Goal: Task Accomplishment & Management: Use online tool/utility

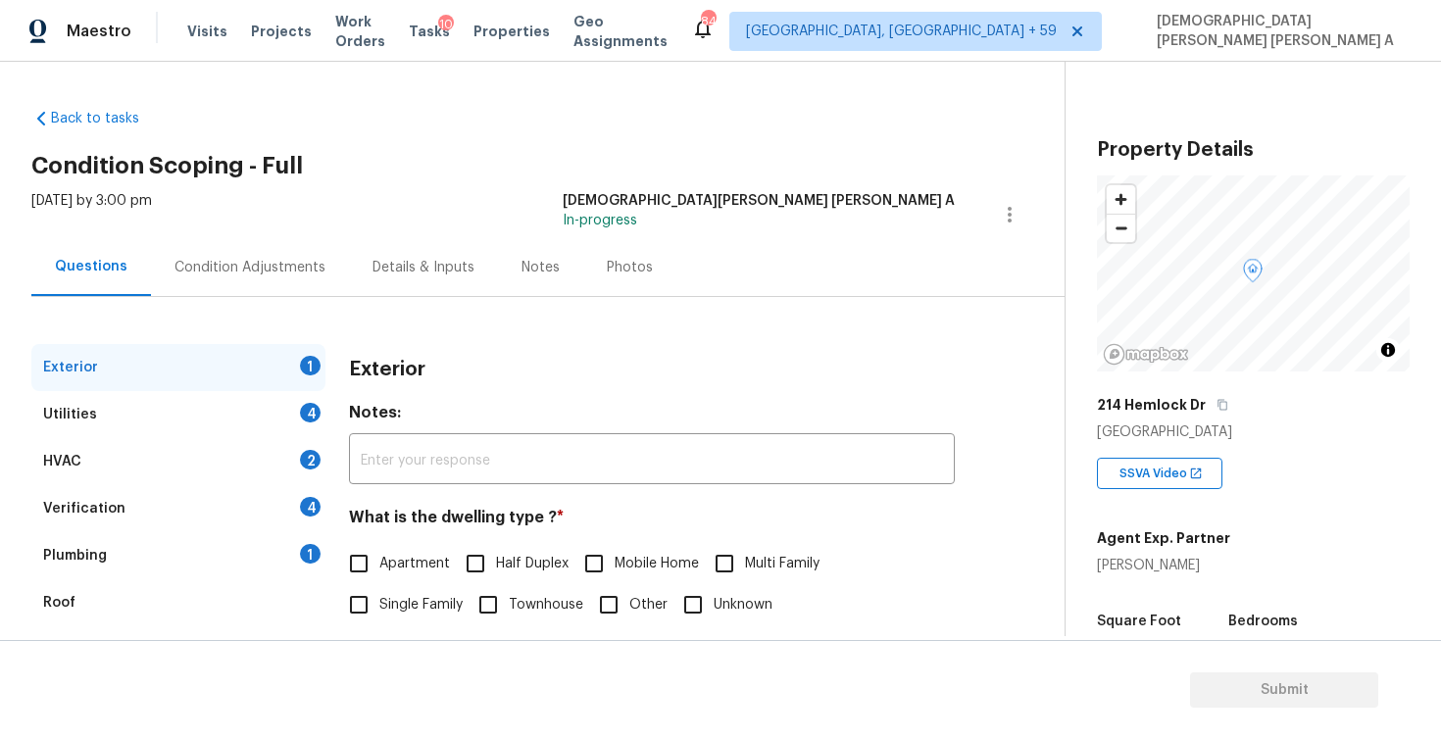
scroll to position [125, 0]
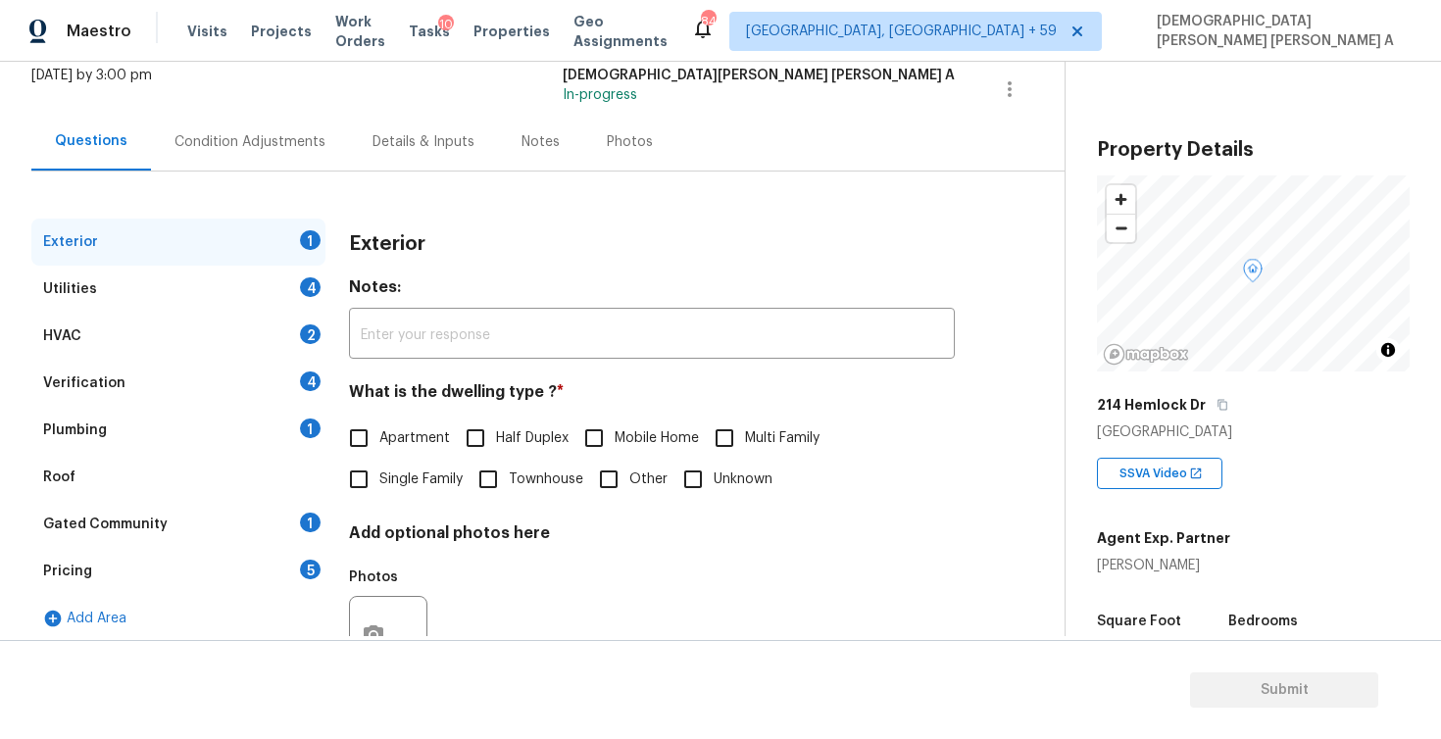
click at [364, 477] on input "Single Family" at bounding box center [358, 479] width 41 height 41
checkbox input "true"
click at [220, 268] on div "Utilities 4" at bounding box center [178, 289] width 294 height 47
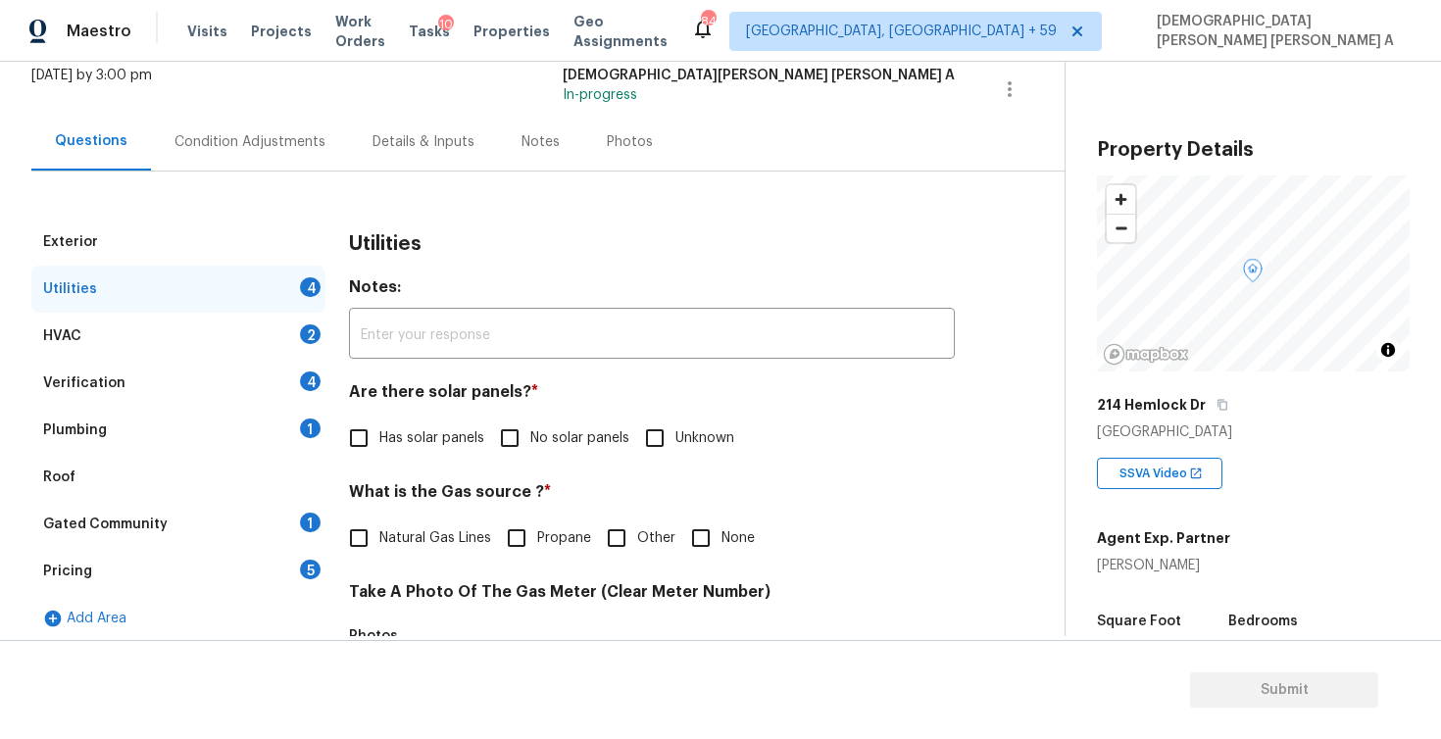
scroll to position [271, 0]
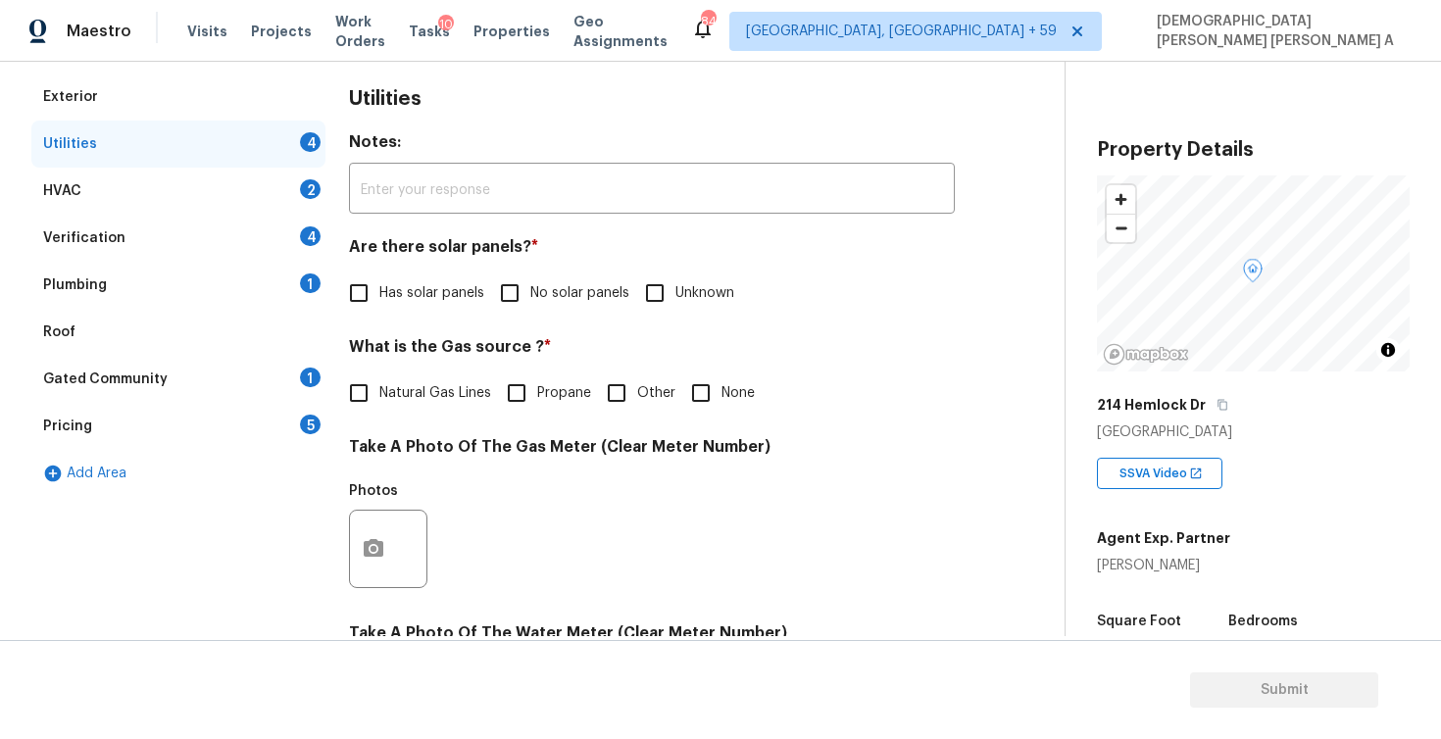
click at [497, 295] on input "No solar panels" at bounding box center [509, 293] width 41 height 41
checkbox input "true"
click at [355, 393] on input "Natural Gas Lines" at bounding box center [358, 393] width 41 height 41
checkbox input "true"
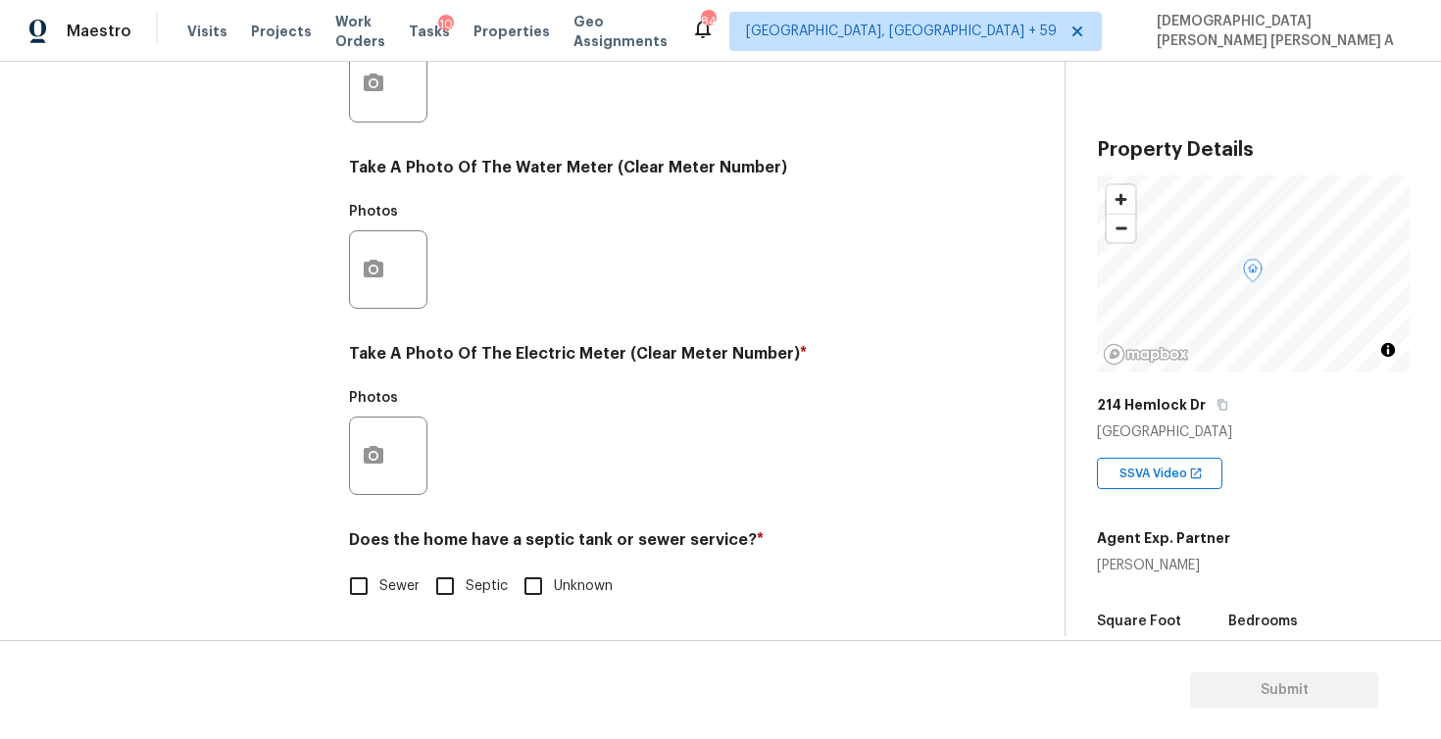
click at [444, 597] on input "Septic" at bounding box center [445, 586] width 41 height 41
checkbox input "true"
click at [389, 444] on button "button" at bounding box center [373, 456] width 47 height 76
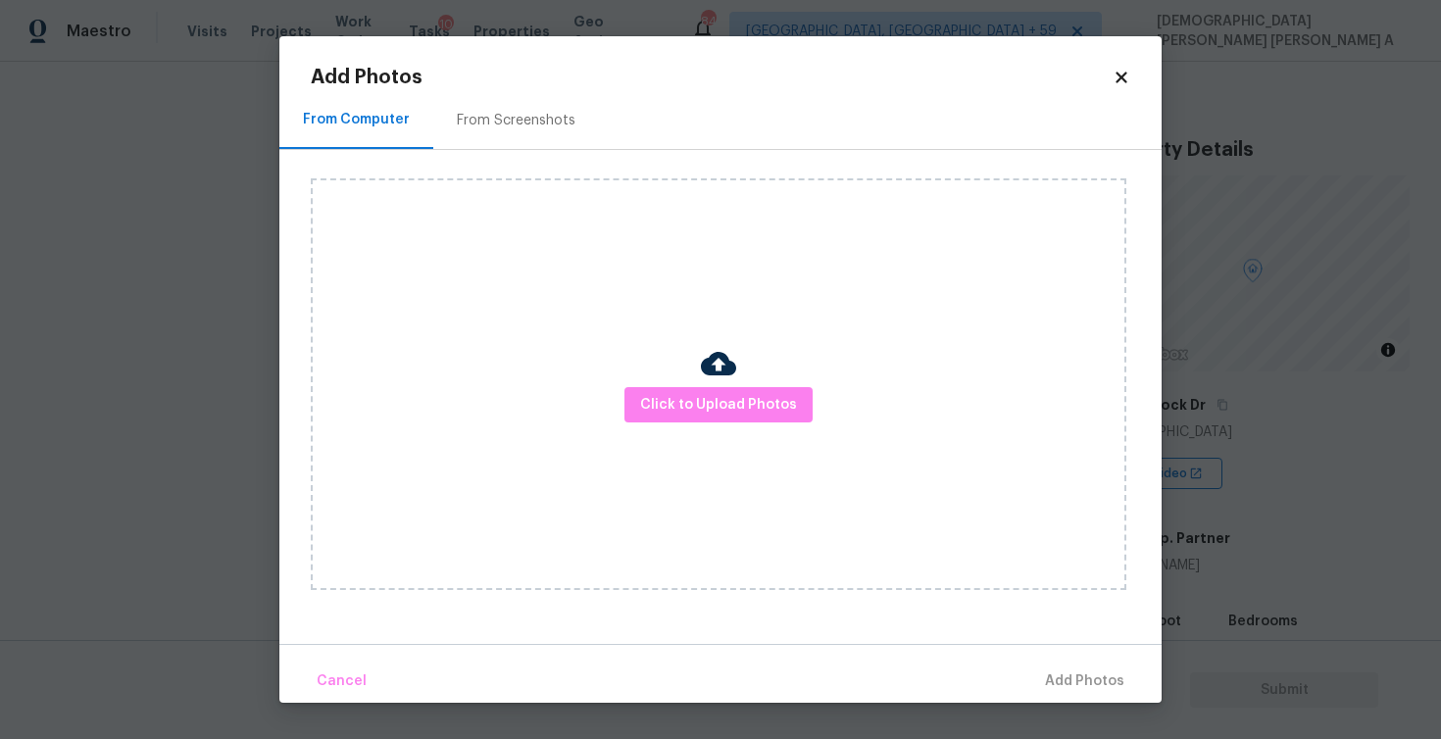
click at [693, 423] on div "Click to Upload Photos" at bounding box center [719, 384] width 816 height 412
click at [706, 405] on span "Click to Upload Photos" at bounding box center [718, 405] width 157 height 25
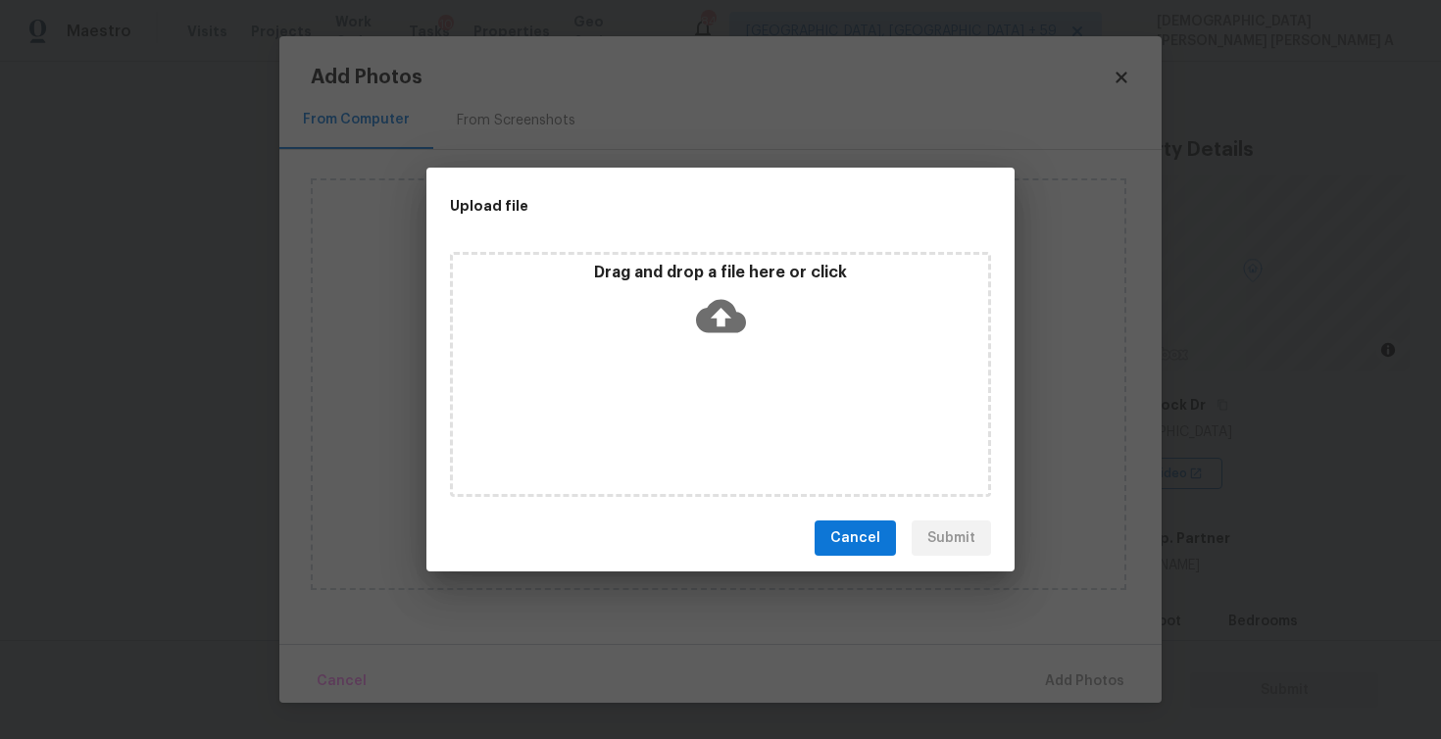
click at [765, 299] on div "Drag and drop a file here or click" at bounding box center [720, 305] width 535 height 84
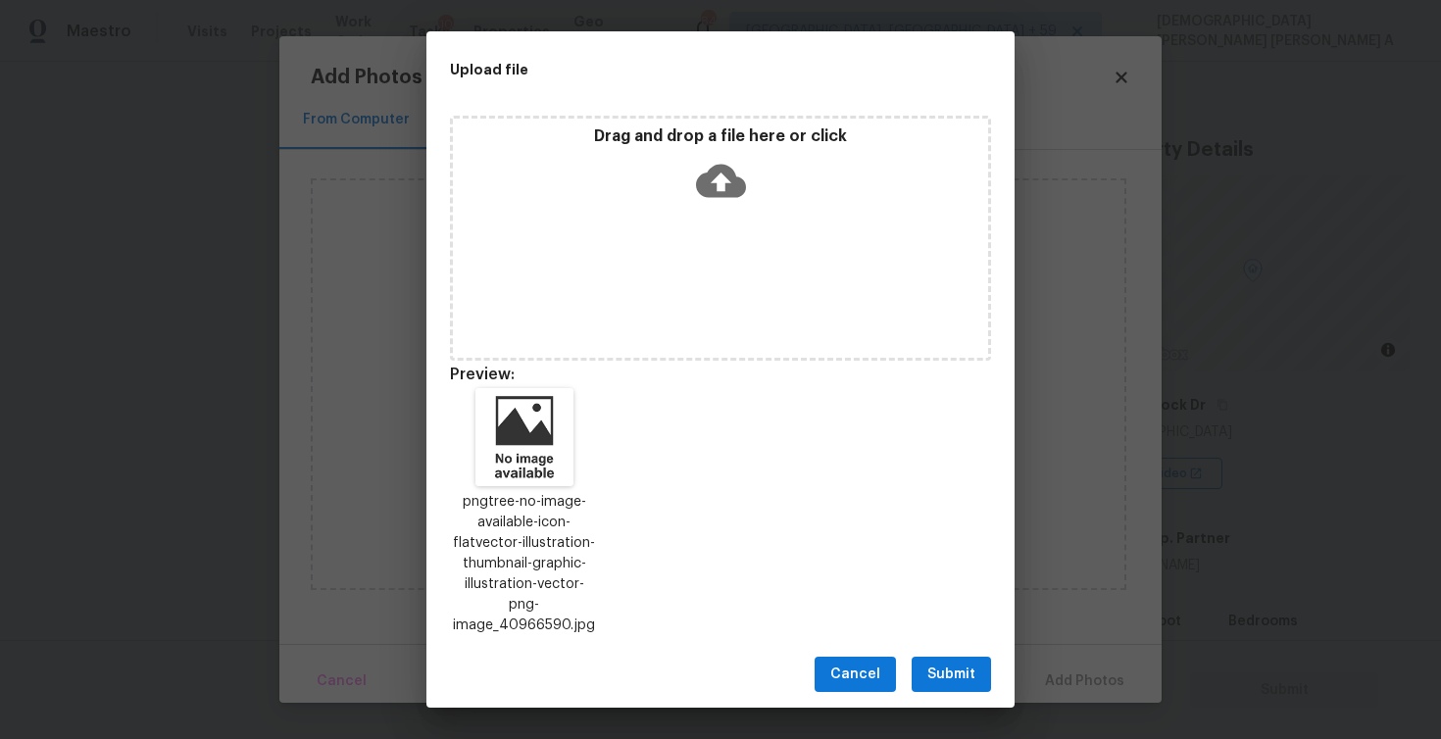
click at [942, 667] on span "Submit" at bounding box center [951, 675] width 48 height 25
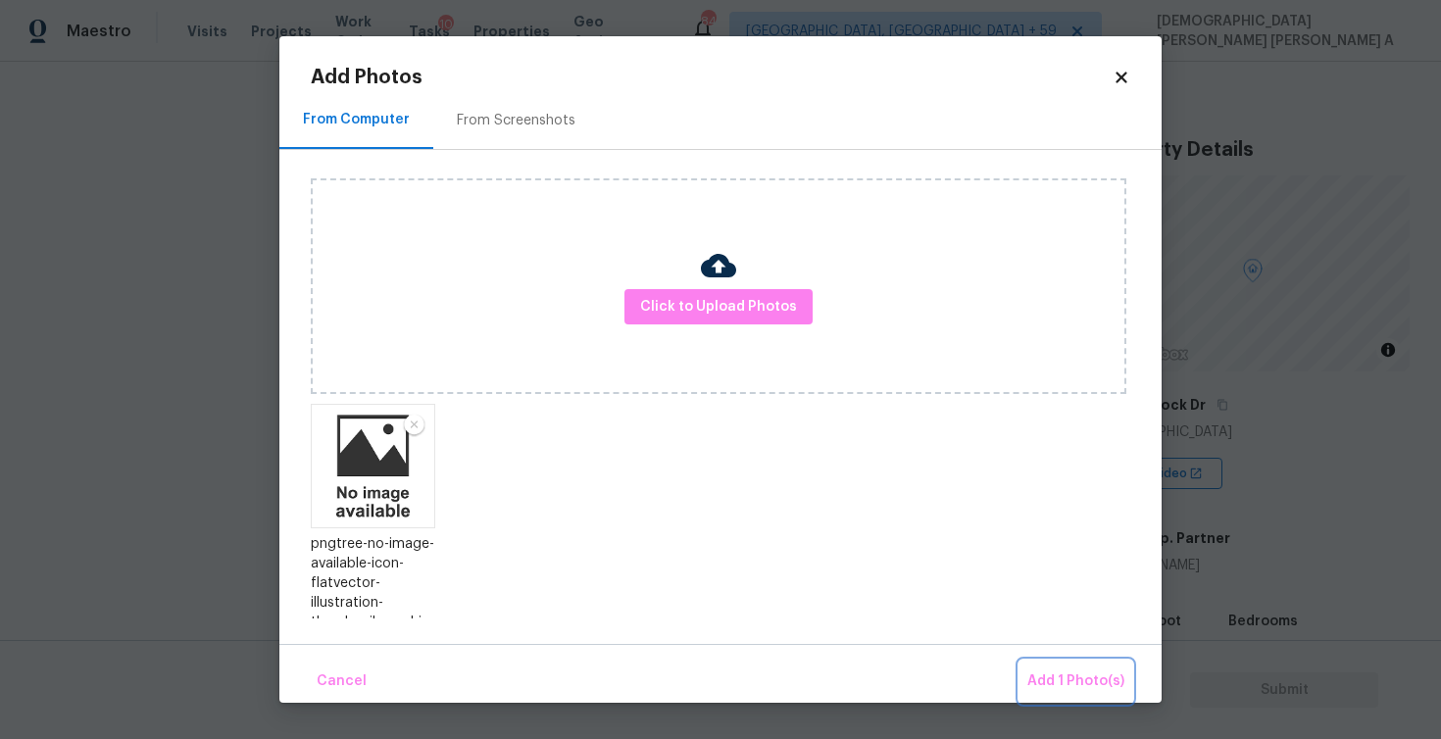
click at [1080, 670] on span "Add 1 Photo(s)" at bounding box center [1075, 682] width 97 height 25
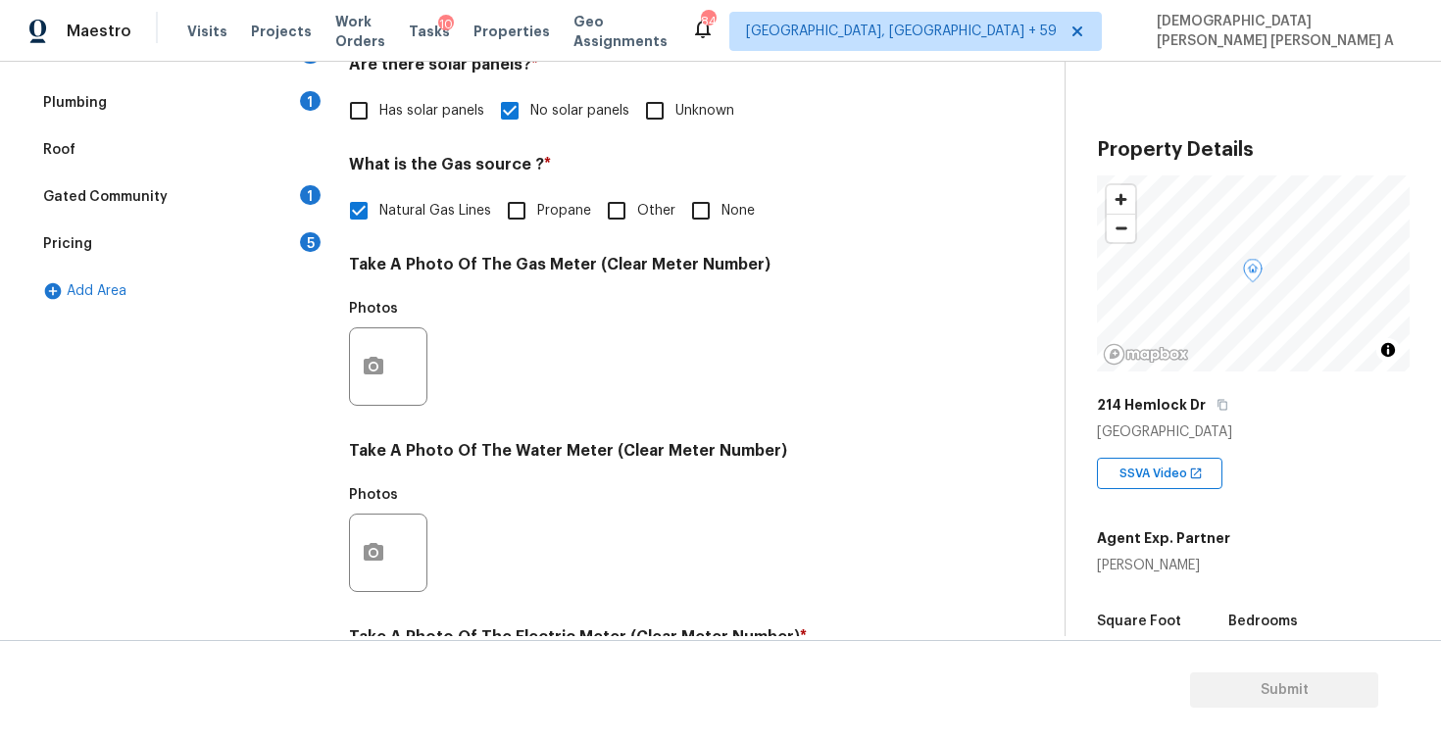
scroll to position [227, 0]
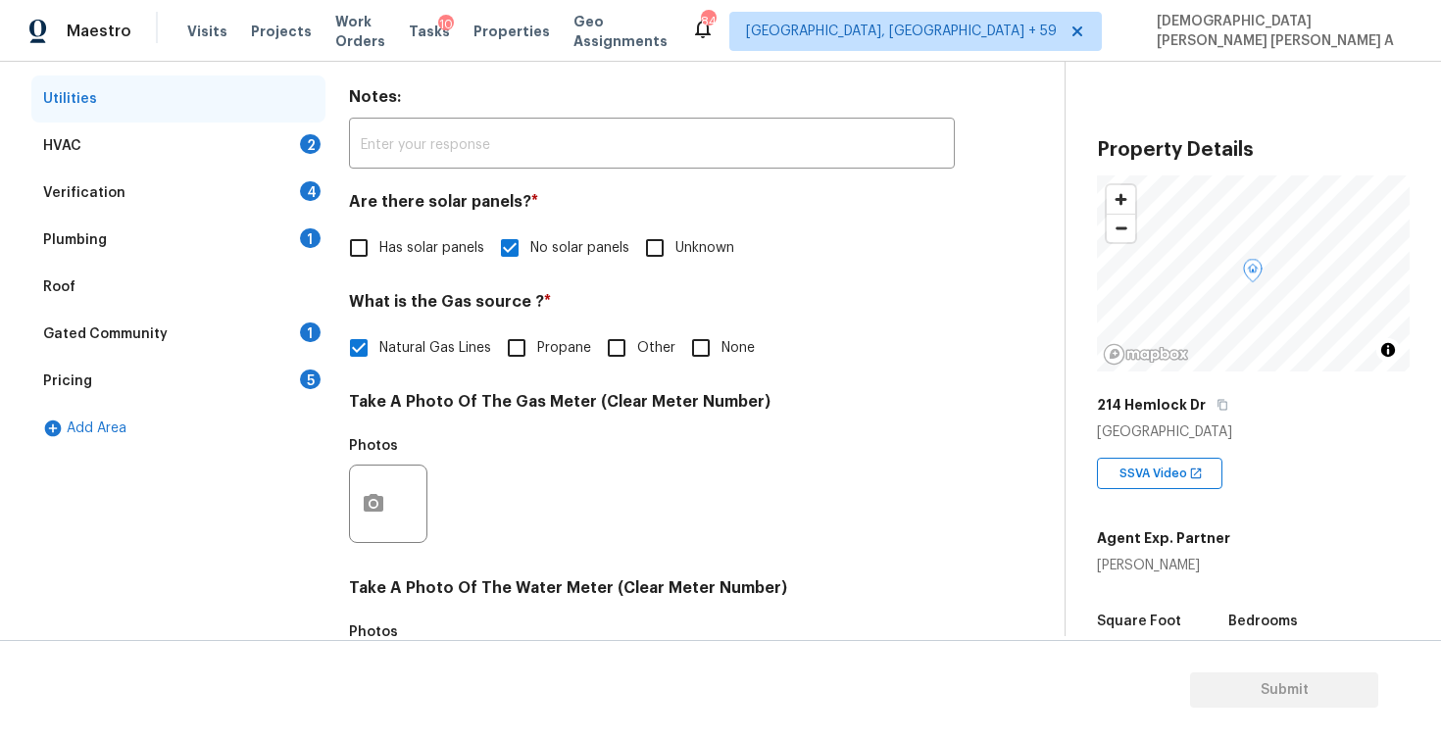
click at [249, 147] on div "HVAC 2" at bounding box center [178, 146] width 294 height 47
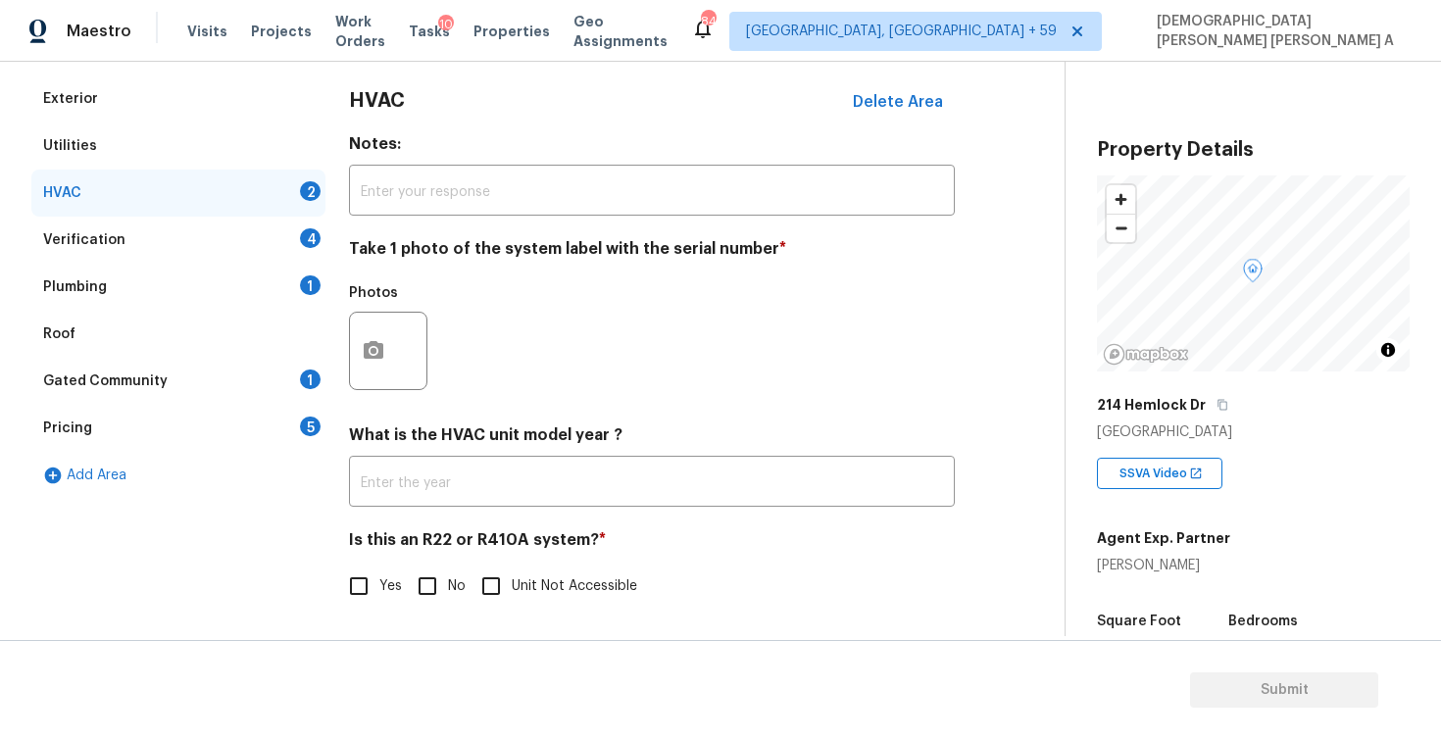
scroll to position [270, 0]
click at [411, 595] on input "No" at bounding box center [427, 586] width 41 height 41
checkbox input "true"
click at [370, 353] on icon "button" at bounding box center [374, 351] width 24 height 24
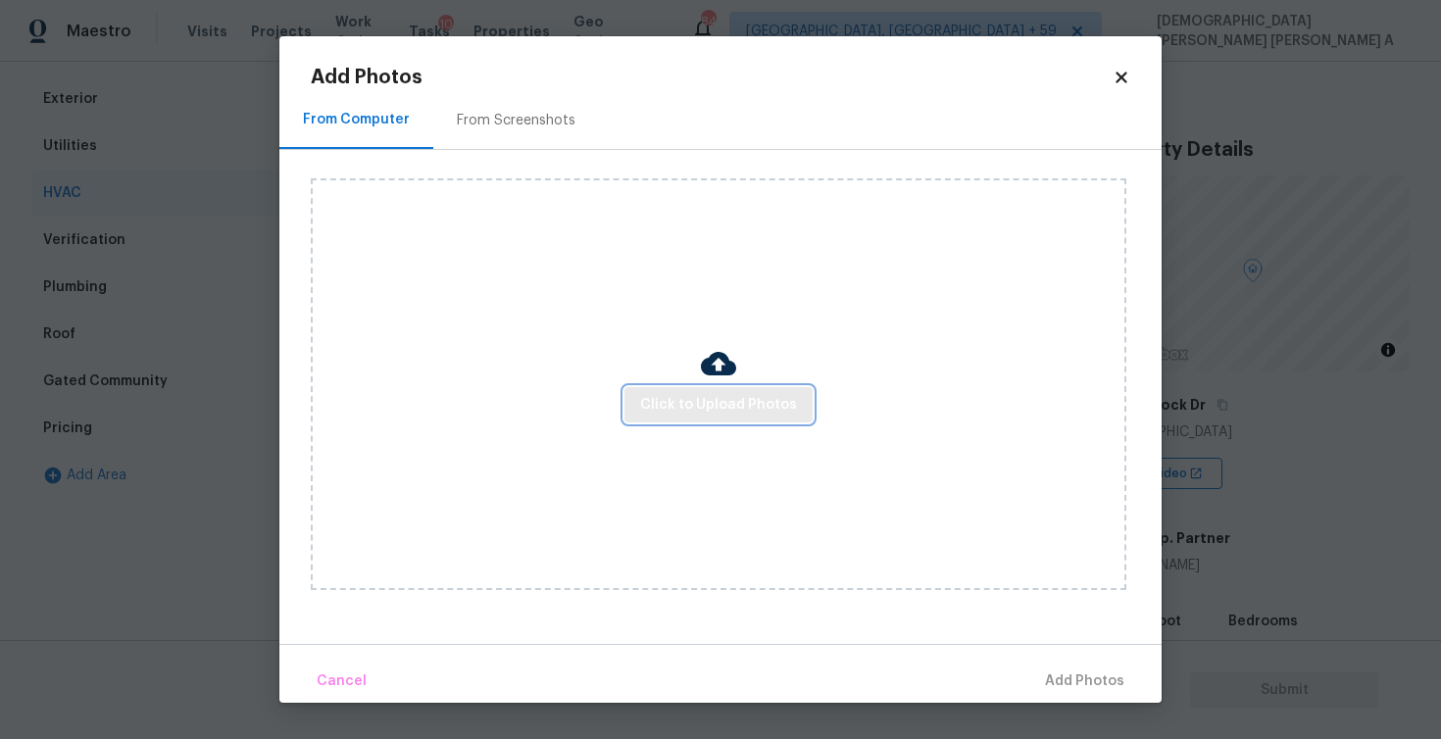
click at [734, 418] on button "Click to Upload Photos" at bounding box center [719, 405] width 188 height 36
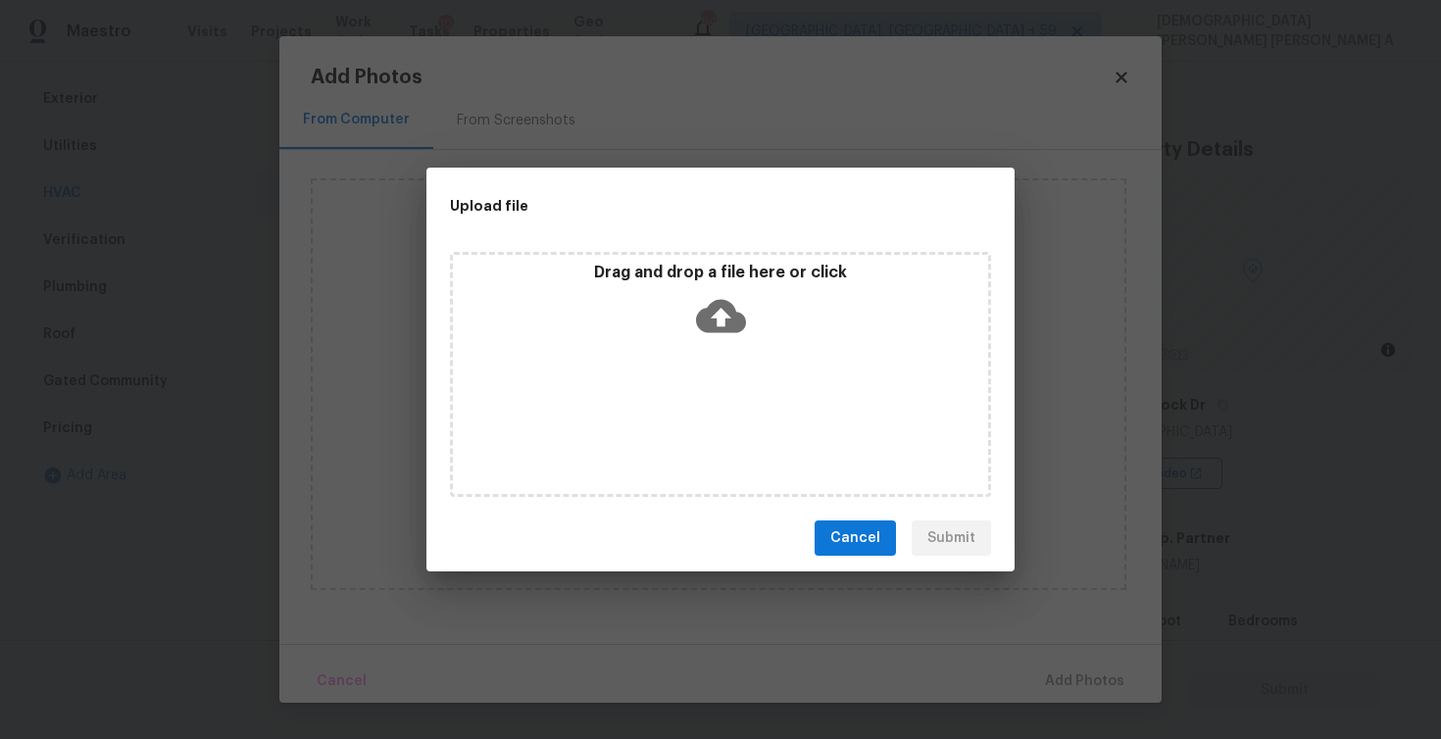
click at [729, 310] on icon at bounding box center [721, 316] width 50 height 33
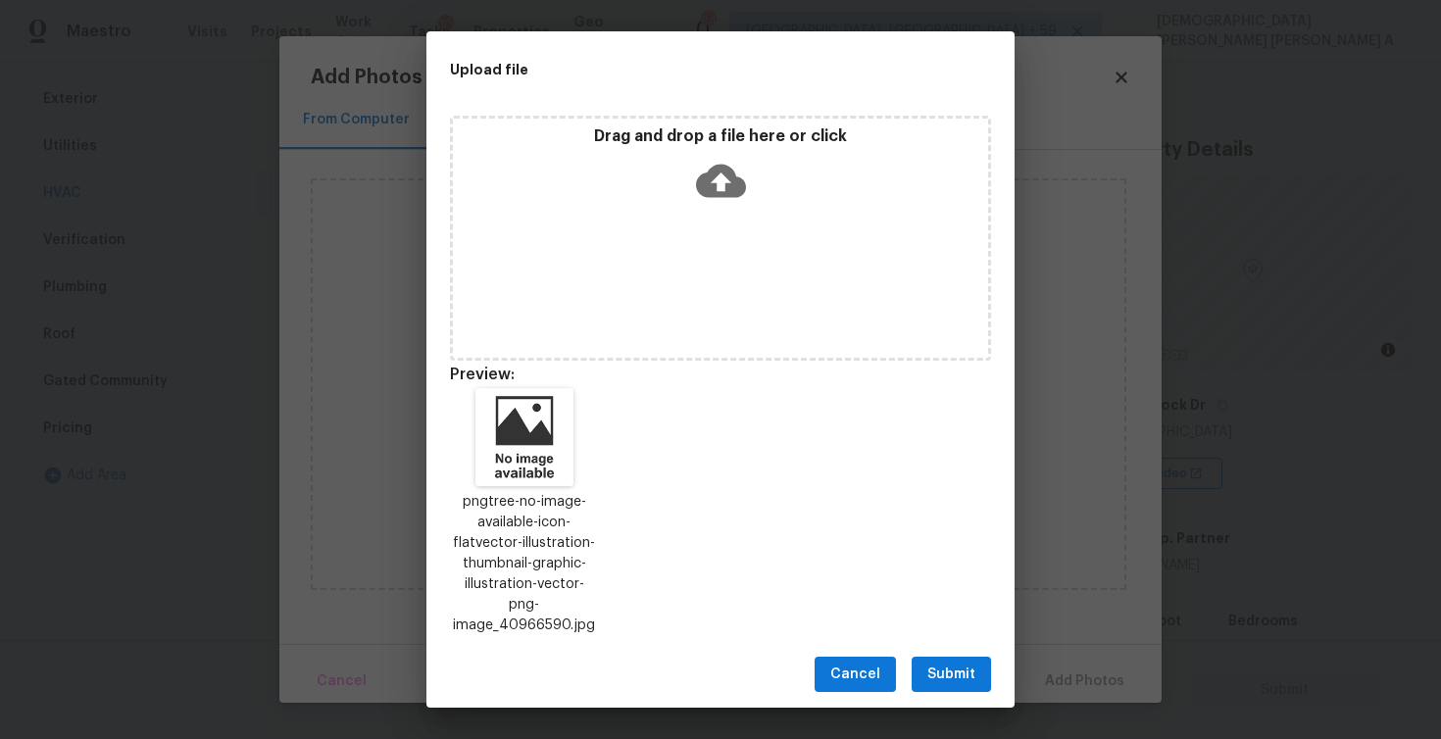
click at [931, 664] on span "Submit" at bounding box center [951, 675] width 48 height 25
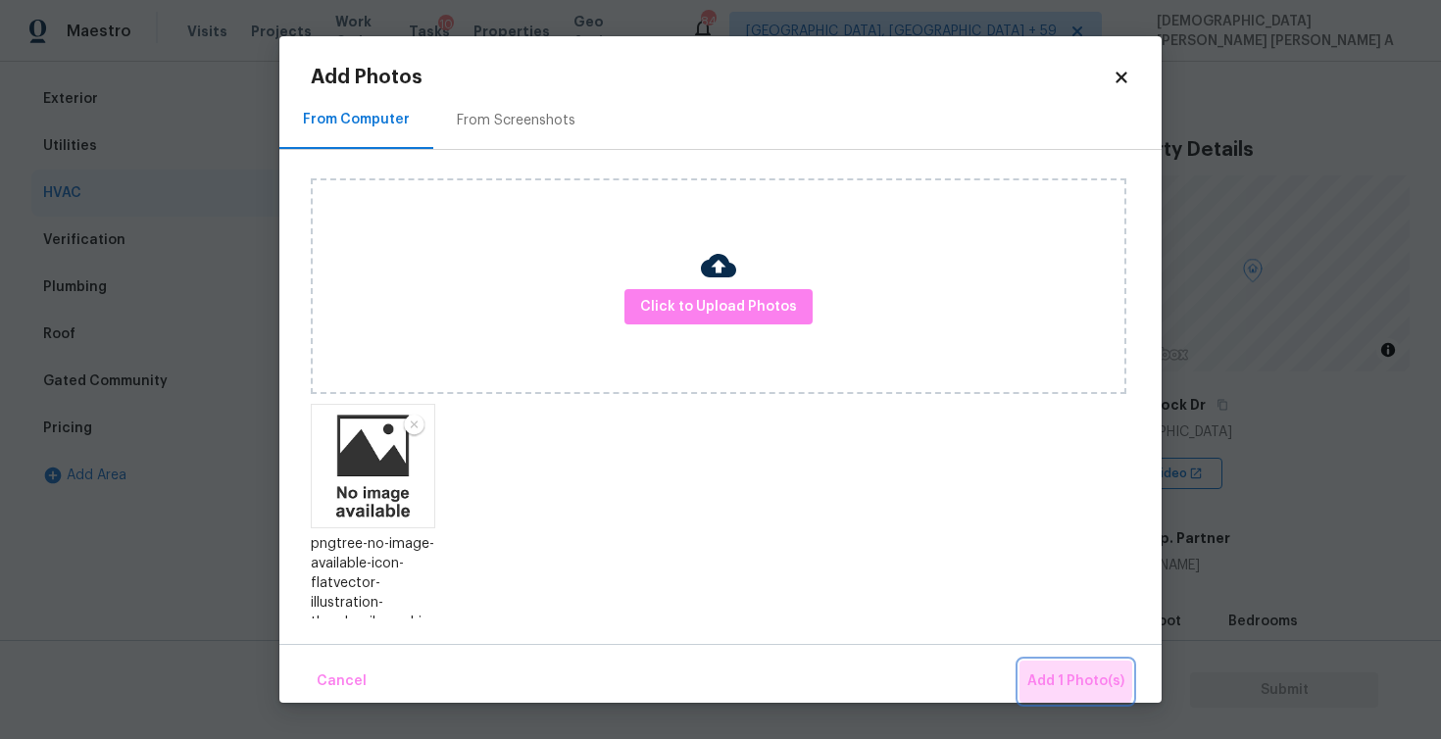
click at [1029, 667] on button "Add 1 Photo(s)" at bounding box center [1076, 682] width 113 height 42
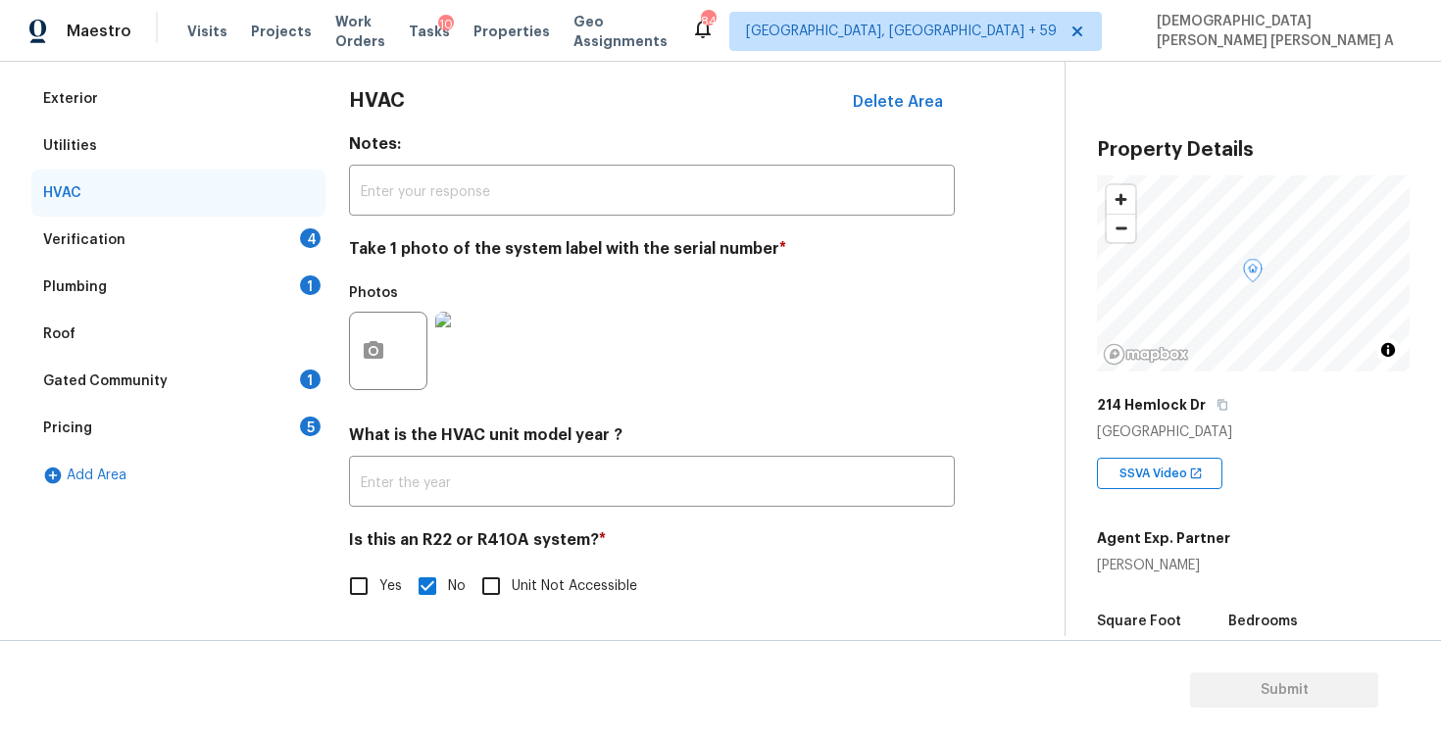
click at [192, 238] on div "Verification 4" at bounding box center [178, 240] width 294 height 47
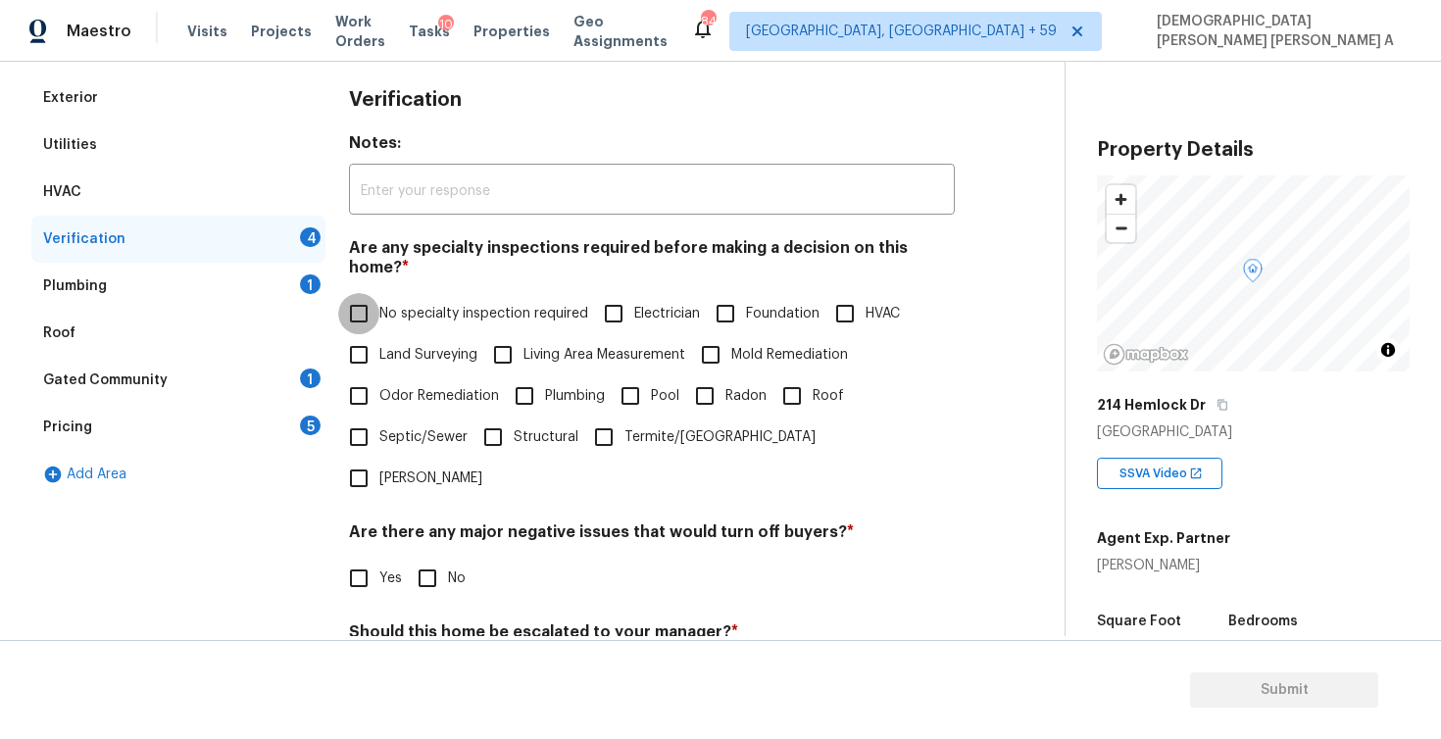
click at [351, 296] on input "No specialty inspection required" at bounding box center [358, 313] width 41 height 41
checkbox input "true"
click at [364, 558] on input "Yes" at bounding box center [358, 578] width 41 height 41
checkbox input "true"
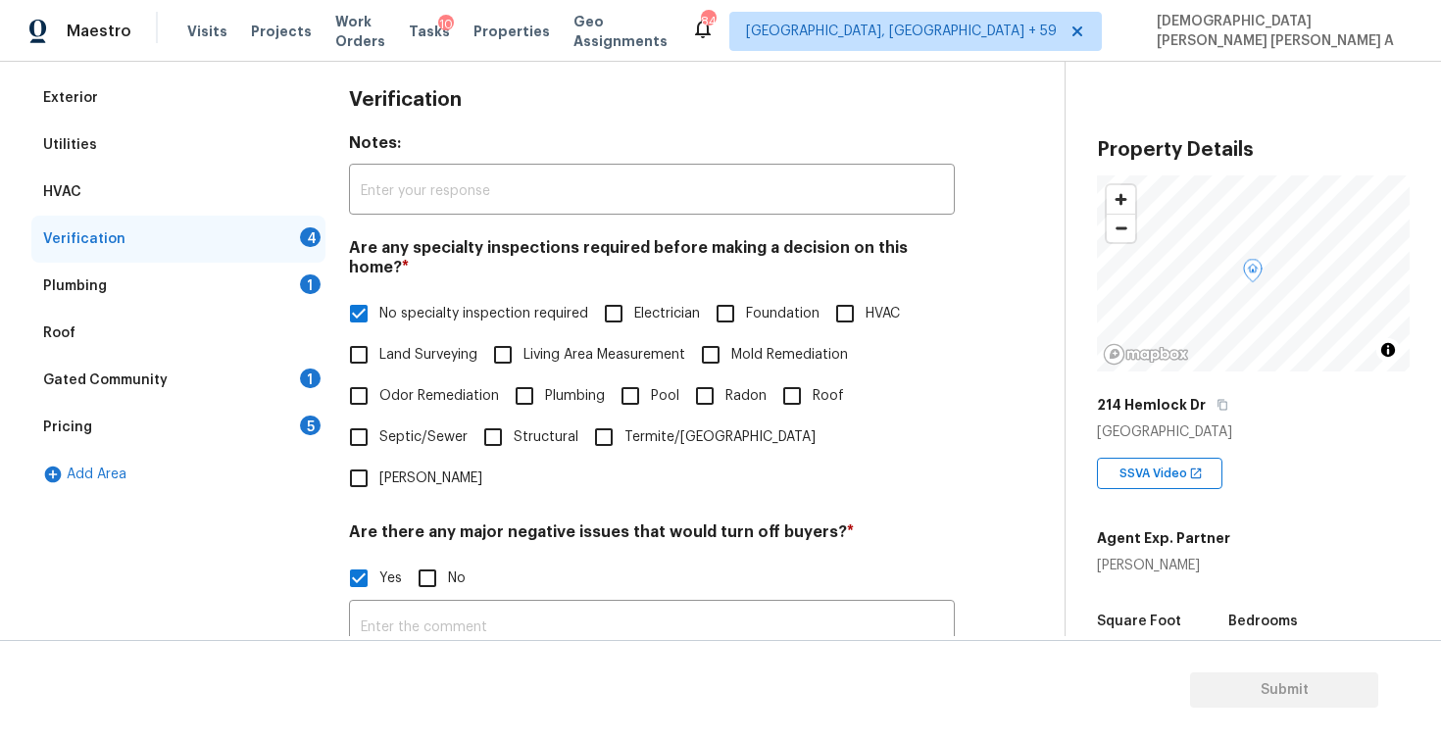
scroll to position [363, 0]
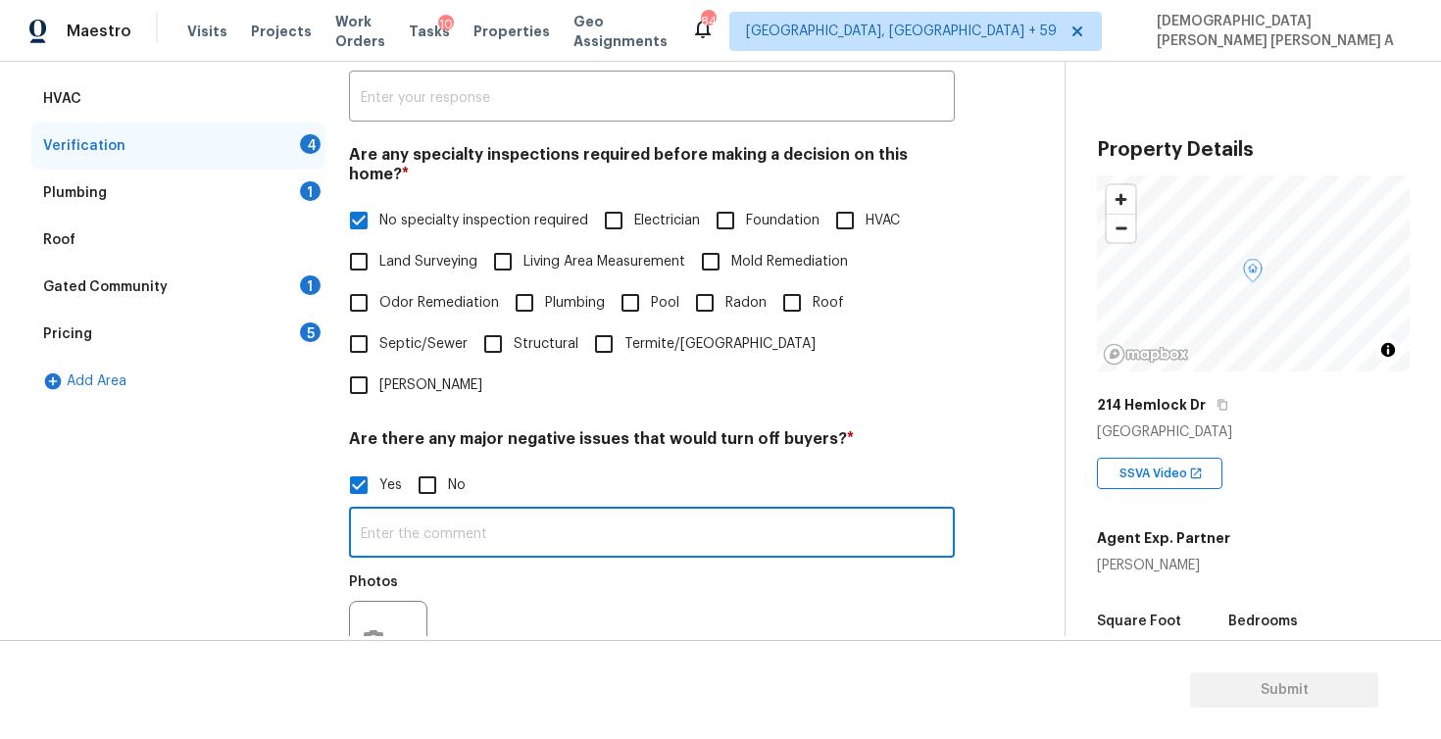
click at [422, 512] on input "text" at bounding box center [652, 535] width 606 height 46
click at [366, 630] on icon "button" at bounding box center [374, 639] width 20 height 18
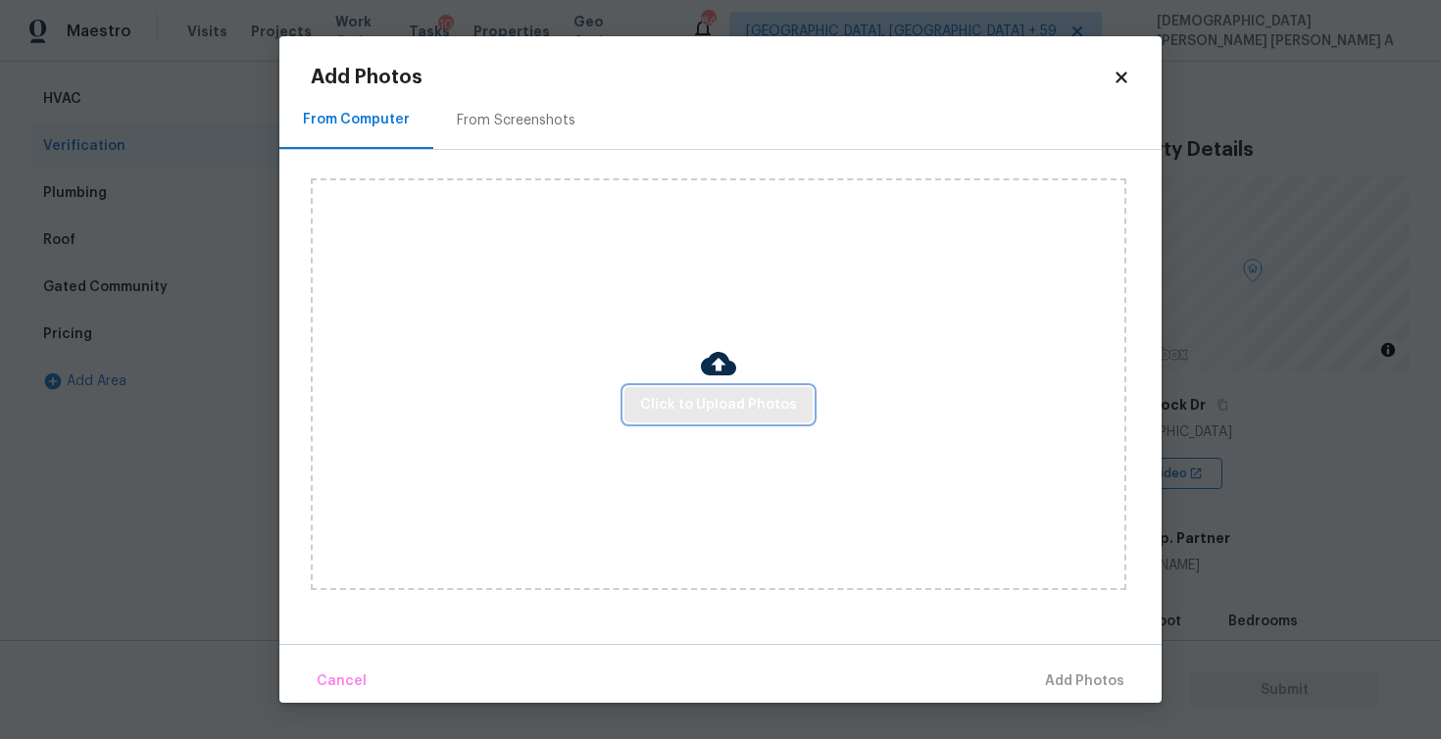
click at [696, 405] on span "Click to Upload Photos" at bounding box center [718, 405] width 157 height 25
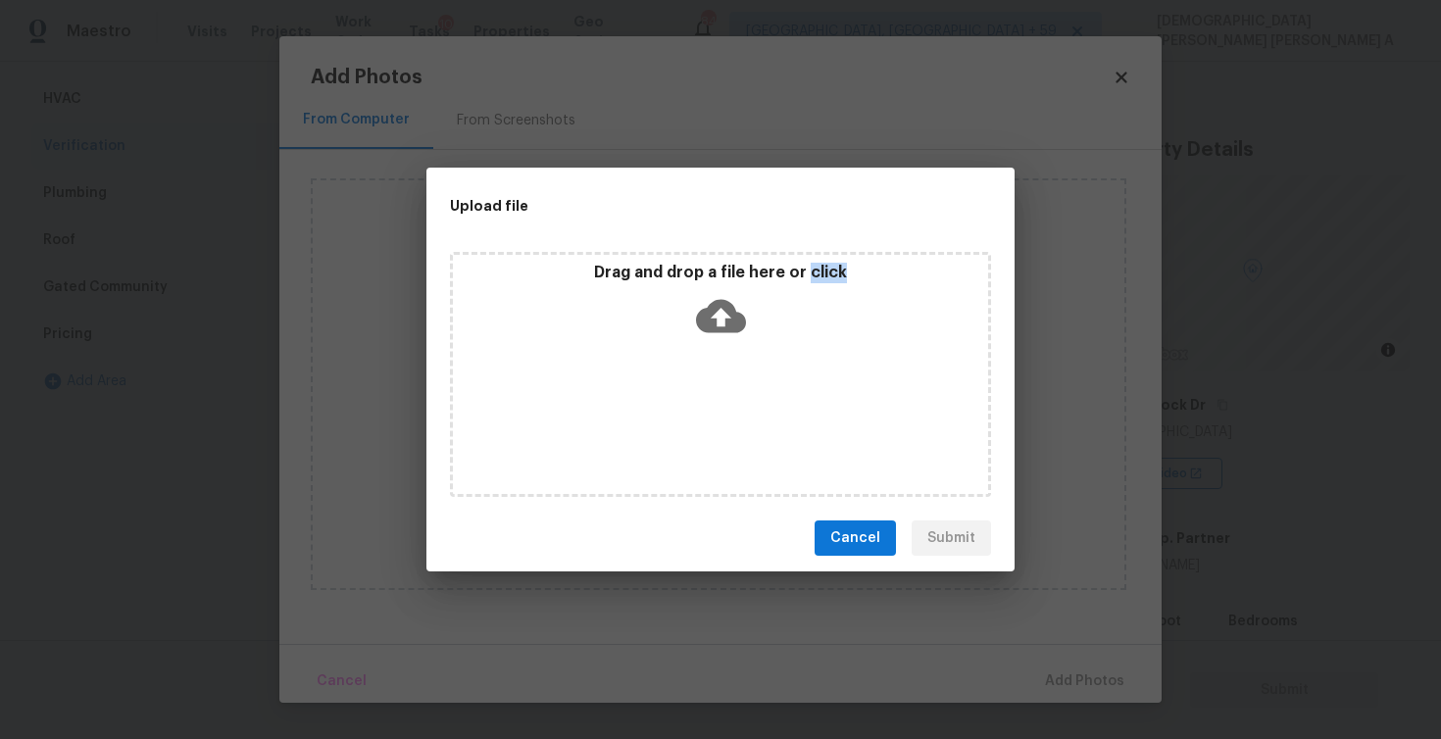
click at [695, 404] on div "Drag and drop a file here or click" at bounding box center [720, 374] width 541 height 245
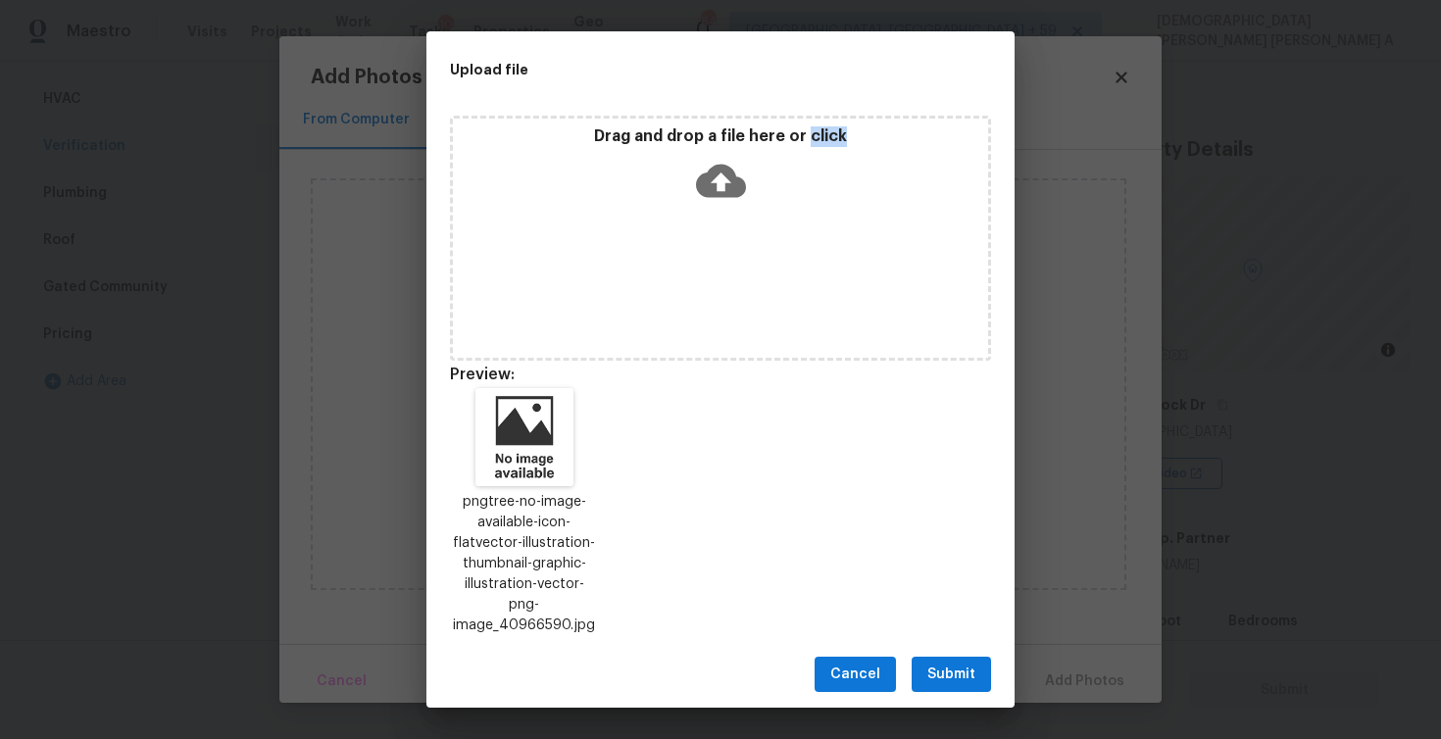
click at [941, 663] on span "Submit" at bounding box center [951, 675] width 48 height 25
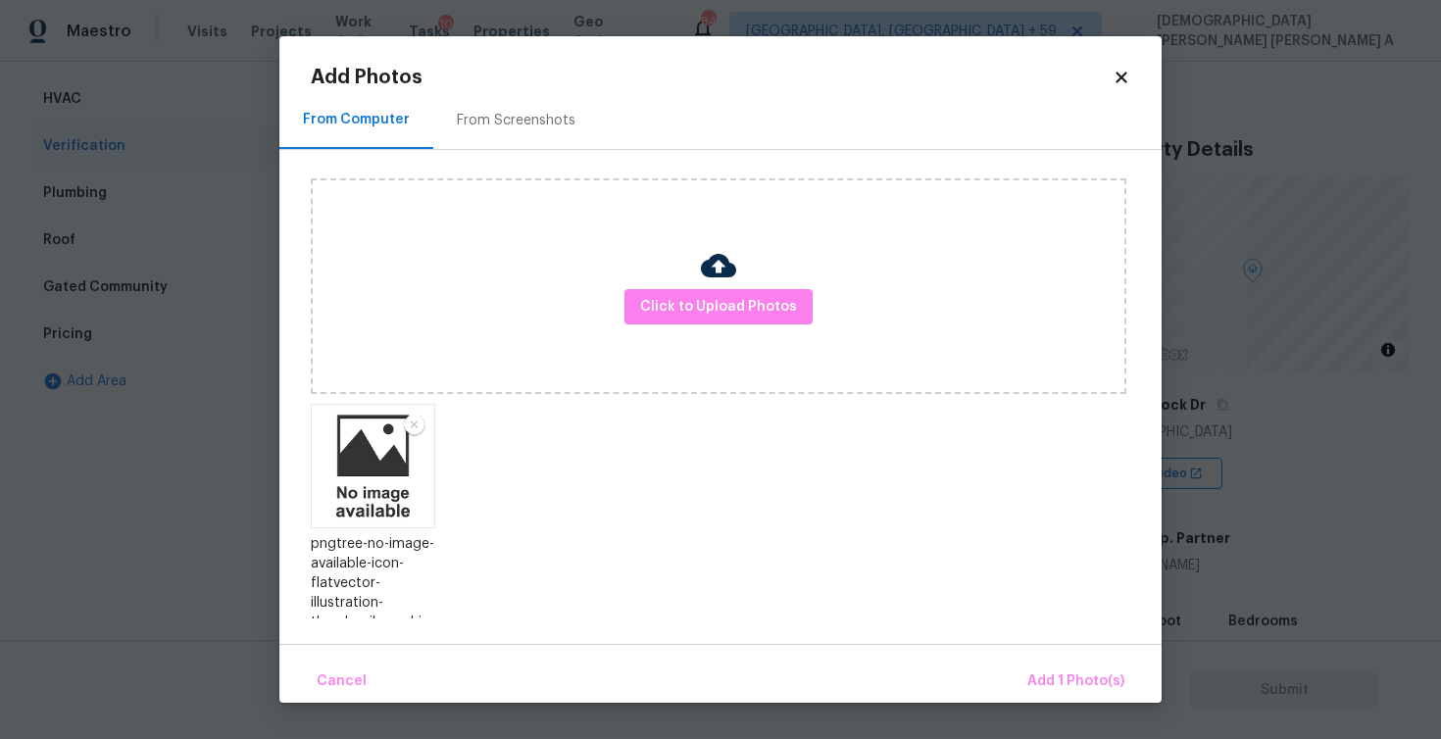
click at [1136, 677] on div "Cancel Add 1 Photo(s)" at bounding box center [720, 673] width 882 height 59
click at [1098, 680] on span "Add 1 Photo(s)" at bounding box center [1075, 682] width 97 height 25
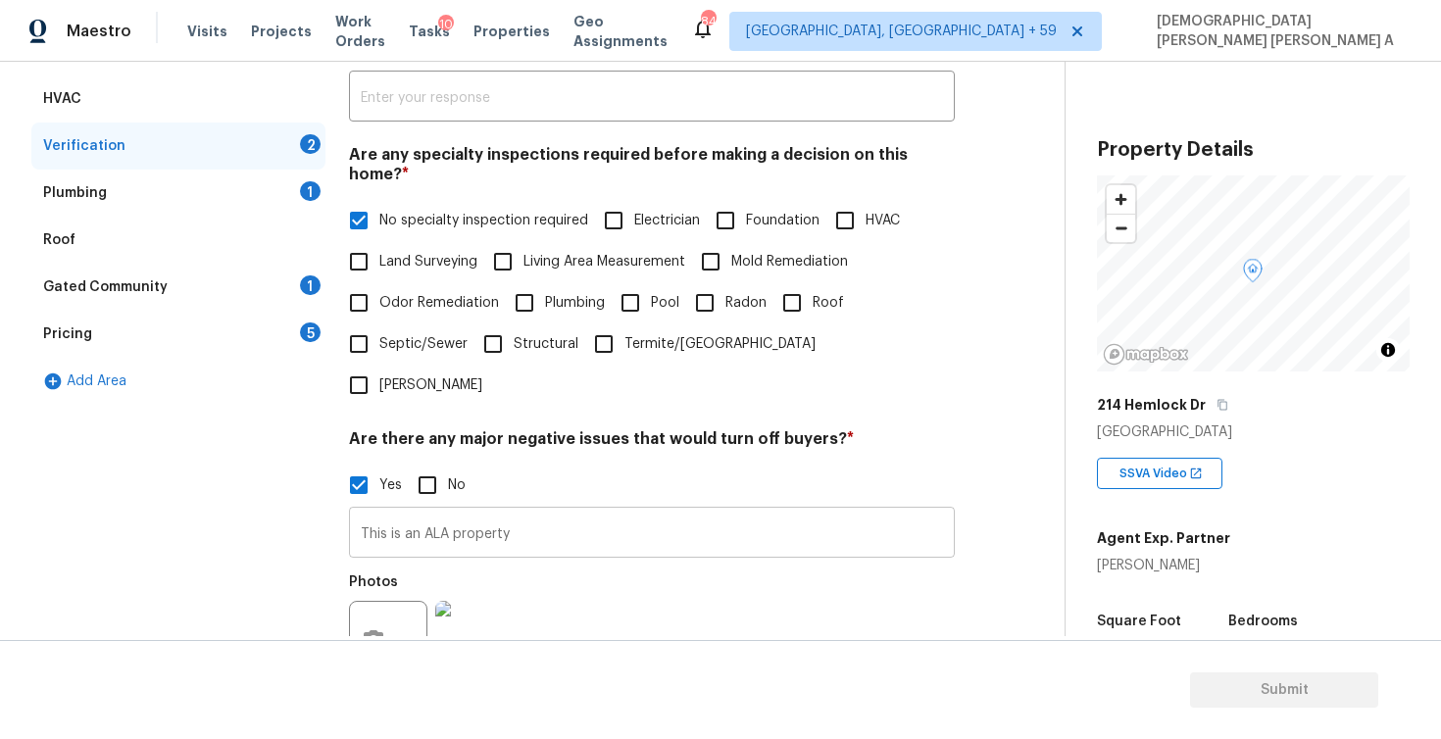
click at [533, 512] on input "This is an ALA property" at bounding box center [652, 535] width 606 height 46
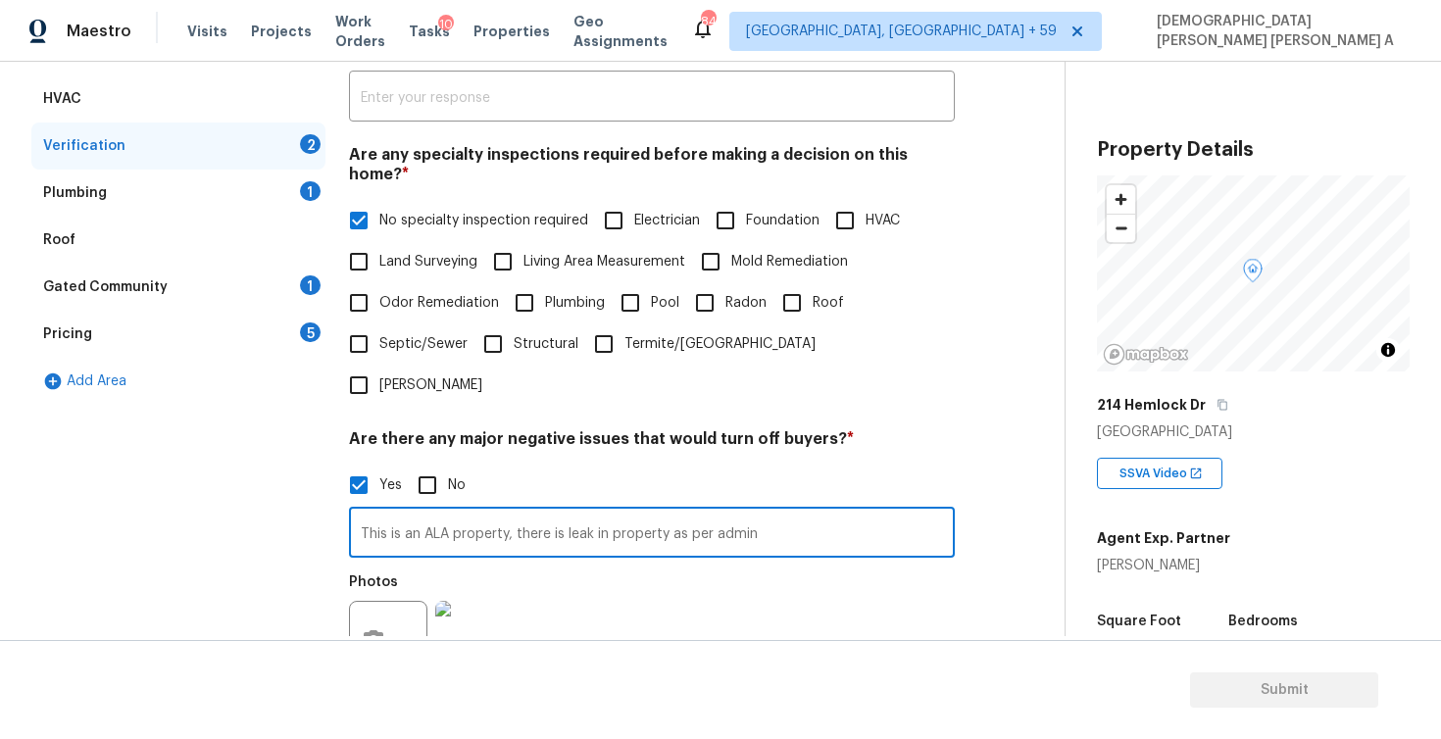
click at [577, 512] on input "This is an ALA property, there is leak in property as per admin" at bounding box center [652, 535] width 606 height 46
type input "This is an ALA property, there is mold in property as per admin"
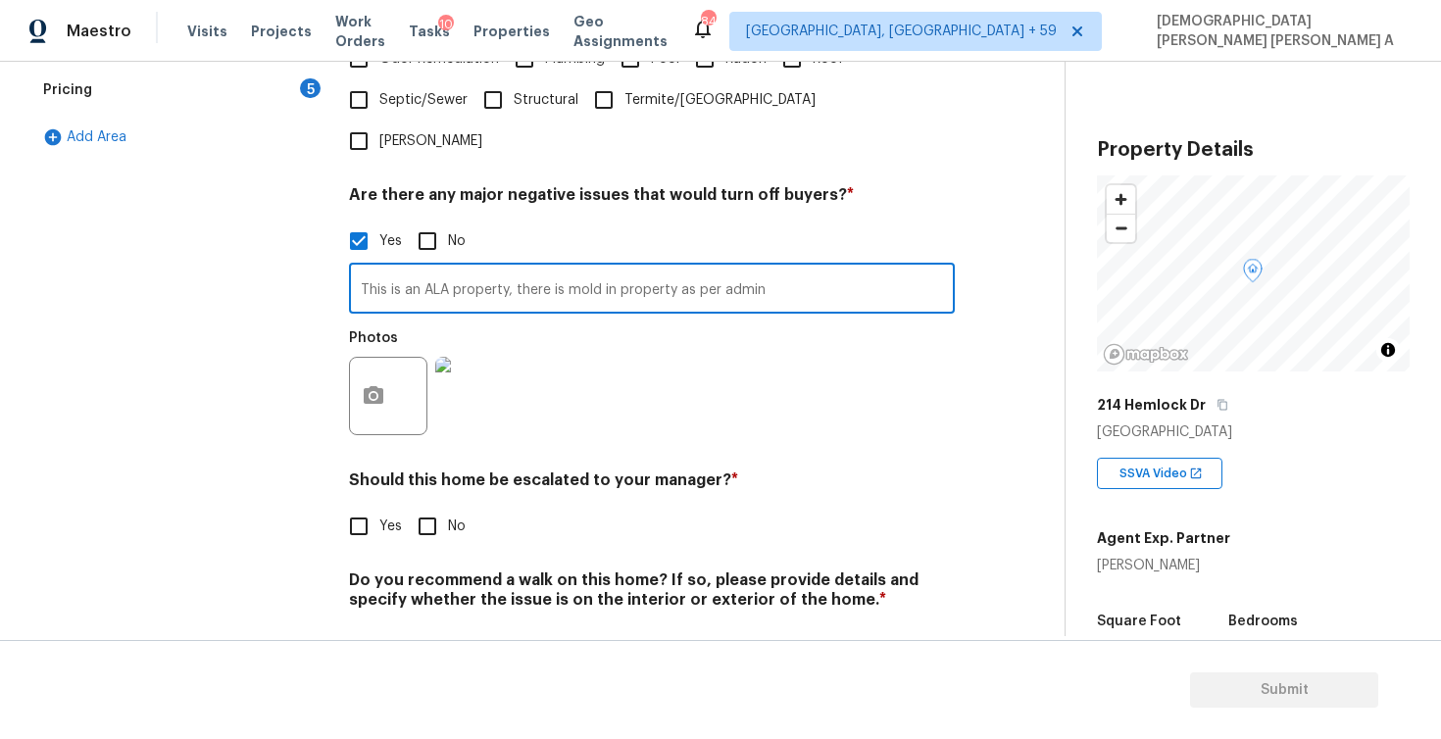
drag, startPoint x: 358, startPoint y: 231, endPoint x: 825, endPoint y: 235, distance: 467.7
click at [825, 268] on input "This is an ALA property, there is mold in property as per admin" at bounding box center [652, 291] width 606 height 46
click at [419, 221] on input "No" at bounding box center [427, 241] width 41 height 41
checkbox input "true"
checkbox input "false"
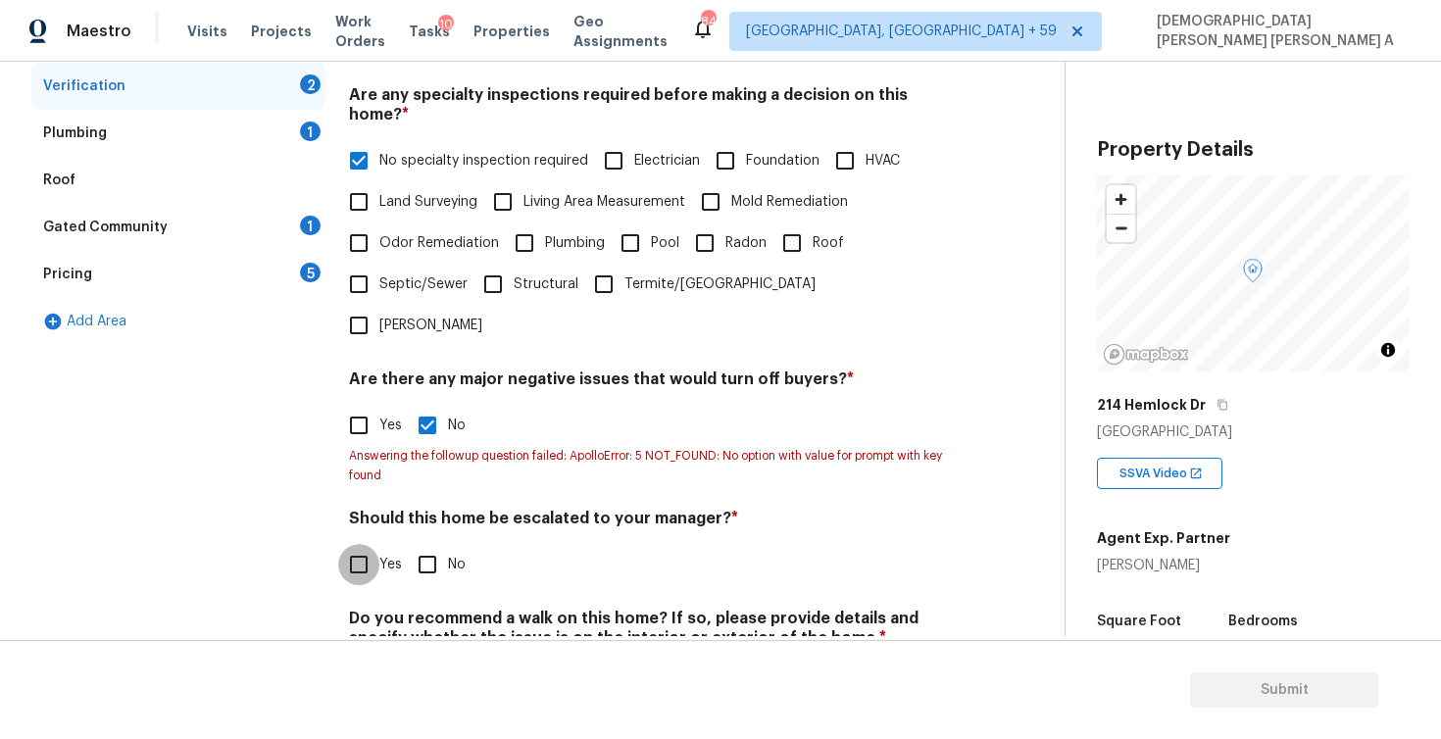
scroll to position [460, 0]
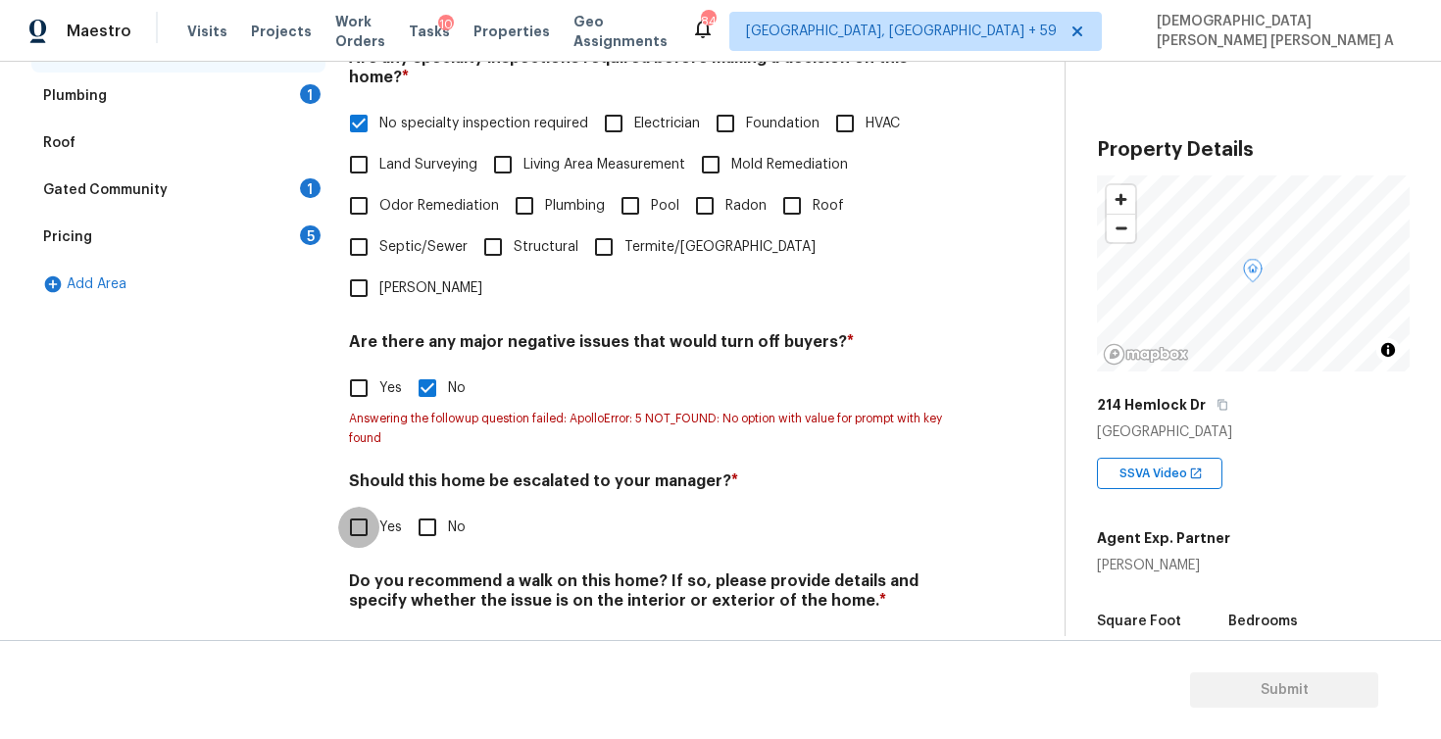
click at [366, 507] on input "Yes" at bounding box center [358, 527] width 41 height 41
checkbox input "true"
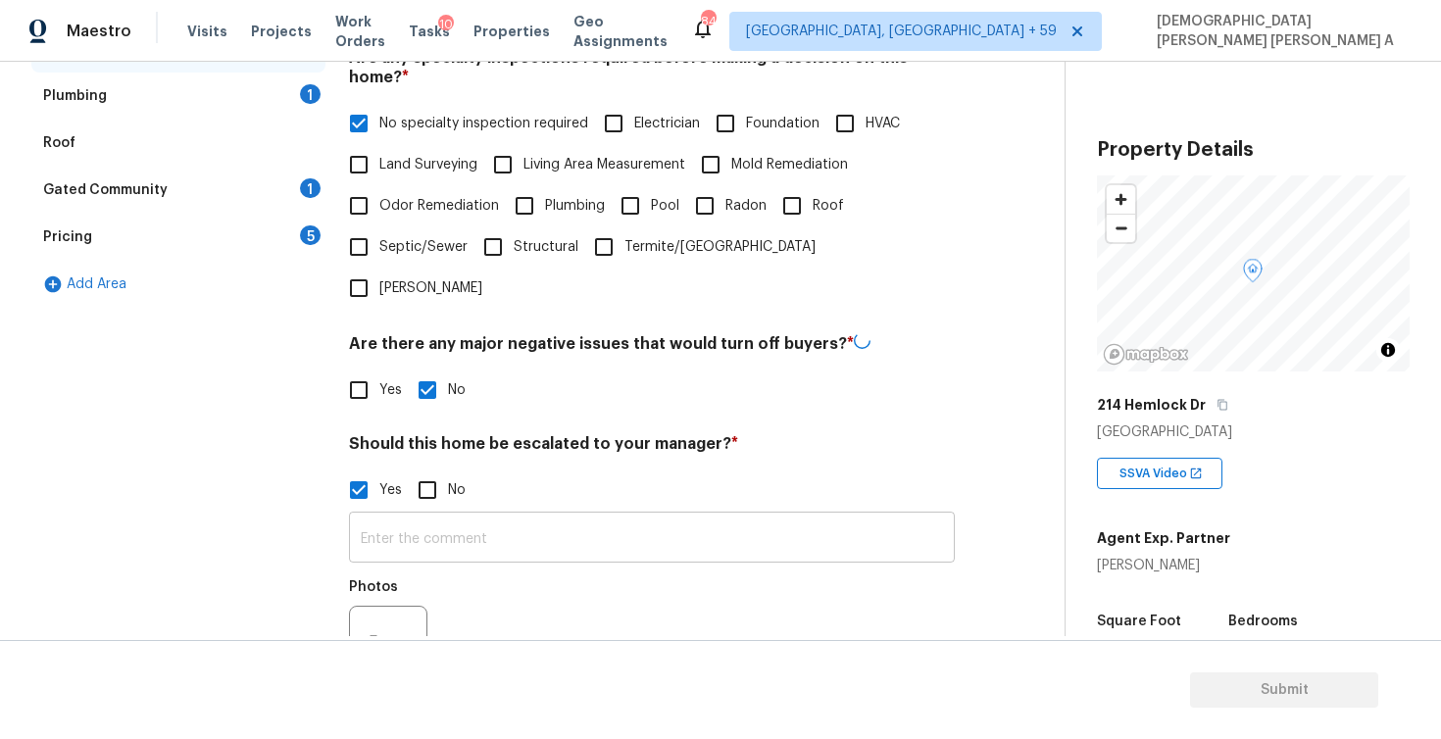
click at [469, 517] on input "text" at bounding box center [652, 540] width 606 height 46
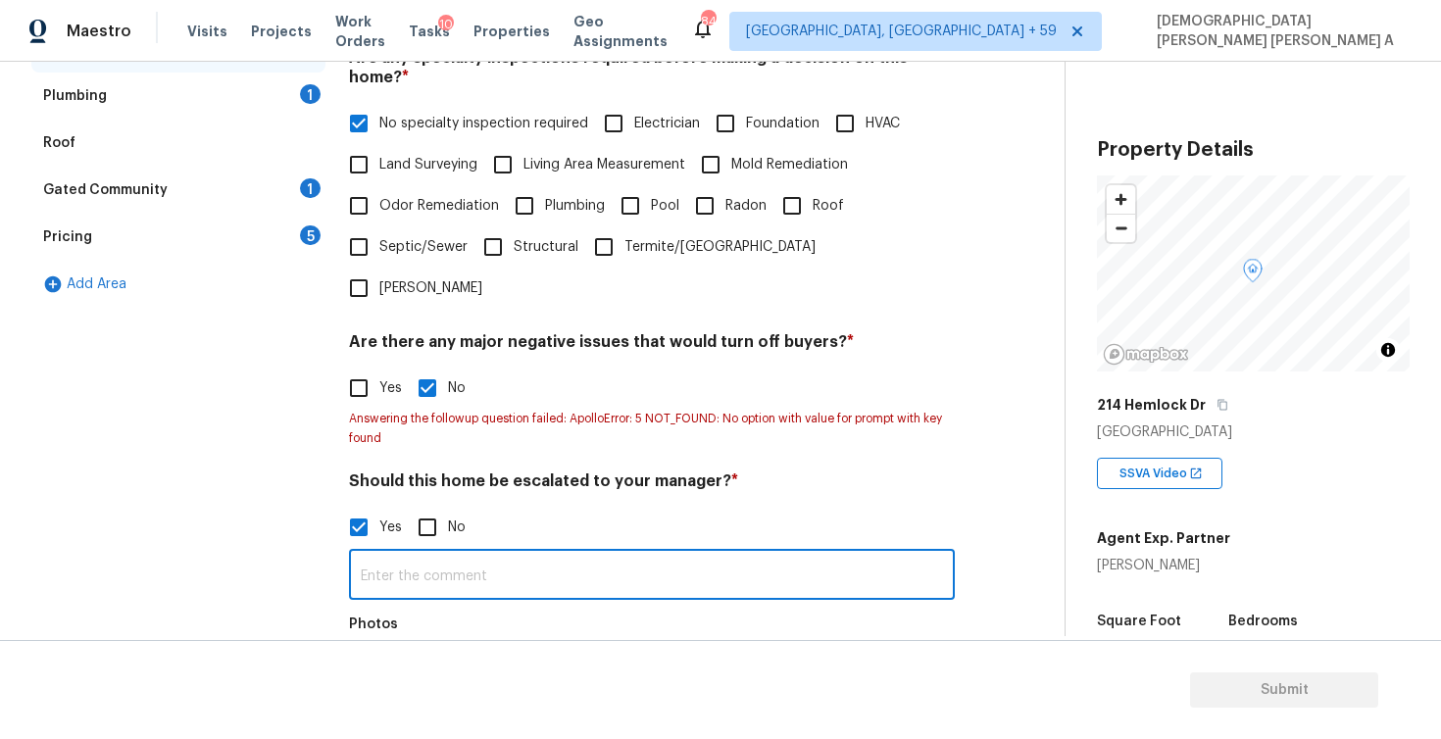
paste input "This is an ALA property, there is mold in property as per admin"
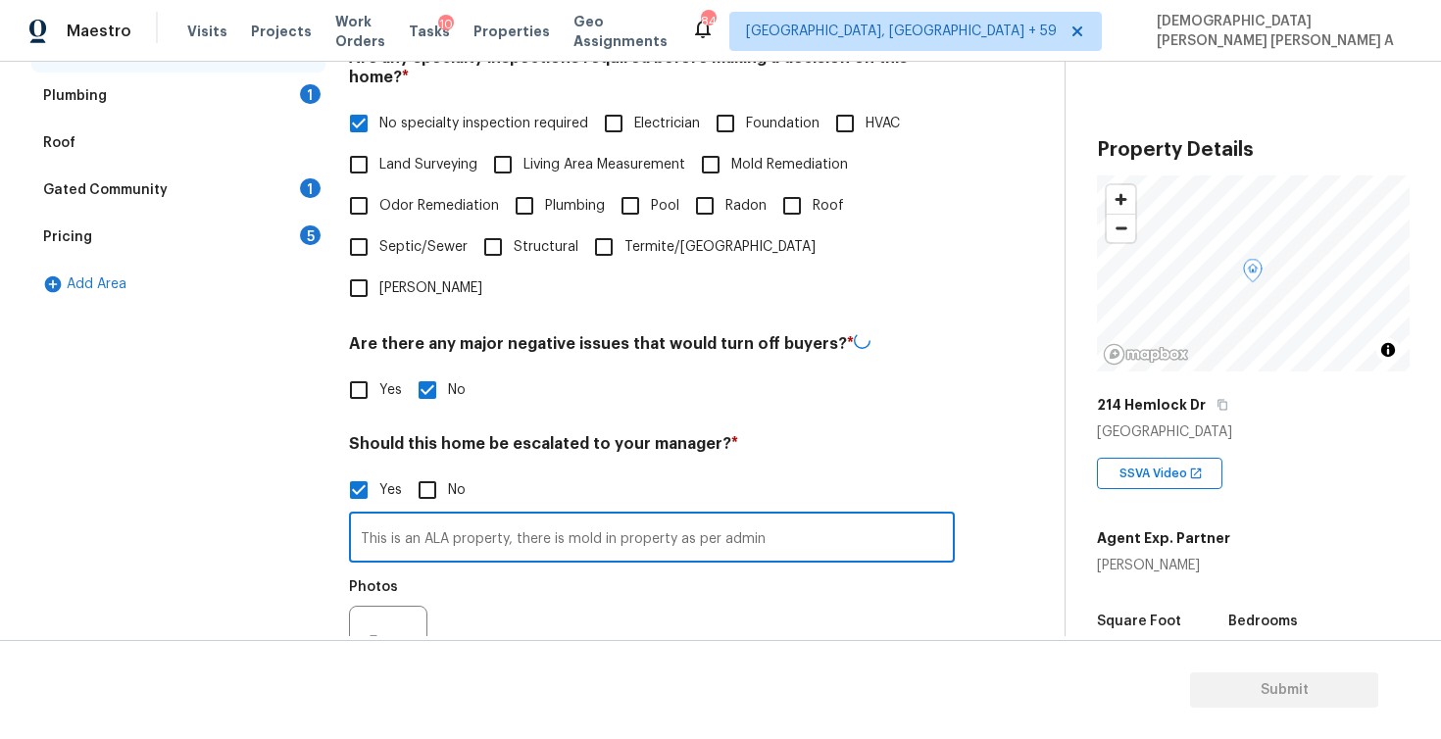
type input "This is an ALA property, there is mold in property as per admin"
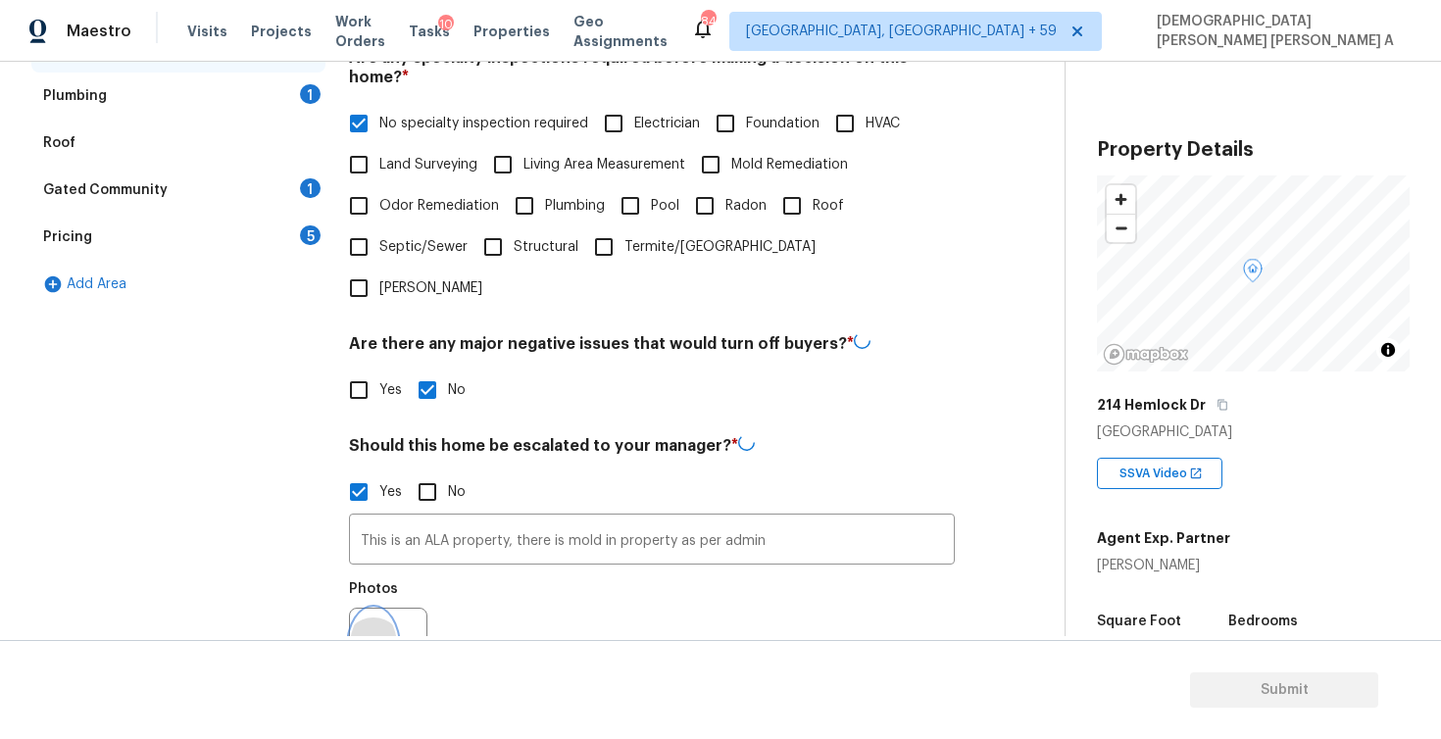
click at [368, 637] on icon "button" at bounding box center [374, 646] width 20 height 18
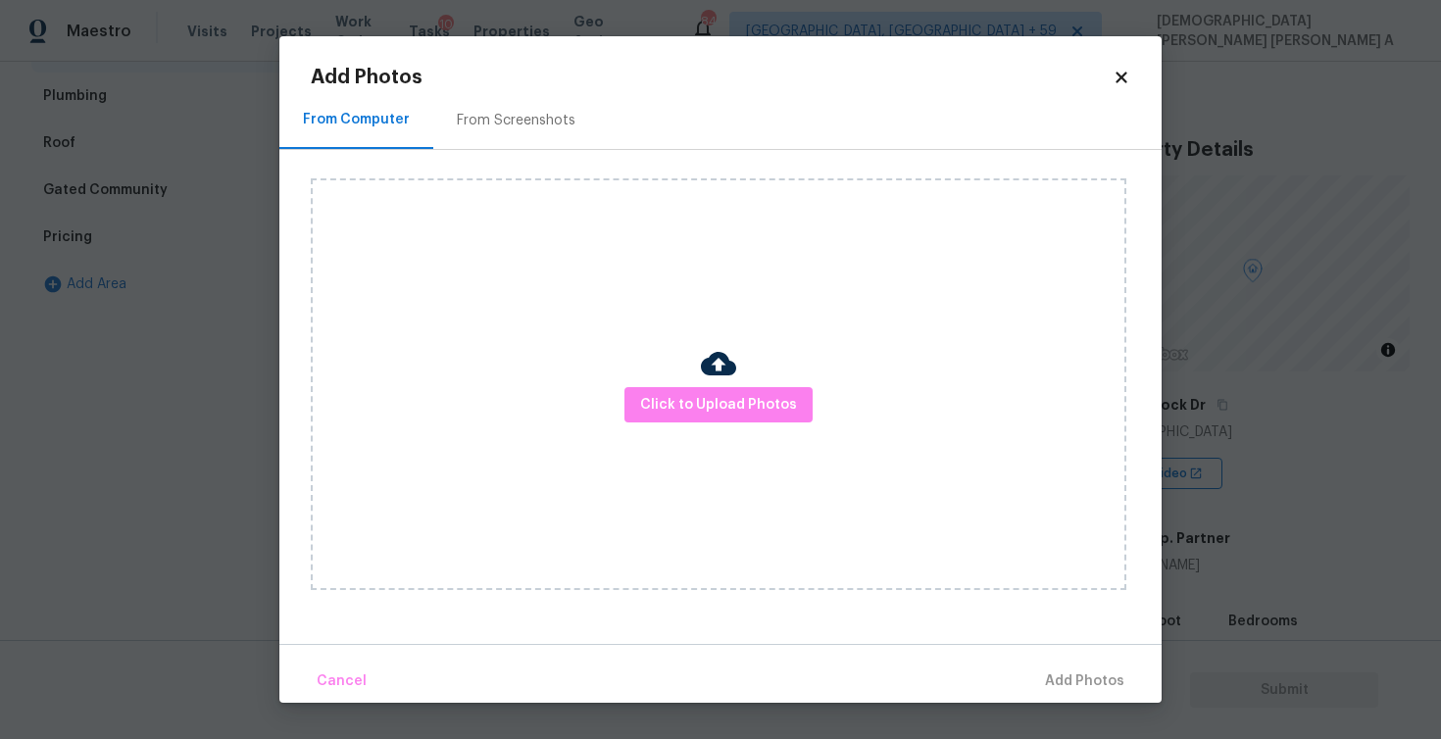
drag, startPoint x: 714, startPoint y: 334, endPoint x: 714, endPoint y: 379, distance: 45.1
click at [714, 334] on div "Click to Upload Photos" at bounding box center [719, 384] width 816 height 412
click at [714, 379] on img at bounding box center [718, 363] width 35 height 35
click at [714, 397] on span "Click to Upload Photos" at bounding box center [718, 405] width 157 height 25
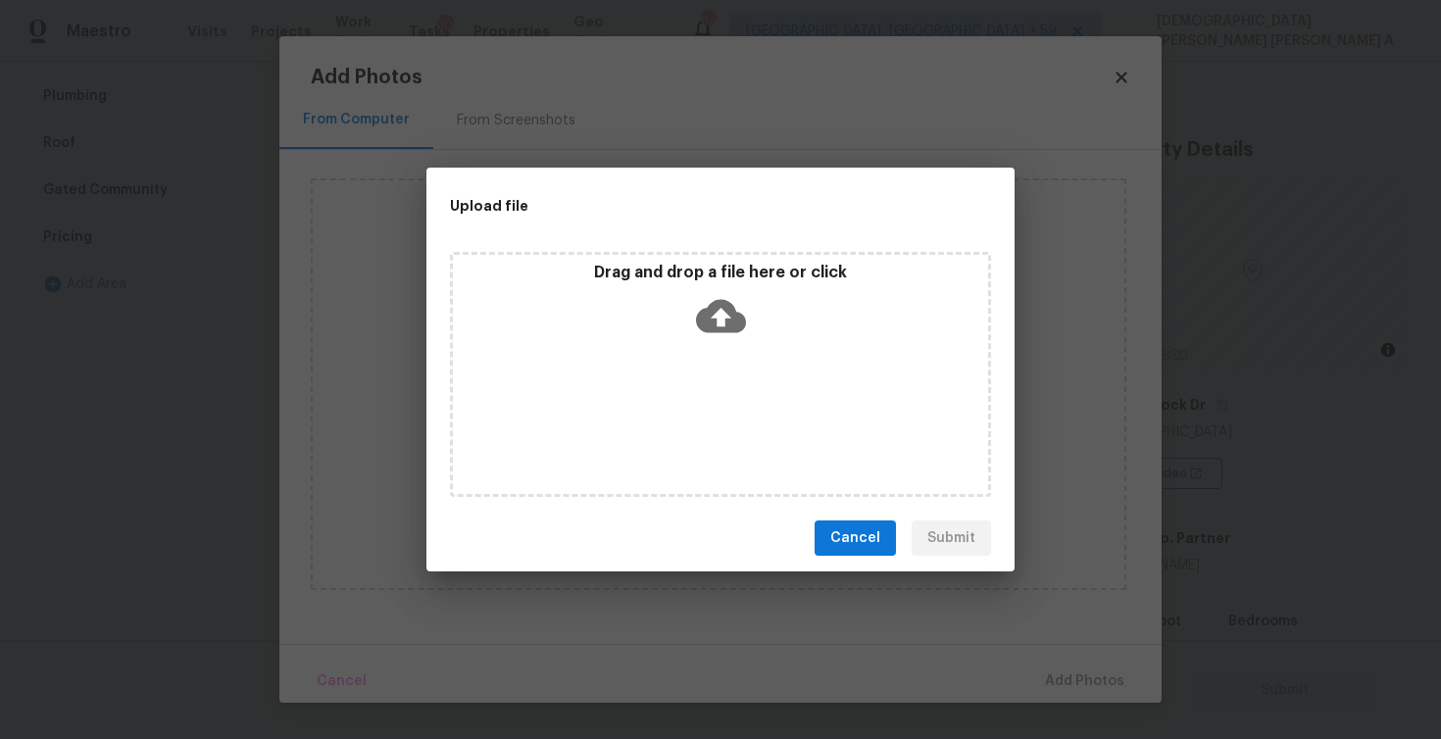
click at [727, 331] on icon at bounding box center [721, 316] width 50 height 50
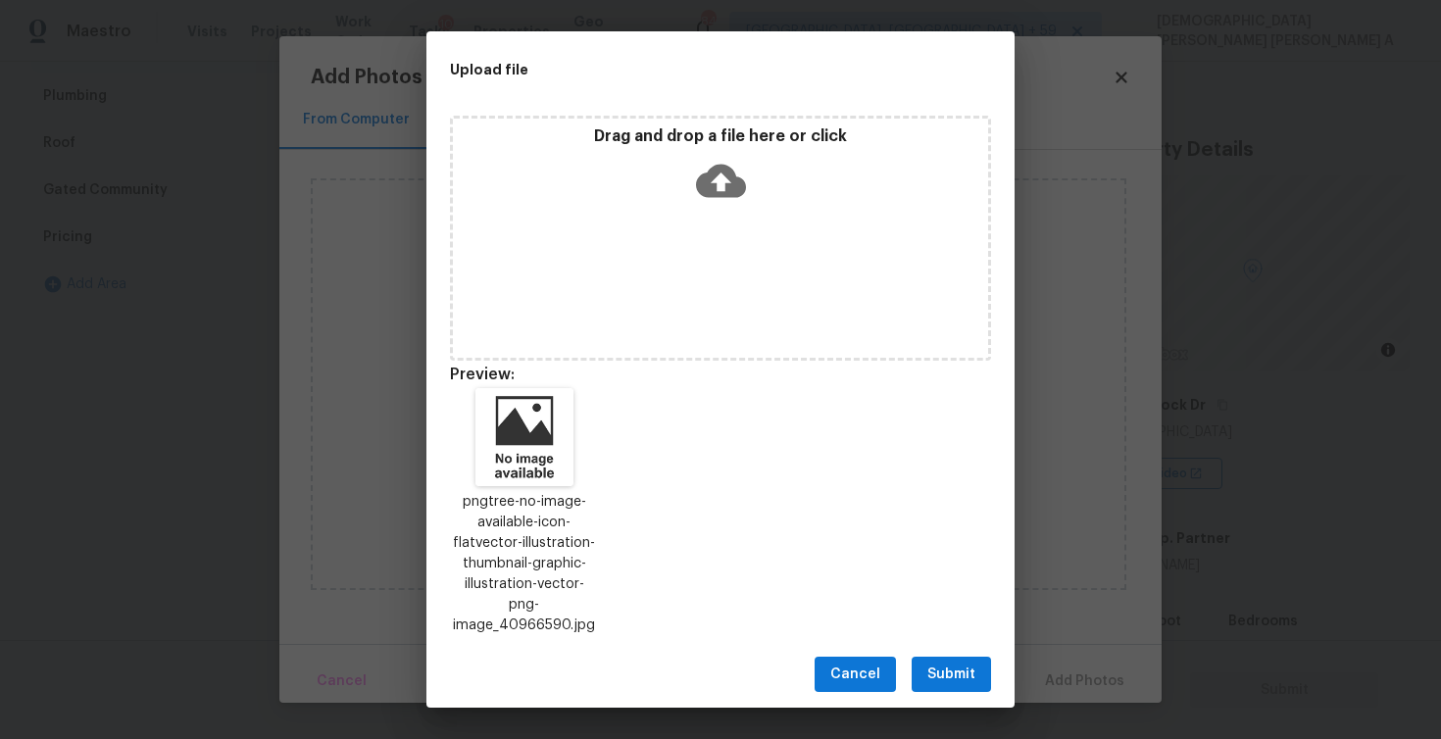
click at [956, 673] on span "Submit" at bounding box center [951, 675] width 48 height 25
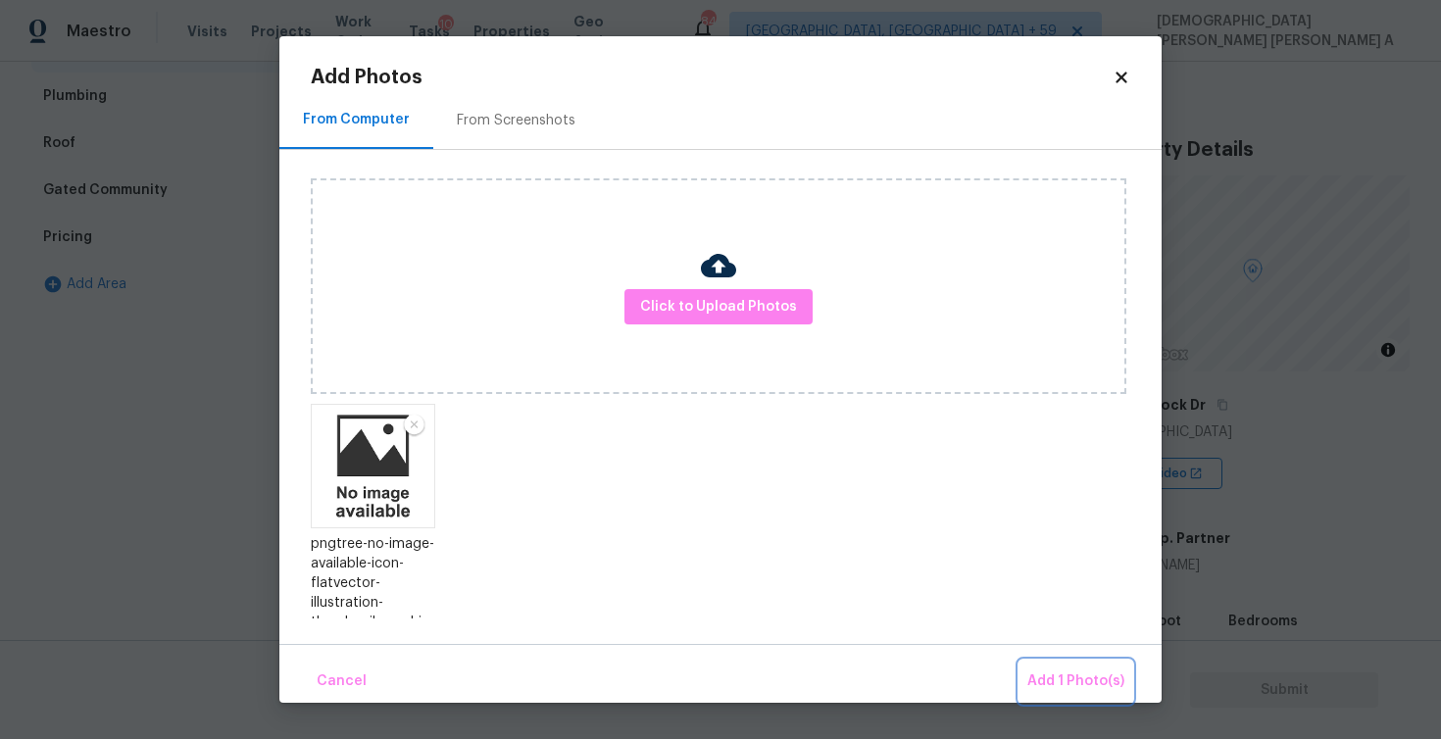
click at [1088, 669] on button "Add 1 Photo(s)" at bounding box center [1076, 682] width 113 height 42
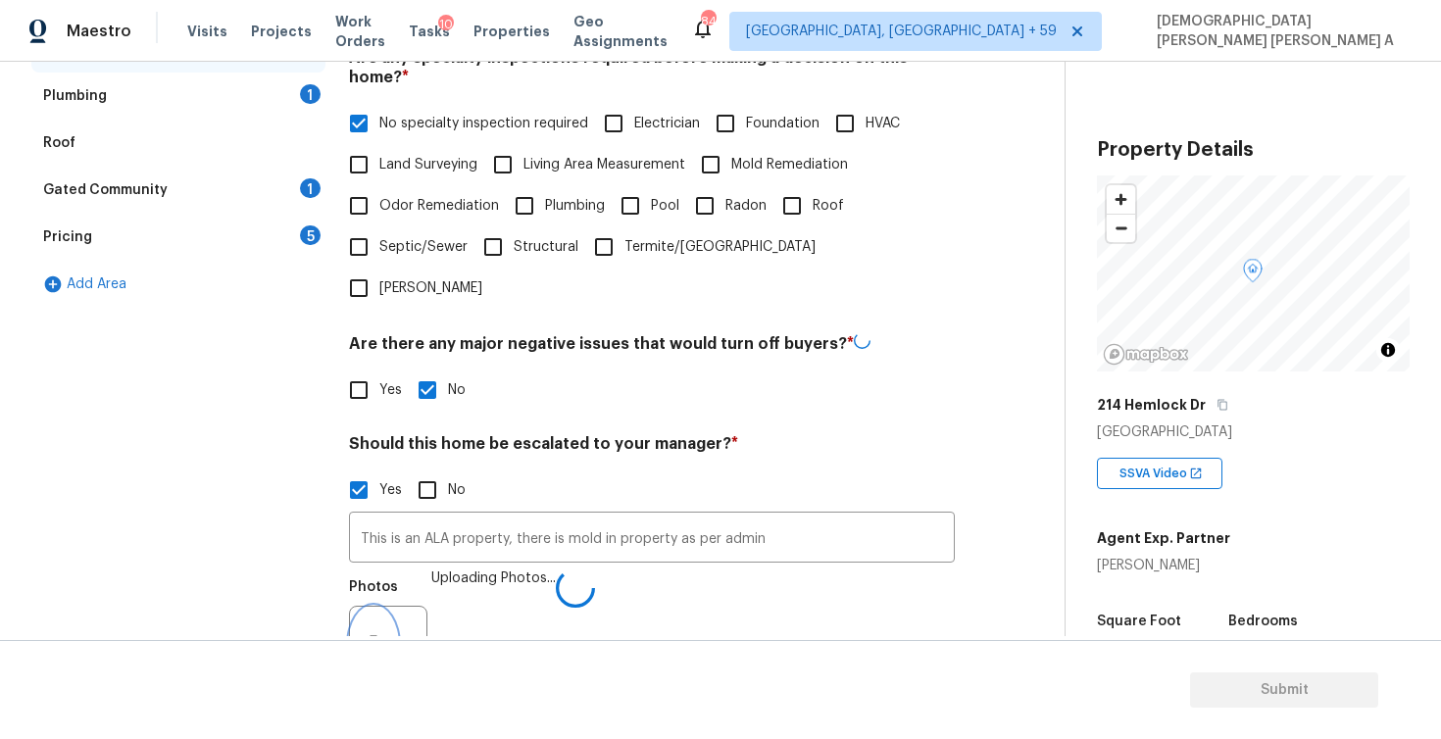
scroll to position [609, 0]
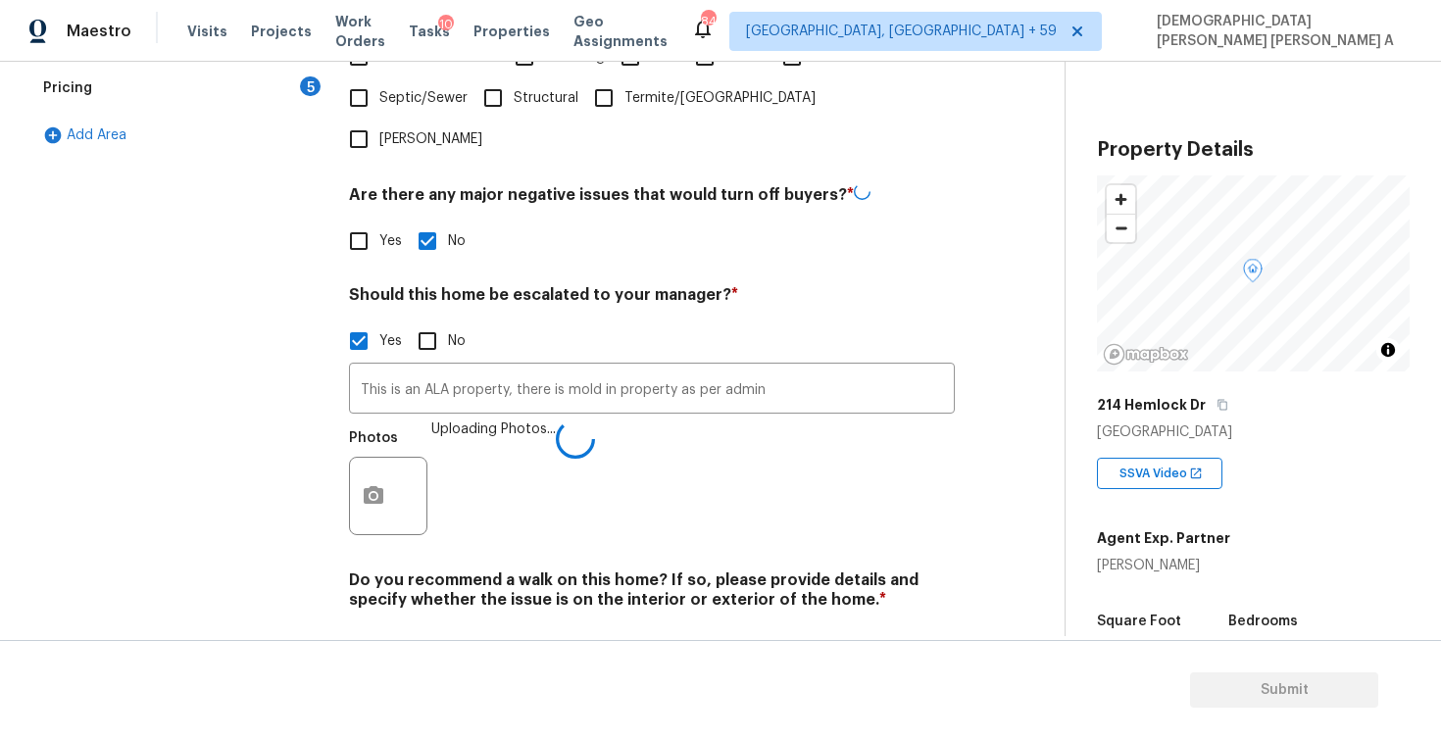
click at [434, 576] on div "Do you recommend a walk on this home? If so, please provide details and specify…" at bounding box center [652, 619] width 606 height 96
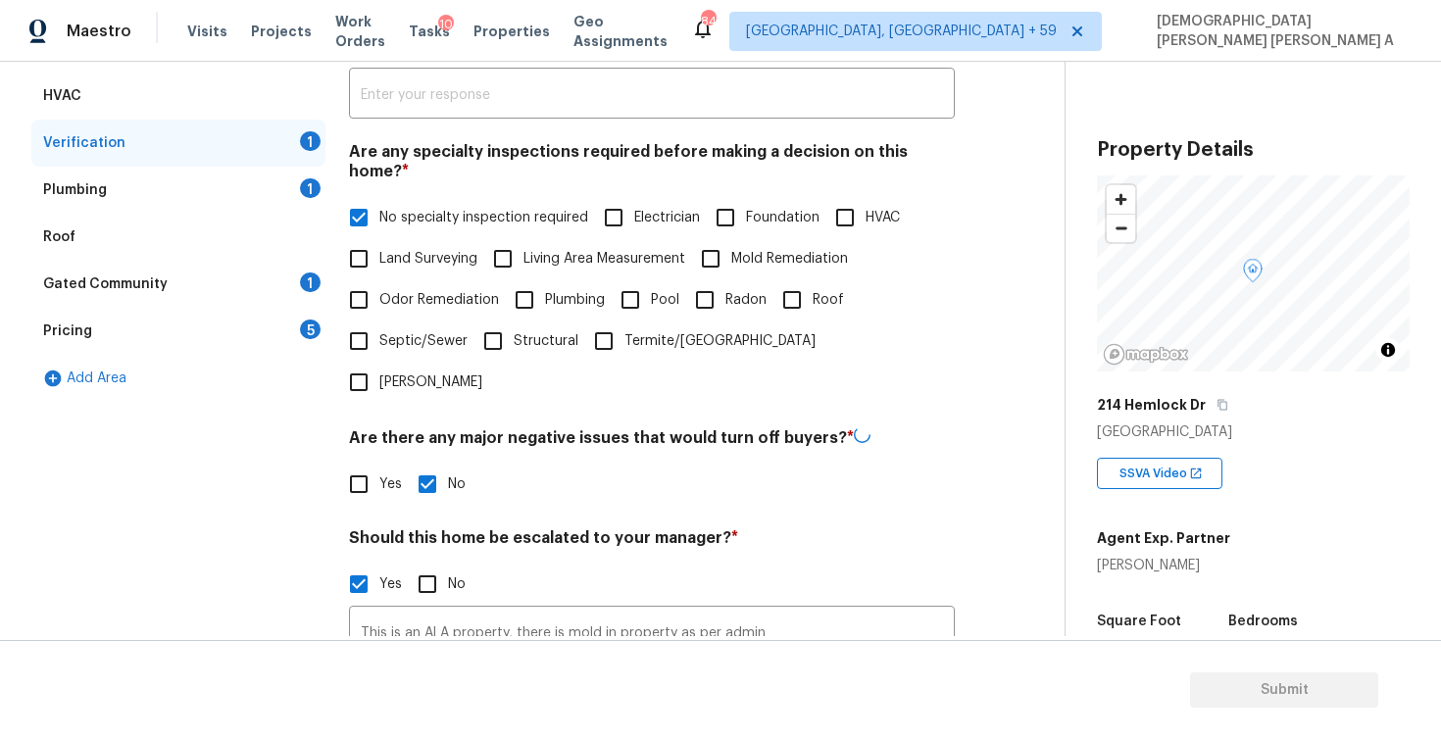
scroll to position [303, 0]
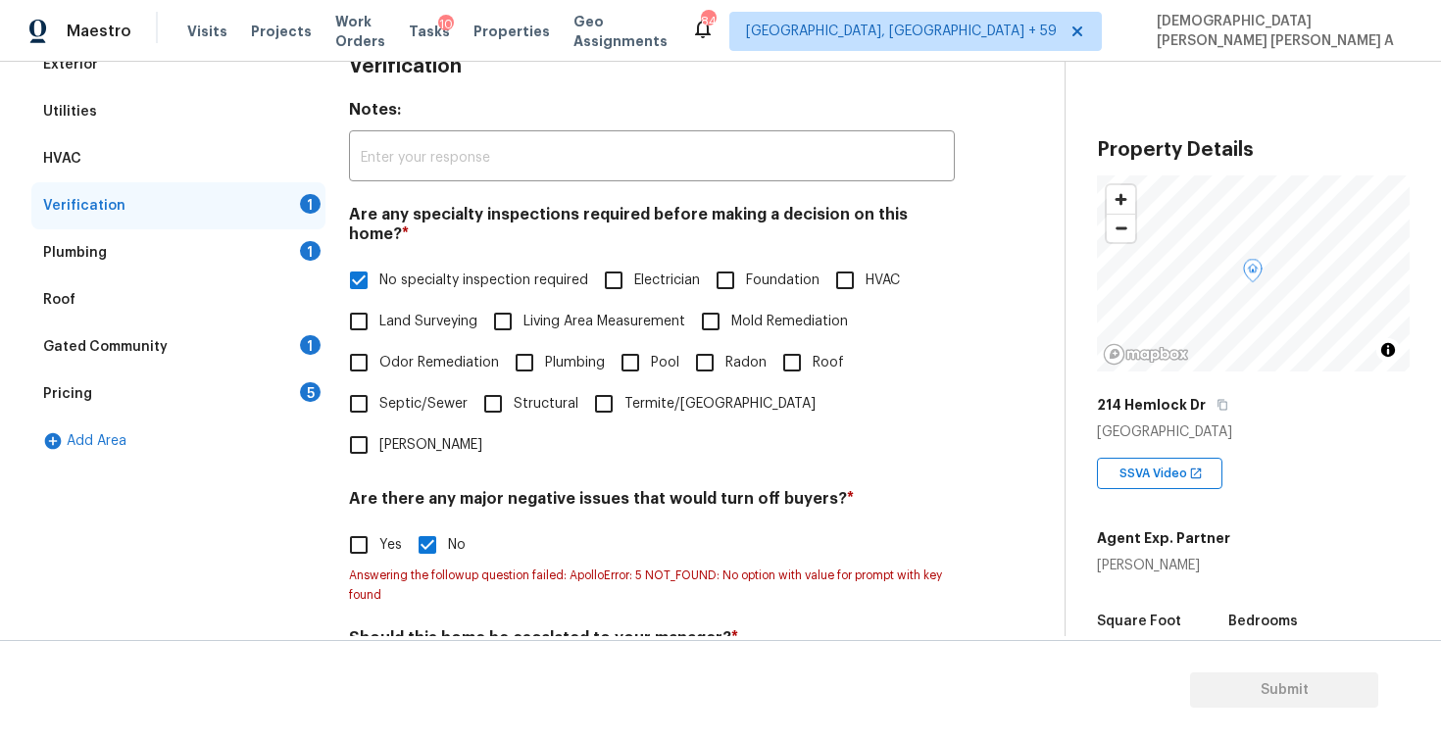
click at [275, 234] on div "Plumbing 1" at bounding box center [178, 252] width 294 height 47
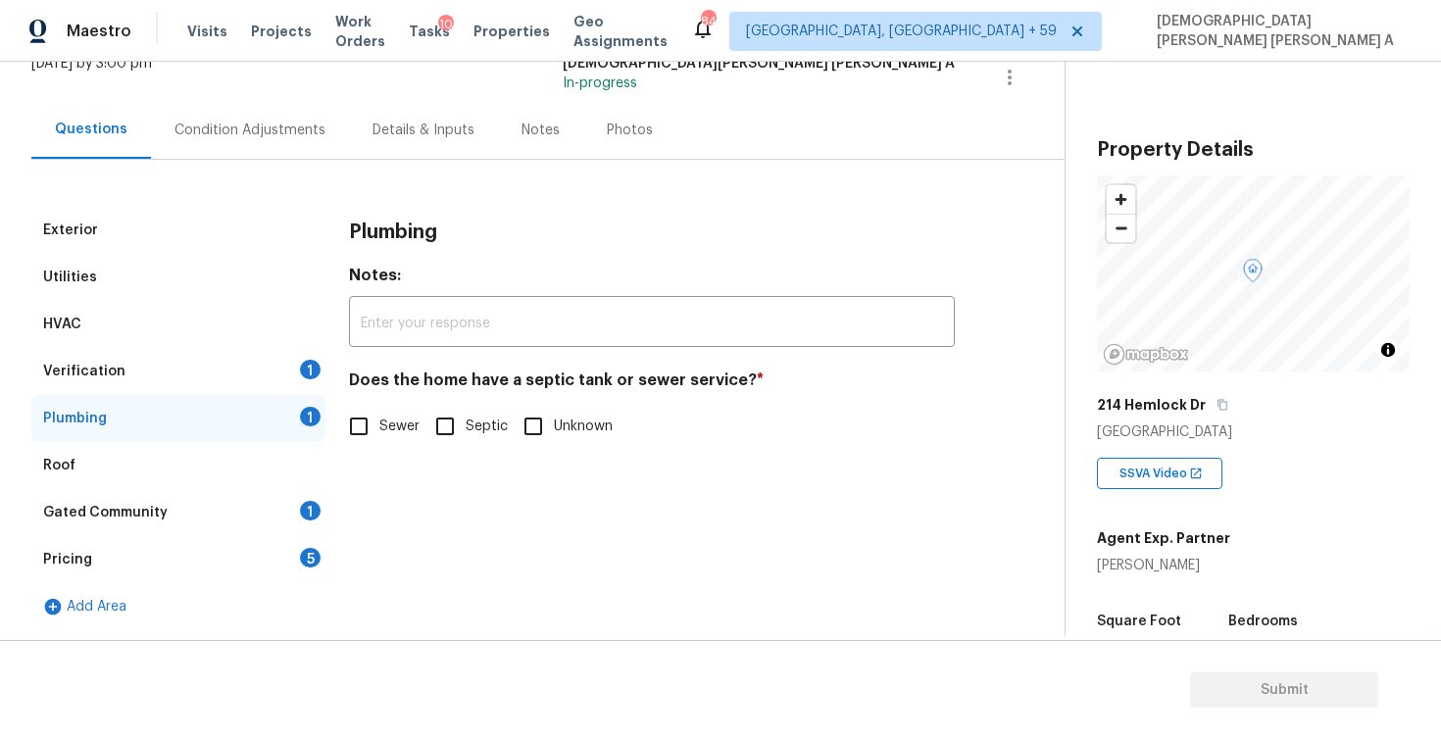
scroll to position [137, 0]
click at [276, 363] on div "Verification 1" at bounding box center [178, 371] width 294 height 47
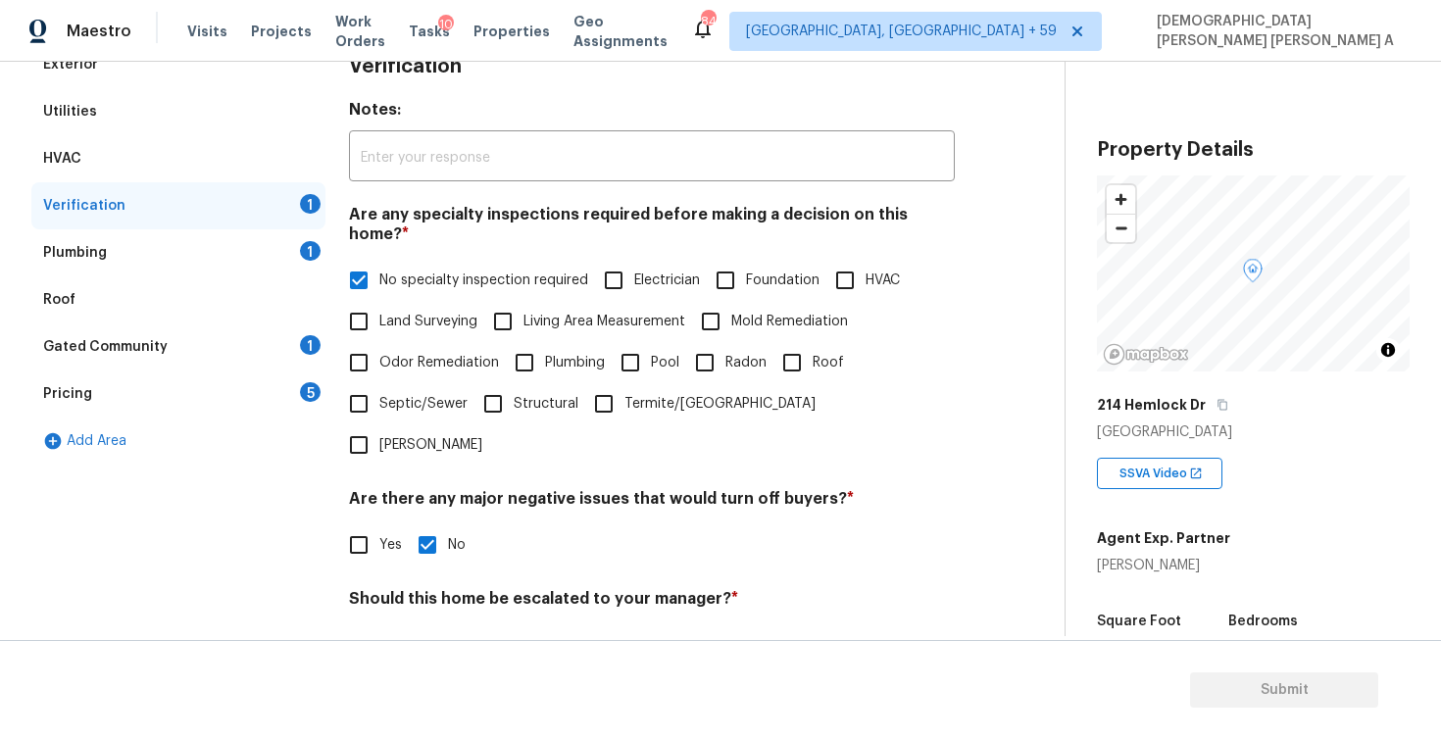
scroll to position [607, 0]
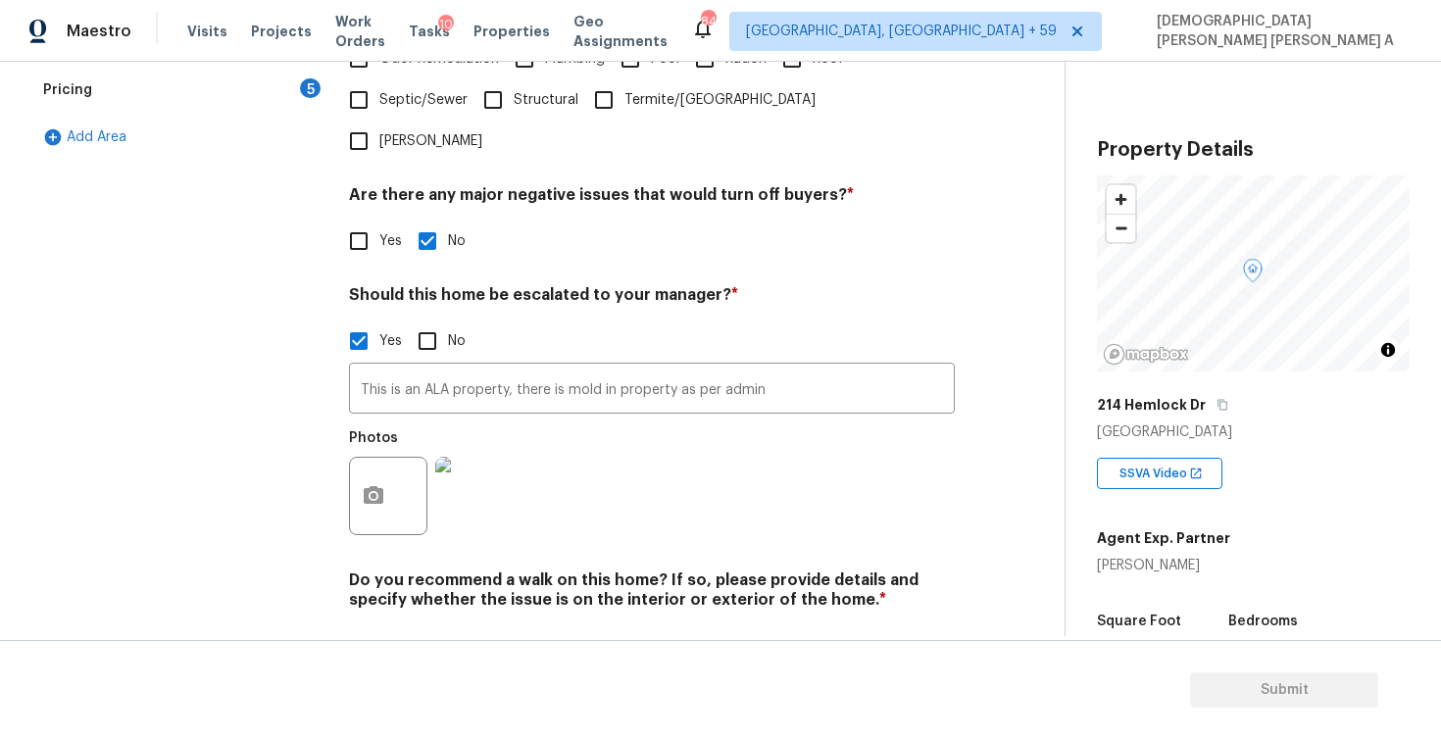
click at [422, 625] on input "No" at bounding box center [427, 645] width 41 height 41
checkbox input "true"
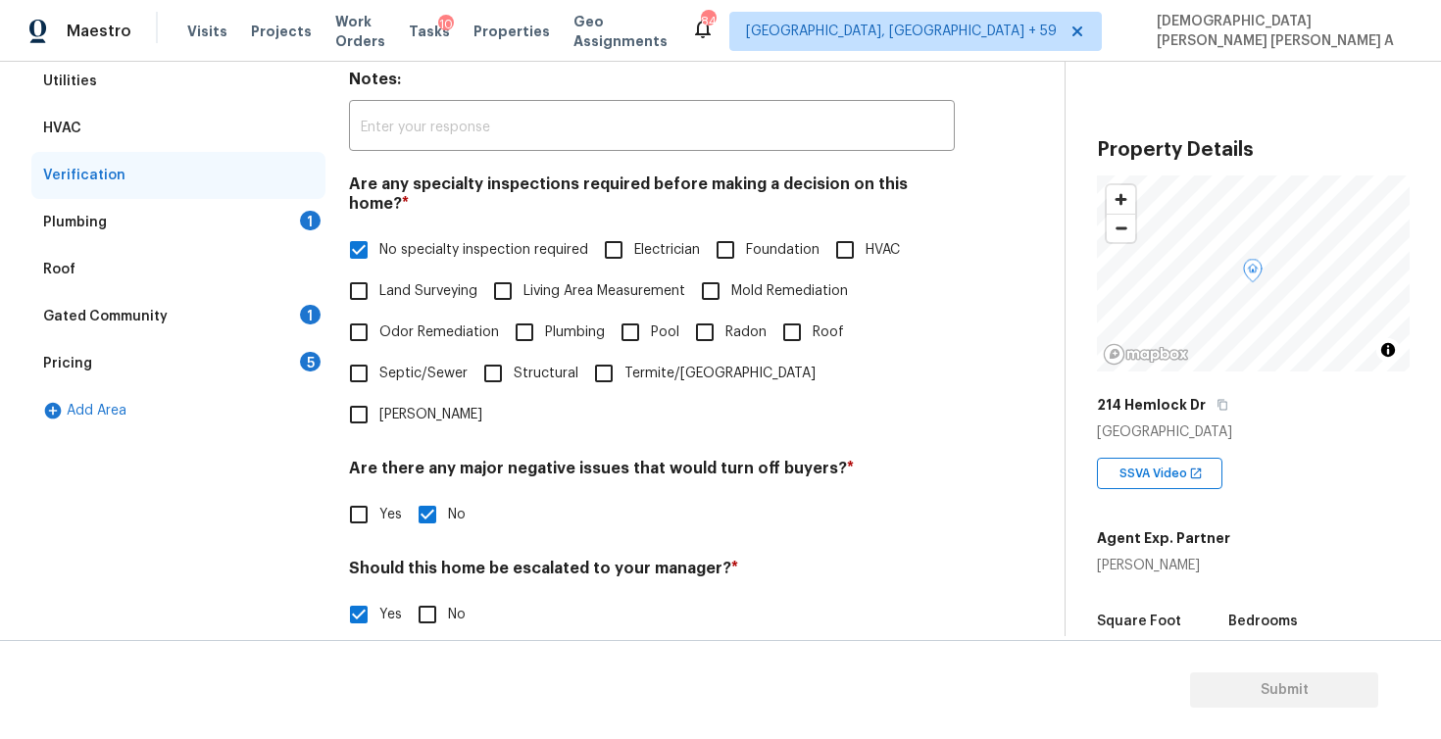
click at [276, 229] on div "Plumbing 1" at bounding box center [178, 222] width 294 height 47
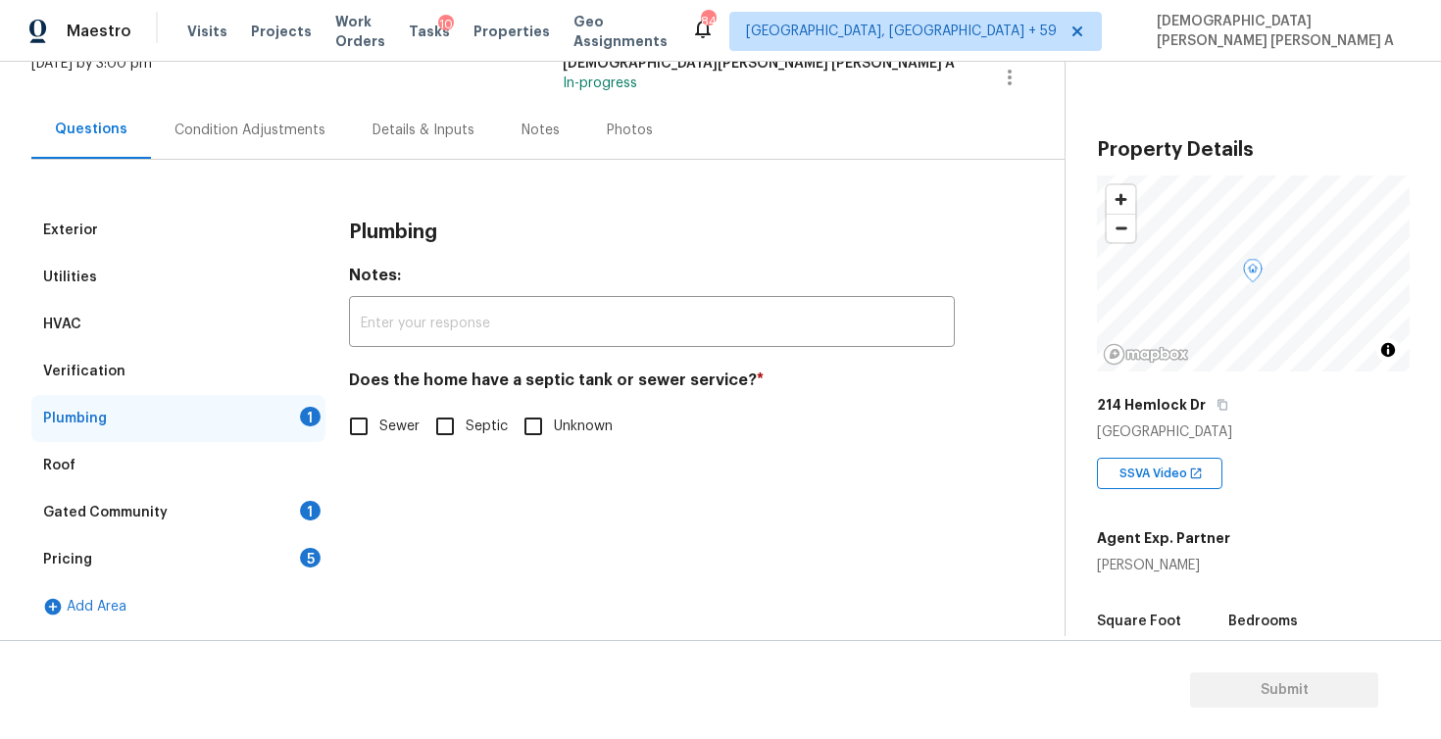
click at [455, 421] on input "Septic" at bounding box center [445, 426] width 41 height 41
checkbox input "true"
click at [294, 505] on div "Gated Community 1" at bounding box center [178, 512] width 294 height 47
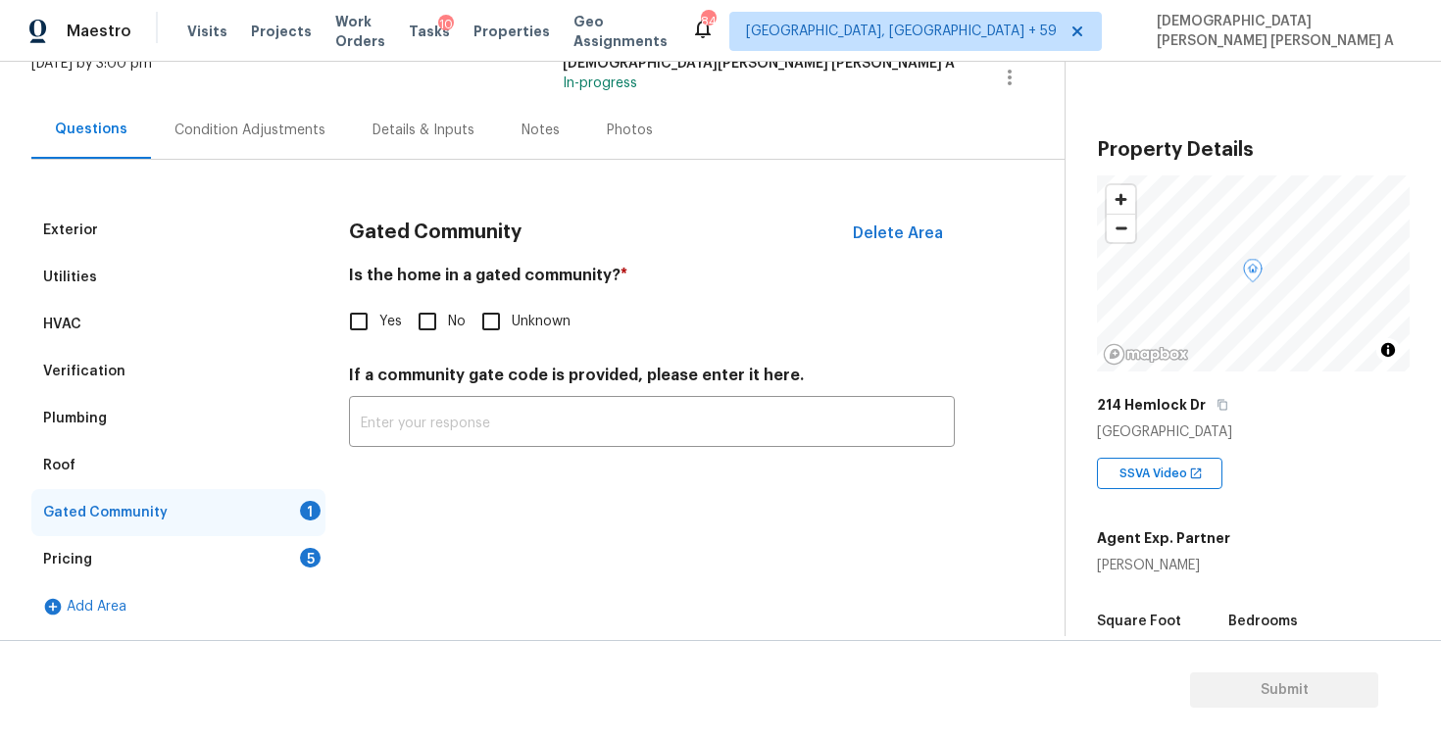
click at [425, 332] on input "No" at bounding box center [427, 321] width 41 height 41
checkbox input "true"
click at [250, 590] on div "Add Area" at bounding box center [178, 606] width 294 height 47
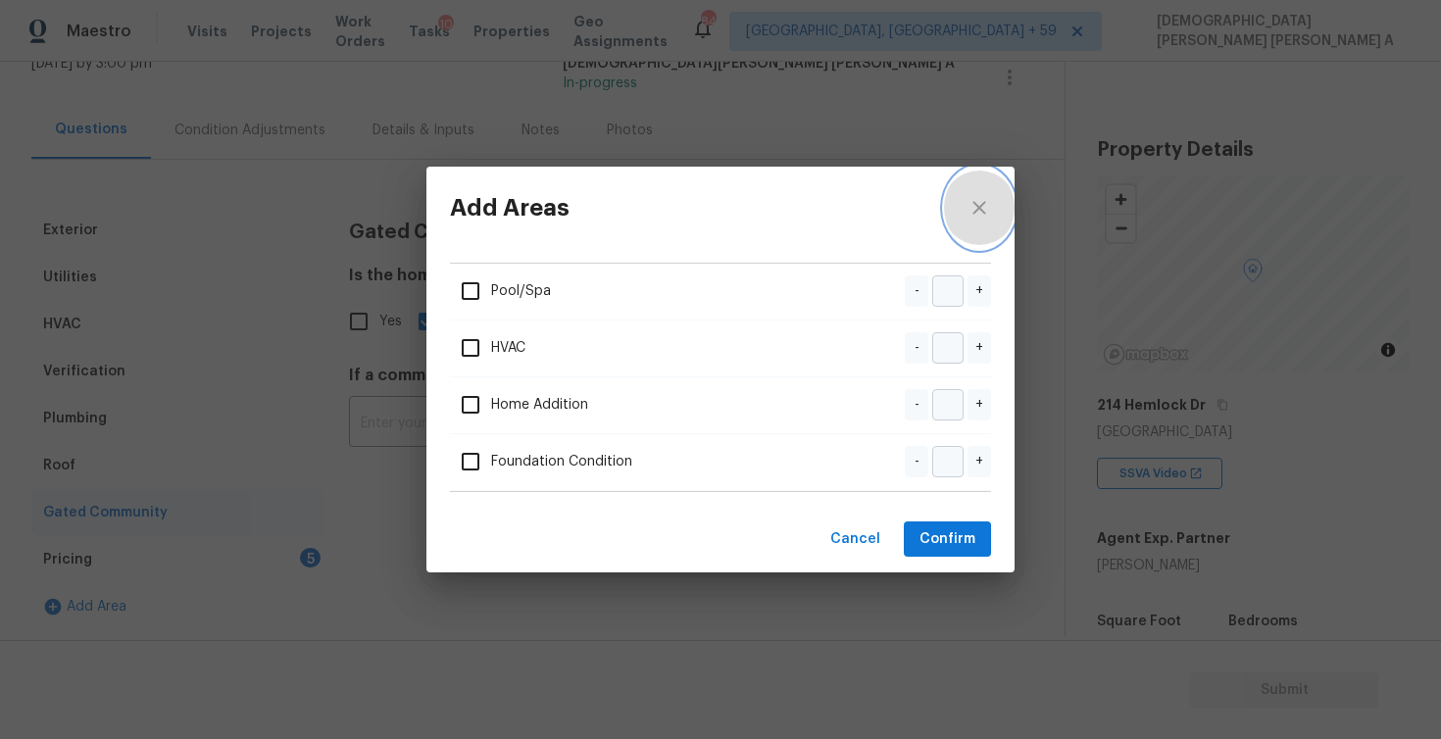
click at [973, 222] on button "close" at bounding box center [979, 208] width 71 height 82
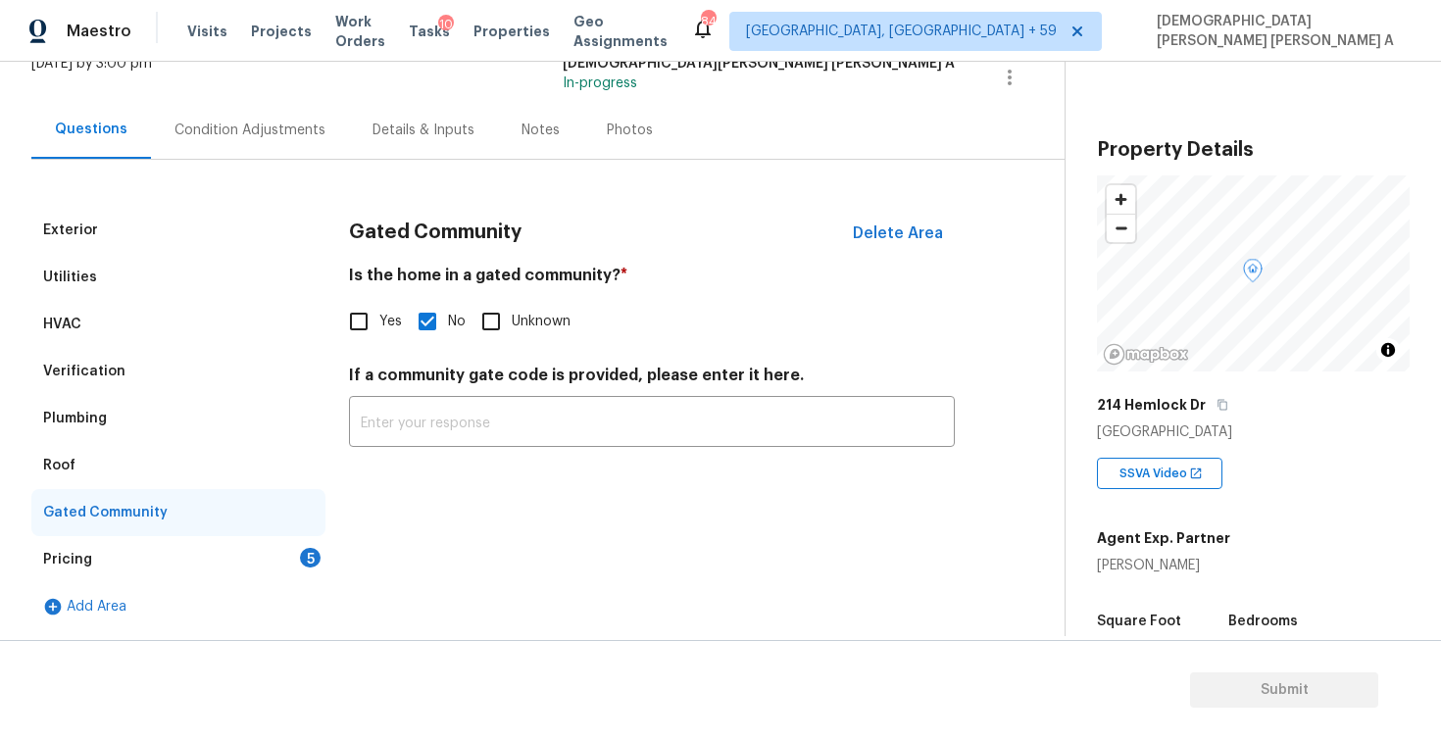
click at [253, 565] on div "Pricing 5" at bounding box center [178, 559] width 294 height 47
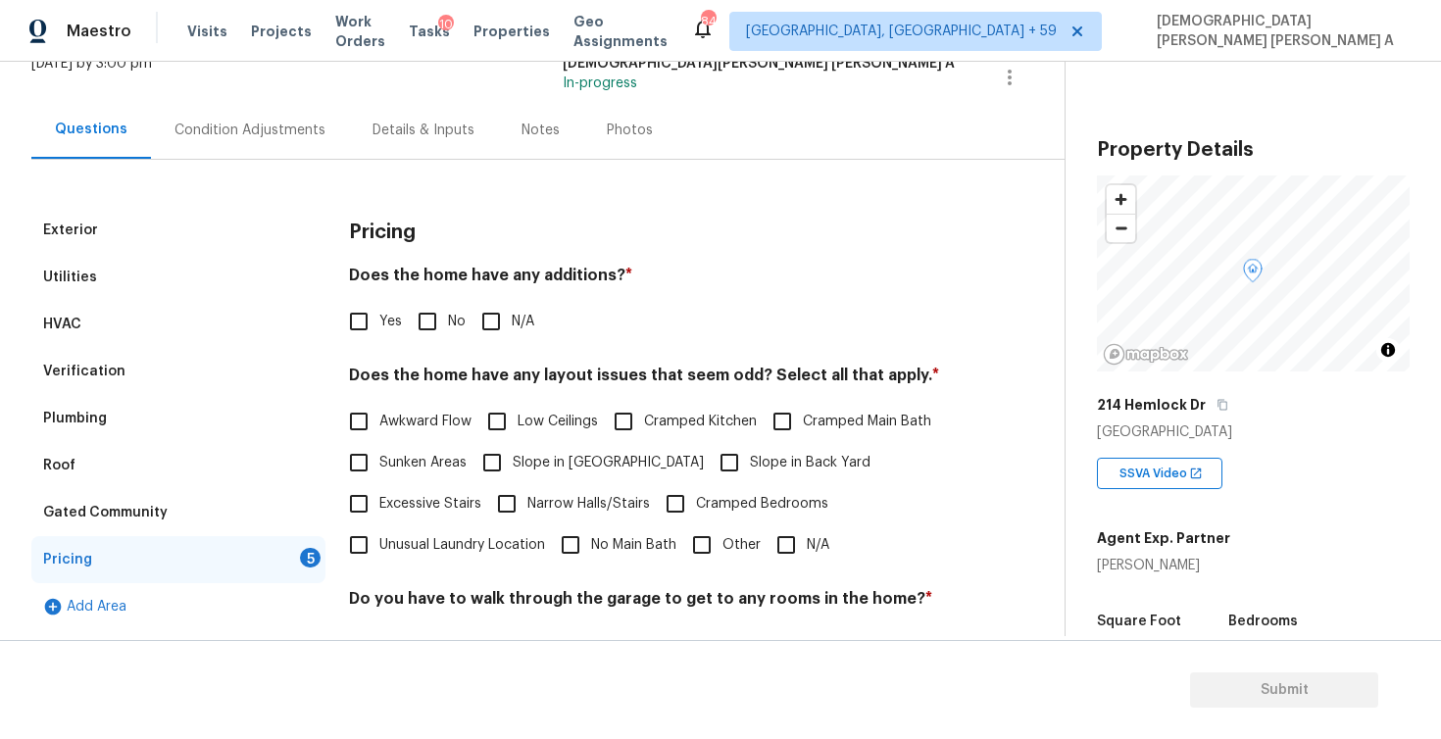
click at [425, 318] on input "No" at bounding box center [427, 321] width 41 height 41
checkbox input "true"
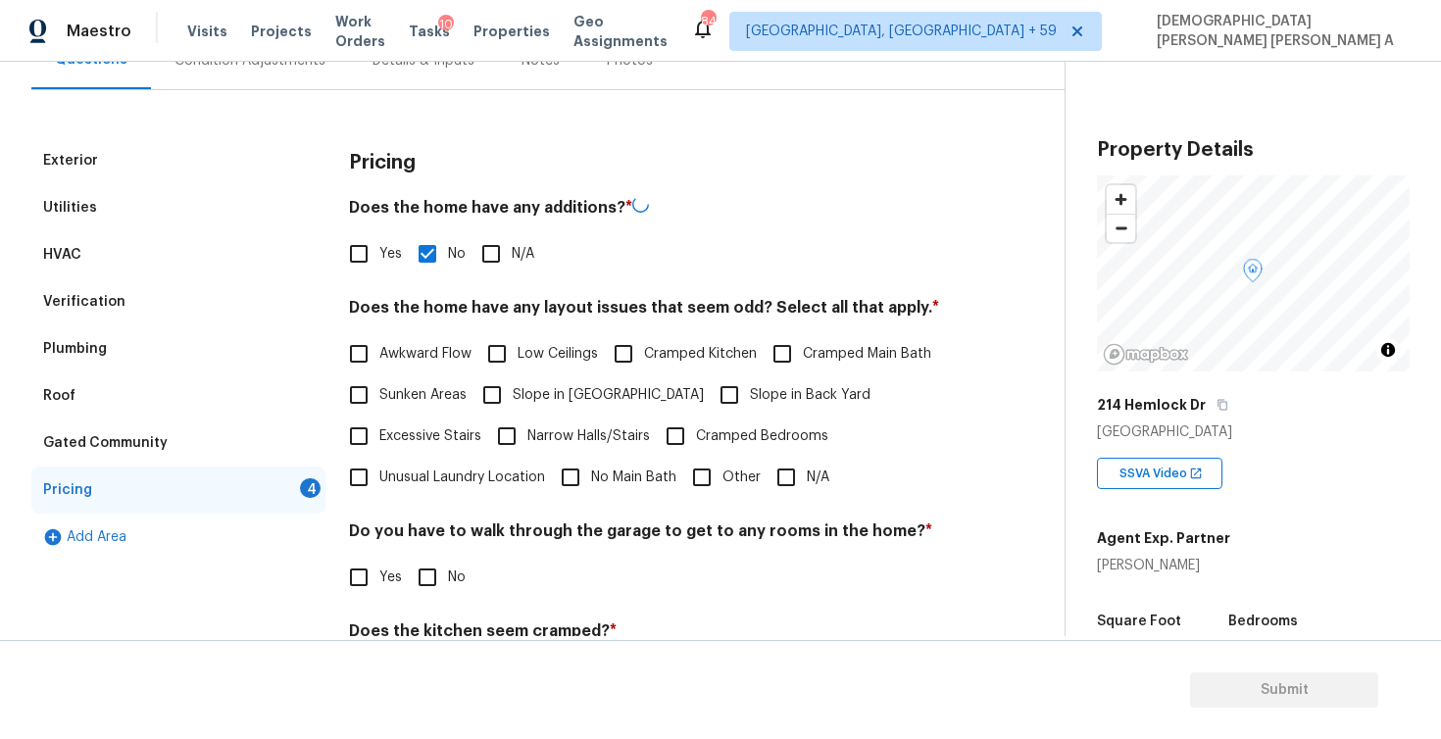
scroll to position [244, 0]
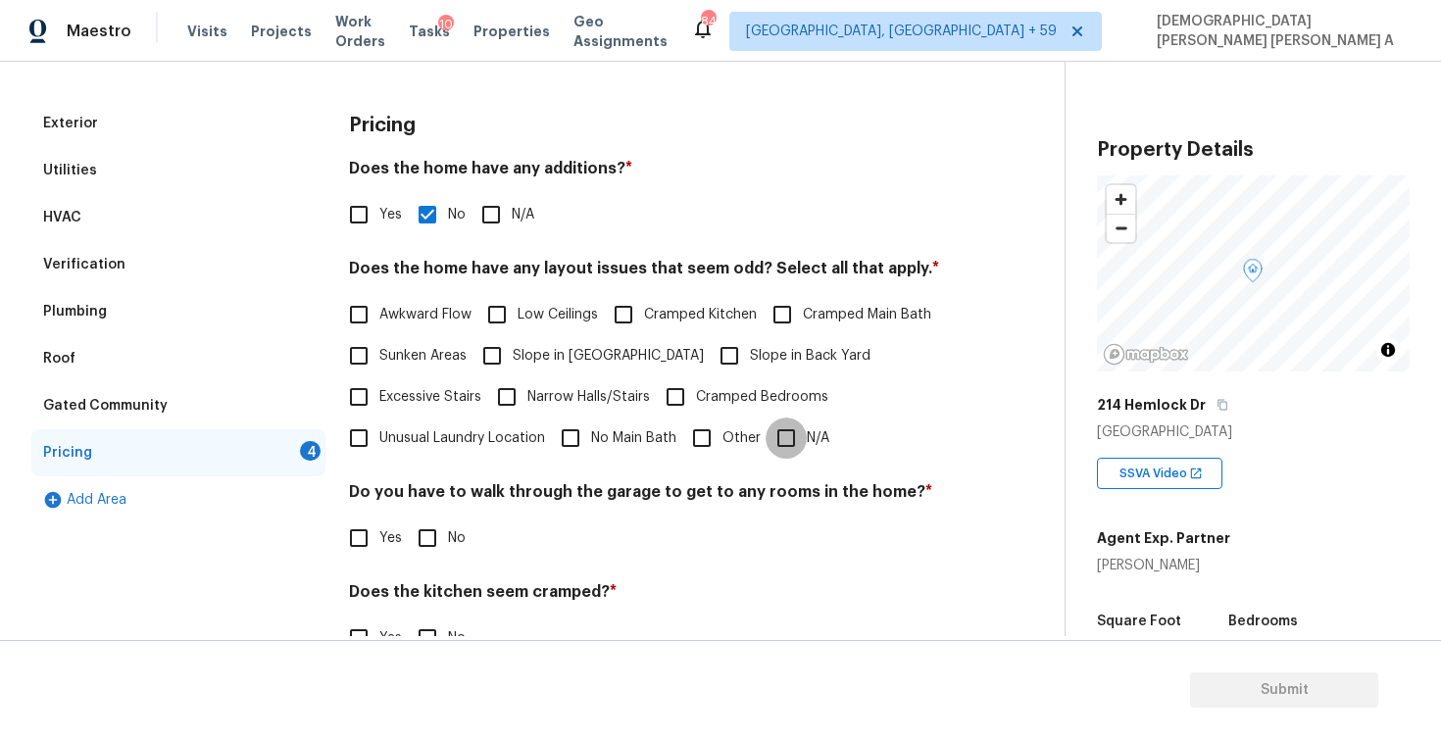
click at [773, 425] on input "N/A" at bounding box center [786, 438] width 41 height 41
checkbox input "true"
click at [422, 546] on input "No" at bounding box center [427, 538] width 41 height 41
checkbox input "true"
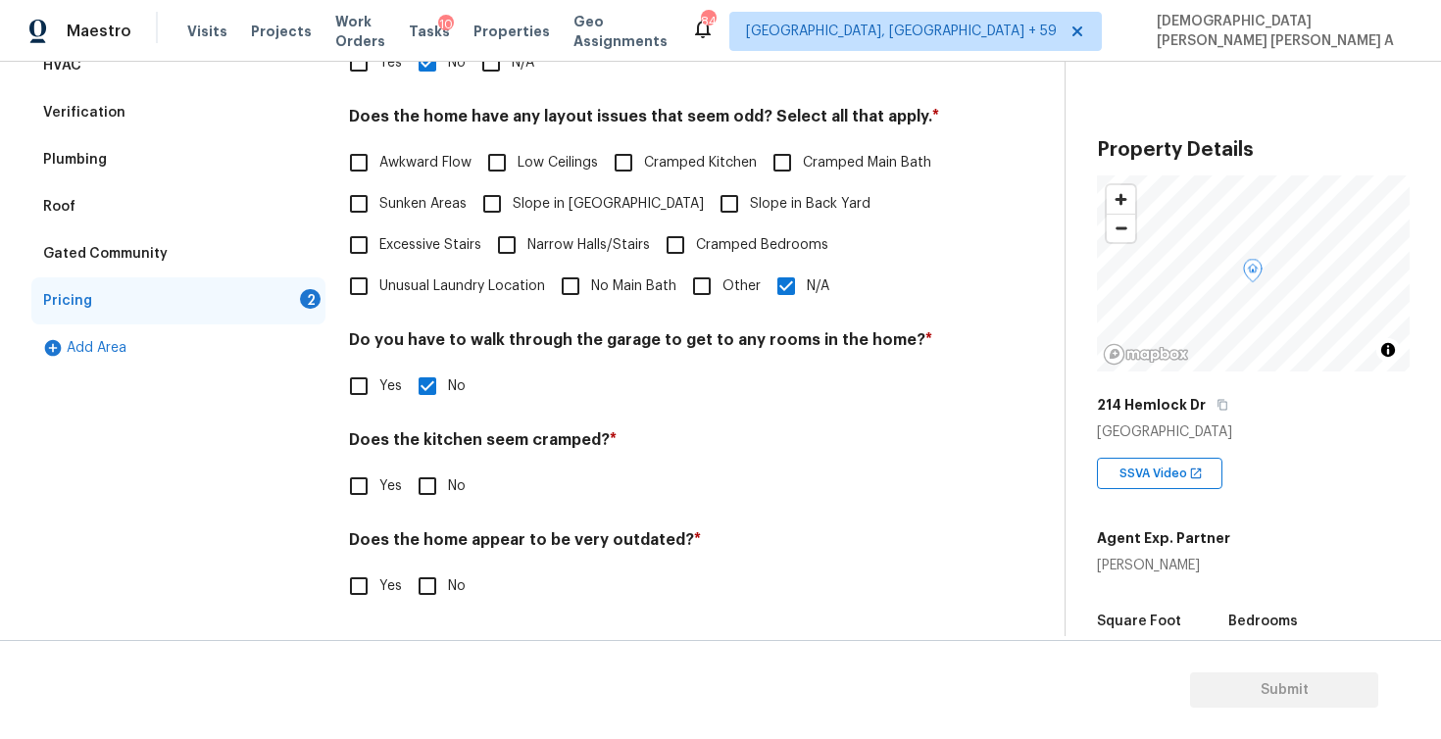
scroll to position [396, 0]
click at [426, 495] on input "No" at bounding box center [427, 486] width 41 height 41
checkbox input "true"
click at [425, 584] on input "No" at bounding box center [427, 588] width 41 height 41
checkbox input "true"
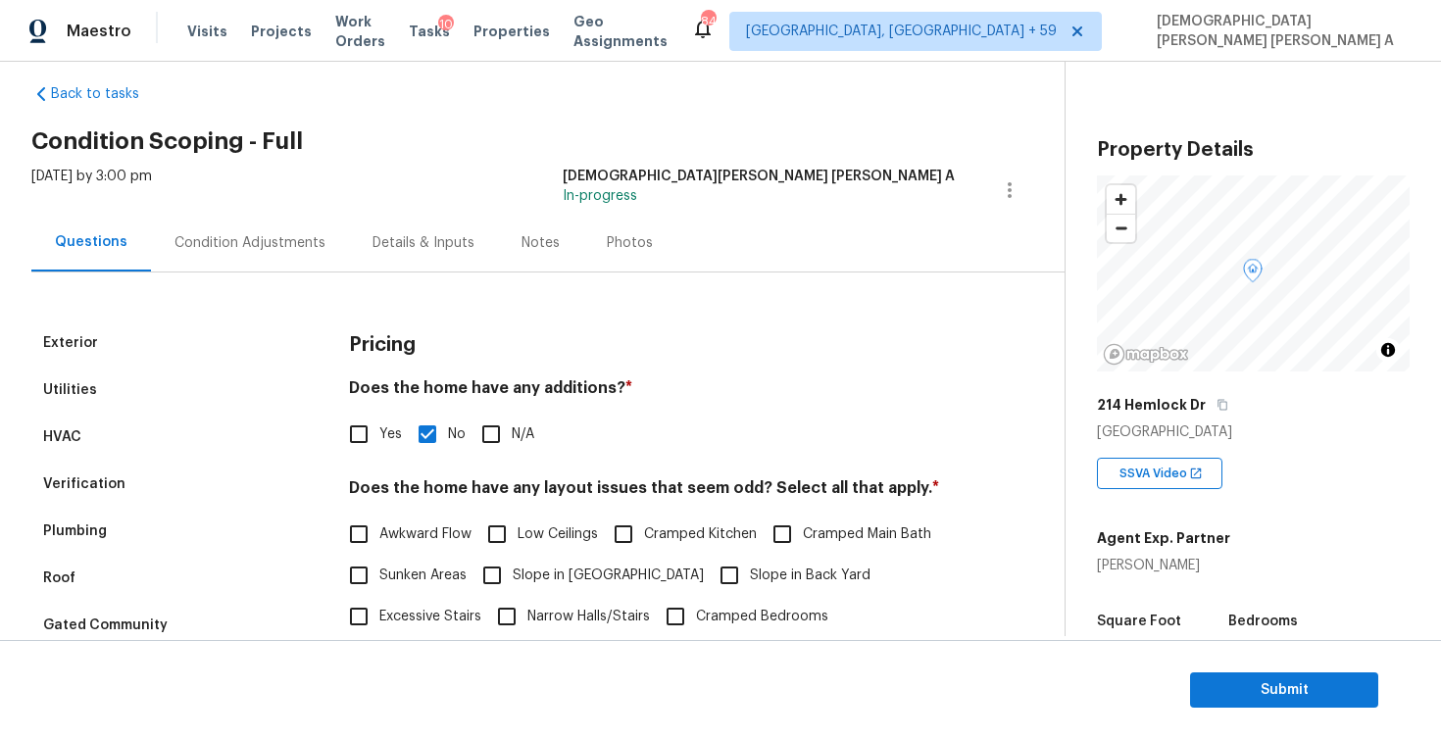
scroll to position [0, 0]
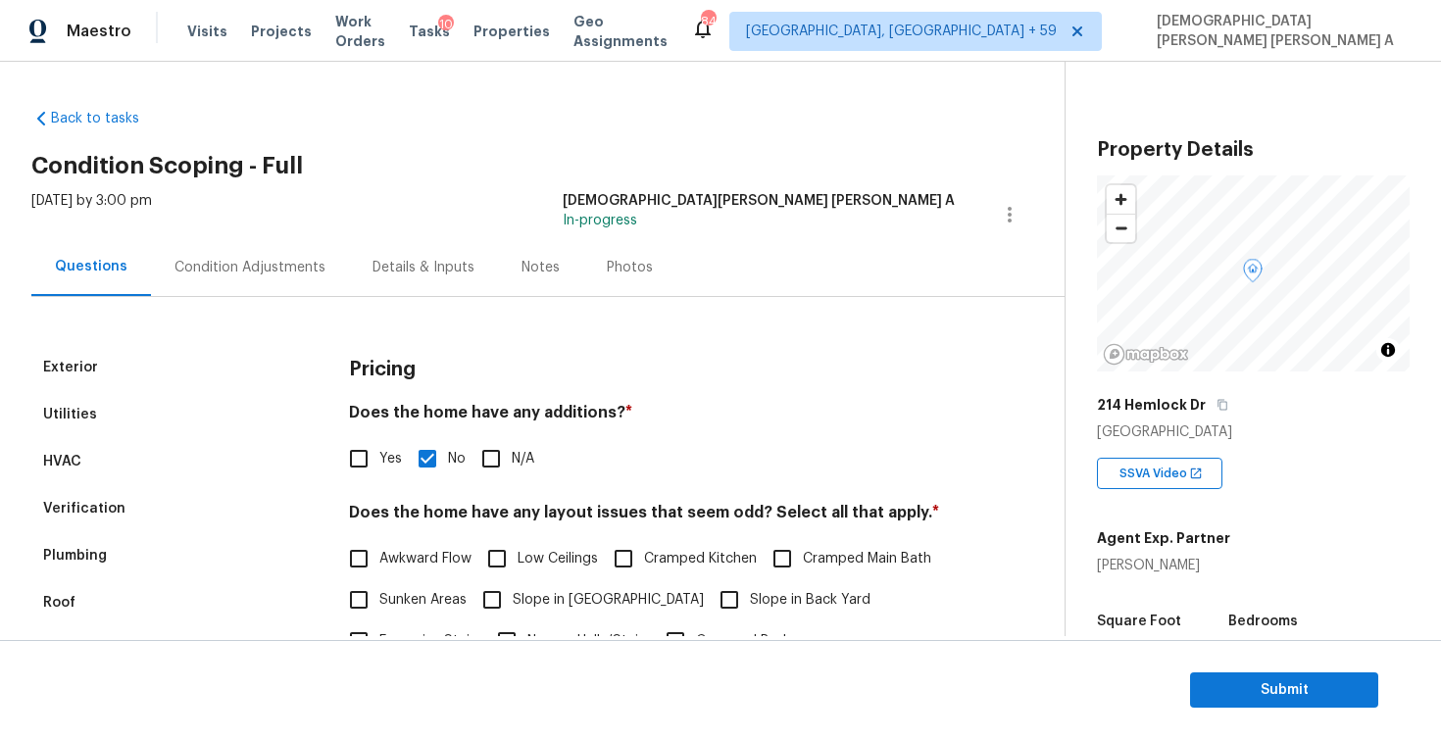
click at [277, 271] on div "Condition Adjustments" at bounding box center [250, 268] width 151 height 20
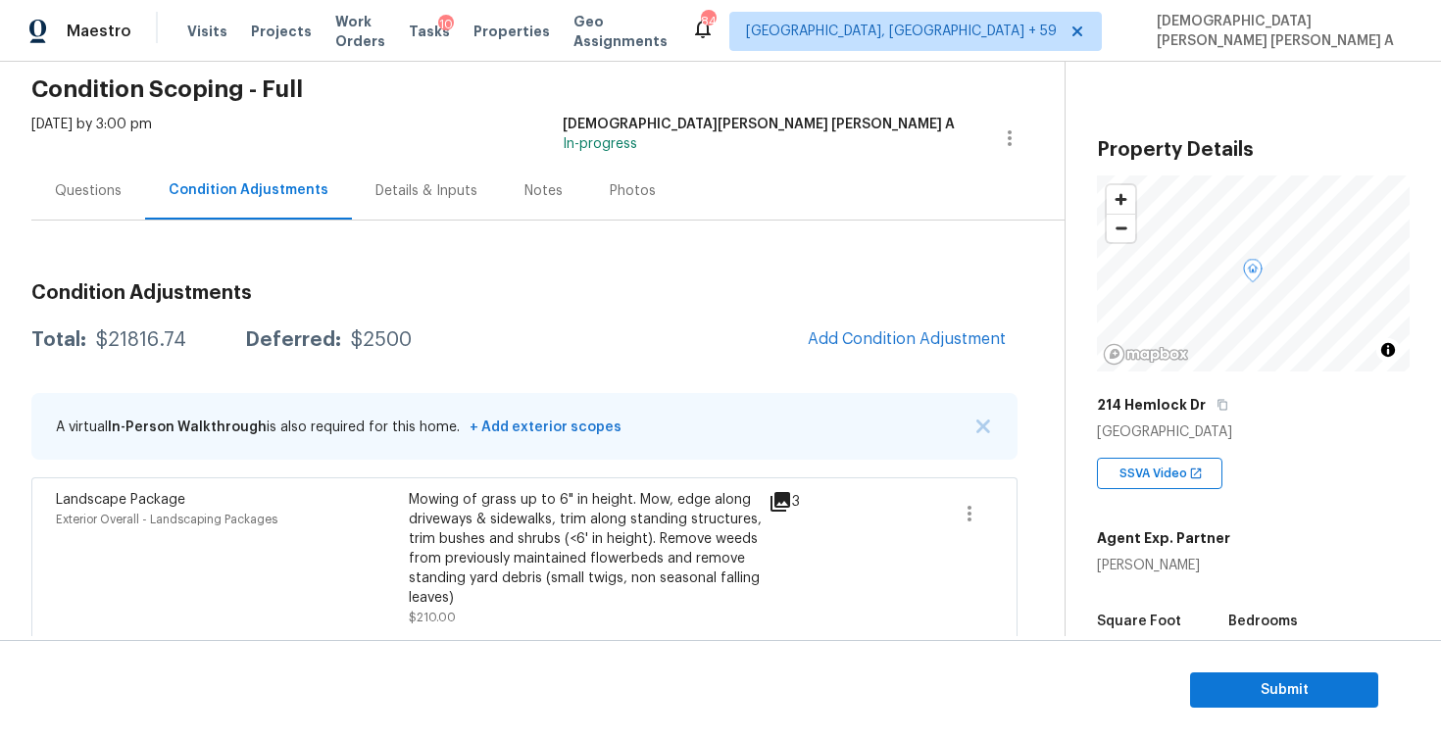
scroll to position [61, 0]
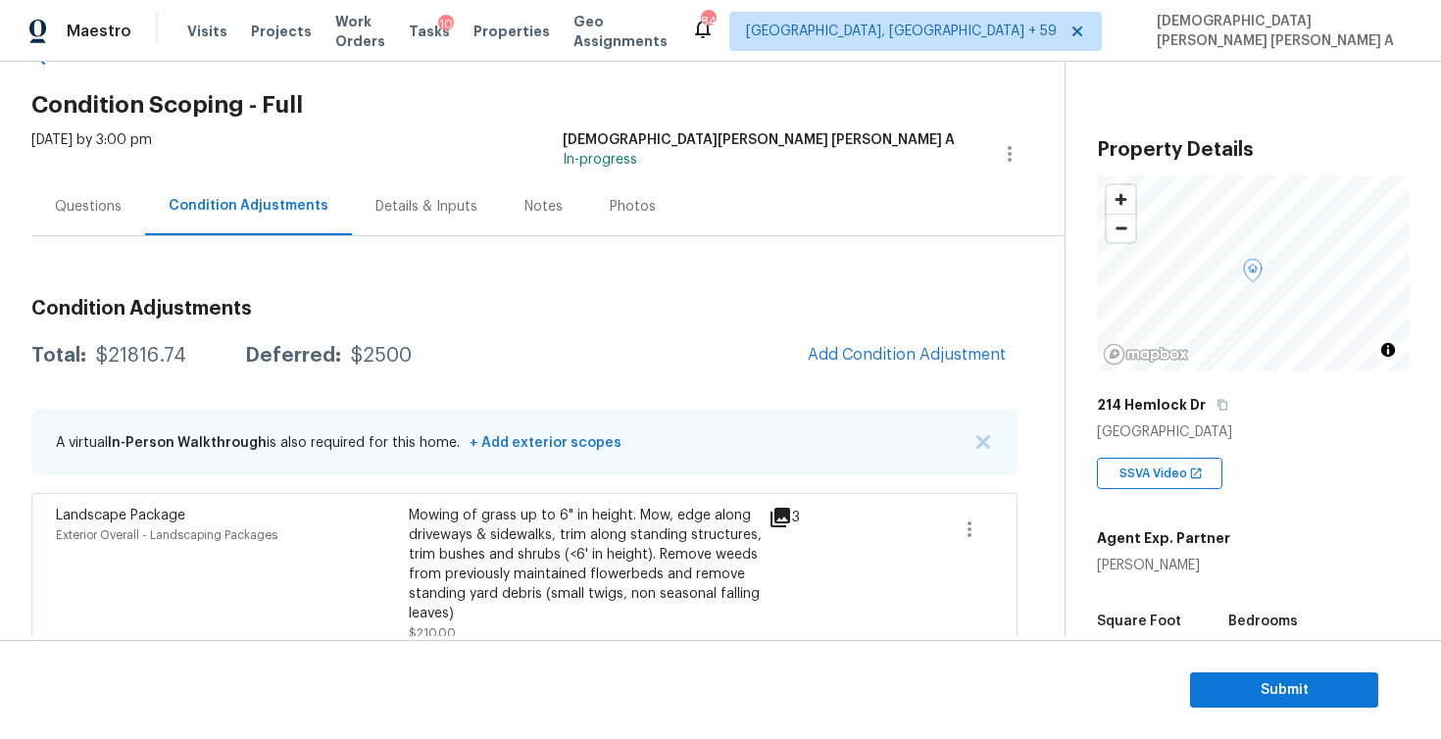
click at [591, 190] on div "Photos" at bounding box center [632, 206] width 93 height 58
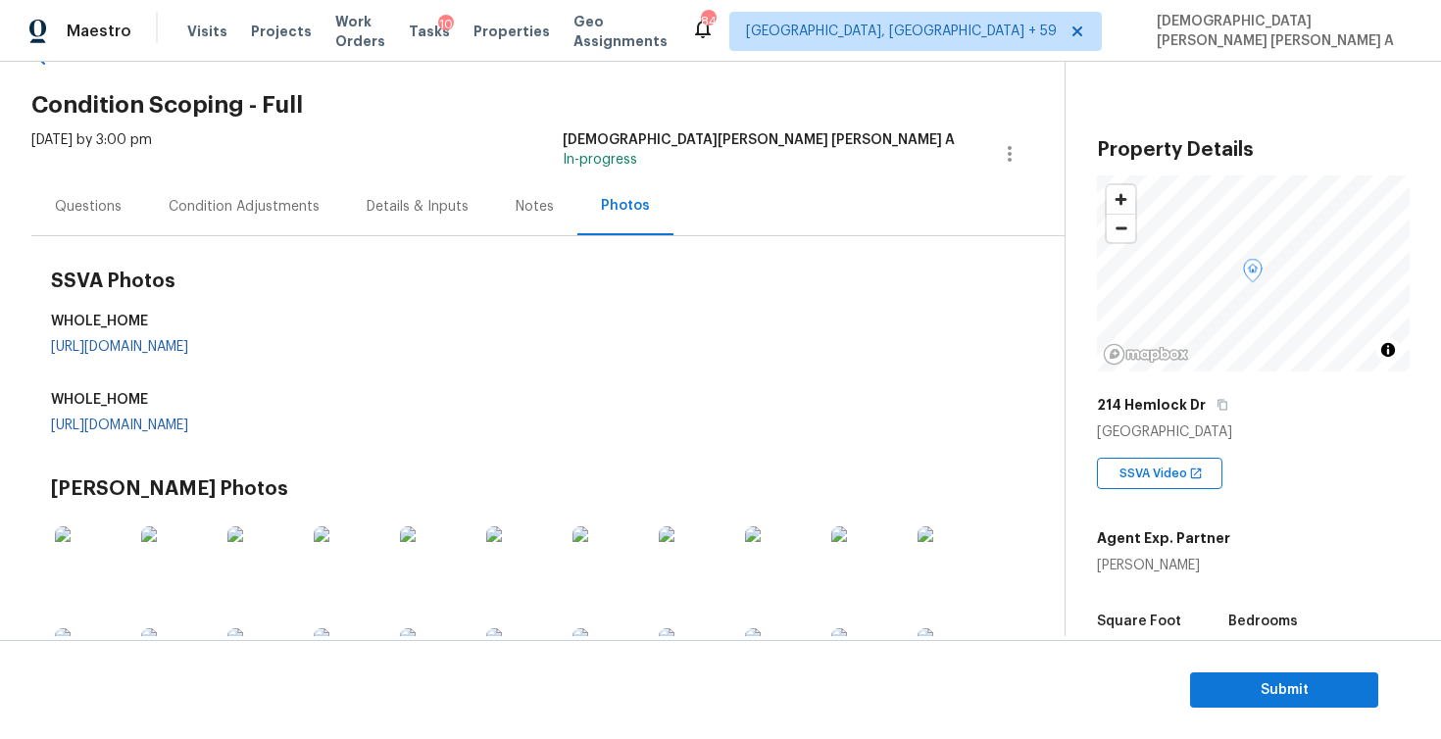
scroll to position [219, 0]
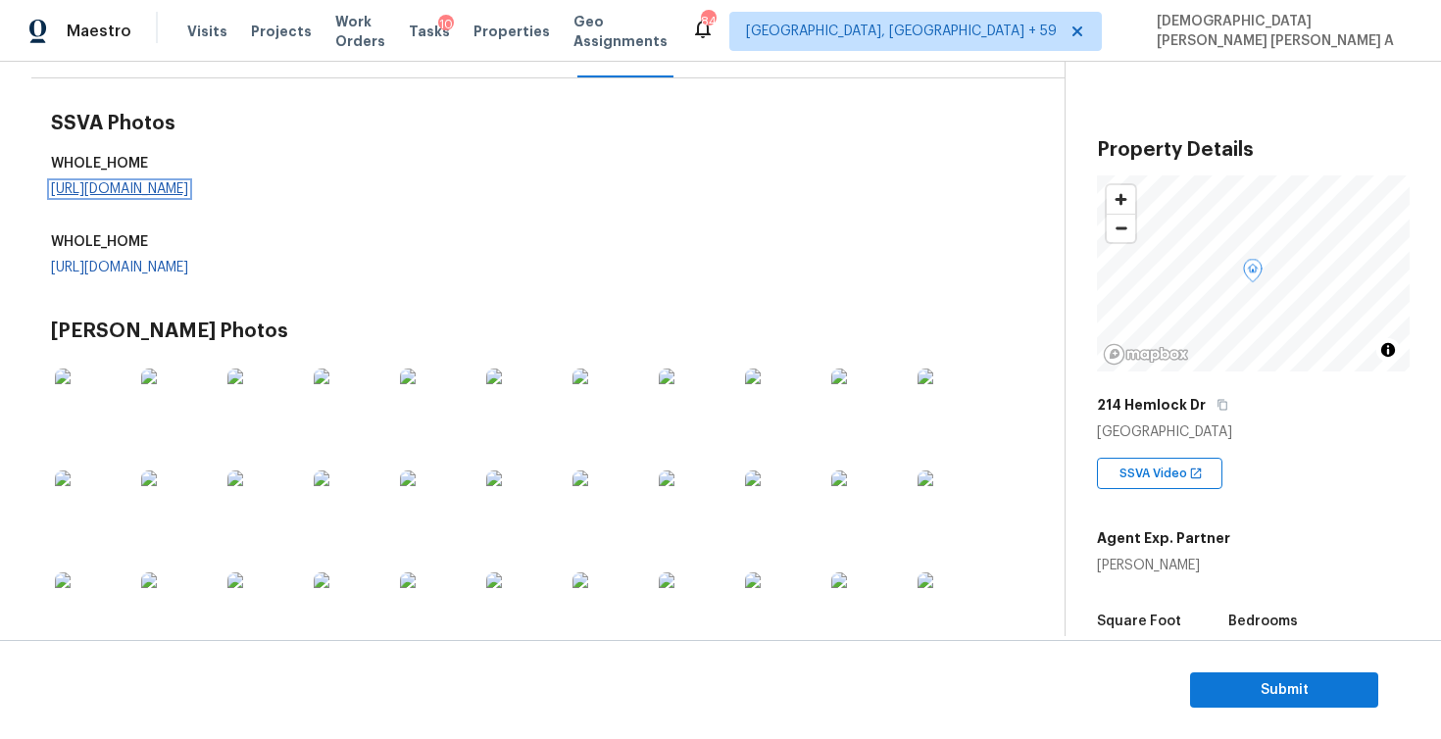
click at [188, 191] on link "https://d285kkeqns3g4j.cloudfront.net/Opportunity%2F006PD00000JHt6oYAD%2FGO%20M…" at bounding box center [119, 189] width 137 height 14
click at [93, 399] on img at bounding box center [94, 408] width 78 height 78
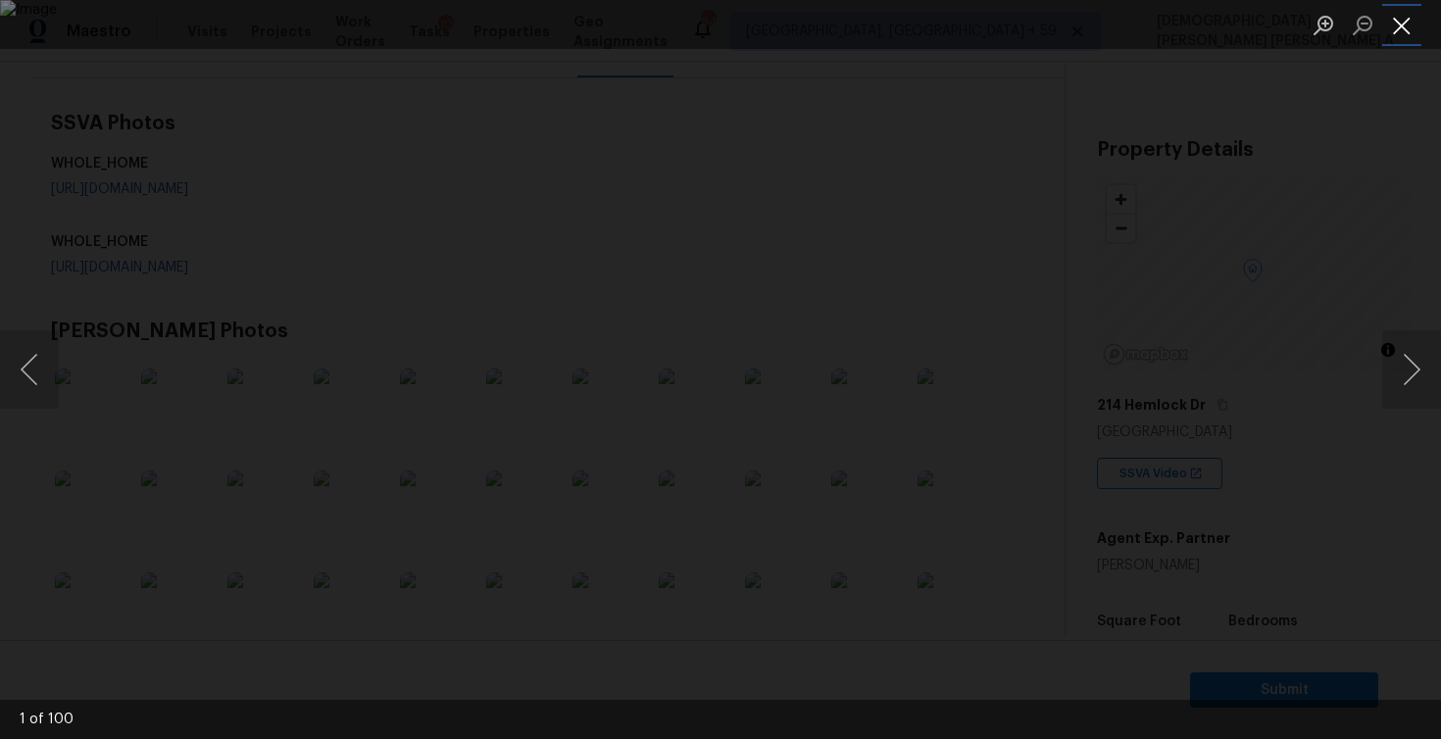
click at [1397, 32] on button "Close lightbox" at bounding box center [1401, 25] width 39 height 34
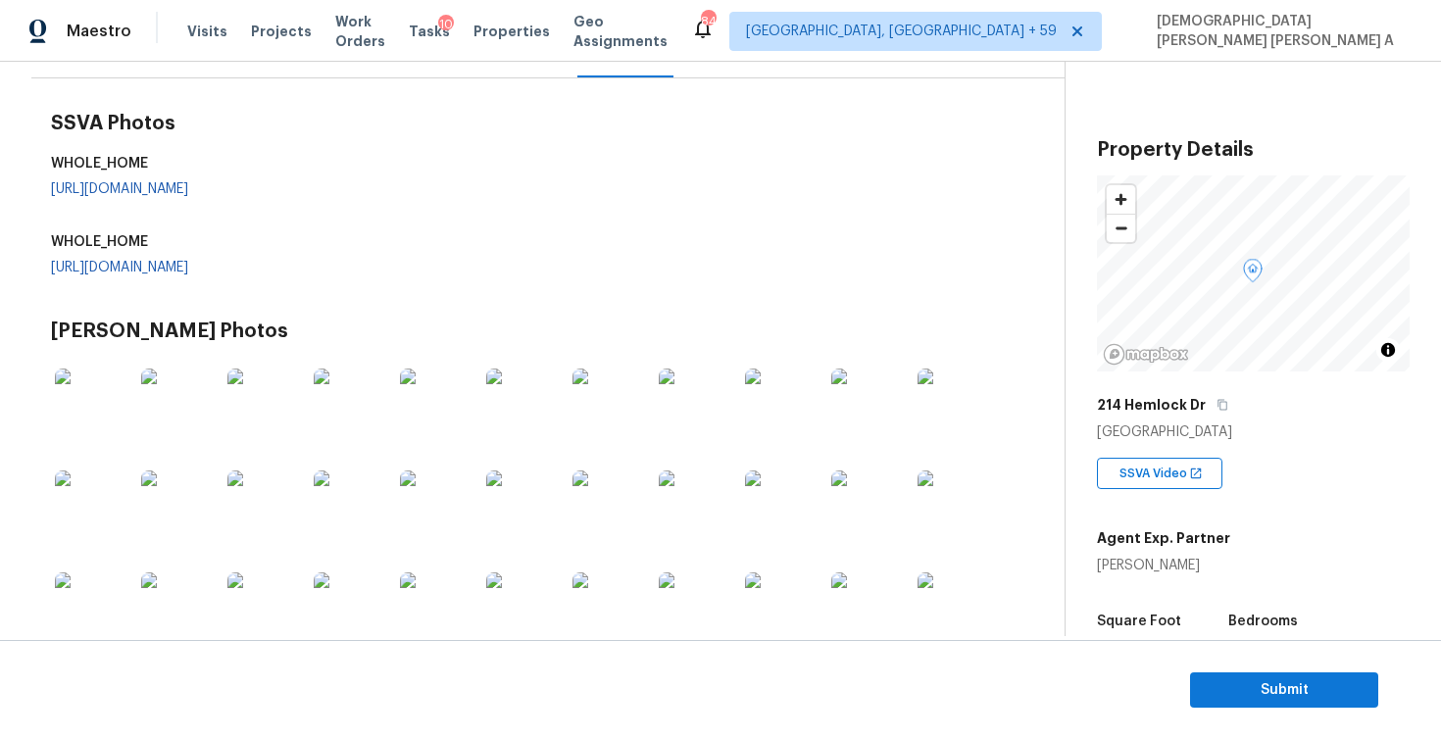
click at [97, 391] on img at bounding box center [94, 408] width 78 height 78
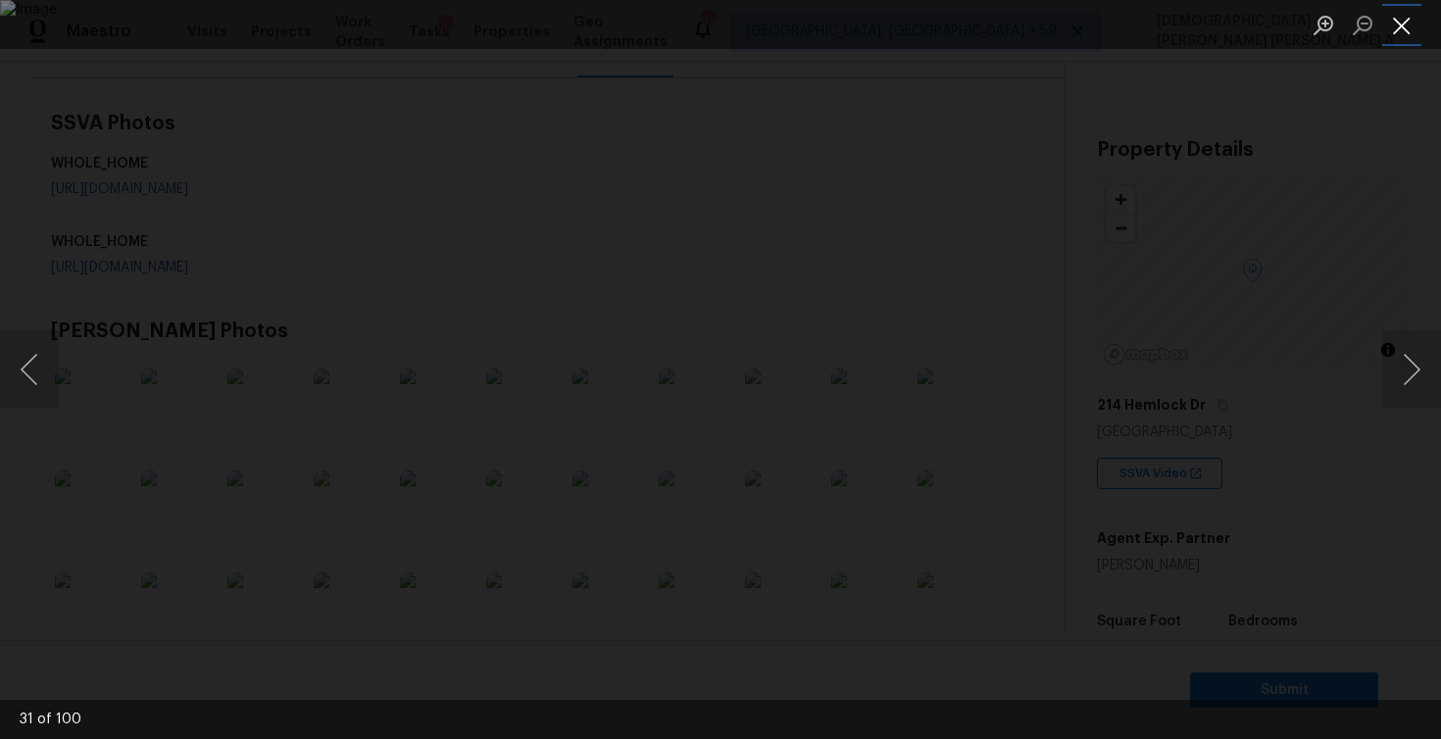
click at [1406, 26] on button "Close lightbox" at bounding box center [1401, 25] width 39 height 34
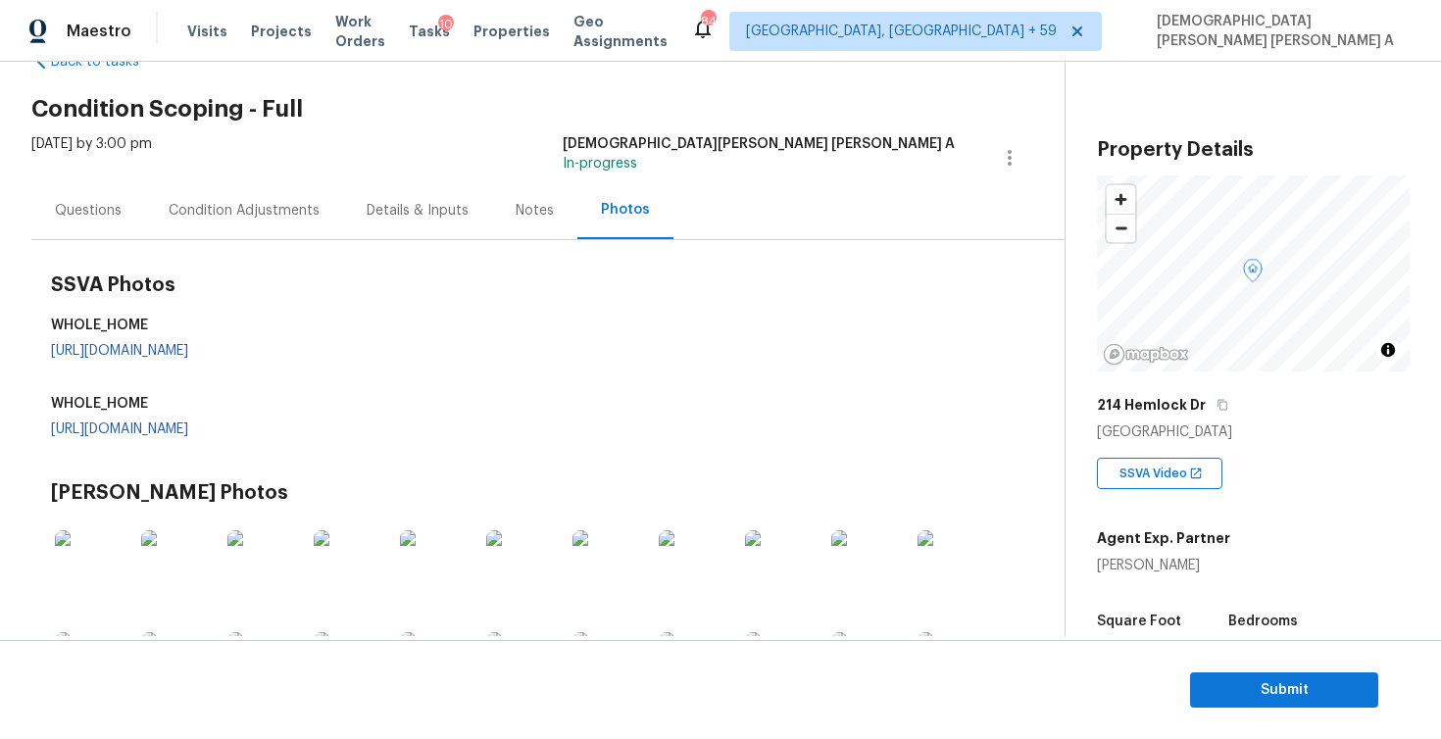
click at [236, 214] on div "Condition Adjustments" at bounding box center [244, 211] width 151 height 20
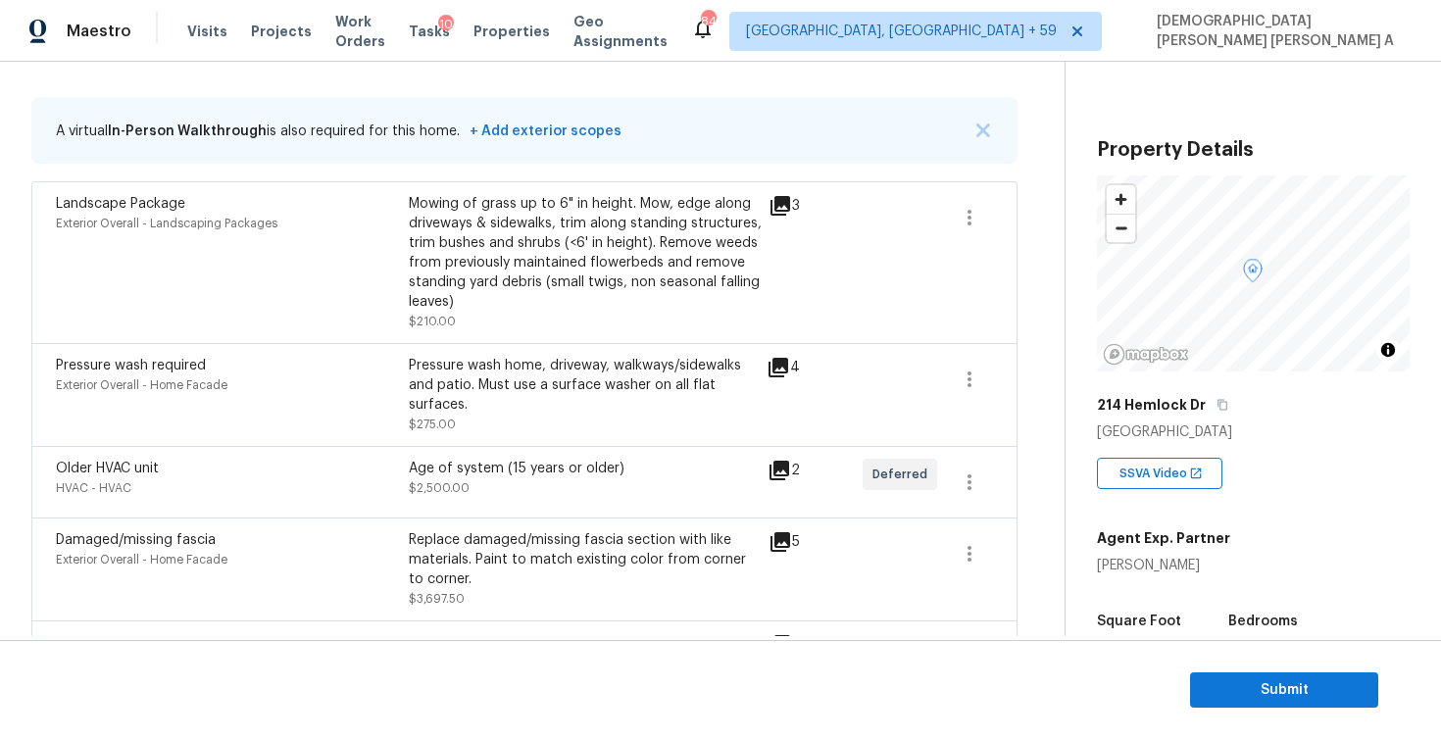
scroll to position [241, 0]
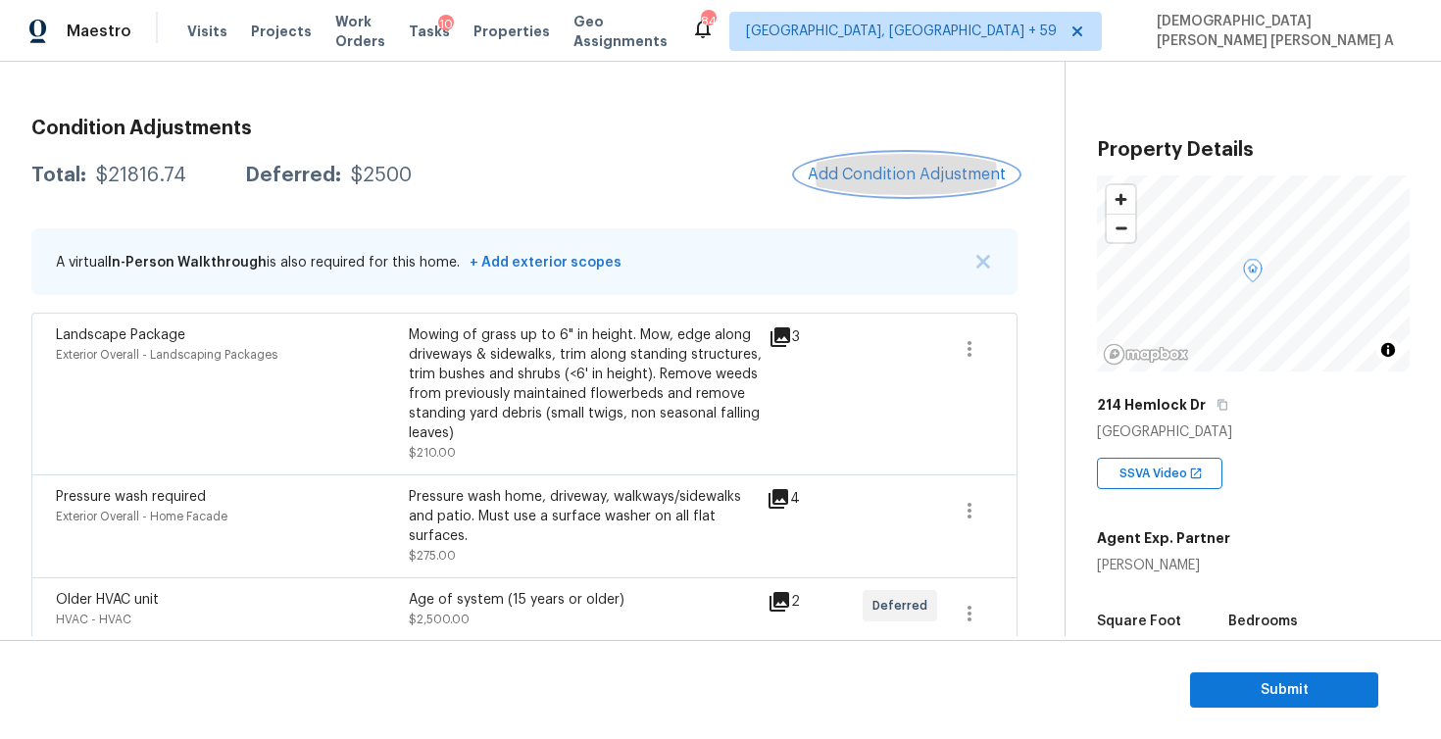
click at [871, 184] on button "Add Condition Adjustment" at bounding box center [907, 174] width 222 height 41
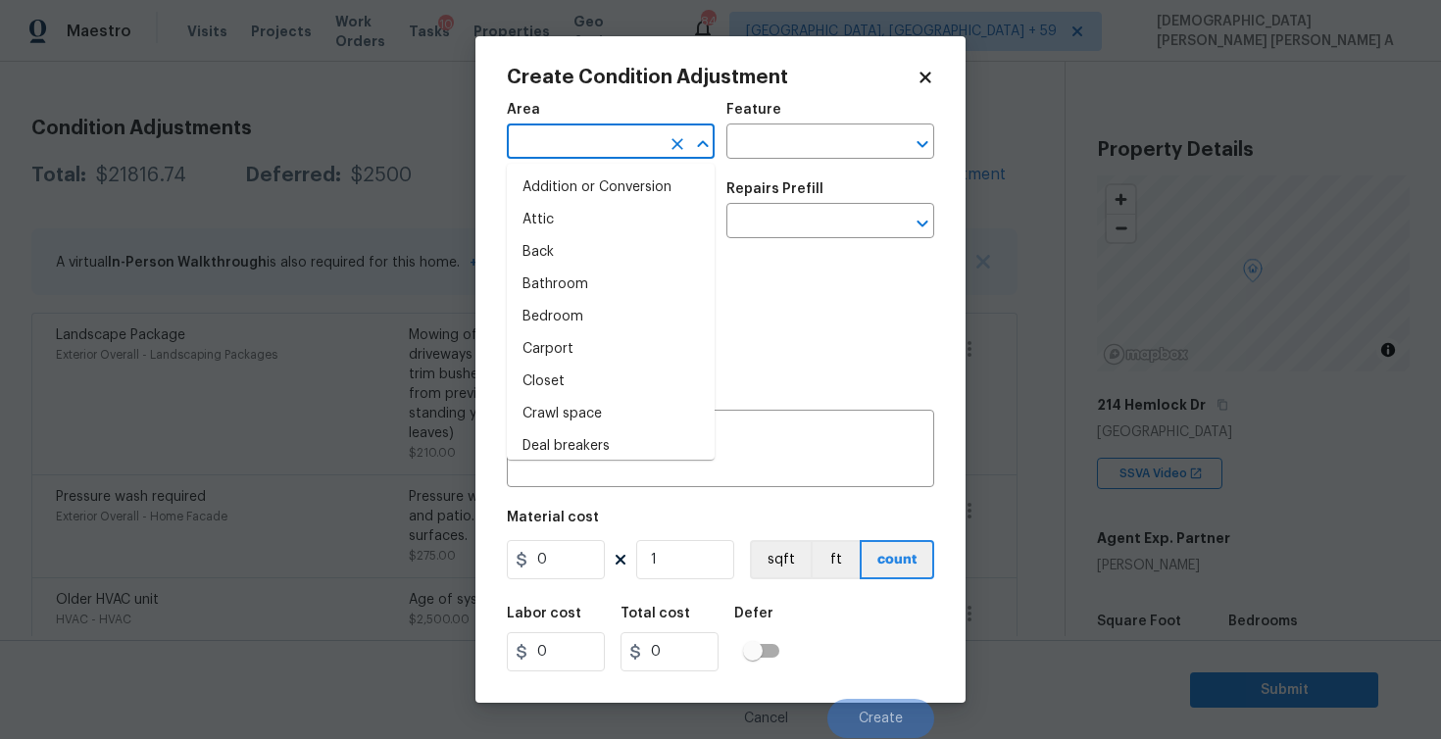
click at [571, 146] on input "text" at bounding box center [583, 143] width 153 height 30
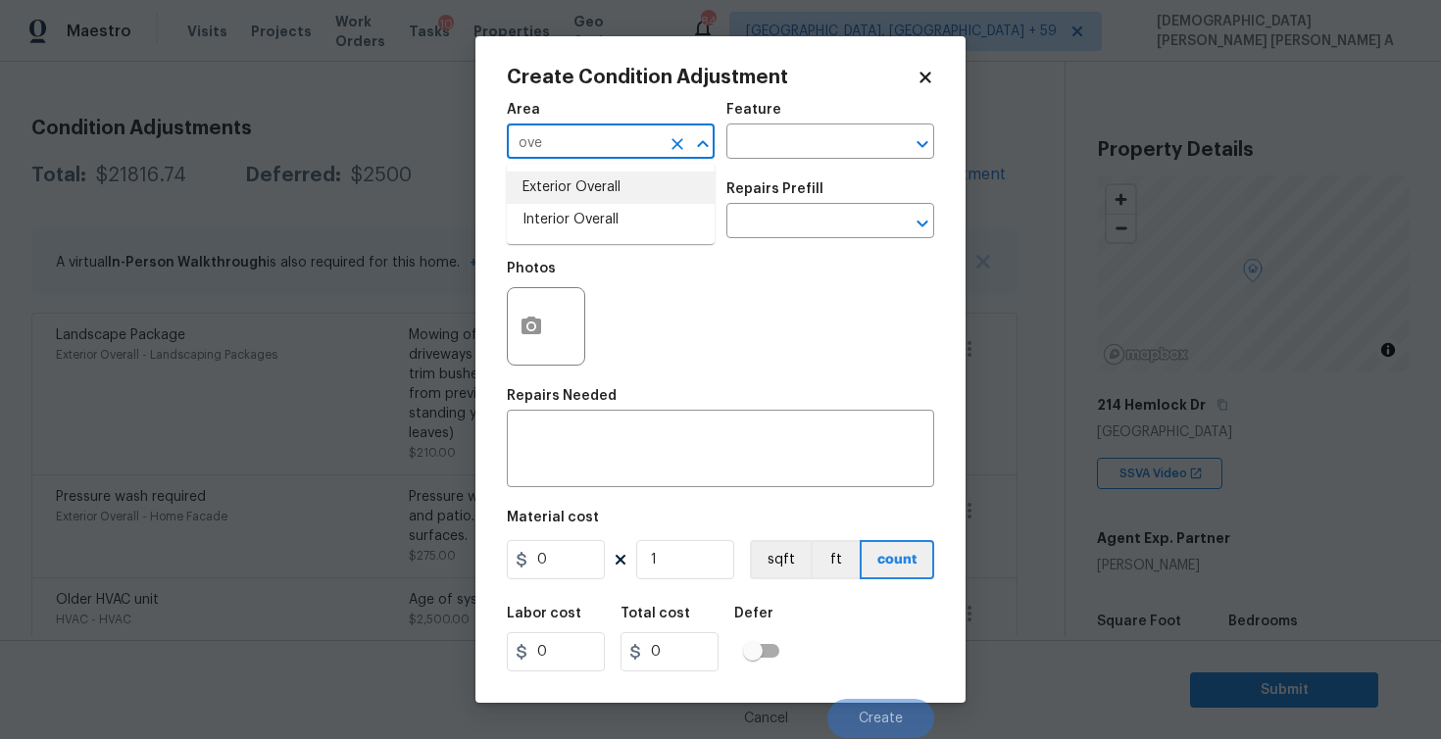
click at [581, 194] on li "Exterior Overall" at bounding box center [611, 188] width 208 height 32
type input "Exterior Overall"
click at [797, 145] on input "text" at bounding box center [802, 143] width 153 height 30
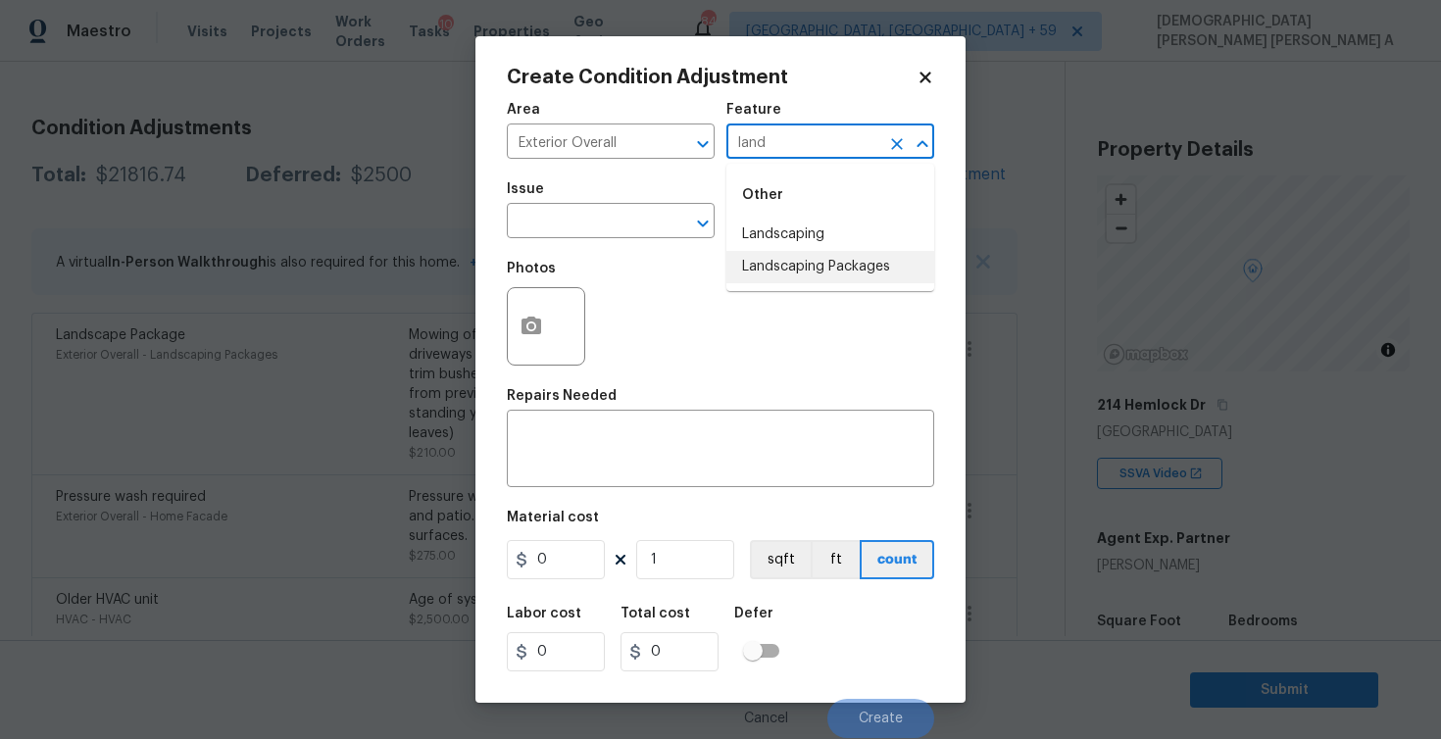
click at [814, 275] on li "Landscaping Packages" at bounding box center [830, 267] width 208 height 32
type input "Landscaping Packages"
click at [604, 225] on input "text" at bounding box center [583, 223] width 153 height 30
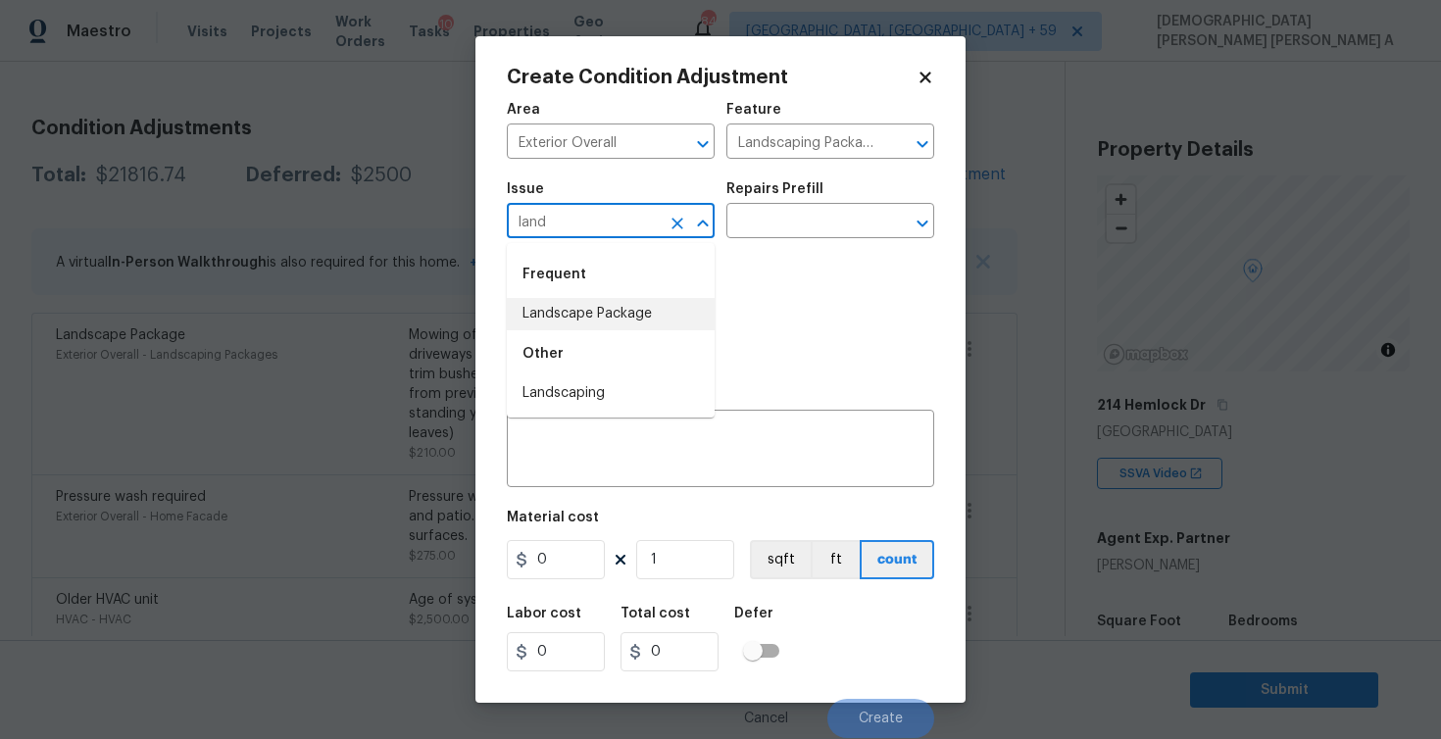
click at [594, 333] on div "Other" at bounding box center [611, 353] width 208 height 47
click at [597, 316] on li "Landscape Package" at bounding box center [611, 314] width 208 height 32
type input "Landscape Package"
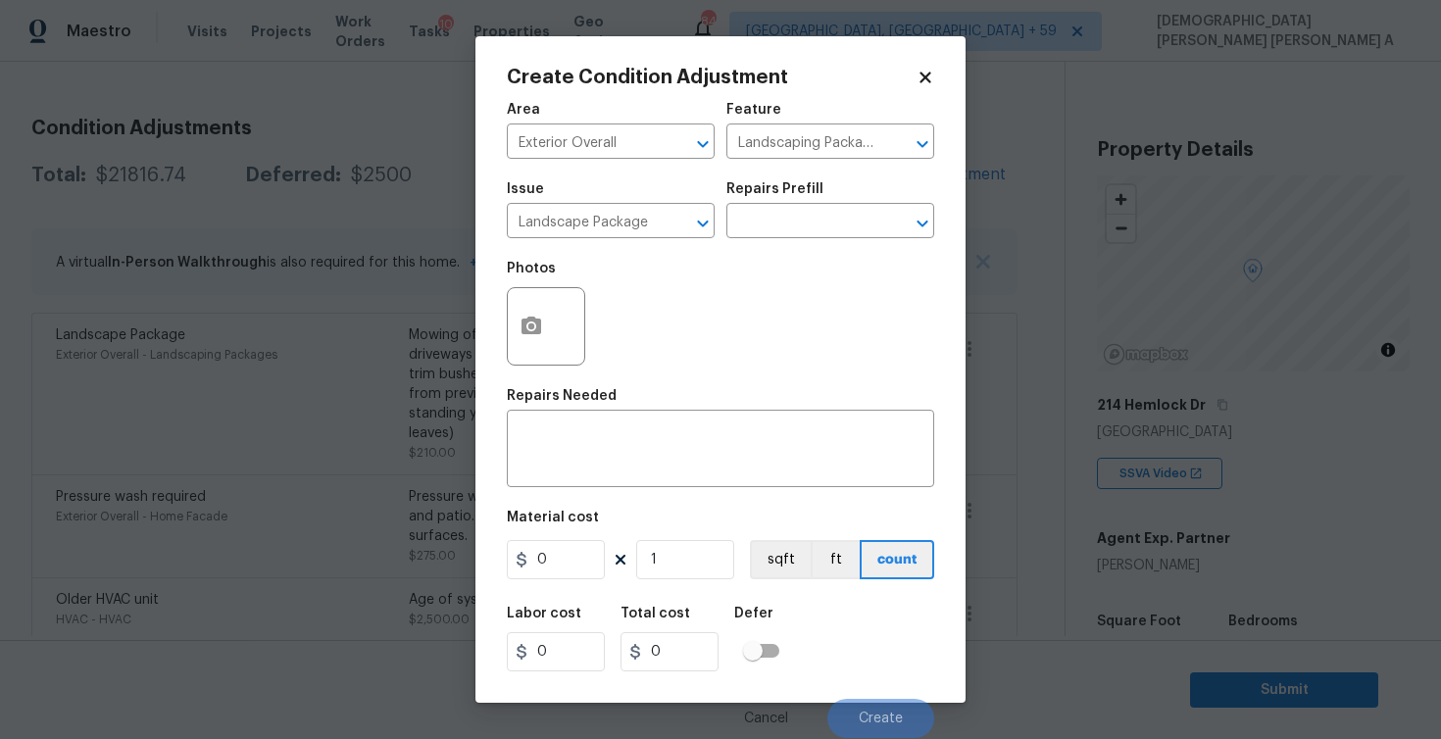
click at [854, 244] on div "Issue Landscape Package ​ Repairs Prefill ​" at bounding box center [720, 210] width 427 height 79
click at [853, 241] on div "Issue Landscape Package ​ Repairs Prefill ​" at bounding box center [720, 210] width 427 height 79
click at [843, 228] on input "text" at bounding box center [802, 223] width 153 height 30
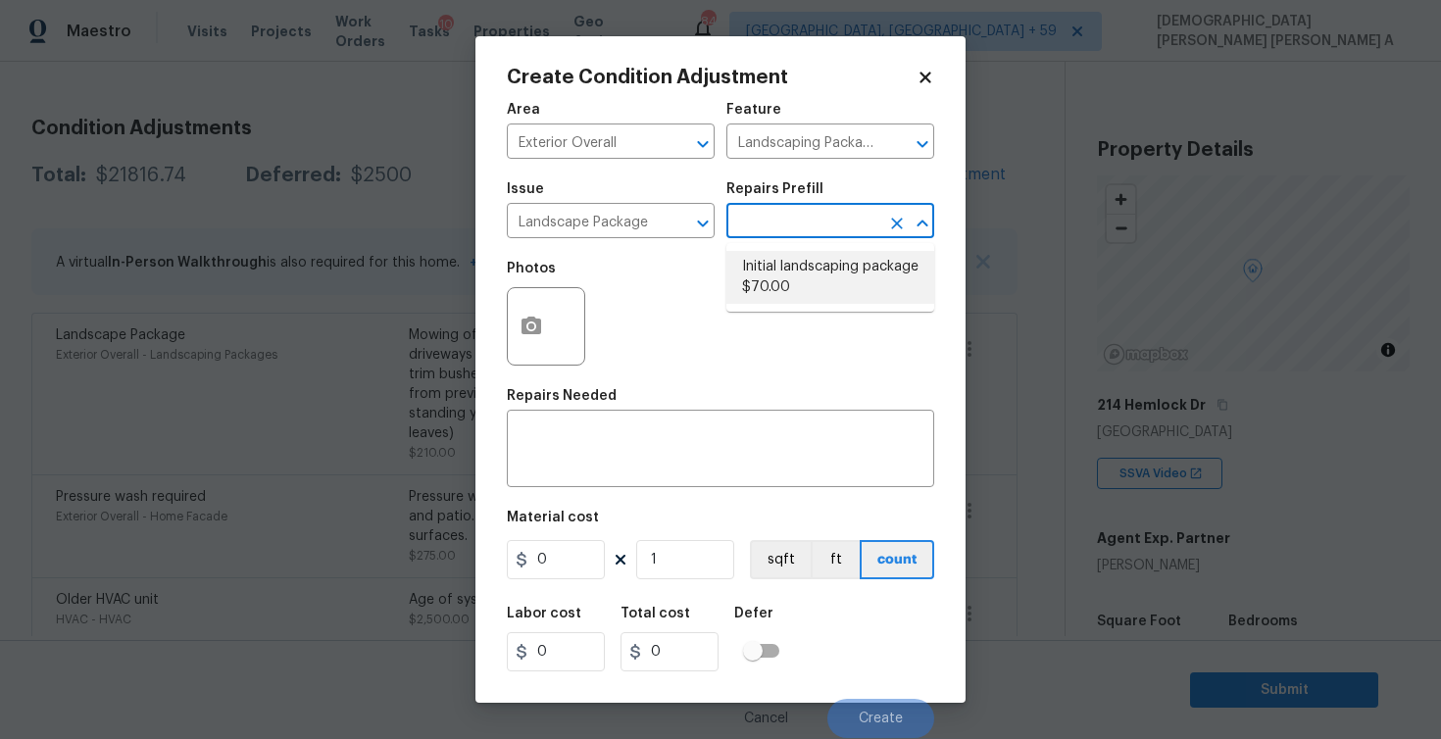
click at [826, 281] on li "Initial landscaping package $70.00" at bounding box center [830, 277] width 208 height 53
type input "Home Readiness Packages"
type textarea "Mowing of grass up to 6" in height. Mow, edge along driveways & sidewalks, trim…"
type input "70"
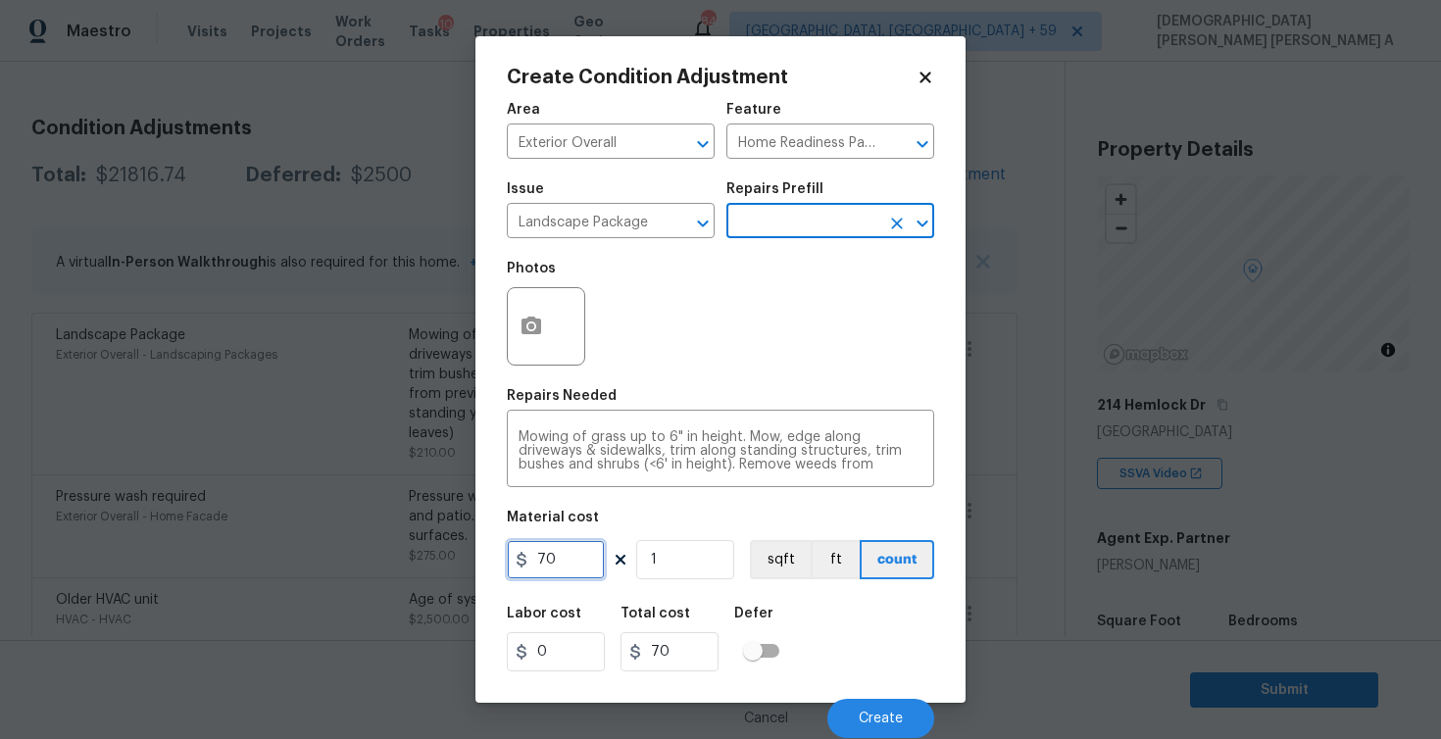
click at [570, 565] on input "70" at bounding box center [556, 559] width 98 height 39
type input "200"
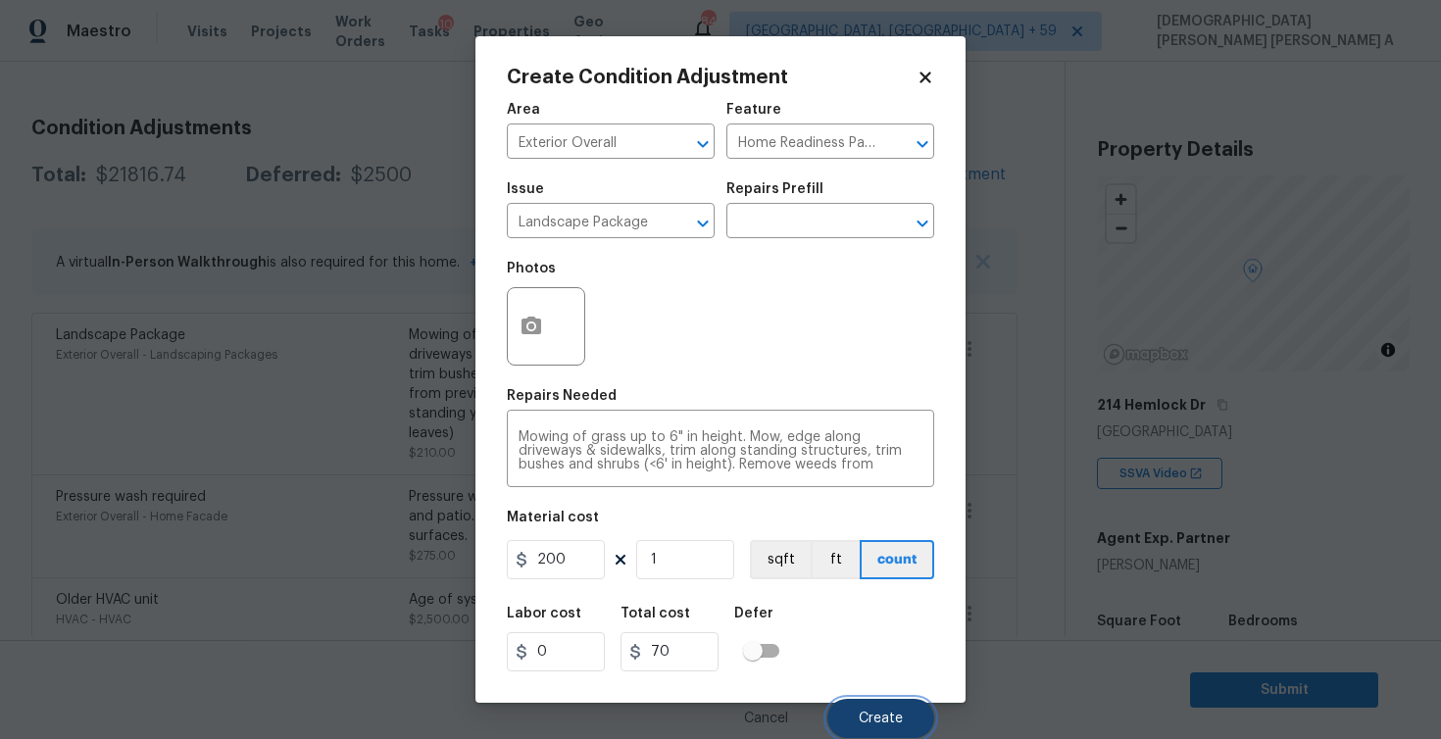
type input "200"
click at [876, 719] on span "Create" at bounding box center [881, 719] width 44 height 15
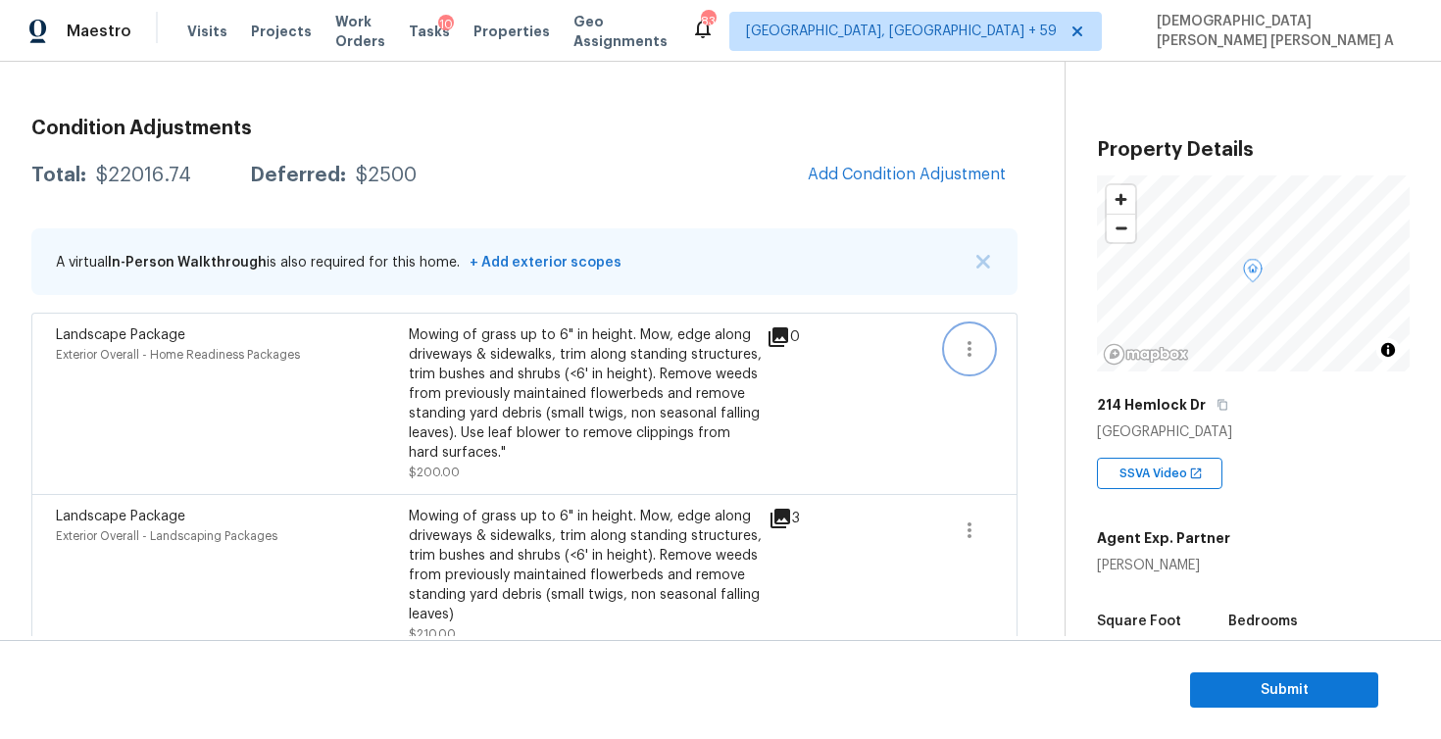
click at [970, 349] on icon "button" at bounding box center [970, 349] width 4 height 16
click at [1005, 341] on div "Edit" at bounding box center [1081, 345] width 153 height 20
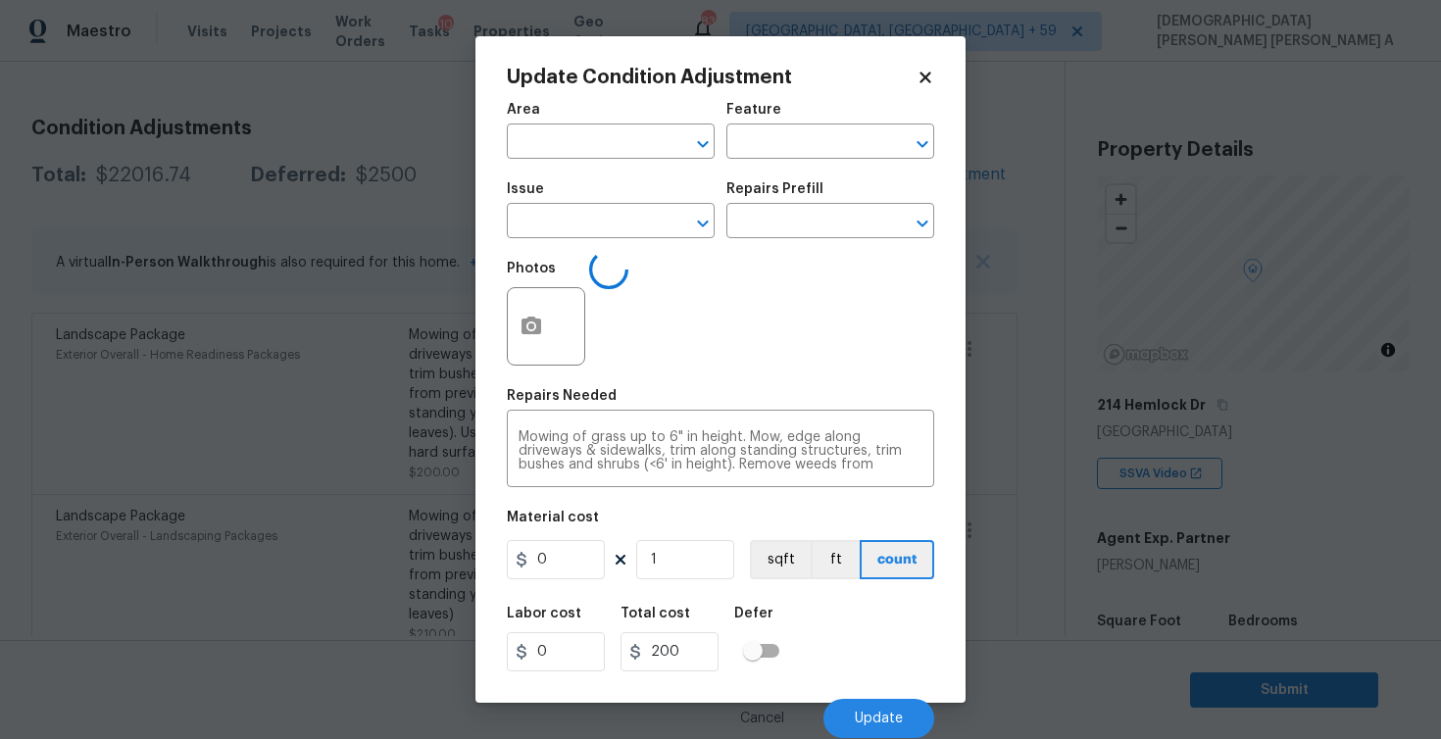
type input "Exterior Overall"
type input "Home Readiness Packages"
type input "Landscape Package"
click at [556, 556] on input "200" at bounding box center [556, 559] width 98 height 39
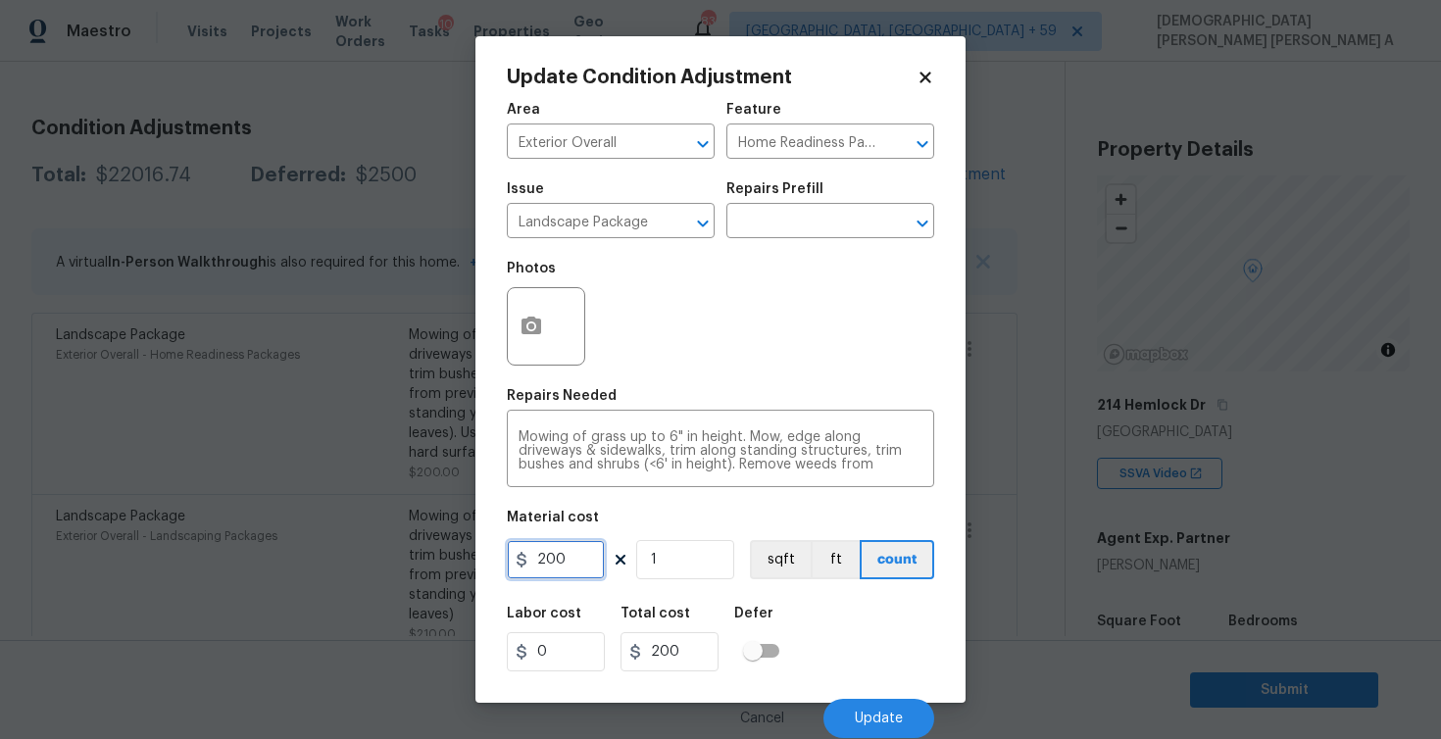
click at [556, 556] on input "200" at bounding box center [556, 559] width 98 height 39
type input "500"
click at [691, 365] on div "Photos" at bounding box center [720, 313] width 427 height 127
click at [887, 729] on button "Update" at bounding box center [879, 718] width 111 height 39
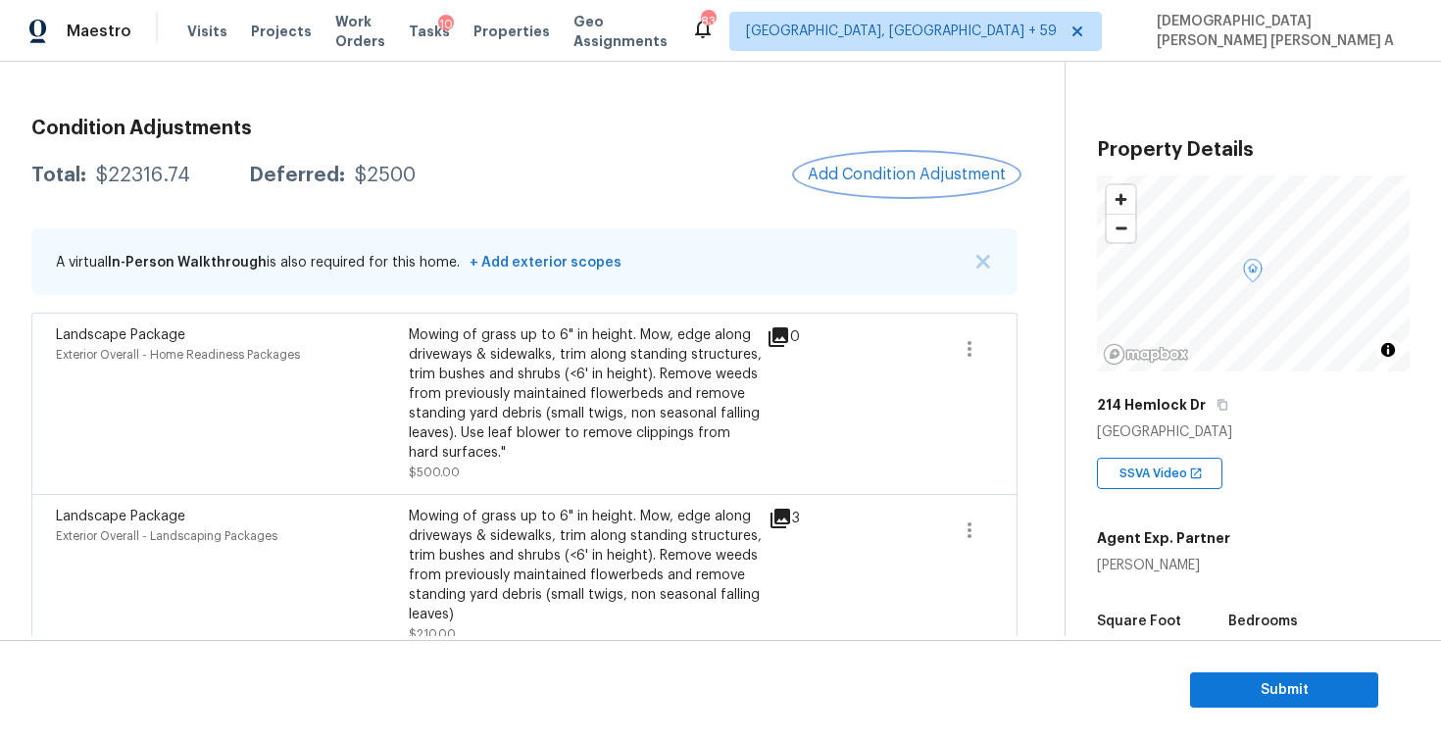
click at [947, 184] on button "Add Condition Adjustment" at bounding box center [907, 174] width 222 height 41
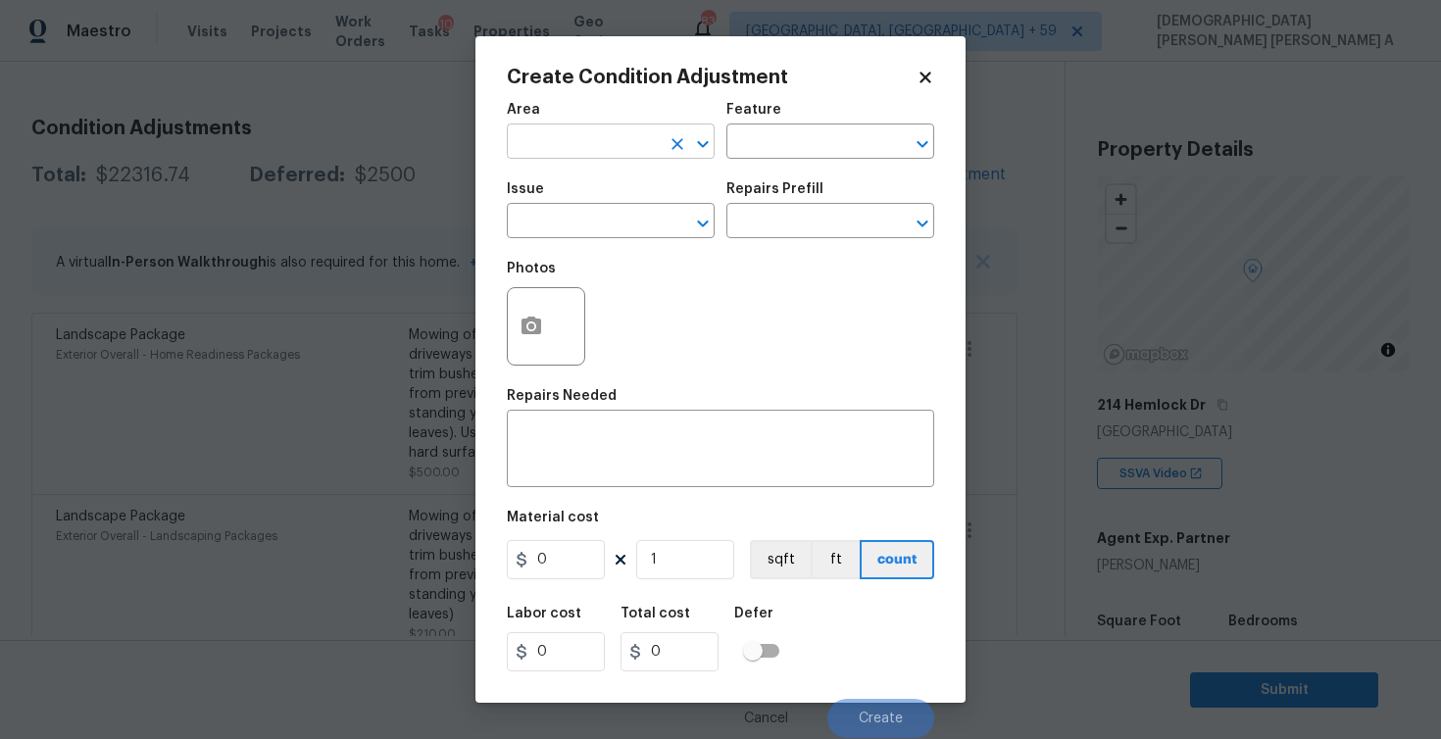
click at [558, 154] on input "text" at bounding box center [583, 143] width 153 height 30
click at [565, 187] on li "Exterior Overall" at bounding box center [611, 188] width 208 height 32
type input "Exterior Overall"
click at [823, 134] on input "text" at bounding box center [802, 143] width 153 height 30
type input "p"
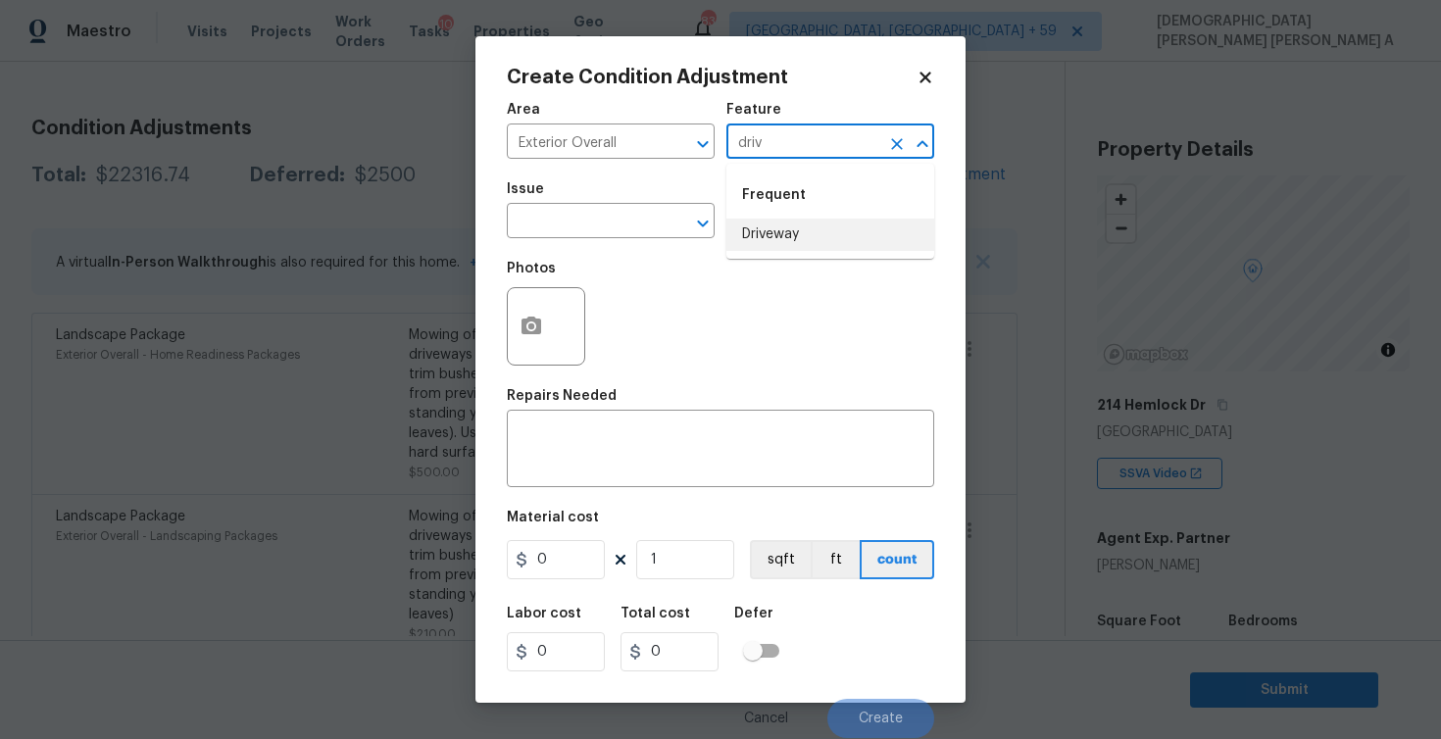
click at [830, 257] on ul "Frequent Driveway" at bounding box center [830, 211] width 208 height 95
click at [795, 237] on li "Driveway" at bounding box center [830, 235] width 208 height 32
type input "Driveway"
click at [597, 224] on input "text" at bounding box center [583, 223] width 153 height 30
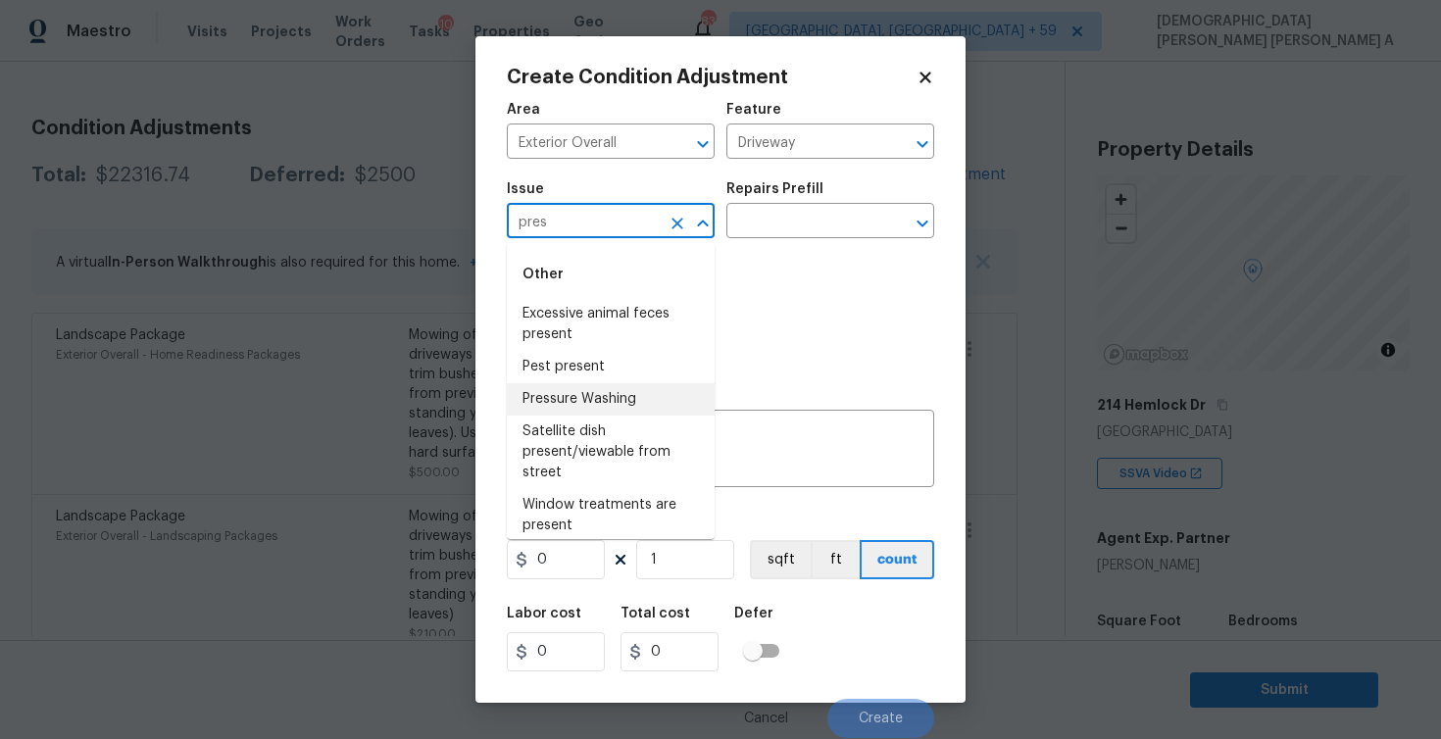
click at [581, 389] on li "Pressure Washing" at bounding box center [611, 399] width 208 height 32
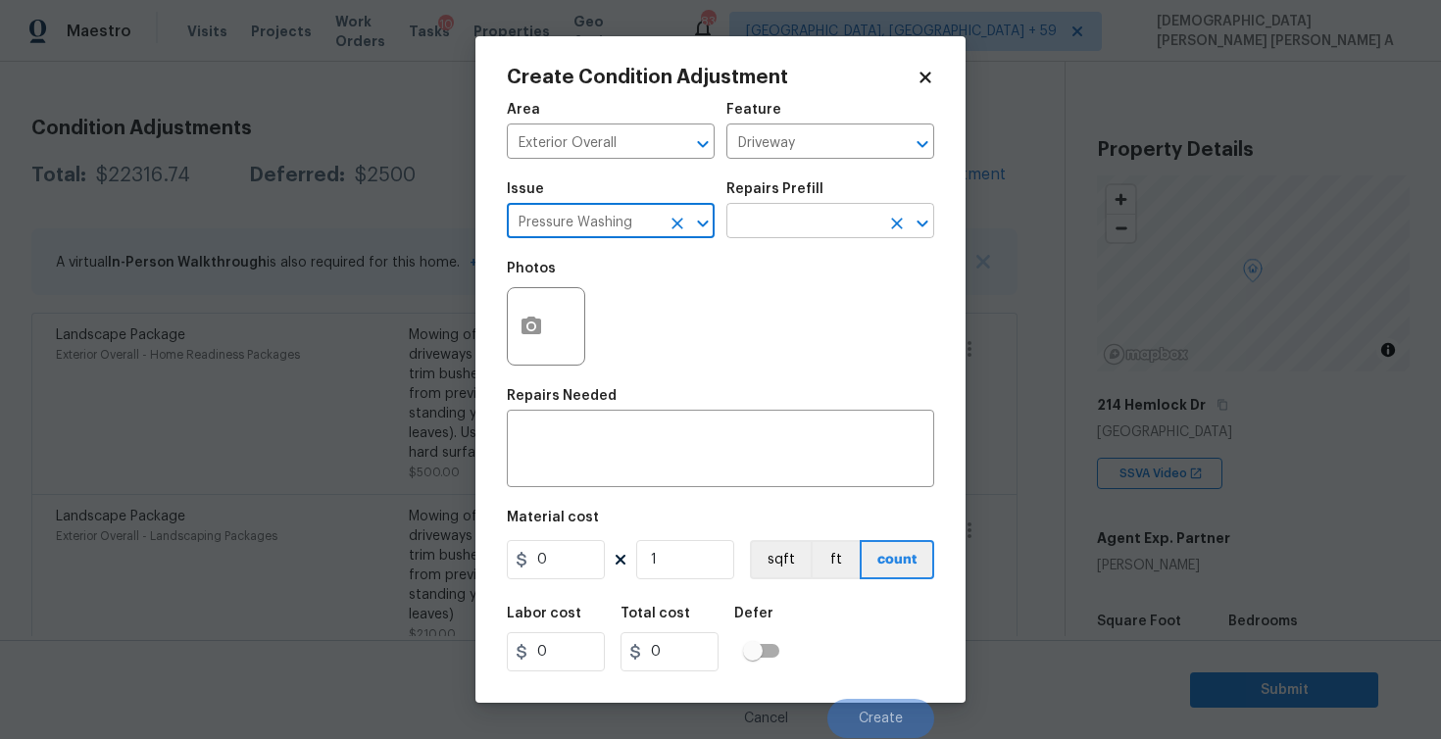
type input "Pressure Washing"
click at [820, 225] on input "text" at bounding box center [802, 223] width 153 height 30
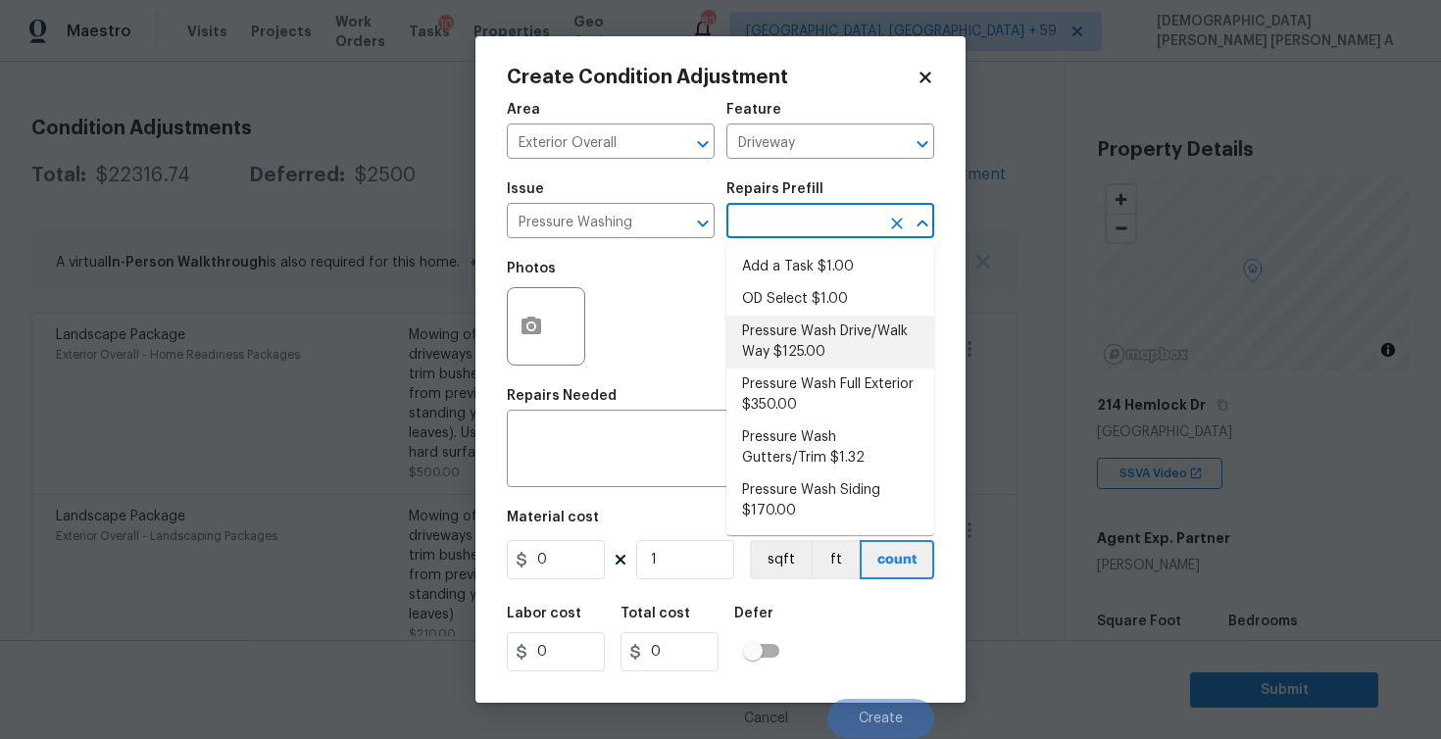
click at [804, 343] on li "Pressure Wash Drive/Walk Way $125.00" at bounding box center [830, 342] width 208 height 53
type input "Siding"
type textarea "Pressure wash the driveways/walkways as directed by the PM. Ensure that all deb…"
type input "125"
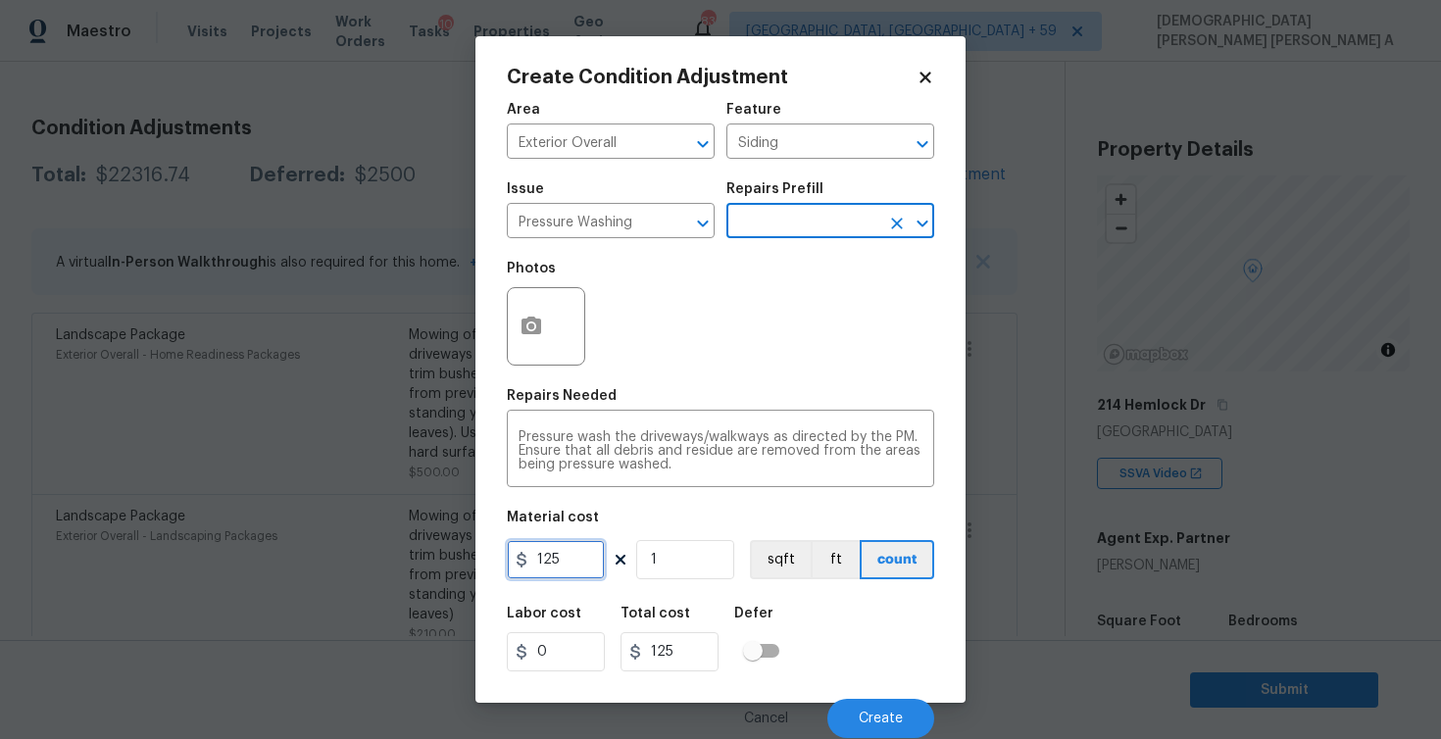
click at [567, 569] on input "125" at bounding box center [556, 559] width 98 height 39
type input "200"
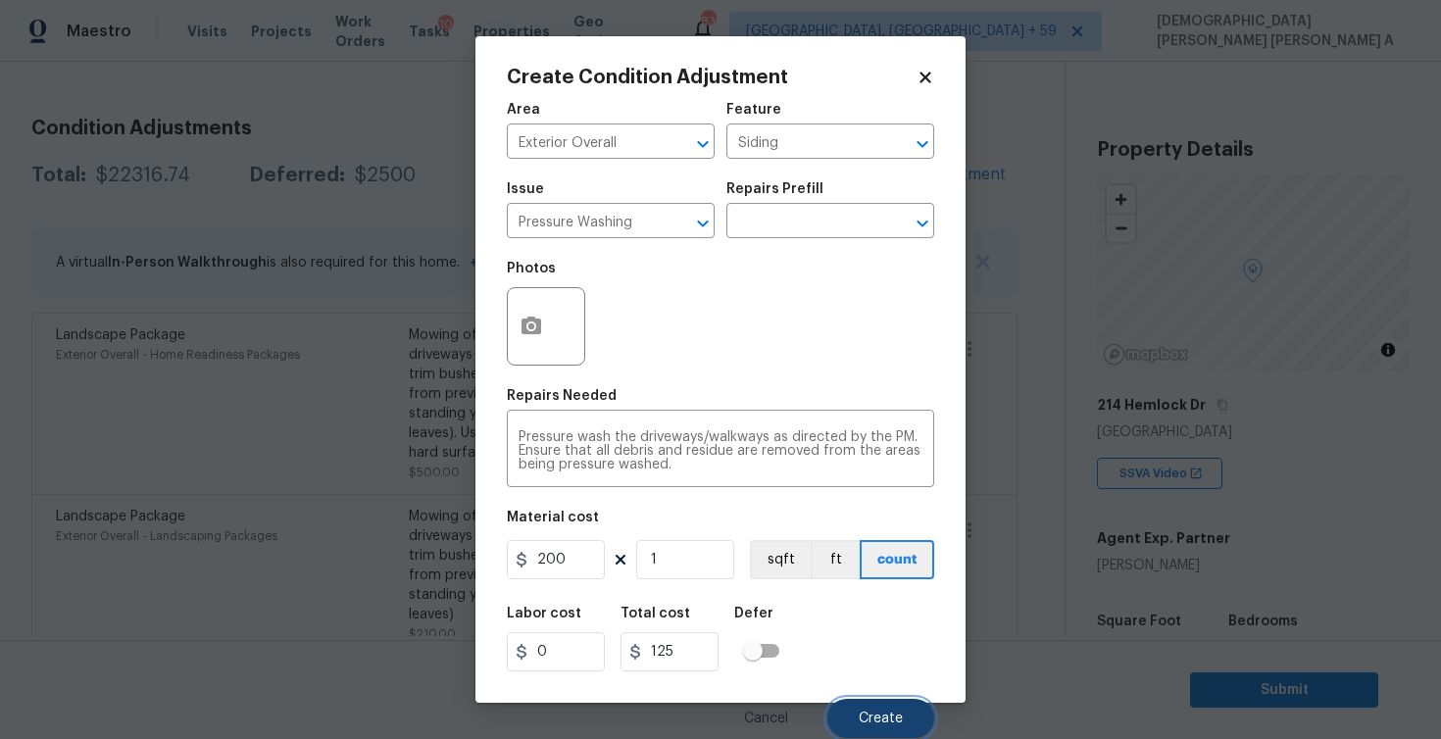
type input "200"
click at [889, 725] on span "Create" at bounding box center [881, 719] width 44 height 15
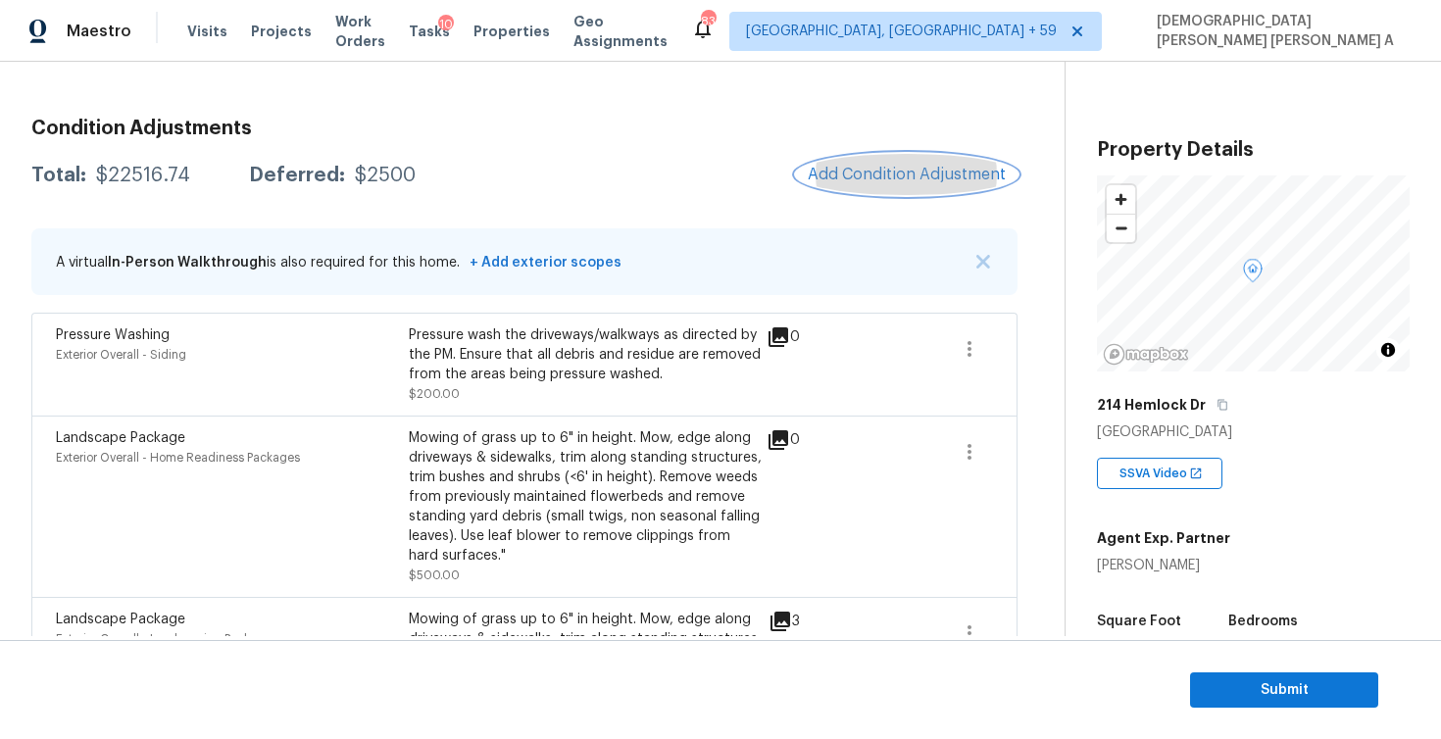
click at [907, 160] on button "Add Condition Adjustment" at bounding box center [907, 174] width 222 height 41
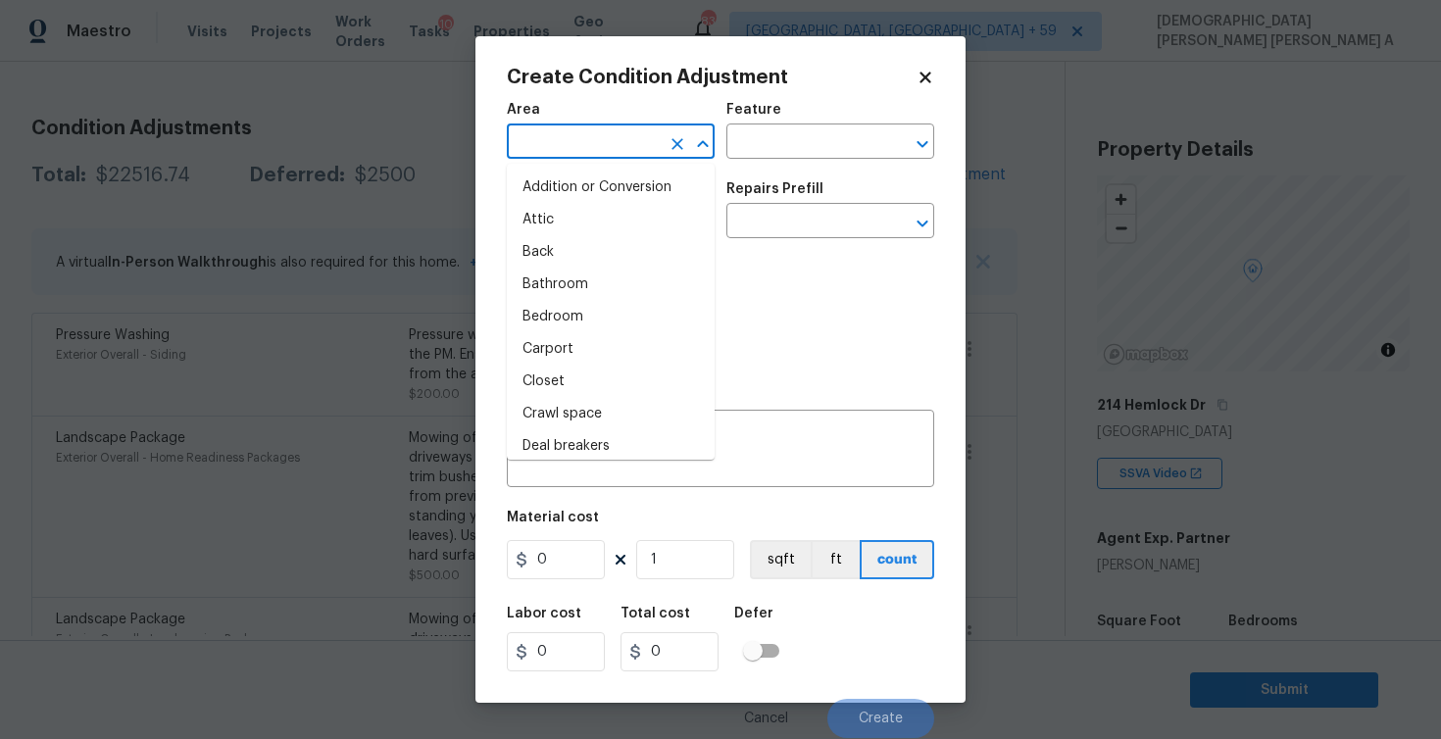
click at [607, 148] on input "text" at bounding box center [583, 143] width 153 height 30
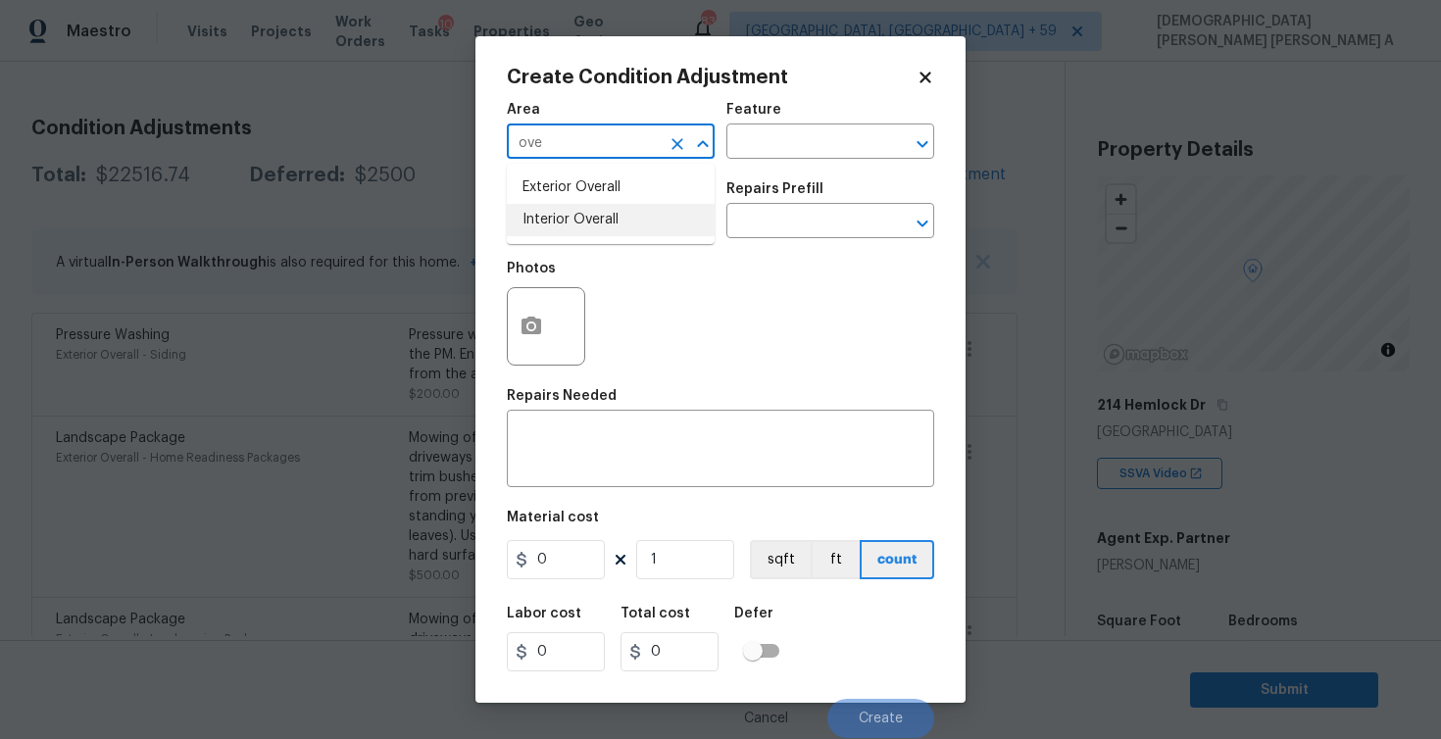
click at [601, 221] on li "Interior Overall" at bounding box center [611, 220] width 208 height 32
type input "Interior Overall"
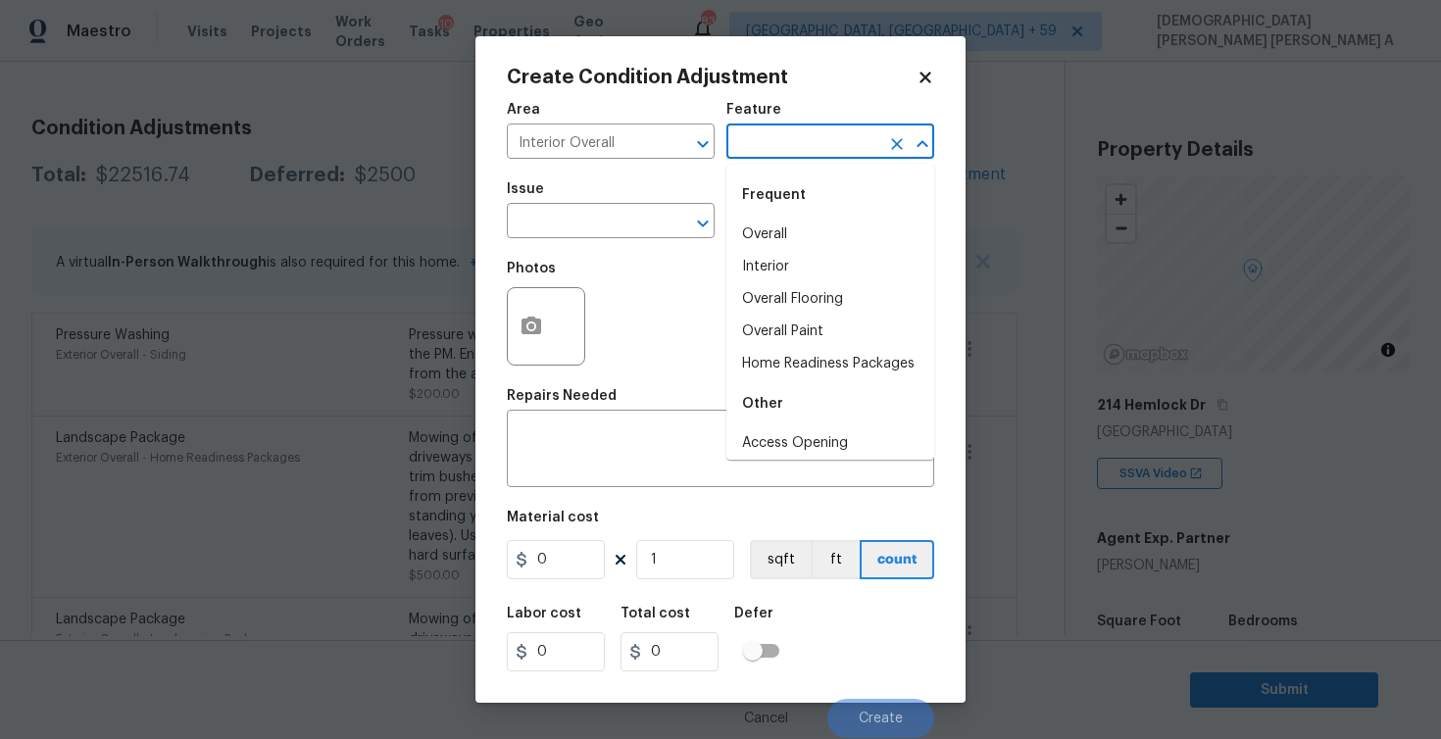
click at [862, 139] on input "text" at bounding box center [802, 143] width 153 height 30
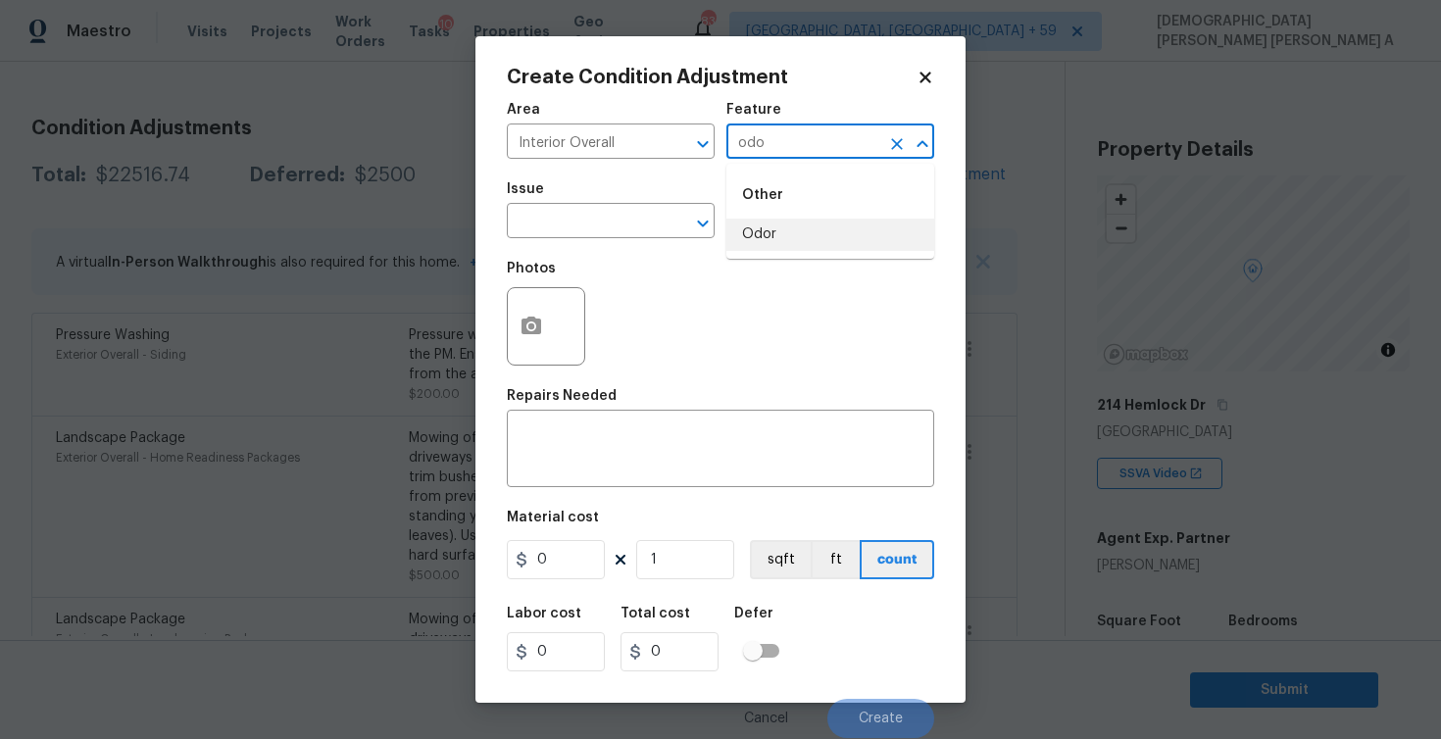
click at [821, 233] on li "Odor" at bounding box center [830, 235] width 208 height 32
type input "Odor"
click at [623, 225] on input "text" at bounding box center [583, 223] width 153 height 30
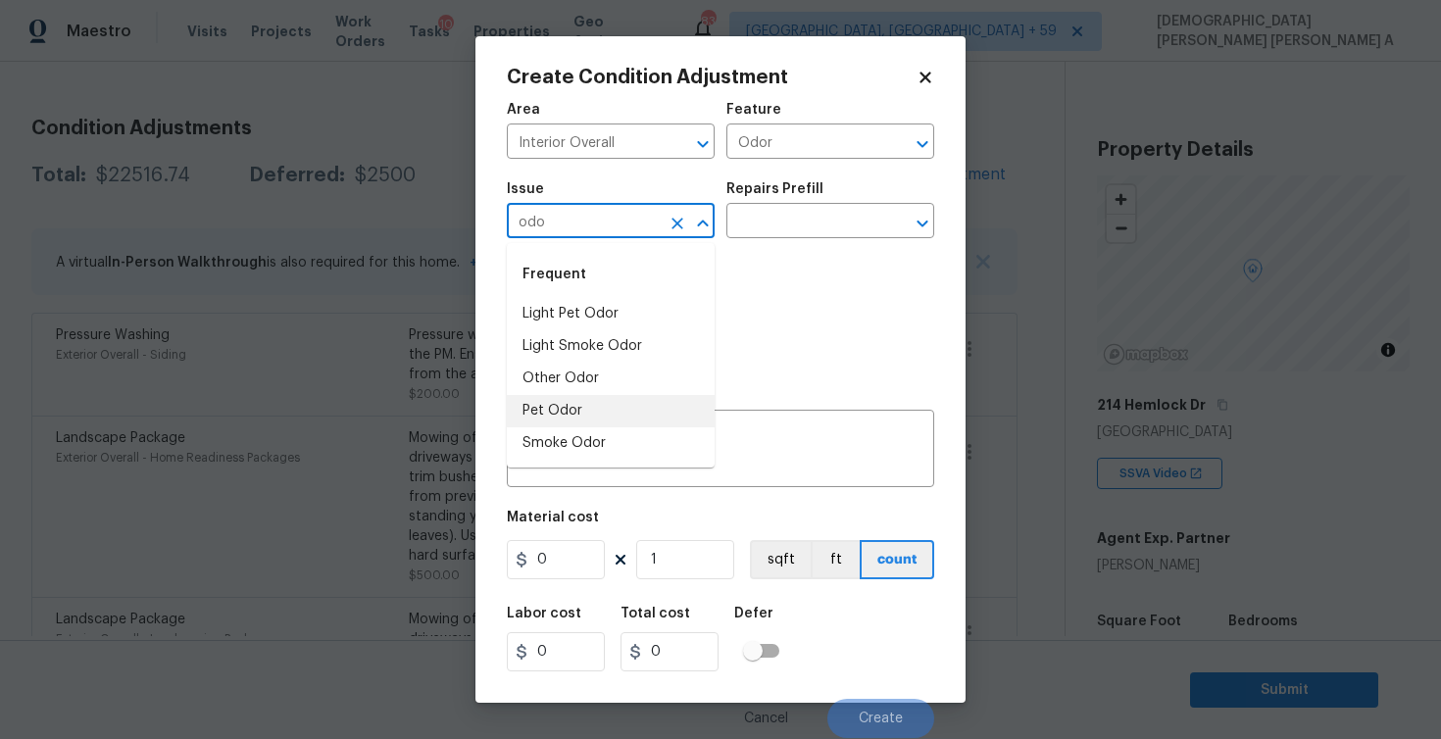
click at [603, 405] on li "Pet Odor" at bounding box center [611, 411] width 208 height 32
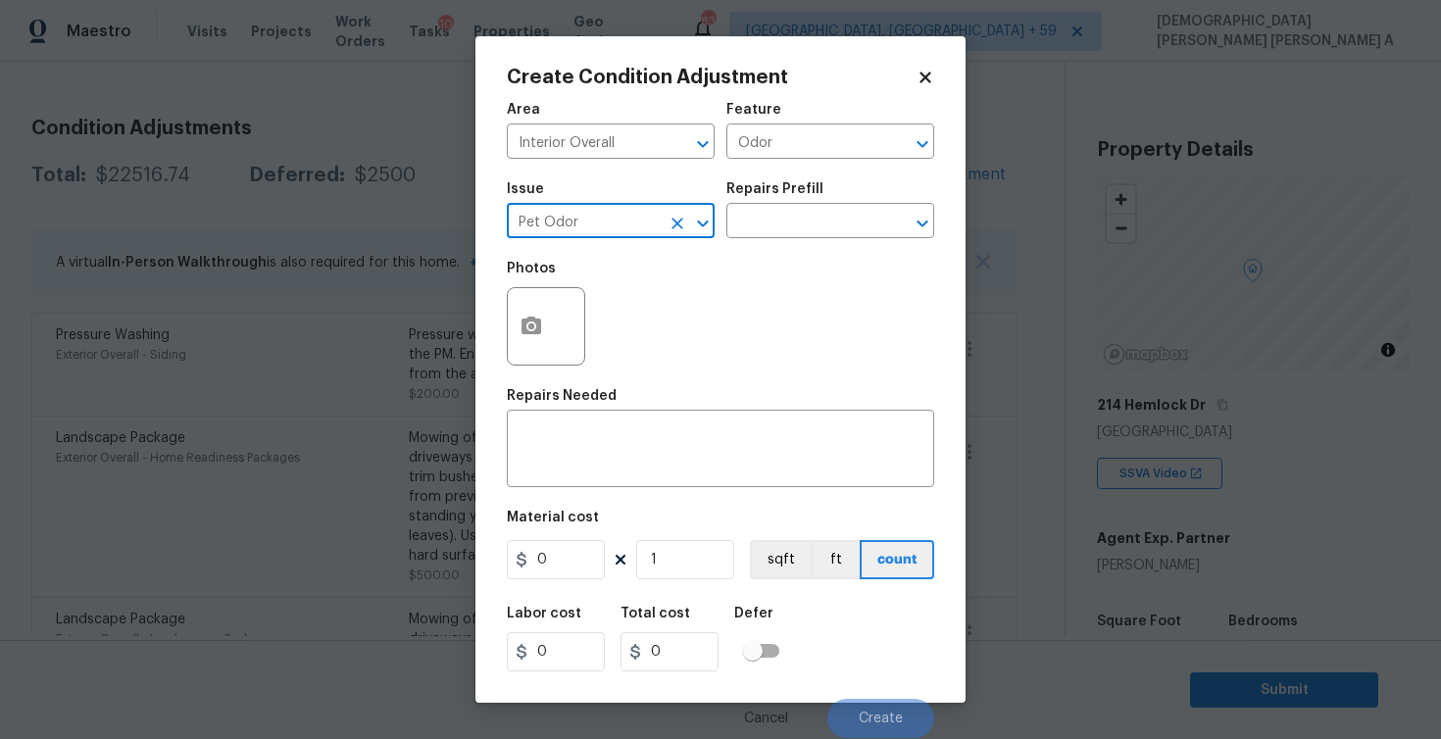
type input "Pet Odor"
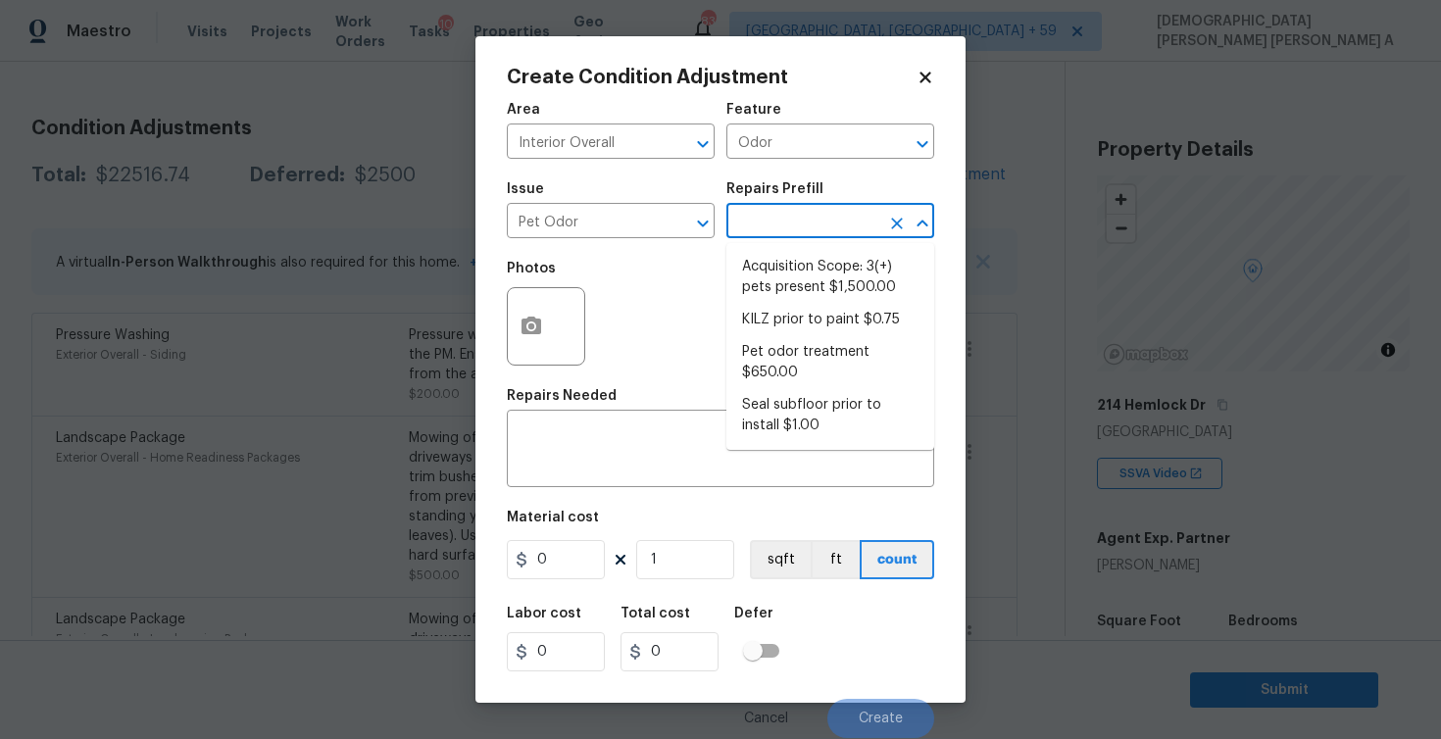
click at [806, 223] on input "text" at bounding box center [802, 223] width 153 height 30
click at [811, 344] on li "Pet odor treatment $650.00" at bounding box center [830, 362] width 208 height 53
type textarea "Complete a chlorine dioxide odor treatment for the home due to heavy odor. This…"
type input "650"
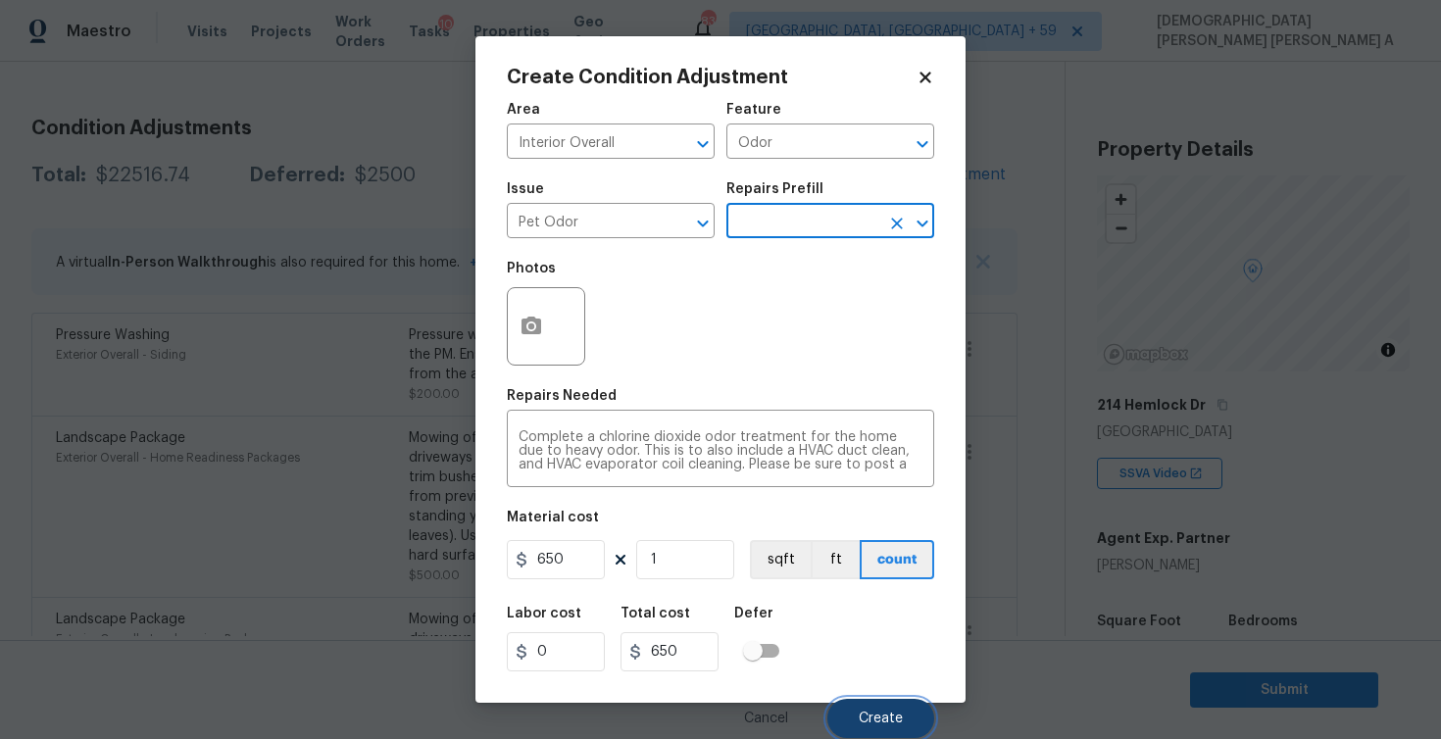
click at [897, 715] on span "Create" at bounding box center [881, 719] width 44 height 15
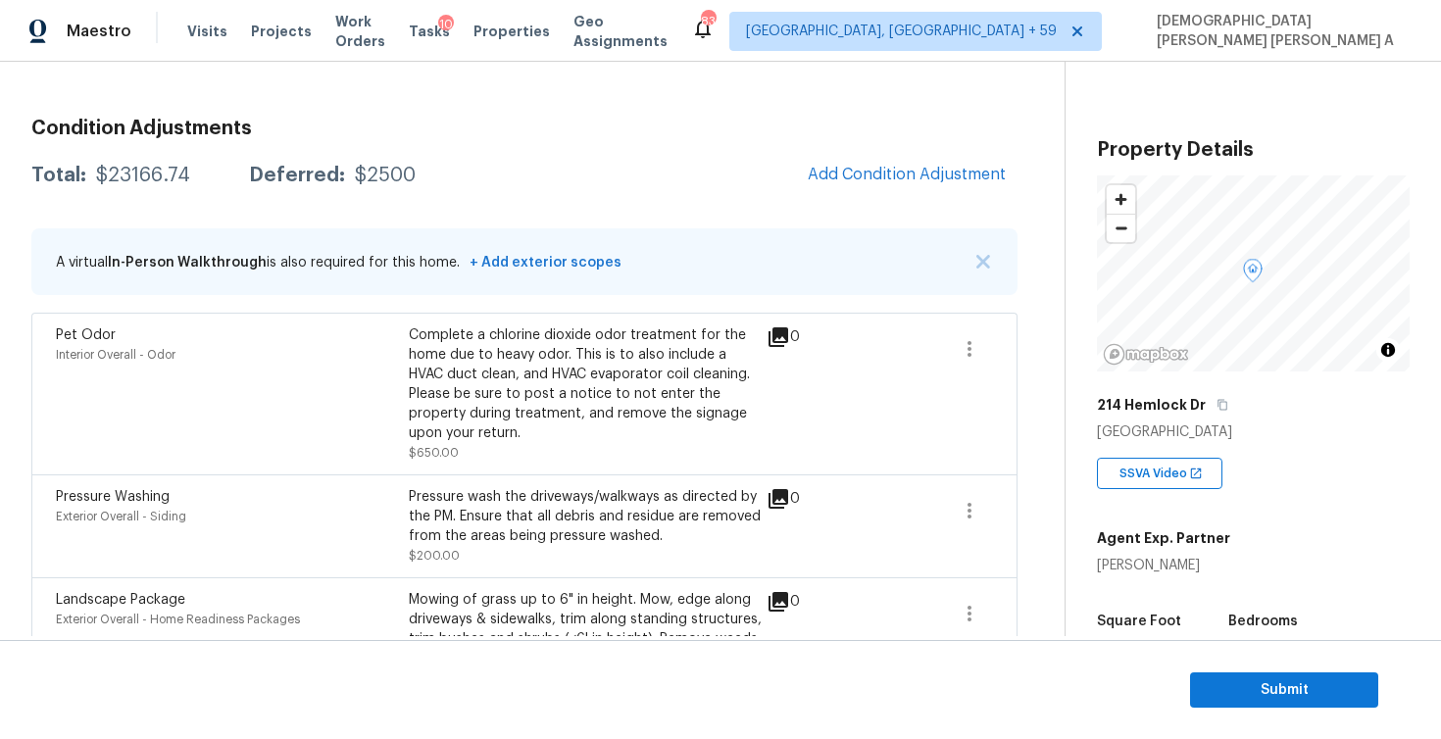
click at [878, 184] on button "Add Condition Adjustment" at bounding box center [907, 174] width 222 height 41
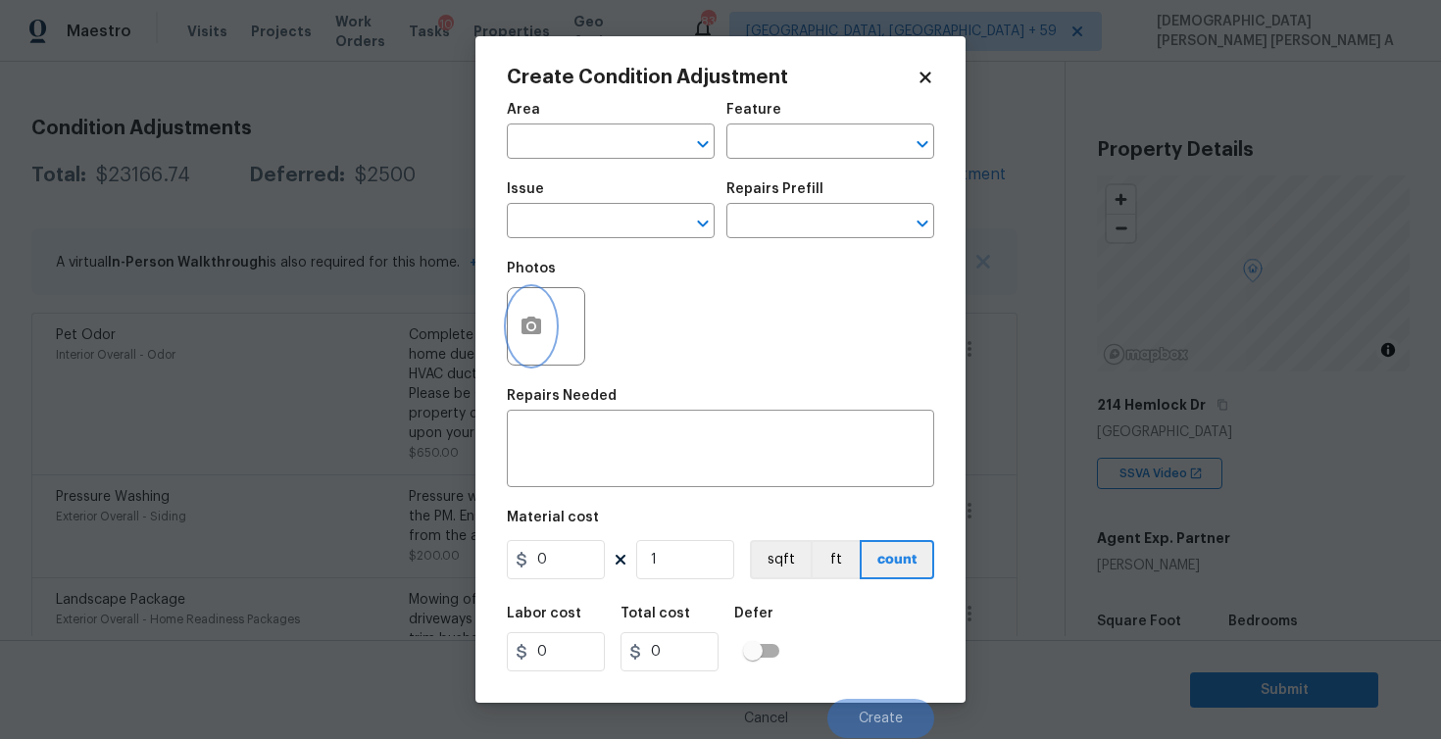
click at [535, 314] on button "button" at bounding box center [531, 326] width 47 height 76
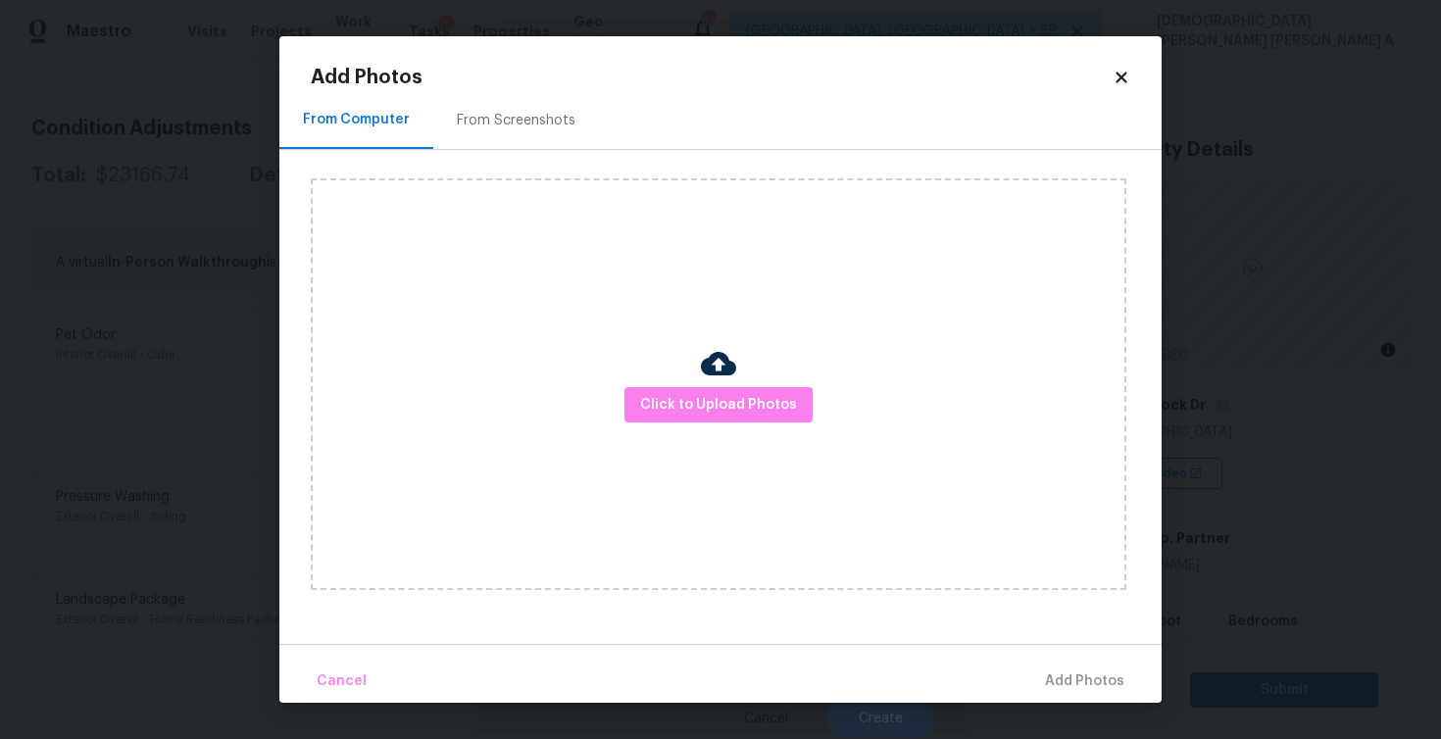
click at [681, 382] on div "Click to Upload Photos" at bounding box center [719, 384] width 816 height 412
click at [719, 409] on span "Click to Upload Photos" at bounding box center [718, 405] width 157 height 25
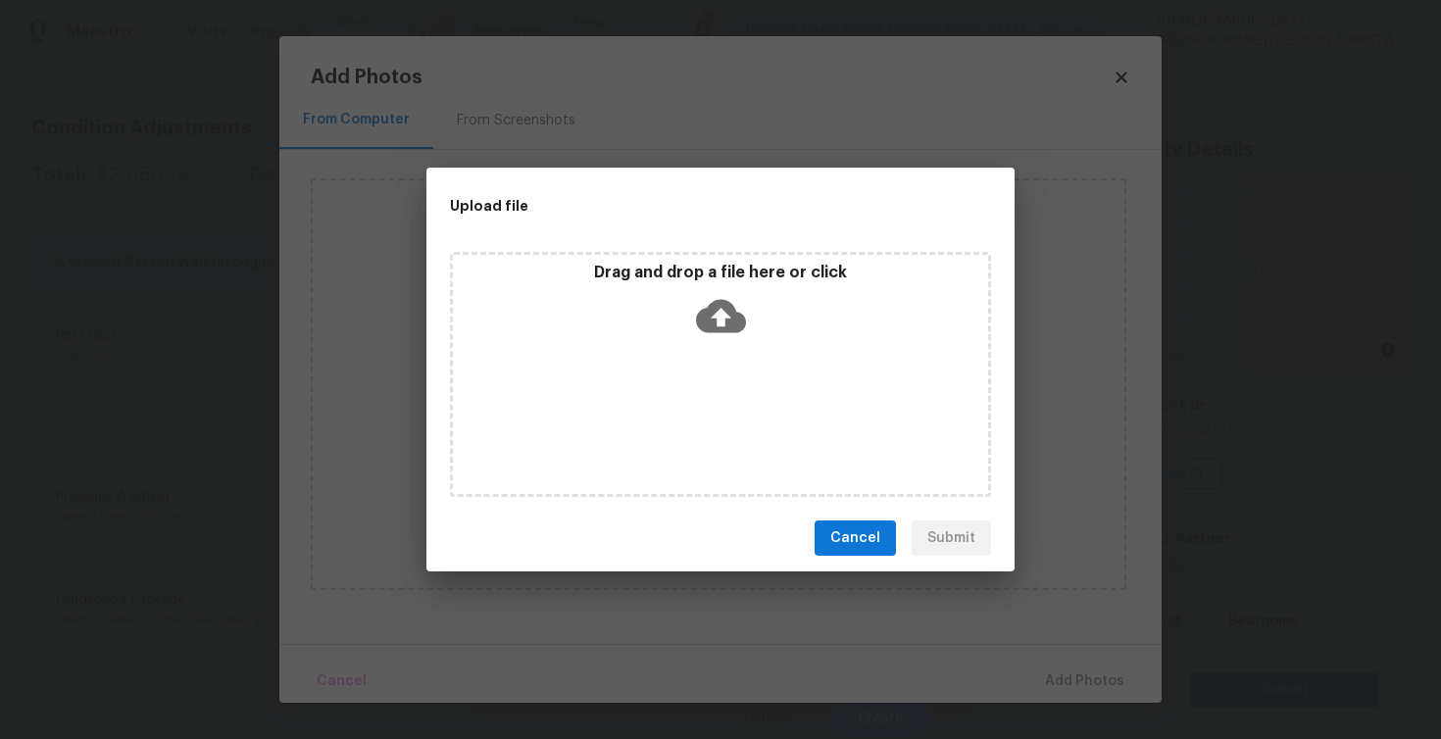
click at [716, 346] on div "Drag and drop a file here or click" at bounding box center [720, 374] width 541 height 245
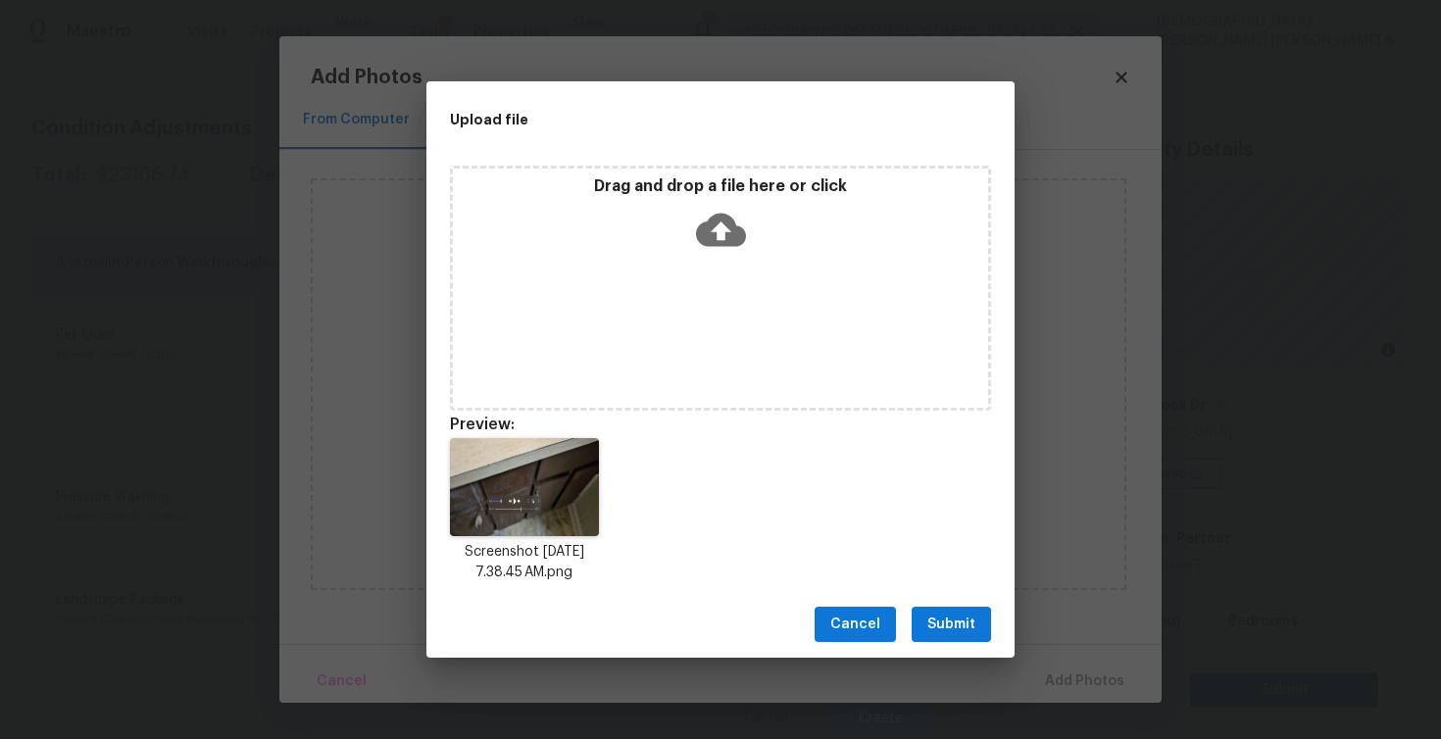
click at [951, 631] on span "Submit" at bounding box center [951, 625] width 48 height 25
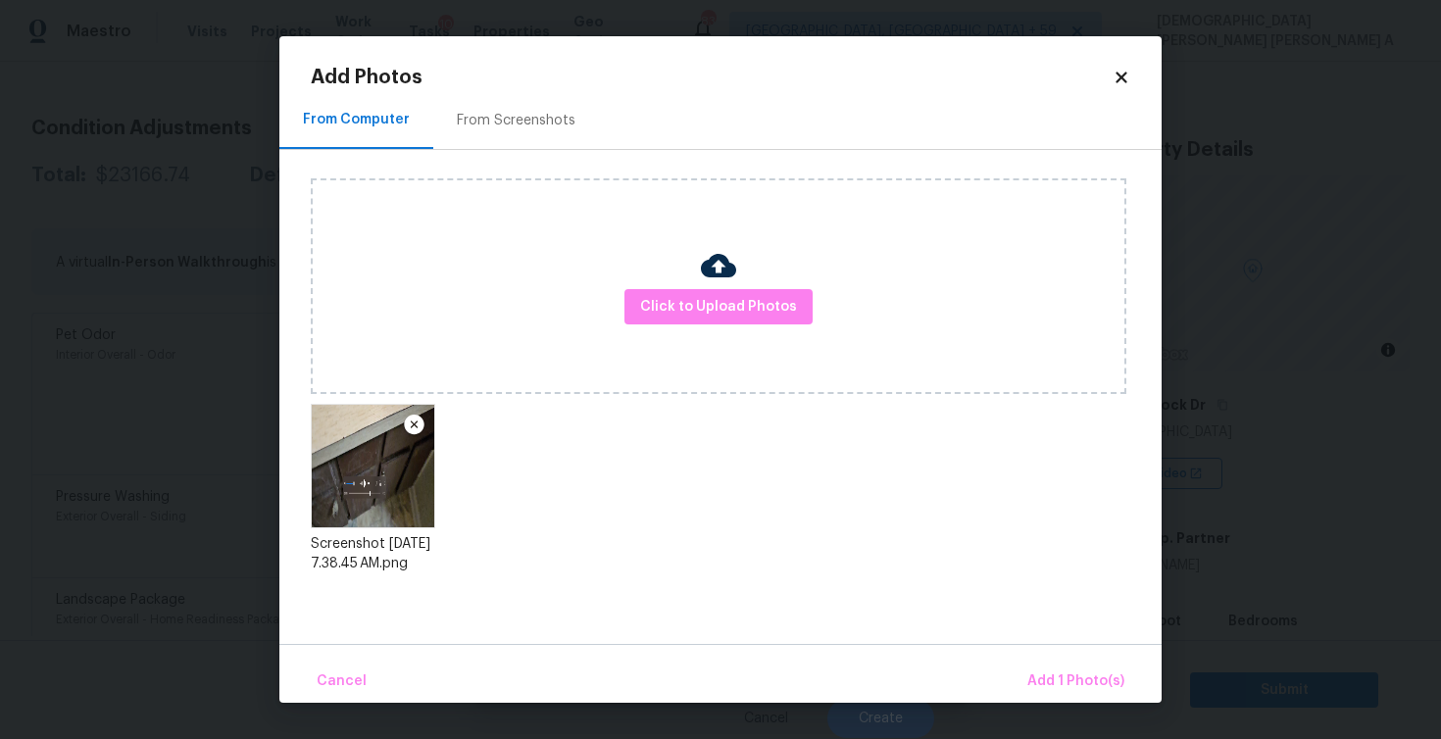
click at [1049, 659] on div "Cancel Add 1 Photo(s)" at bounding box center [720, 673] width 882 height 59
click at [1066, 679] on span "Add 1 Photo(s)" at bounding box center [1075, 682] width 97 height 25
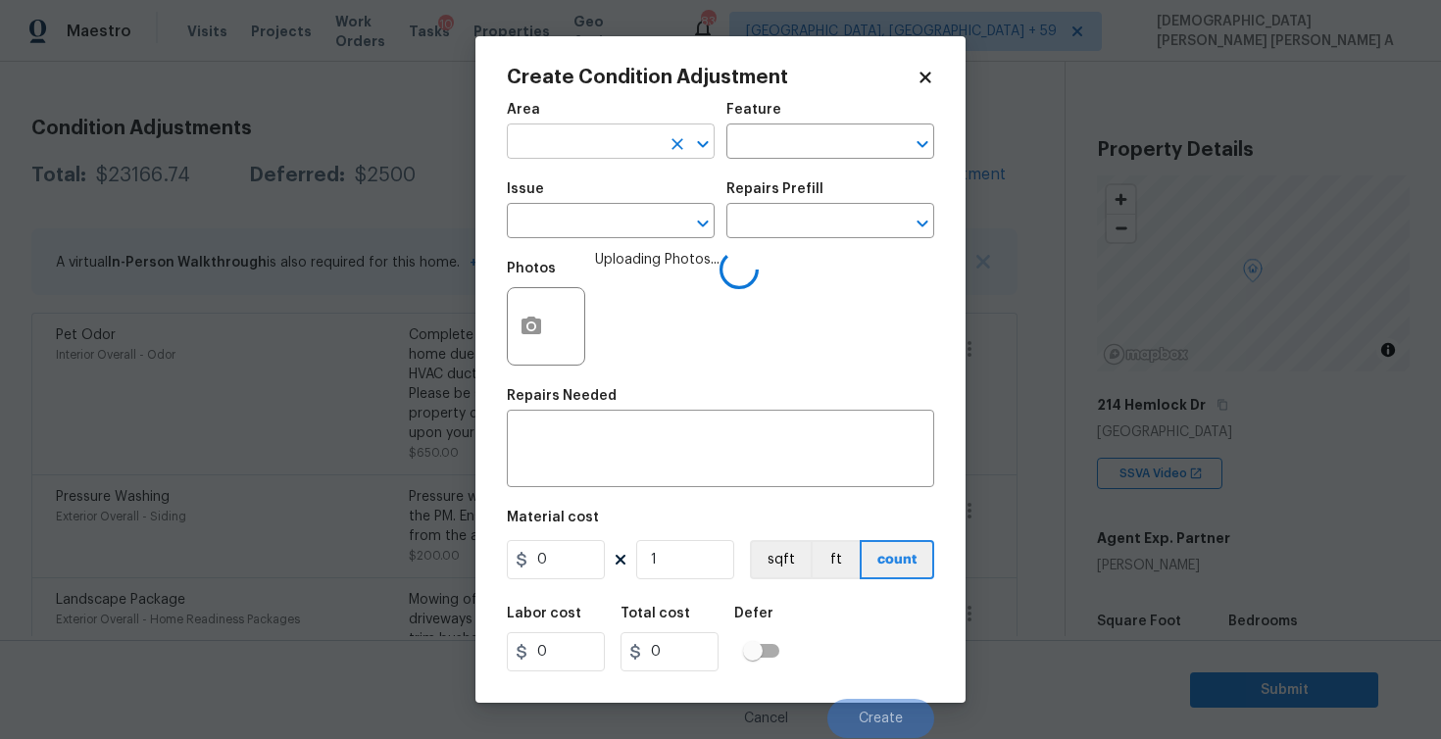
click at [535, 149] on input "text" at bounding box center [583, 143] width 153 height 30
click at [546, 219] on li "Interior Overall" at bounding box center [611, 220] width 208 height 32
type input "Interior Overall"
click at [844, 151] on input "text" at bounding box center [802, 143] width 153 height 30
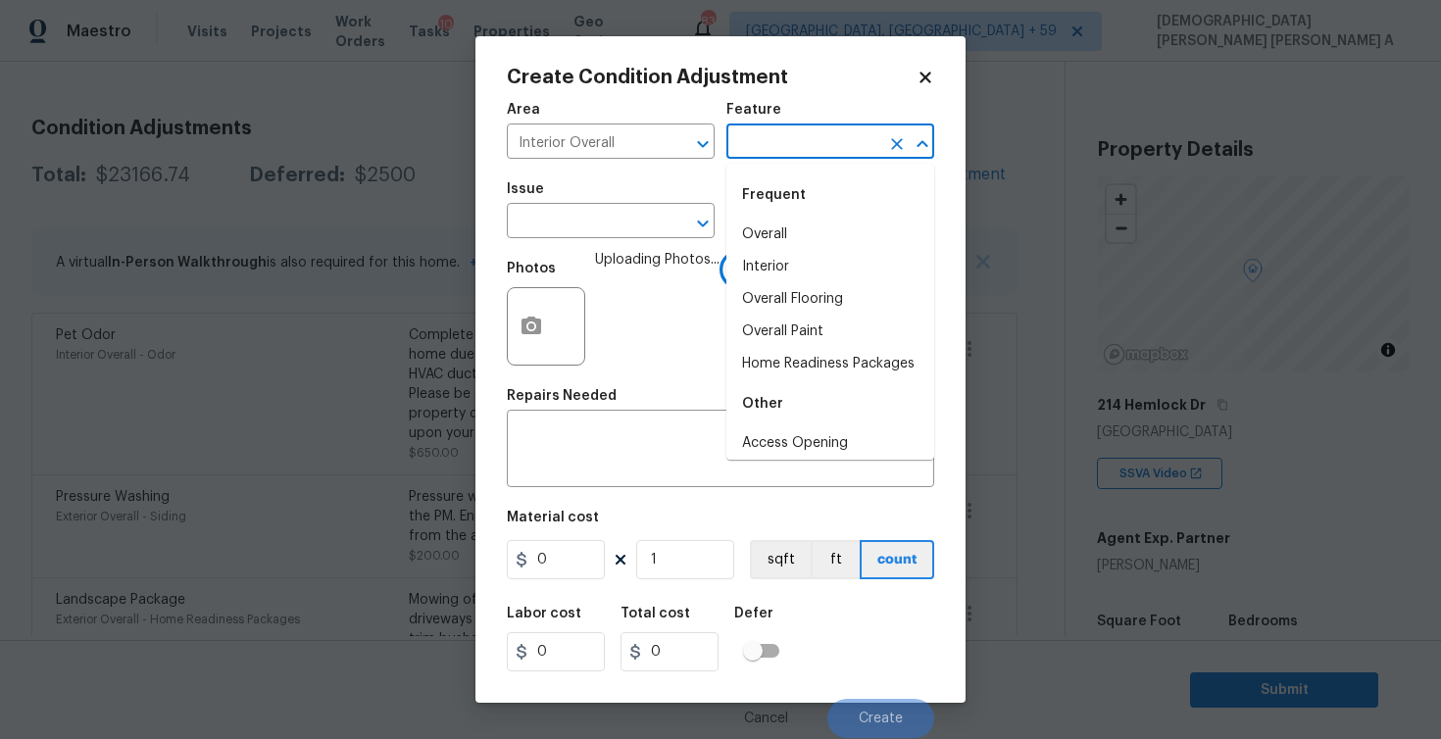
type input "c"
type input "b"
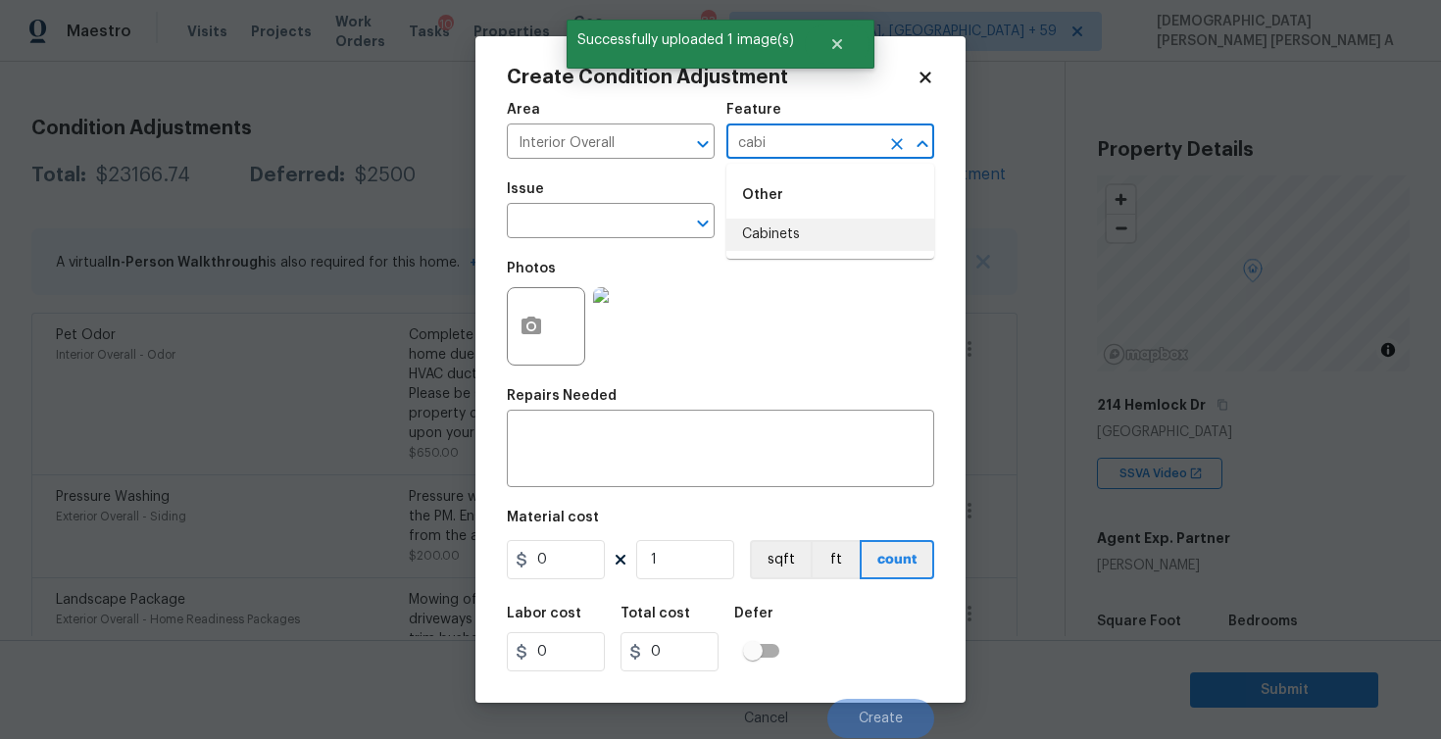
click at [775, 238] on li "Cabinets" at bounding box center [830, 235] width 208 height 32
type input "Cabinets"
click at [627, 219] on input "text" at bounding box center [583, 223] width 153 height 30
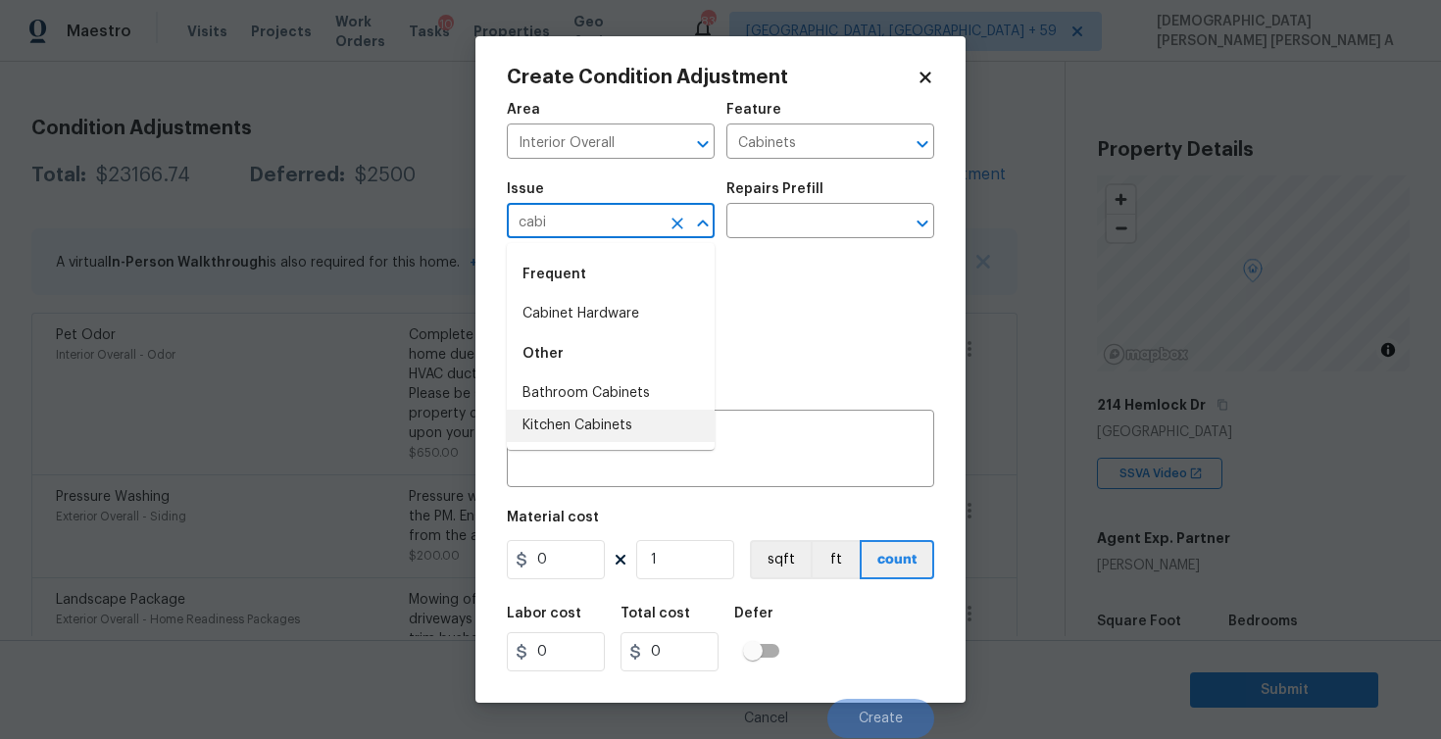
click at [602, 433] on li "Kitchen Cabinets" at bounding box center [611, 426] width 208 height 32
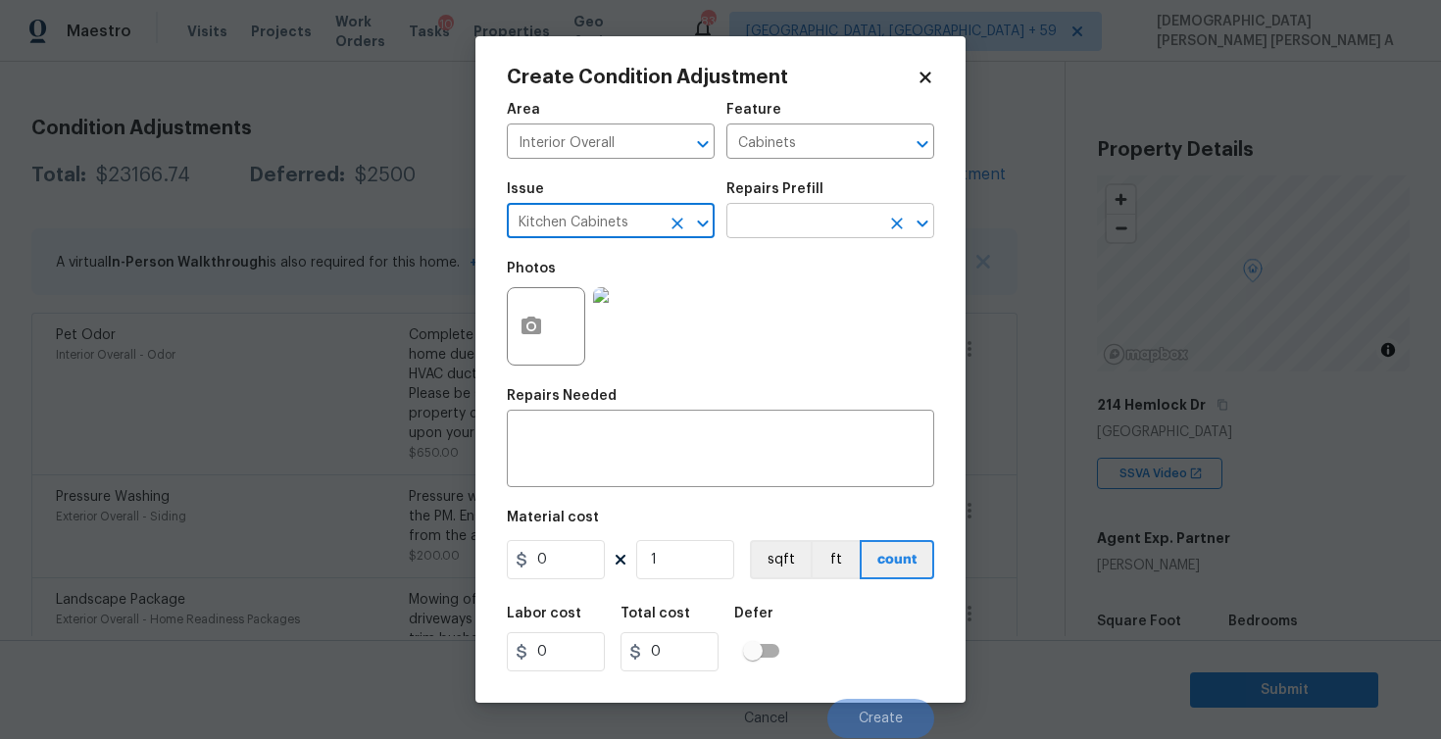
type input "Kitchen Cabinets"
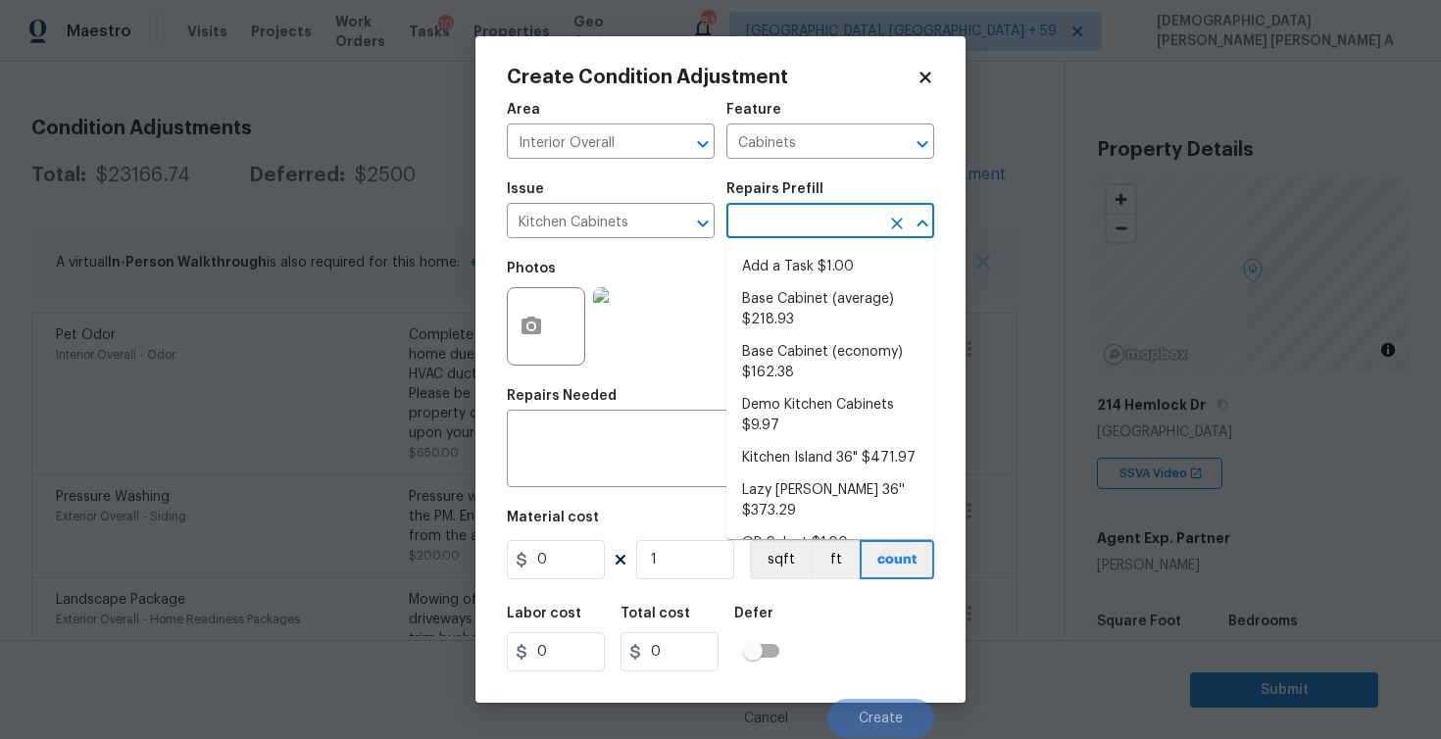
click at [812, 229] on input "text" at bounding box center [802, 223] width 153 height 30
click at [808, 293] on li "Base Cabinet (average) $218.93" at bounding box center [830, 309] width 208 height 53
type textarea "Remove the existing kitchen base cabinets (if present) and install a new kitche…"
type input "218.93"
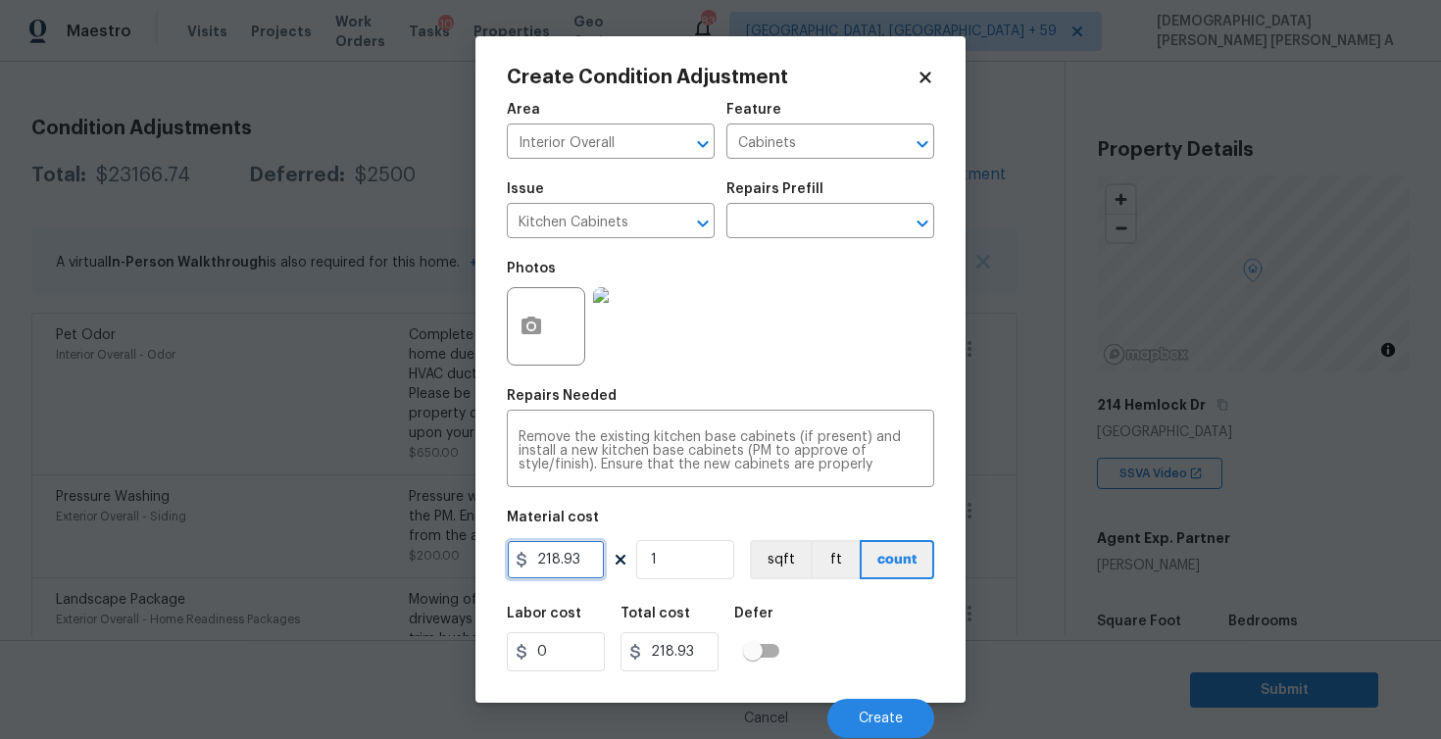
click at [572, 547] on input "218.93" at bounding box center [556, 559] width 98 height 39
type input "250"
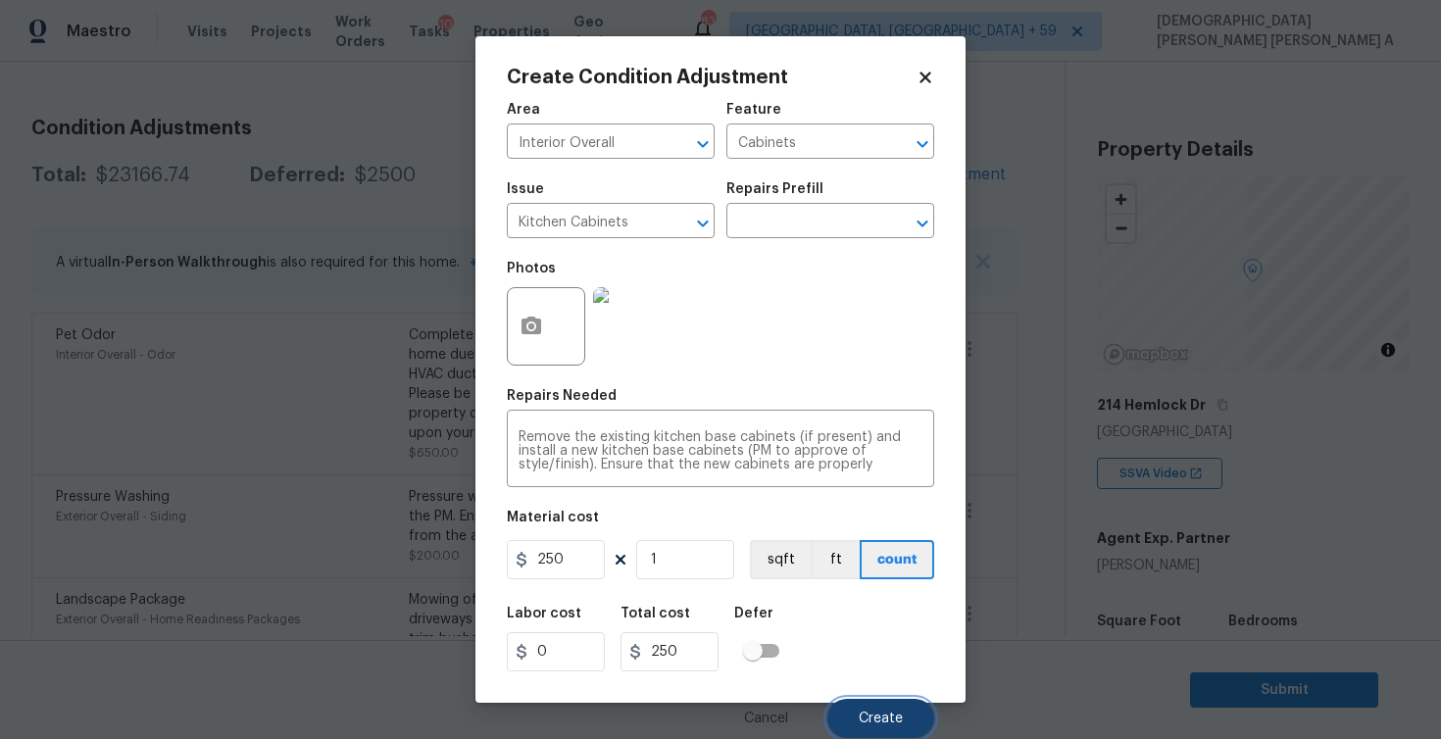
click at [835, 716] on button "Create" at bounding box center [880, 718] width 107 height 39
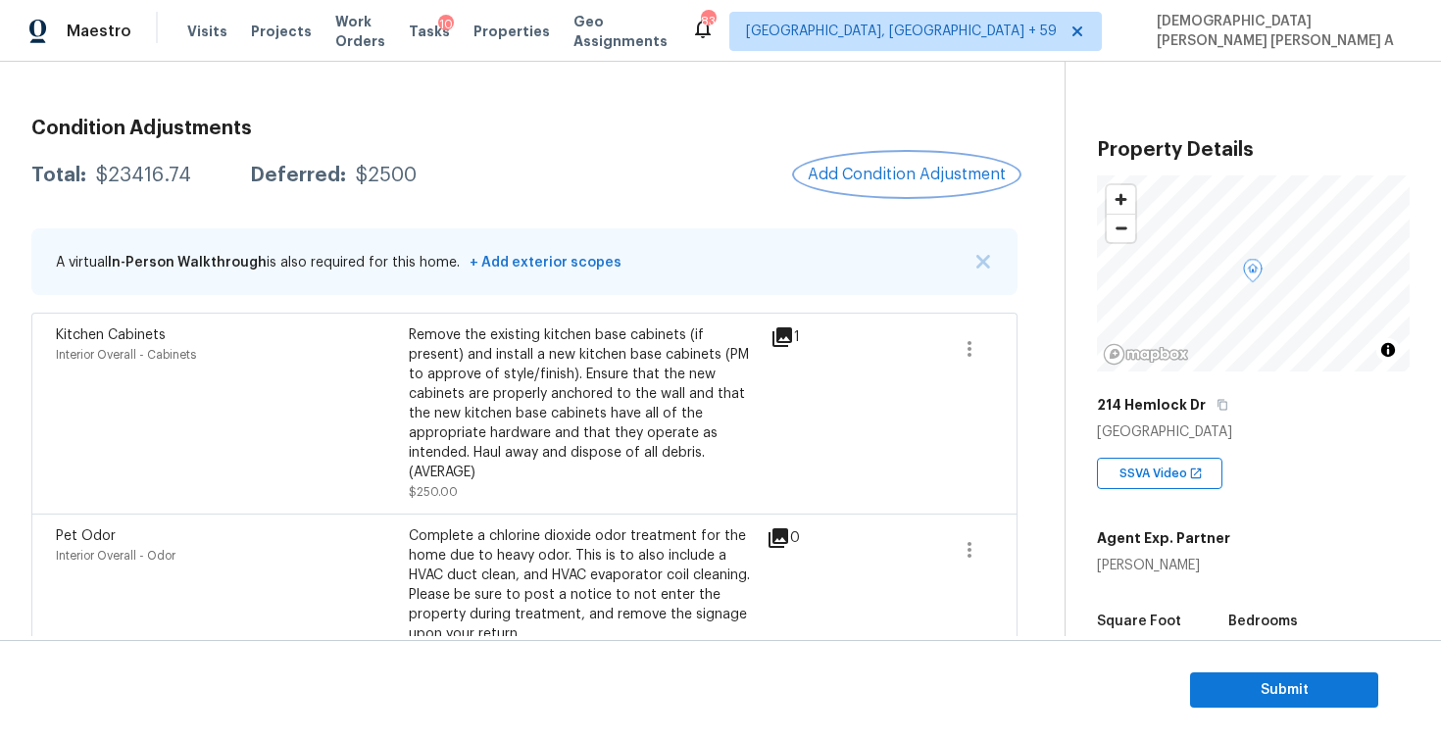
click at [921, 162] on button "Add Condition Adjustment" at bounding box center [907, 174] width 222 height 41
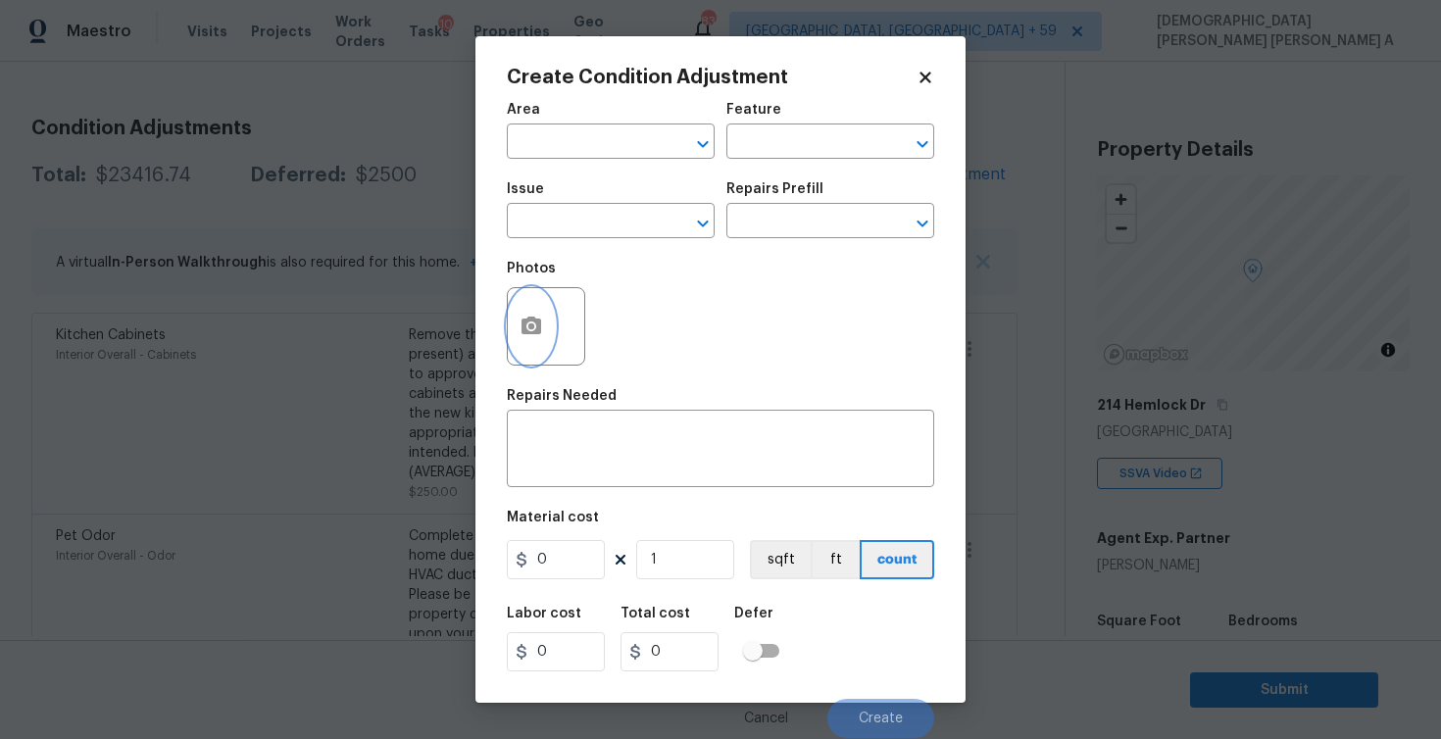
click at [522, 325] on icon "button" at bounding box center [532, 326] width 20 height 18
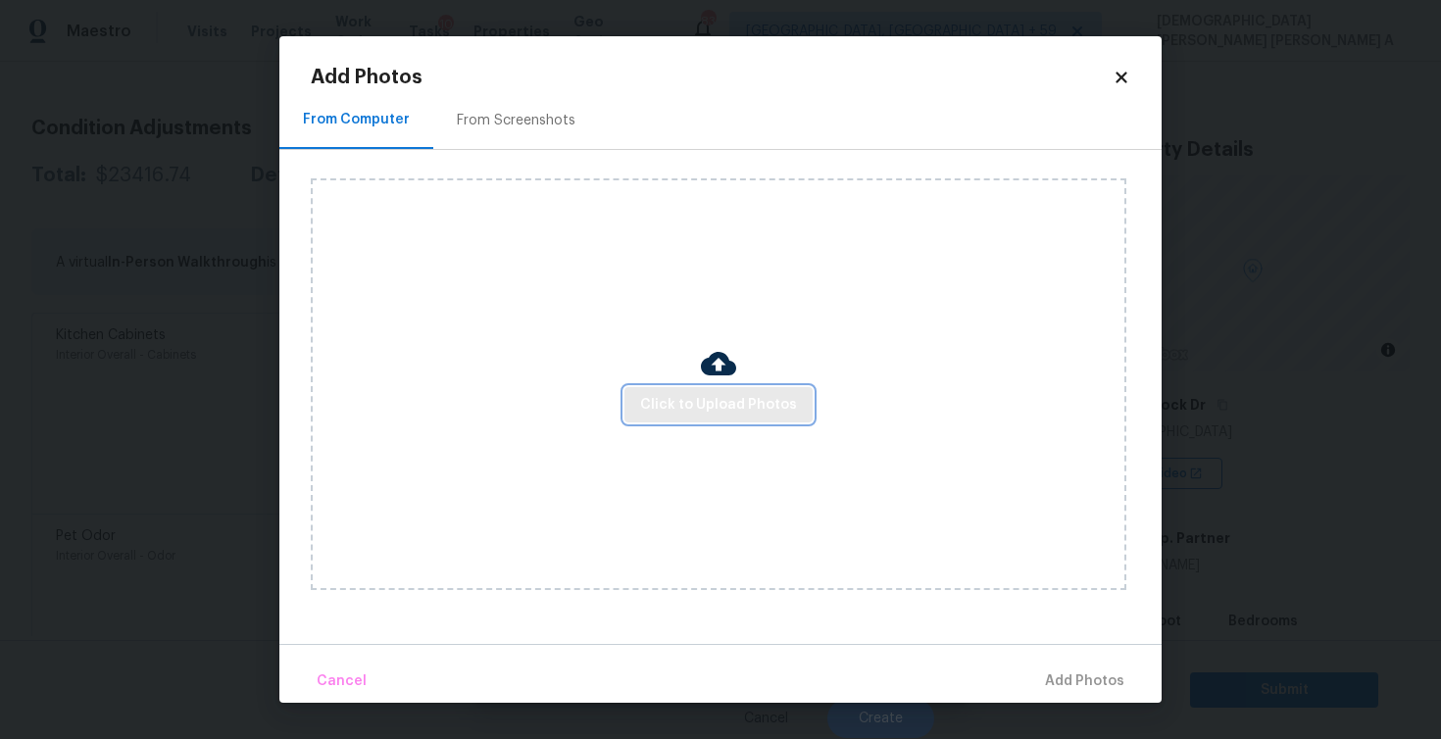
click at [760, 396] on span "Click to Upload Photos" at bounding box center [718, 405] width 157 height 25
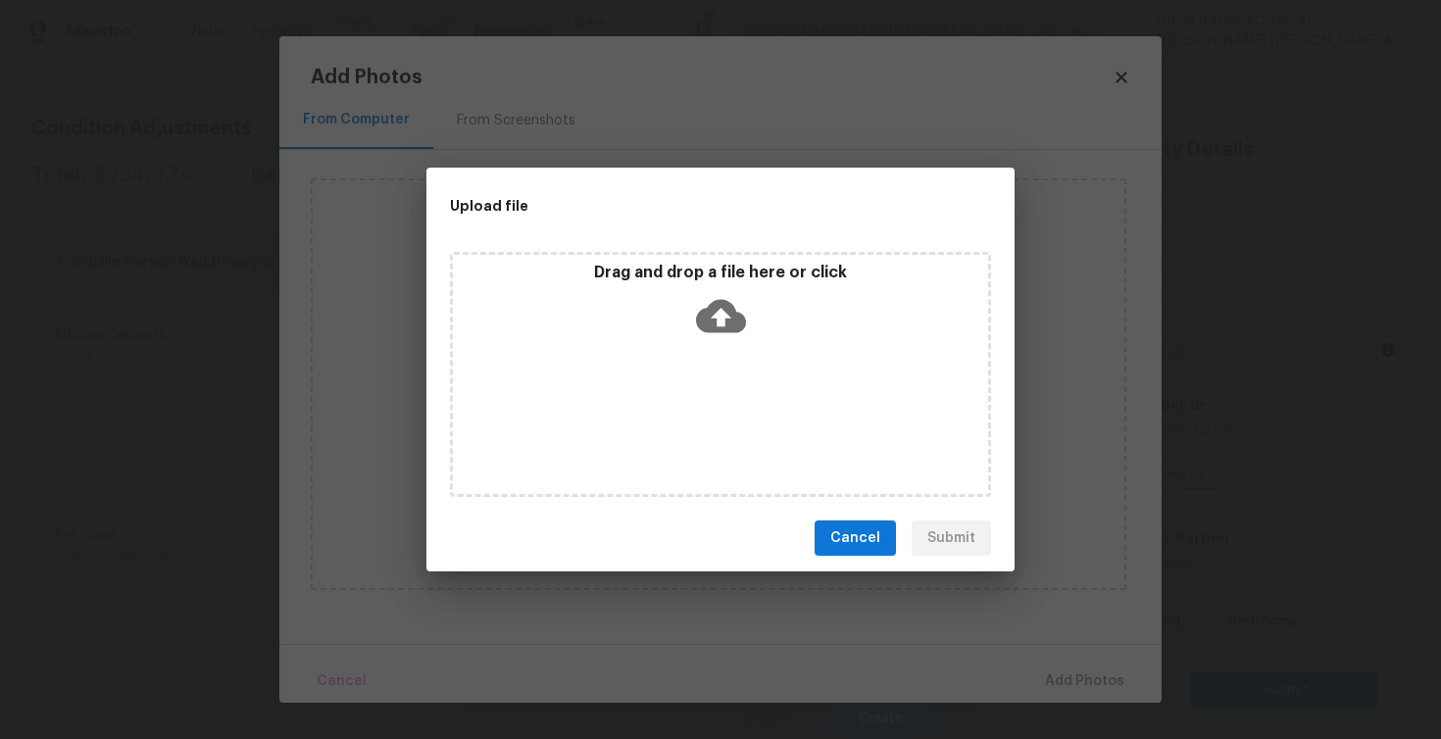
click at [745, 318] on icon at bounding box center [721, 316] width 50 height 50
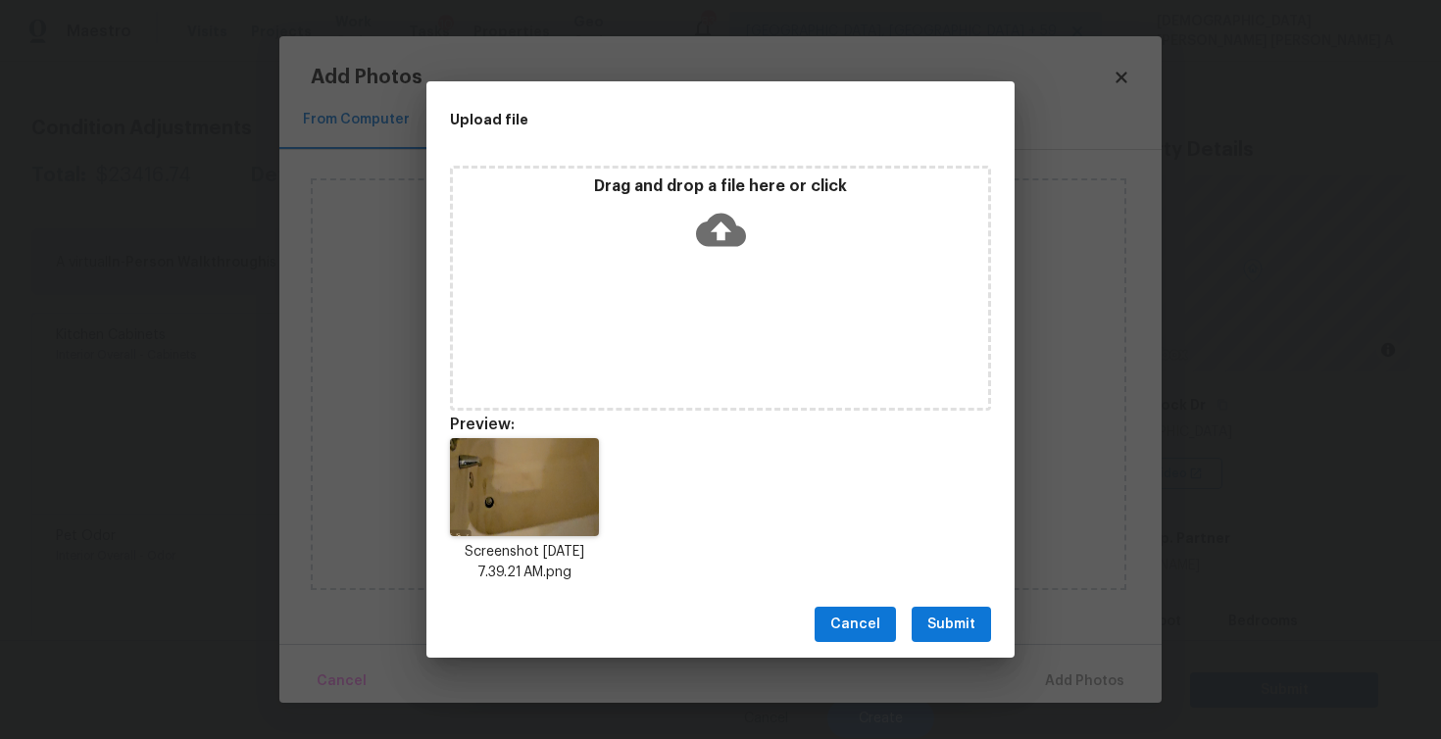
click at [942, 626] on span "Submit" at bounding box center [951, 625] width 48 height 25
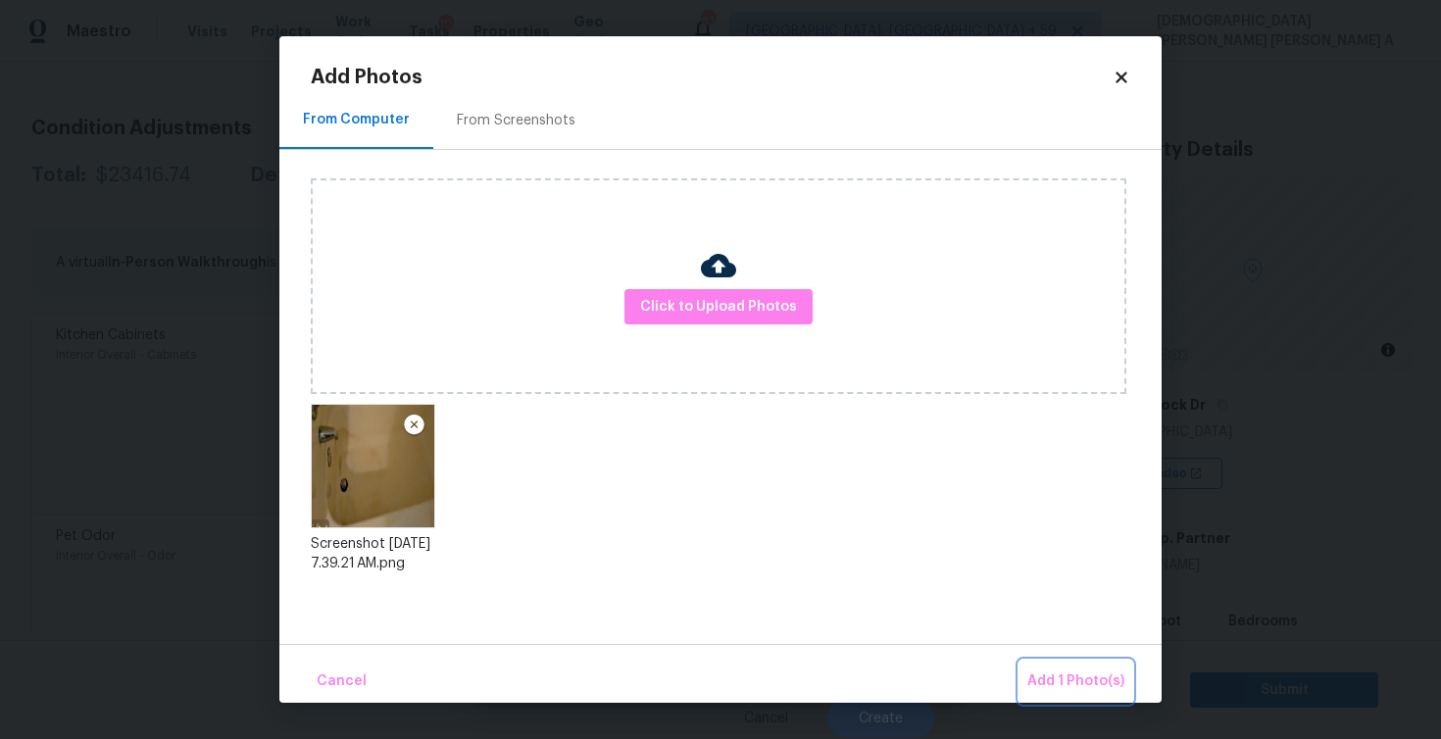
click at [1059, 683] on span "Add 1 Photo(s)" at bounding box center [1075, 682] width 97 height 25
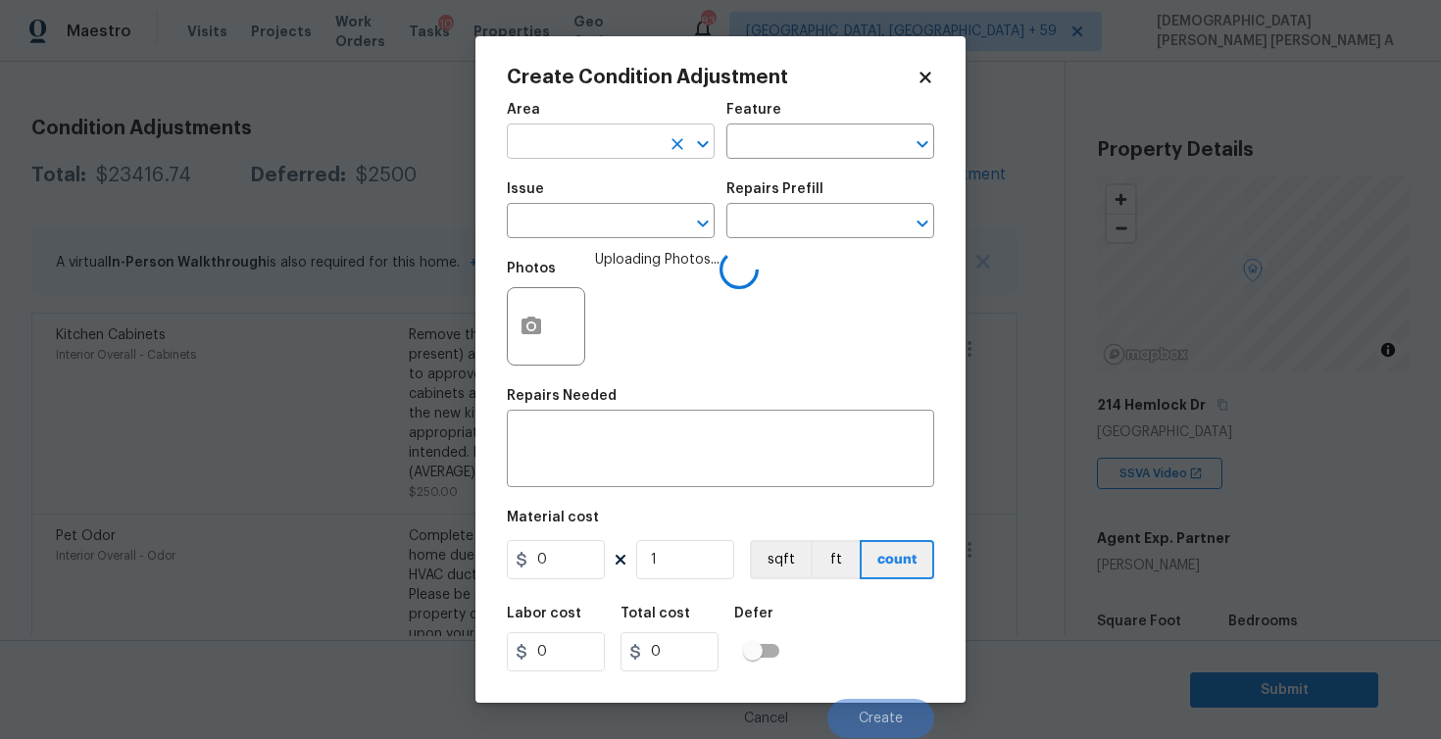
click at [585, 145] on input "text" at bounding box center [583, 143] width 153 height 30
click at [591, 222] on li "Interior Overall" at bounding box center [611, 220] width 208 height 32
type input "Interior Overall"
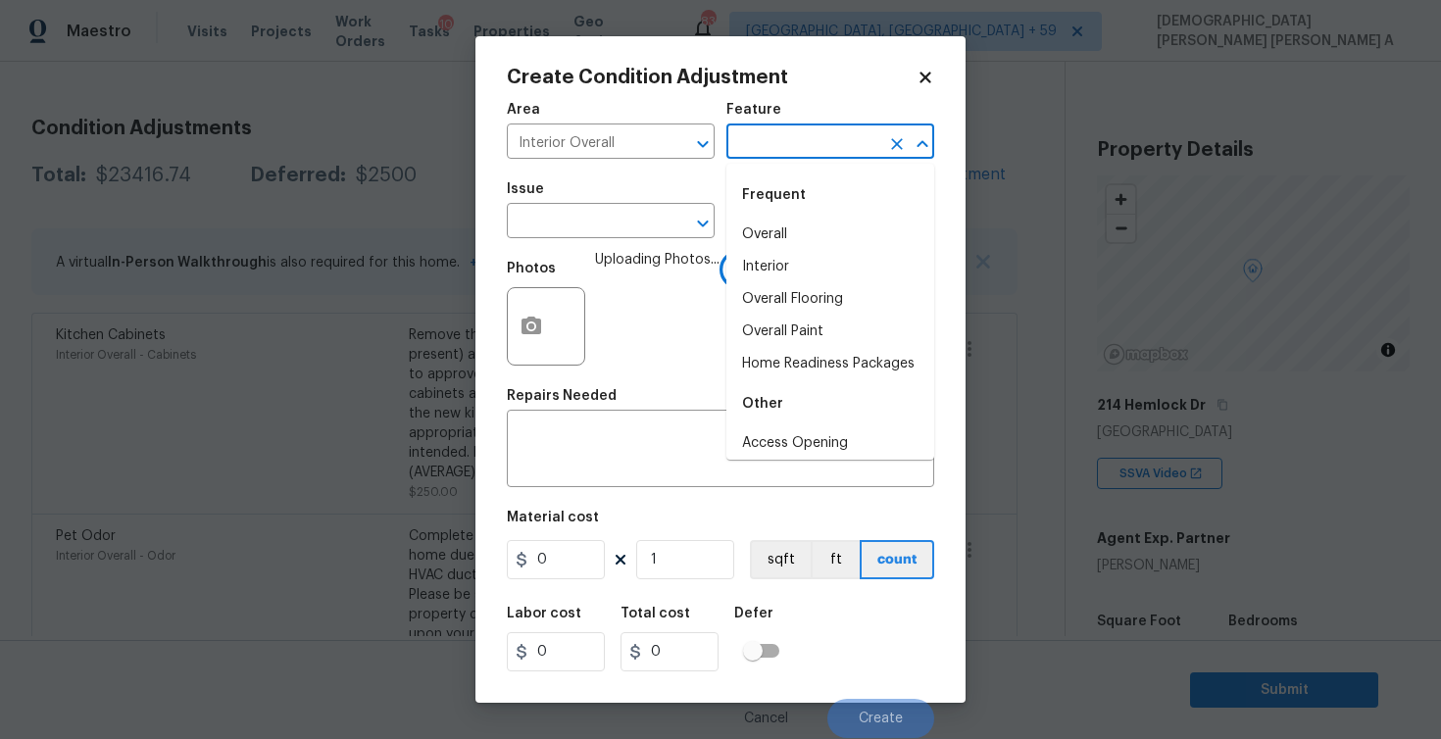
click at [757, 146] on input "text" at bounding box center [802, 143] width 153 height 30
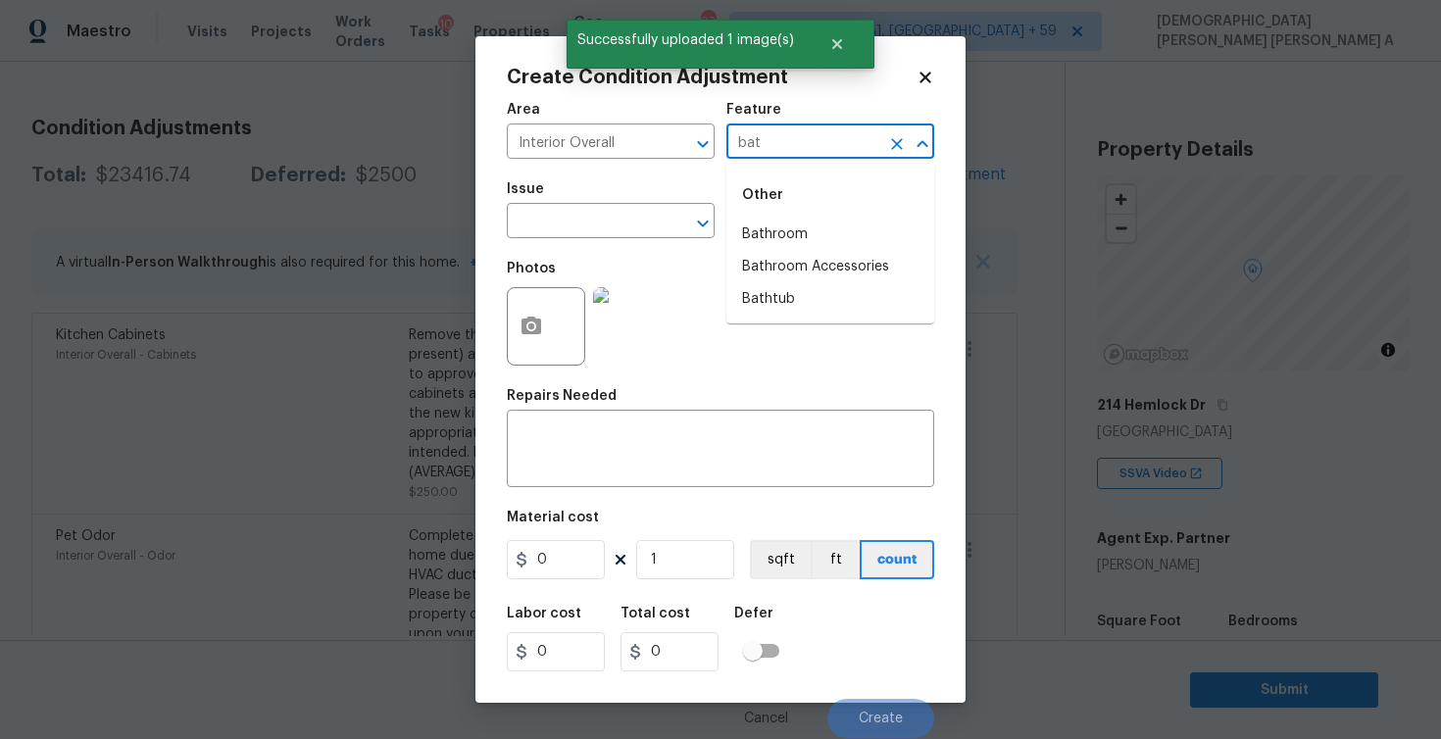
type input "bath"
click at [785, 304] on li "Bathtub" at bounding box center [830, 299] width 208 height 32
type input "Bathtub"
click at [606, 245] on span "Issue ​" at bounding box center [611, 210] width 208 height 79
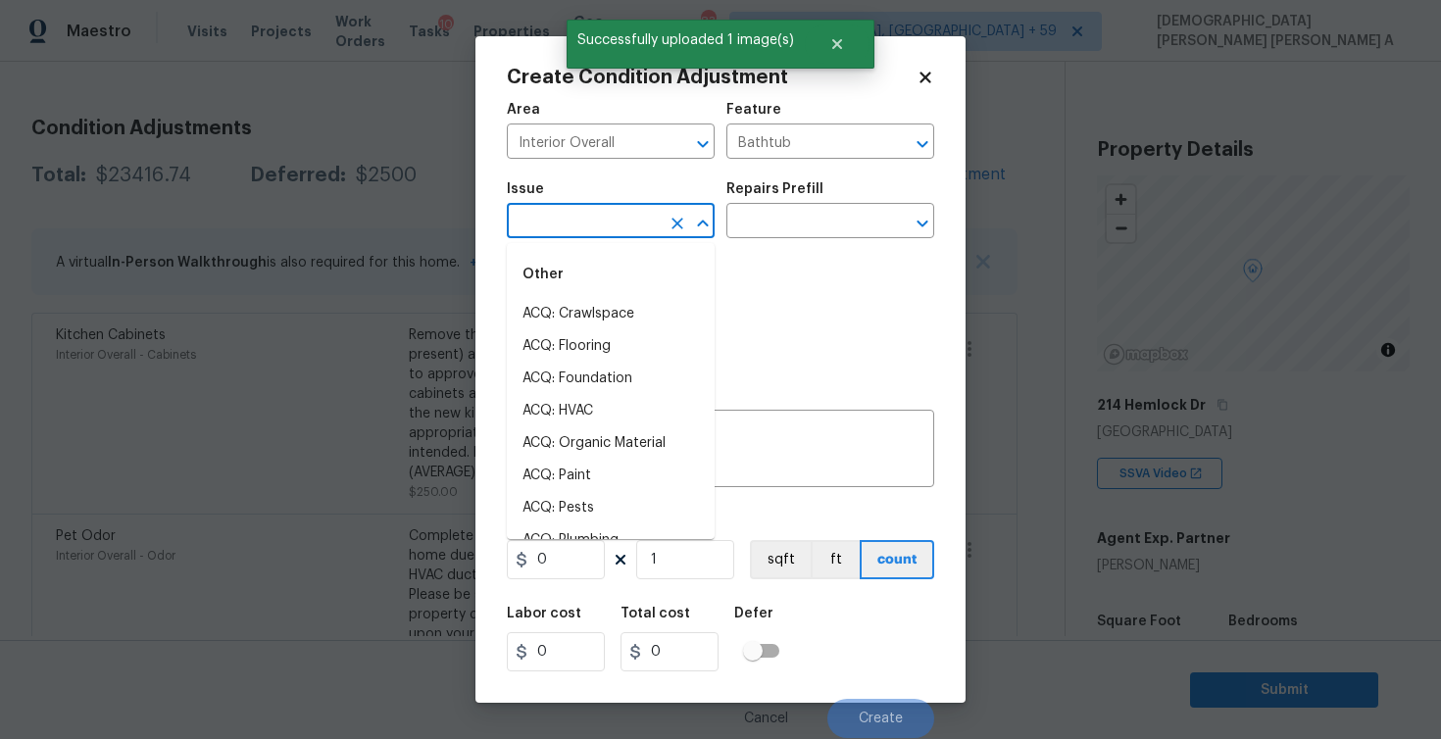
click at [598, 230] on input "text" at bounding box center [583, 223] width 153 height 30
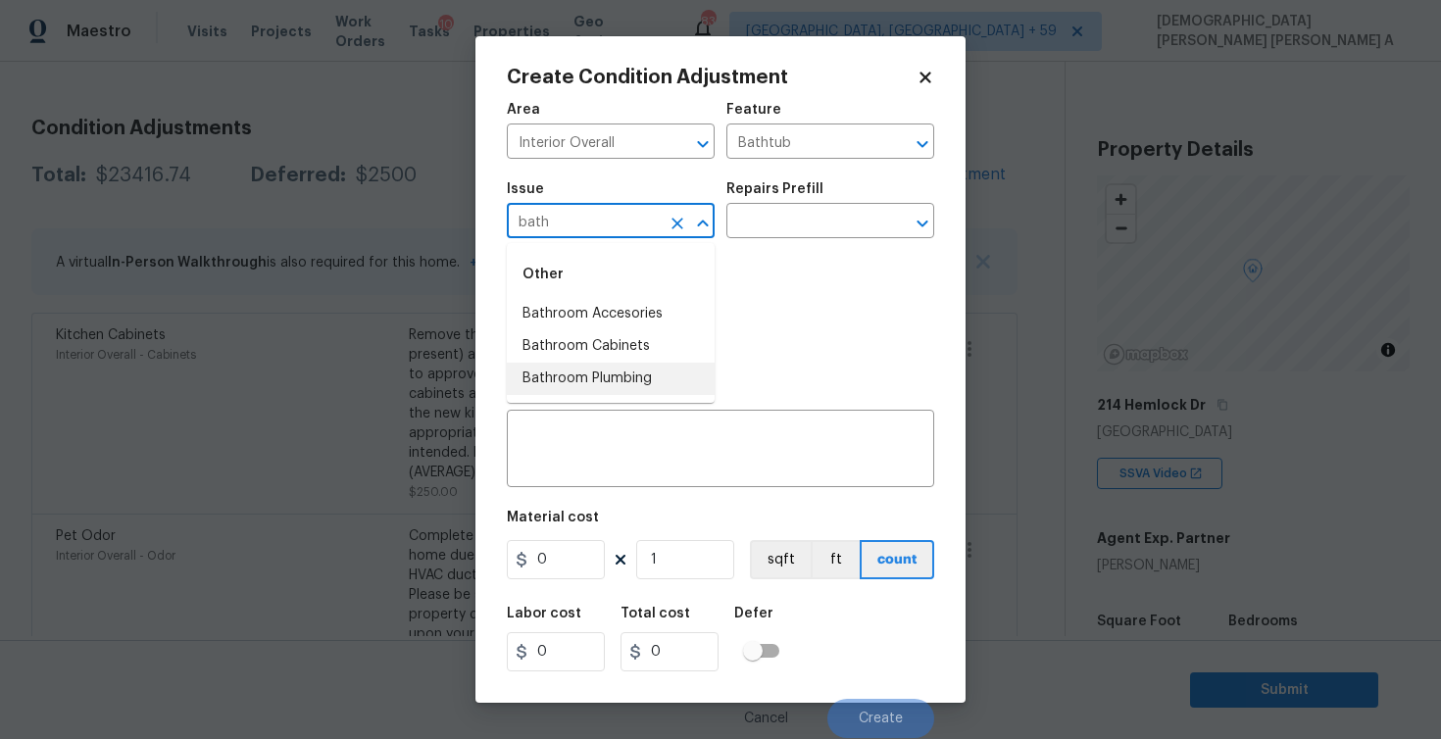
click at [602, 378] on li "Bathroom Plumbing" at bounding box center [611, 379] width 208 height 32
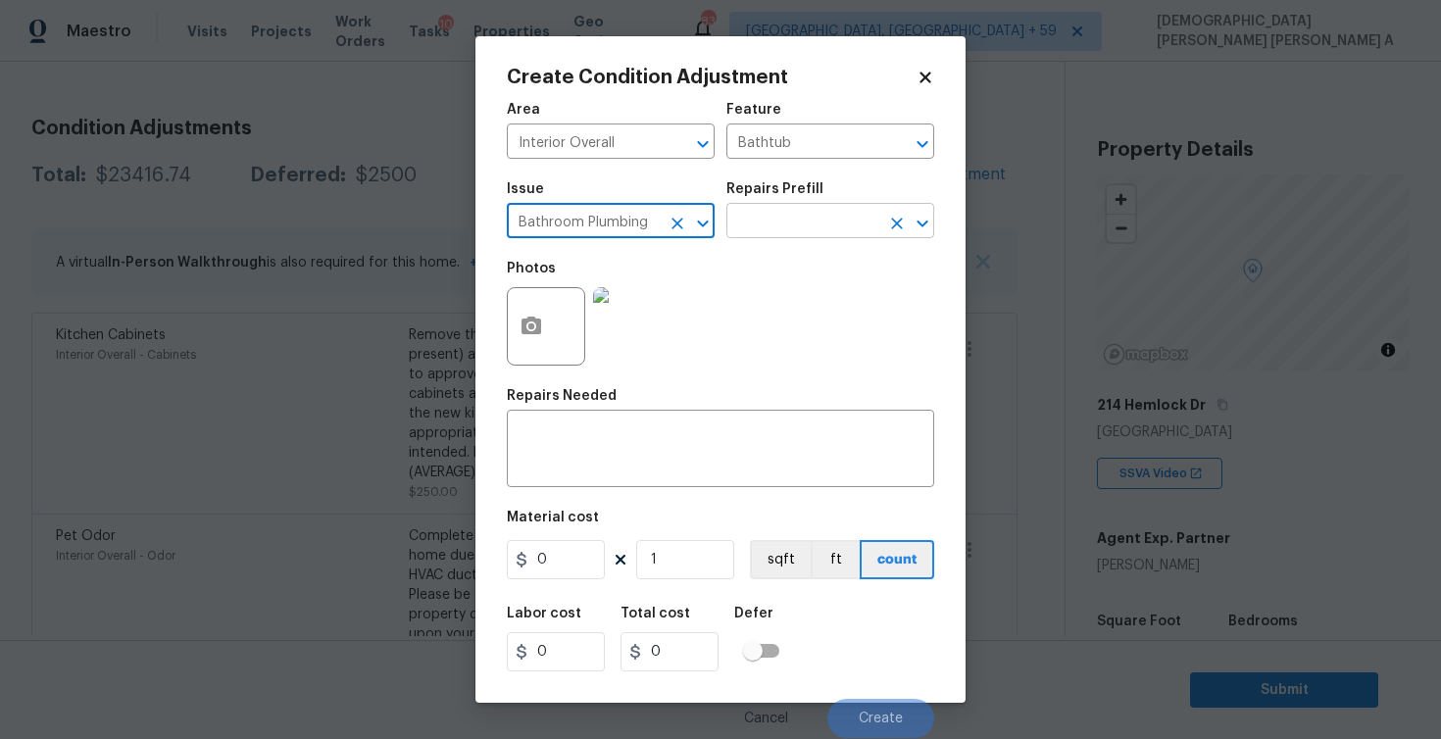
type input "Bathroom Plumbing"
click at [801, 238] on body "Maestro Visits Projects Work Orders Tasks 10 Properties Geo Assignments 836 Alb…" at bounding box center [720, 369] width 1441 height 739
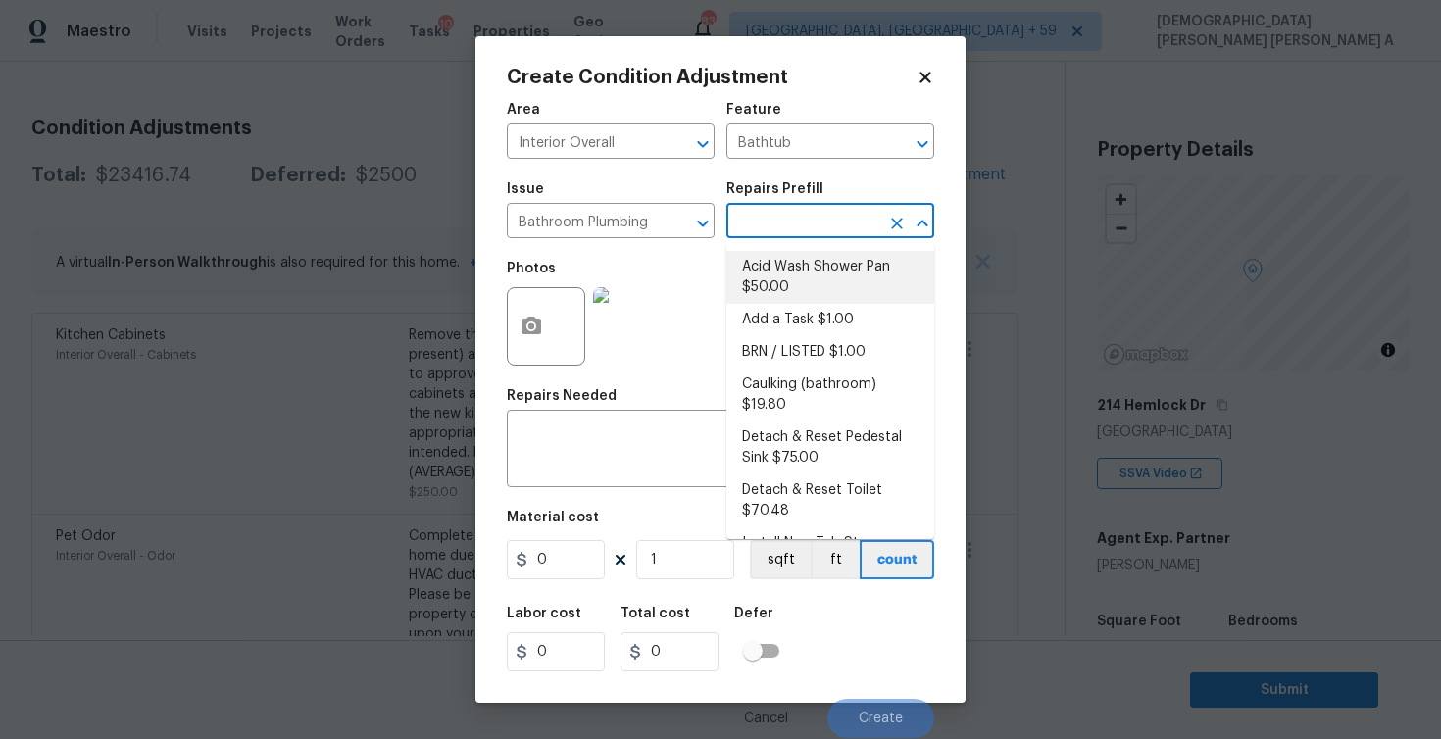
click at [778, 275] on li "Acid Wash Shower Pan $50.00" at bounding box center [830, 277] width 208 height 53
type input "Plumbing"
type textarea "Prep and acid wash/deep clean the shower pan."
type input "50"
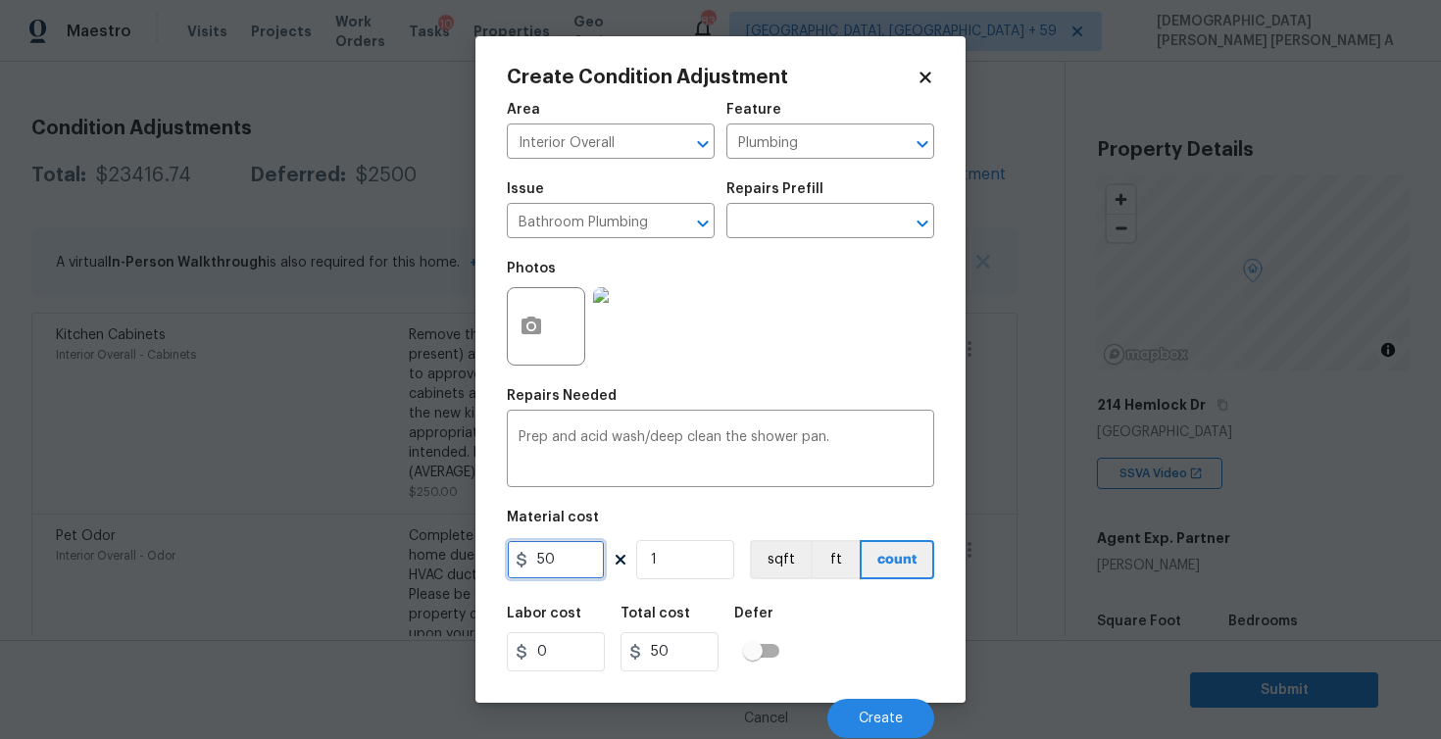
click at [563, 575] on input "50" at bounding box center [556, 559] width 98 height 39
type input "75"
click at [887, 705] on button "Create" at bounding box center [880, 718] width 107 height 39
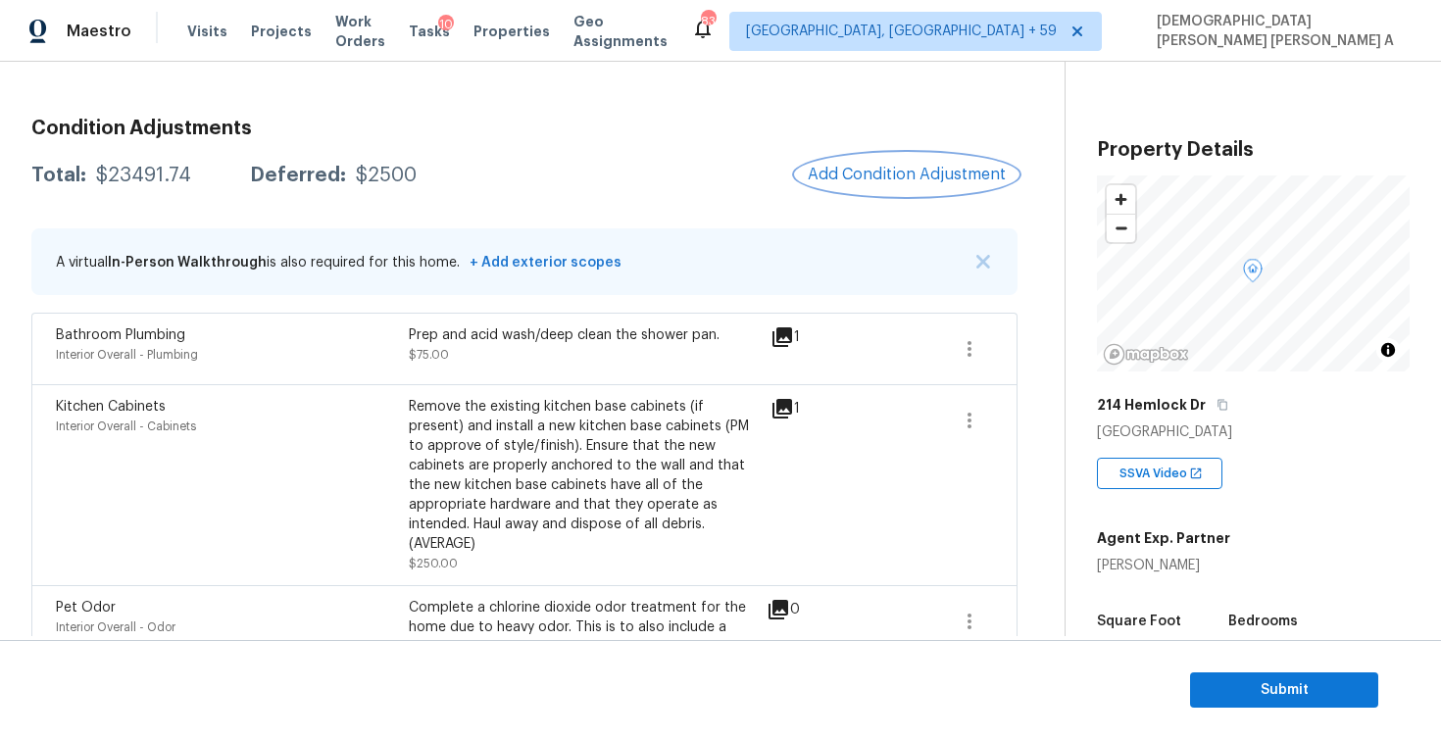
click at [902, 178] on span "Add Condition Adjustment" at bounding box center [907, 175] width 198 height 18
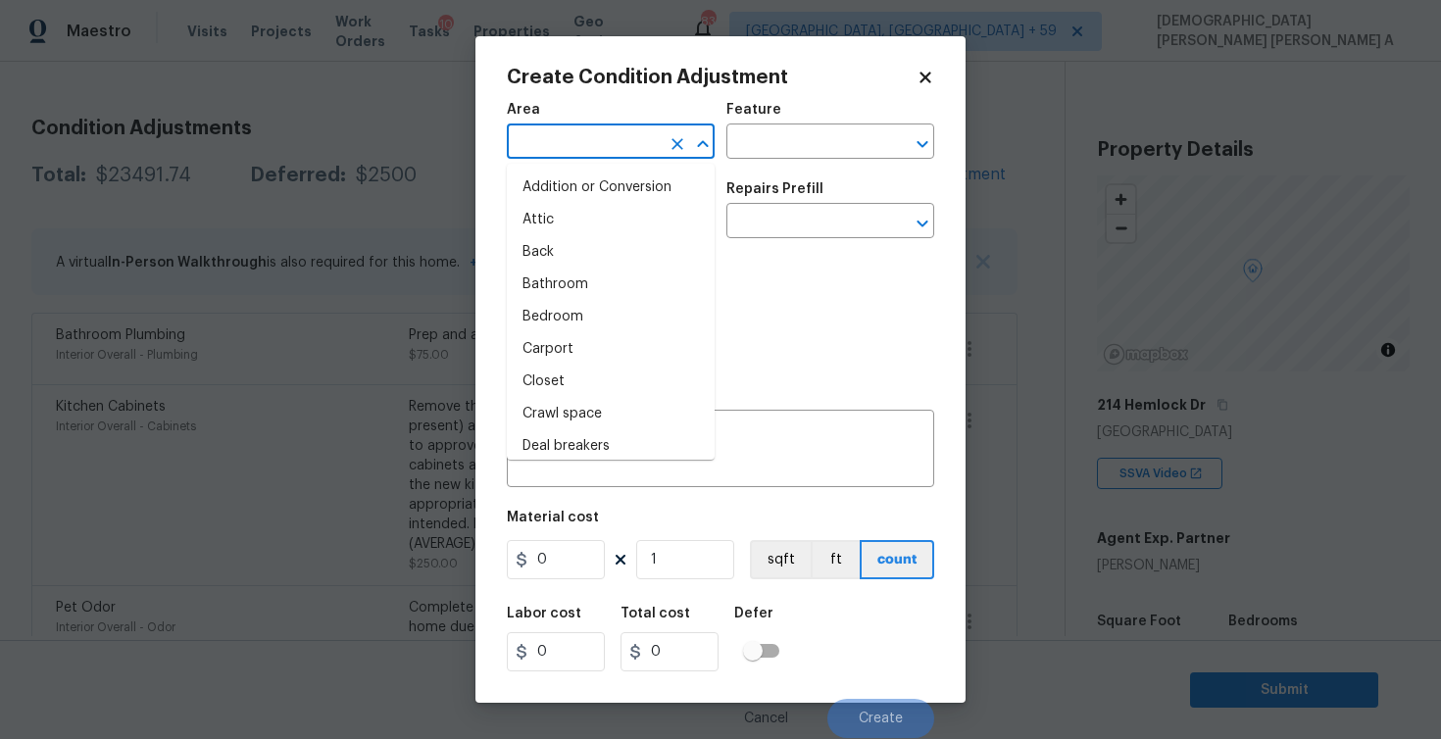
click at [582, 140] on input "text" at bounding box center [583, 143] width 153 height 30
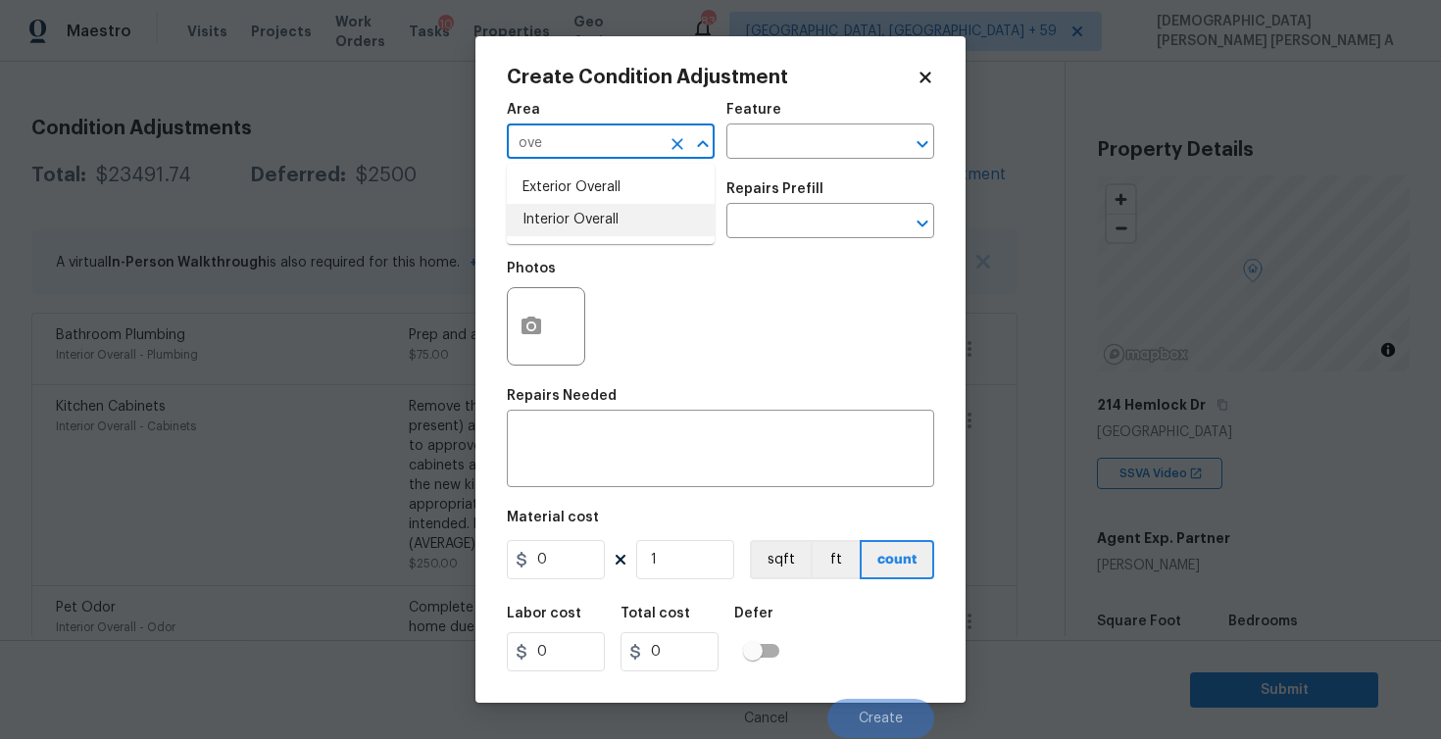
click at [597, 228] on li "Interior Overall" at bounding box center [611, 220] width 208 height 32
type input "Interior Overall"
click at [792, 153] on input "text" at bounding box center [802, 143] width 153 height 30
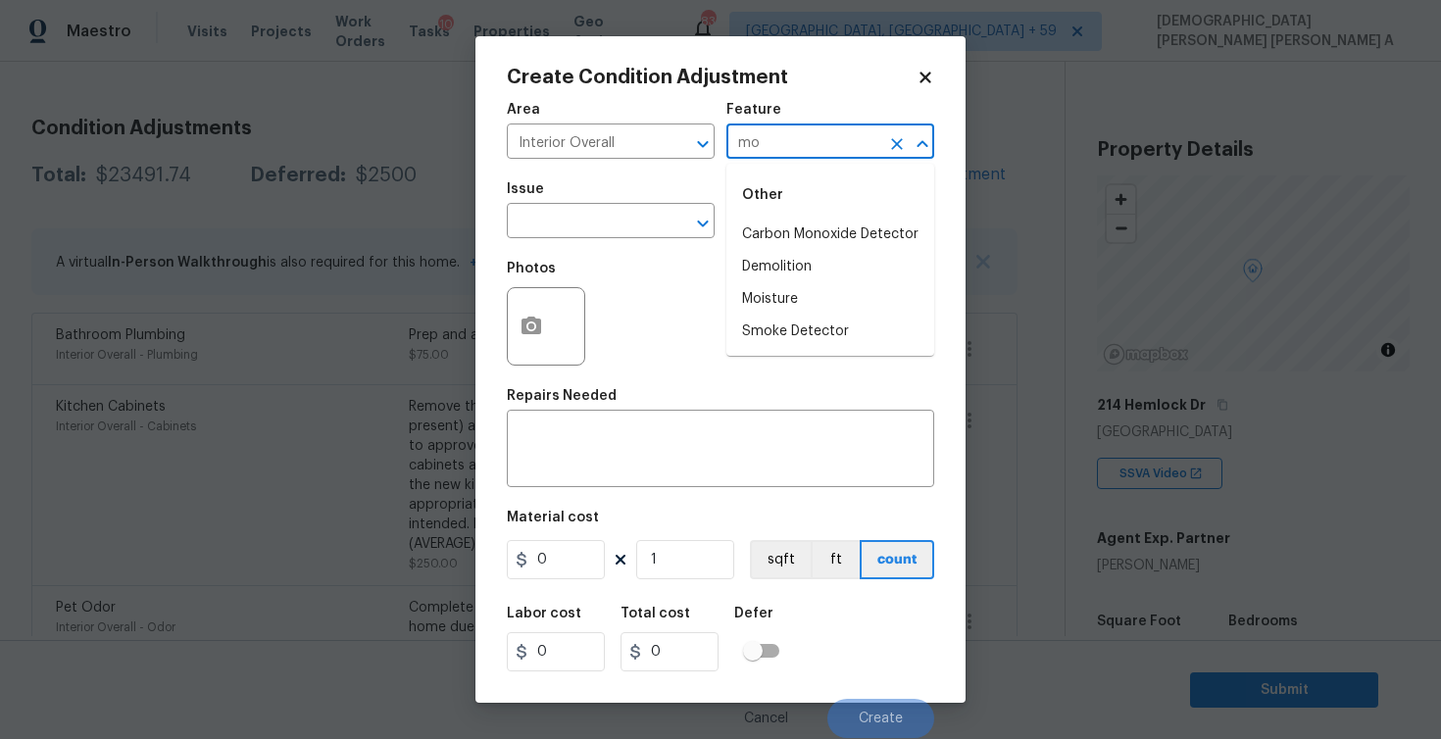
type input "m"
click at [789, 231] on li "Major negative issues" at bounding box center [830, 235] width 208 height 32
type input "Major negative issues"
click at [607, 225] on input "text" at bounding box center [583, 223] width 153 height 30
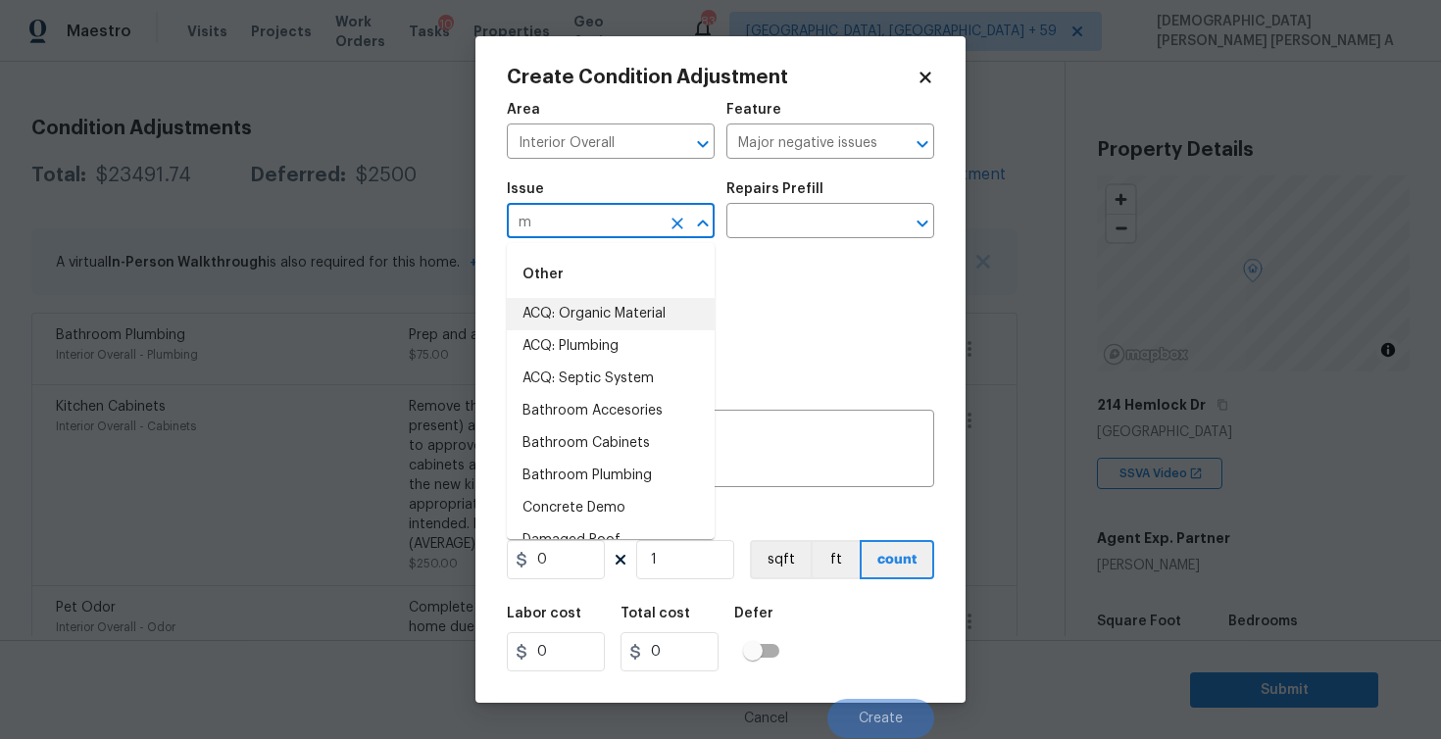
click at [600, 312] on li "ACQ: Organic Material" at bounding box center [611, 314] width 208 height 32
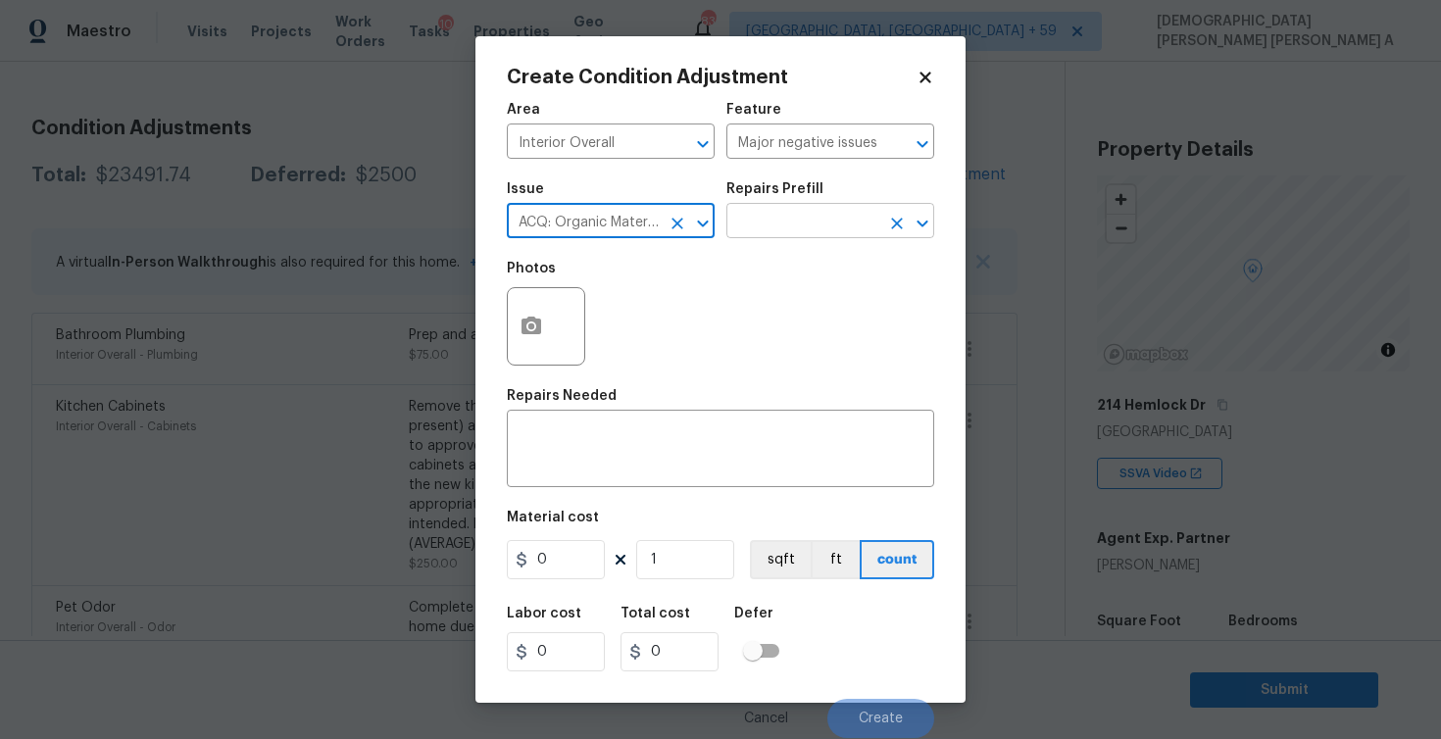
type input "ACQ: Organic Material"
click at [780, 213] on input "text" at bounding box center [802, 223] width 153 height 30
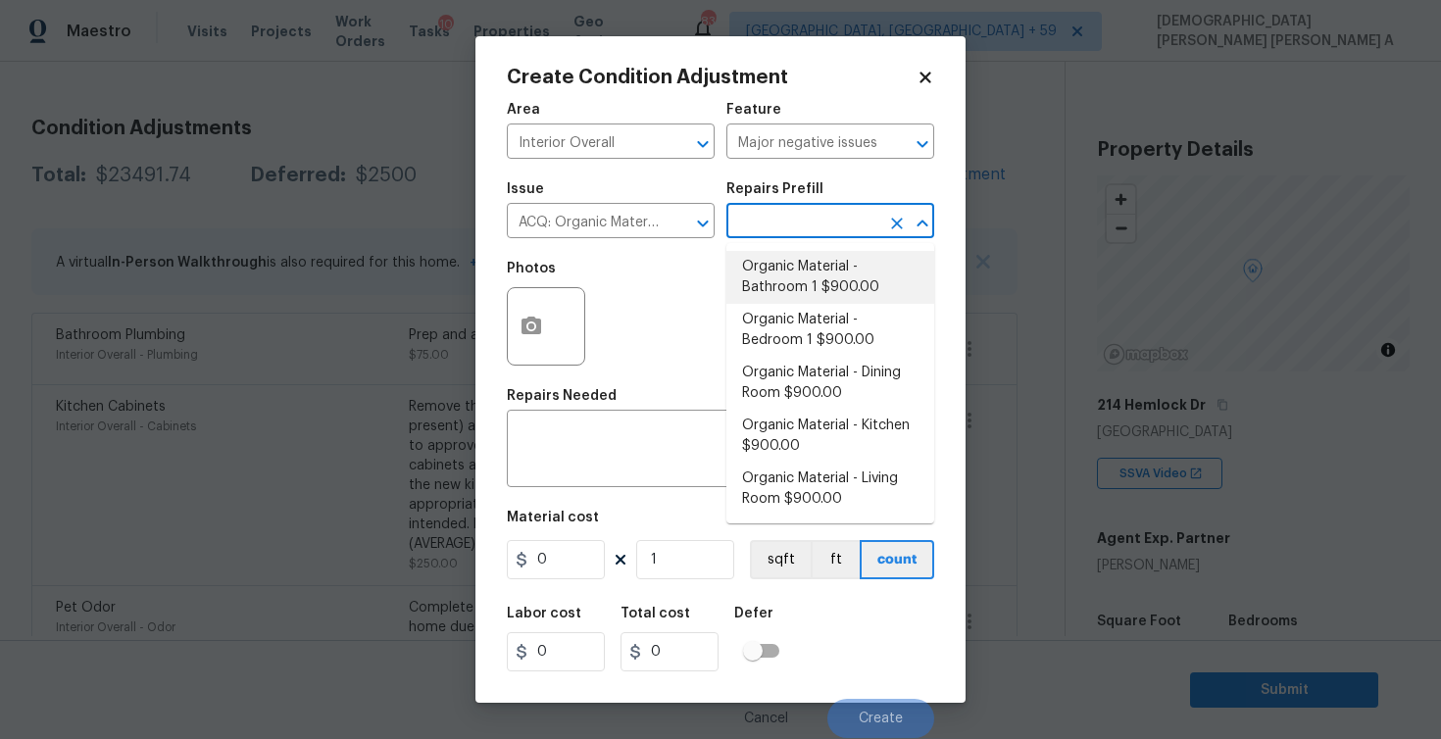
click at [814, 279] on li "Organic Material - Bathroom 1 $900.00" at bounding box center [830, 277] width 208 height 53
type input "Acquisition"
type textarea "Acquisition Scope: Conditions Conducive to Organic Material - Bathroom 1 Discla…"
type input "900"
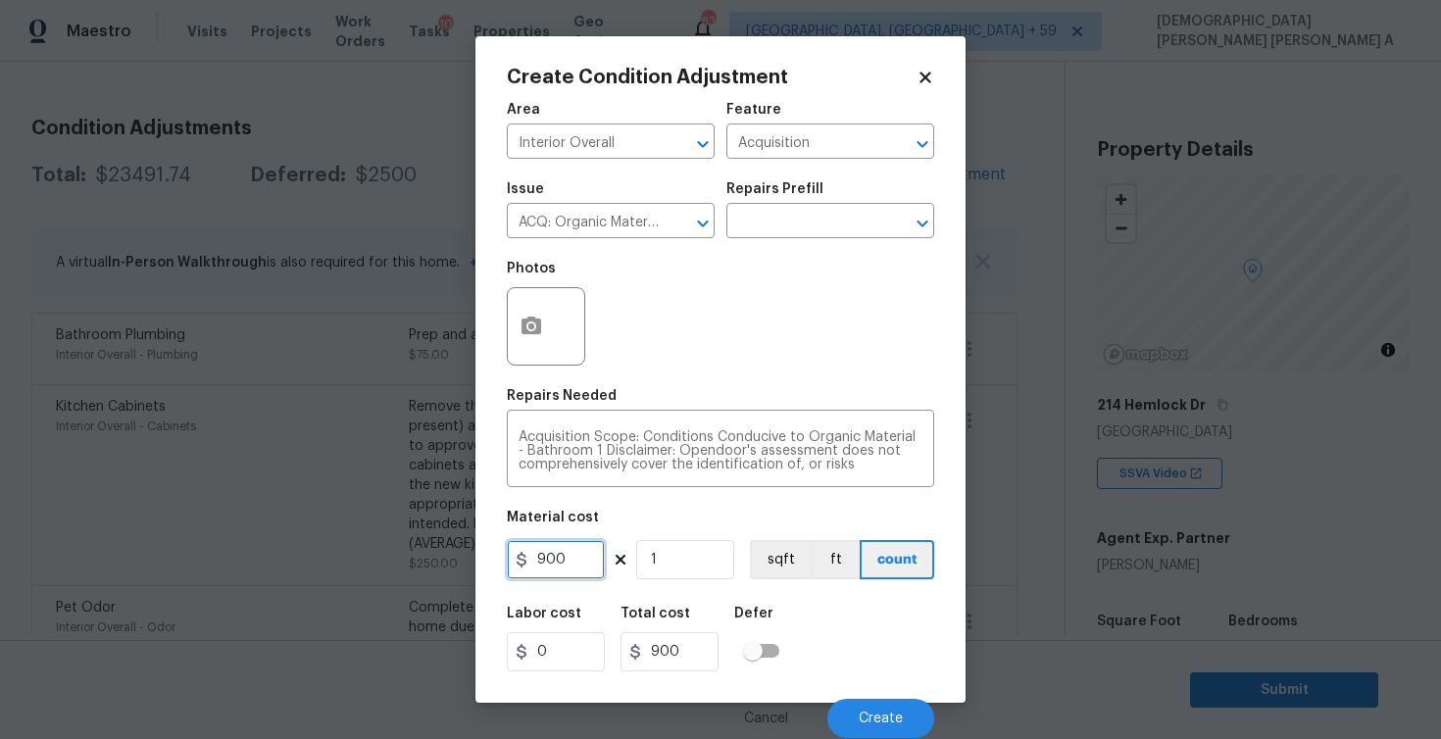
click at [544, 557] on input "900" at bounding box center [556, 559] width 98 height 39
type input "800"
click at [567, 360] on div at bounding box center [546, 326] width 78 height 78
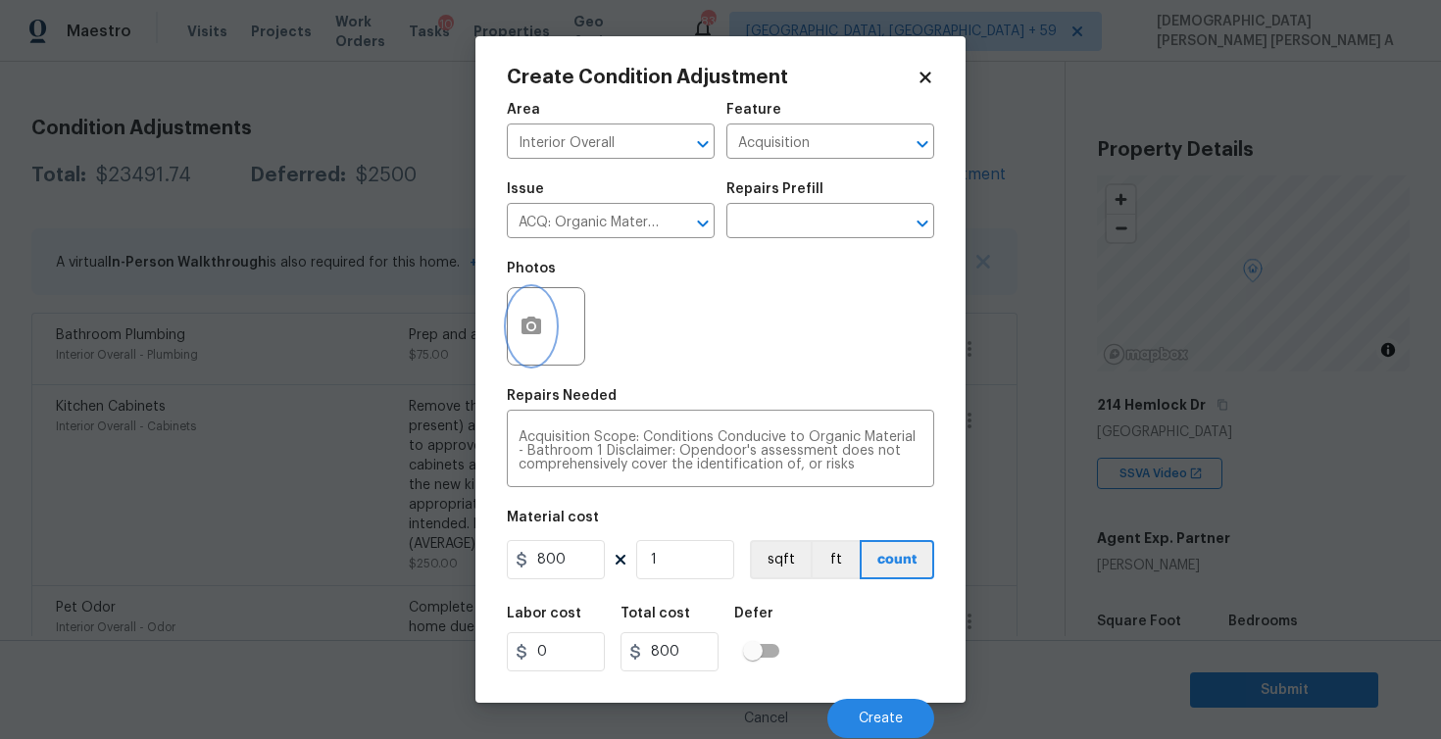
click at [517, 333] on button "button" at bounding box center [531, 326] width 47 height 76
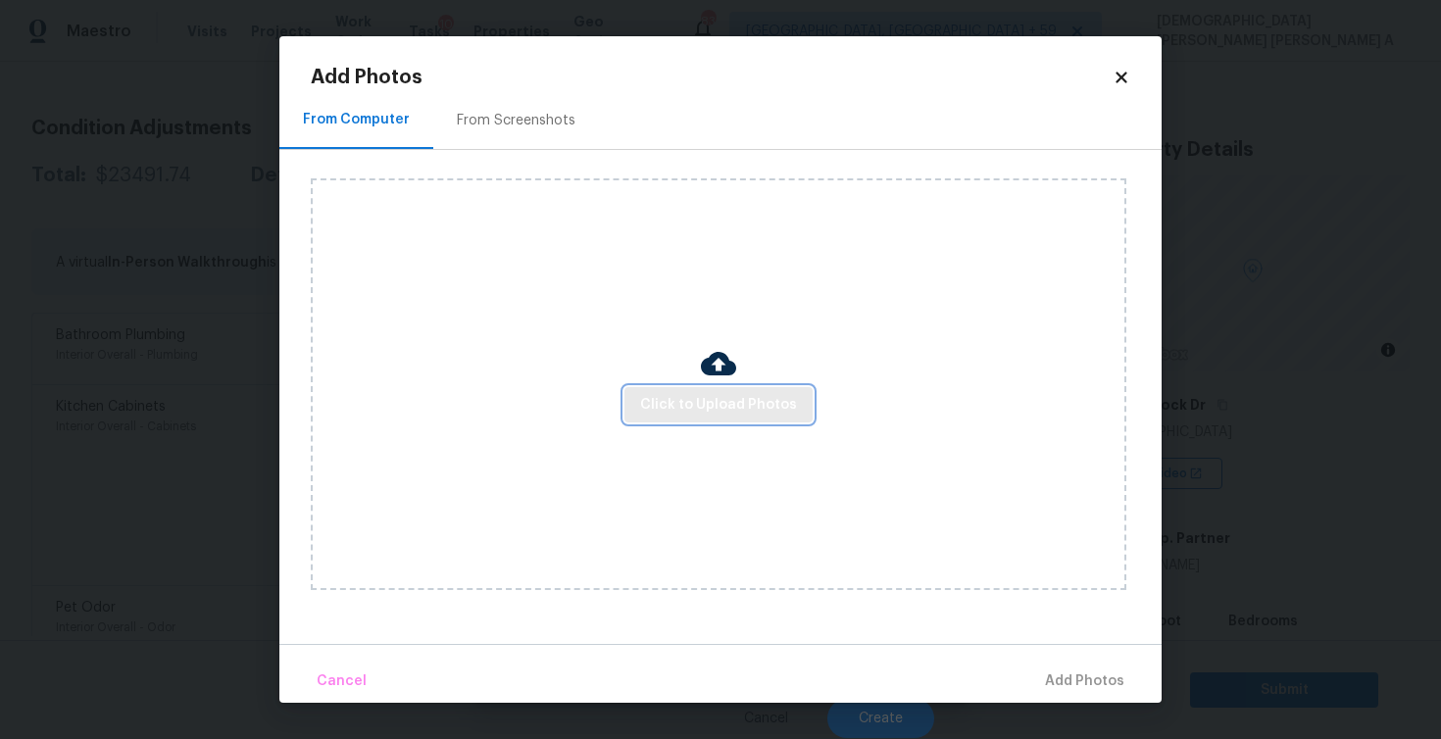
click at [743, 411] on span "Click to Upload Photos" at bounding box center [718, 405] width 157 height 25
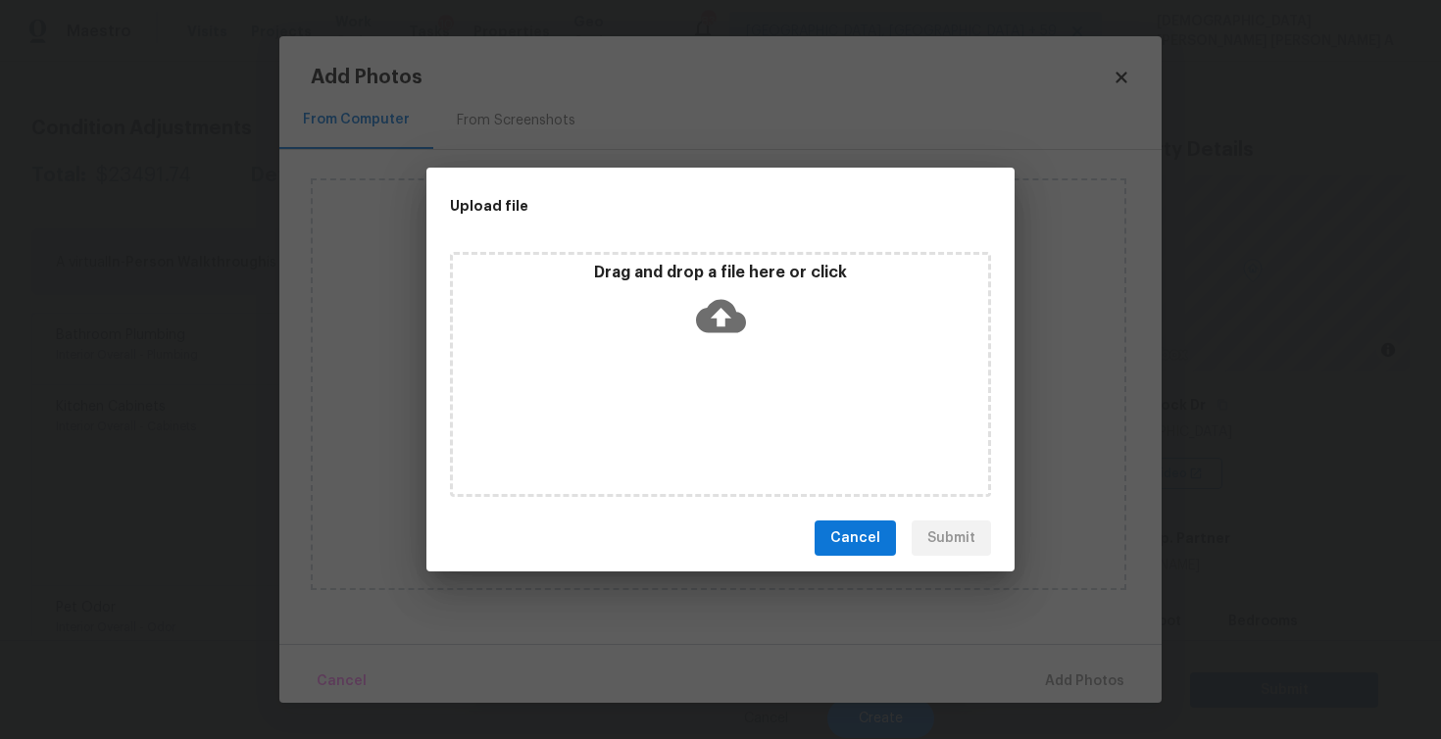
click at [743, 367] on div "Drag and drop a file here or click" at bounding box center [720, 374] width 541 height 245
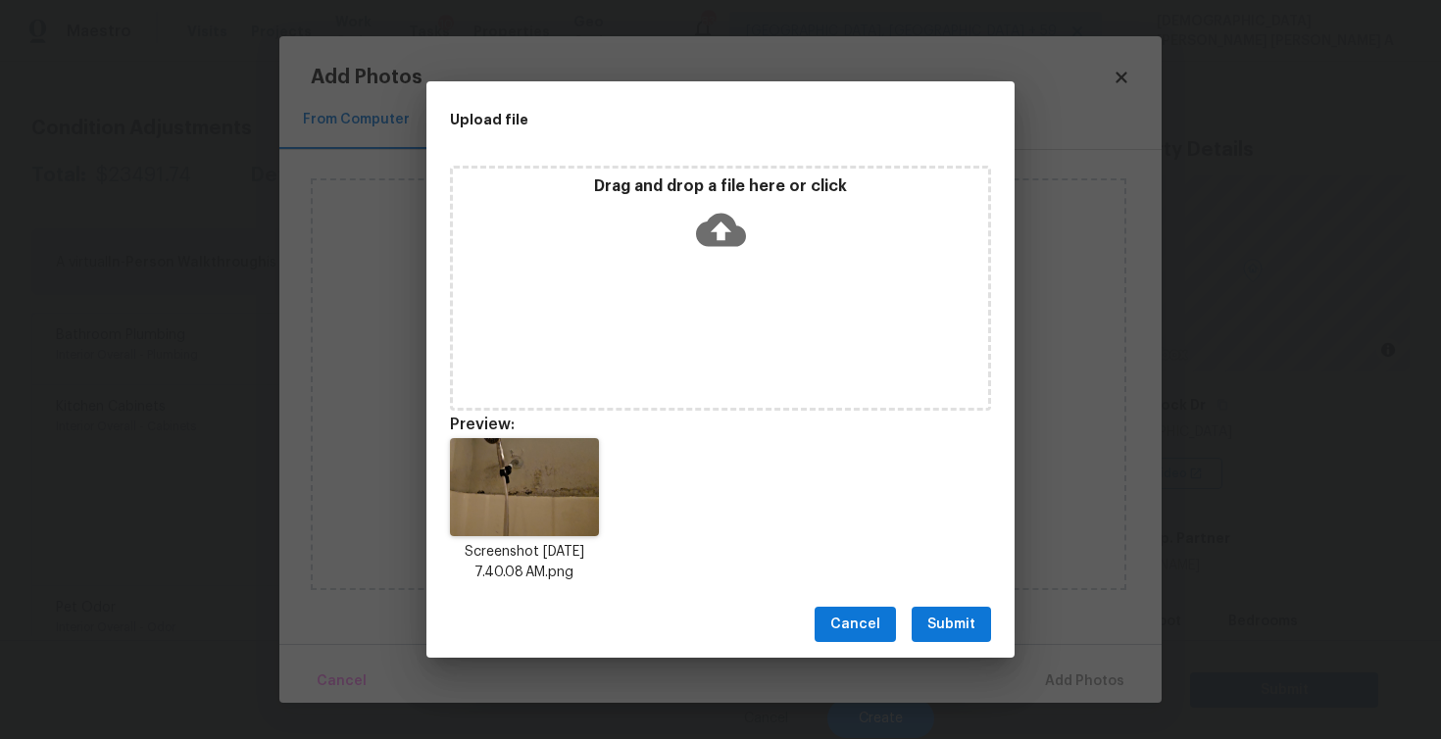
click at [954, 622] on span "Submit" at bounding box center [951, 625] width 48 height 25
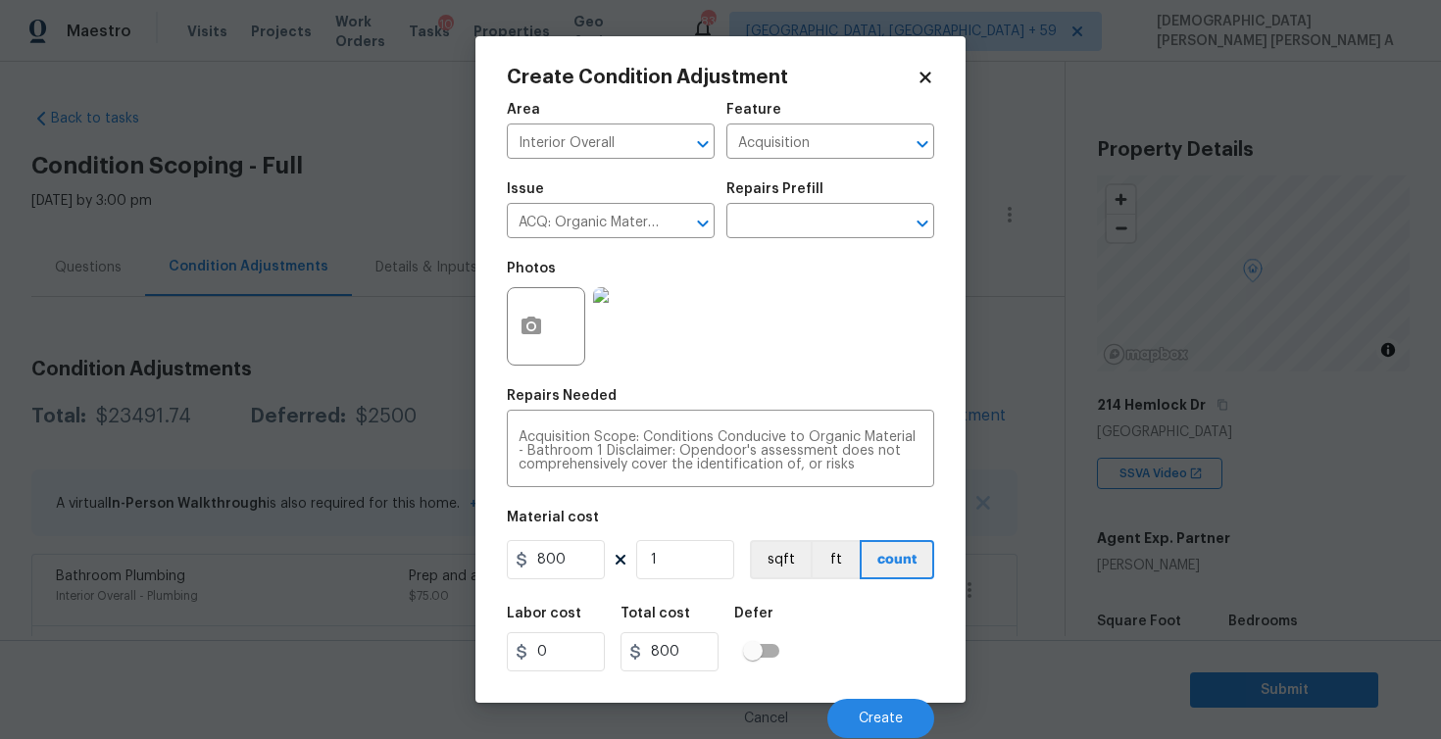
scroll to position [241, 0]
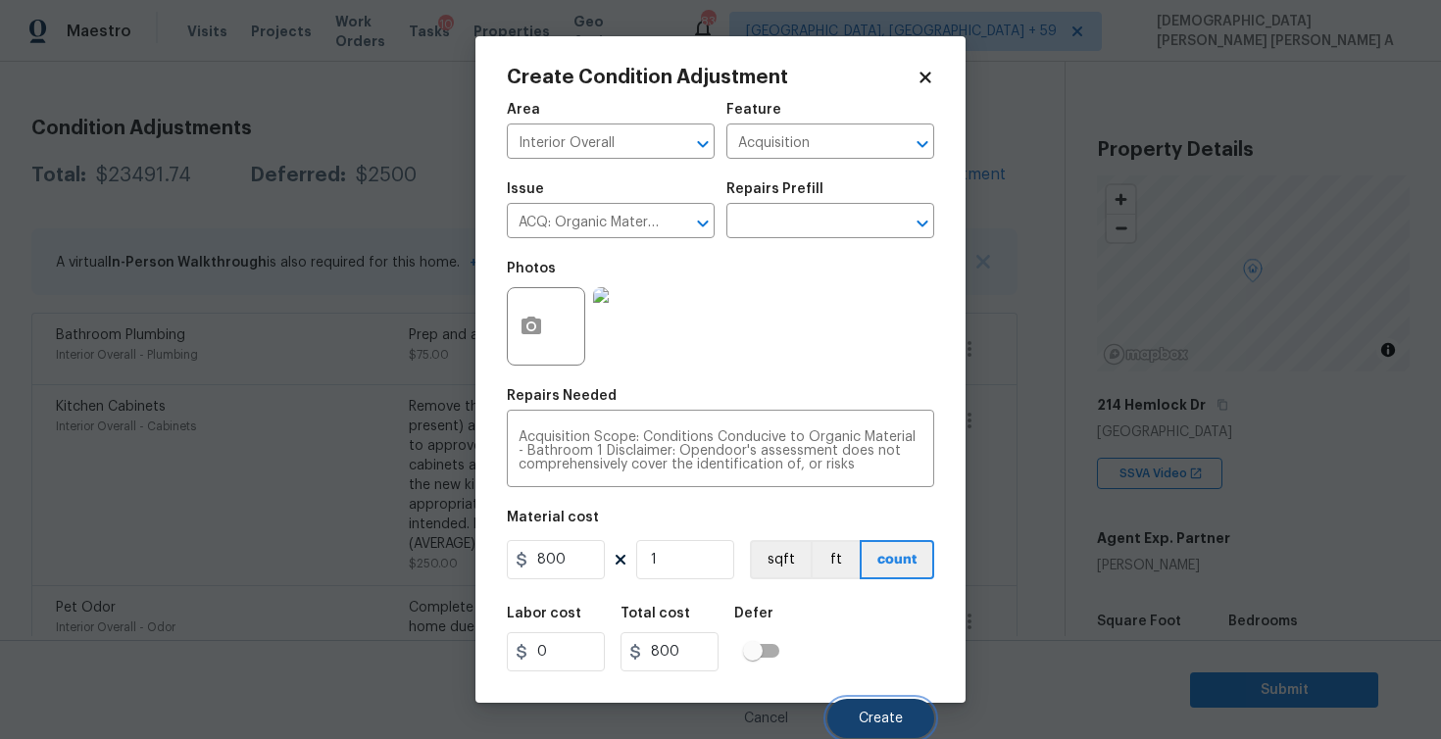
click at [875, 721] on span "Create" at bounding box center [881, 719] width 44 height 15
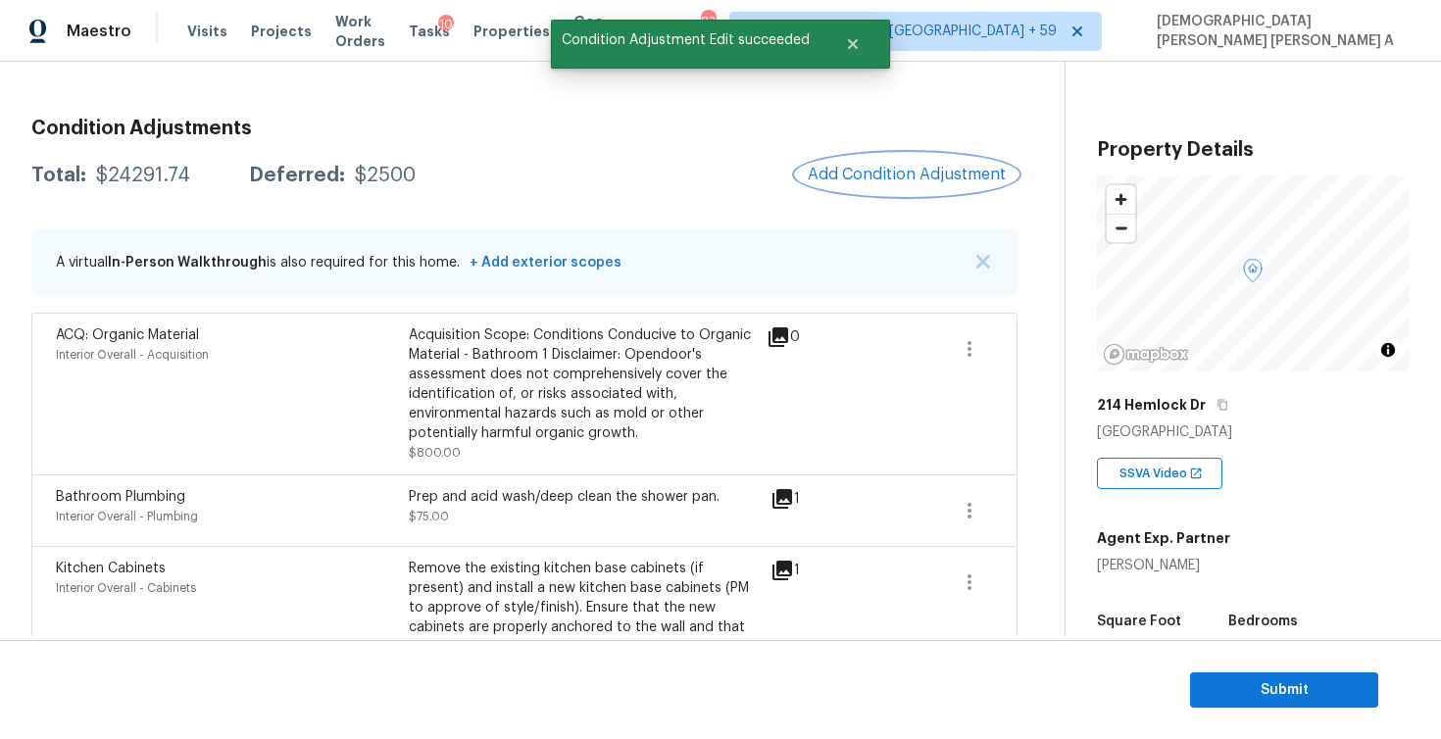
click at [925, 159] on button "Add Condition Adjustment" at bounding box center [907, 174] width 222 height 41
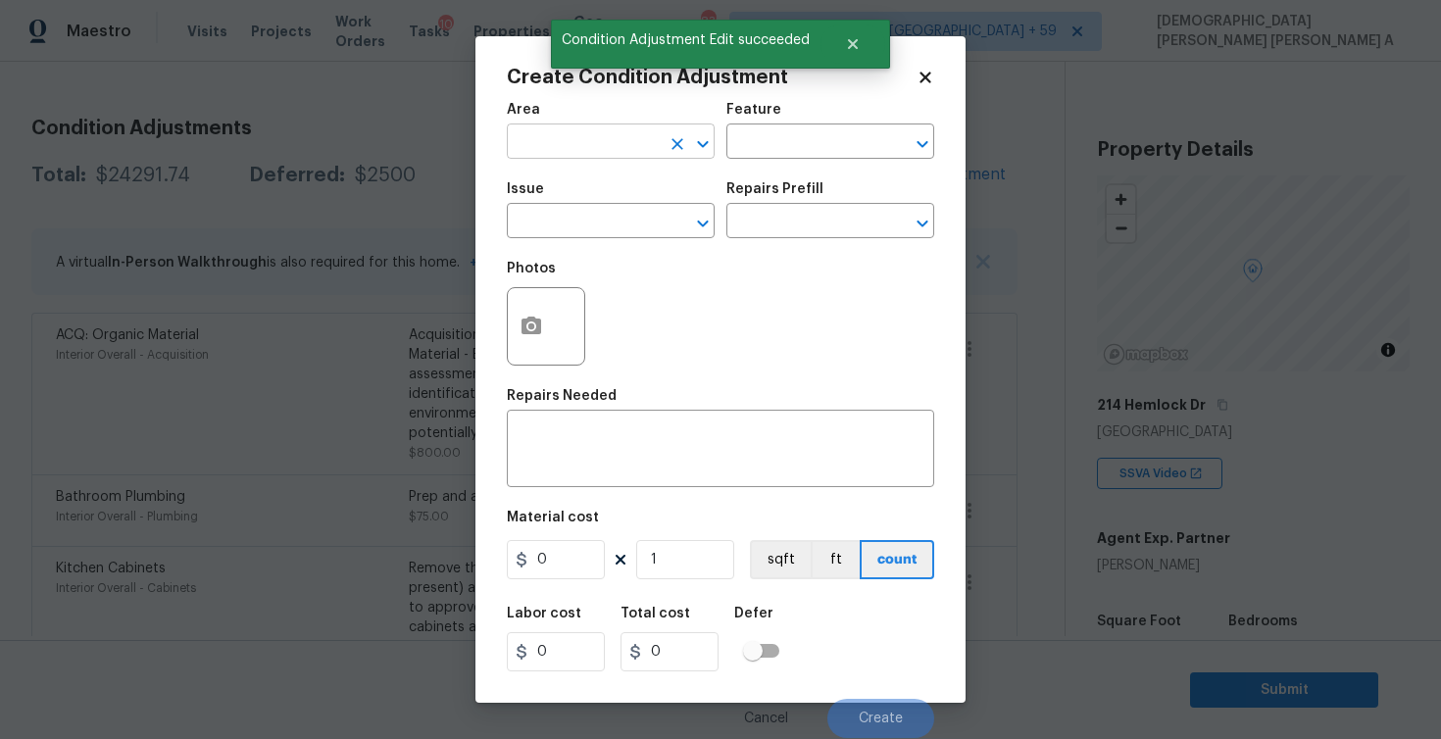
click at [580, 134] on input "text" at bounding box center [583, 143] width 153 height 30
click at [577, 231] on li "Interior Overall" at bounding box center [611, 220] width 208 height 32
type input "Interior Overall"
click at [798, 145] on input "text" at bounding box center [802, 143] width 153 height 30
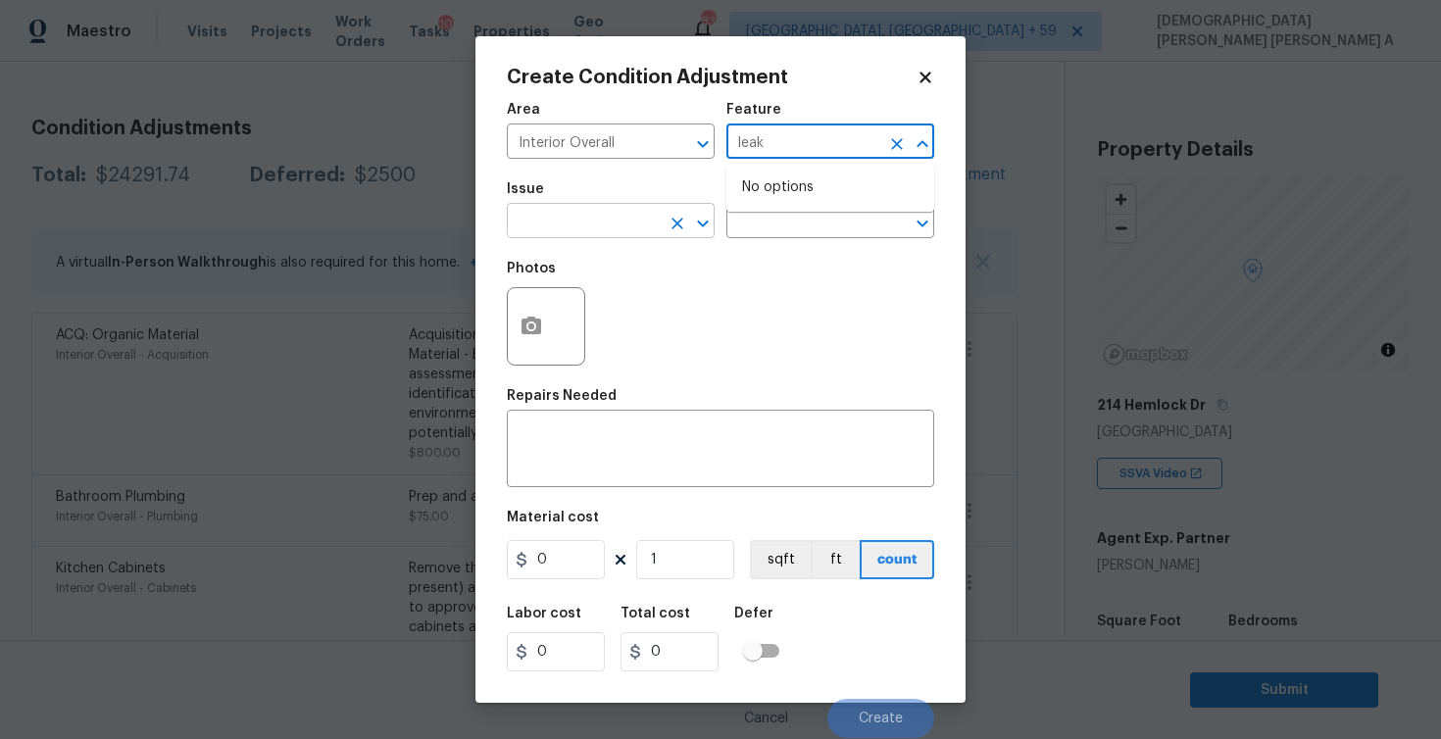
type input "leak"
click at [572, 232] on input "text" at bounding box center [583, 223] width 153 height 30
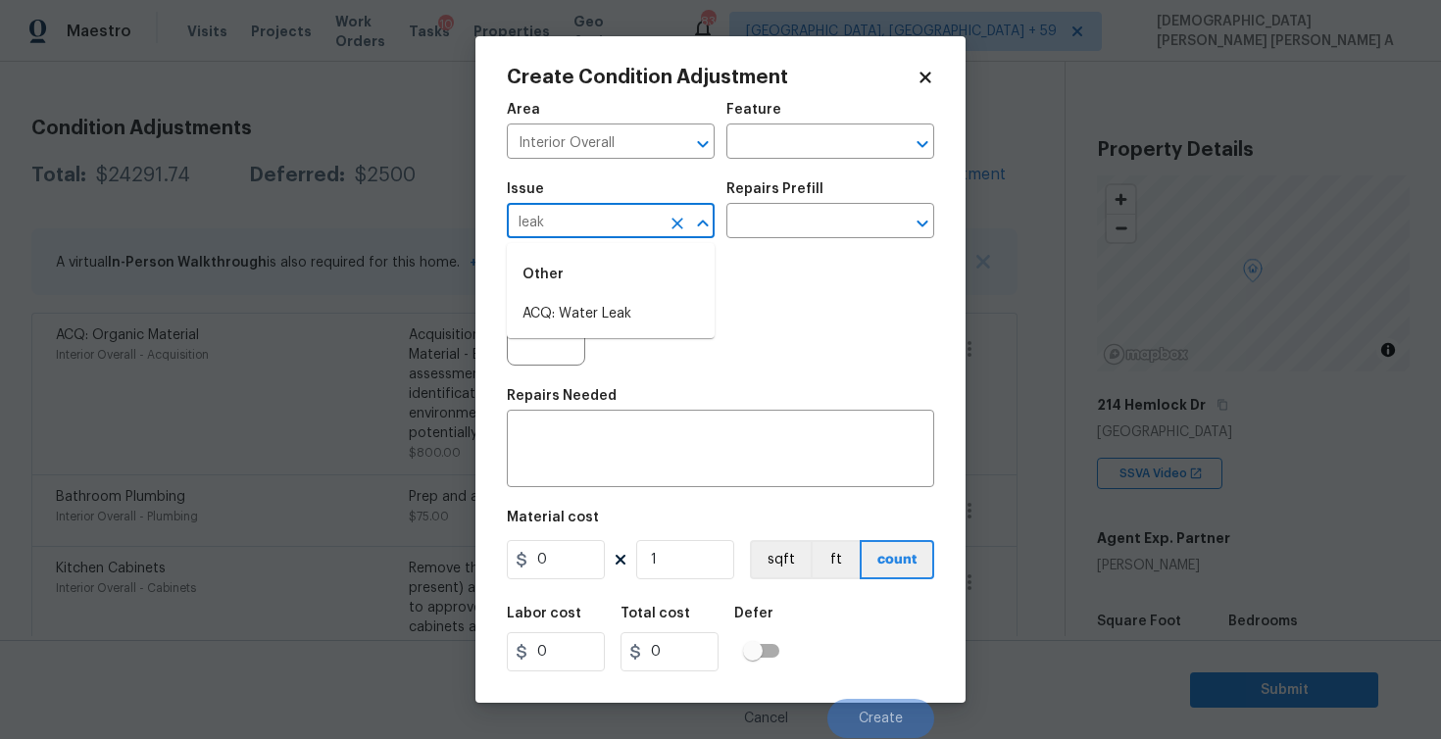
click at [568, 320] on li "ACQ: Water Leak" at bounding box center [611, 314] width 208 height 32
type input "ACQ: Water Leak"
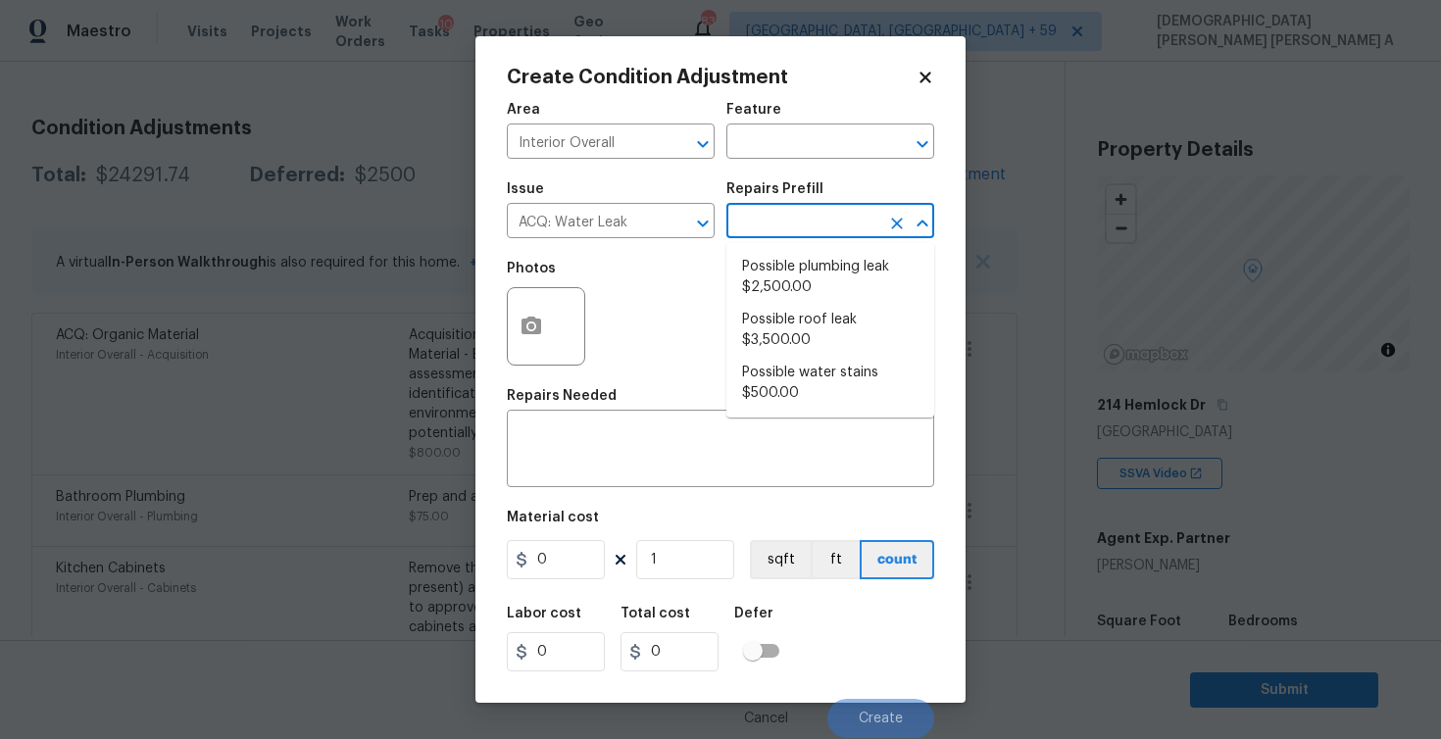
click at [828, 214] on input "text" at bounding box center [802, 223] width 153 height 30
click at [768, 292] on li "Possible plumbing leak $2,500.00" at bounding box center [830, 277] width 208 height 53
type input "Acquisition"
type textarea "Acquisition Scope: Possible plumbing leak"
type input "2500"
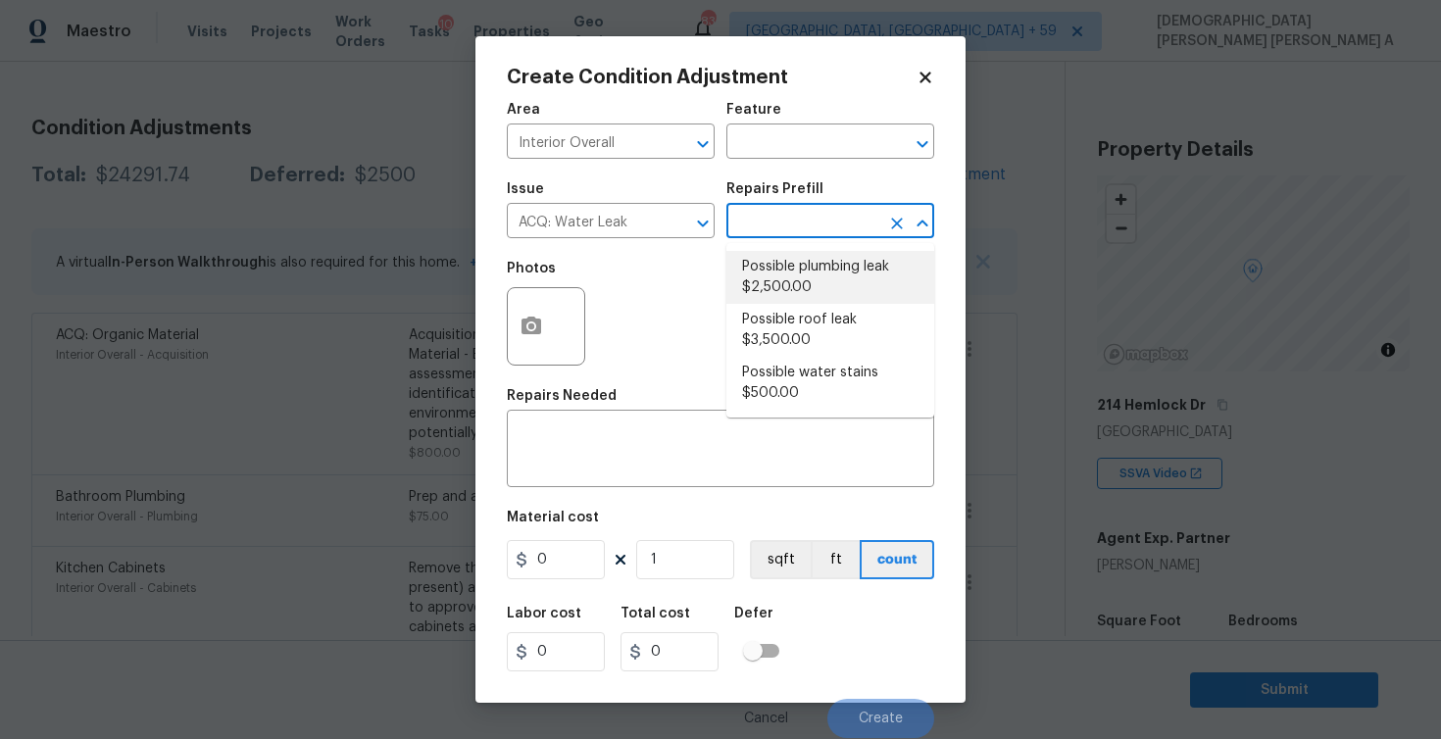
type input "2500"
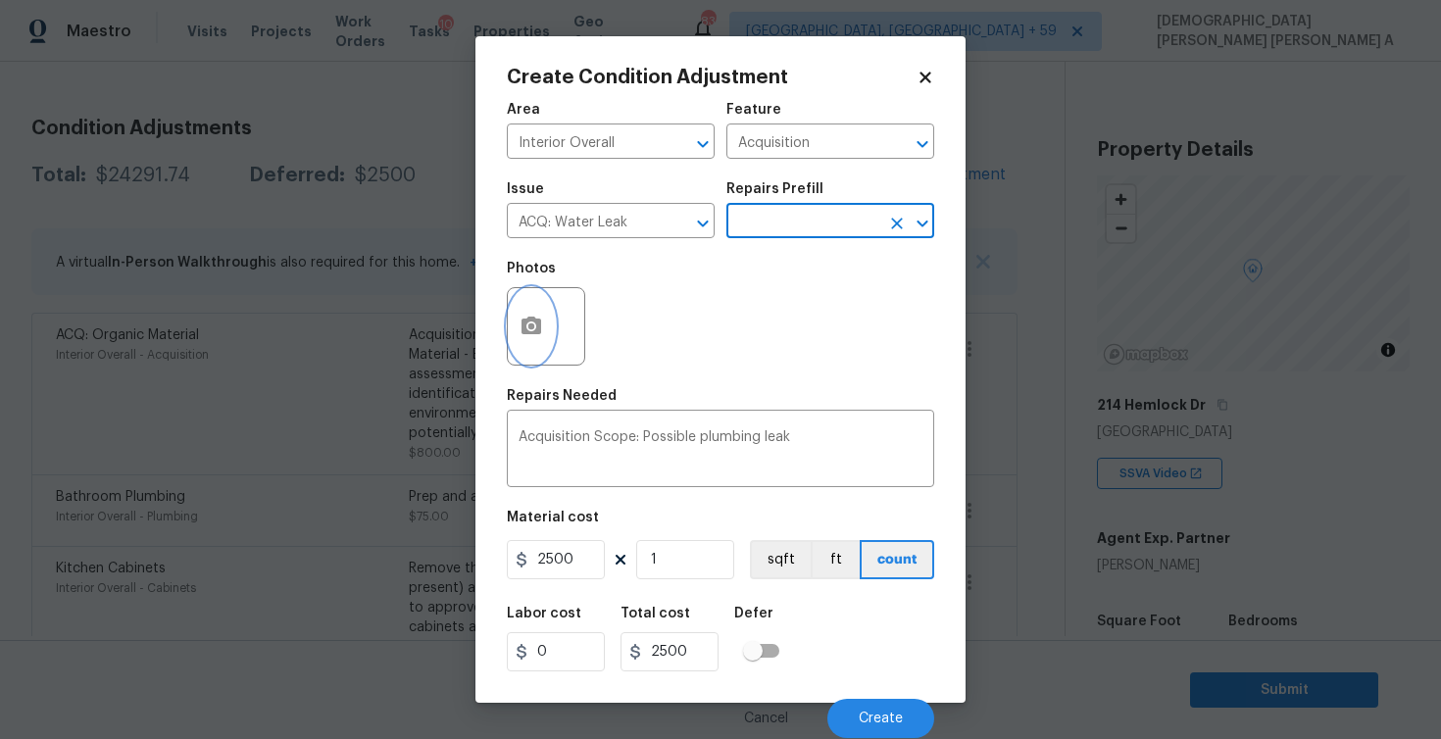
click at [541, 362] on button "button" at bounding box center [531, 326] width 47 height 76
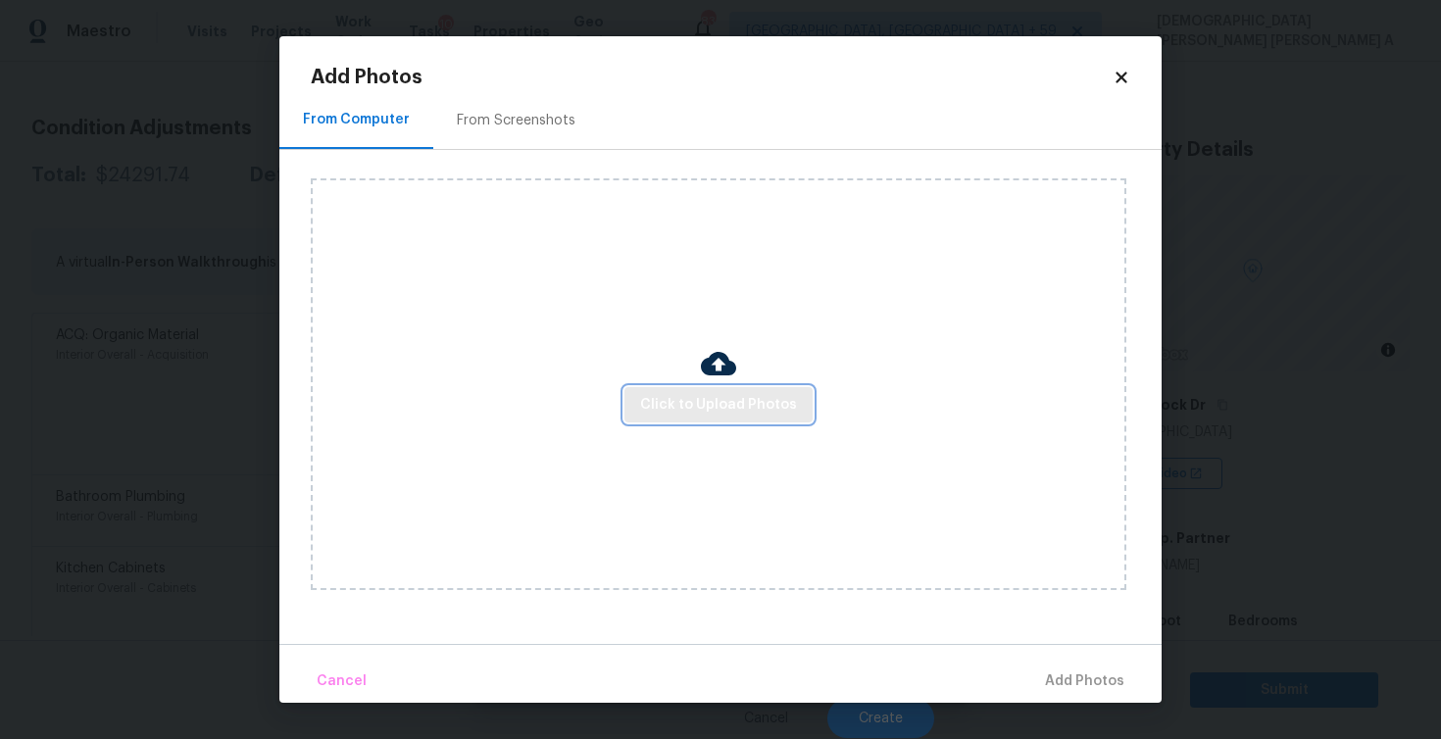
click at [747, 412] on span "Click to Upload Photos" at bounding box center [718, 405] width 157 height 25
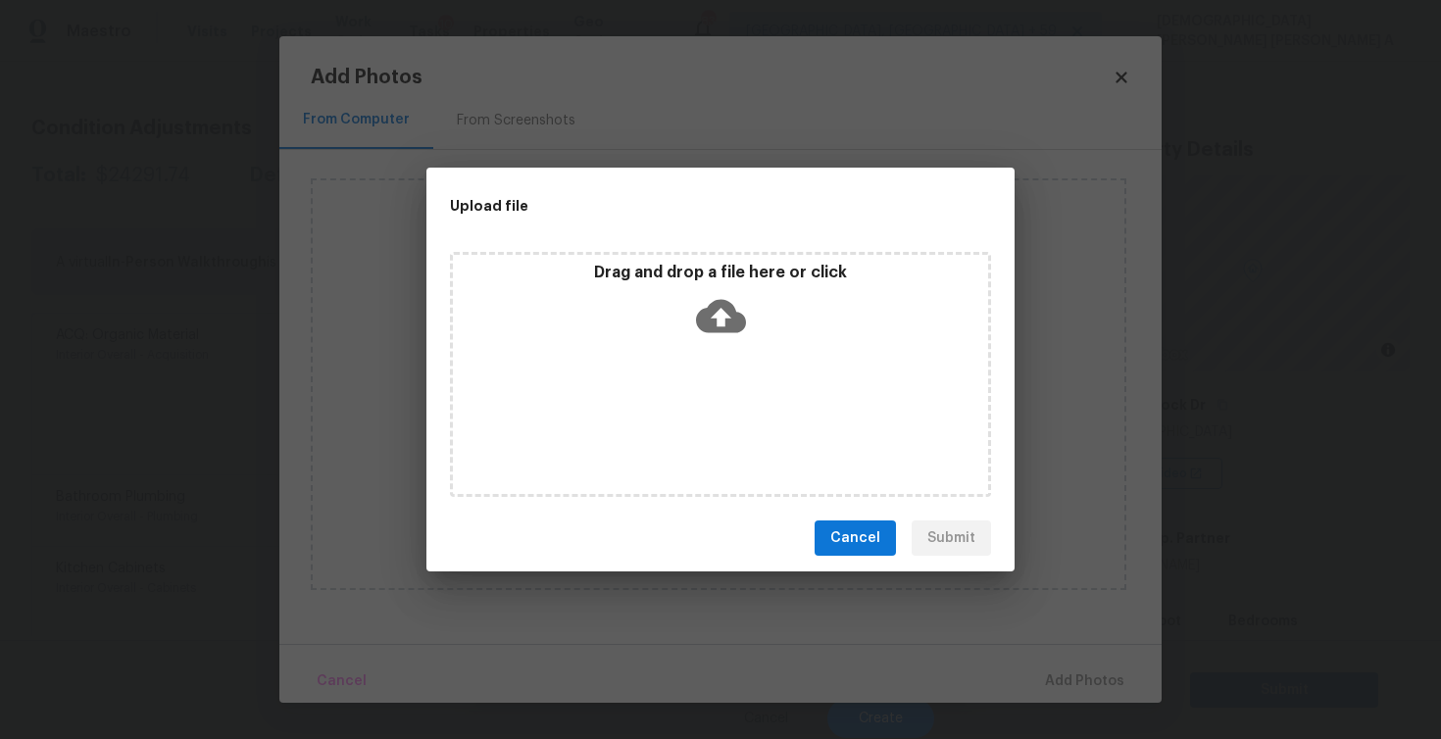
click at [729, 365] on div "Drag and drop a file here or click" at bounding box center [720, 374] width 541 height 245
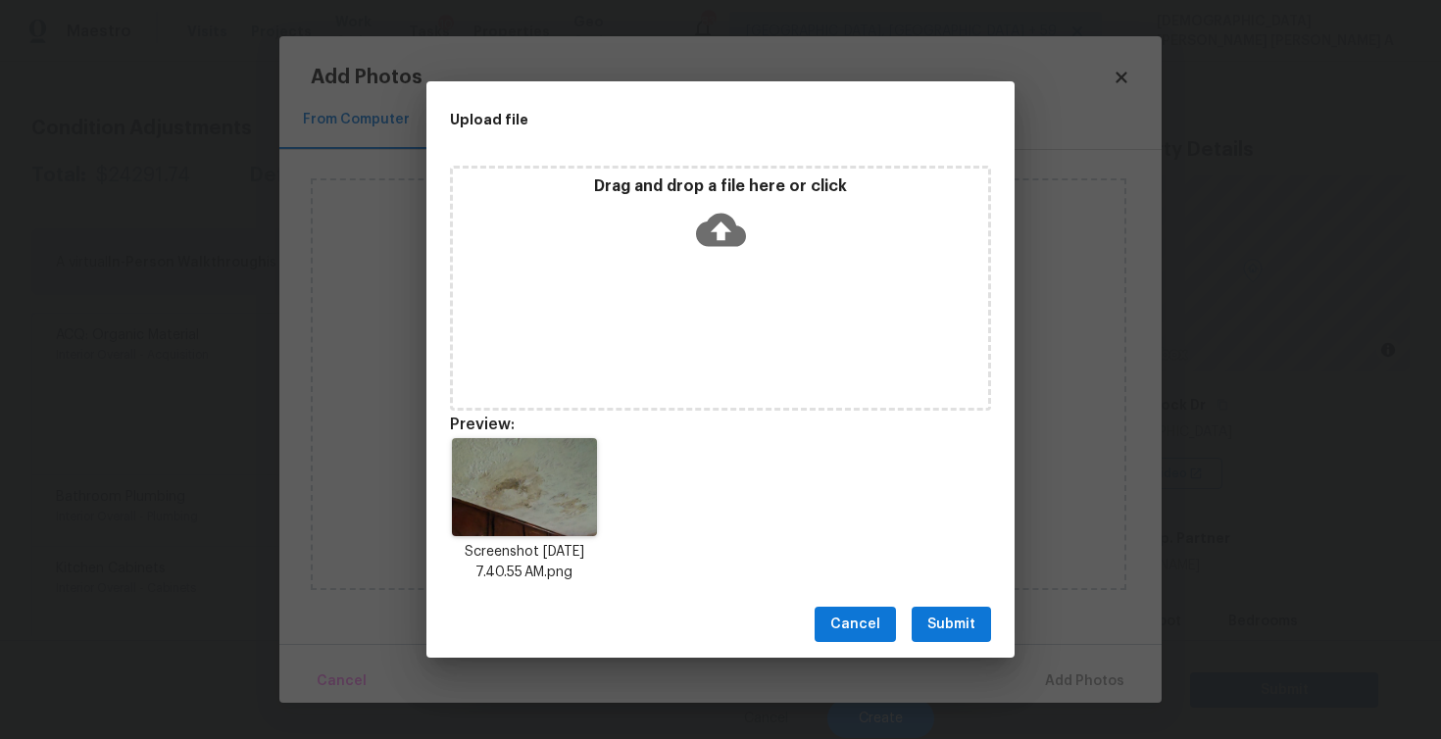
click at [942, 619] on span "Submit" at bounding box center [951, 625] width 48 height 25
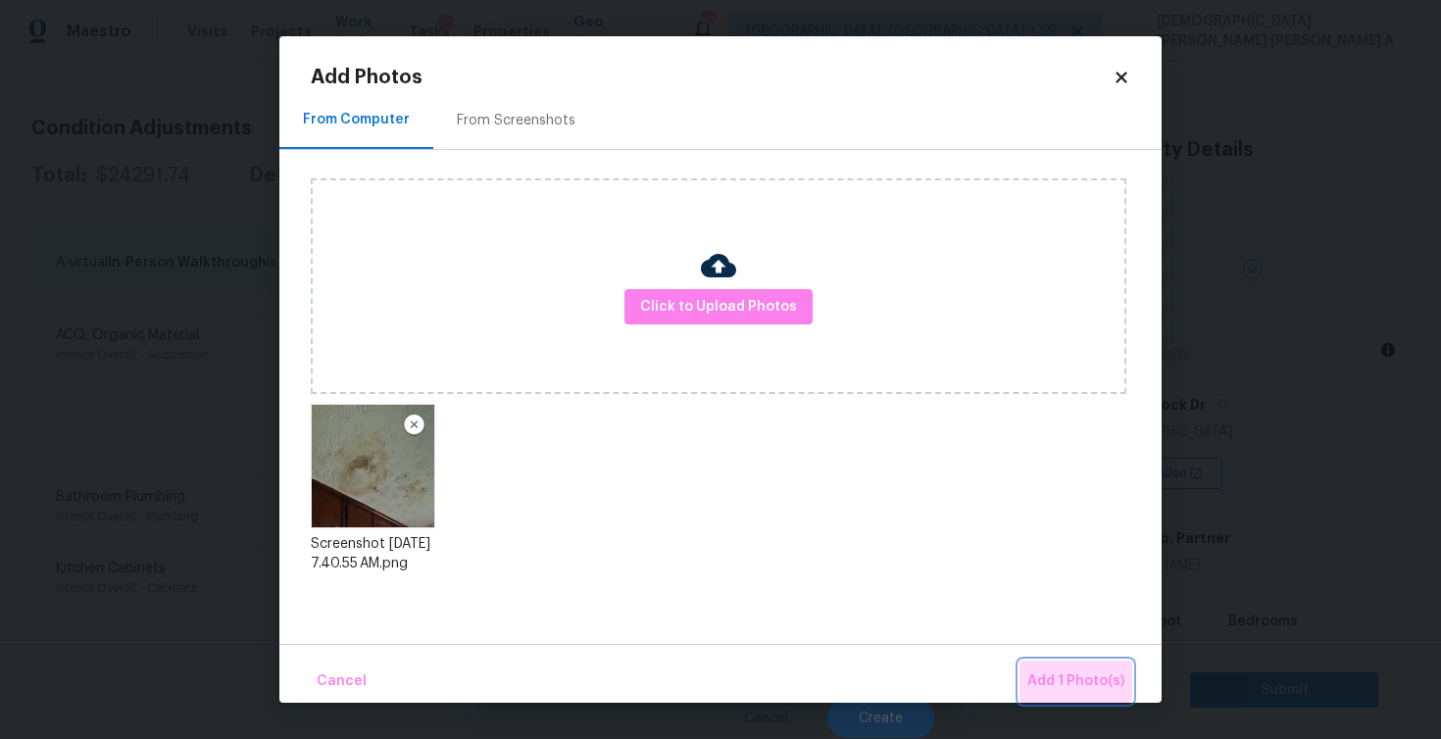
click at [1077, 669] on button "Add 1 Photo(s)" at bounding box center [1076, 682] width 113 height 42
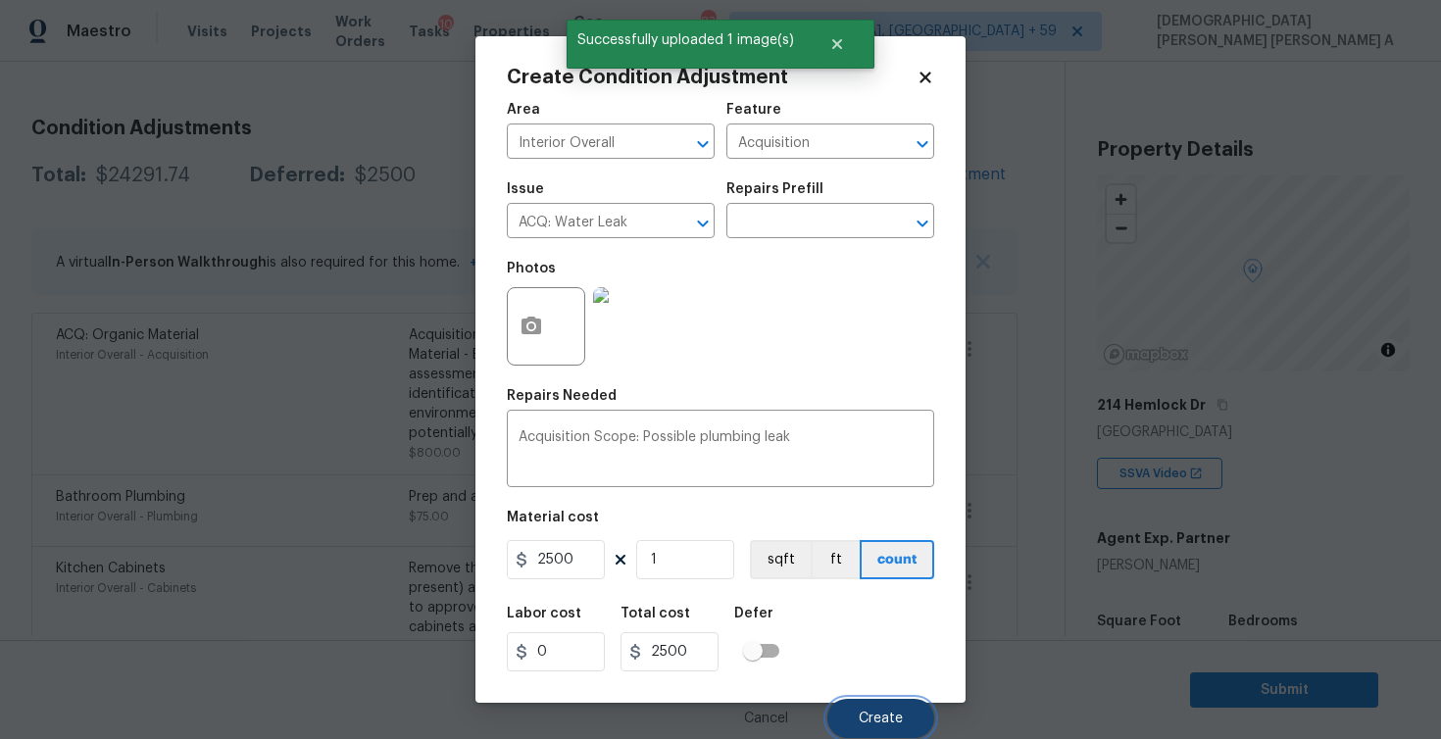
click at [875, 709] on button "Create" at bounding box center [880, 718] width 107 height 39
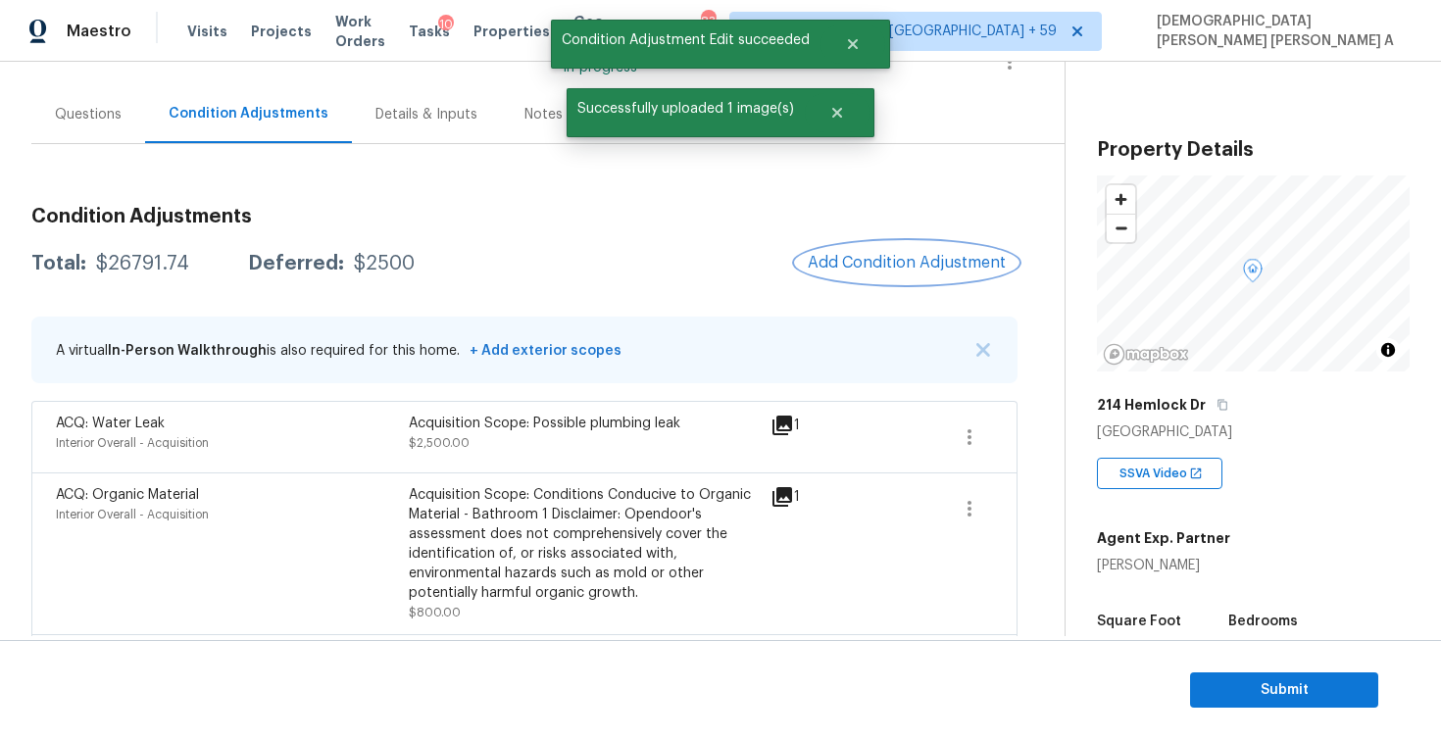
scroll to position [108, 0]
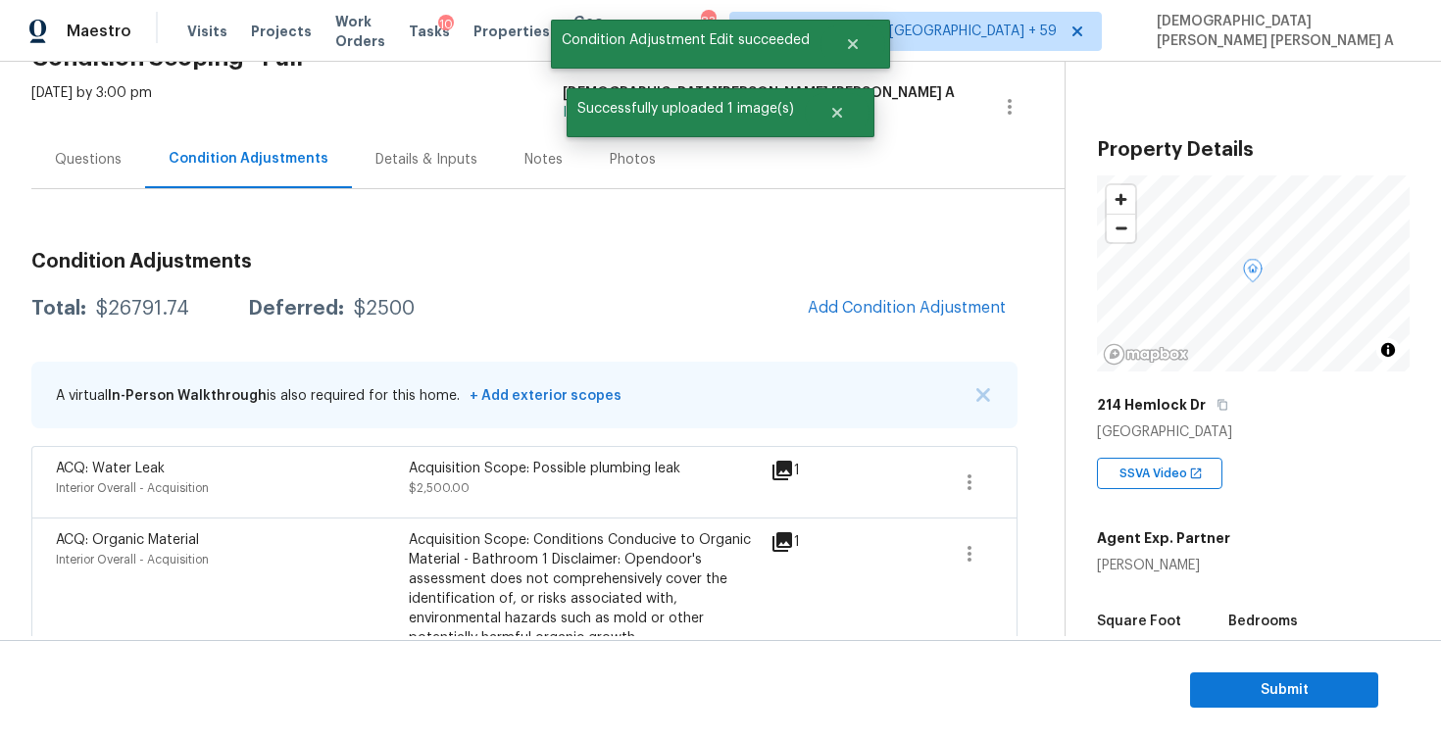
click at [92, 151] on div "Questions" at bounding box center [88, 160] width 67 height 20
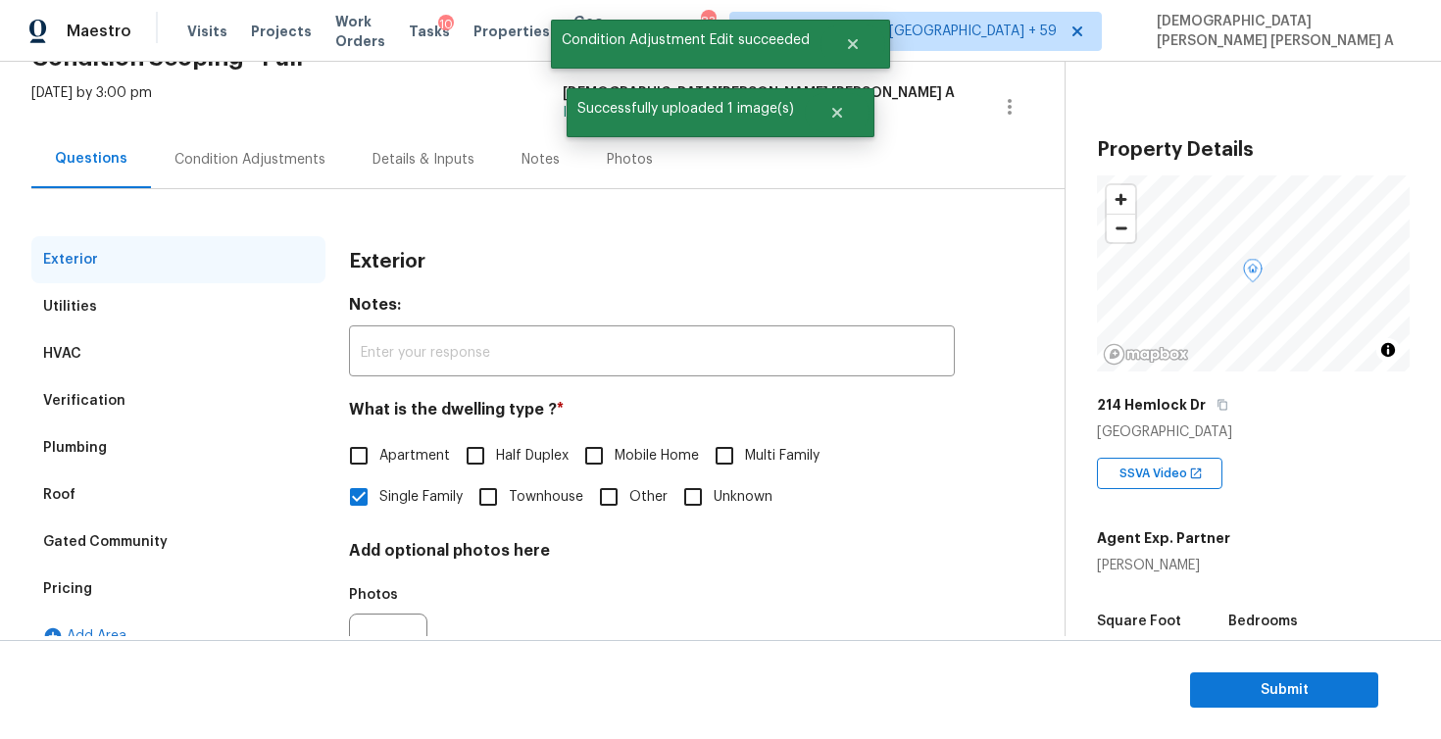
click at [88, 409] on div "Verification" at bounding box center [84, 401] width 82 height 20
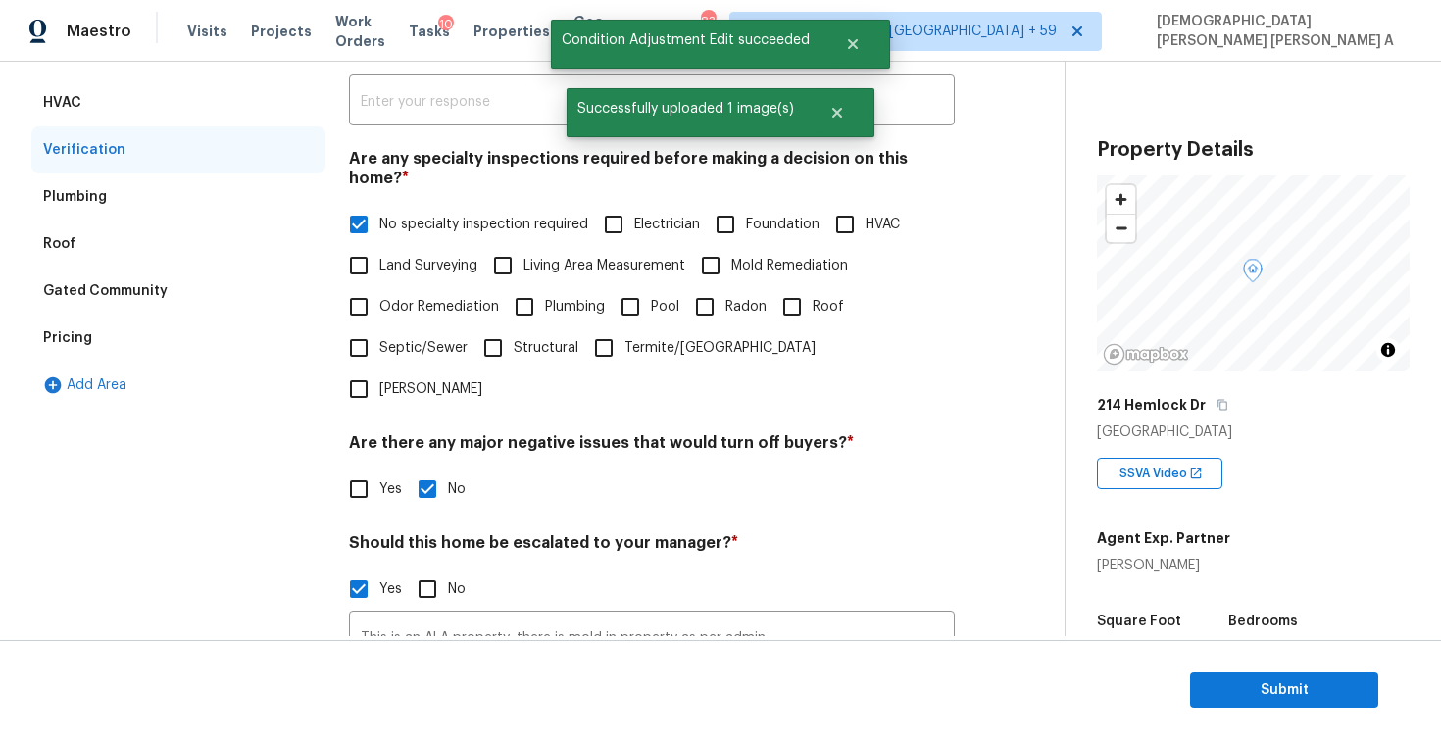
scroll to position [607, 0]
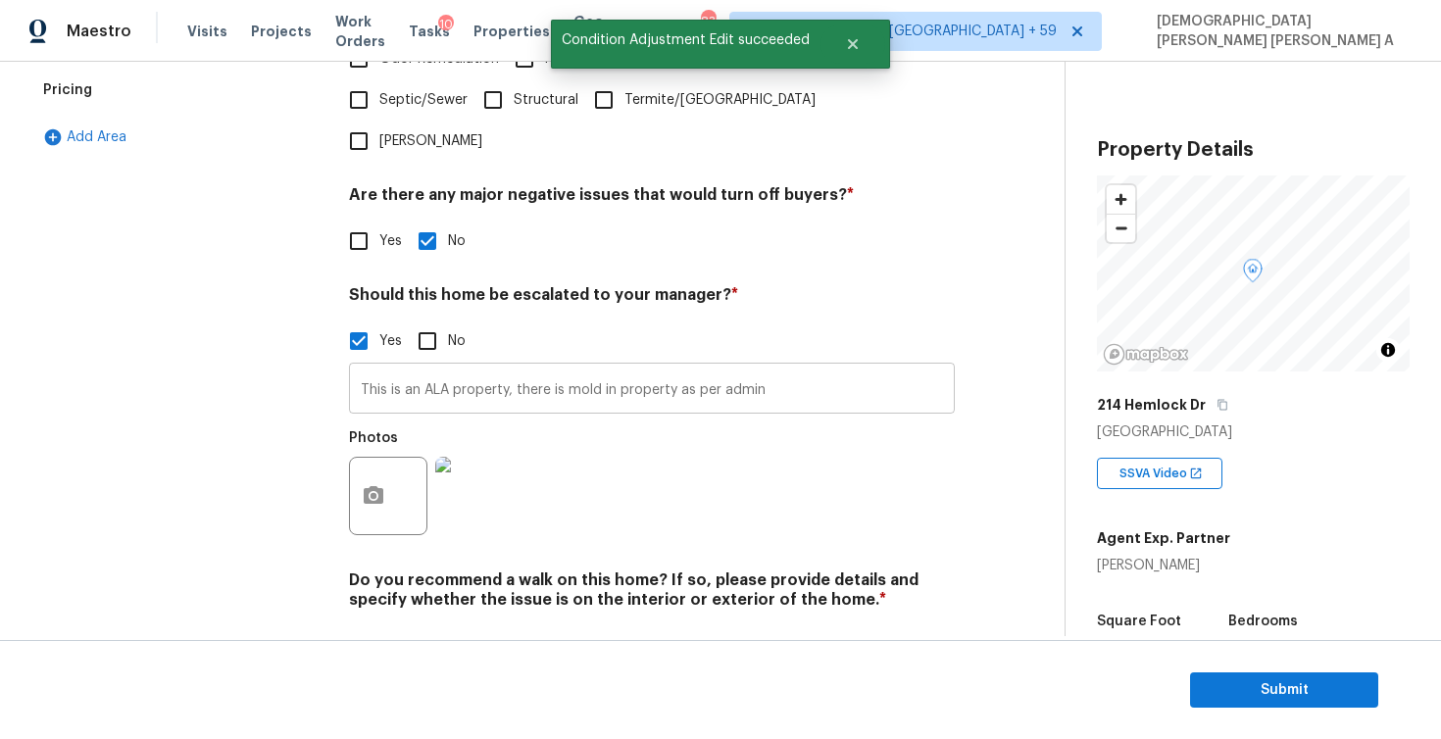
click at [803, 368] on input "This is an ALA property, there is mold in property as per admin" at bounding box center [652, 391] width 606 height 46
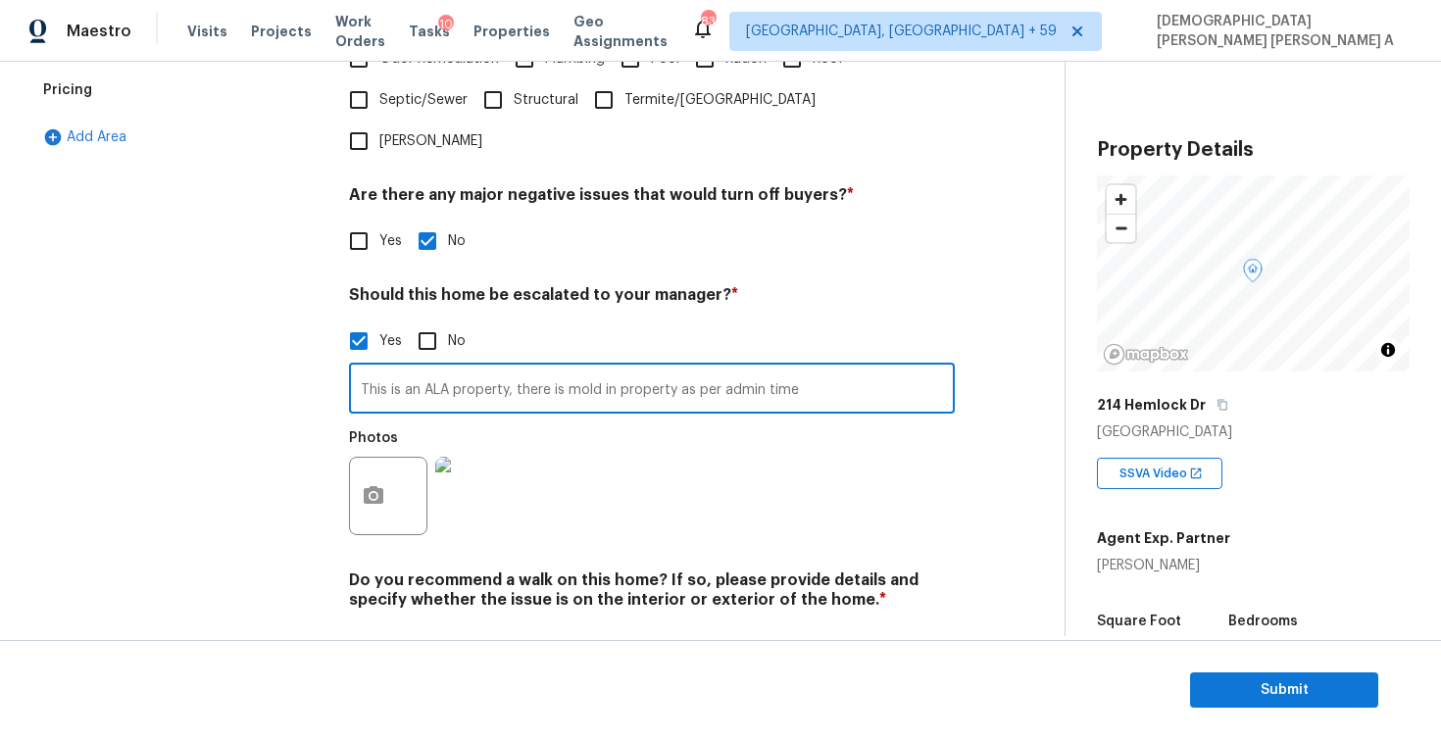
click at [601, 368] on input "This is an ALA property, there is mold in property as per admin time" at bounding box center [652, 391] width 606 height 46
click at [895, 368] on input "This is an ALA property, there is mold and leak in property as per admin time" at bounding box center [652, 391] width 606 height 46
type input "This is an ALA property, there is mold and leak in property as per admin time @…"
click at [371, 484] on icon "button" at bounding box center [374, 496] width 24 height 24
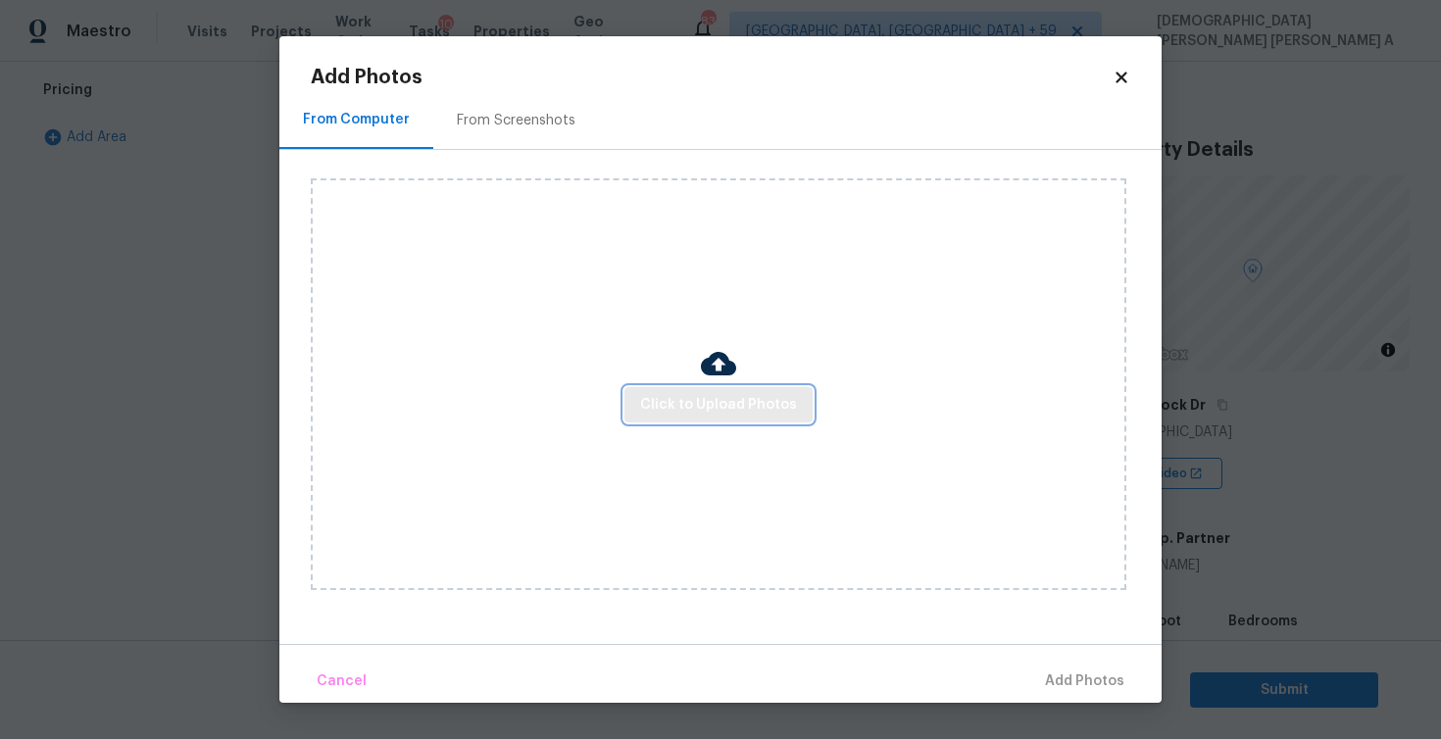
click at [729, 408] on span "Click to Upload Photos" at bounding box center [718, 405] width 157 height 25
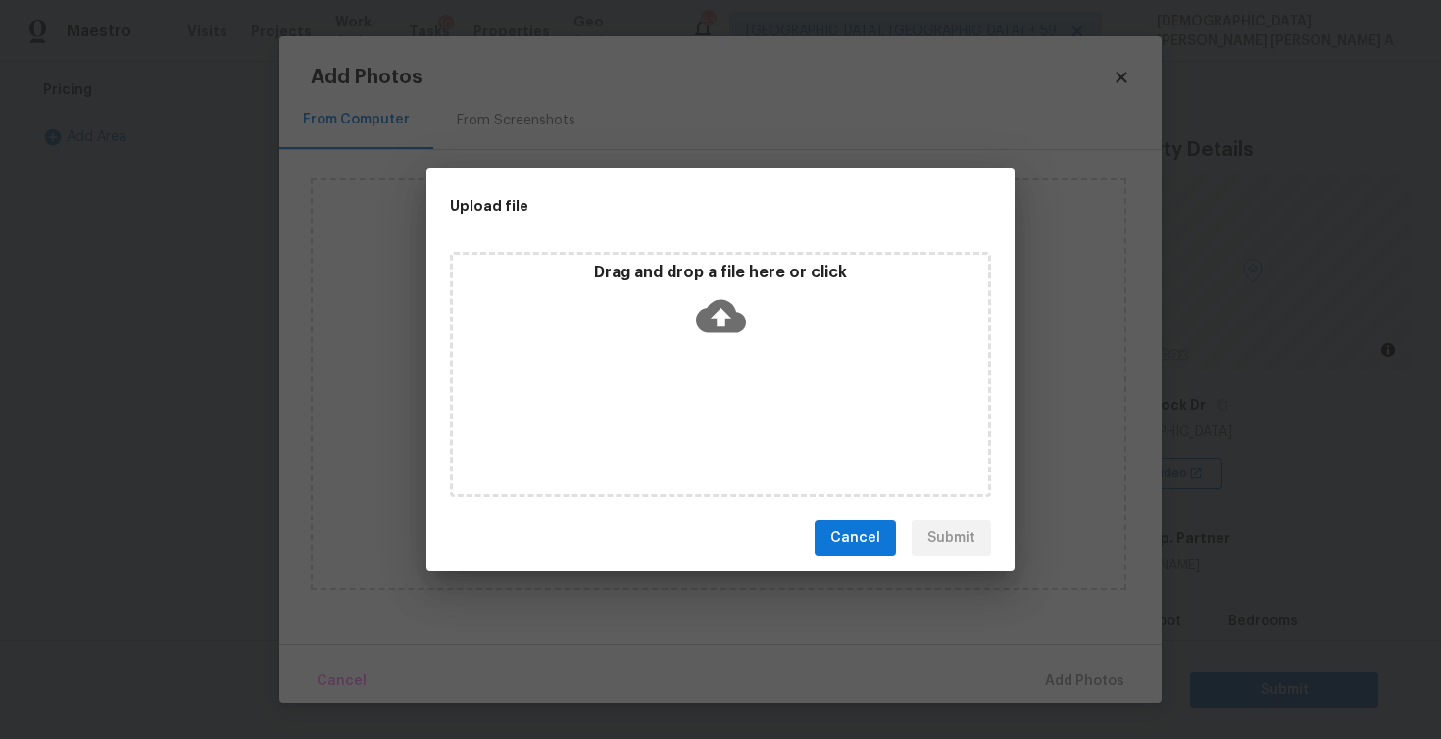
click at [724, 343] on div "Drag and drop a file here or click" at bounding box center [720, 305] width 535 height 84
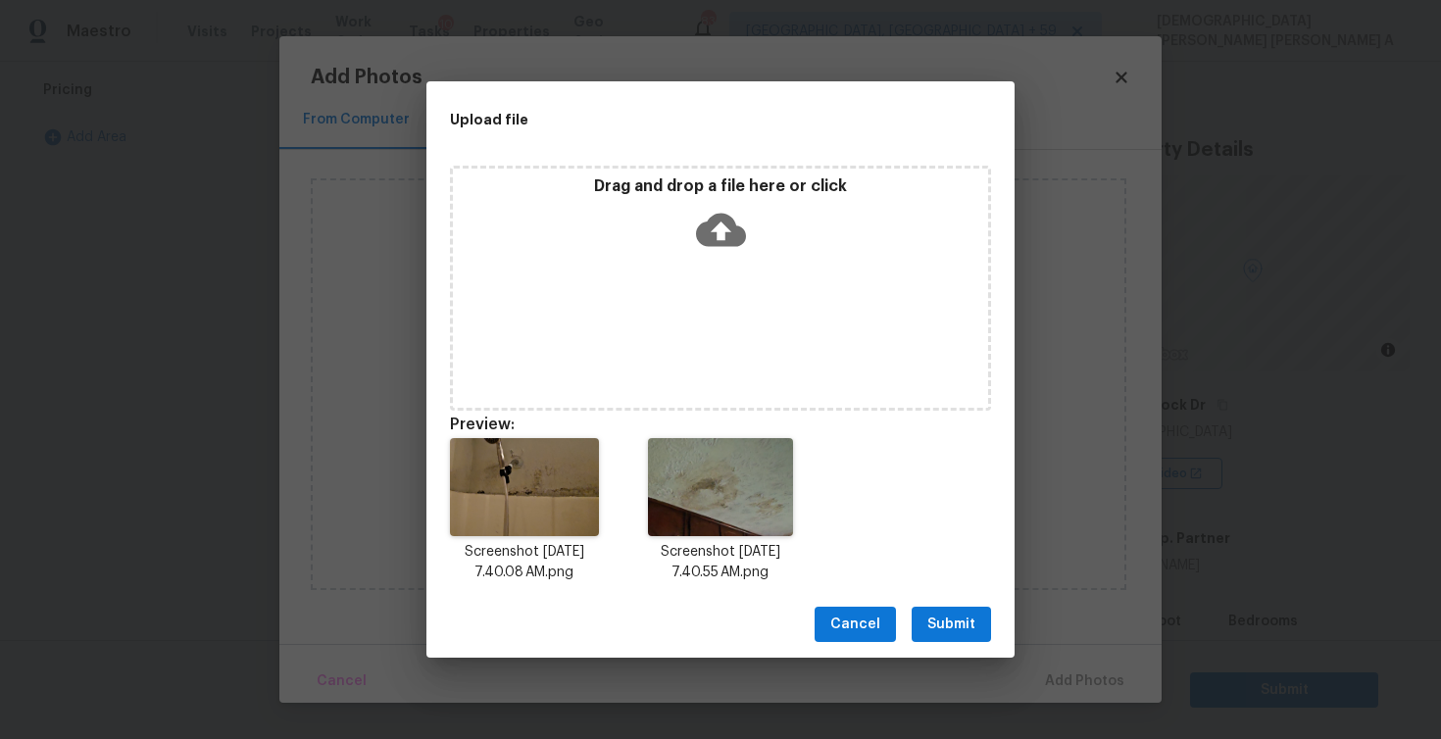
click at [943, 618] on span "Submit" at bounding box center [951, 625] width 48 height 25
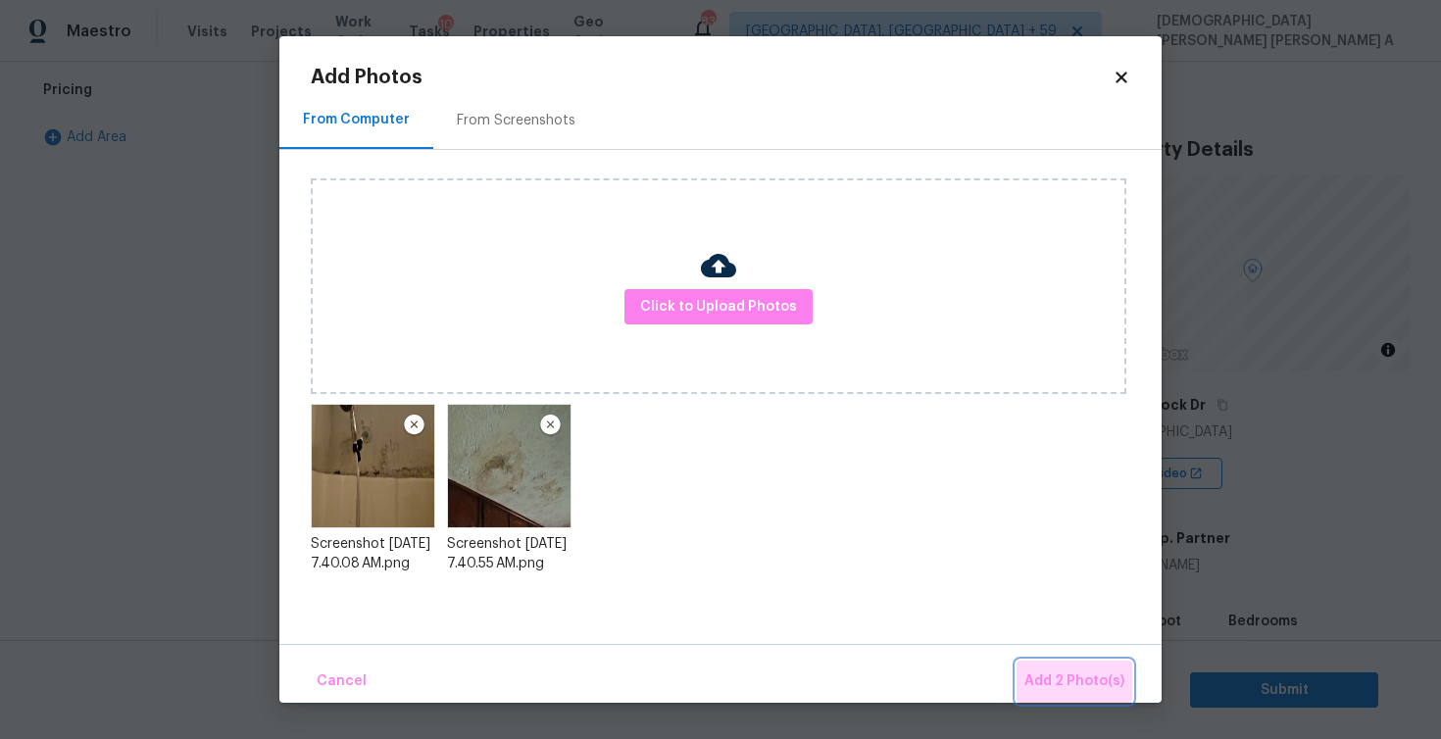
click at [1069, 664] on button "Add 2 Photo(s)" at bounding box center [1075, 682] width 116 height 42
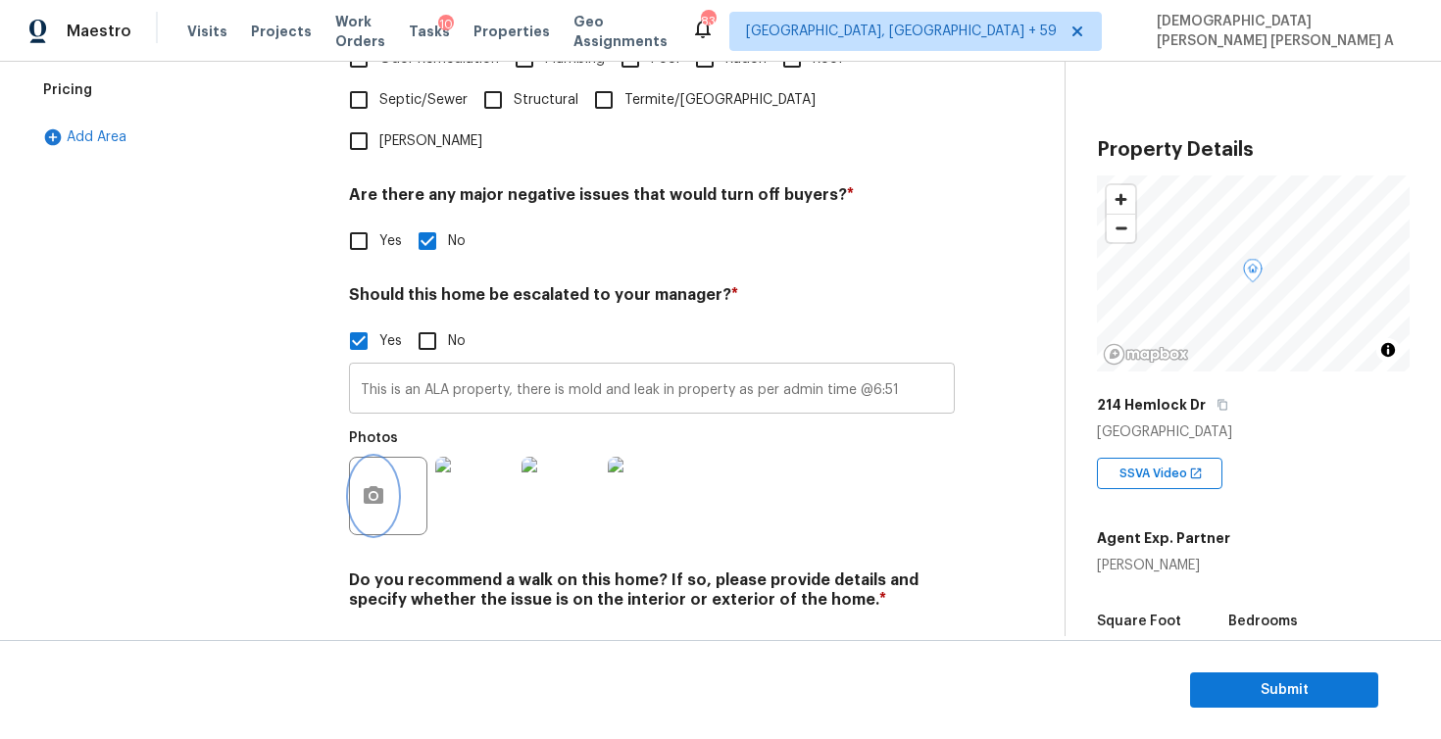
scroll to position [0, 0]
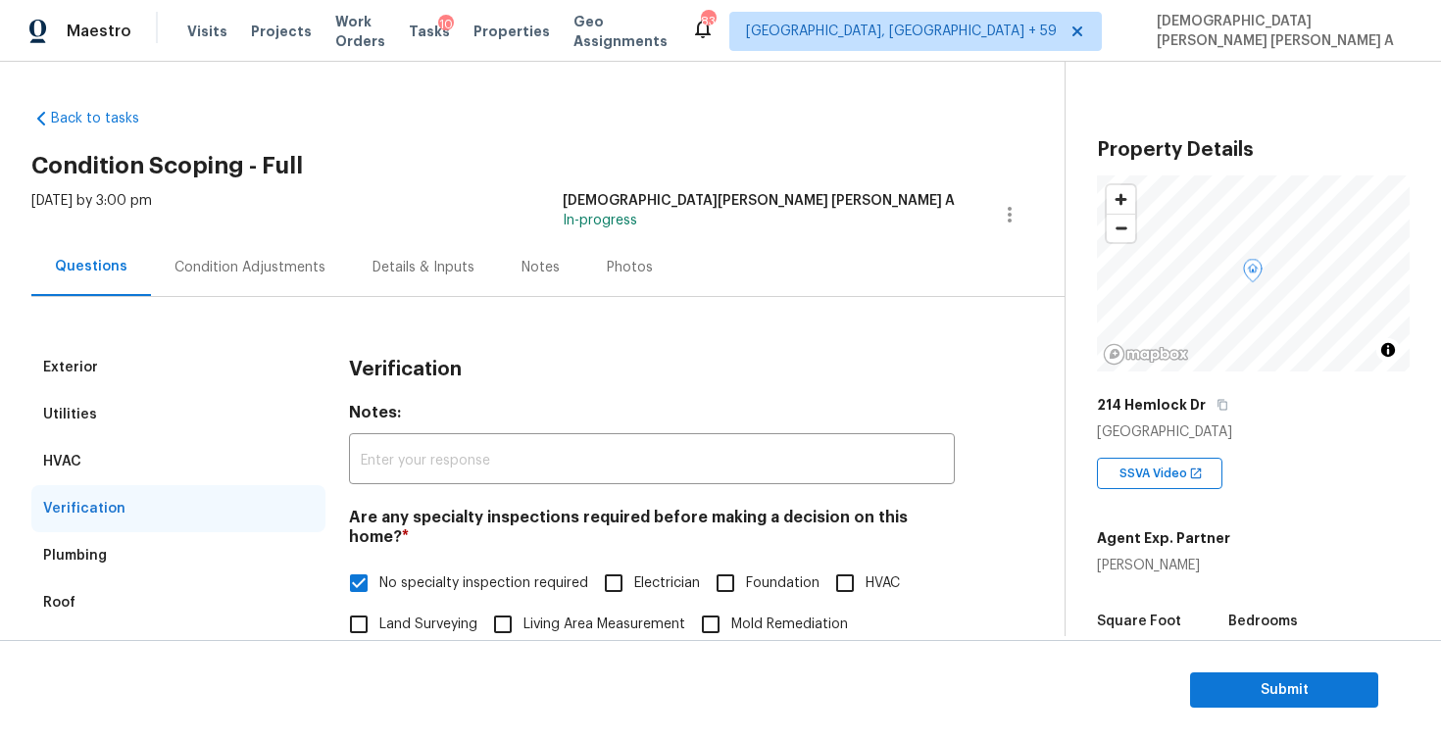
click at [258, 258] on div "Condition Adjustments" at bounding box center [250, 268] width 151 height 20
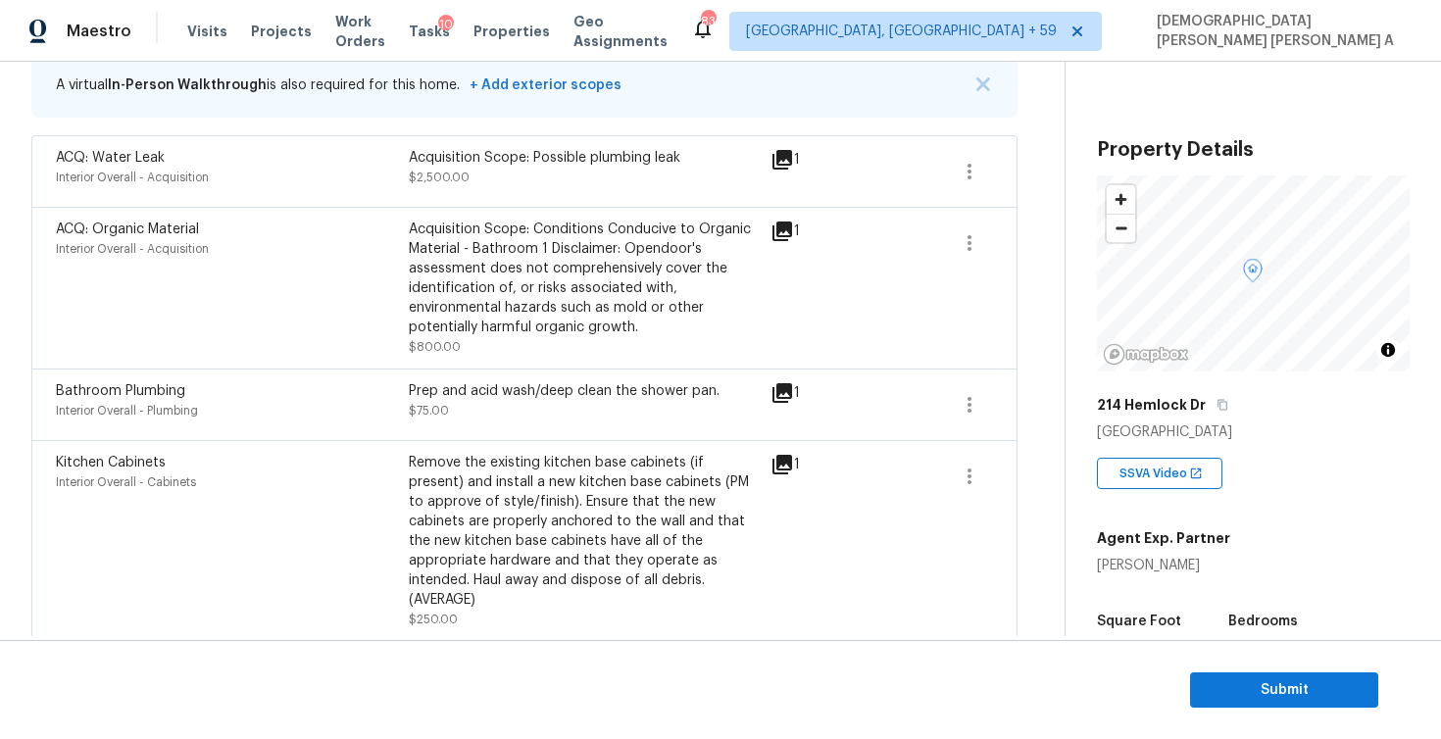
scroll to position [253, 0]
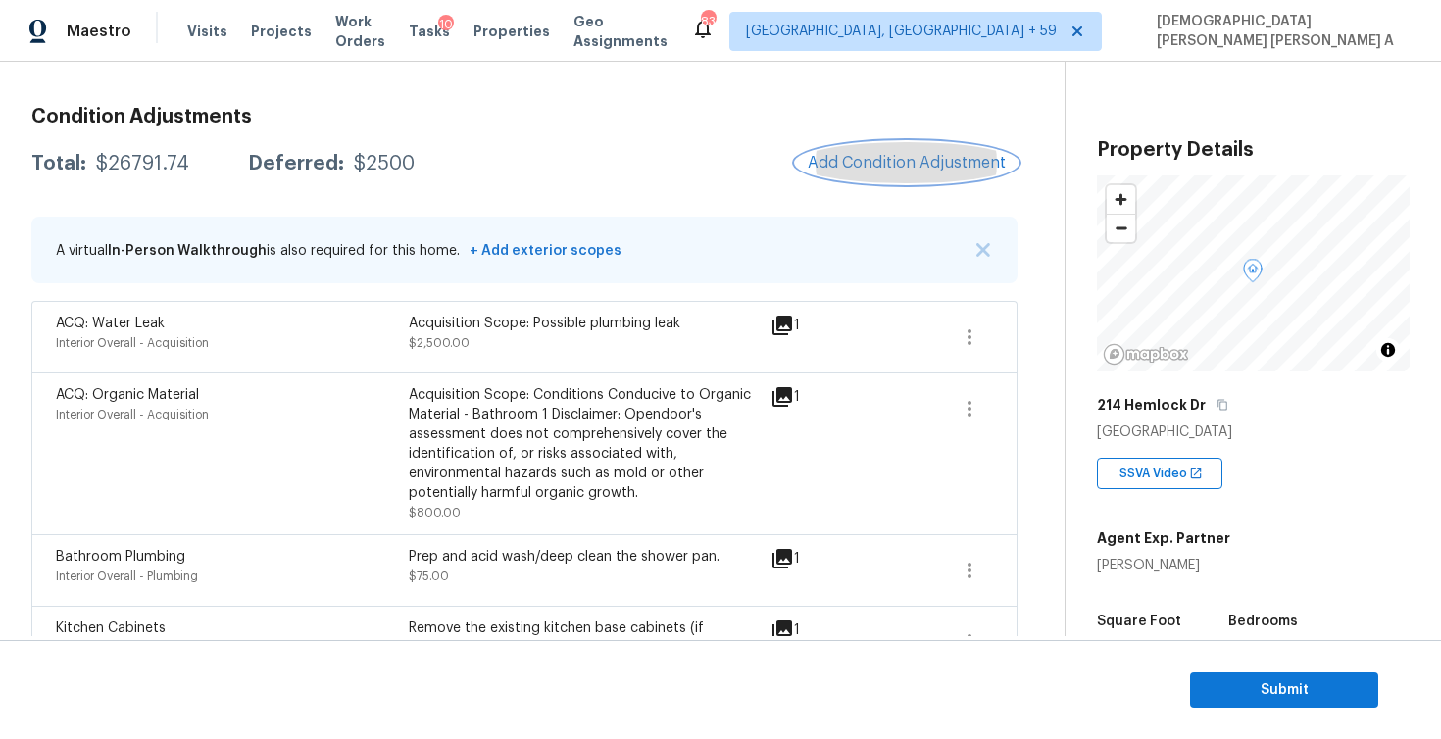
click at [919, 160] on span "Add Condition Adjustment" at bounding box center [907, 163] width 198 height 18
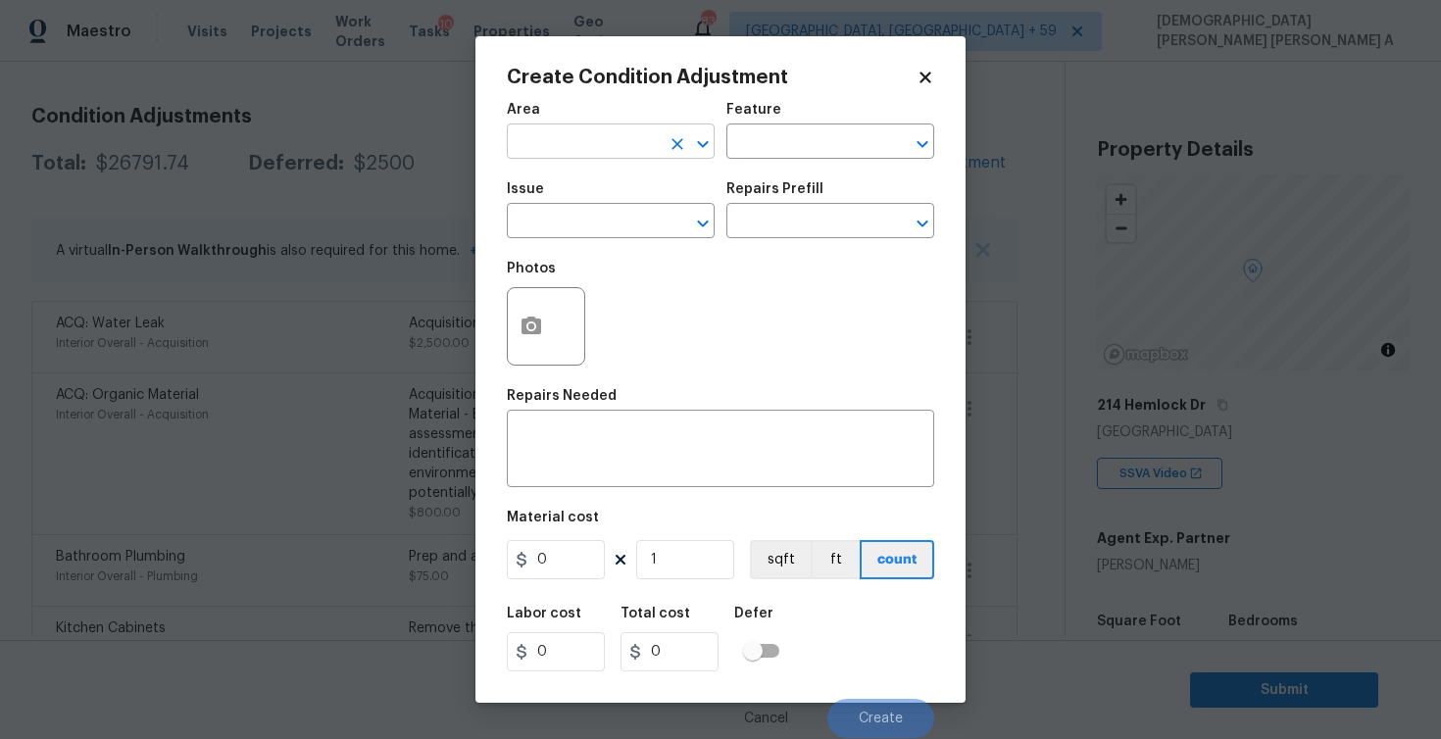
click at [575, 147] on input "text" at bounding box center [583, 143] width 153 height 30
click at [585, 221] on li "Interior Overall" at bounding box center [611, 220] width 208 height 32
type input "Interior Overall"
click at [793, 139] on input "text" at bounding box center [802, 143] width 153 height 30
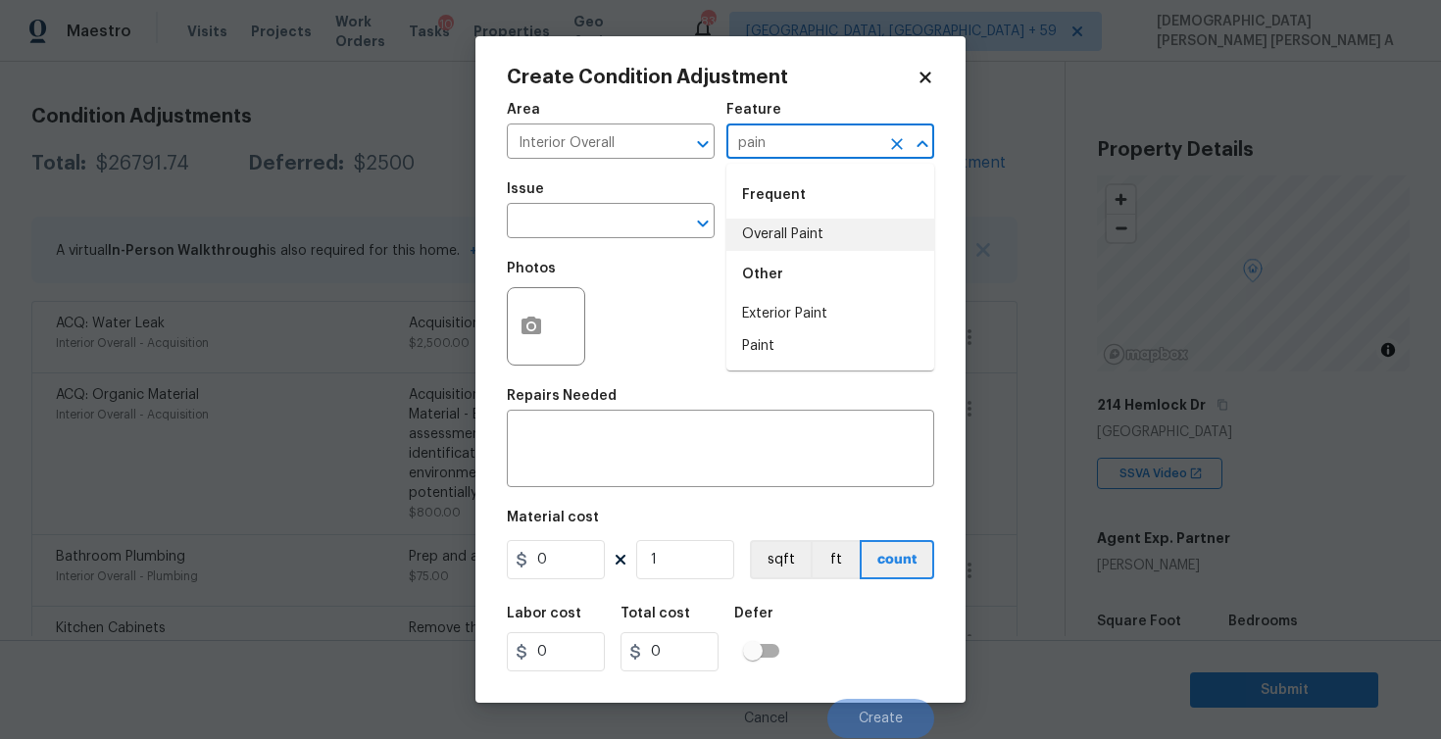
click at [781, 244] on li "Overall Paint" at bounding box center [830, 235] width 208 height 32
type input "Overall Paint"
click at [630, 219] on input "text" at bounding box center [583, 223] width 153 height 30
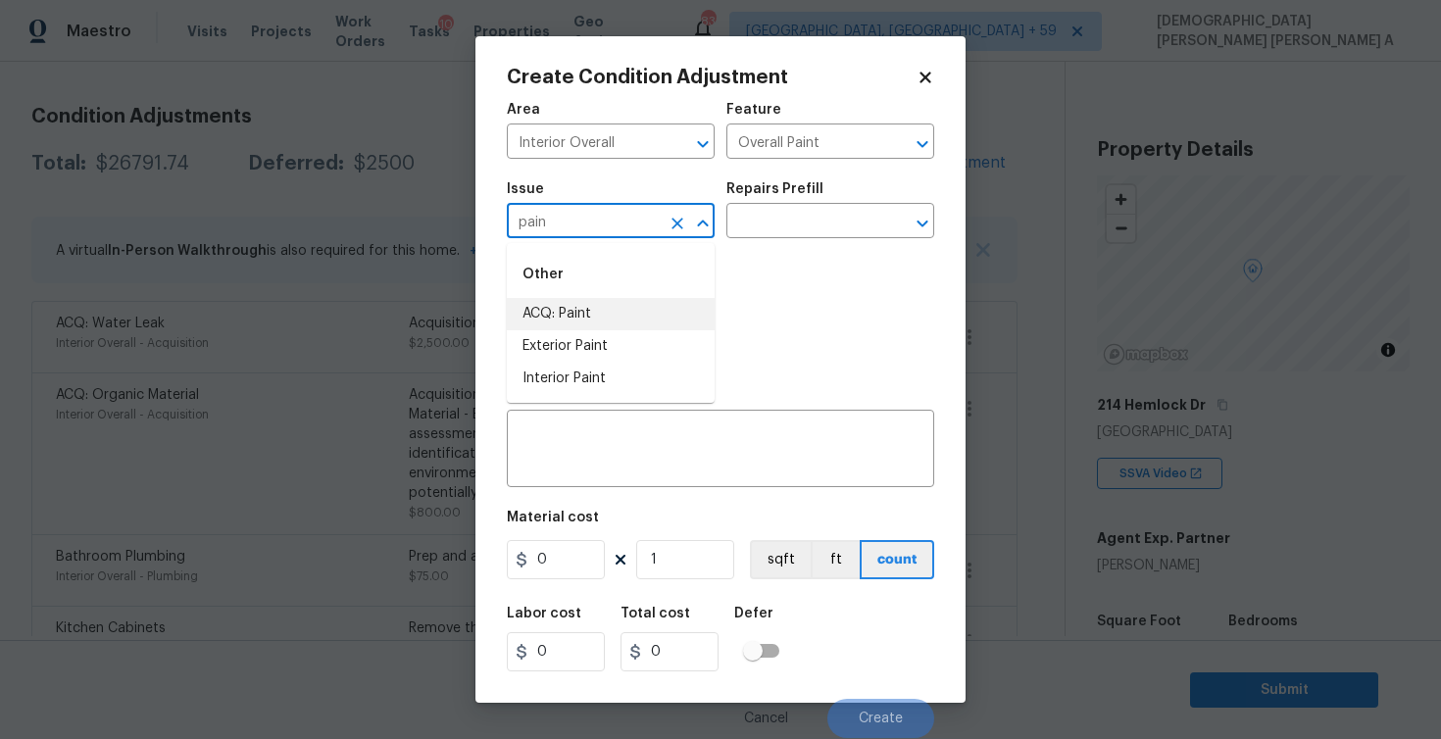
click at [644, 298] on li "ACQ: Paint" at bounding box center [611, 314] width 208 height 32
type input "ACQ: Paint"
click at [846, 256] on div "Photos" at bounding box center [720, 313] width 427 height 127
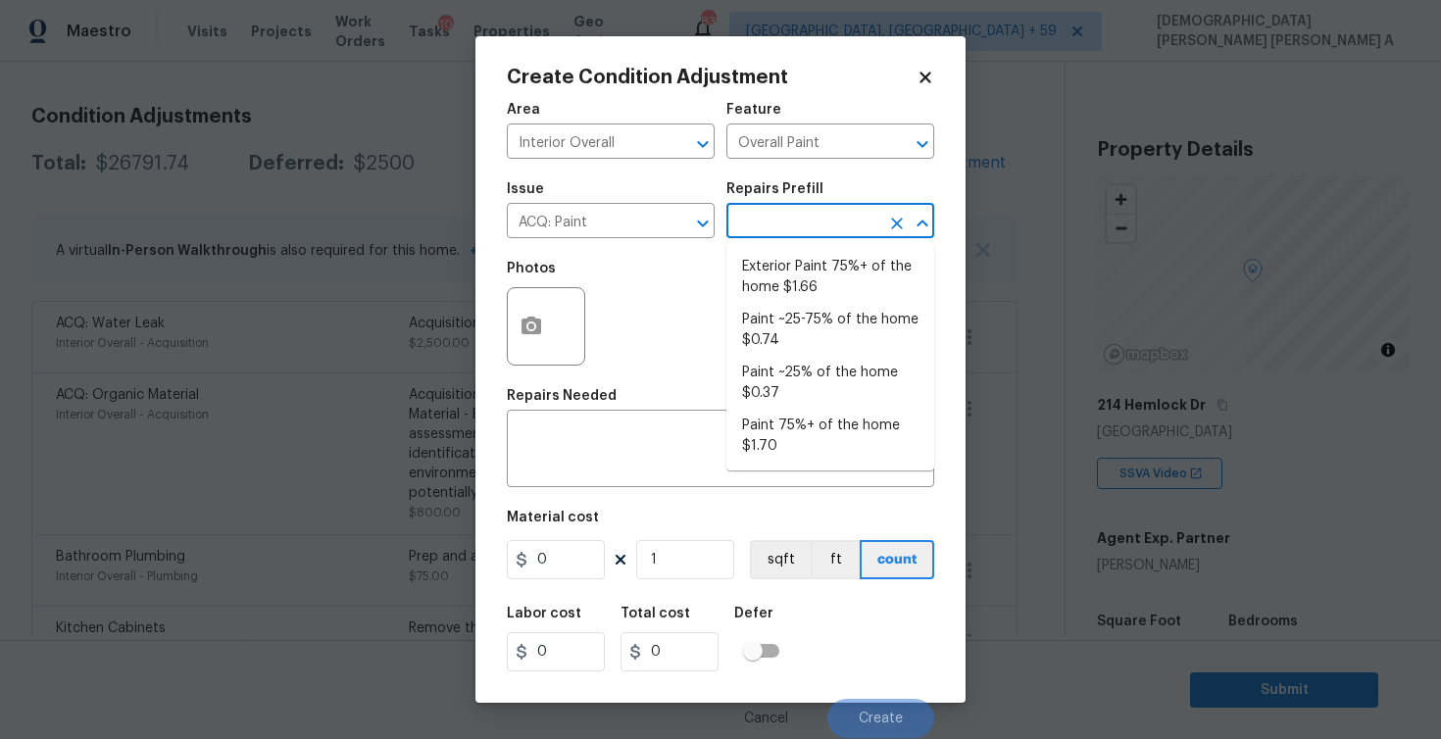
click at [820, 219] on input "text" at bounding box center [802, 223] width 153 height 30
click at [816, 448] on li "Paint 75%+ of the home $1.70" at bounding box center [830, 436] width 208 height 53
type input "Acquisition"
type textarea "Acquisition Scope: 75%+ of the home will likely require interior paint"
type input "1.7"
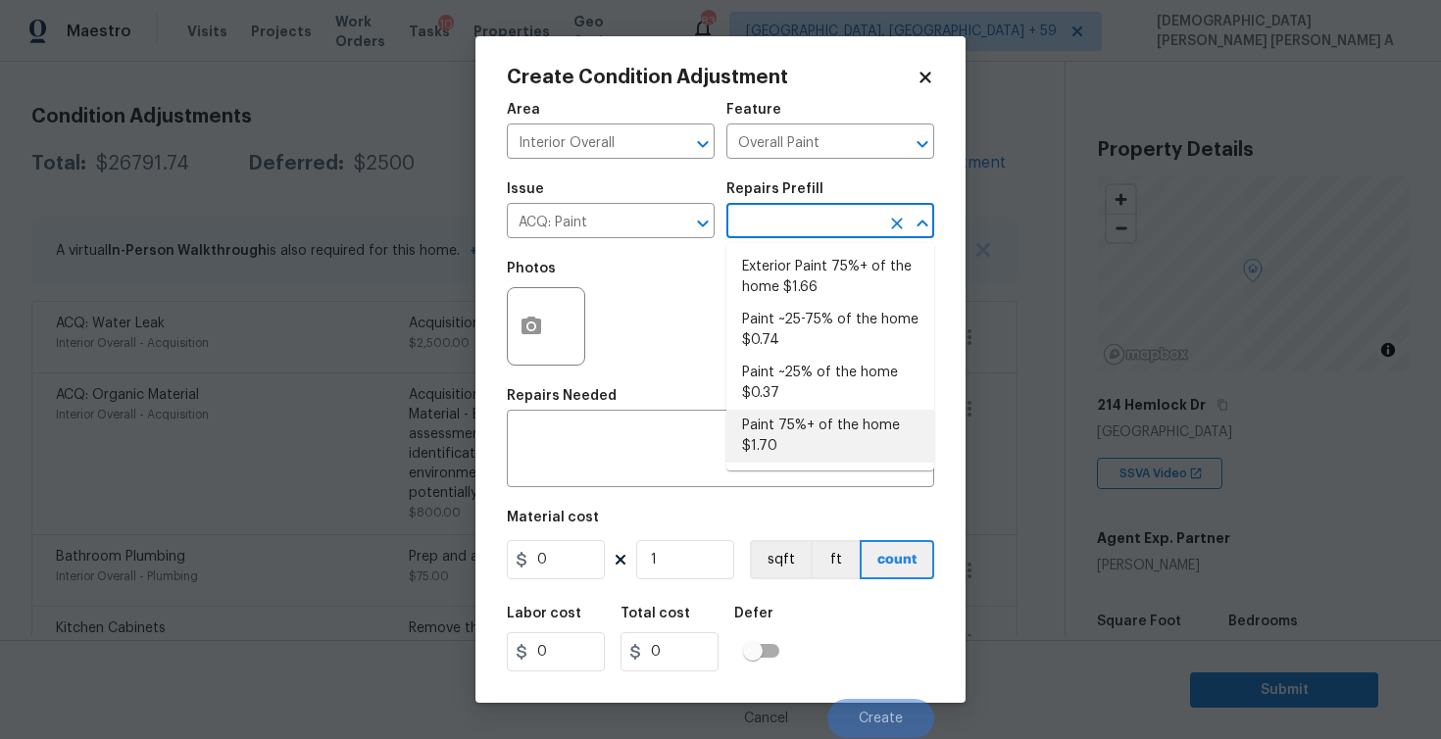
type input "1.7"
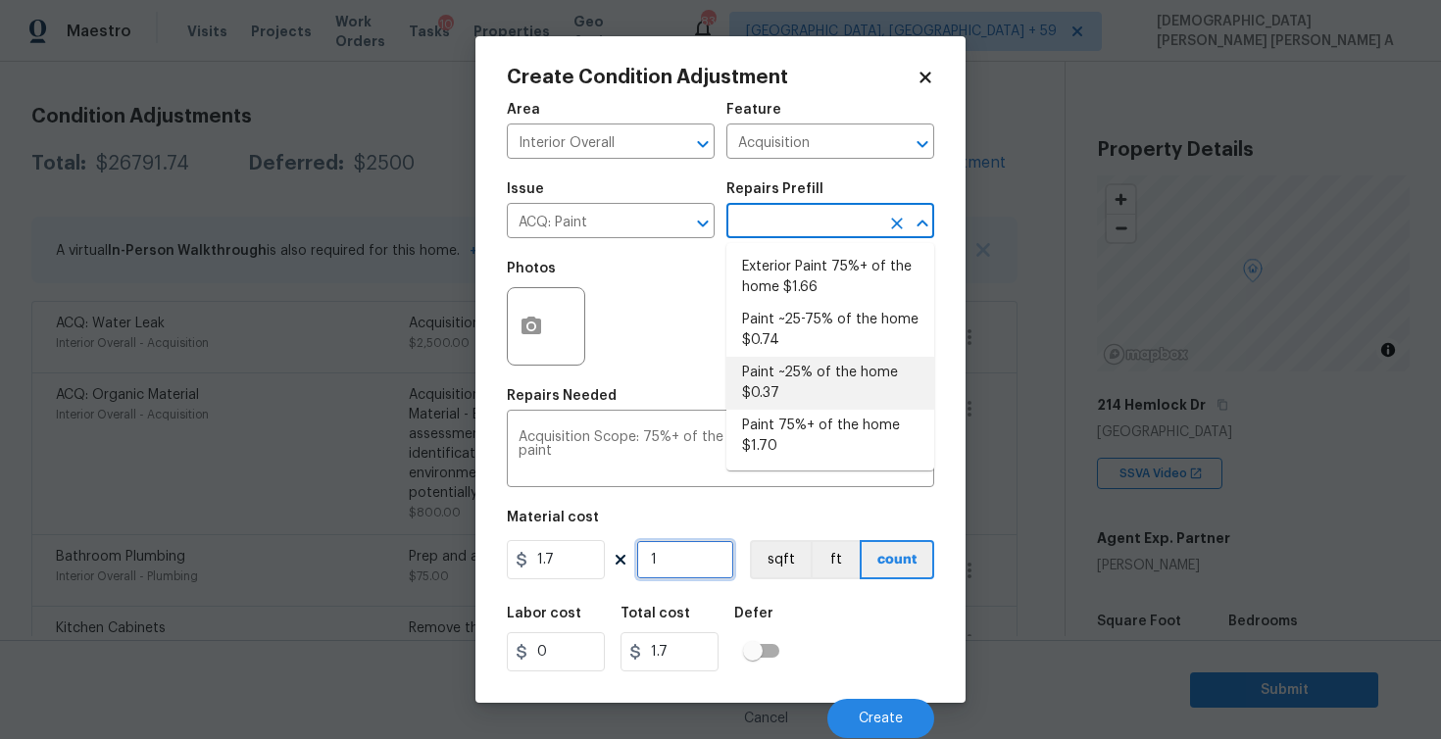
click at [696, 548] on input "1" at bounding box center [685, 559] width 98 height 39
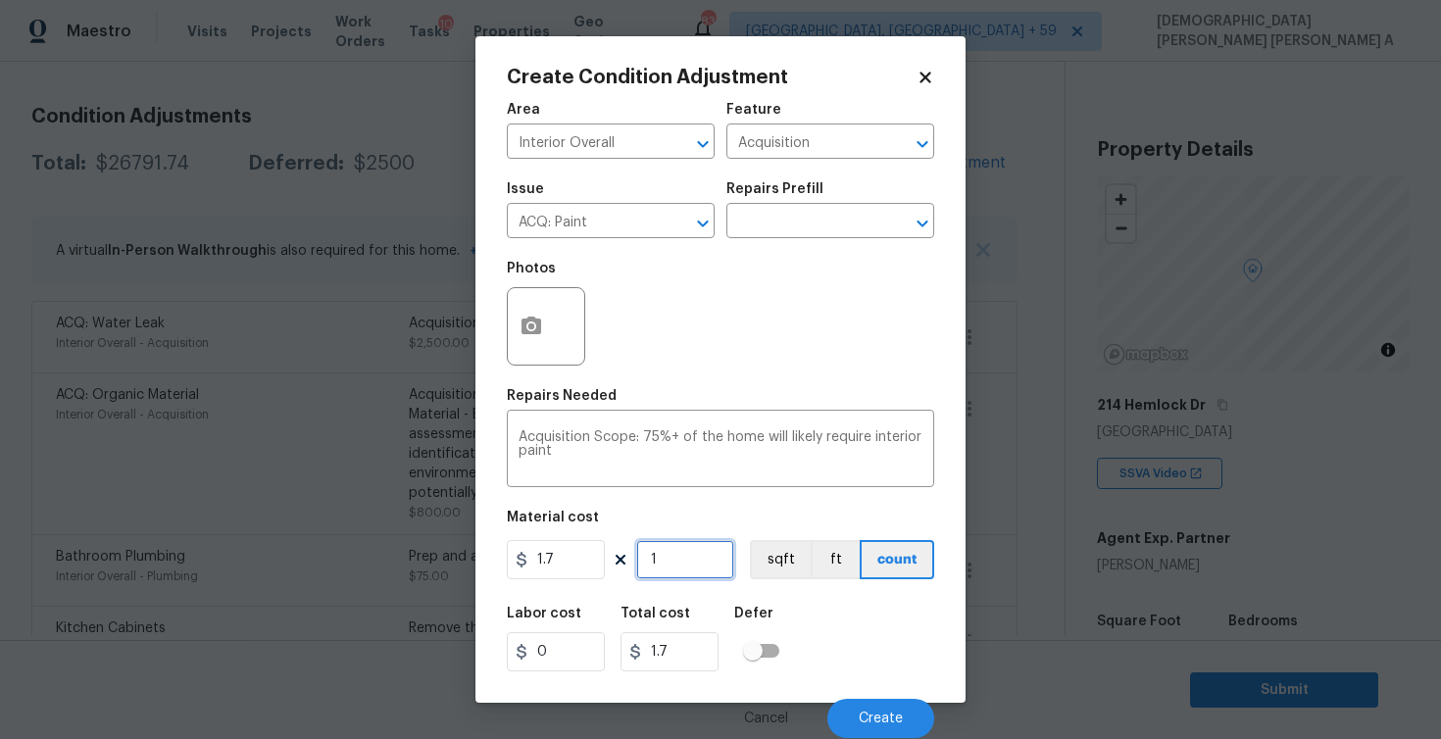
type input "12"
type input "20.4"
type input "129"
type input "219.3"
type input "1299"
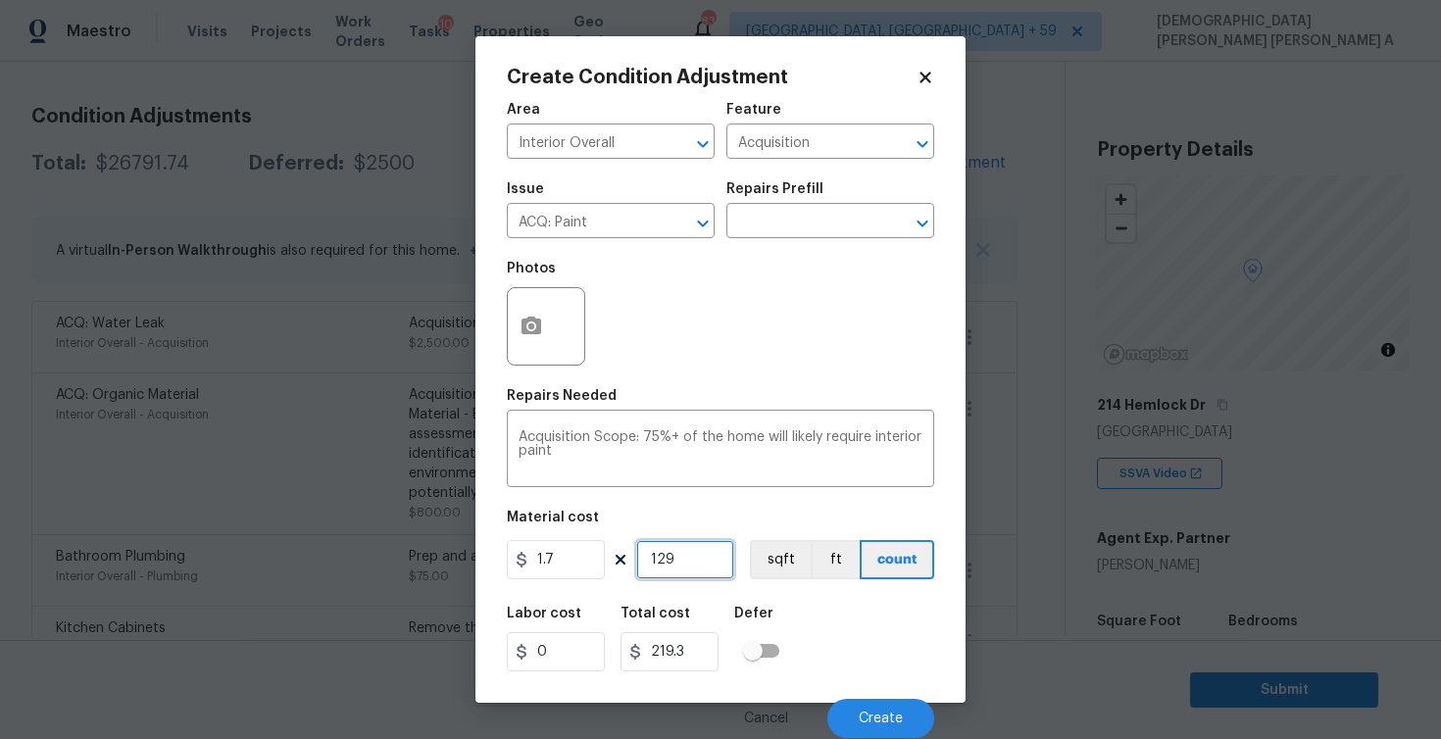
type input "2208.3"
type input "1299"
click at [533, 328] on circle "button" at bounding box center [531, 327] width 6 height 6
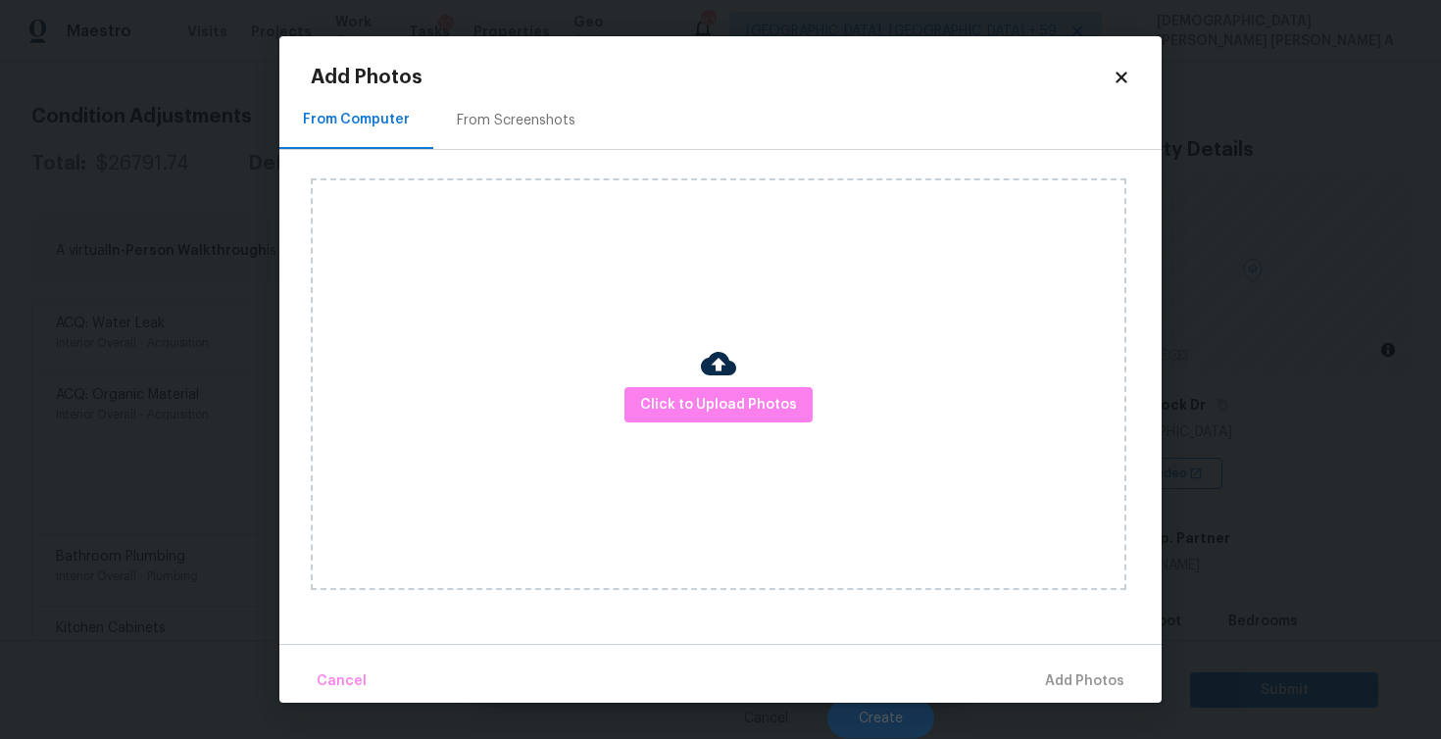
click at [556, 101] on div "From Screenshots" at bounding box center [516, 120] width 166 height 58
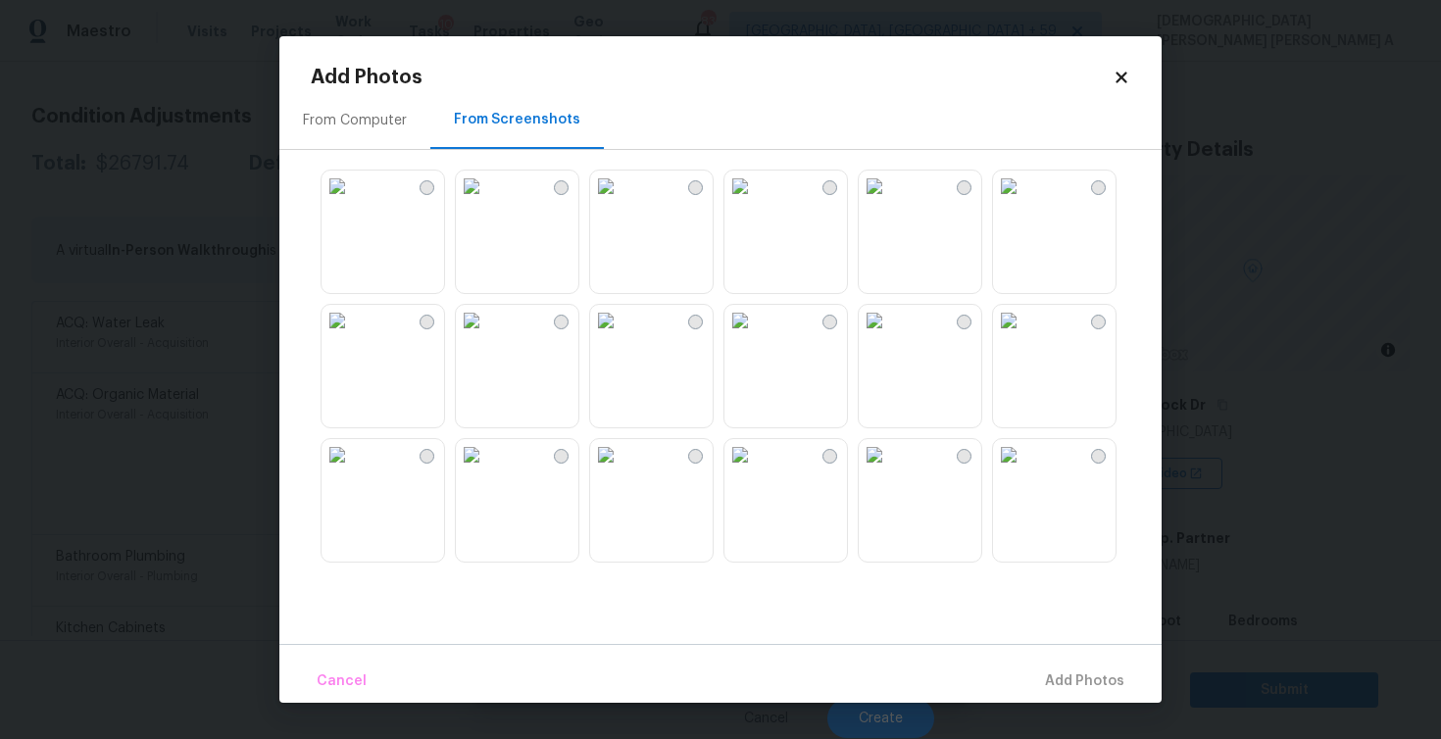
click at [890, 202] on img at bounding box center [874, 186] width 31 height 31
click at [622, 336] on img at bounding box center [605, 320] width 31 height 31
click at [353, 336] on img at bounding box center [337, 320] width 31 height 31
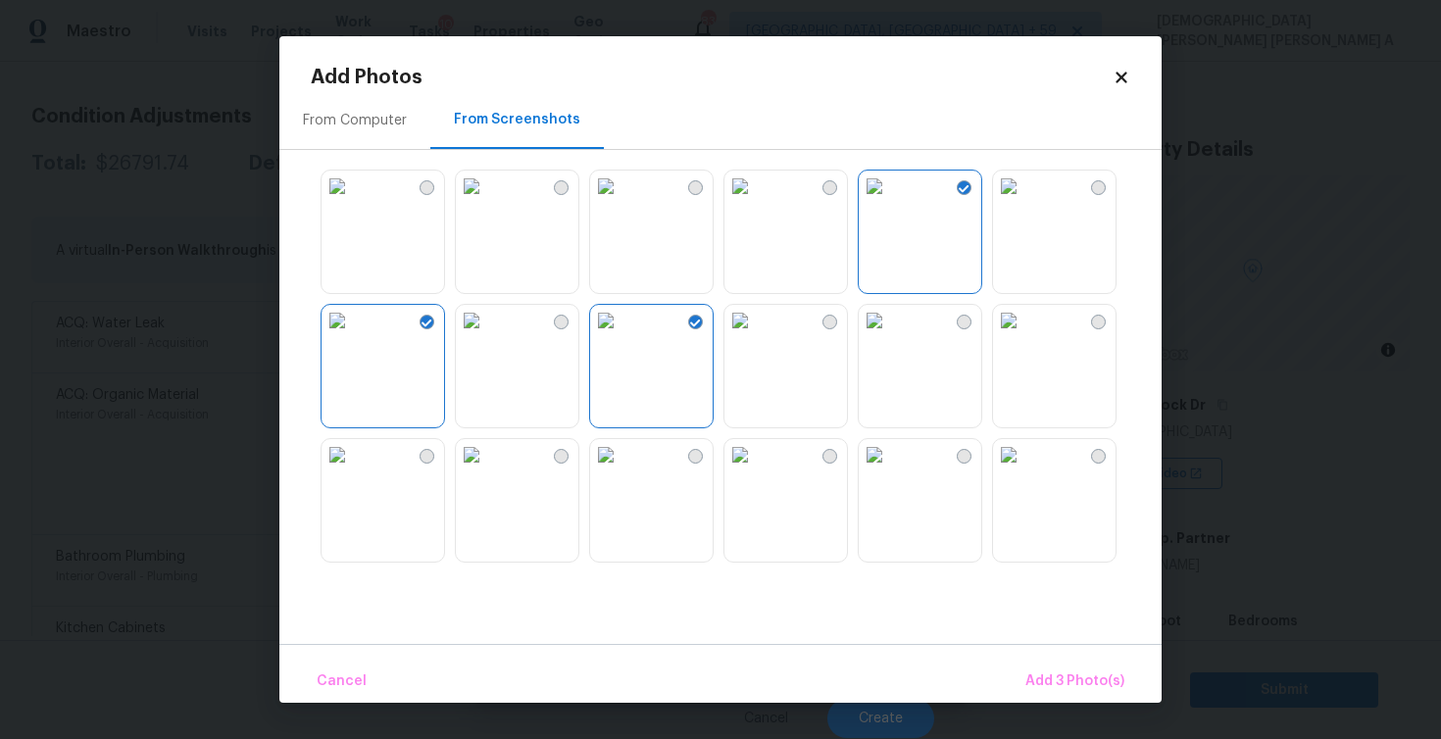
click at [890, 336] on img at bounding box center [874, 320] width 31 height 31
click at [1033, 675] on span "Add 4 Photo(s)" at bounding box center [1074, 682] width 101 height 25
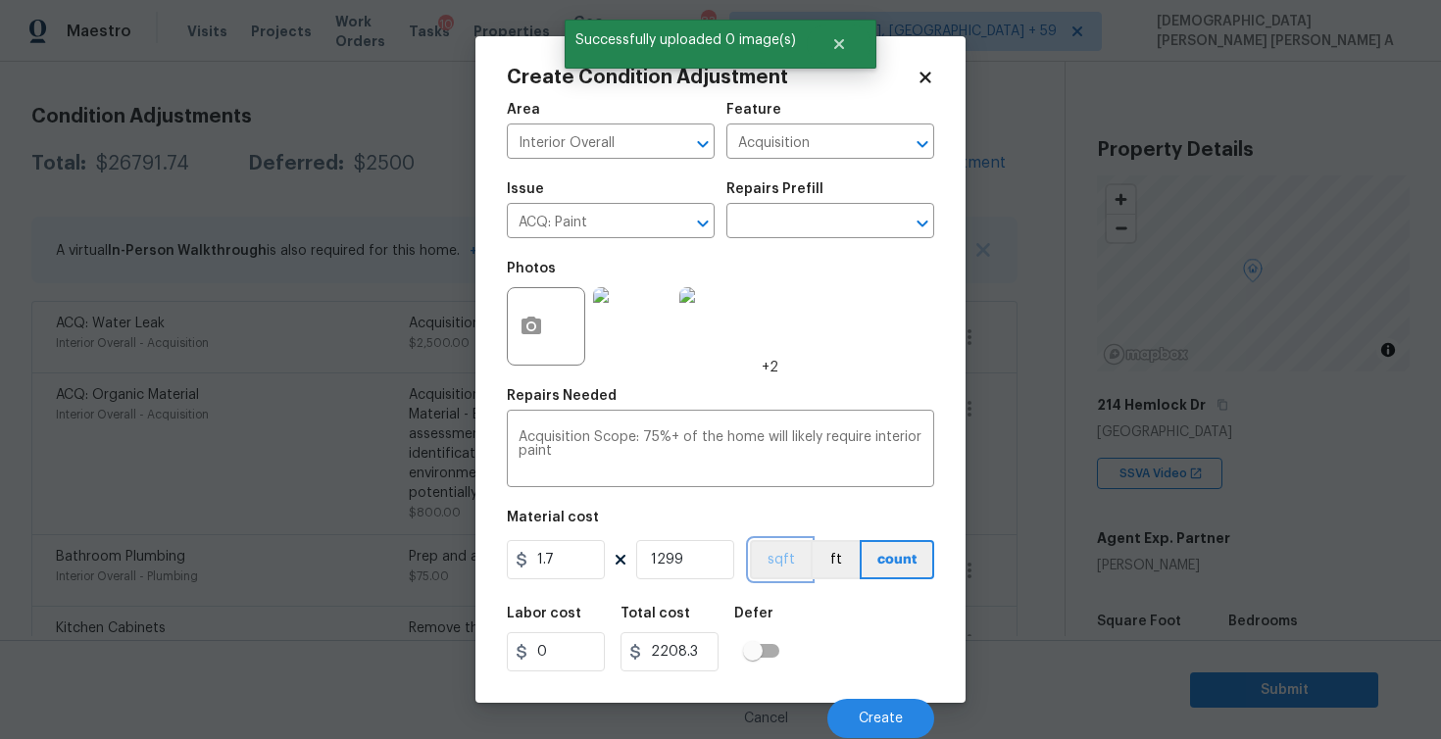
click at [779, 575] on button "sqft" at bounding box center [780, 559] width 61 height 39
click at [876, 702] on button "Create" at bounding box center [880, 718] width 107 height 39
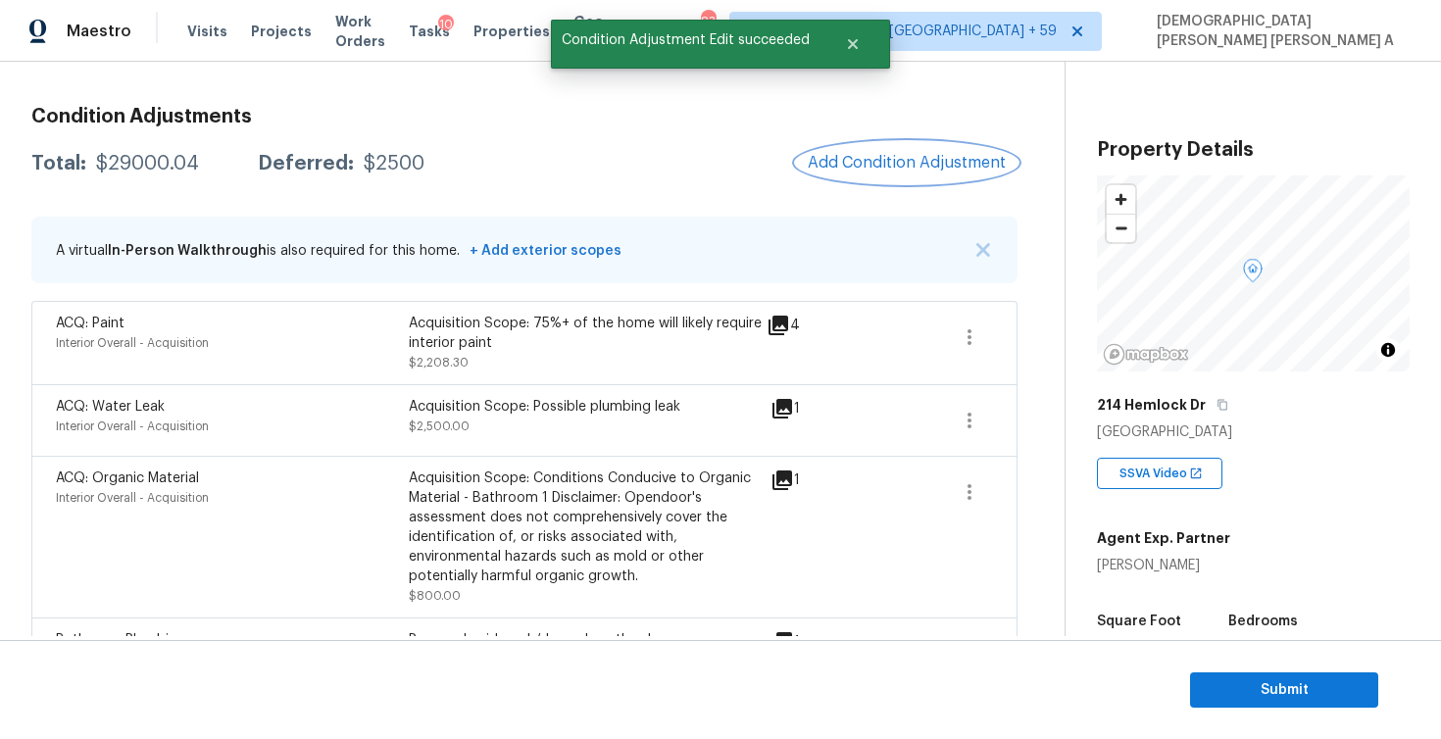
click at [887, 159] on span "Add Condition Adjustment" at bounding box center [907, 163] width 198 height 18
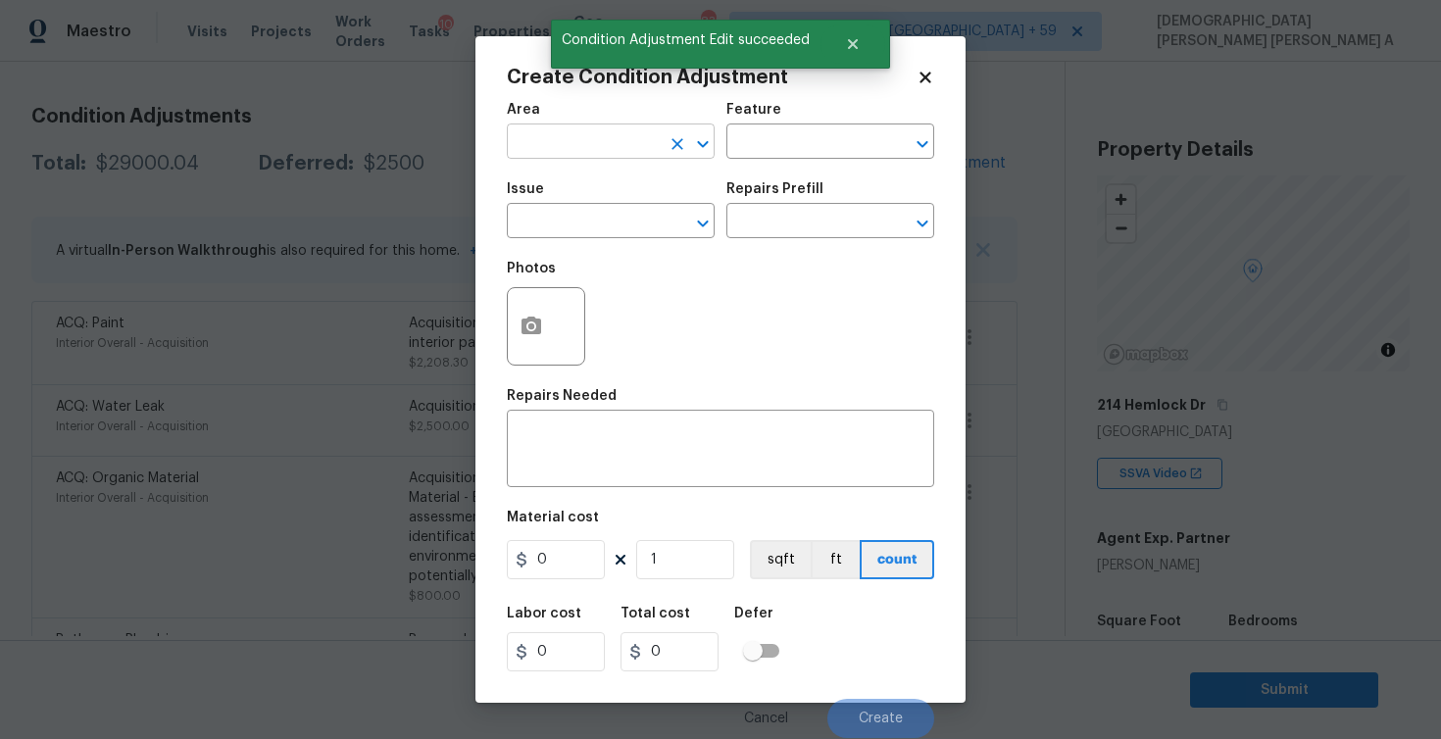
click at [577, 146] on input "text" at bounding box center [583, 143] width 153 height 30
click at [583, 212] on li "Interior Overall" at bounding box center [611, 220] width 208 height 32
type input "Interior Overall"
click at [776, 154] on input "text" at bounding box center [802, 143] width 153 height 30
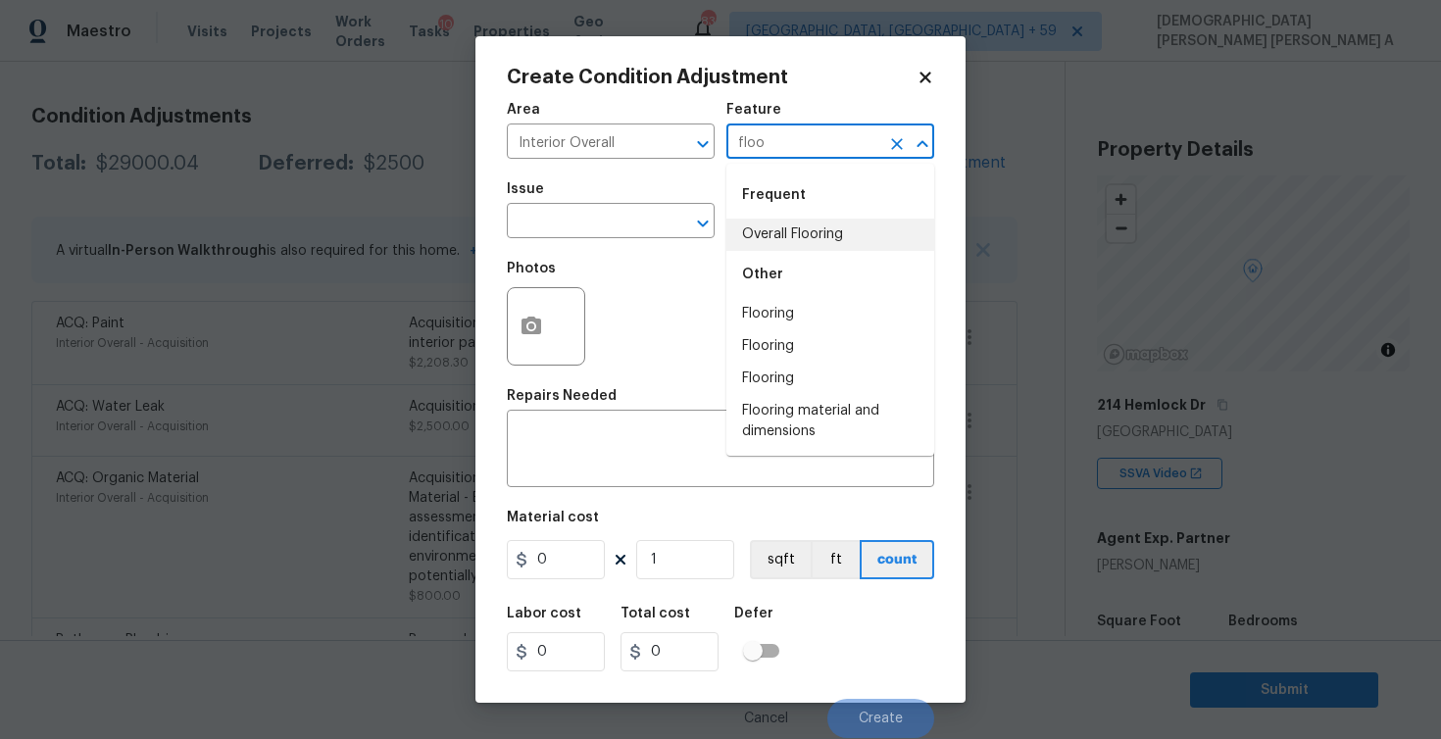
click at [799, 224] on li "Overall Flooring" at bounding box center [830, 235] width 208 height 32
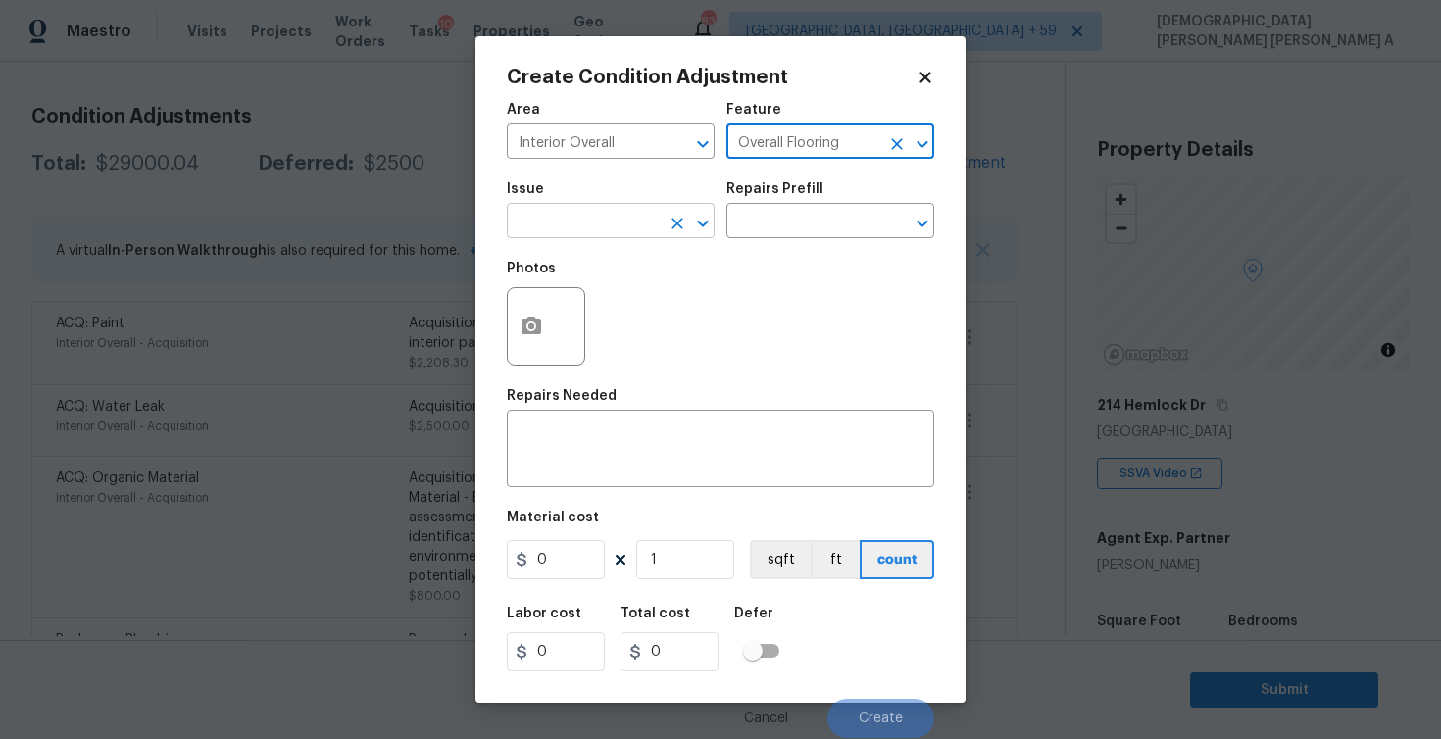
type input "Overall Flooring"
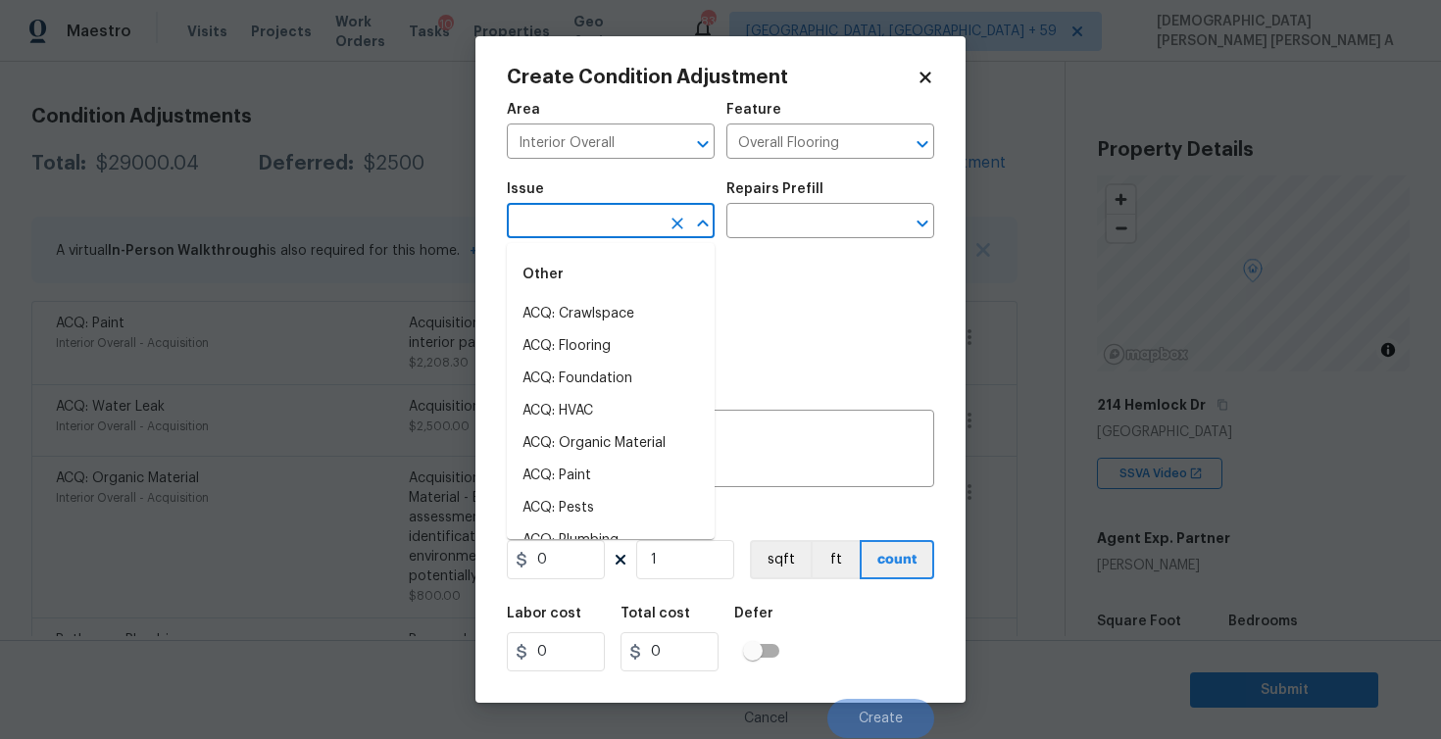
click at [590, 231] on input "text" at bounding box center [583, 223] width 153 height 30
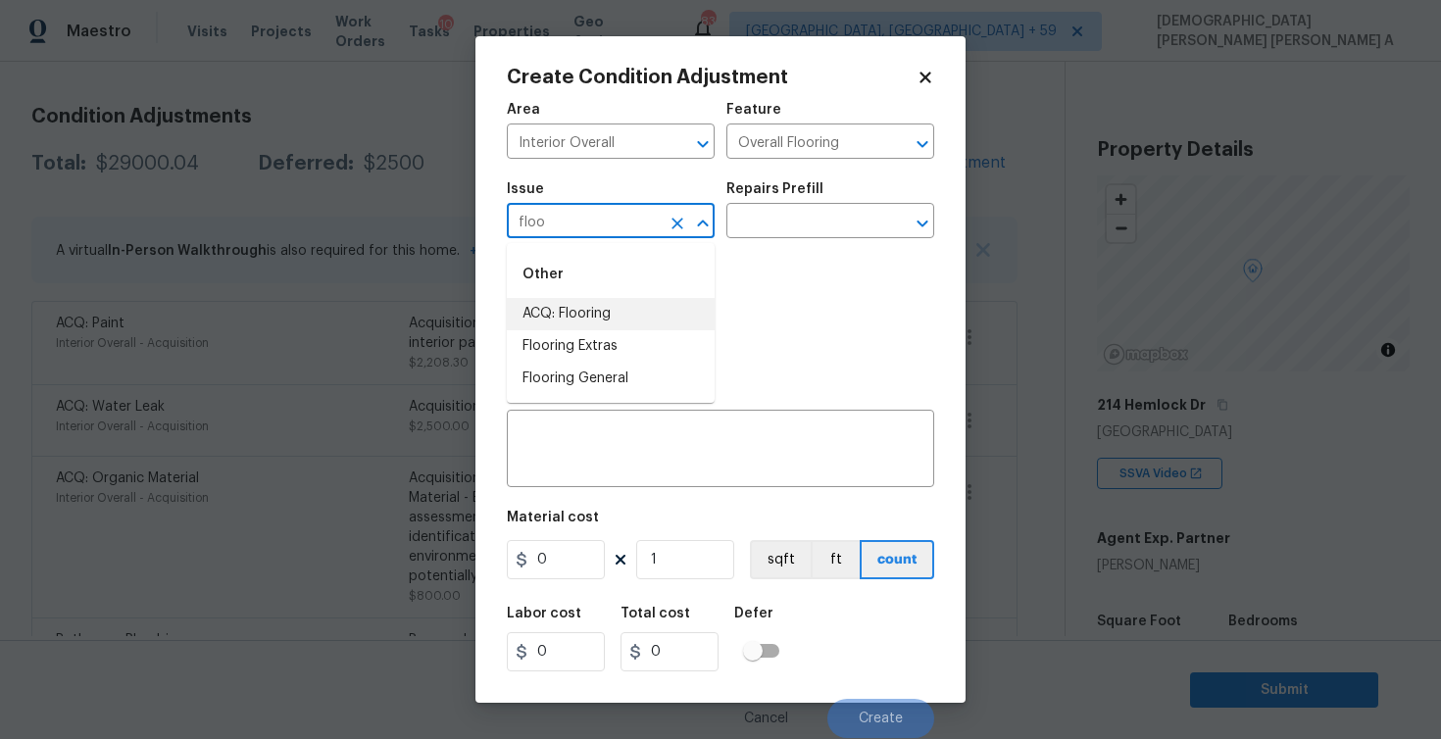
click at [626, 311] on li "ACQ: Flooring" at bounding box center [611, 314] width 208 height 32
type input "ACQ: Flooring"
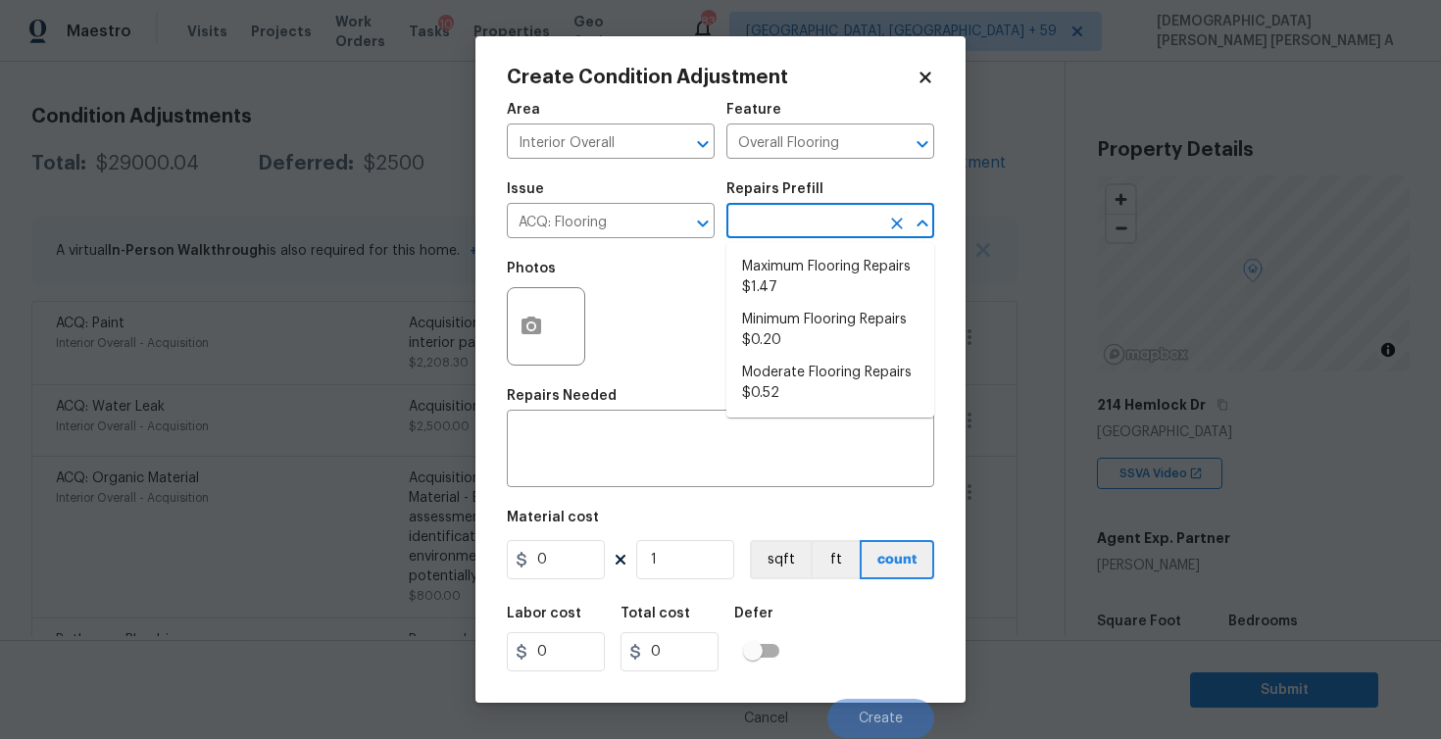
click at [850, 229] on input "text" at bounding box center [802, 223] width 153 height 30
click at [809, 289] on li "Maximum Flooring Repairs $1.47" at bounding box center [830, 277] width 208 height 53
type input "Acquisition"
type textarea "Acquisition Scope: Maximum flooring repairs"
type input "1.47"
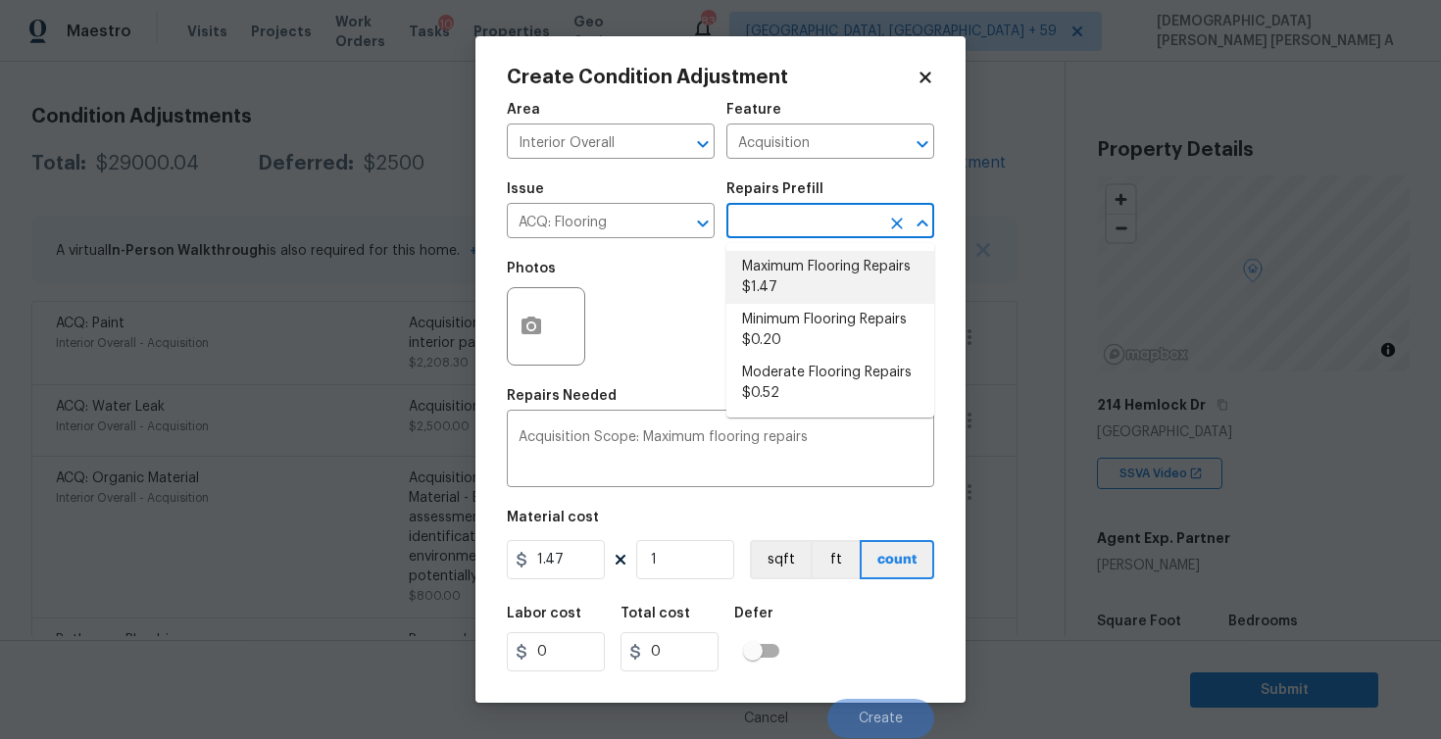
type input "1.47"
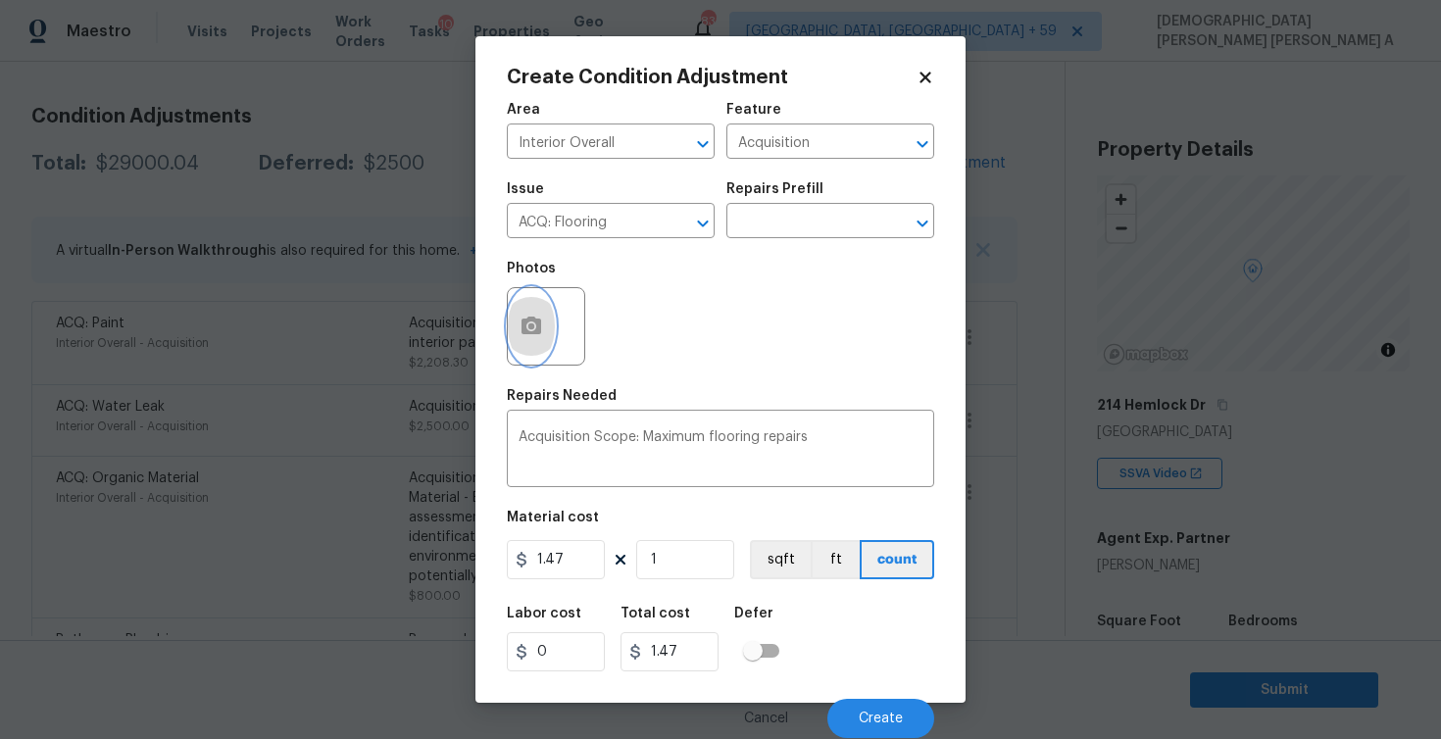
click at [544, 313] on button "button" at bounding box center [531, 326] width 47 height 76
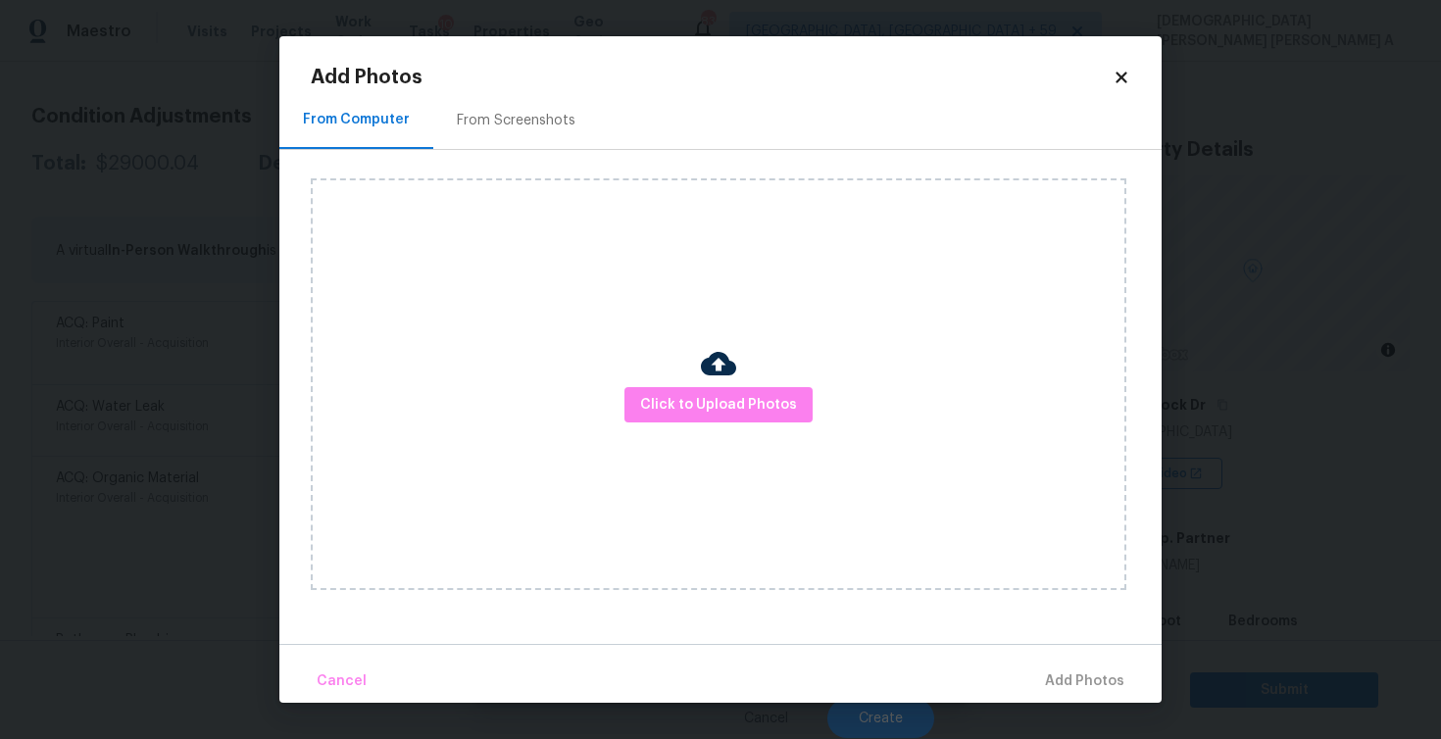
click at [514, 109] on div "From Screenshots" at bounding box center [516, 120] width 166 height 58
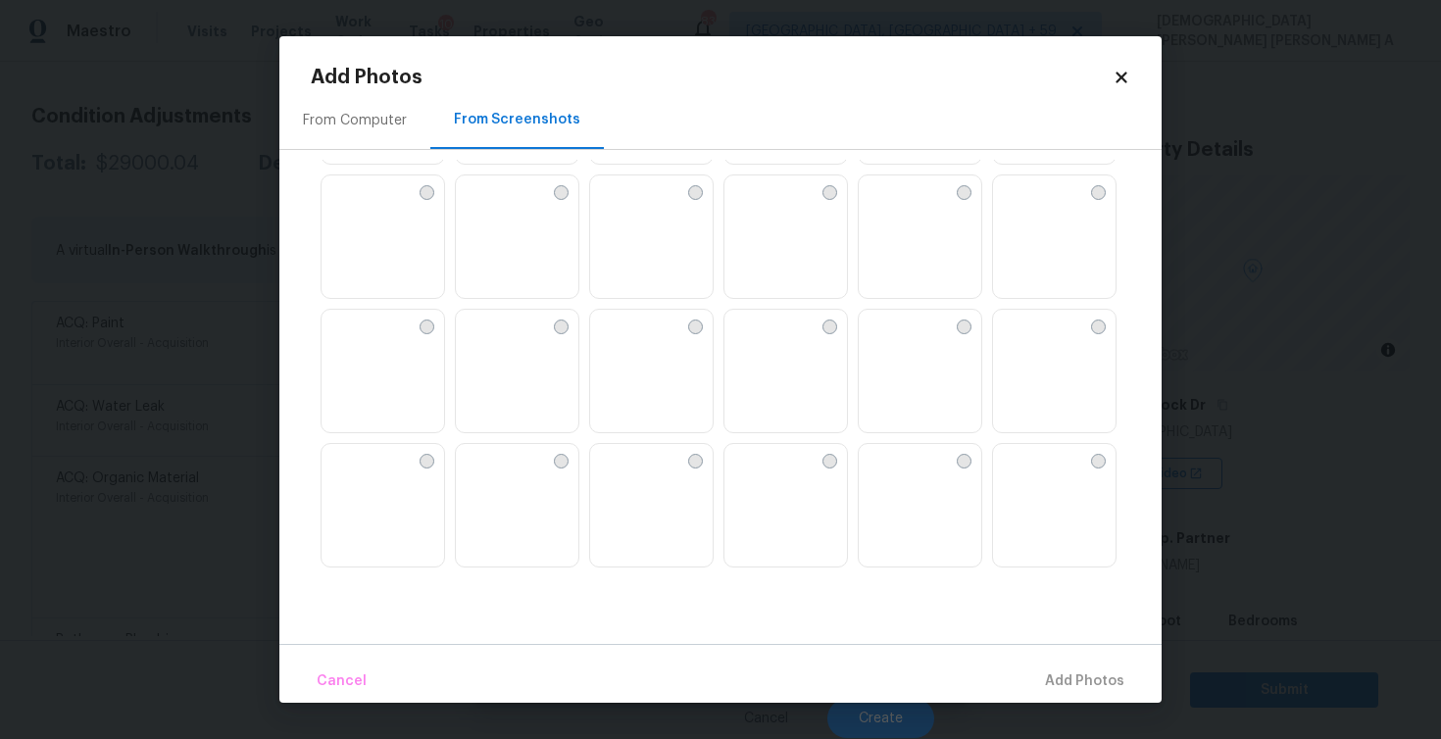
scroll to position [161, 0]
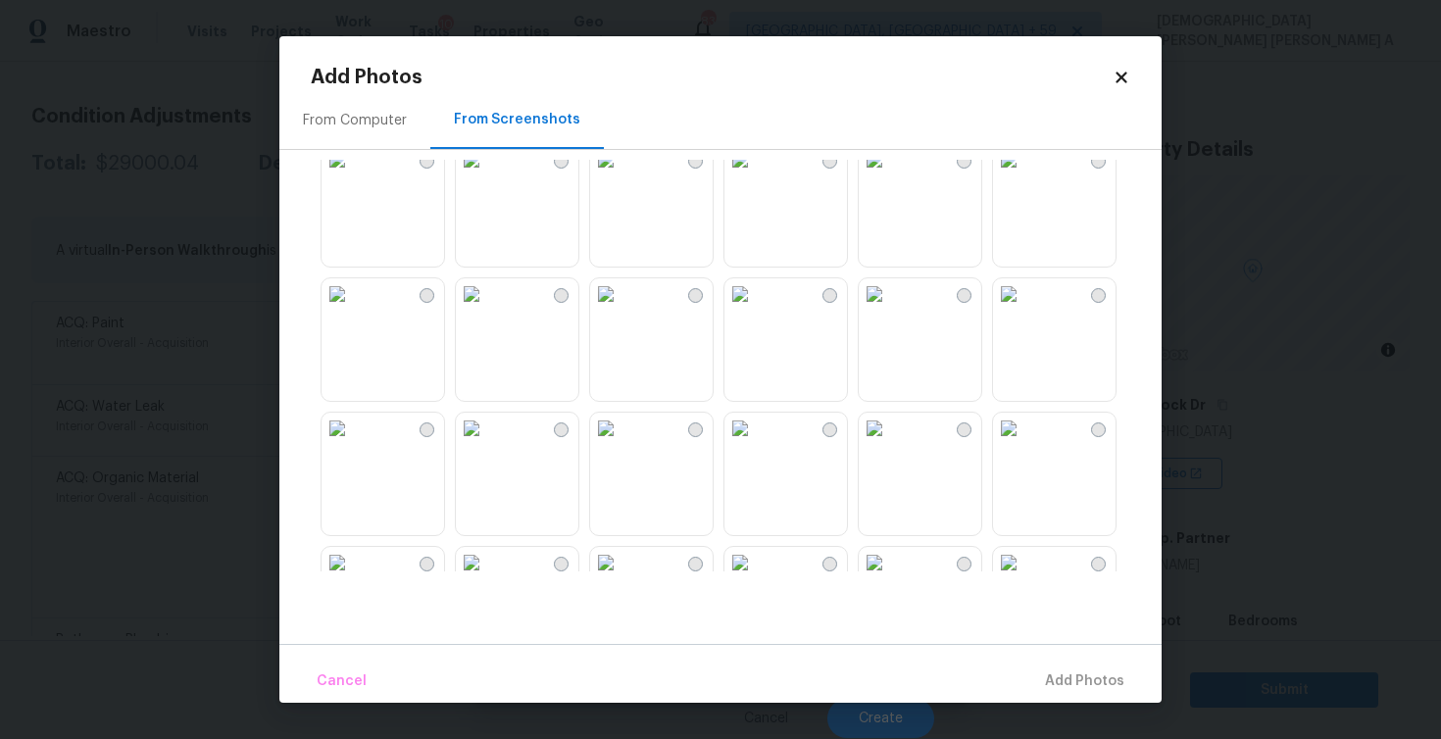
click at [487, 310] on img at bounding box center [471, 293] width 31 height 31
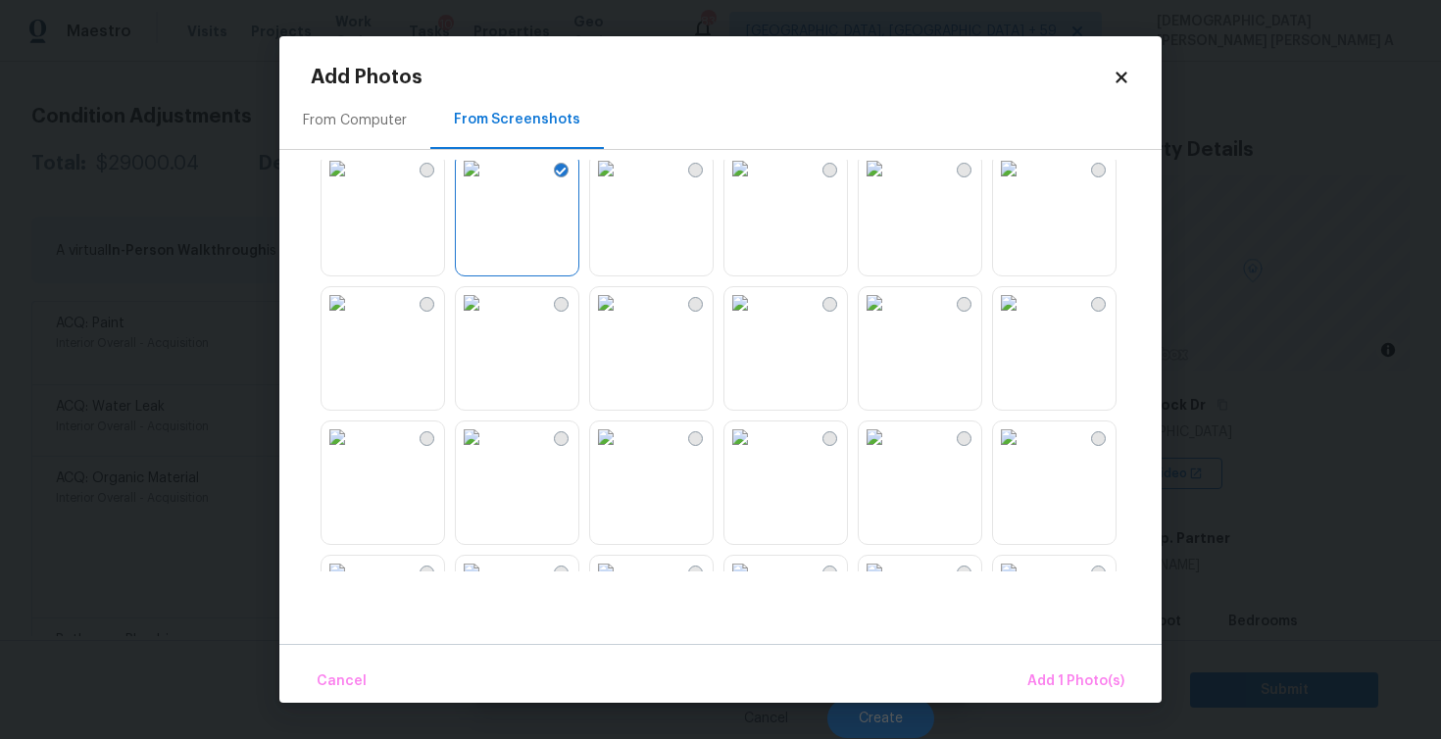
click at [1025, 319] on img at bounding box center [1008, 302] width 31 height 31
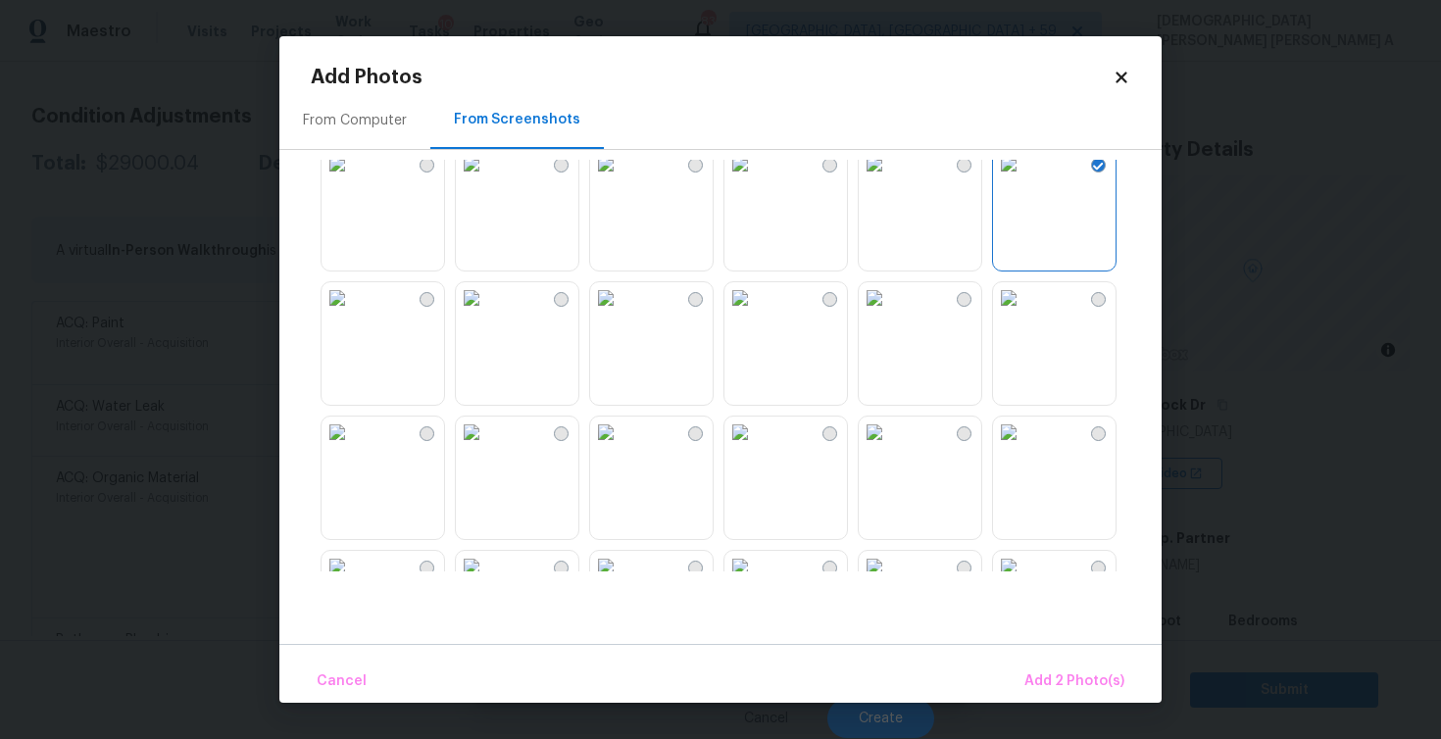
click at [890, 314] on img at bounding box center [874, 297] width 31 height 31
click at [487, 314] on img at bounding box center [471, 297] width 31 height 31
click at [1057, 669] on button "Add 4 Photo(s)" at bounding box center [1074, 682] width 117 height 42
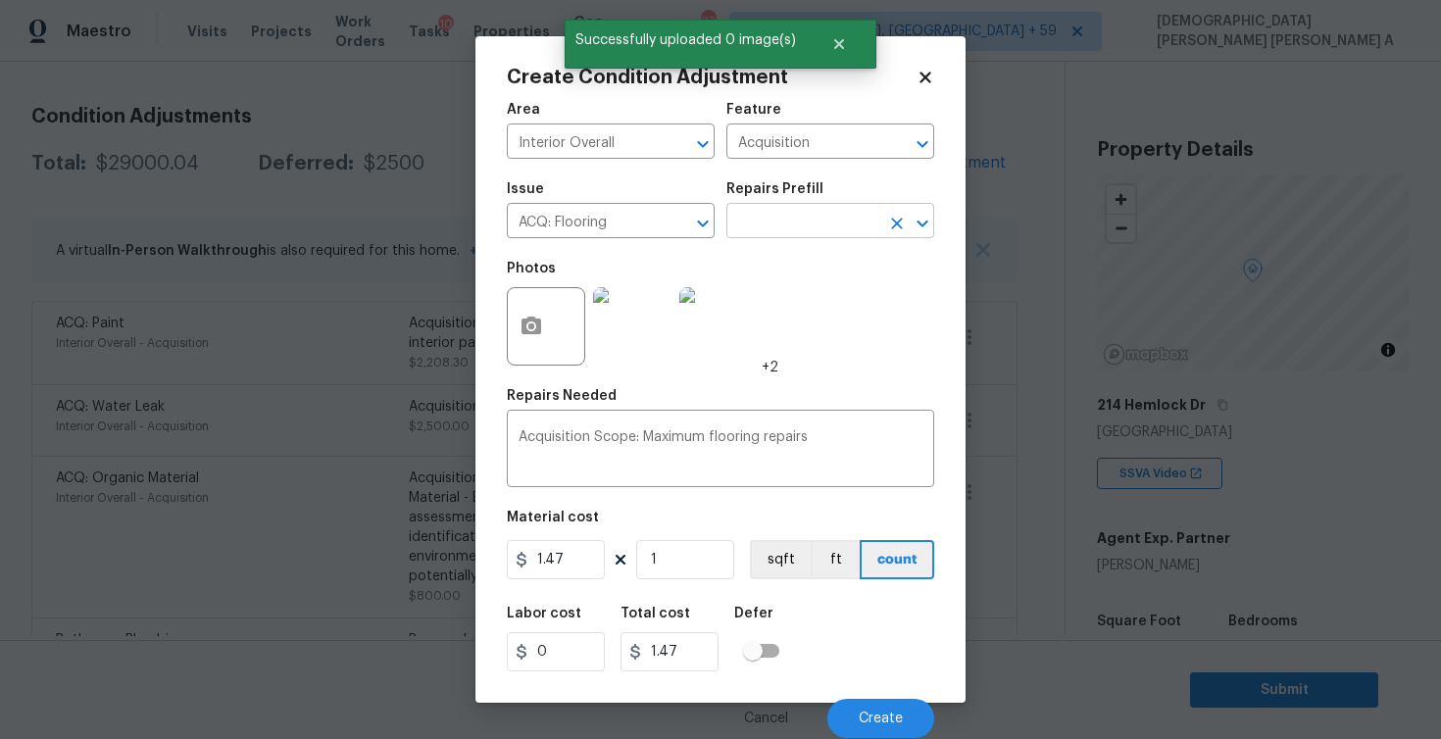
click at [754, 226] on input "text" at bounding box center [802, 223] width 153 height 30
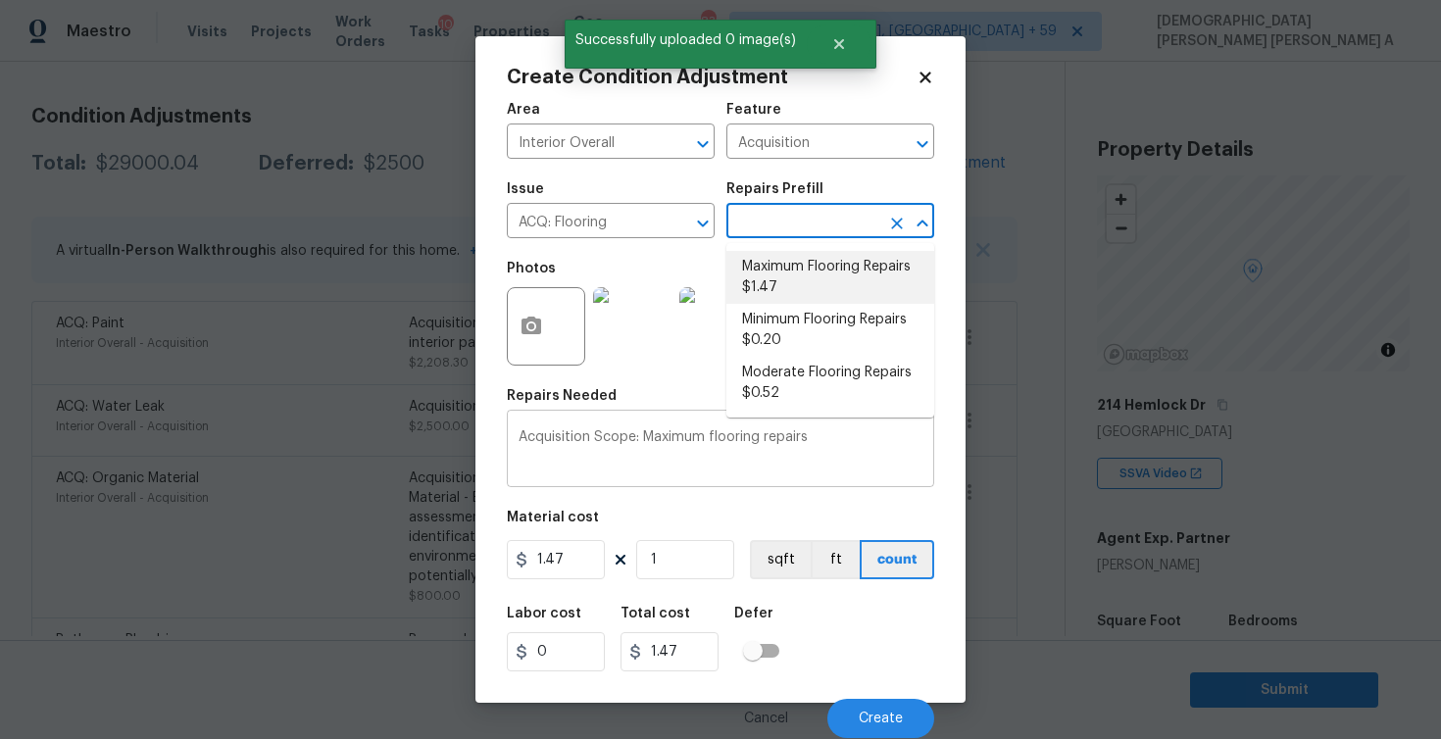
click at [649, 460] on textarea "Acquisition Scope: Maximum flooring repairs" at bounding box center [721, 450] width 404 height 41
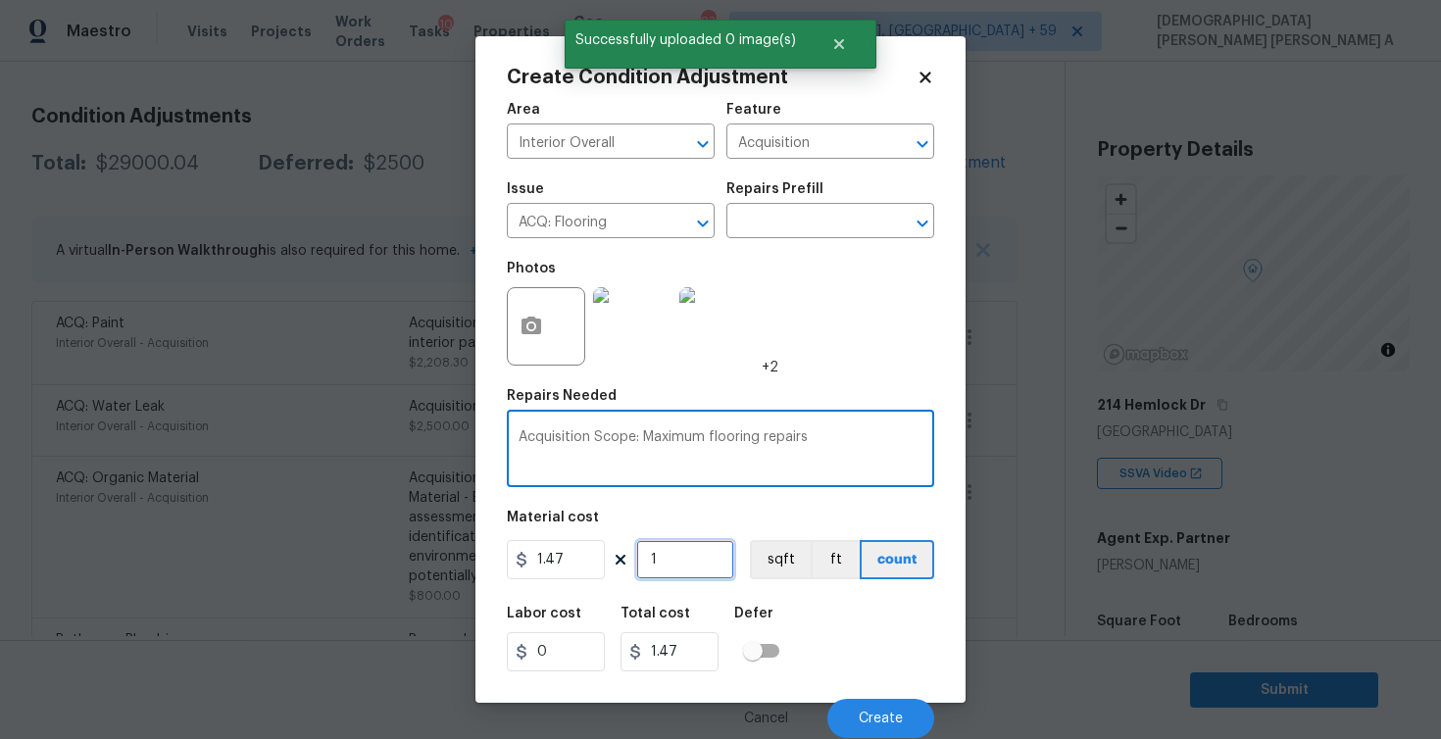
click at [685, 553] on input "1" at bounding box center [685, 559] width 98 height 39
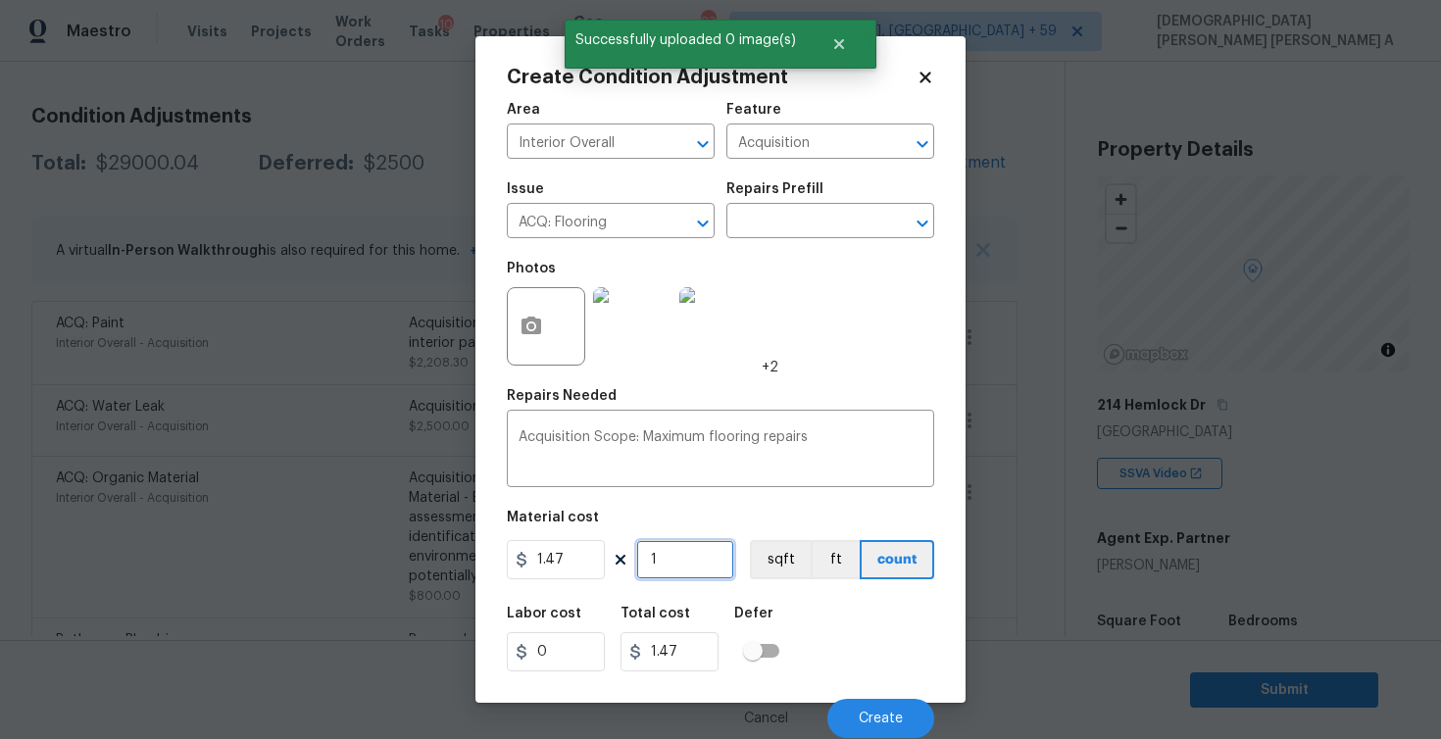
type input "12"
type input "17.64"
type input "129"
type input "189.63"
type input "1299"
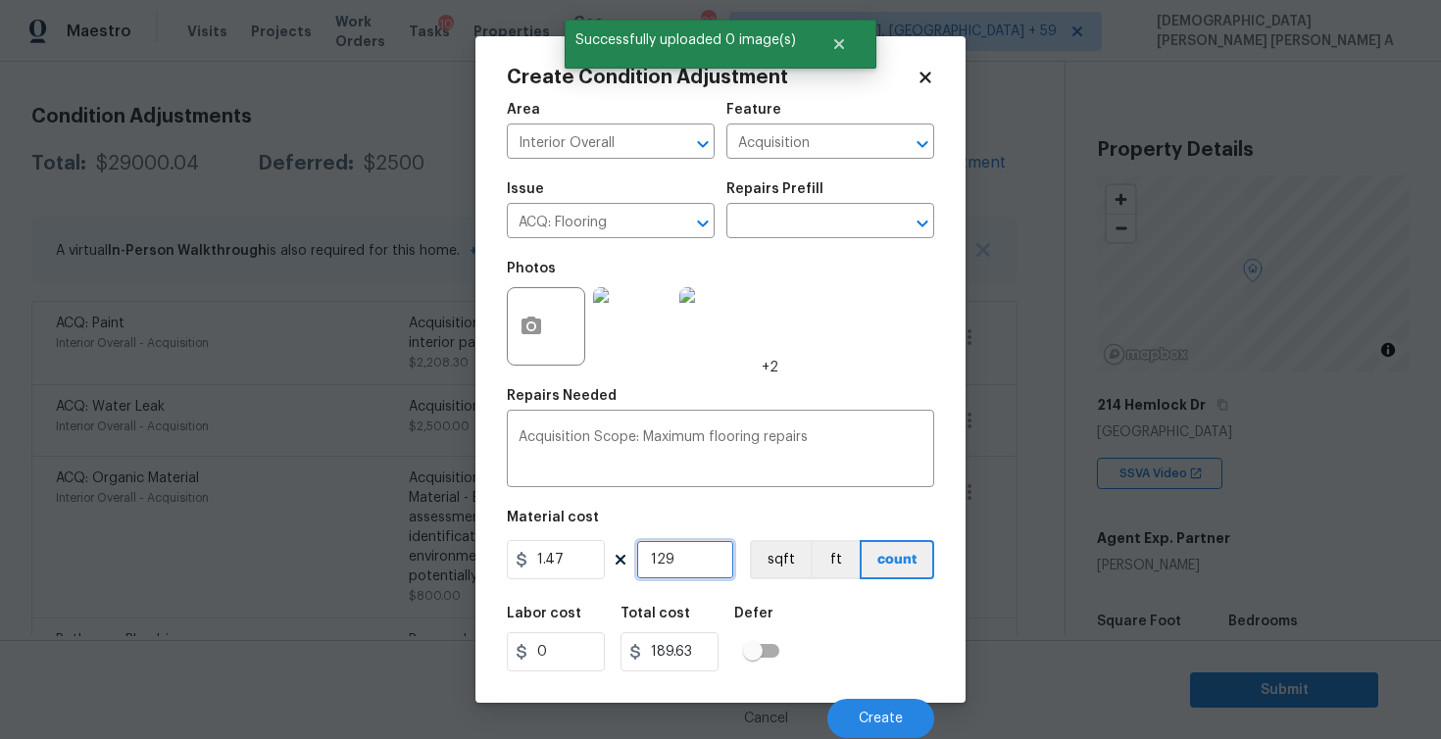
type input "1909.53"
type input "1299"
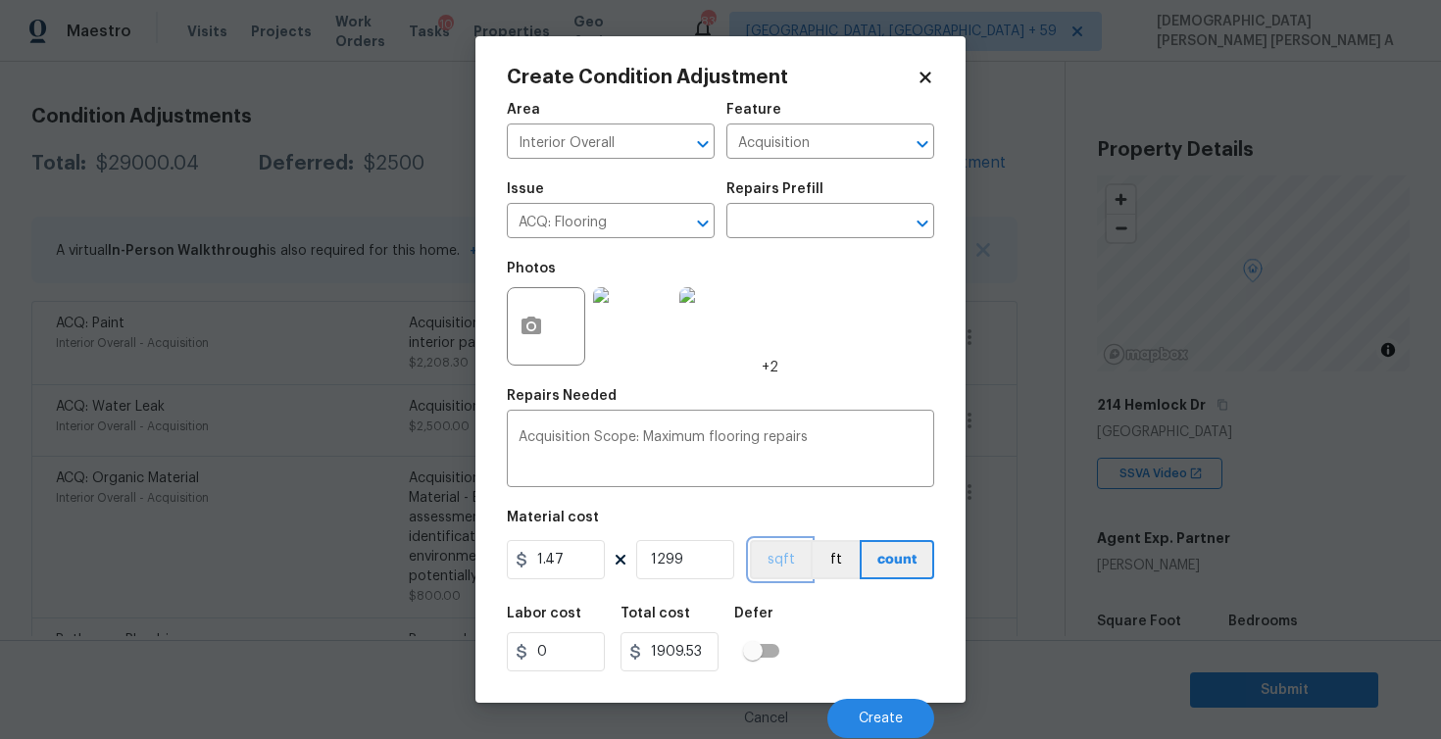
click at [772, 567] on button "sqft" at bounding box center [780, 559] width 61 height 39
click at [848, 697] on div "Cancel Create" at bounding box center [720, 710] width 427 height 55
click at [859, 713] on button "Create" at bounding box center [880, 718] width 107 height 39
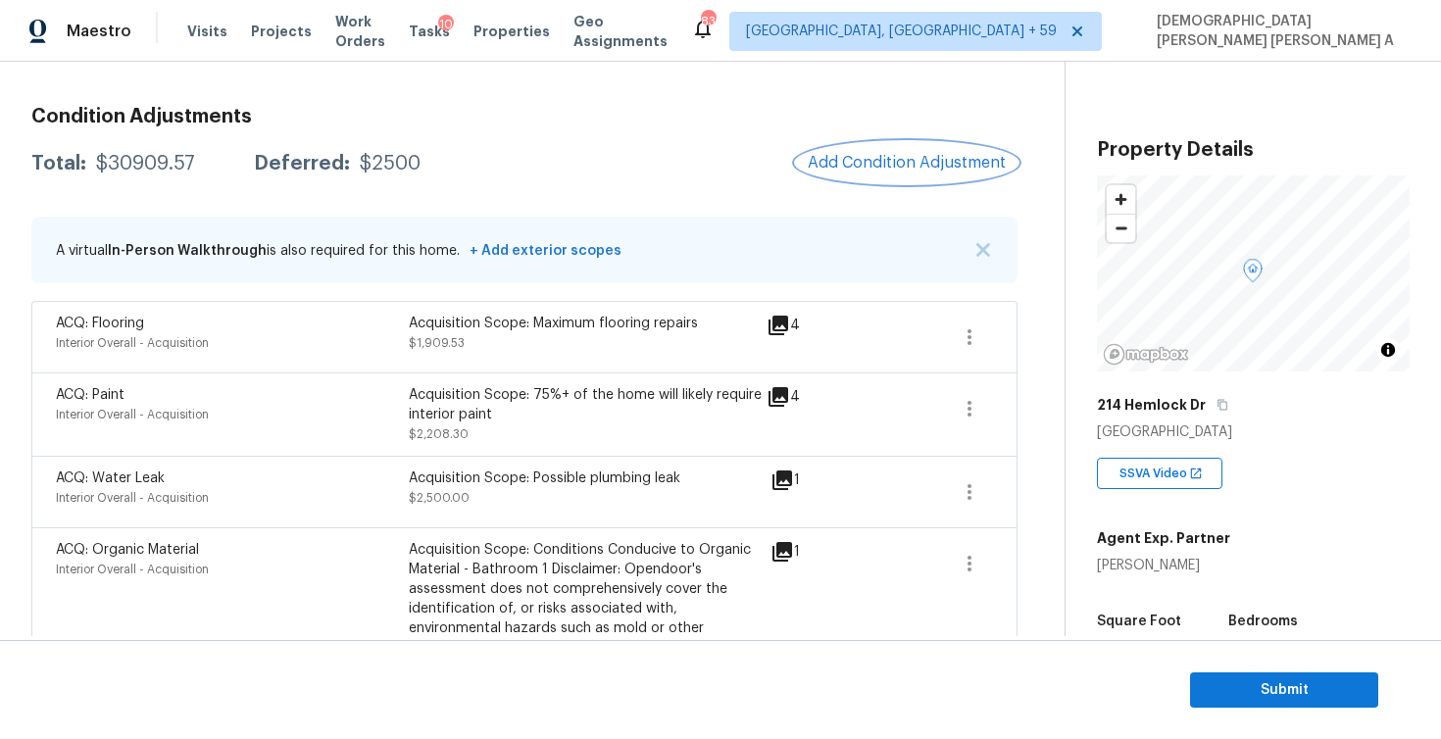
click at [882, 156] on span "Add Condition Adjustment" at bounding box center [907, 163] width 198 height 18
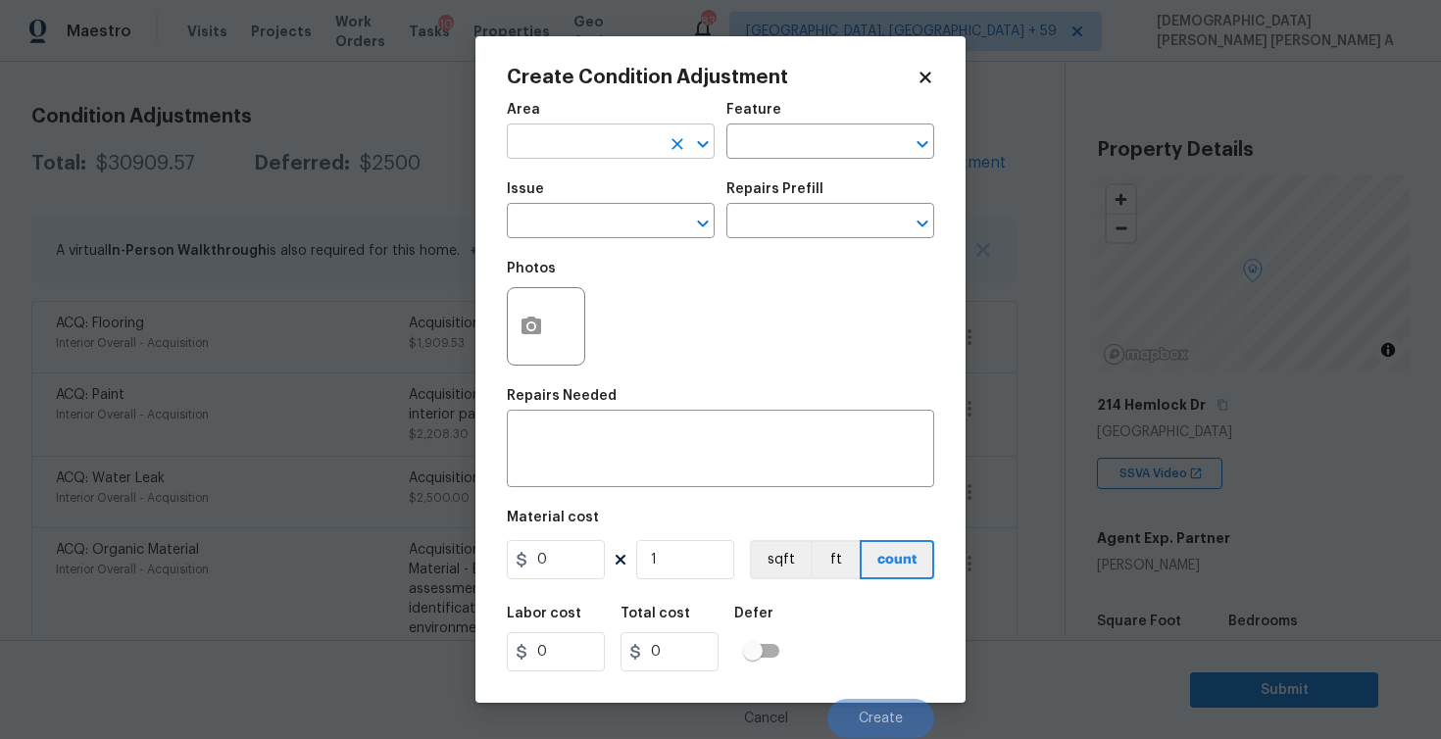
click at [613, 133] on input "text" at bounding box center [583, 143] width 153 height 30
click at [633, 228] on li "Interior Overall" at bounding box center [611, 220] width 208 height 32
type input "Interior Overall"
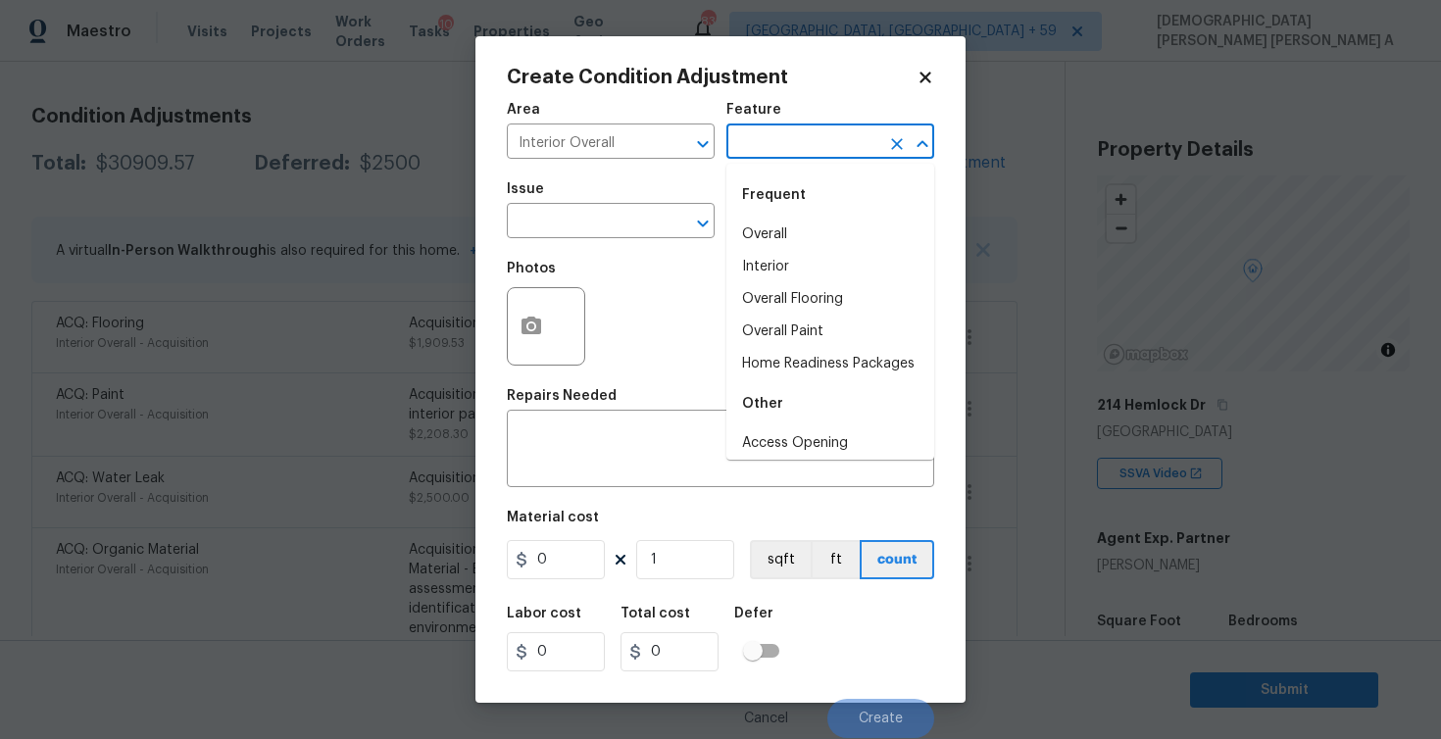
click at [802, 134] on input "text" at bounding box center [802, 143] width 153 height 30
click at [767, 358] on li "Home Readiness Packages" at bounding box center [830, 364] width 208 height 32
type input "Home Readiness Packages"
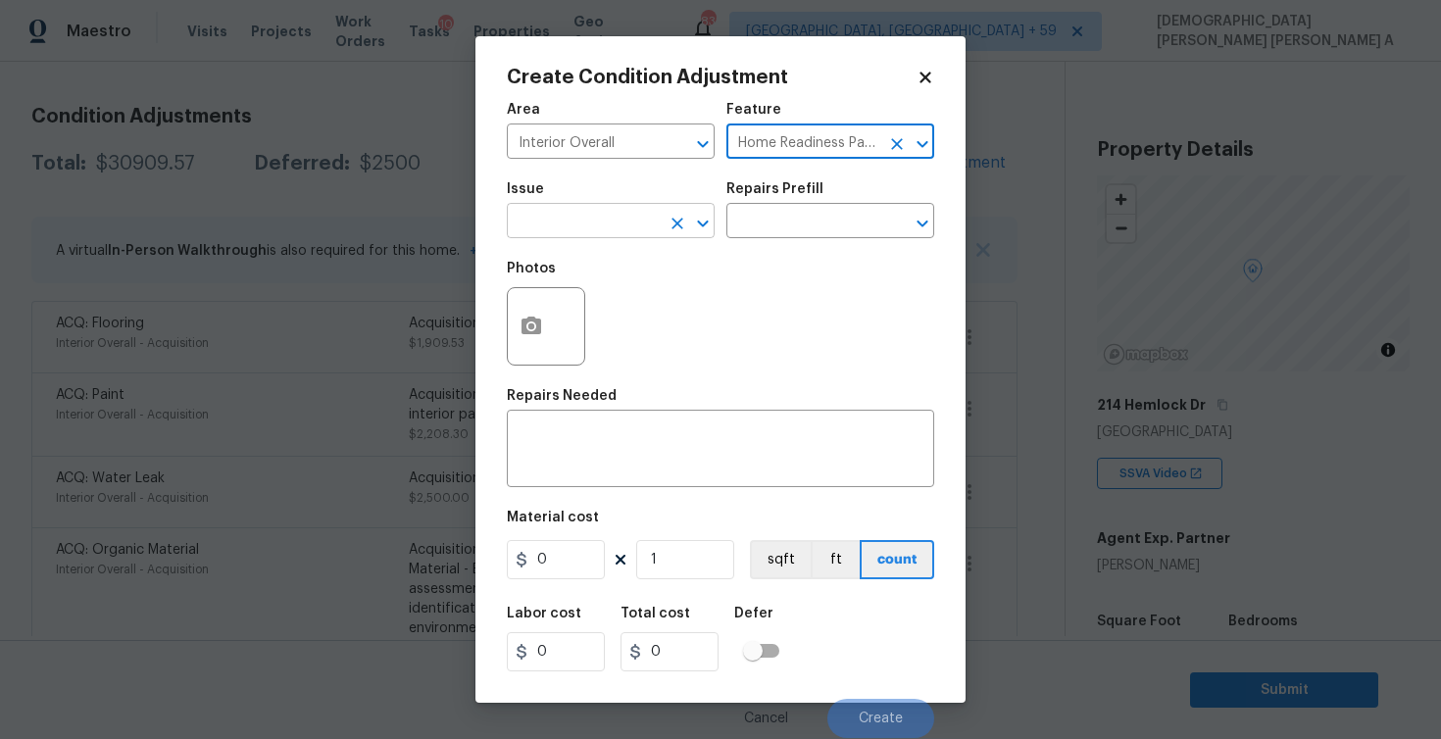
click at [631, 224] on input "text" at bounding box center [583, 223] width 153 height 30
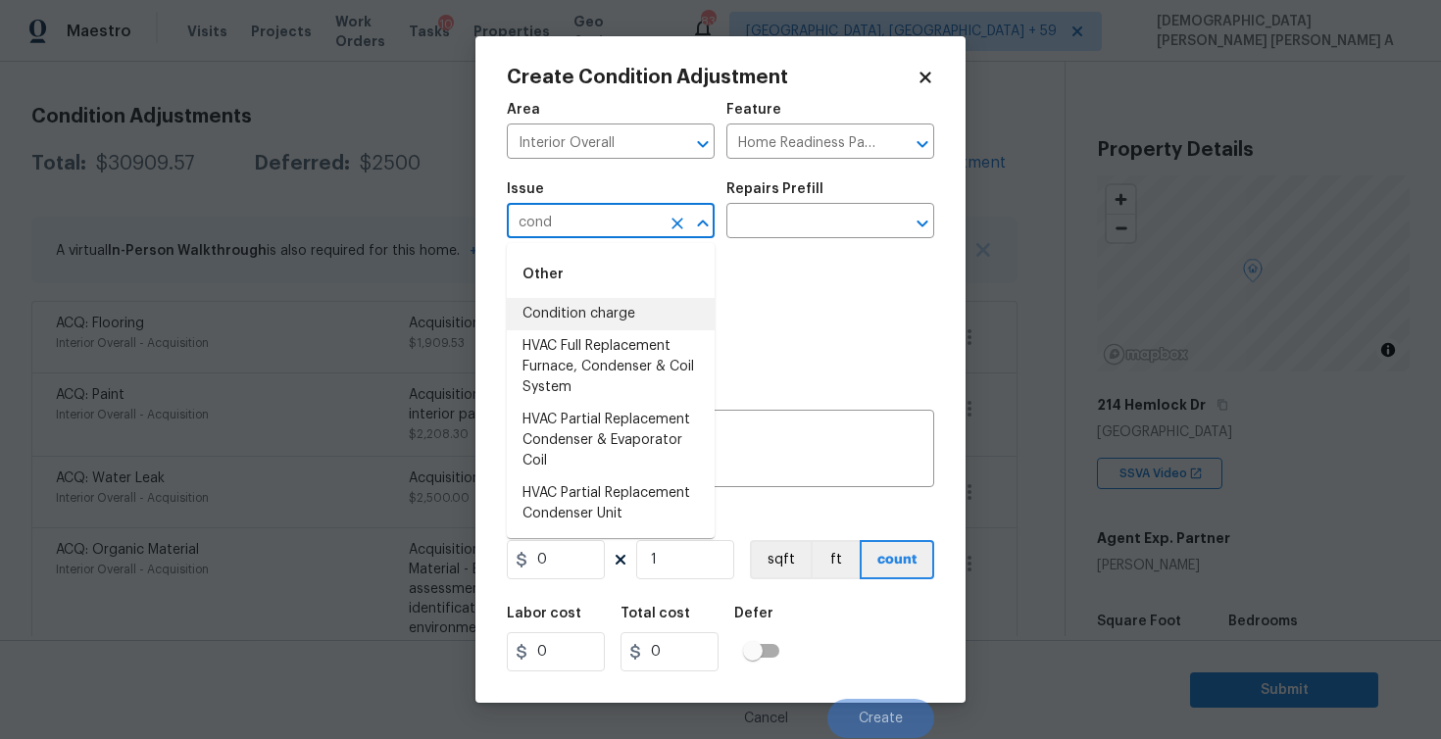
click at [666, 323] on li "Condition charge" at bounding box center [611, 314] width 208 height 32
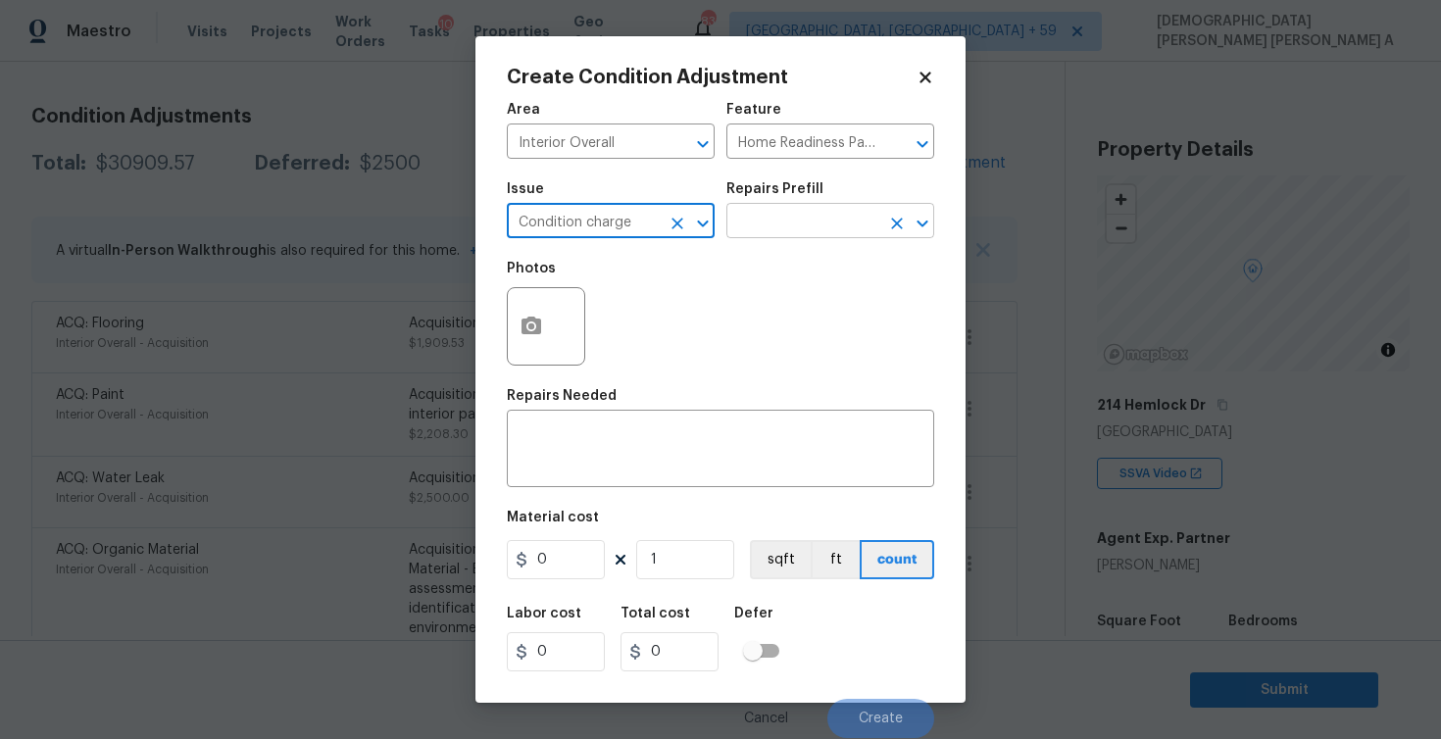
type input "Condition charge"
click at [831, 226] on input "text" at bounding box center [802, 223] width 153 height 30
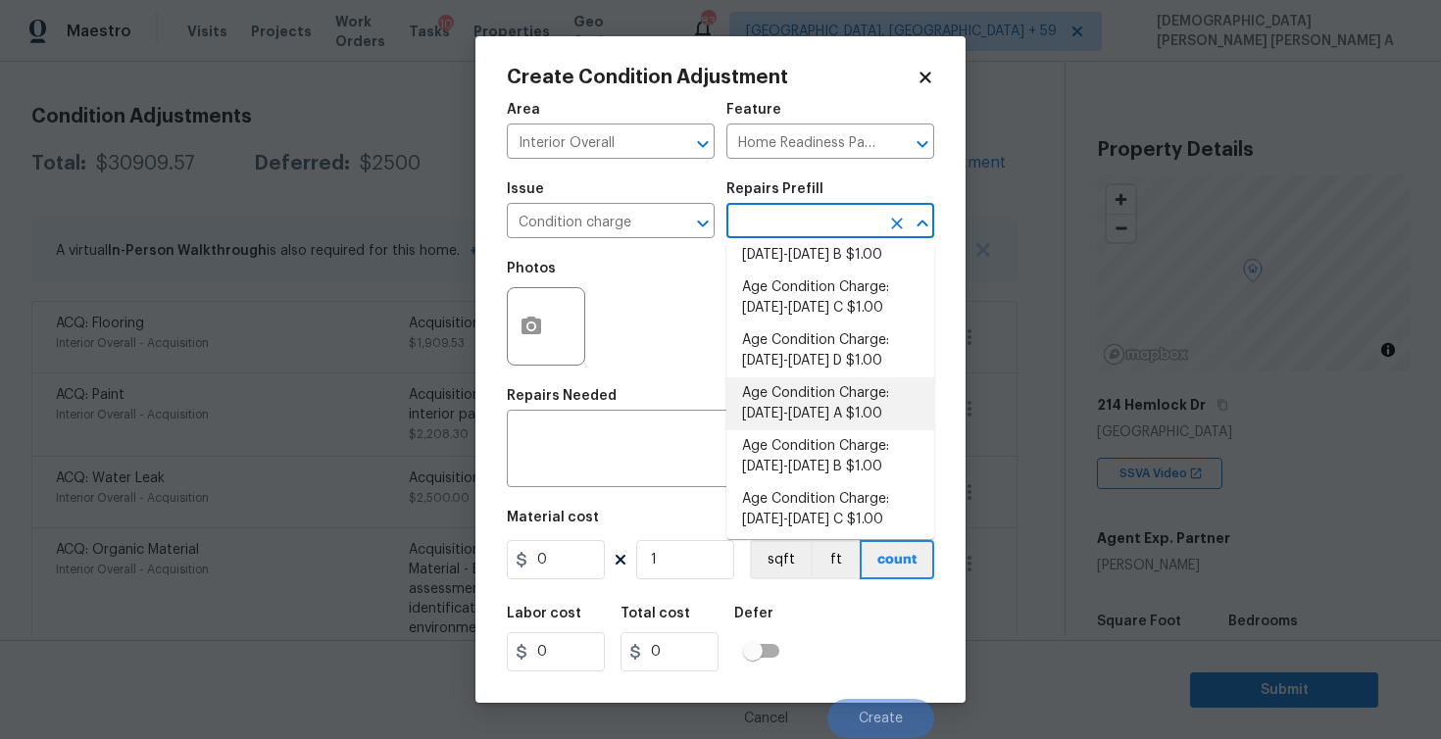
scroll to position [138, 0]
click at [836, 414] on li "Age Condition Charge: 1979-1992 B $1.00" at bounding box center [830, 403] width 208 height 53
type textarea "Age Condition Charge: 1979-1992 B"
type input "1"
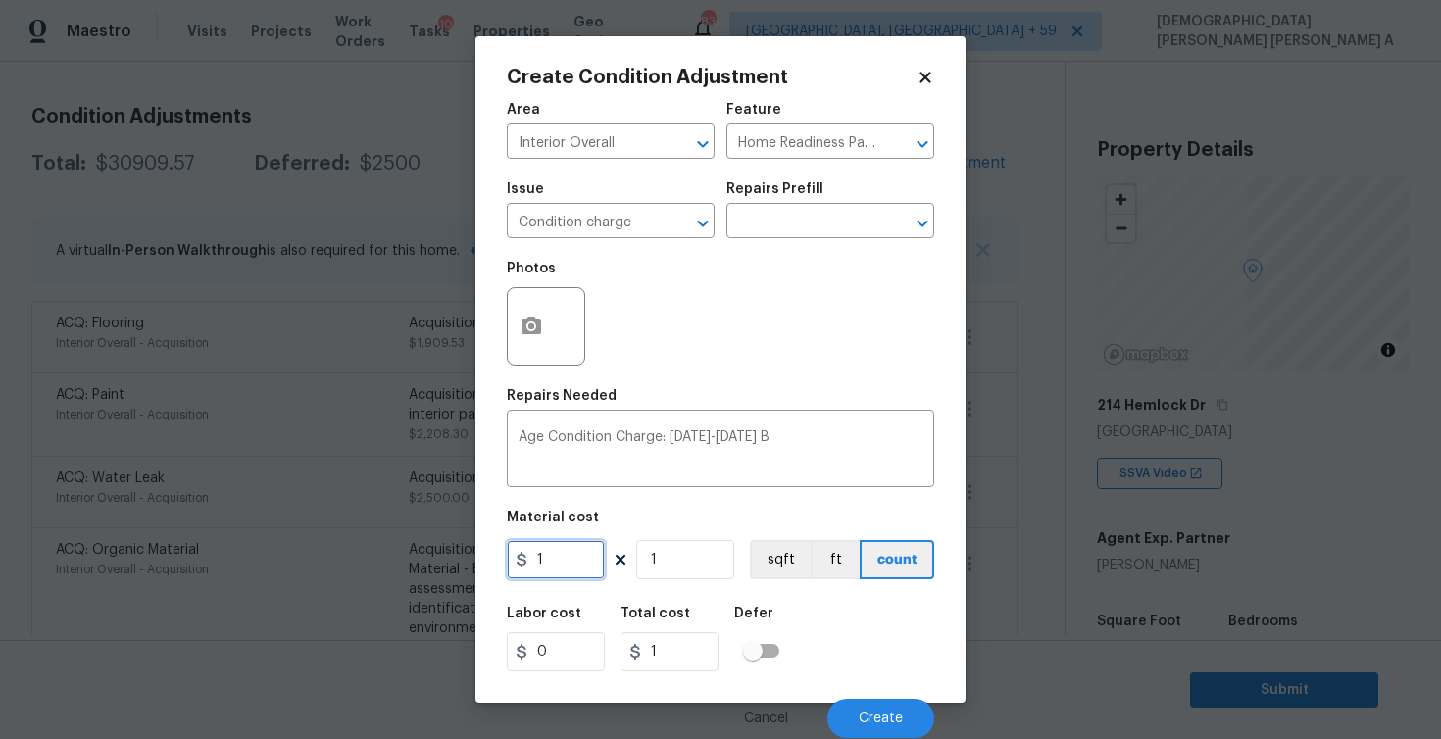
click at [561, 562] on input "1" at bounding box center [556, 559] width 98 height 39
type input "2000"
click at [885, 721] on span "Create" at bounding box center [881, 719] width 44 height 15
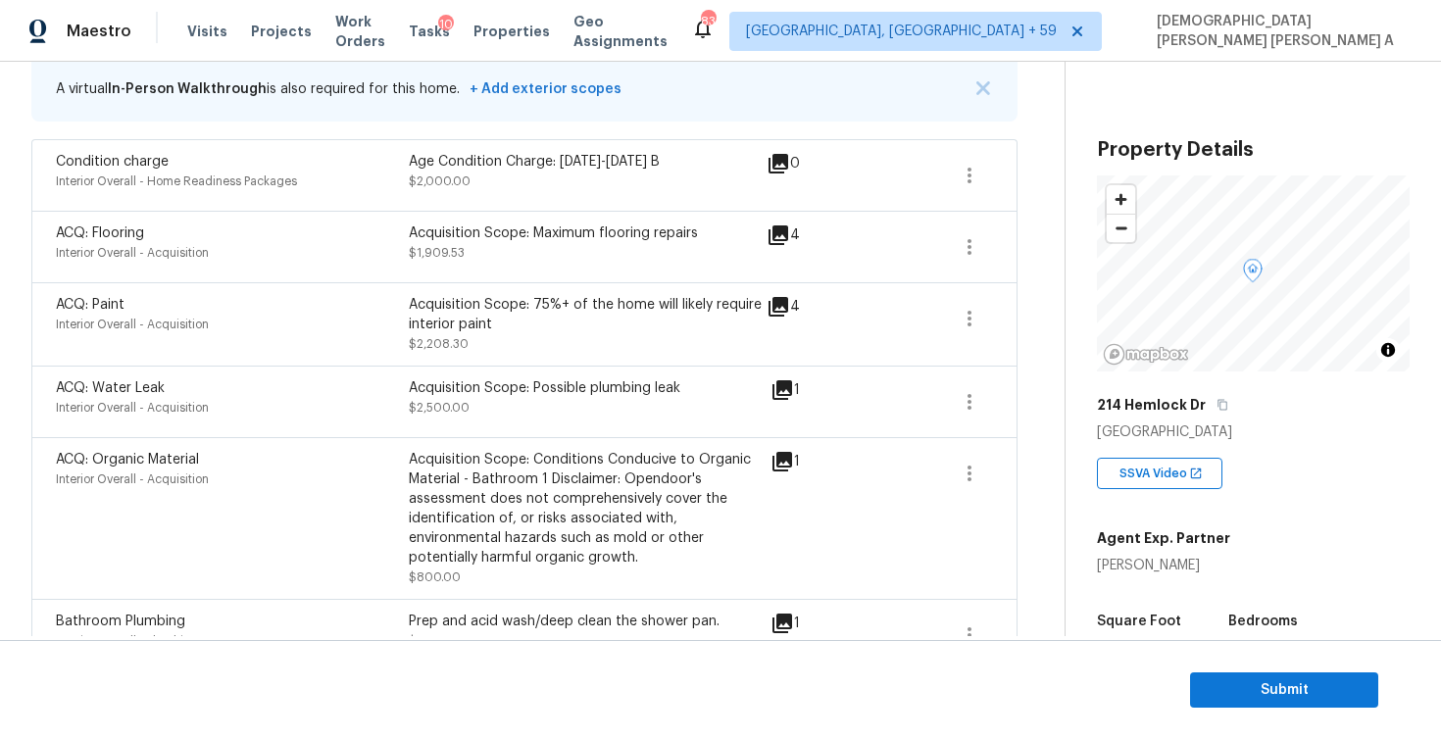
scroll to position [312, 0]
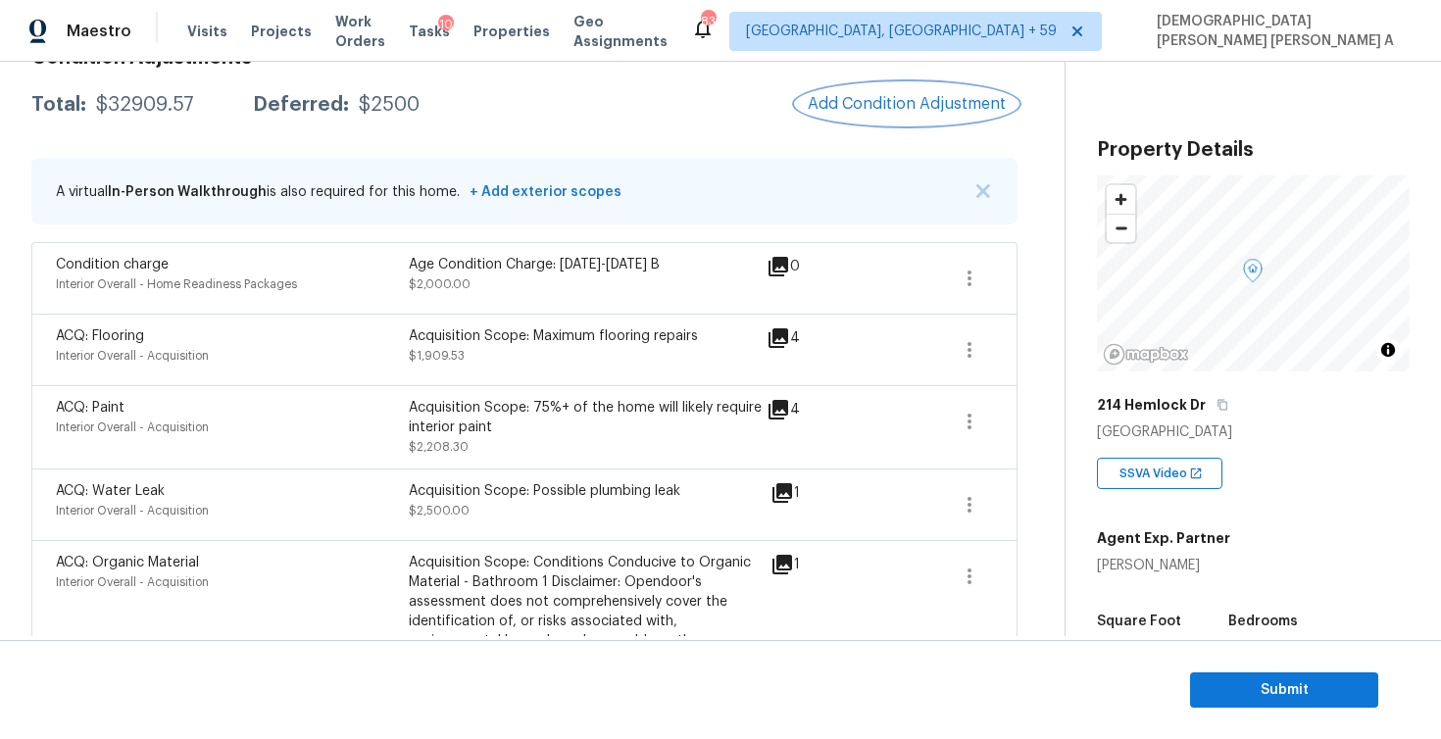
click at [870, 98] on span "Add Condition Adjustment" at bounding box center [907, 104] width 198 height 18
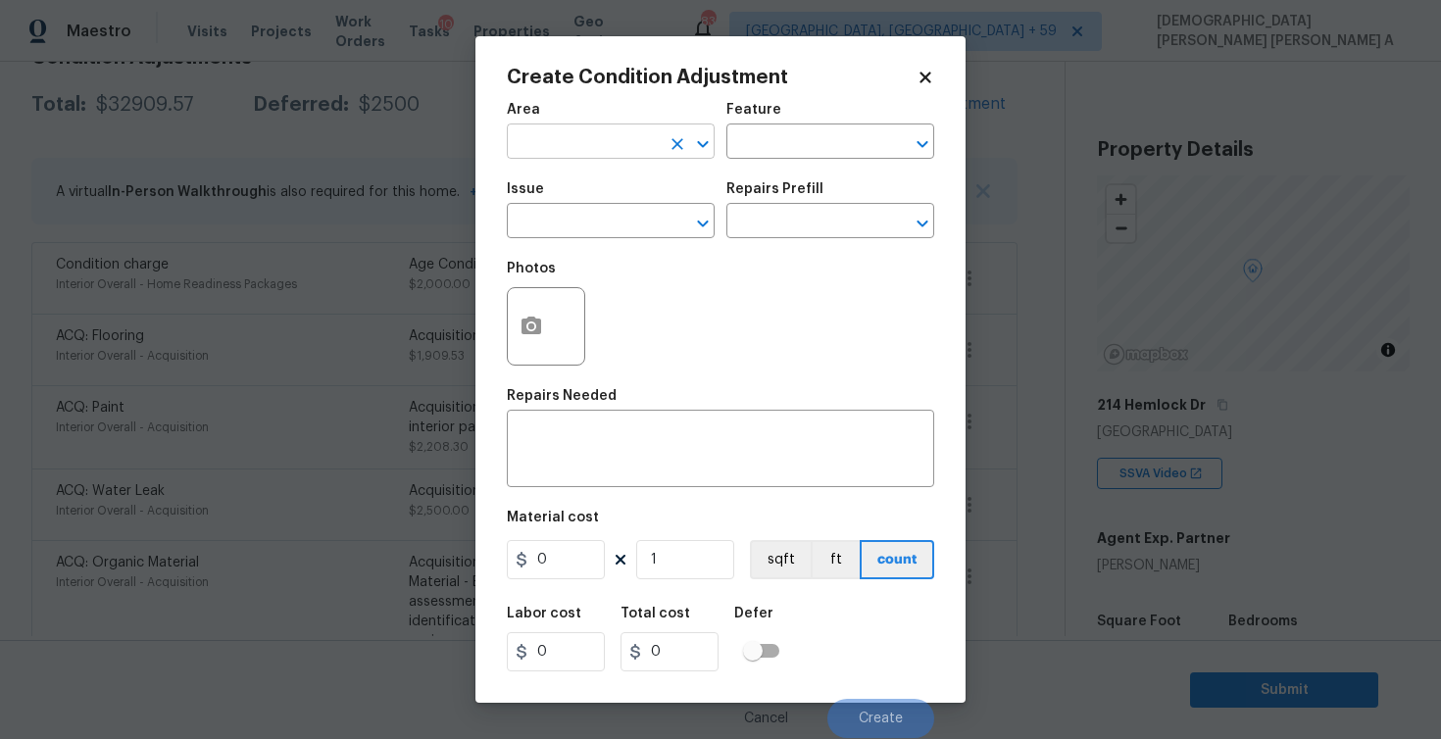
click at [559, 146] on input "text" at bounding box center [583, 143] width 153 height 30
click at [546, 180] on li "Exterior Overall" at bounding box center [611, 188] width 208 height 32
type input "Exterior Overall"
click at [812, 134] on input "text" at bounding box center [802, 143] width 153 height 30
type input "s"
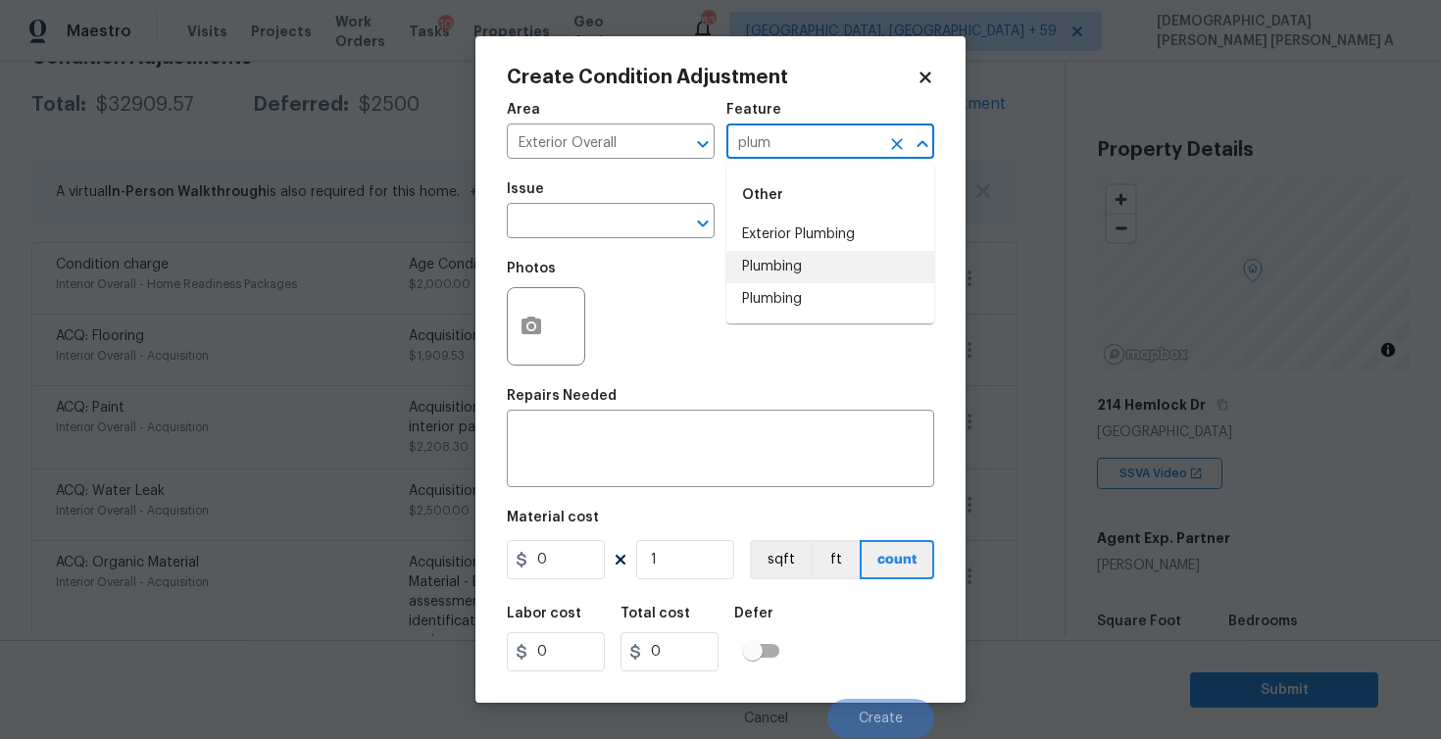
click at [818, 259] on li "Plumbing" at bounding box center [830, 267] width 208 height 32
type input "Plumbing"
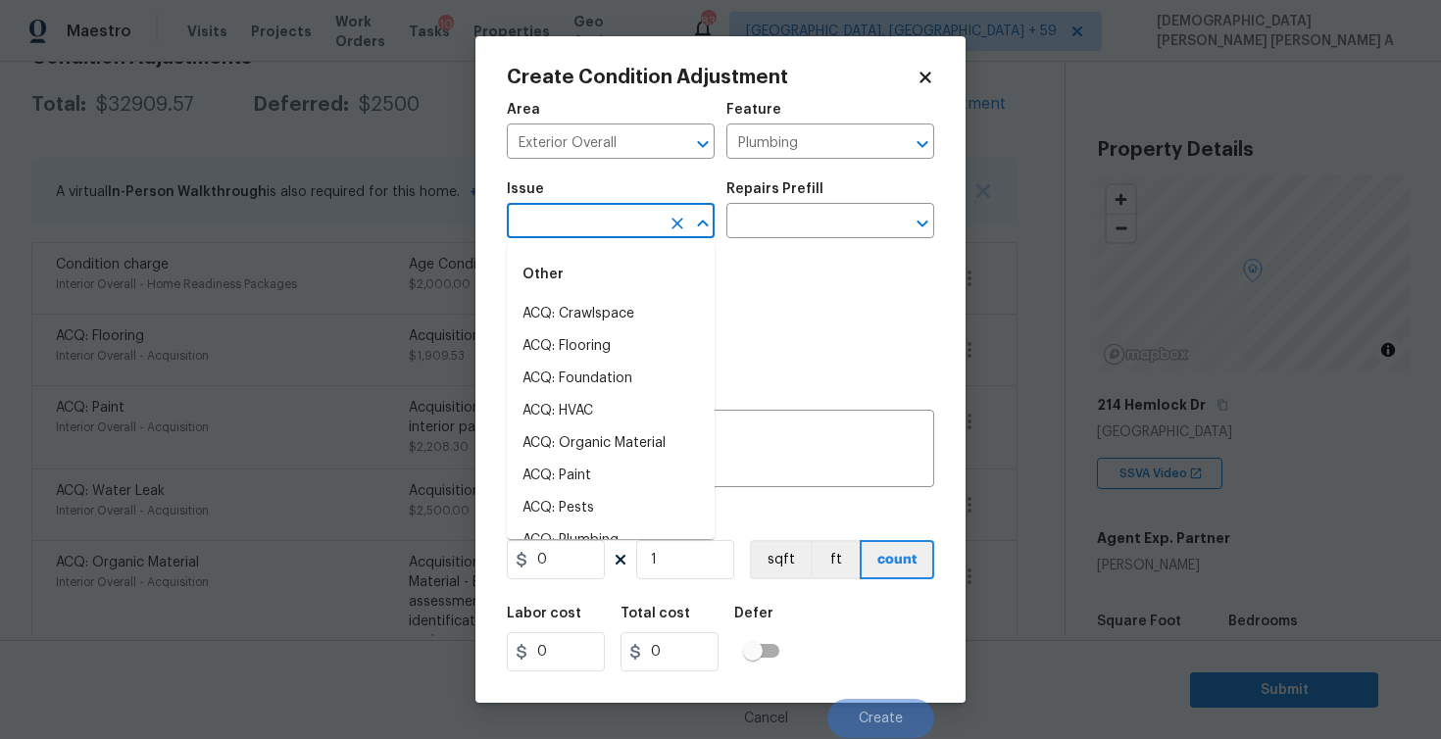
click at [625, 223] on input "text" at bounding box center [583, 223] width 153 height 30
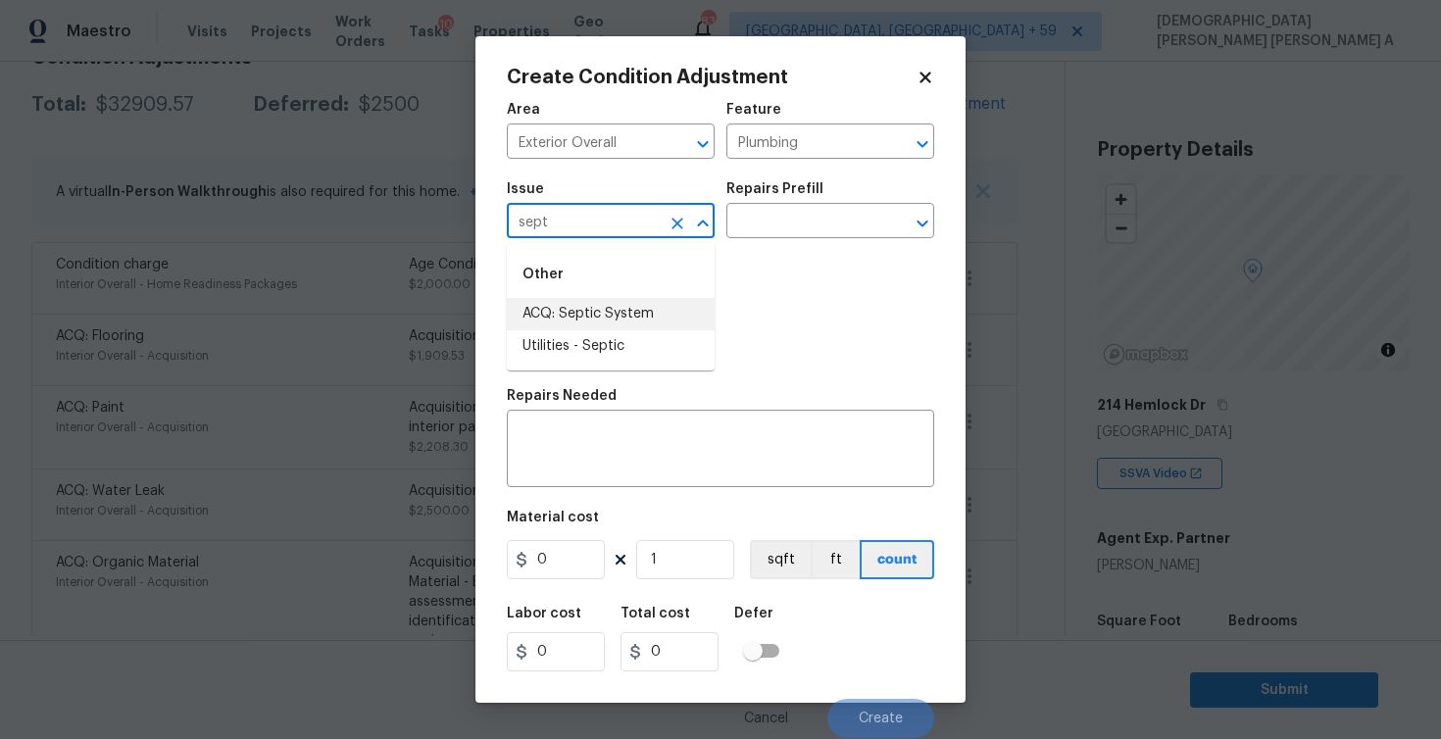
click at [597, 347] on li "Utilities - Septic" at bounding box center [611, 346] width 208 height 32
type input "Utilities - Septic"
click at [836, 211] on input "text" at bounding box center [802, 223] width 153 height 30
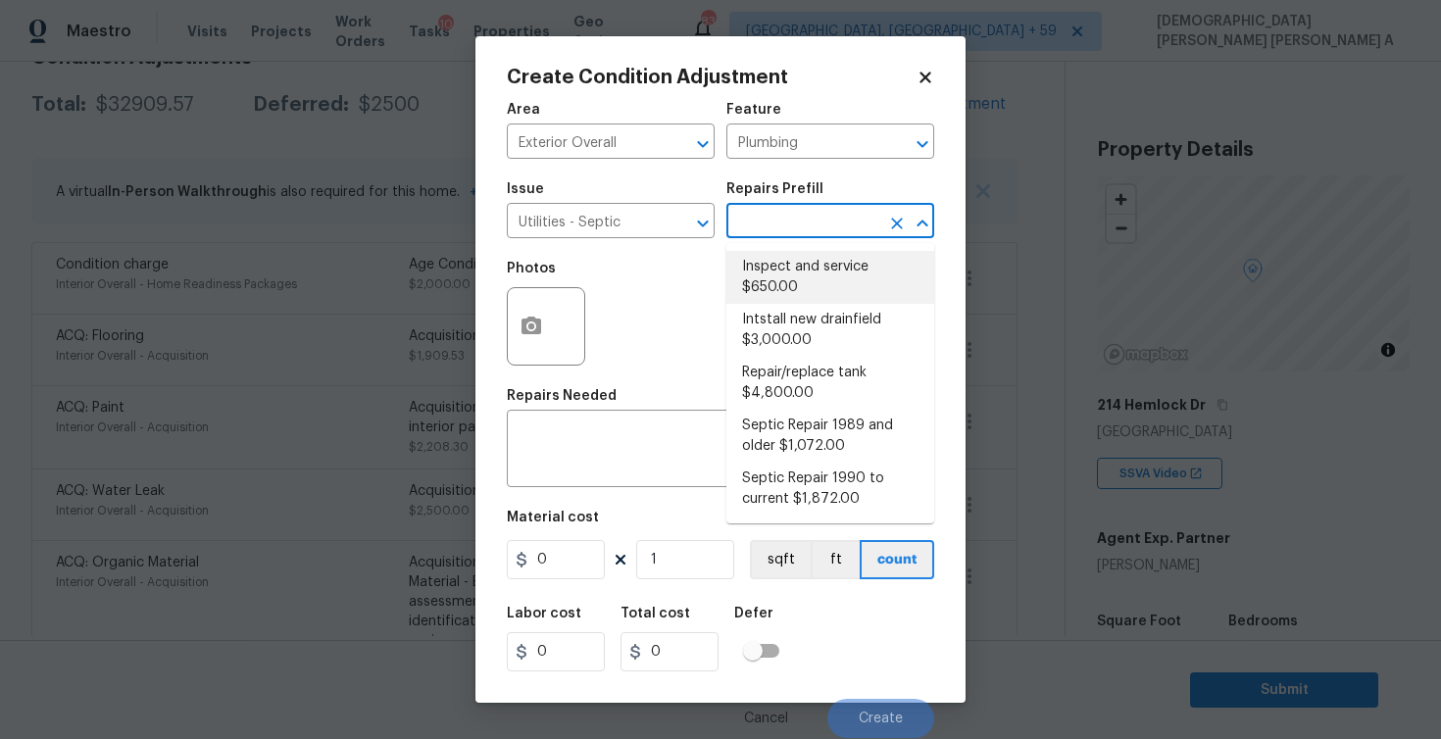
click at [774, 280] on li "Inspect and service $650.00" at bounding box center [830, 277] width 208 height 53
type textarea "Pump and inspect septic tank and provide clean bill of health from specialist c…"
type input "650"
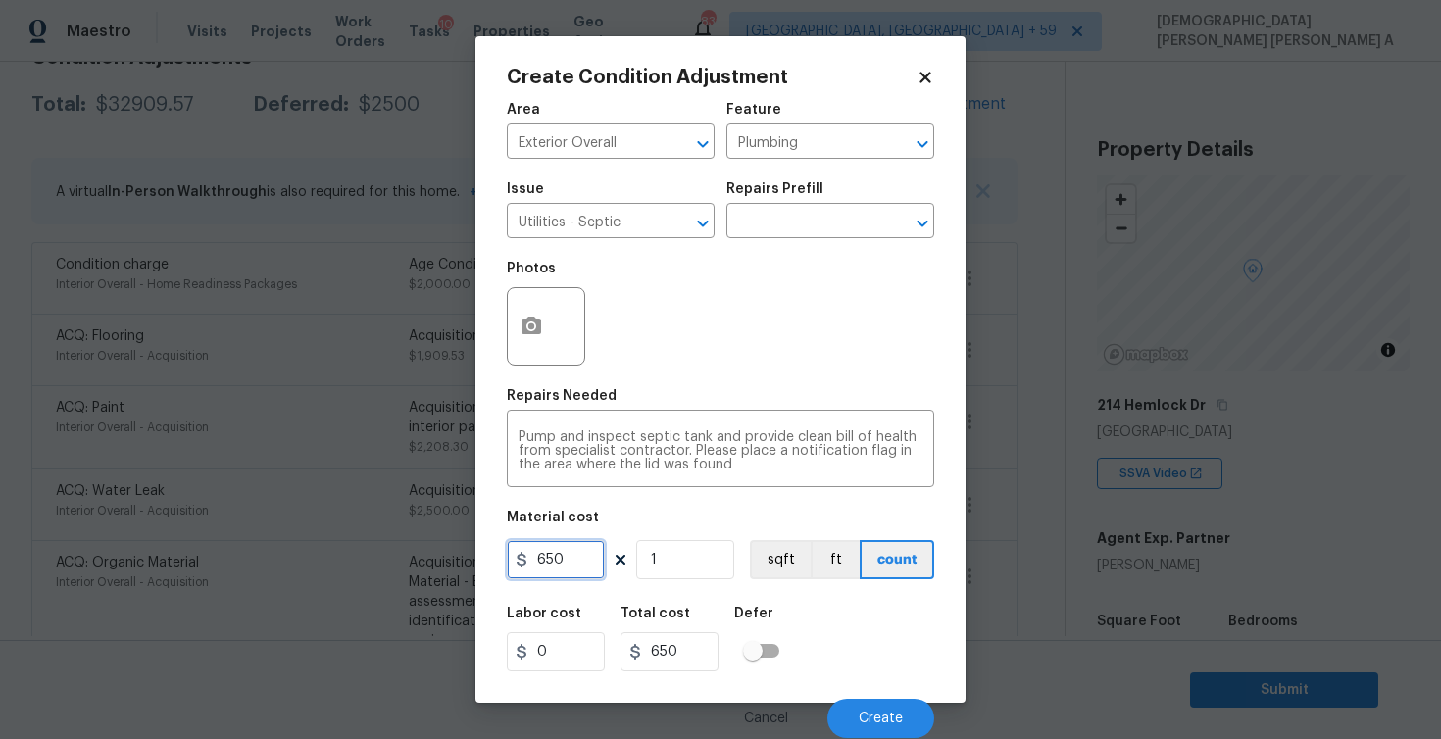
click at [567, 562] on input "650" at bounding box center [556, 559] width 98 height 39
type input "2500"
click at [885, 719] on span "Create" at bounding box center [881, 719] width 44 height 15
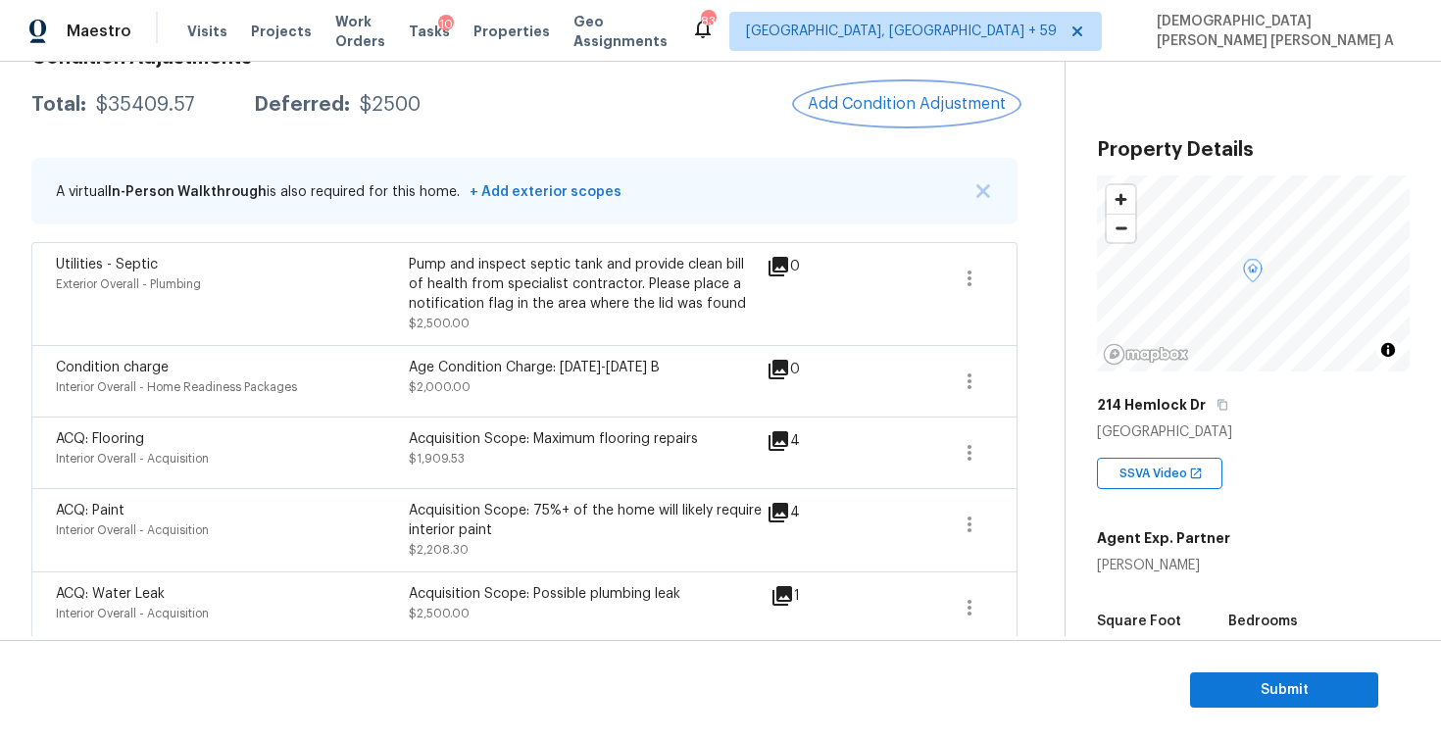
click at [891, 114] on button "Add Condition Adjustment" at bounding box center [907, 103] width 222 height 41
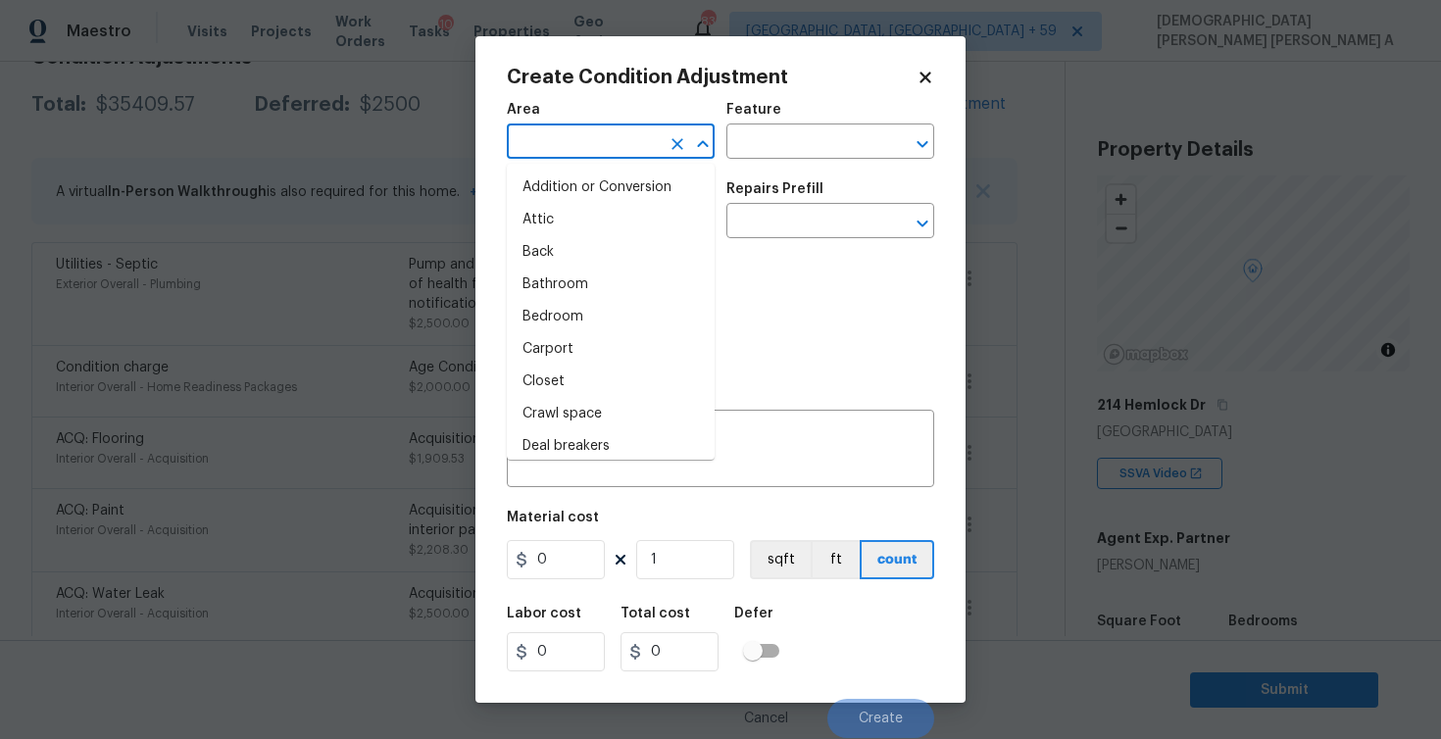
click at [611, 151] on input "text" at bounding box center [583, 143] width 153 height 30
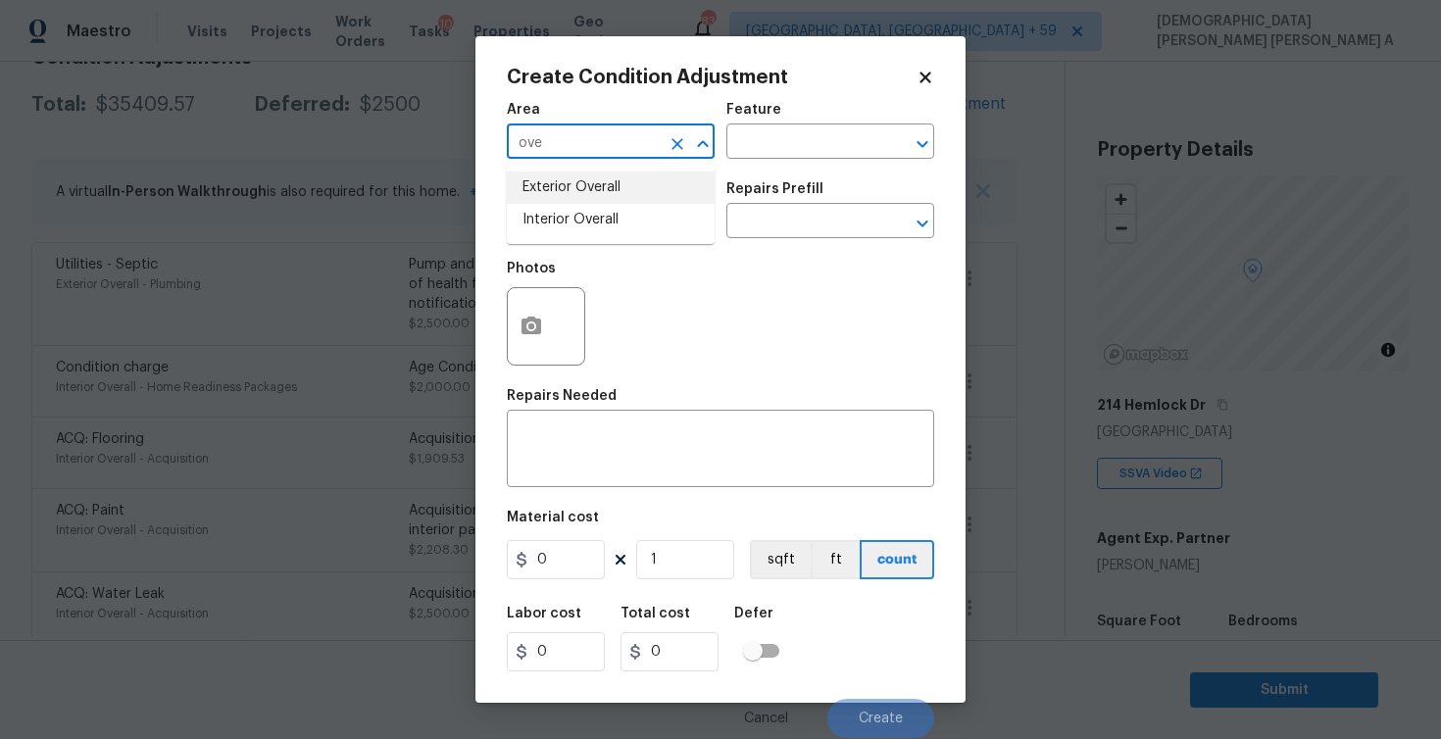
click at [625, 183] on li "Exterior Overall" at bounding box center [611, 188] width 208 height 32
type input "Exterior Overall"
click at [796, 166] on div "Area Exterior Overall ​ Feature ​" at bounding box center [720, 130] width 427 height 79
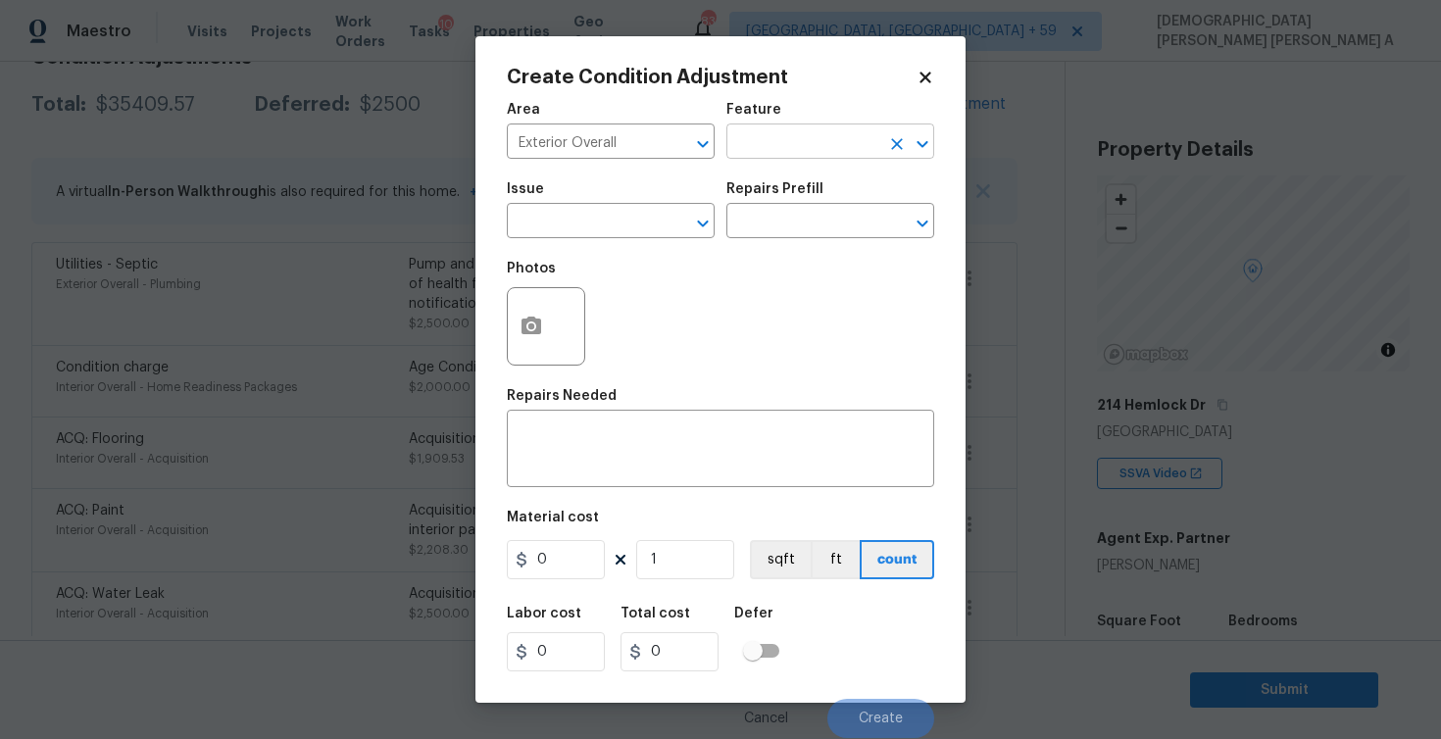
click at [796, 154] on input "text" at bounding box center [802, 143] width 153 height 30
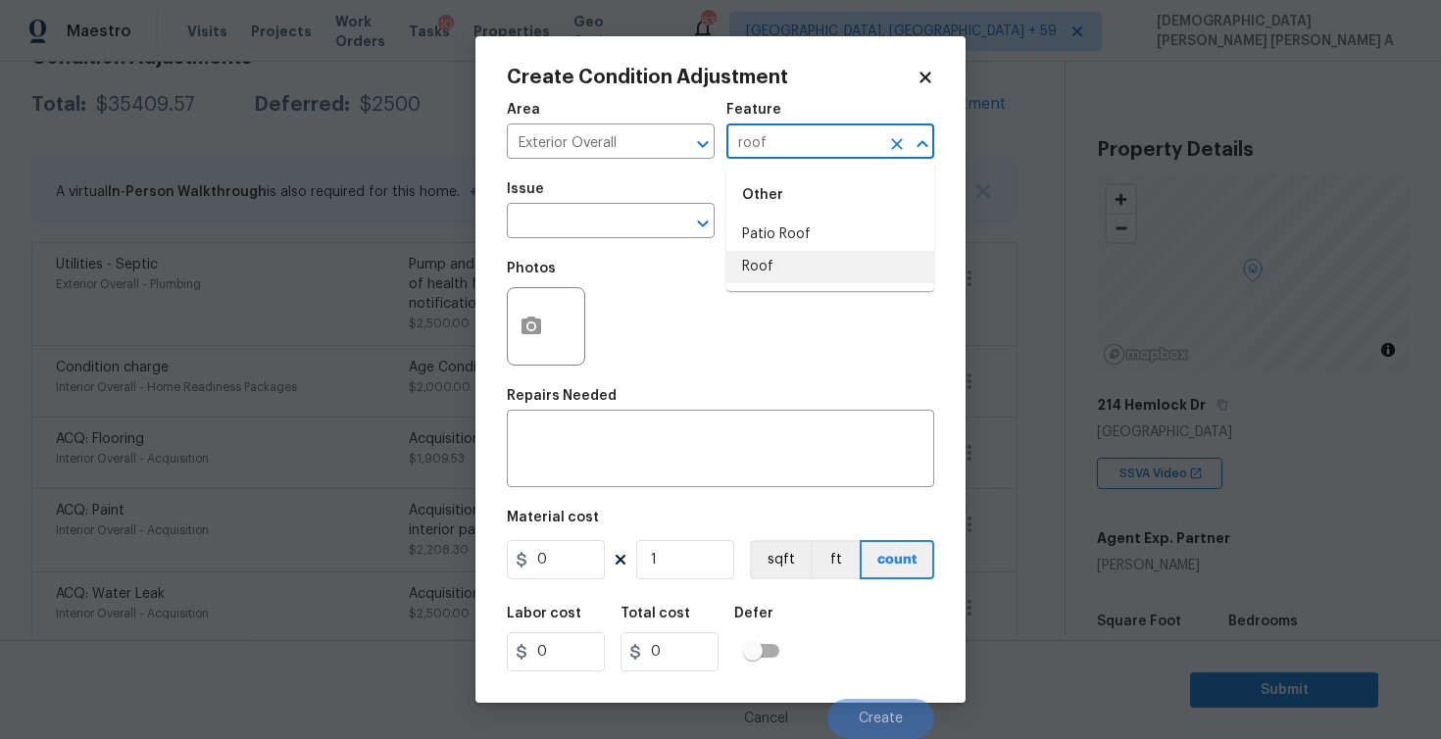
click at [782, 266] on li "Roof" at bounding box center [830, 267] width 208 height 32
type input "Roof"
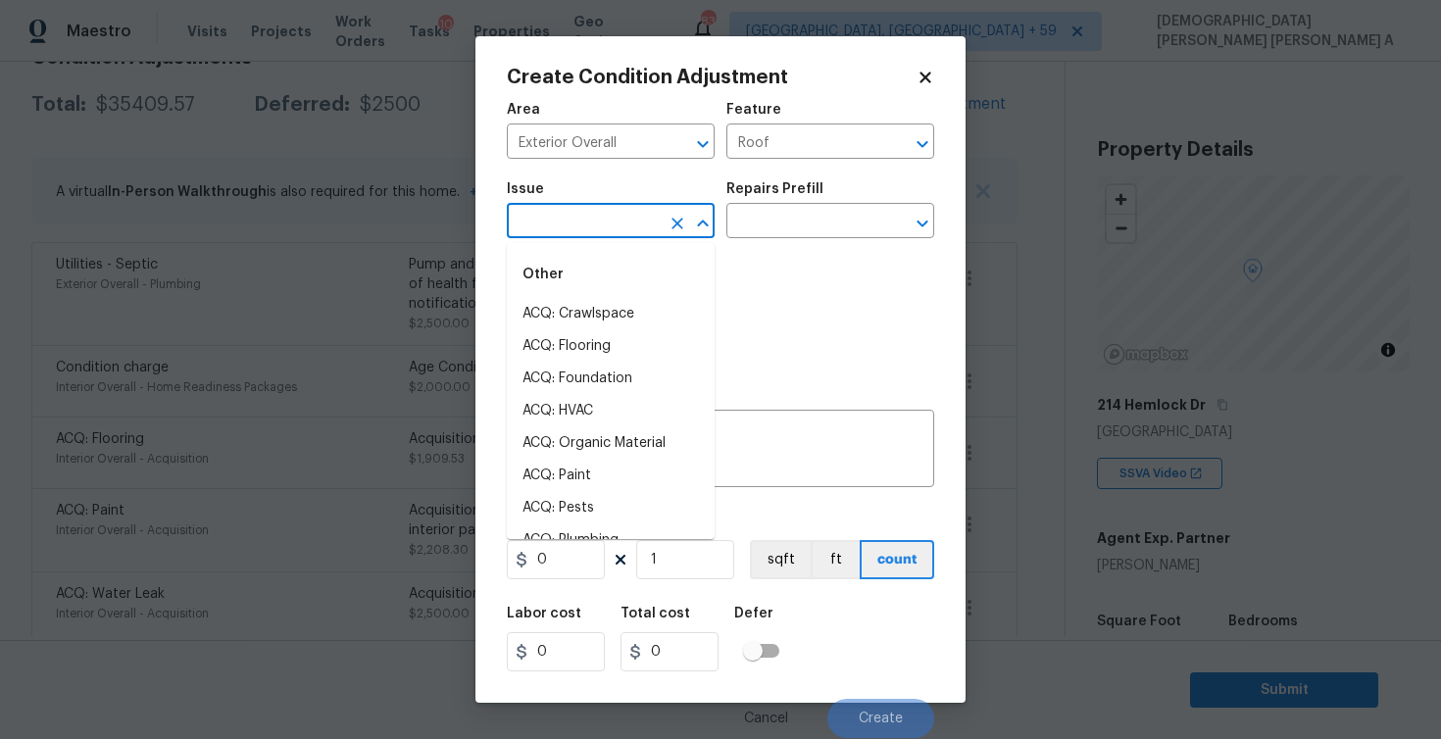
click at [575, 225] on input "text" at bounding box center [583, 223] width 153 height 30
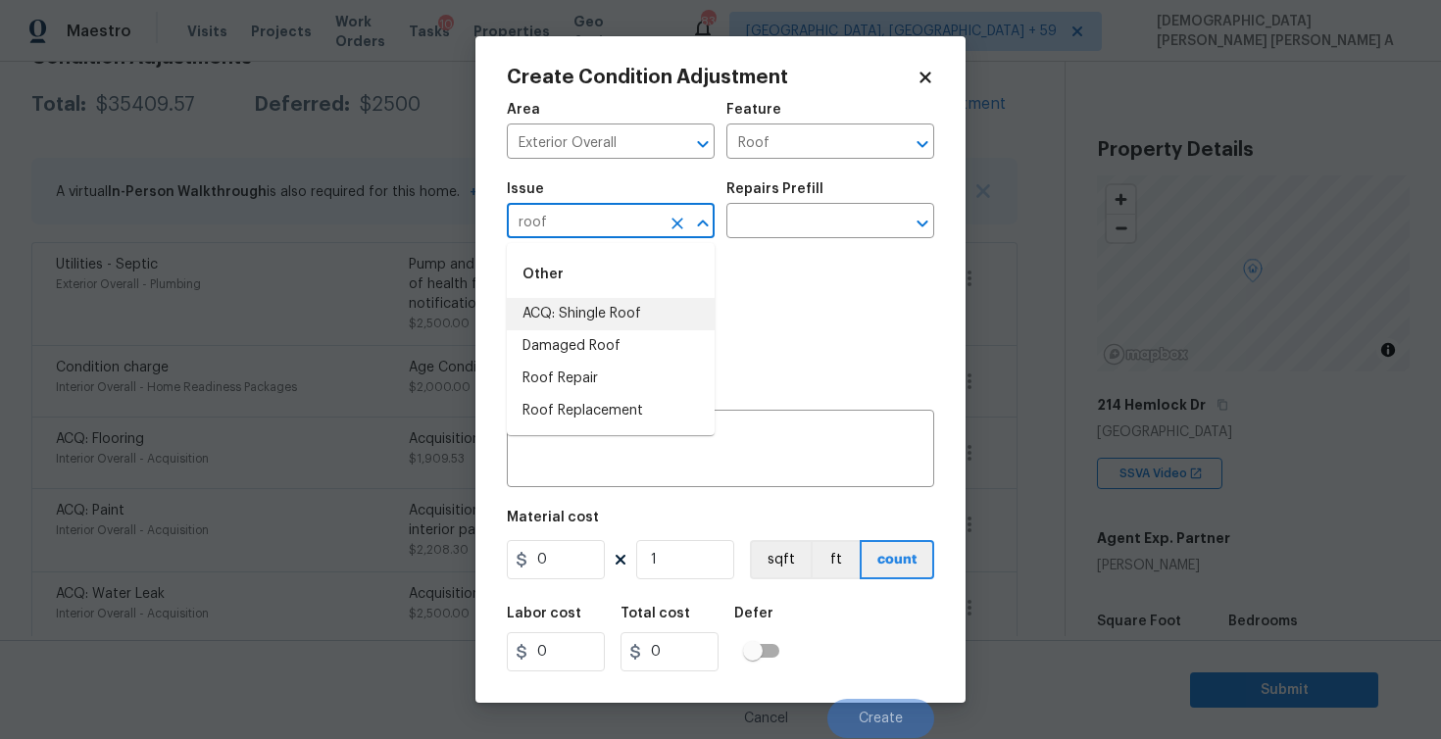
click at [594, 318] on li "ACQ: Shingle Roof" at bounding box center [611, 314] width 208 height 32
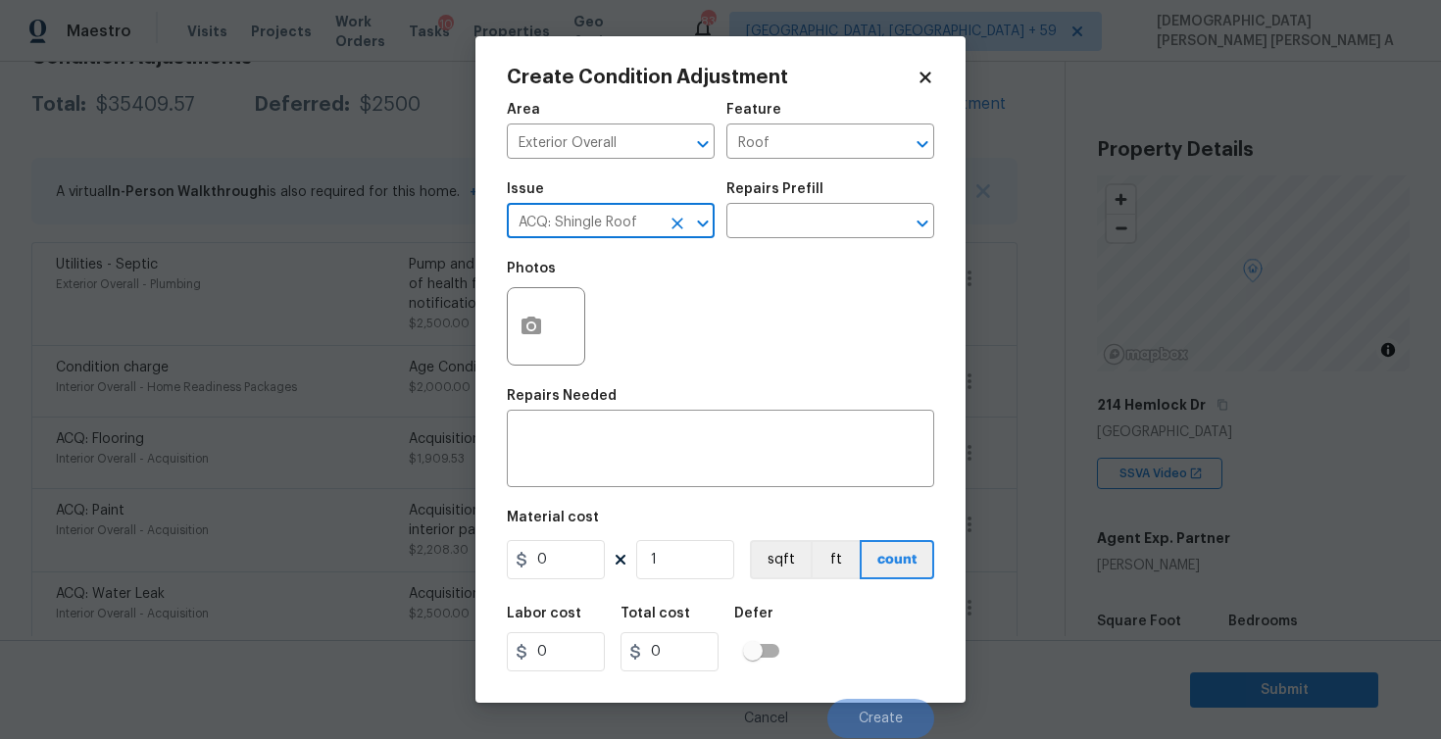
type input "ACQ: Shingle Roof"
click at [812, 192] on h5 "Repairs Prefill" at bounding box center [774, 189] width 97 height 14
click at [804, 223] on input "text" at bounding box center [802, 223] width 153 height 30
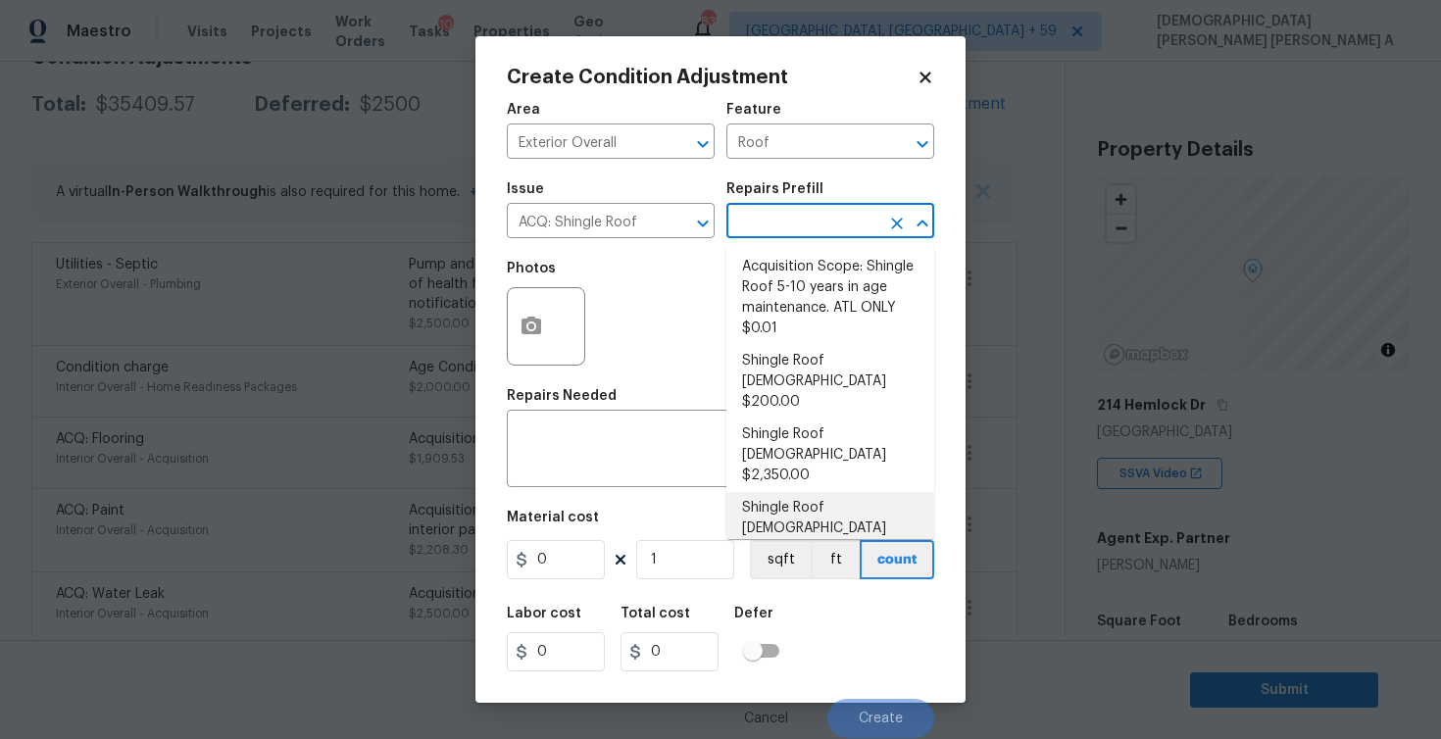
scroll to position [25, 0]
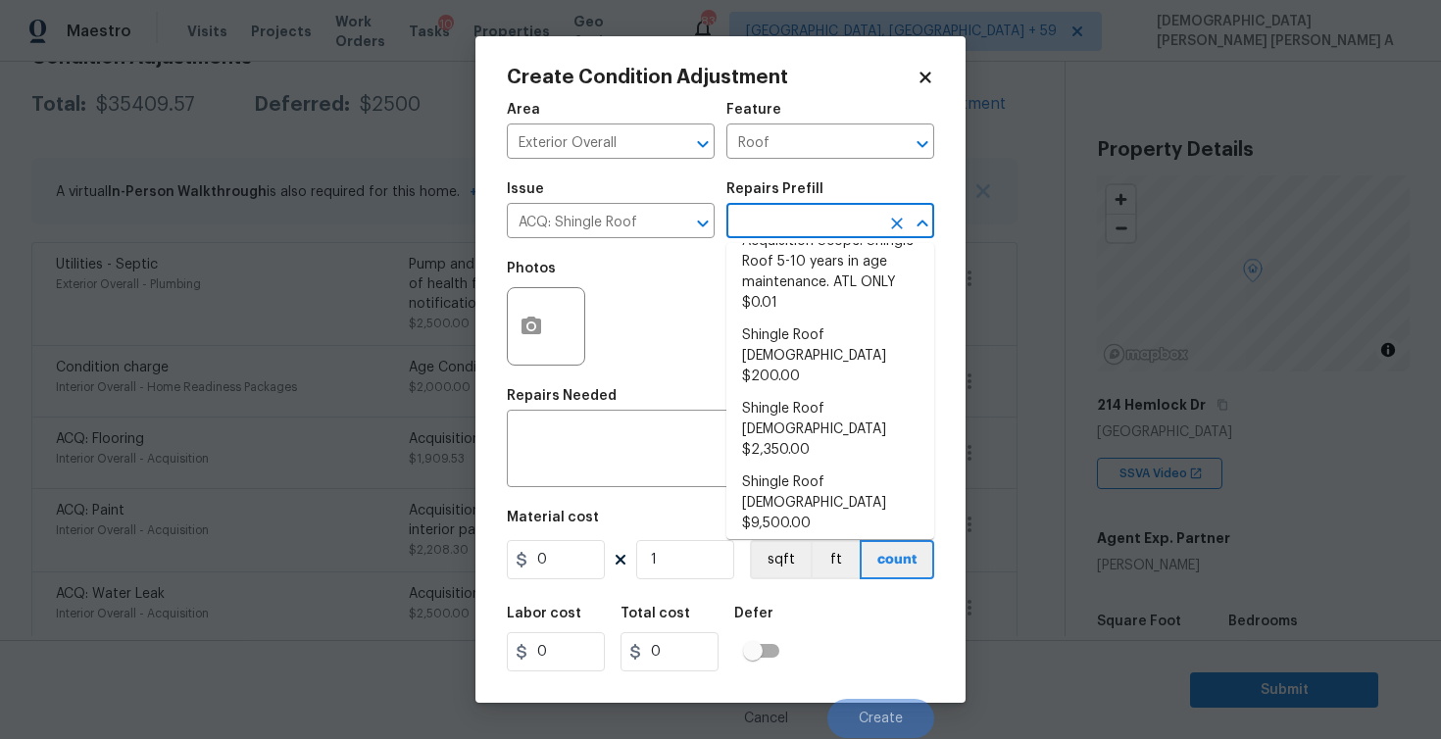
click at [814, 540] on li "Shingle Roof 21+ Years Old $9,500.00" at bounding box center [830, 577] width 208 height 74
type input "Acquisition"
type textarea "Acquisition Scope: Shingle Roof 21+ years in age or replacement required."
type input "9500"
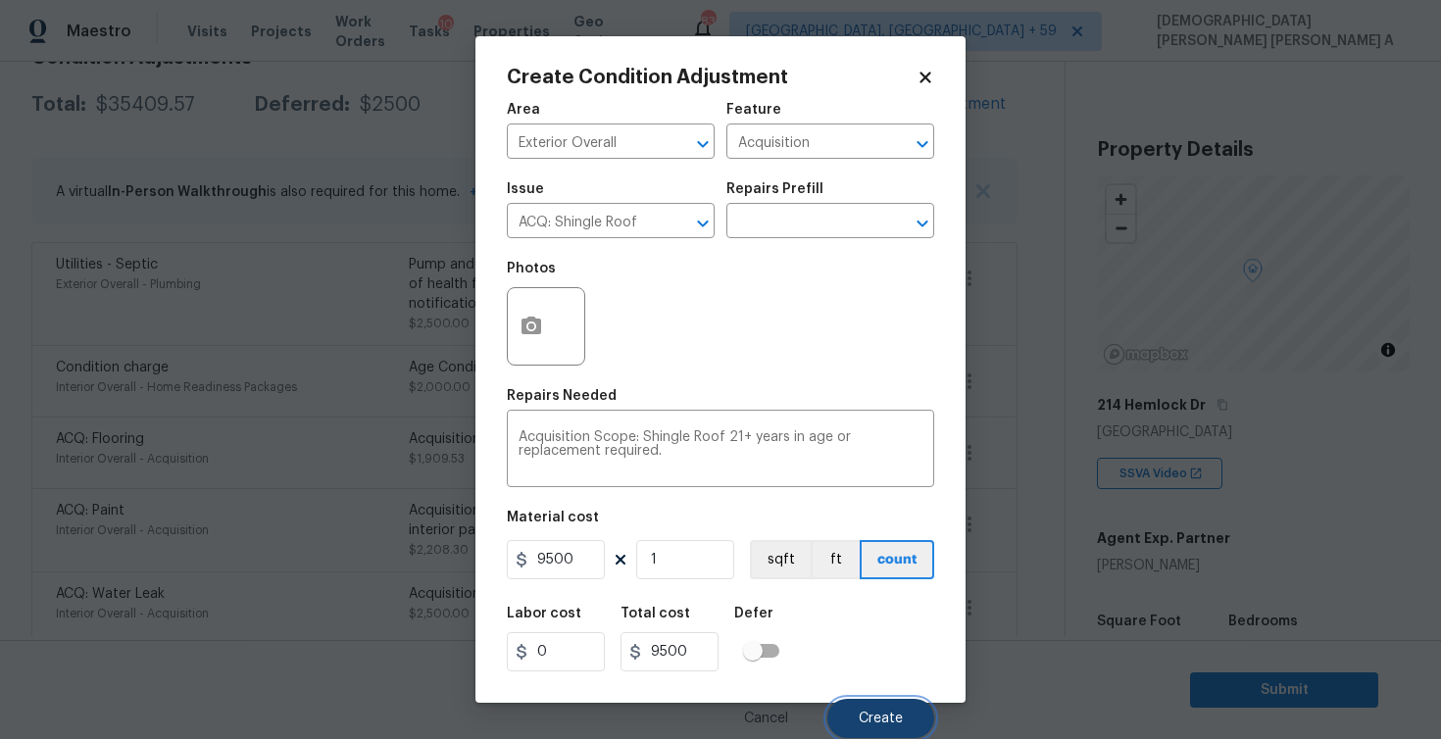
click at [899, 728] on button "Create" at bounding box center [880, 718] width 107 height 39
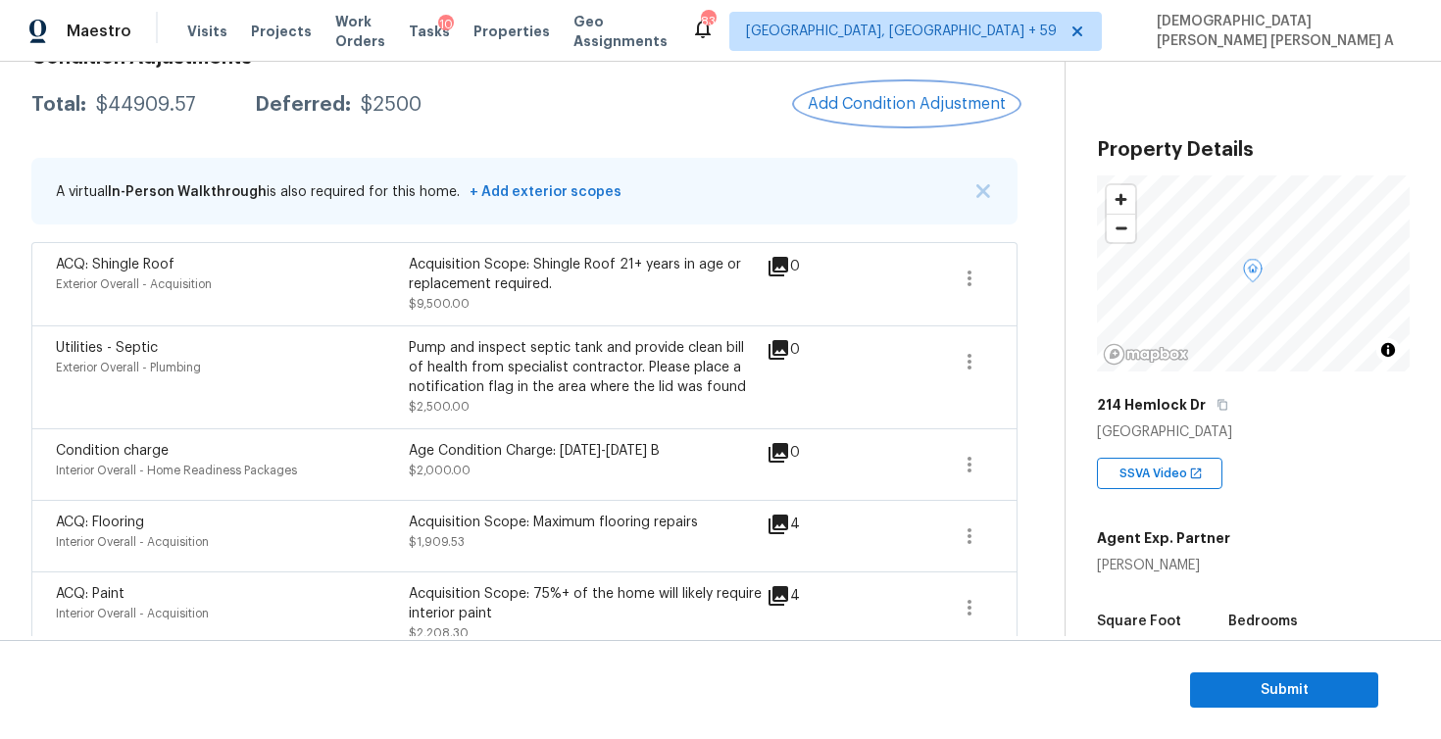
click at [861, 120] on button "Add Condition Adjustment" at bounding box center [907, 103] width 222 height 41
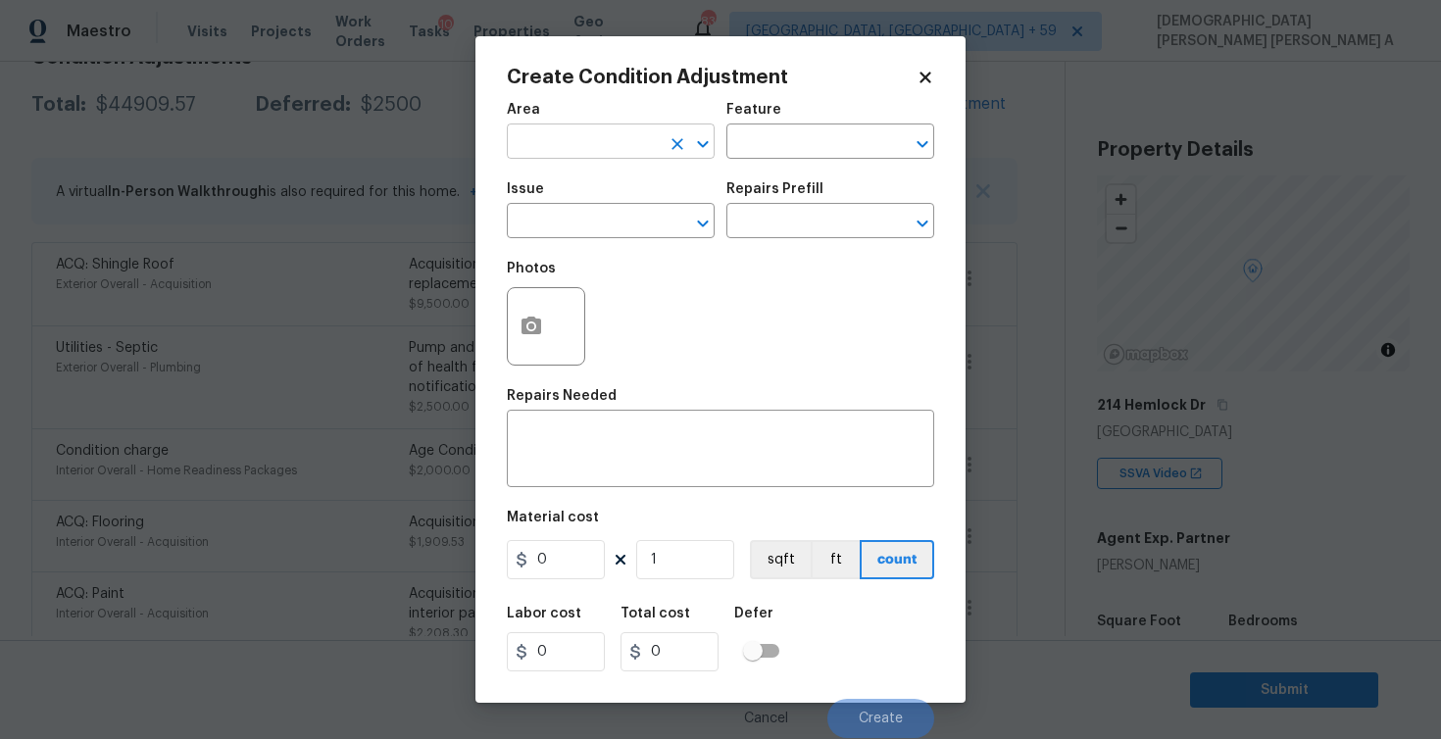
click at [578, 133] on input "text" at bounding box center [583, 143] width 153 height 30
click at [582, 191] on li "Exterior Overall" at bounding box center [611, 188] width 208 height 32
type input "Exterior Overall"
click at [767, 117] on div "Feature" at bounding box center [830, 115] width 208 height 25
click at [754, 165] on div "Area Exterior Overall ​ Feature ​" at bounding box center [720, 130] width 427 height 79
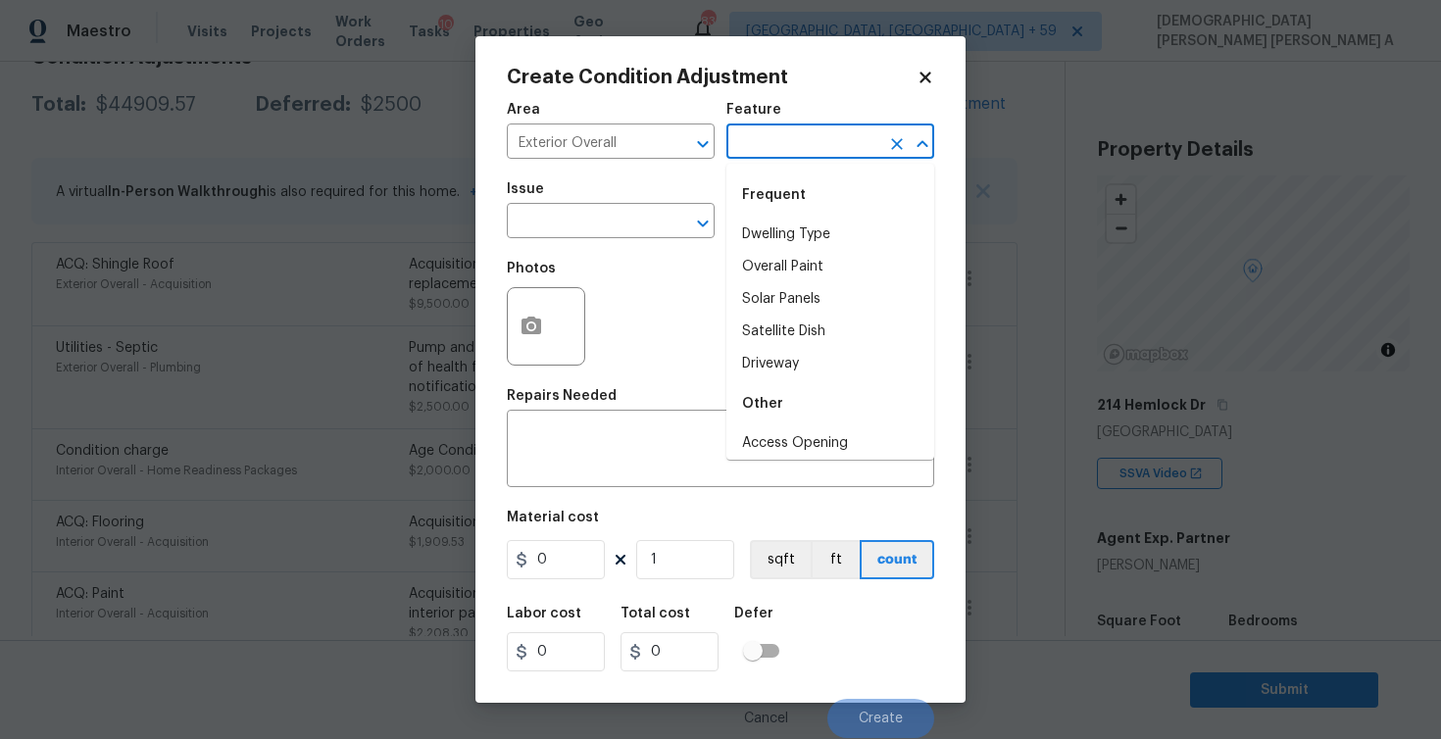
click at [758, 153] on input "text" at bounding box center [802, 143] width 153 height 30
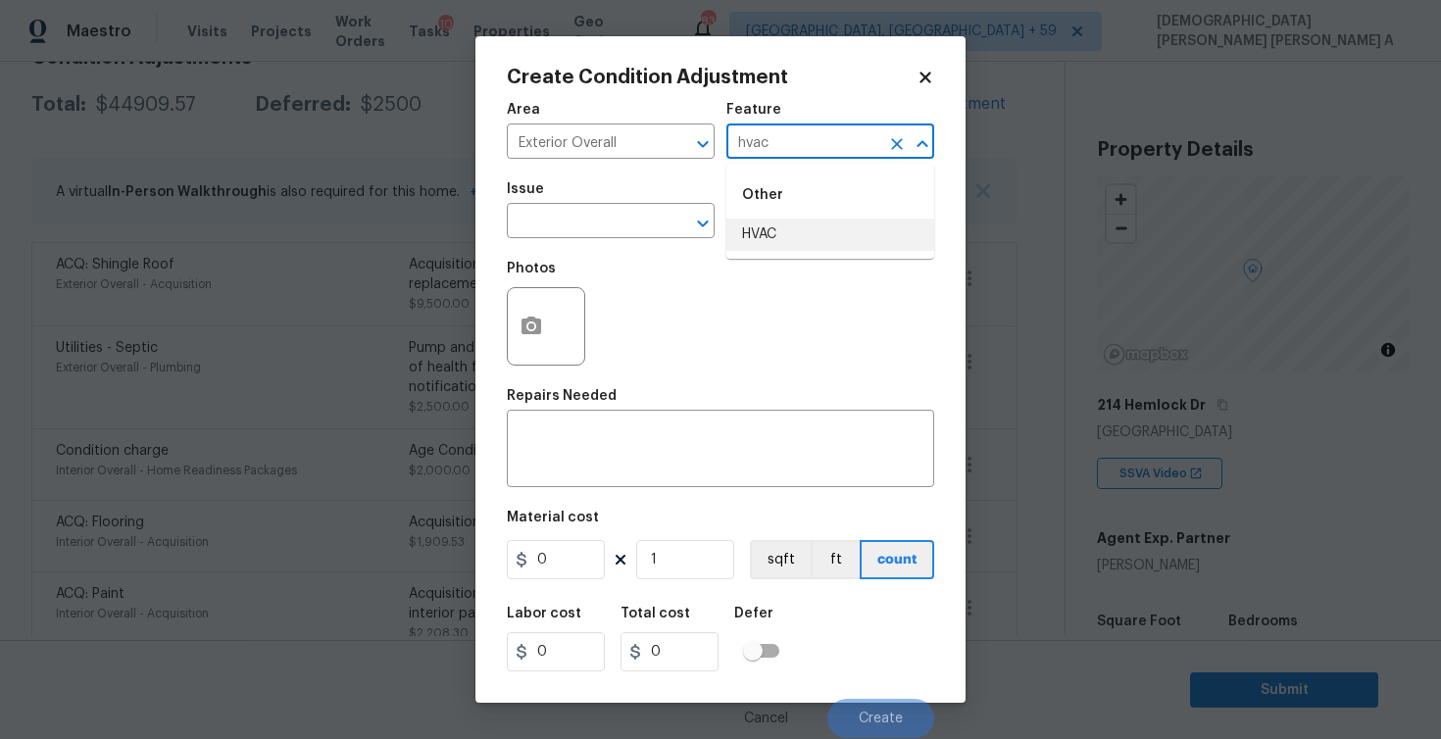
click at [763, 231] on li "HVAC" at bounding box center [830, 235] width 208 height 32
type input "HVAC"
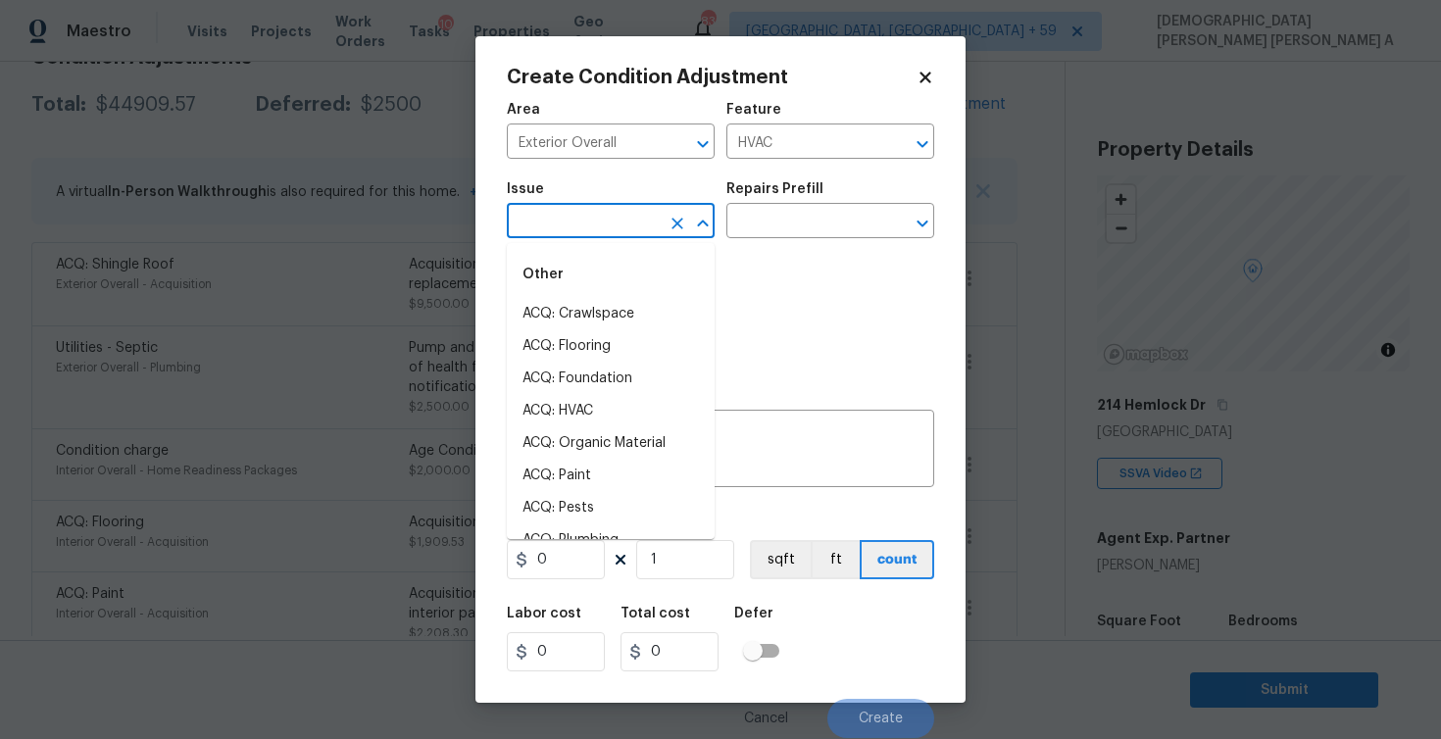
click at [647, 229] on input "text" at bounding box center [583, 223] width 153 height 30
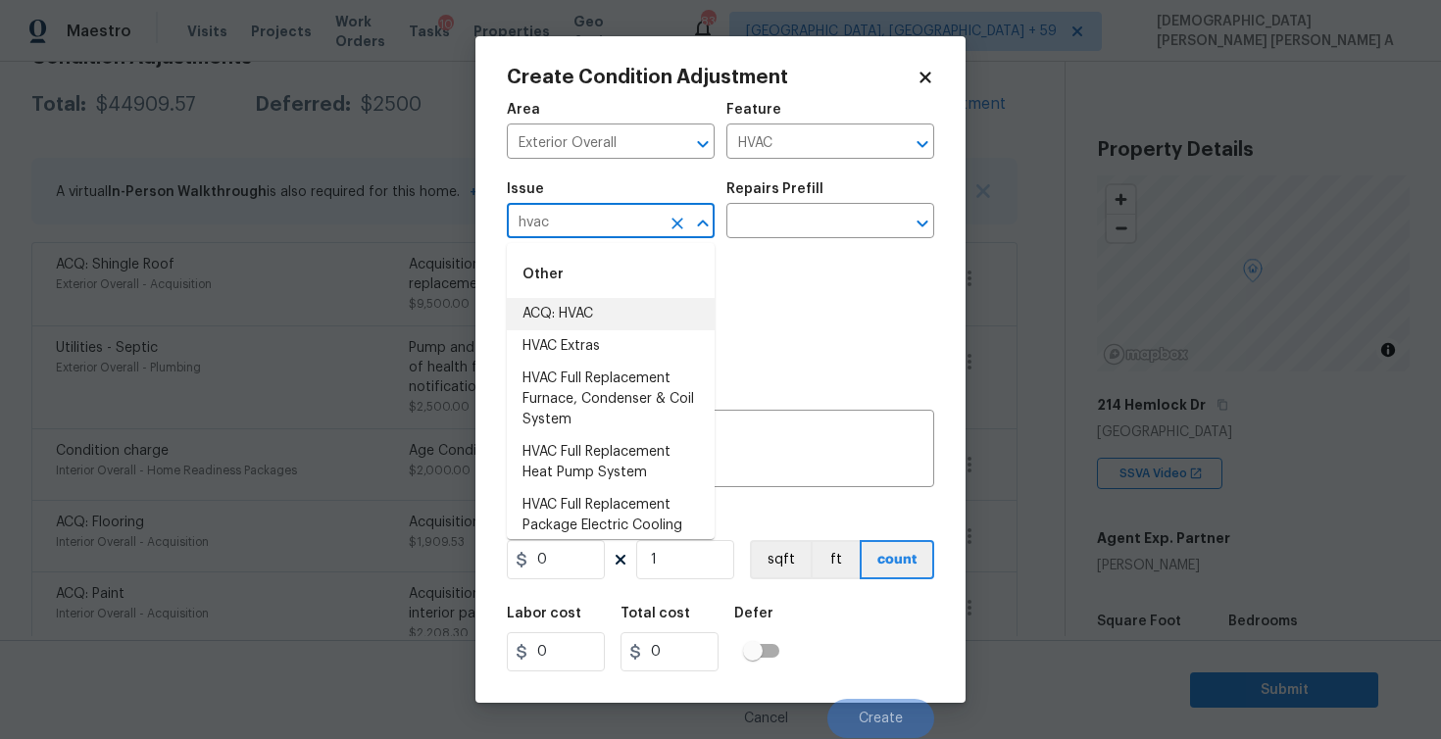
click at [673, 314] on li "ACQ: HVAC" at bounding box center [611, 314] width 208 height 32
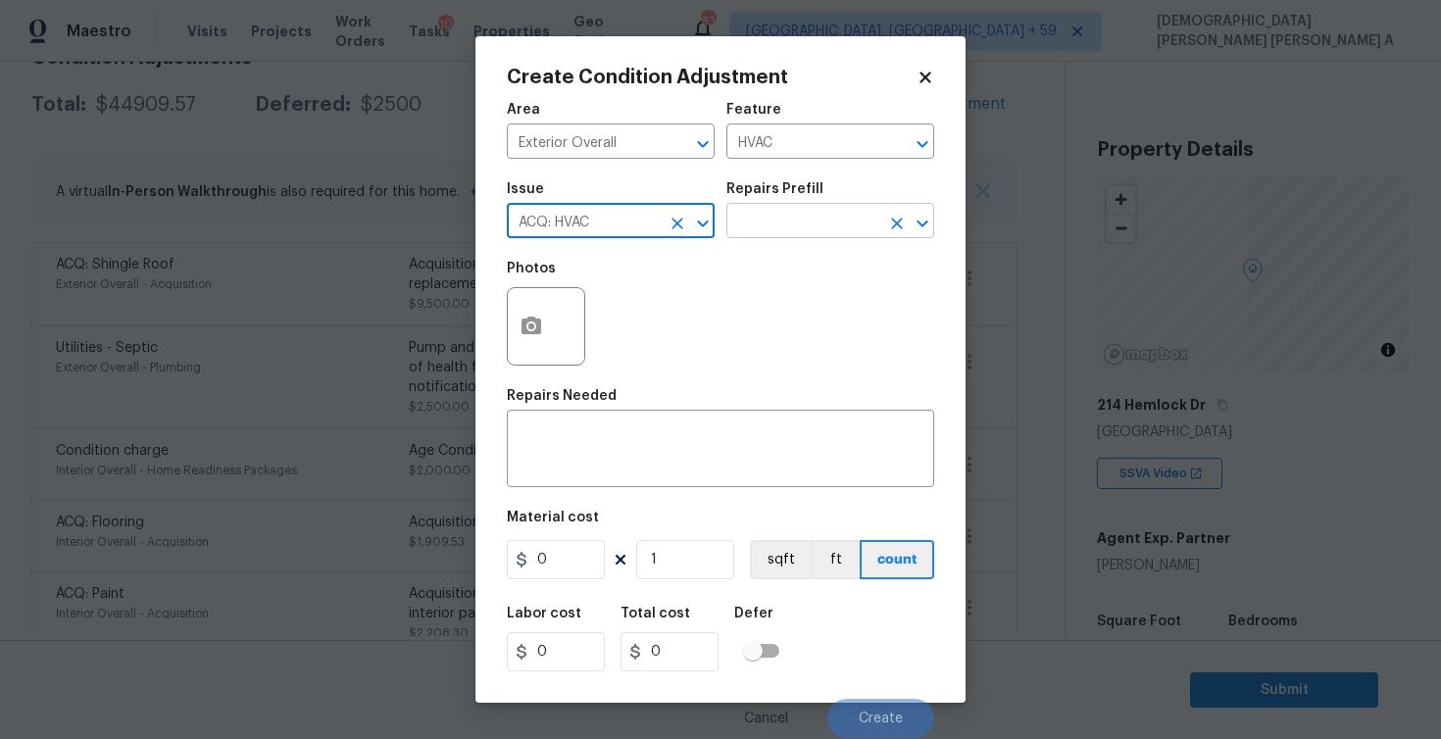
type input "ACQ: HVAC"
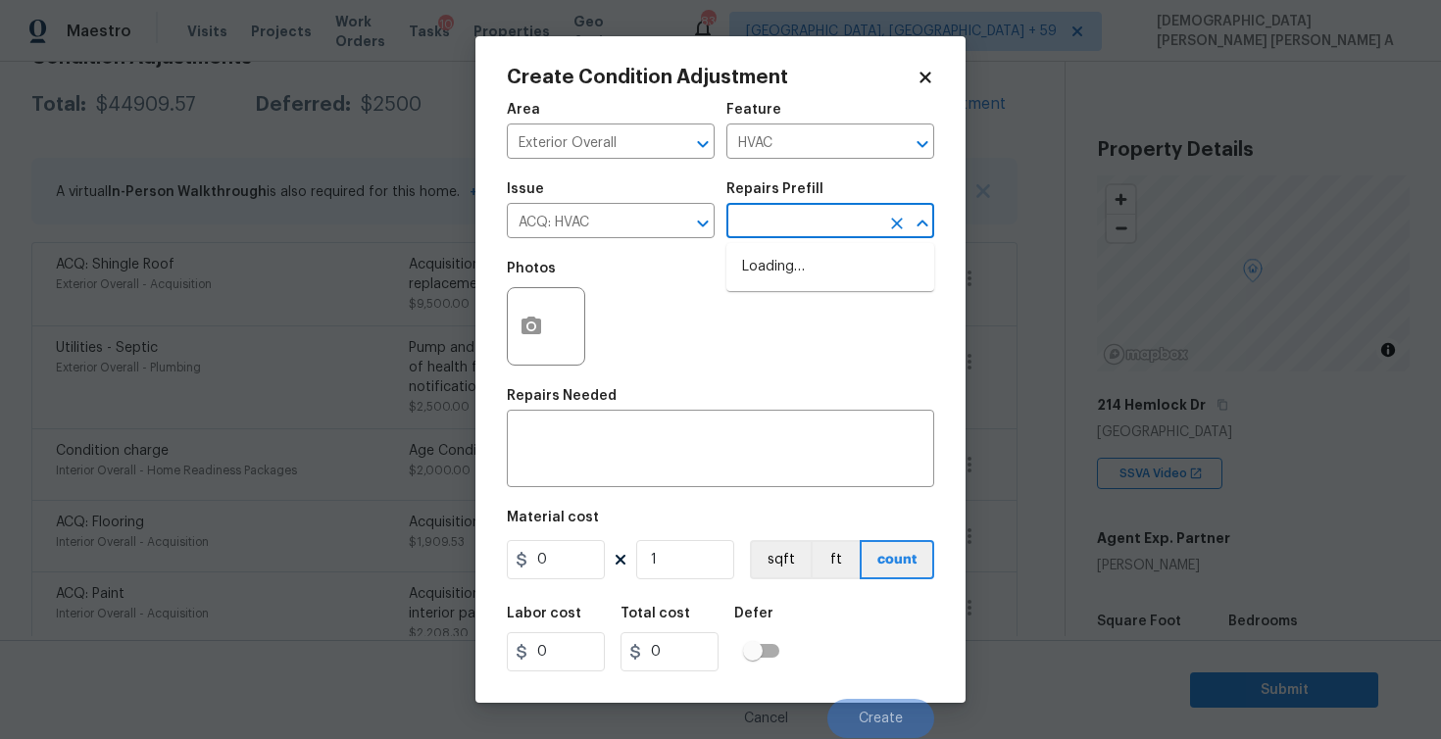
click at [817, 230] on input "text" at bounding box center [802, 223] width 153 height 30
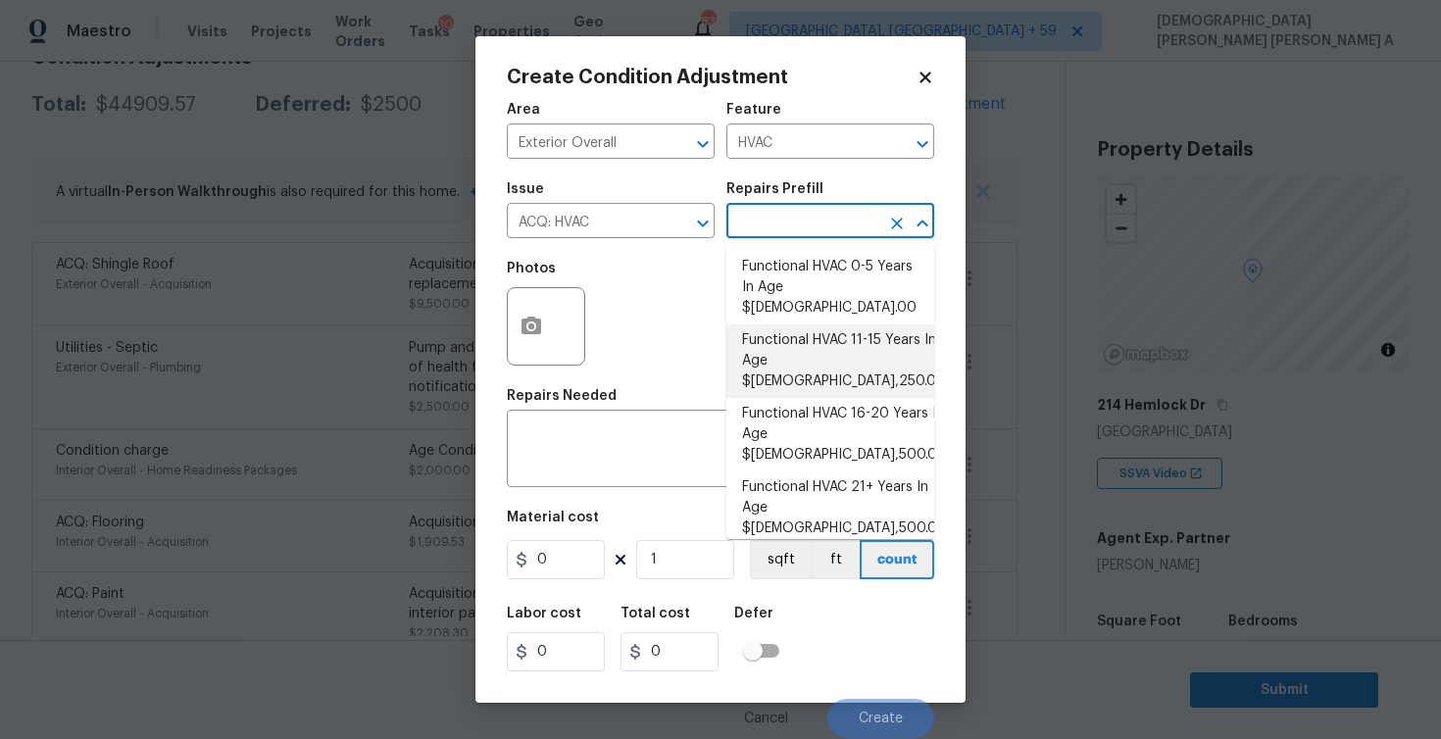
scroll to position [13, 0]
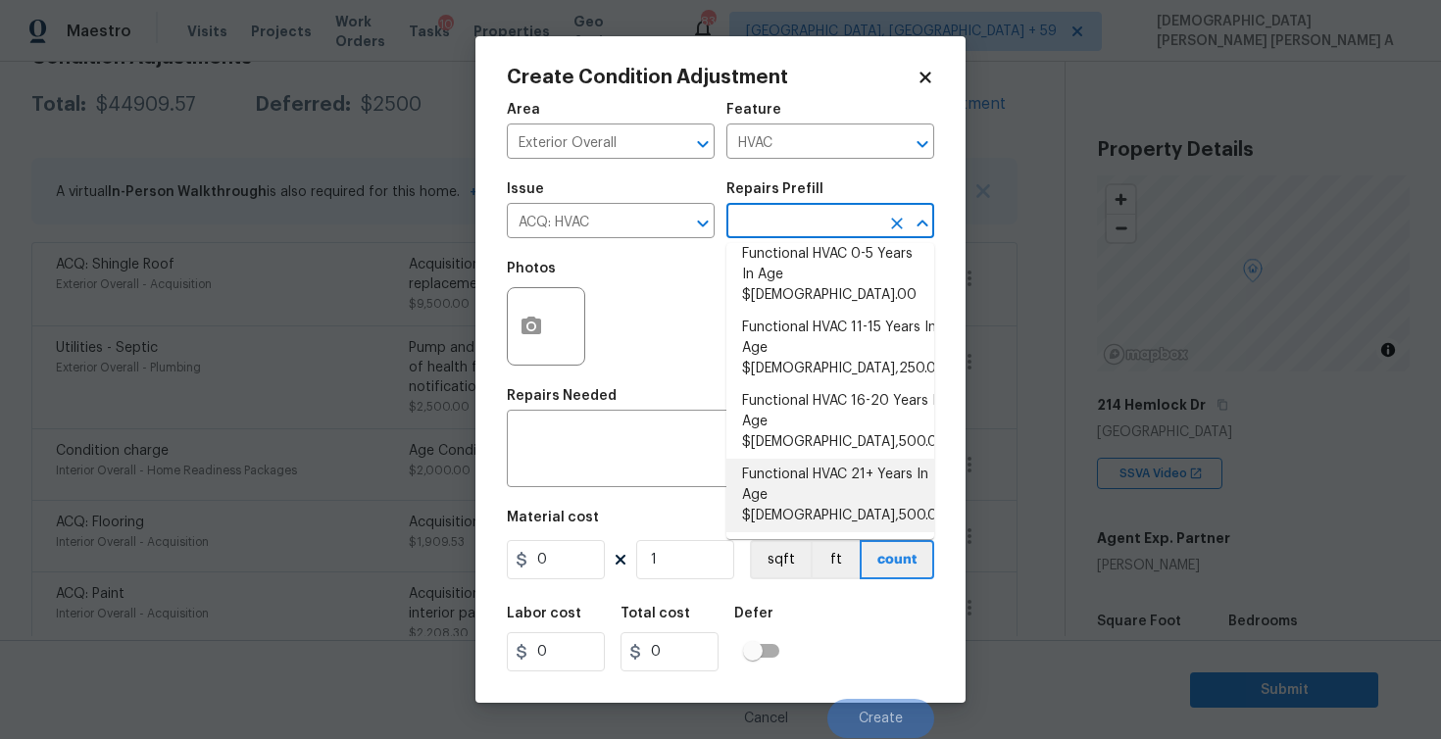
click at [825, 459] on li "Functional HVAC 21+ Years In Age $6,500.00" at bounding box center [830, 496] width 208 height 74
type input "Acquisition"
type textarea "Acquisition Scope: Functional HVAC 21+ years"
type input "6500"
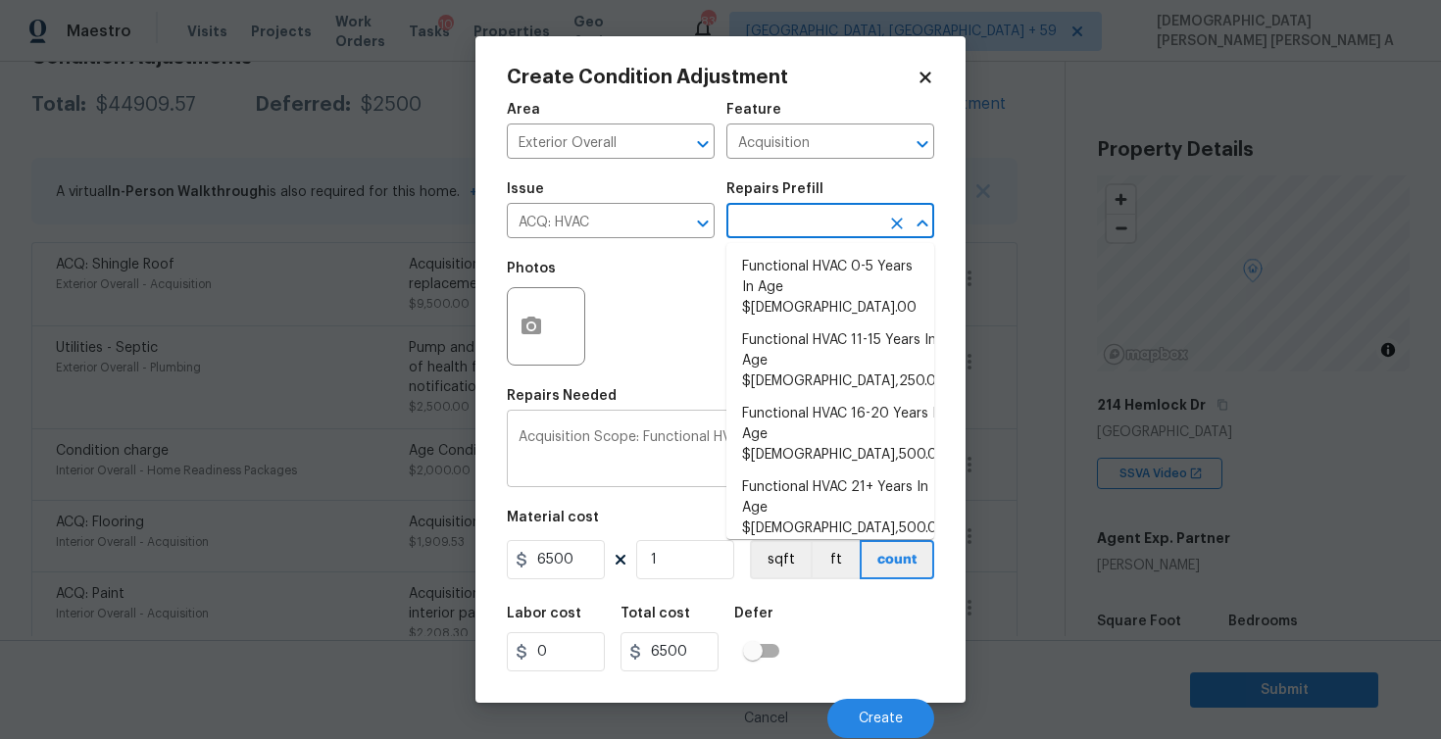
click at [655, 471] on textarea "Acquisition Scope: Functional HVAC 21+ years" at bounding box center [721, 450] width 404 height 41
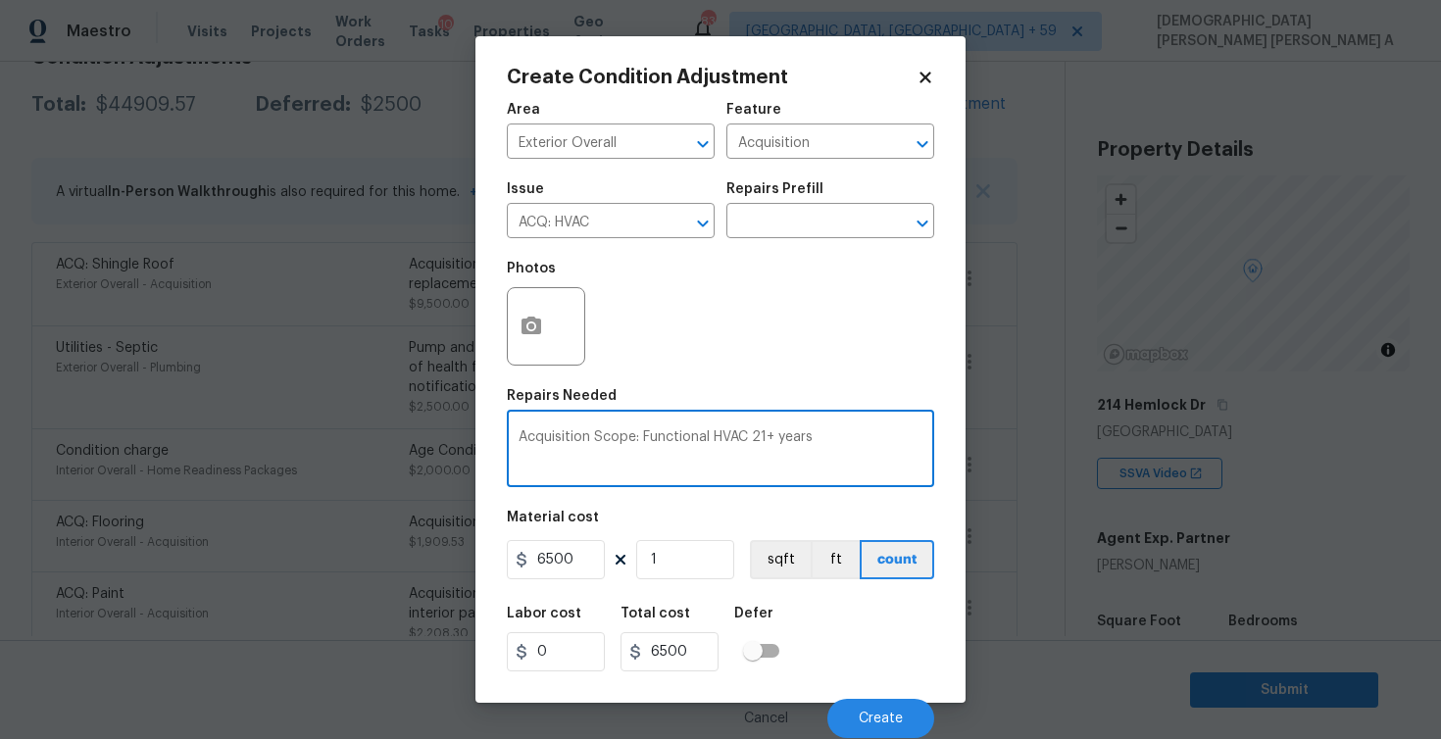
click at [875, 447] on textarea "Acquisition Scope: Functional HVAC 21+ years" at bounding box center [721, 450] width 404 height 41
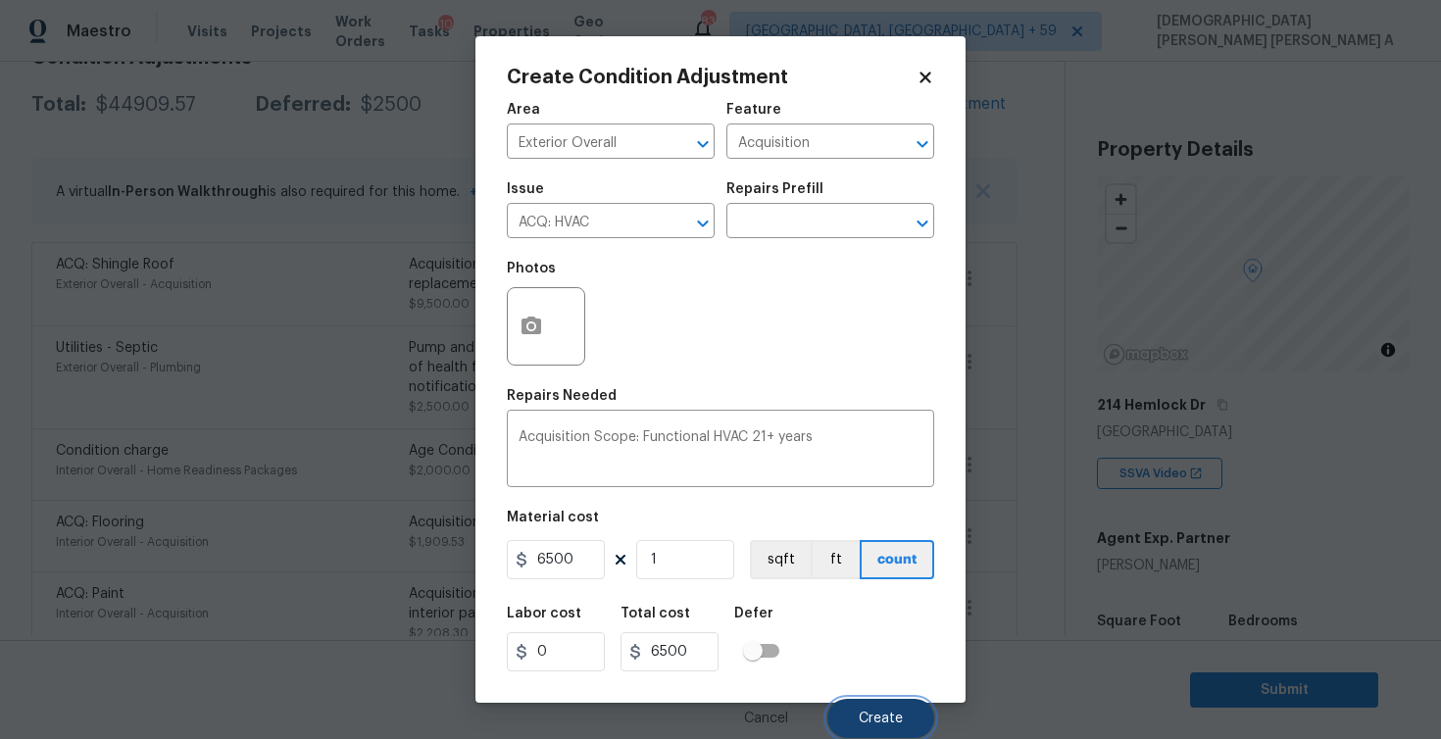
click at [864, 734] on button "Create" at bounding box center [880, 718] width 107 height 39
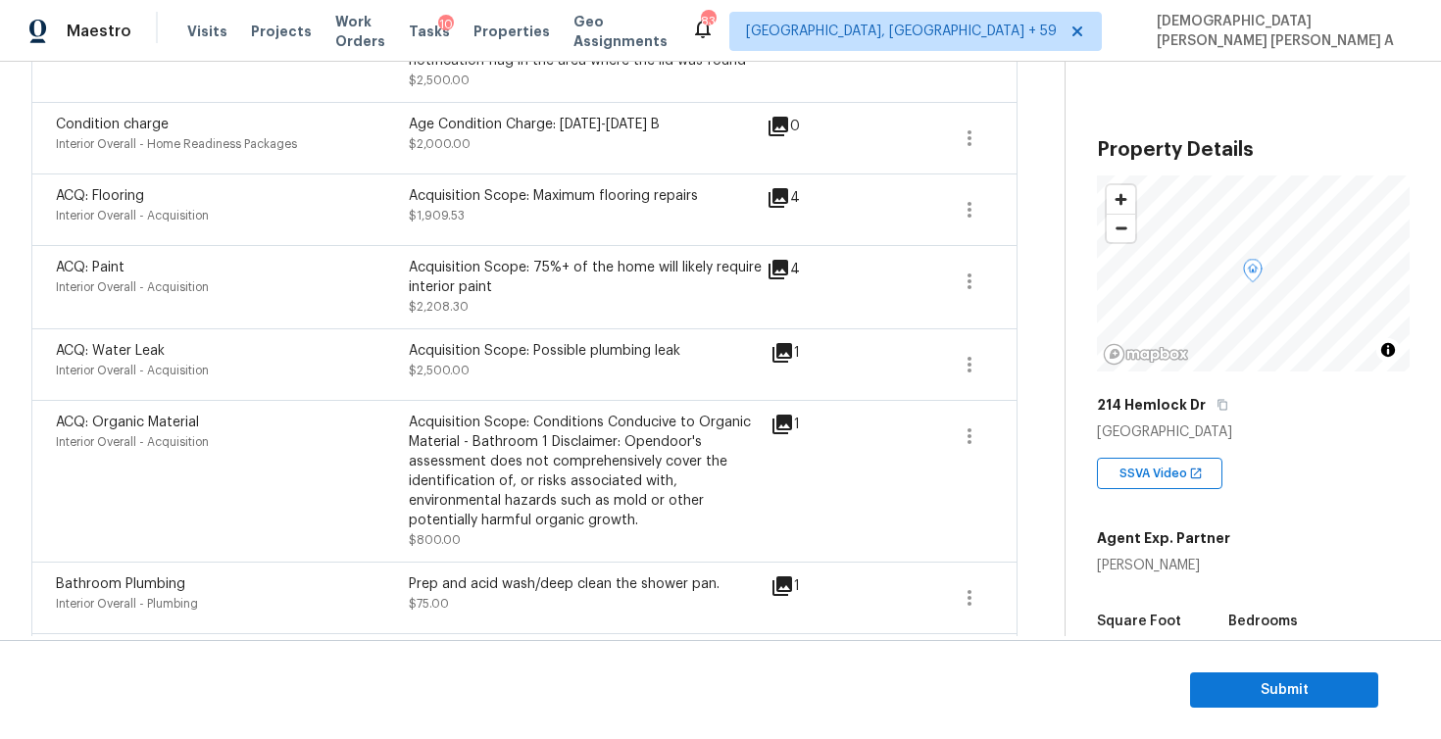
scroll to position [1210, 0]
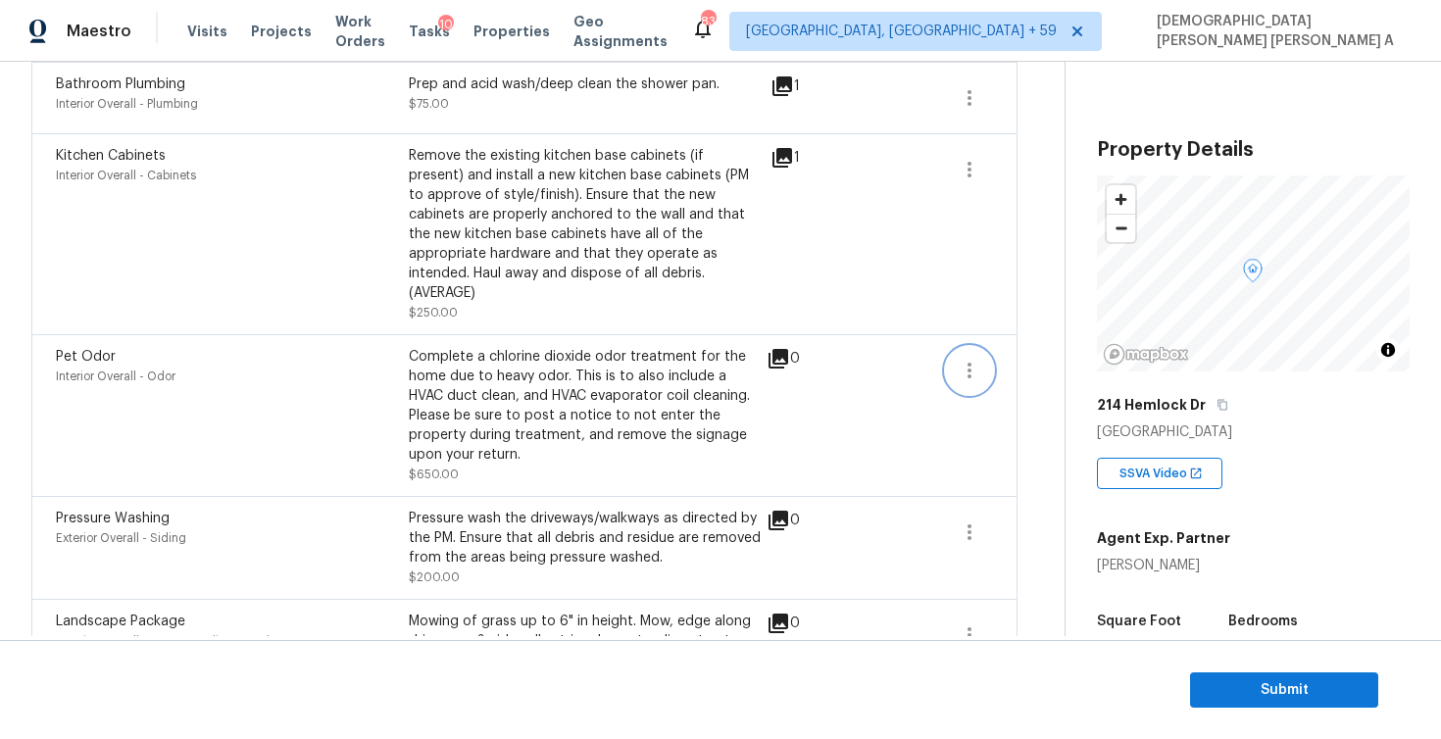
click at [977, 359] on icon "button" at bounding box center [970, 371] width 24 height 24
click at [1026, 342] on div "Edit" at bounding box center [1081, 350] width 153 height 20
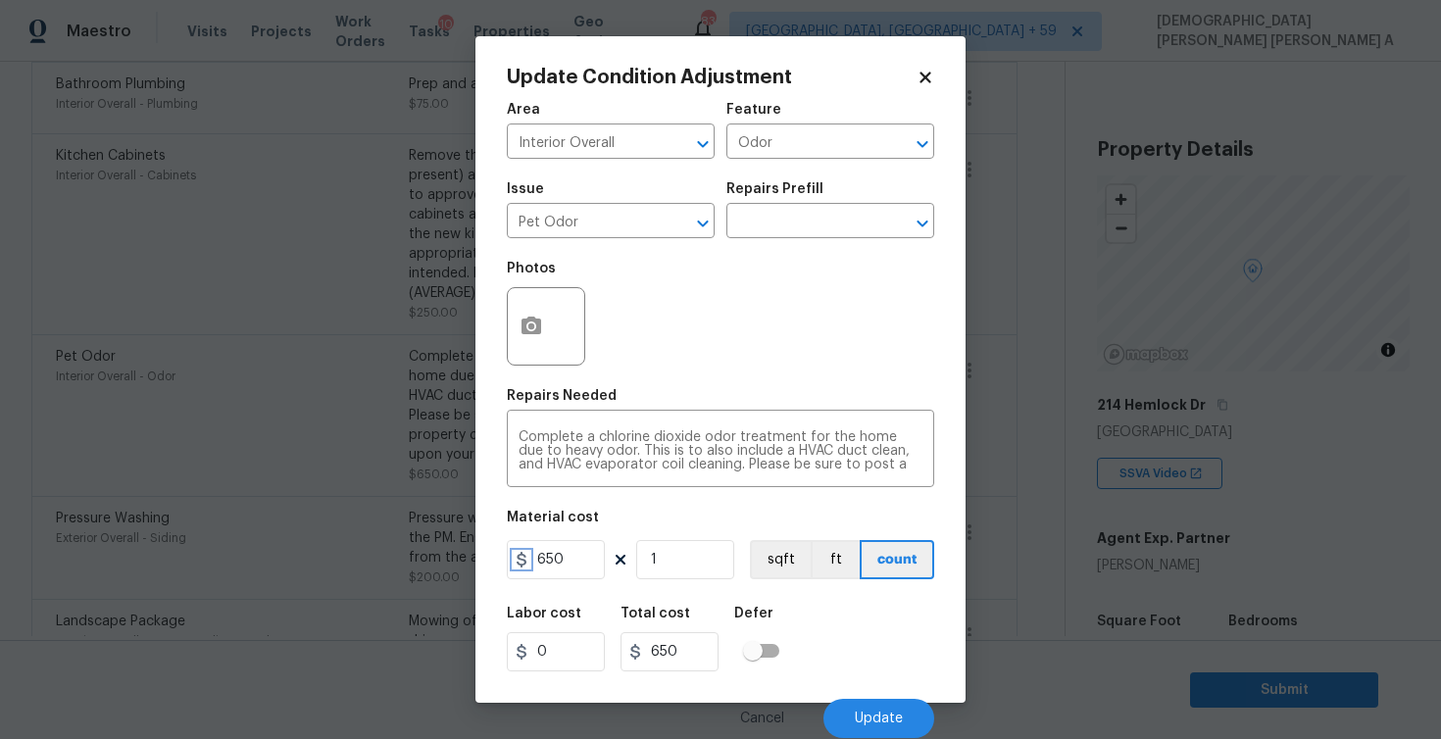
click at [516, 557] on icon at bounding box center [522, 560] width 16 height 16
click at [547, 559] on input "650" at bounding box center [556, 559] width 98 height 39
type input "1000"
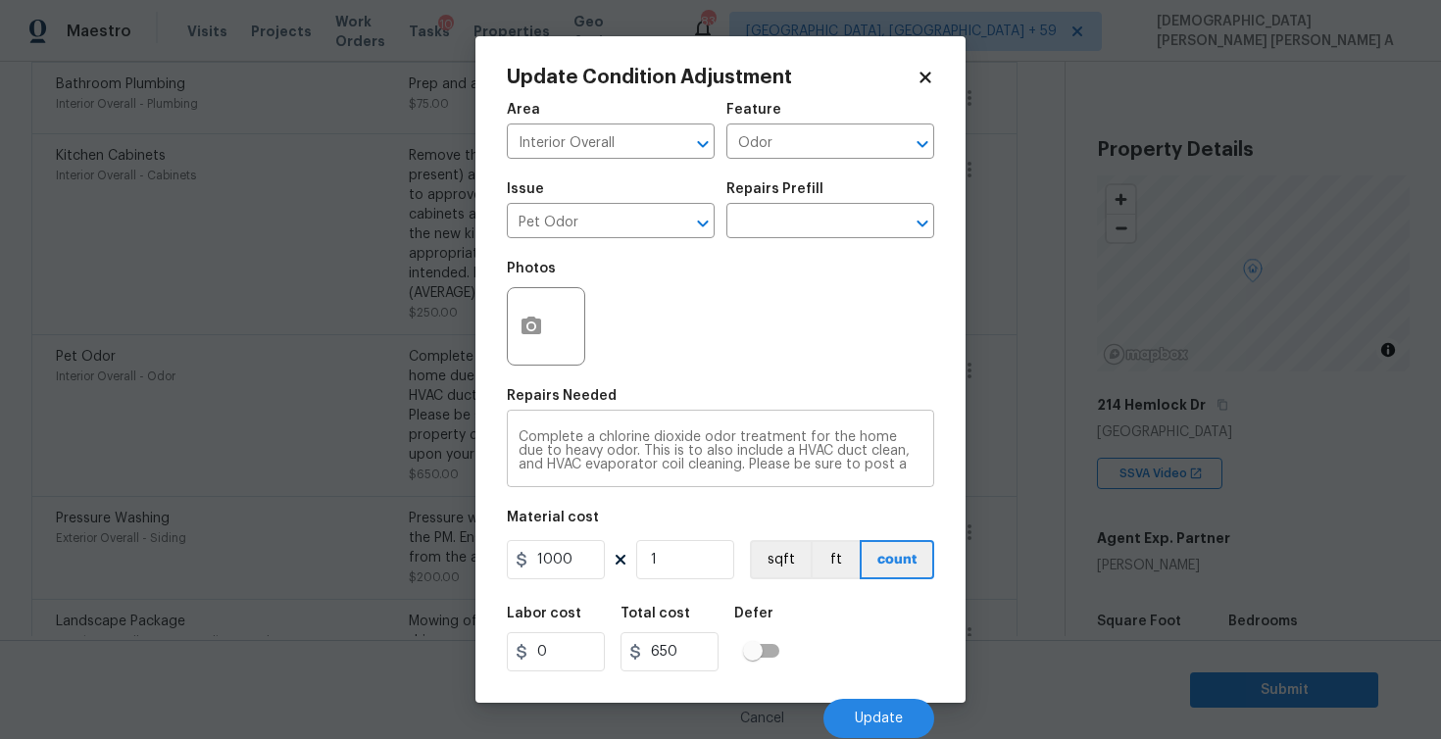
type input "1000"
click at [907, 446] on textarea "Complete a chlorine dioxide odor treatment for the home due to heavy odor. This…" at bounding box center [721, 450] width 404 height 41
click at [866, 713] on span "Update" at bounding box center [879, 719] width 48 height 15
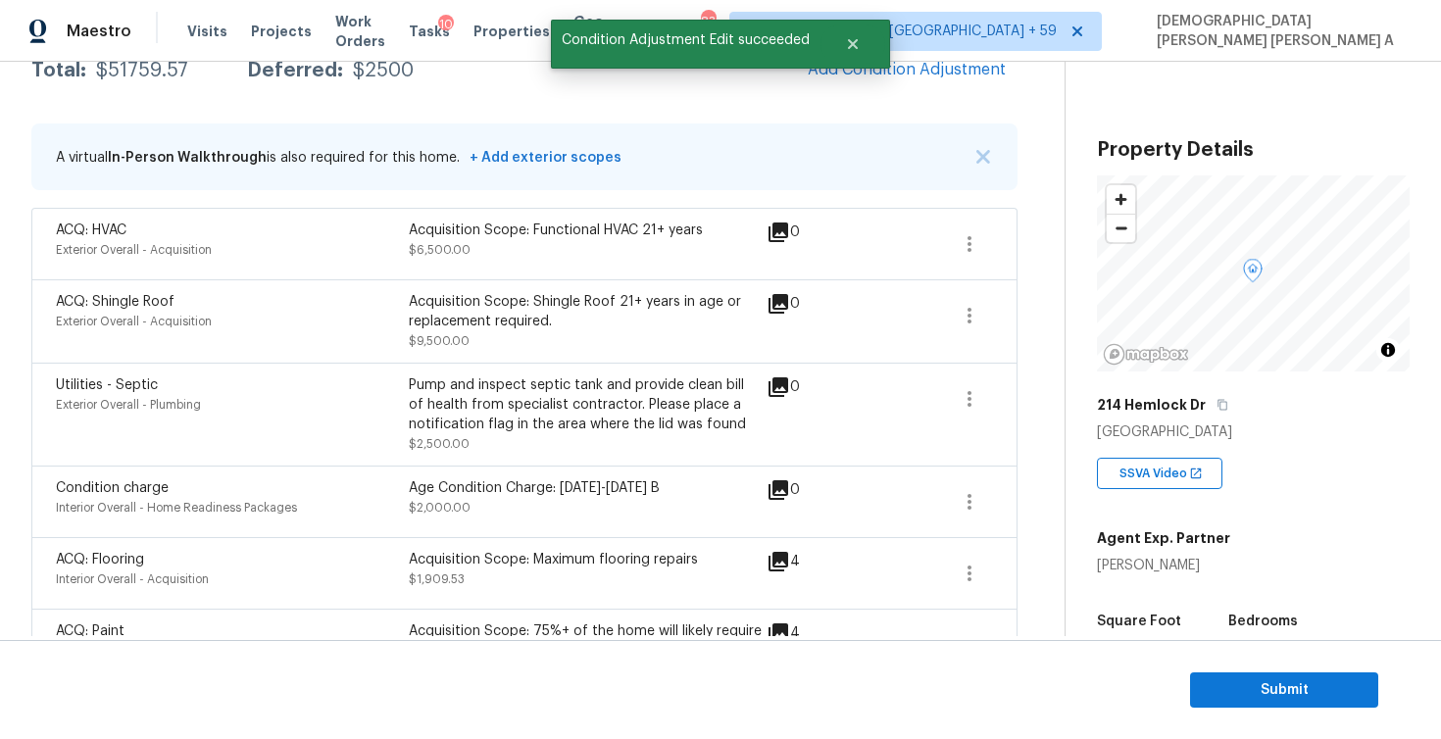
scroll to position [333, 0]
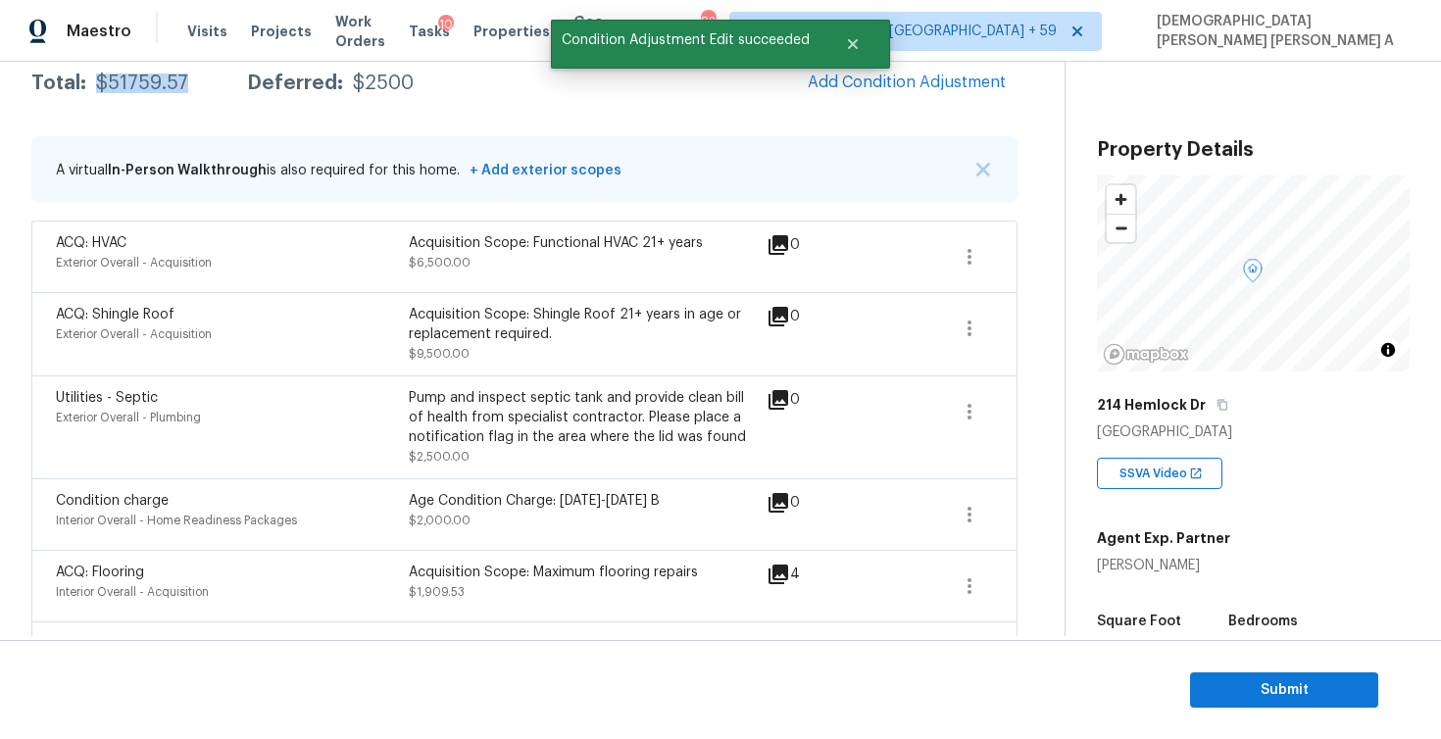
drag, startPoint x: 188, startPoint y: 84, endPoint x: 93, endPoint y: 88, distance: 95.2
click at [93, 88] on div "Total: $51759.57 Deferred: $2500" at bounding box center [222, 84] width 382 height 20
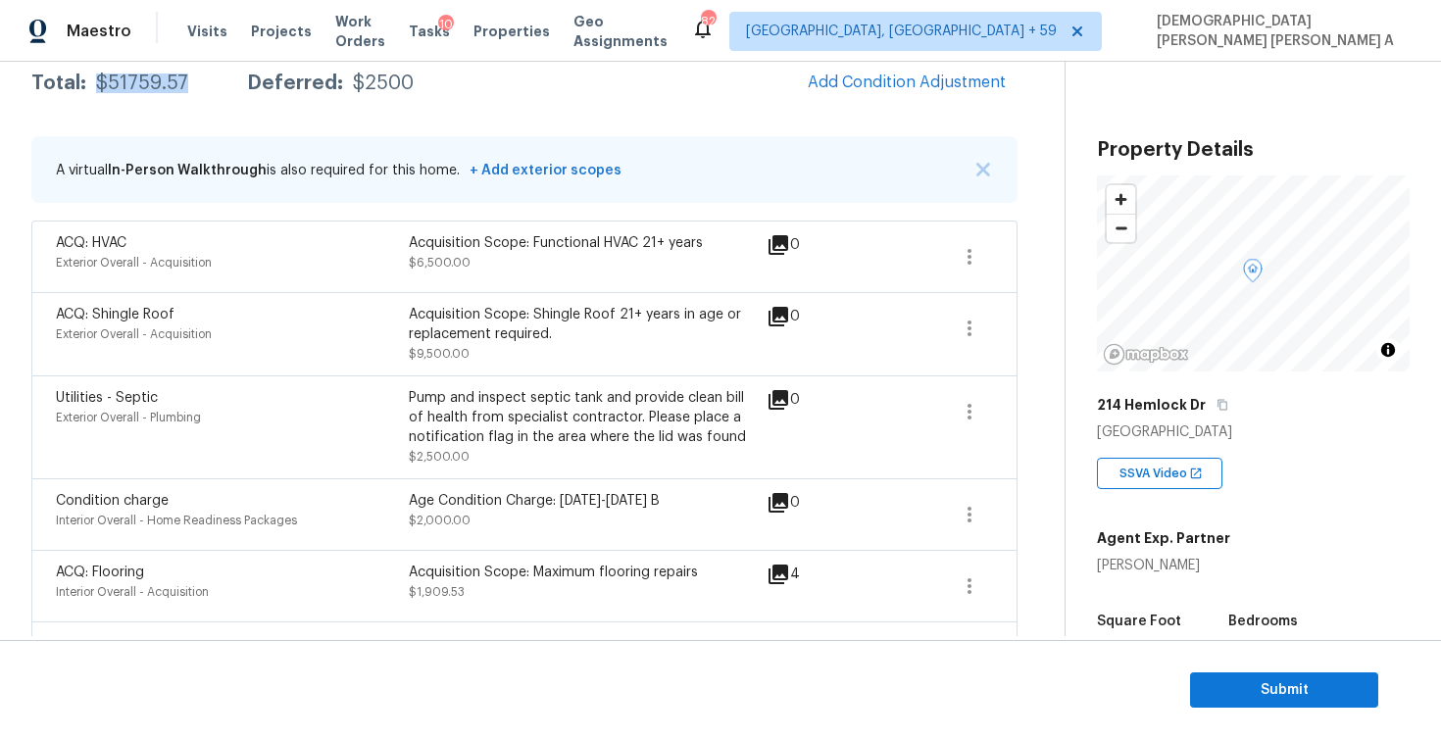
copy div "$51759.57"
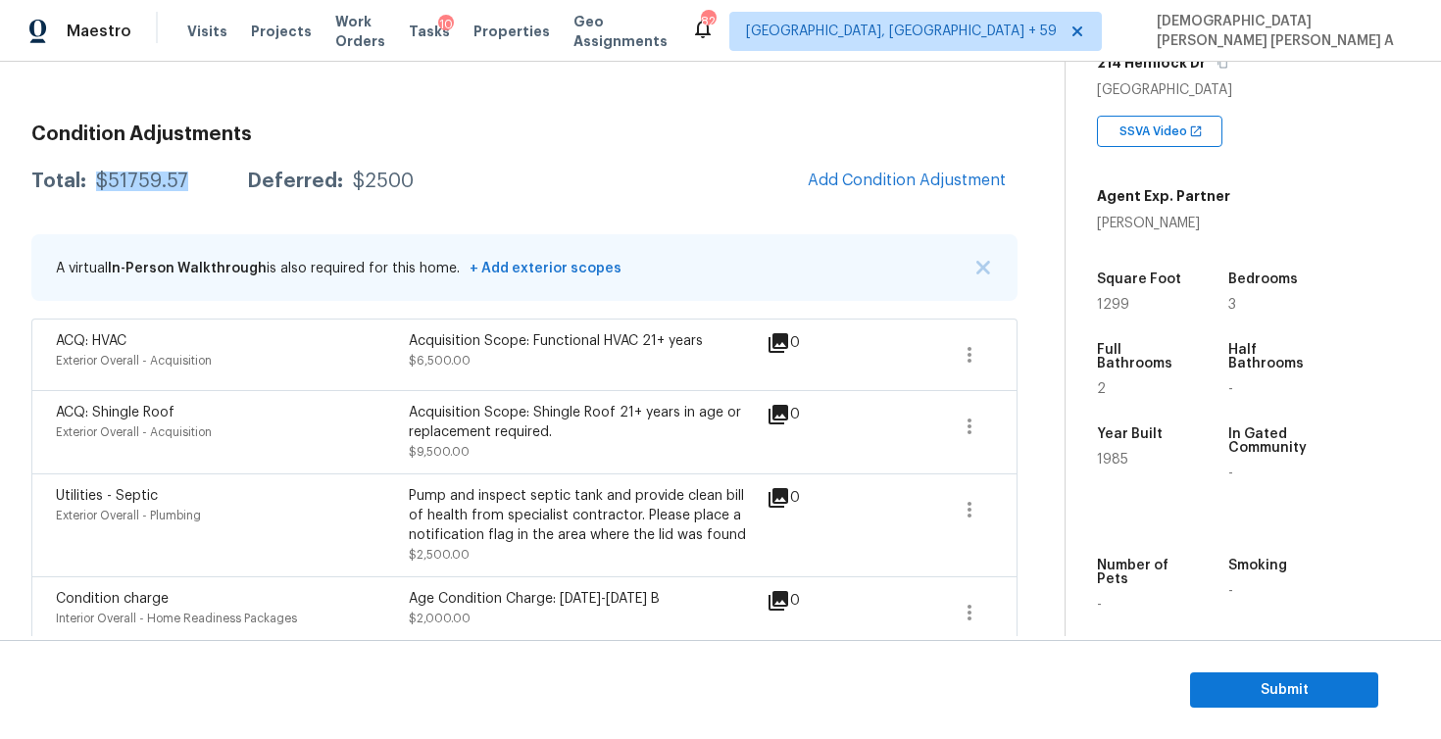
scroll to position [419, 0]
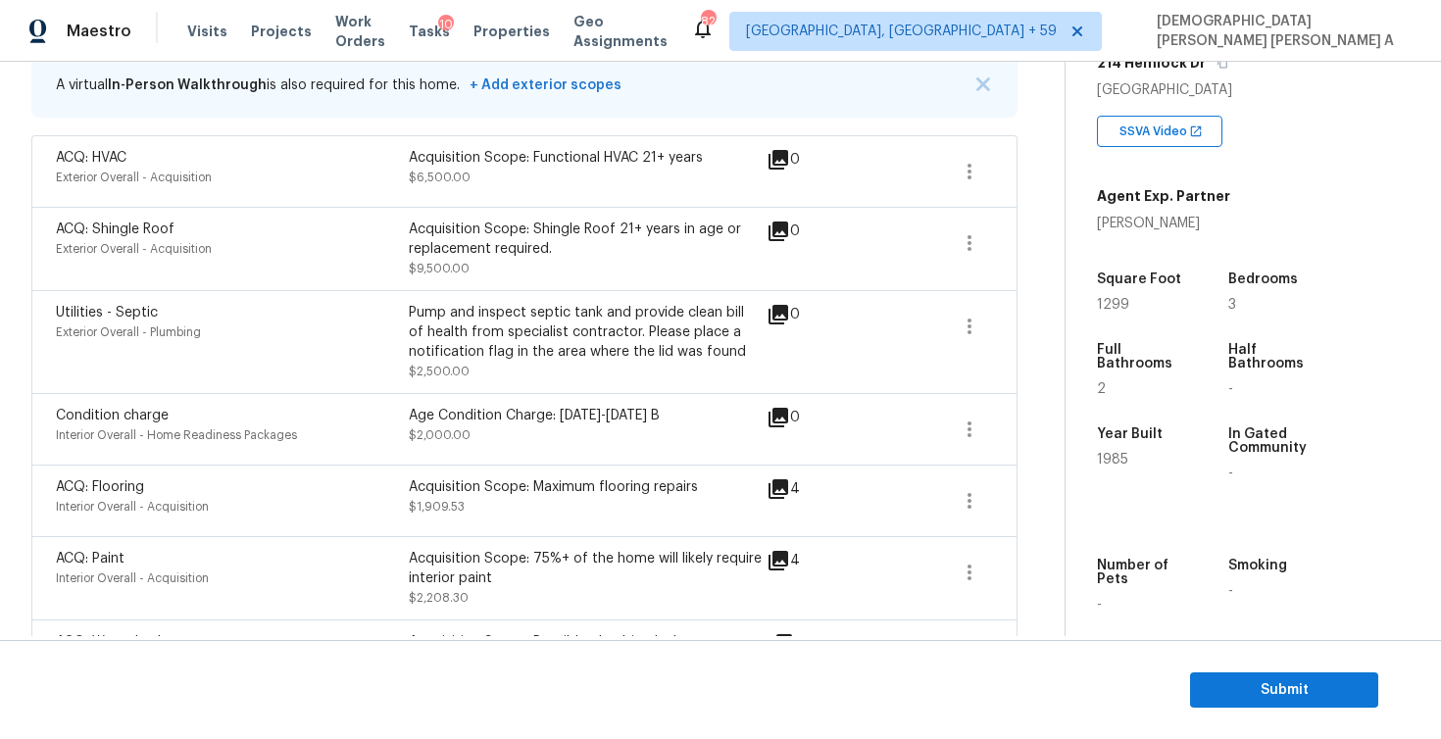
click at [310, 361] on div "Utilities - Septic Exterior Overall - Plumbing" at bounding box center [232, 342] width 353 height 78
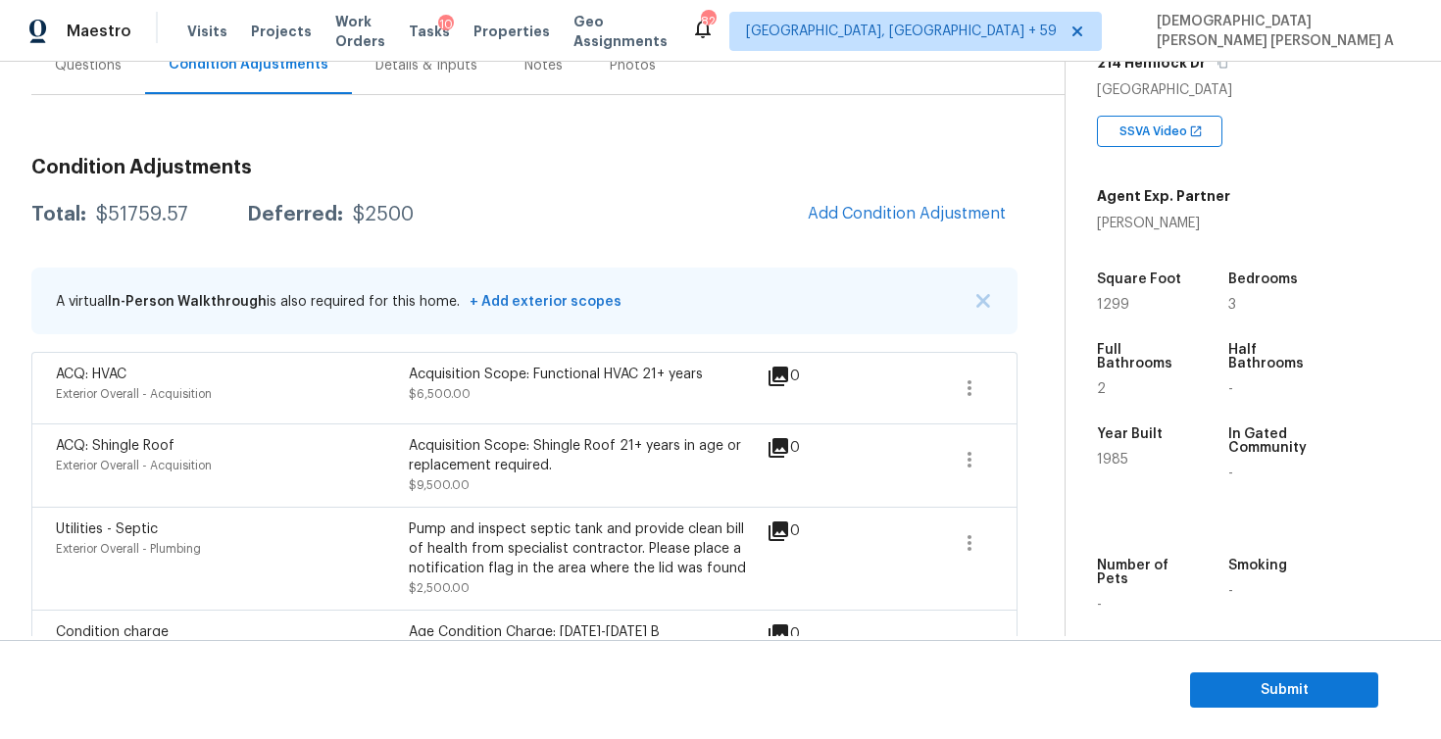
scroll to position [0, 0]
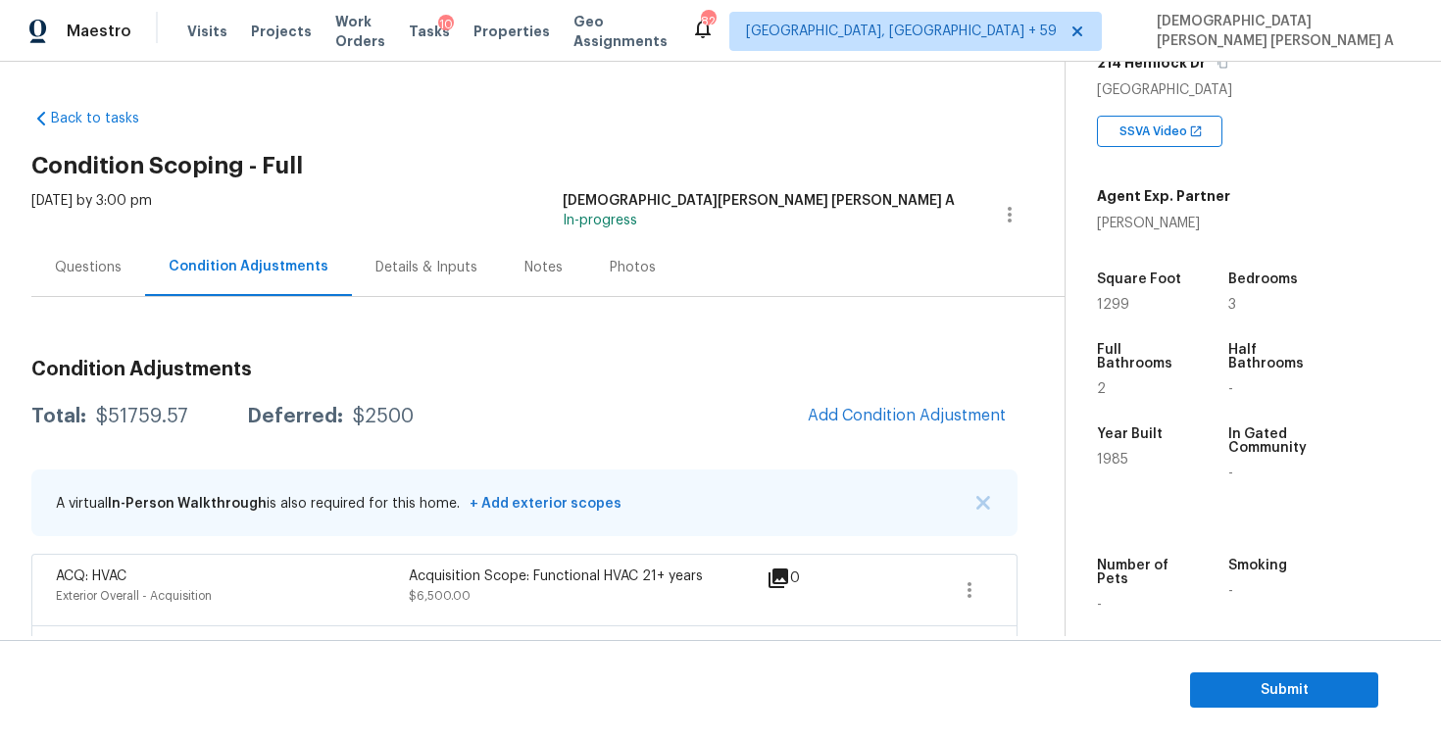
click at [102, 280] on div "Questions" at bounding box center [88, 267] width 114 height 58
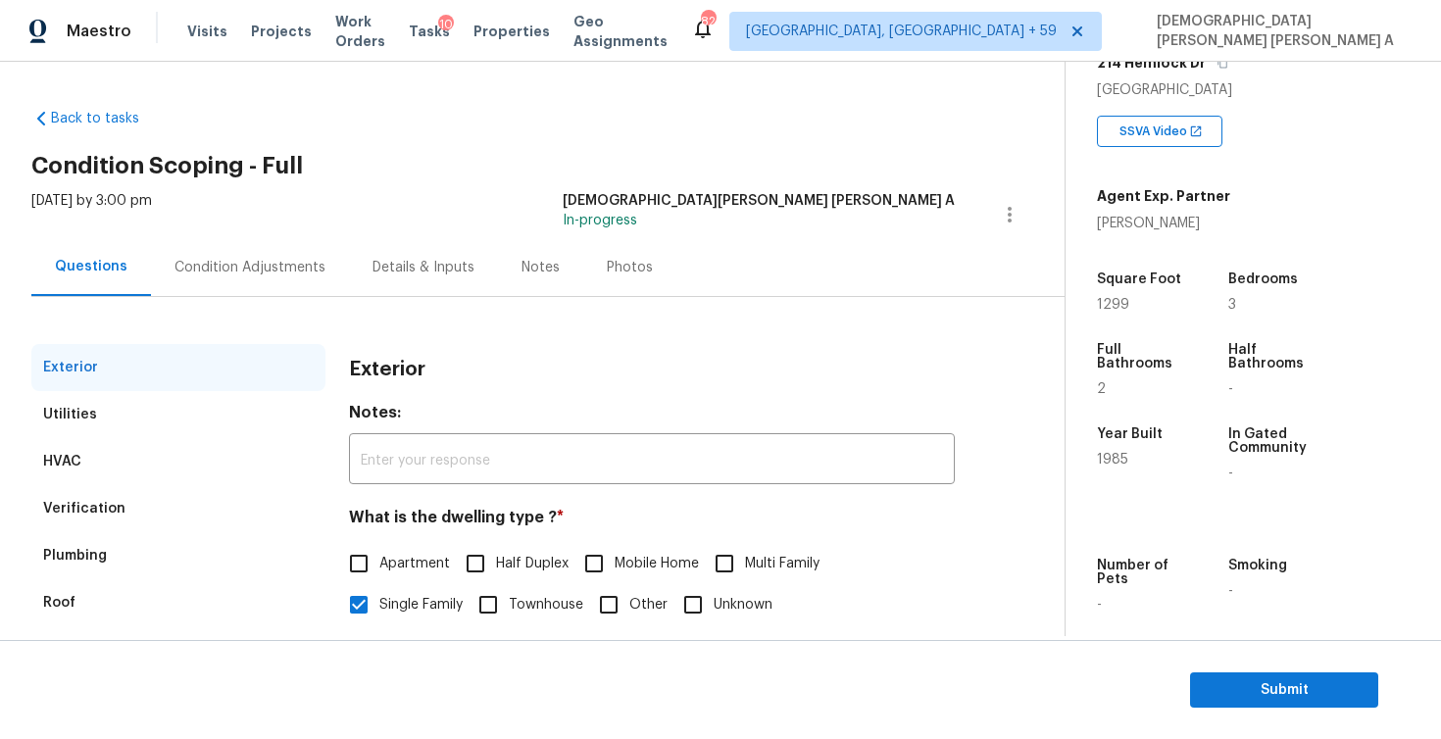
scroll to position [205, 0]
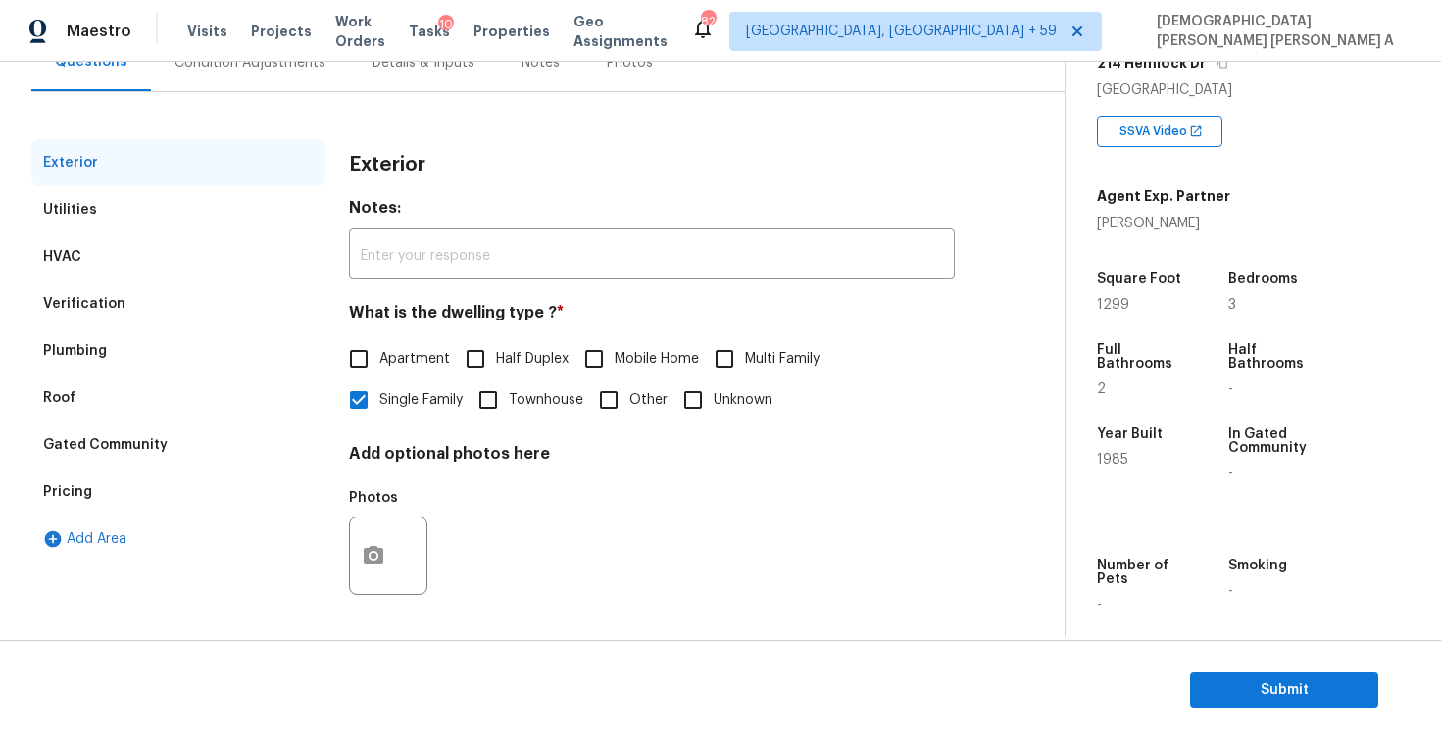
click at [93, 307] on div "Verification" at bounding box center [84, 304] width 82 height 20
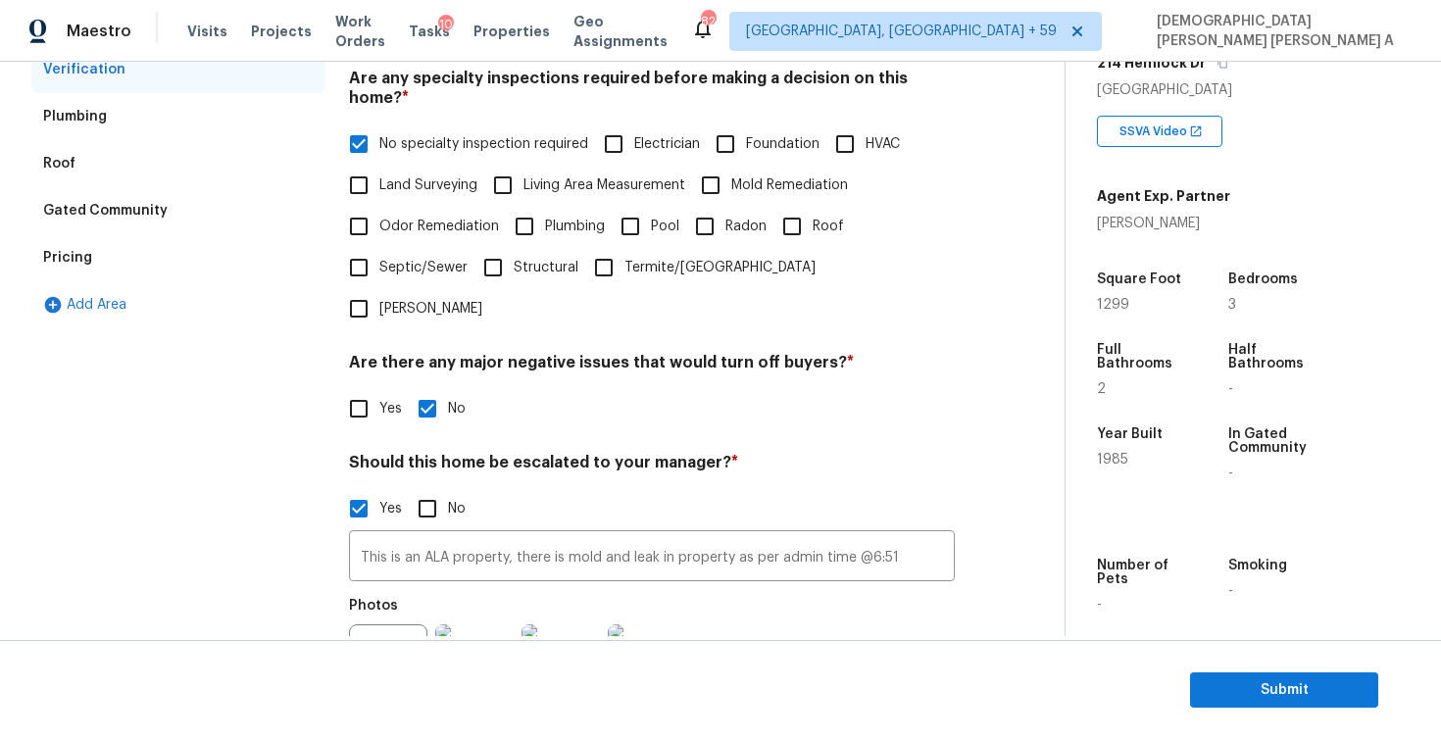
scroll to position [554, 0]
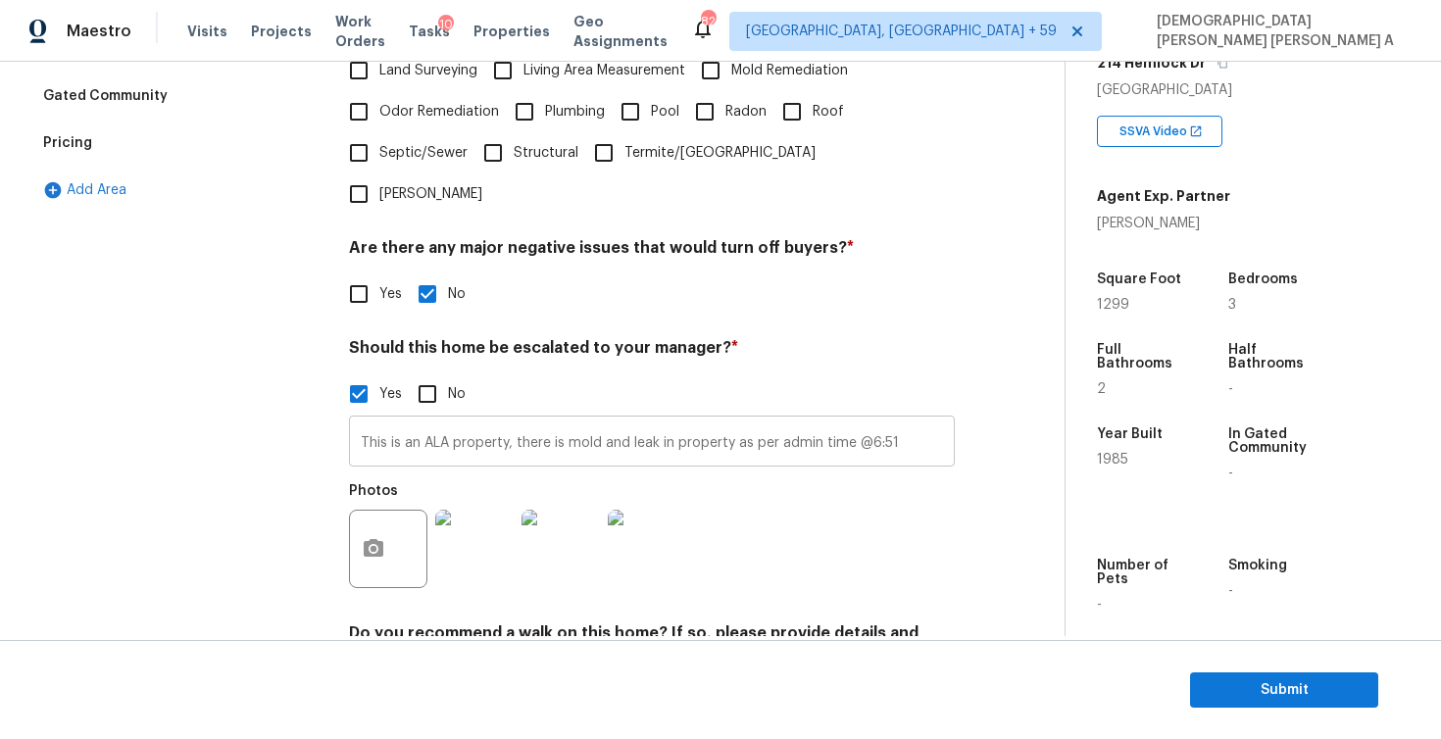
click at [514, 421] on input "This is an ALA property, there is mold and leak in property as per admin time @…" at bounding box center [652, 444] width 606 height 46
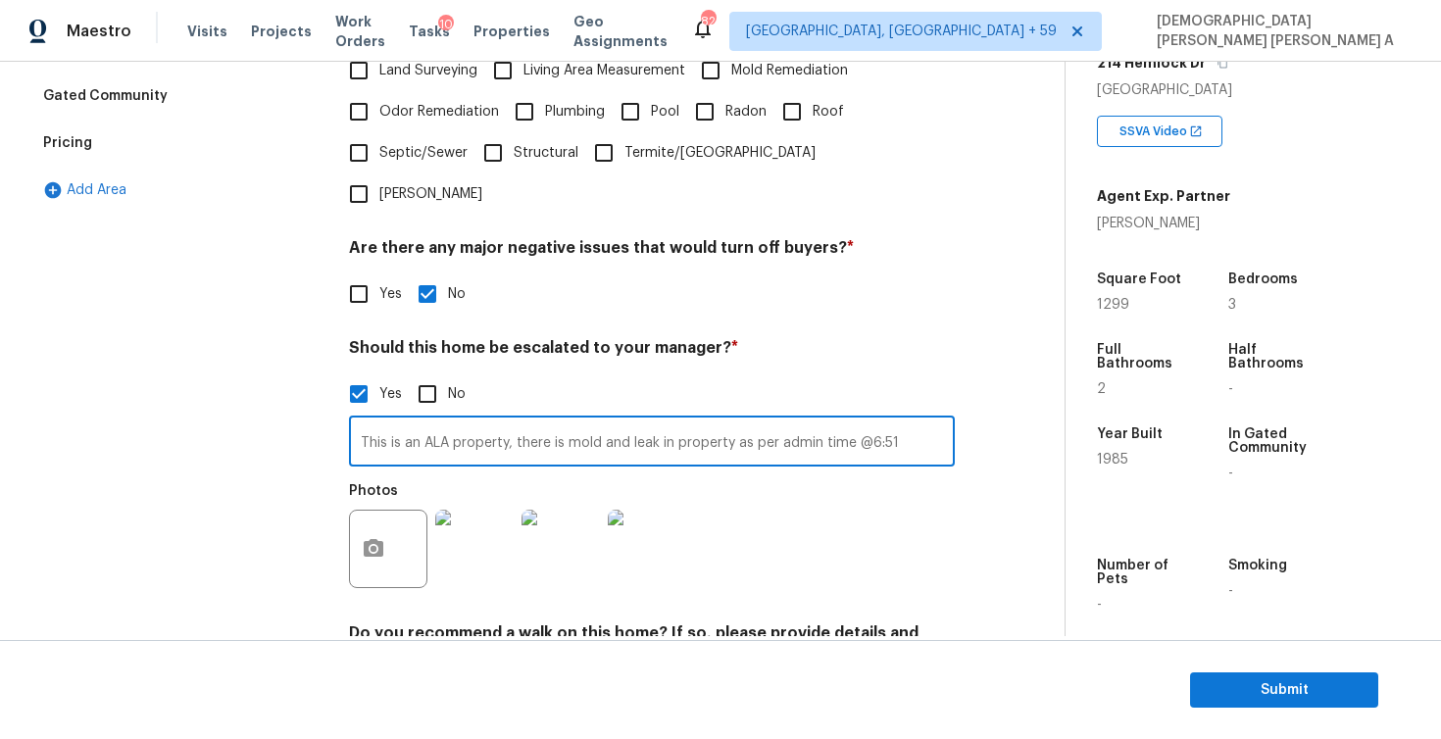
click at [514, 421] on input "This is an ALA property, there is mold and leak in property as per admin time @…" at bounding box center [652, 444] width 606 height 46
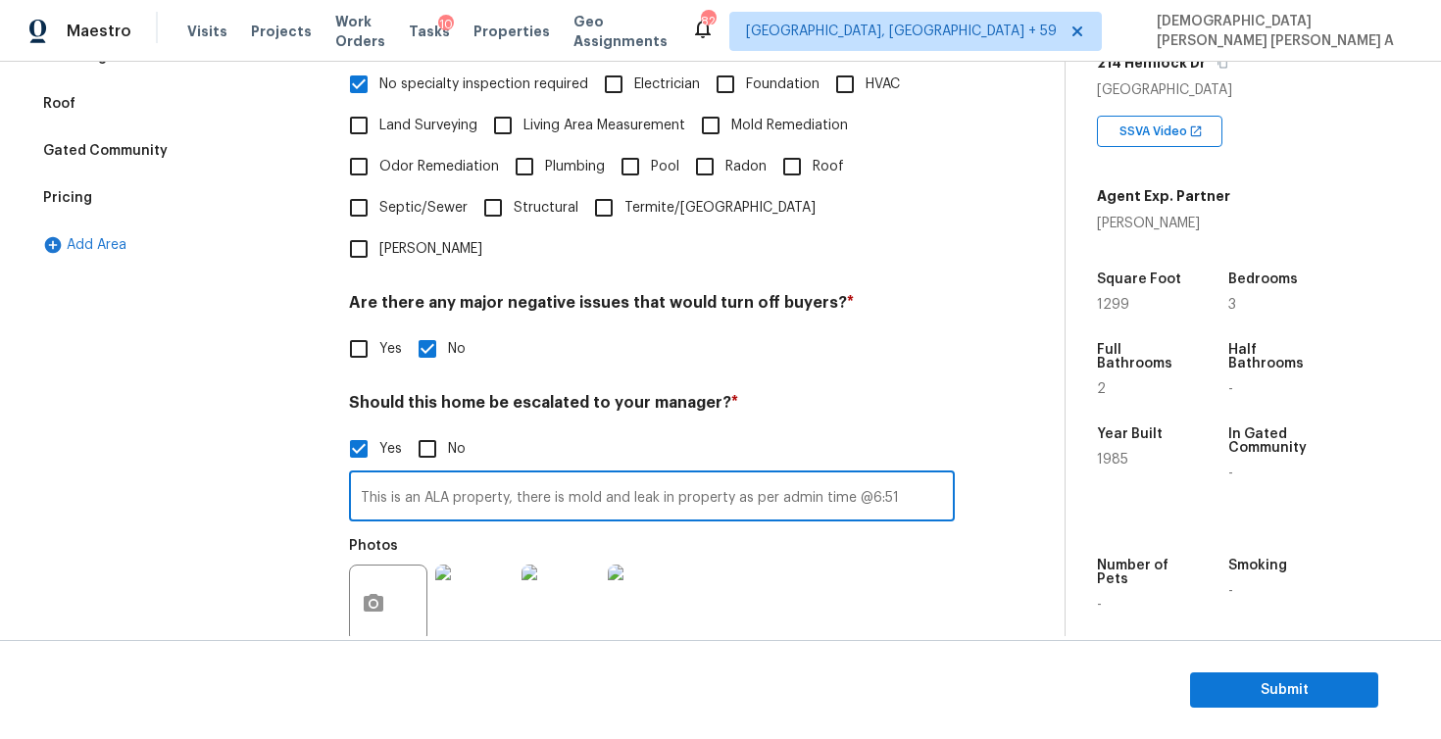
scroll to position [453, 0]
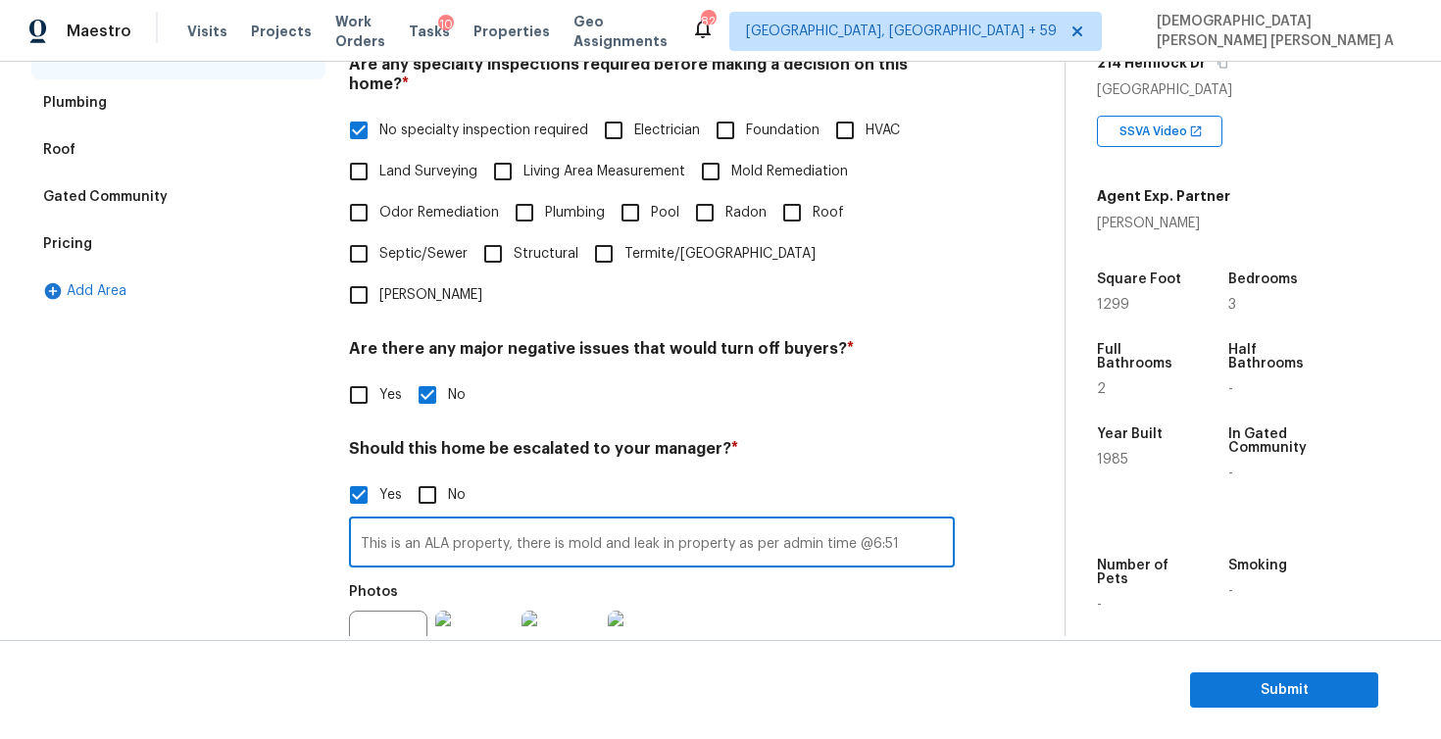
click at [353, 110] on input "No specialty inspection required" at bounding box center [358, 130] width 41 height 41
checkbox input "false"
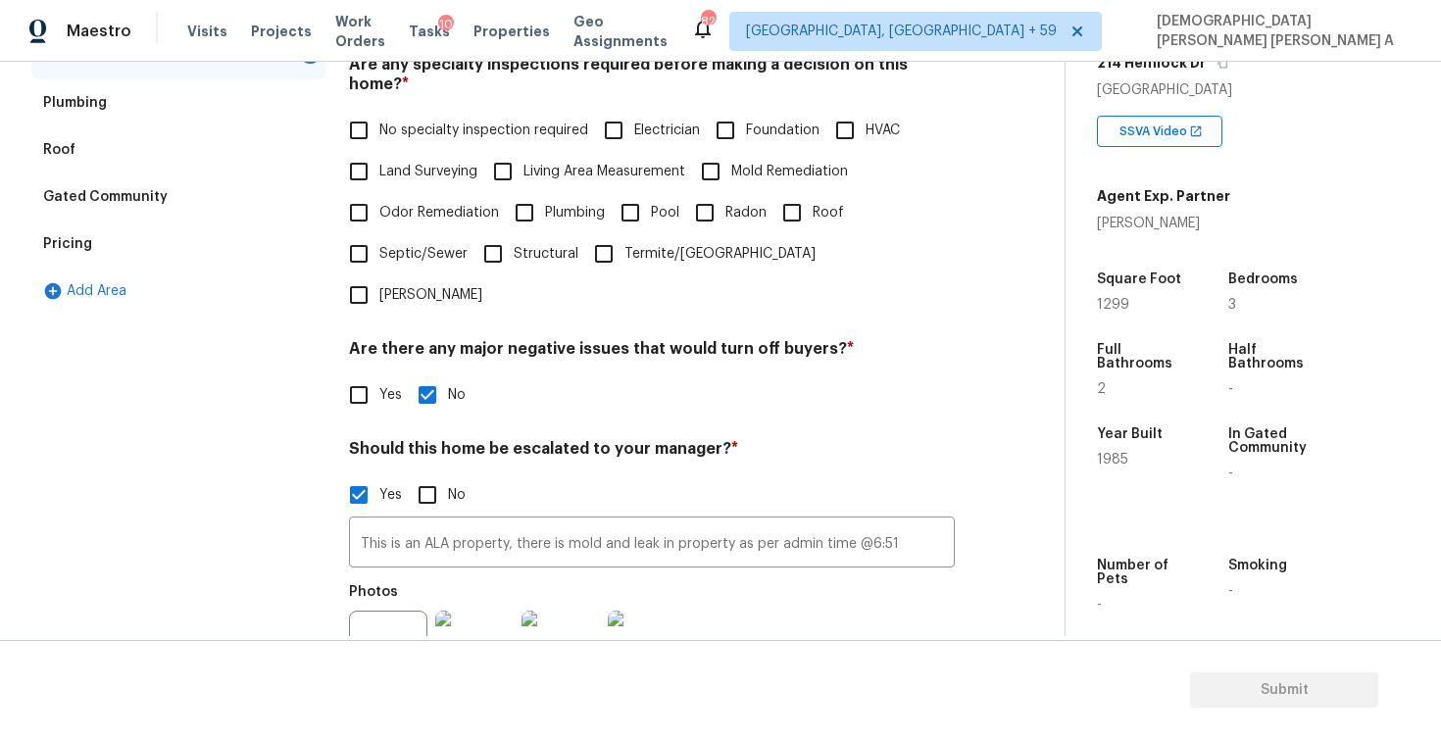
click at [525, 196] on input "Plumbing" at bounding box center [524, 212] width 41 height 41
checkbox input "true"
click at [361, 195] on input "Odor Remediation" at bounding box center [358, 212] width 41 height 41
checkbox input "true"
click at [366, 236] on input "Septic/Sewer" at bounding box center [358, 253] width 41 height 41
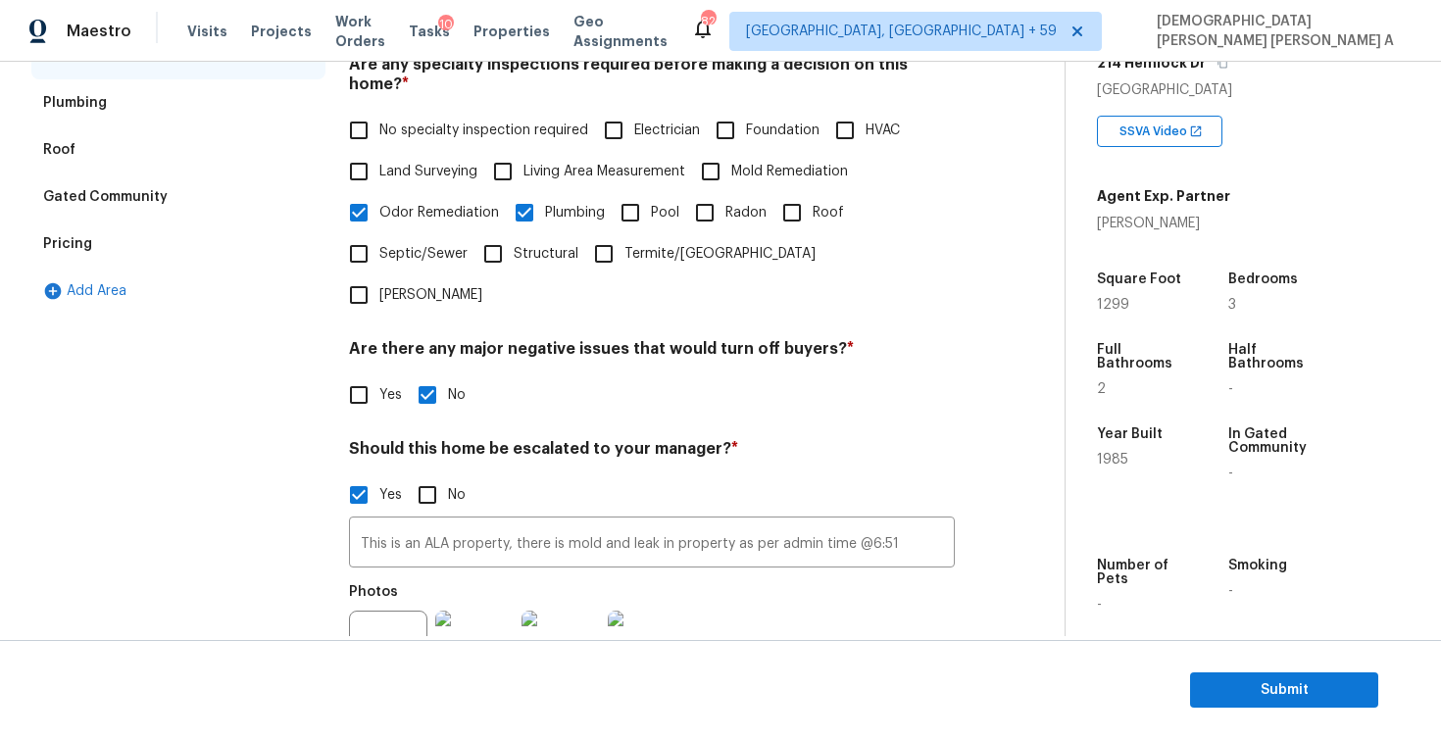
checkbox input "true"
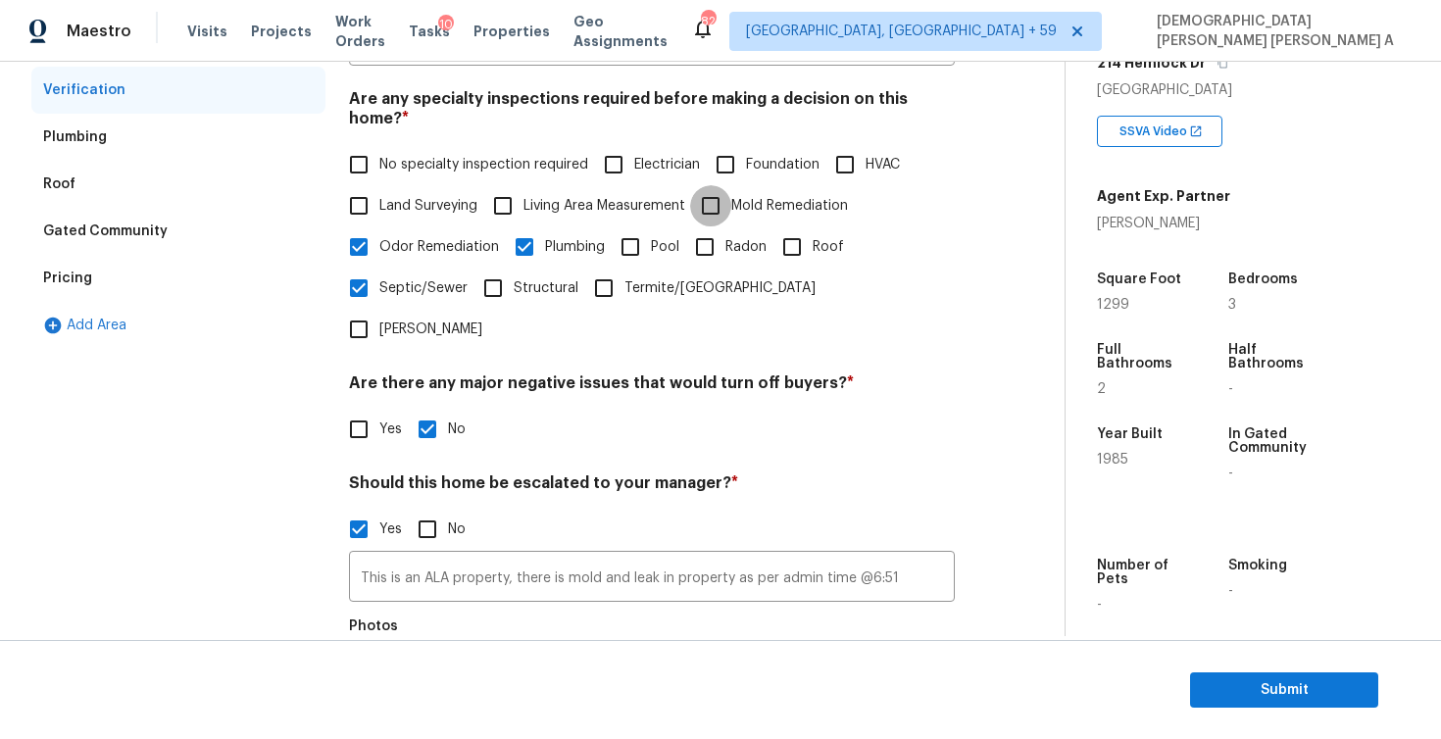
click at [716, 185] on input "Mold Remediation" at bounding box center [710, 205] width 41 height 41
checkbox input "true"
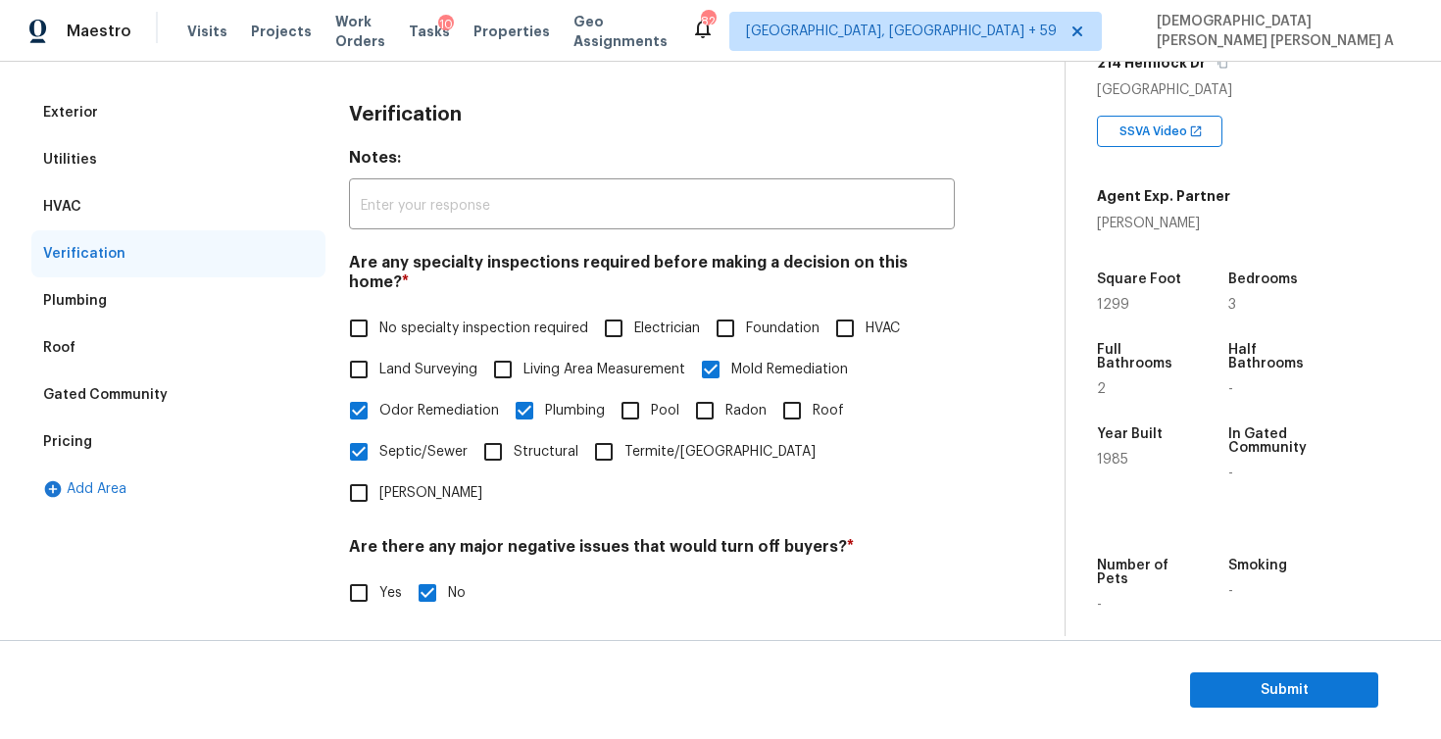
scroll to position [183, 0]
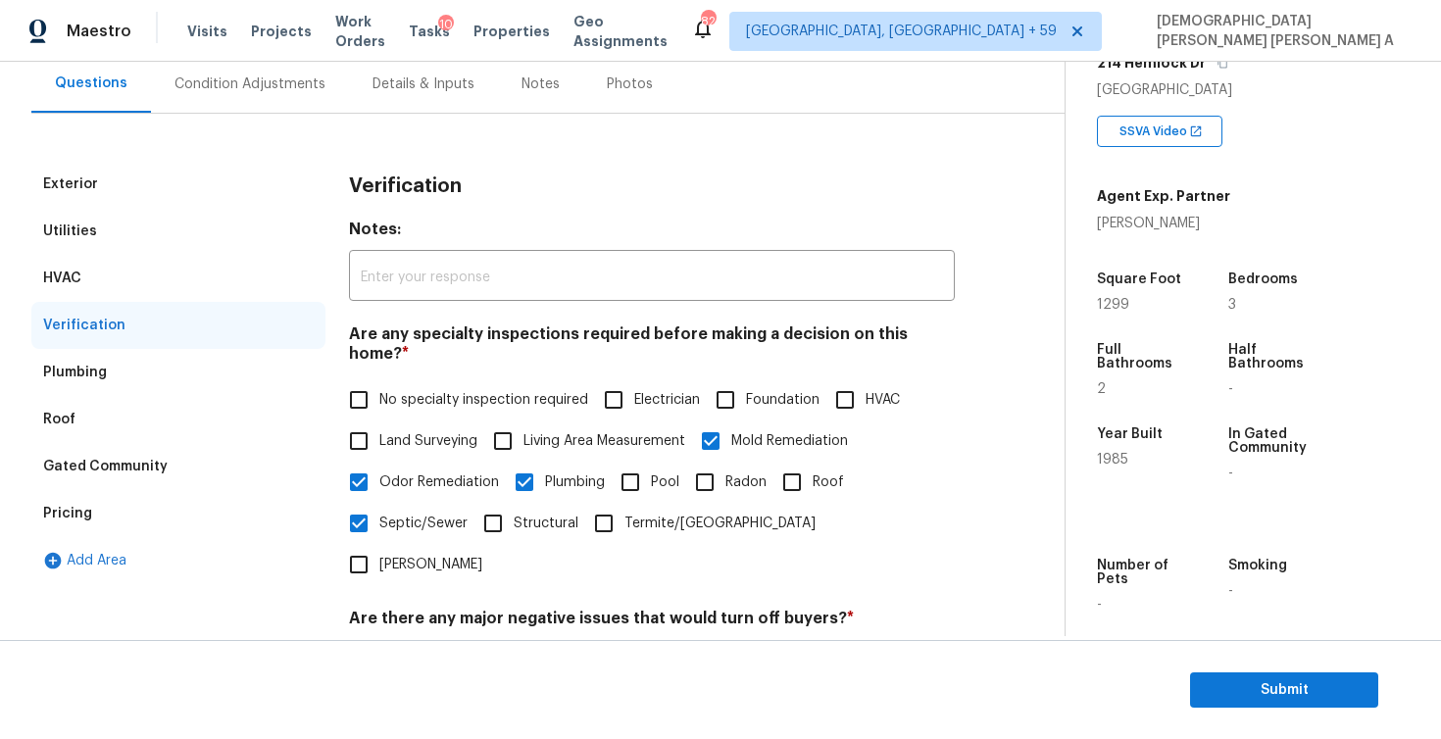
click at [90, 513] on div "Pricing" at bounding box center [178, 513] width 294 height 47
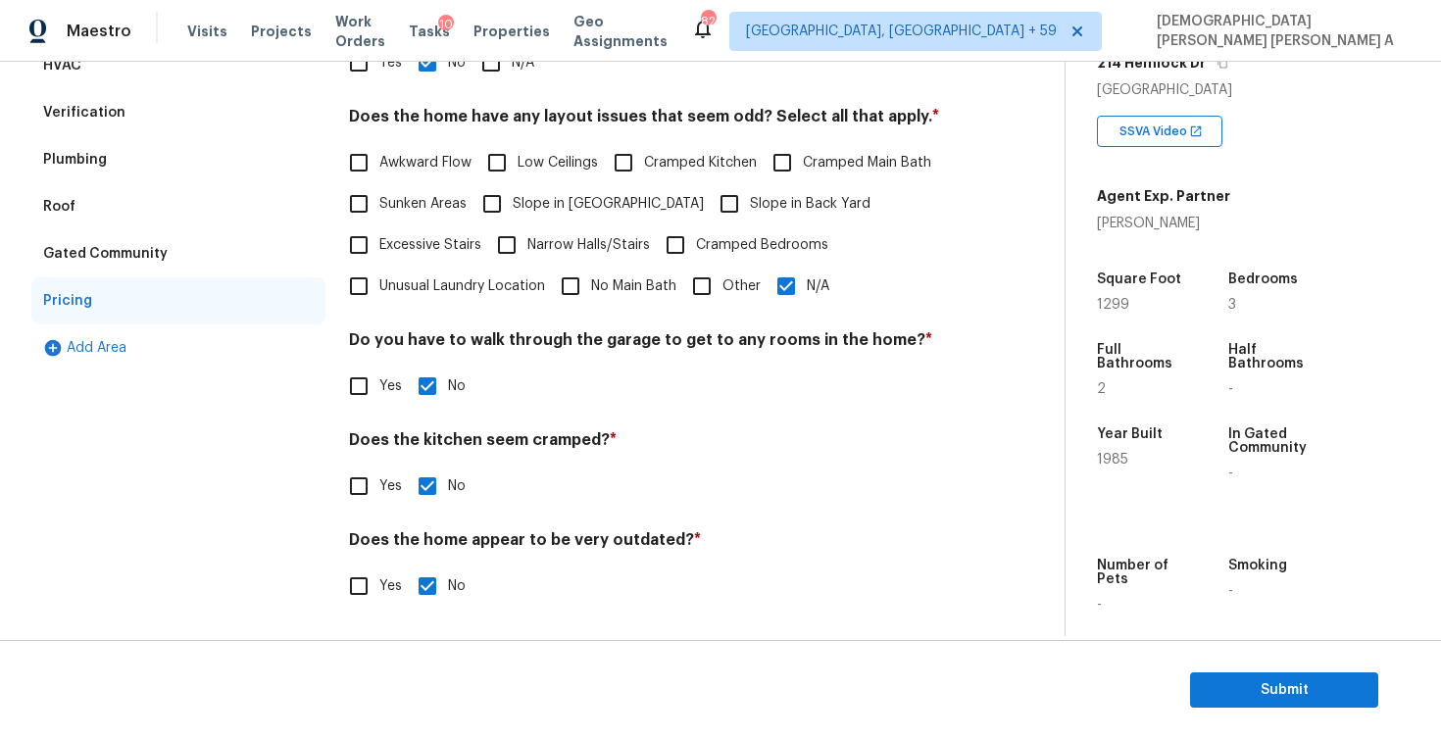
scroll to position [3, 0]
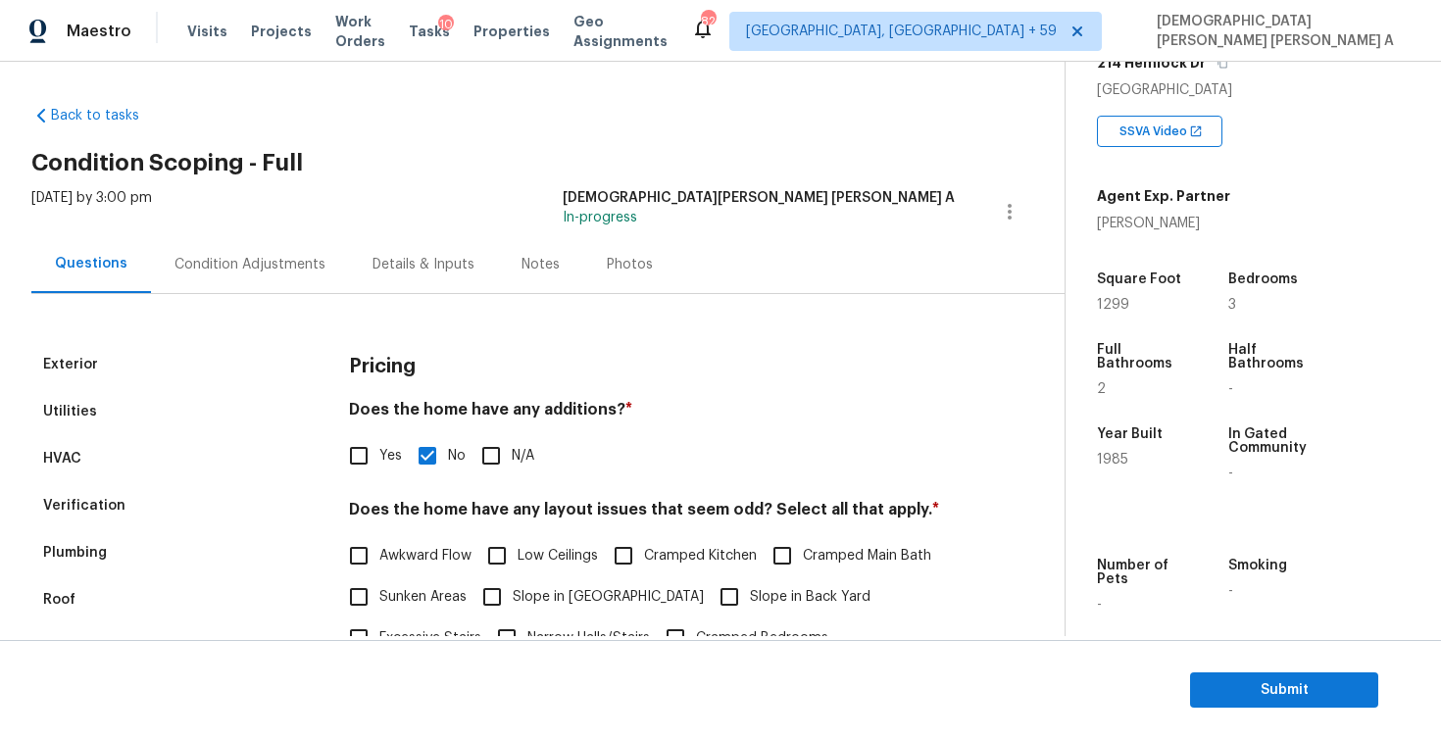
click at [252, 266] on div "Condition Adjustments" at bounding box center [250, 265] width 151 height 20
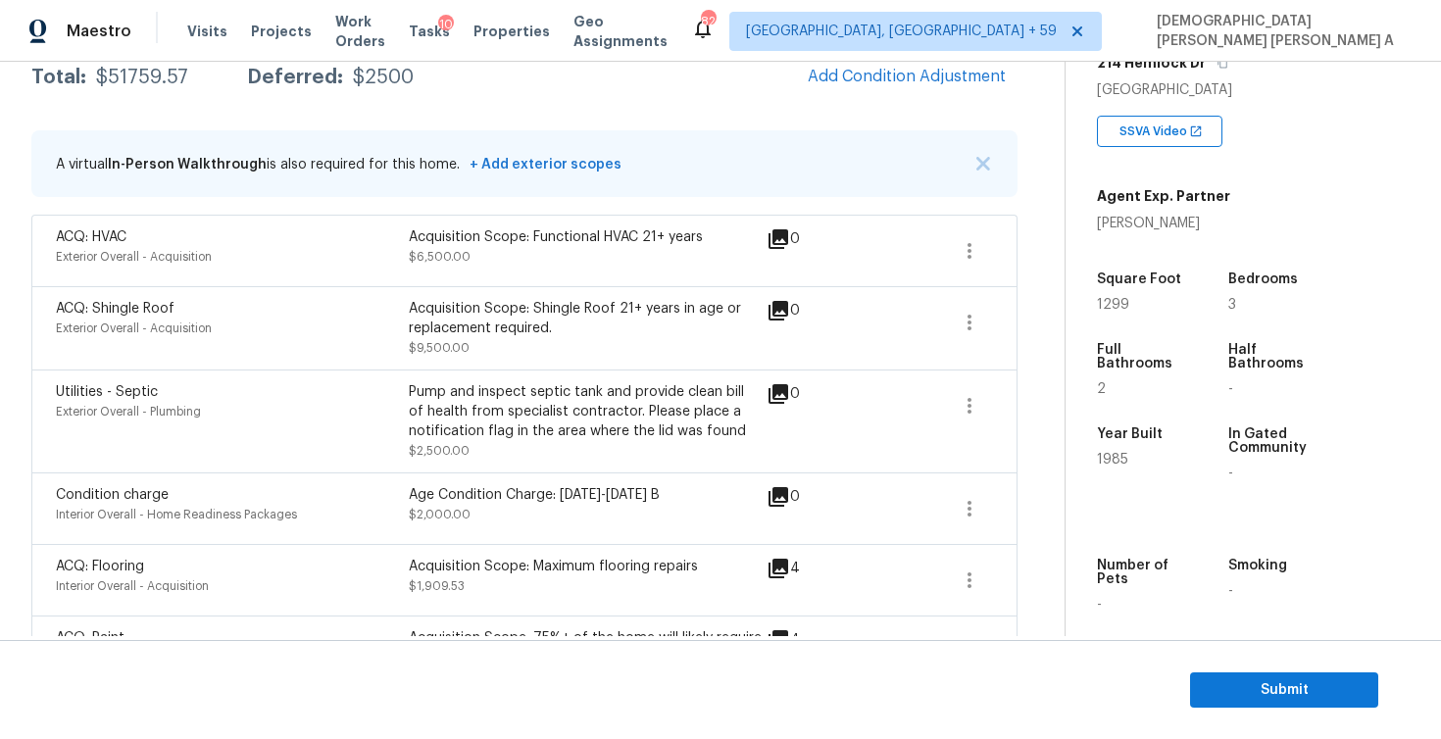
scroll to position [182, 0]
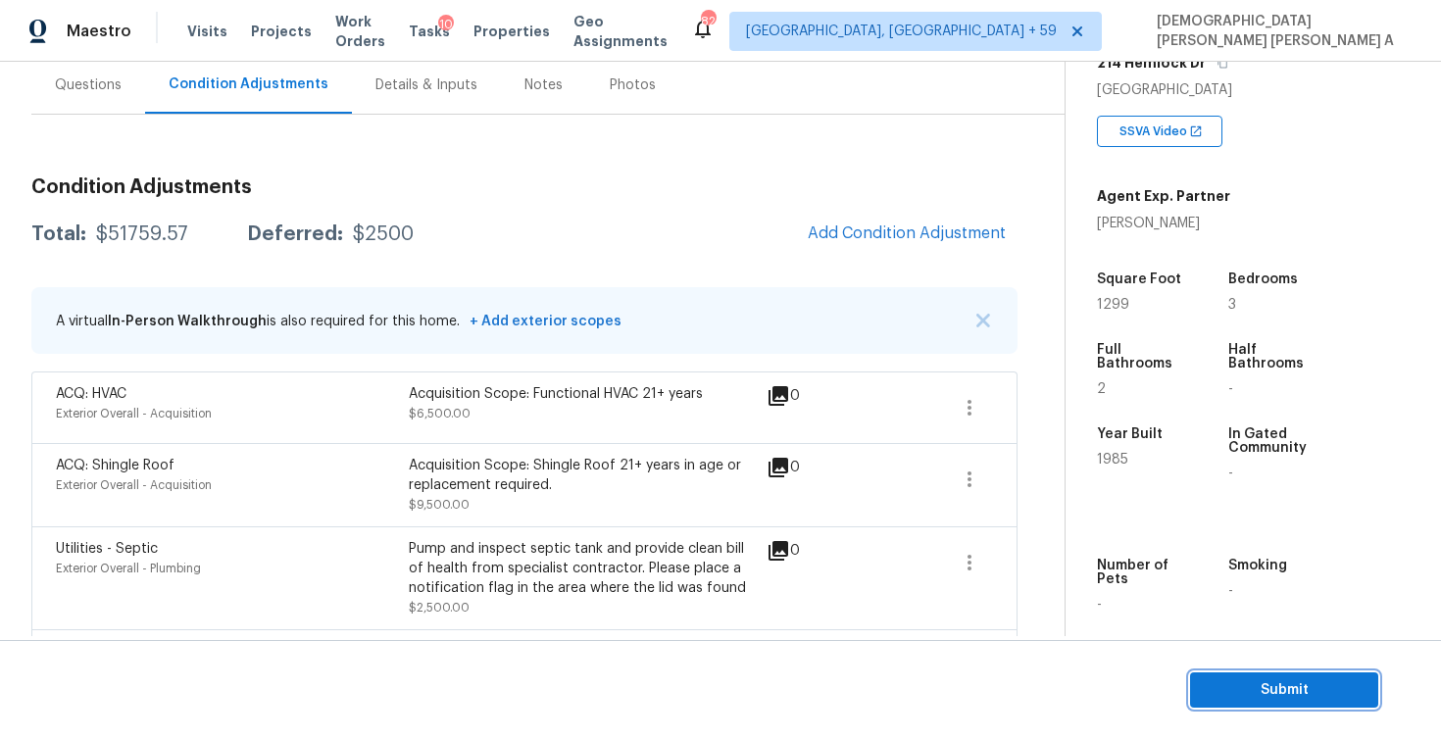
click at [1283, 676] on button "Submit" at bounding box center [1284, 691] width 188 height 36
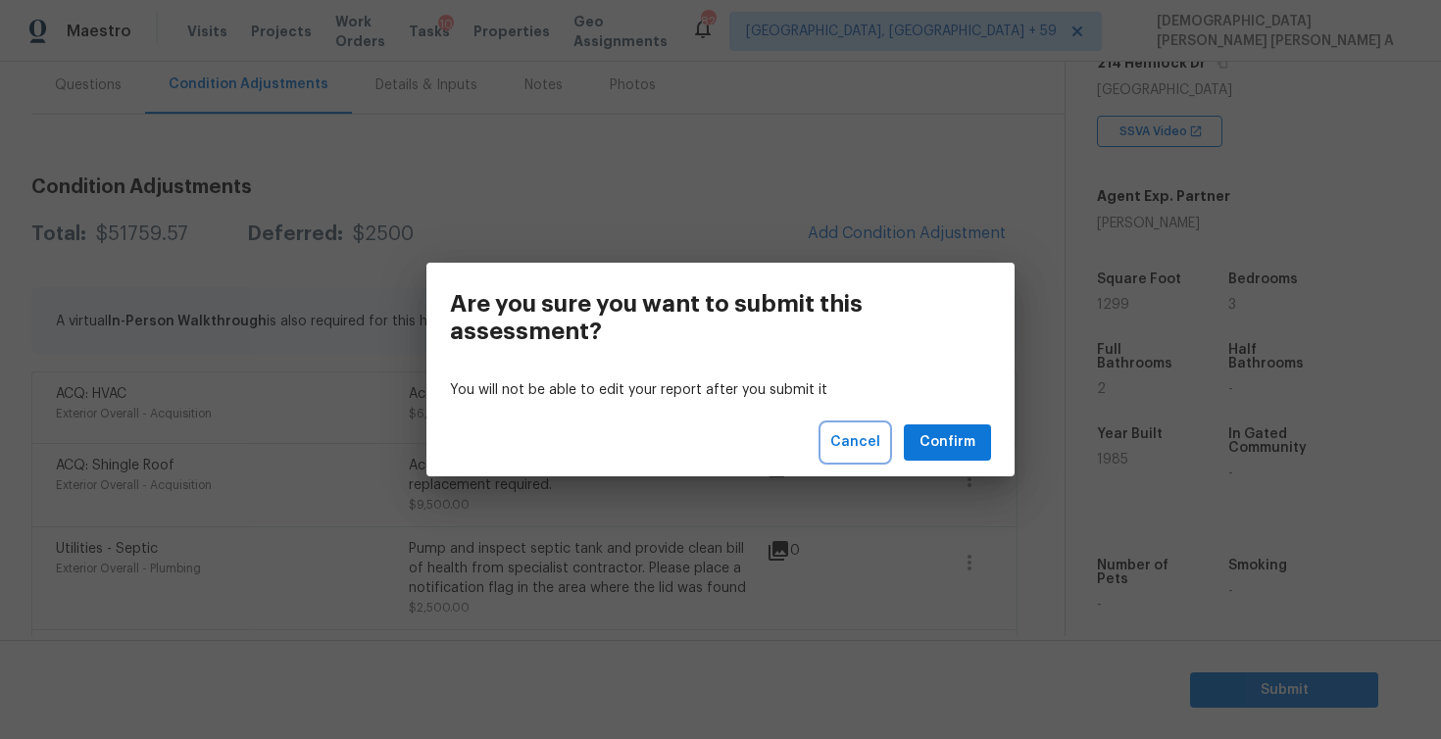
click at [858, 451] on span "Cancel" at bounding box center [855, 442] width 50 height 25
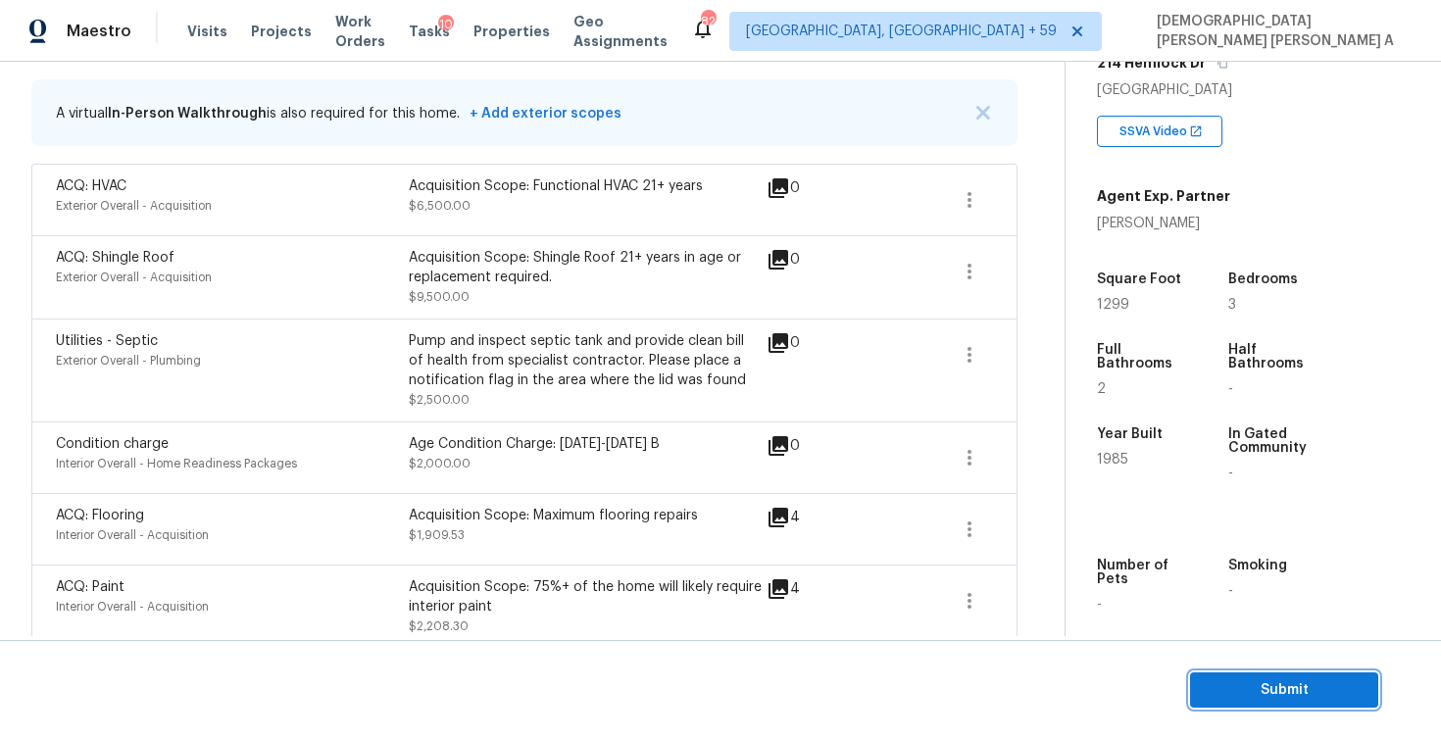
scroll to position [382, 0]
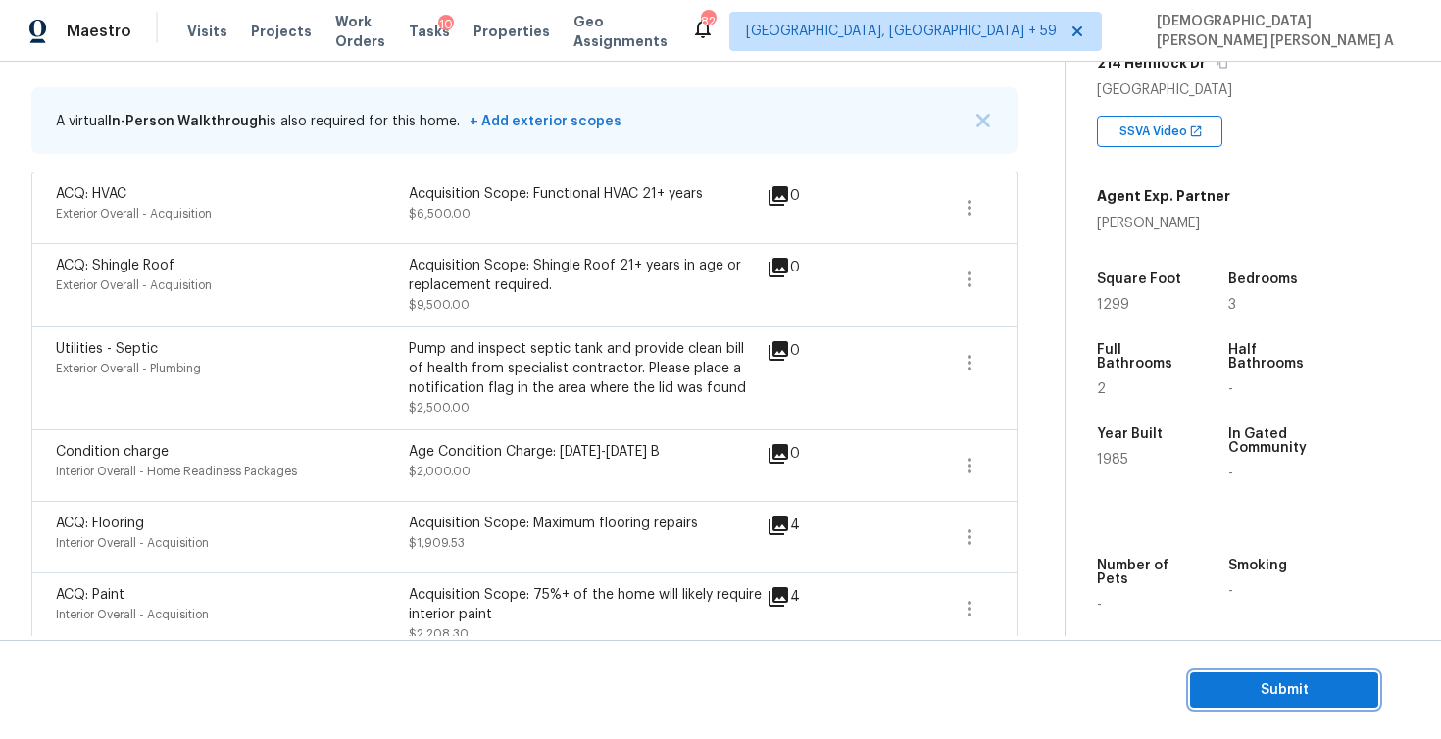
click at [1244, 689] on span "Submit" at bounding box center [1284, 690] width 157 height 25
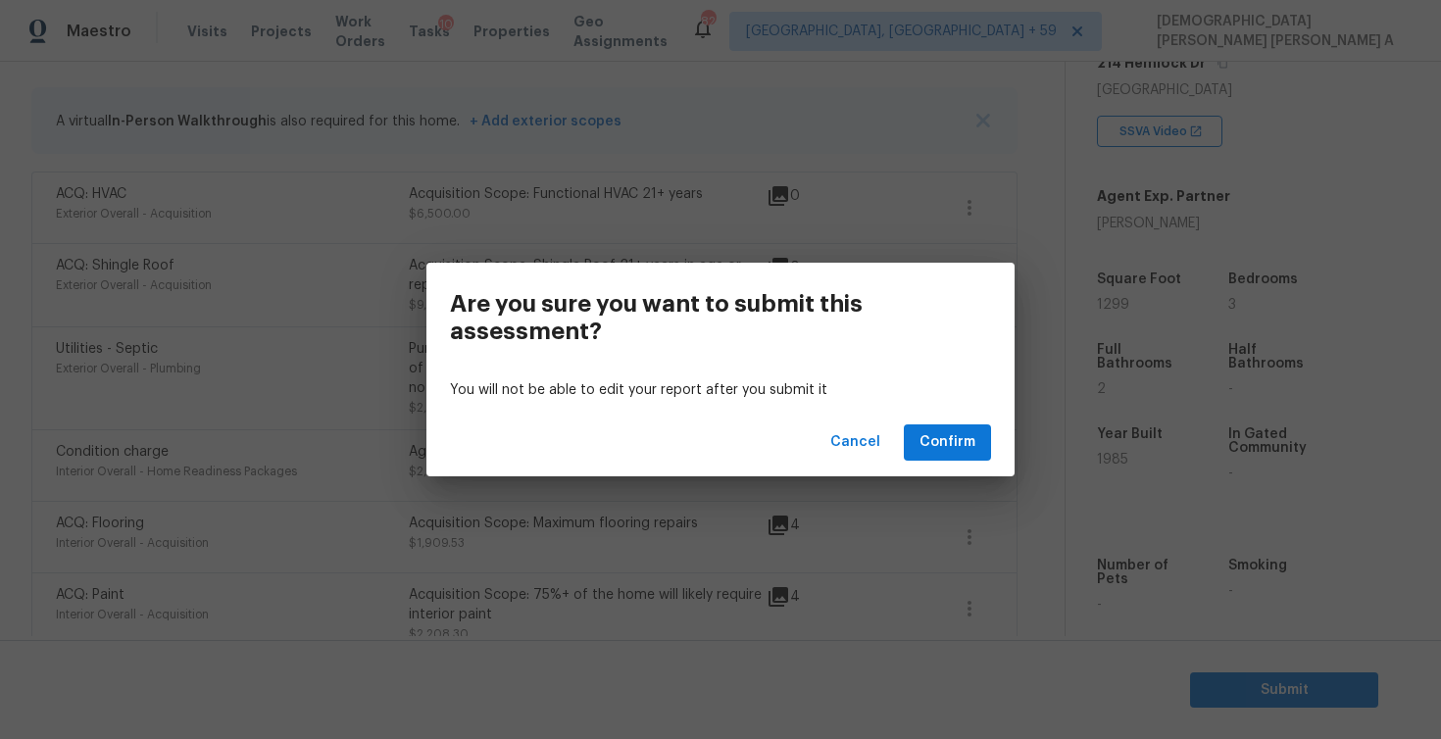
click at [963, 423] on div "Cancel Confirm" at bounding box center [720, 443] width 588 height 68
click at [962, 431] on span "Confirm" at bounding box center [948, 442] width 56 height 25
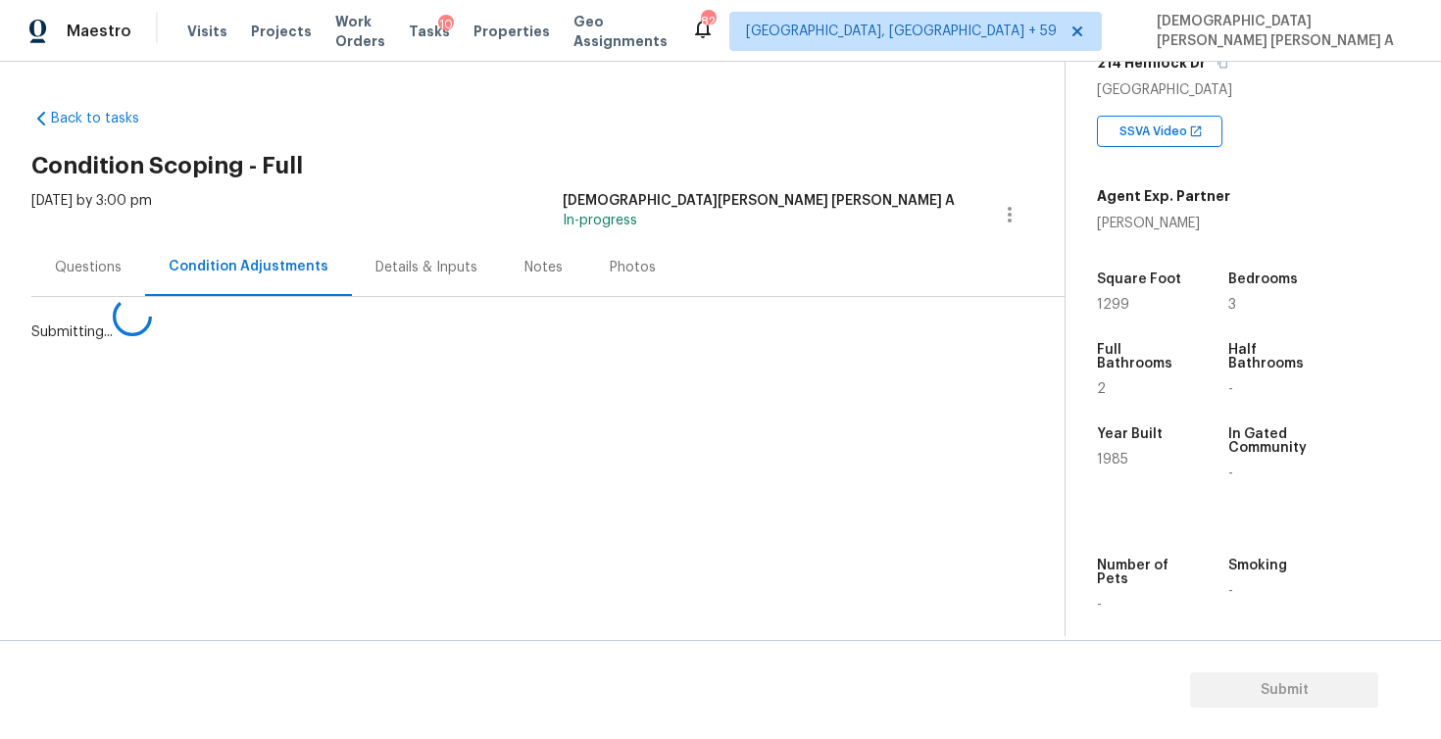
scroll to position [0, 0]
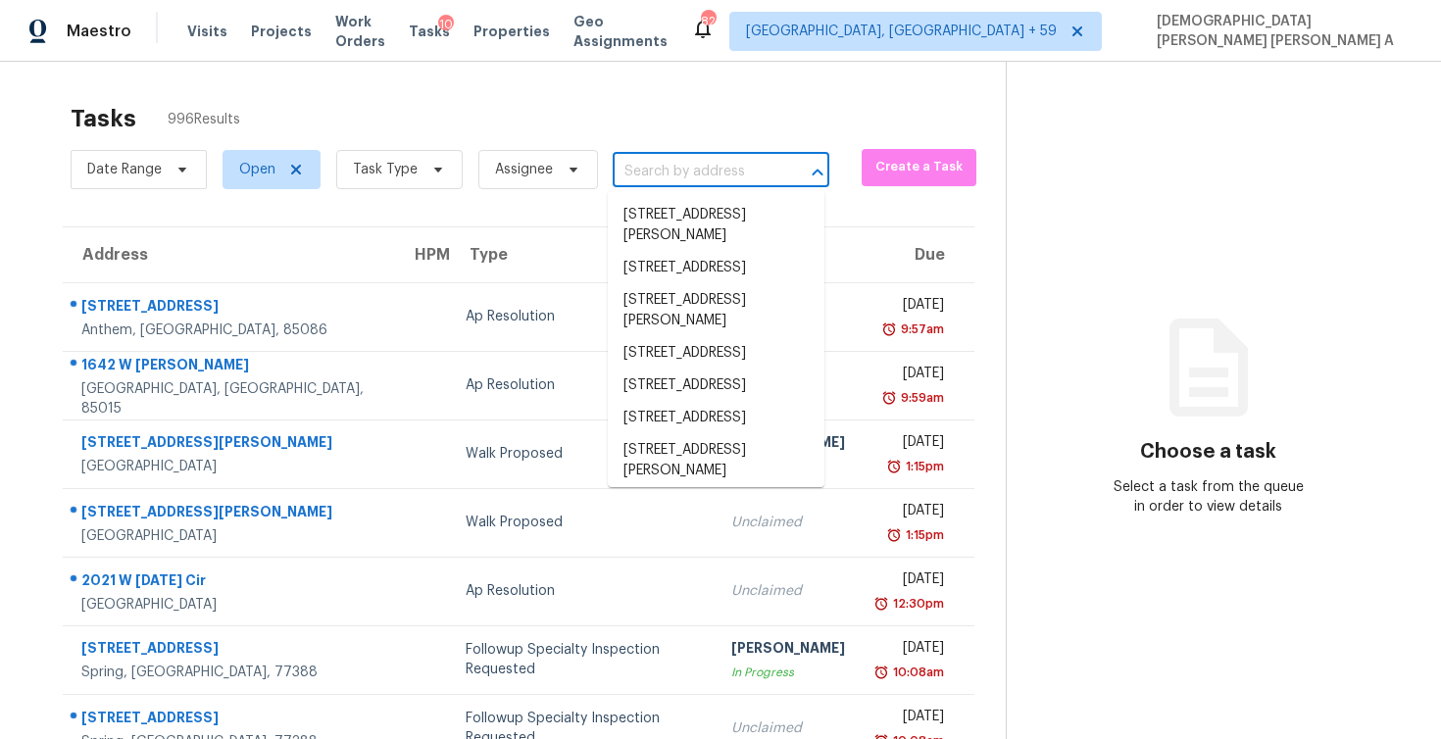
click at [697, 183] on input "text" at bounding box center [694, 172] width 162 height 30
type input "v"
paste input "7003 Hampshire Ct Woodstock, GA, 30189"
type input "7003 Hampshire Ct Woodstock, GA, 30189"
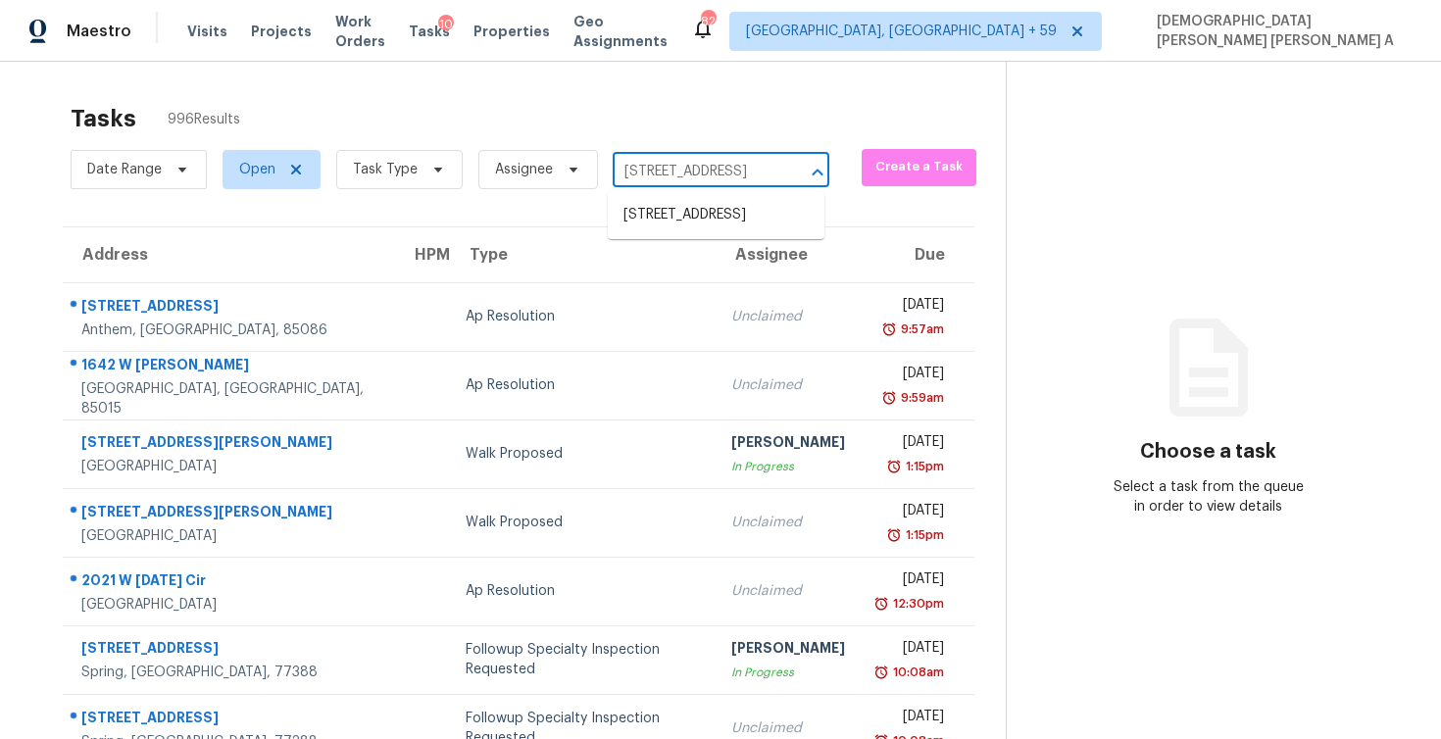
scroll to position [0, 126]
click at [651, 218] on li "7003 Hampshire Ct, Woodstock, GA 30189" at bounding box center [716, 215] width 217 height 32
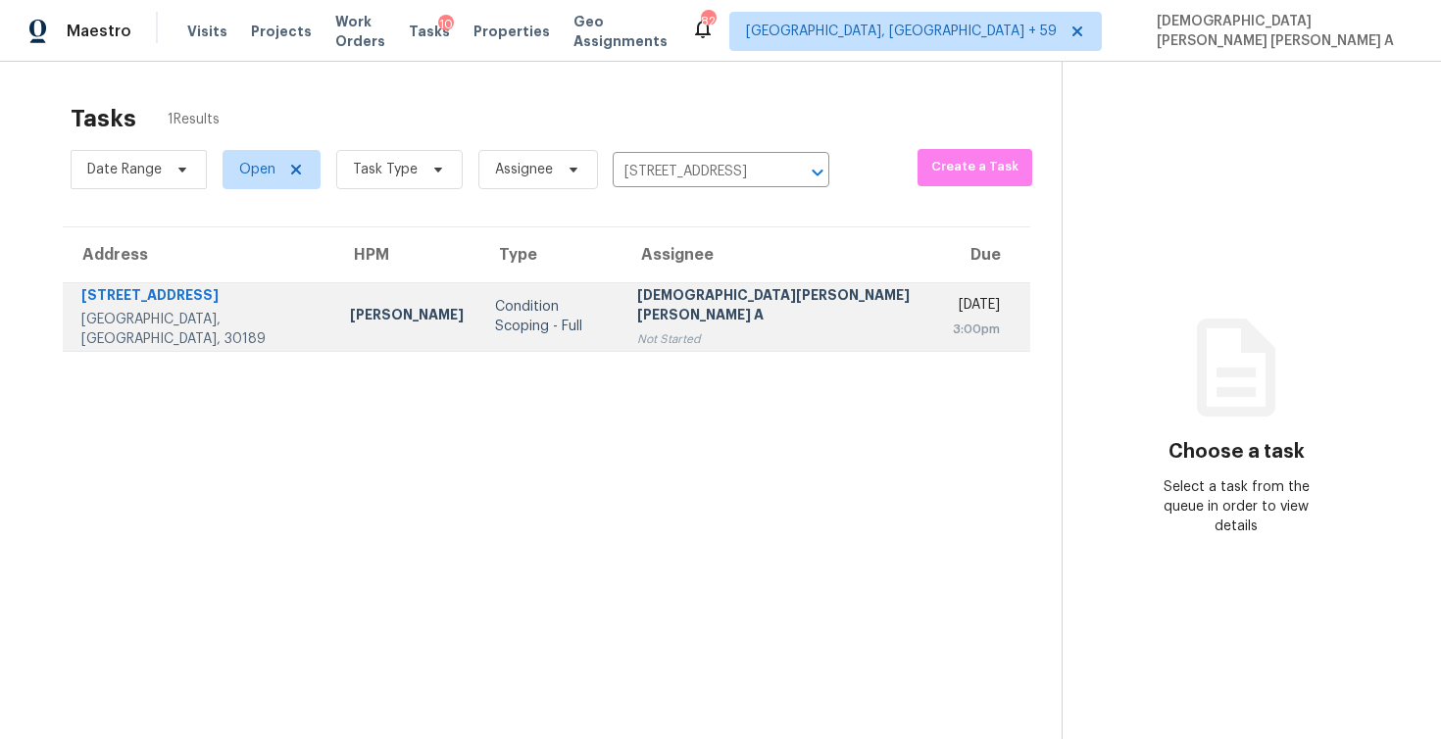
click at [747, 344] on td "Mohamed Azeem Mohsin A Not Started" at bounding box center [780, 316] width 317 height 69
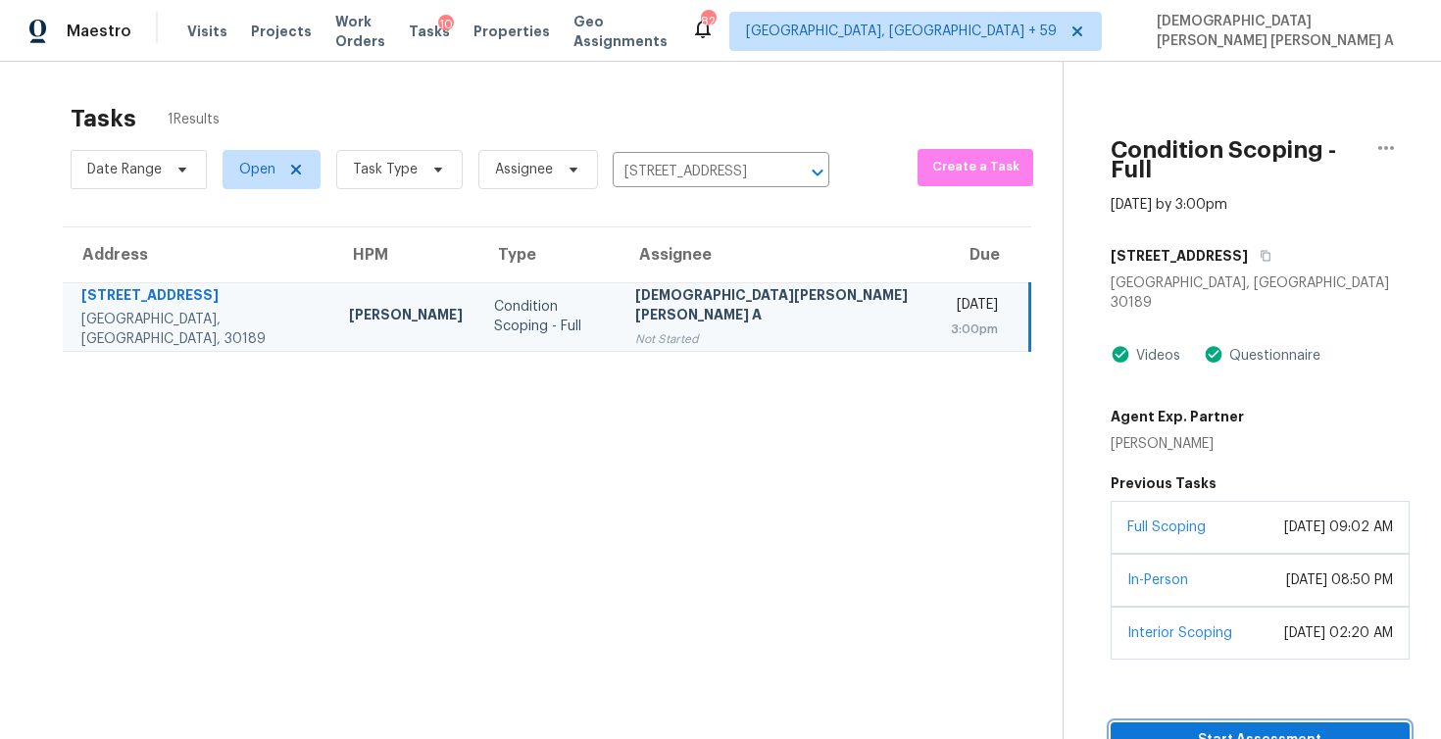
click at [1145, 728] on span "Start Assessment" at bounding box center [1260, 740] width 268 height 25
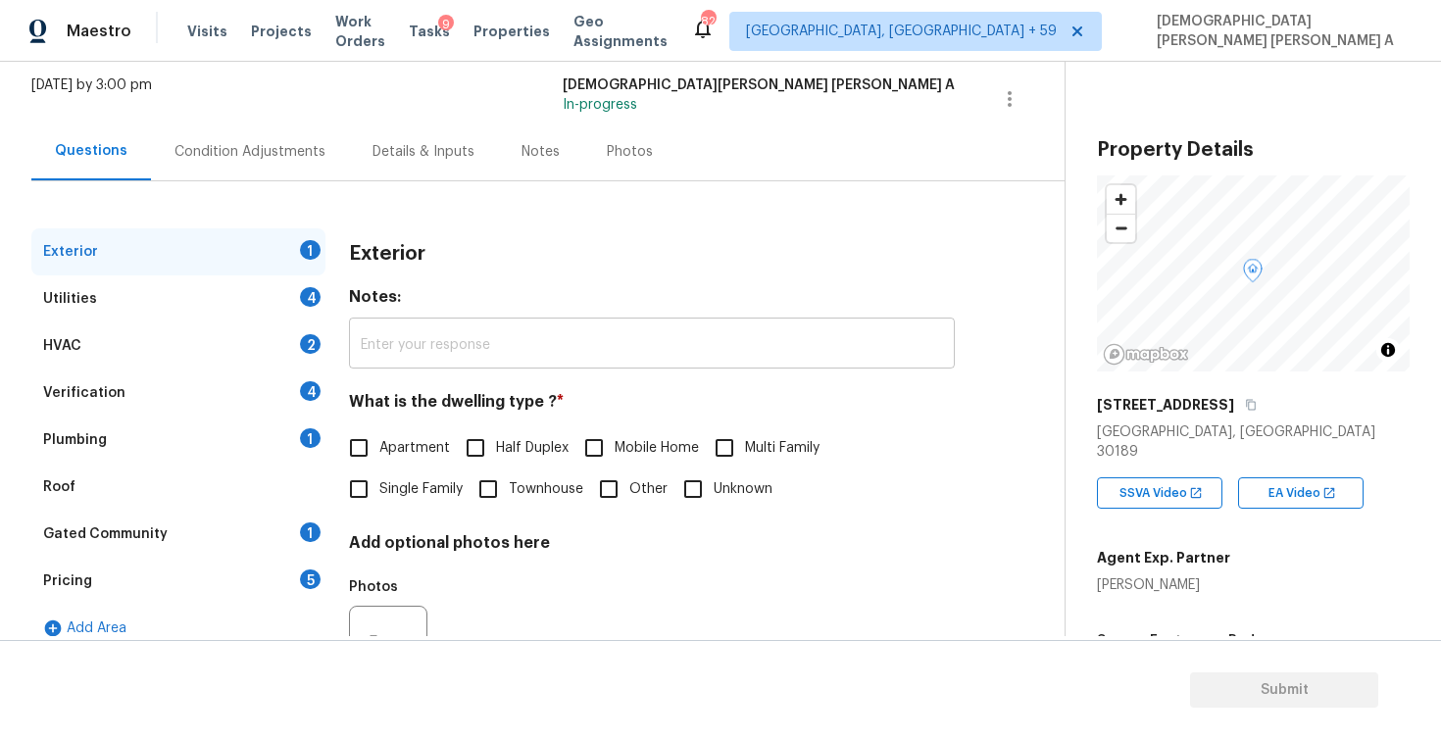
scroll to position [138, 0]
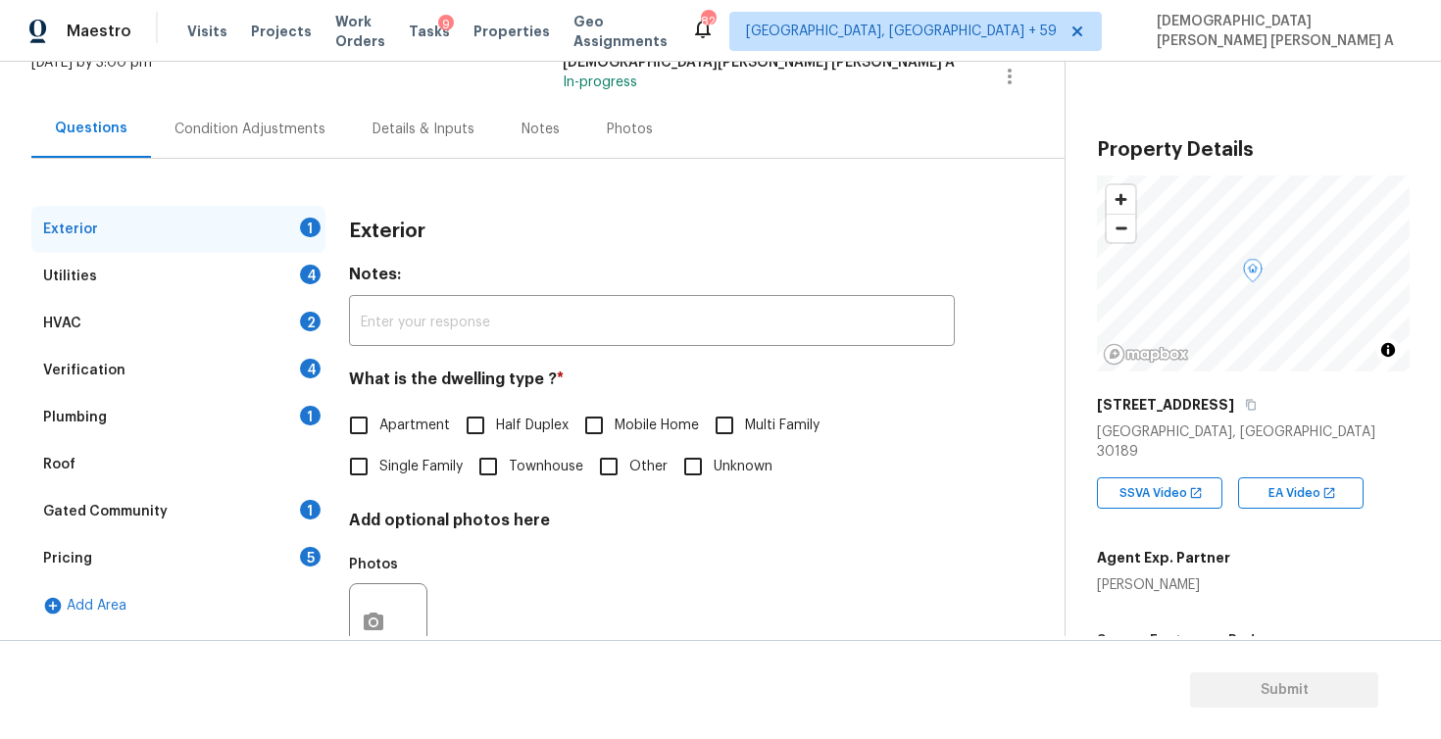
click at [348, 473] on input "Single Family" at bounding box center [358, 466] width 41 height 41
checkbox input "true"
click at [281, 277] on div "Utilities 4" at bounding box center [178, 276] width 294 height 47
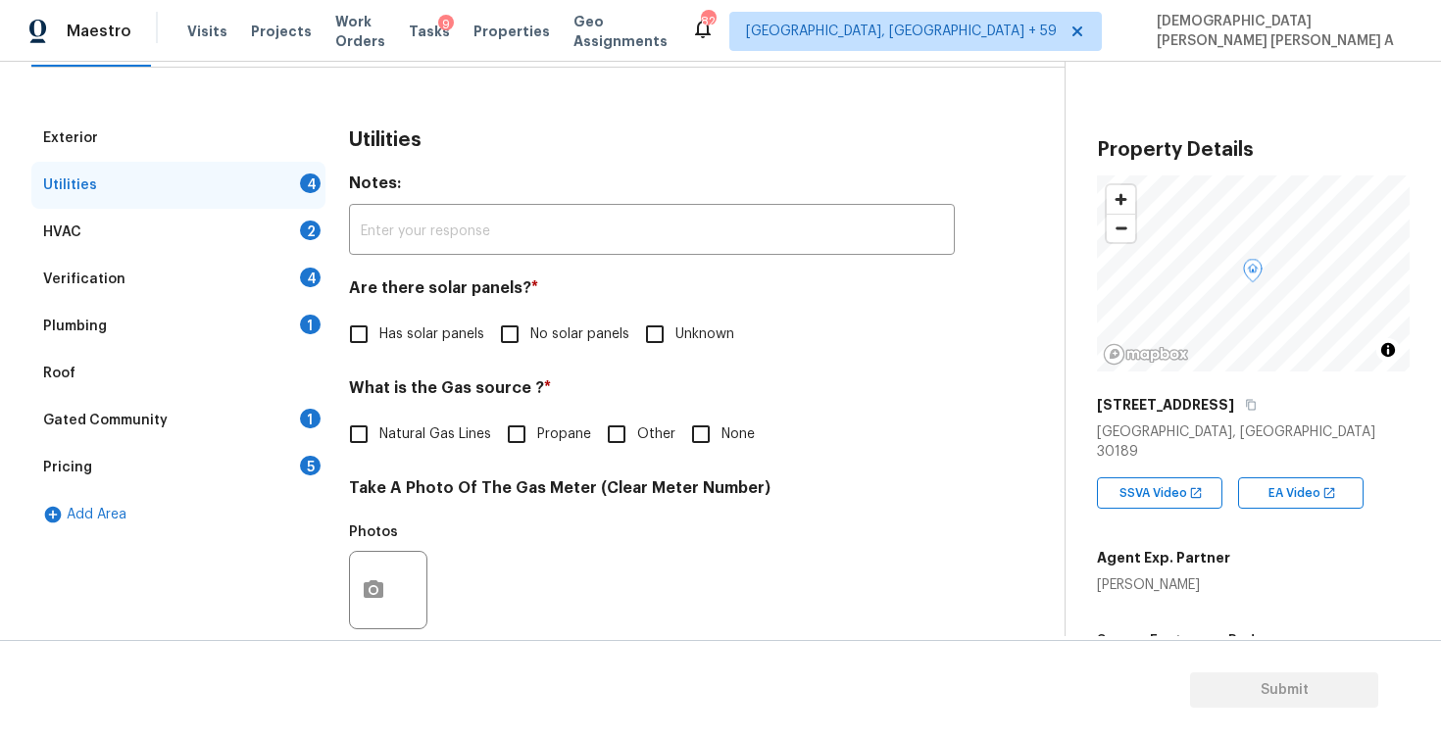
scroll to position [244, 0]
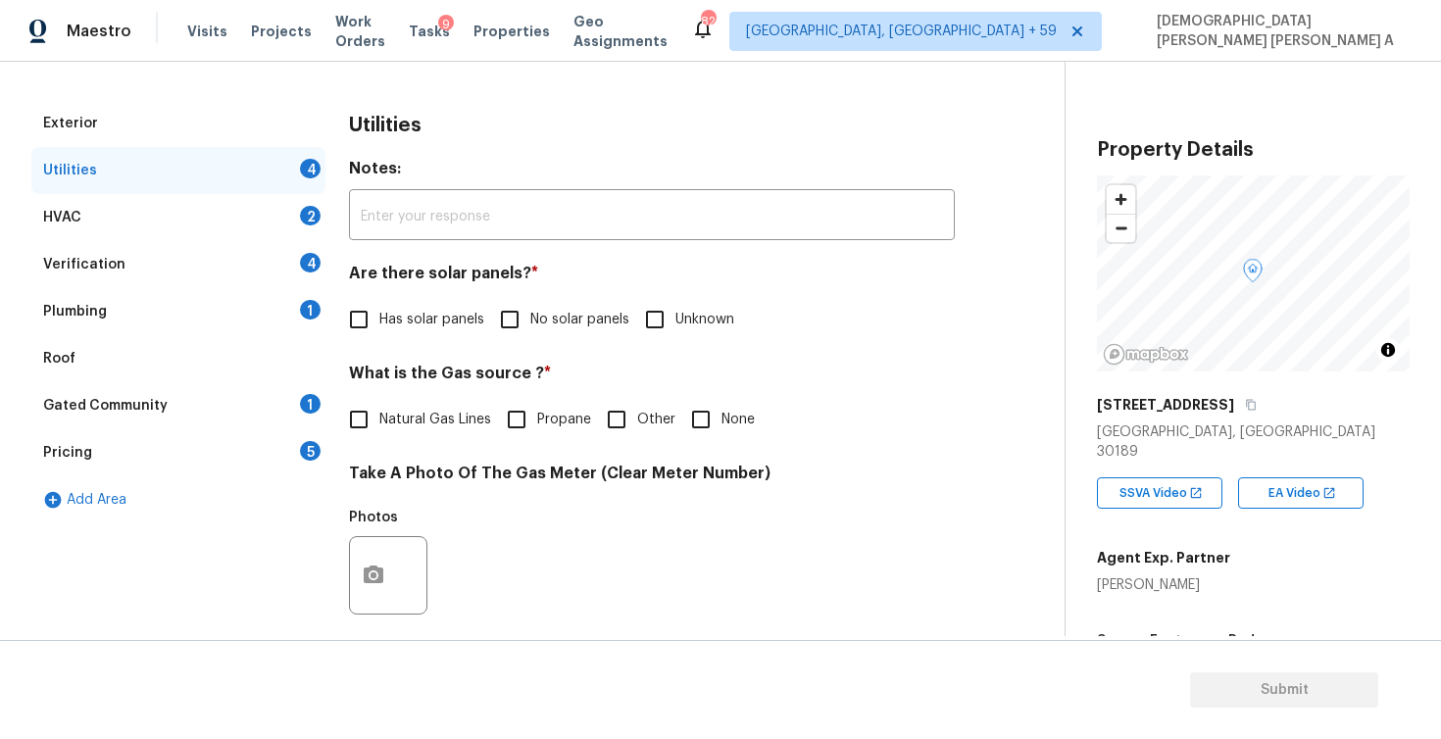
click at [531, 328] on span "No solar panels" at bounding box center [579, 320] width 99 height 21
click at [530, 328] on input "No solar panels" at bounding box center [509, 319] width 41 height 41
checkbox input "true"
click at [375, 417] on input "Natural Gas Lines" at bounding box center [358, 419] width 41 height 41
checkbox input "true"
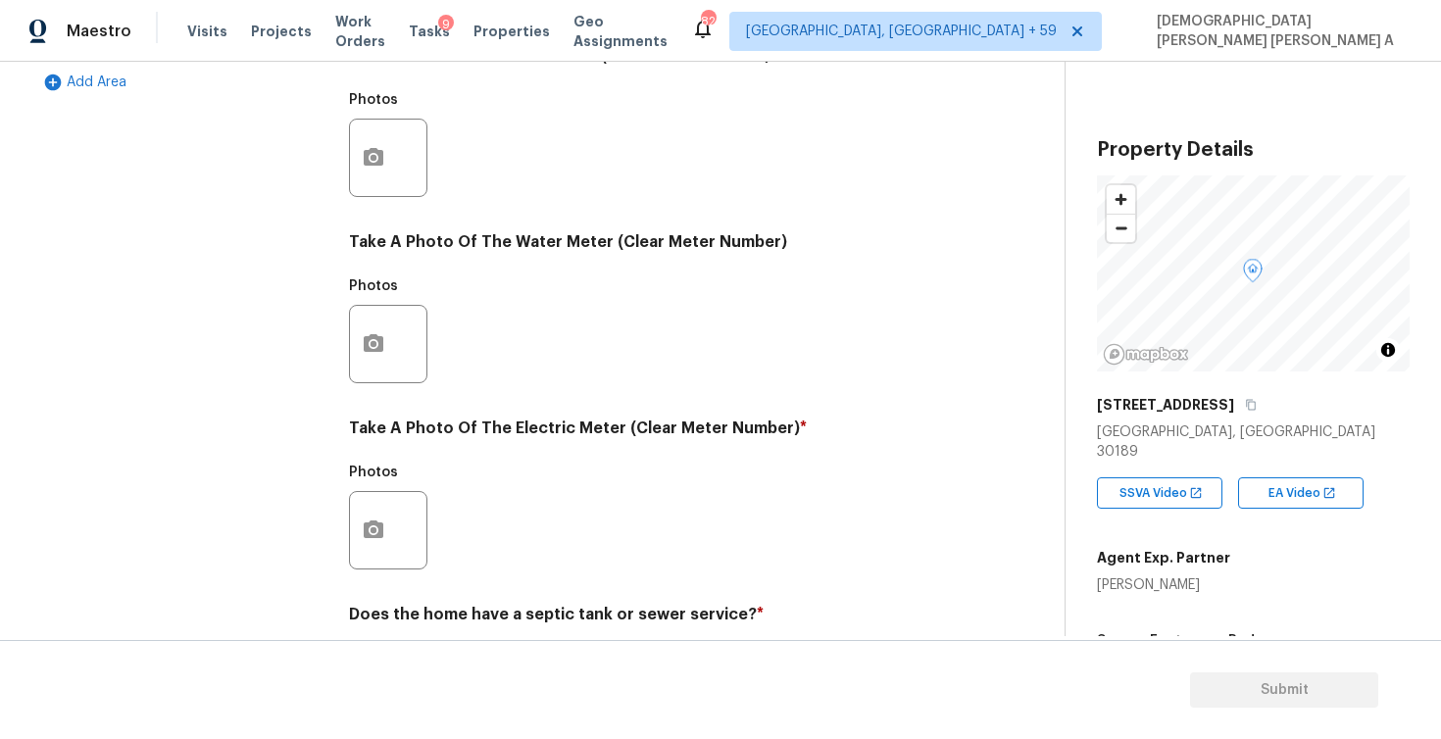
scroll to position [736, 0]
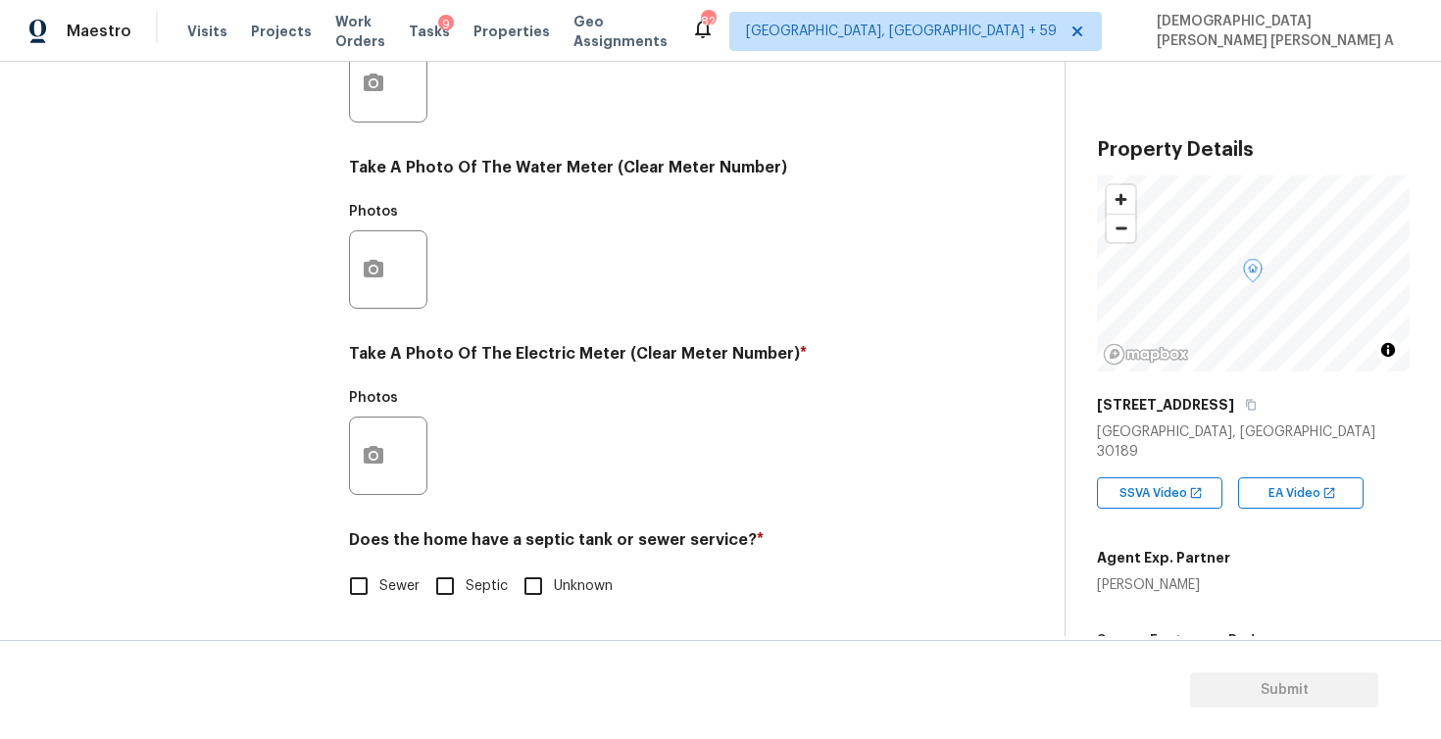
click at [351, 584] on input "Sewer" at bounding box center [358, 586] width 41 height 41
checkbox input "true"
click at [378, 473] on button "button" at bounding box center [373, 456] width 47 height 76
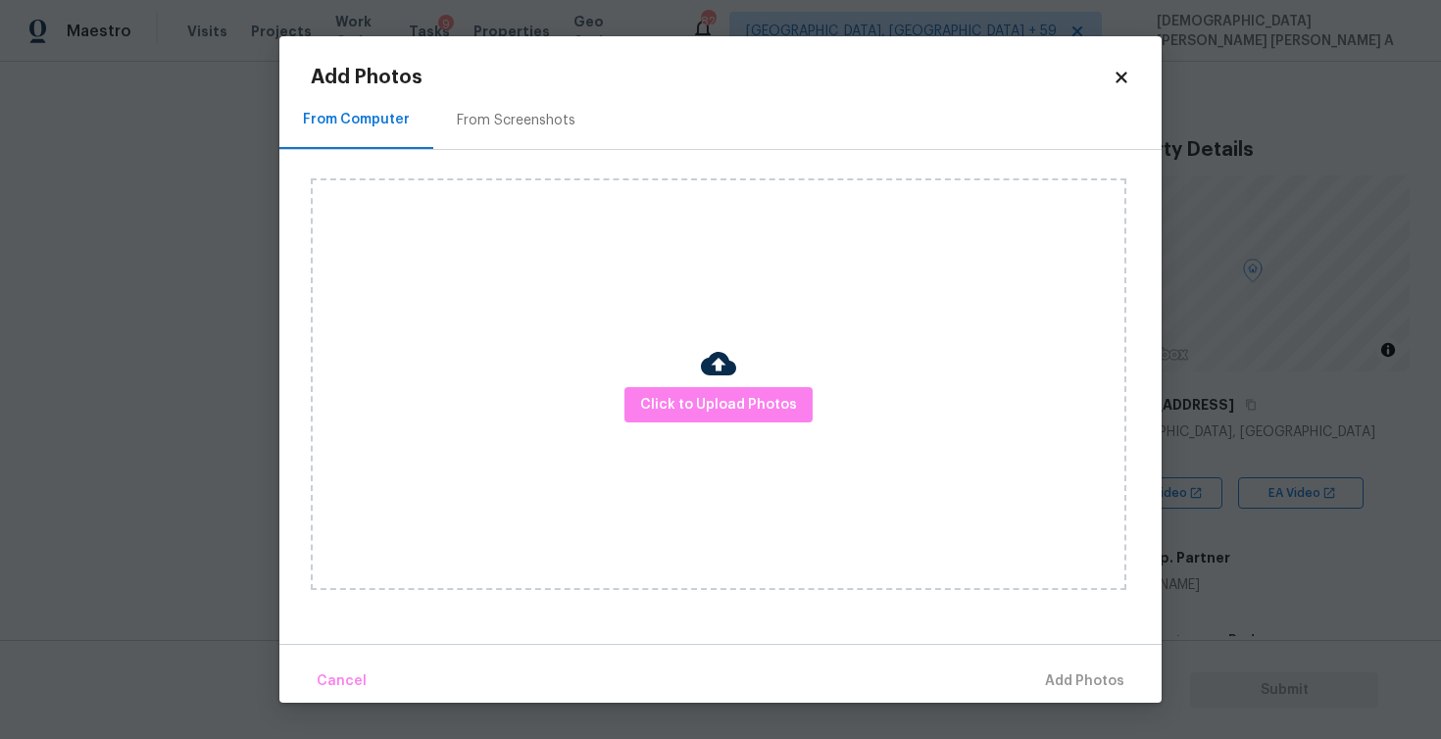
click at [727, 375] on img at bounding box center [718, 363] width 35 height 35
click at [727, 389] on button "Click to Upload Photos" at bounding box center [719, 405] width 188 height 36
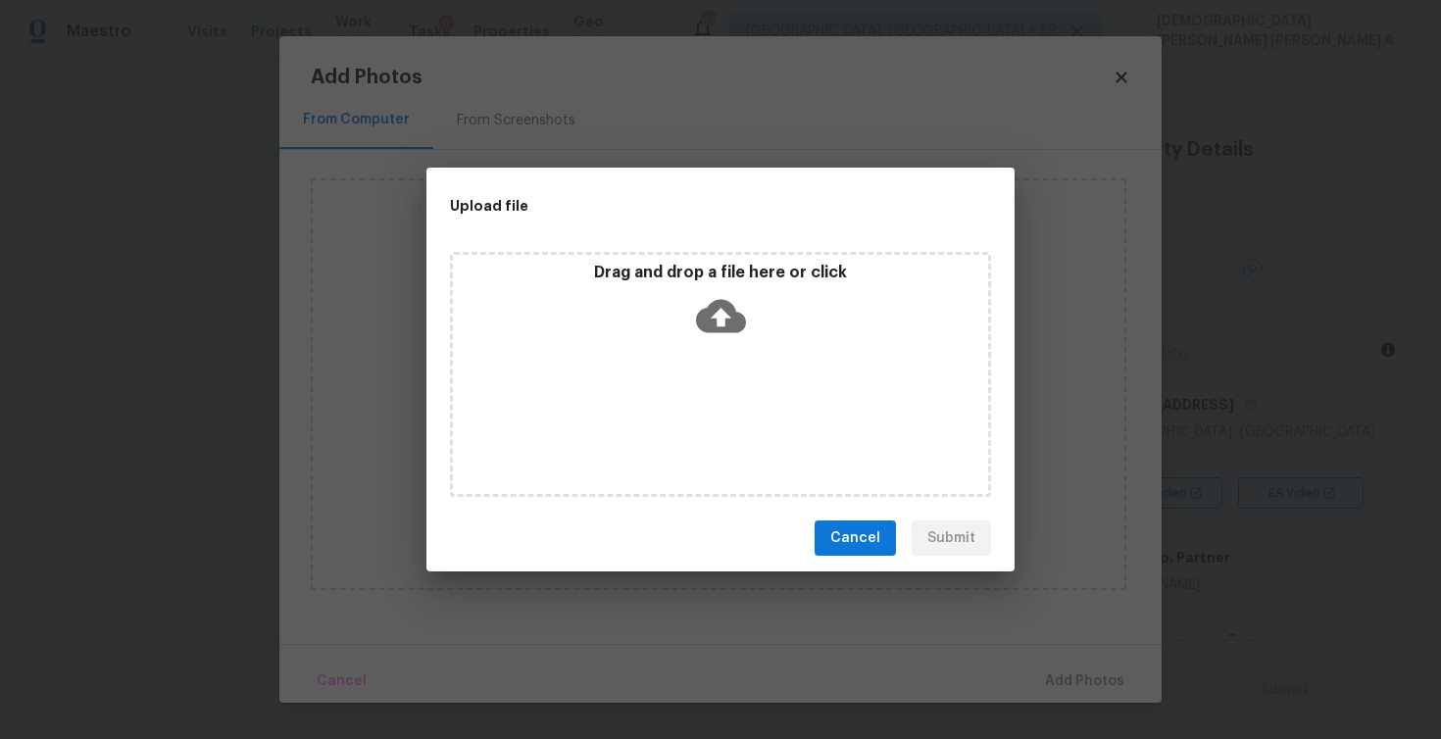
click at [727, 389] on div "Drag and drop a file here or click" at bounding box center [720, 374] width 541 height 245
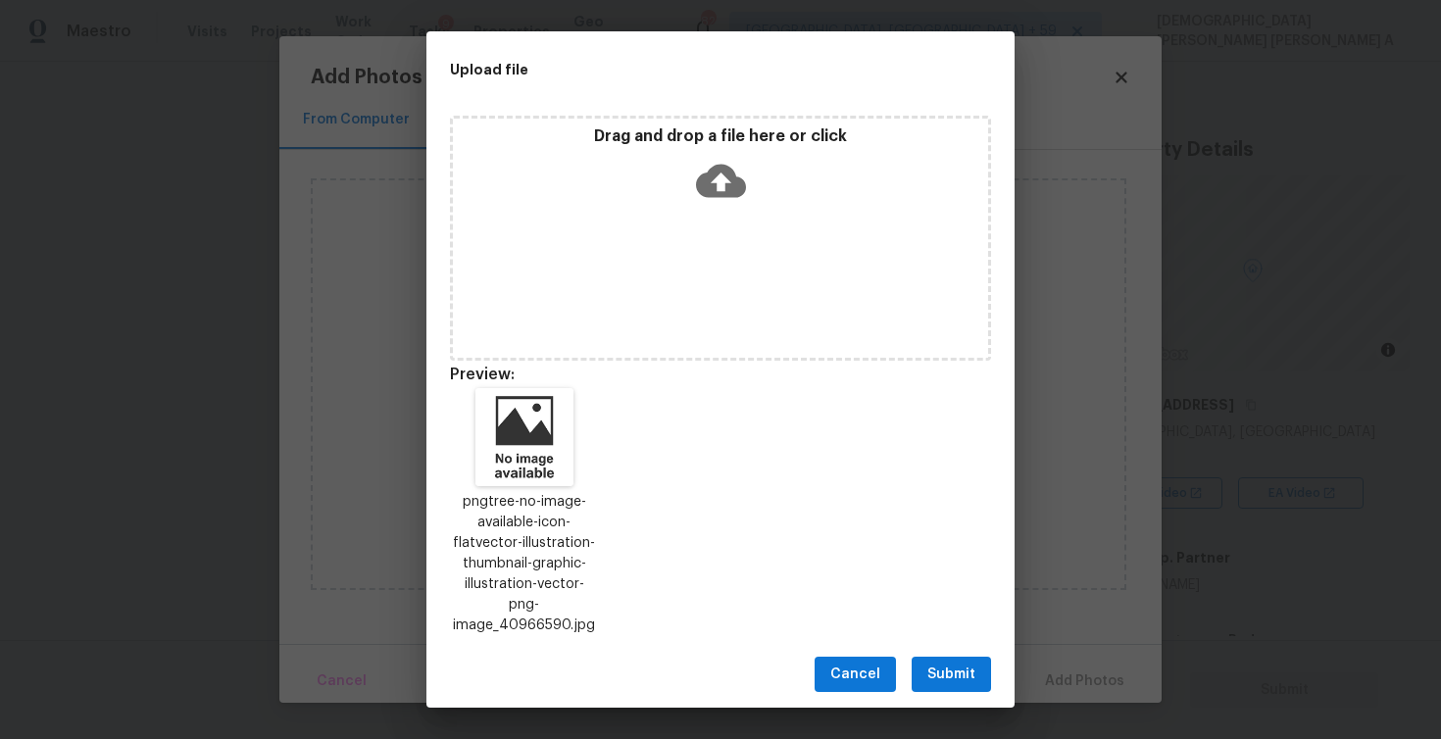
click at [948, 663] on span "Submit" at bounding box center [951, 675] width 48 height 25
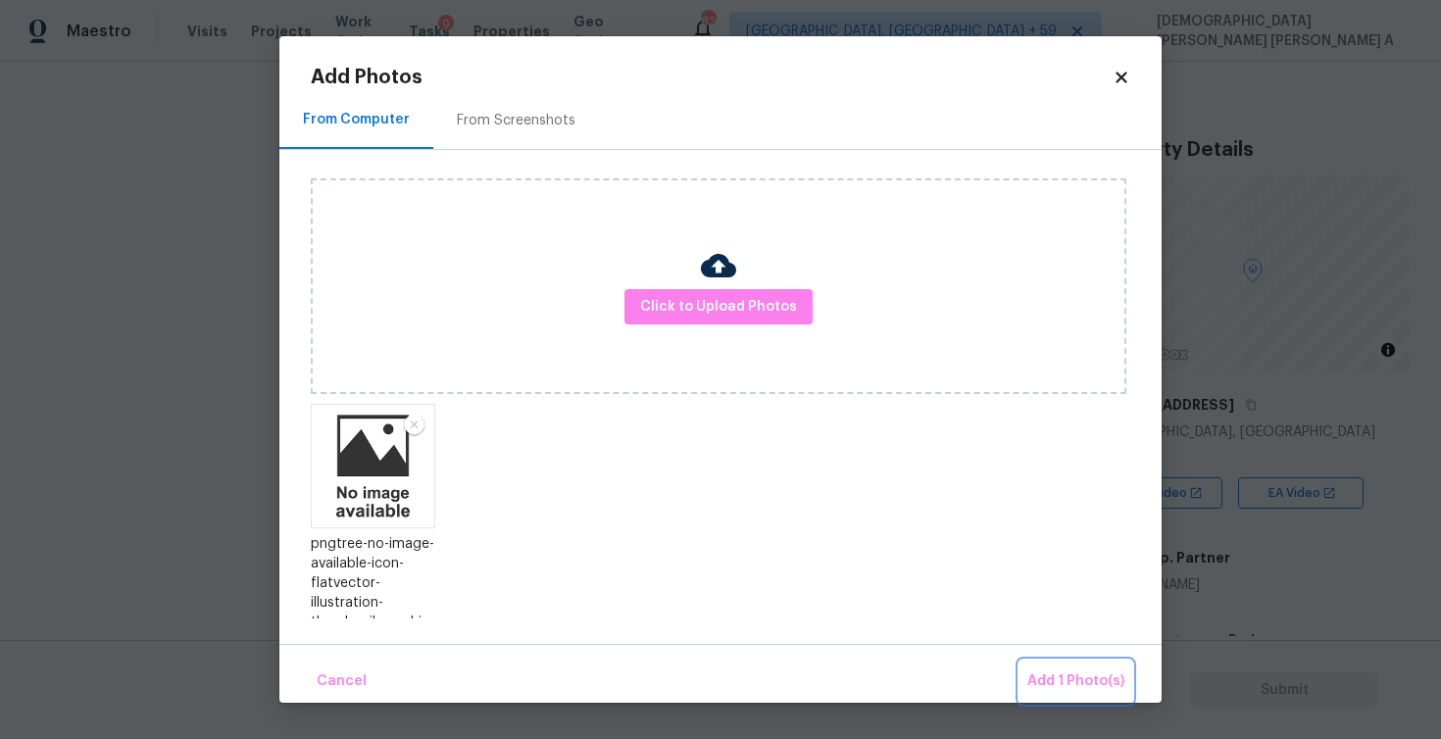
click at [1083, 663] on button "Add 1 Photo(s)" at bounding box center [1076, 682] width 113 height 42
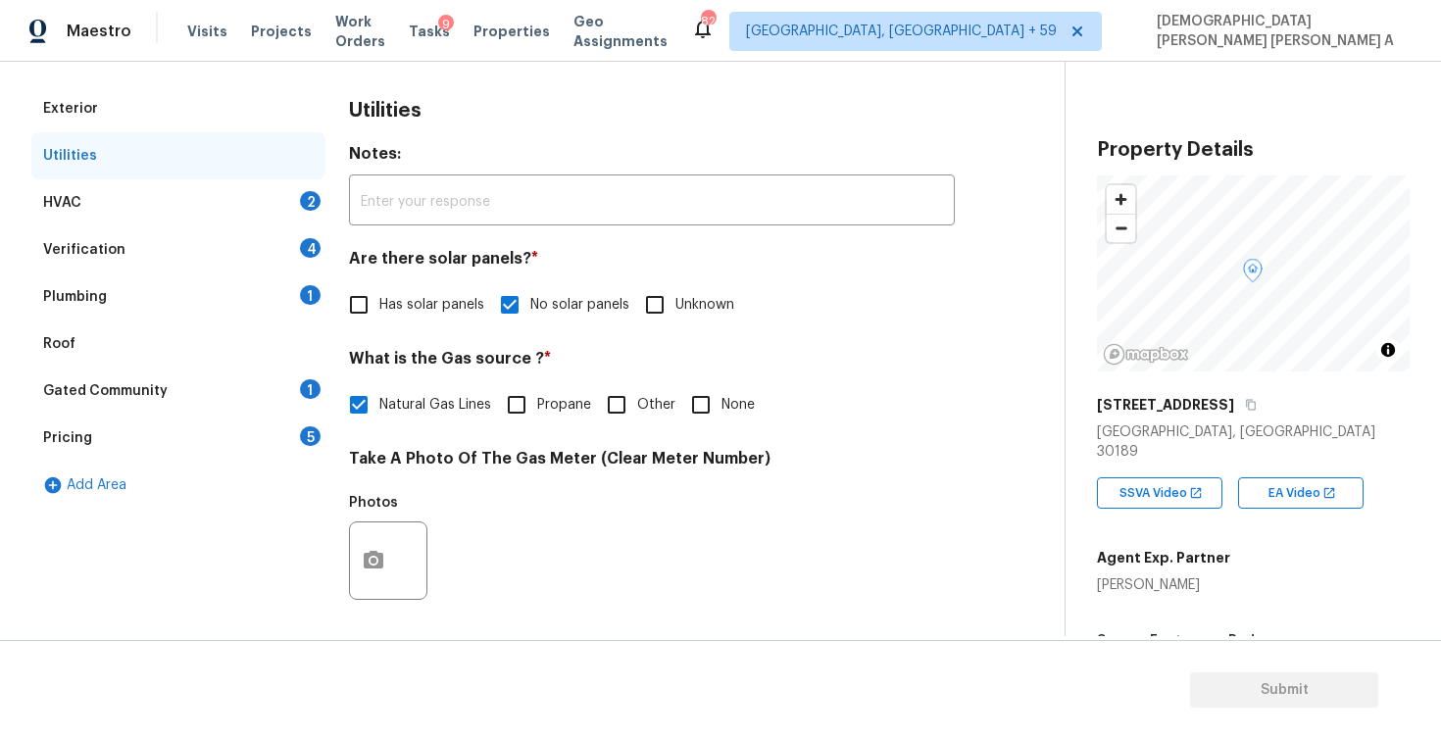
scroll to position [72, 0]
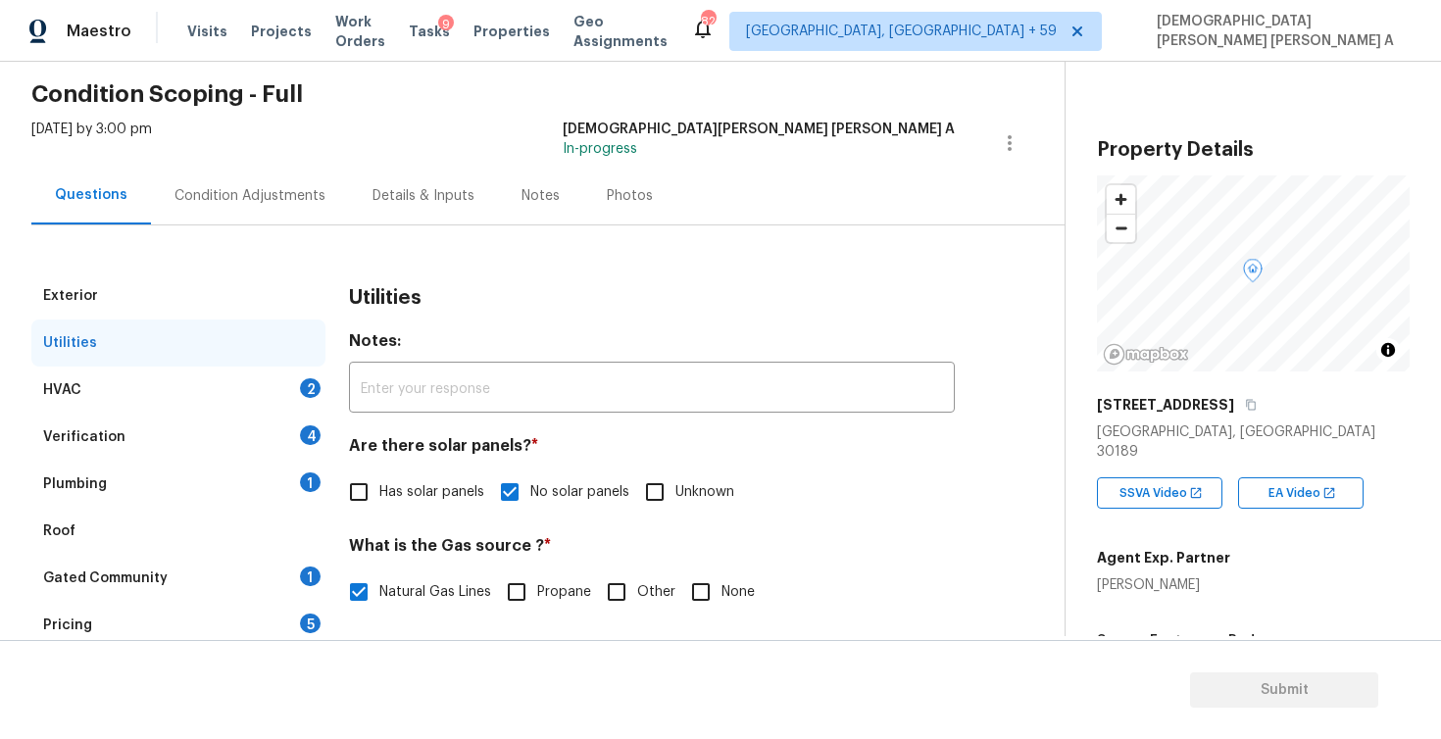
click at [203, 391] on div "HVAC 2" at bounding box center [178, 390] width 294 height 47
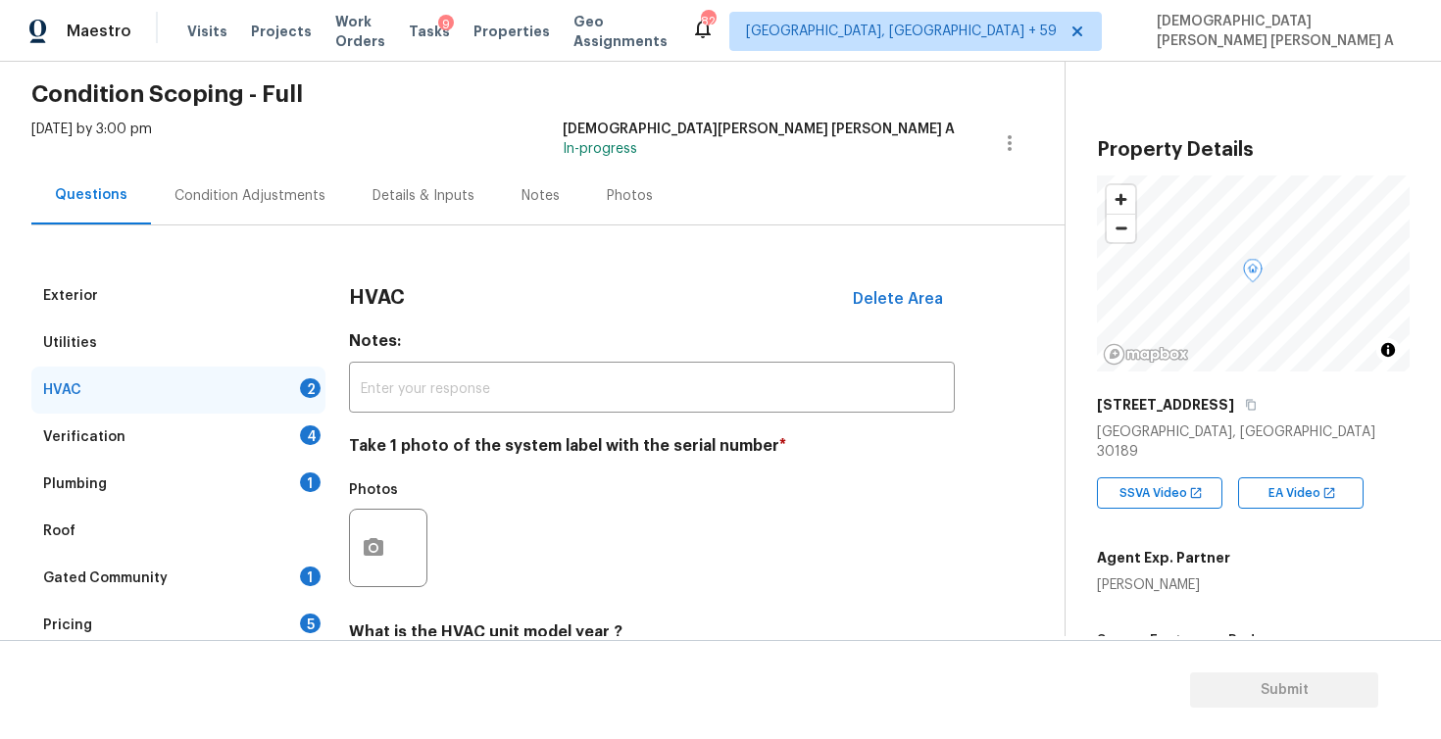
scroll to position [270, 0]
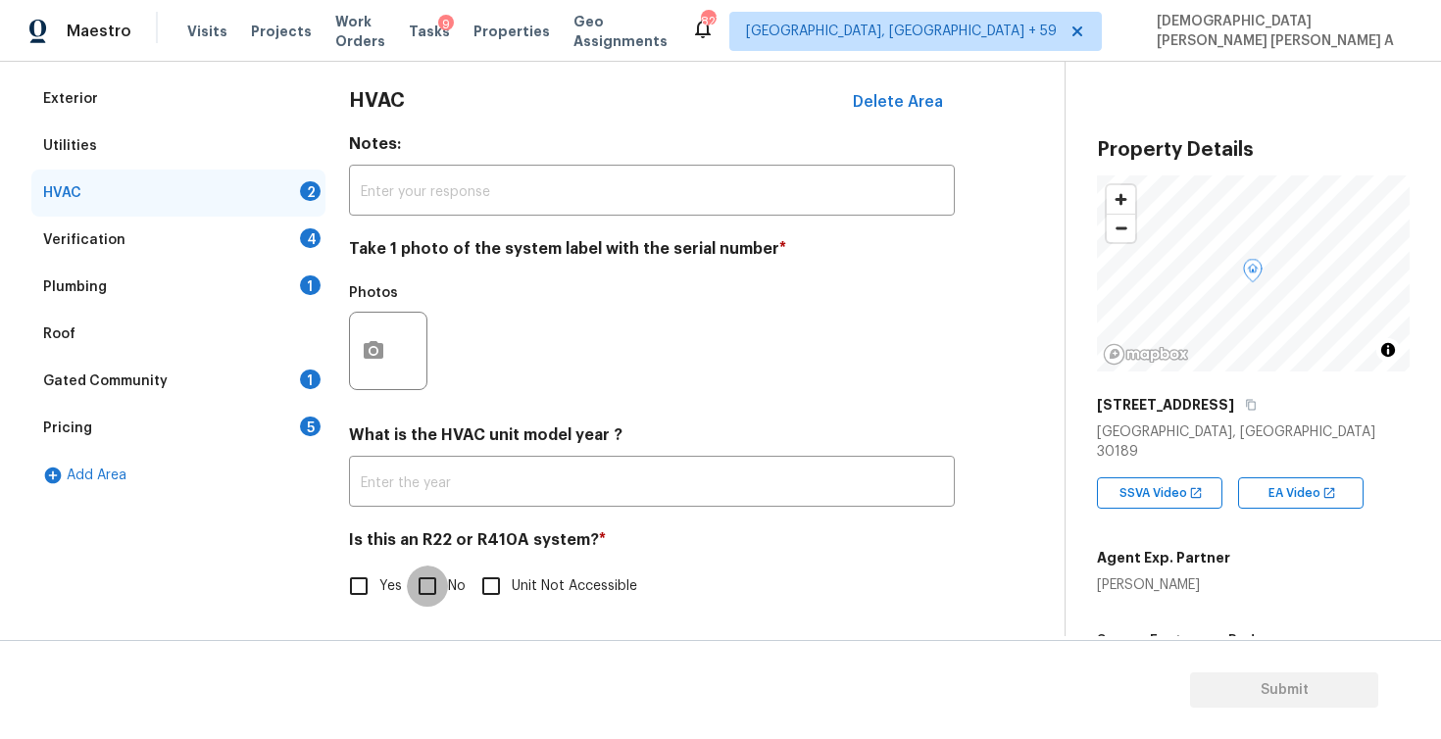
click at [414, 573] on input "No" at bounding box center [427, 586] width 41 height 41
checkbox input "true"
click at [395, 376] on div at bounding box center [388, 351] width 78 height 78
click at [377, 368] on button "button" at bounding box center [373, 351] width 47 height 76
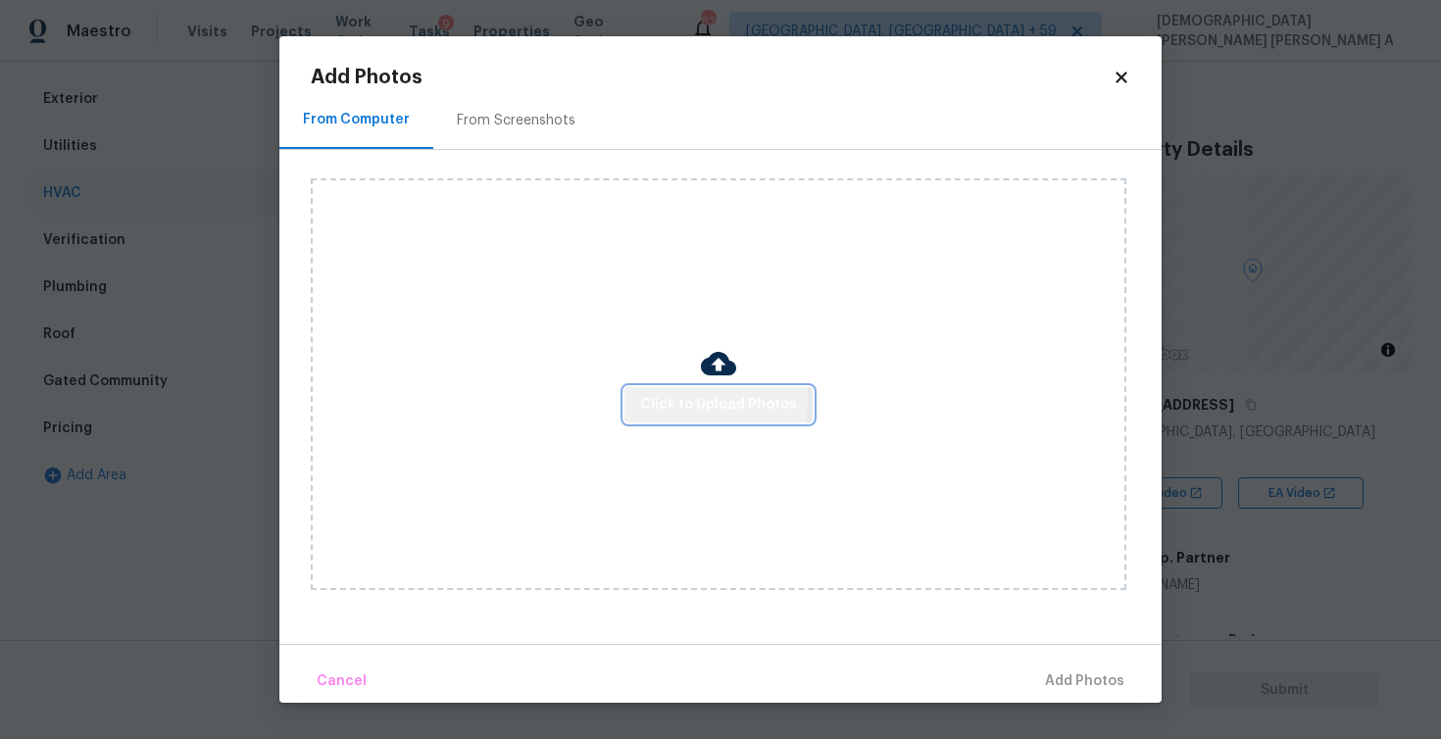
click at [708, 397] on span "Click to Upload Photos" at bounding box center [718, 405] width 157 height 25
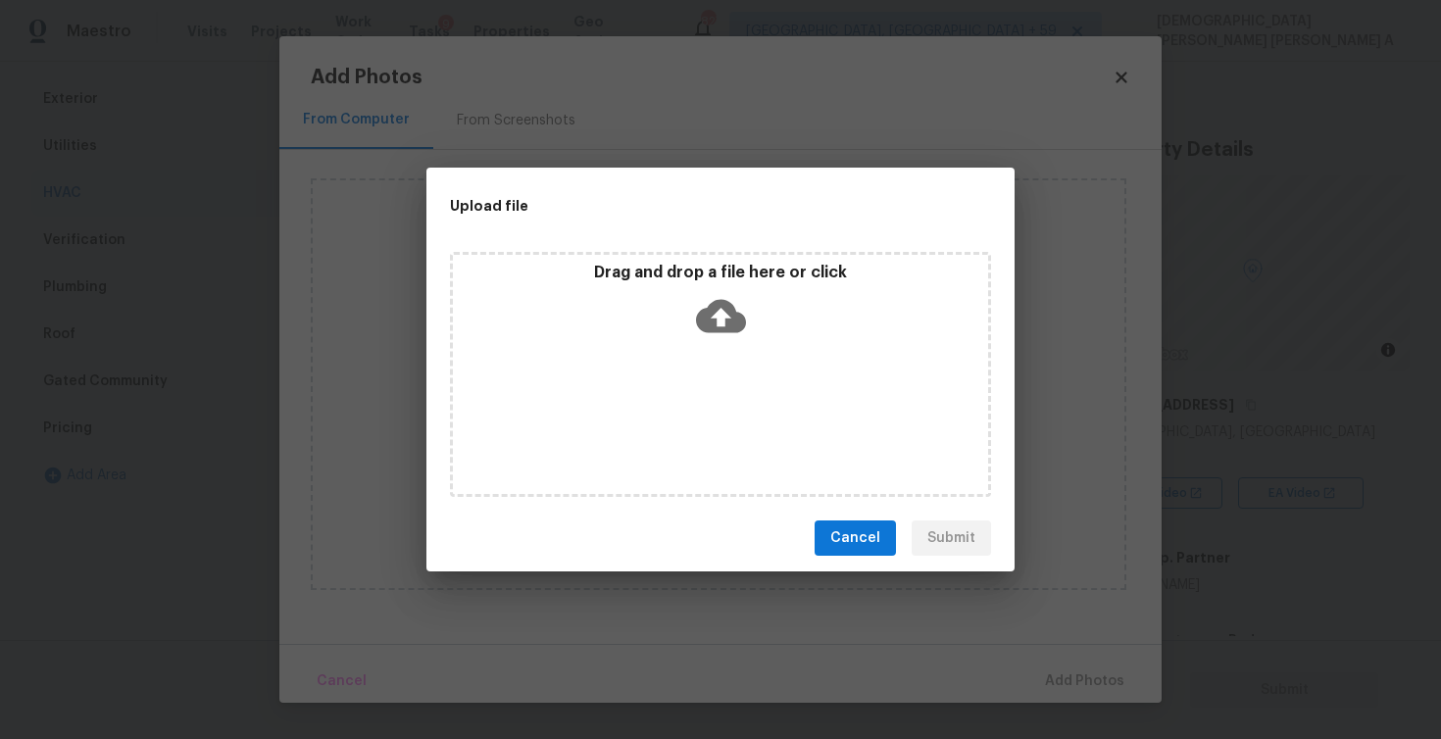
click at [710, 345] on div "Drag and drop a file here or click" at bounding box center [720, 374] width 541 height 245
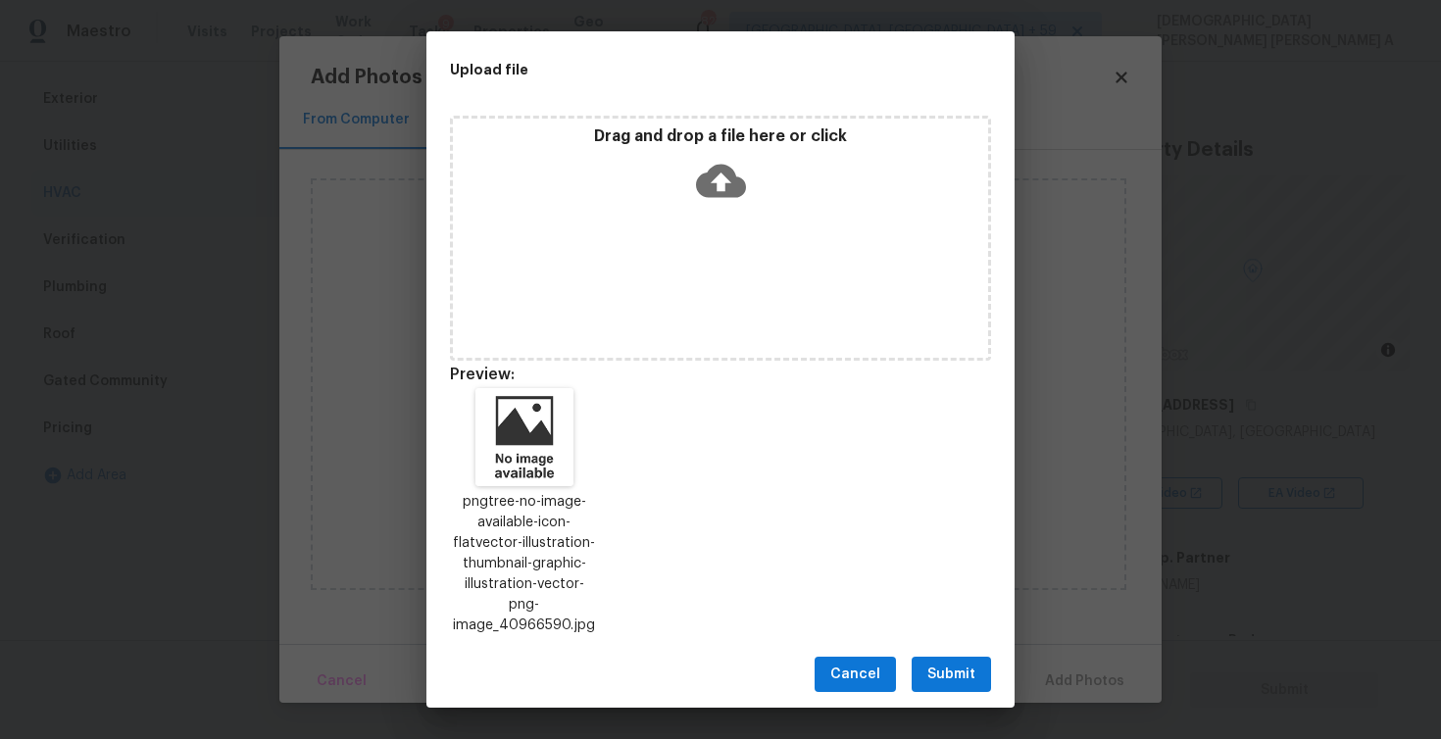
click at [934, 668] on span "Submit" at bounding box center [951, 675] width 48 height 25
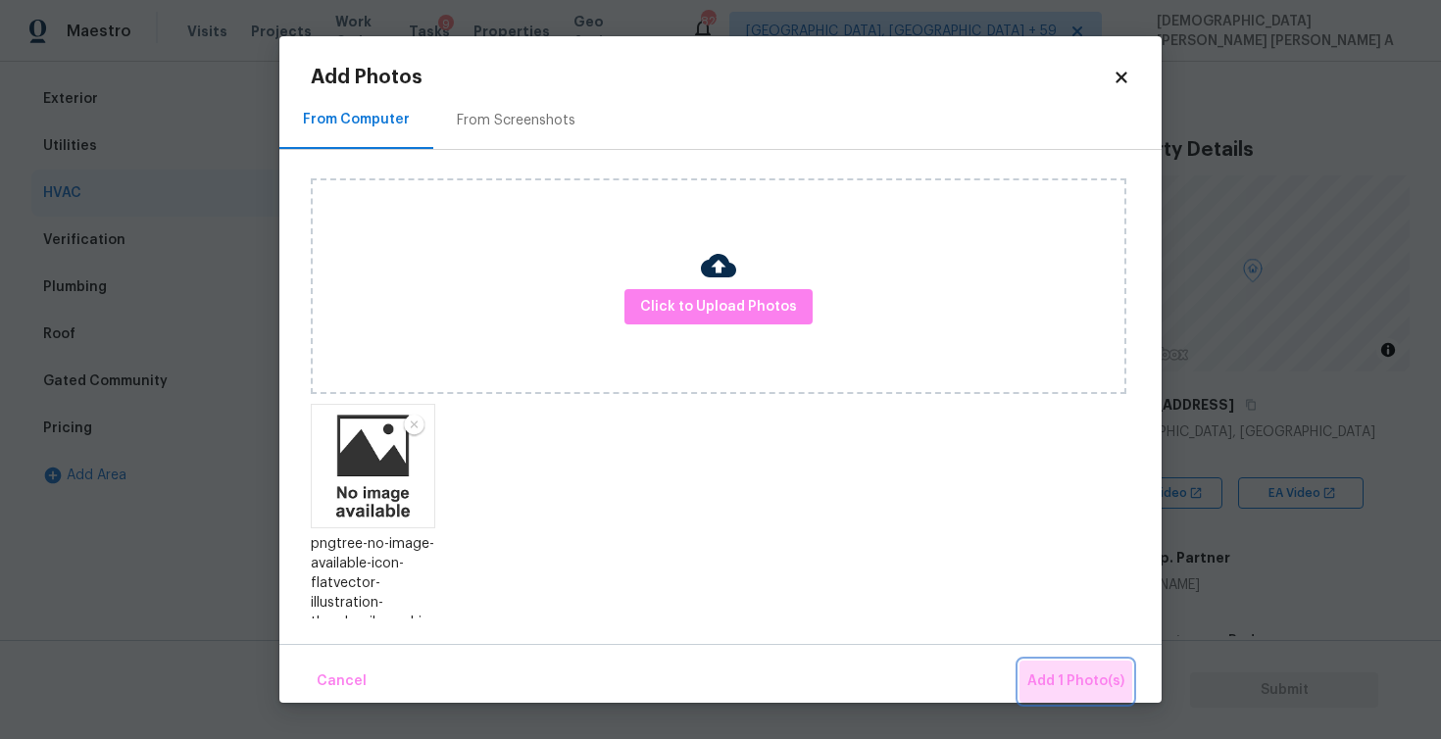
click at [1102, 672] on span "Add 1 Photo(s)" at bounding box center [1075, 682] width 97 height 25
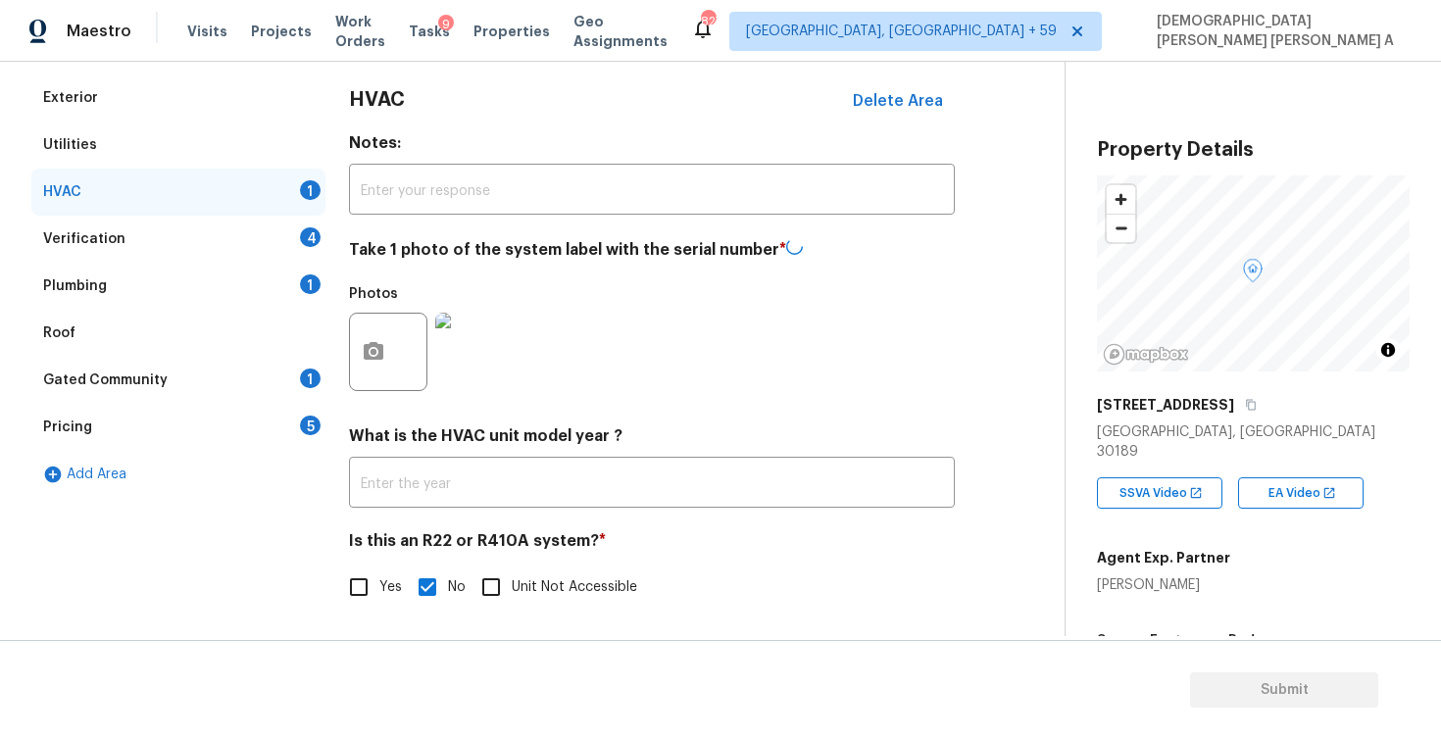
click at [233, 236] on div "Verification 4" at bounding box center [178, 239] width 294 height 47
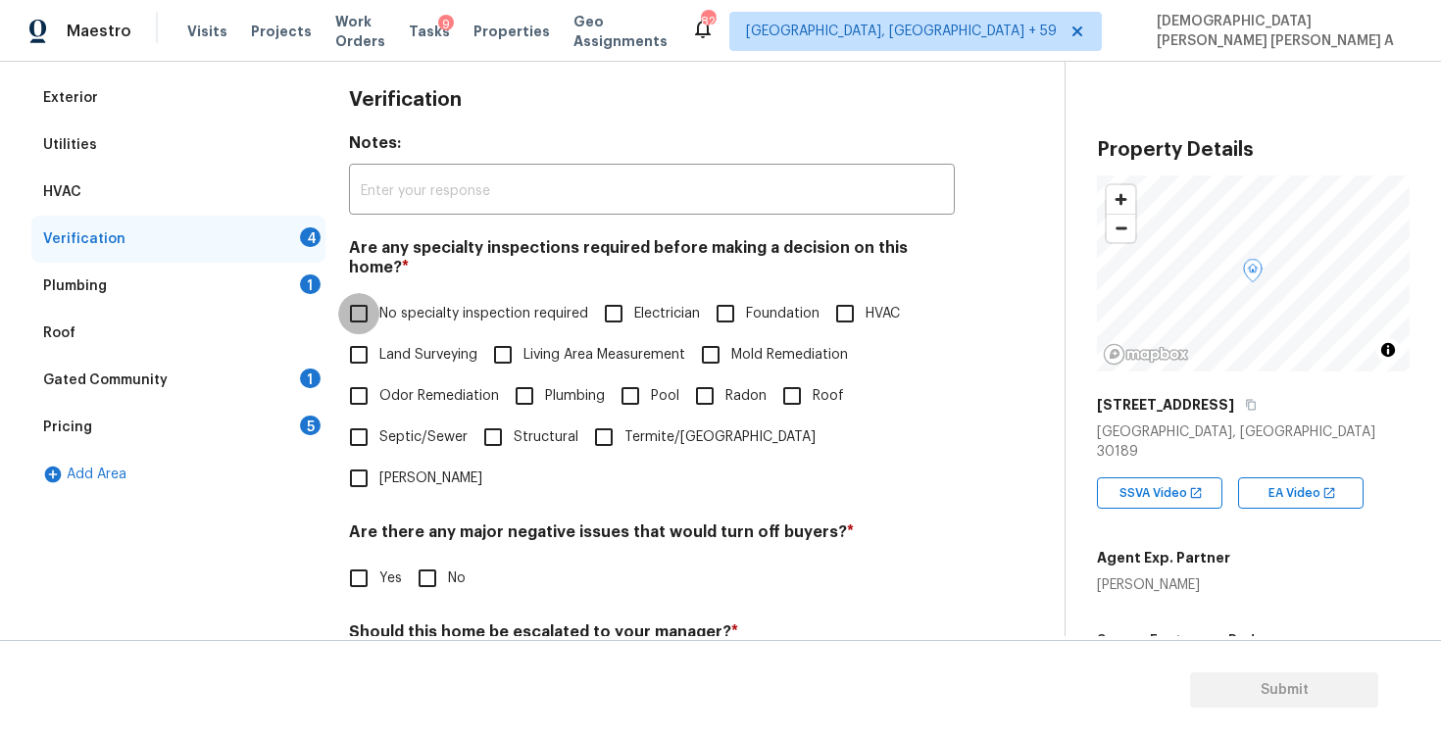
click at [351, 294] on input "No specialty inspection required" at bounding box center [358, 313] width 41 height 41
checkbox input "true"
click at [445, 558] on input "No" at bounding box center [427, 578] width 41 height 41
checkbox input "true"
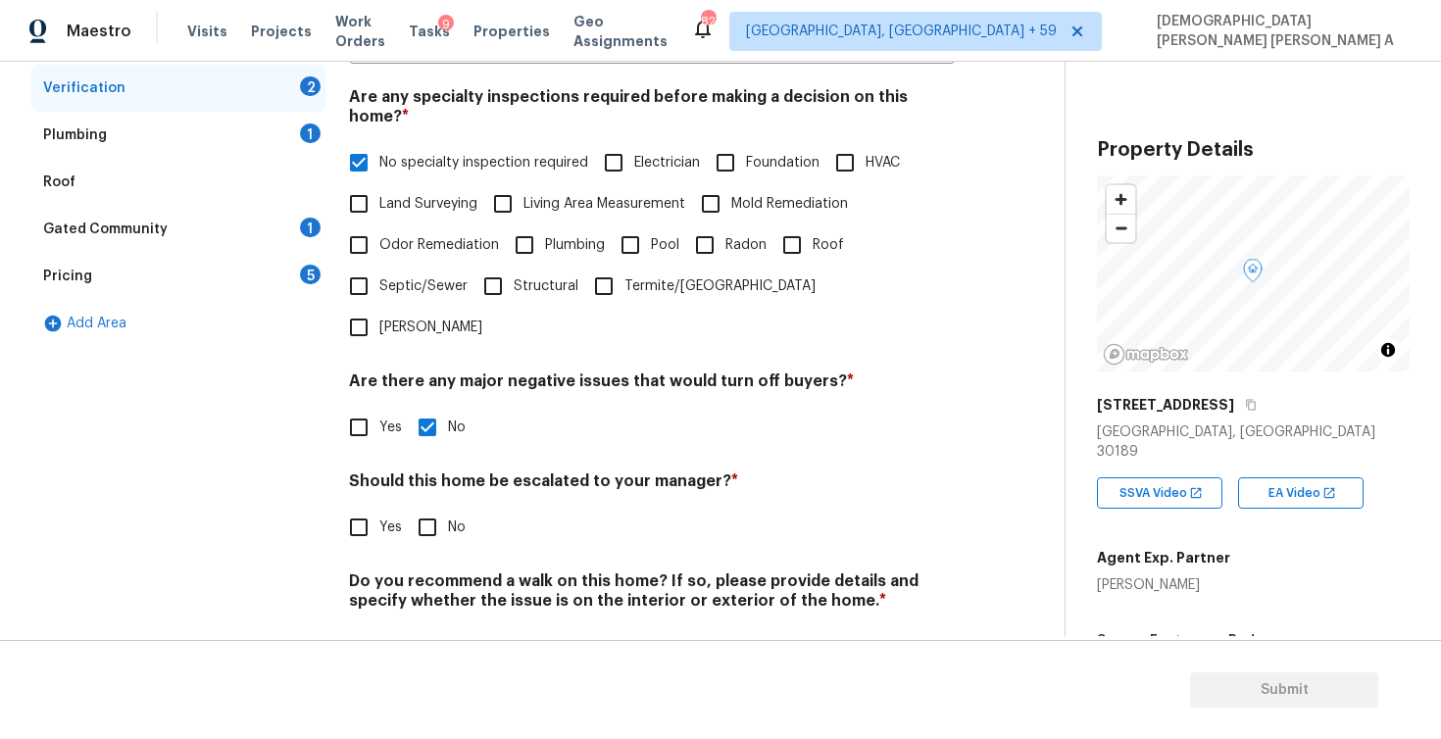
click at [425, 472] on div "Should this home be escalated to your manager? * Yes No" at bounding box center [652, 510] width 606 height 76
click at [426, 507] on input "No" at bounding box center [427, 527] width 41 height 41
checkbox input "true"
click at [428, 626] on input "No" at bounding box center [427, 646] width 41 height 41
checkbox input "true"
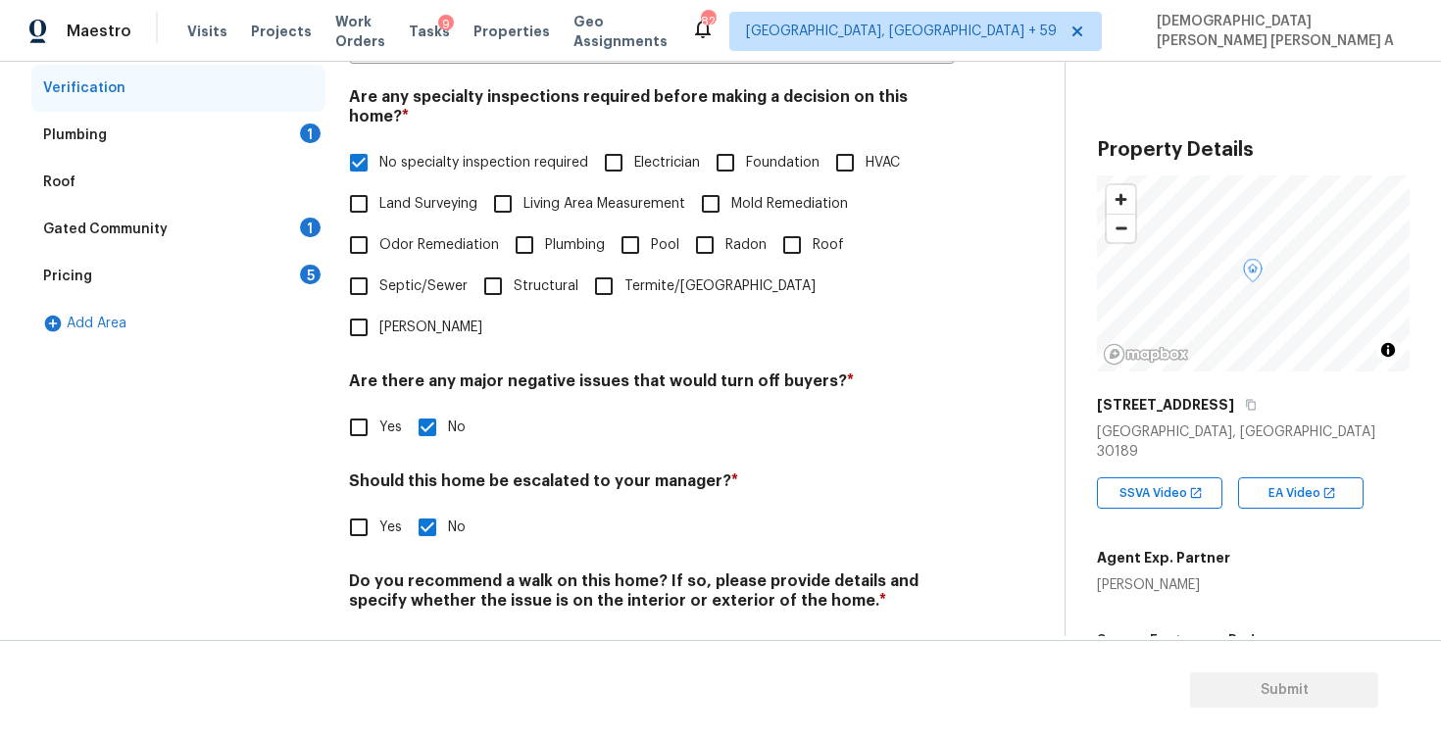
click at [234, 117] on div "Plumbing 1" at bounding box center [178, 135] width 294 height 47
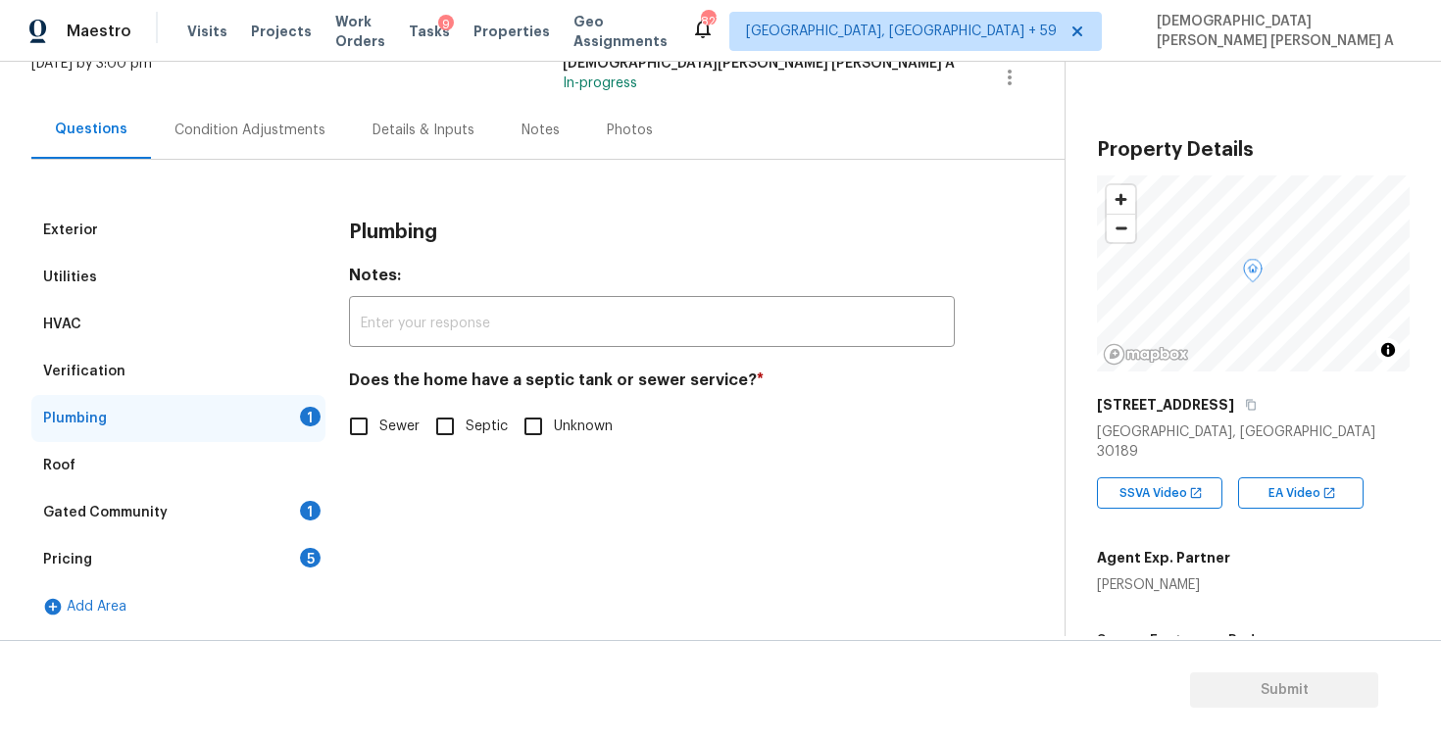
scroll to position [137, 0]
click at [356, 423] on input "Sewer" at bounding box center [358, 426] width 41 height 41
checkbox input "true"
click at [289, 504] on div "Gated Community 1" at bounding box center [178, 512] width 294 height 47
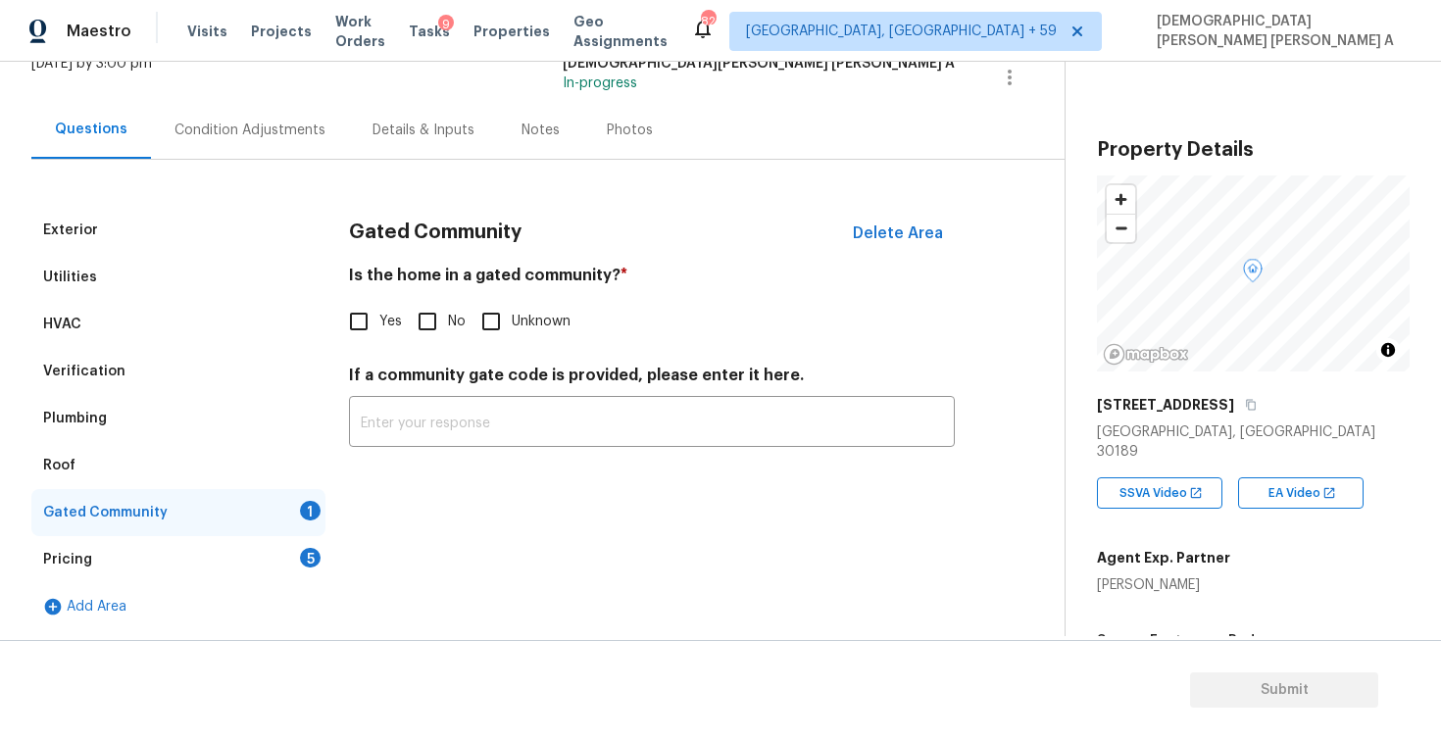
click at [427, 323] on input "No" at bounding box center [427, 321] width 41 height 41
checkbox input "true"
click at [293, 540] on div "Pricing 5" at bounding box center [178, 559] width 294 height 47
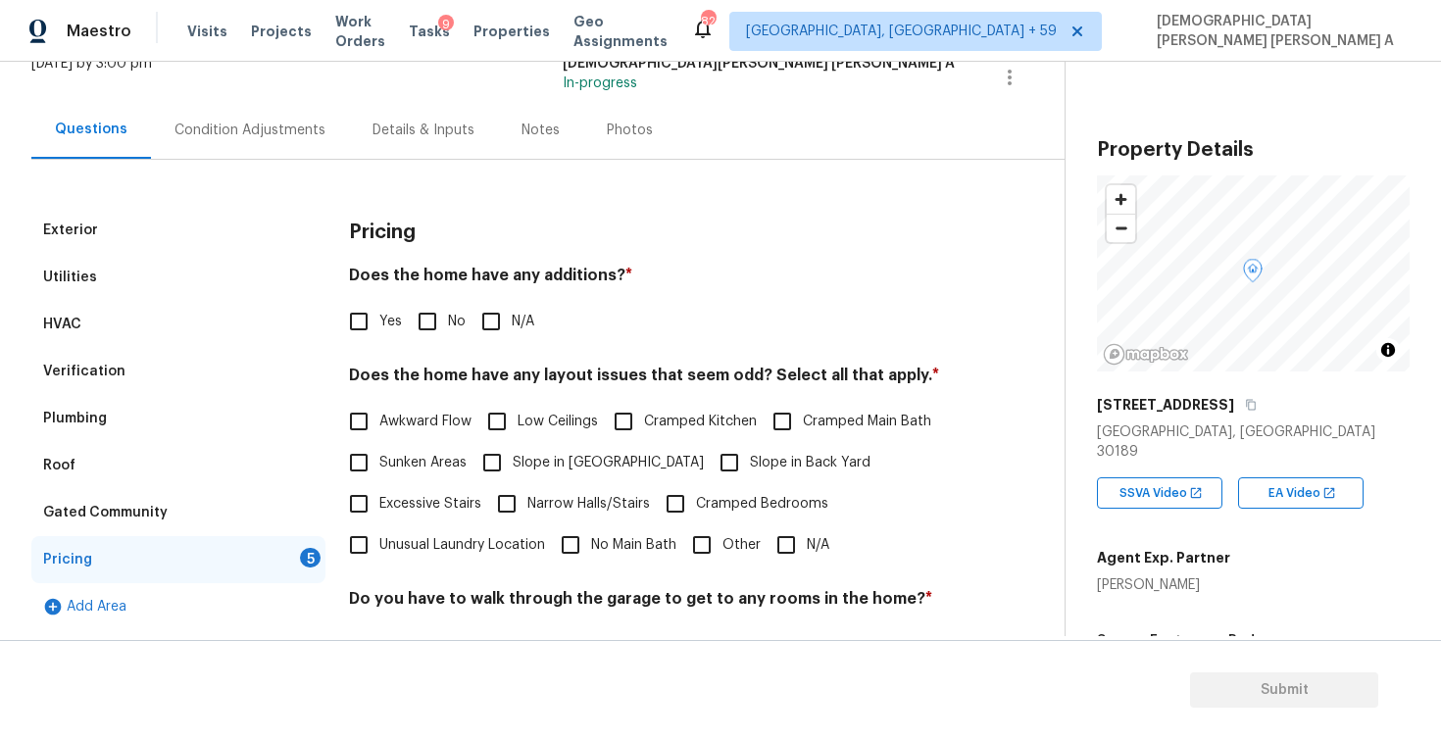
click at [361, 334] on input "Yes" at bounding box center [358, 321] width 41 height 41
checkbox input "true"
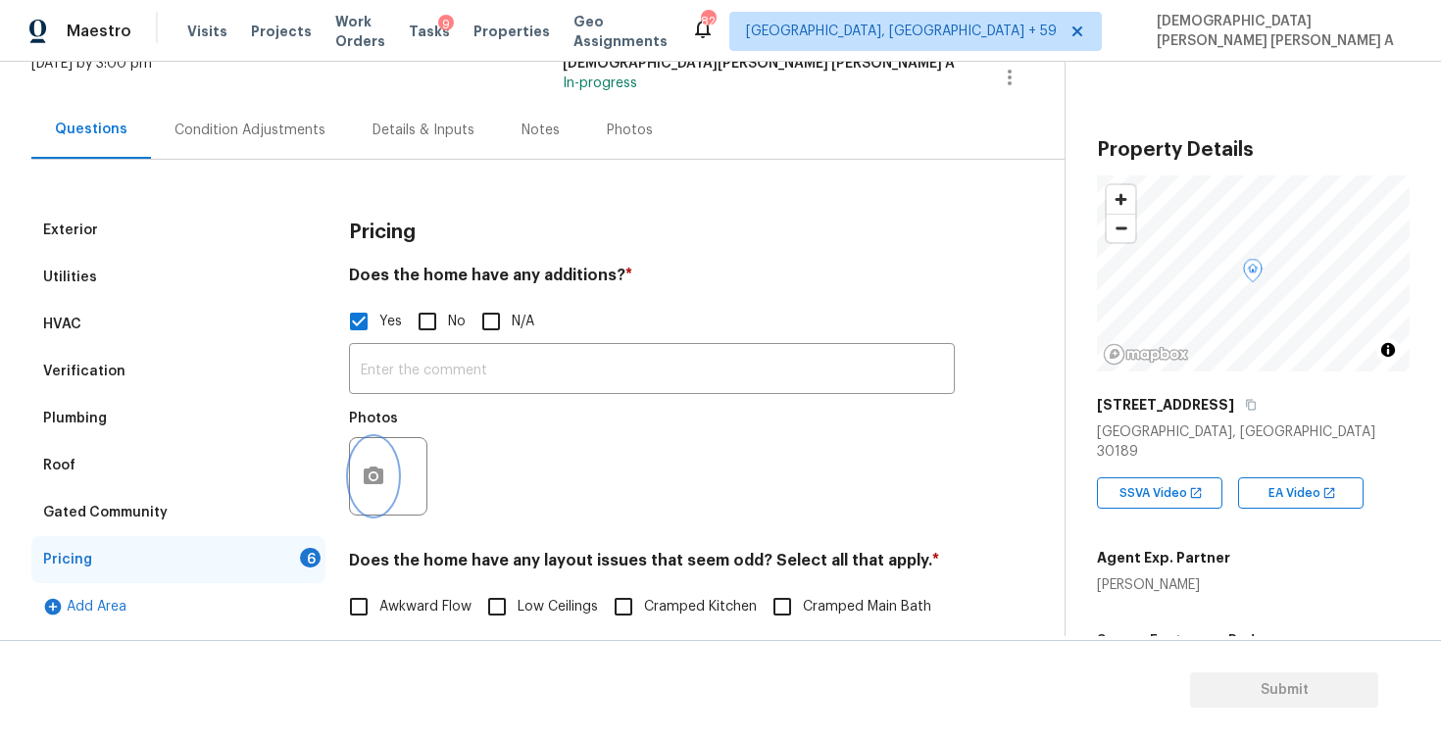
click at [382, 479] on icon "button" at bounding box center [374, 476] width 20 height 18
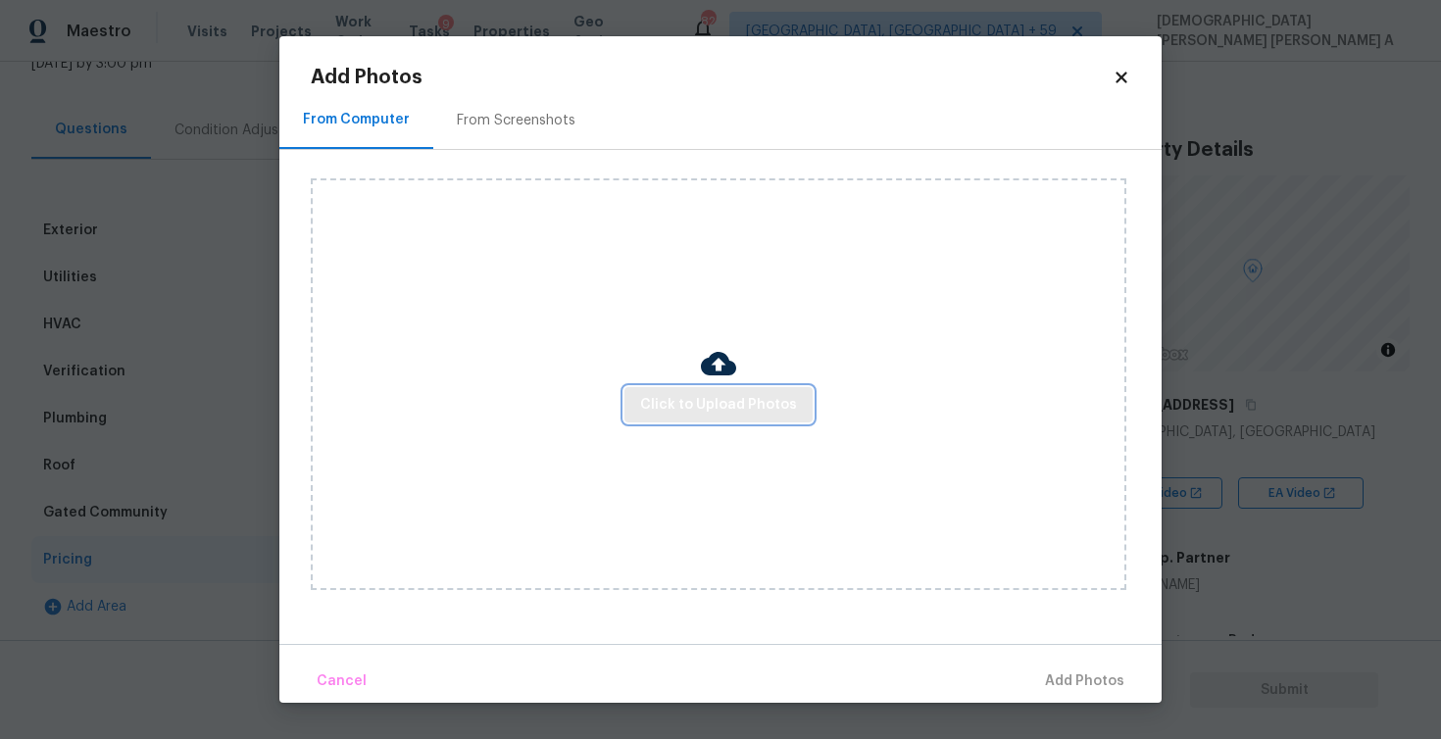
click at [687, 397] on span "Click to Upload Photos" at bounding box center [718, 405] width 157 height 25
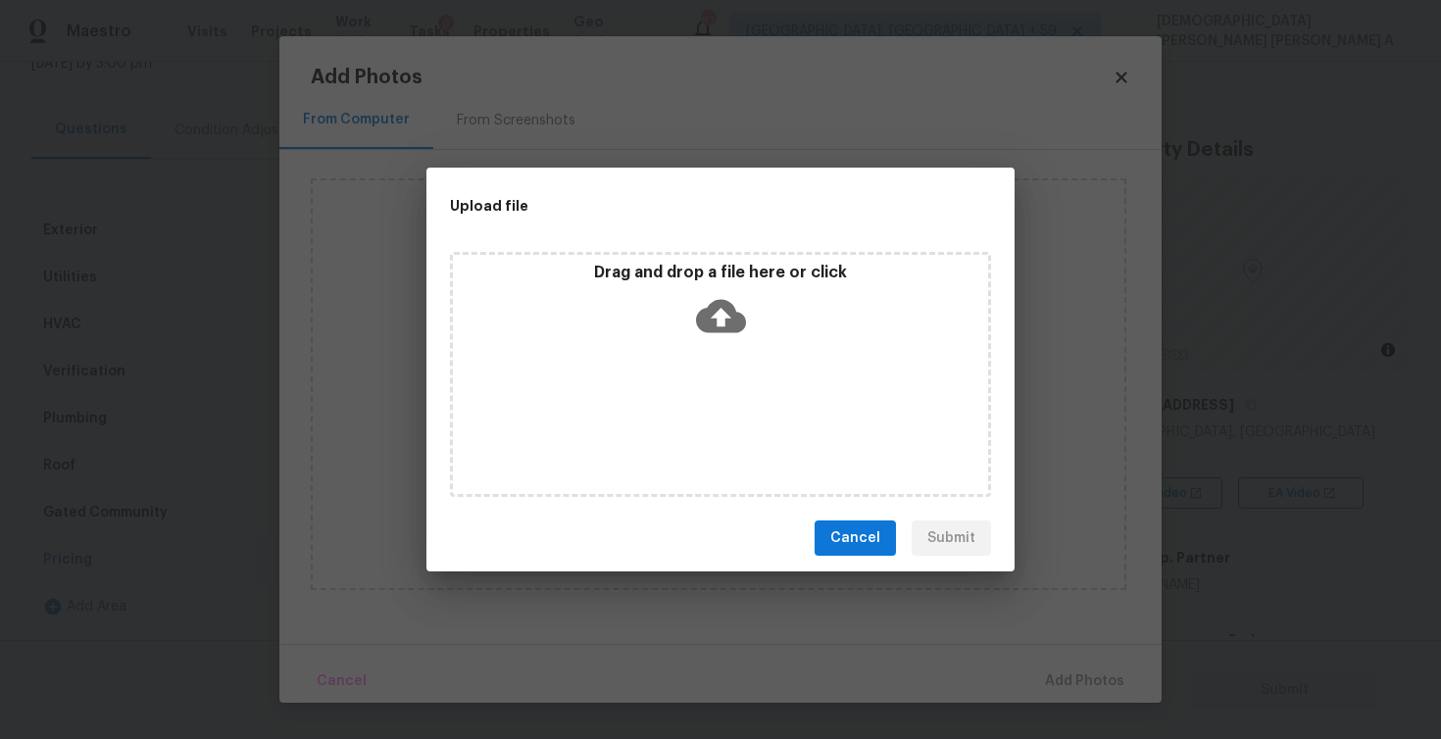
click at [716, 304] on icon at bounding box center [721, 316] width 50 height 33
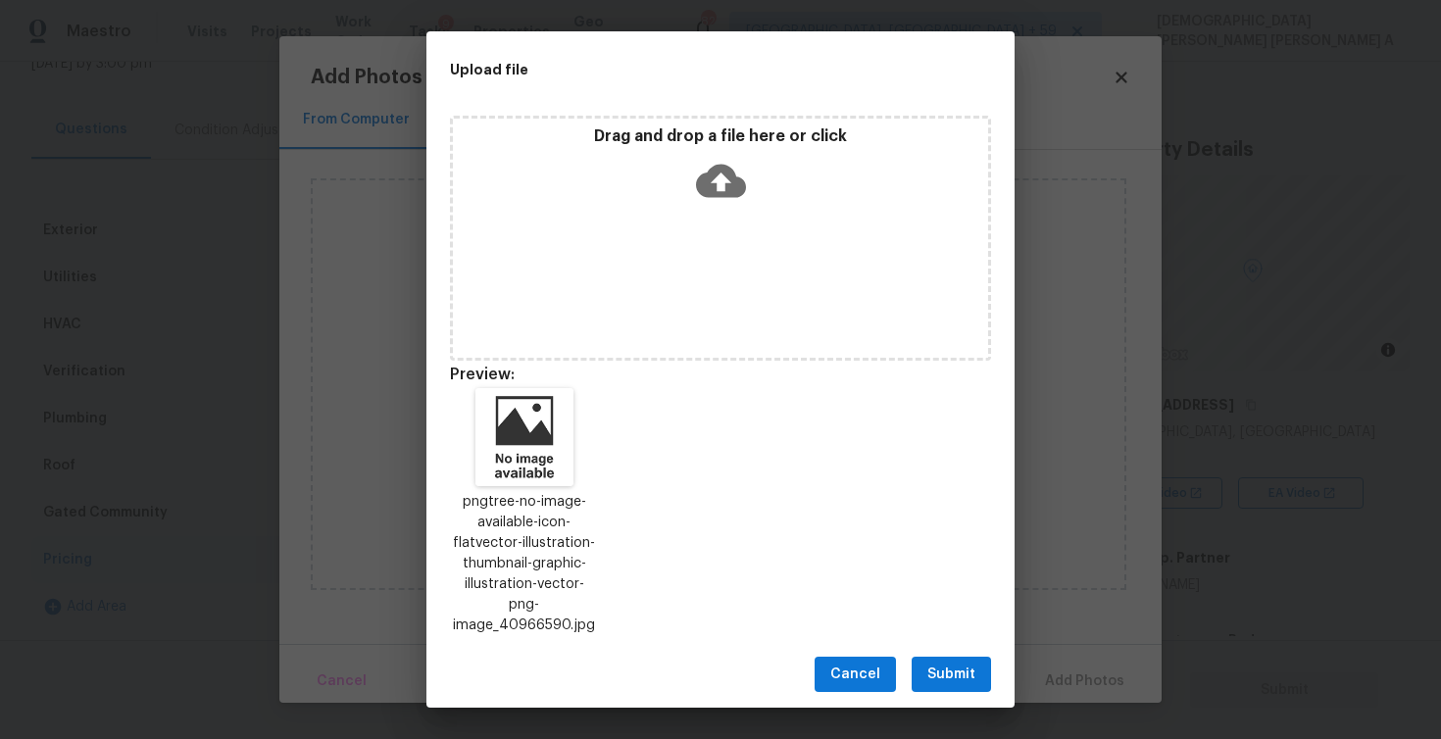
click at [936, 663] on span "Submit" at bounding box center [951, 675] width 48 height 25
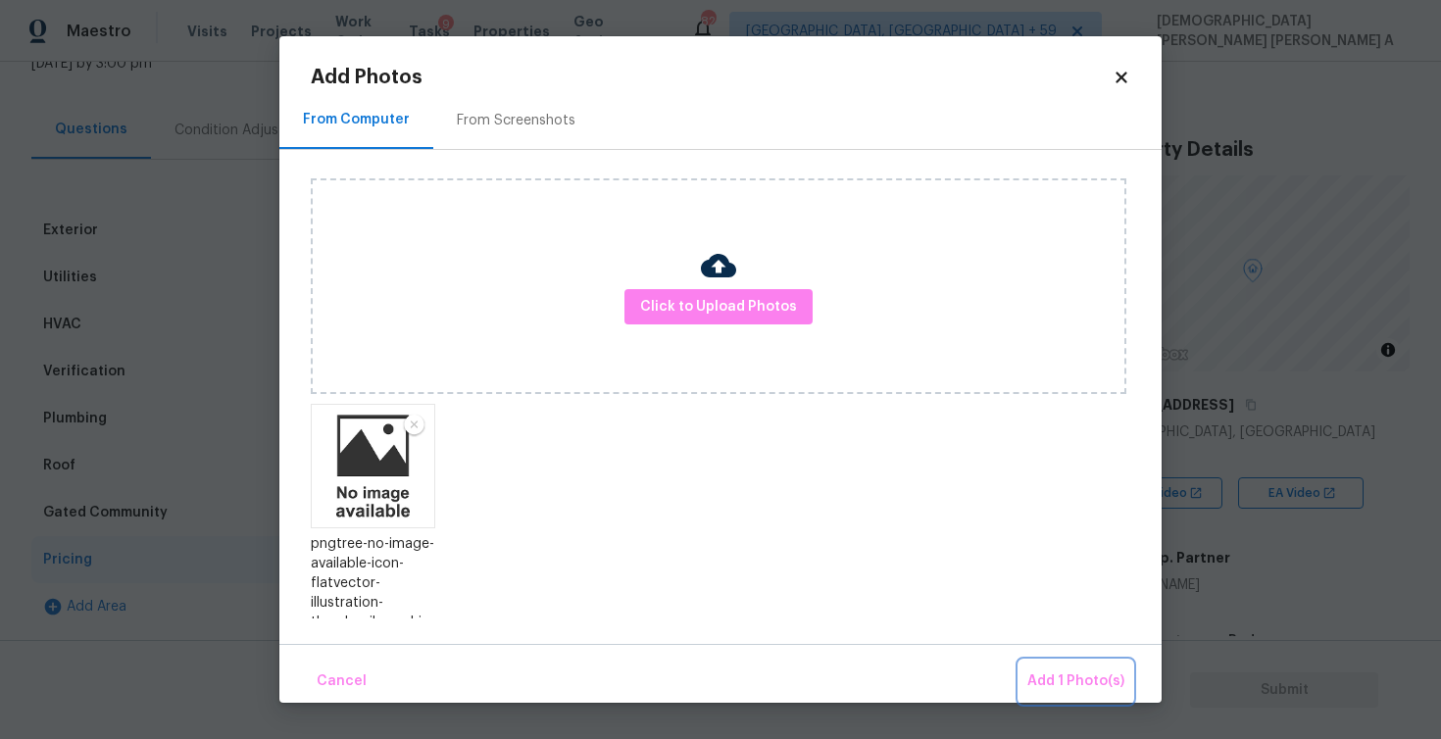
click at [1068, 684] on span "Add 1 Photo(s)" at bounding box center [1075, 682] width 97 height 25
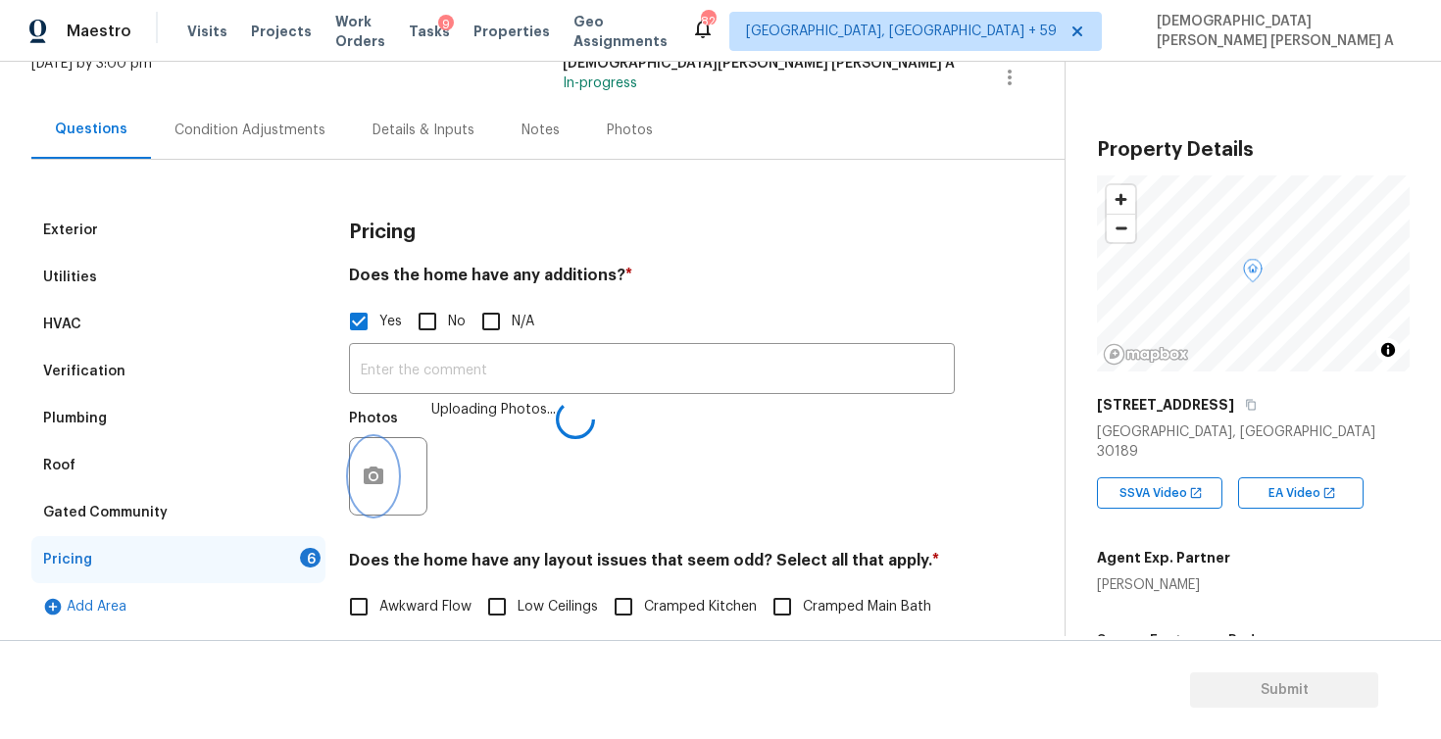
scroll to position [524, 0]
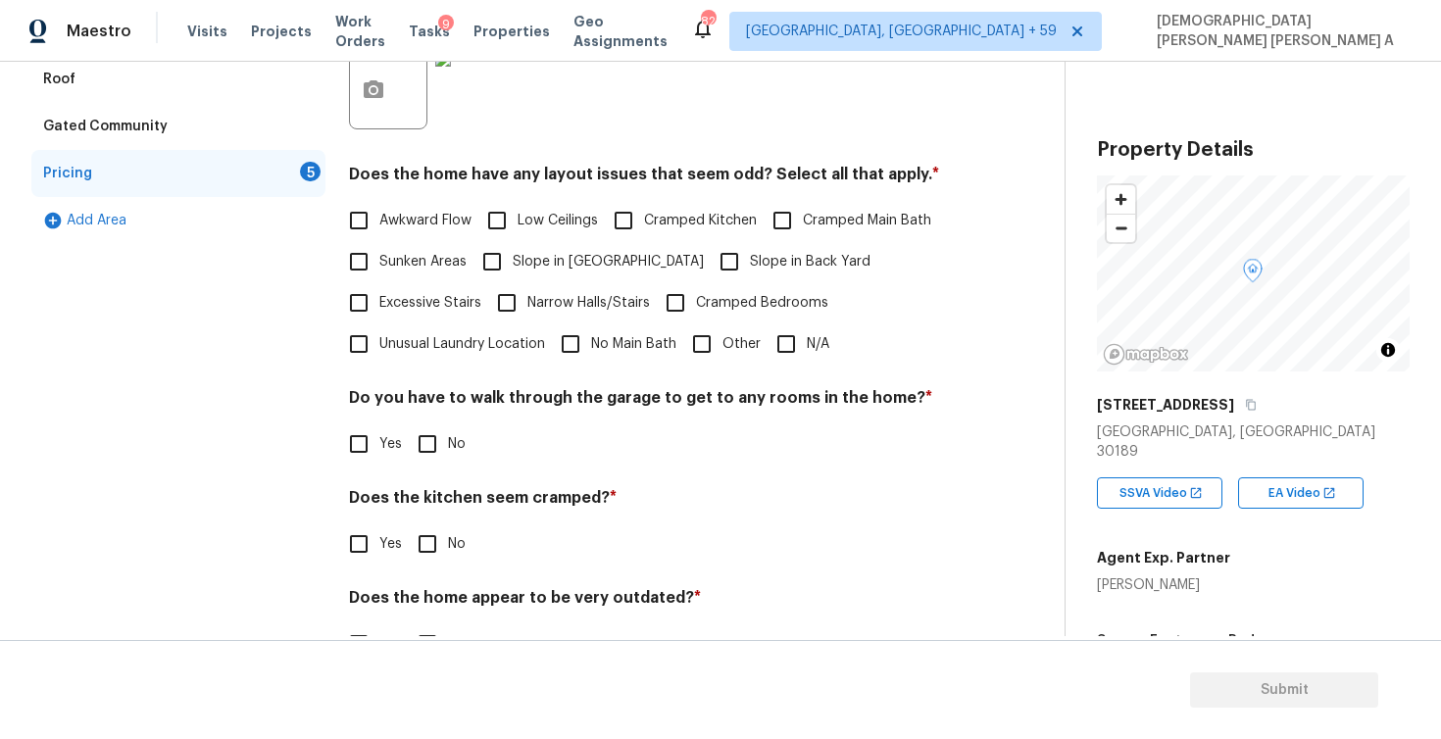
click at [789, 344] on input "N/A" at bounding box center [786, 344] width 41 height 41
checkbox input "true"
click at [422, 456] on input "No" at bounding box center [427, 444] width 41 height 41
checkbox input "true"
click at [422, 513] on h4 "Does the kitchen seem cramped? *" at bounding box center [652, 501] width 606 height 27
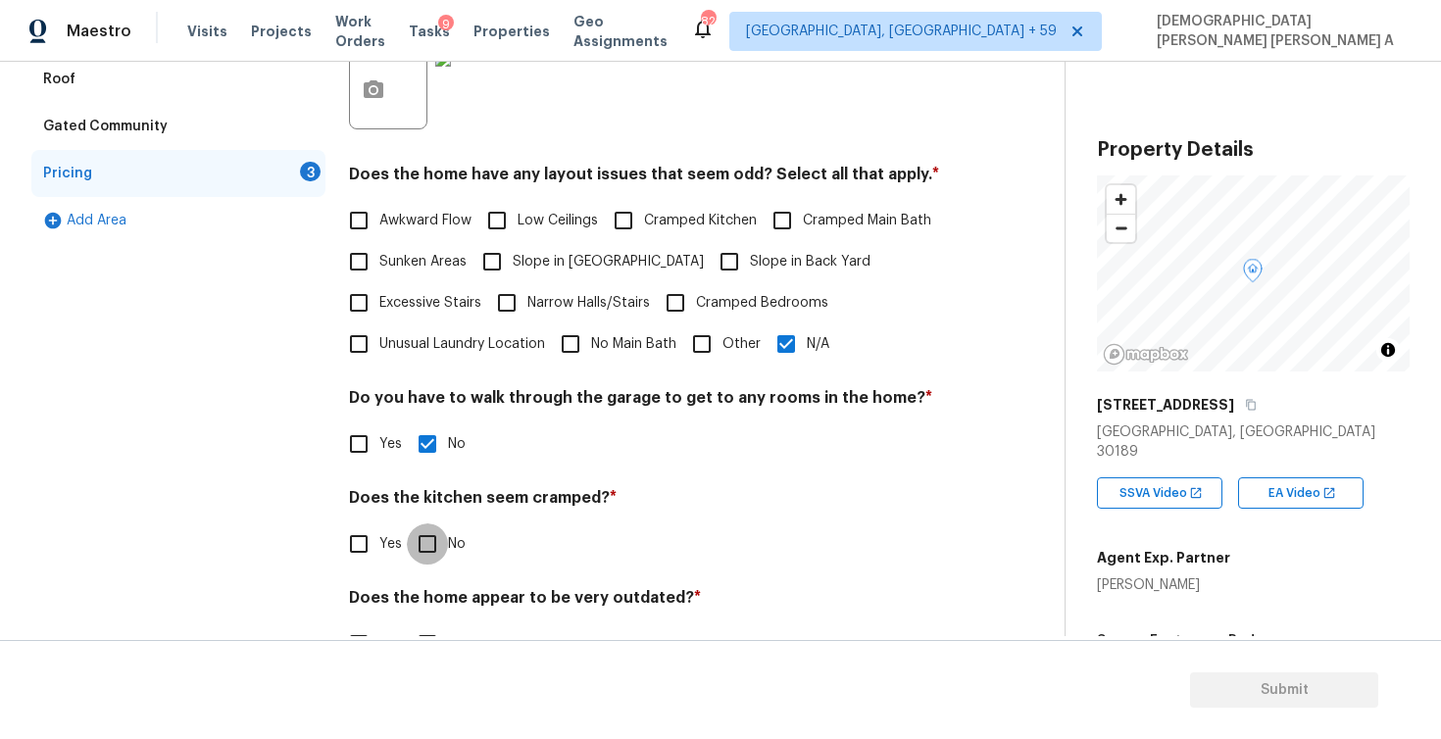
click at [422, 538] on input "No" at bounding box center [427, 544] width 41 height 41
checkbox input "true"
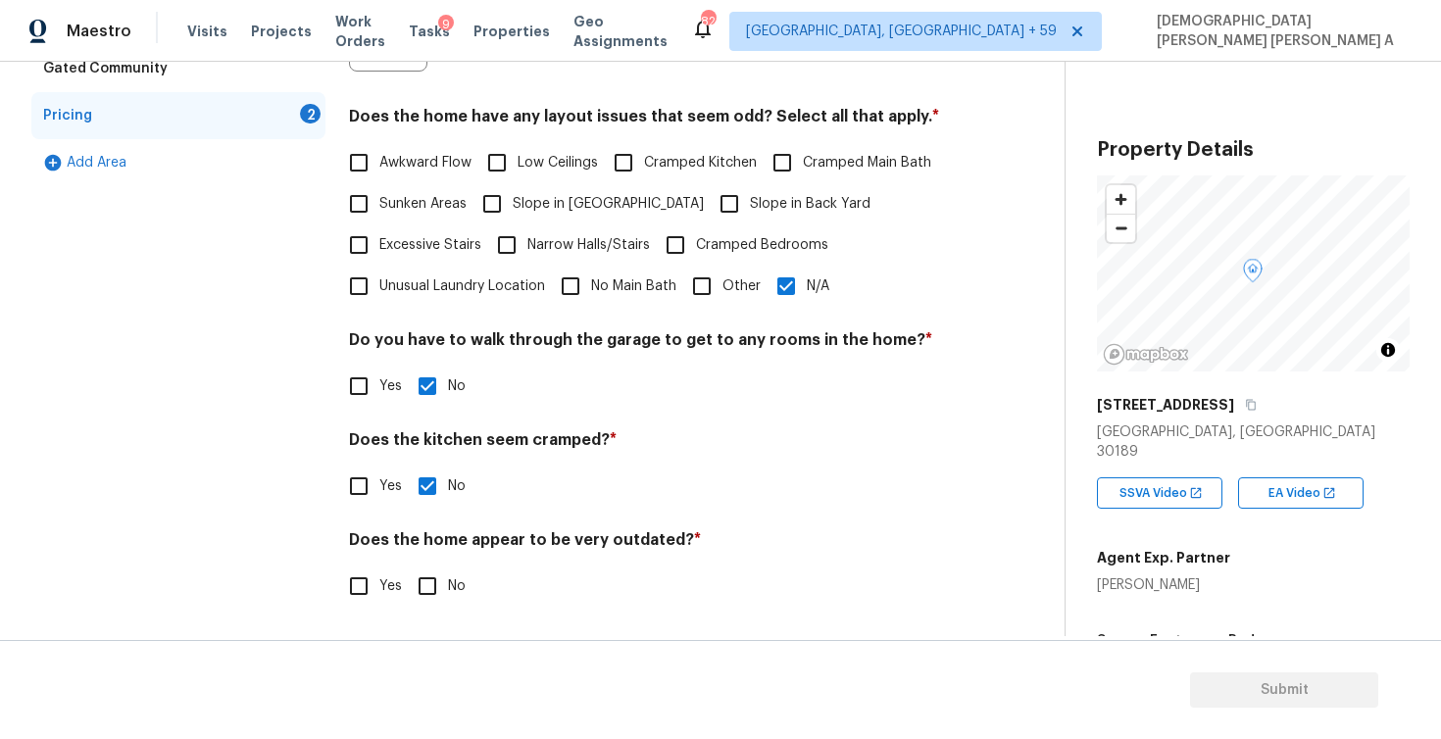
click at [426, 597] on input "No" at bounding box center [427, 586] width 41 height 41
checkbox input "true"
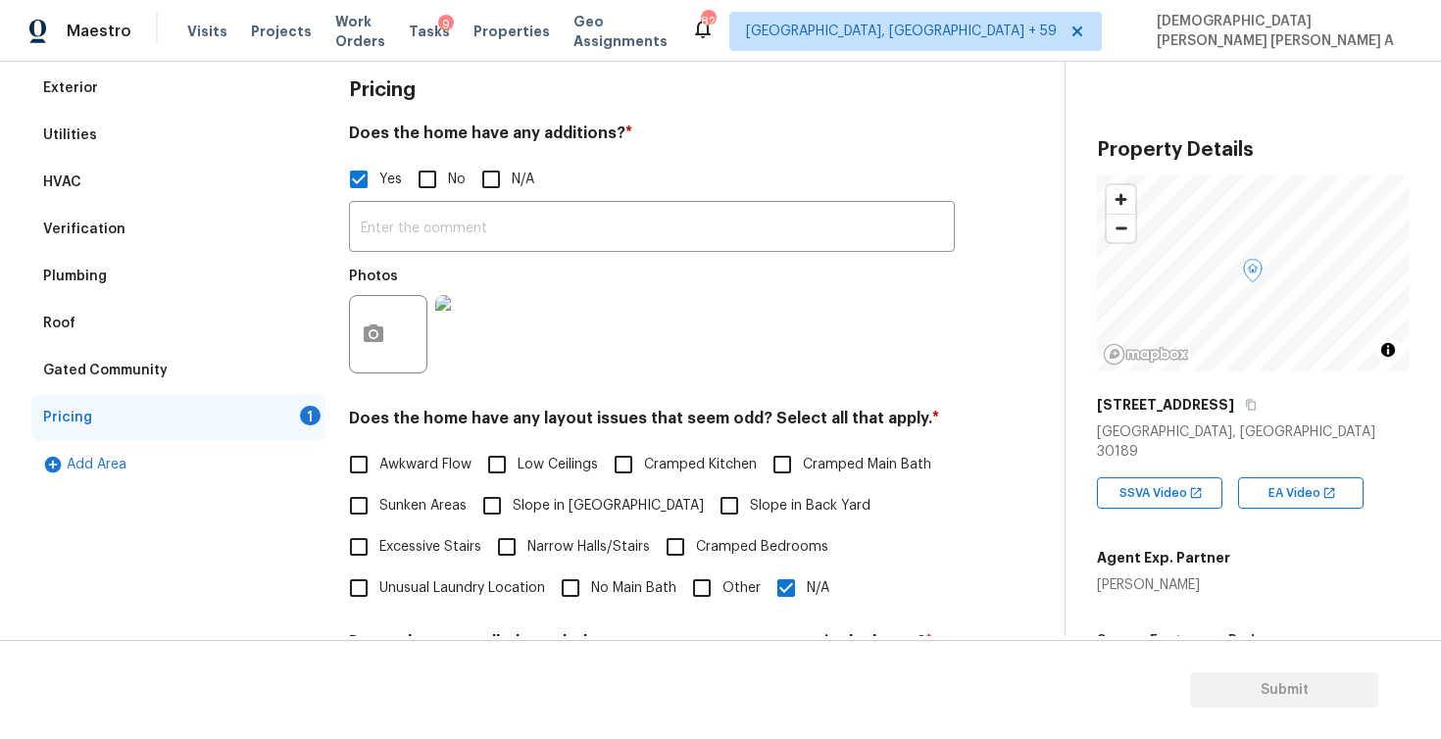
scroll to position [305, 0]
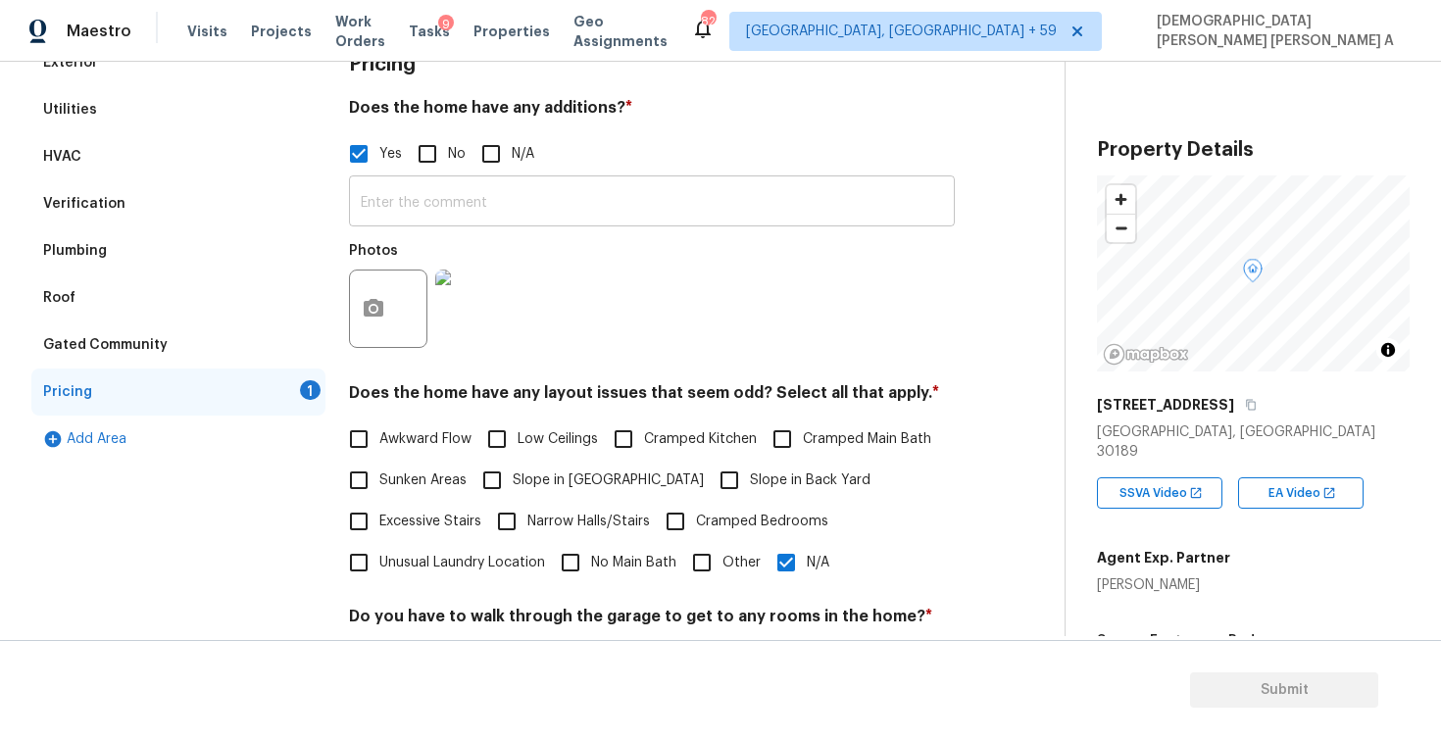
click at [476, 202] on input "text" at bounding box center [652, 203] width 606 height 46
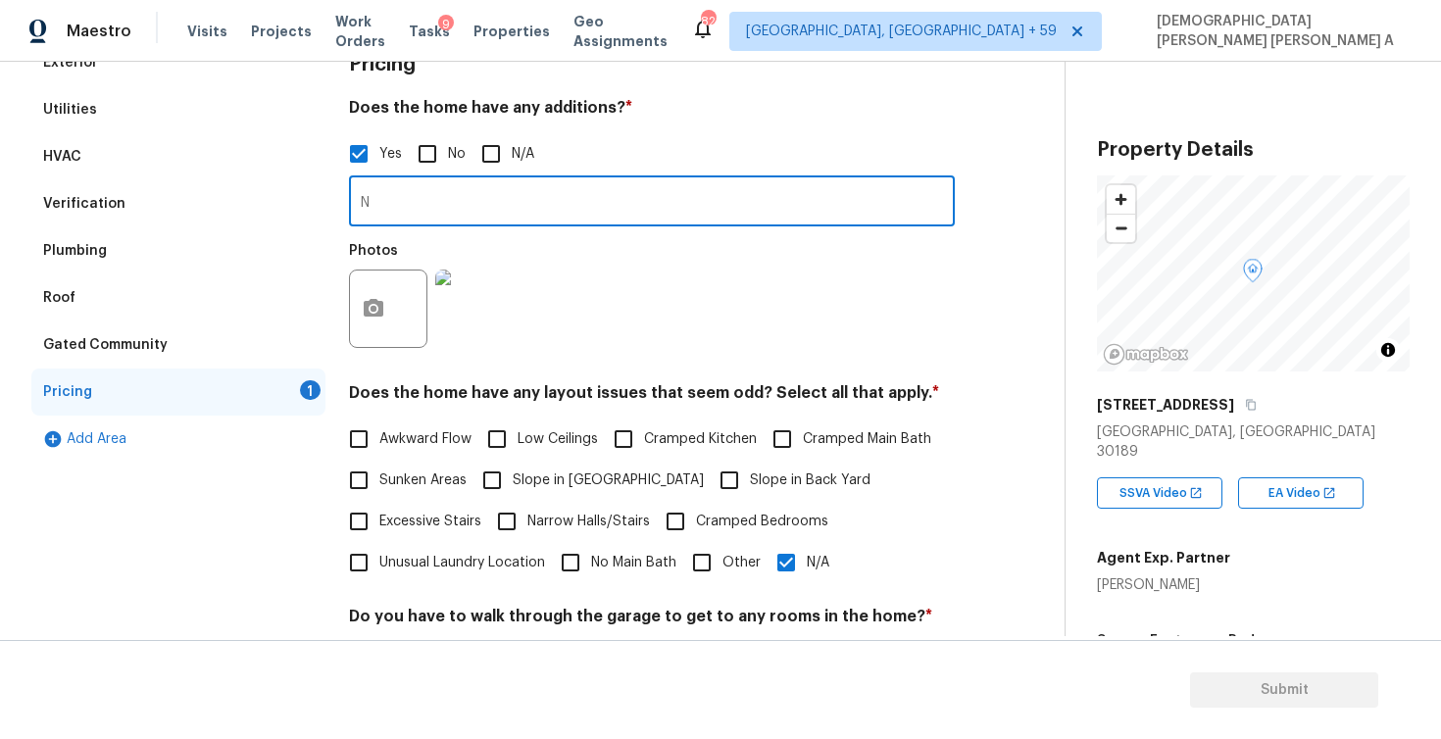
type input "NA"
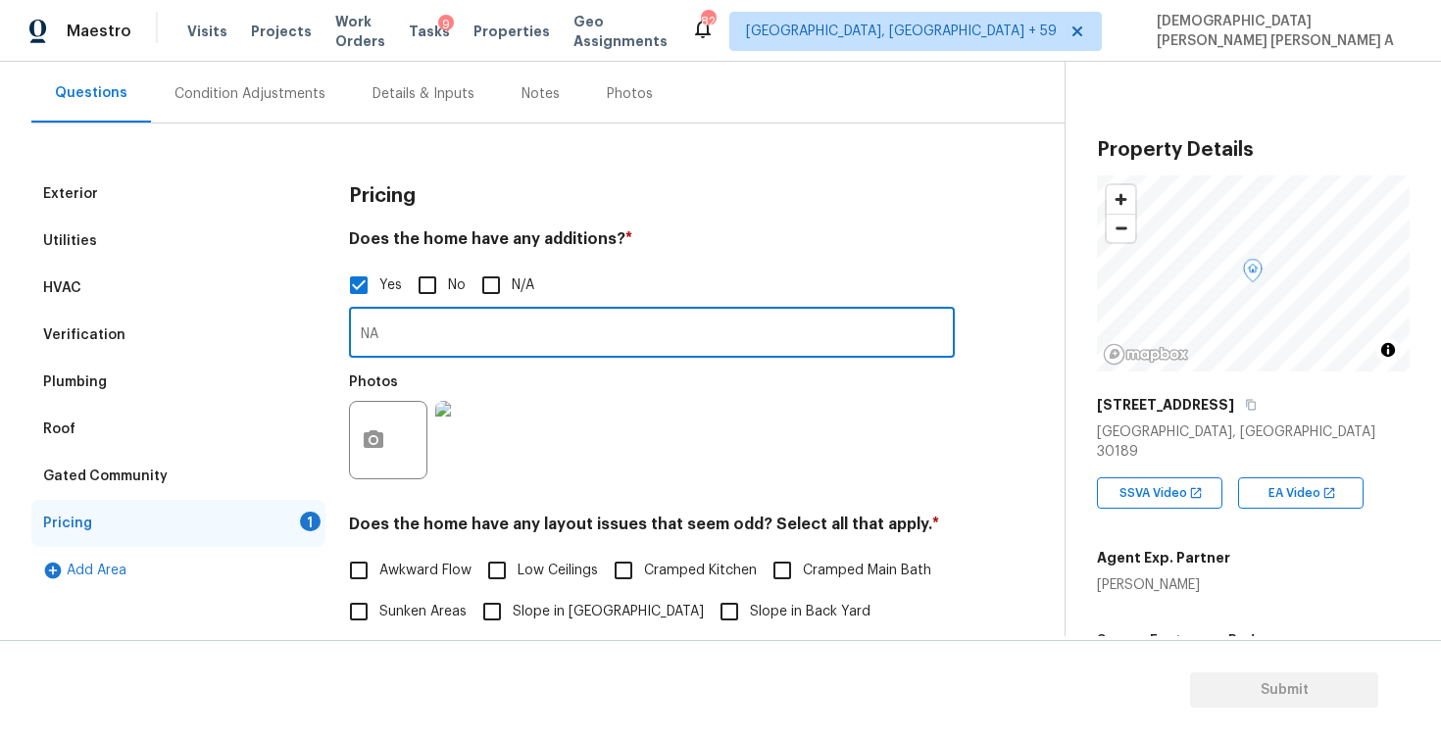
click at [258, 103] on div "Condition Adjustments" at bounding box center [250, 94] width 198 height 58
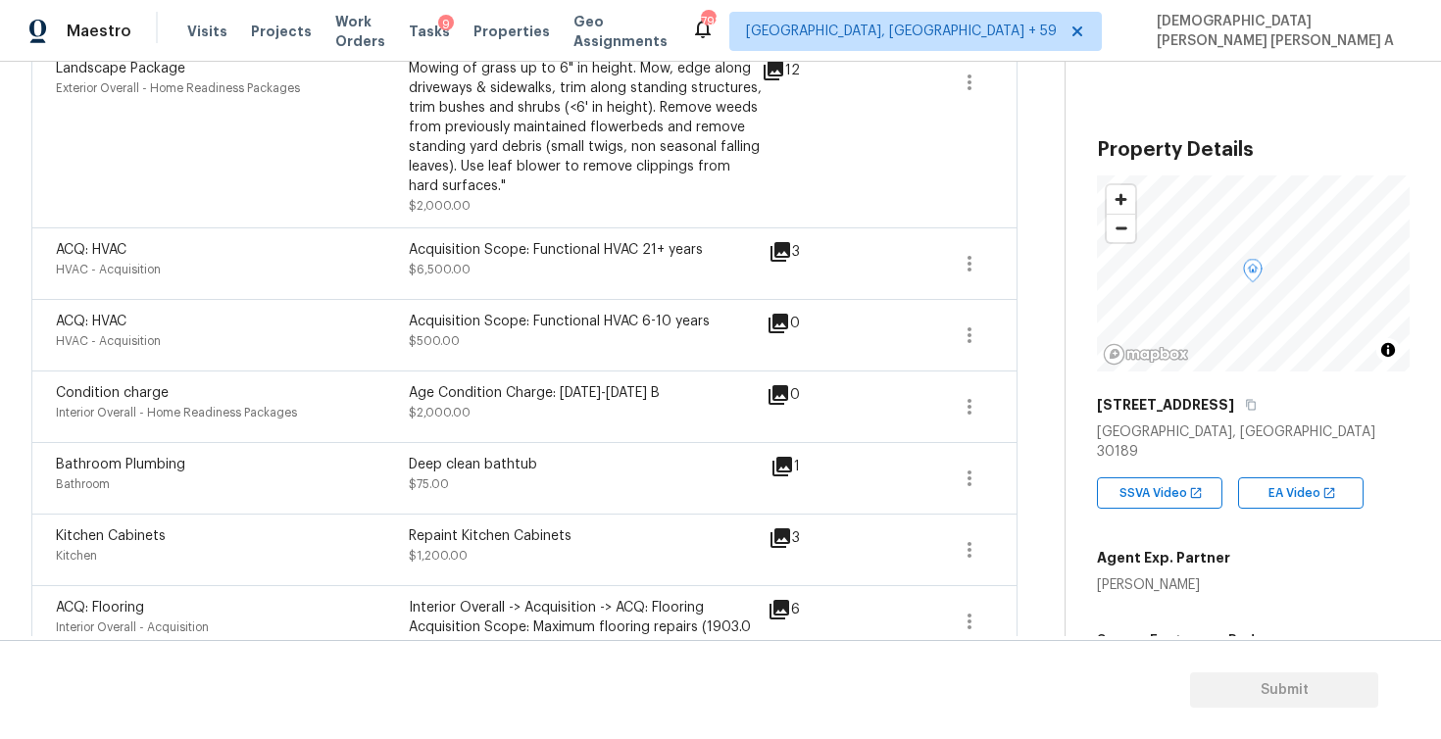
scroll to position [1491, 0]
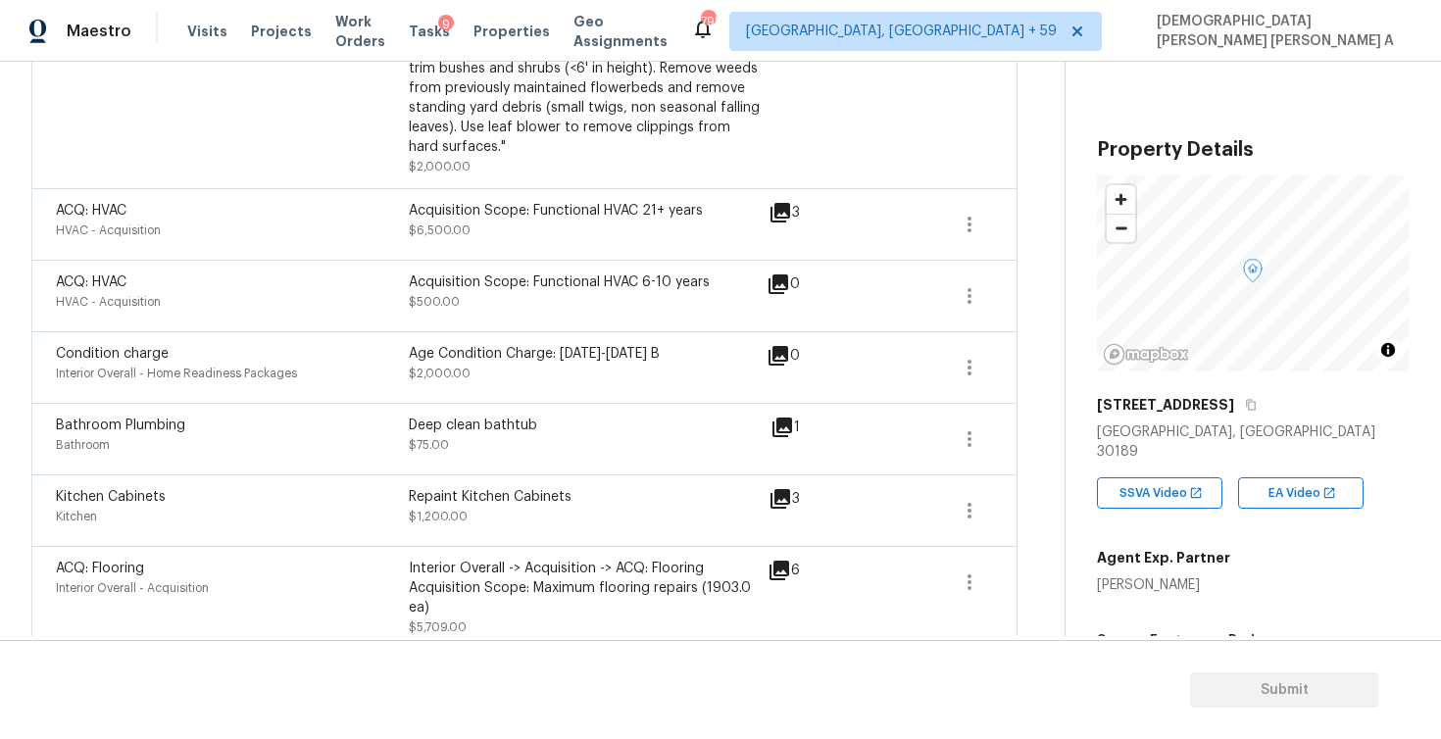
click at [412, 364] on div "Age Condition Charge: 1993-2008 B" at bounding box center [585, 354] width 353 height 20
click at [421, 375] on span "$2,000.00" at bounding box center [440, 374] width 62 height 12
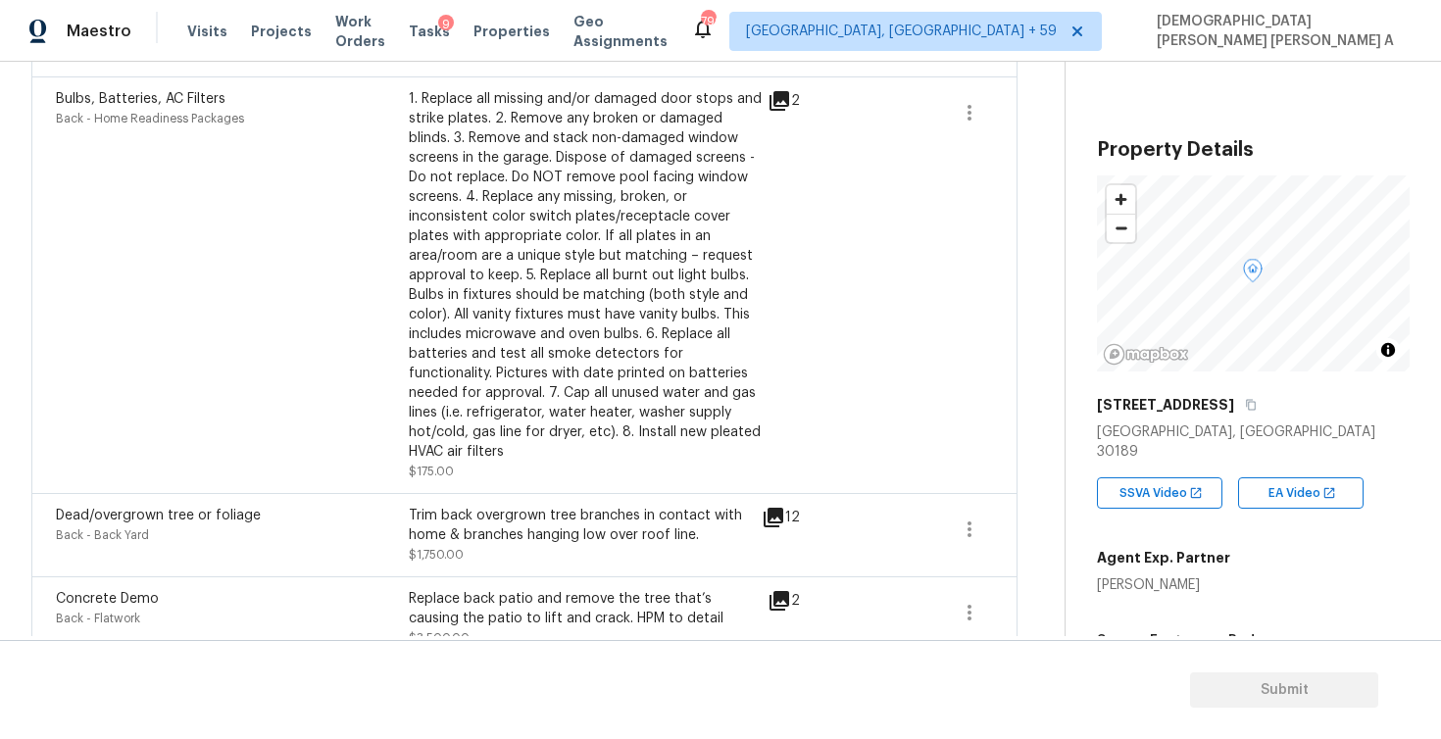
scroll to position [0, 0]
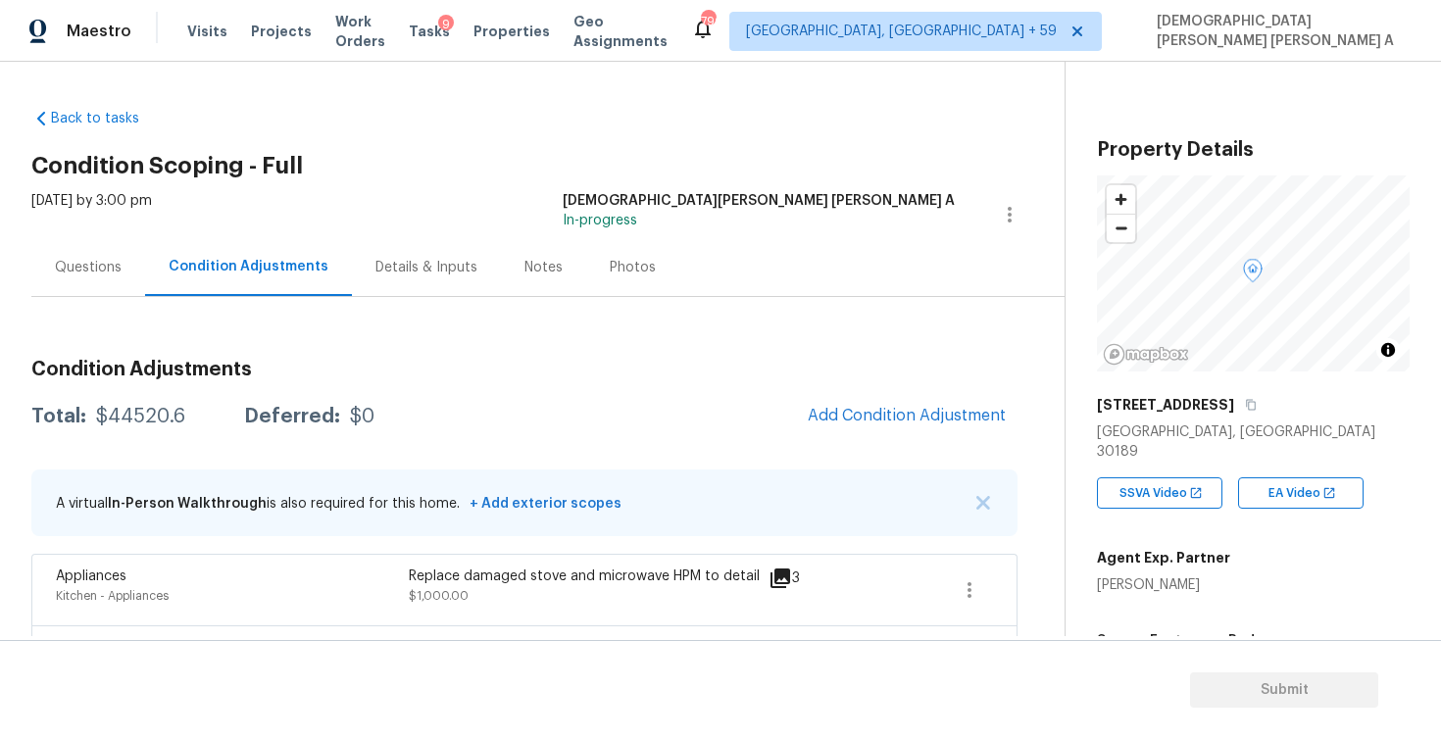
click at [612, 273] on div "Photos" at bounding box center [633, 268] width 46 height 20
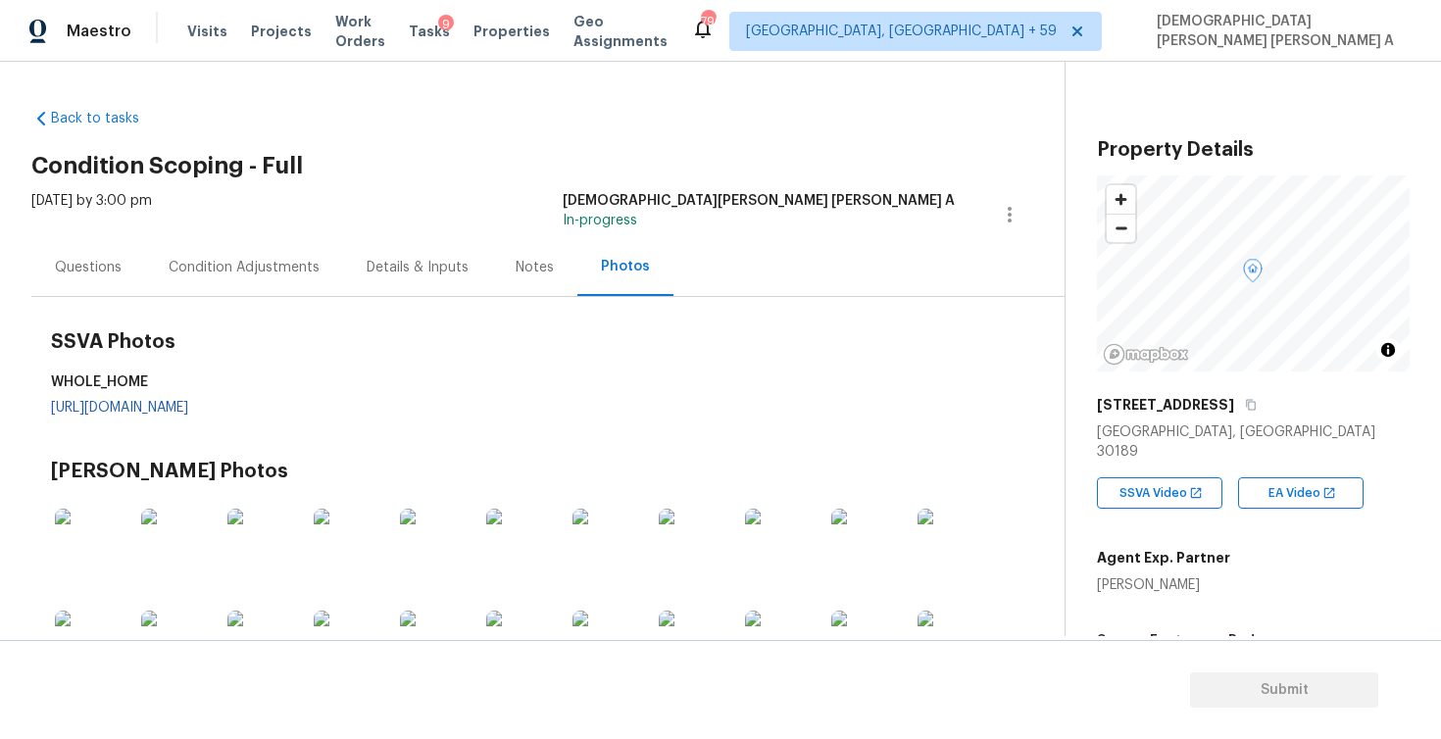
scroll to position [122, 0]
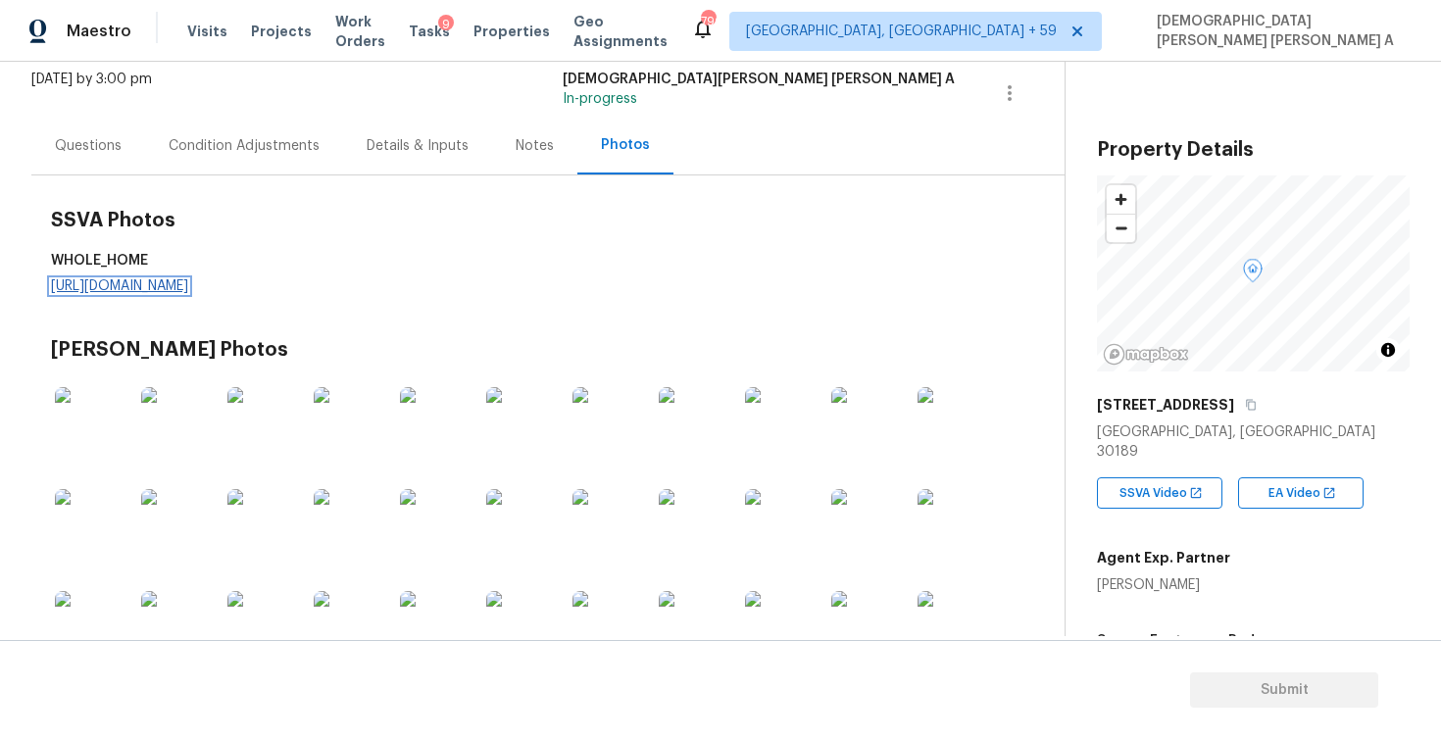
click at [188, 288] on link "https://d285kkeqns3g4j.cloudfront.net/Opportunity/006PD00000IWotnYAD/GO%20Media…" at bounding box center [119, 286] width 137 height 14
click at [228, 167] on div "Condition Adjustments" at bounding box center [244, 146] width 198 height 58
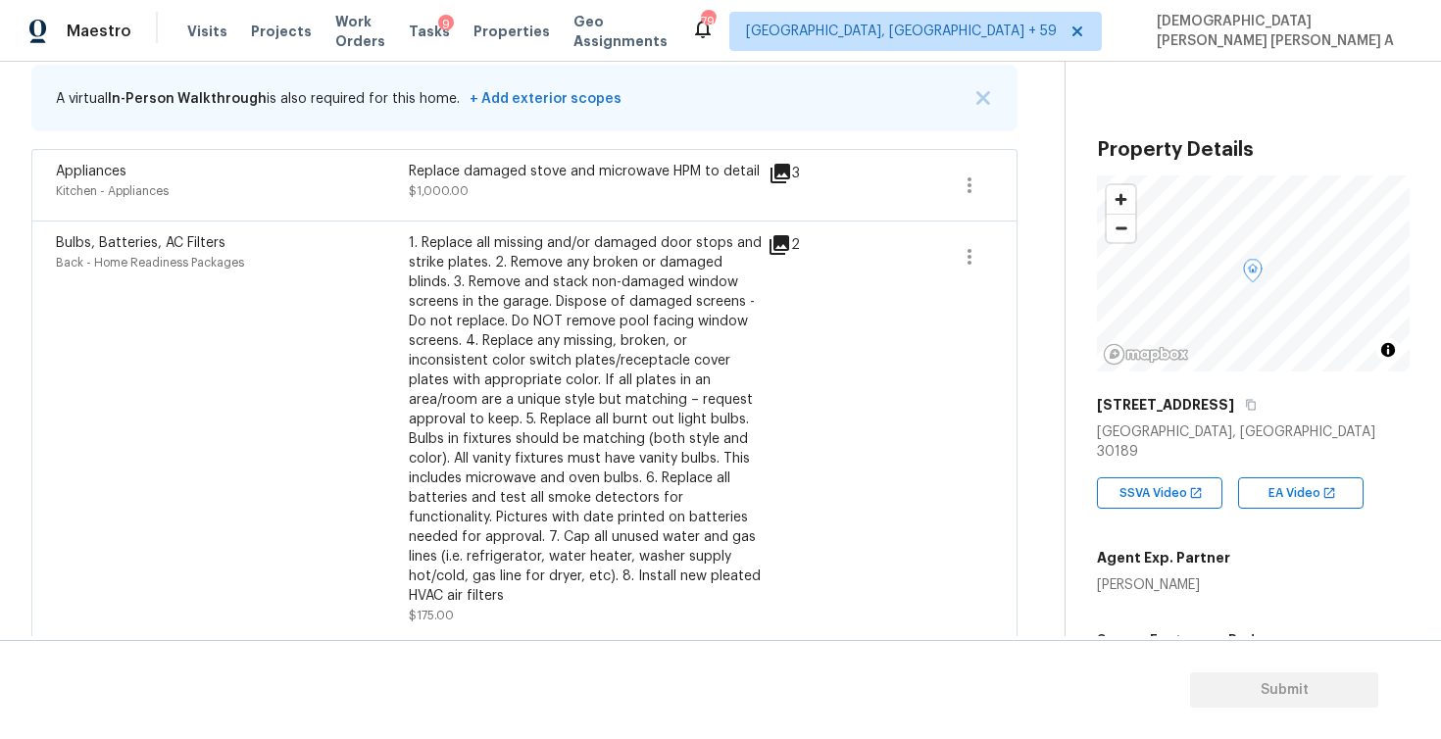
scroll to position [211, 0]
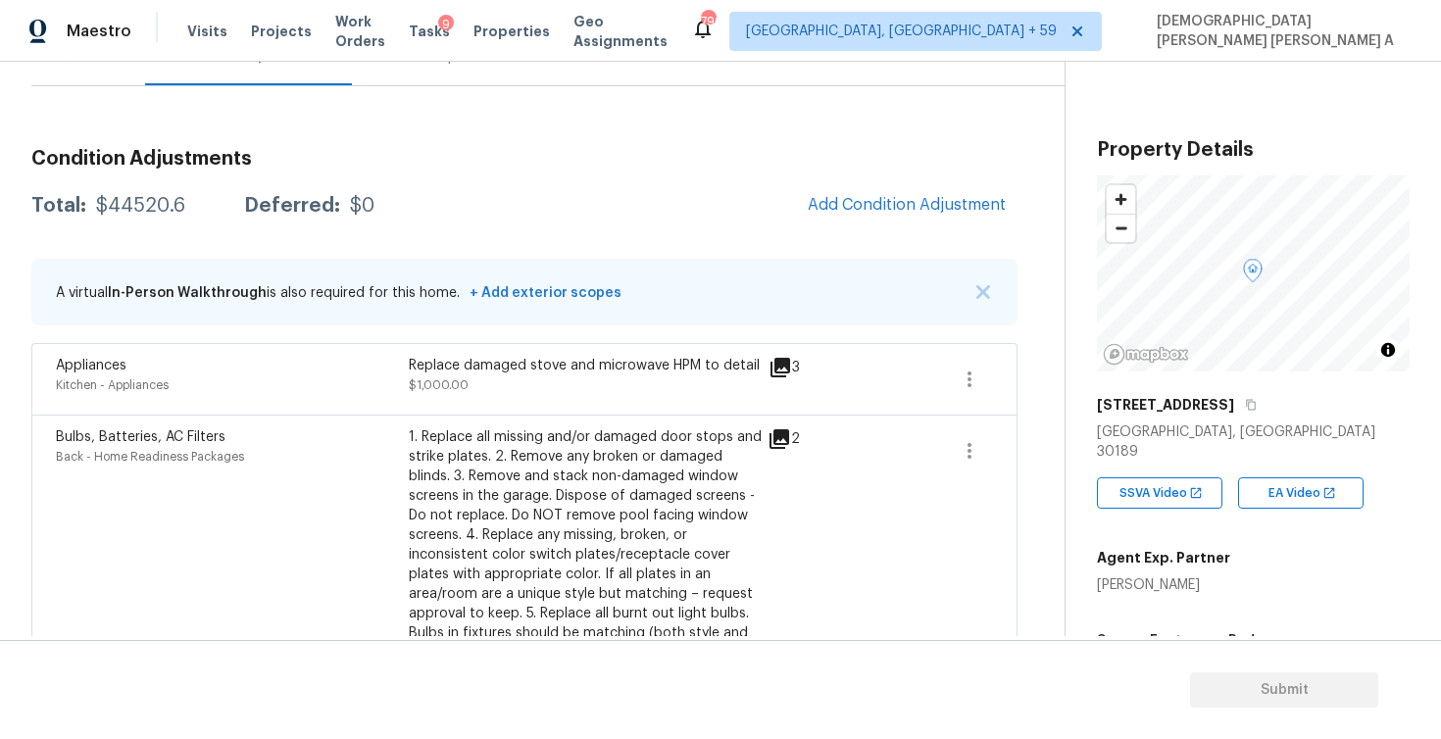
click at [77, 82] on div "Questions" at bounding box center [88, 56] width 114 height 58
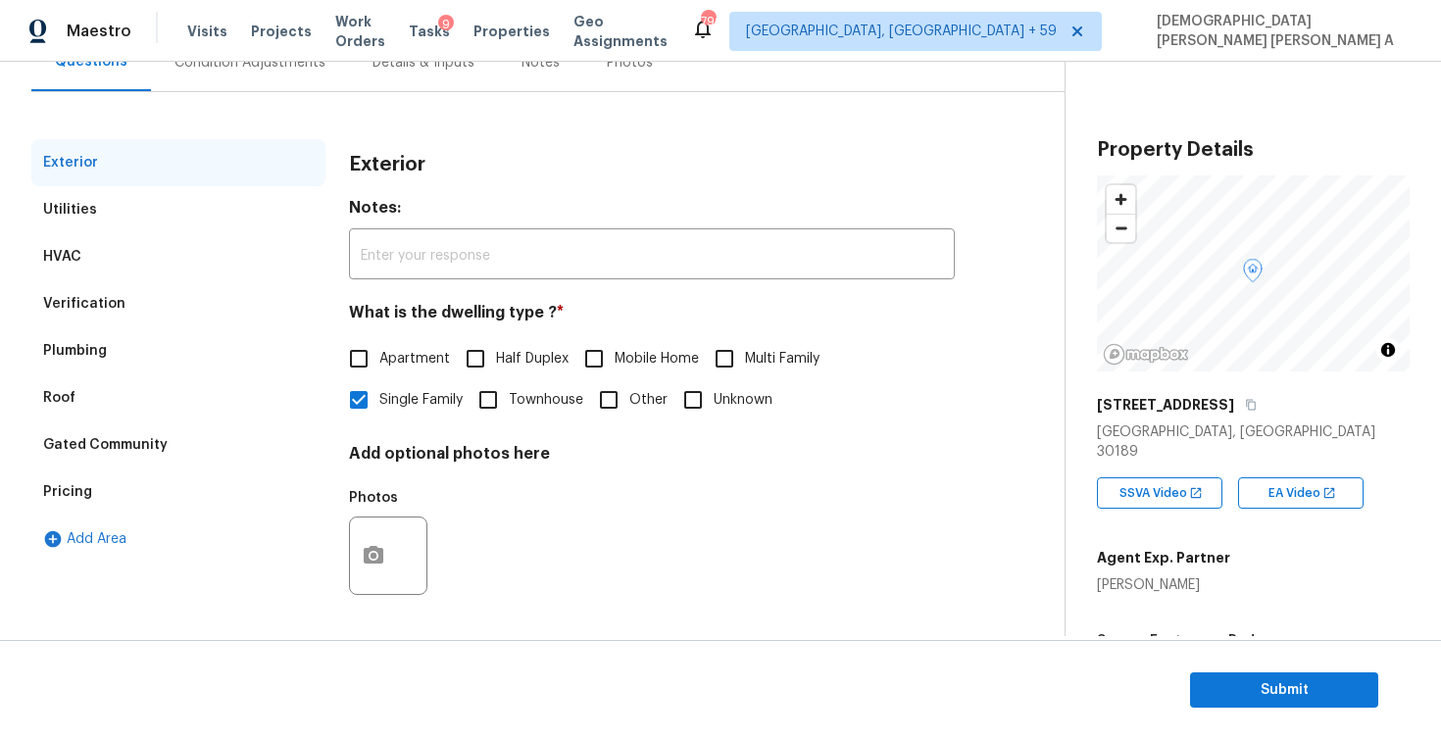
click at [134, 303] on div "Verification" at bounding box center [178, 303] width 294 height 47
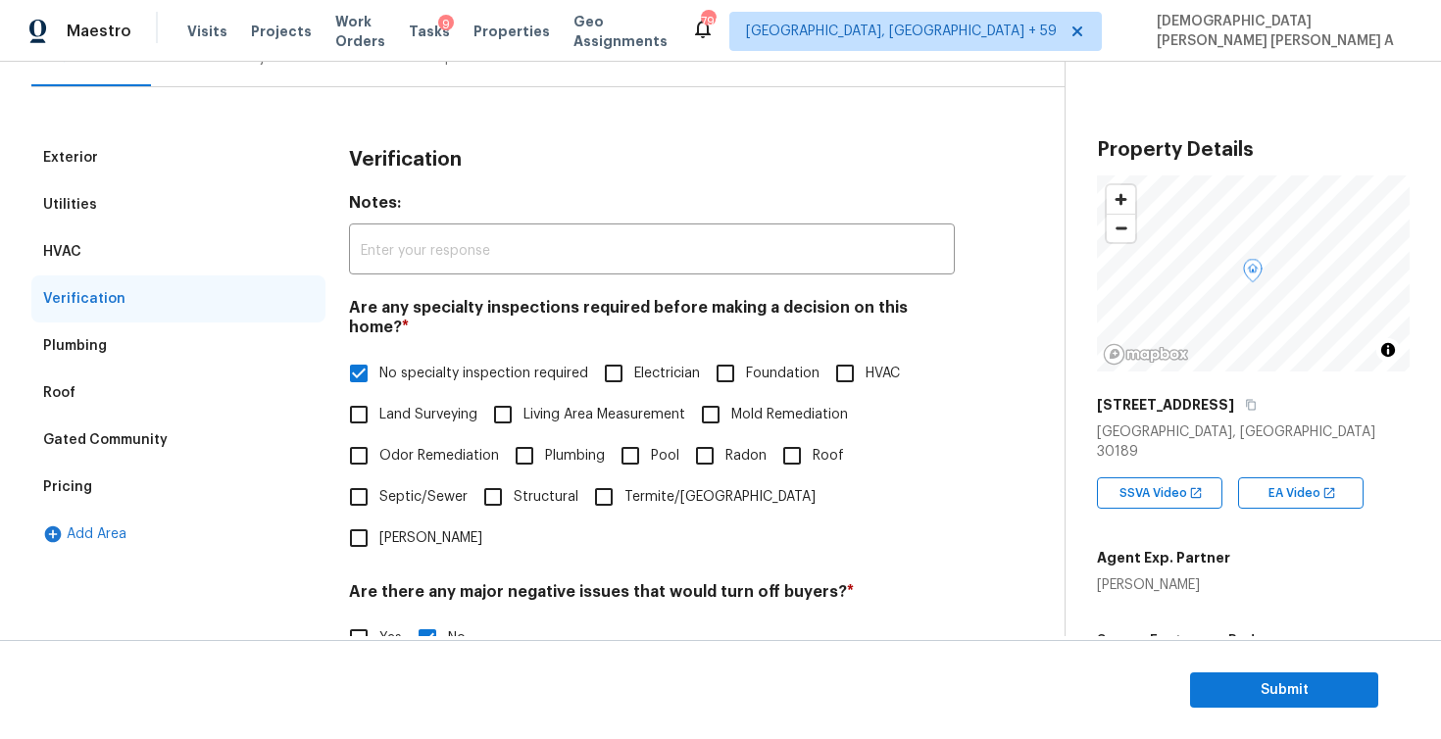
scroll to position [364, 0]
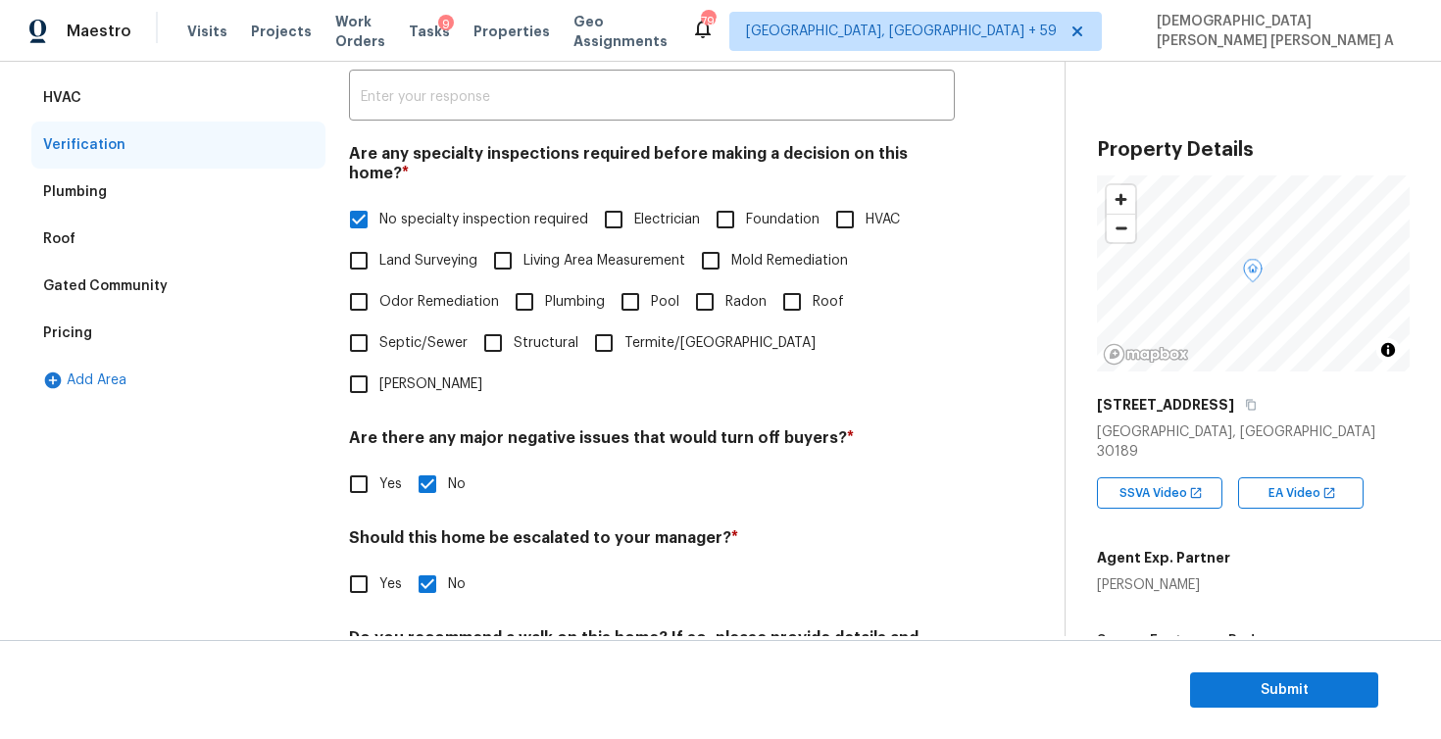
click at [709, 199] on input "Foundation" at bounding box center [725, 219] width 41 height 41
checkbox input "true"
click at [360, 210] on input "No specialty inspection required" at bounding box center [358, 219] width 41 height 41
checkbox input "false"
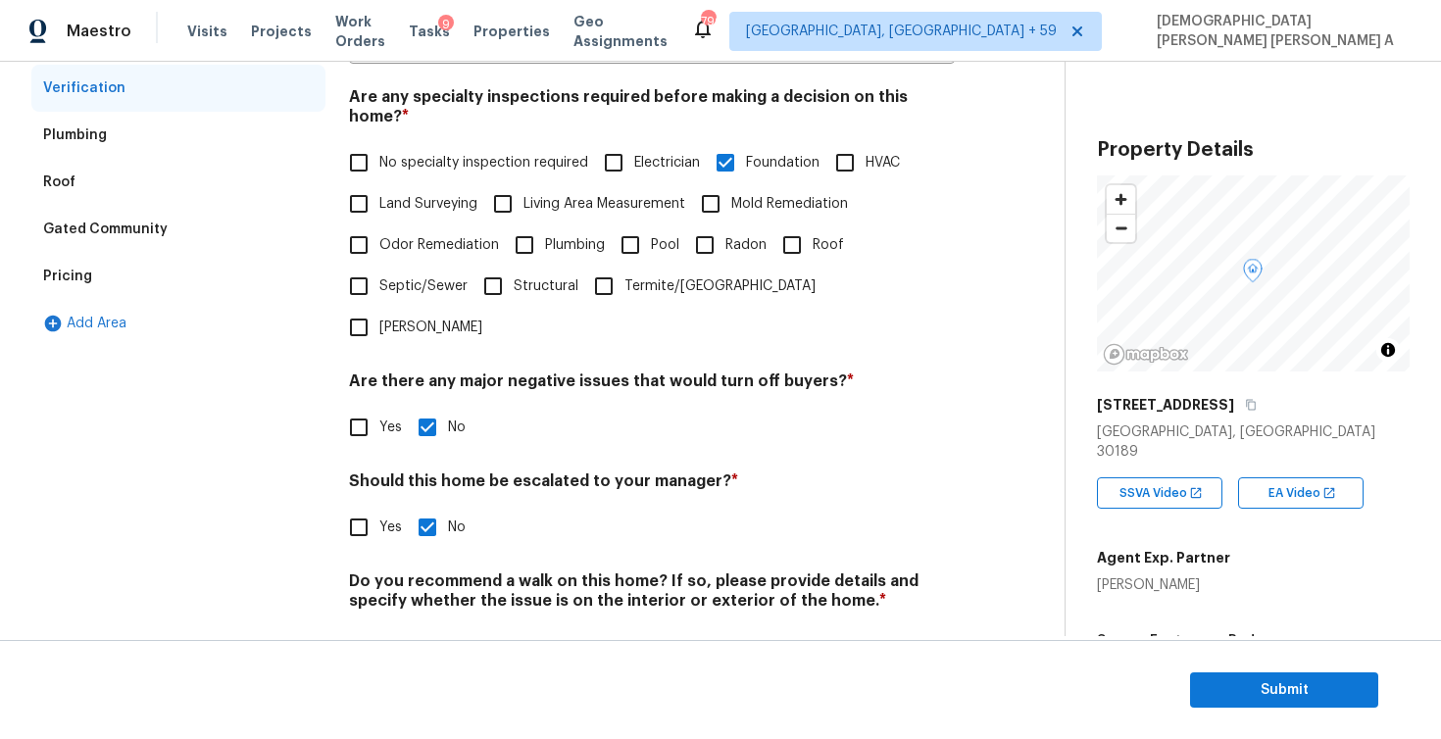
click at [345, 507] on input "Yes" at bounding box center [358, 527] width 41 height 41
checkbox input "true"
checkbox input "false"
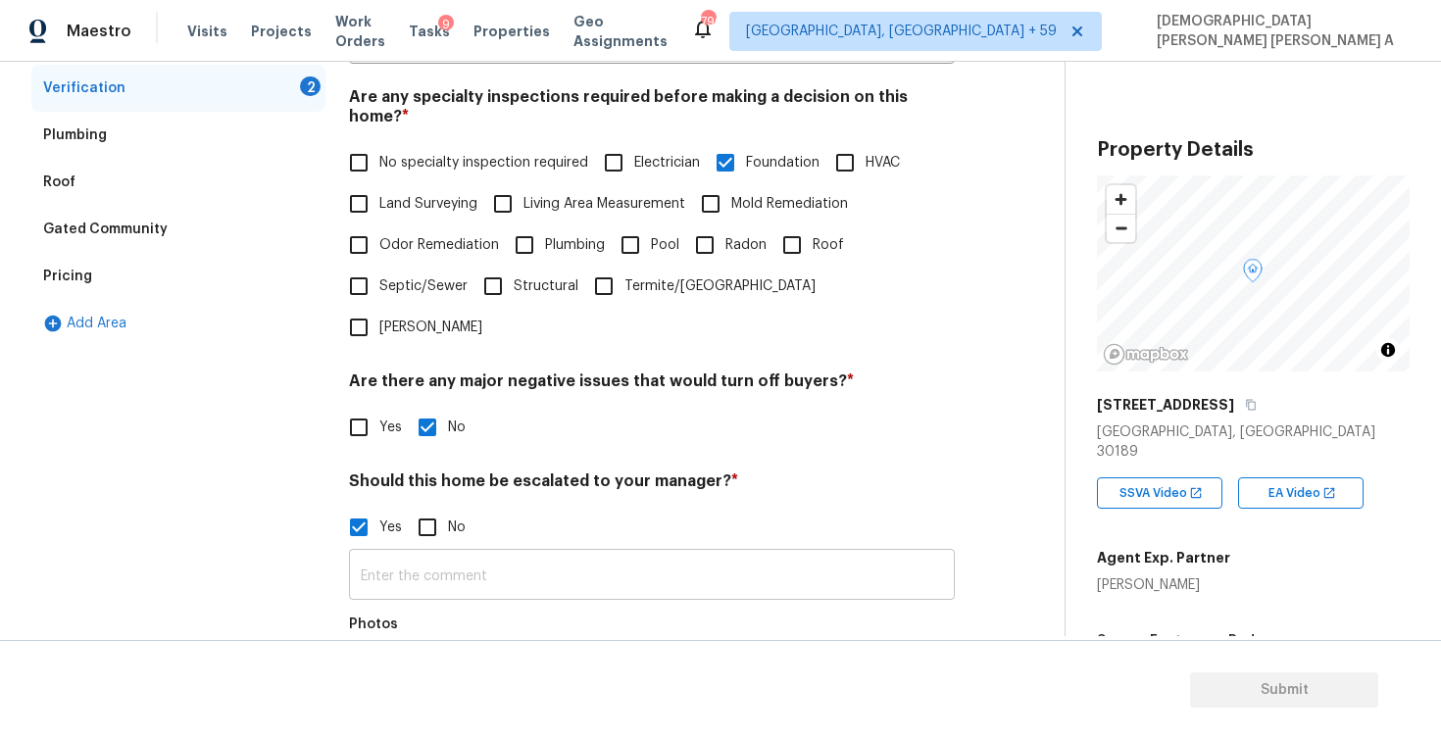
click at [436, 554] on input "text" at bounding box center [652, 577] width 606 height 46
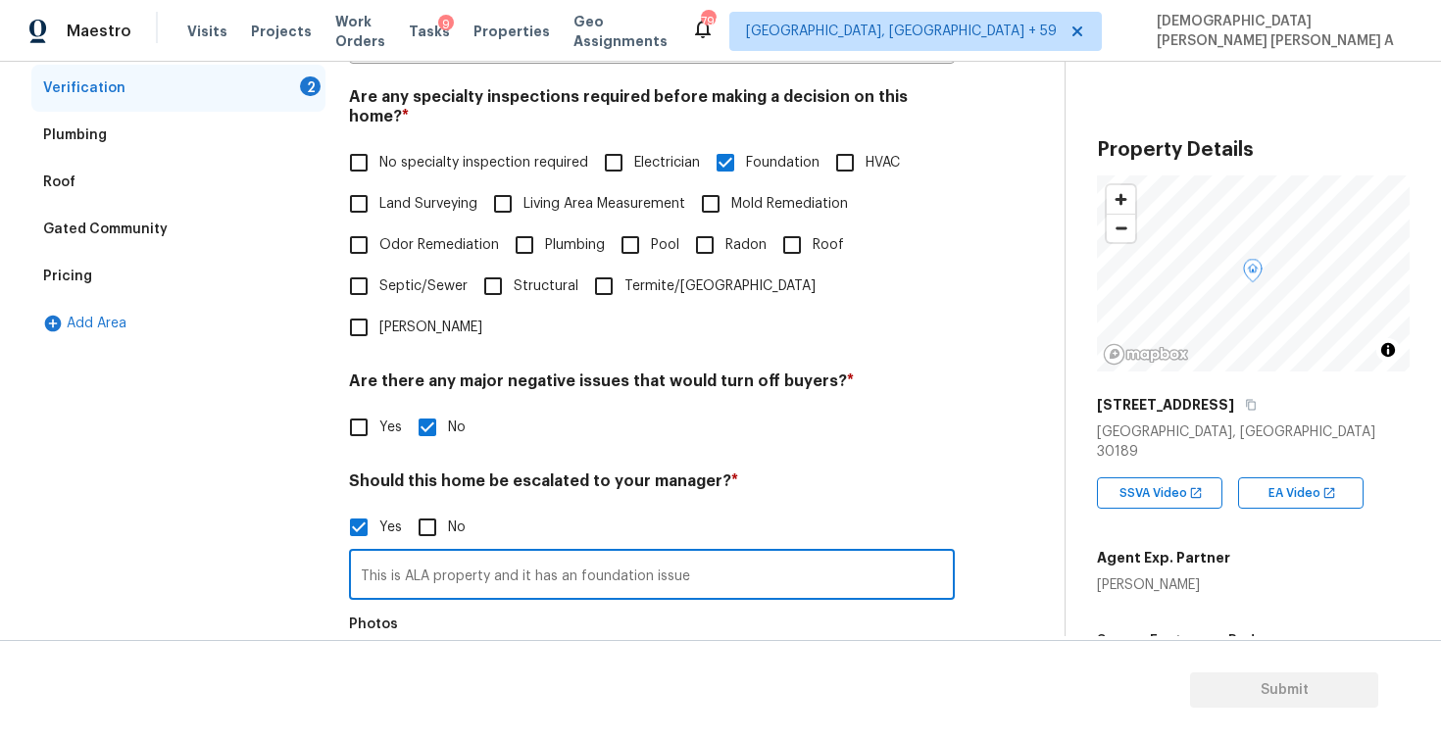
click at [350, 643] on div at bounding box center [388, 682] width 78 height 78
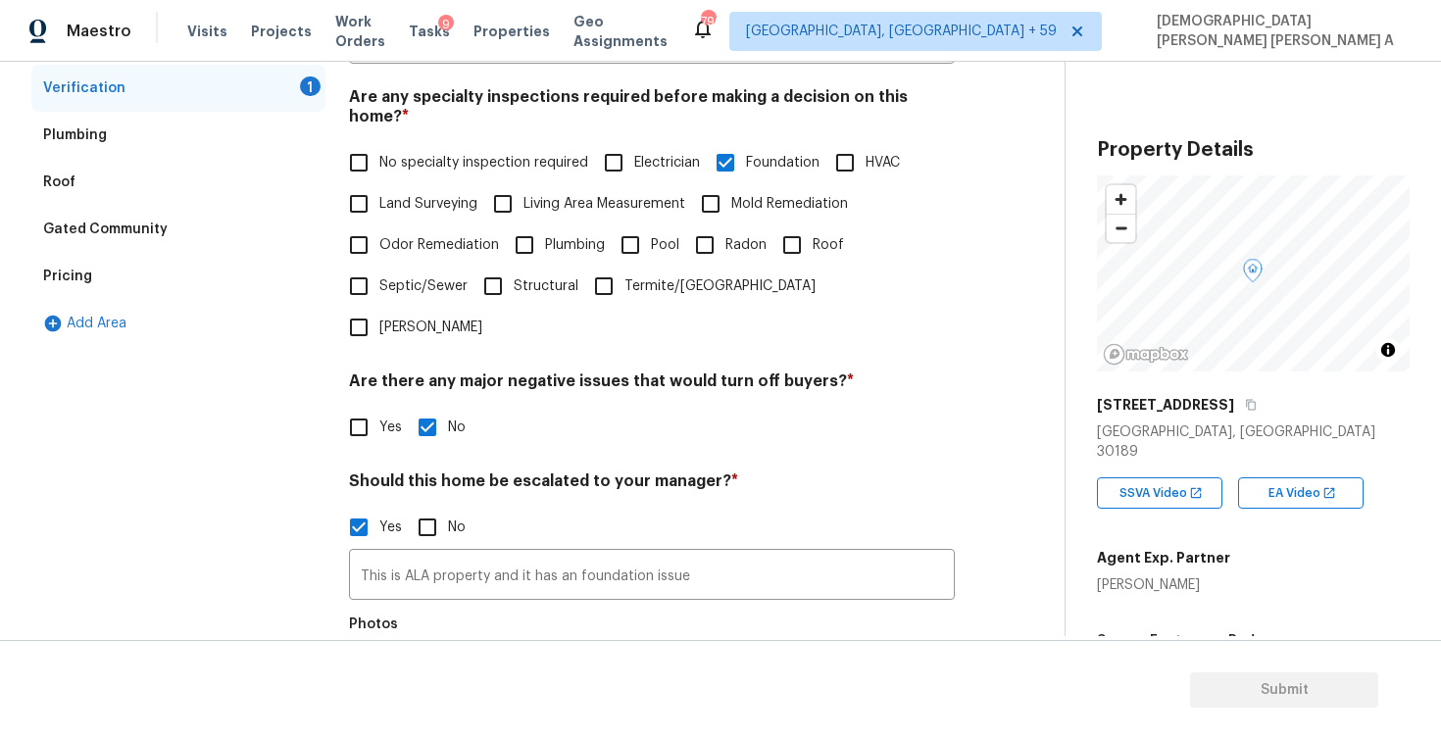
click at [365, 644] on button "button" at bounding box center [373, 682] width 47 height 76
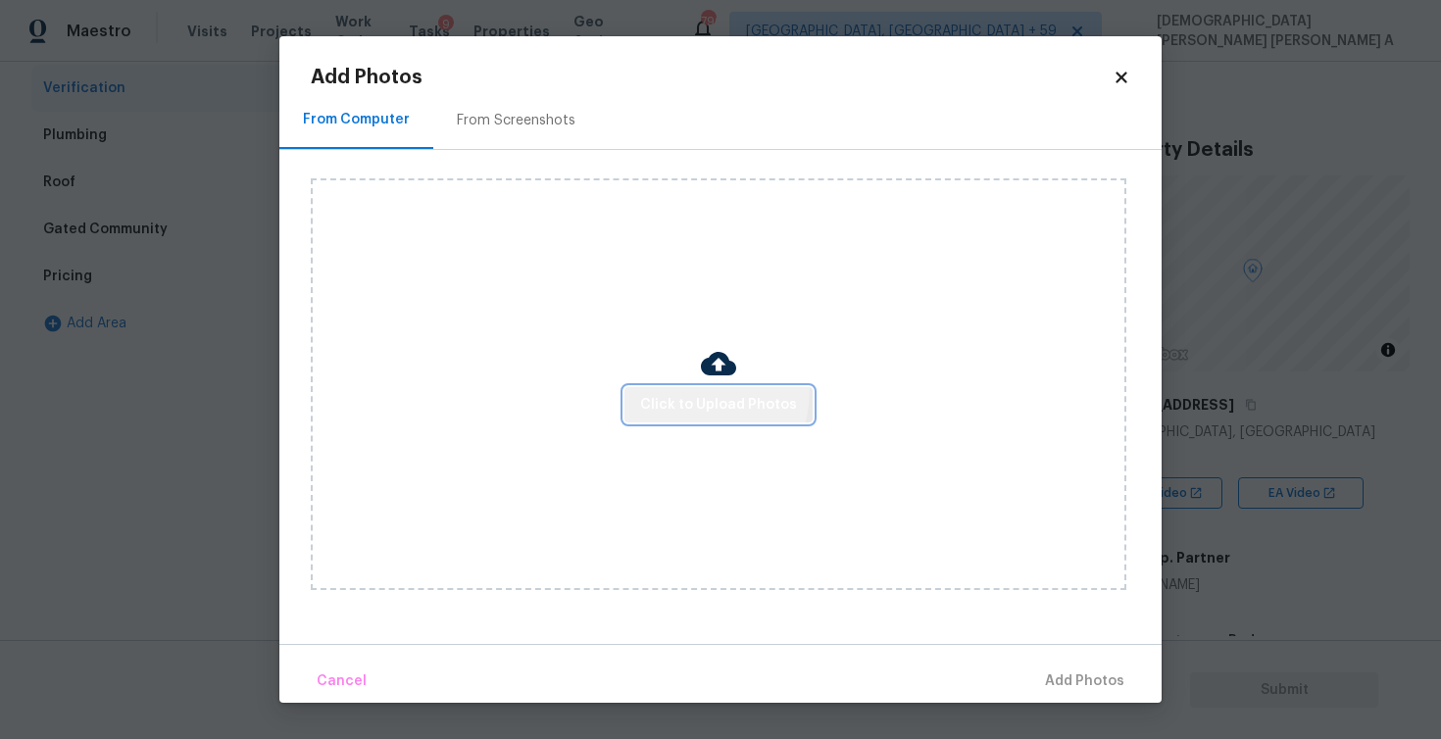
click at [686, 389] on button "Click to Upload Photos" at bounding box center [719, 405] width 188 height 36
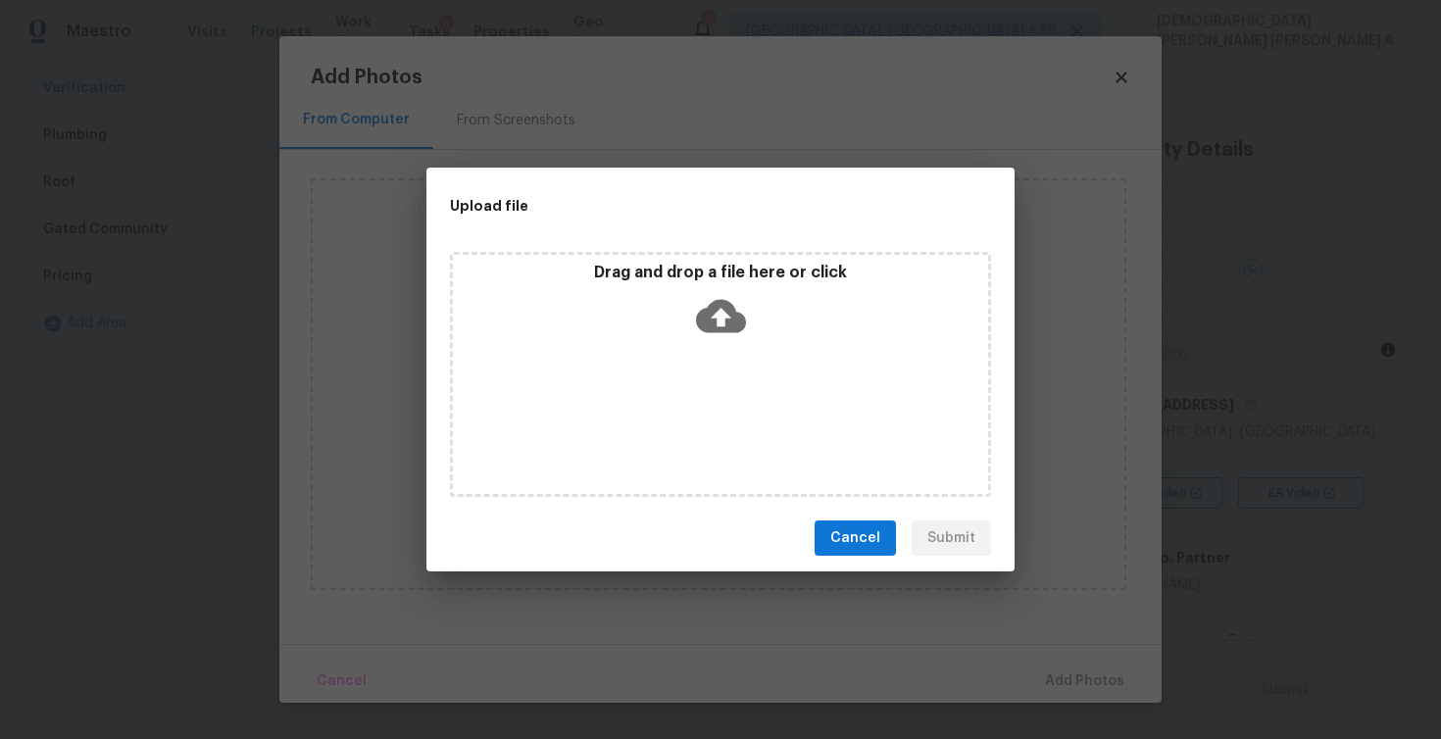
click at [716, 291] on icon at bounding box center [721, 316] width 50 height 50
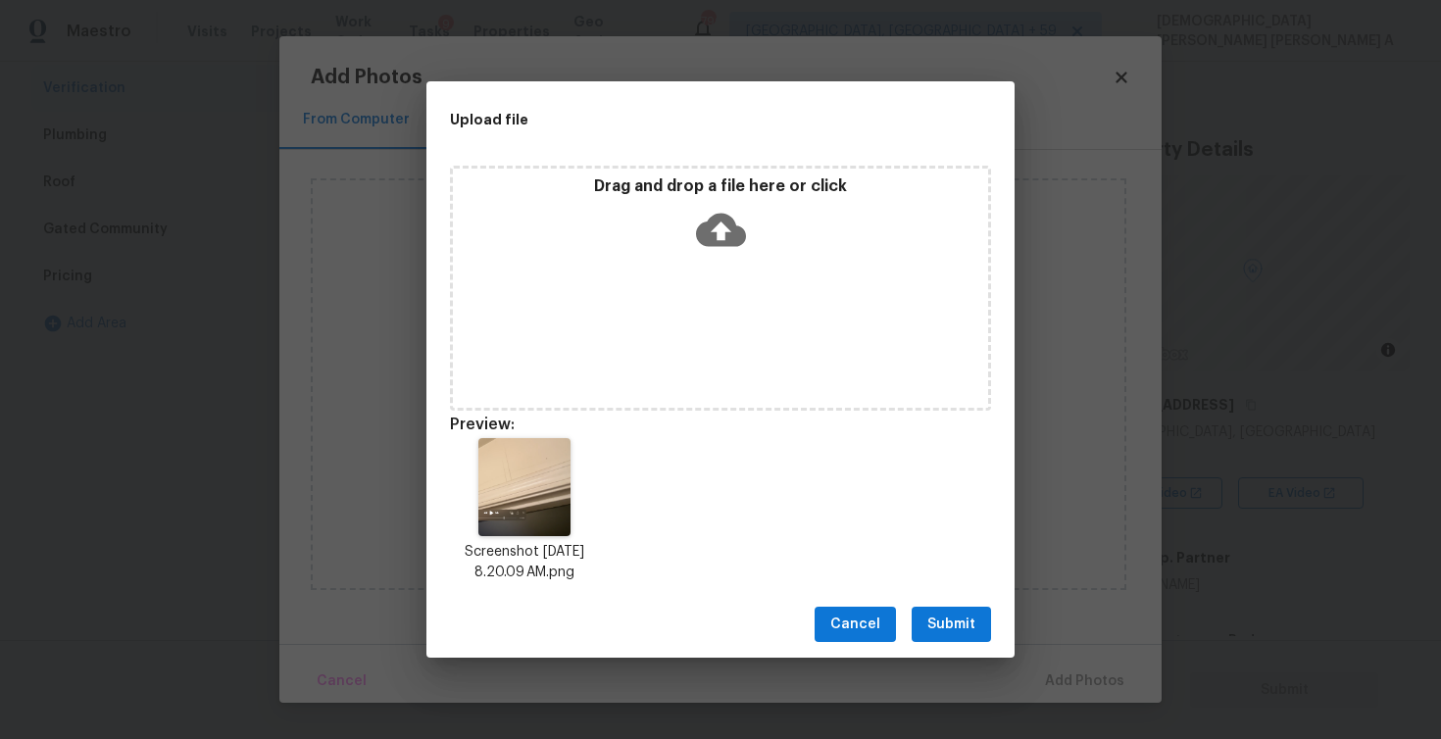
click at [935, 608] on button "Submit" at bounding box center [951, 625] width 79 height 36
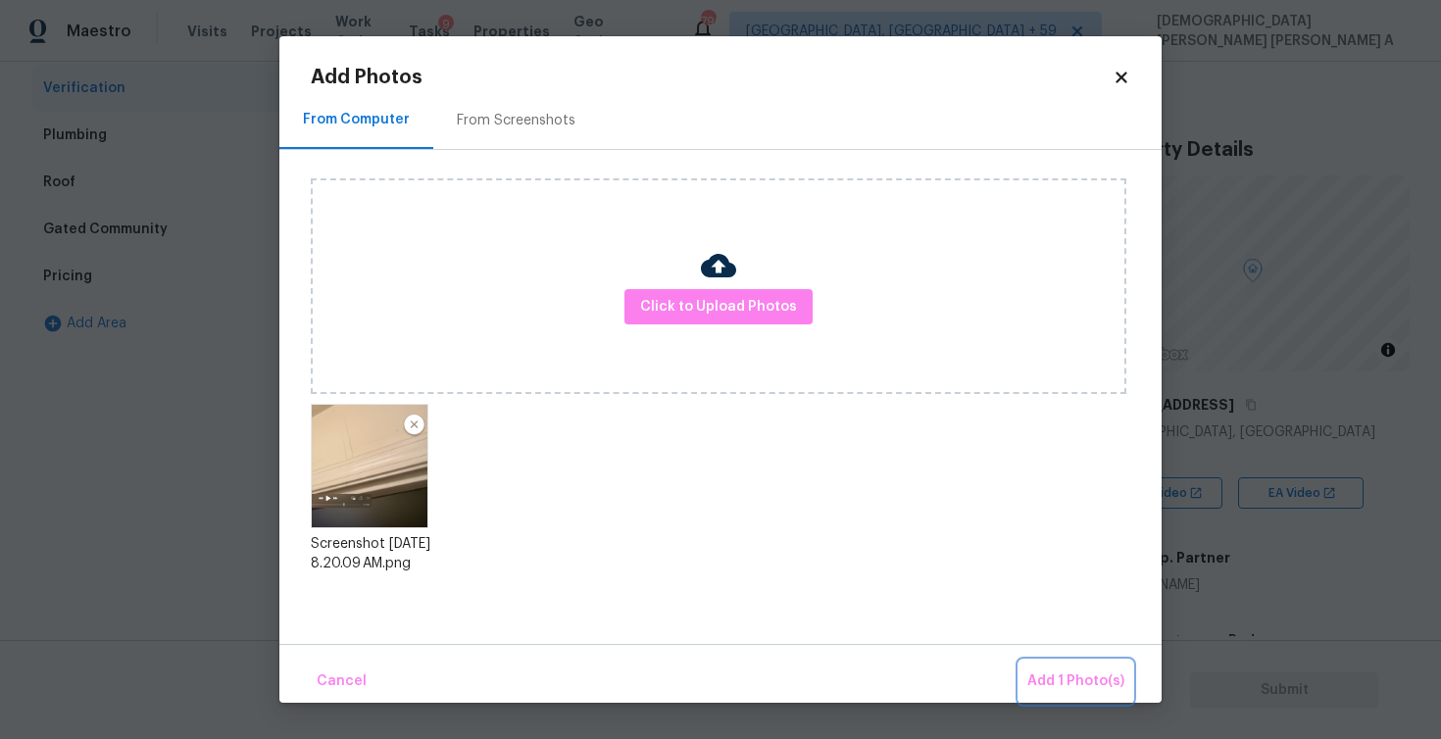
click at [1100, 702] on button "Add 1 Photo(s)" at bounding box center [1076, 682] width 113 height 42
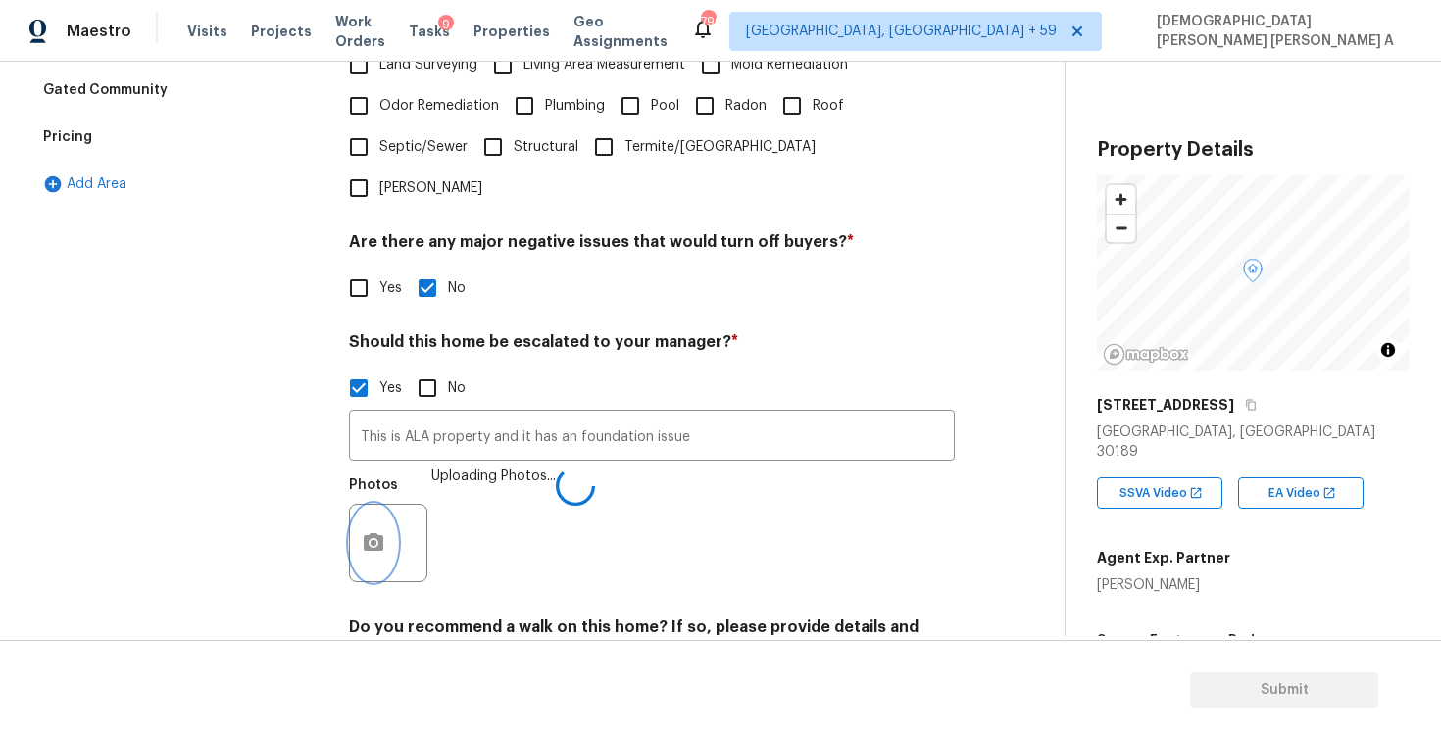
scroll to position [607, 0]
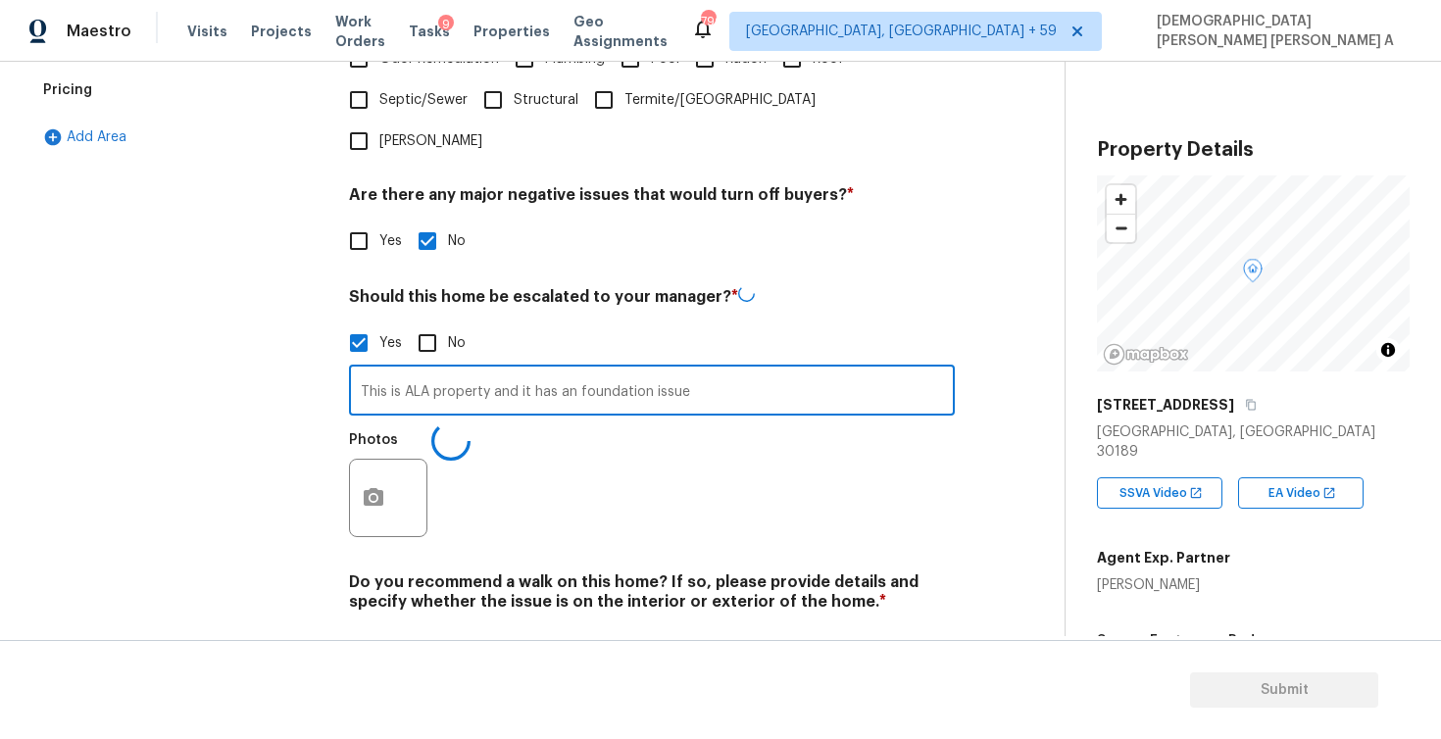
click at [752, 370] on input "This is ALA property and it has an foundation issue" at bounding box center [652, 393] width 606 height 46
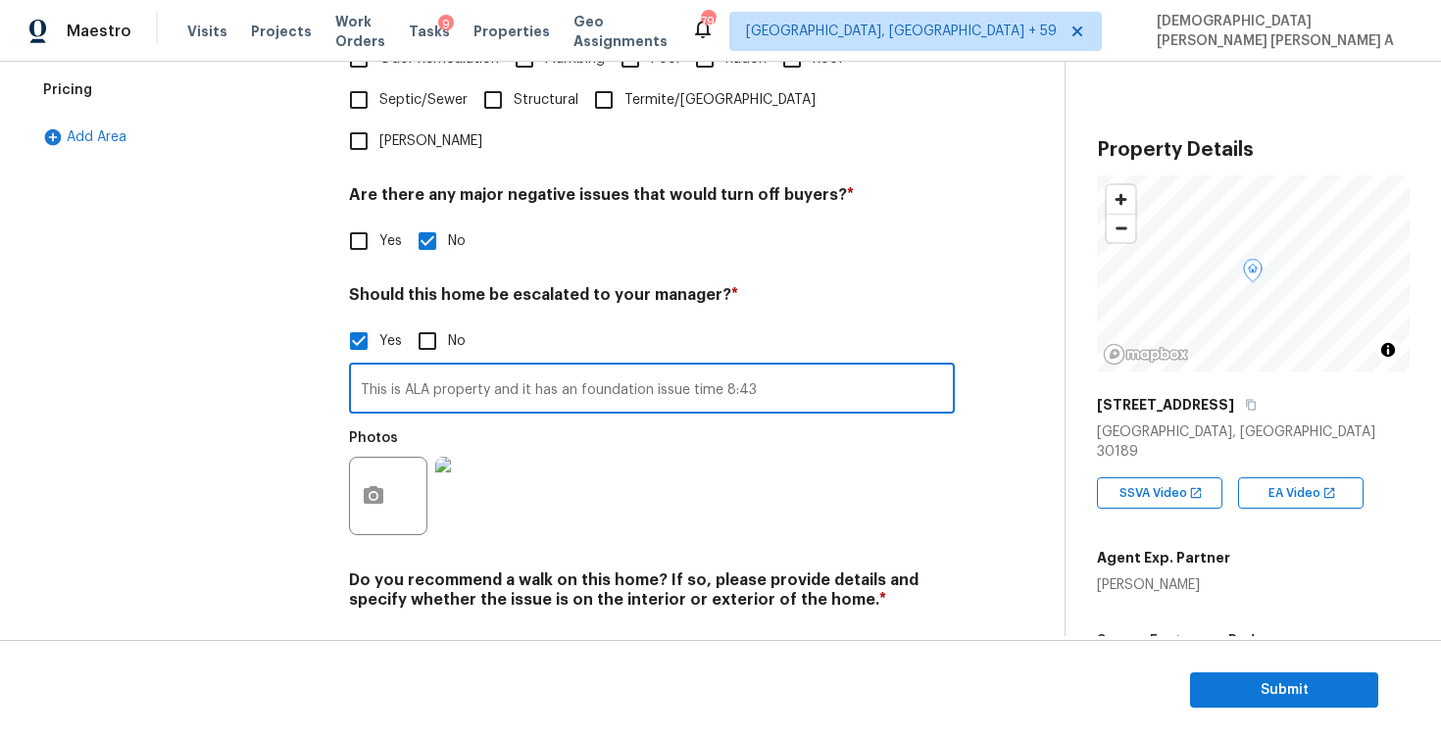
type input "This is ALA property and it has an foundation issue time 8:43"
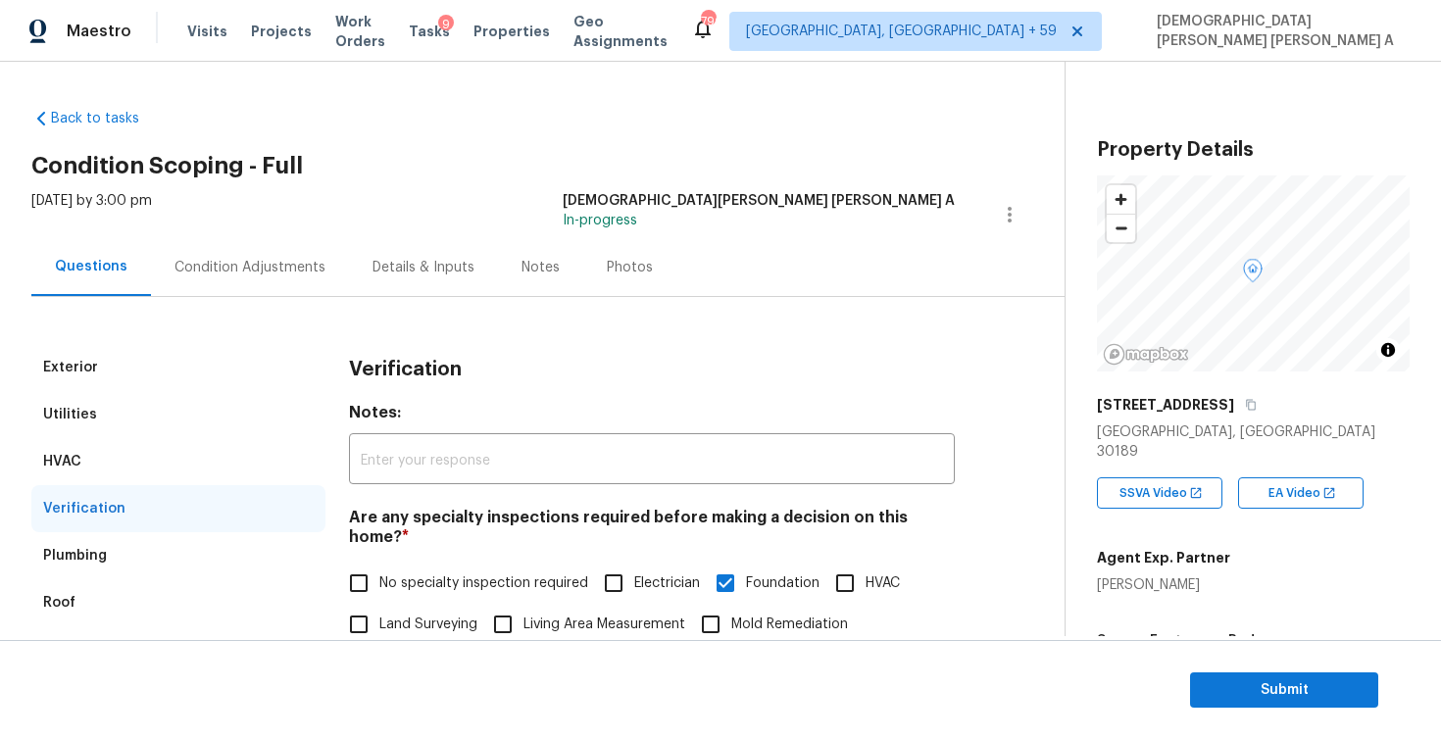
click at [273, 264] on div "Condition Adjustments" at bounding box center [250, 268] width 151 height 20
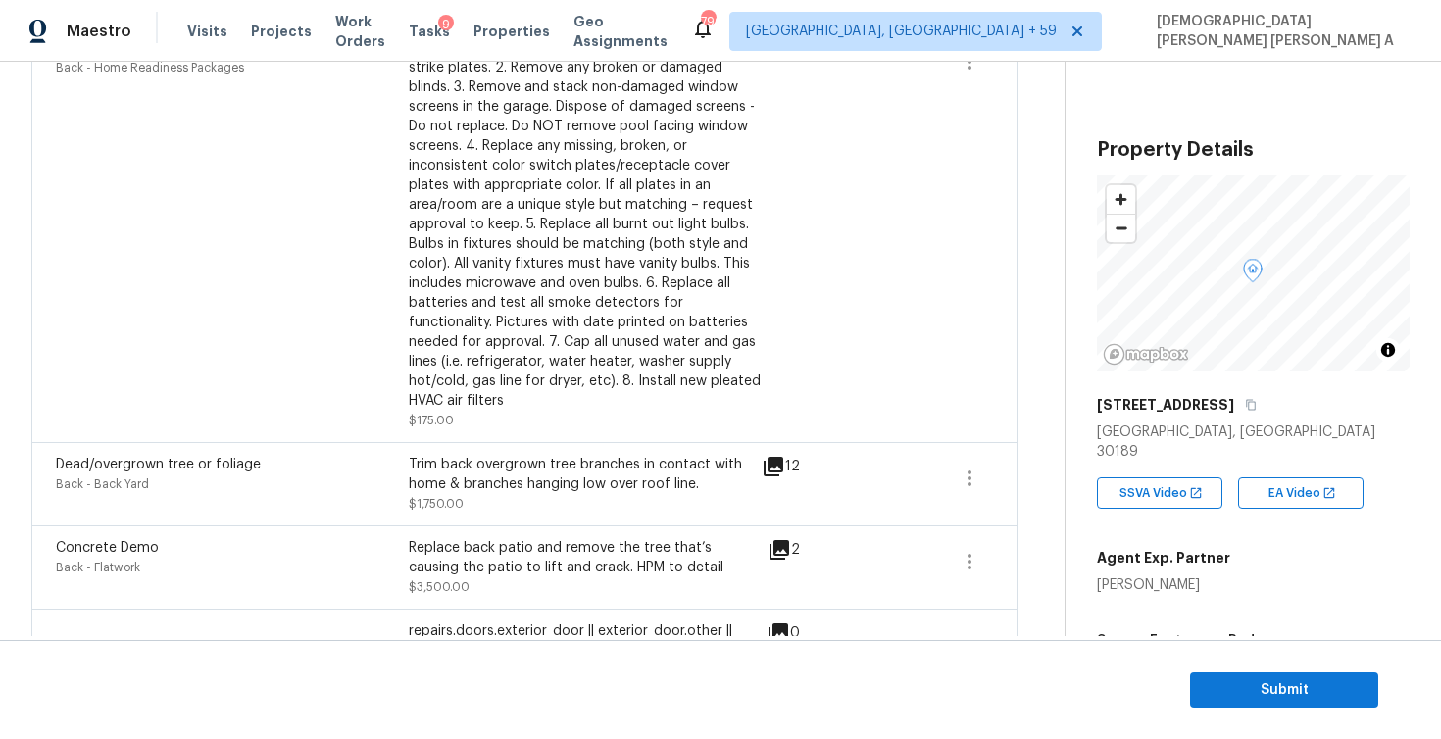
scroll to position [596, 0]
click at [780, 555] on icon at bounding box center [780, 554] width 20 height 20
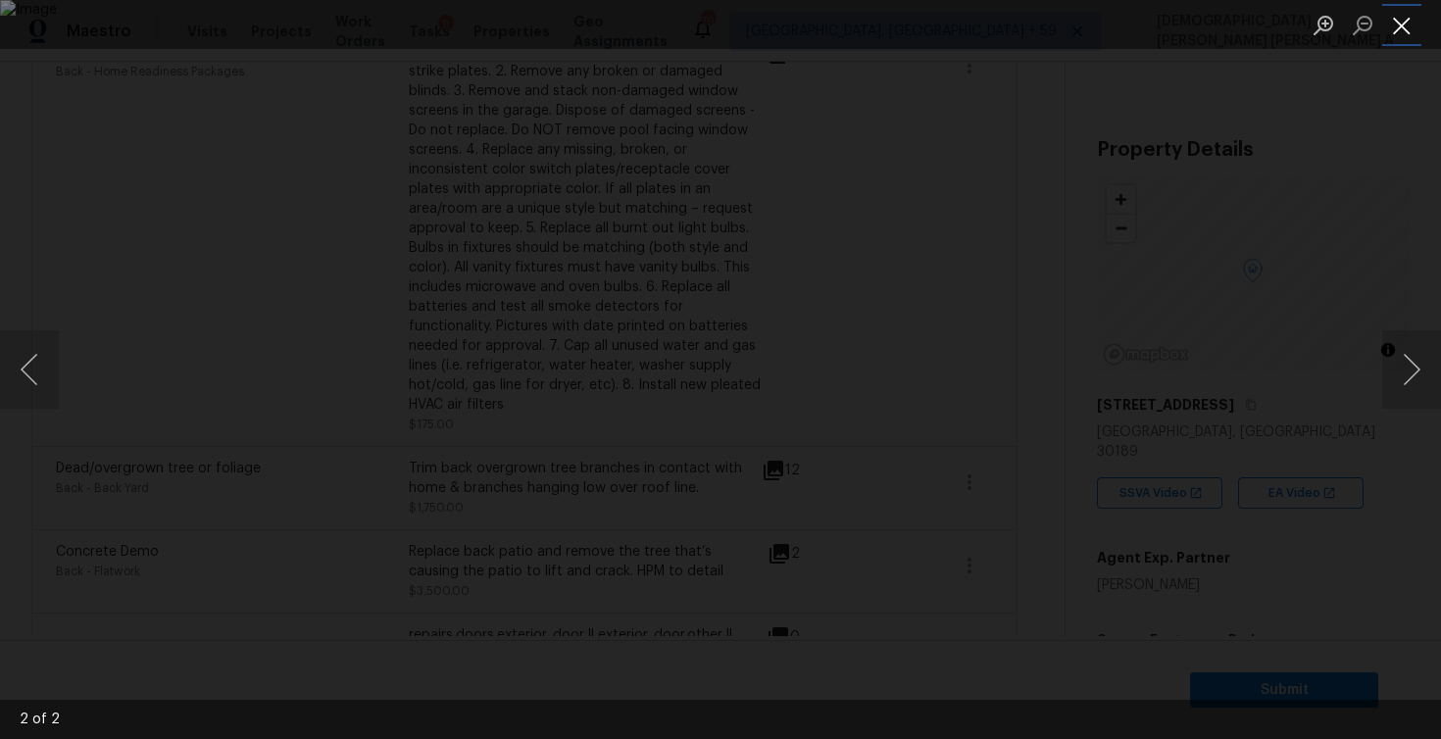
click at [1405, 32] on button "Close lightbox" at bounding box center [1401, 25] width 39 height 34
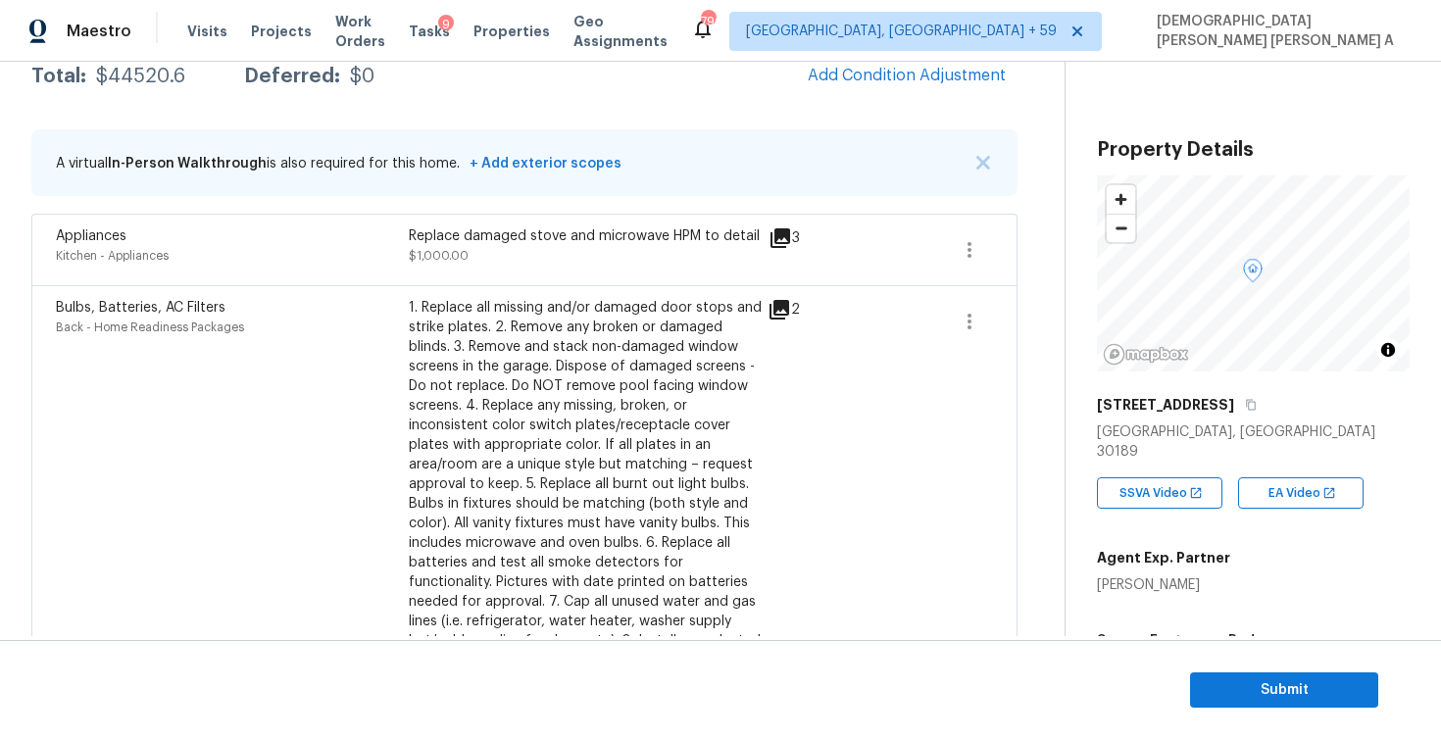
scroll to position [412, 0]
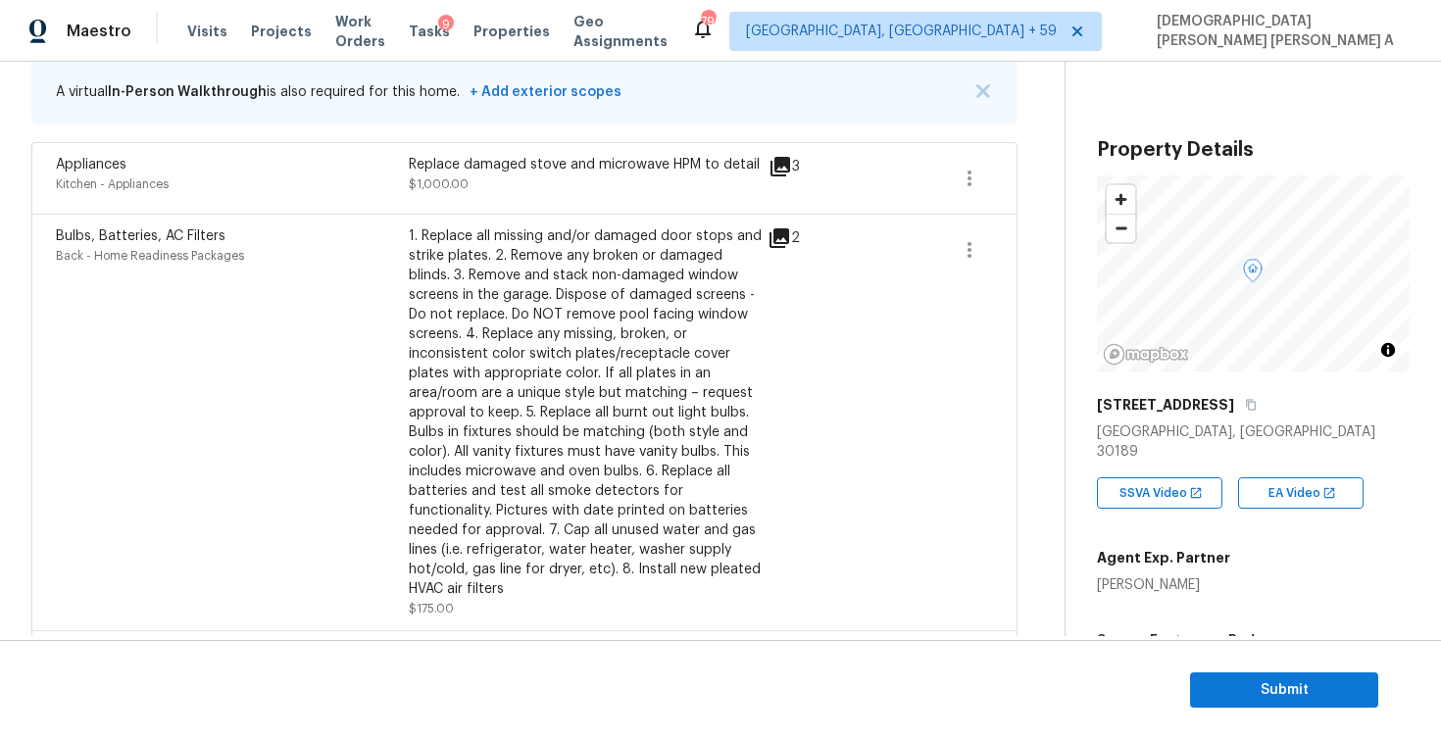
click at [789, 234] on icon at bounding box center [780, 238] width 20 height 20
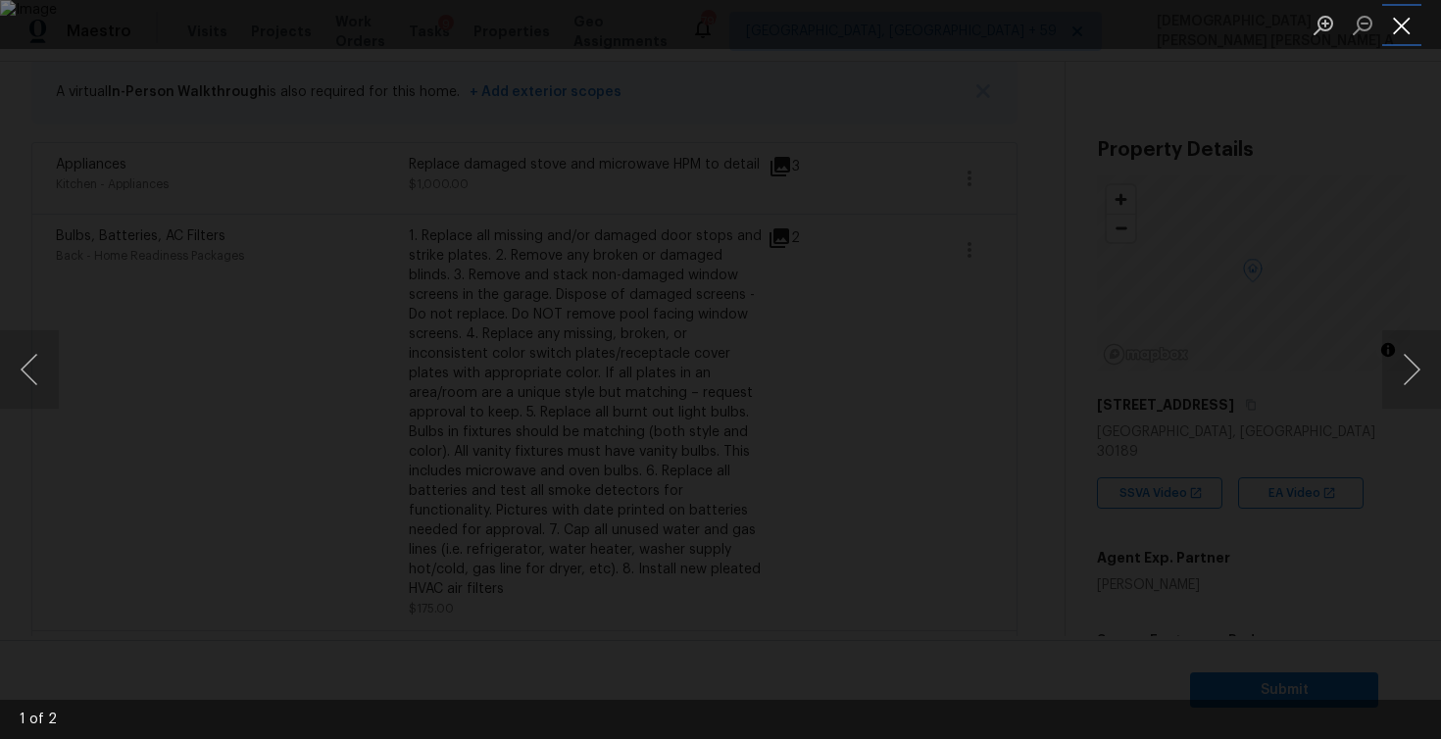
click at [1403, 18] on button "Close lightbox" at bounding box center [1401, 25] width 39 height 34
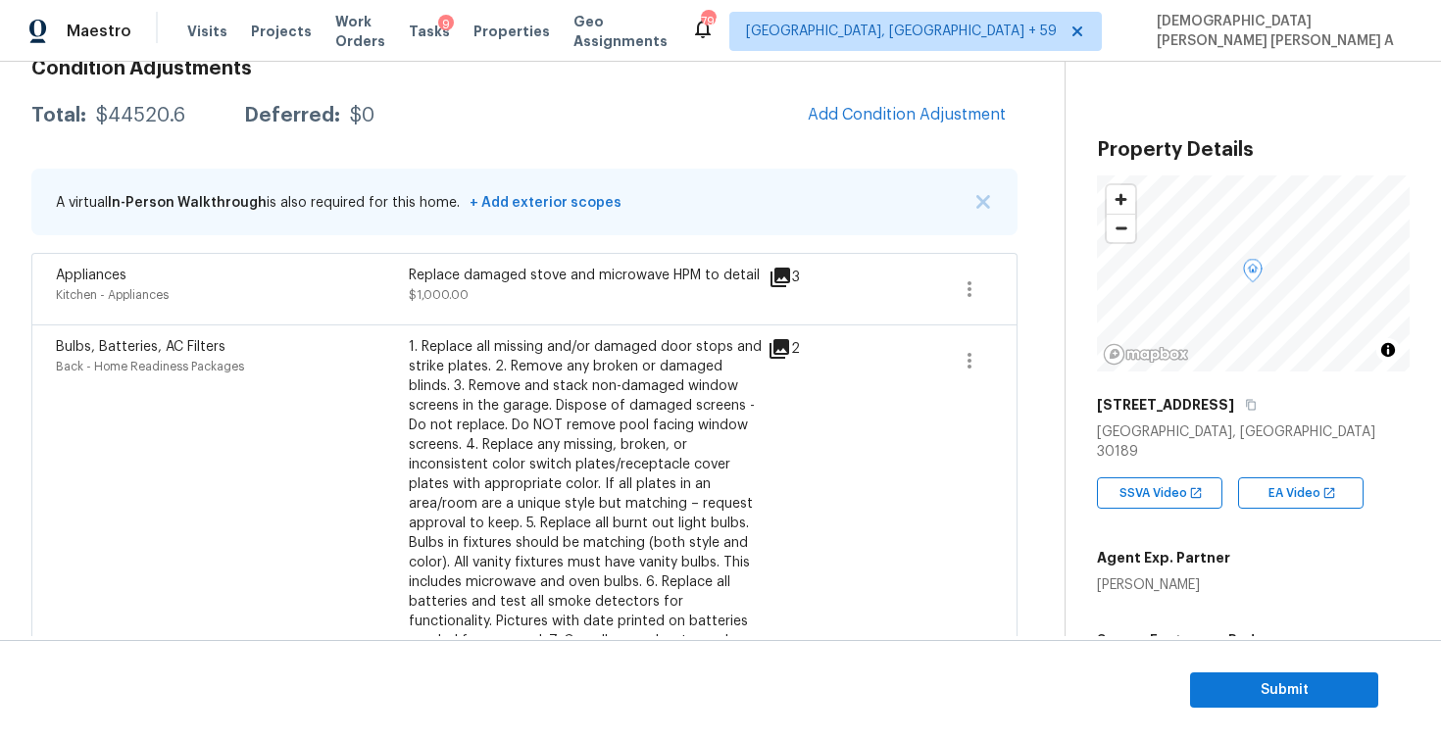
scroll to position [224, 0]
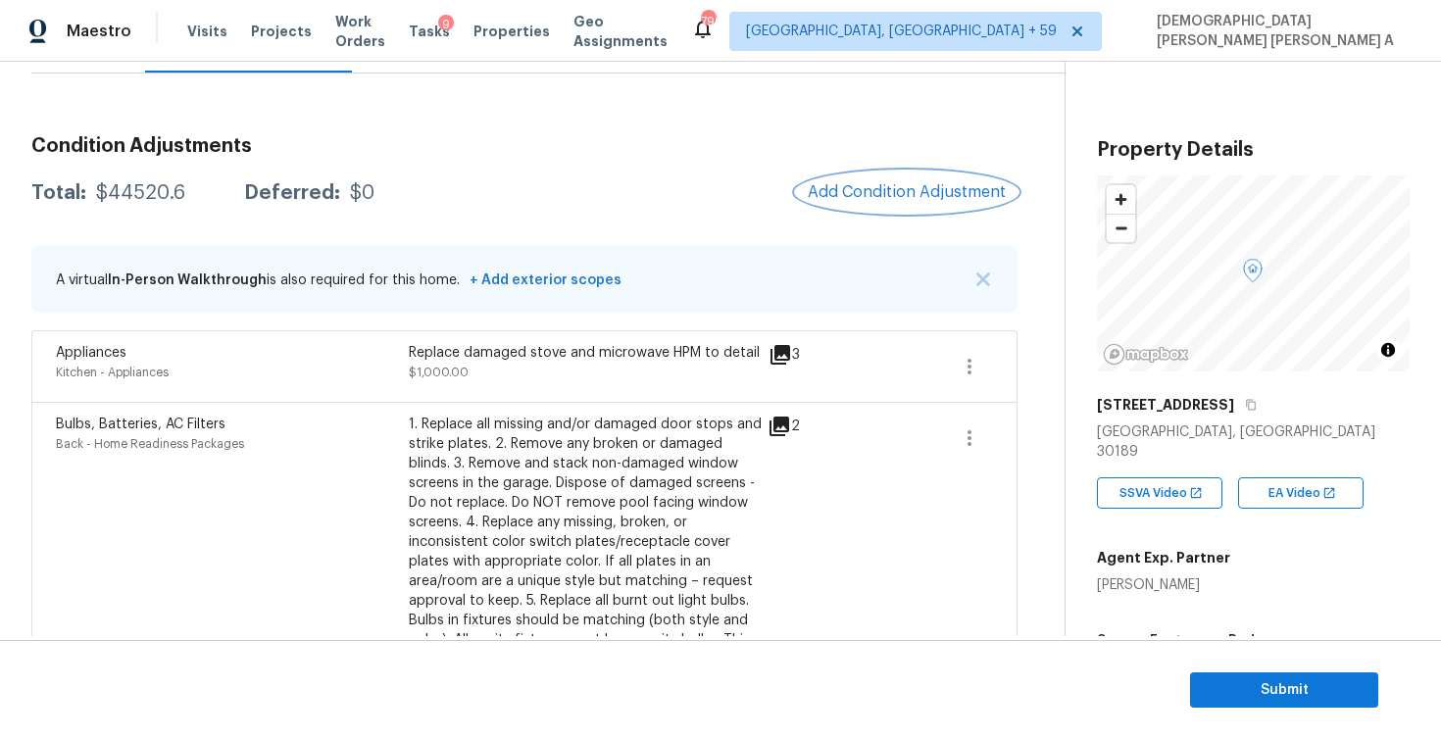
click at [930, 187] on span "Add Condition Adjustment" at bounding box center [907, 192] width 198 height 18
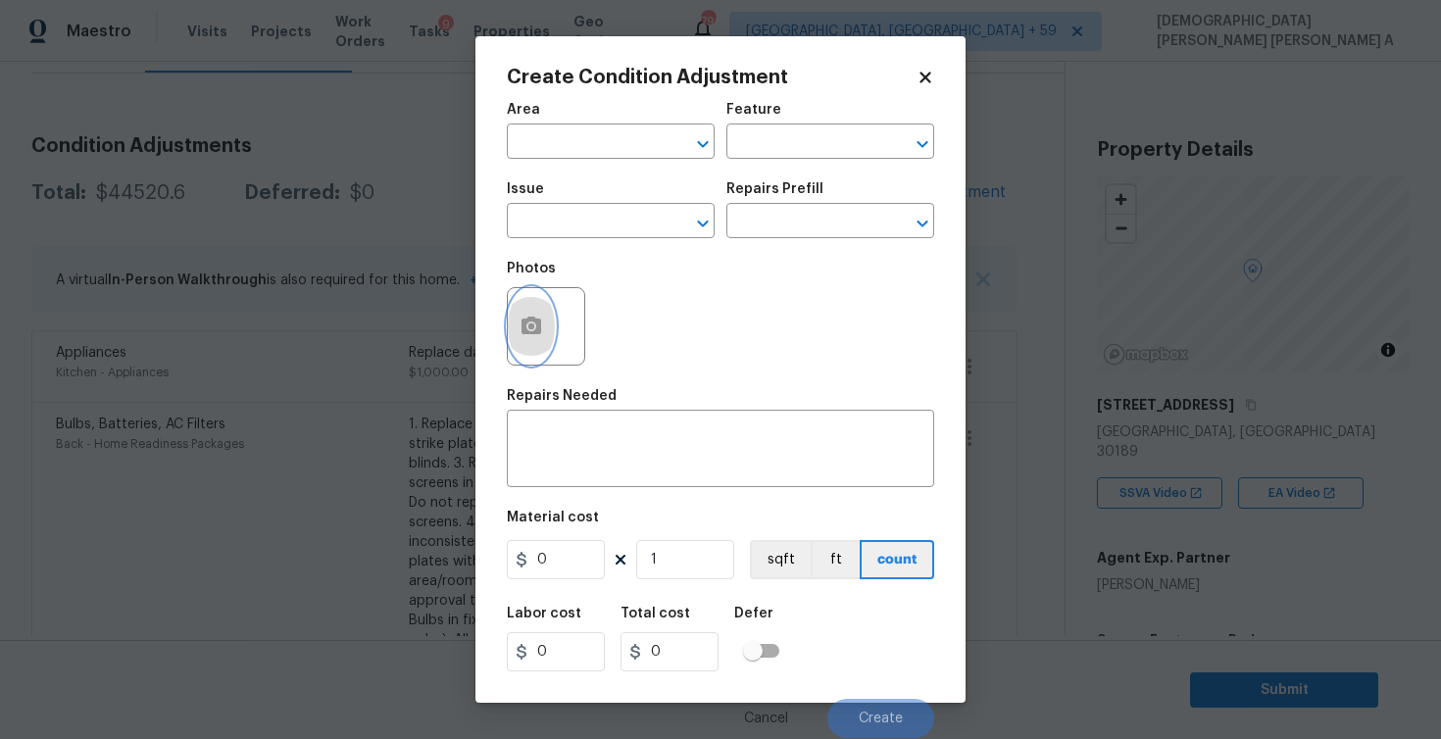
click at [526, 321] on icon "button" at bounding box center [532, 326] width 20 height 18
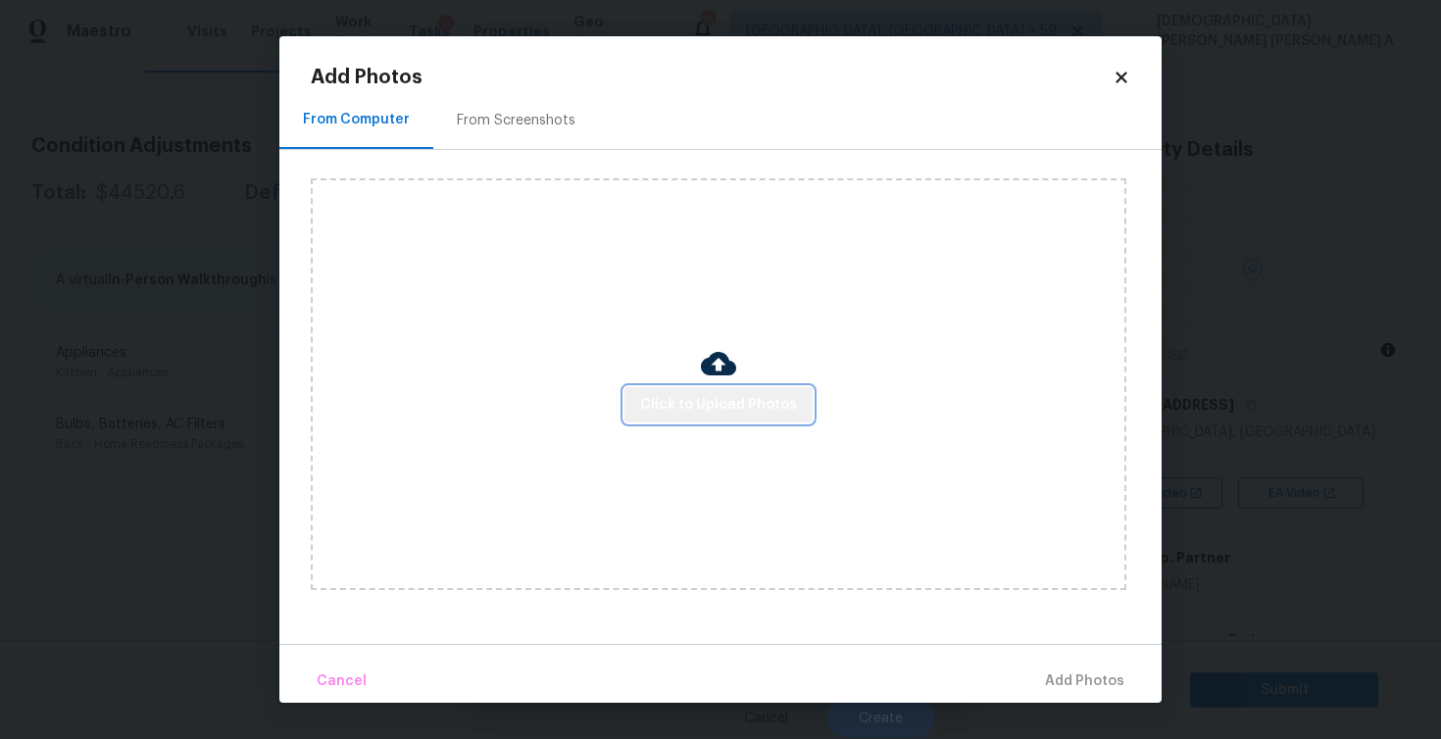
click at [755, 397] on span "Click to Upload Photos" at bounding box center [718, 405] width 157 height 25
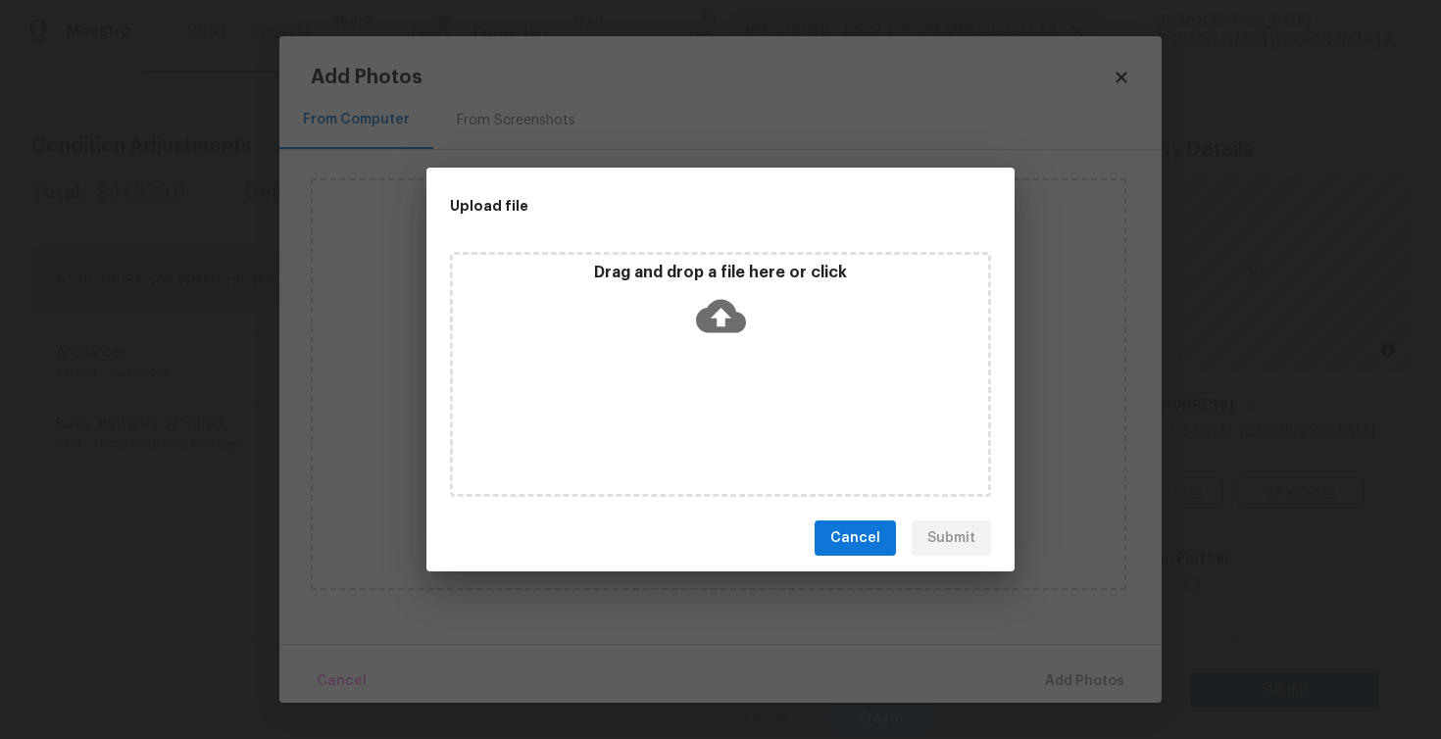
click at [710, 297] on icon at bounding box center [721, 316] width 50 height 50
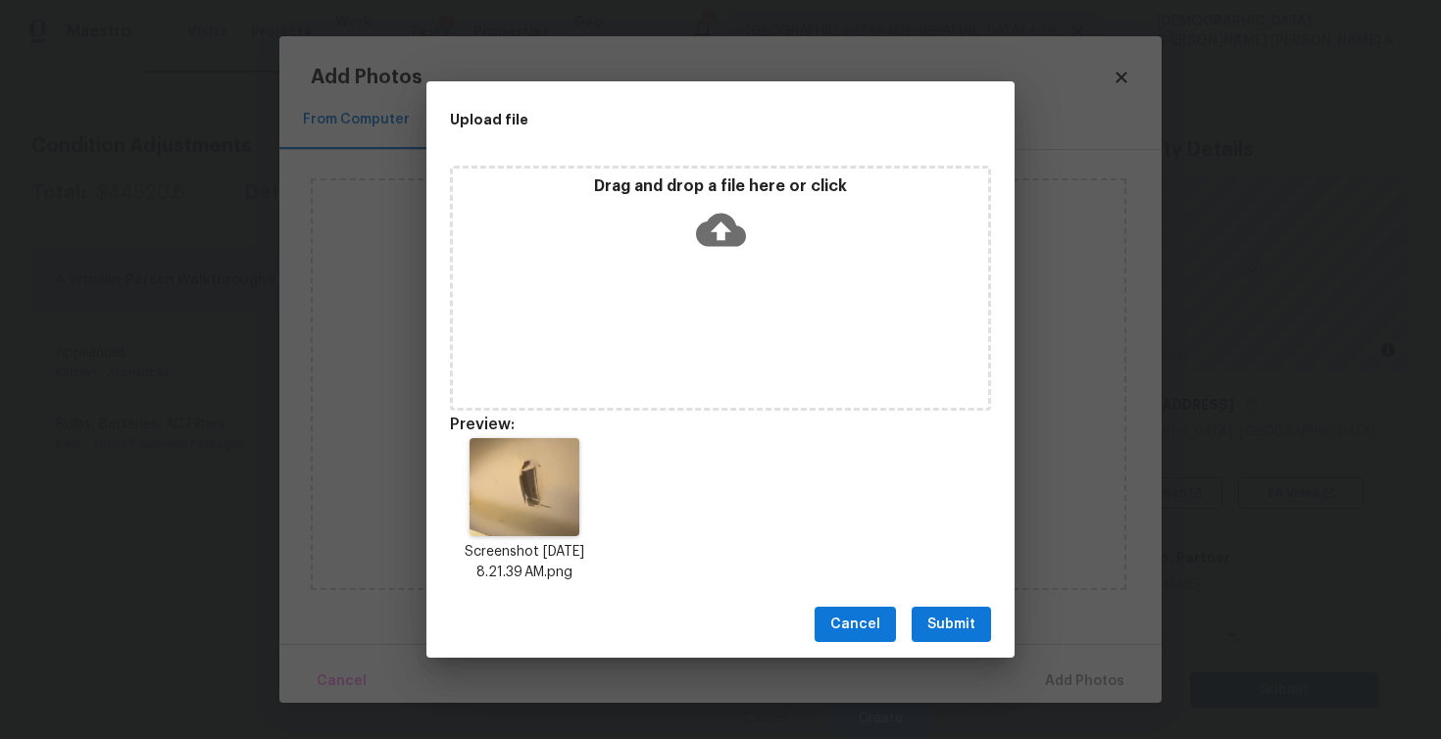
click at [950, 621] on span "Submit" at bounding box center [951, 625] width 48 height 25
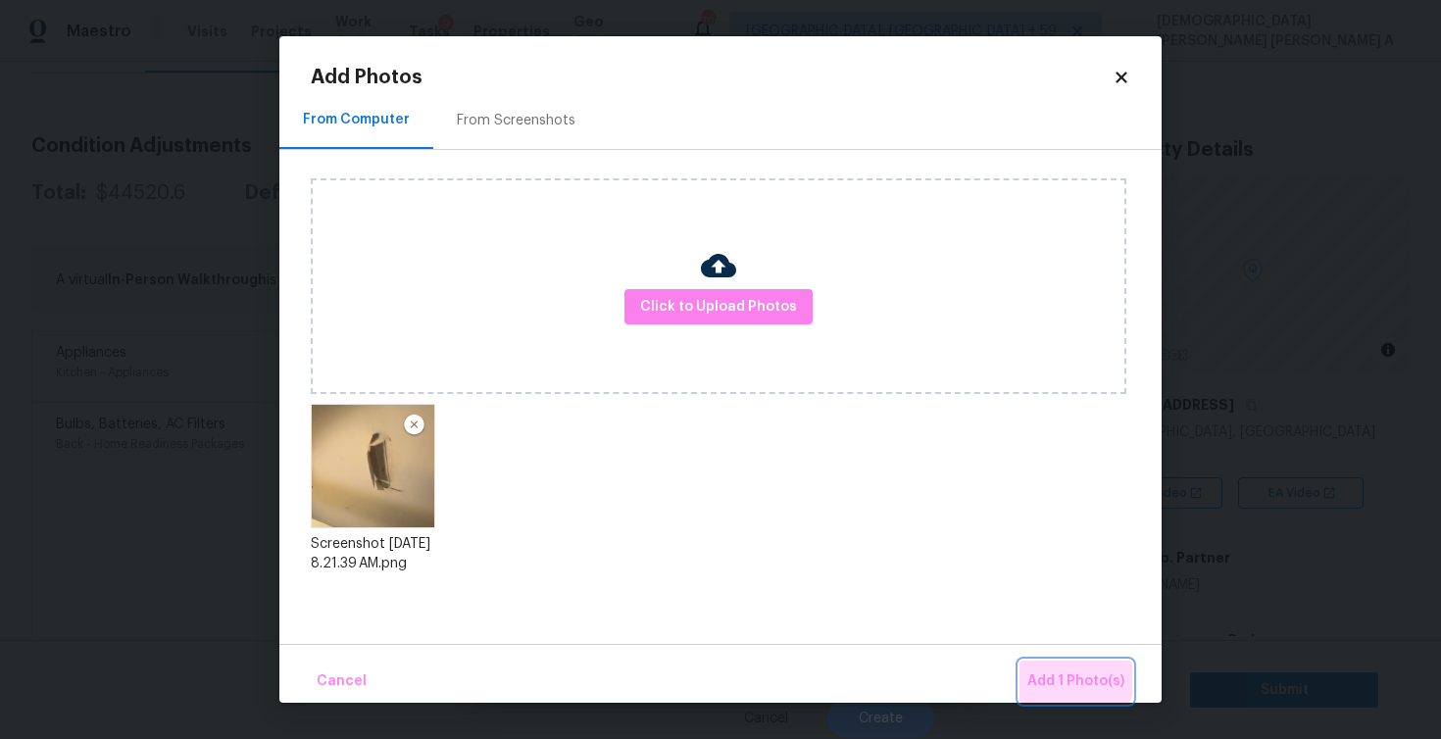
click at [1063, 674] on span "Add 1 Photo(s)" at bounding box center [1075, 682] width 97 height 25
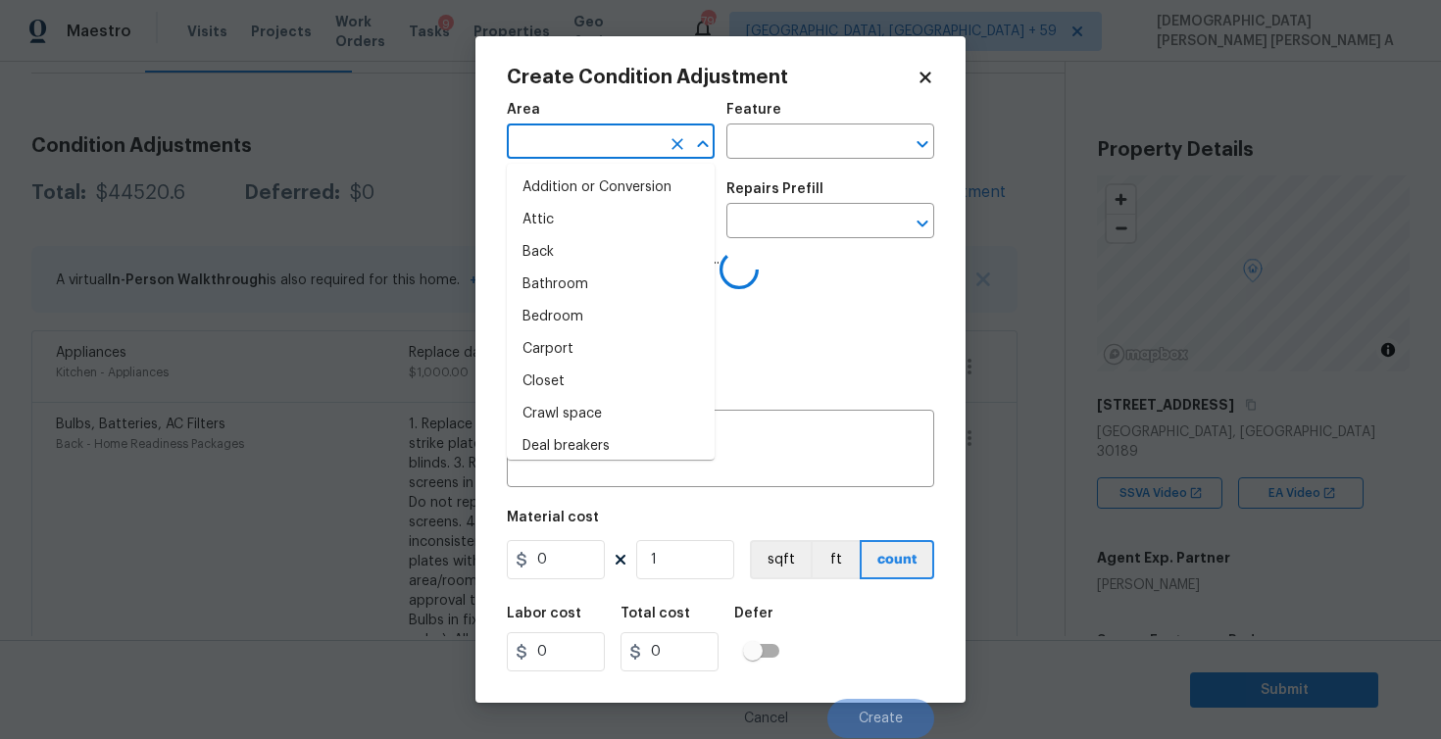
click at [577, 145] on input "text" at bounding box center [583, 143] width 153 height 30
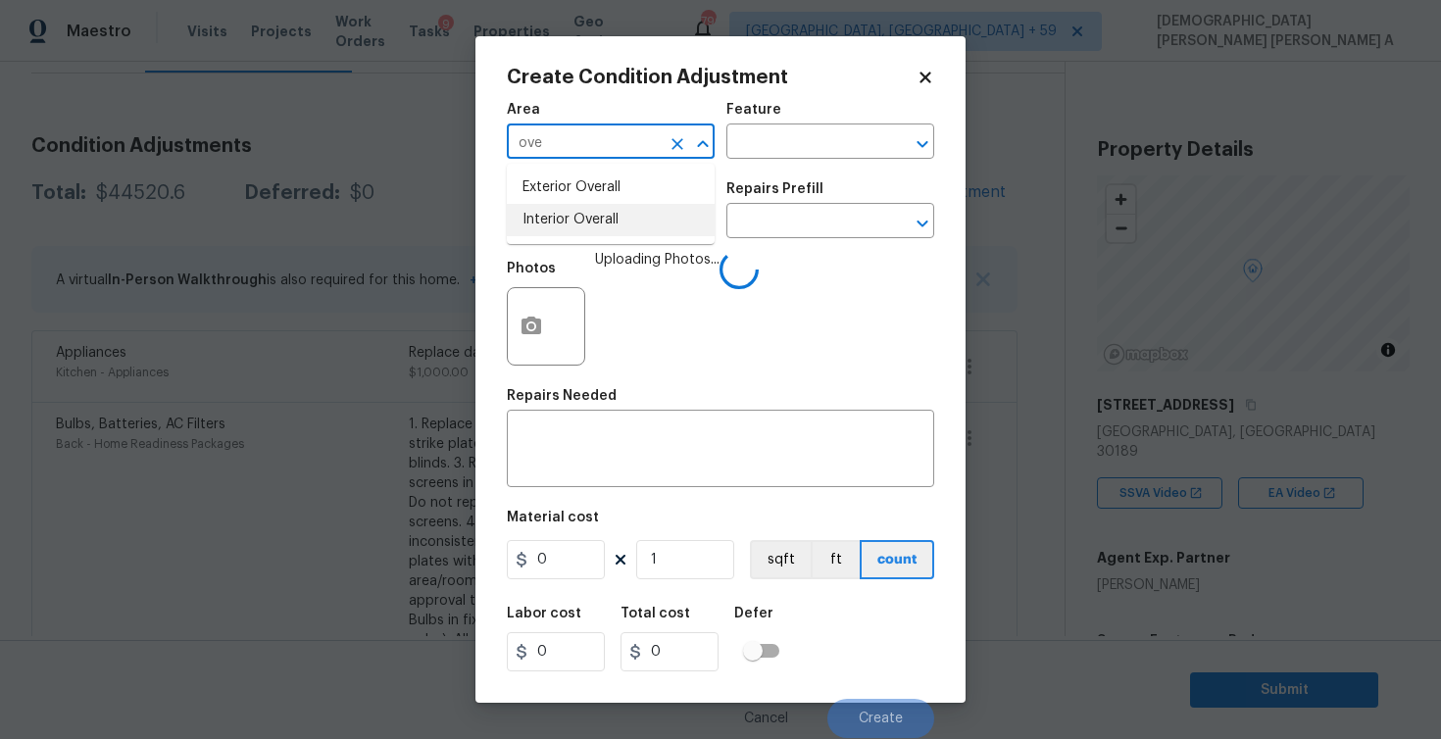
click at [590, 227] on li "Interior Overall" at bounding box center [611, 220] width 208 height 32
type input "Interior Overall"
click at [819, 132] on input "text" at bounding box center [802, 143] width 153 height 30
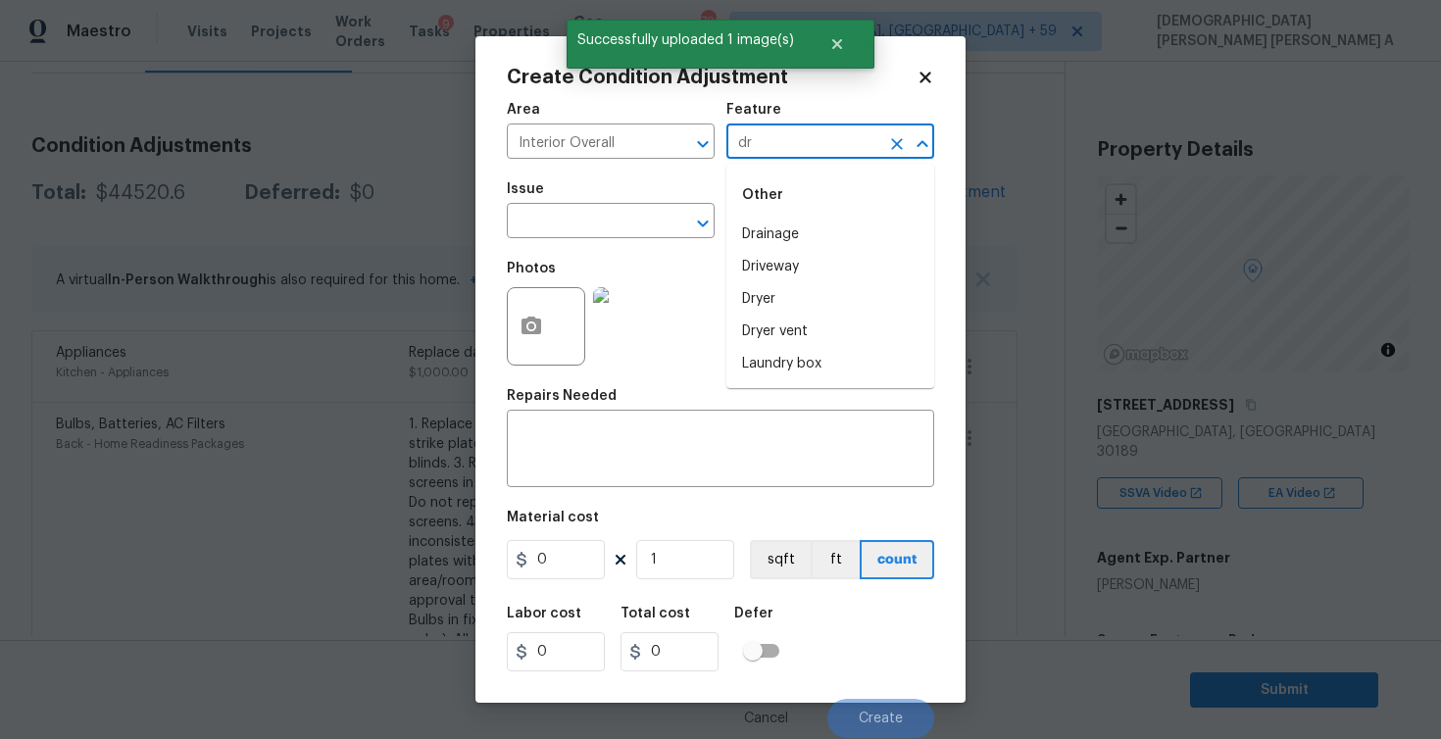
type input "dri"
type input "d"
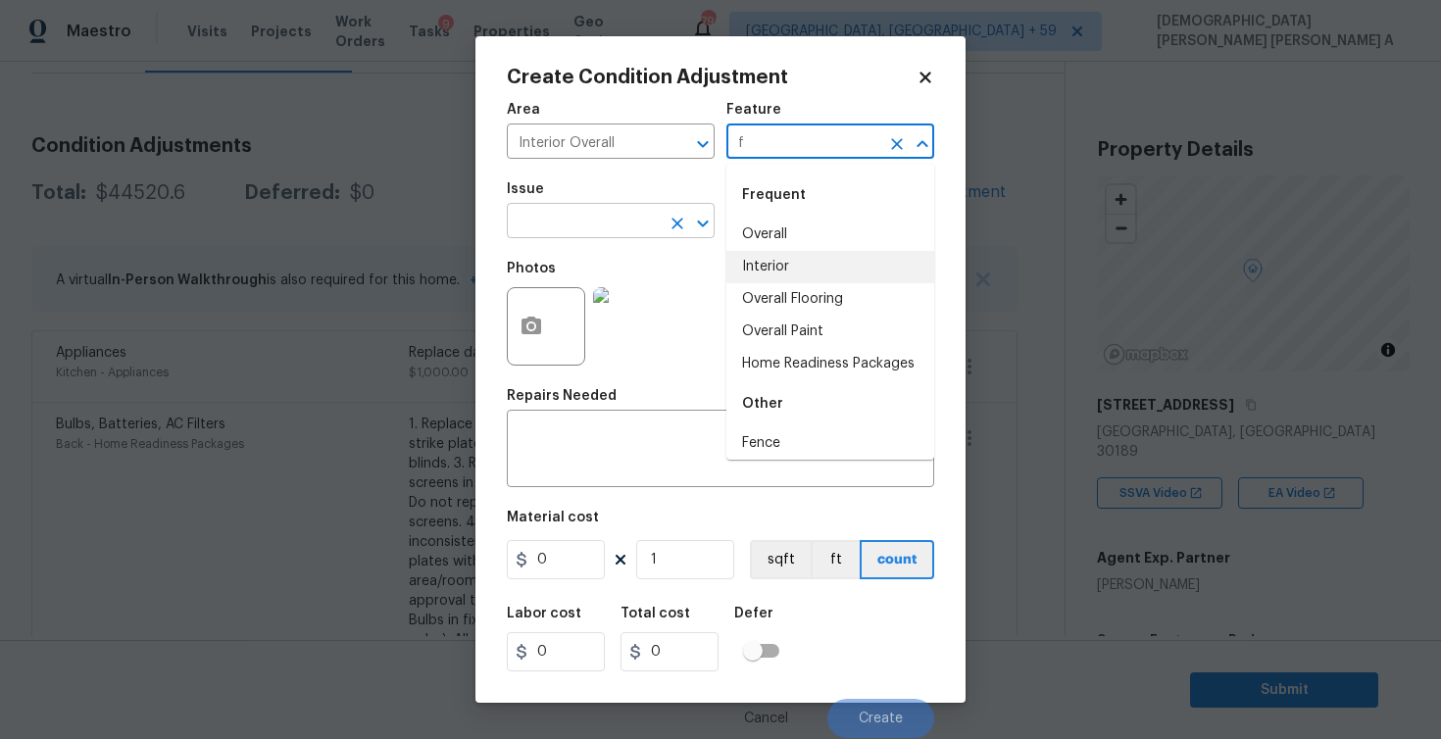
type input "f"
click at [635, 223] on input "text" at bounding box center [583, 223] width 153 height 30
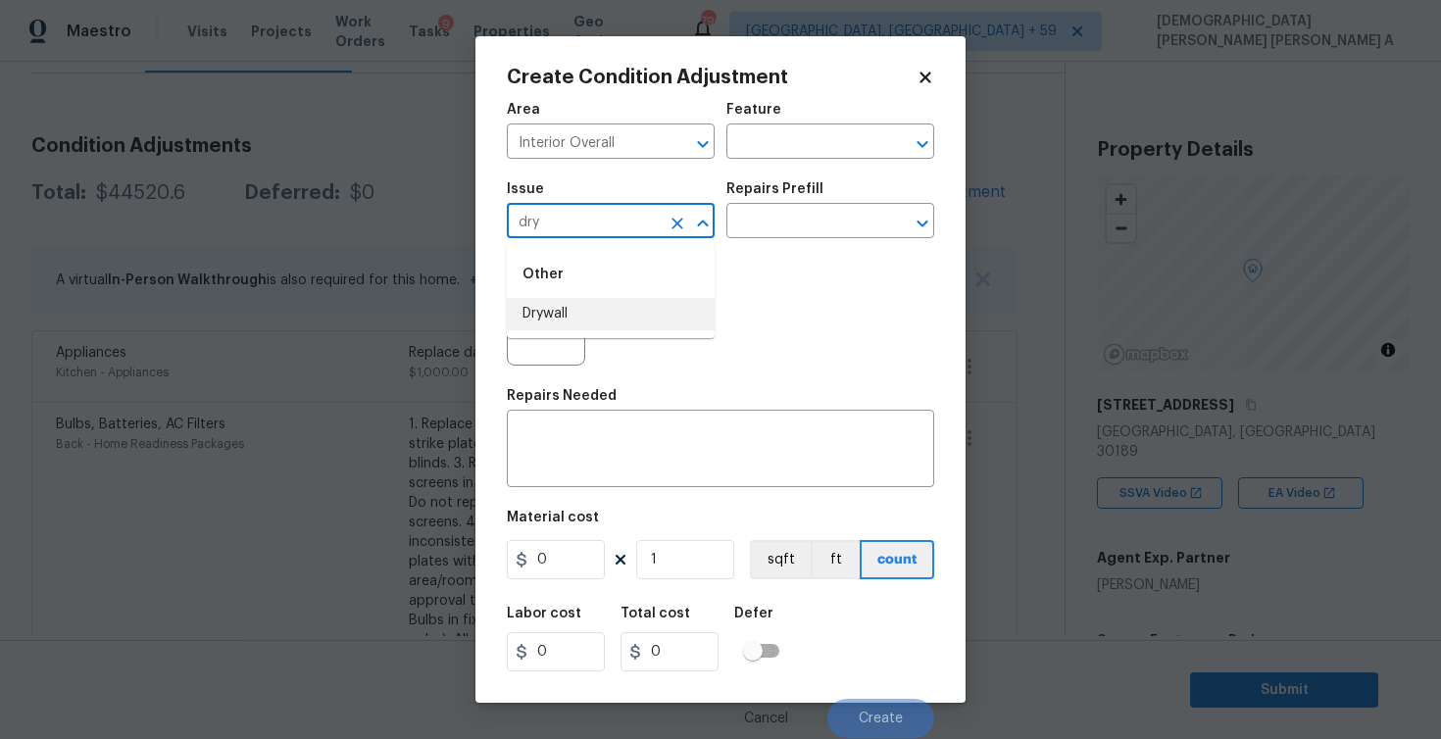
click at [608, 315] on li "Drywall" at bounding box center [611, 314] width 208 height 32
type input "Drywall"
click at [854, 238] on body "Maestro Visits Projects Work Orders Tasks 9 Properties Geo Assignments 796 Albu…" at bounding box center [720, 369] width 1441 height 739
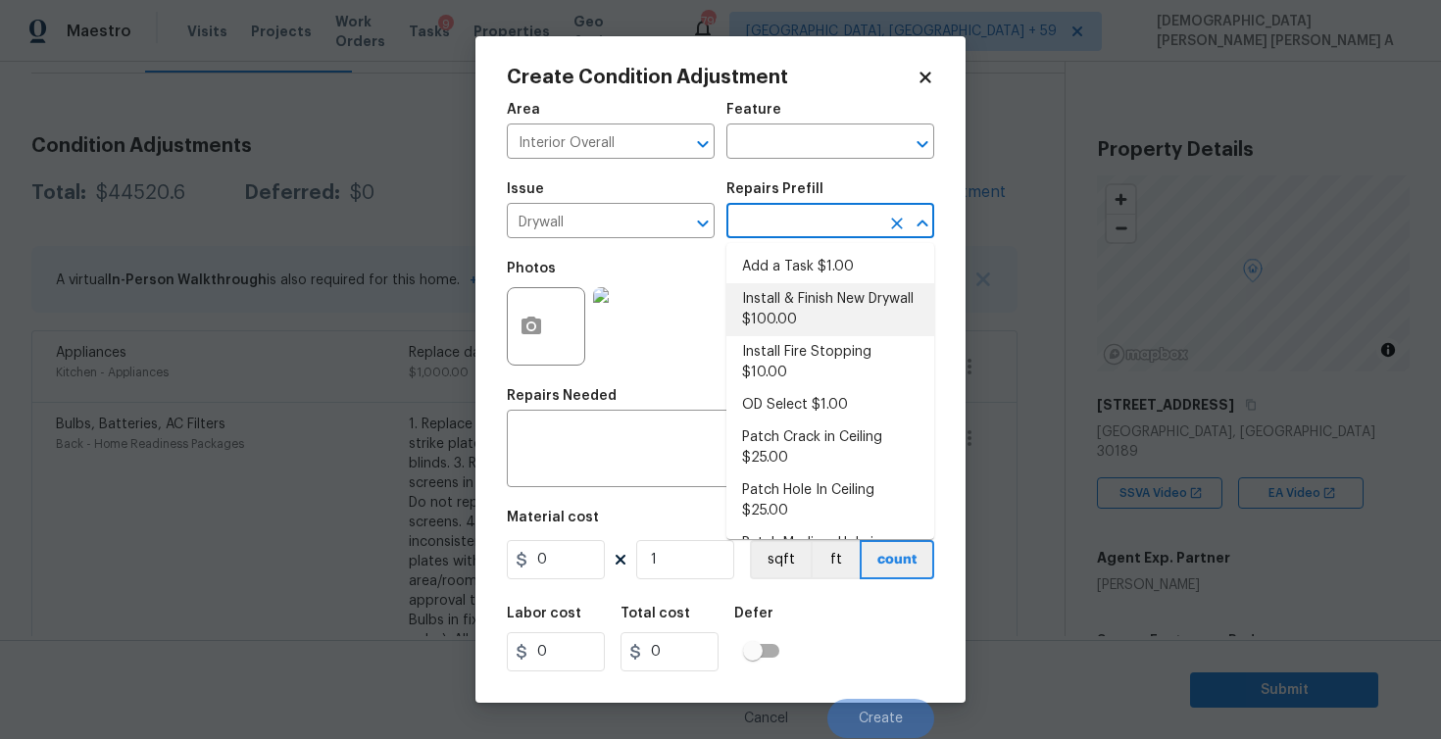
click at [798, 286] on li "Install & Finish New Drywall $100.00" at bounding box center [830, 309] width 208 height 53
type input "Walls and Ceiling"
type textarea "Remove the existing damaged drywall and replace with new. Ensure that the new d…"
type input "100"
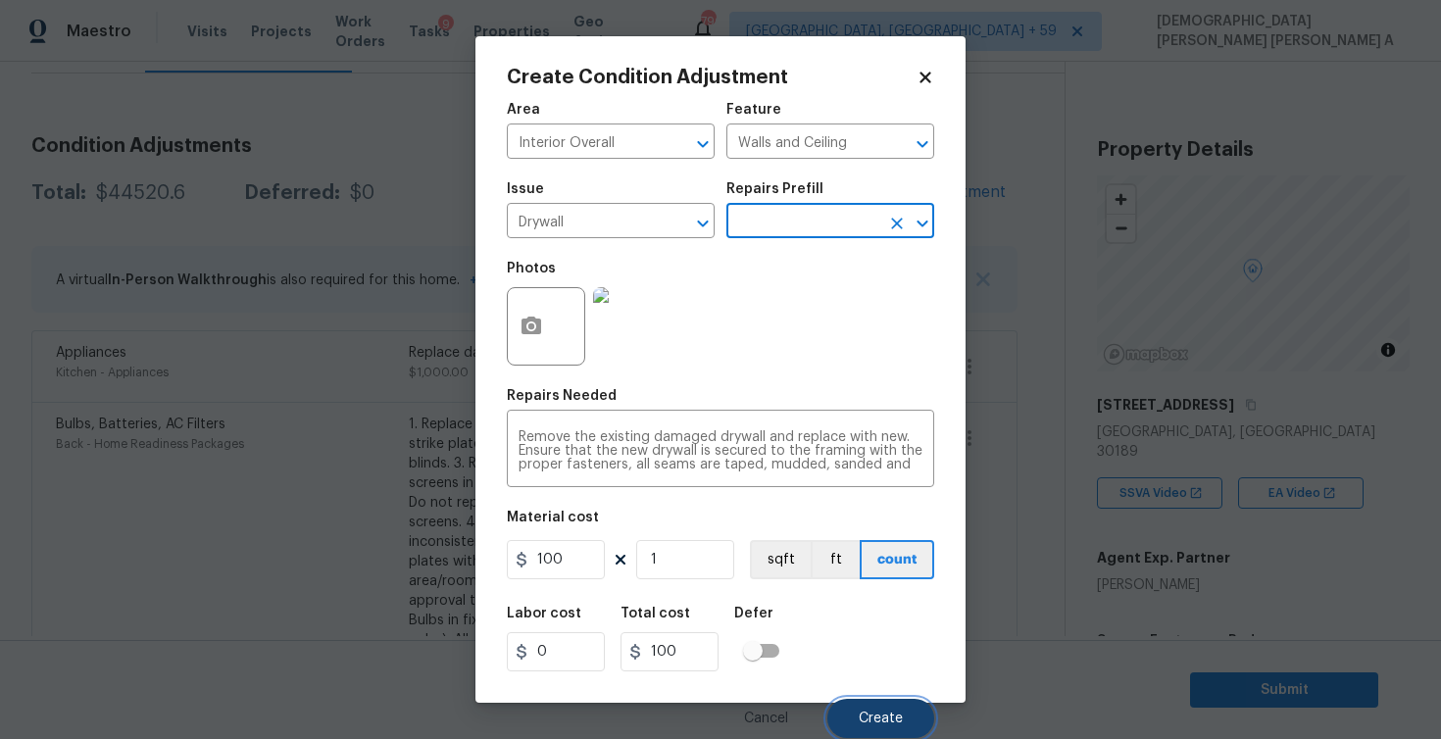
click at [888, 712] on span "Create" at bounding box center [881, 719] width 44 height 15
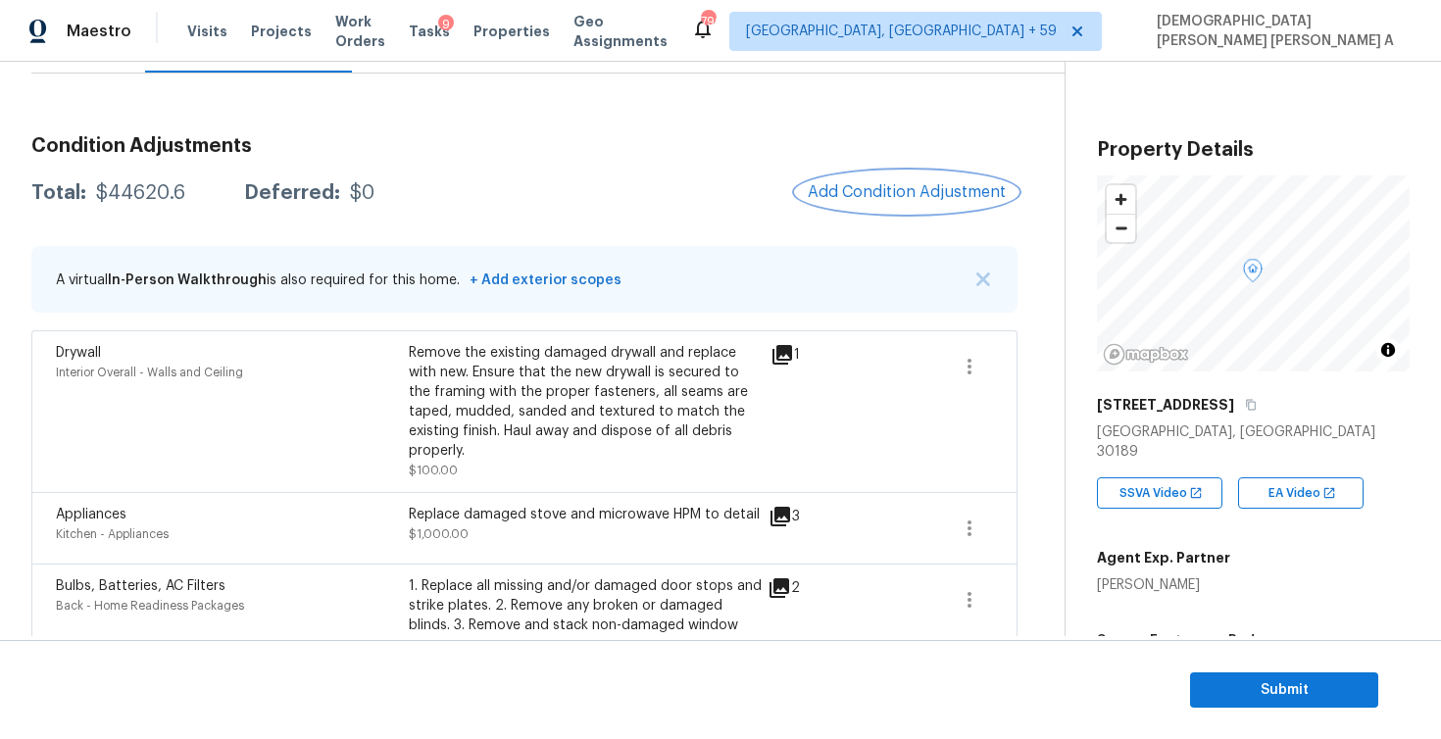
scroll to position [154, 0]
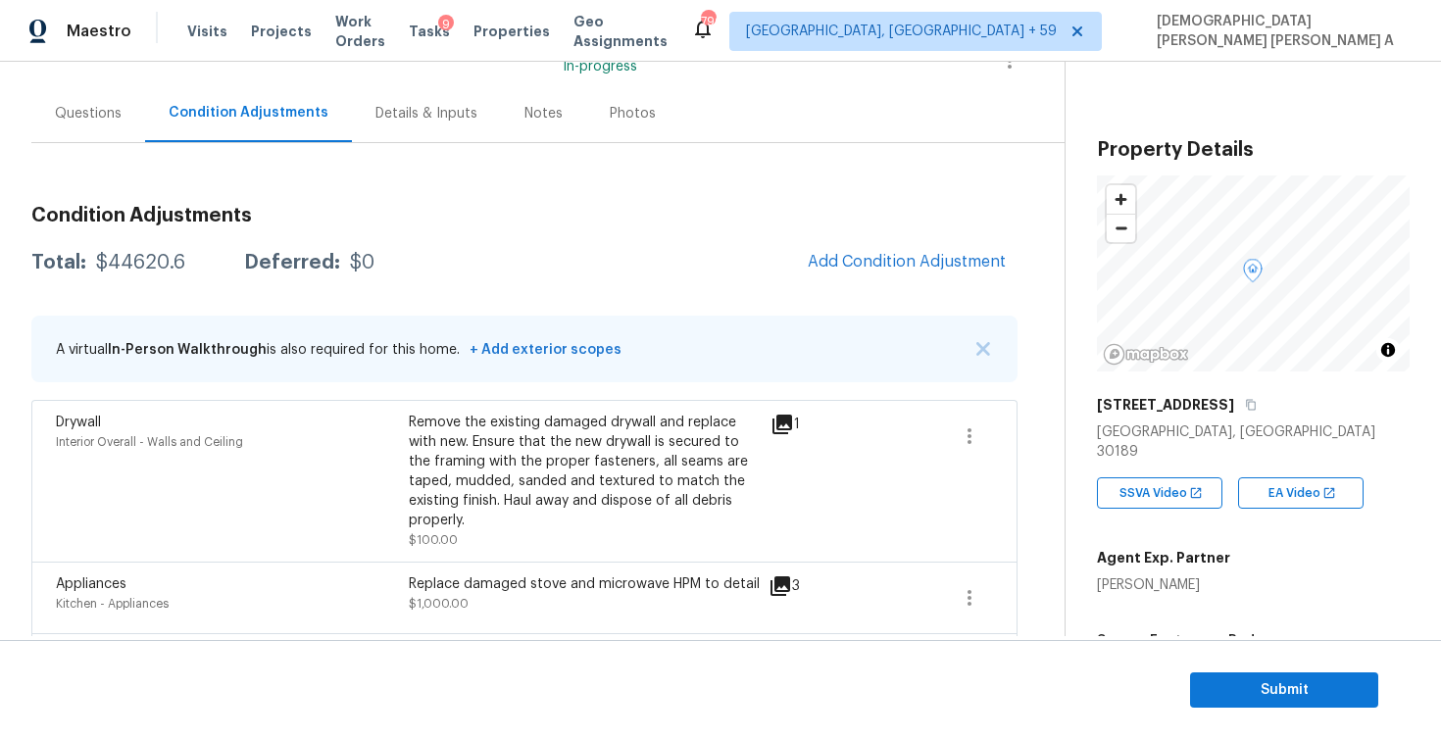
click at [115, 108] on div "Questions" at bounding box center [88, 114] width 67 height 20
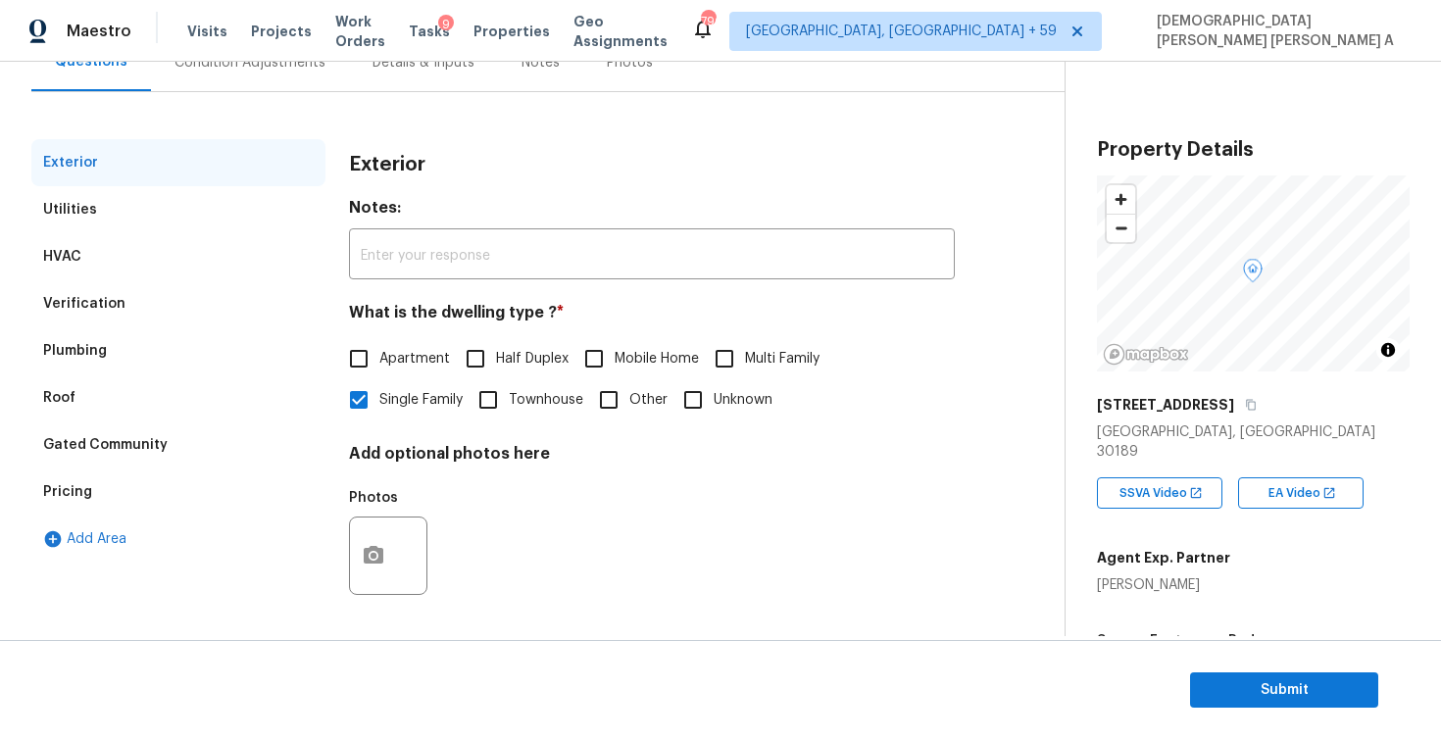
click at [127, 358] on div "Plumbing" at bounding box center [178, 350] width 294 height 47
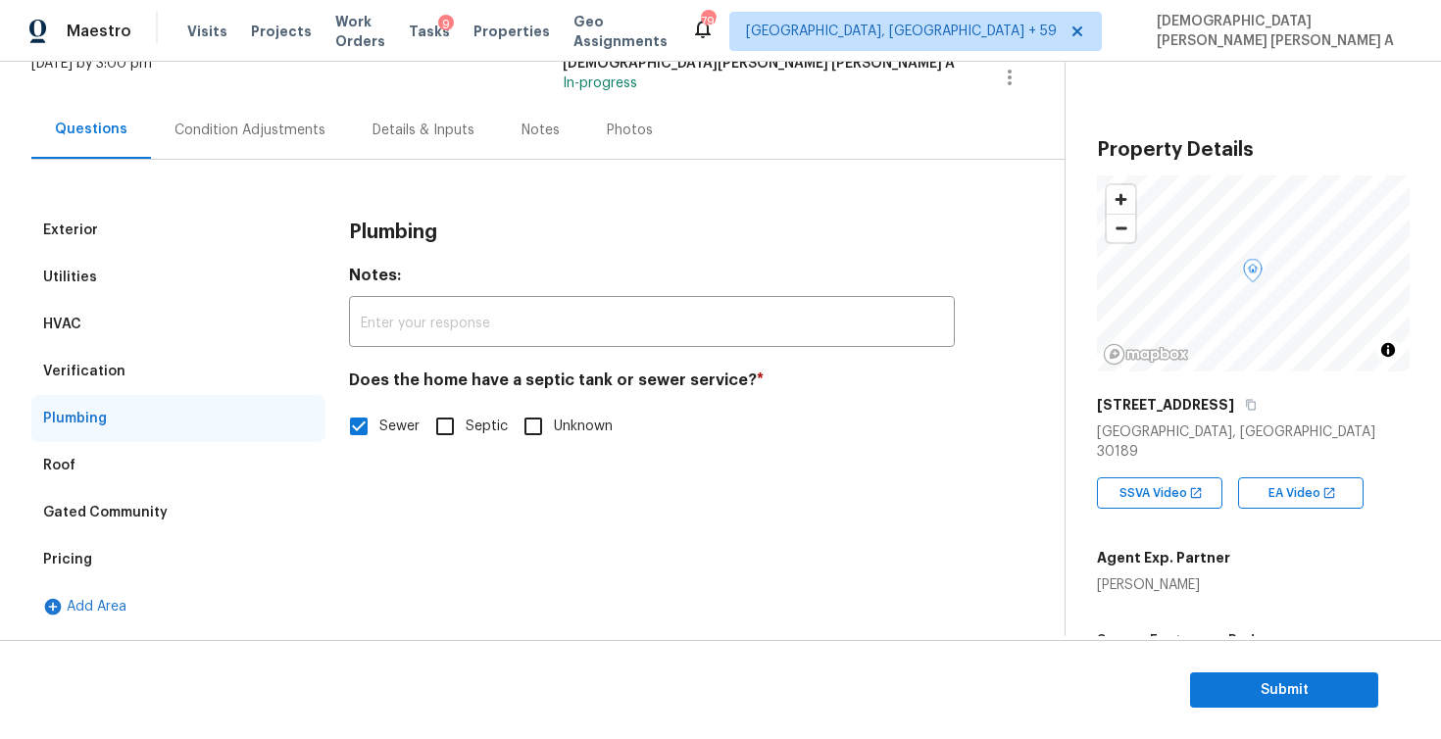
click at [119, 558] on div "Pricing" at bounding box center [178, 559] width 294 height 47
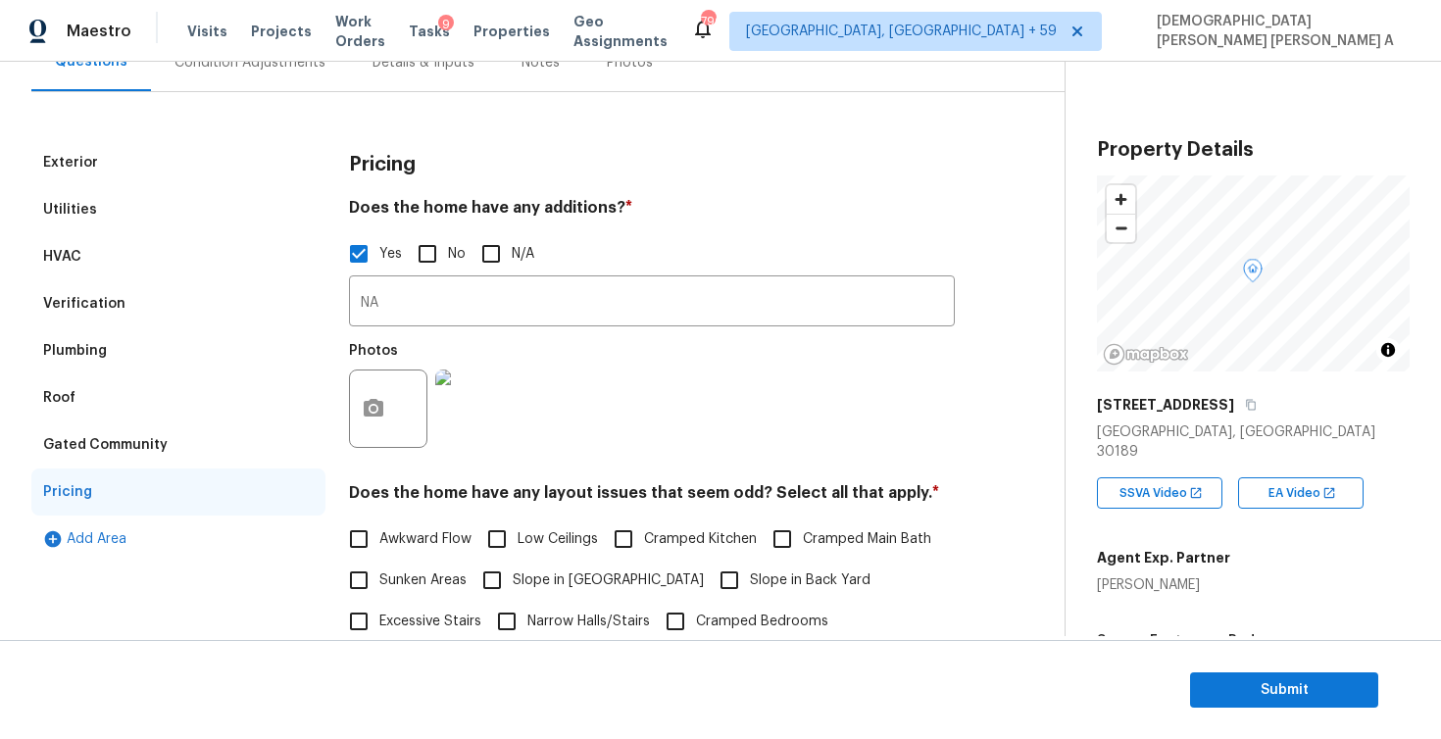
scroll to position [441, 0]
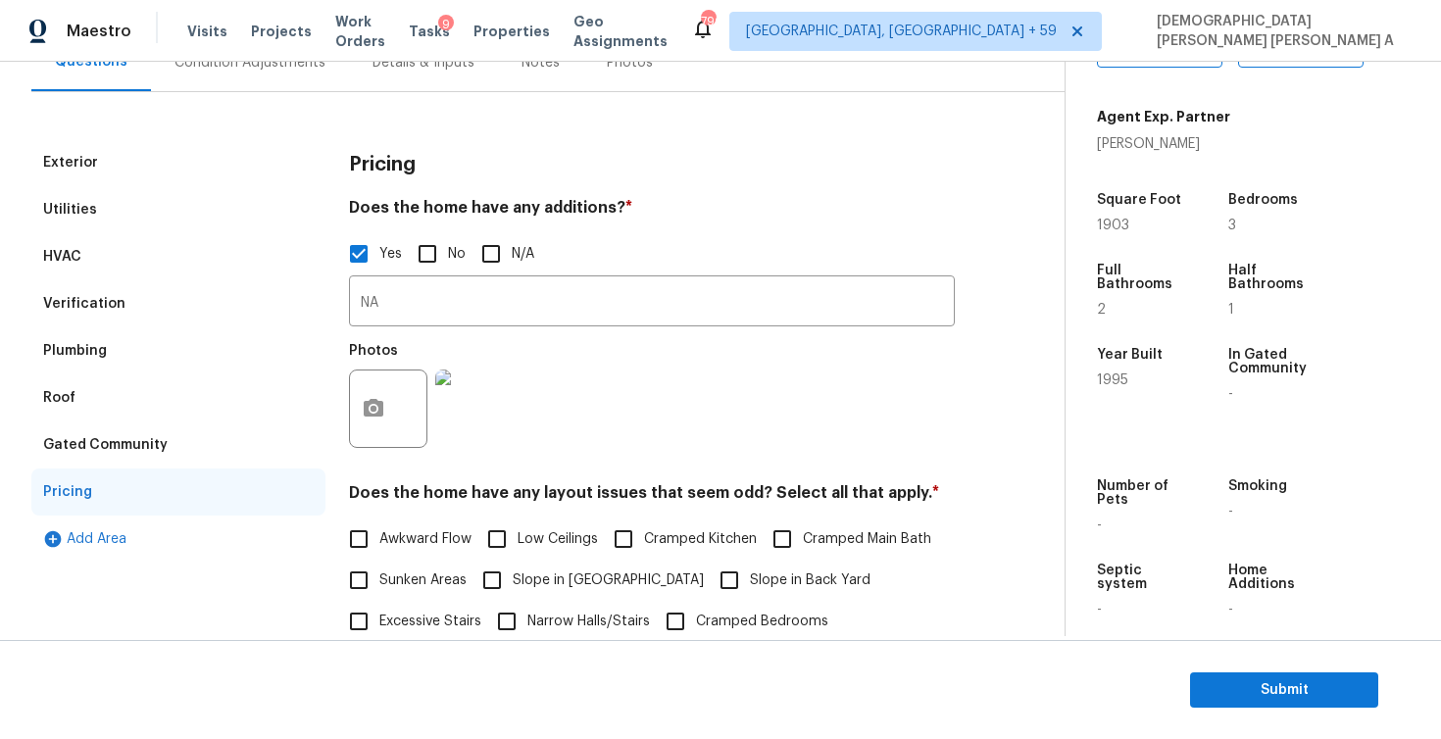
click at [174, 77] on div "Condition Adjustments" at bounding box center [250, 62] width 198 height 58
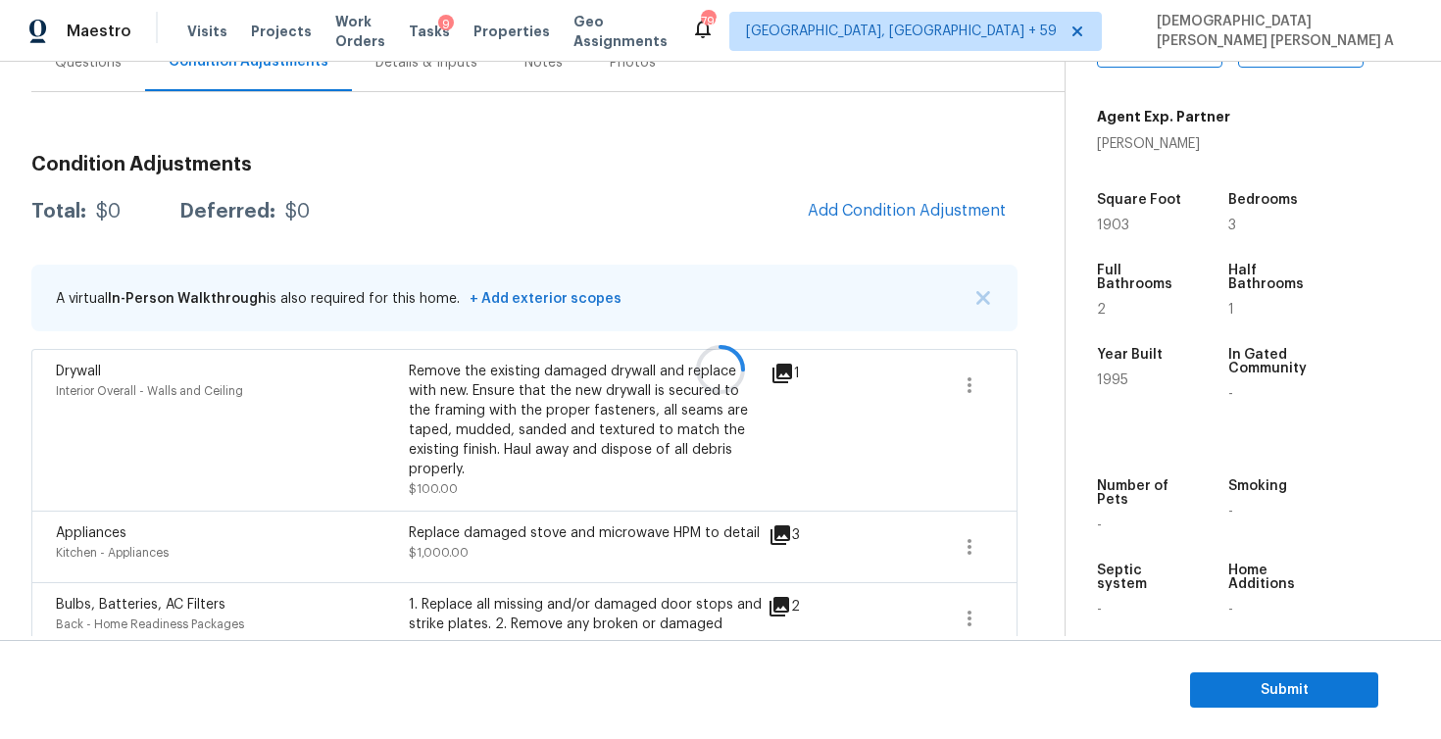
scroll to position [206, 0]
drag, startPoint x: 192, startPoint y: 213, endPoint x: 96, endPoint y: 211, distance: 96.1
click at [96, 211] on div "Total: $44620.6 Deferred: $0" at bounding box center [202, 211] width 343 height 20
copy div "$44620.6"
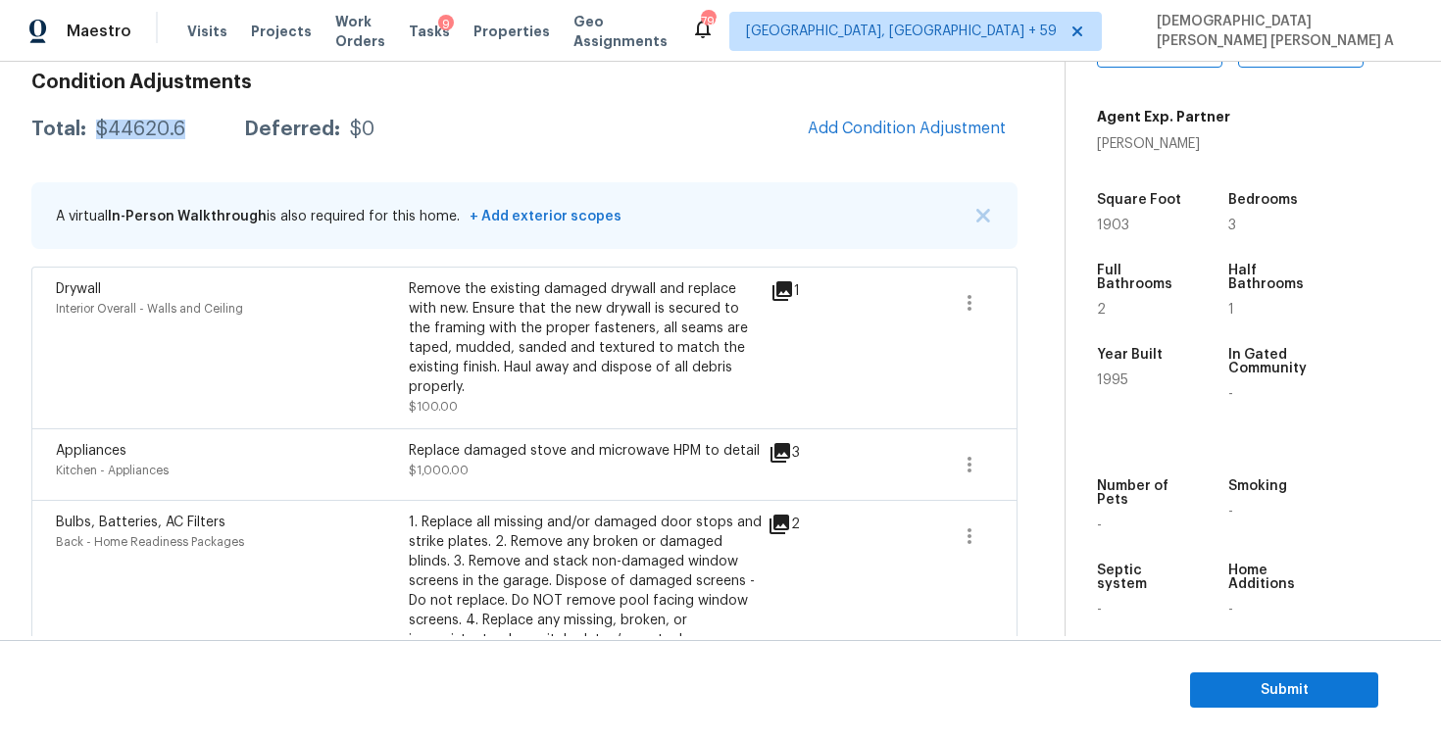
scroll to position [241, 0]
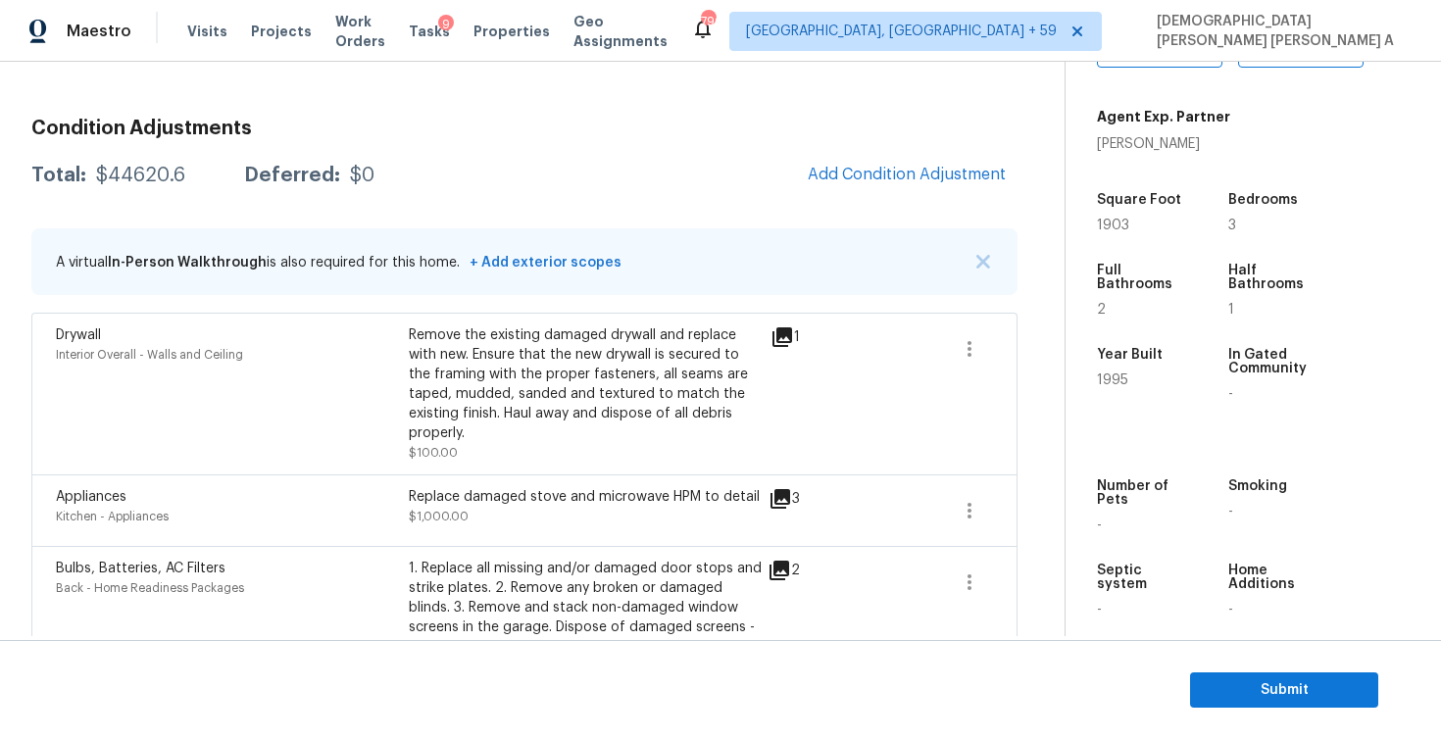
click at [876, 175] on span "Add Condition Adjustment" at bounding box center [907, 175] width 198 height 18
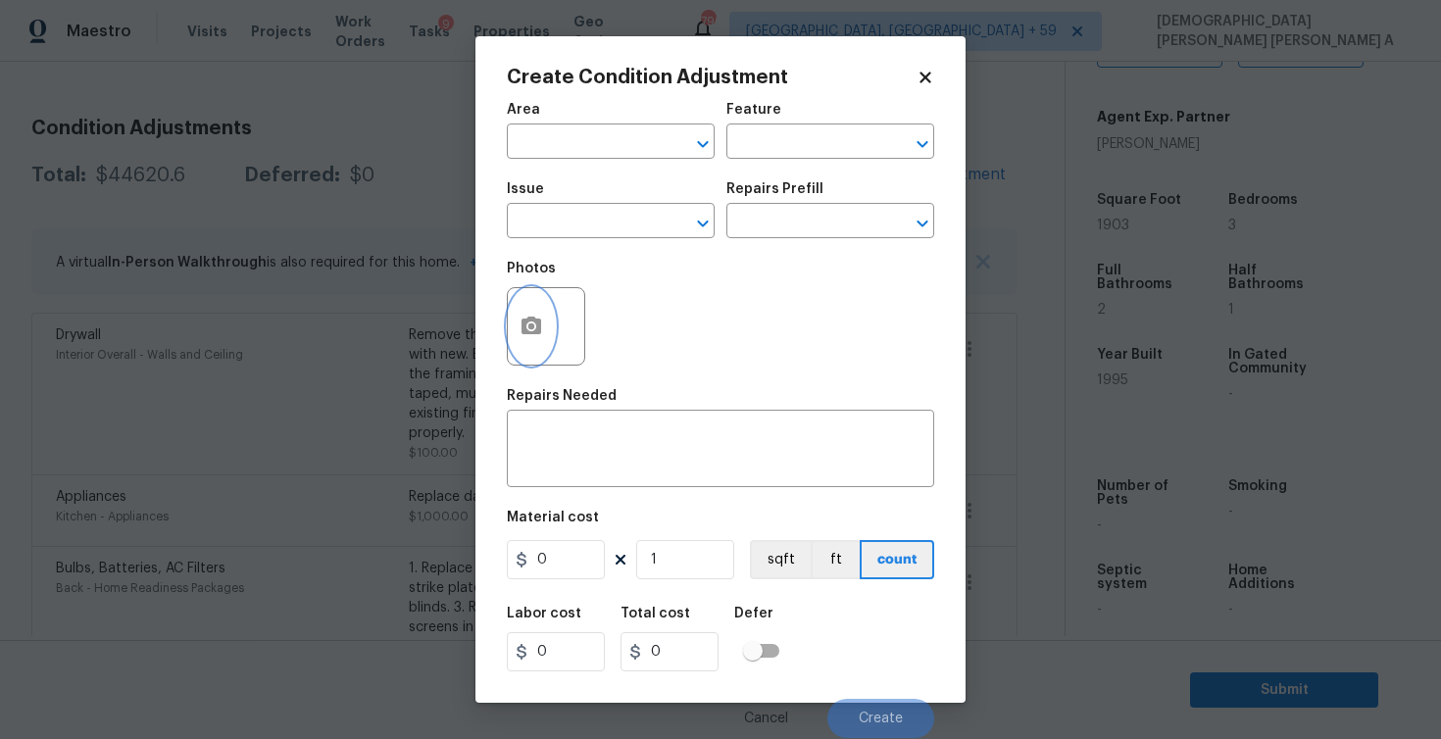
click at [520, 321] on icon "button" at bounding box center [532, 327] width 24 height 24
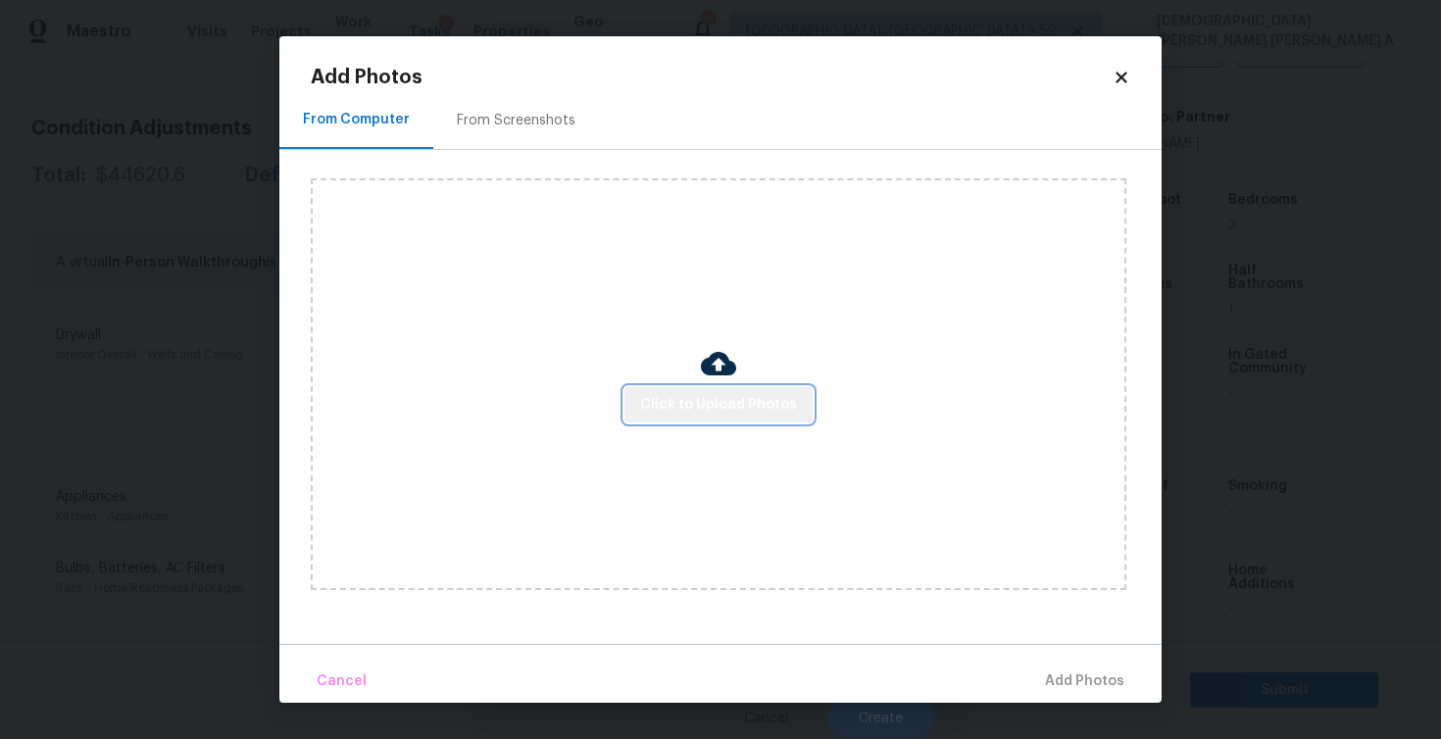
click at [766, 413] on span "Click to Upload Photos" at bounding box center [718, 405] width 157 height 25
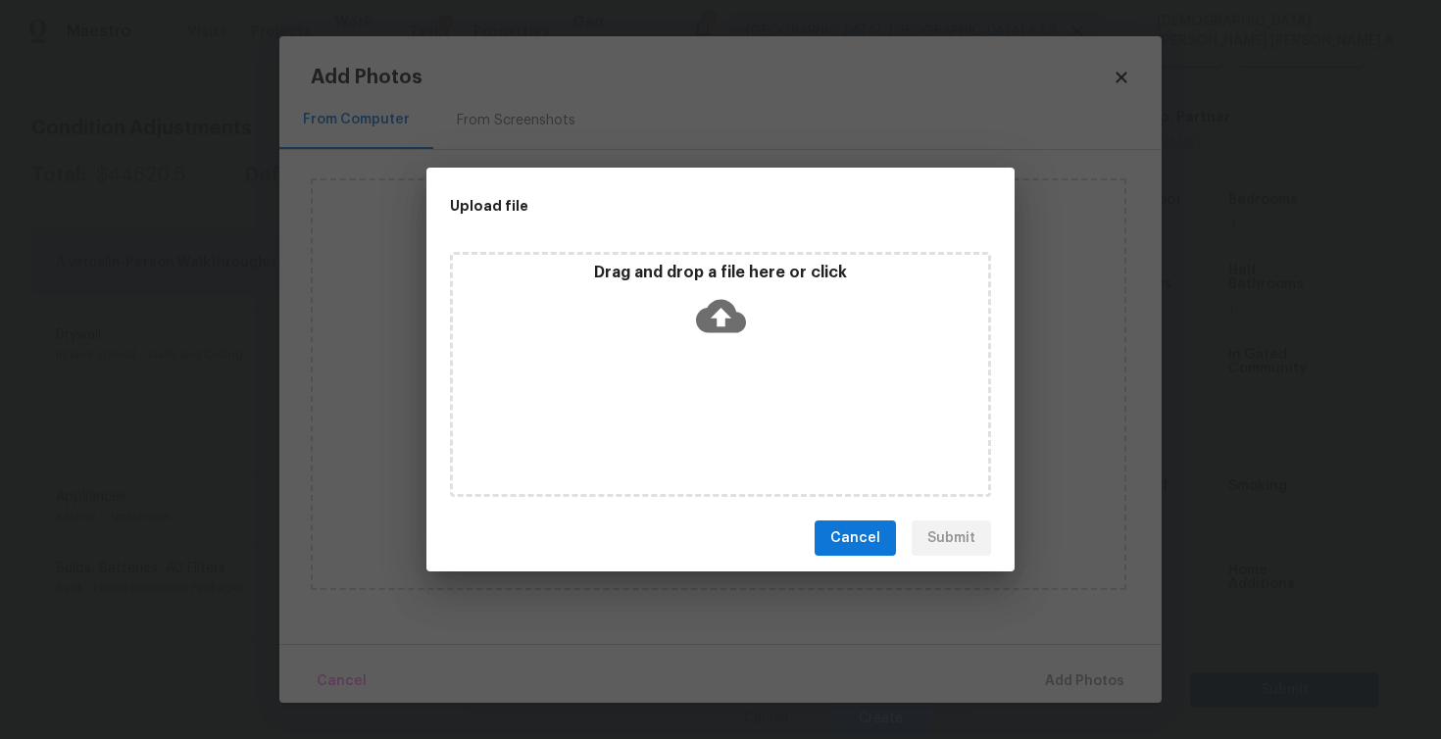
click at [737, 323] on icon at bounding box center [721, 316] width 50 height 33
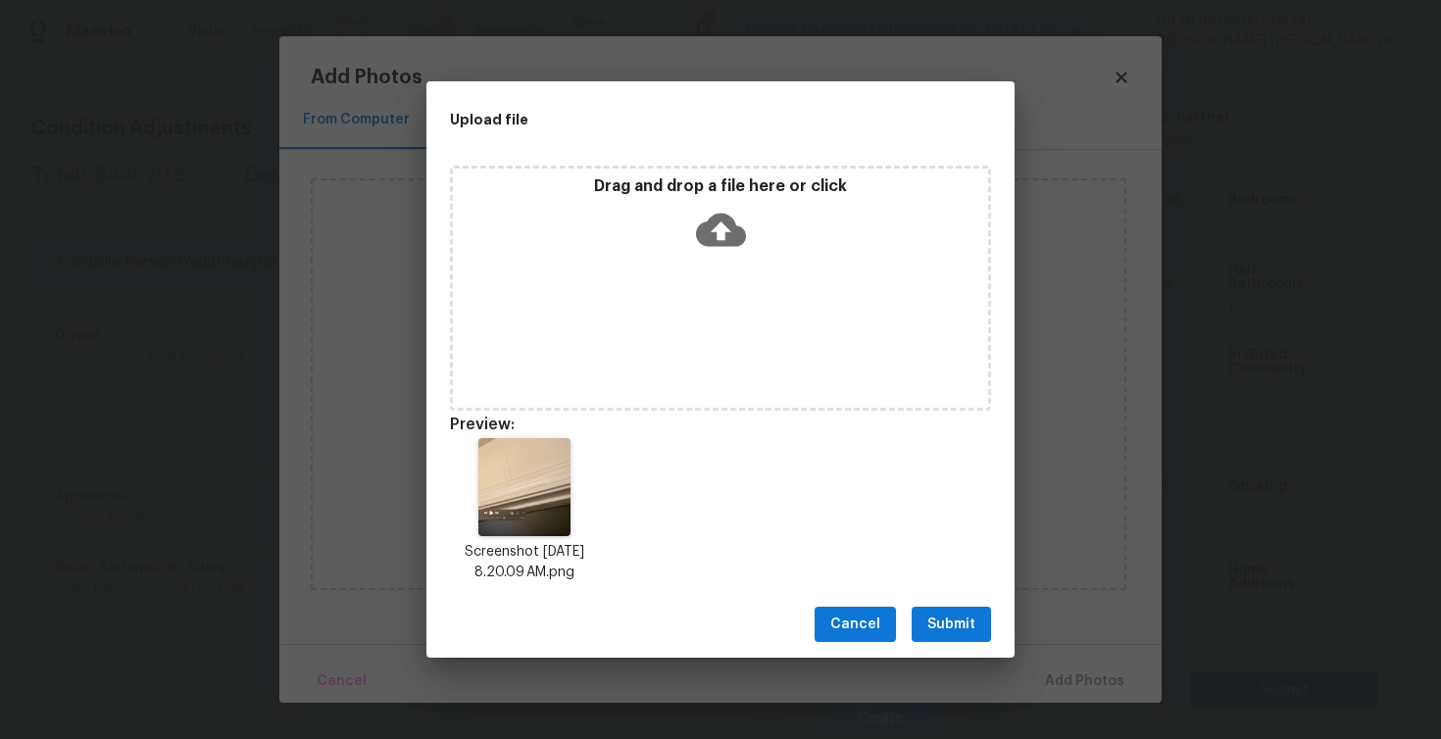
click at [954, 624] on span "Submit" at bounding box center [951, 625] width 48 height 25
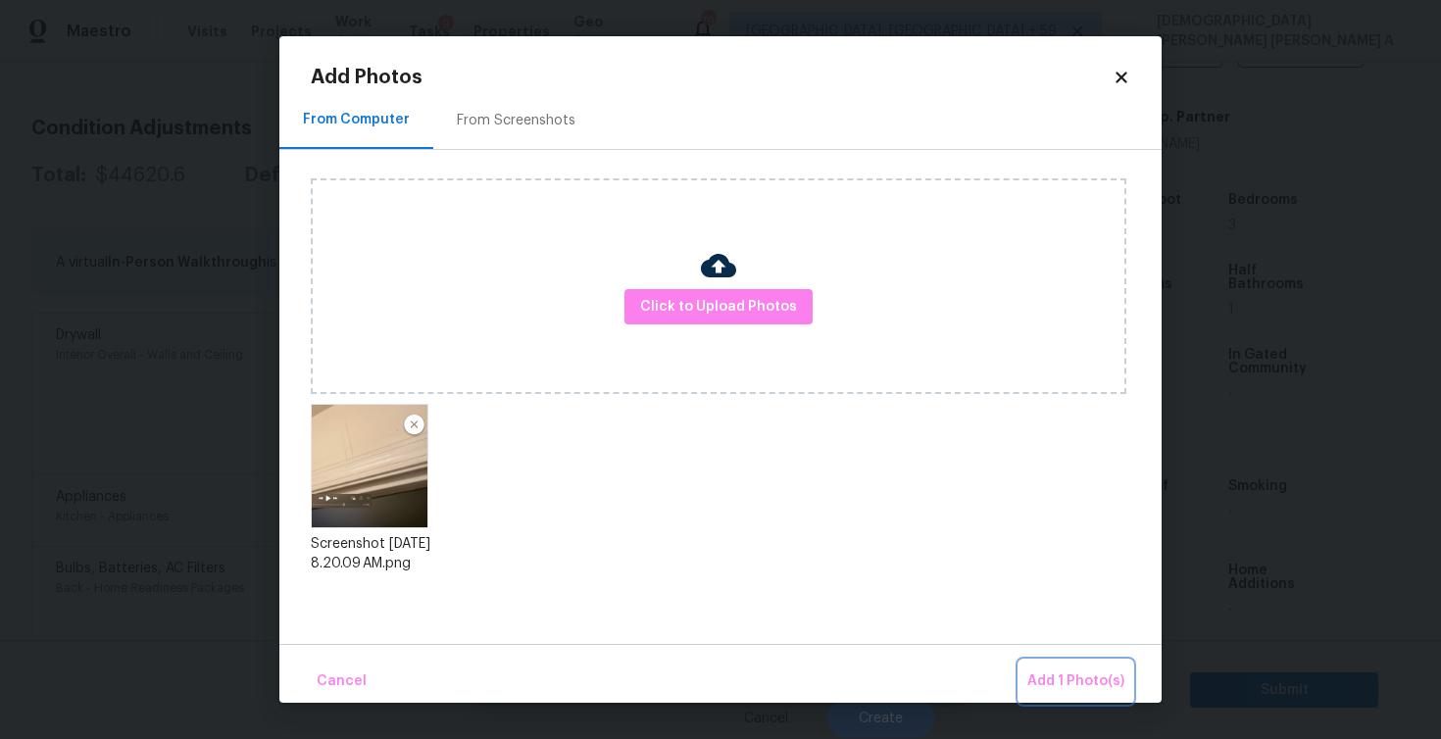
click at [1066, 668] on button "Add 1 Photo(s)" at bounding box center [1076, 682] width 113 height 42
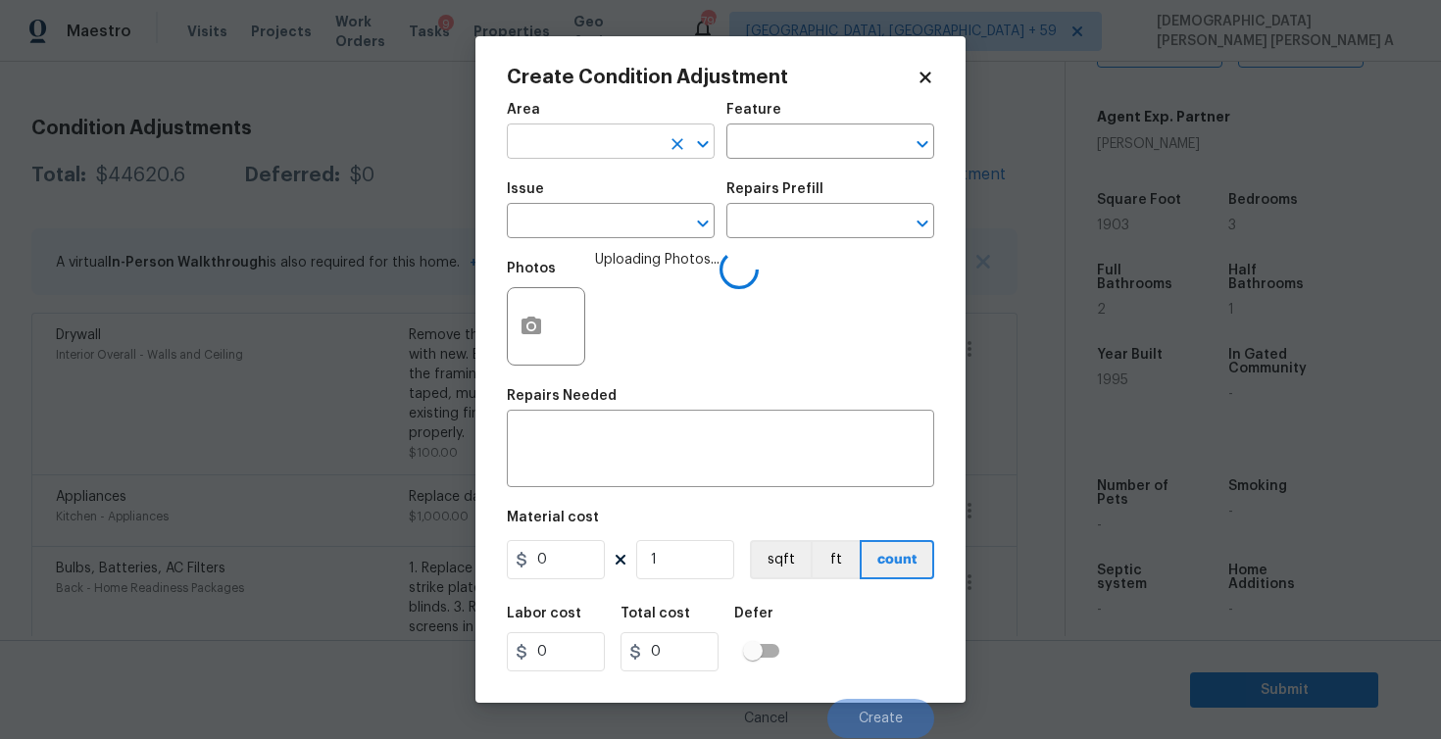
click at [547, 128] on input "text" at bounding box center [583, 143] width 153 height 30
click at [568, 225] on li "Interior Overall" at bounding box center [611, 220] width 208 height 32
type input "Interior Overall"
click at [780, 143] on input "text" at bounding box center [802, 143] width 153 height 30
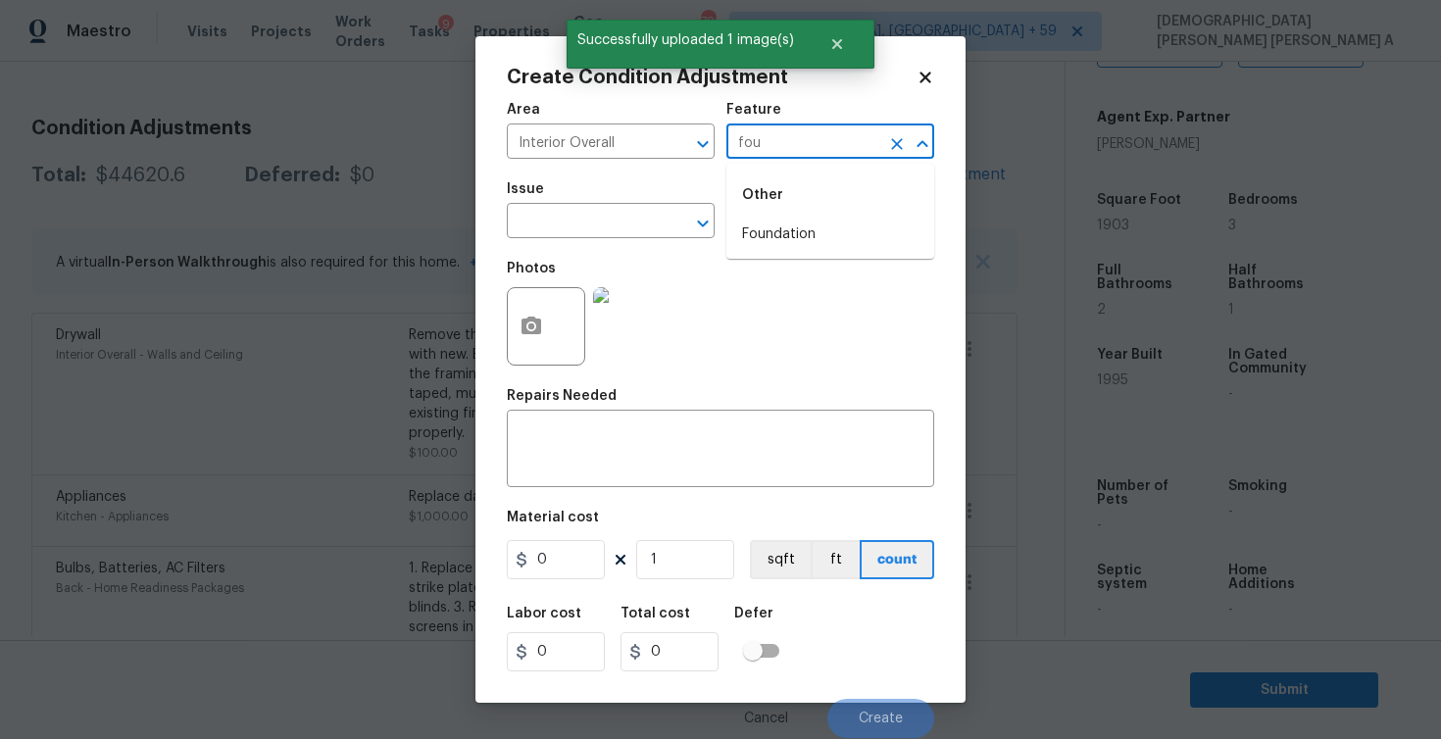
type input "foun"
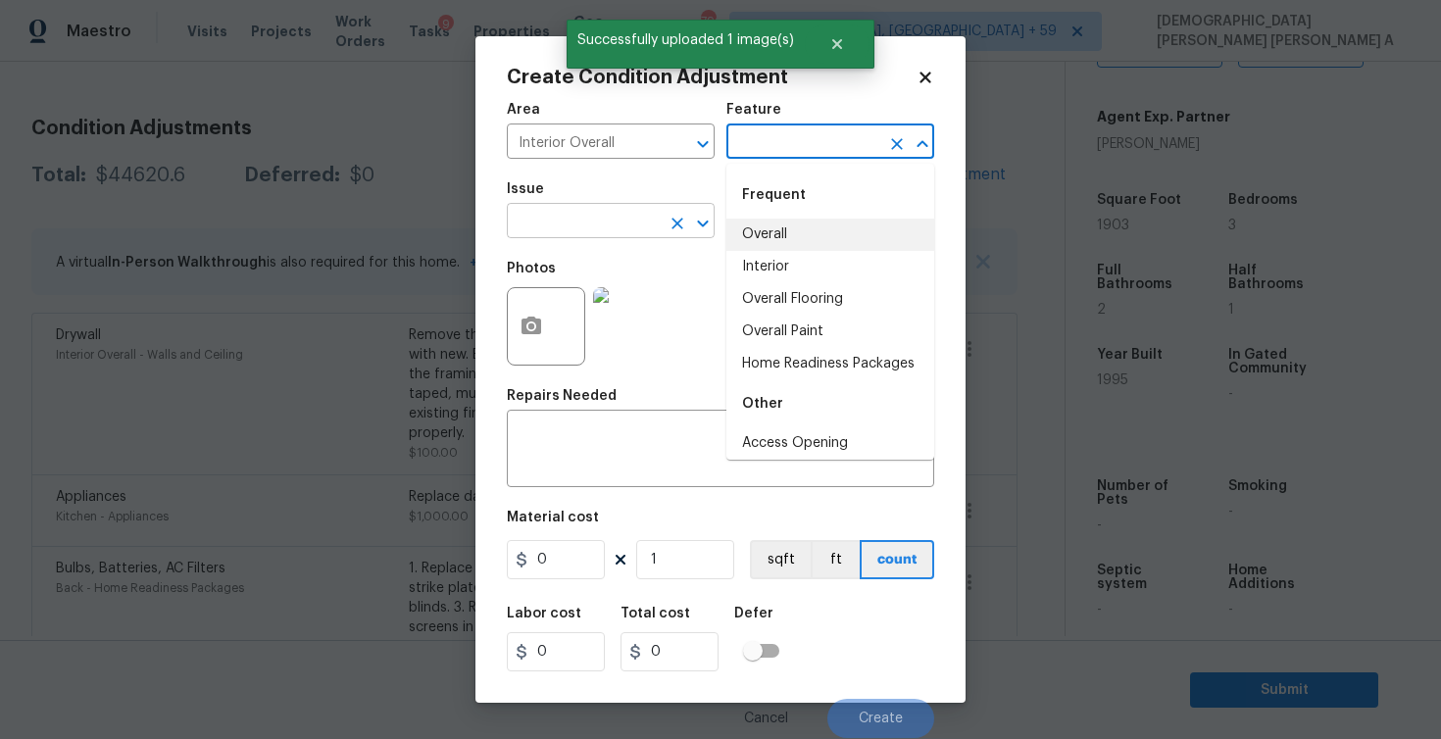
click at [606, 228] on input "text" at bounding box center [583, 223] width 153 height 30
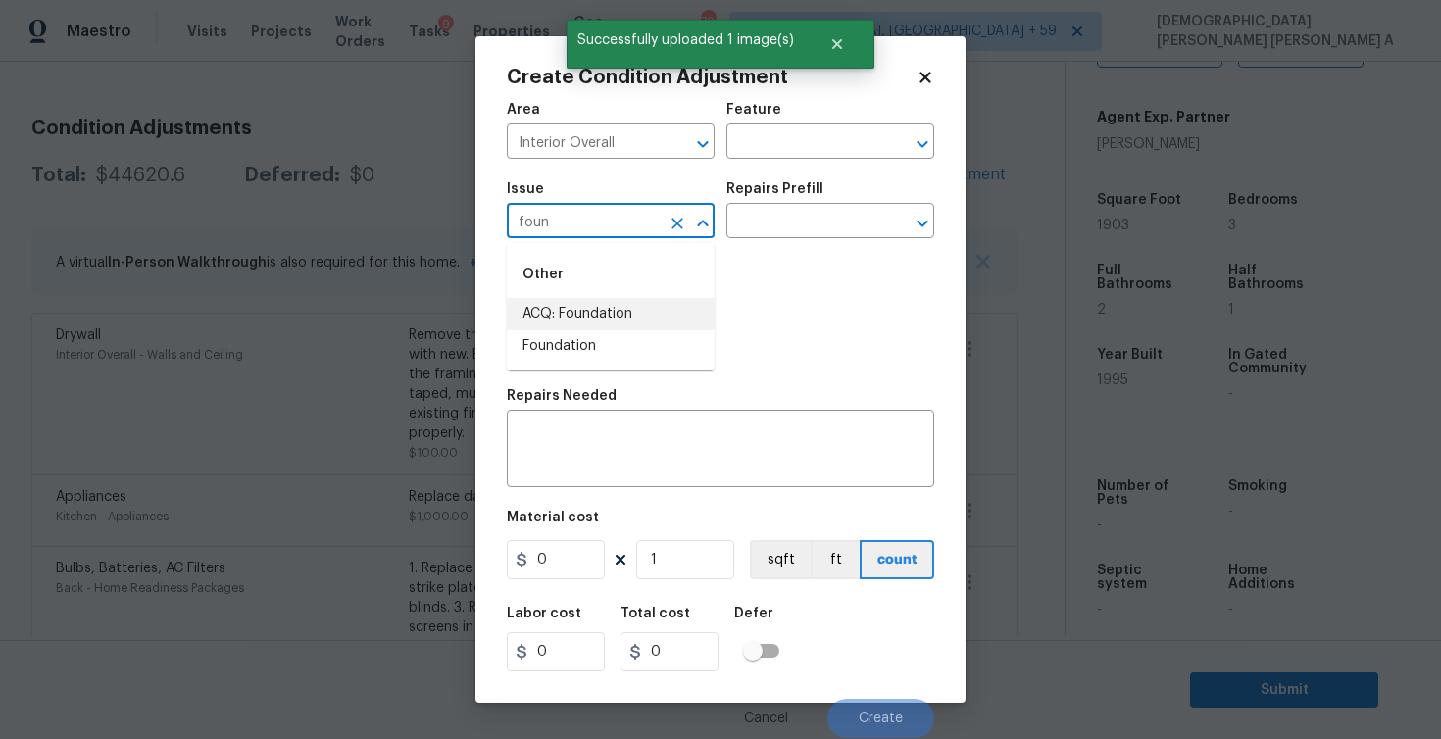
click at [581, 346] on li "Foundation" at bounding box center [611, 346] width 208 height 32
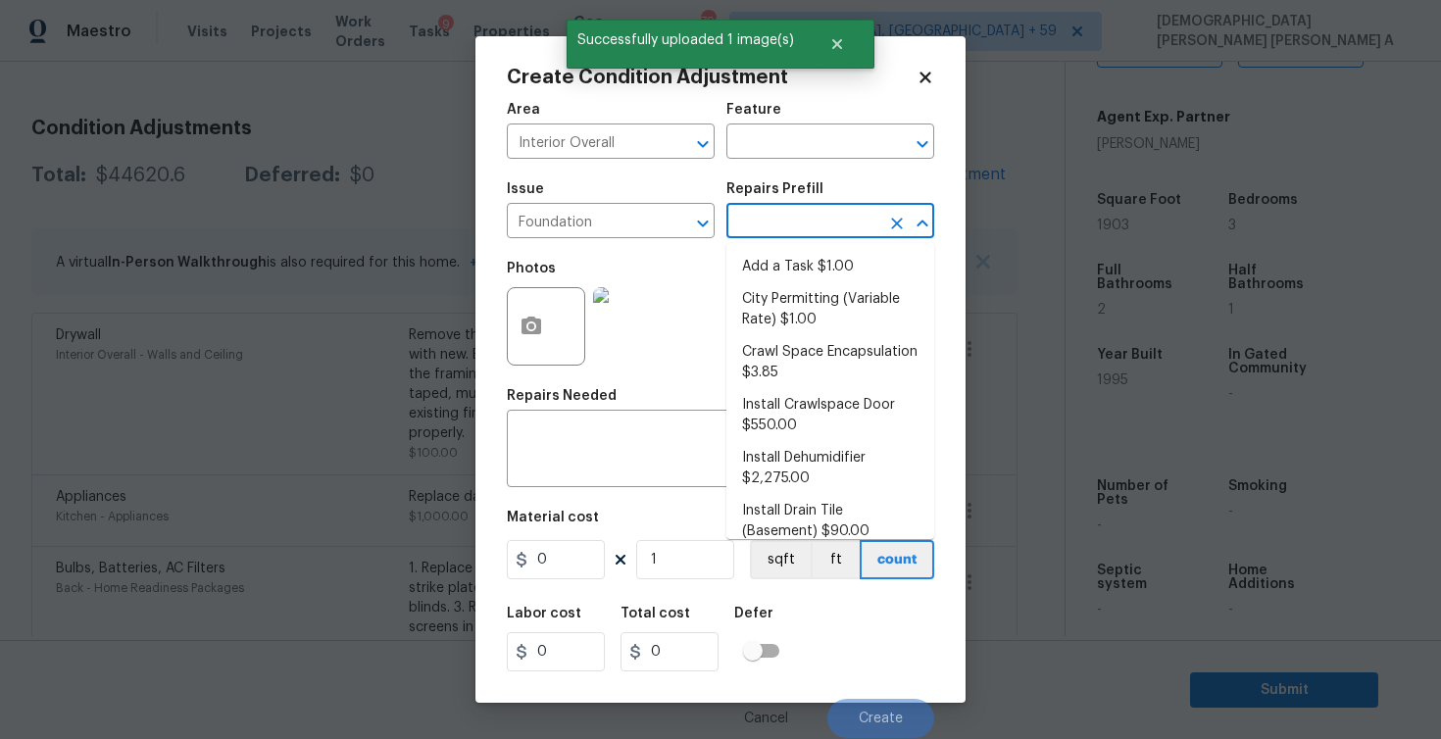
click at [811, 224] on input "text" at bounding box center [802, 223] width 153 height 30
click at [592, 223] on input "Foundation" at bounding box center [583, 223] width 153 height 30
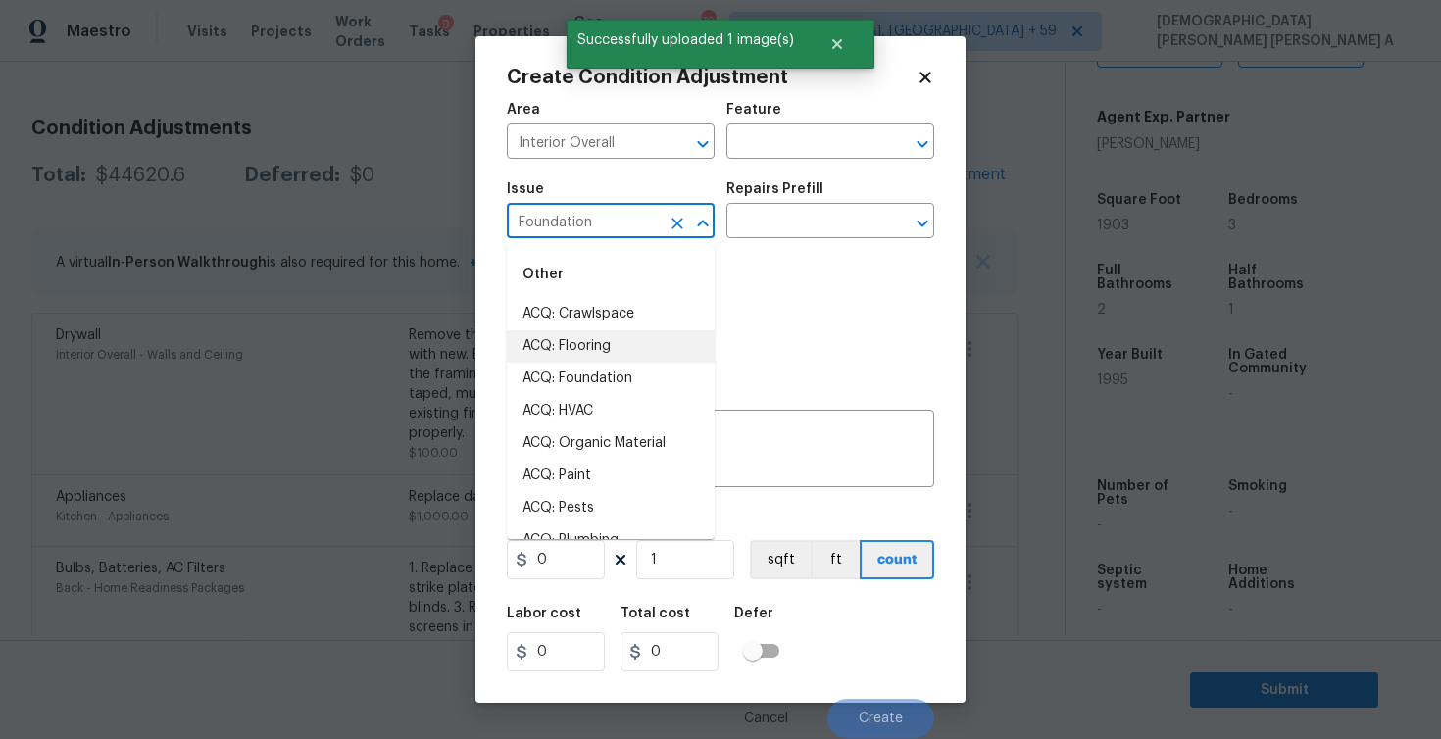
click at [592, 223] on input "Foundation" at bounding box center [583, 223] width 153 height 30
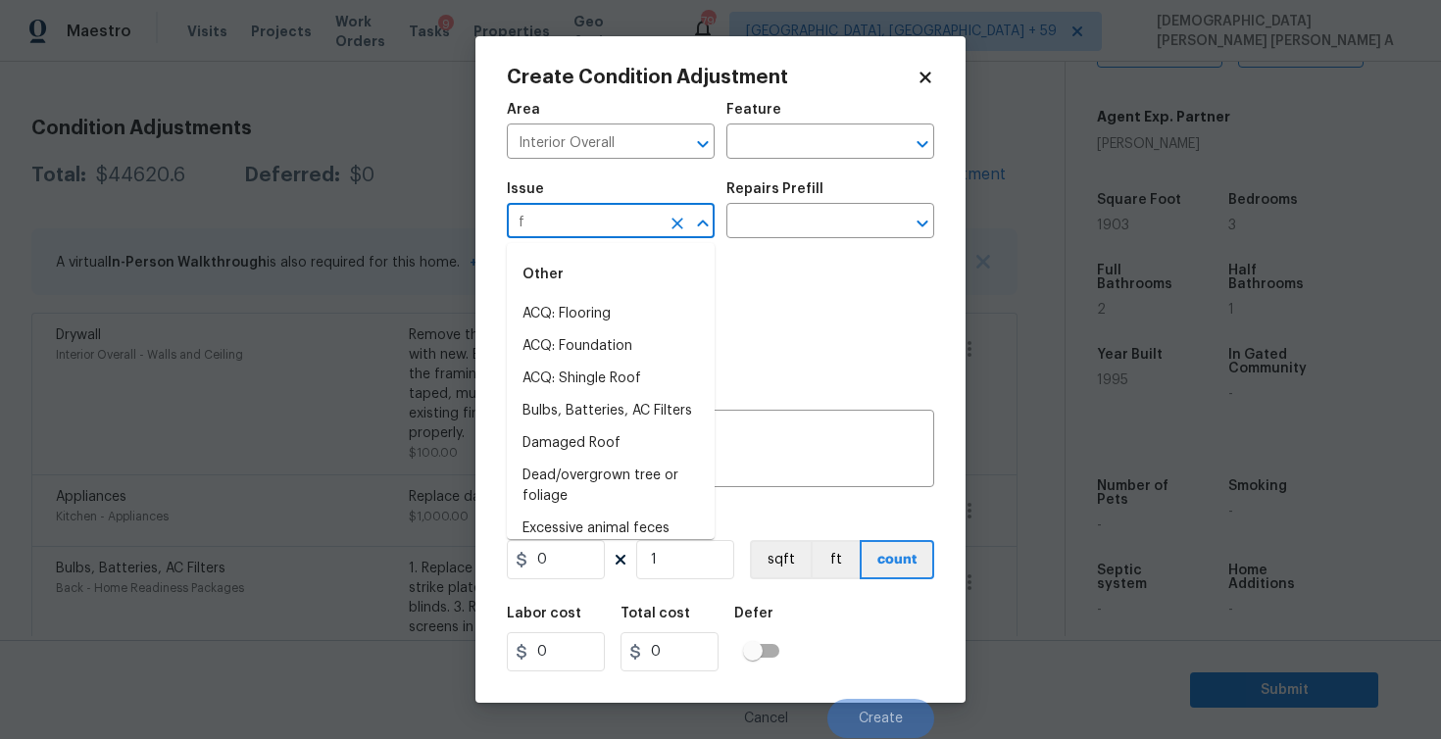
type input "fo"
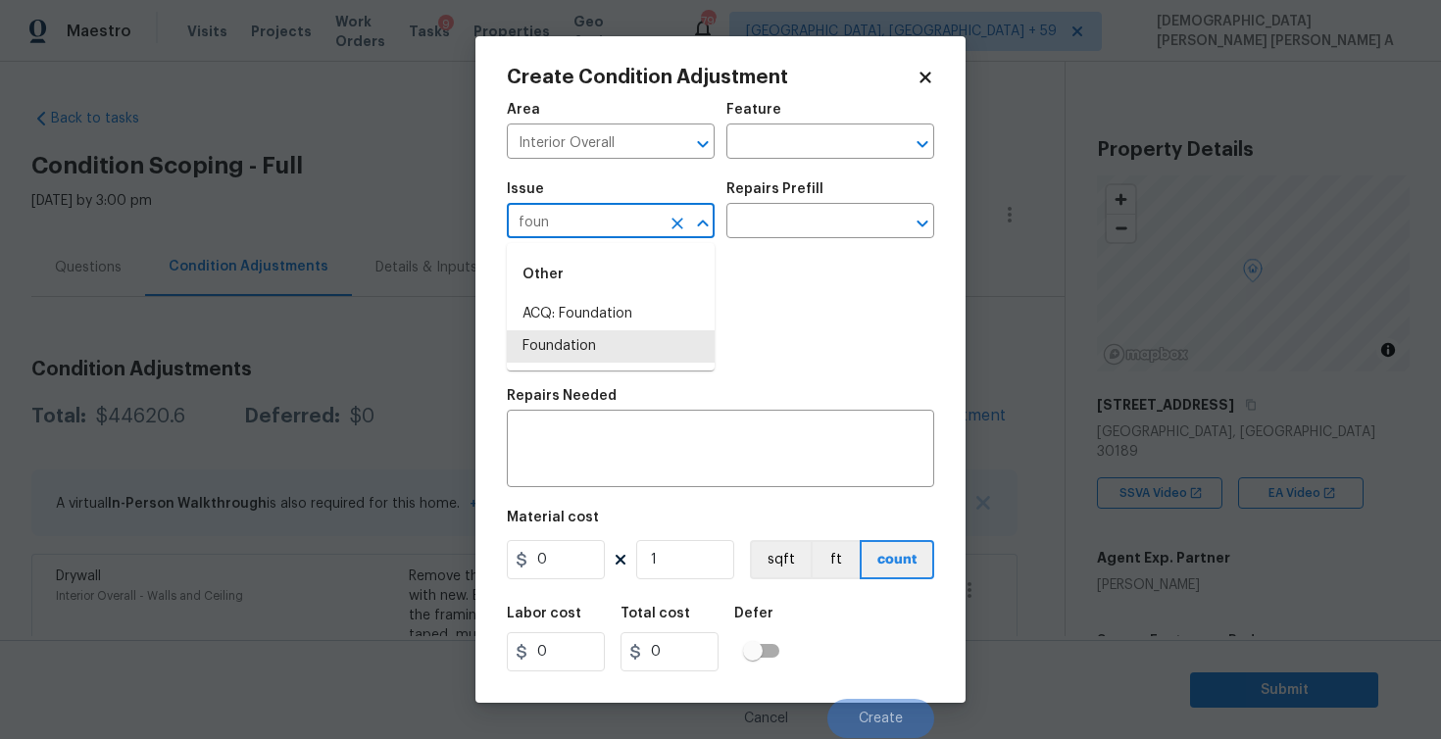
scroll to position [441, 0]
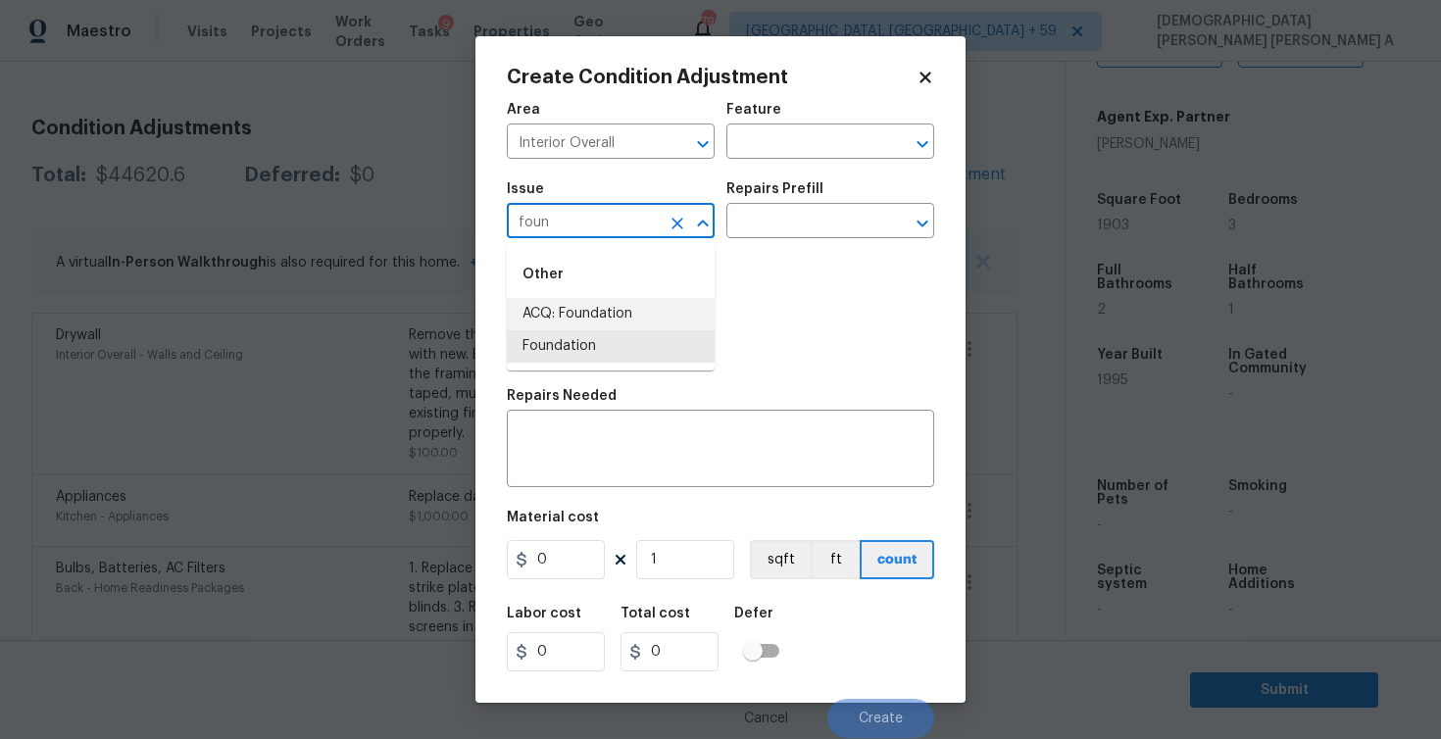
click at [571, 312] on li "ACQ: Foundation" at bounding box center [611, 314] width 208 height 32
type input "ACQ: Foundation"
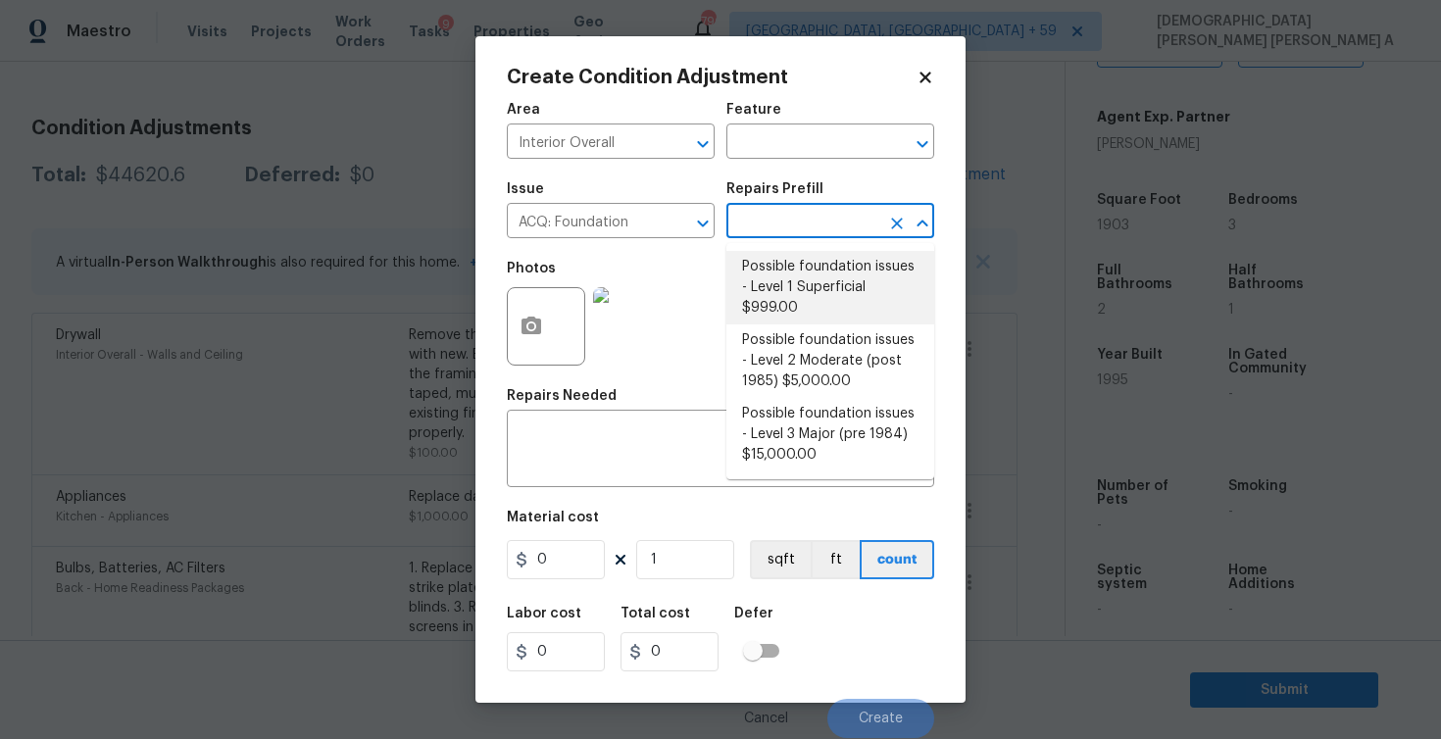
click at [825, 216] on input "text" at bounding box center [802, 223] width 153 height 30
click at [822, 302] on li "Possible foundation issues - Level 1 Superficial $999.00" at bounding box center [830, 288] width 208 height 74
type input "Acquisition"
type input "999"
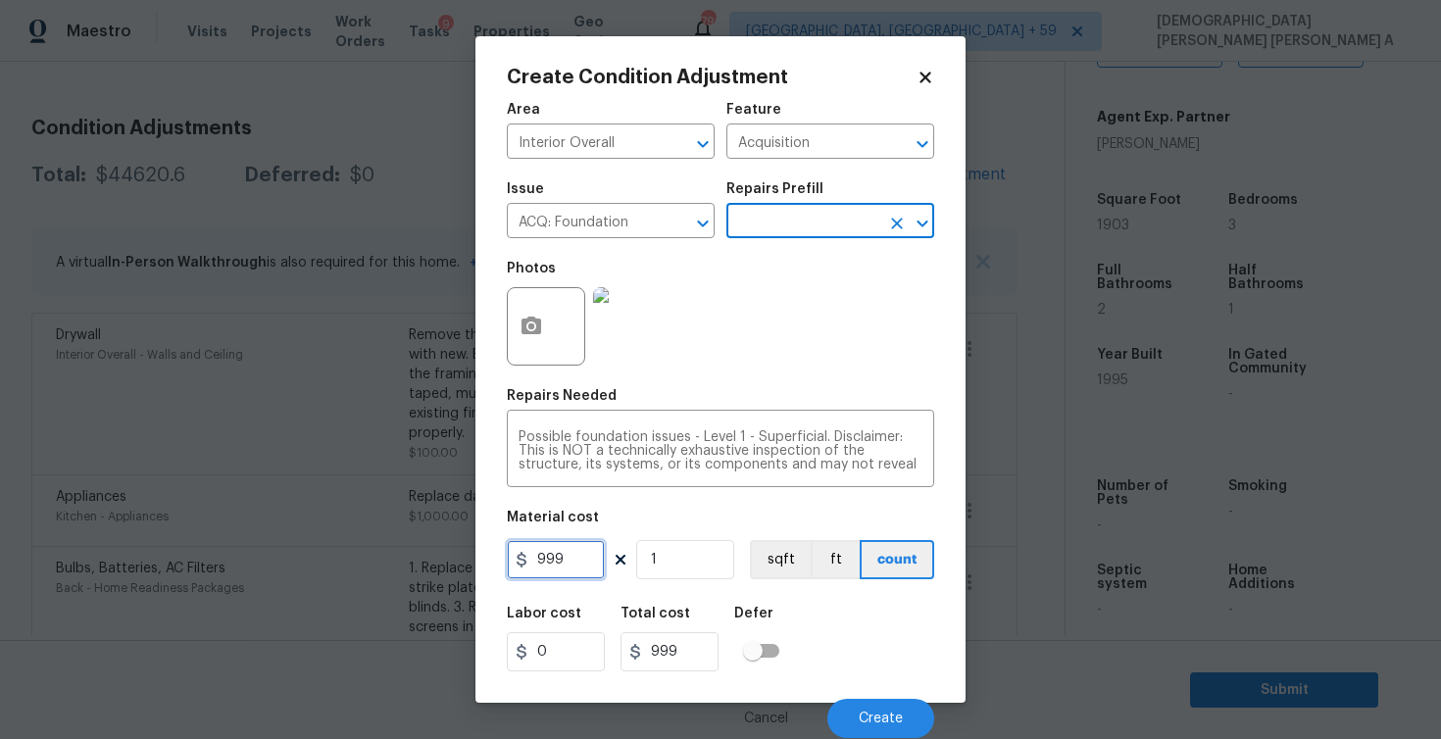
click at [559, 558] on input "999" at bounding box center [556, 559] width 98 height 39
type input "1000"
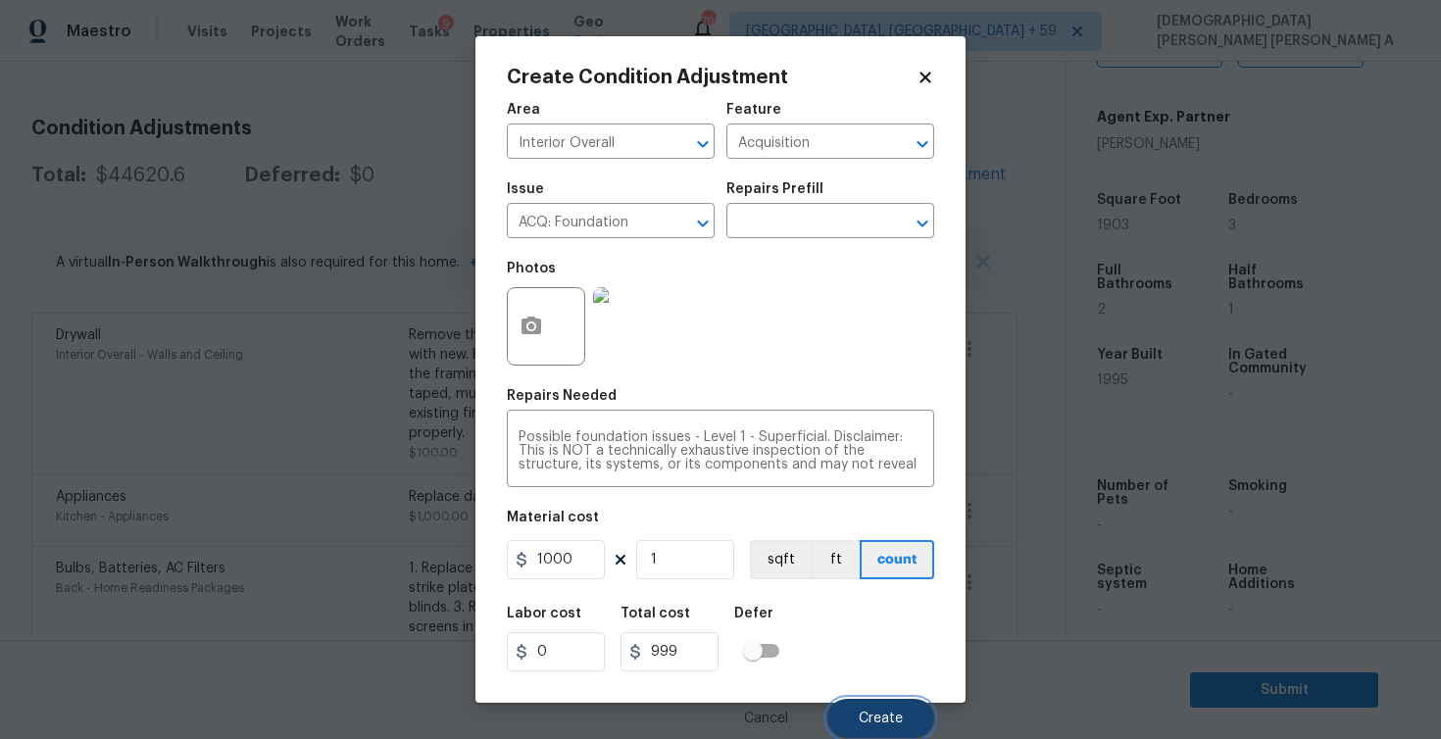
type input "1000"
click at [885, 705] on button "Create" at bounding box center [880, 718] width 107 height 39
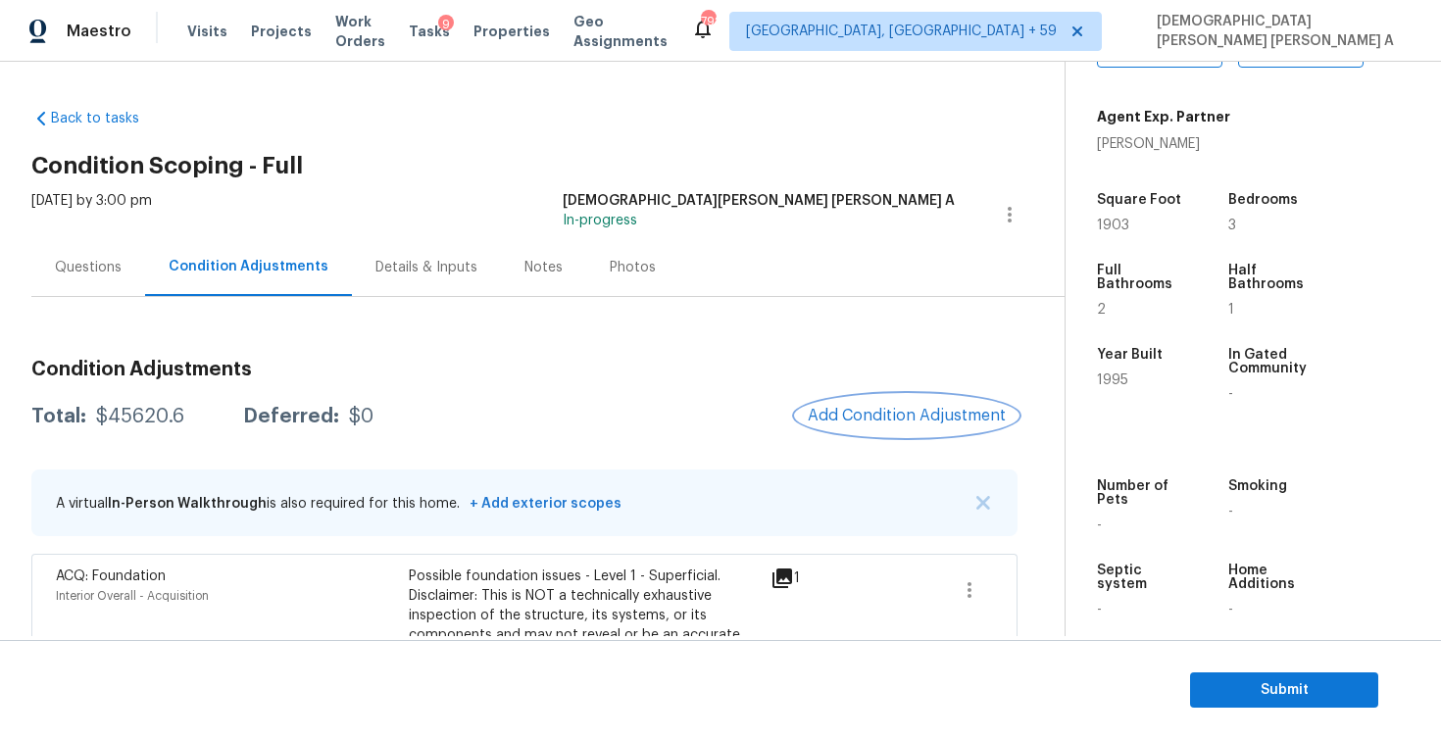
scroll to position [277, 0]
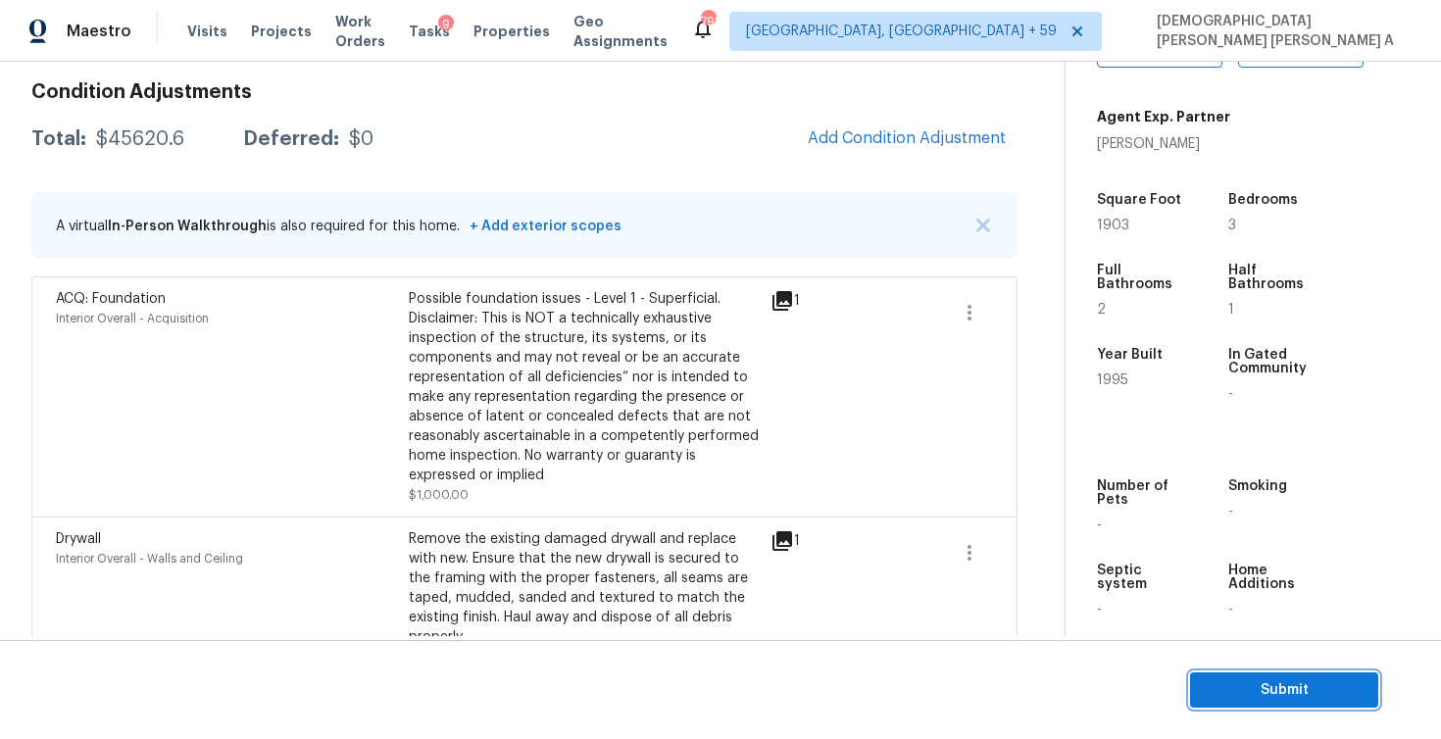
click at [1258, 686] on span "Submit" at bounding box center [1284, 690] width 157 height 25
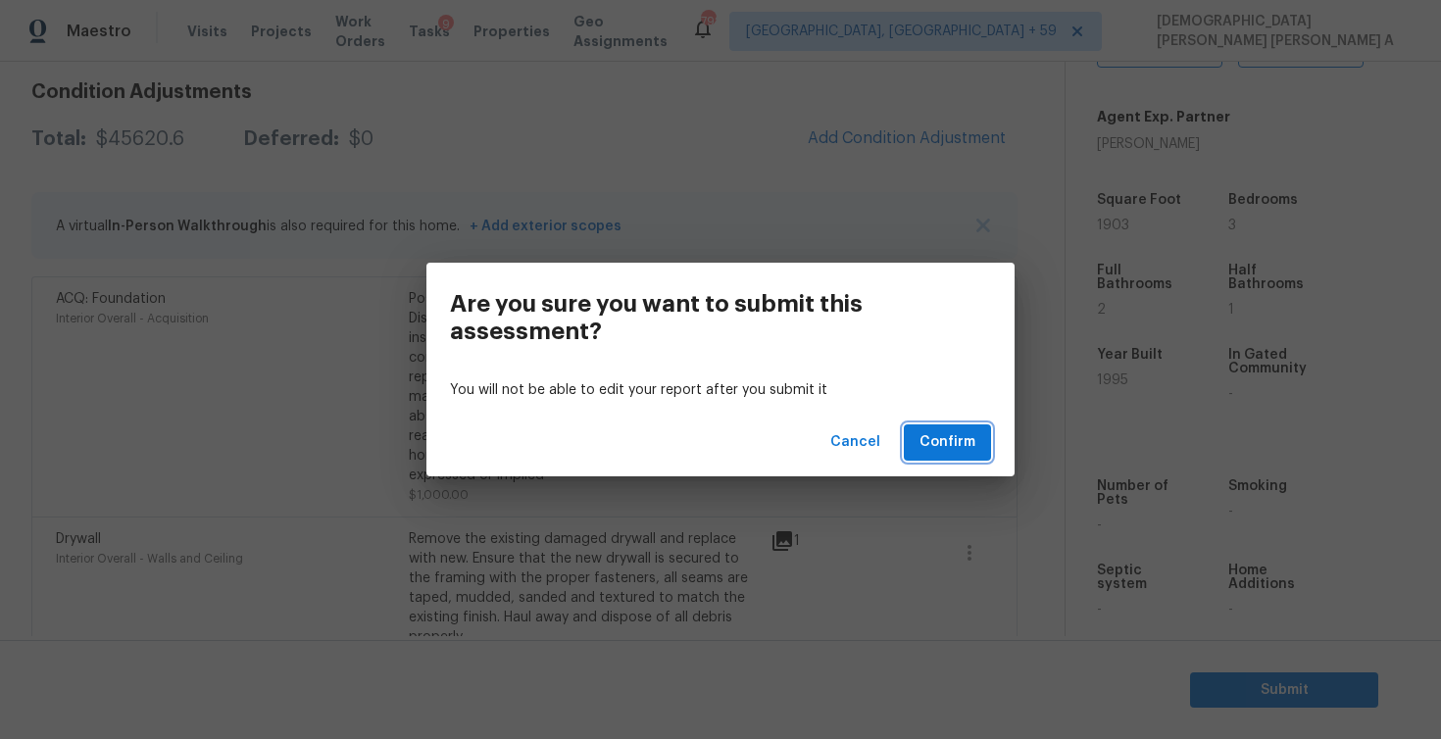
click at [950, 437] on span "Confirm" at bounding box center [948, 442] width 56 height 25
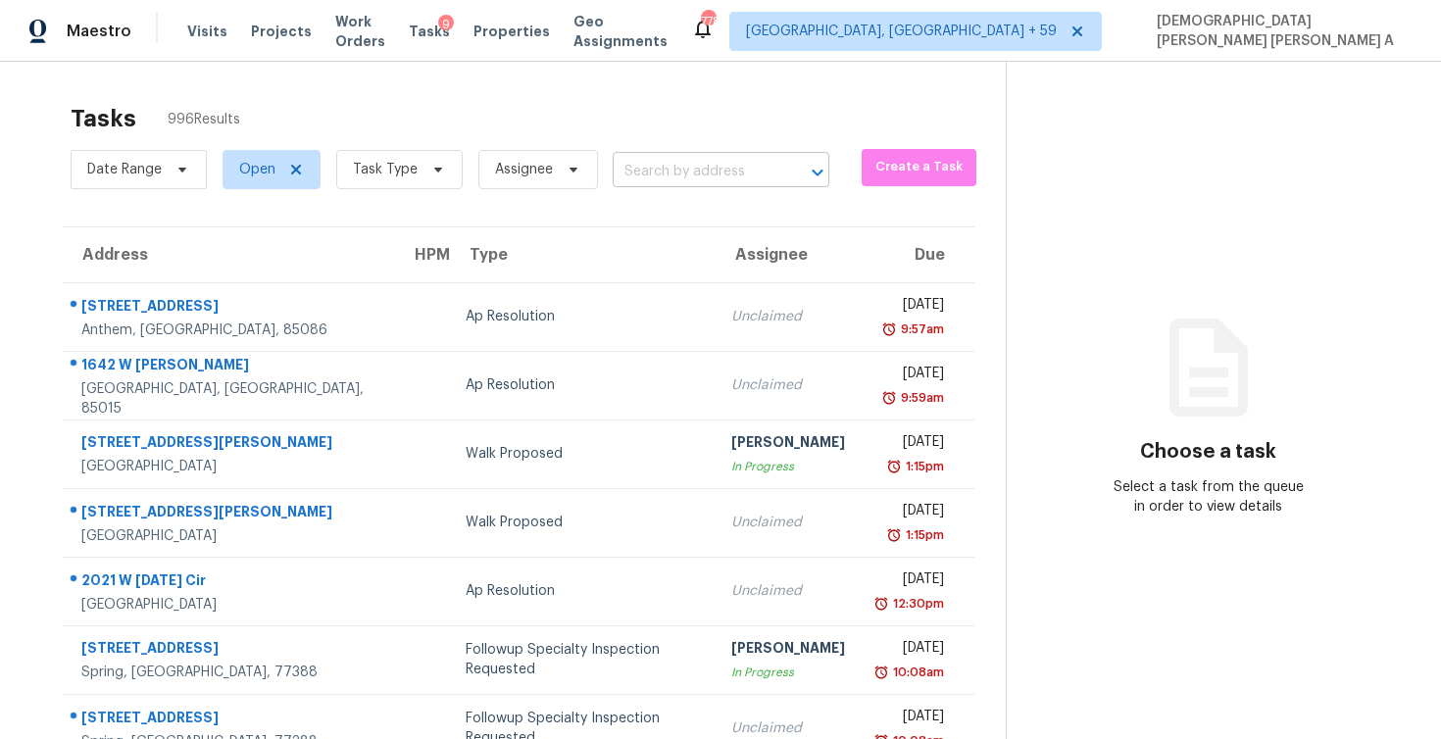
click at [682, 172] on input "text" at bounding box center [694, 172] width 162 height 30
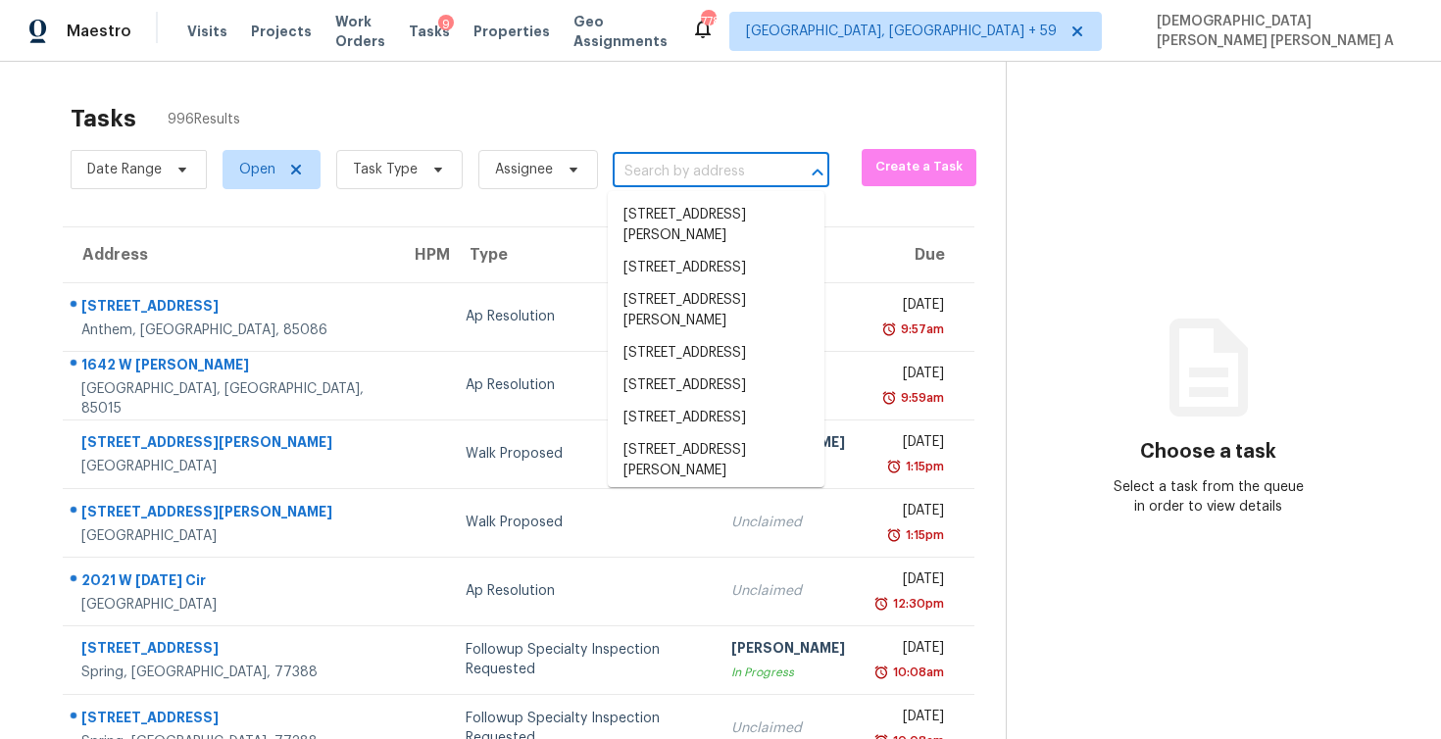
paste input "32535 Pine Rd Eustis, FL, 32736"
type input "32535 Pine Rd Eustis, FL, 32736"
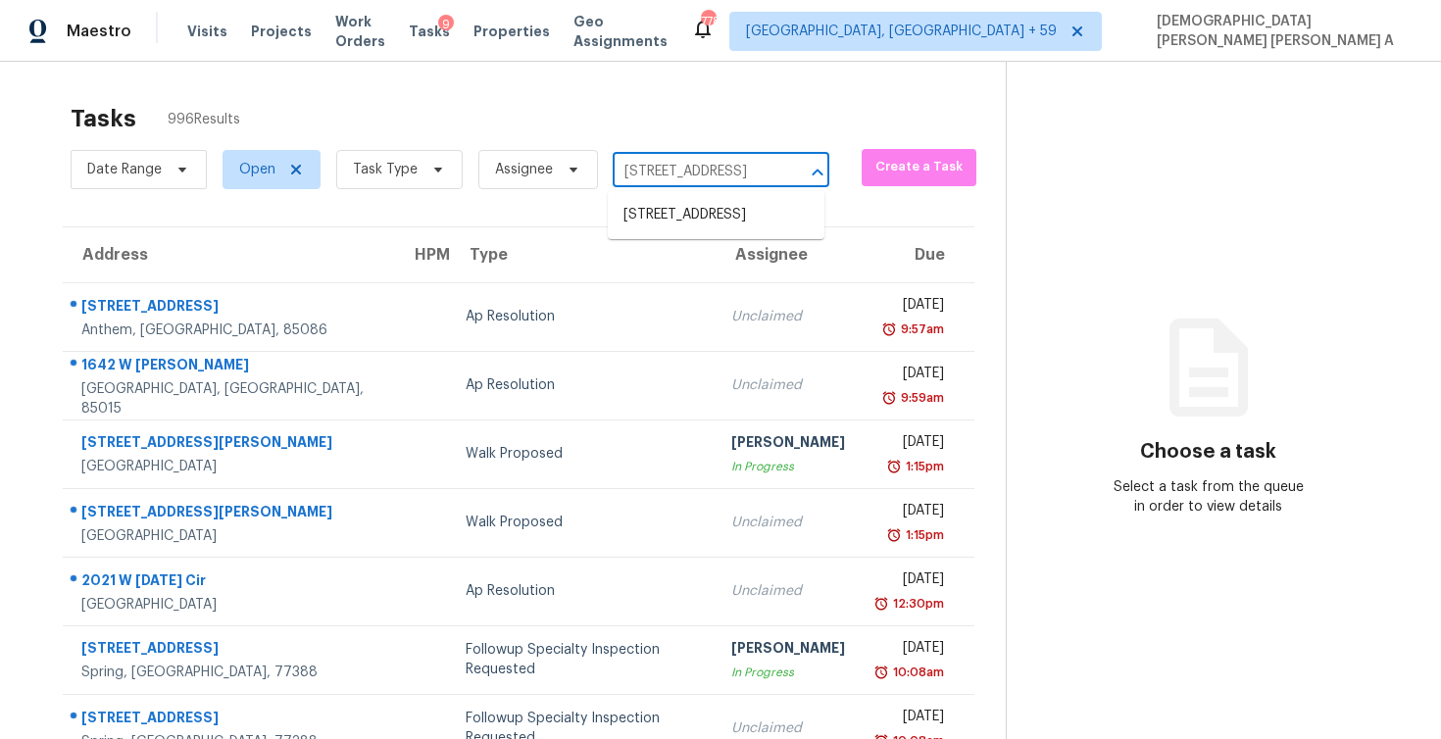
scroll to position [0, 53]
click at [706, 226] on li "32535 Pine Rd, Eustis, FL 32736" at bounding box center [716, 215] width 217 height 32
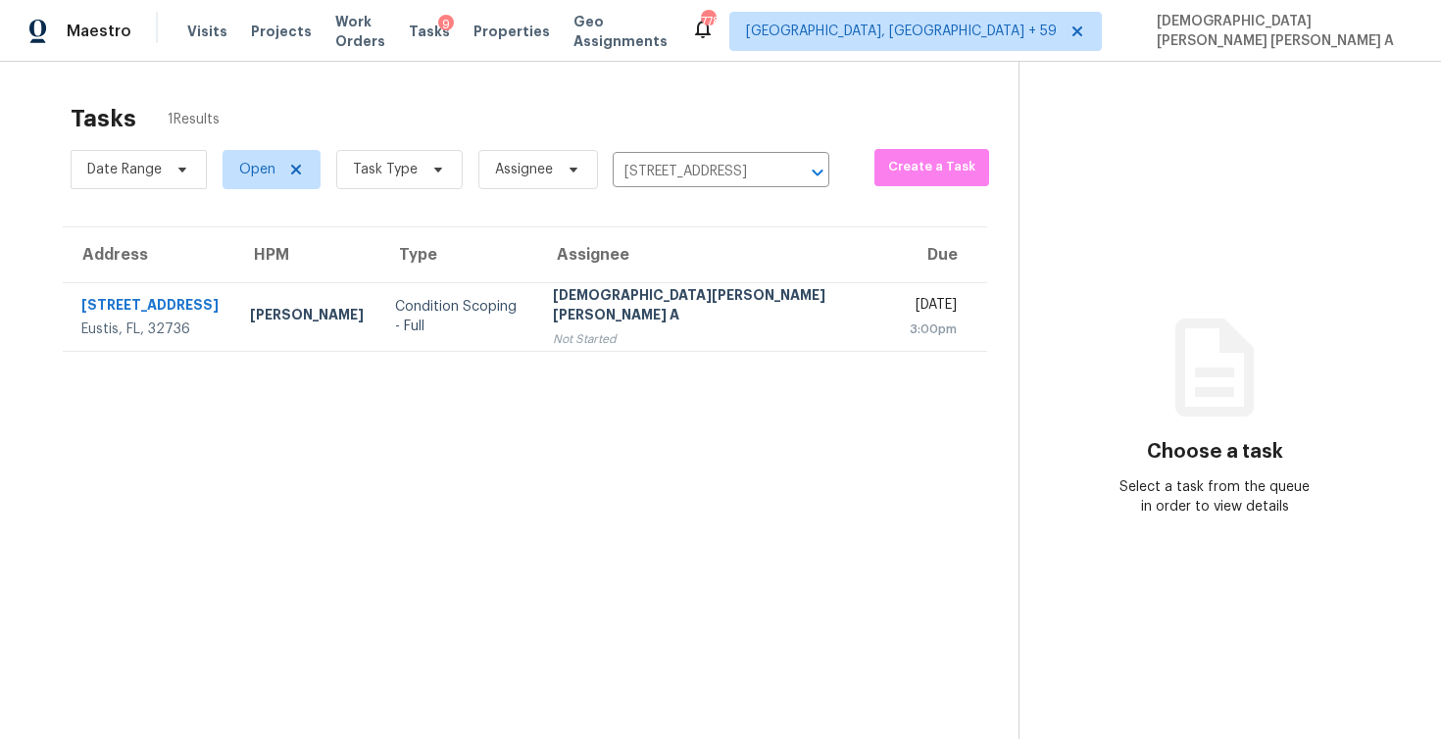
click at [671, 302] on div "[DEMOGRAPHIC_DATA][PERSON_NAME] [PERSON_NAME] A" at bounding box center [715, 307] width 325 height 44
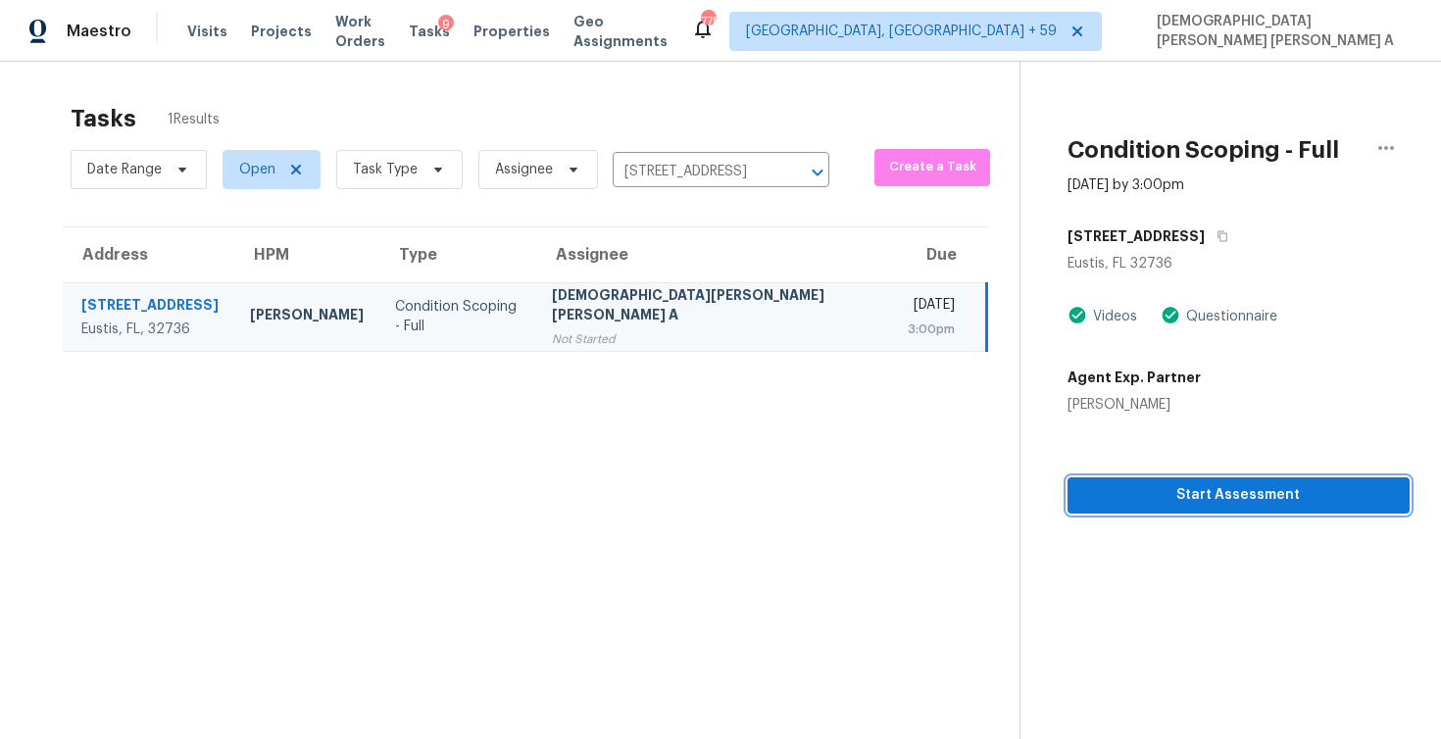
click at [1190, 504] on span "Start Assessment" at bounding box center [1238, 495] width 311 height 25
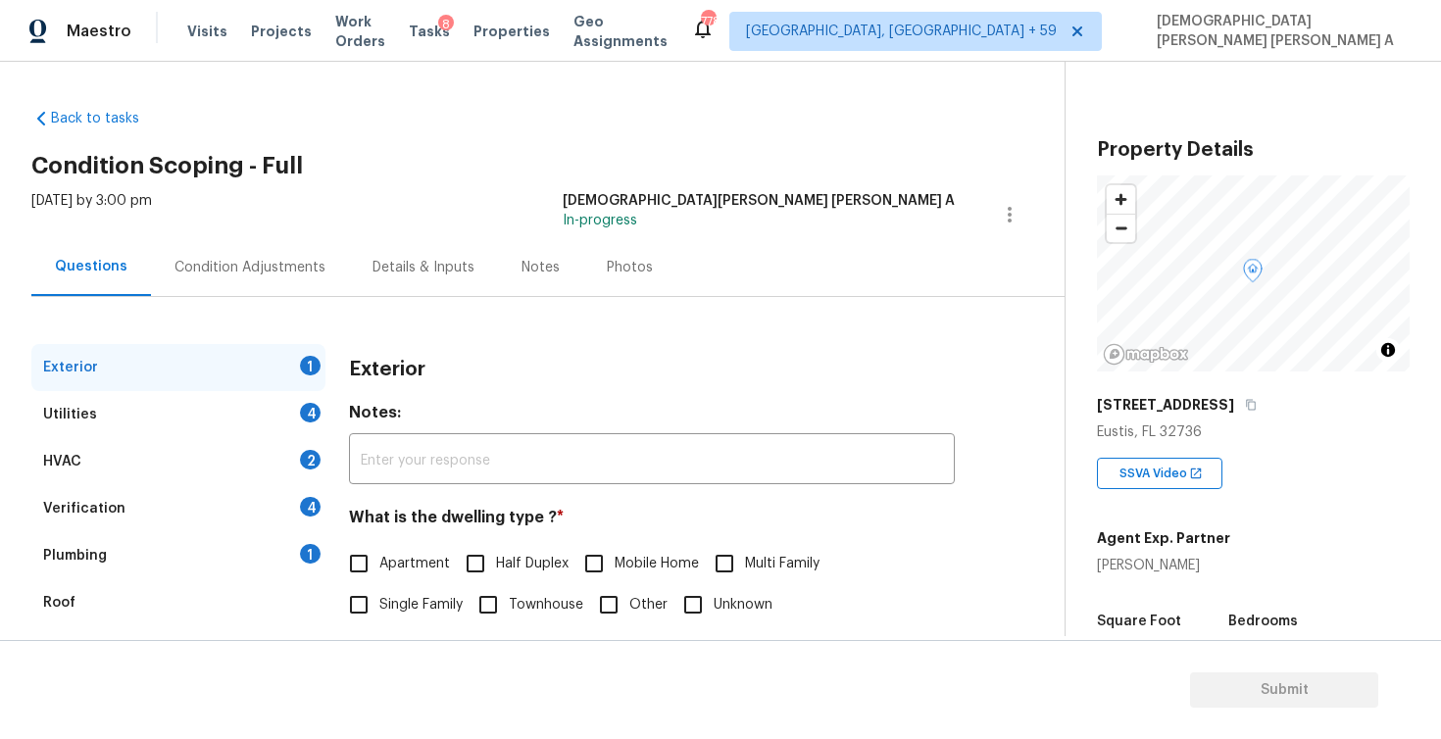
click at [680, 178] on div "Back to tasks Condition Scoping - Full Mon, Aug 18 2025 by 3:00 pm Mohamed Azee…" at bounding box center [547, 467] width 1033 height 748
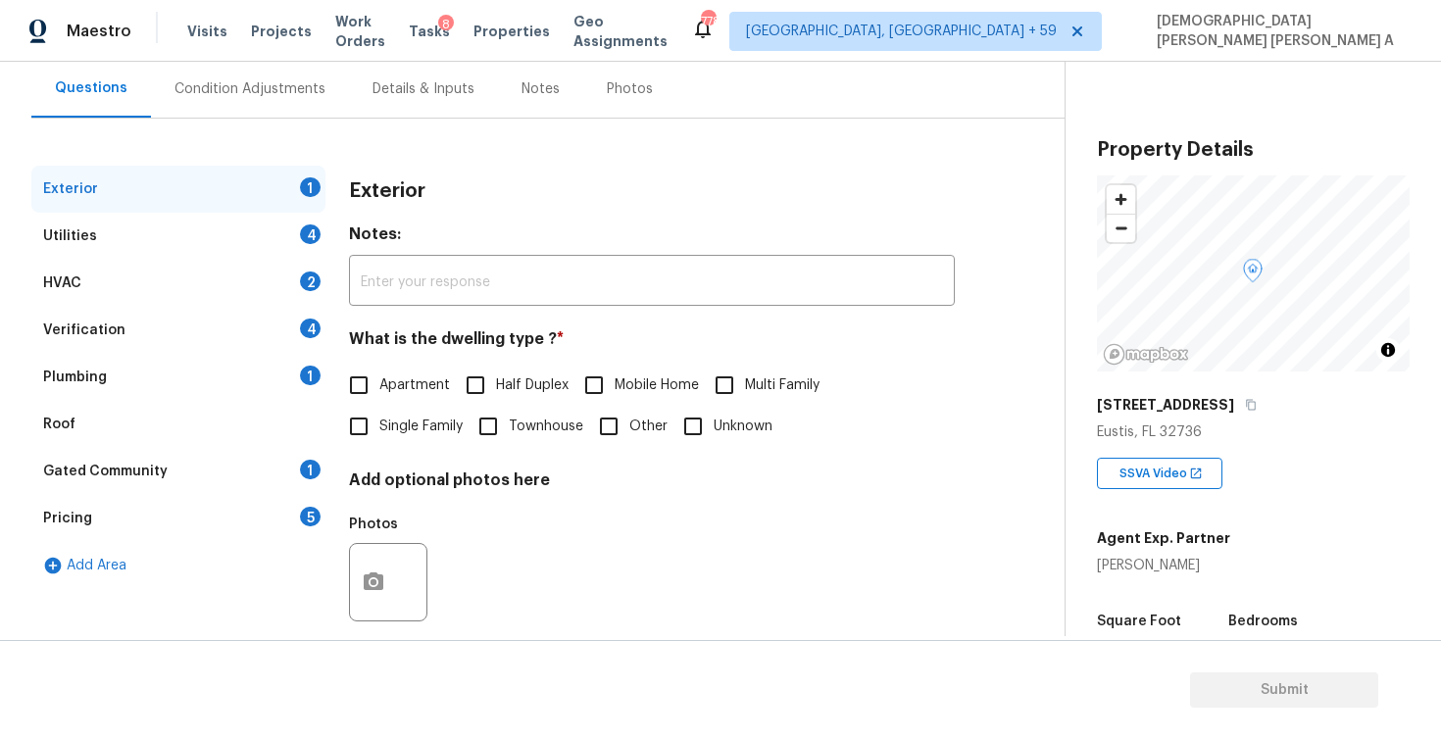
scroll to position [205, 0]
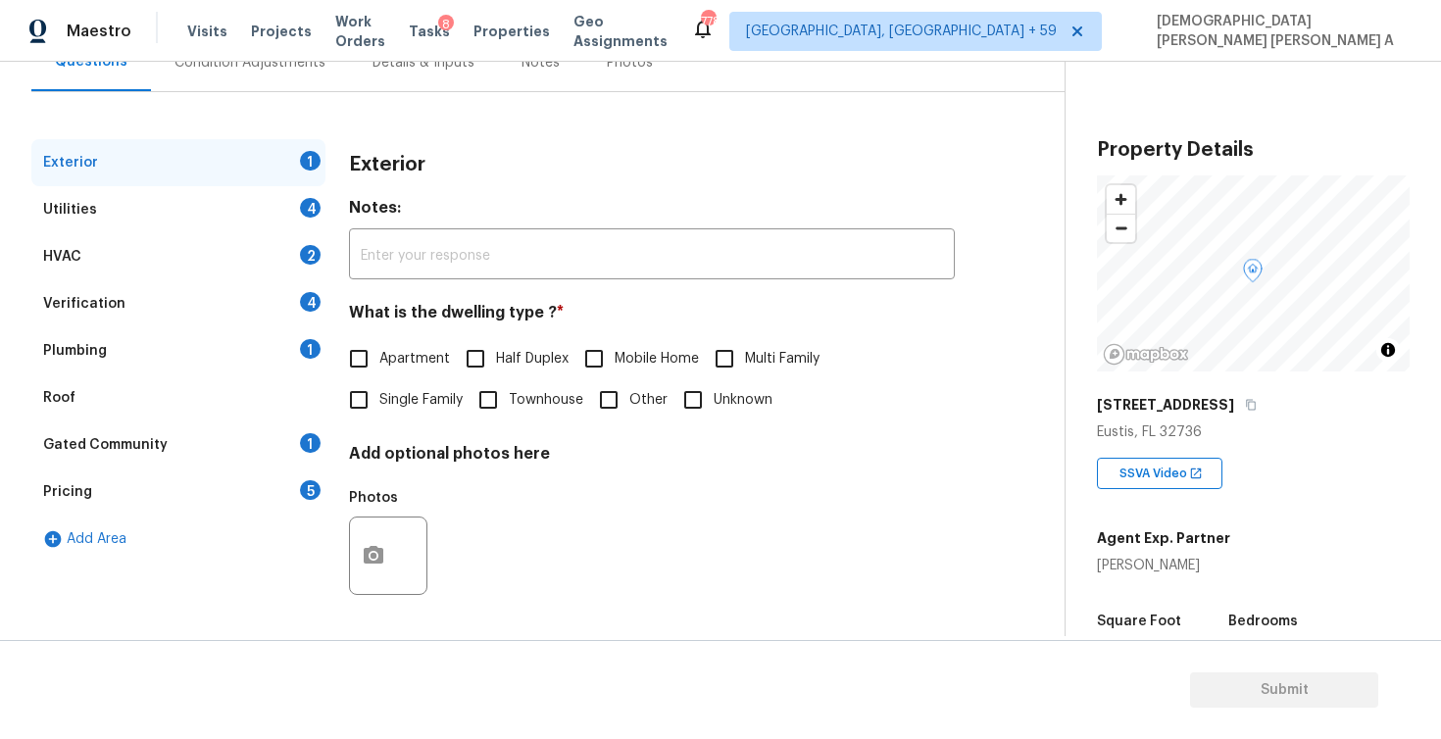
click at [347, 391] on input "Single Family" at bounding box center [358, 399] width 41 height 41
checkbox input "true"
click at [239, 205] on div "Utilities 4" at bounding box center [178, 209] width 294 height 47
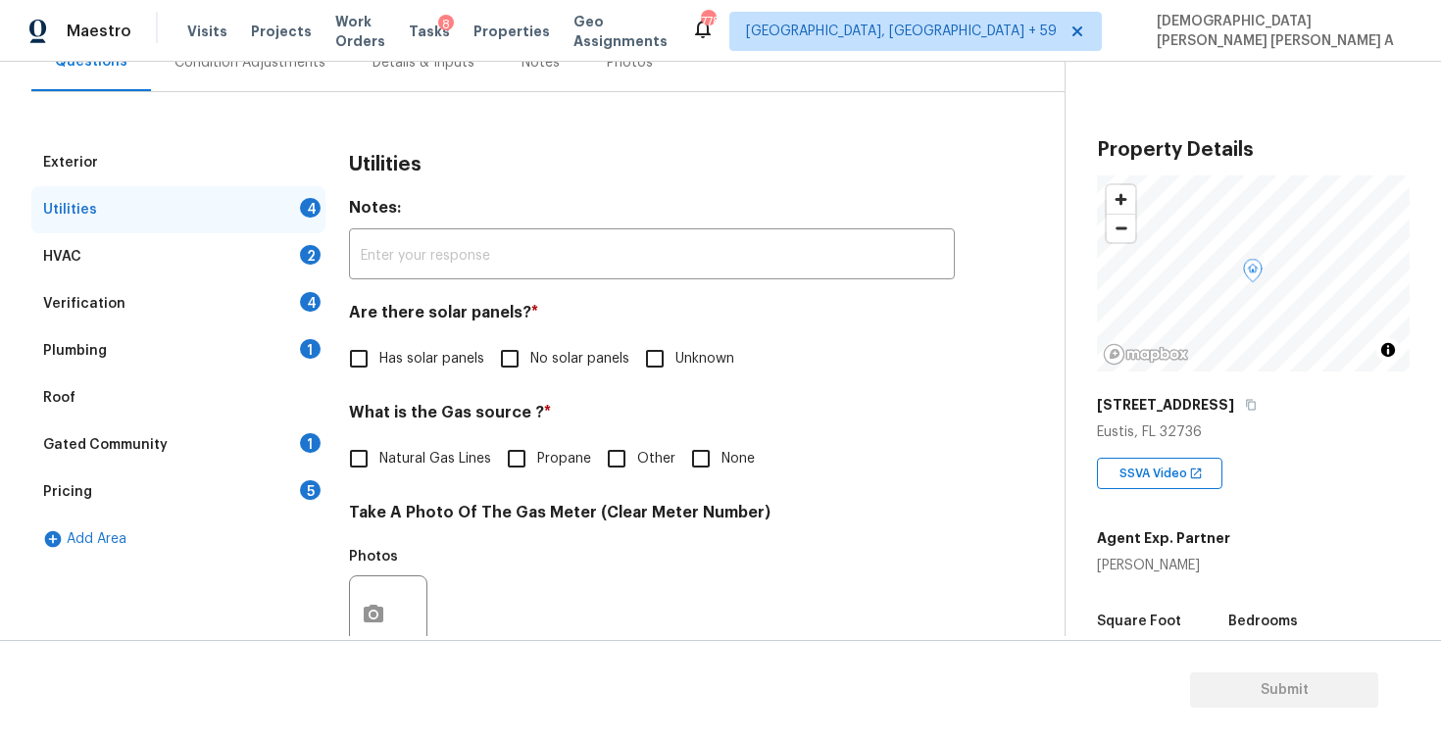
scroll to position [324, 0]
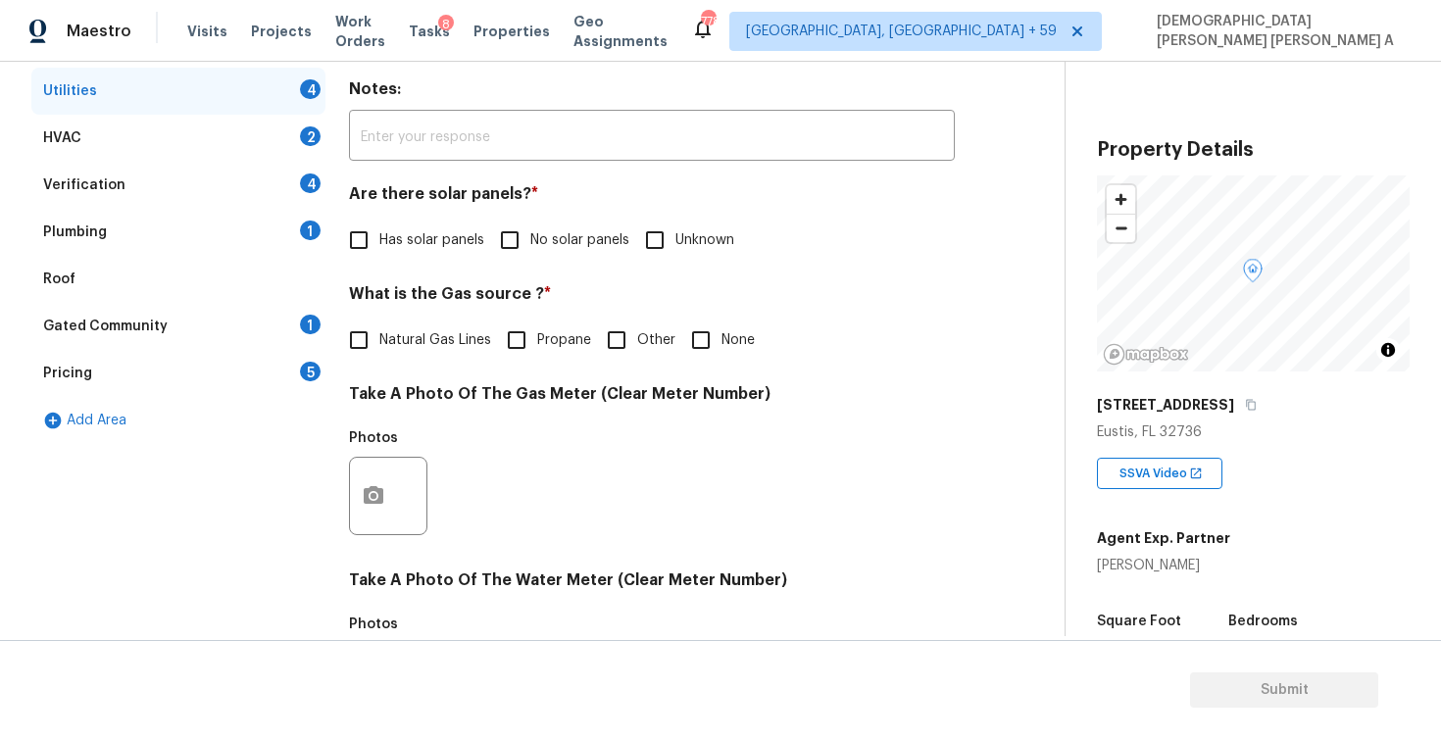
click at [516, 243] on input "No solar panels" at bounding box center [509, 240] width 41 height 41
checkbox input "true"
click at [369, 346] on input "Natural Gas Lines" at bounding box center [358, 342] width 41 height 41
checkbox input "true"
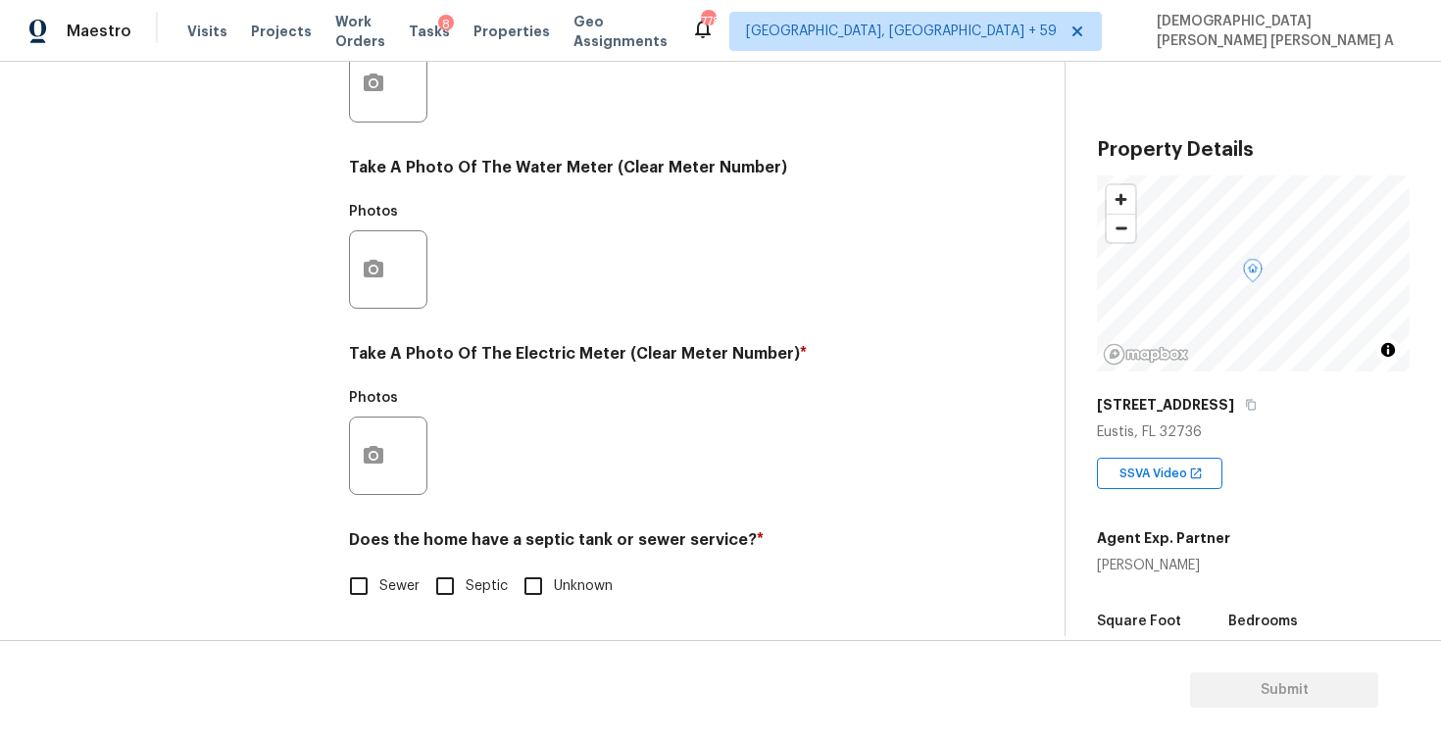
scroll to position [736, 0]
click at [429, 574] on input "Septic" at bounding box center [445, 586] width 41 height 41
checkbox input "true"
click at [376, 494] on div at bounding box center [388, 456] width 78 height 78
click at [368, 460] on icon "button" at bounding box center [374, 455] width 20 height 18
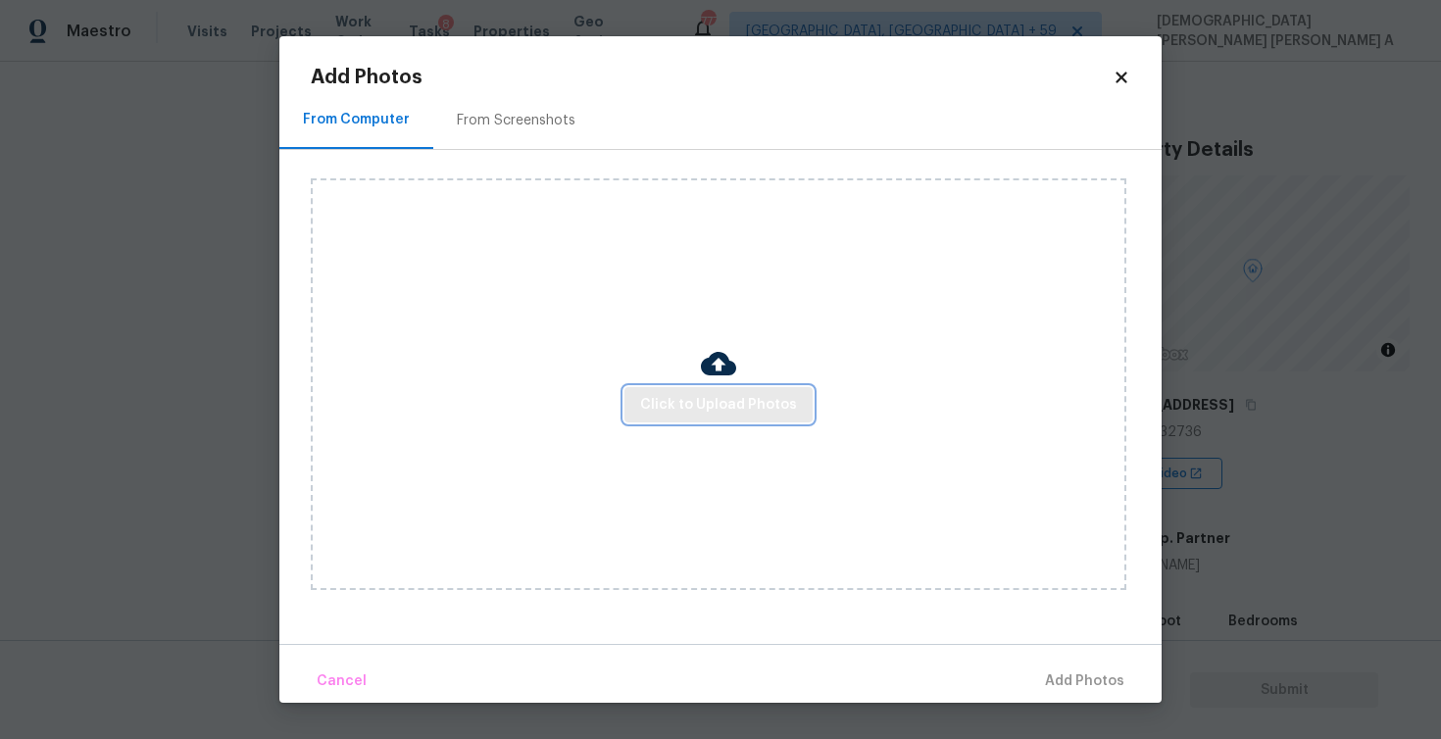
click at [734, 395] on span "Click to Upload Photos" at bounding box center [718, 405] width 157 height 25
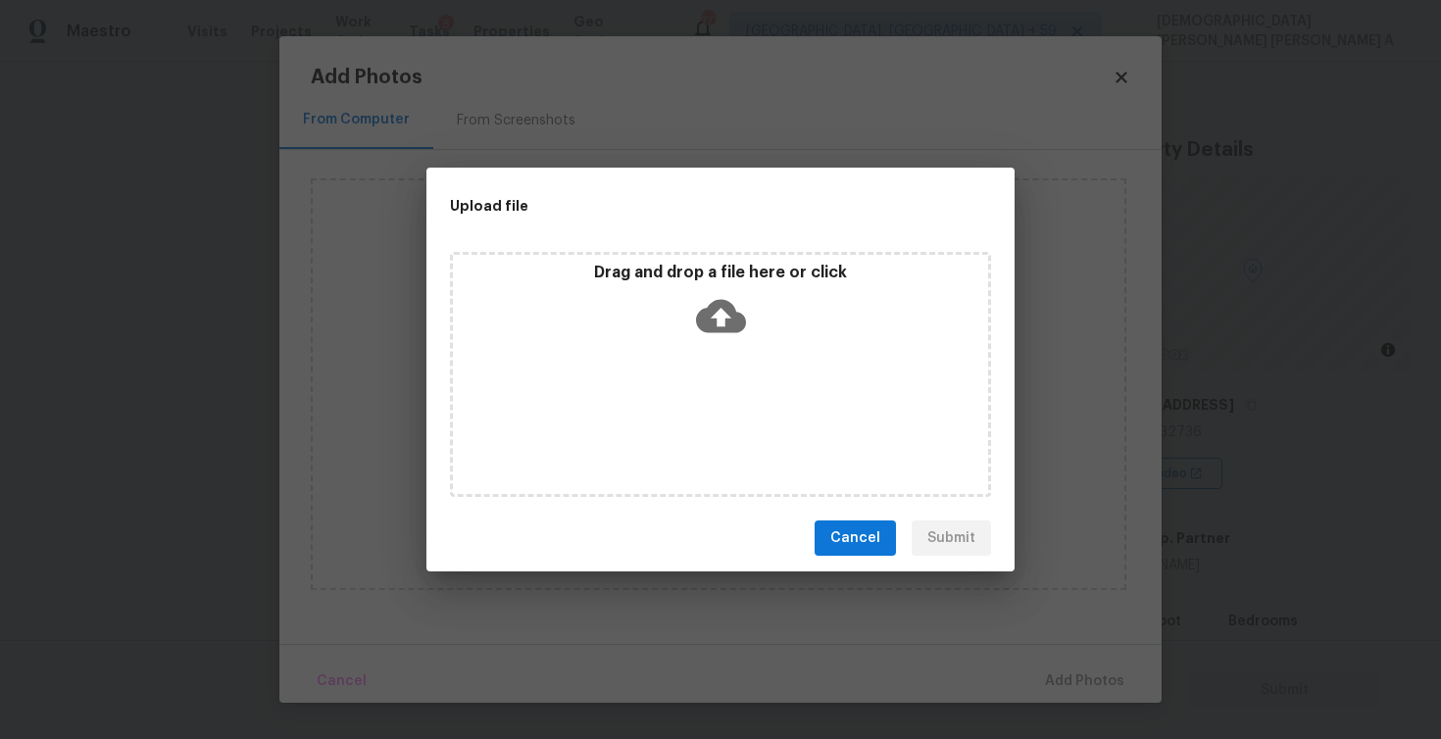
click at [721, 316] on icon at bounding box center [721, 316] width 50 height 50
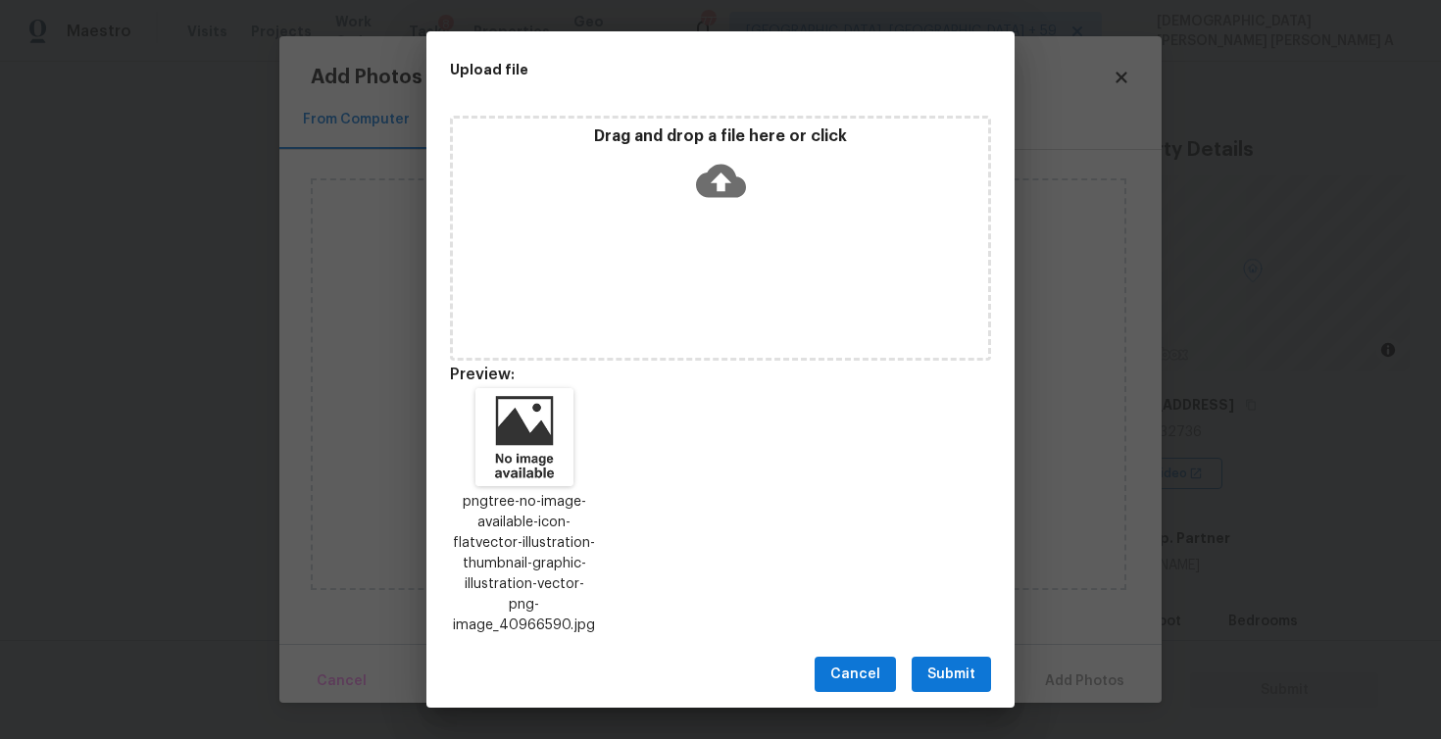
click at [929, 668] on span "Submit" at bounding box center [951, 675] width 48 height 25
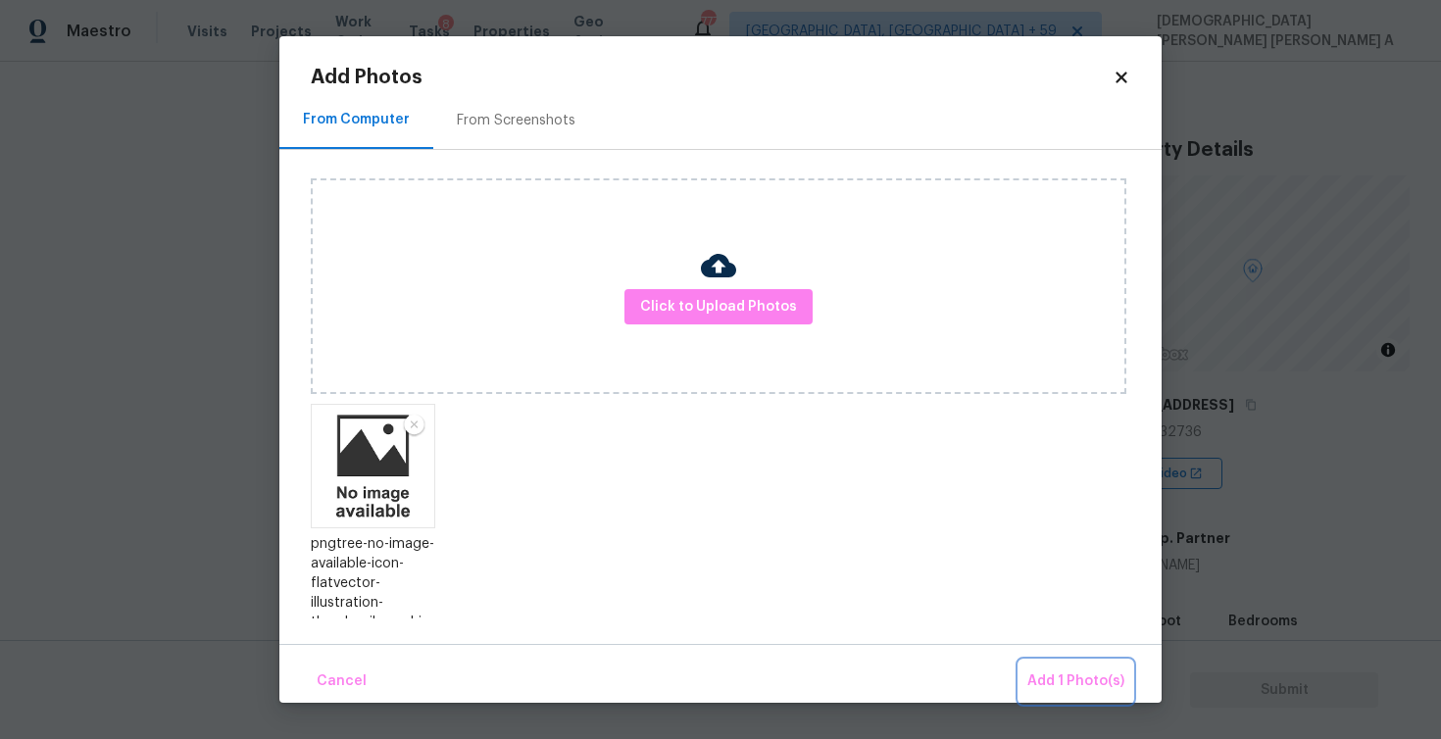
click at [1095, 671] on span "Add 1 Photo(s)" at bounding box center [1075, 682] width 97 height 25
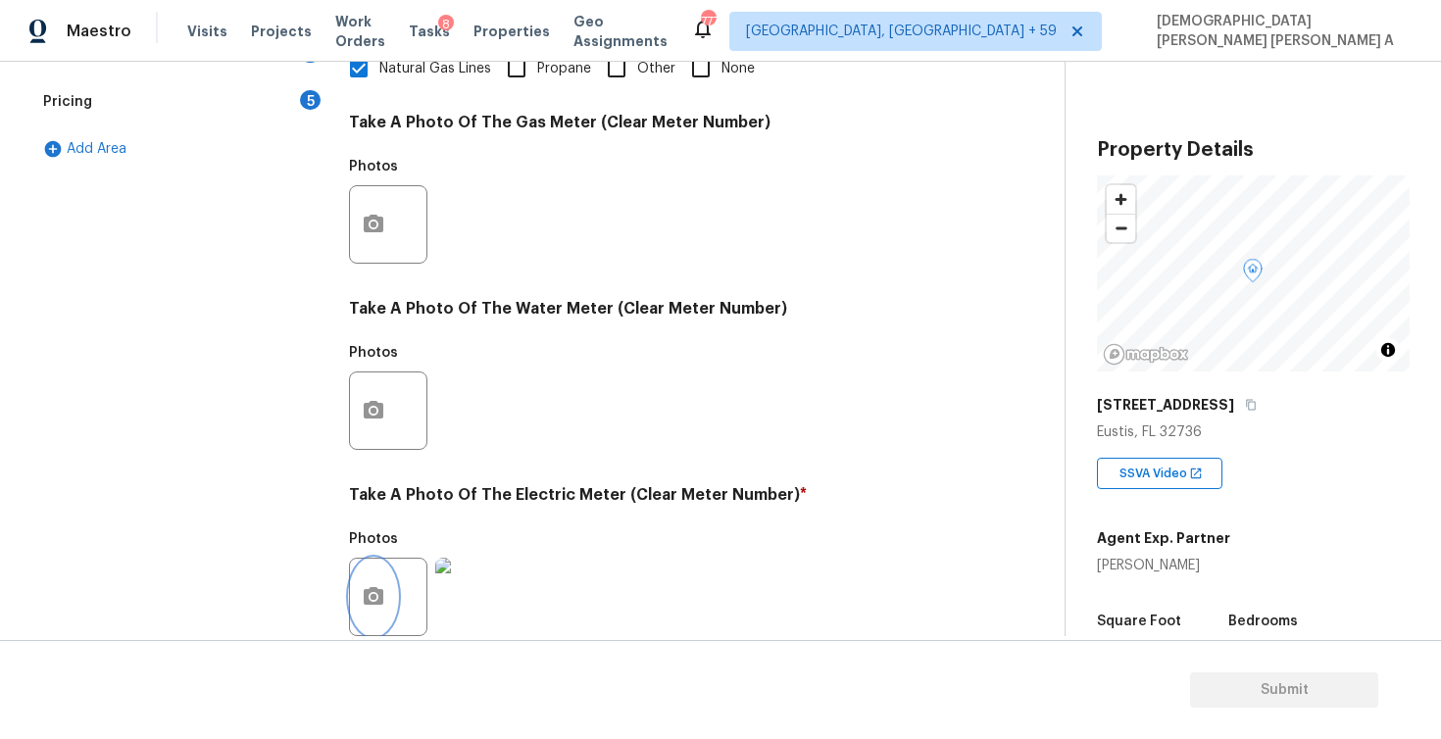
scroll to position [142, 0]
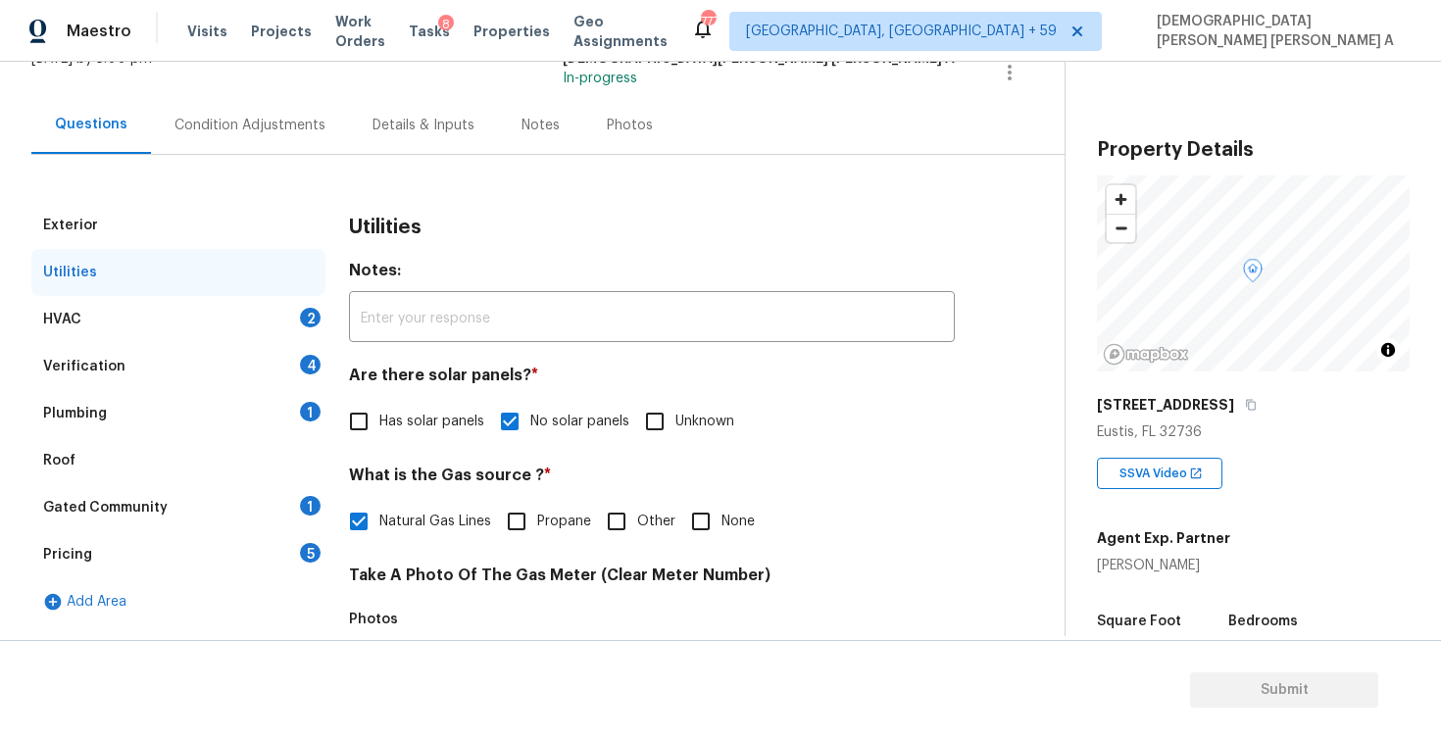
click at [258, 325] on div "HVAC 2" at bounding box center [178, 319] width 294 height 47
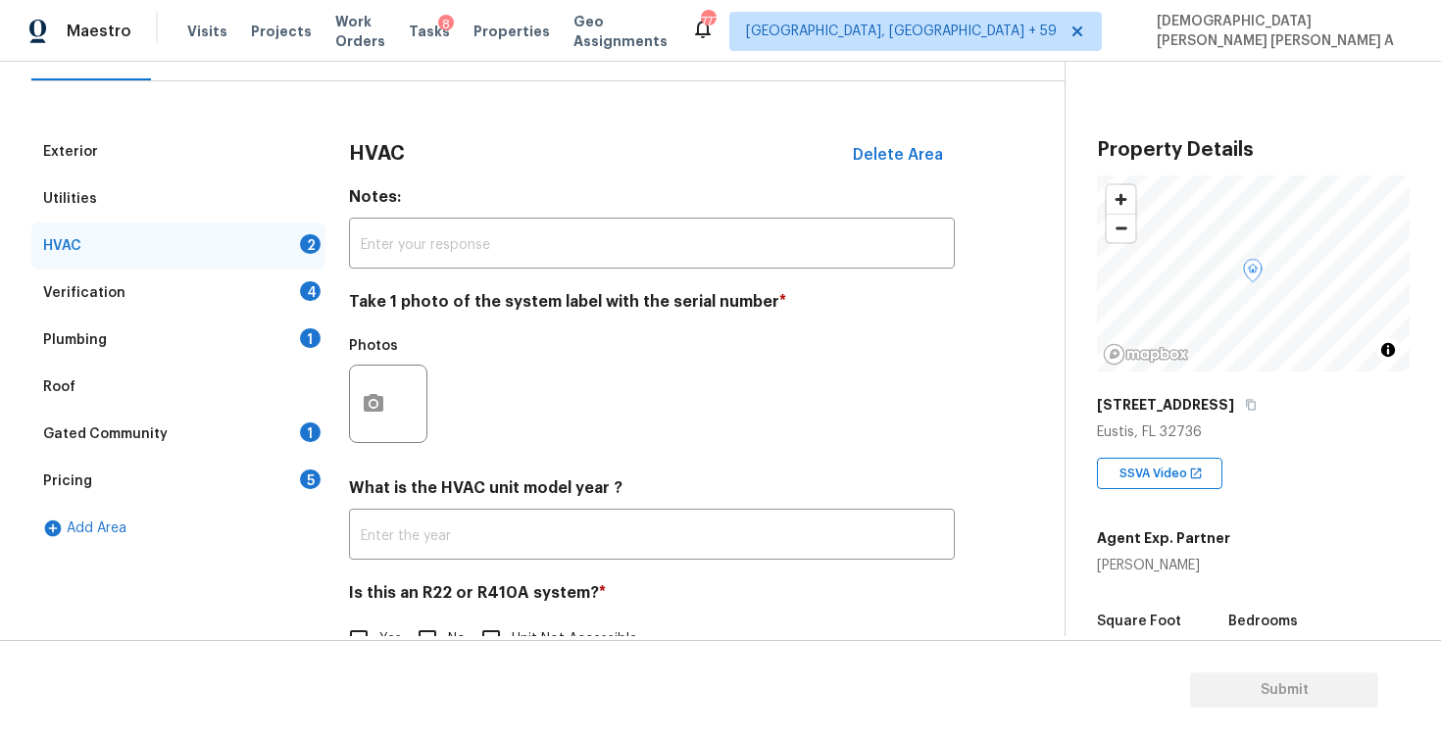
scroll to position [270, 0]
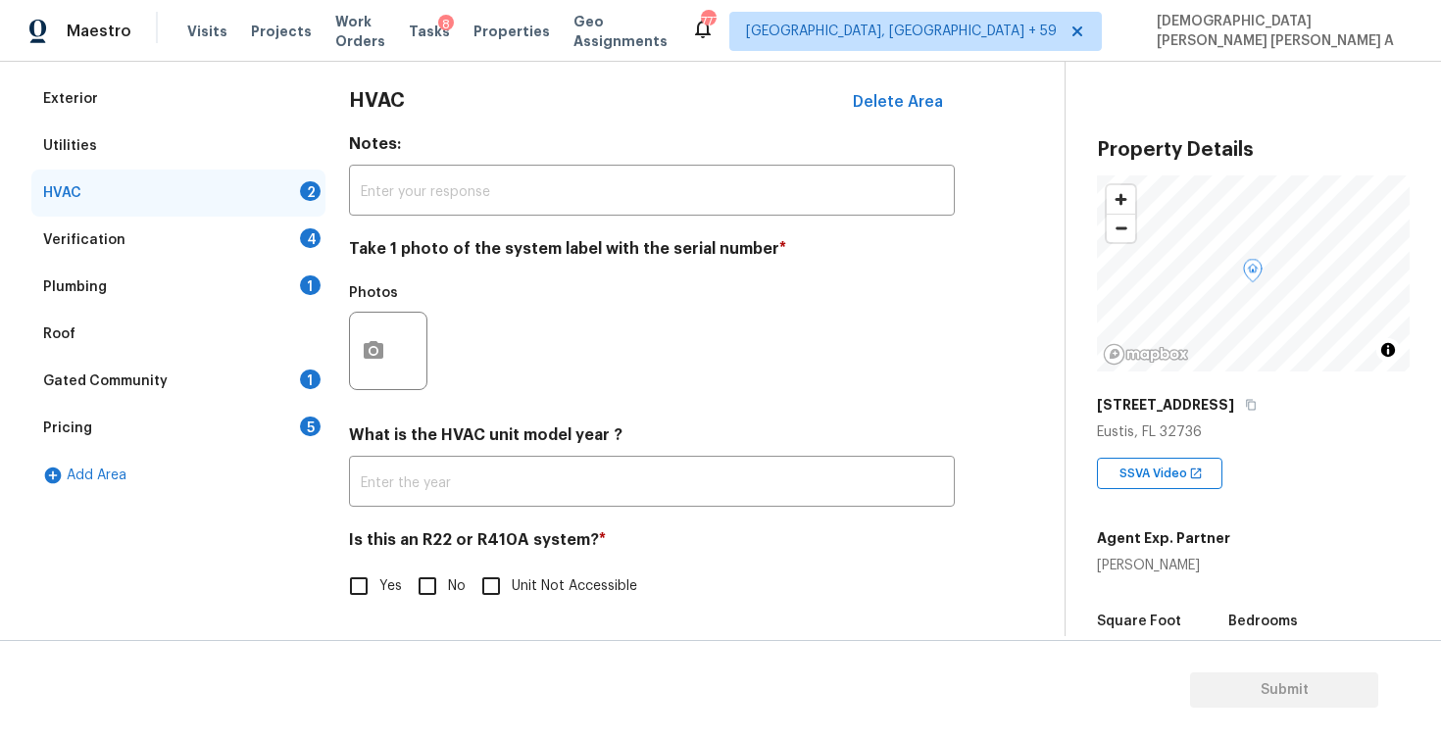
click at [416, 588] on input "No" at bounding box center [427, 586] width 41 height 41
checkbox input "true"
click at [388, 372] on button "button" at bounding box center [373, 351] width 47 height 76
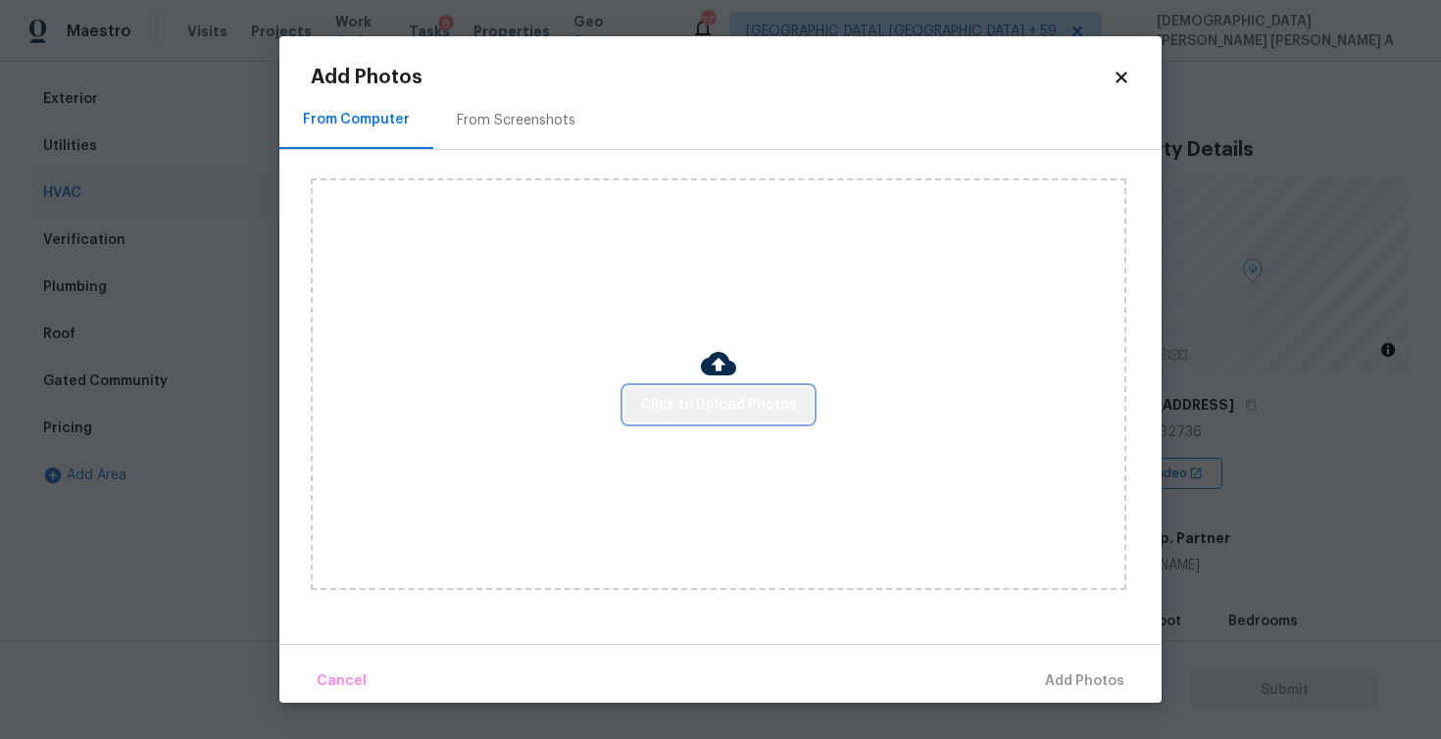
click at [771, 393] on span "Click to Upload Photos" at bounding box center [718, 405] width 157 height 25
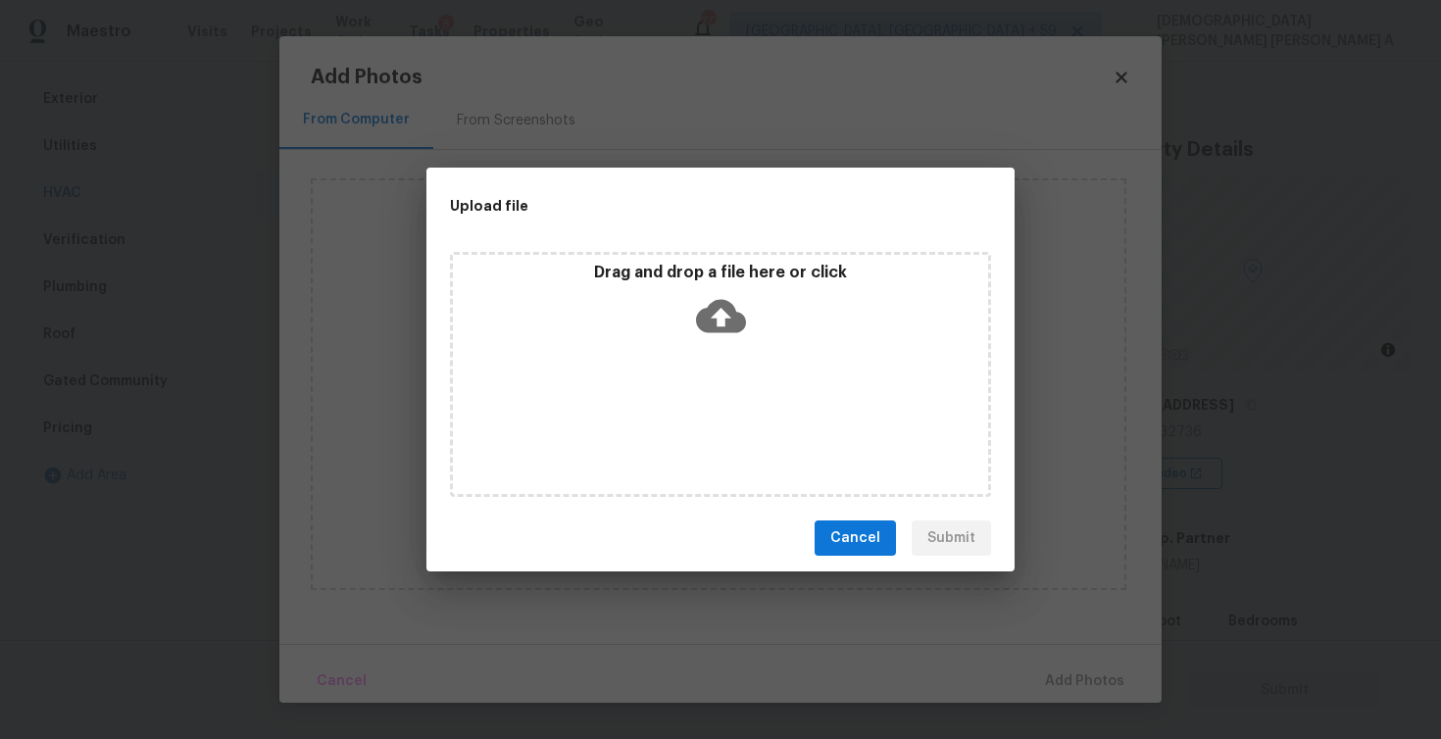
click at [761, 353] on div "Drag and drop a file here or click" at bounding box center [720, 374] width 541 height 245
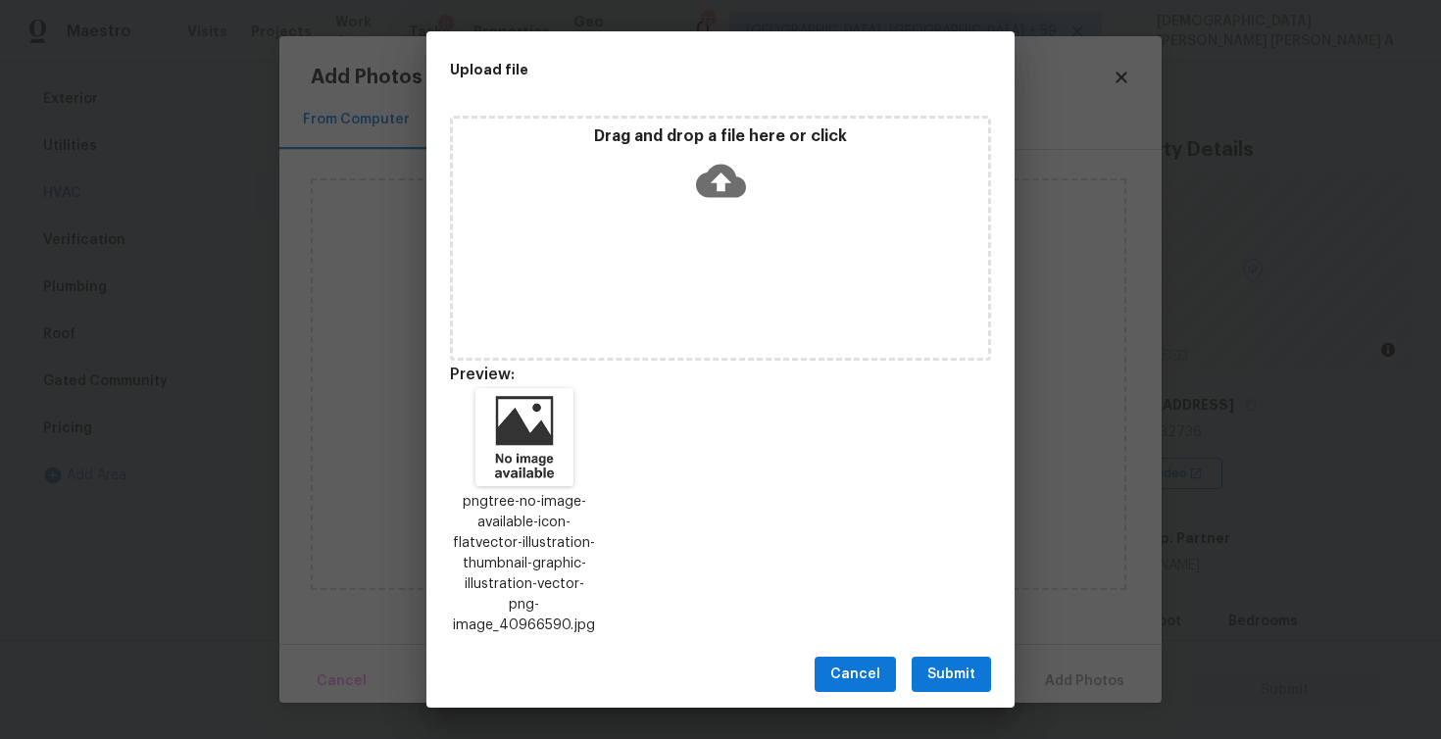
click at [931, 663] on span "Submit" at bounding box center [951, 675] width 48 height 25
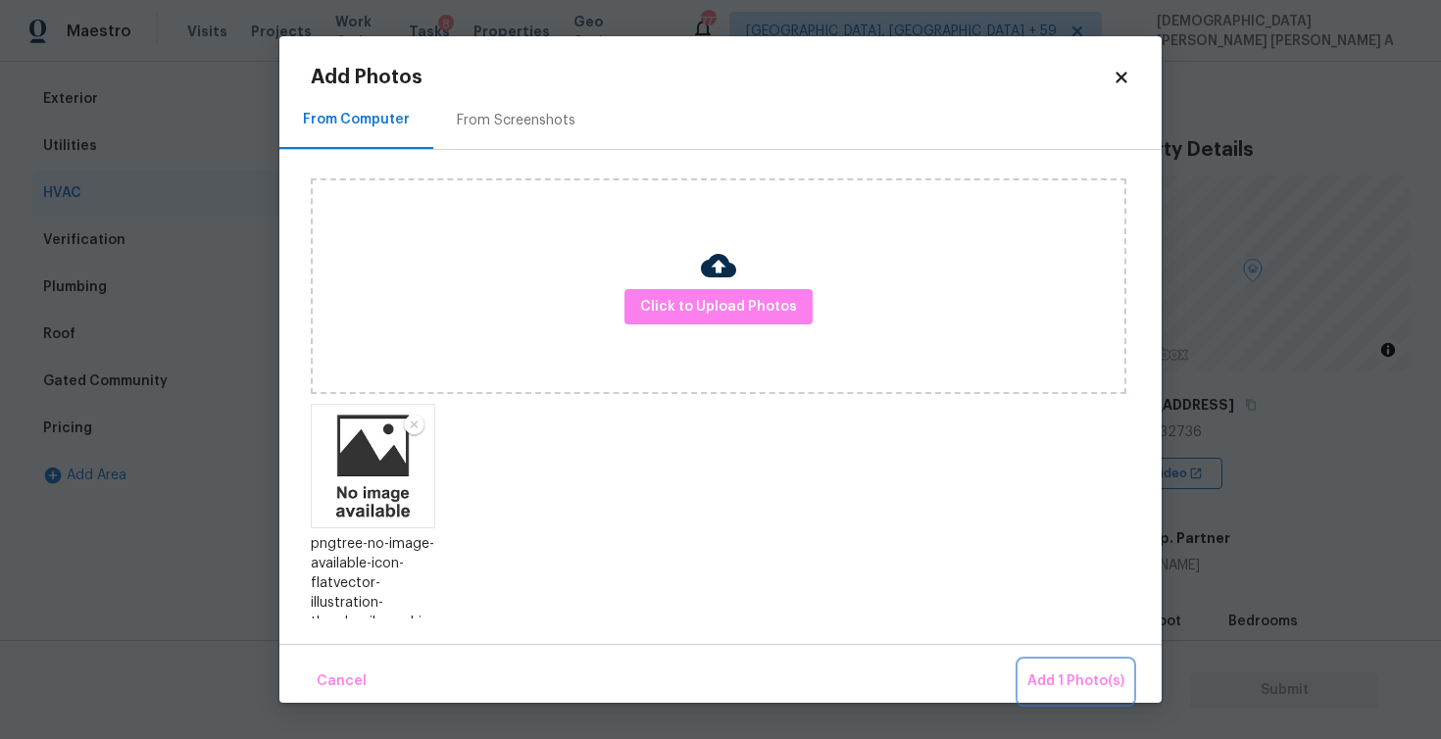
click at [1048, 673] on span "Add 1 Photo(s)" at bounding box center [1075, 682] width 97 height 25
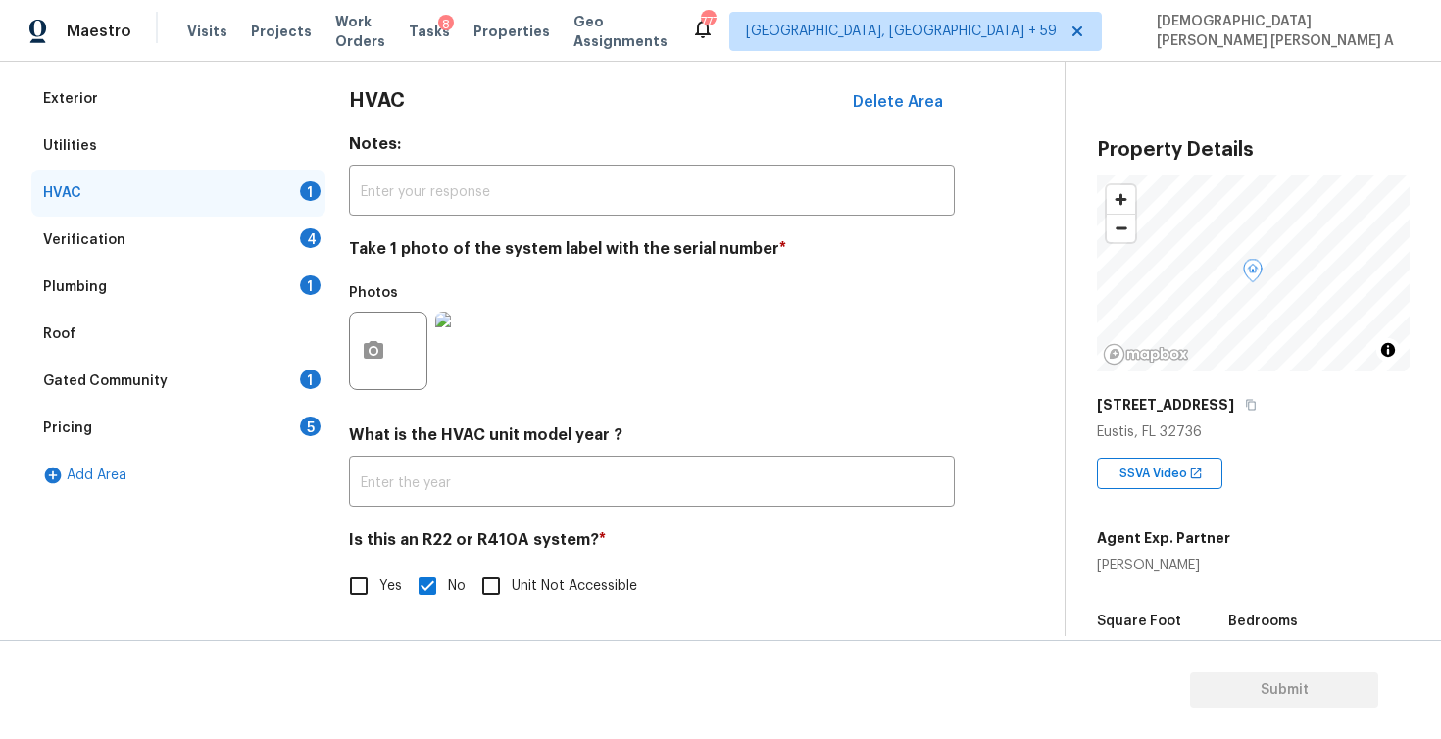
click at [250, 240] on div "Verification 4" at bounding box center [178, 240] width 294 height 47
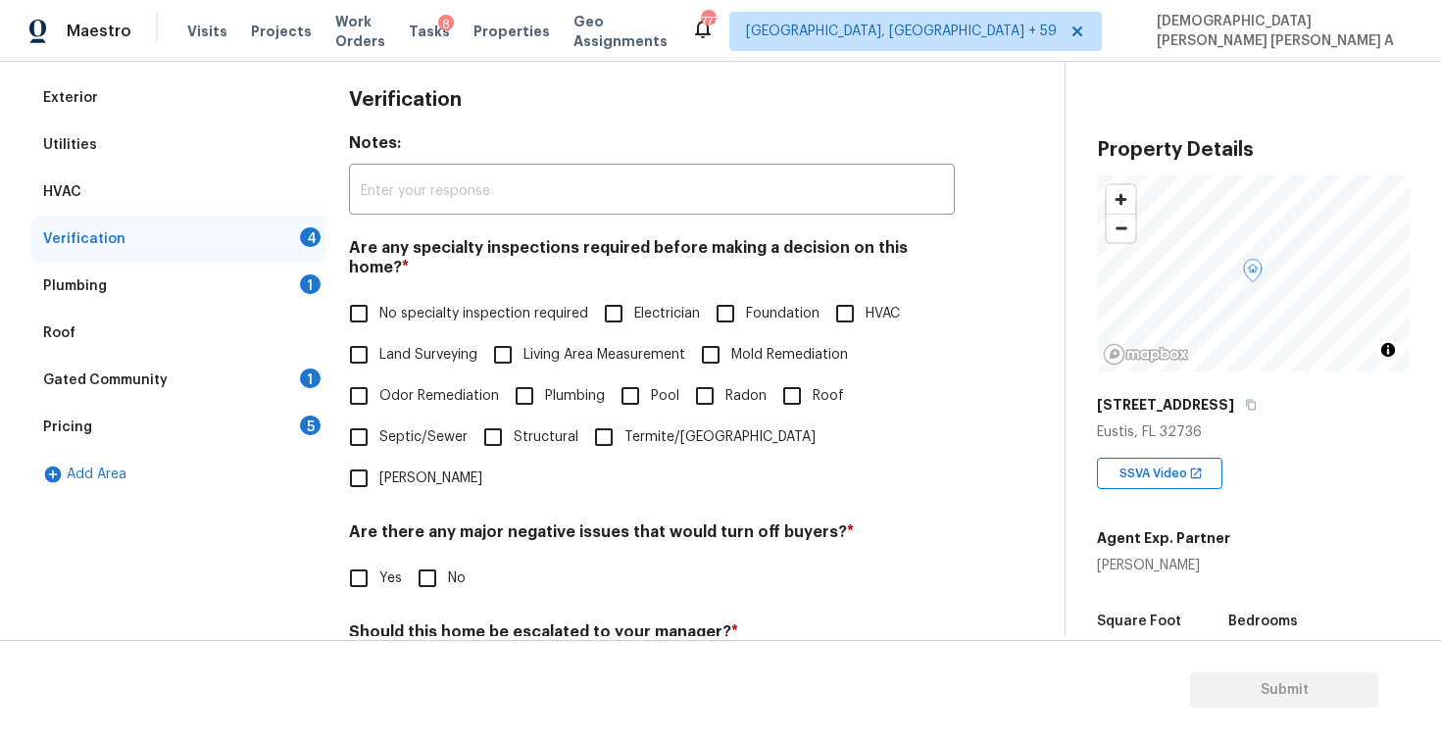
click at [355, 293] on input "No specialty inspection required" at bounding box center [358, 313] width 41 height 41
checkbox input "true"
click at [419, 558] on input "No" at bounding box center [427, 578] width 41 height 41
checkbox input "true"
click at [422, 660] on input "No" at bounding box center [427, 680] width 41 height 41
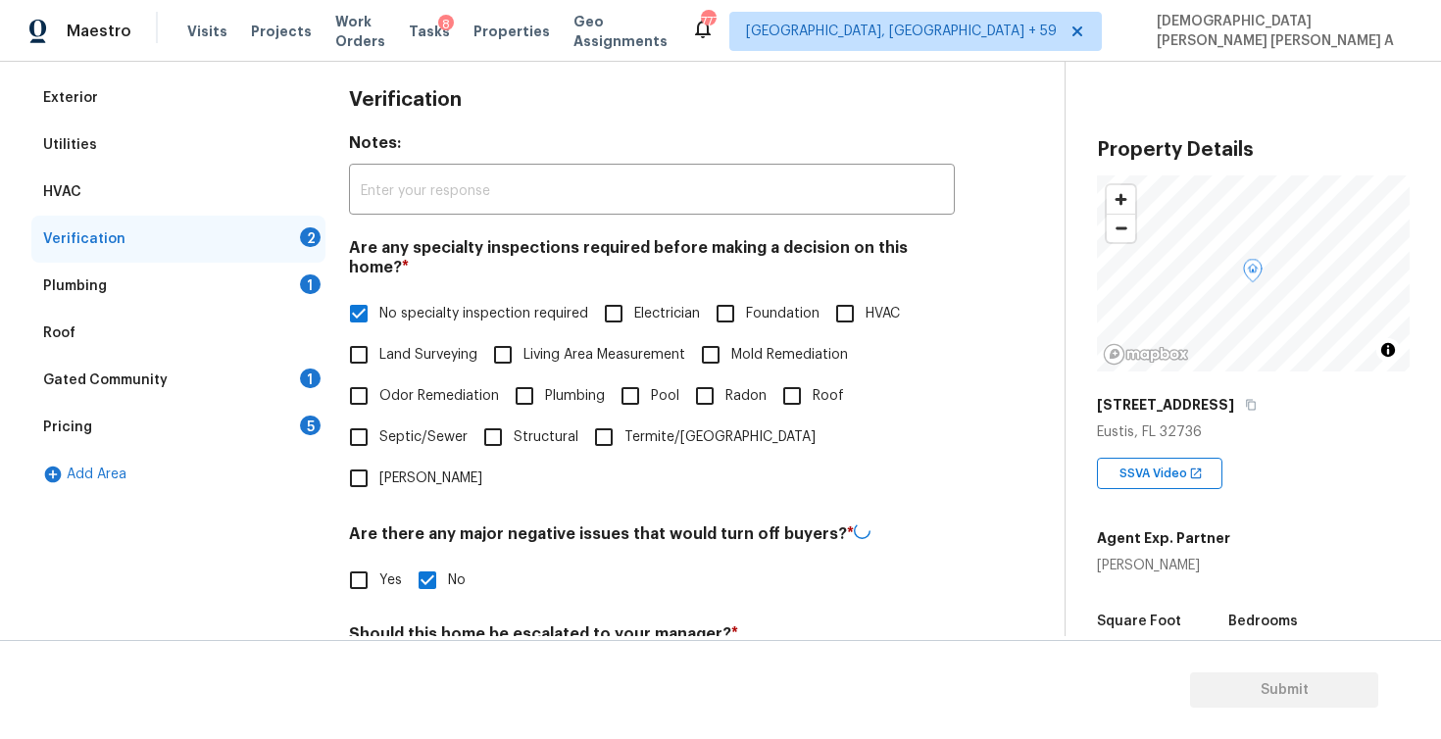
checkbox input "true"
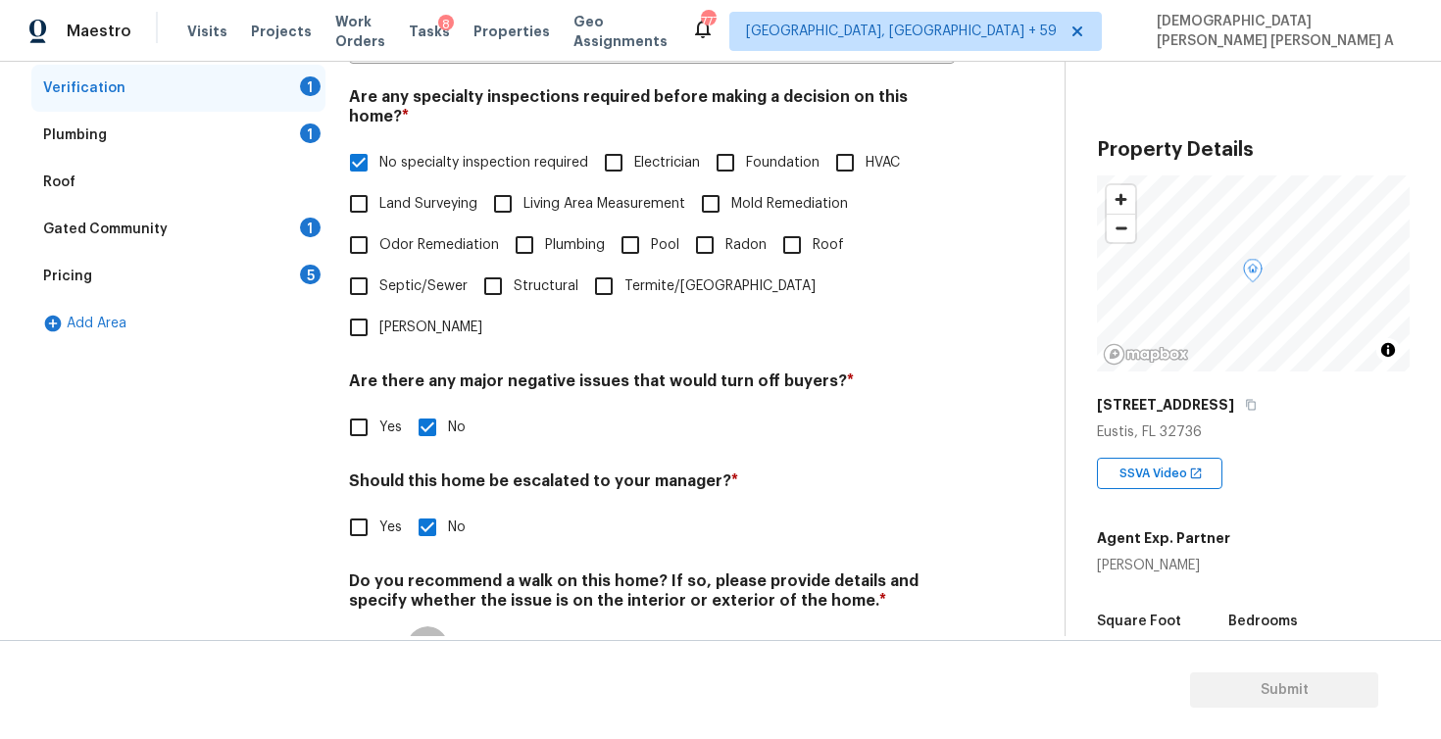
click at [437, 626] on input "No" at bounding box center [427, 646] width 41 height 41
checkbox input "true"
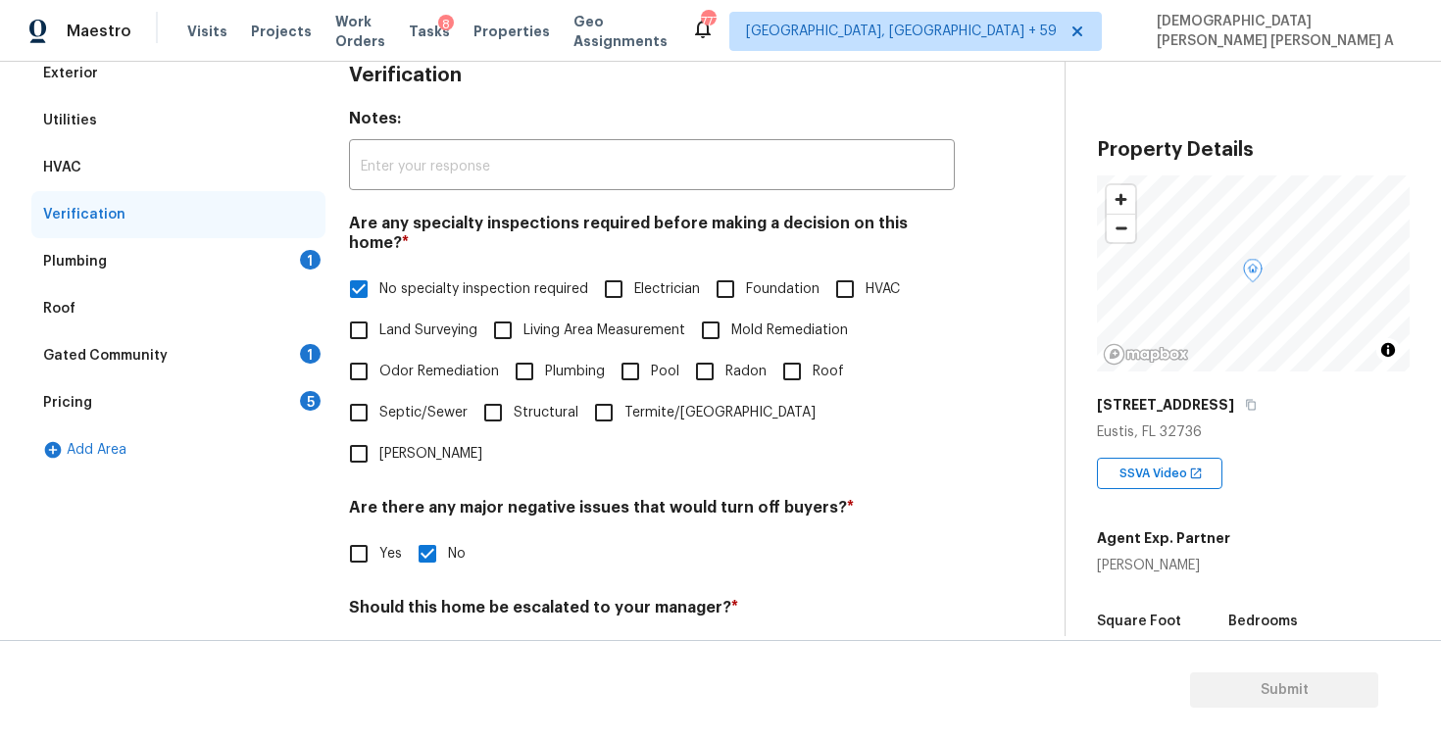
click at [184, 271] on div "Plumbing 1" at bounding box center [178, 261] width 294 height 47
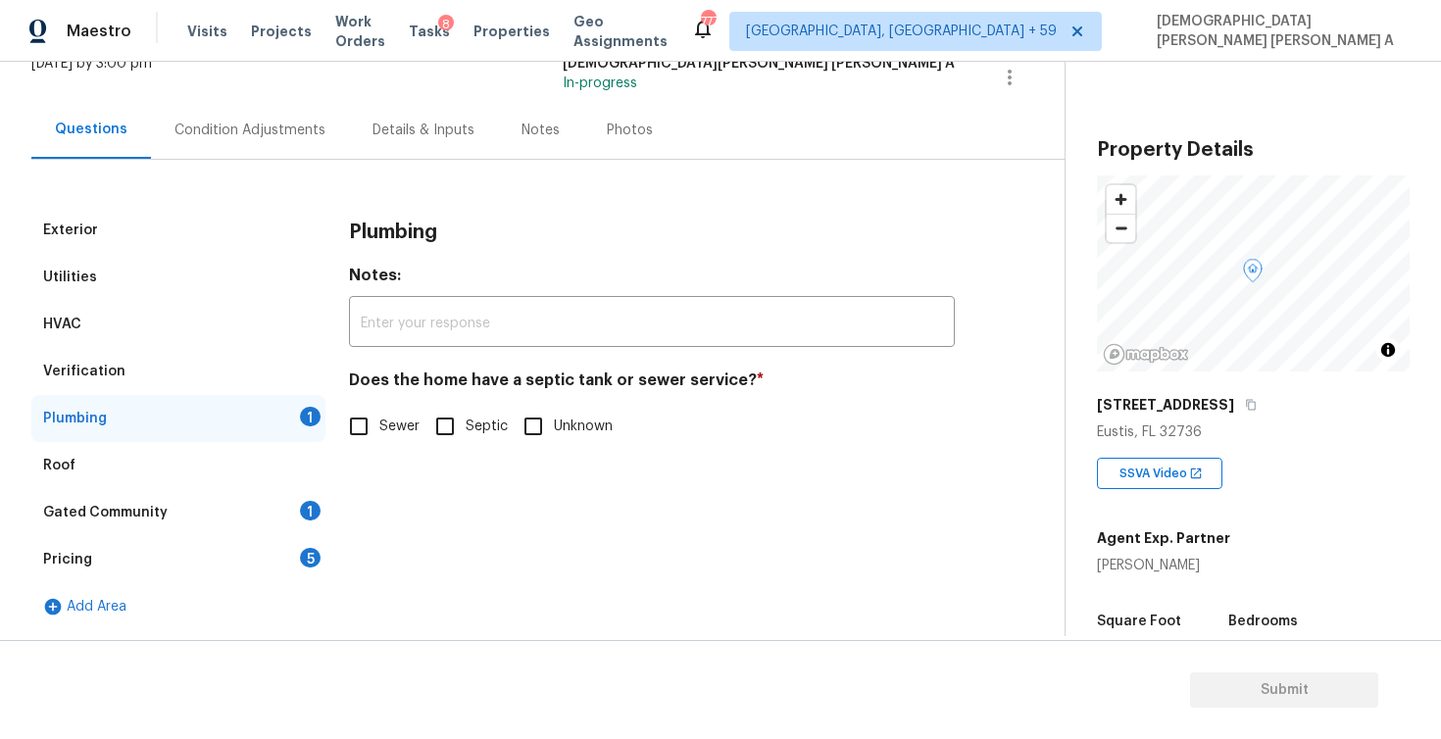
scroll to position [137, 0]
click at [446, 414] on input "Septic" at bounding box center [445, 426] width 41 height 41
checkbox input "true"
click at [251, 524] on div "Gated Community 1" at bounding box center [178, 512] width 294 height 47
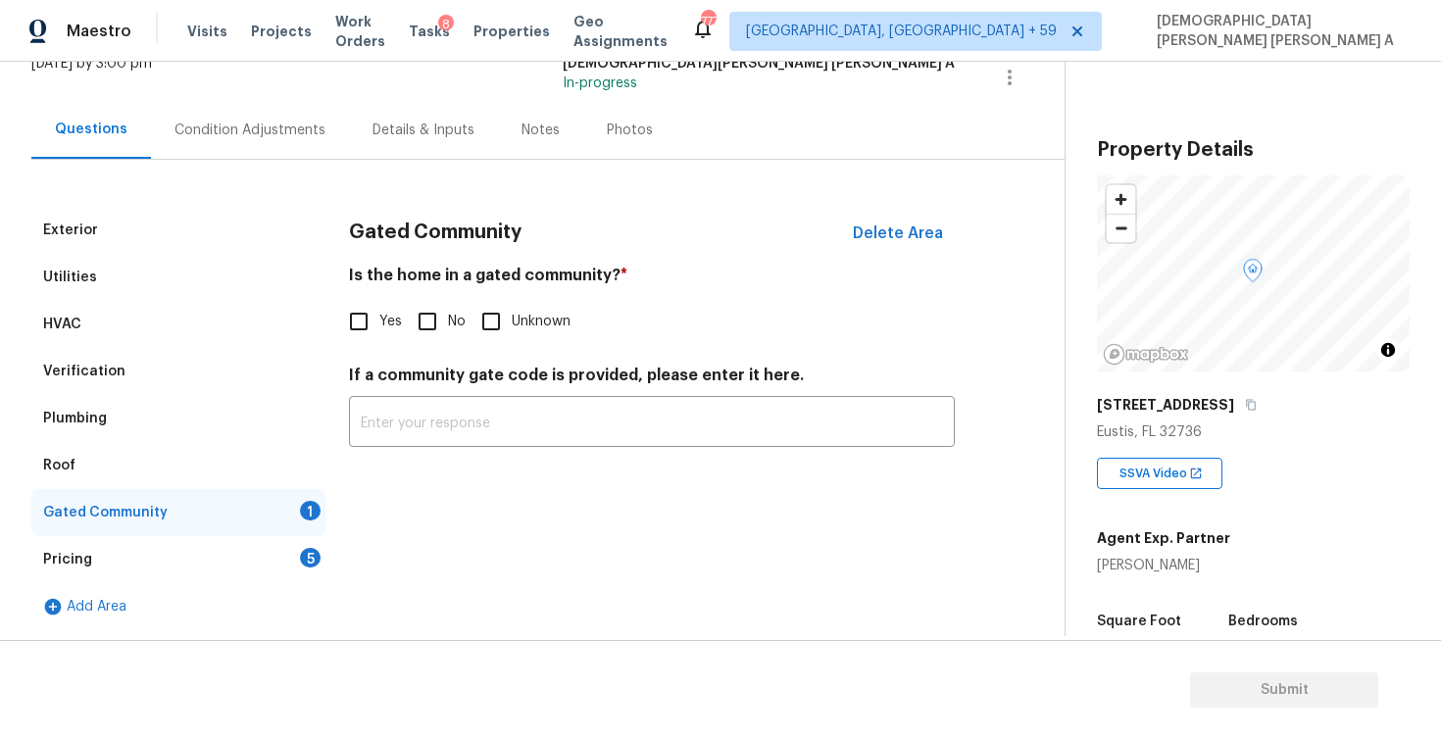
click at [422, 322] on input "No" at bounding box center [427, 321] width 41 height 41
checkbox input "true"
click at [209, 569] on div "Pricing 5" at bounding box center [178, 559] width 294 height 47
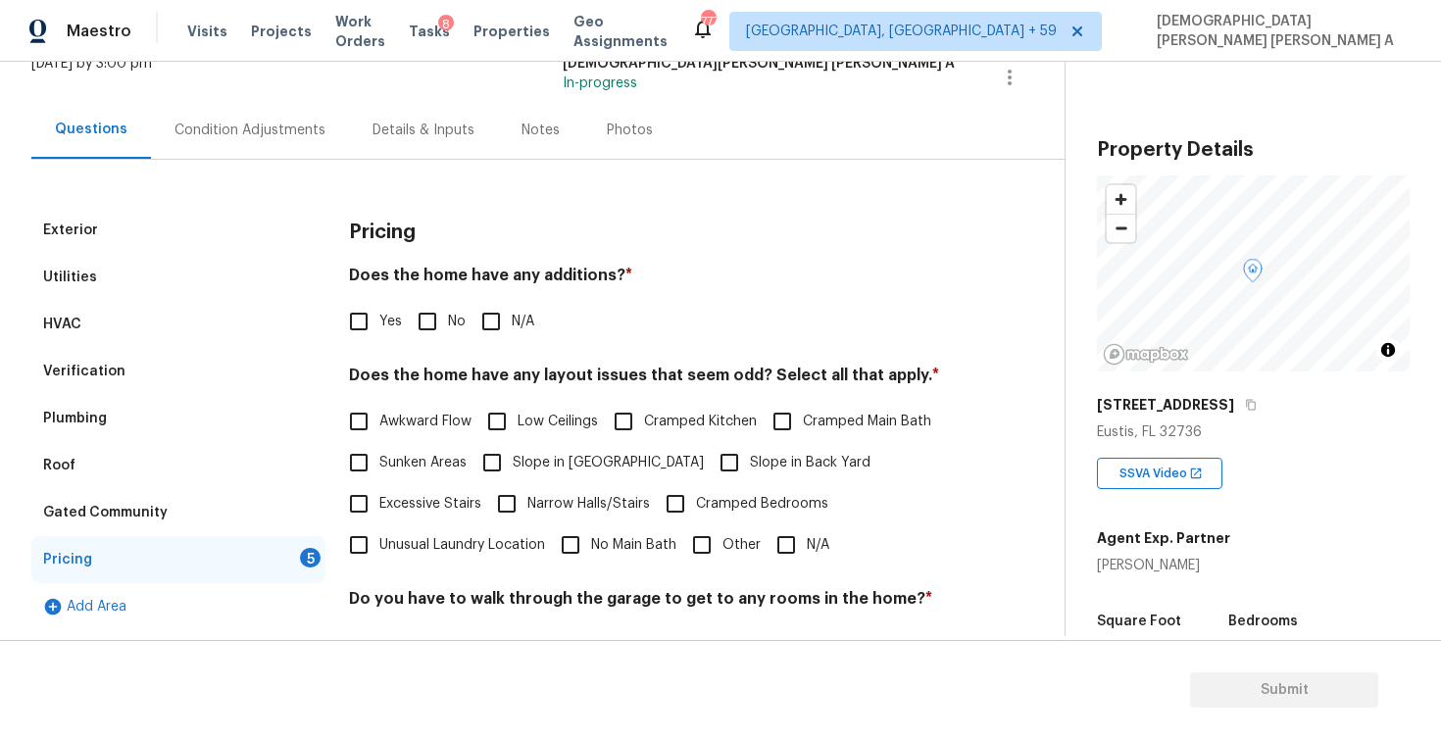
click at [428, 328] on input "No" at bounding box center [427, 321] width 41 height 41
checkbox input "true"
click at [797, 543] on input "N/A" at bounding box center [786, 545] width 41 height 41
checkbox input "true"
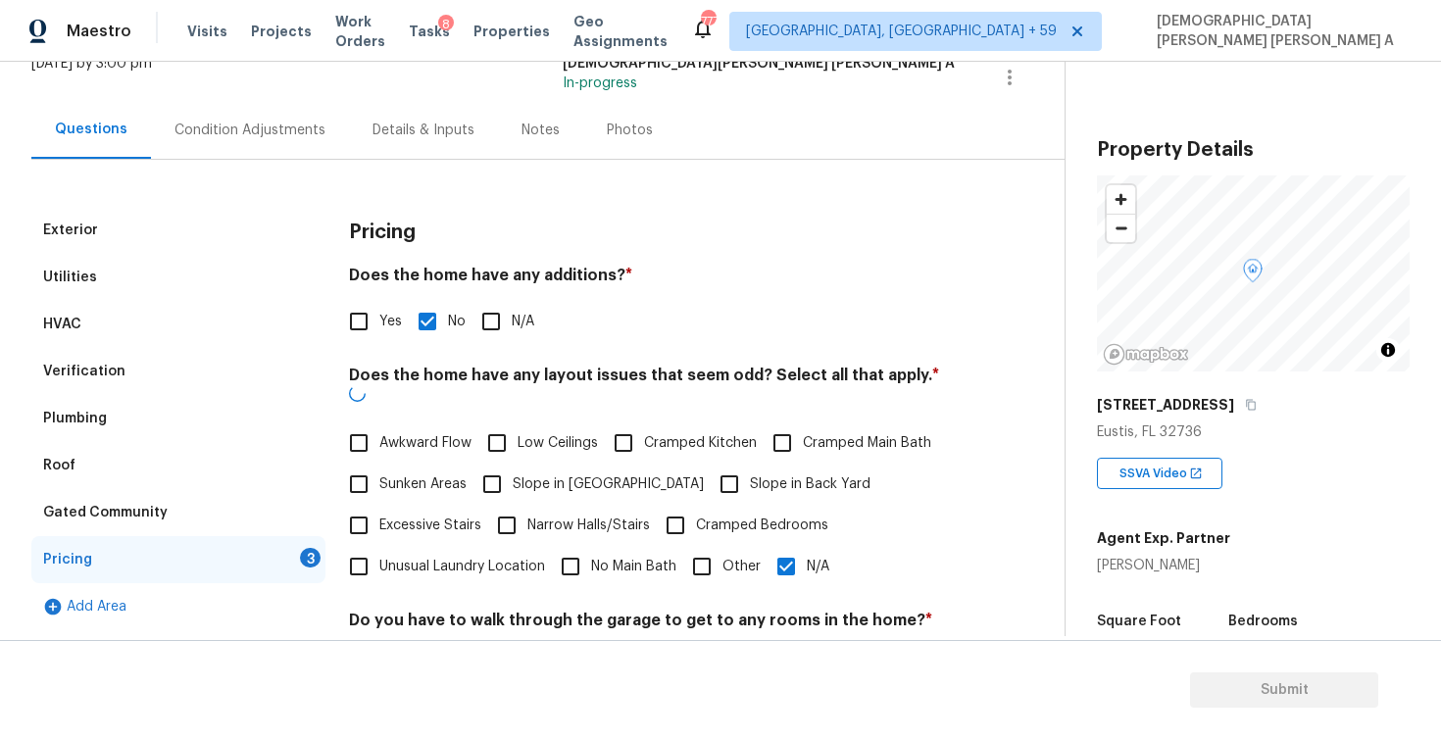
scroll to position [396, 0]
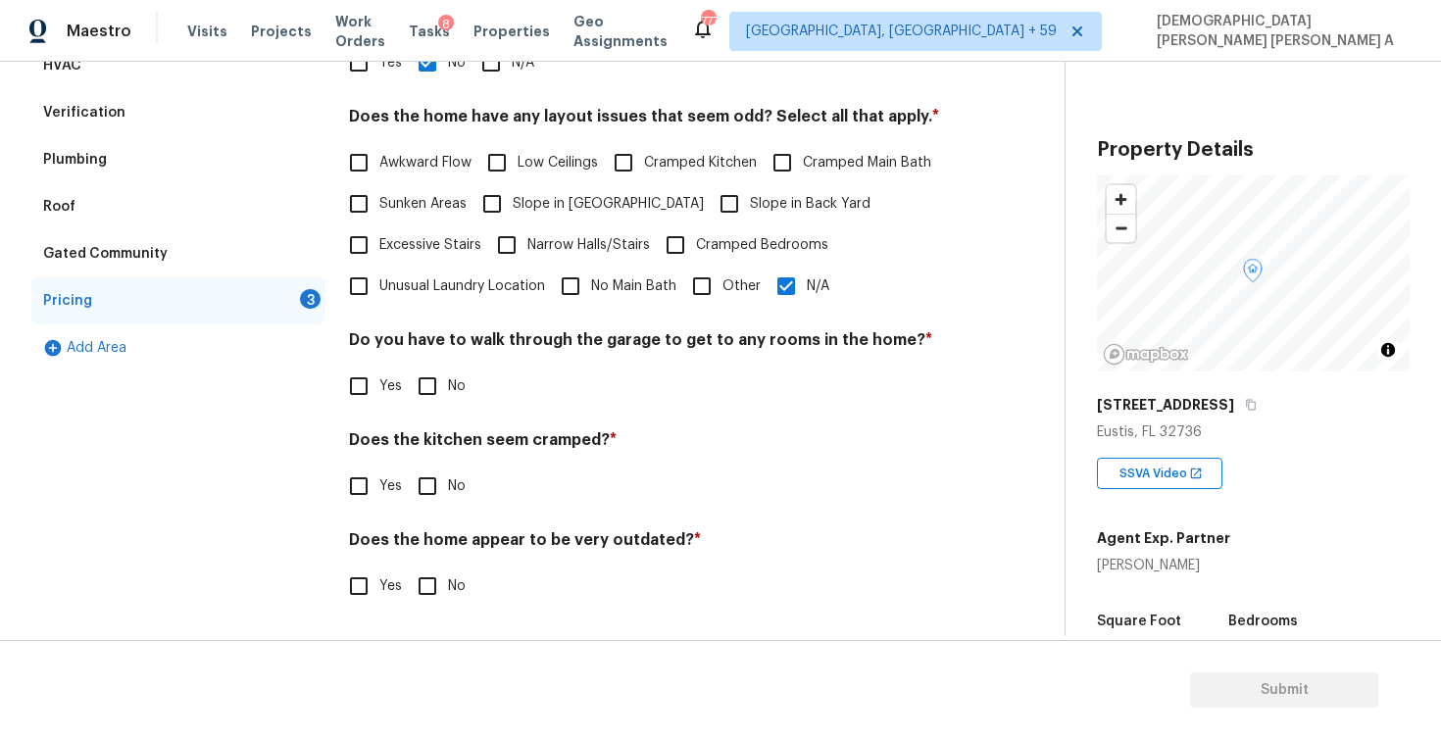
click at [427, 390] on input "No" at bounding box center [427, 386] width 41 height 41
checkbox input "true"
click at [428, 485] on input "No" at bounding box center [427, 486] width 41 height 41
checkbox input "true"
click at [428, 577] on input "No" at bounding box center [427, 586] width 41 height 41
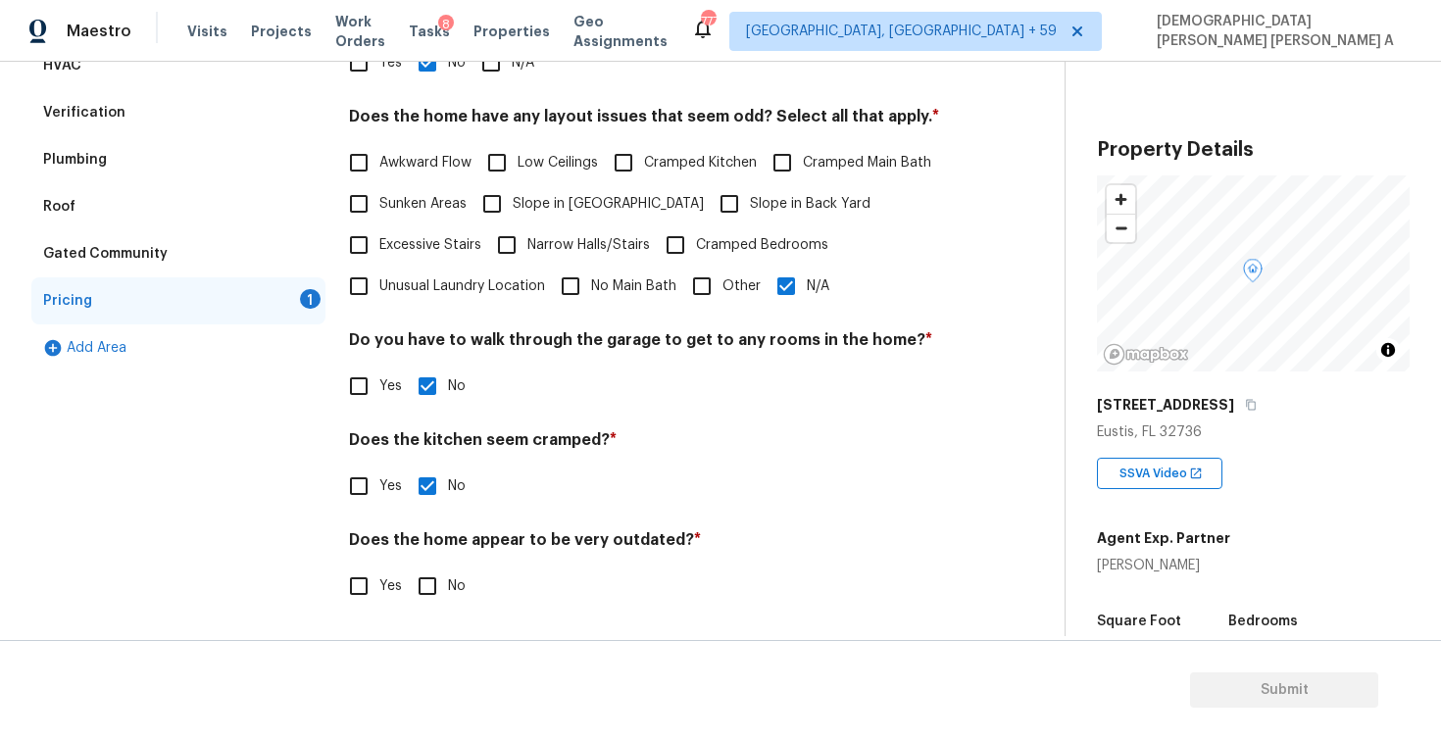
checkbox input "true"
click at [170, 111] on div "Verification" at bounding box center [178, 112] width 294 height 47
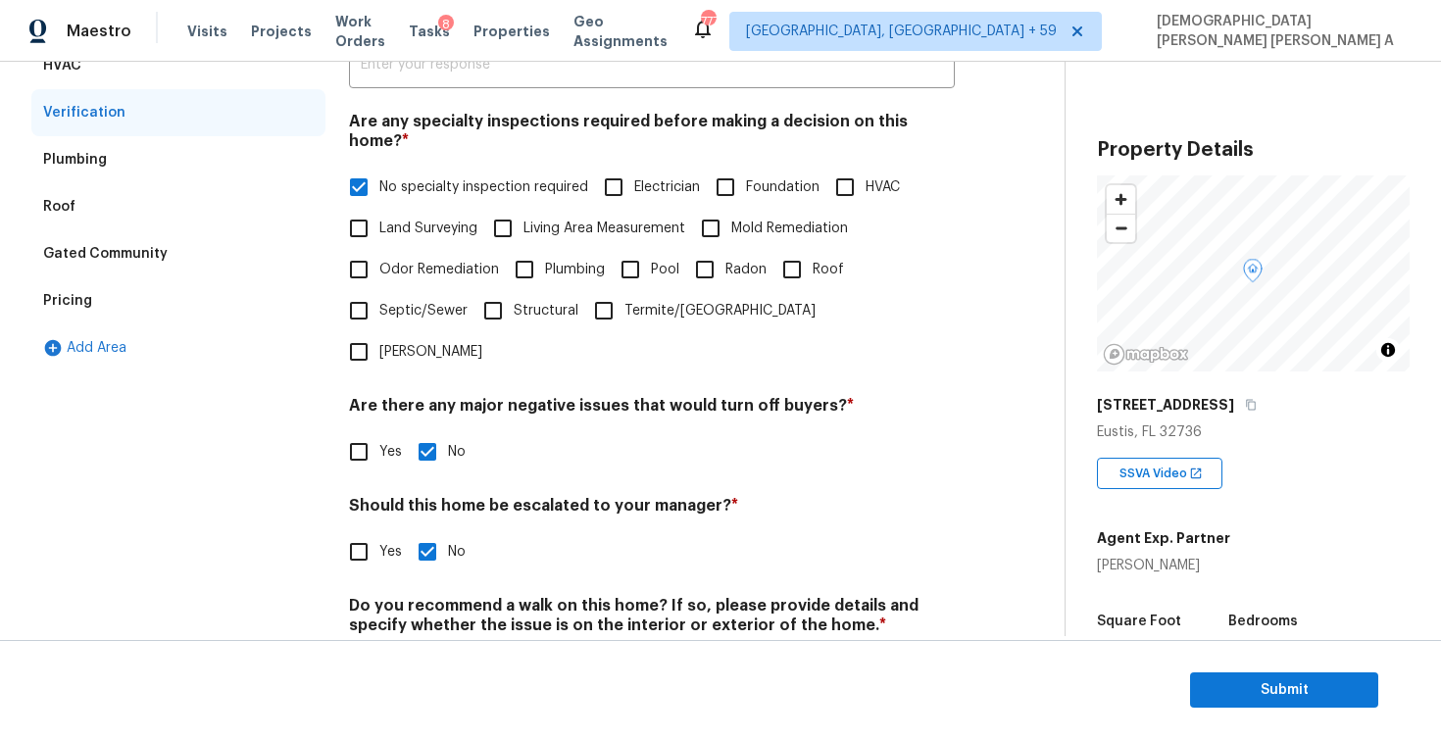
scroll to position [421, 0]
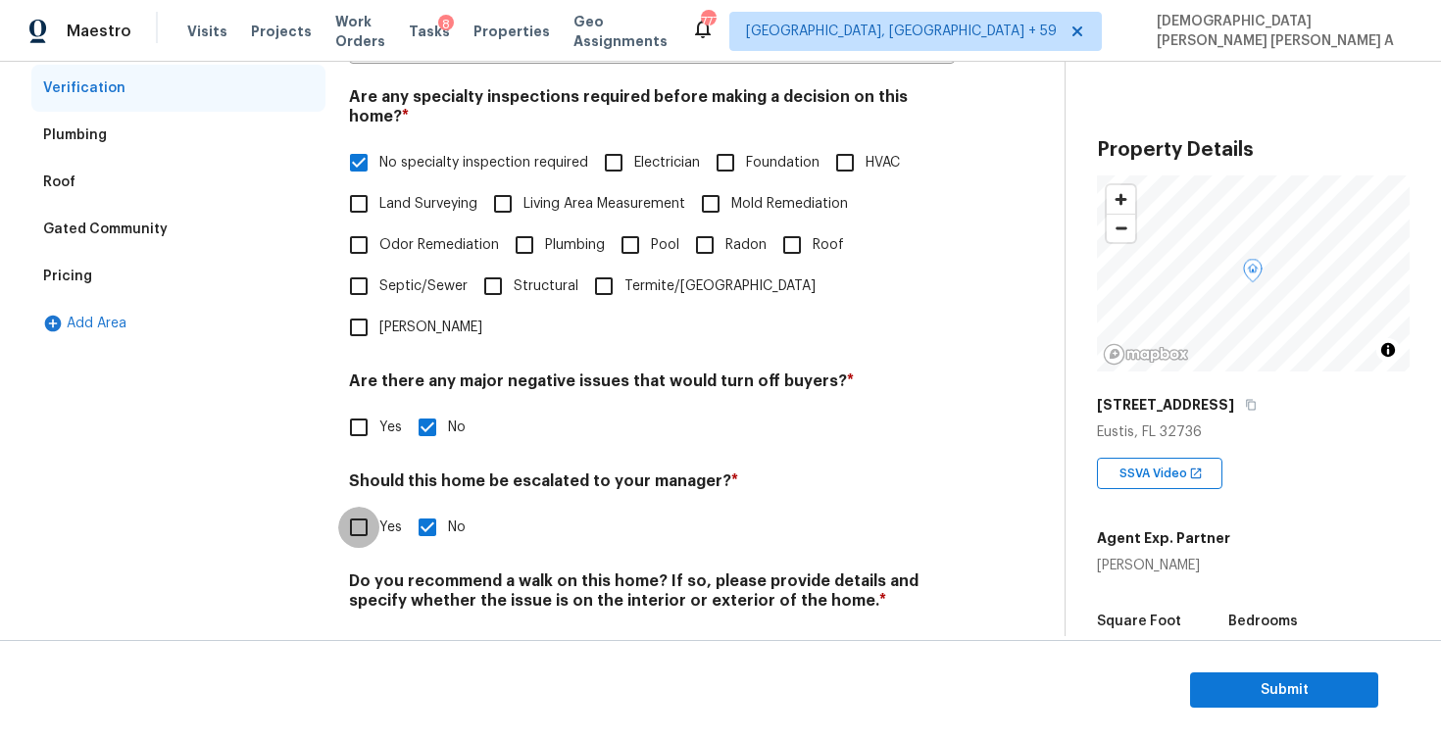
click at [359, 507] on input "Yes" at bounding box center [358, 527] width 41 height 41
checkbox input "true"
checkbox input "false"
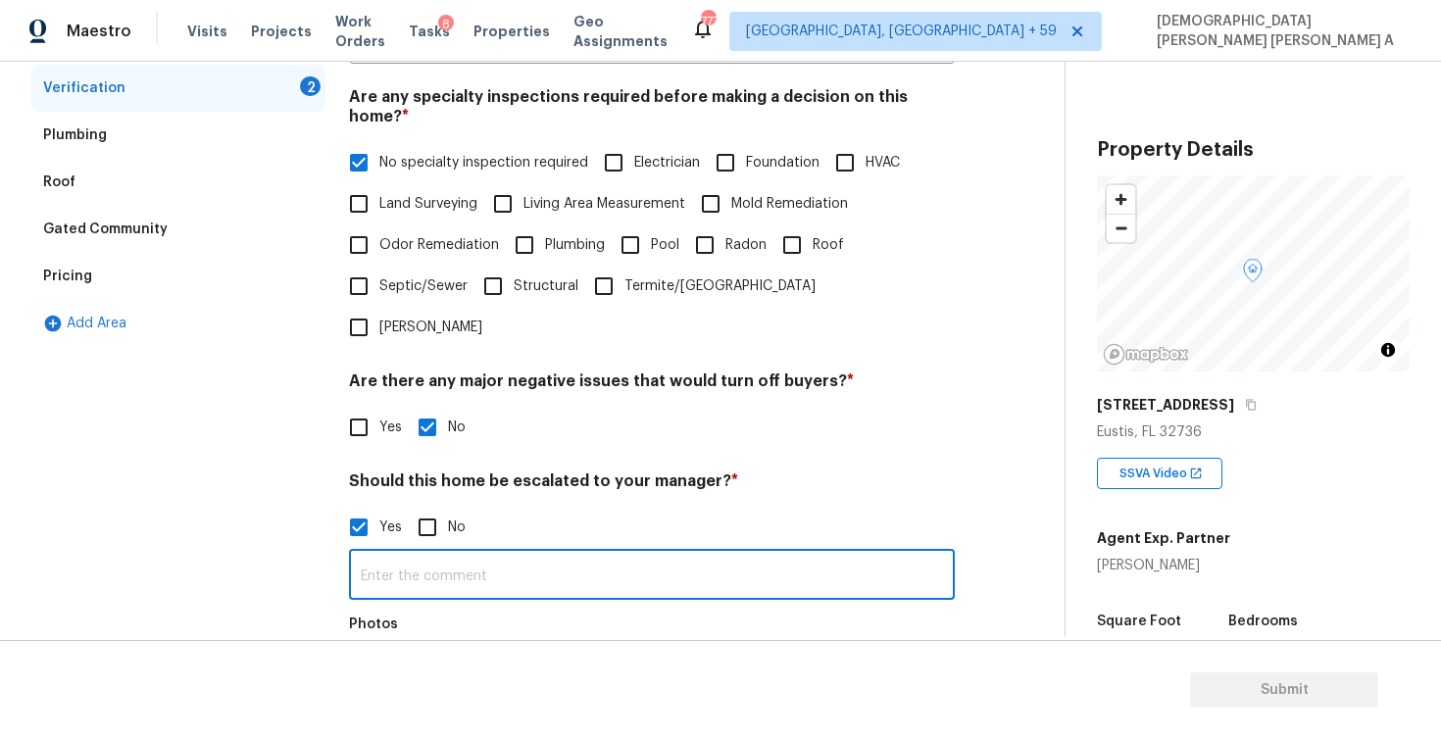
click at [438, 554] on input "text" at bounding box center [652, 577] width 606 height 46
type input "This is an ALA property"
click at [350, 643] on div at bounding box center [388, 682] width 78 height 78
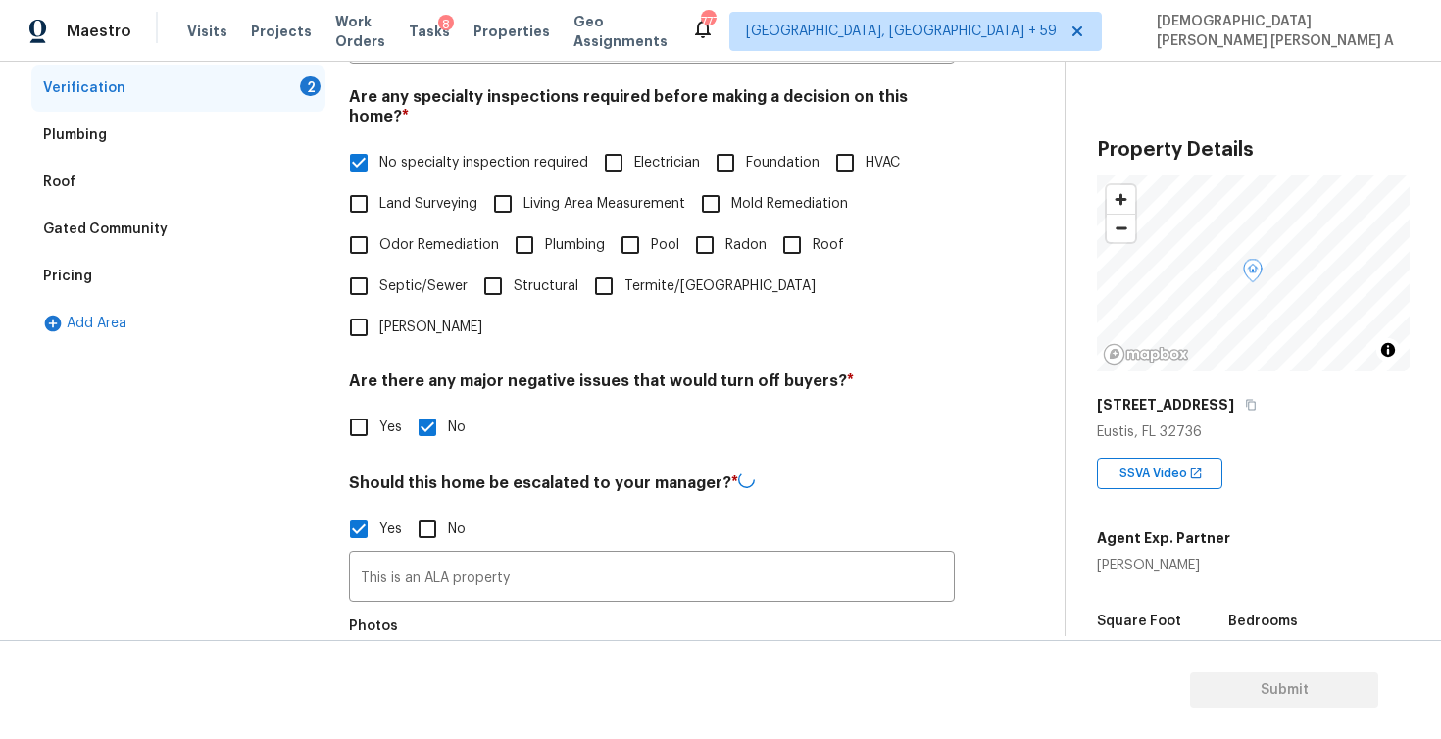
click at [375, 646] on button "button" at bounding box center [373, 684] width 47 height 76
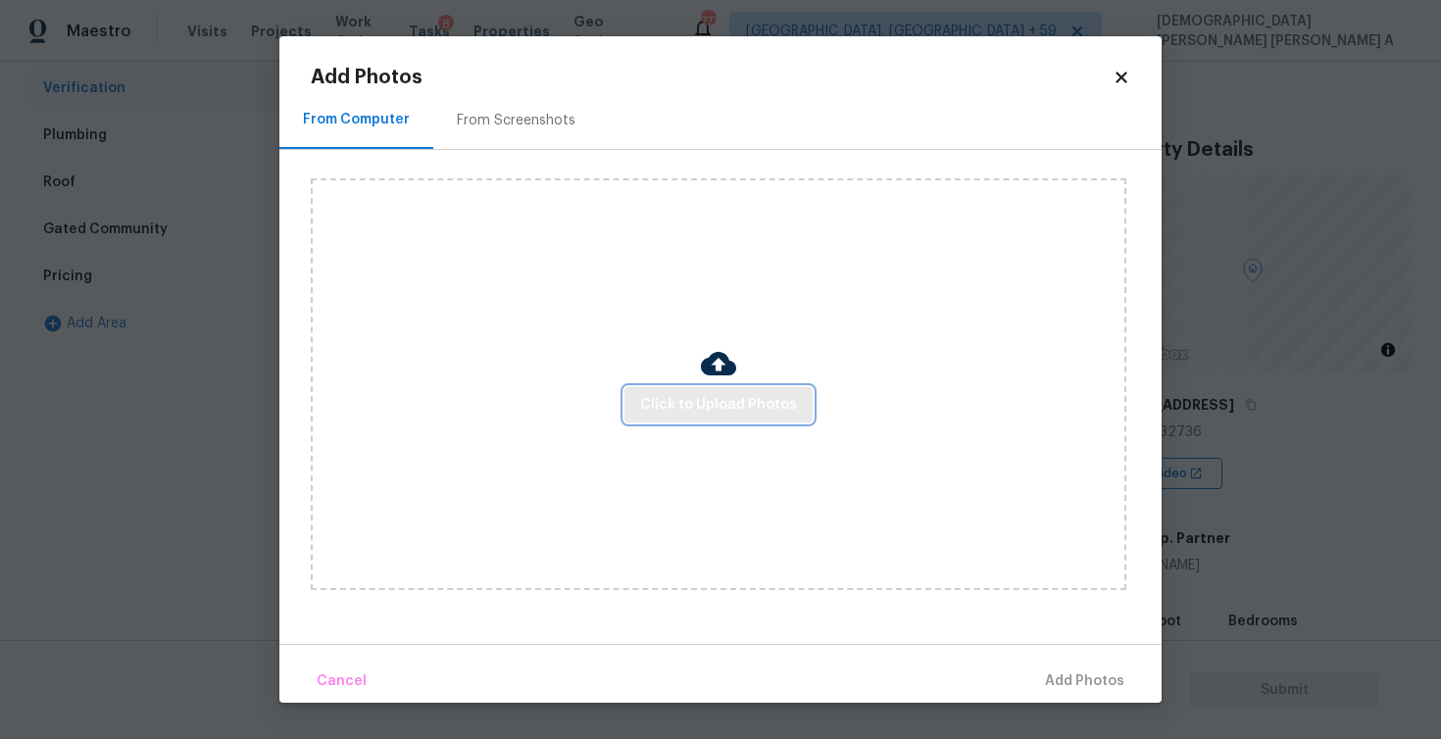
click at [694, 408] on span "Click to Upload Photos" at bounding box center [718, 405] width 157 height 25
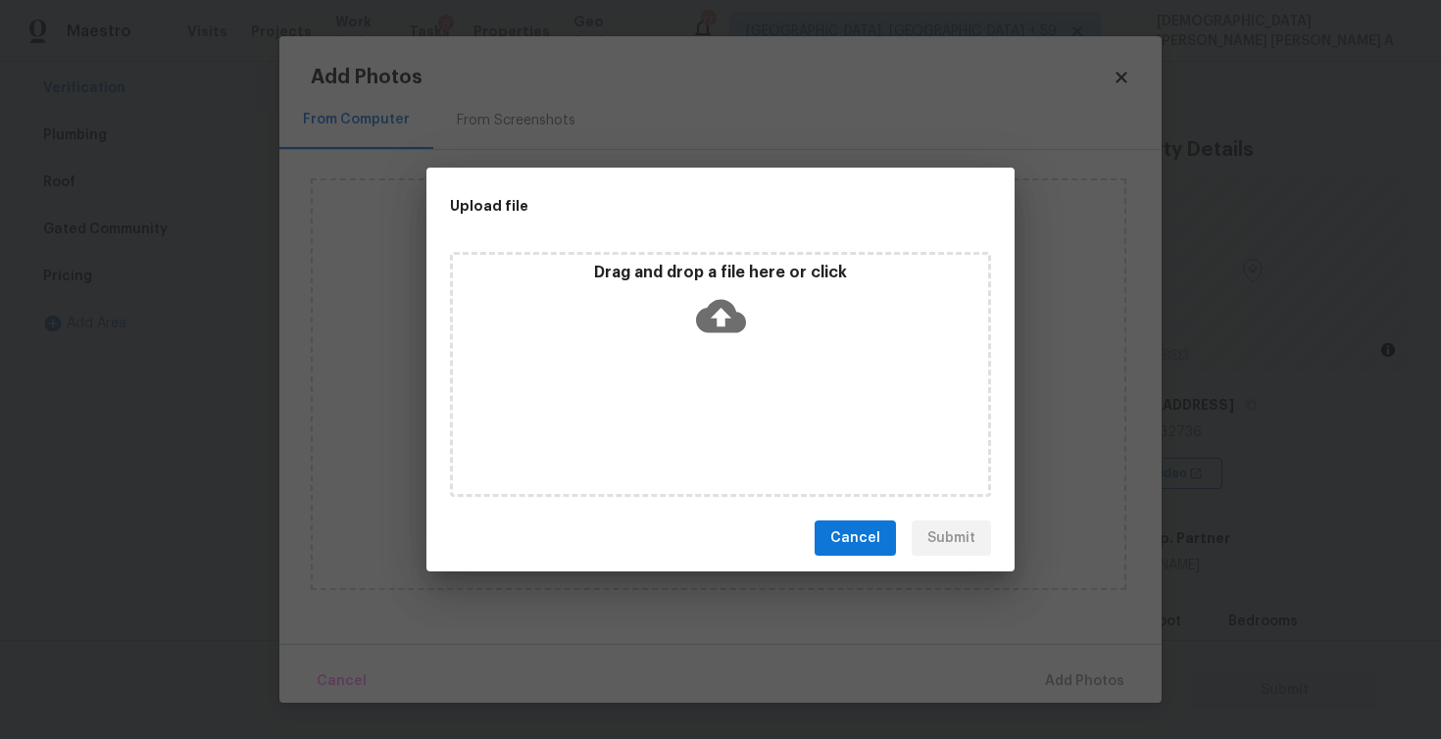
click at [728, 324] on icon at bounding box center [721, 316] width 50 height 33
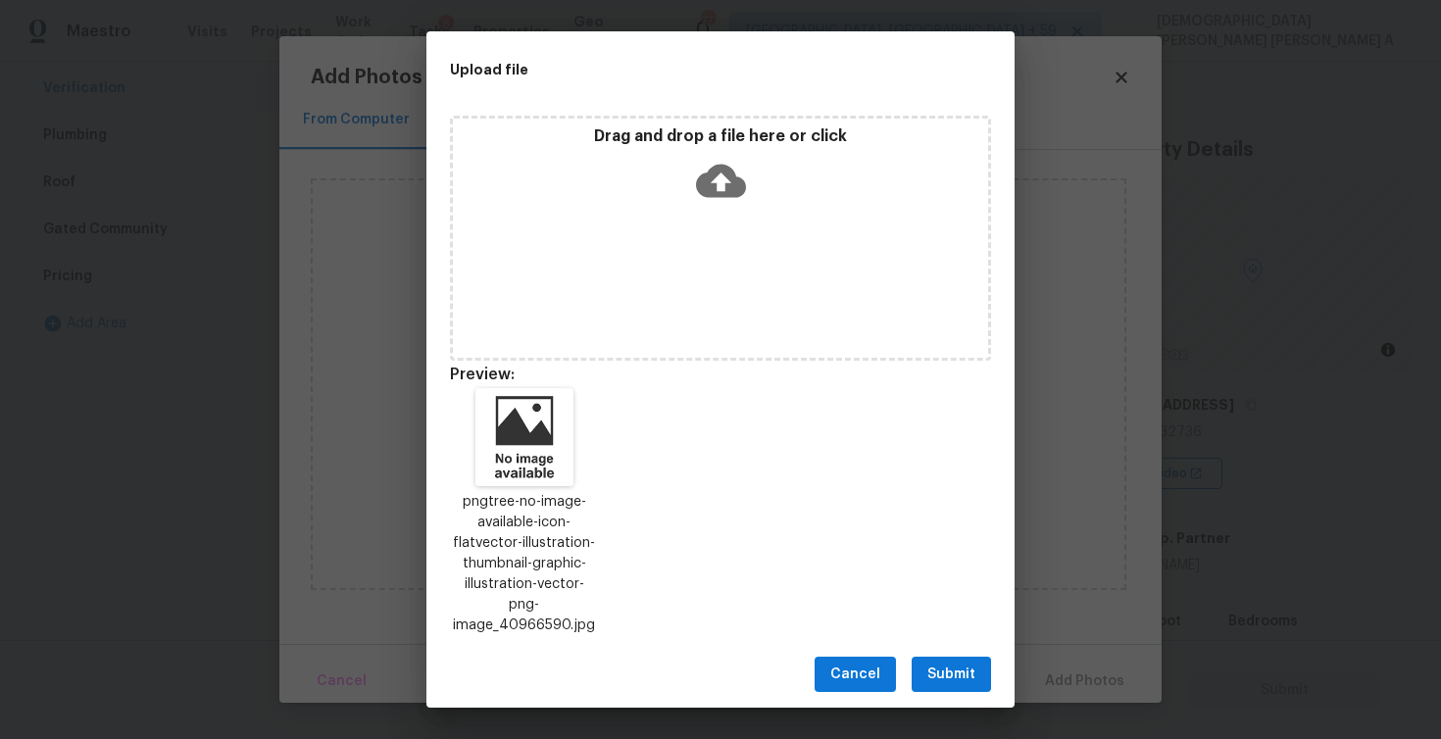
click at [938, 657] on button "Submit" at bounding box center [951, 675] width 79 height 36
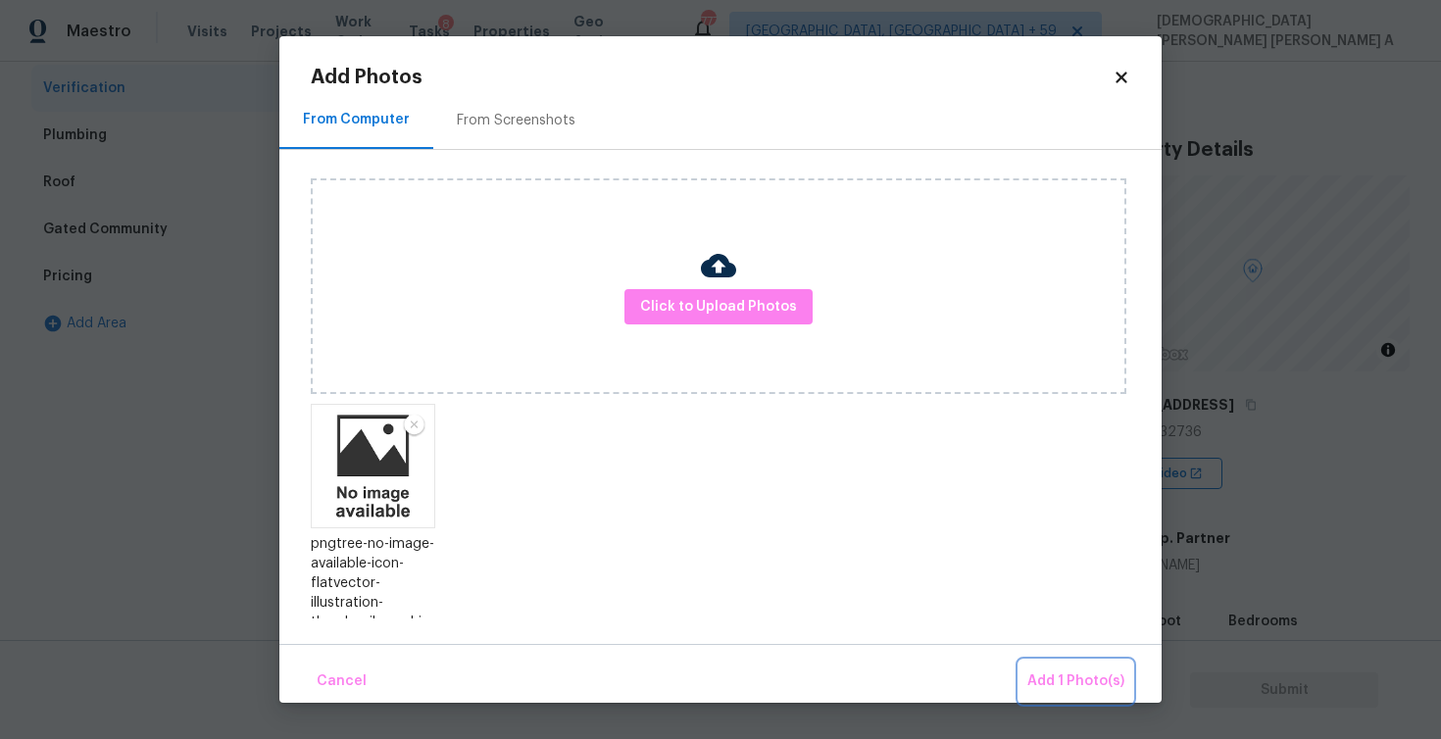
click at [1046, 667] on button "Add 1 Photo(s)" at bounding box center [1076, 682] width 113 height 42
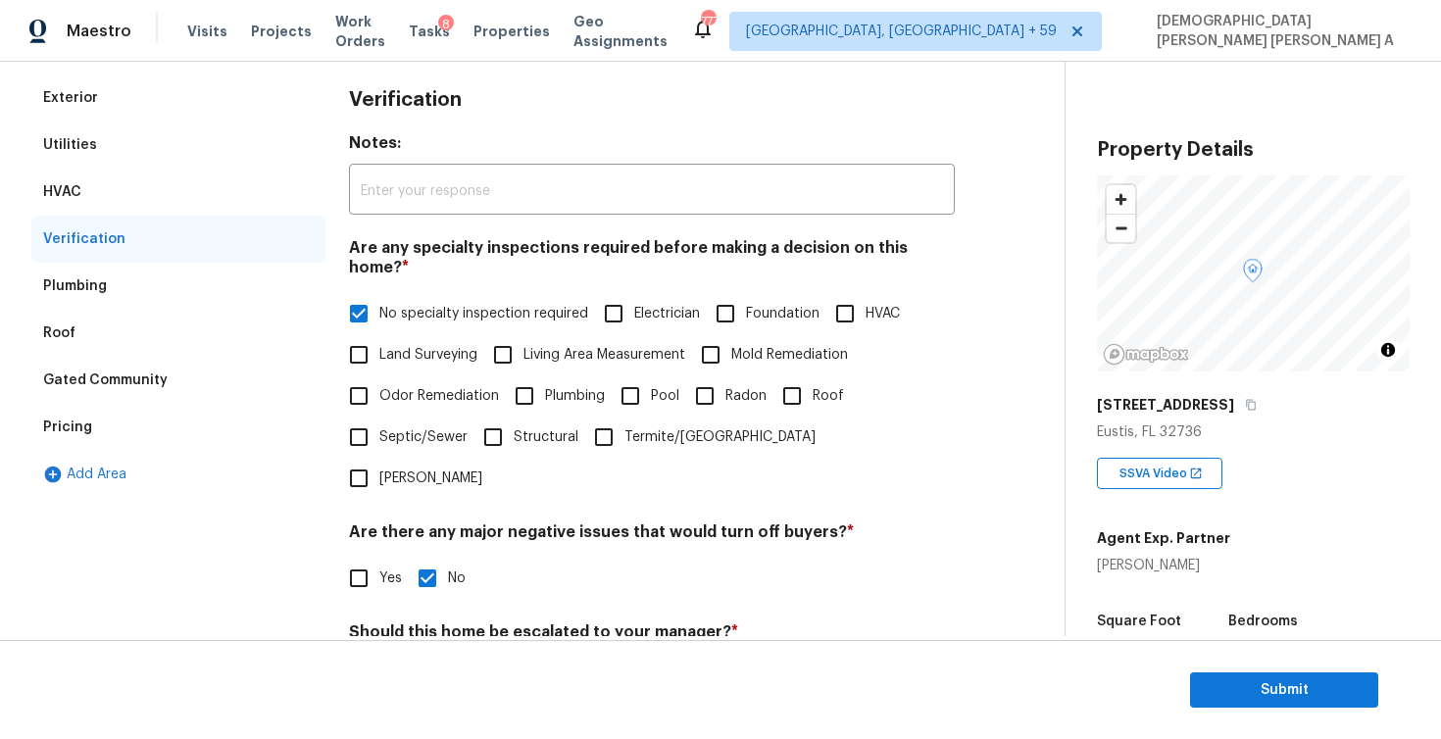
scroll to position [0, 0]
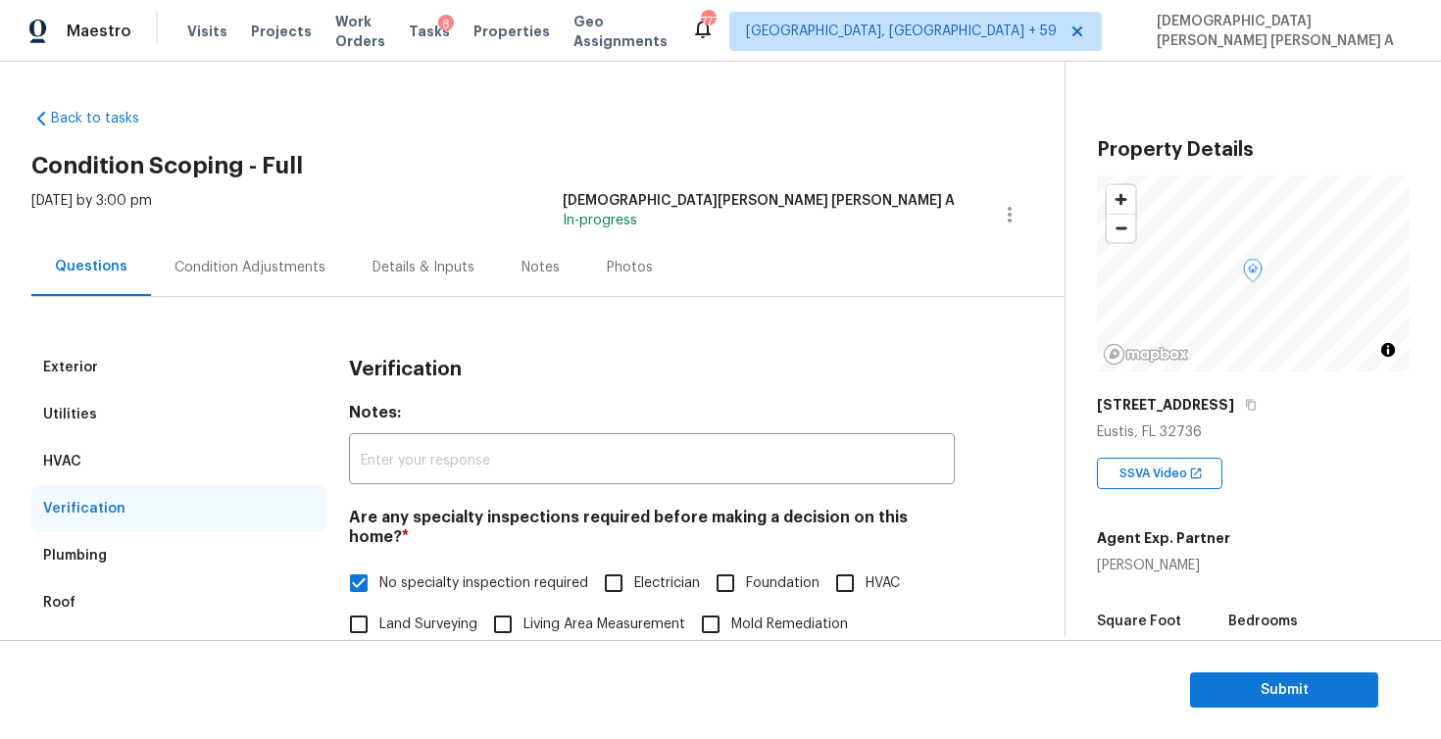
click at [205, 273] on div "Condition Adjustments" at bounding box center [250, 268] width 151 height 20
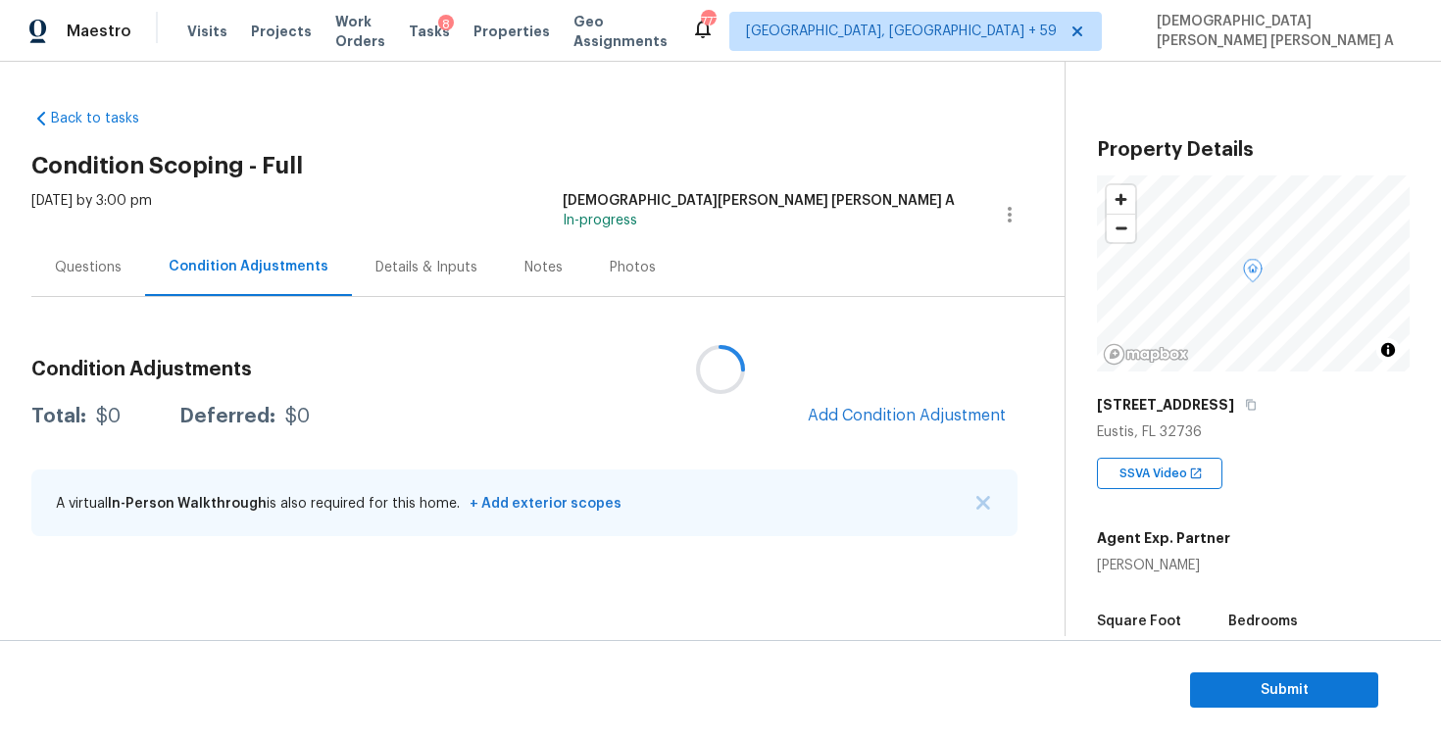
click at [612, 272] on div at bounding box center [720, 369] width 1441 height 739
click at [610, 269] on div "Photos" at bounding box center [633, 268] width 46 height 20
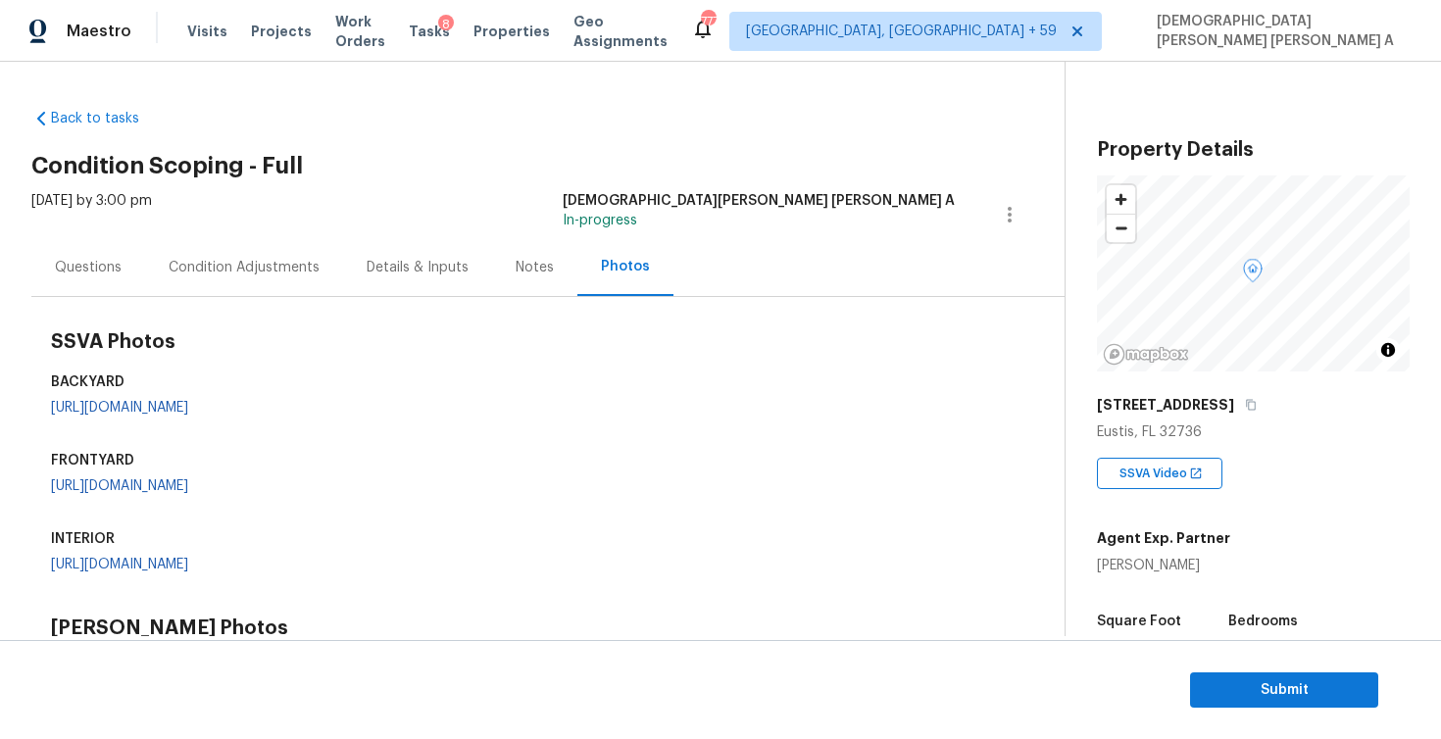
scroll to position [618, 0]
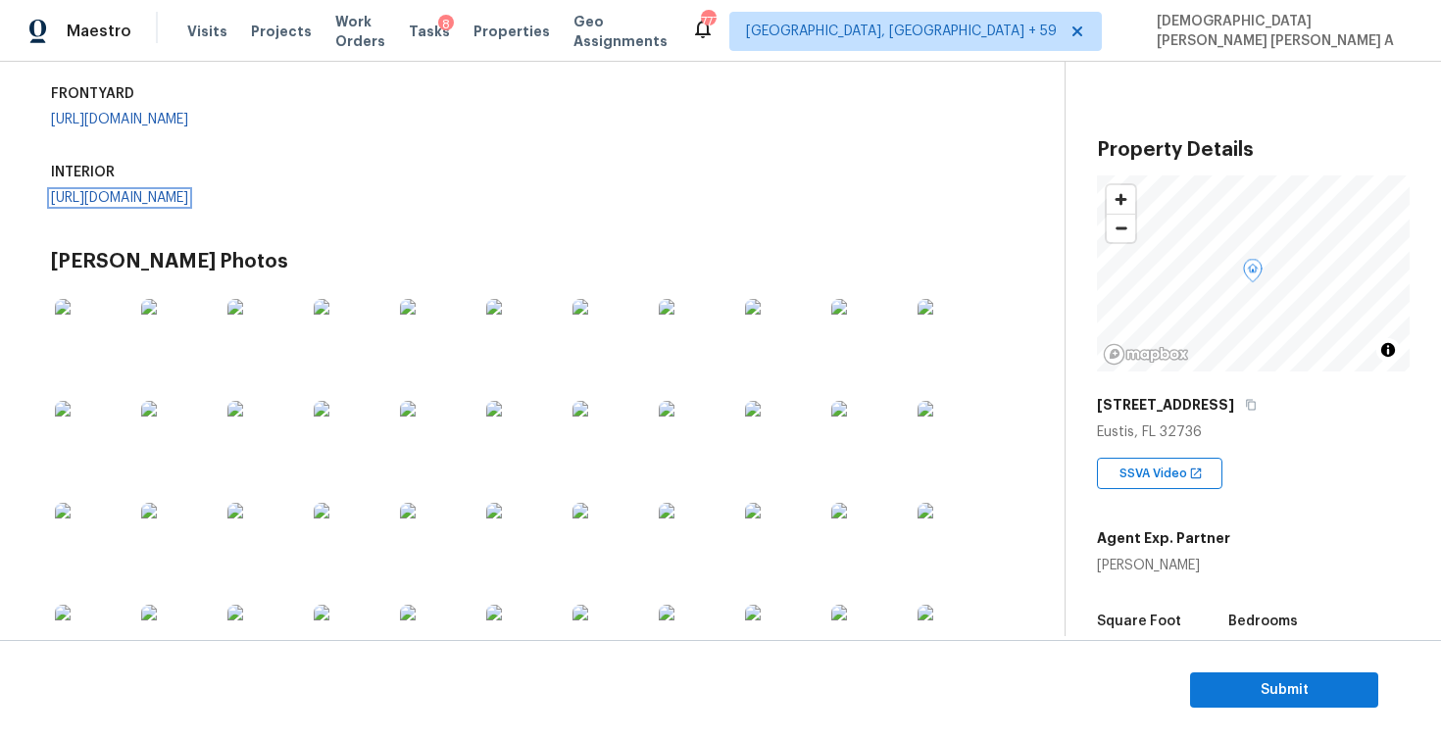
scroll to position [302, 0]
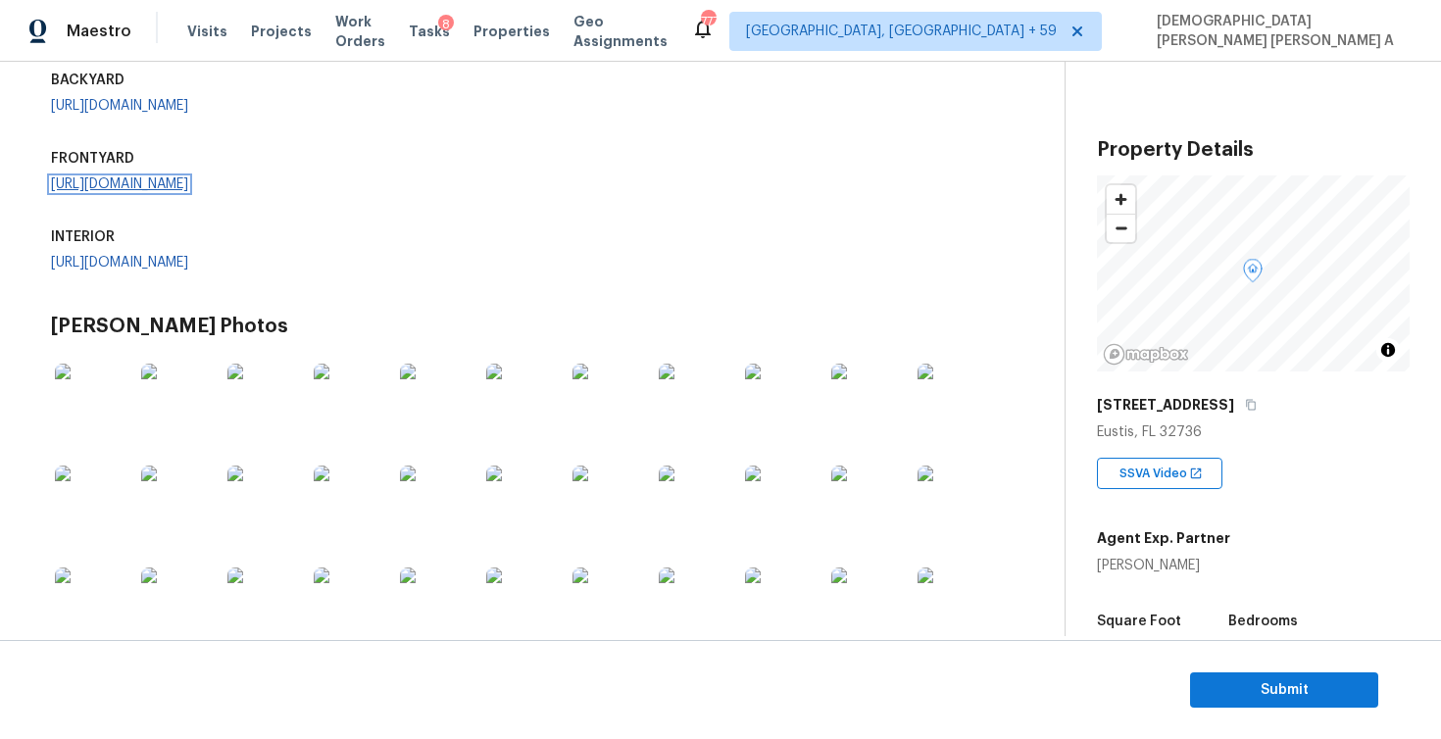
click at [188, 191] on link "https://opendoor-admin-client-upload-production.s3.amazonaws.com/uploads/Cake/S…" at bounding box center [119, 184] width 137 height 14
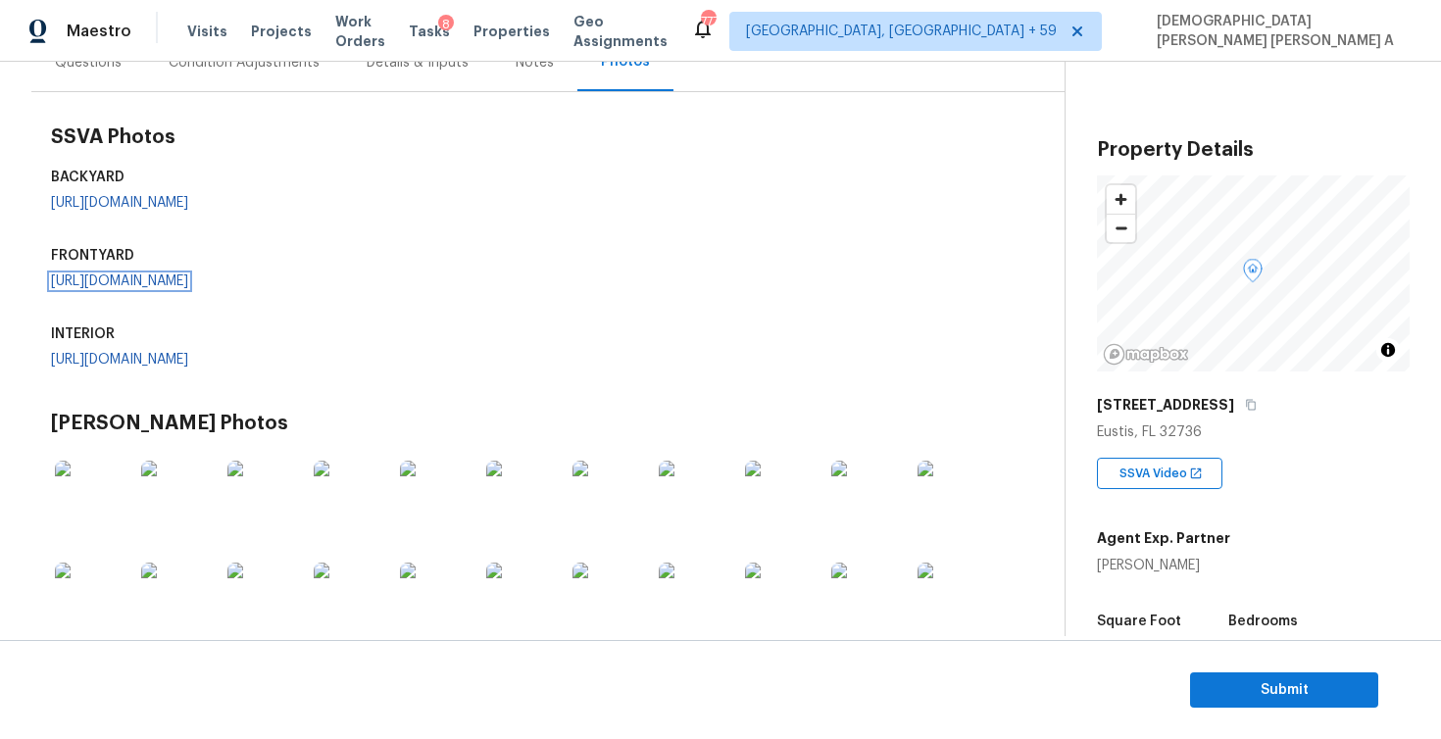
scroll to position [138, 0]
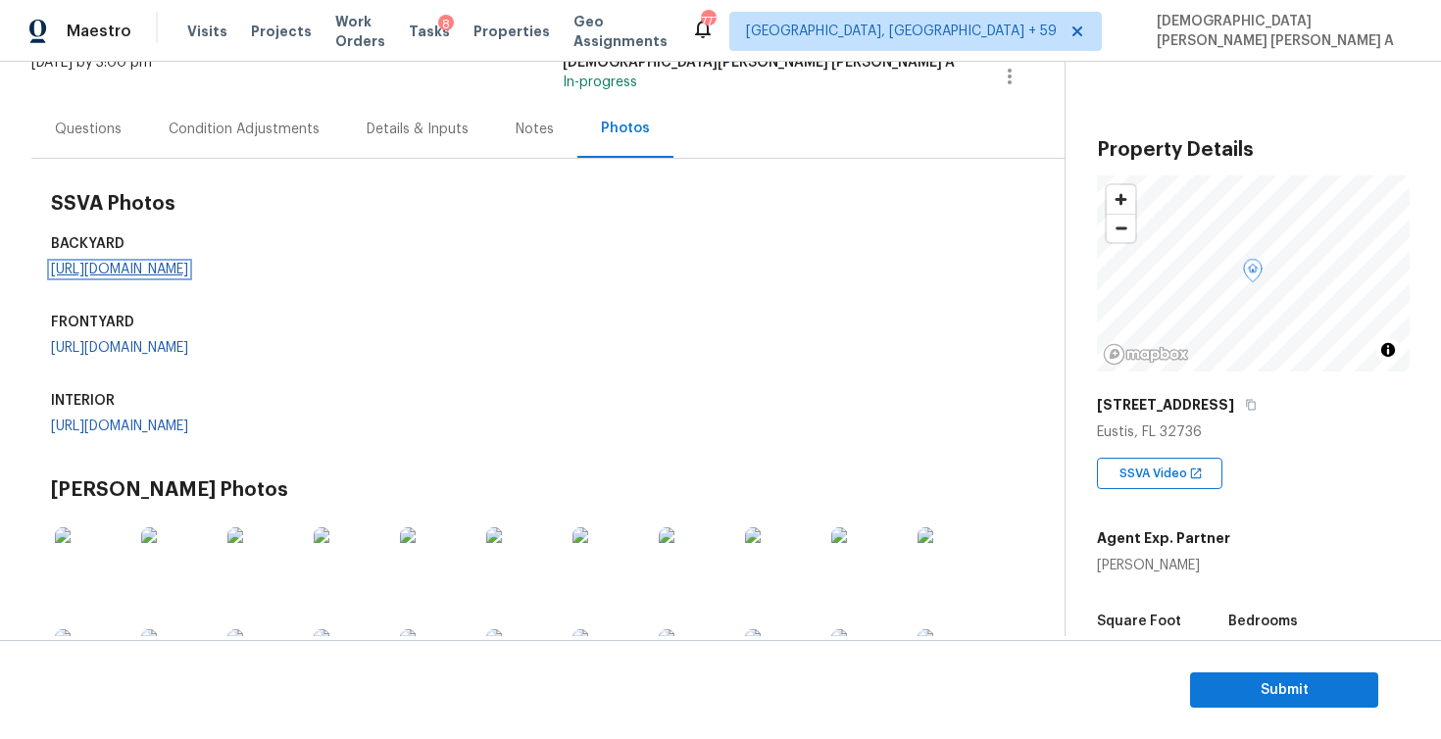
click at [188, 275] on link "https://opendoor-admin-client-upload-production.s3.amazonaws.com/uploads/Cake/S…" at bounding box center [119, 270] width 137 height 14
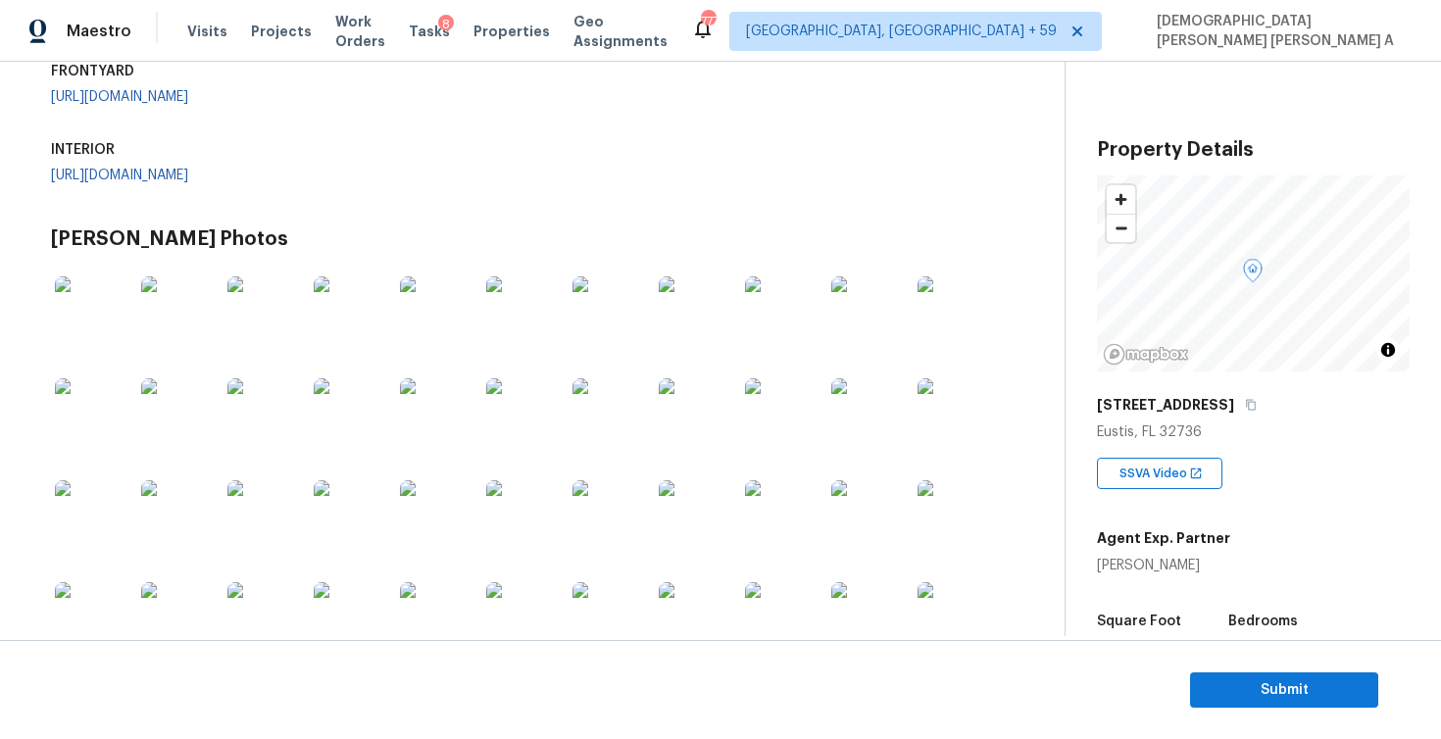
scroll to position [94, 0]
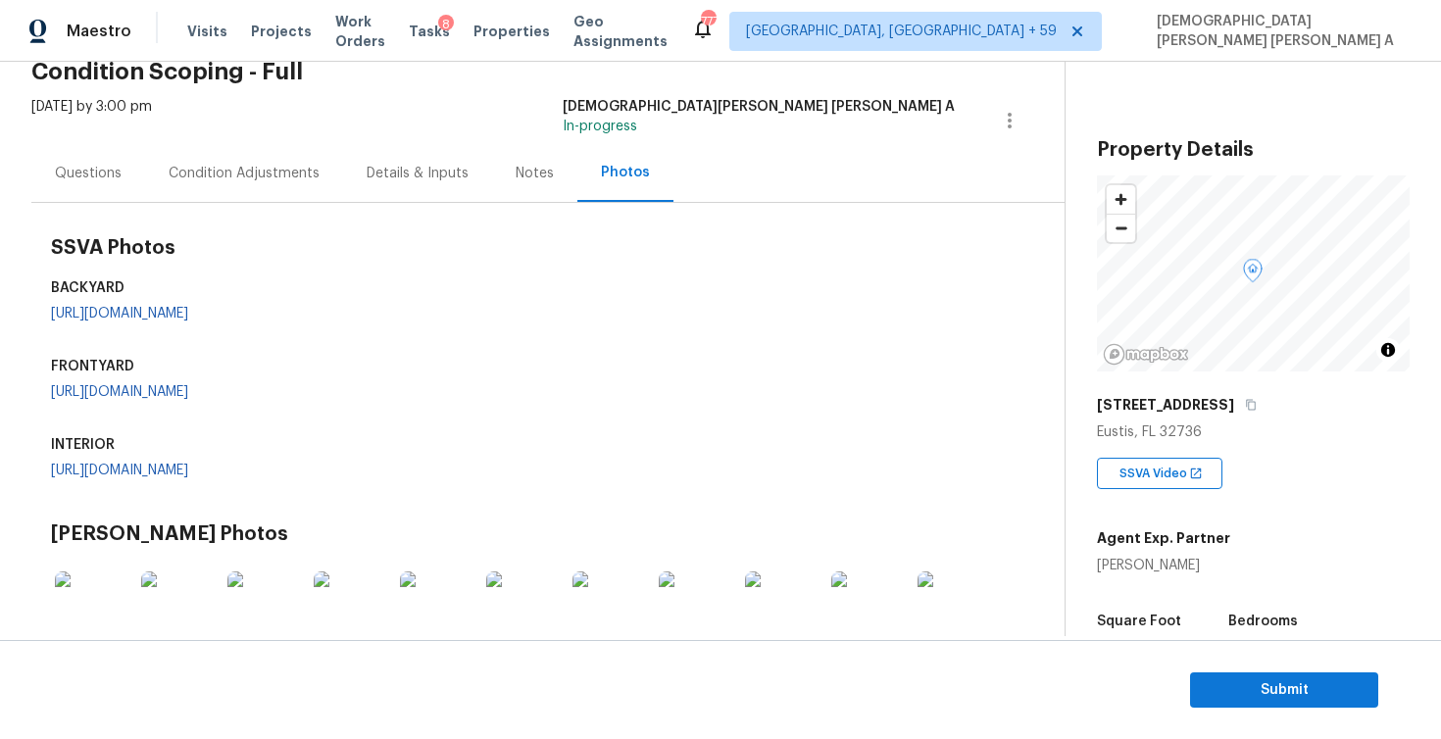
click at [193, 179] on div "Condition Adjustments" at bounding box center [244, 174] width 151 height 20
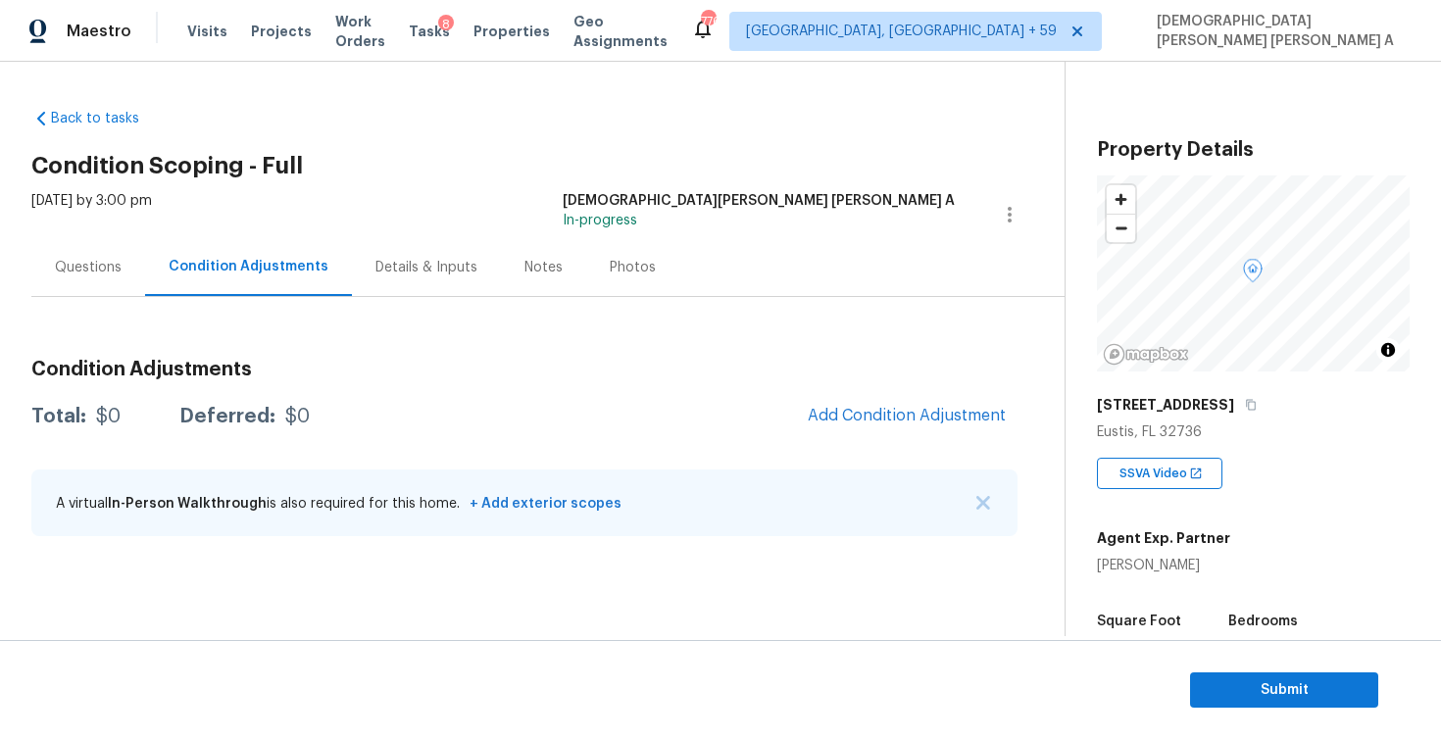
click at [586, 276] on div "Photos" at bounding box center [632, 267] width 93 height 58
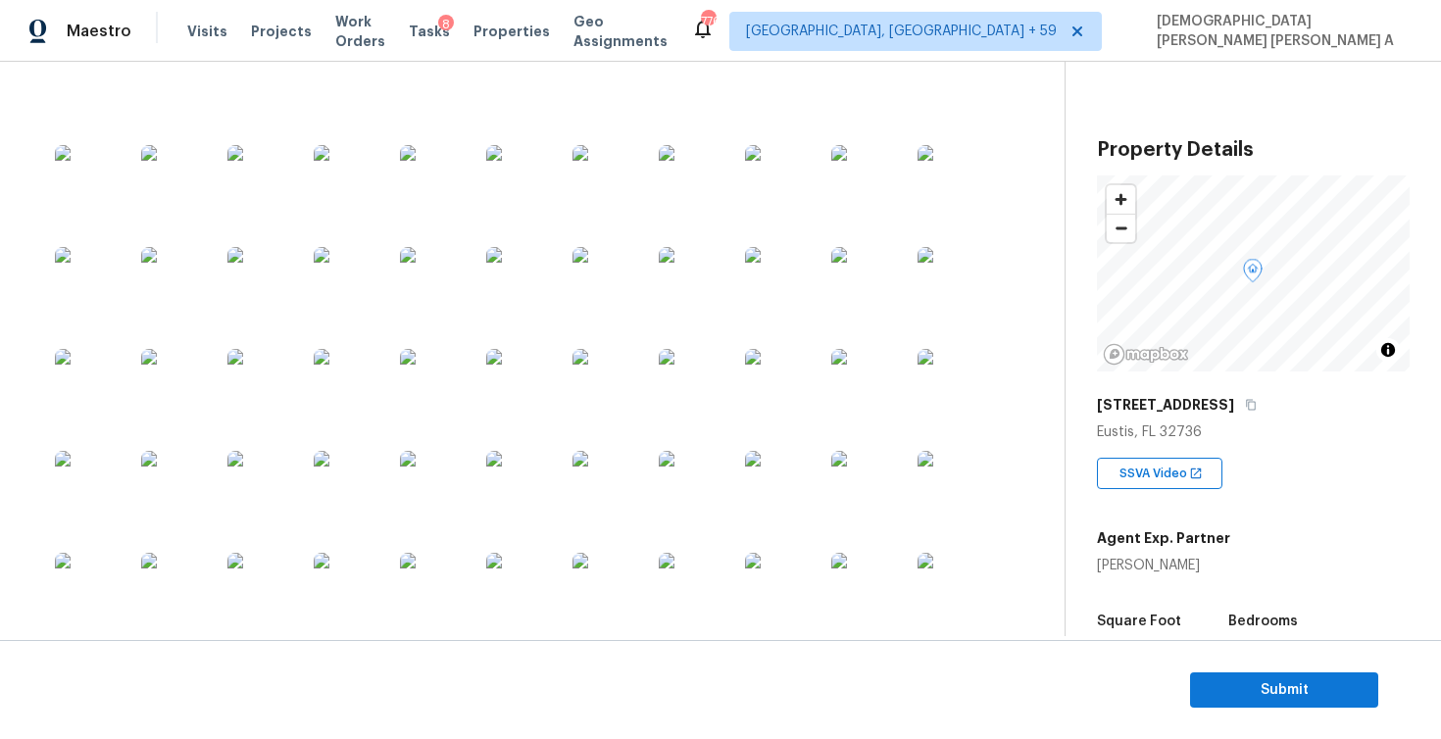
scroll to position [825, 0]
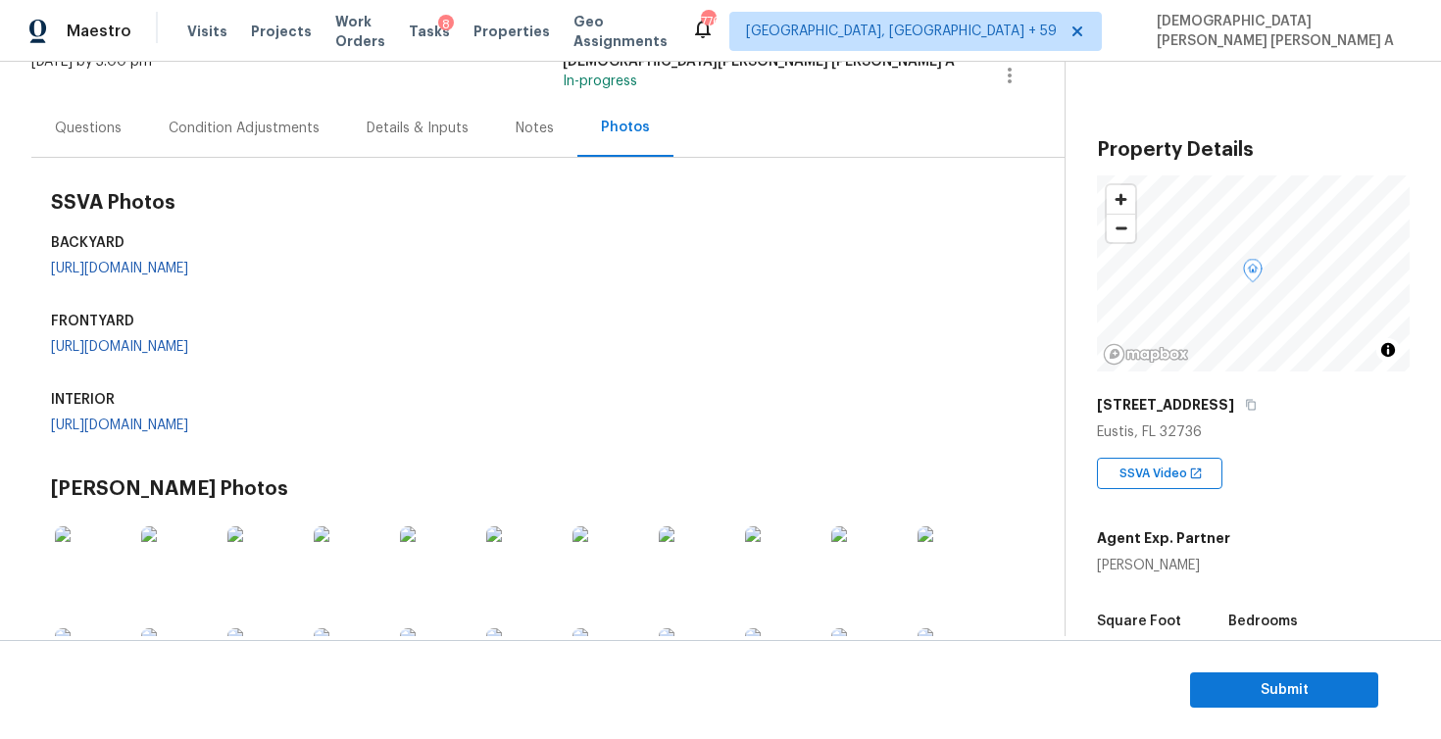
scroll to position [0, 0]
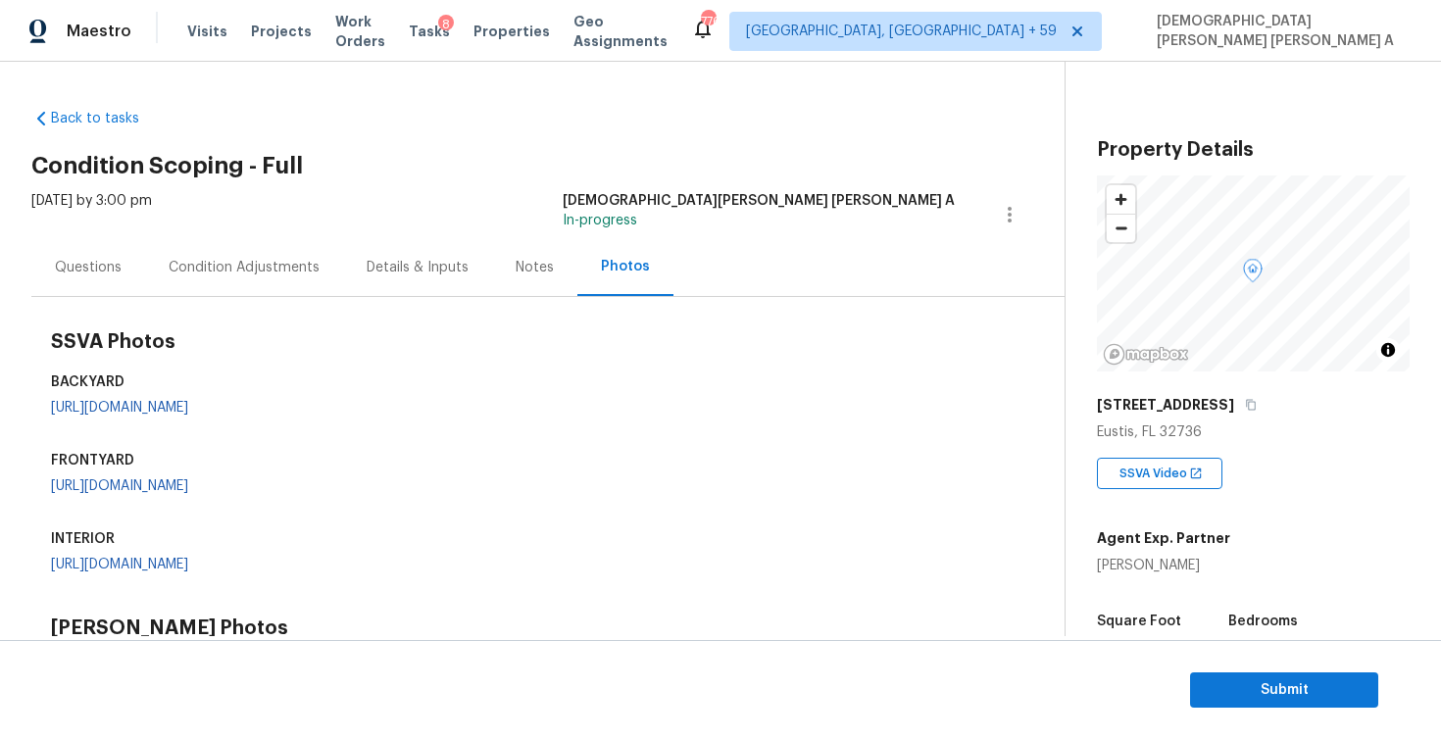
click at [236, 274] on div "Condition Adjustments" at bounding box center [244, 268] width 151 height 20
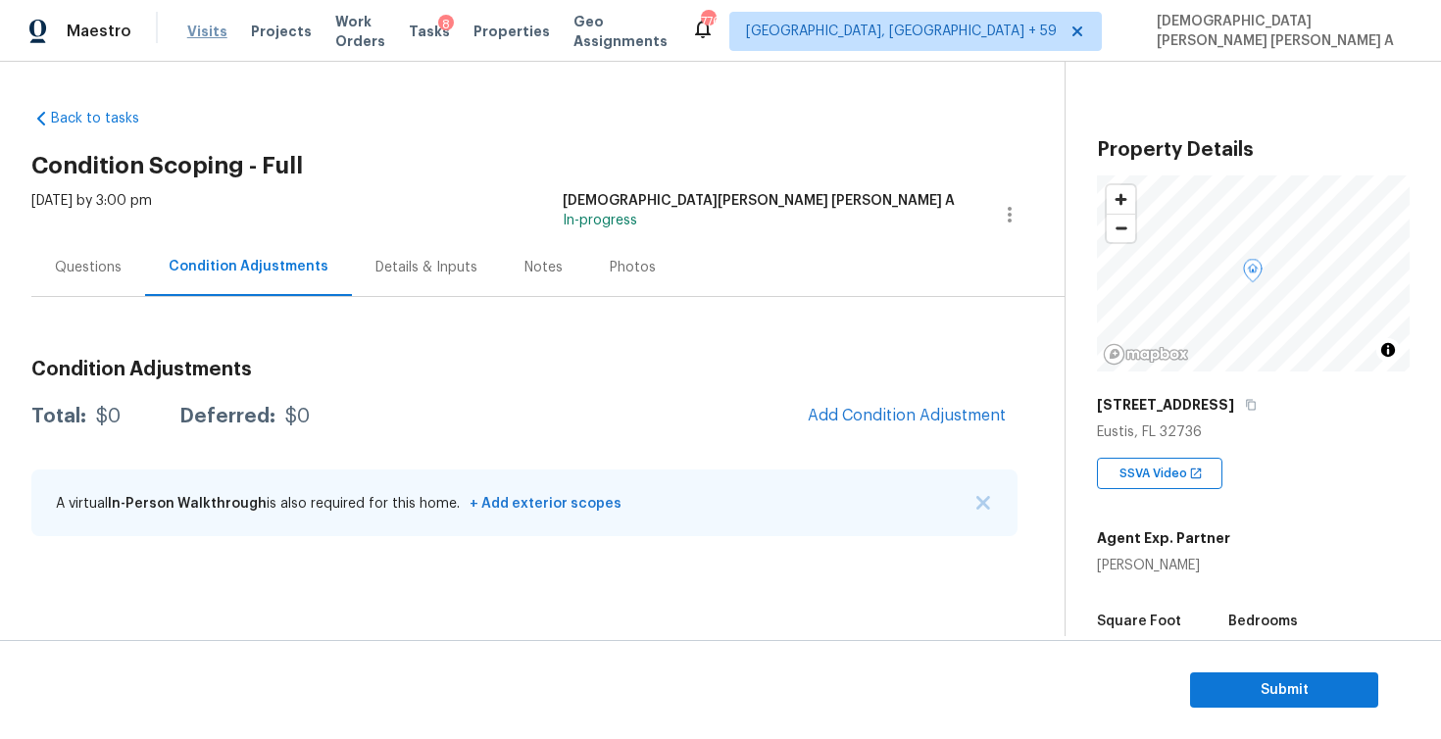
click at [211, 24] on span "Visits" at bounding box center [207, 32] width 40 height 20
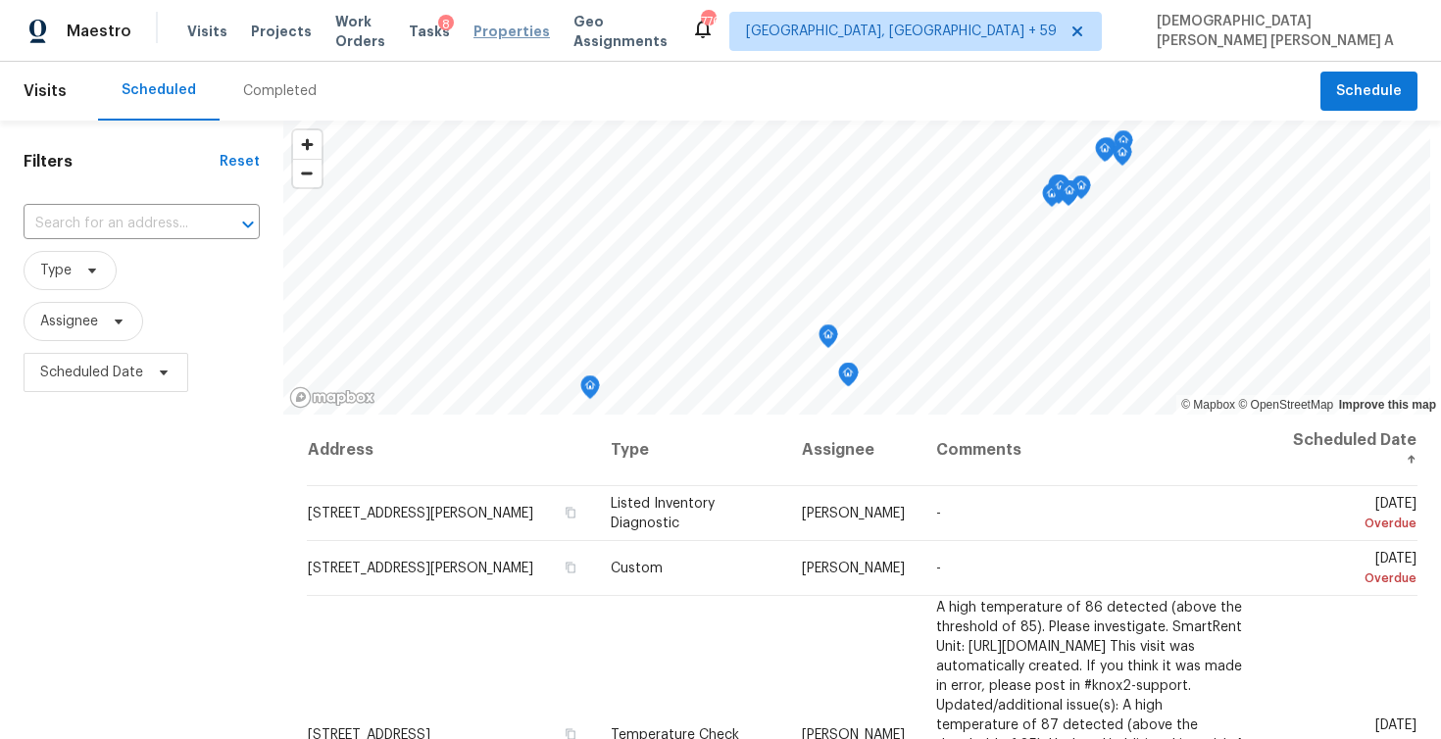
click at [526, 36] on span "Properties" at bounding box center [512, 32] width 76 height 20
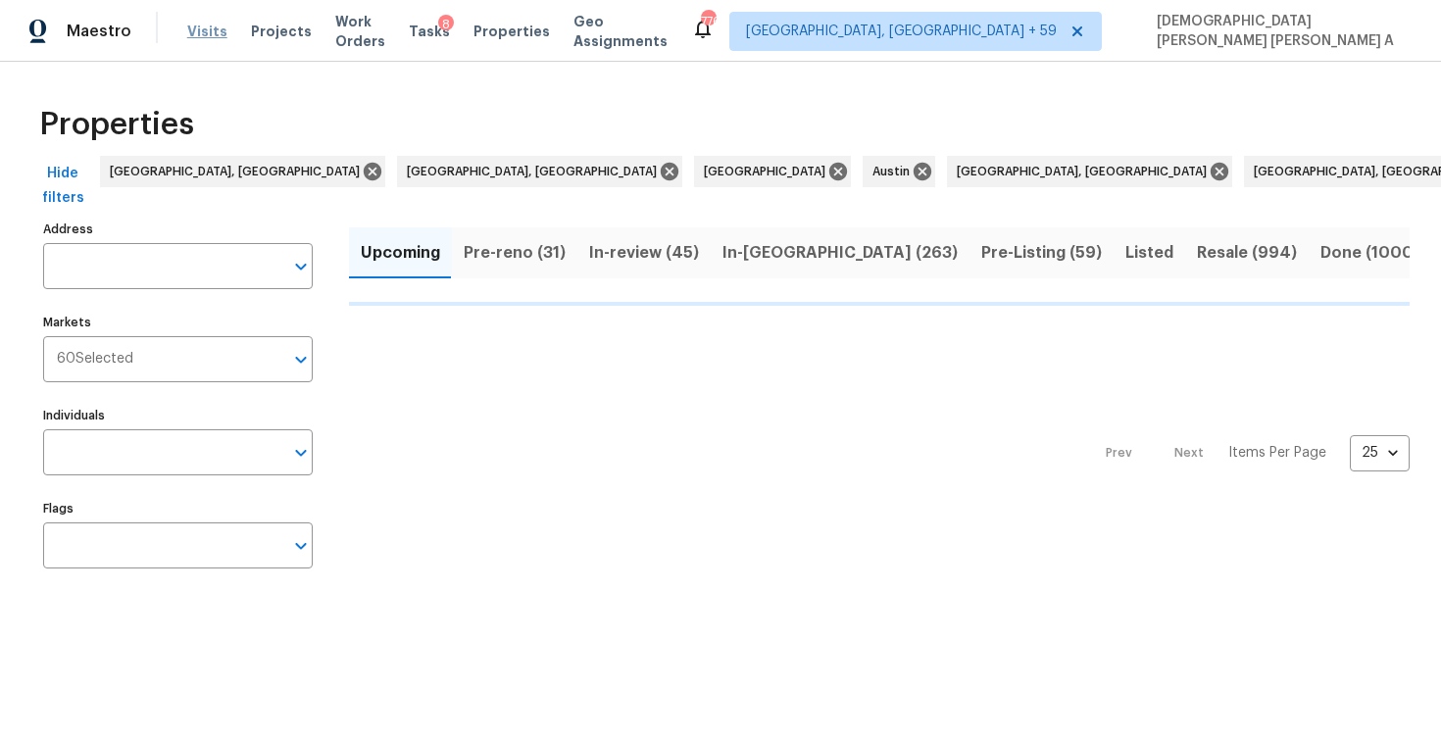
click at [194, 32] on span "Visits" at bounding box center [207, 32] width 40 height 20
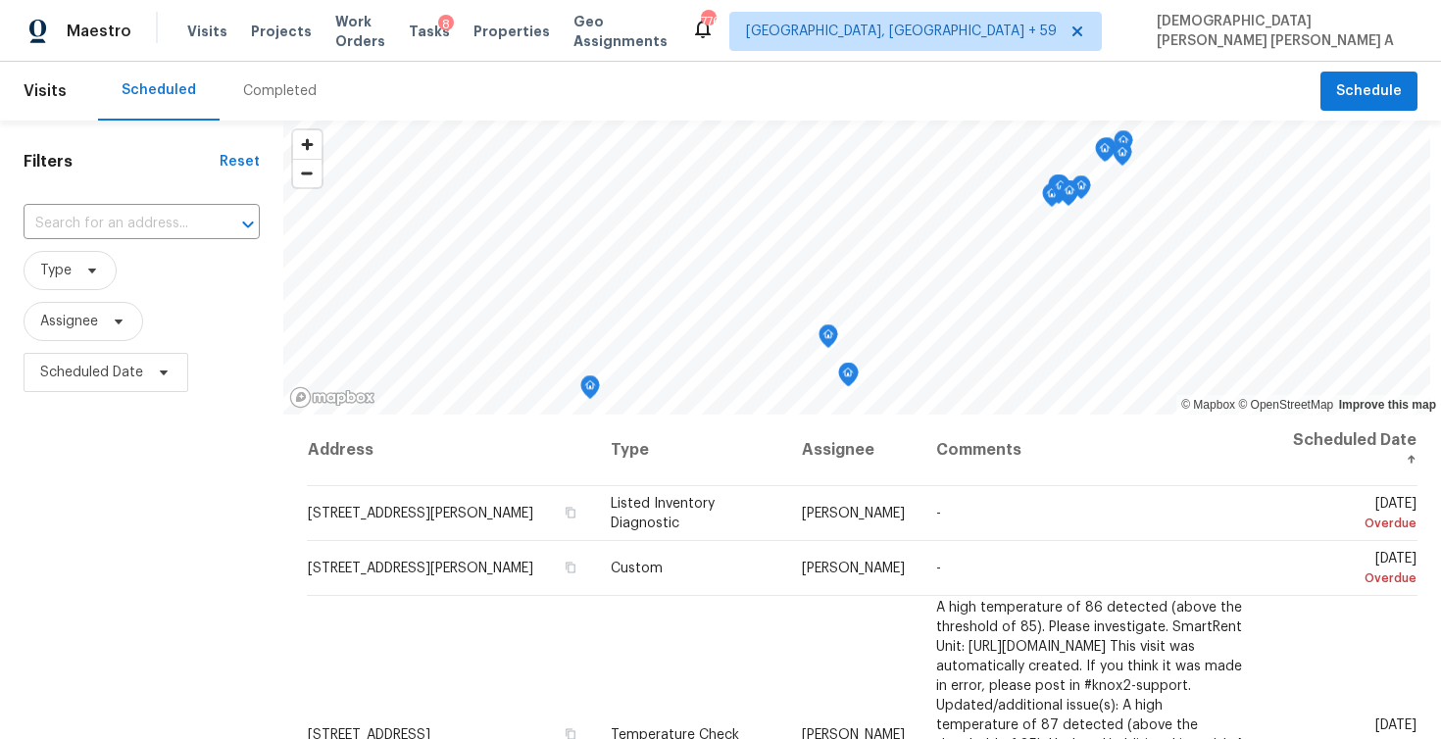
click at [267, 89] on div "Completed" at bounding box center [280, 91] width 74 height 20
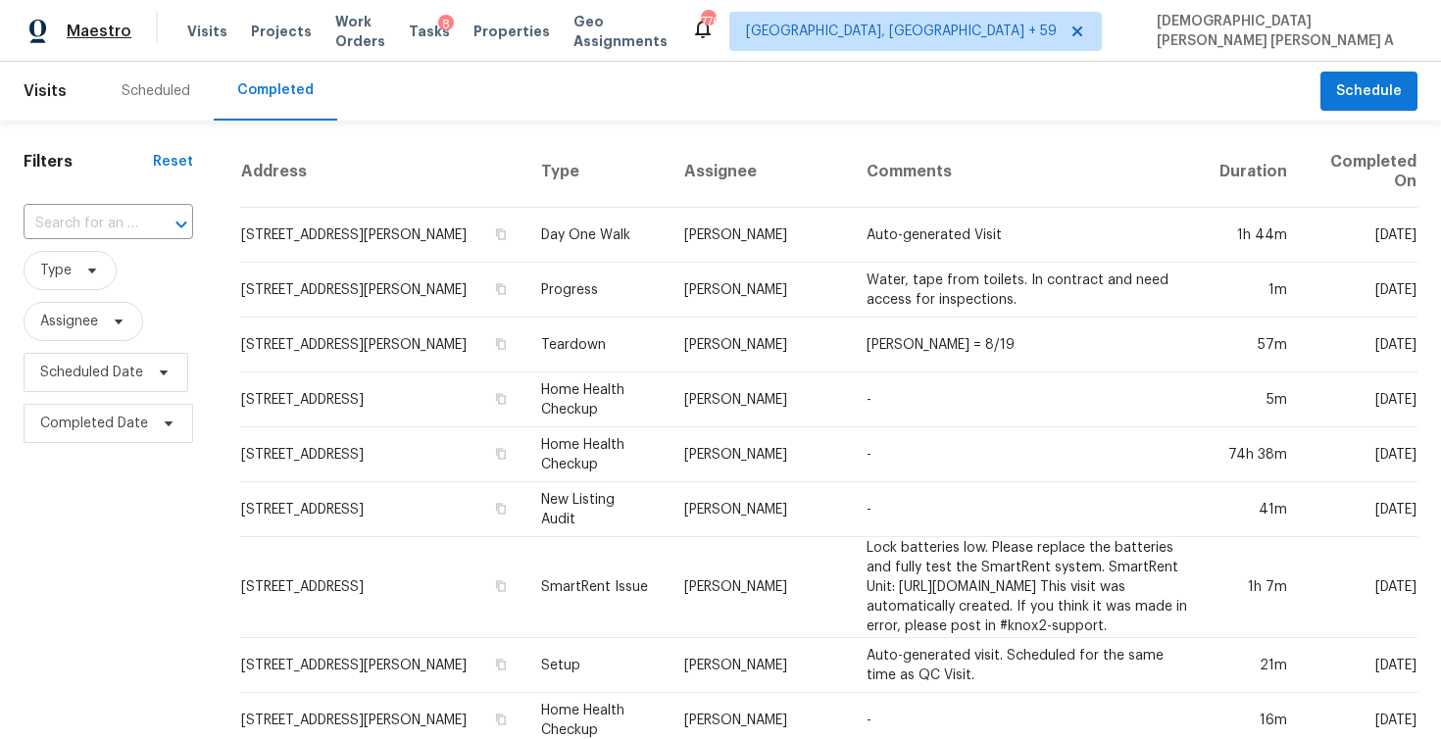
click at [88, 33] on span "Maestro" at bounding box center [99, 32] width 65 height 20
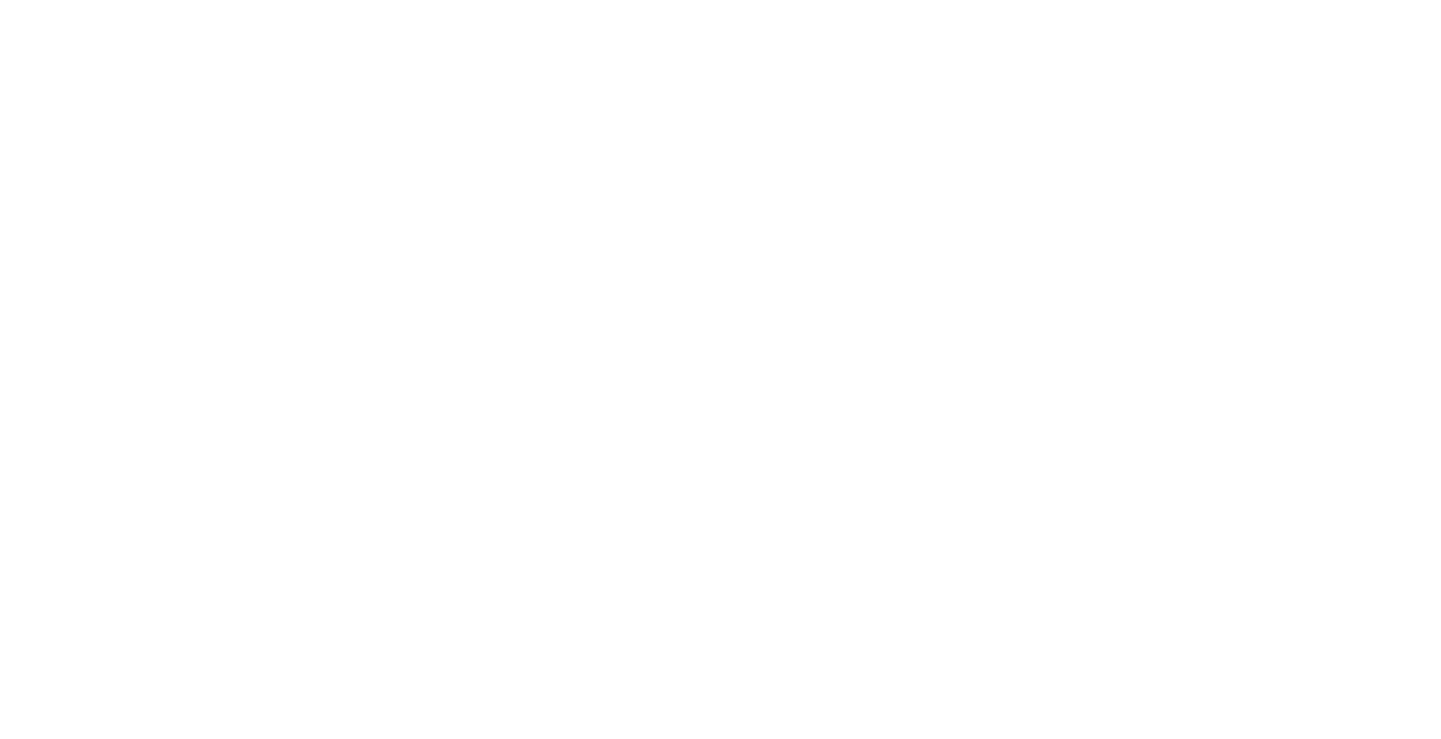
click at [267, 0] on html at bounding box center [720, 0] width 1441 height 0
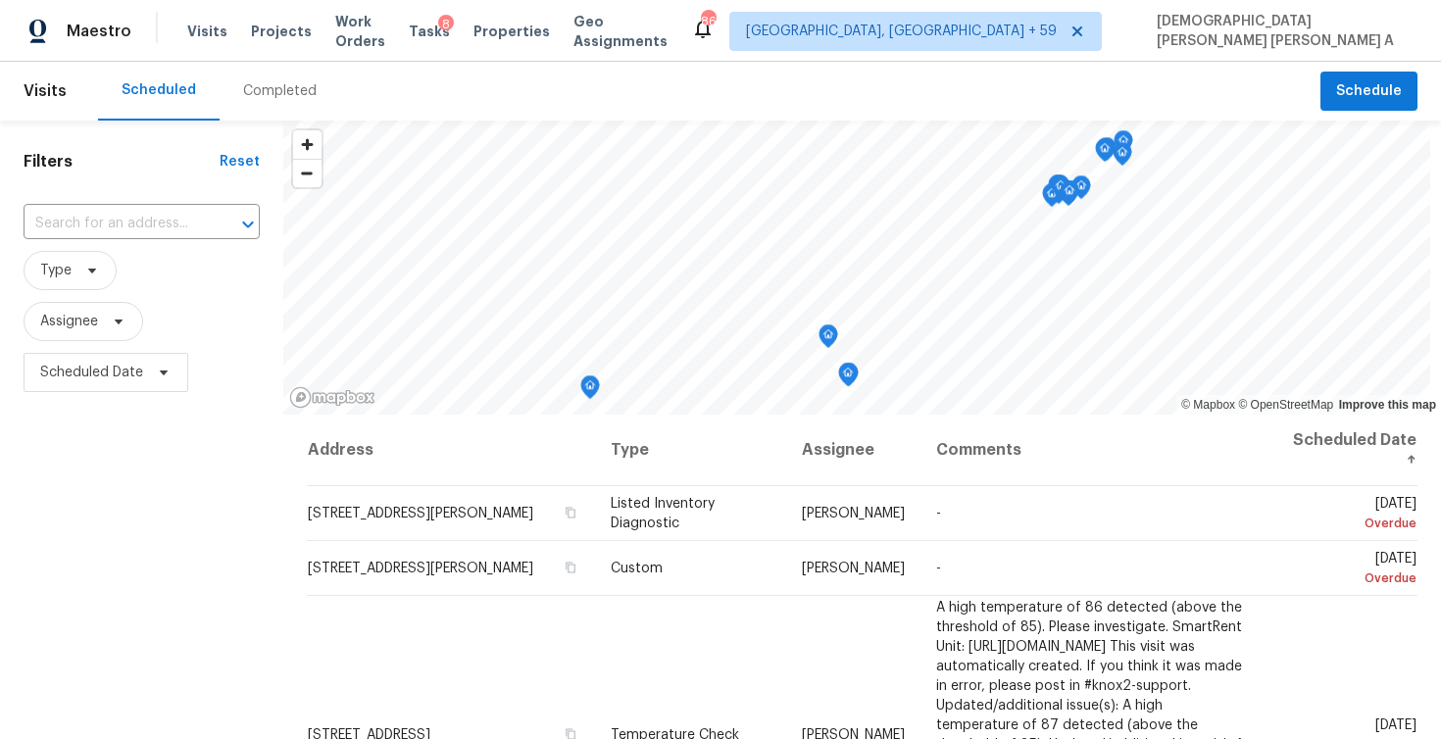
click at [47, 107] on span "Visits" at bounding box center [45, 91] width 43 height 43
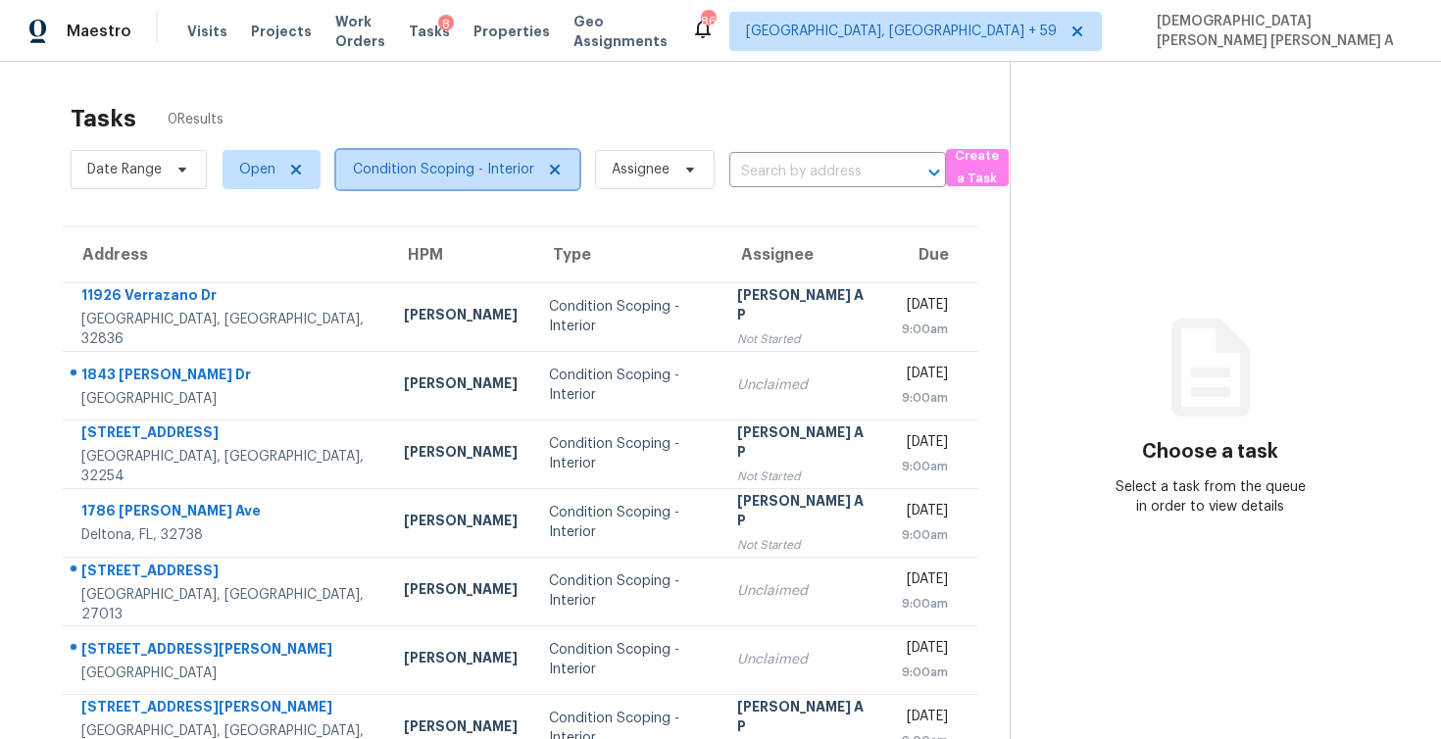
click at [439, 174] on span "Condition Scoping - Interior" at bounding box center [443, 170] width 181 height 20
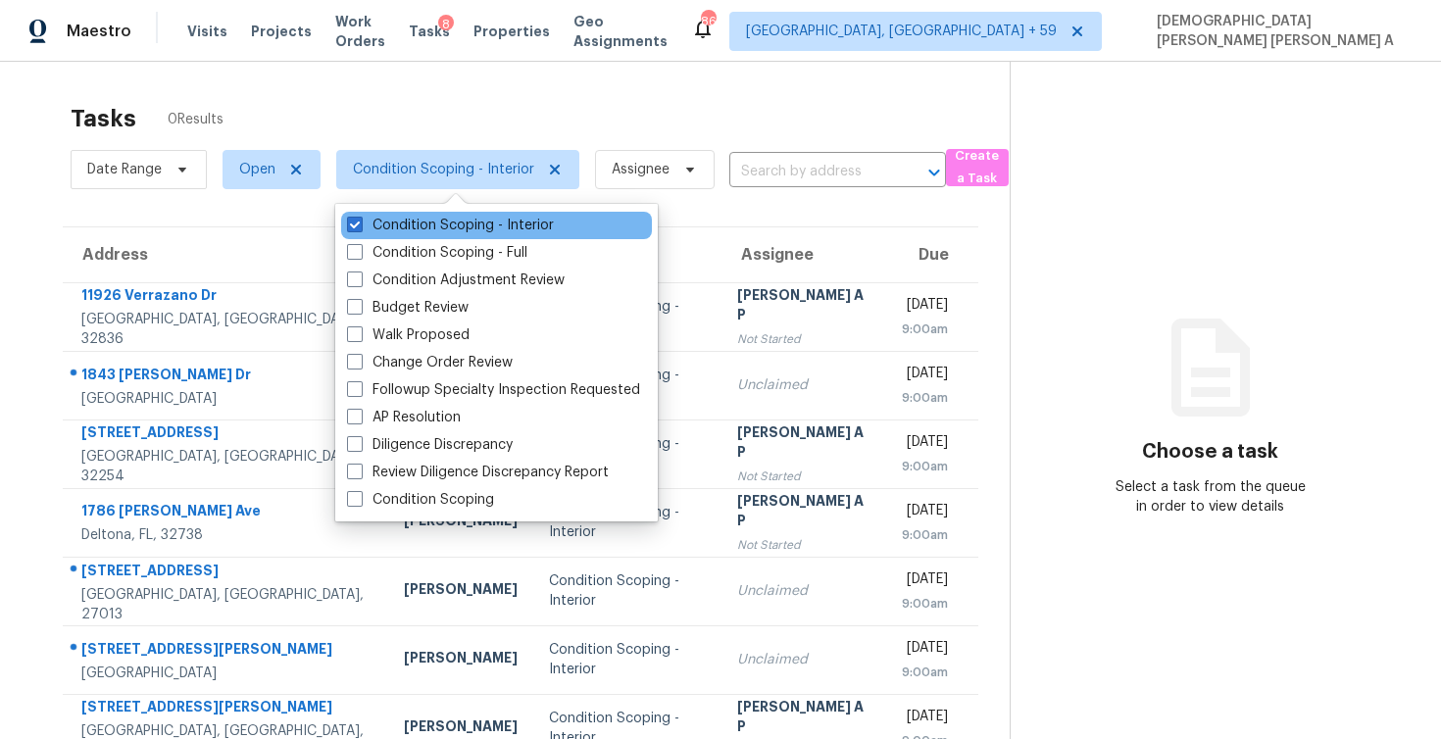
click at [399, 238] on div "Condition Scoping - Interior" at bounding box center [496, 225] width 311 height 27
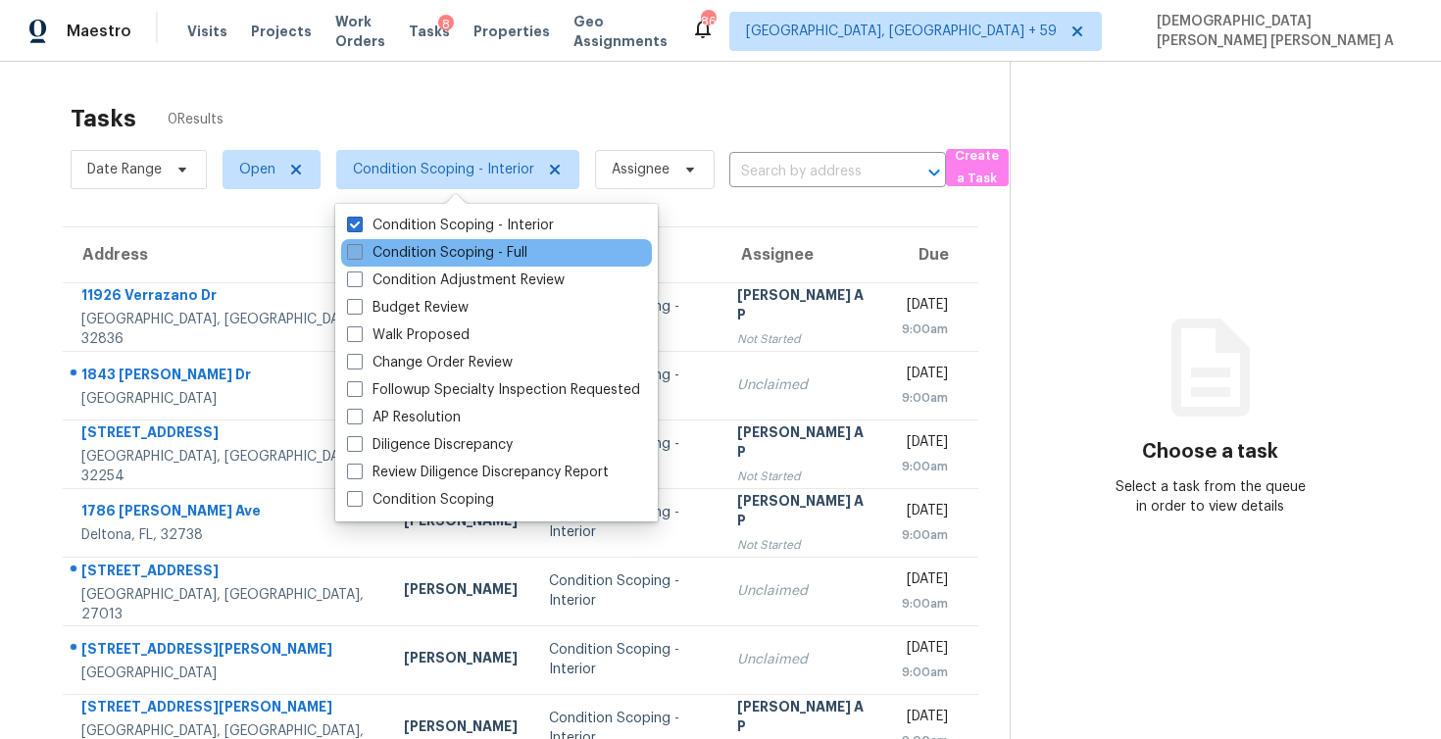
click at [390, 254] on label "Condition Scoping - Full" at bounding box center [437, 253] width 180 height 20
click at [360, 254] on input "Condition Scoping - Full" at bounding box center [353, 249] width 13 height 13
checkbox input "true"
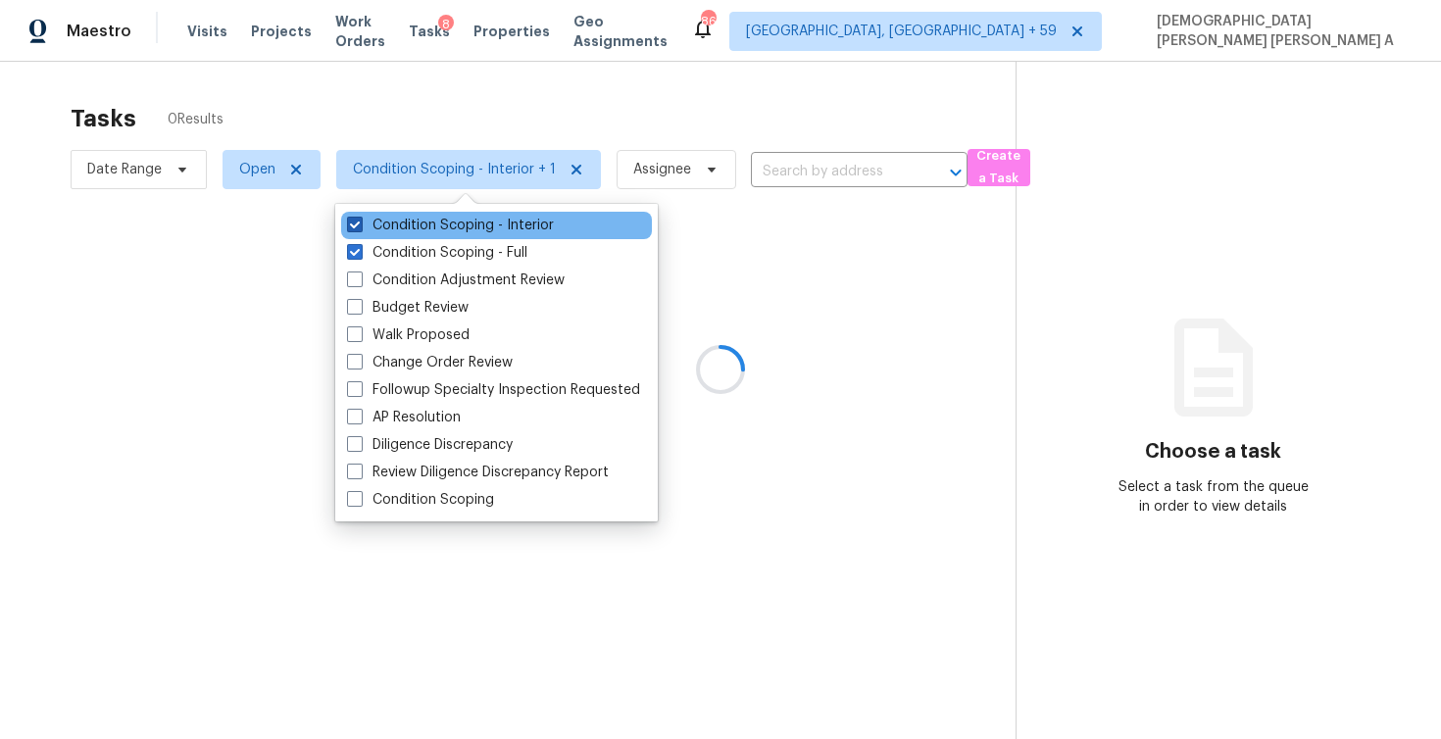
click at [399, 227] on label "Condition Scoping - Interior" at bounding box center [450, 226] width 207 height 20
click at [360, 227] on input "Condition Scoping - Interior" at bounding box center [353, 222] width 13 height 13
checkbox input "false"
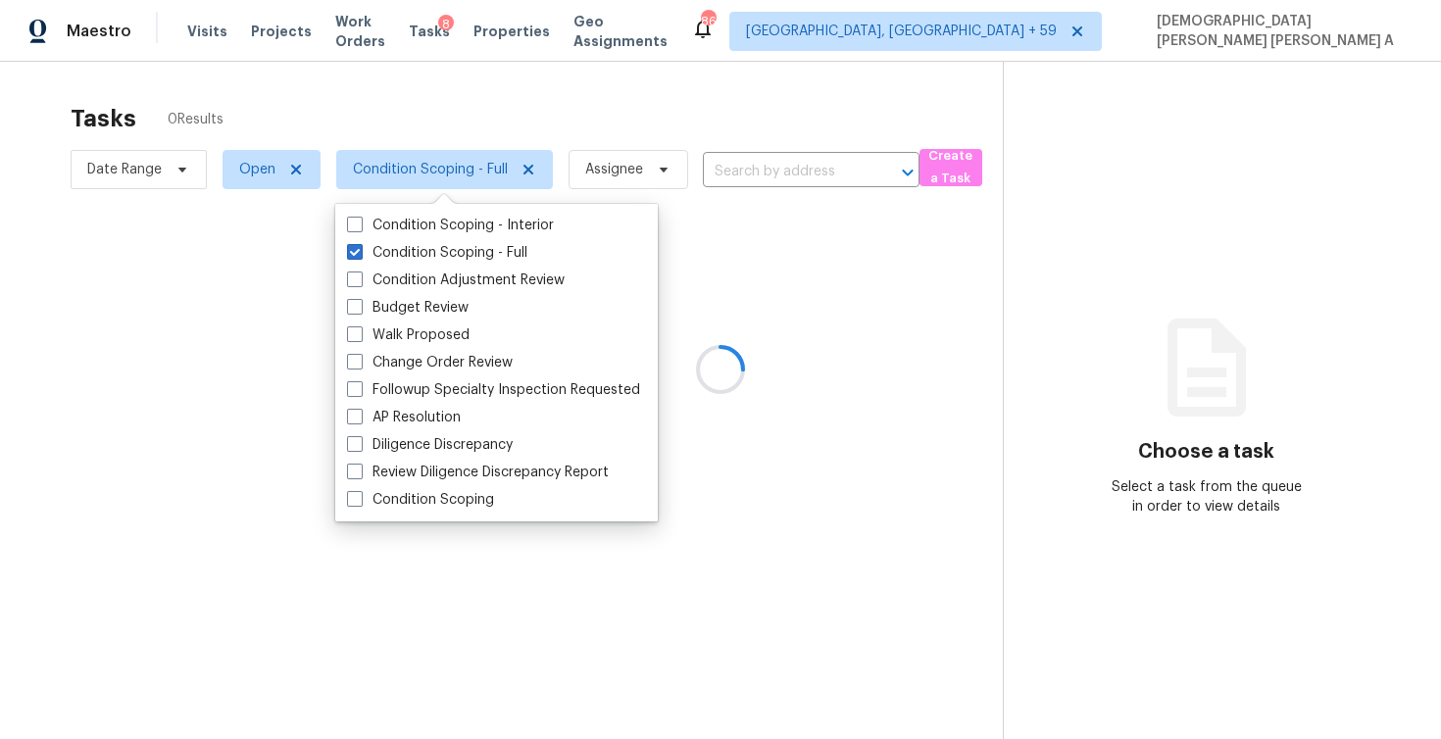
click at [489, 87] on div at bounding box center [720, 369] width 1441 height 739
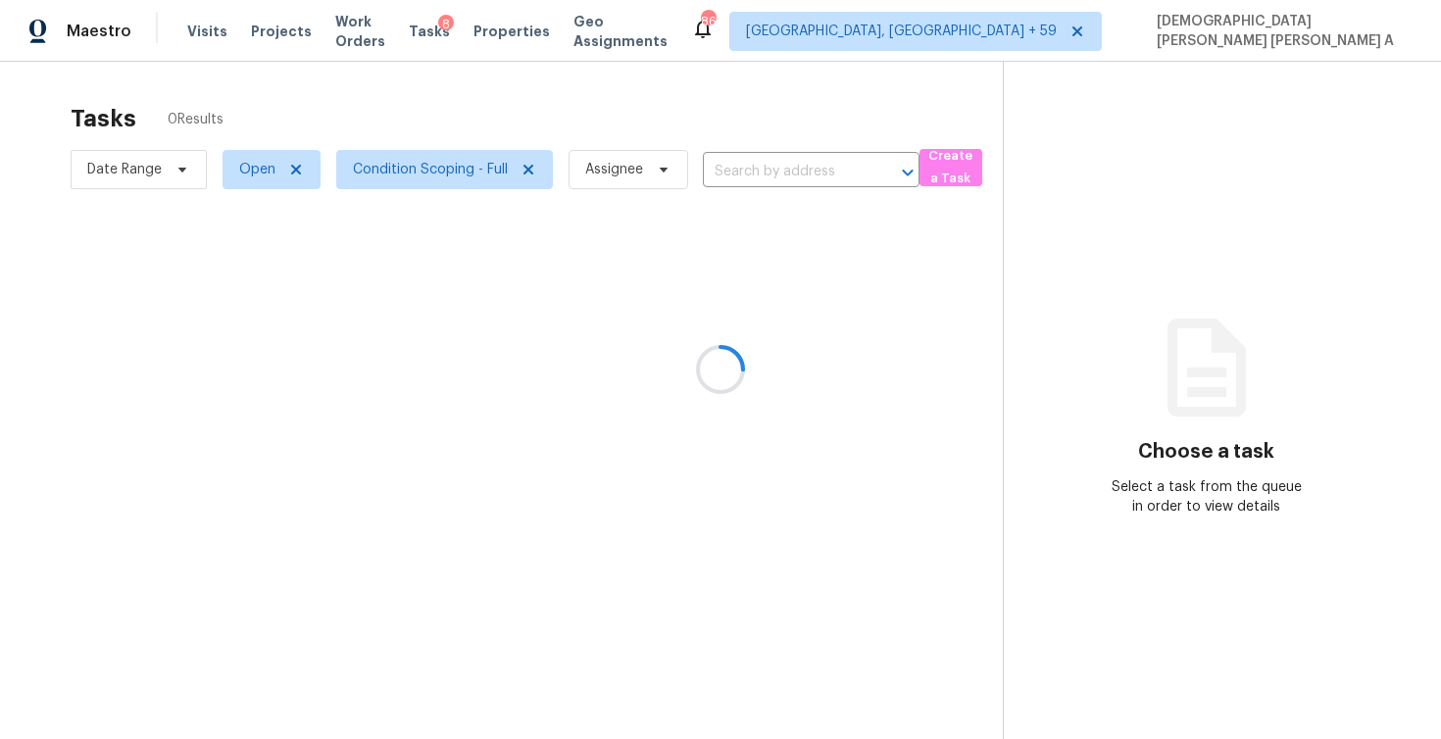
click at [746, 171] on div at bounding box center [720, 369] width 1441 height 739
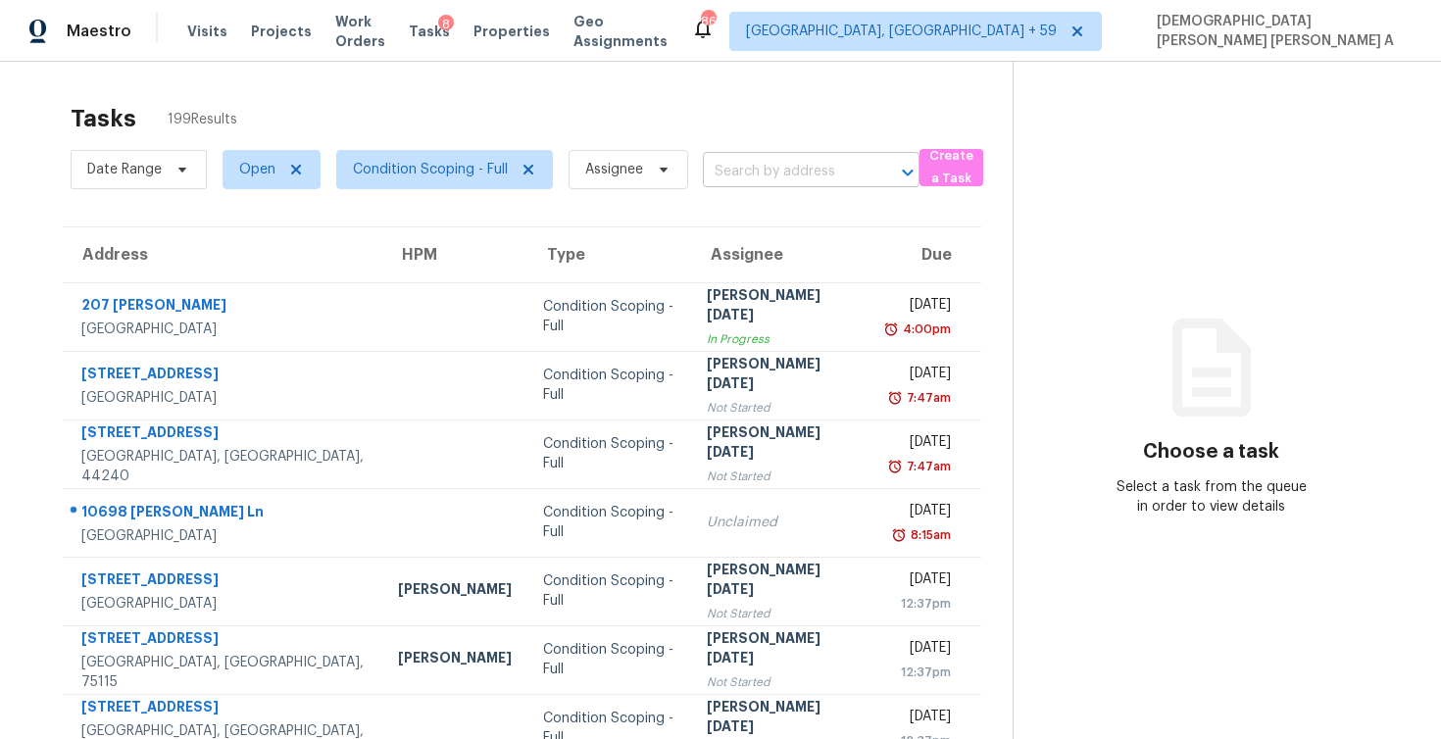
click at [745, 180] on input "text" at bounding box center [784, 172] width 162 height 30
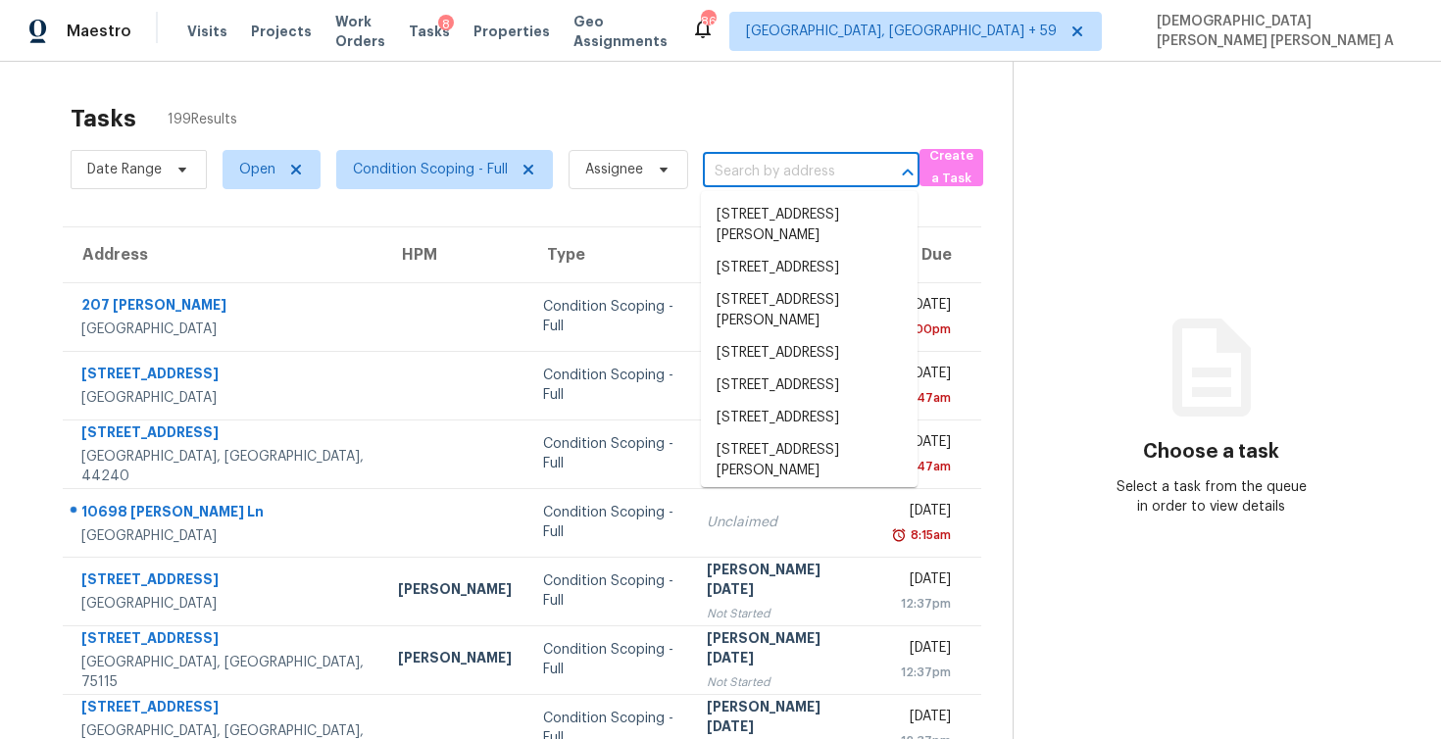
paste input "[STREET_ADDRESS]"
type input "[STREET_ADDRESS]"
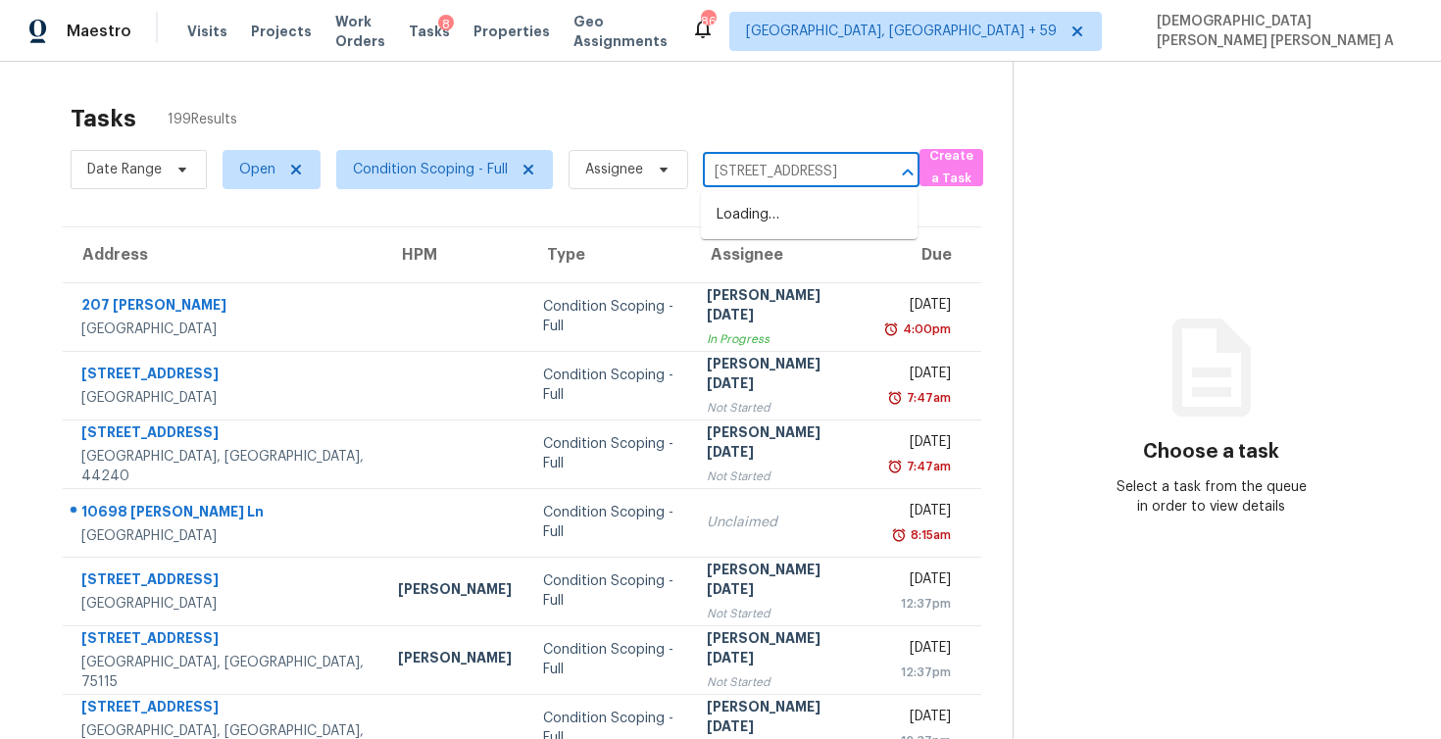
scroll to position [0, 74]
click at [811, 220] on li "[STREET_ADDRESS][PERSON_NAME]" at bounding box center [809, 225] width 217 height 53
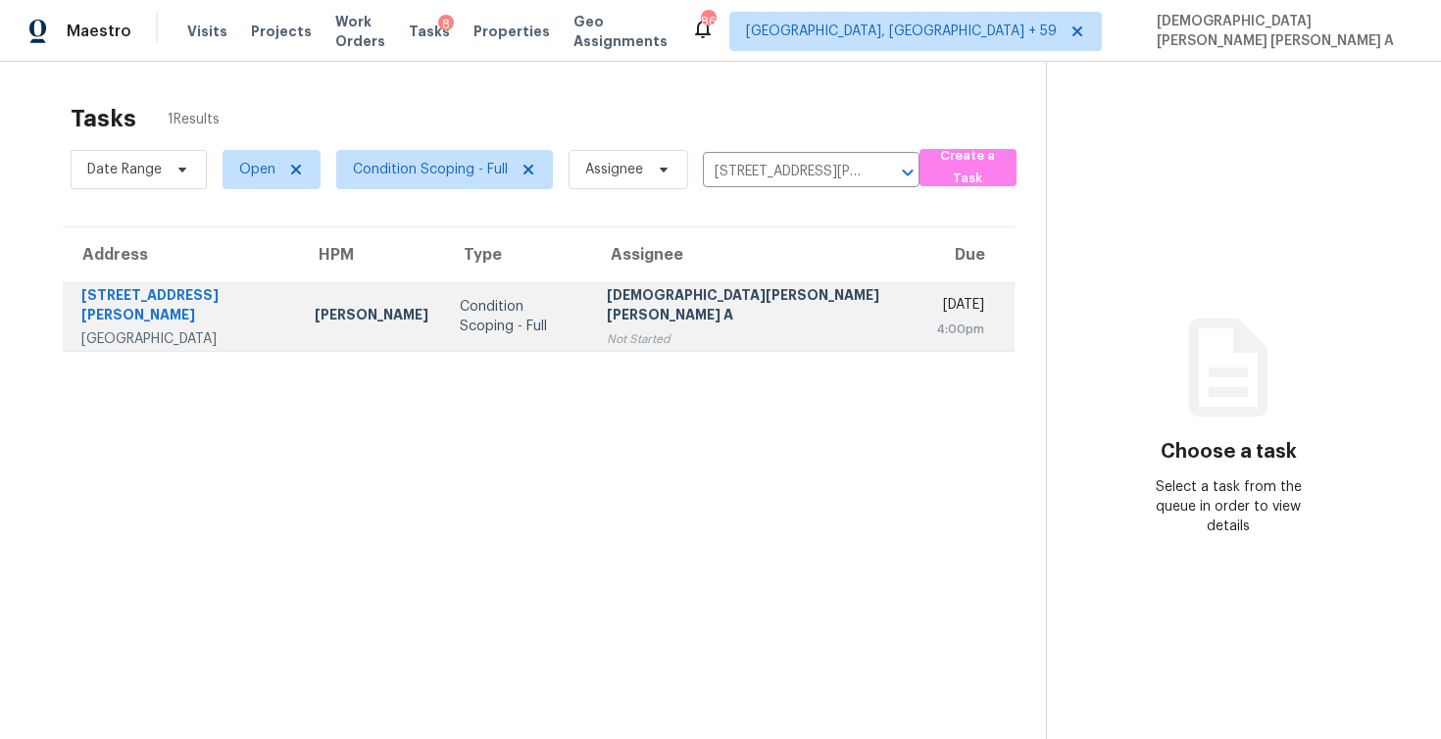
click at [731, 307] on div "[DEMOGRAPHIC_DATA][PERSON_NAME] [PERSON_NAME] A" at bounding box center [756, 307] width 298 height 44
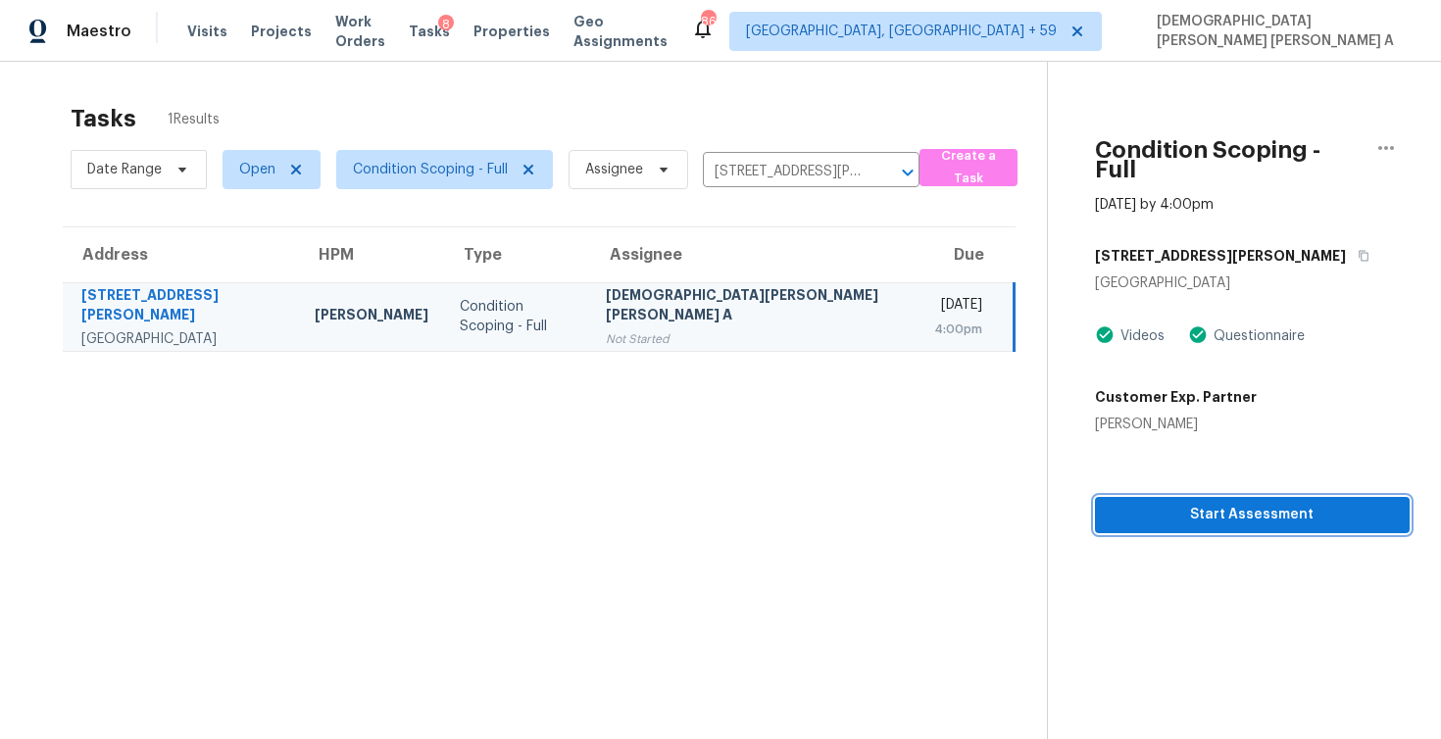
click at [1095, 506] on button "Start Assessment" at bounding box center [1252, 515] width 315 height 36
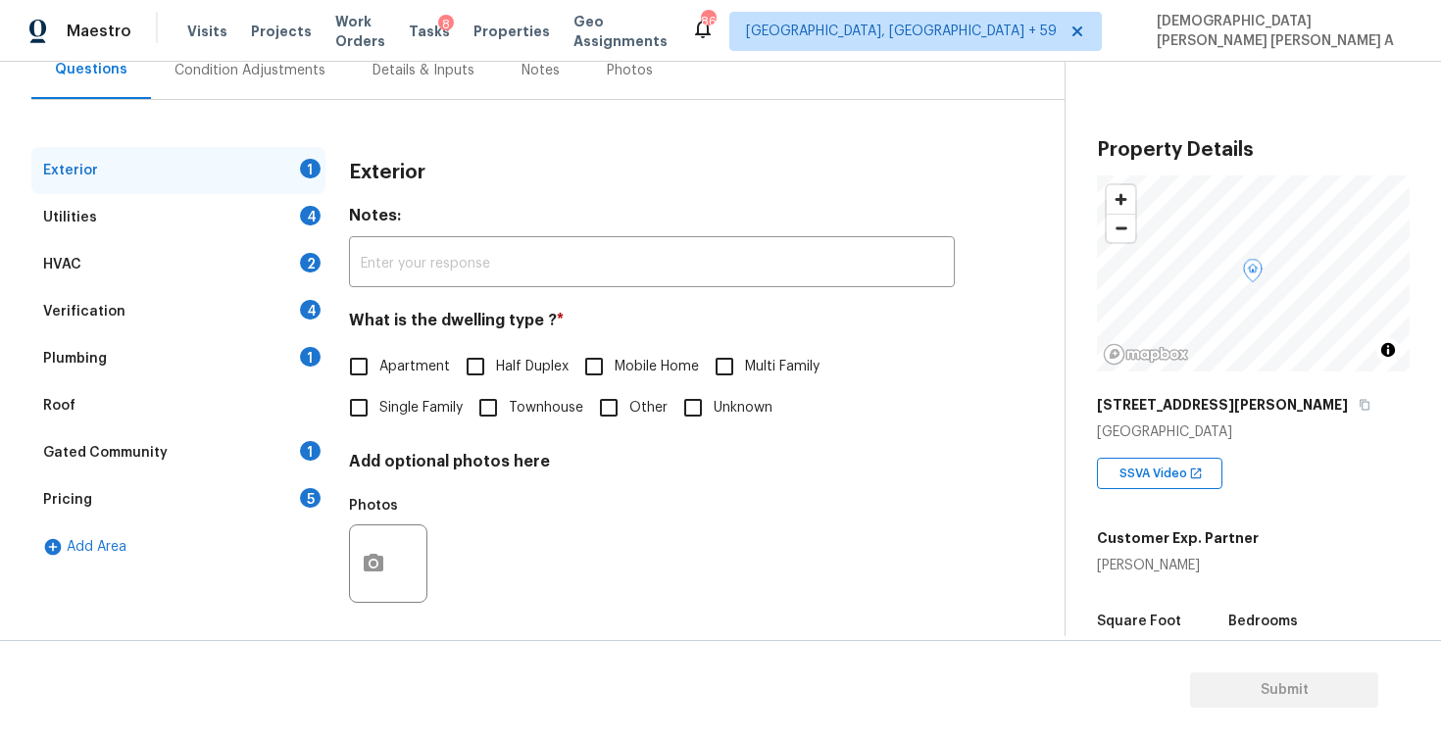
scroll to position [205, 0]
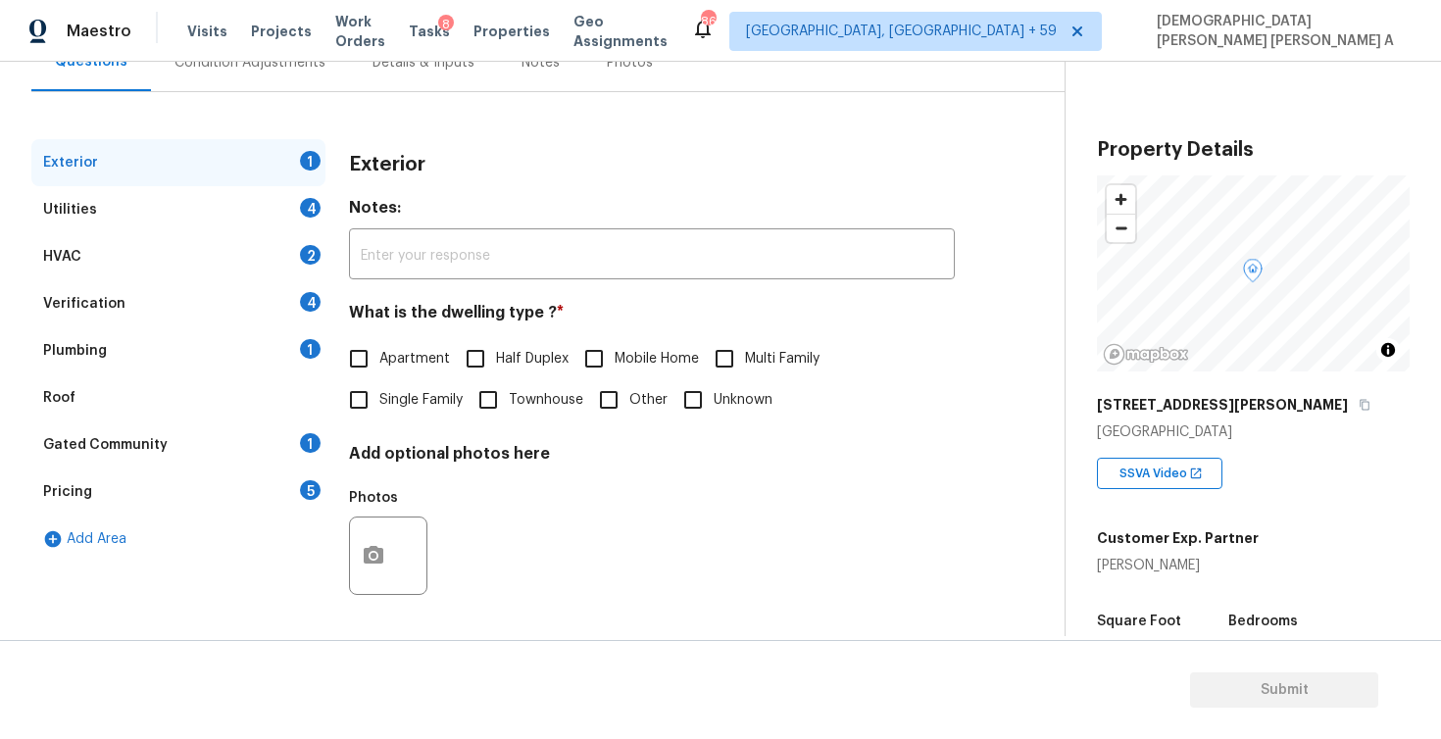
click at [356, 395] on input "Single Family" at bounding box center [358, 399] width 41 height 41
checkbox input "true"
click at [213, 228] on div "Utilities 4" at bounding box center [178, 209] width 294 height 47
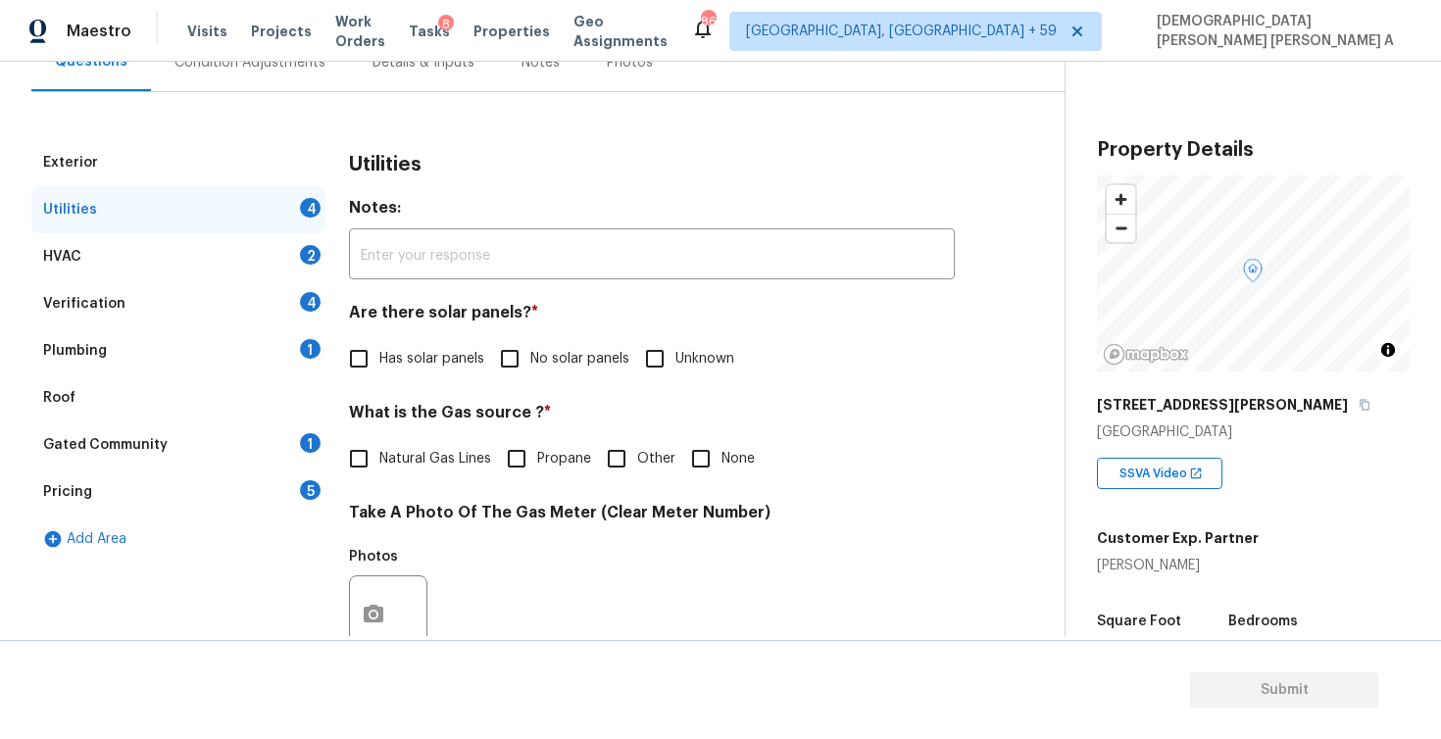
scroll to position [291, 0]
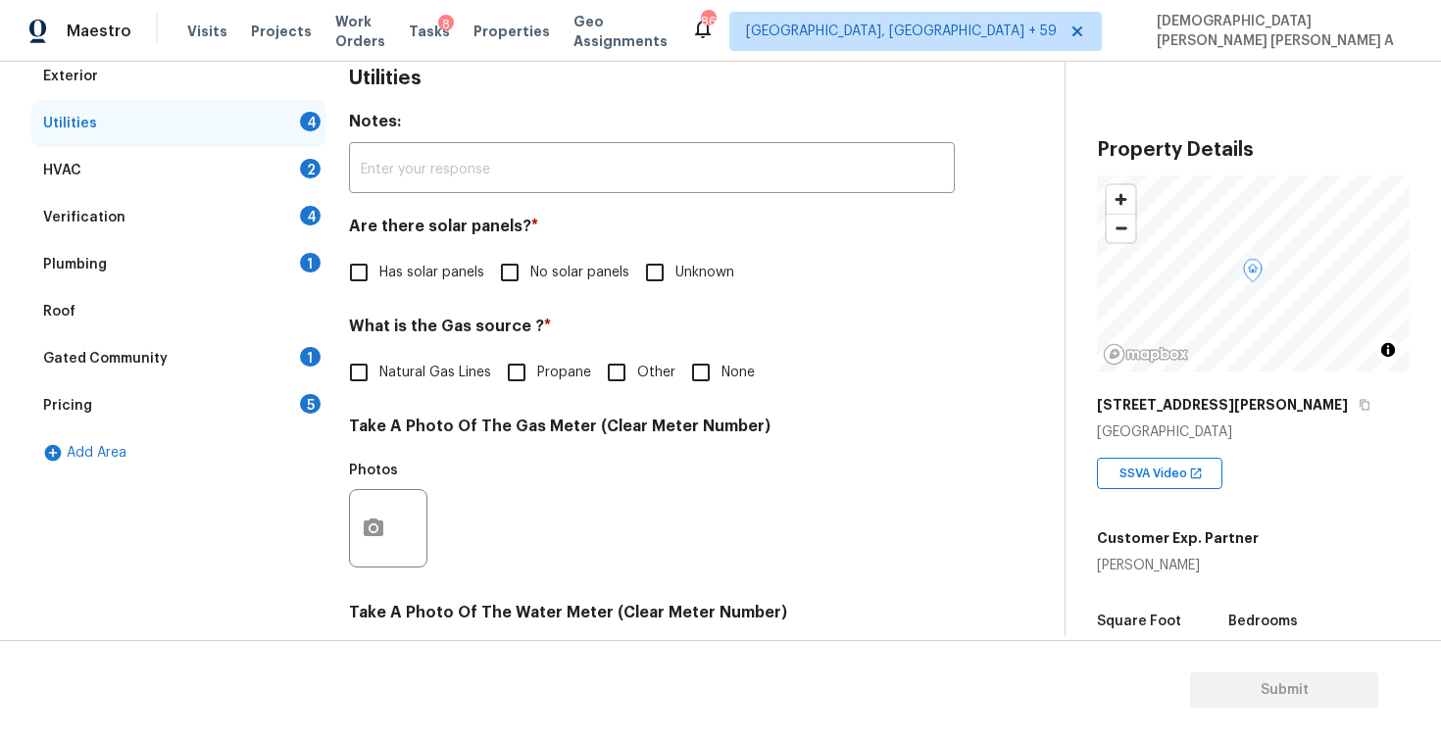
click at [514, 270] on input "No solar panels" at bounding box center [509, 272] width 41 height 41
checkbox input "true"
click at [391, 369] on span "Natural Gas Lines" at bounding box center [435, 373] width 112 height 21
click at [379, 369] on input "Natural Gas Lines" at bounding box center [358, 372] width 41 height 41
checkbox input "true"
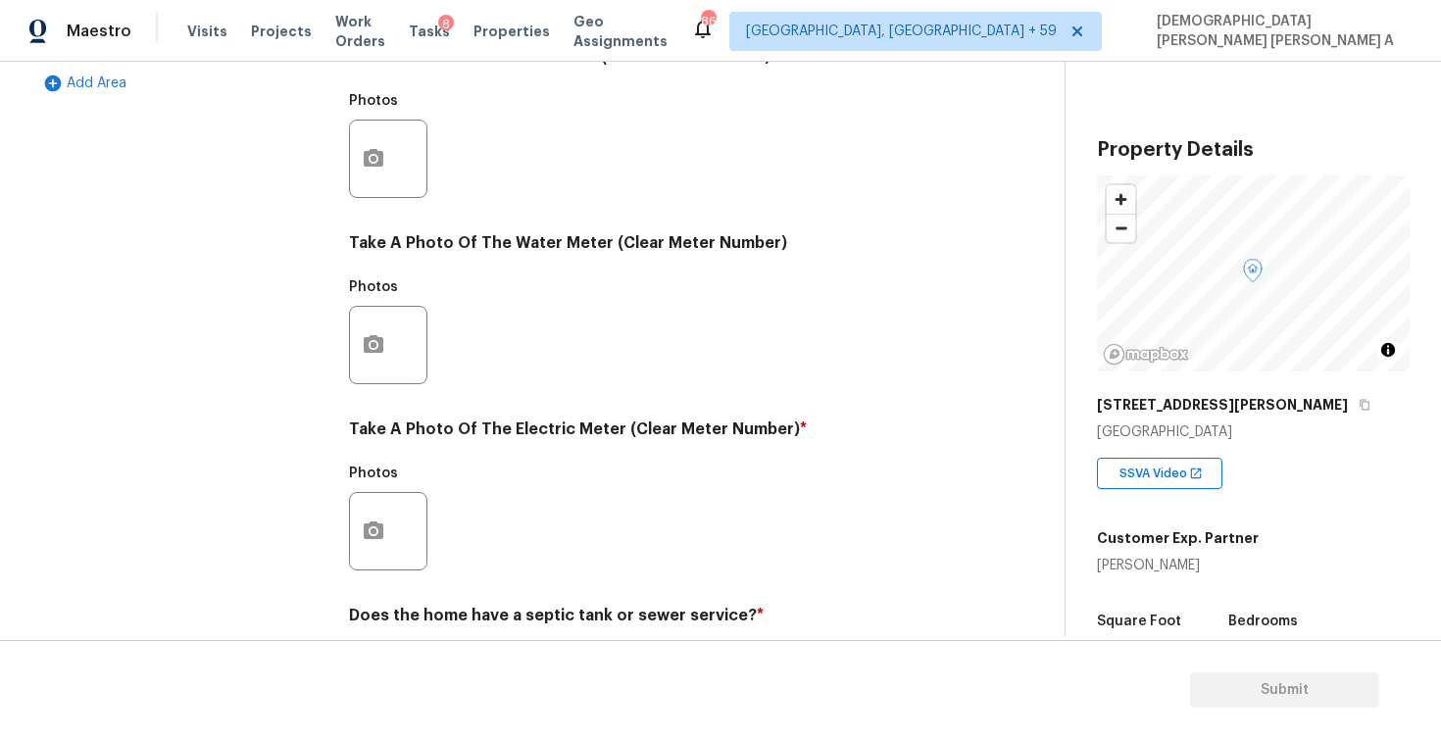
scroll to position [736, 0]
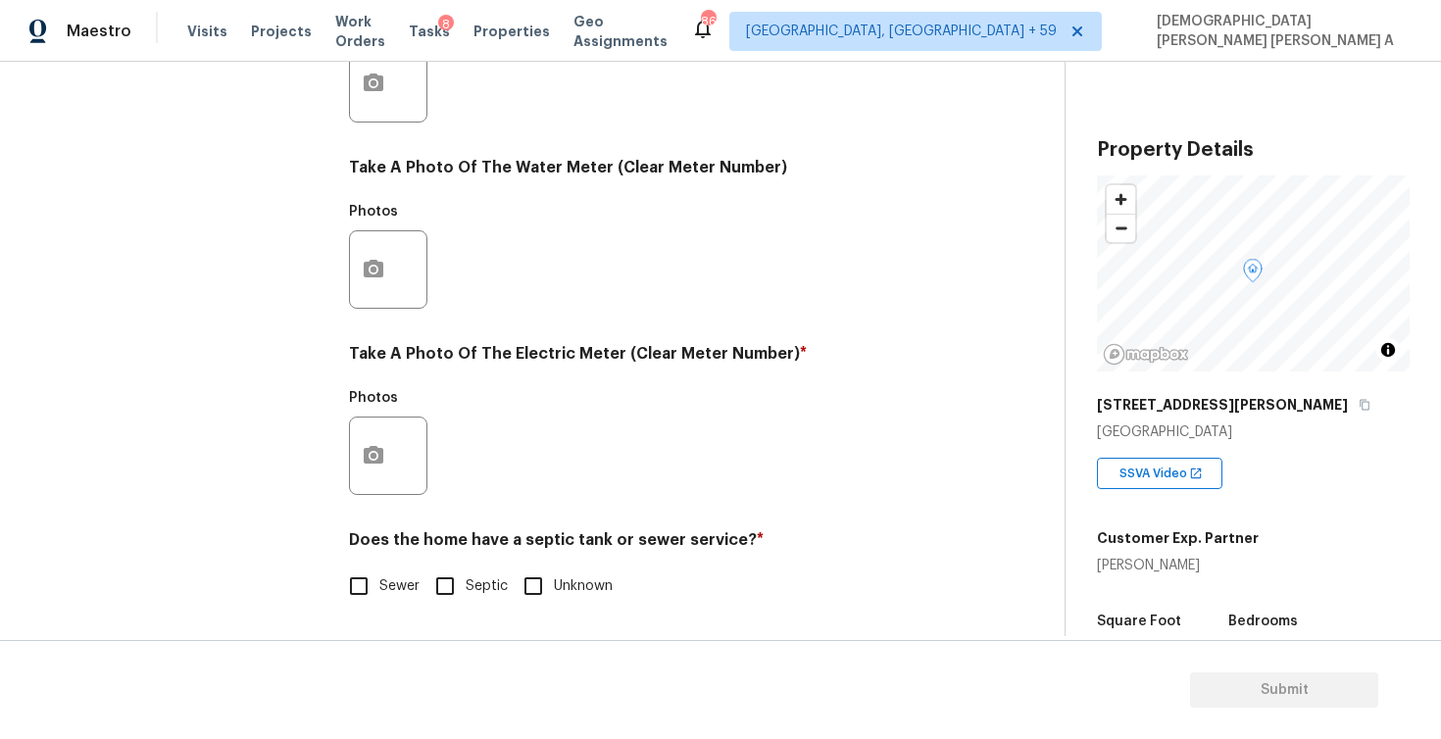
click at [364, 599] on input "Sewer" at bounding box center [358, 586] width 41 height 41
checkbox input "true"
click at [372, 463] on icon "button" at bounding box center [374, 455] width 20 height 18
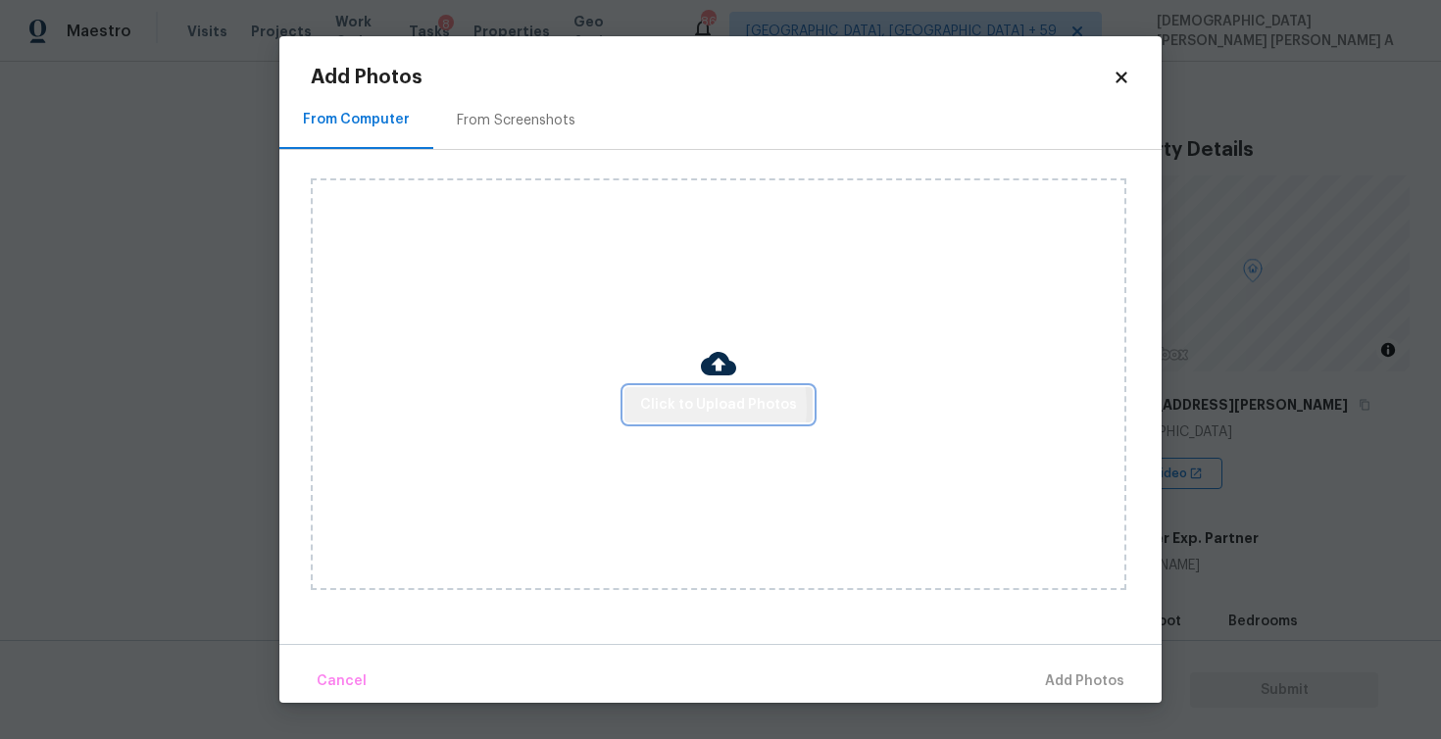
click at [662, 407] on span "Click to Upload Photos" at bounding box center [718, 405] width 157 height 25
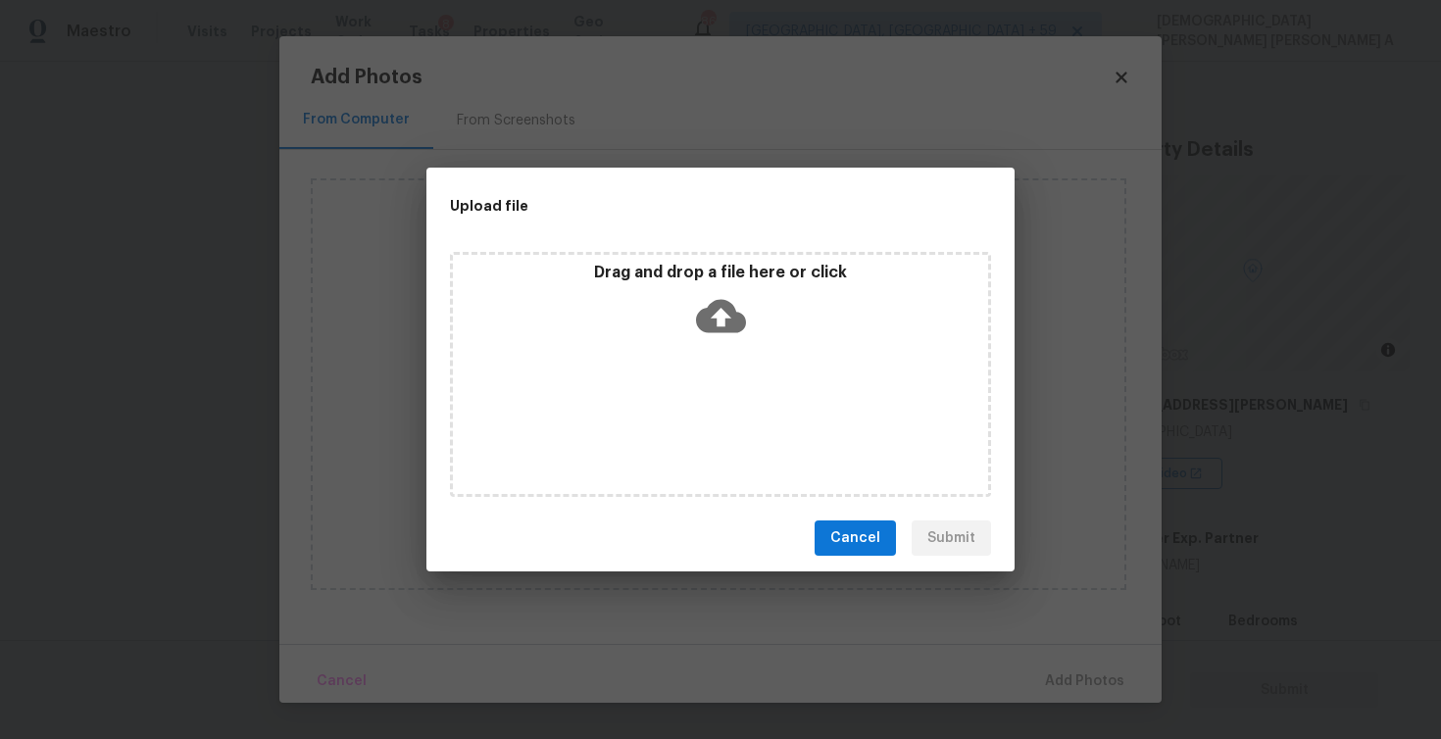
click at [666, 362] on div "Drag and drop a file here or click" at bounding box center [720, 374] width 541 height 245
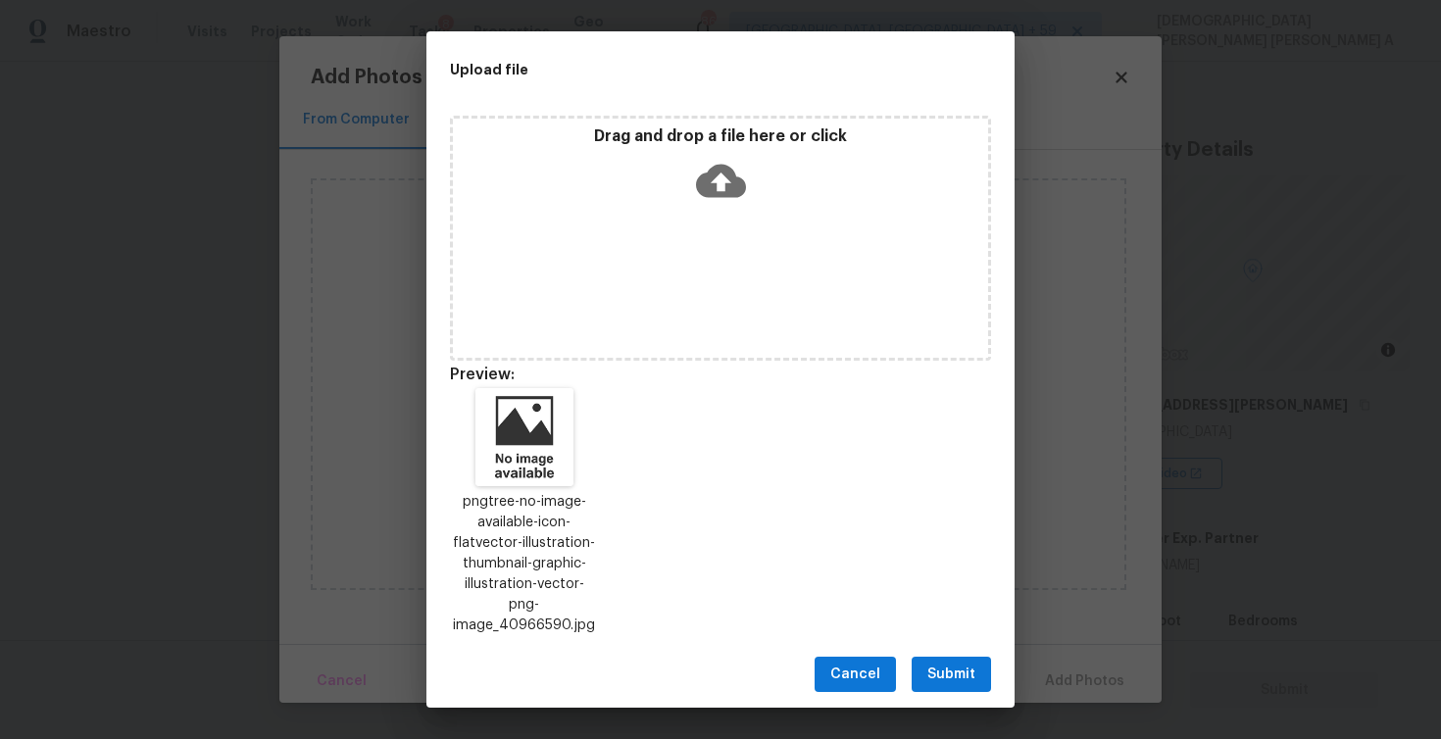
click at [937, 663] on span "Submit" at bounding box center [951, 675] width 48 height 25
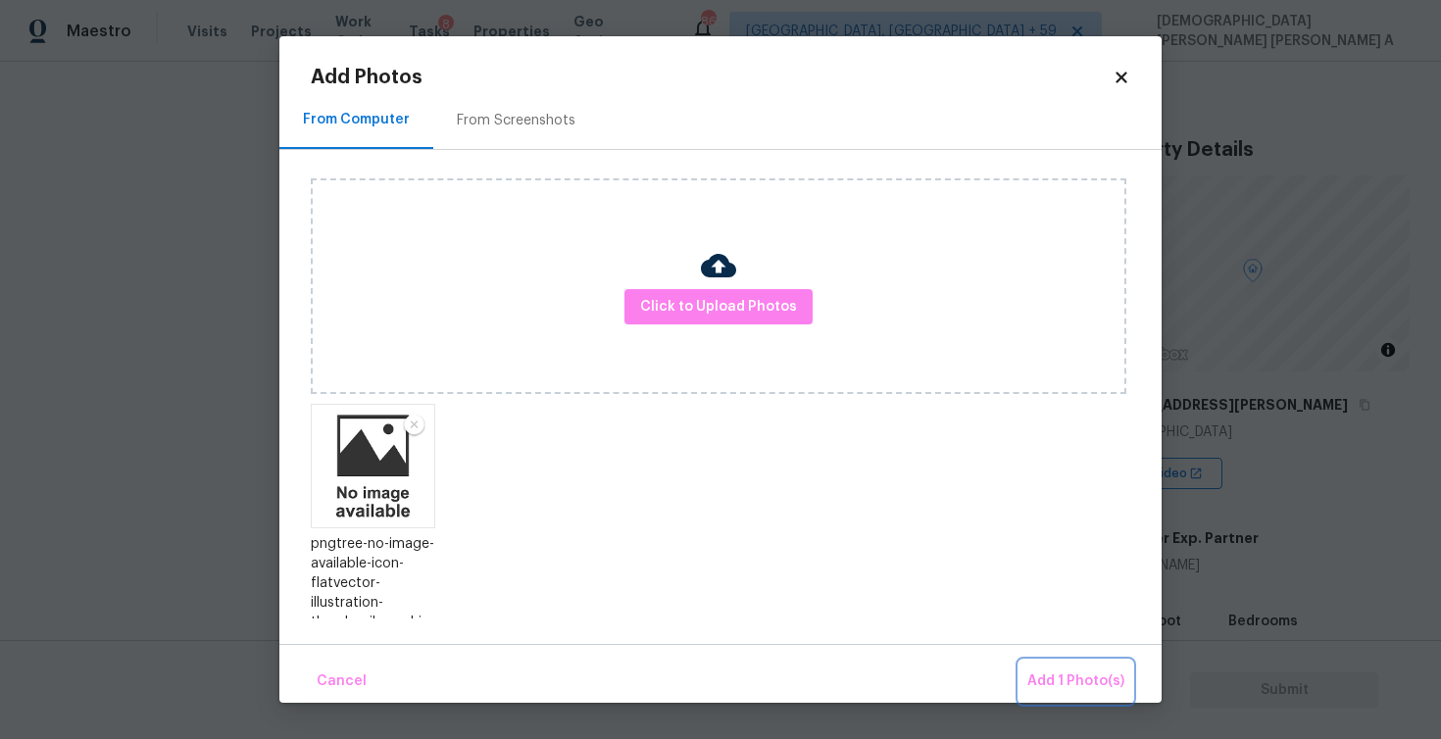
click at [1049, 695] on button "Add 1 Photo(s)" at bounding box center [1076, 682] width 113 height 42
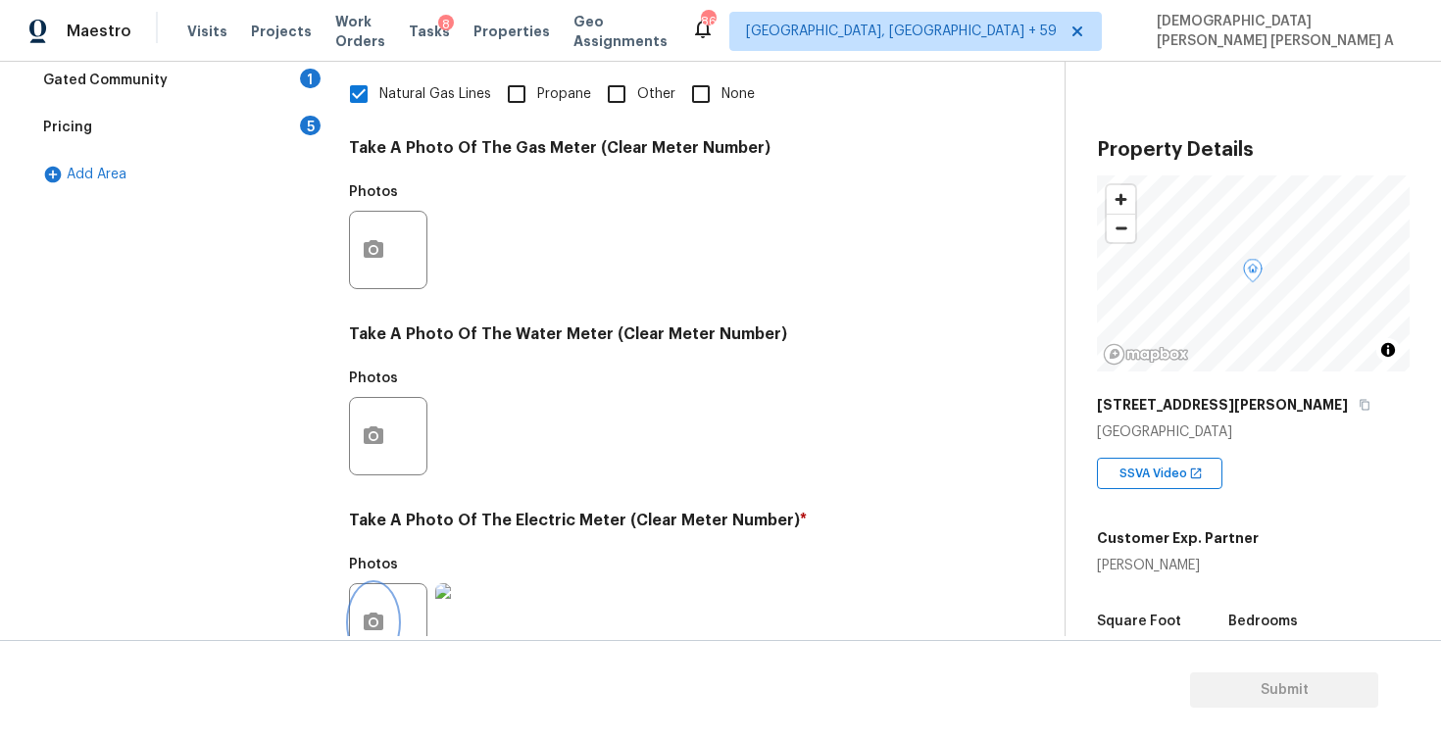
scroll to position [252, 0]
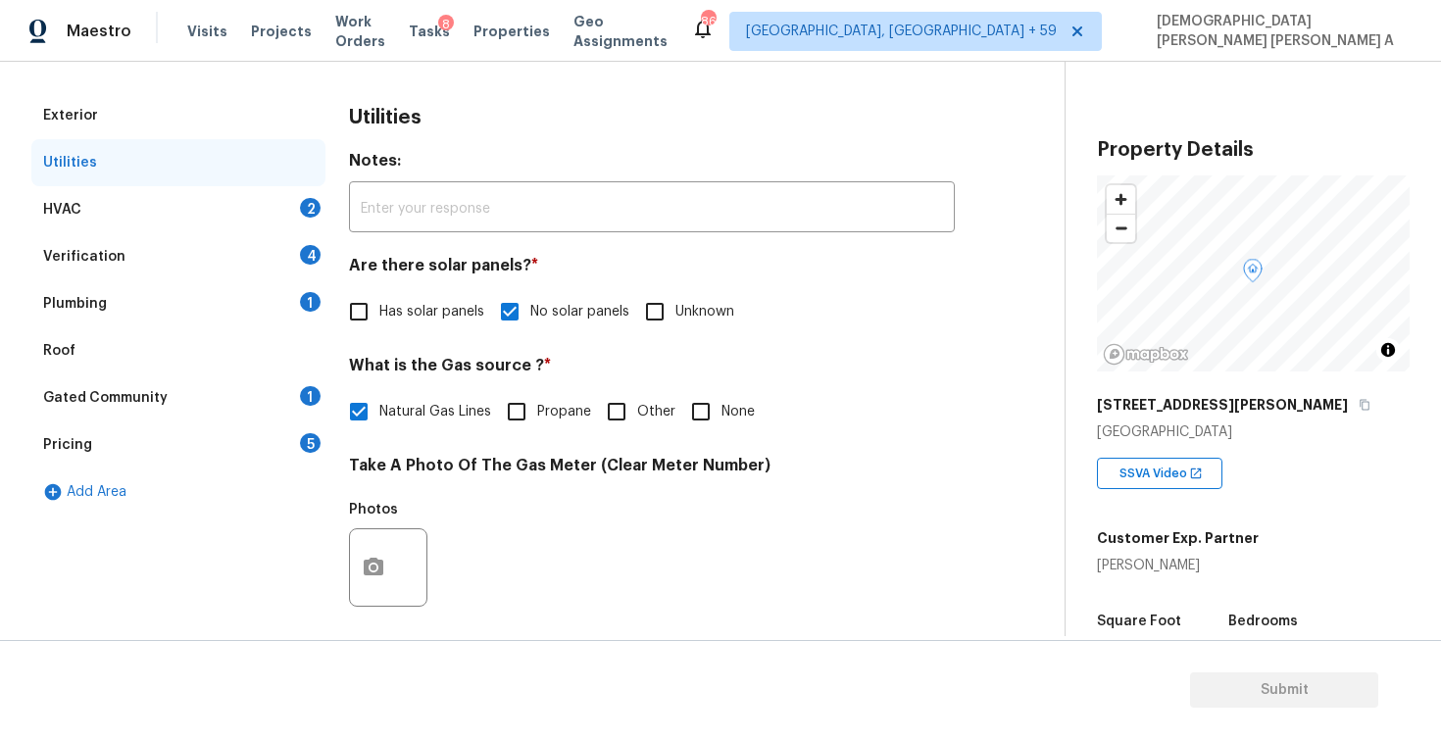
click at [217, 203] on div "HVAC 2" at bounding box center [178, 209] width 294 height 47
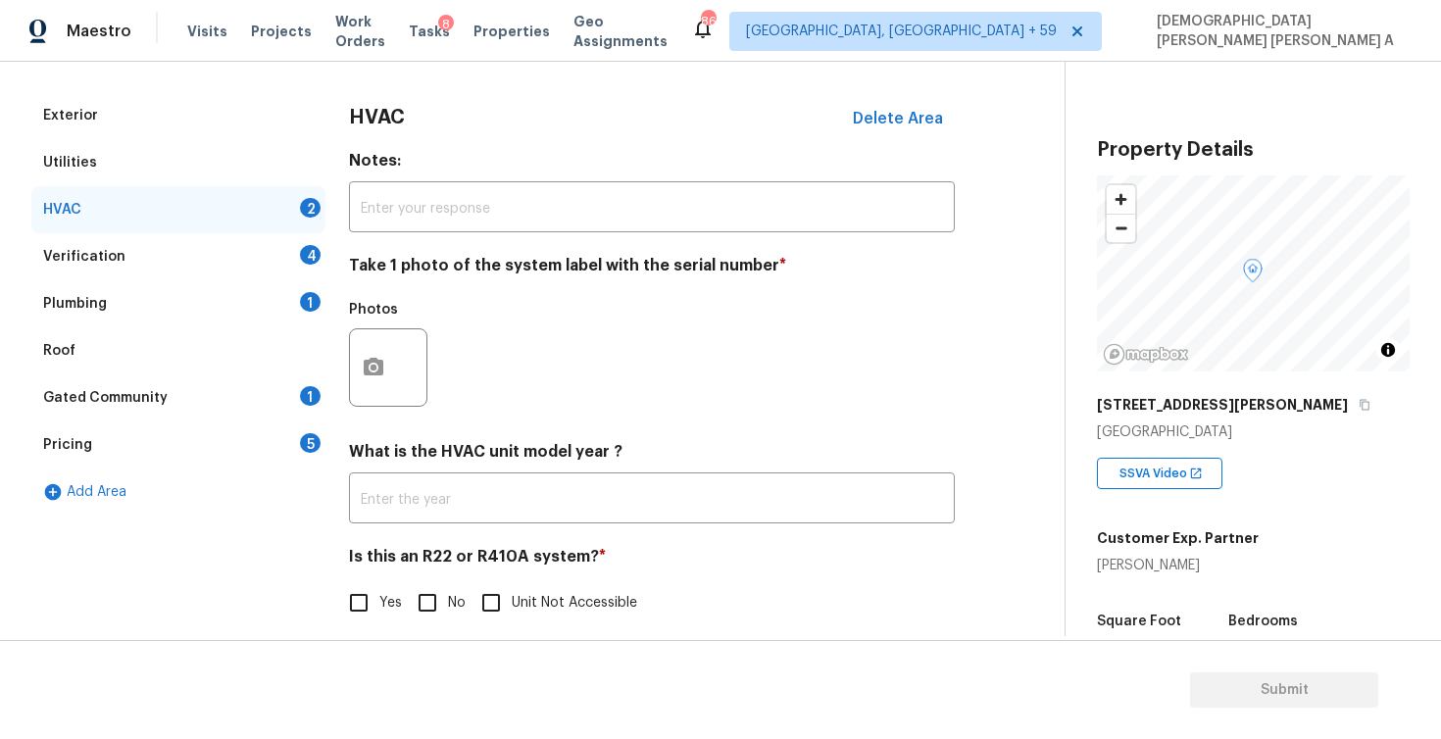
click at [434, 603] on input "No" at bounding box center [427, 602] width 41 height 41
checkbox input "true"
click at [392, 377] on button "button" at bounding box center [373, 367] width 47 height 76
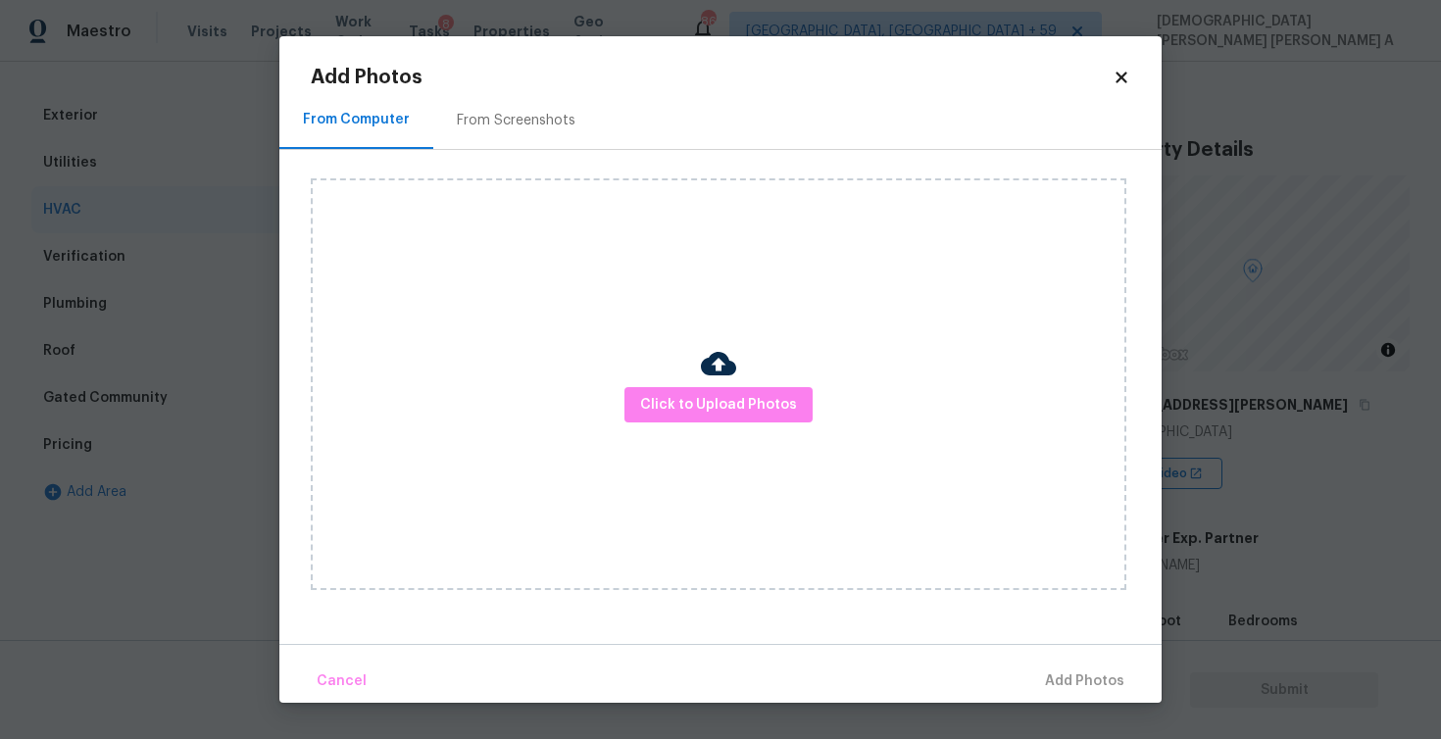
click at [768, 423] on div "Click to Upload Photos" at bounding box center [719, 384] width 816 height 412
click at [738, 354] on div "Click to Upload Photos" at bounding box center [719, 384] width 816 height 412
click at [708, 412] on span "Click to Upload Photos" at bounding box center [718, 405] width 157 height 25
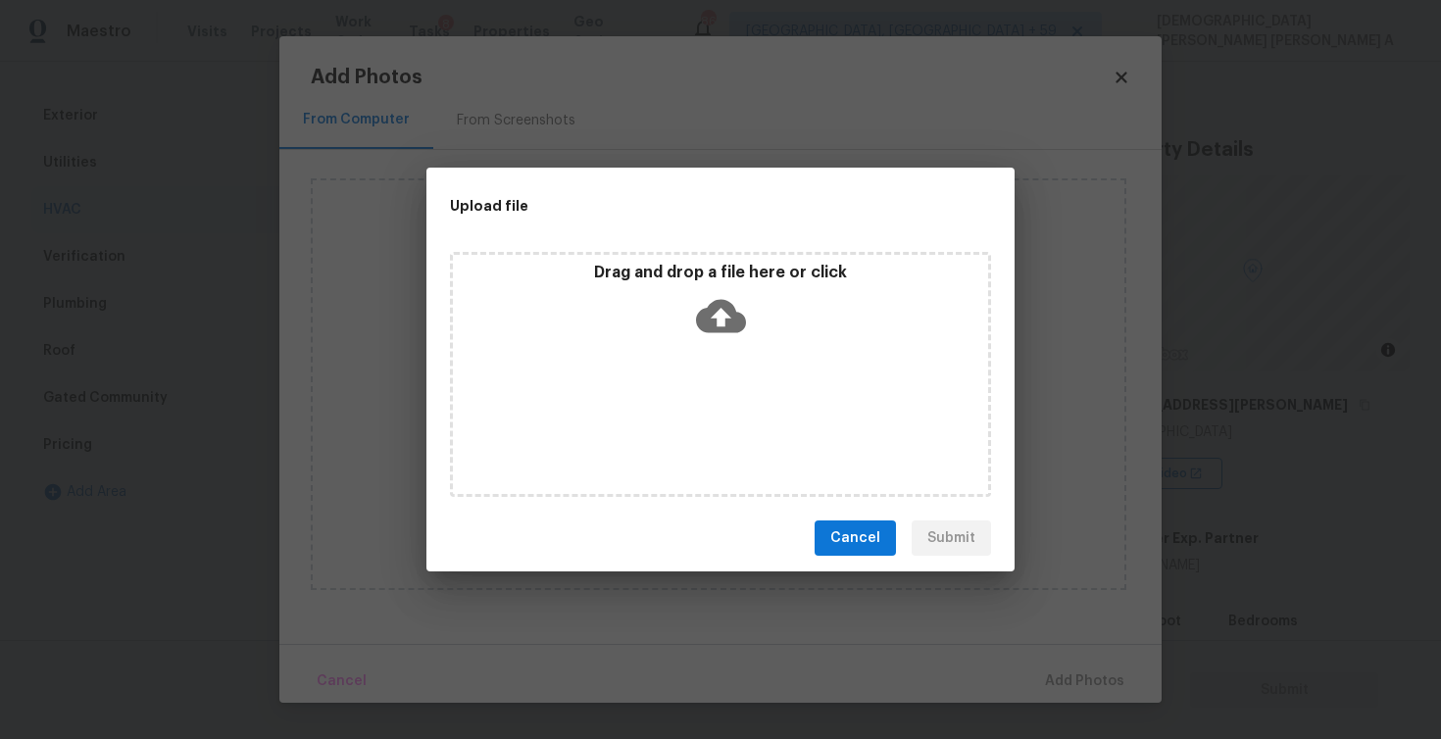
click at [708, 313] on icon at bounding box center [721, 316] width 50 height 33
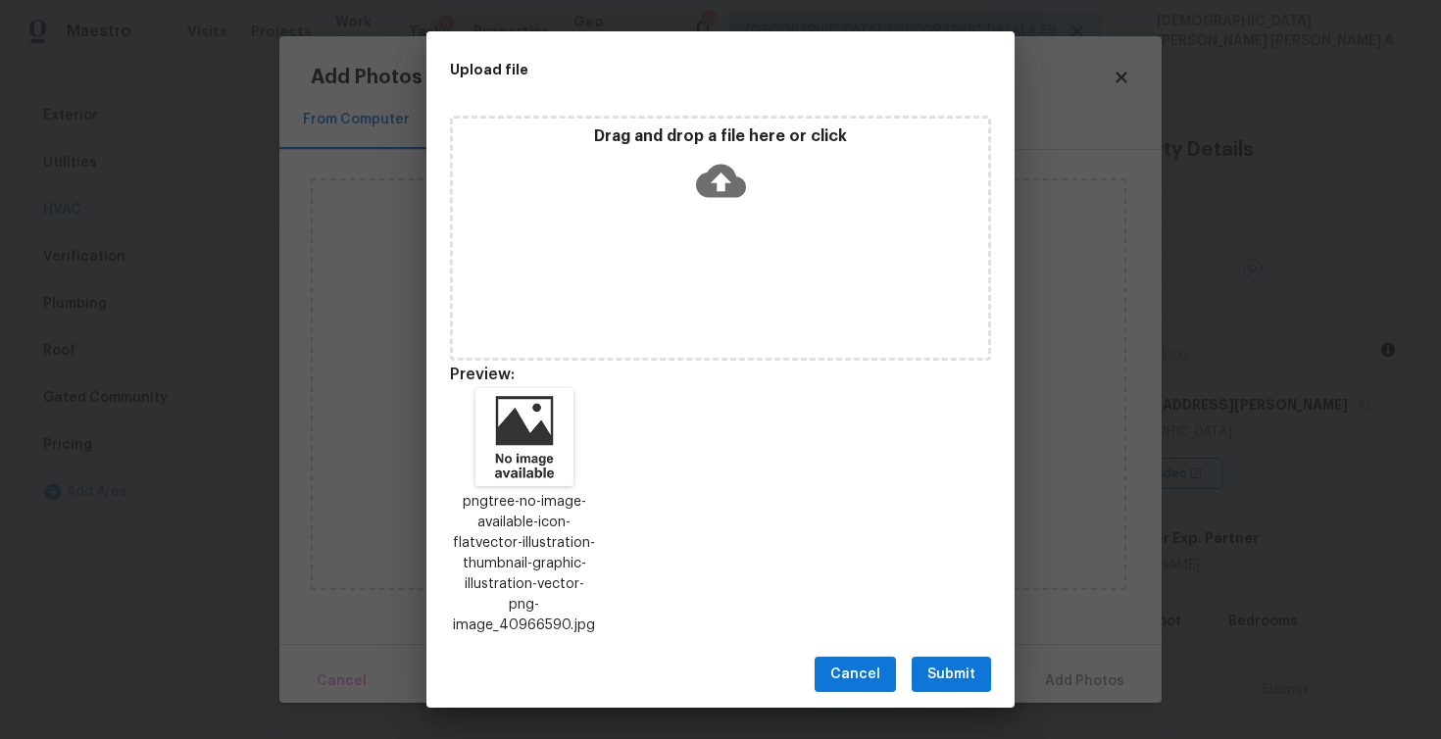
click at [967, 670] on span "Submit" at bounding box center [951, 675] width 48 height 25
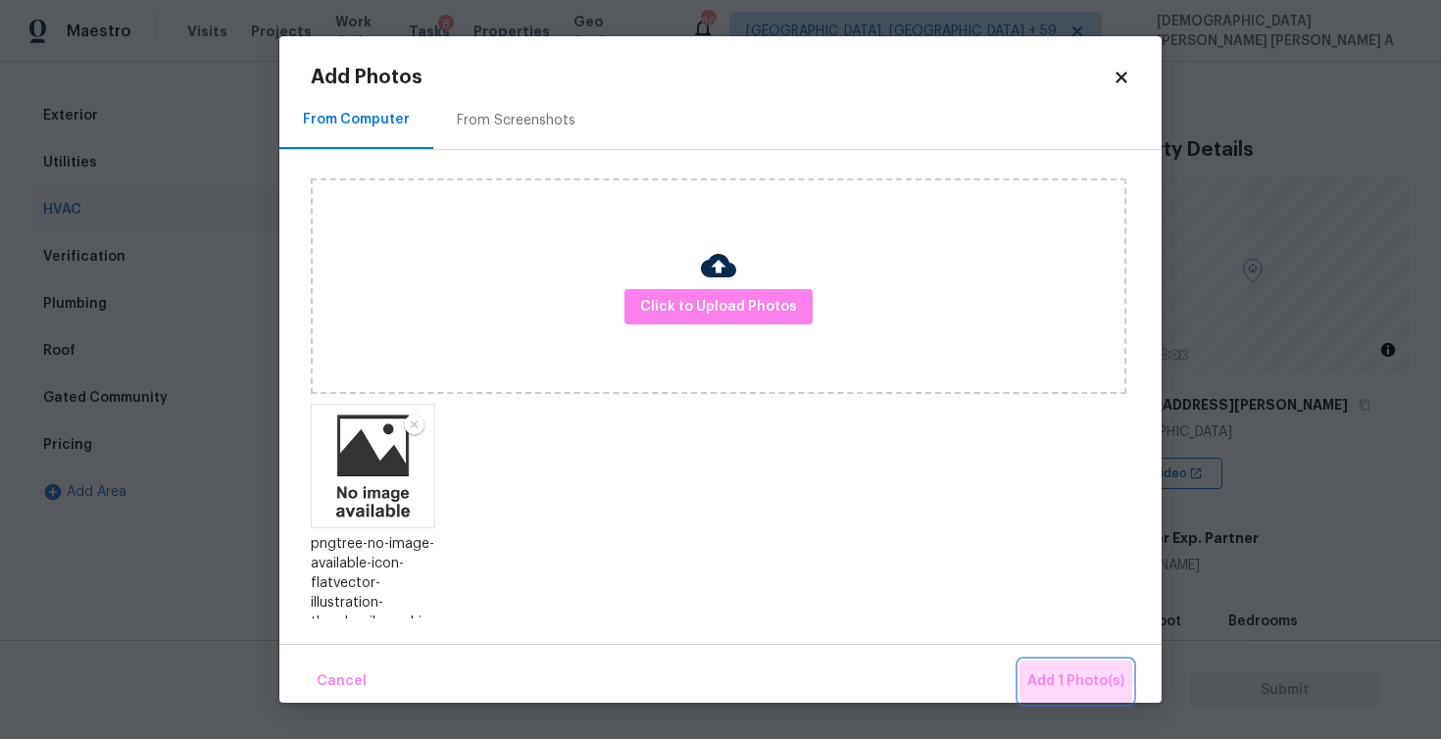
click at [1098, 686] on span "Add 1 Photo(s)" at bounding box center [1075, 682] width 97 height 25
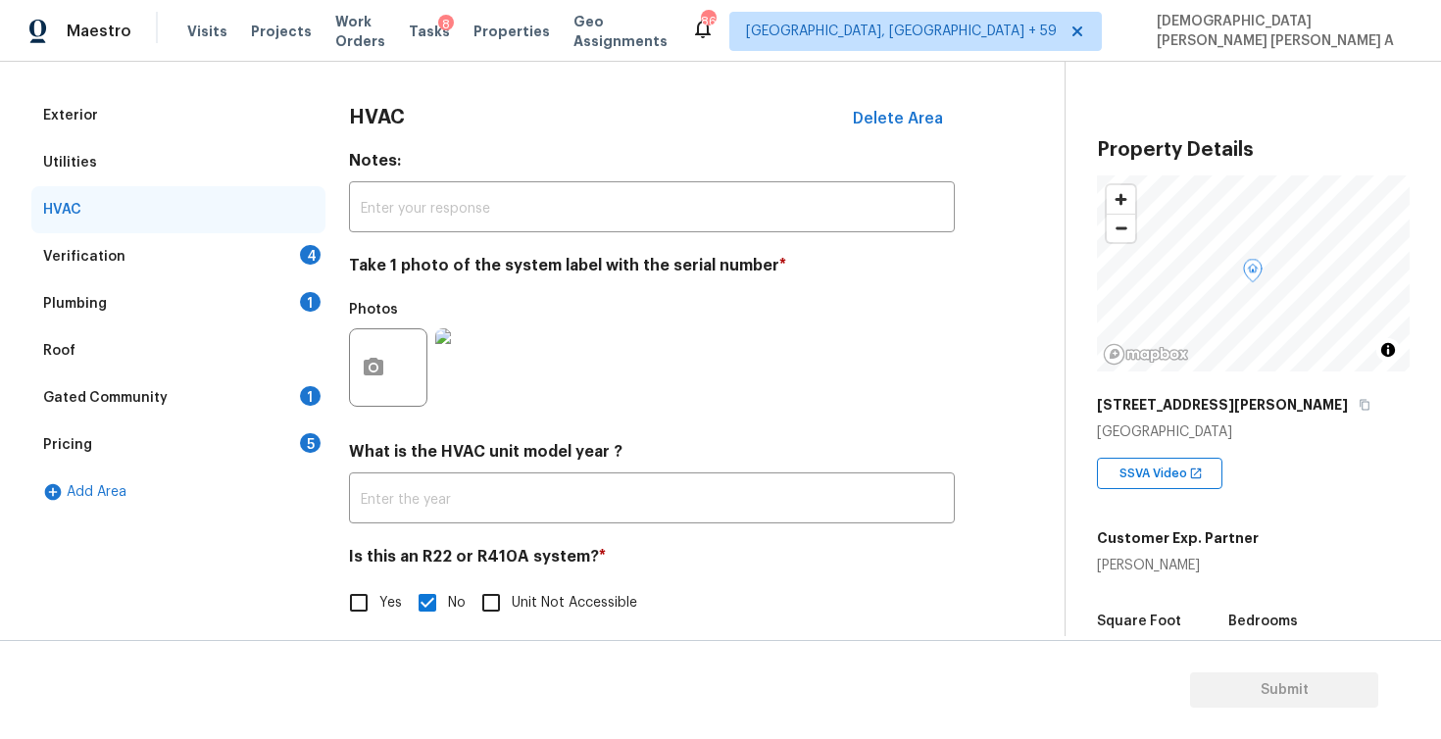
click at [194, 247] on div "Verification 4" at bounding box center [178, 256] width 294 height 47
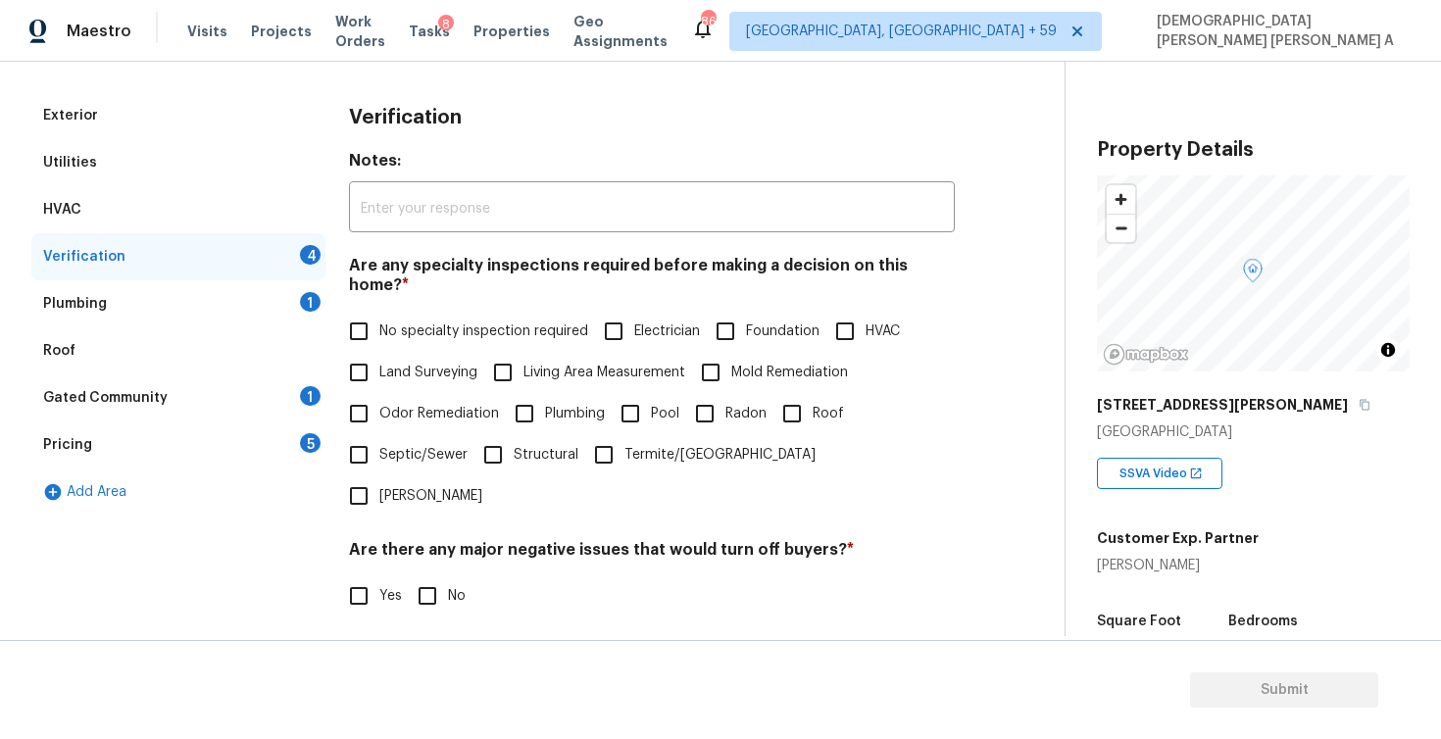
click at [367, 311] on input "No specialty inspection required" at bounding box center [358, 331] width 41 height 41
checkbox input "true"
click at [431, 577] on input "No" at bounding box center [427, 597] width 41 height 41
checkbox input "true"
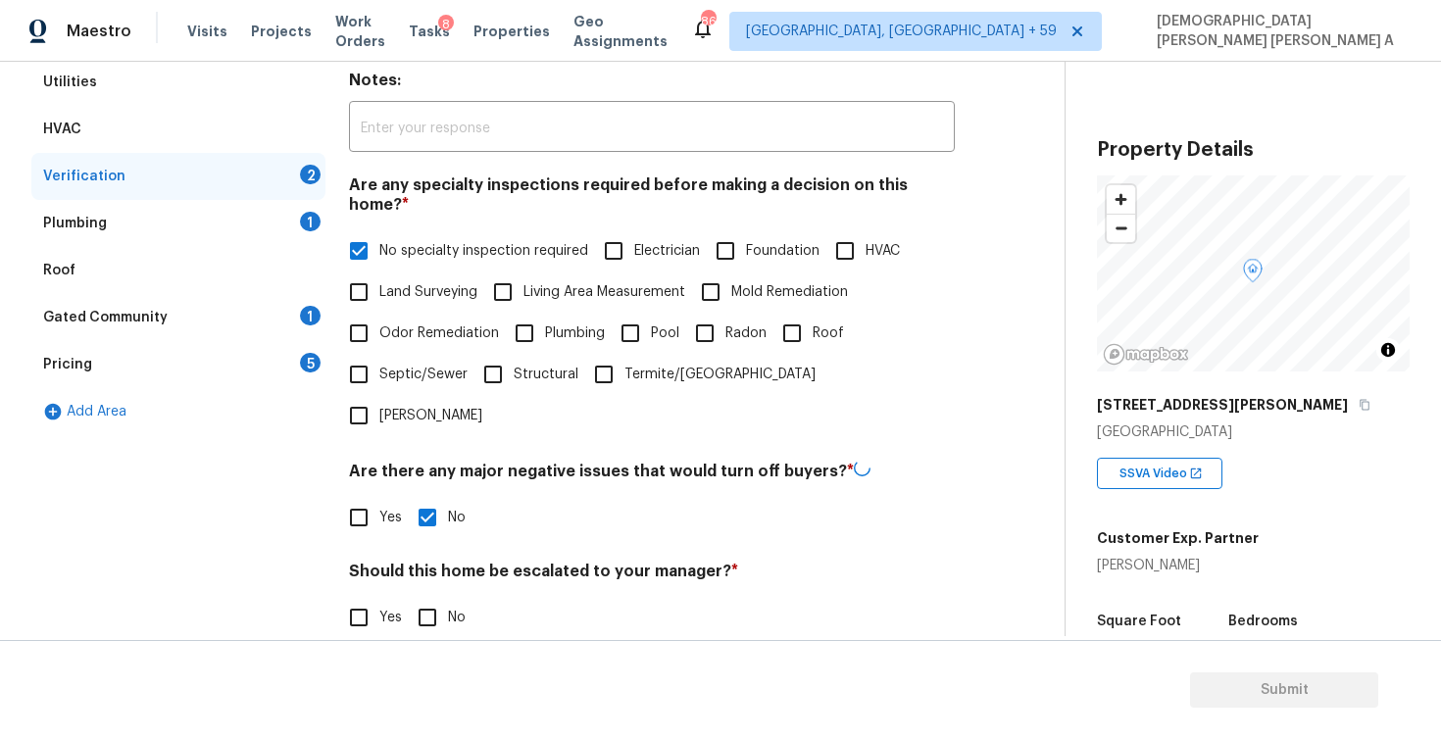
scroll to position [367, 0]
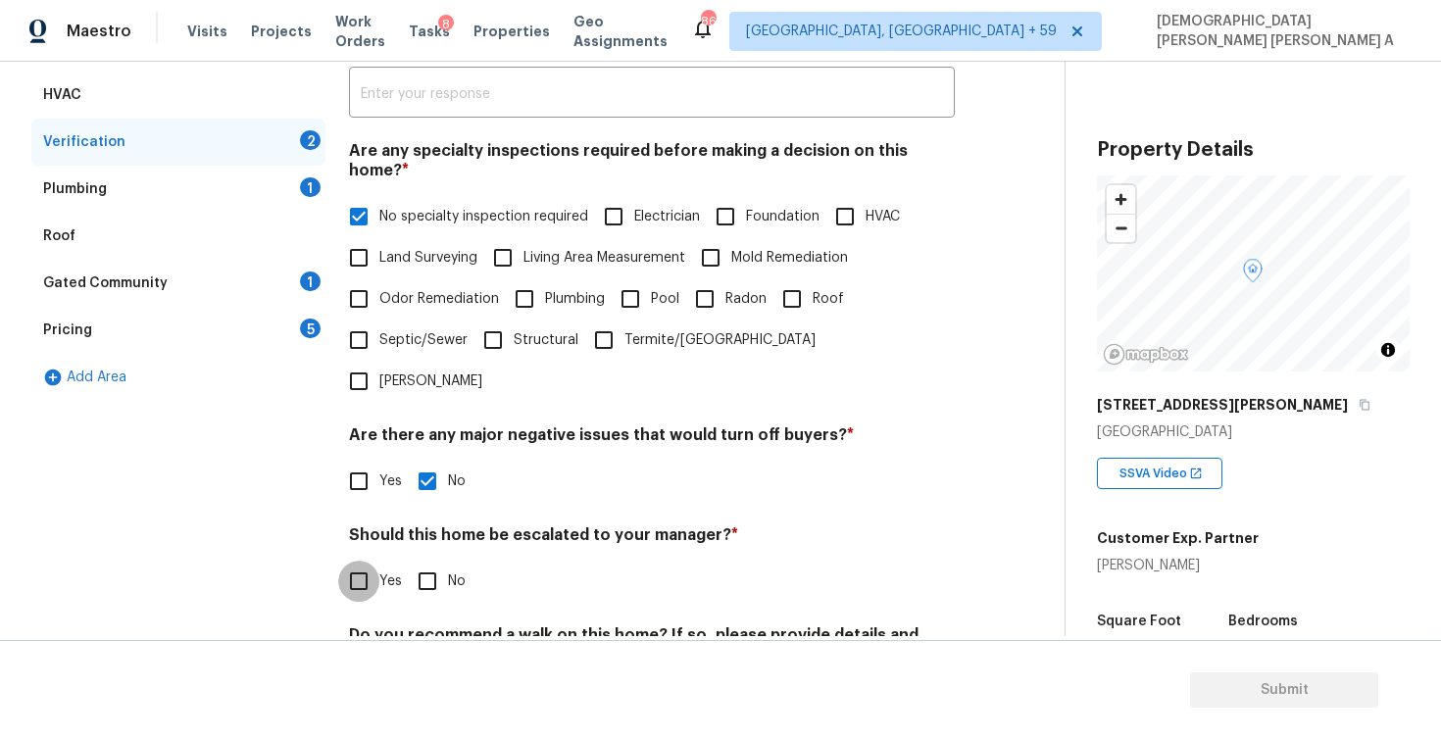
click at [362, 561] on input "Yes" at bounding box center [358, 581] width 41 height 41
checkbox input "true"
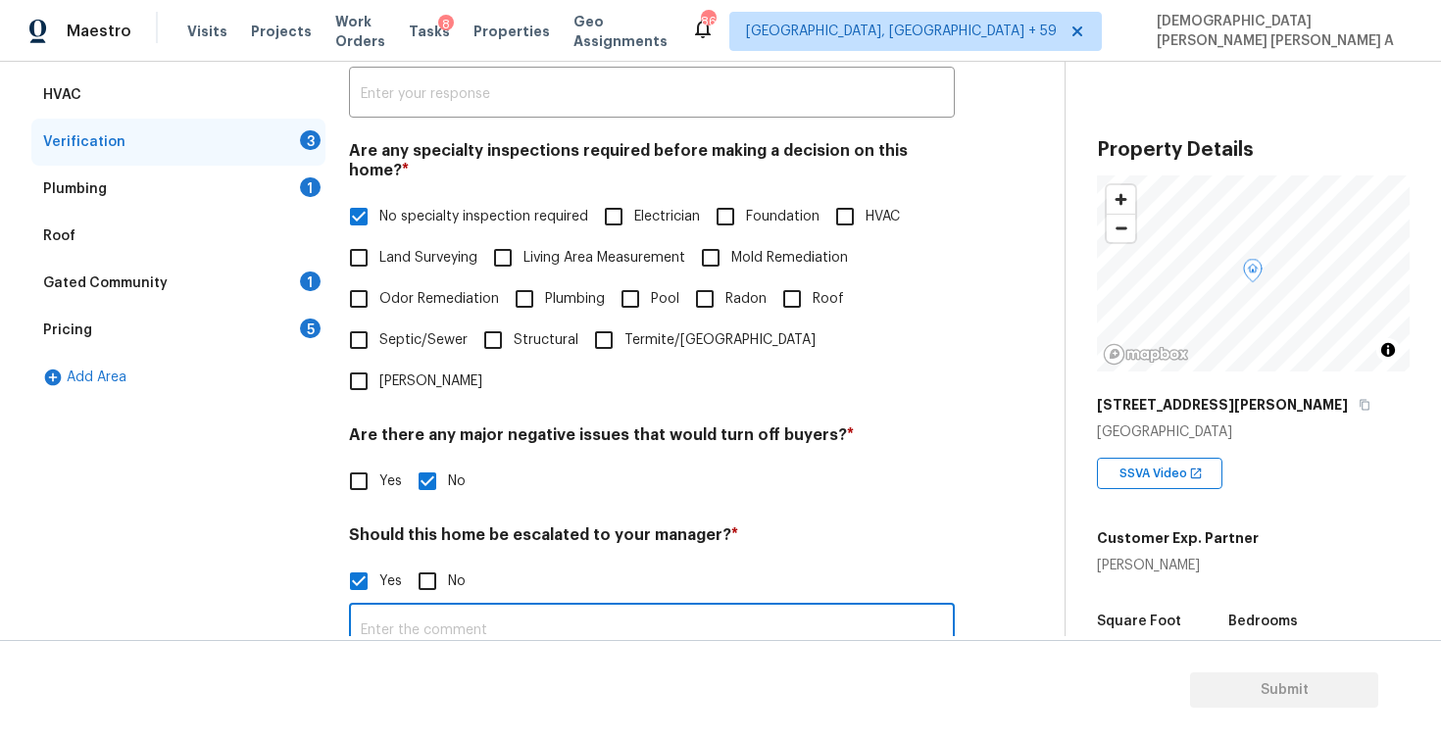
click at [509, 608] on input "text" at bounding box center [652, 631] width 606 height 46
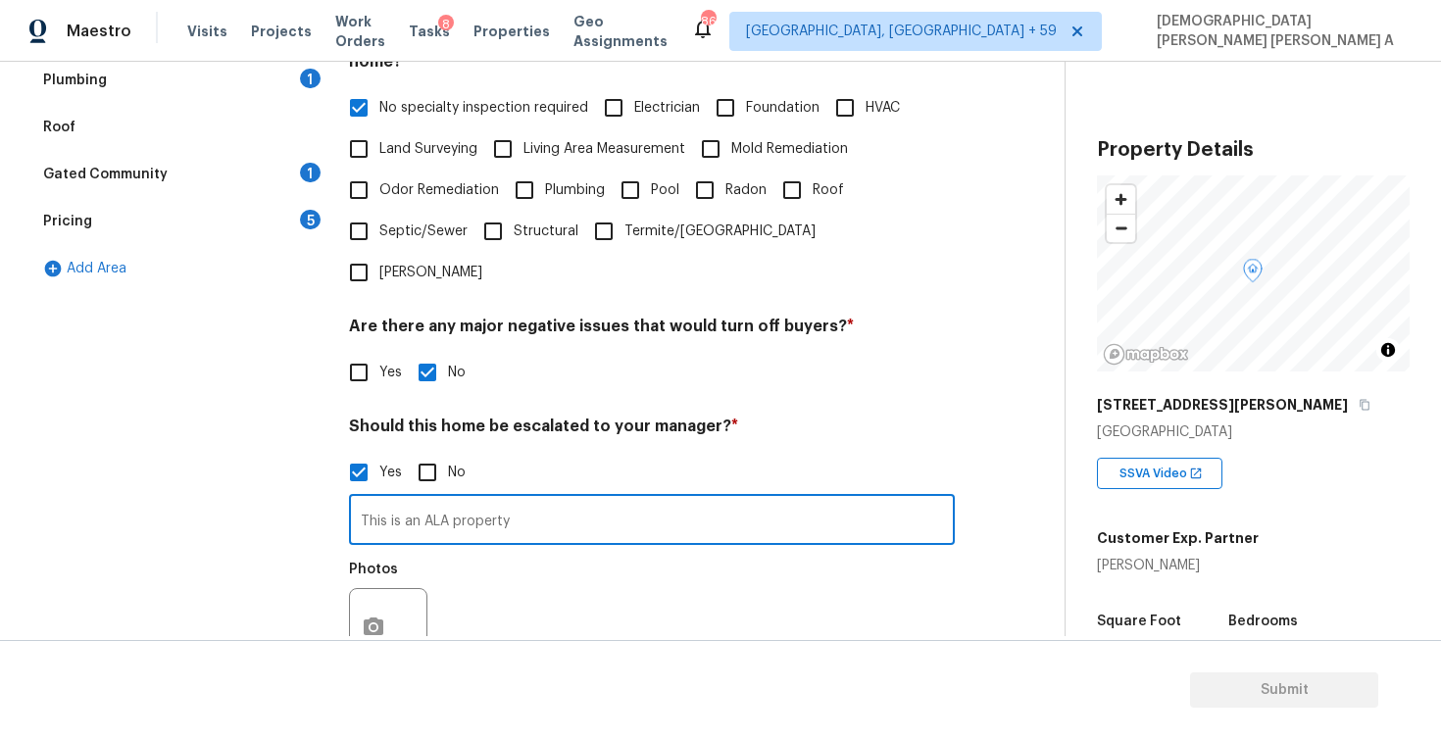
scroll to position [474, 0]
type input "This is an ALA property"
click at [363, 591] on button "button" at bounding box center [373, 629] width 47 height 76
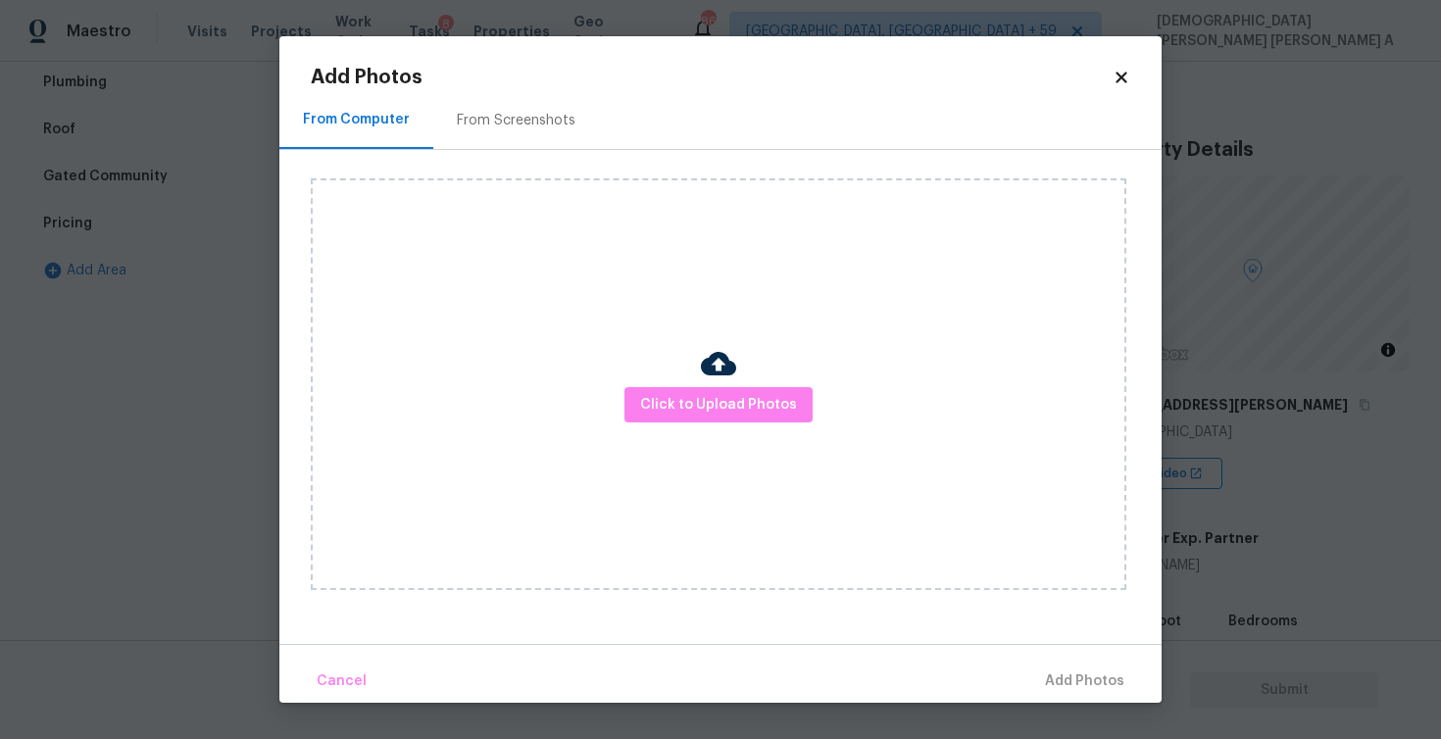
click at [680, 428] on div "Click to Upload Photos" at bounding box center [719, 384] width 816 height 412
click at [693, 408] on span "Click to Upload Photos" at bounding box center [718, 405] width 157 height 25
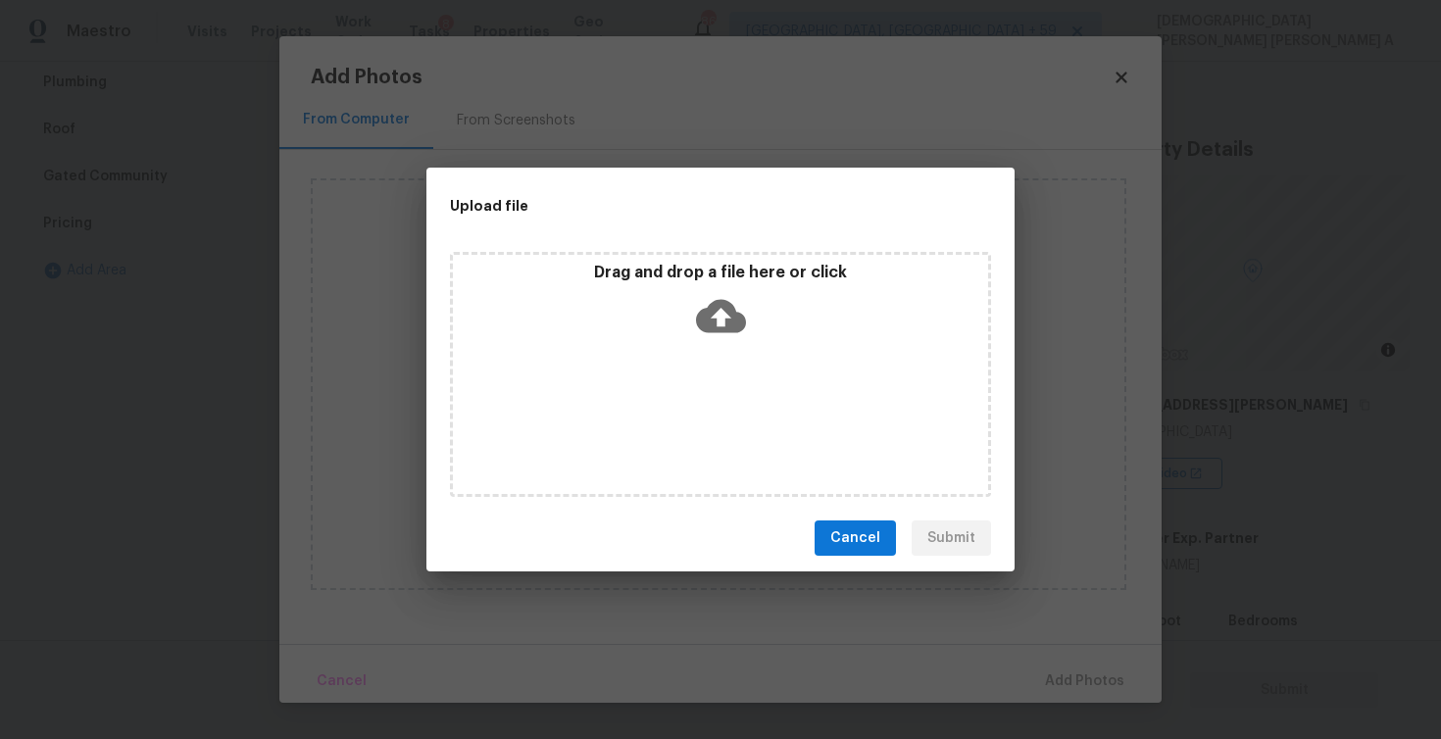
click at [688, 316] on div "Drag and drop a file here or click" at bounding box center [720, 305] width 535 height 84
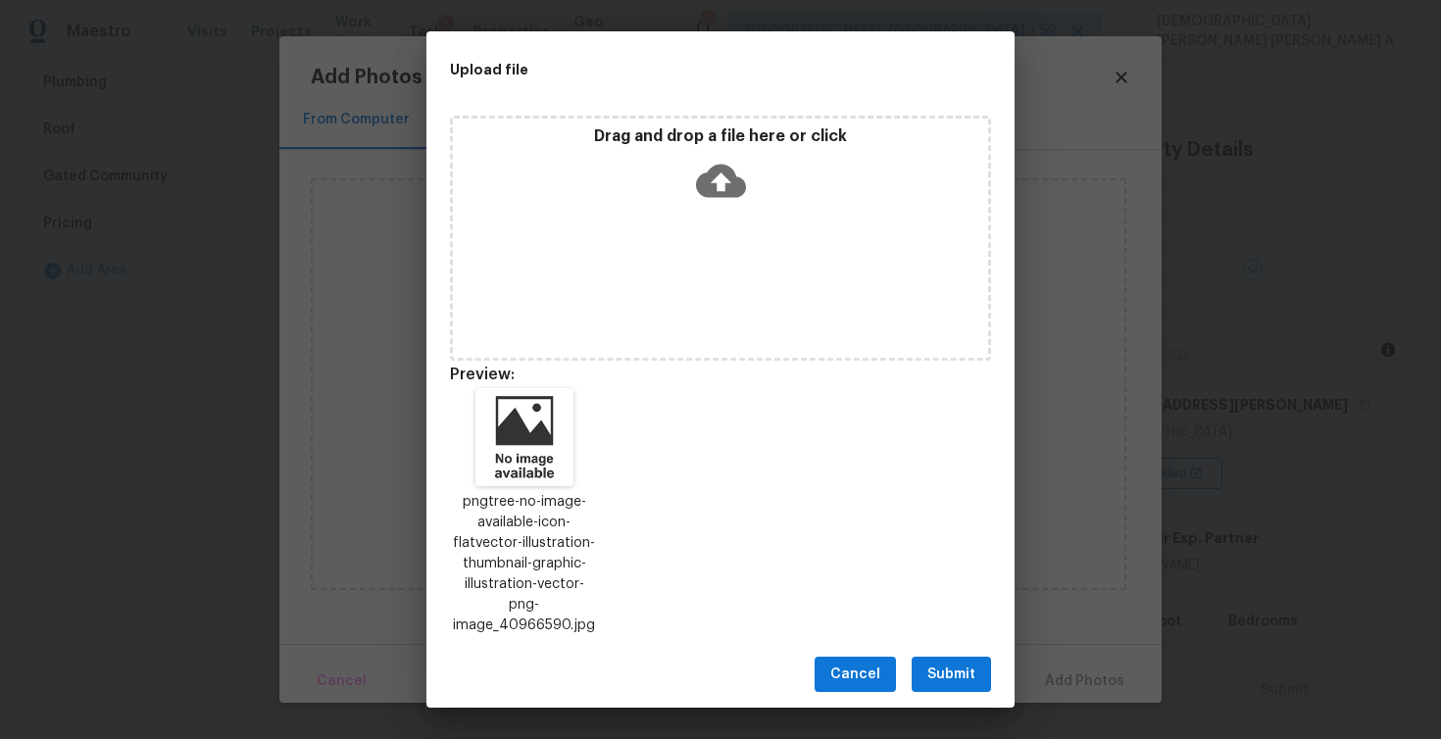
click at [954, 663] on span "Submit" at bounding box center [951, 675] width 48 height 25
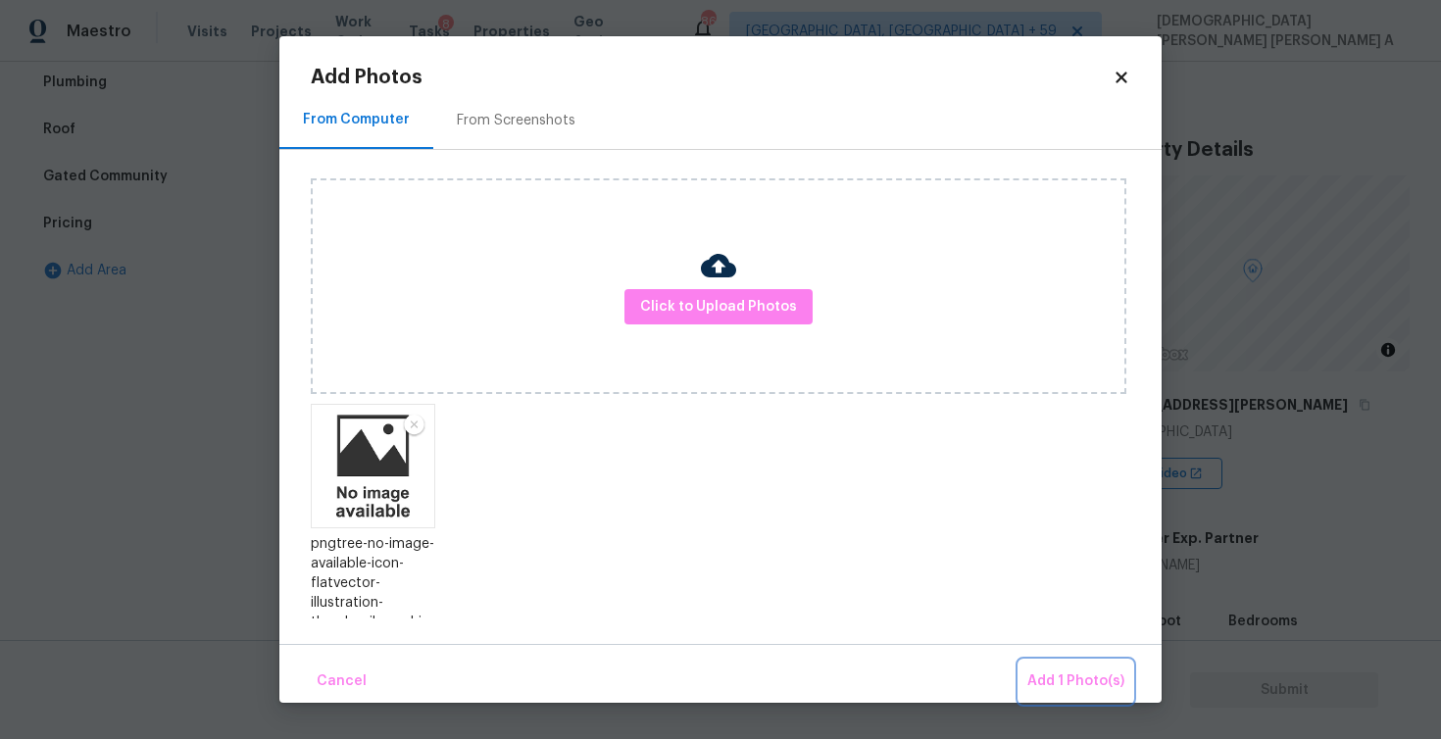
click at [1095, 687] on span "Add 1 Photo(s)" at bounding box center [1075, 682] width 97 height 25
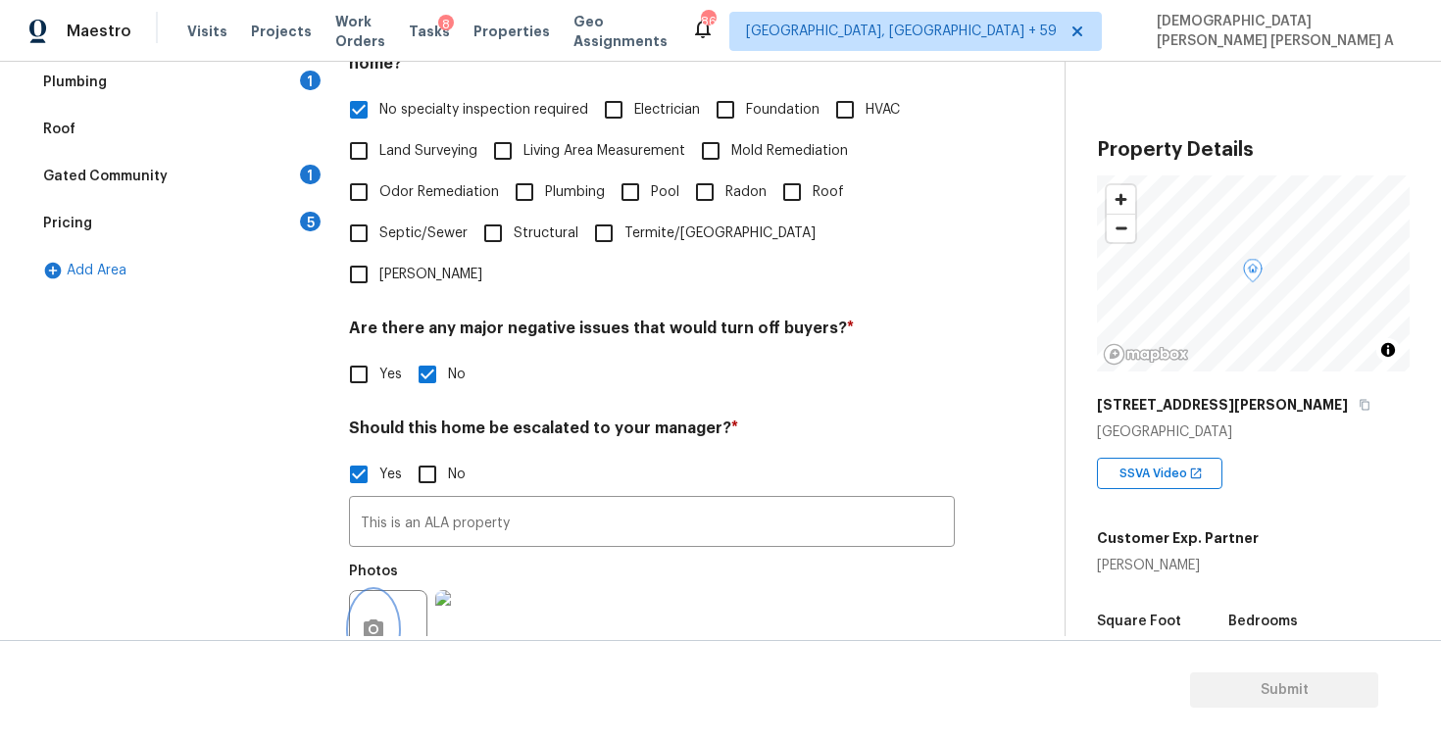
scroll to position [607, 0]
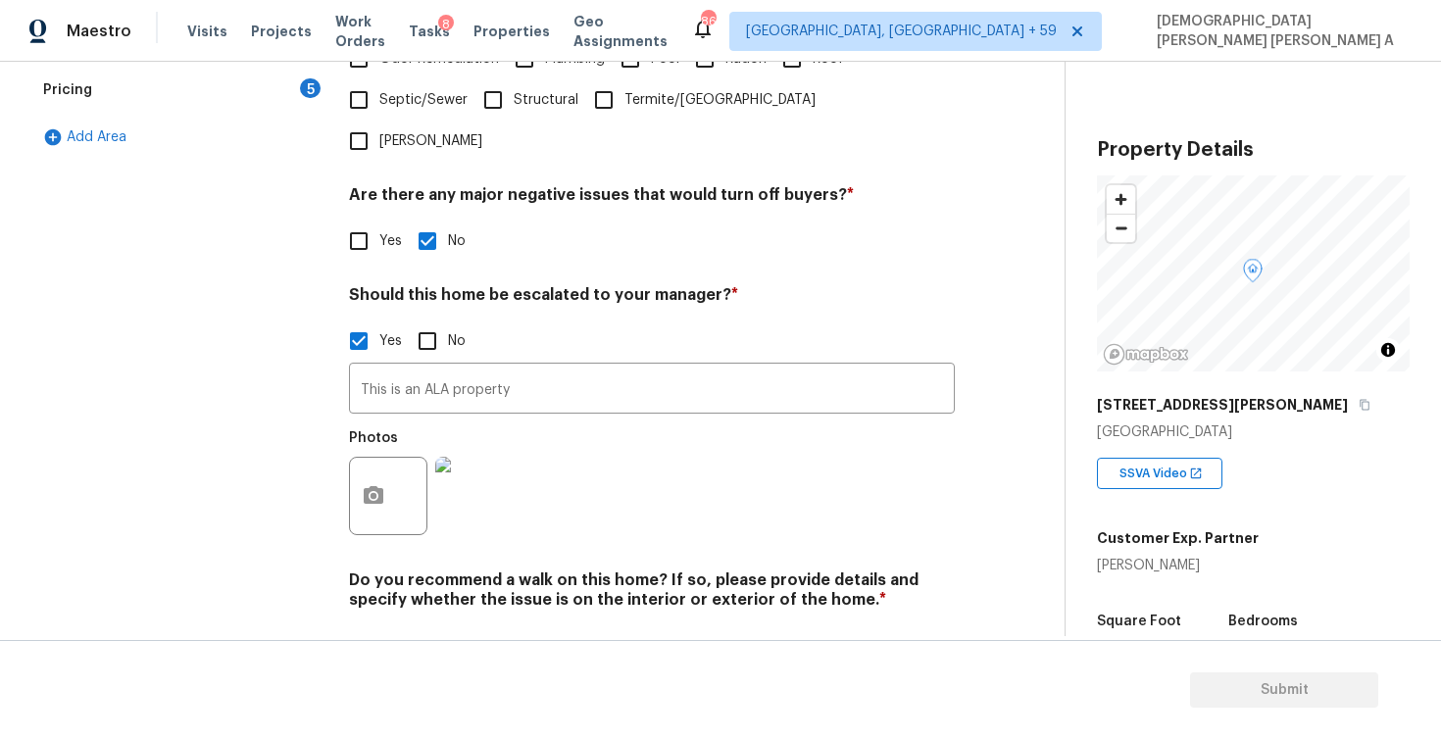
click at [444, 615] on div "Verification Notes: ​ Are any specialty inspections required before making a de…" at bounding box center [652, 213] width 606 height 953
click at [432, 625] on input "No" at bounding box center [427, 645] width 41 height 41
checkbox input "true"
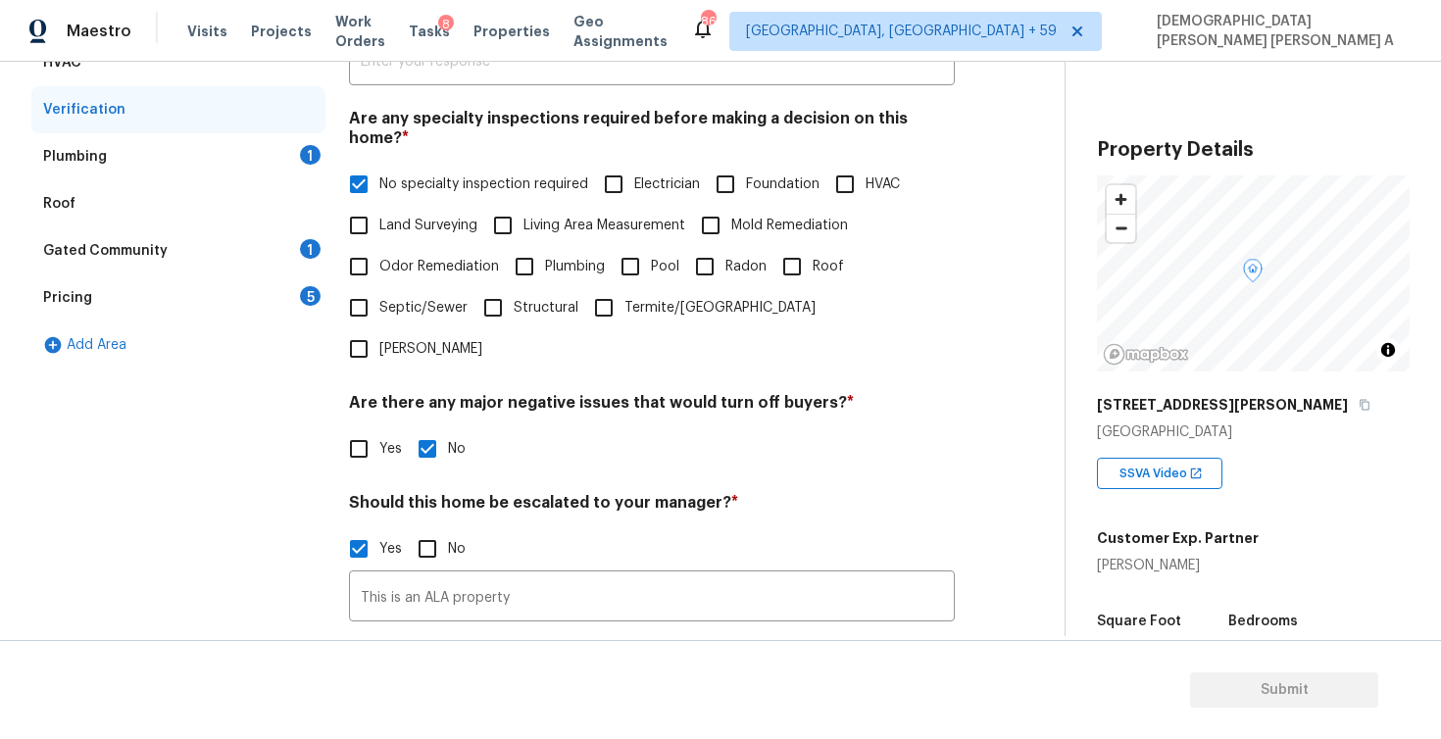
click at [267, 157] on div "Plumbing 1" at bounding box center [178, 156] width 294 height 47
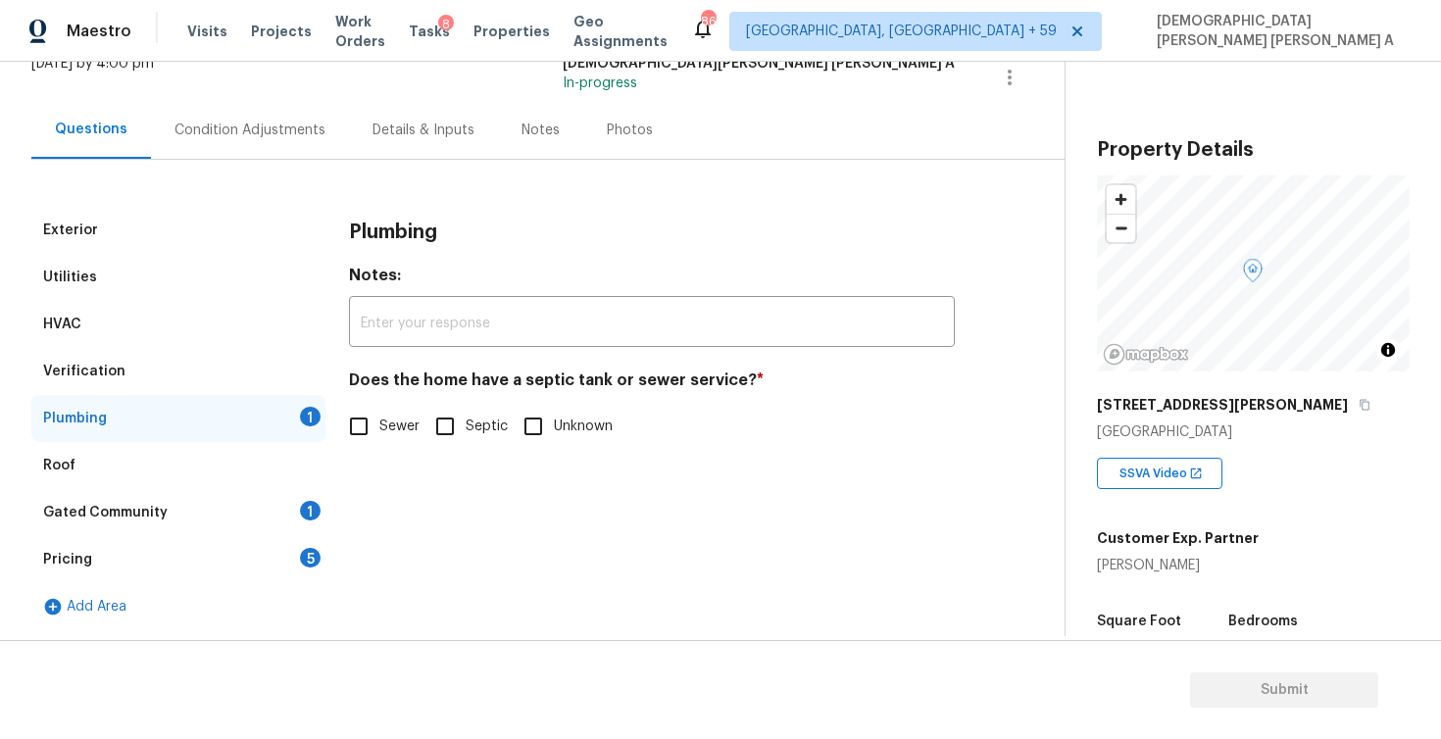
click at [355, 418] on input "Sewer" at bounding box center [358, 426] width 41 height 41
checkbox input "true"
click at [243, 508] on div "Gated Community 1" at bounding box center [178, 512] width 294 height 47
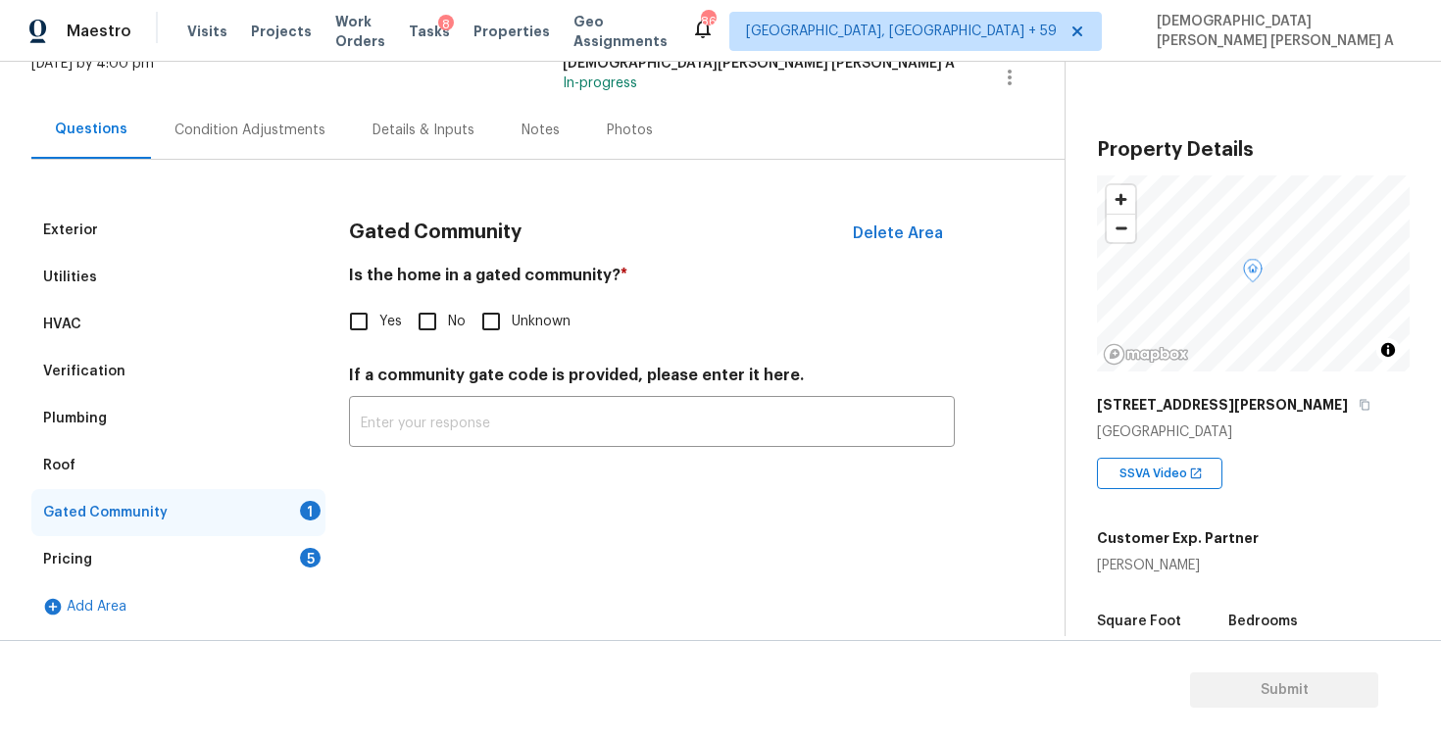
click at [426, 305] on input "No" at bounding box center [427, 321] width 41 height 41
checkbox input "true"
click at [282, 563] on div "Pricing 5" at bounding box center [178, 559] width 294 height 47
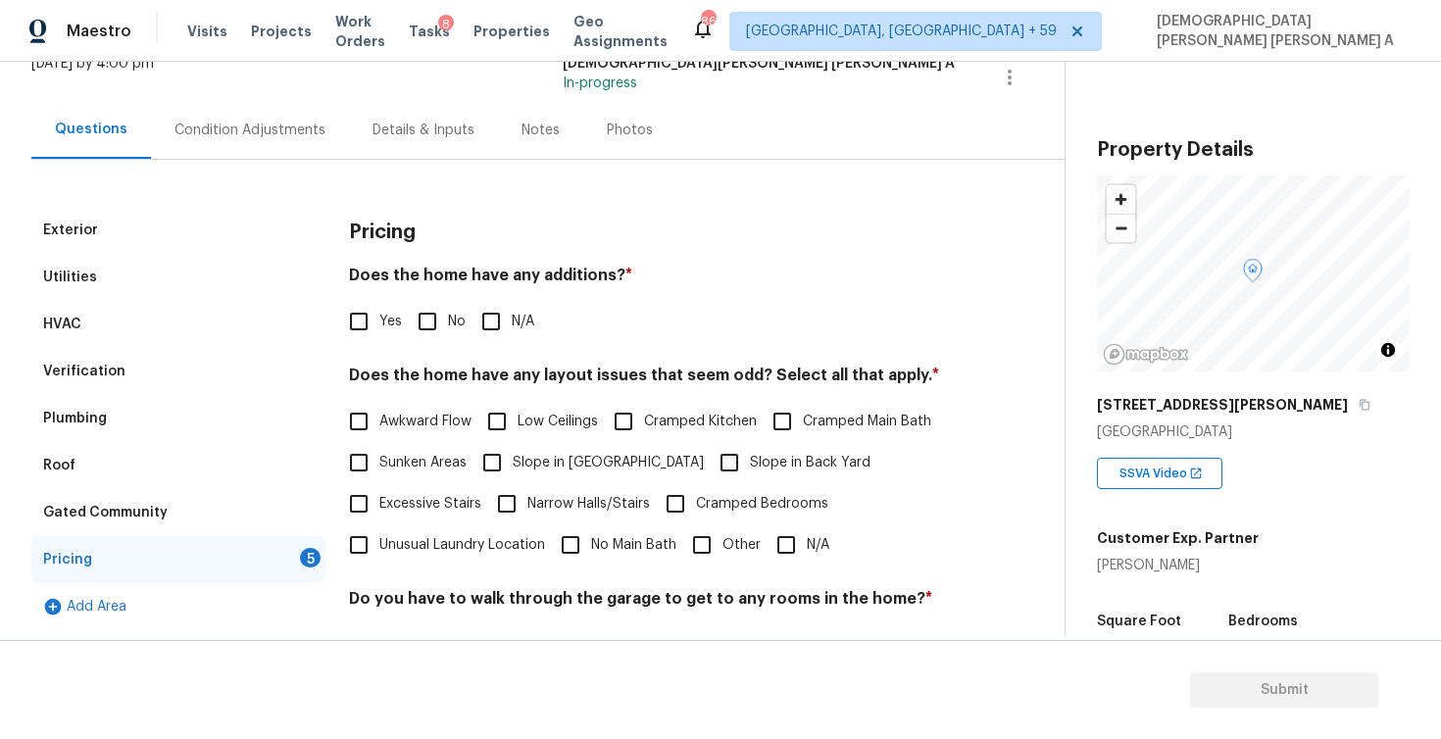
click at [424, 315] on input "No" at bounding box center [427, 321] width 41 height 41
checkbox input "true"
click at [784, 532] on input "N/A" at bounding box center [786, 545] width 41 height 41
checkbox input "true"
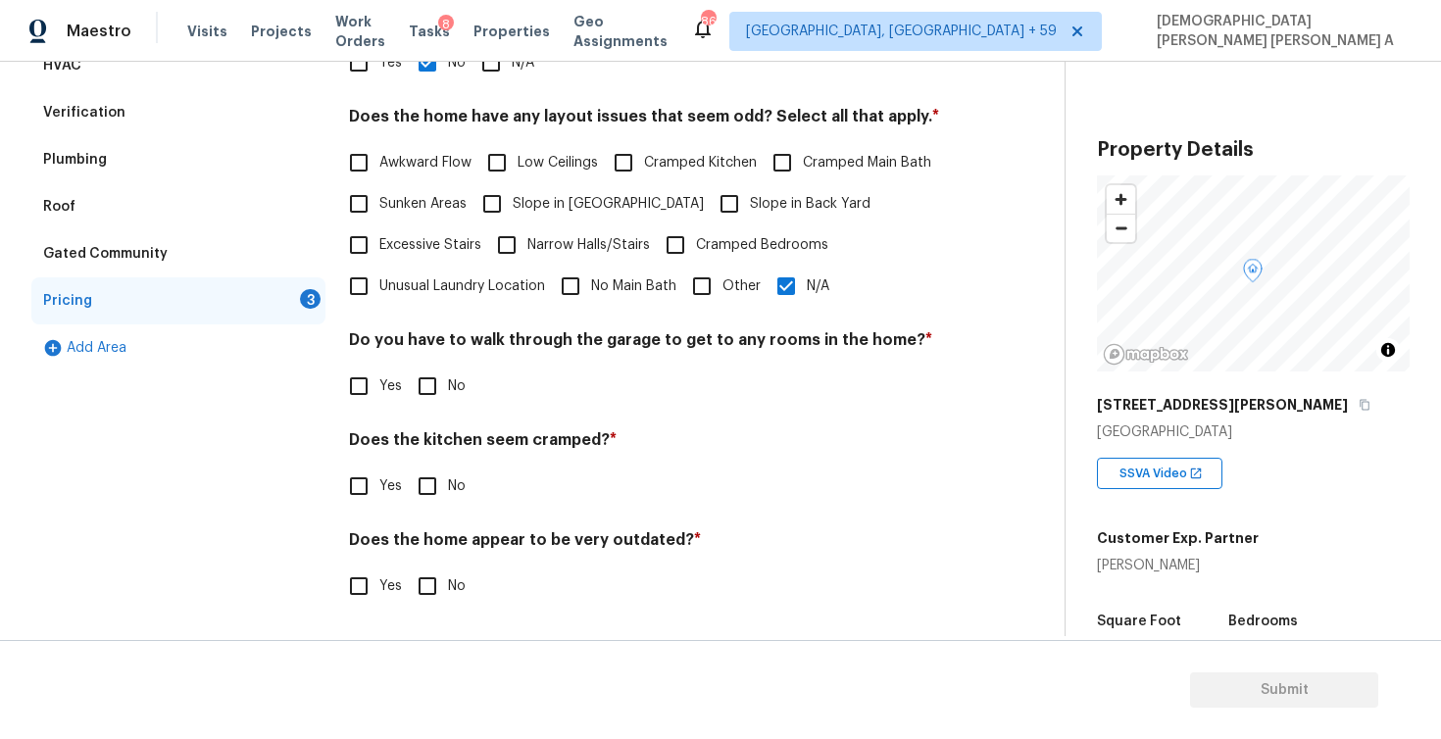
click at [421, 368] on input "No" at bounding box center [427, 386] width 41 height 41
checkbox input "true"
click at [431, 477] on input "No" at bounding box center [427, 486] width 41 height 41
checkbox input "true"
click at [431, 579] on input "No" at bounding box center [427, 588] width 41 height 41
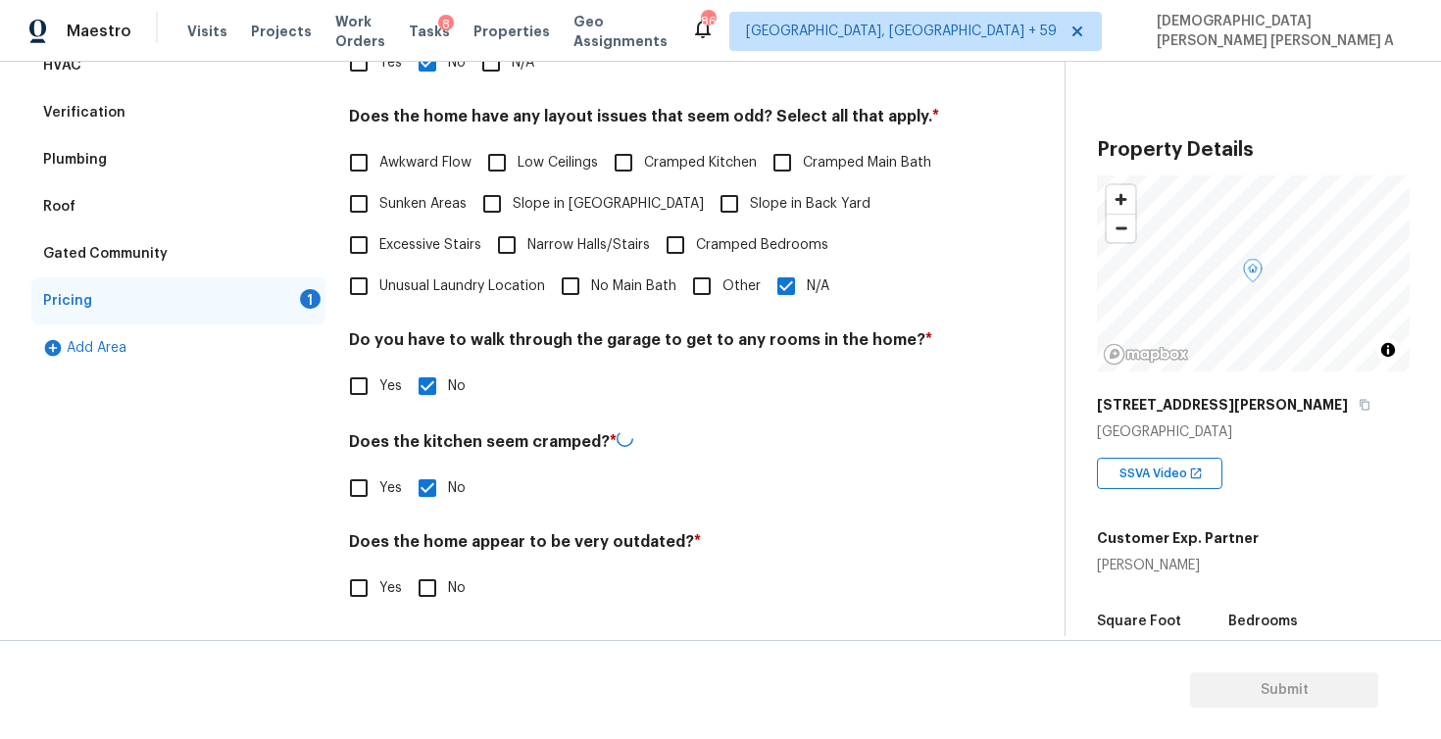
checkbox input "true"
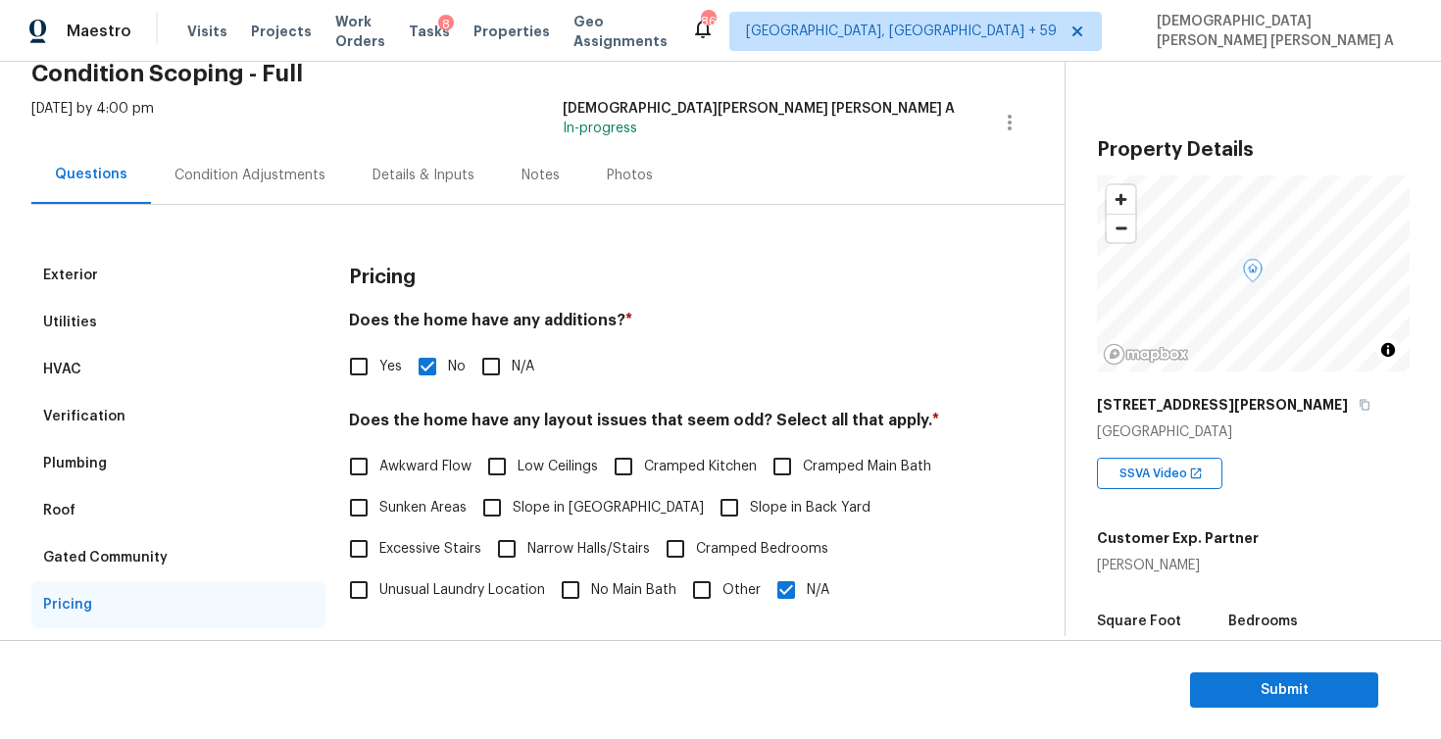
scroll to position [13, 0]
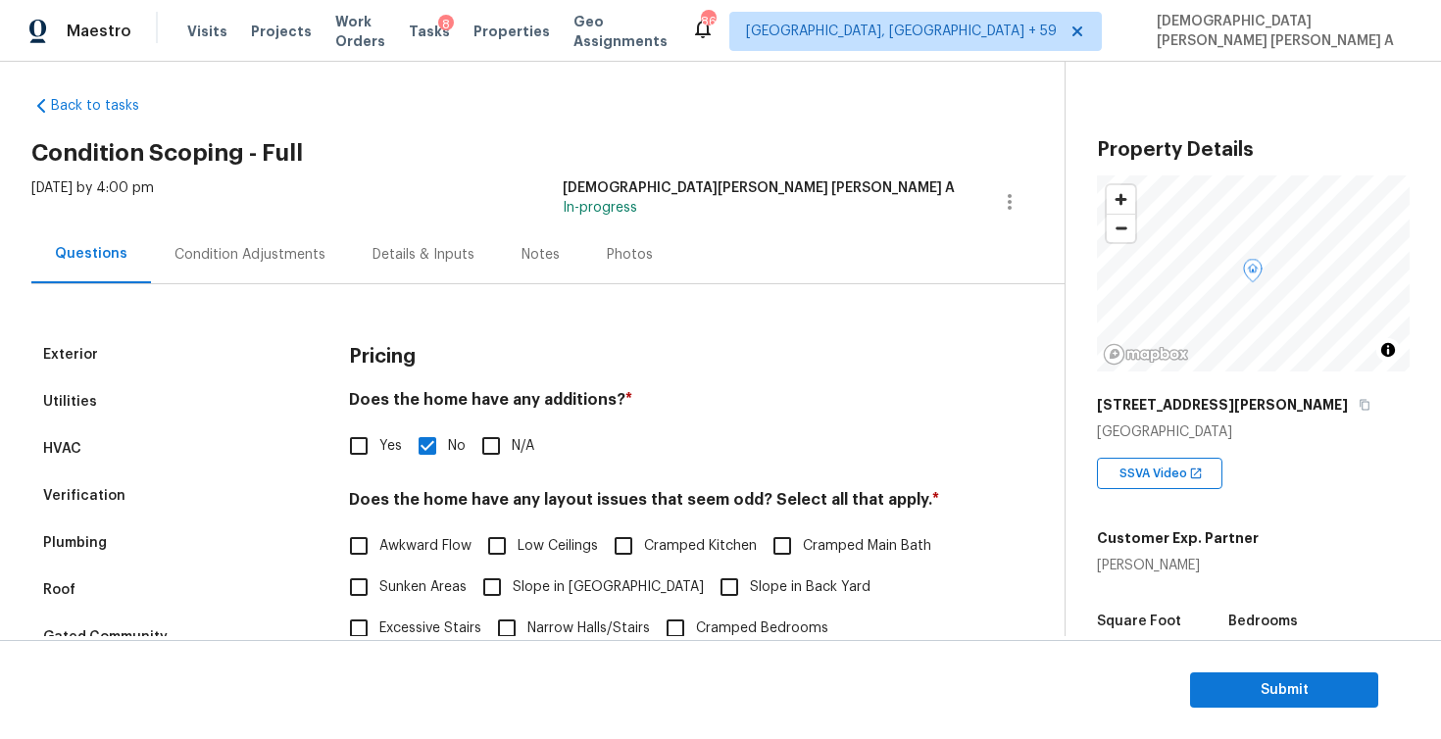
click at [208, 285] on div "Exterior Utilities HVAC Verification Plumbing Roof Gated Community Pricing Add …" at bounding box center [524, 648] width 986 height 729
click at [225, 238] on div "Condition Adjustments" at bounding box center [250, 254] width 198 height 58
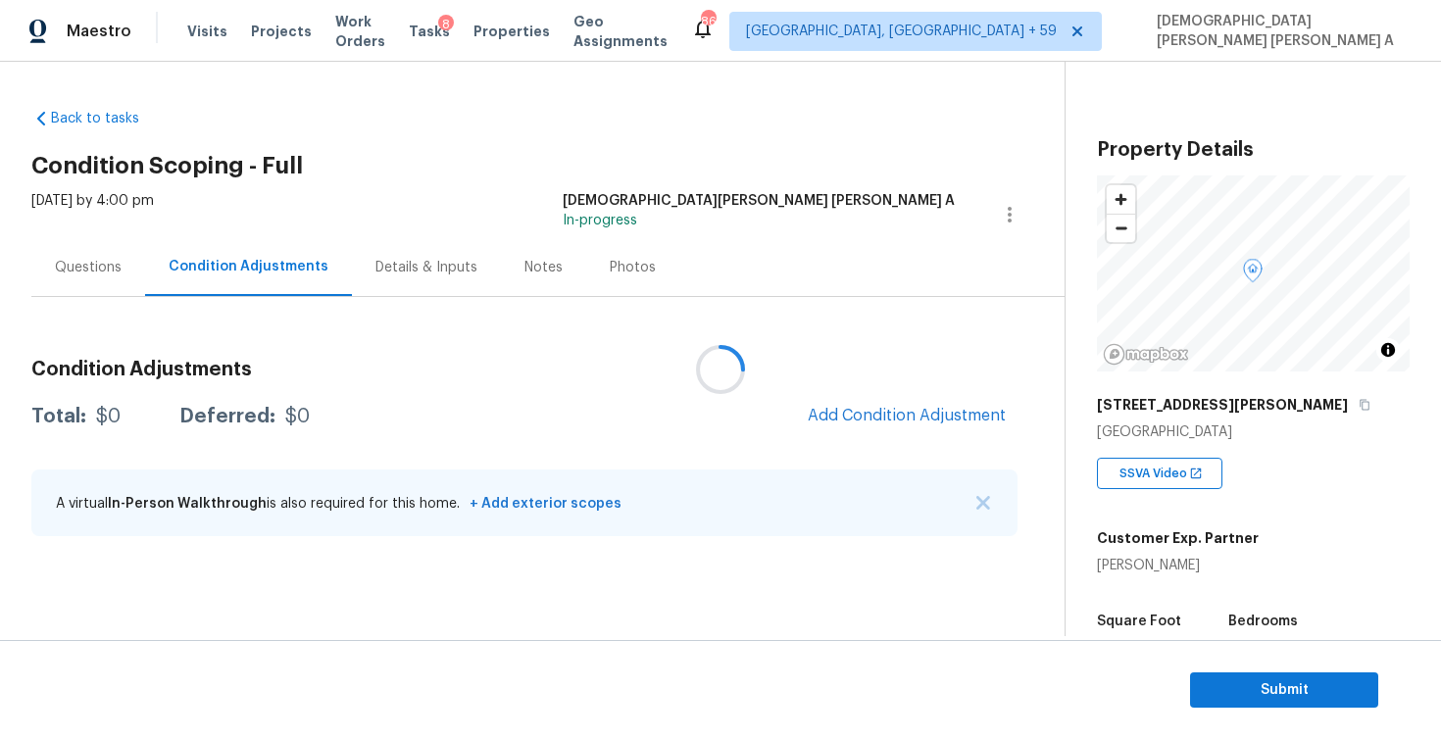
click at [610, 275] on div at bounding box center [720, 369] width 1441 height 739
click at [615, 262] on div "Photos" at bounding box center [633, 268] width 46 height 20
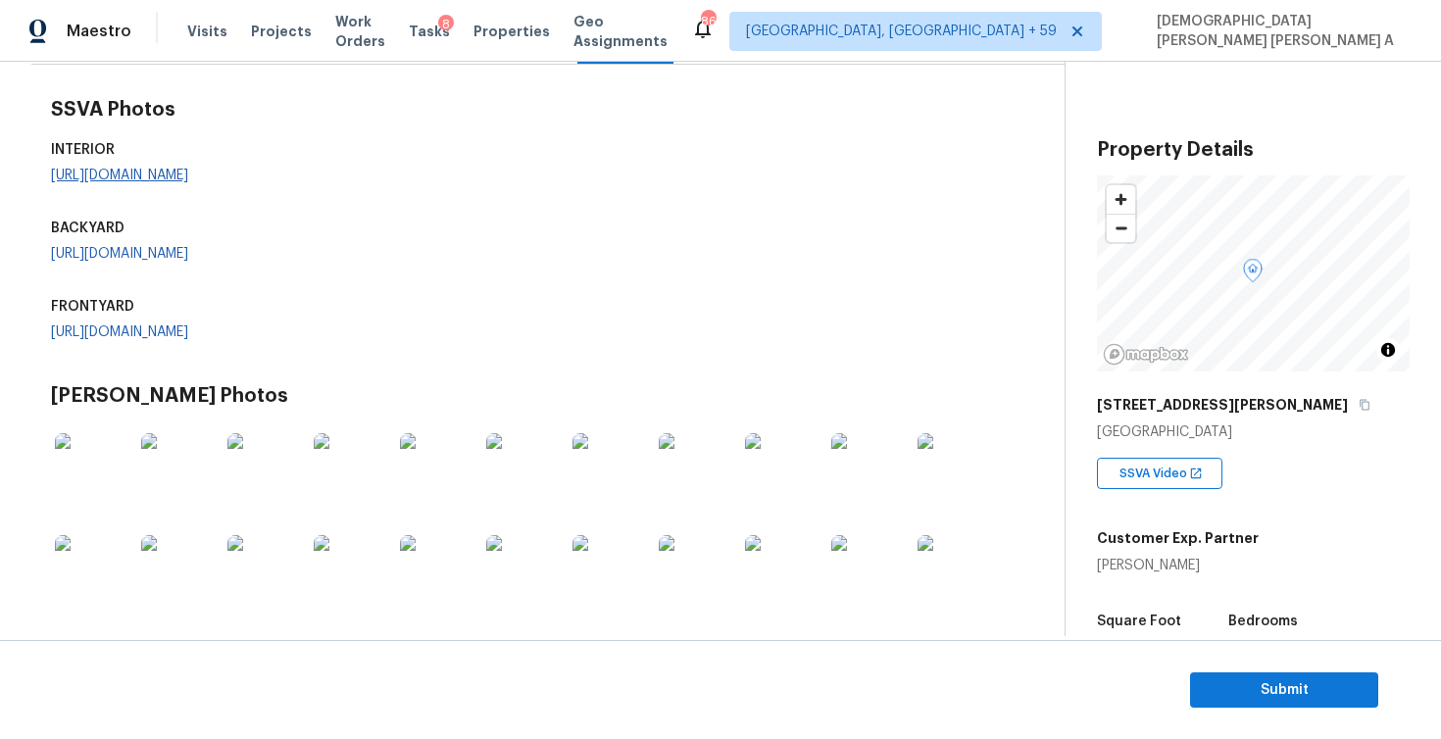
scroll to position [158, 0]
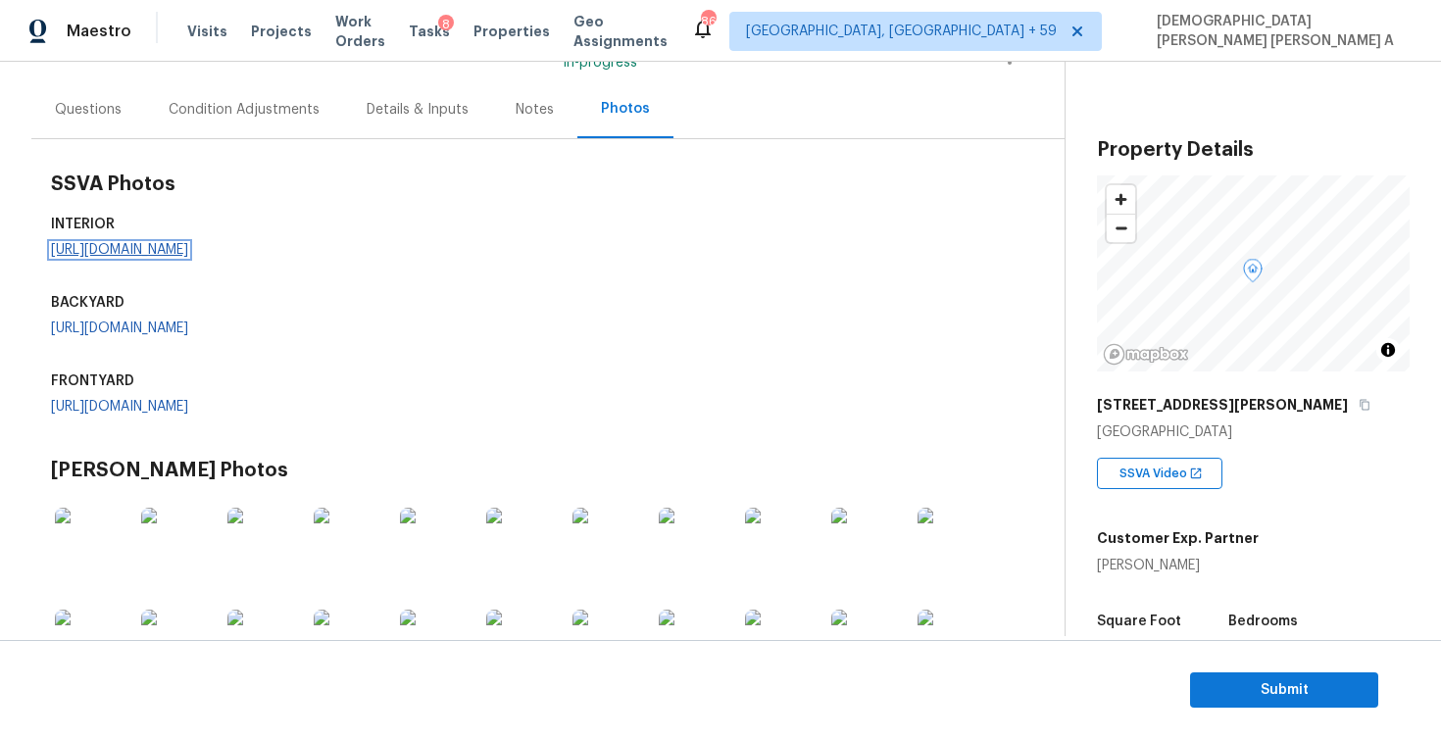
click at [159, 257] on link "[URL][DOMAIN_NAME]" at bounding box center [119, 250] width 137 height 14
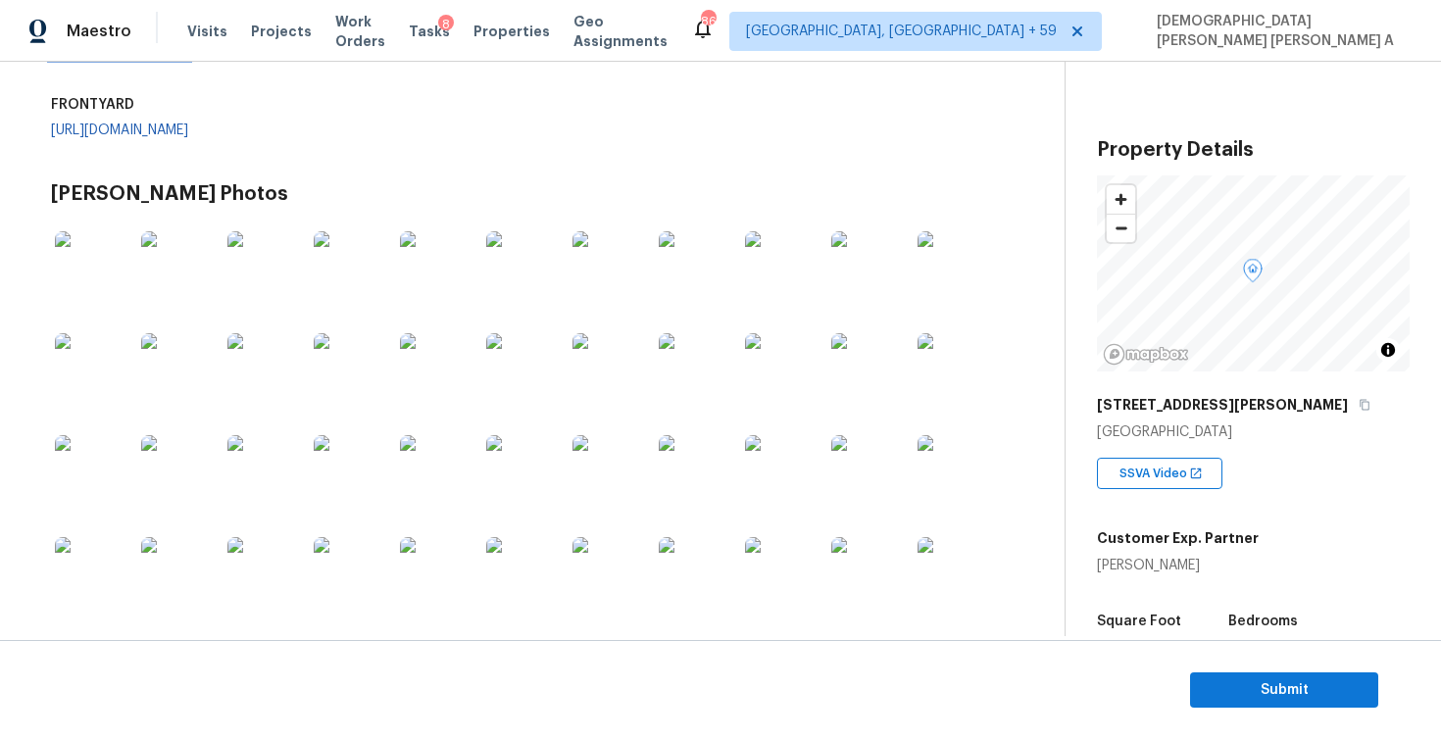
click at [176, 59] on link "[URL][DOMAIN_NAME]" at bounding box center [119, 52] width 137 height 14
click at [188, 137] on link "[URL][DOMAIN_NAME]" at bounding box center [119, 131] width 137 height 14
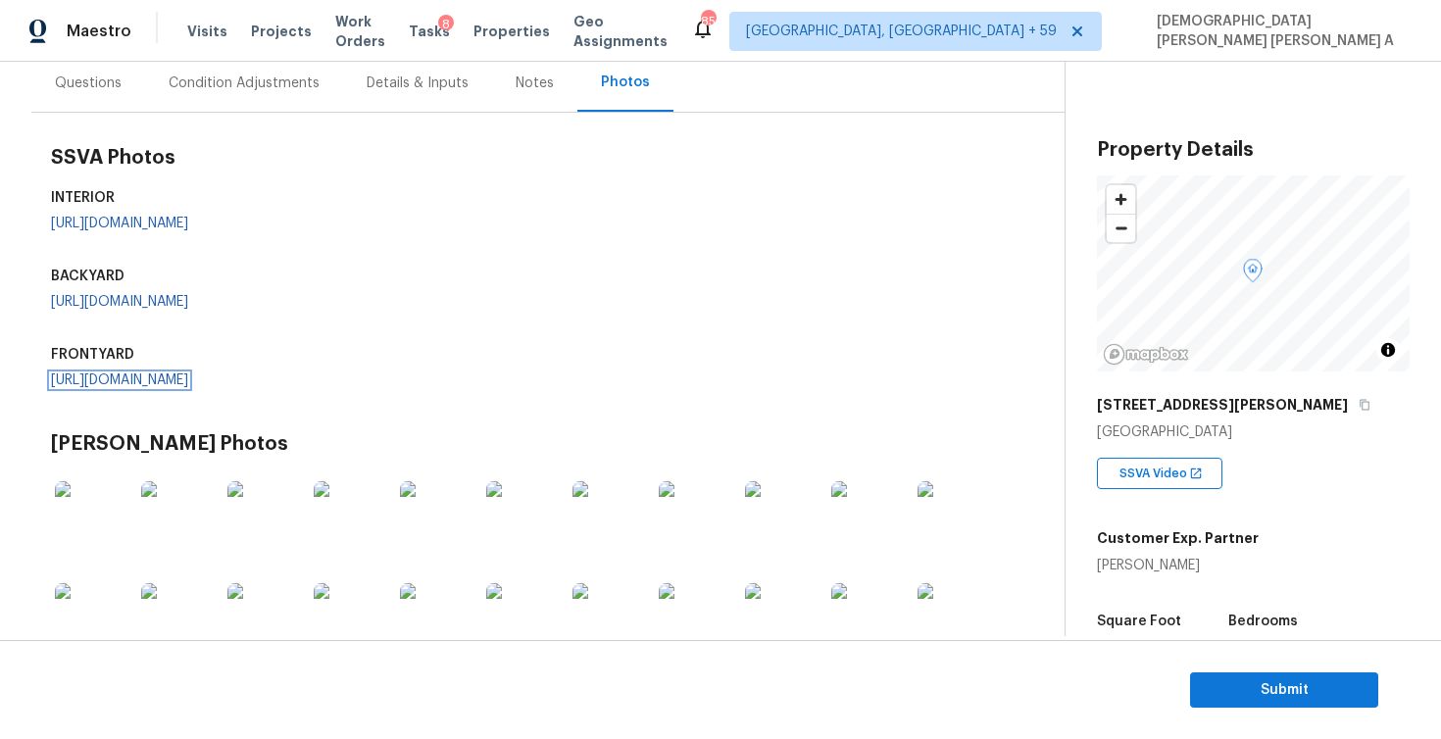
scroll to position [0, 0]
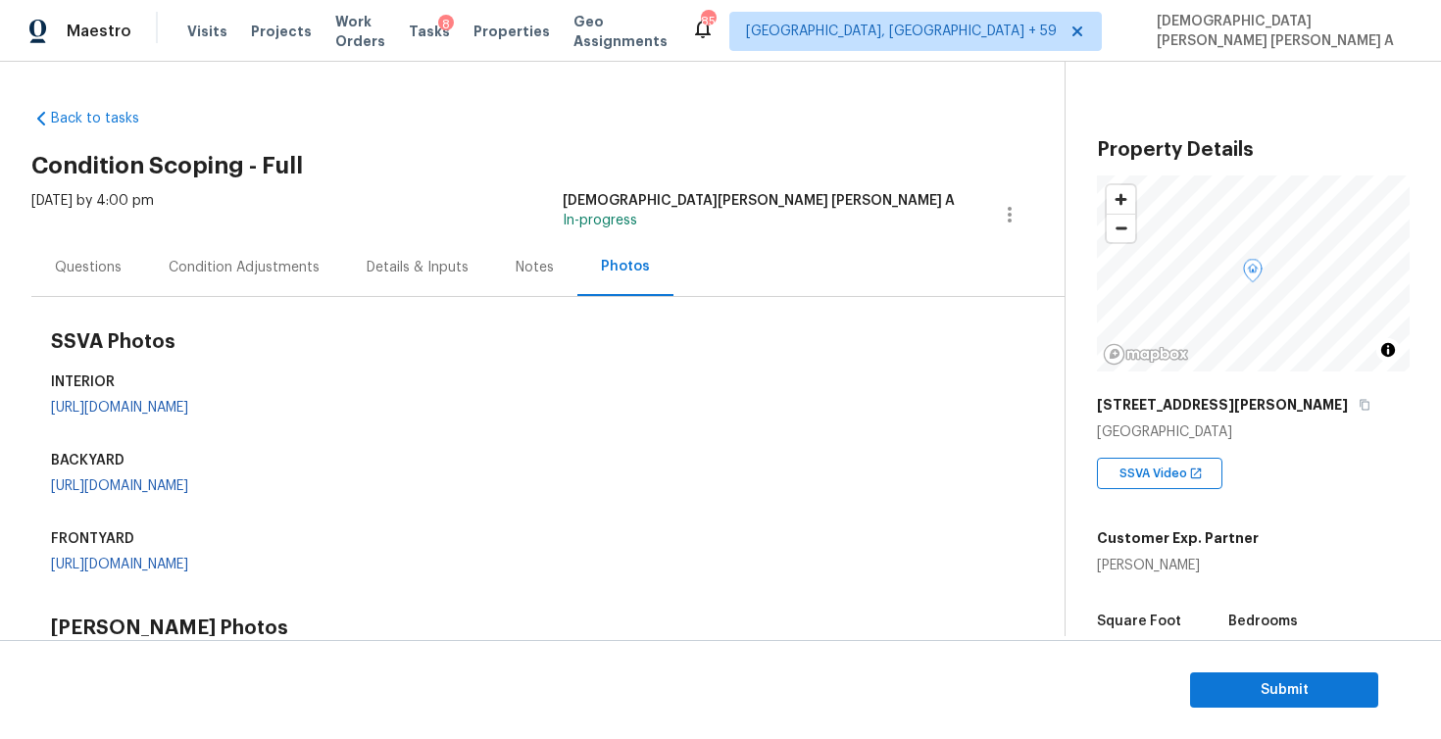
click at [219, 277] on div "Condition Adjustments" at bounding box center [244, 267] width 198 height 58
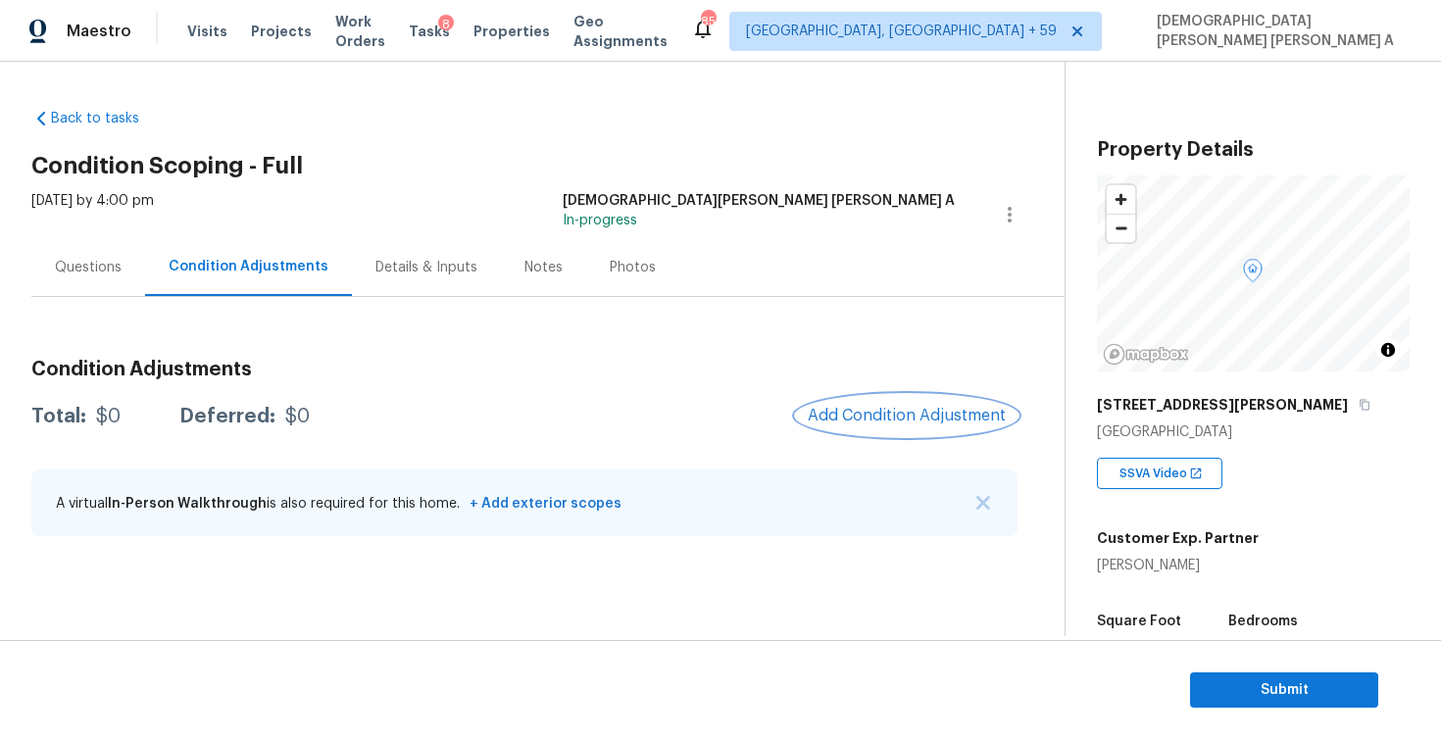
click at [873, 418] on span "Add Condition Adjustment" at bounding box center [907, 416] width 198 height 18
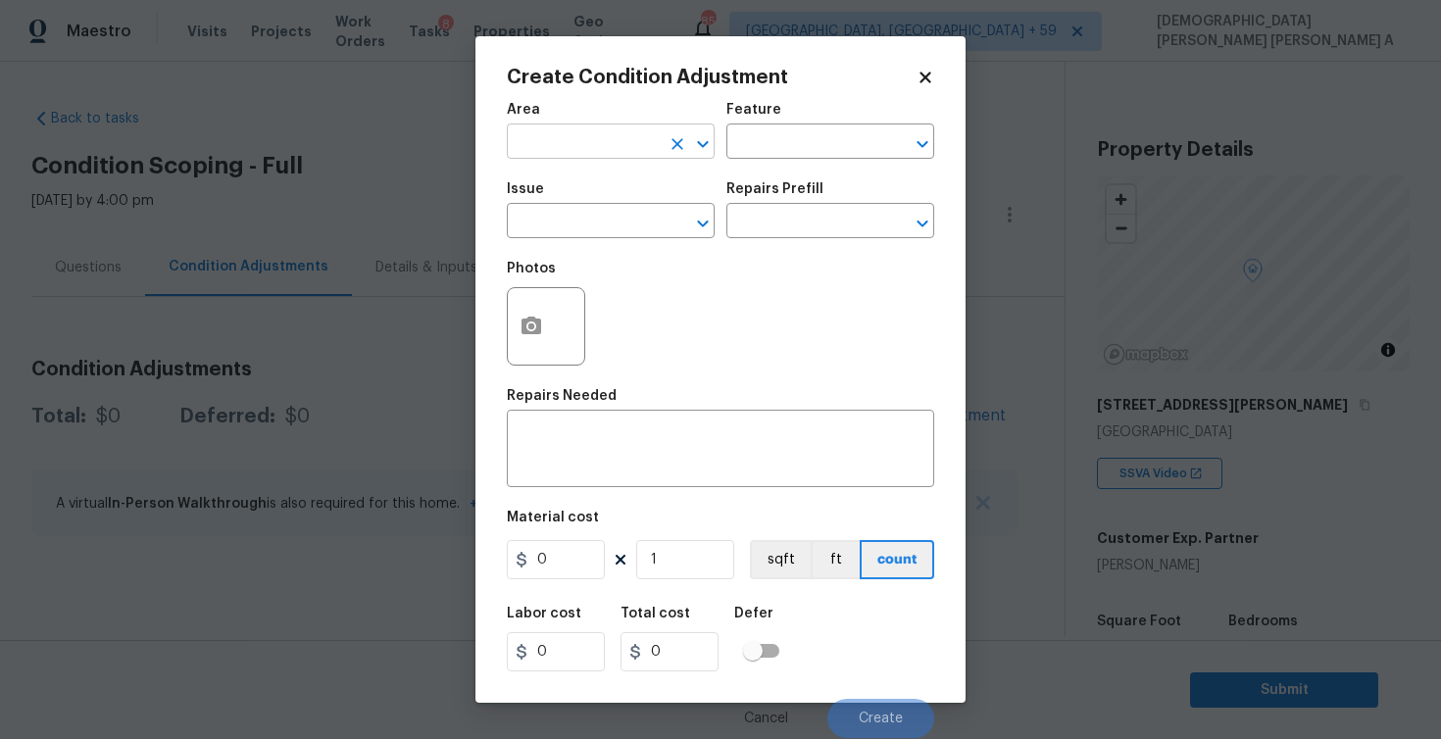
click at [596, 147] on input "text" at bounding box center [583, 143] width 153 height 30
click at [613, 225] on li "Interior Overall" at bounding box center [611, 220] width 208 height 32
type input "Interior Overall"
click at [768, 152] on input "text" at bounding box center [802, 143] width 153 height 30
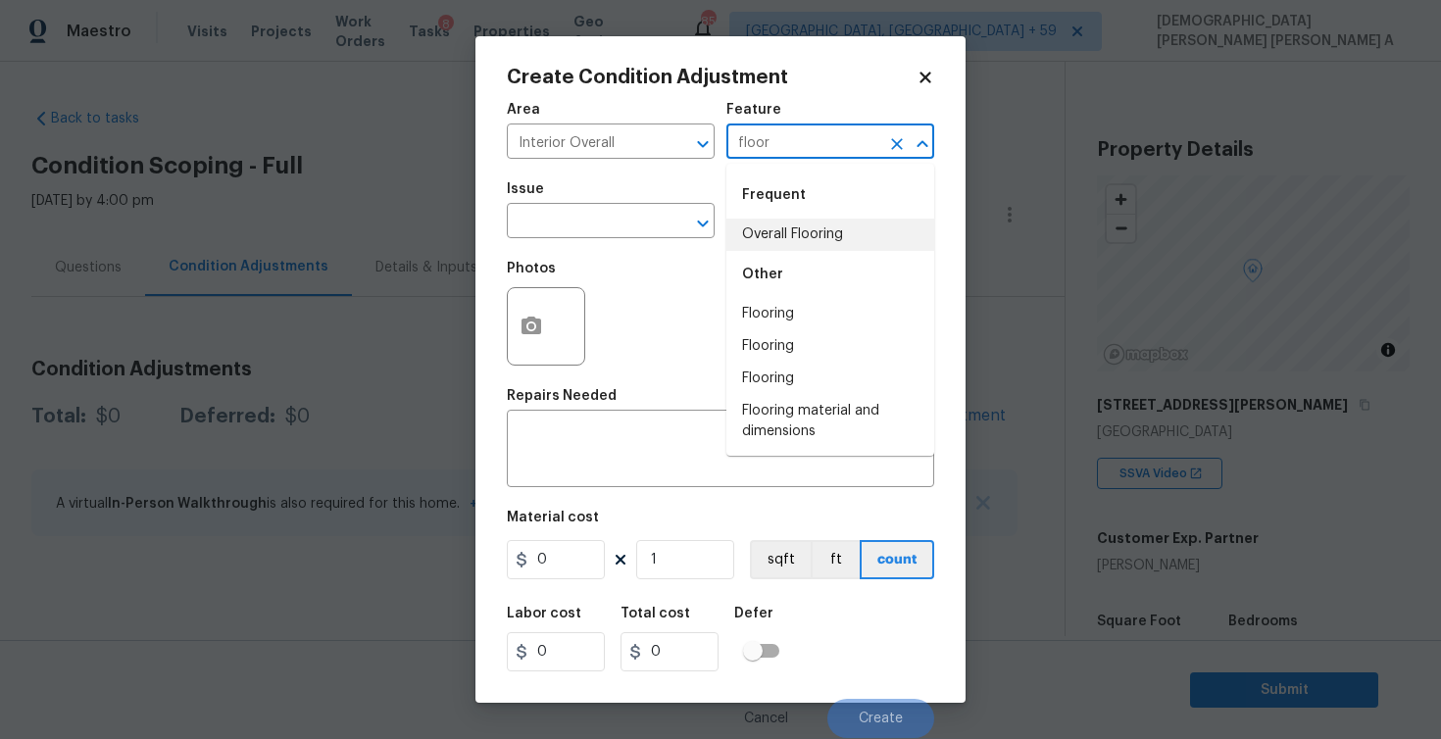
click at [769, 236] on li "Overall Flooring" at bounding box center [830, 235] width 208 height 32
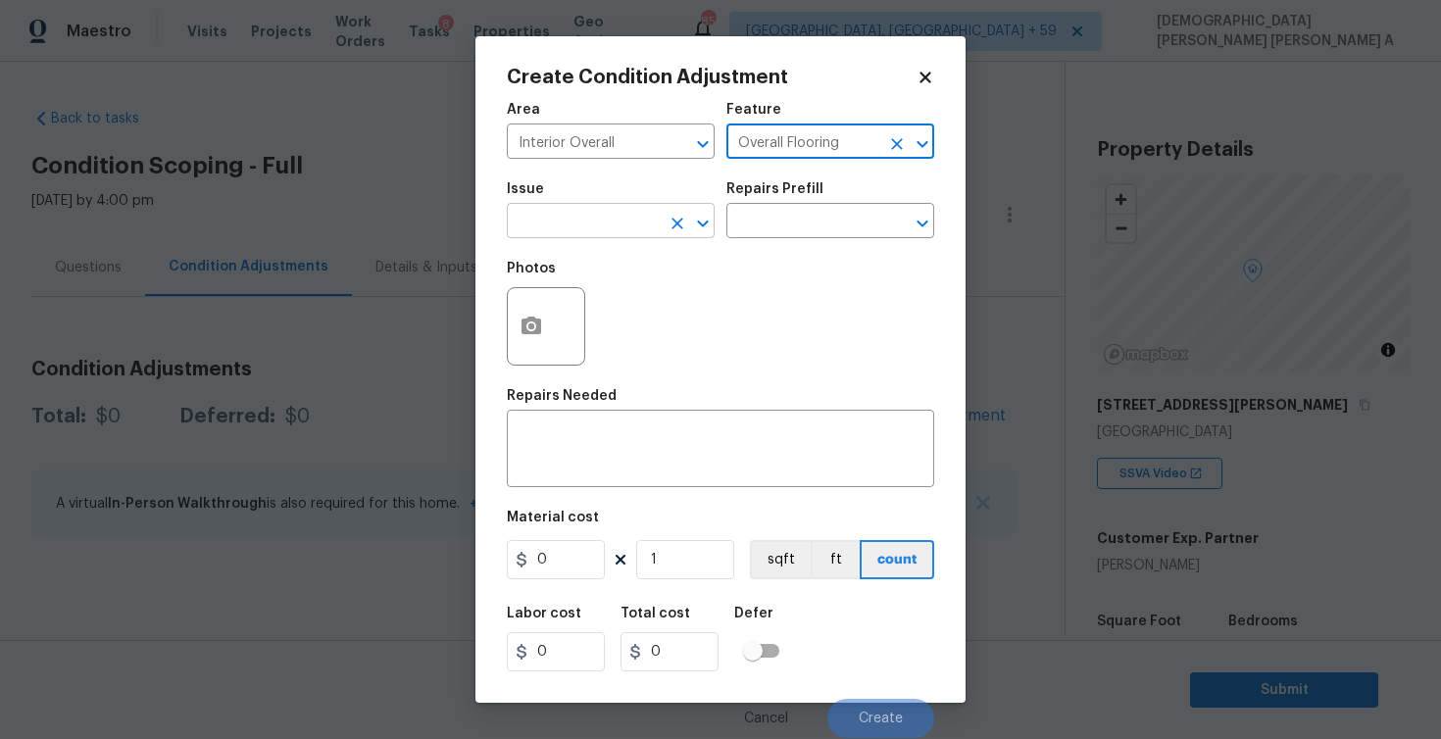
type input "Overall Flooring"
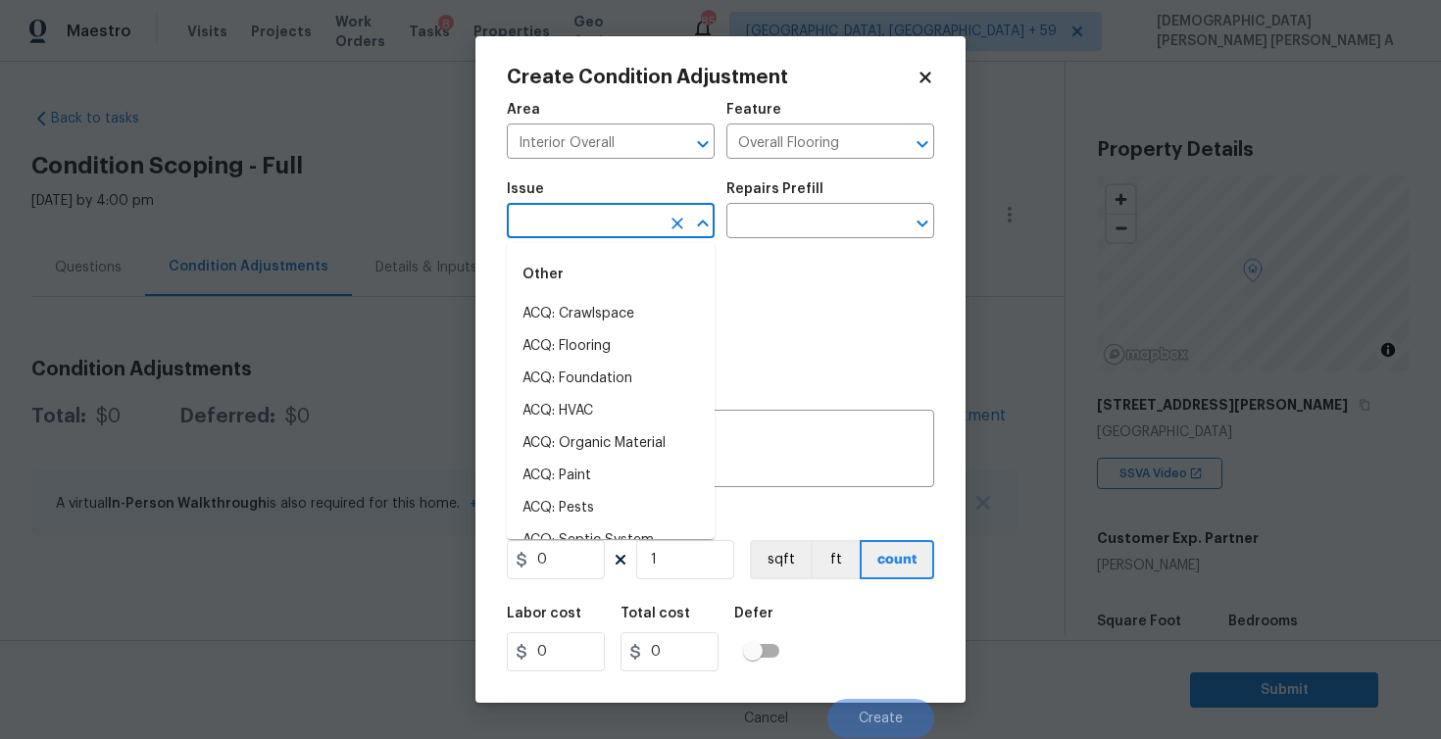
click at [552, 228] on input "text" at bounding box center [583, 223] width 153 height 30
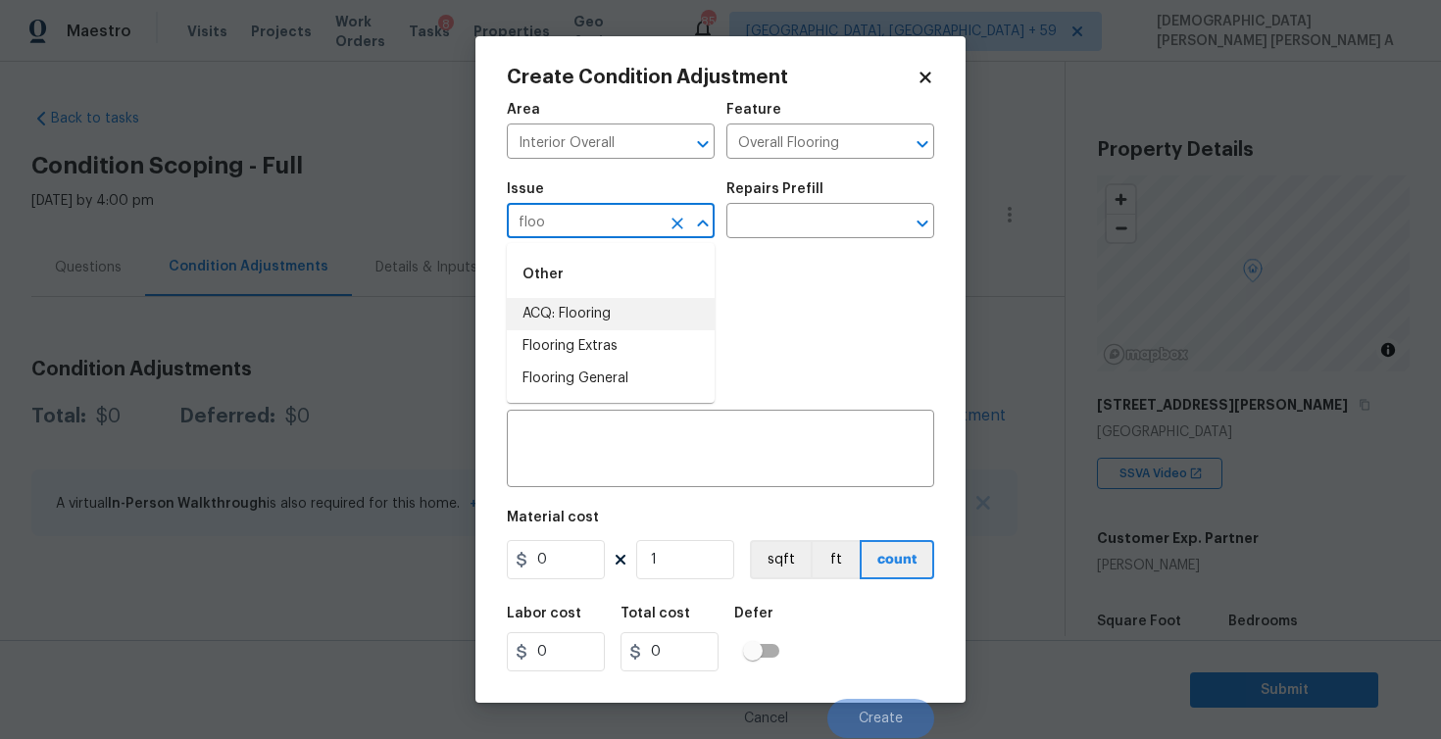
click at [562, 316] on li "ACQ: Flooring" at bounding box center [611, 314] width 208 height 32
type input "ACQ: Flooring"
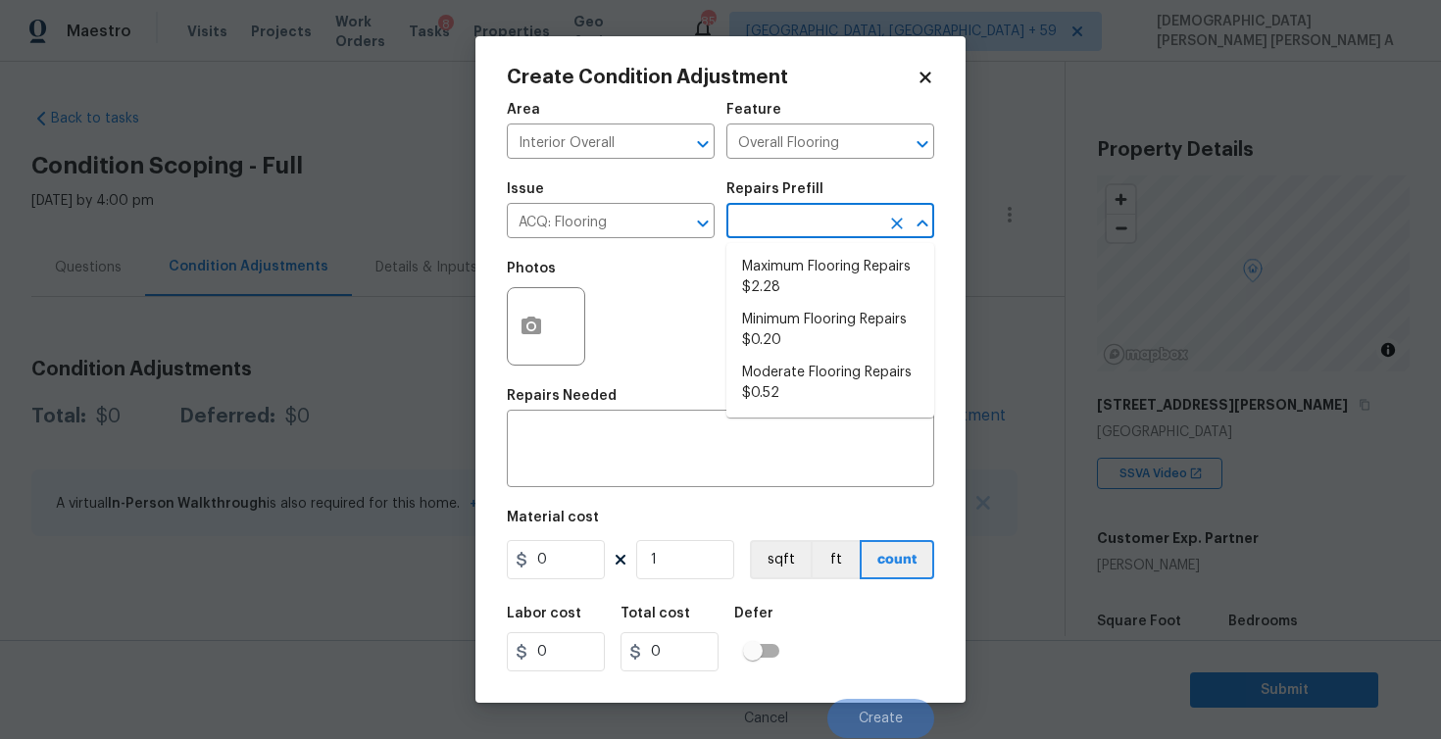
click at [841, 222] on input "text" at bounding box center [802, 223] width 153 height 30
click at [818, 346] on li "Minimum Flooring Repairs $0.20" at bounding box center [830, 330] width 208 height 53
type input "Acquisition"
type textarea "Acquisition Scope: Minimum flooring repairs"
type input "0.2"
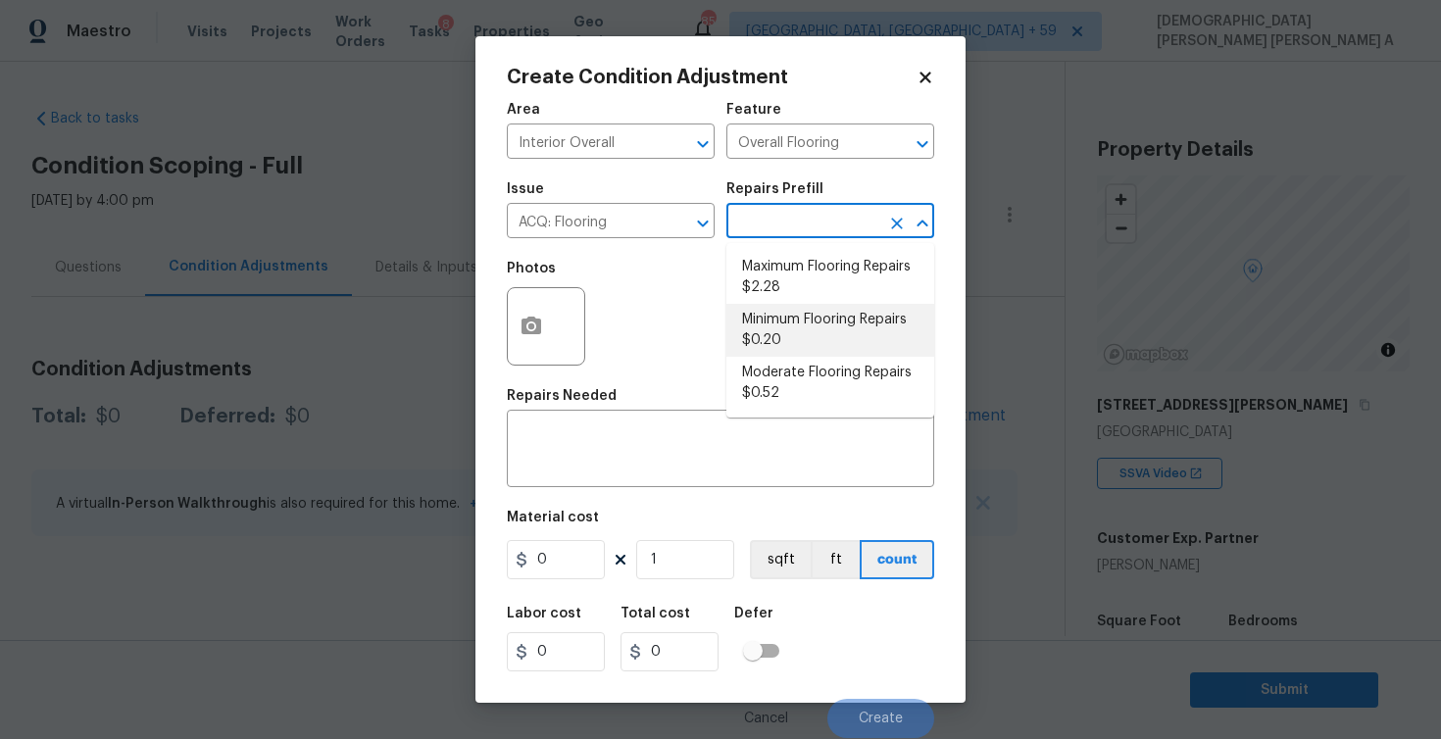
type input "0.2"
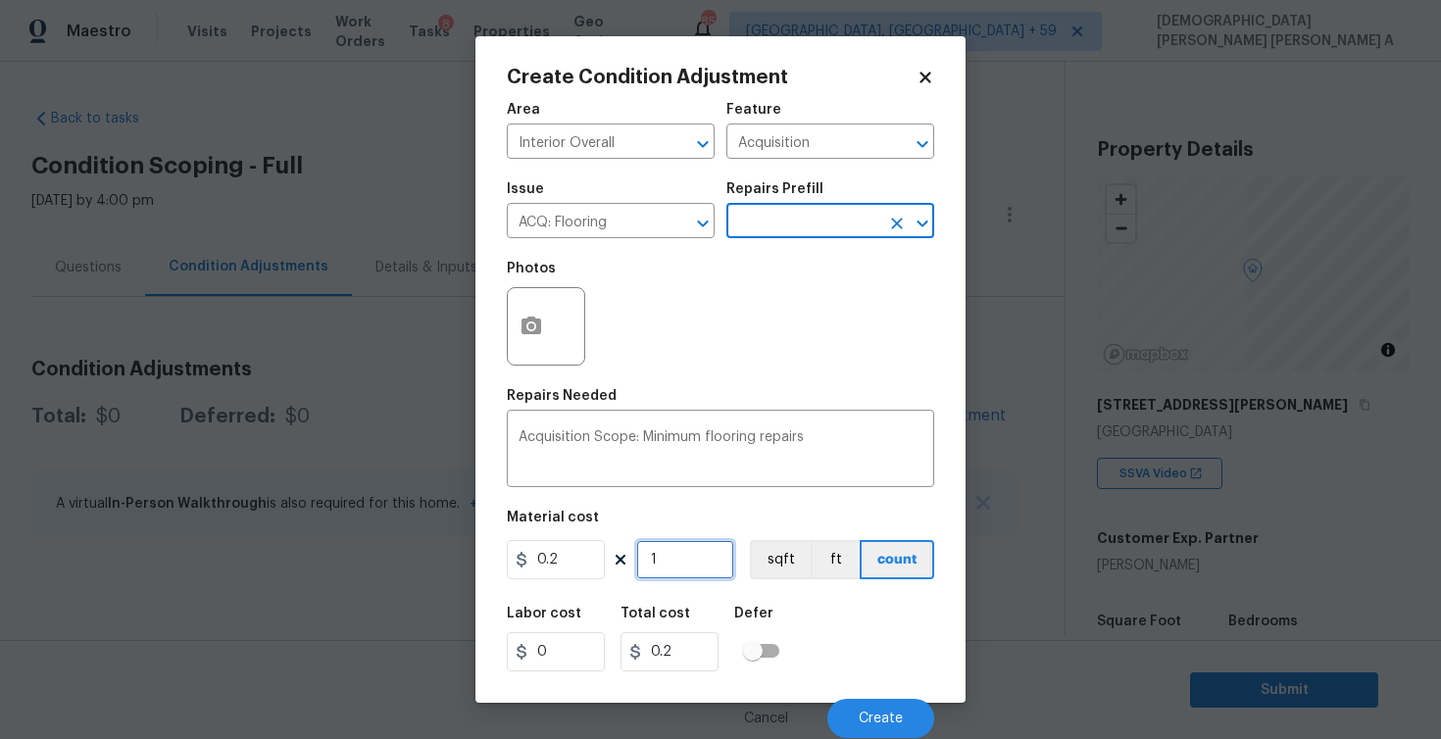
click at [668, 569] on input "1" at bounding box center [685, 559] width 98 height 39
type input "13"
type input "2.6"
type input "132"
type input "26.4"
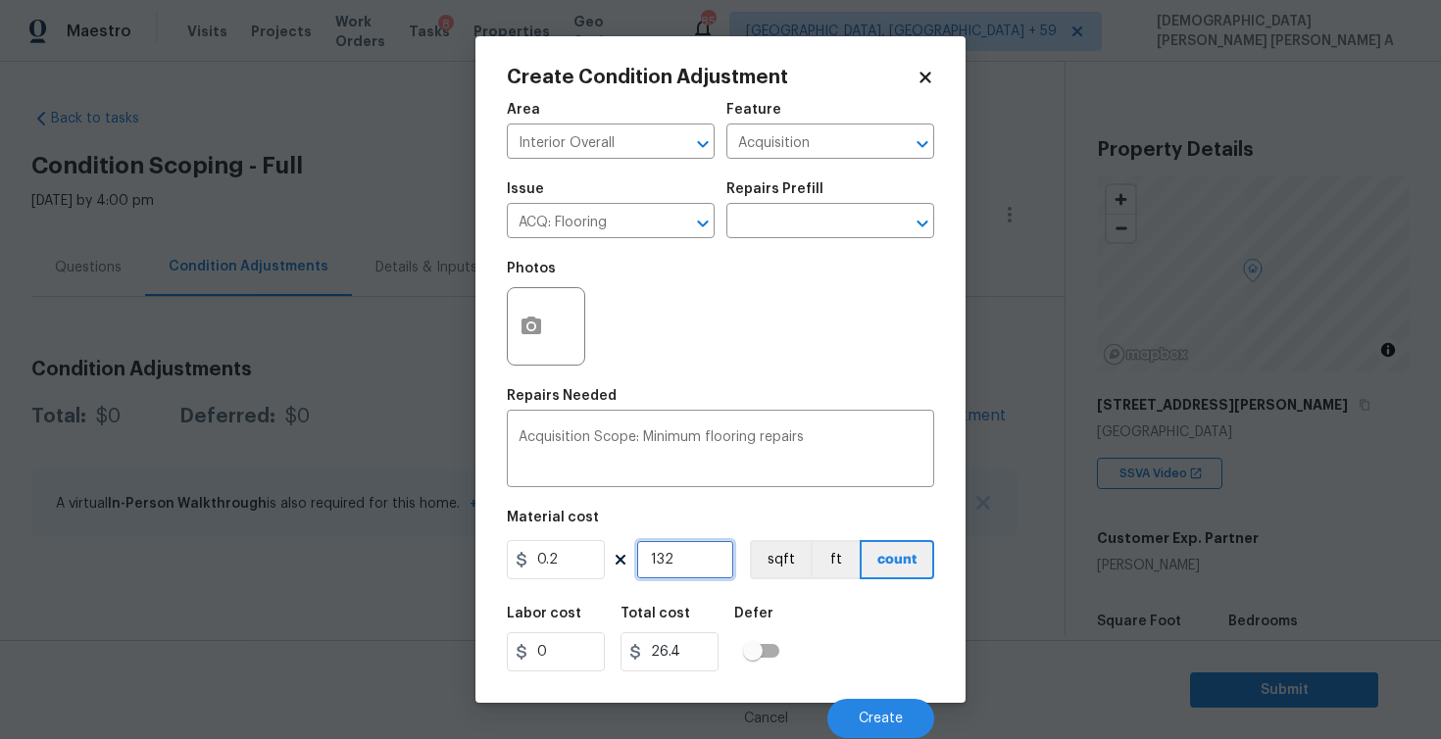
type input "1326"
type input "265.2"
type input "13261"
type input "2652.2"
type input "1326"
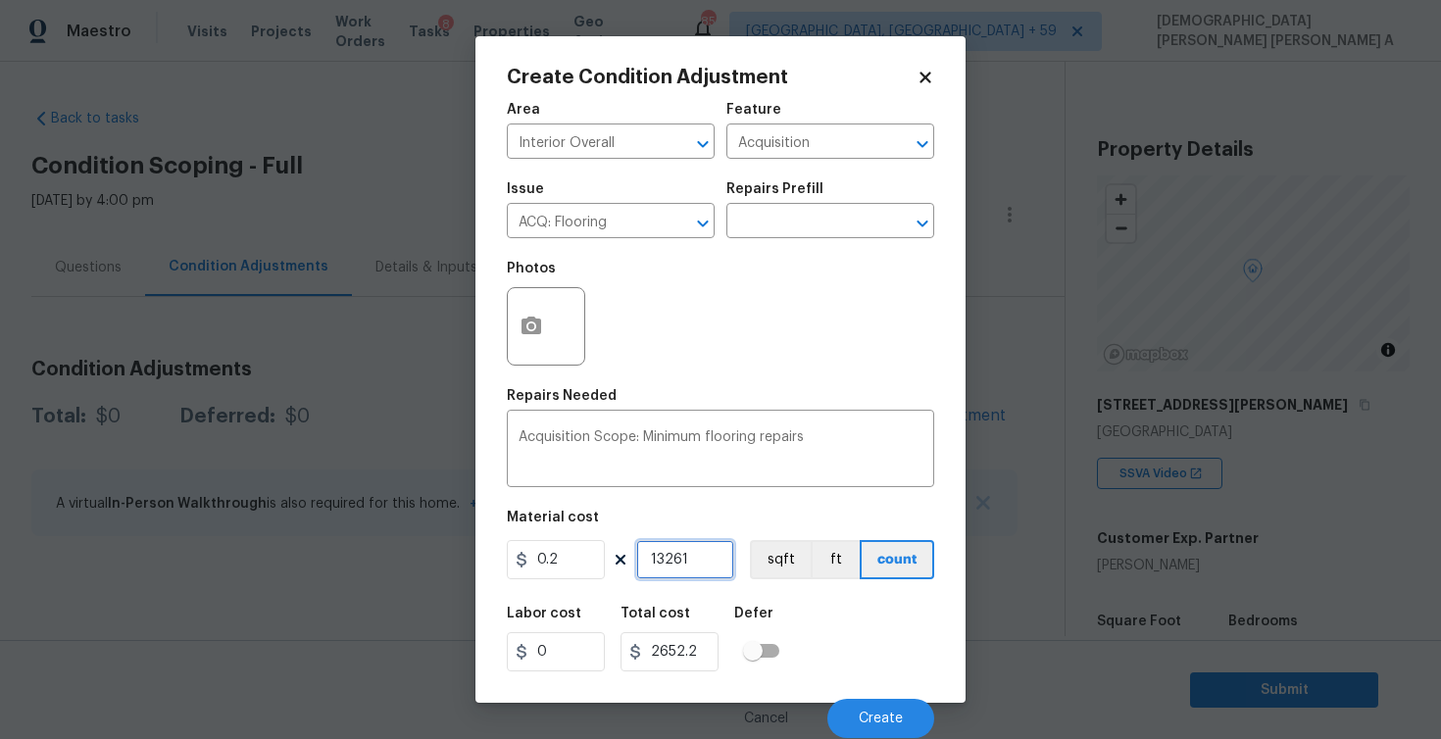
type input "265.2"
type input "132"
type input "26.4"
type input "13"
type input "2.6"
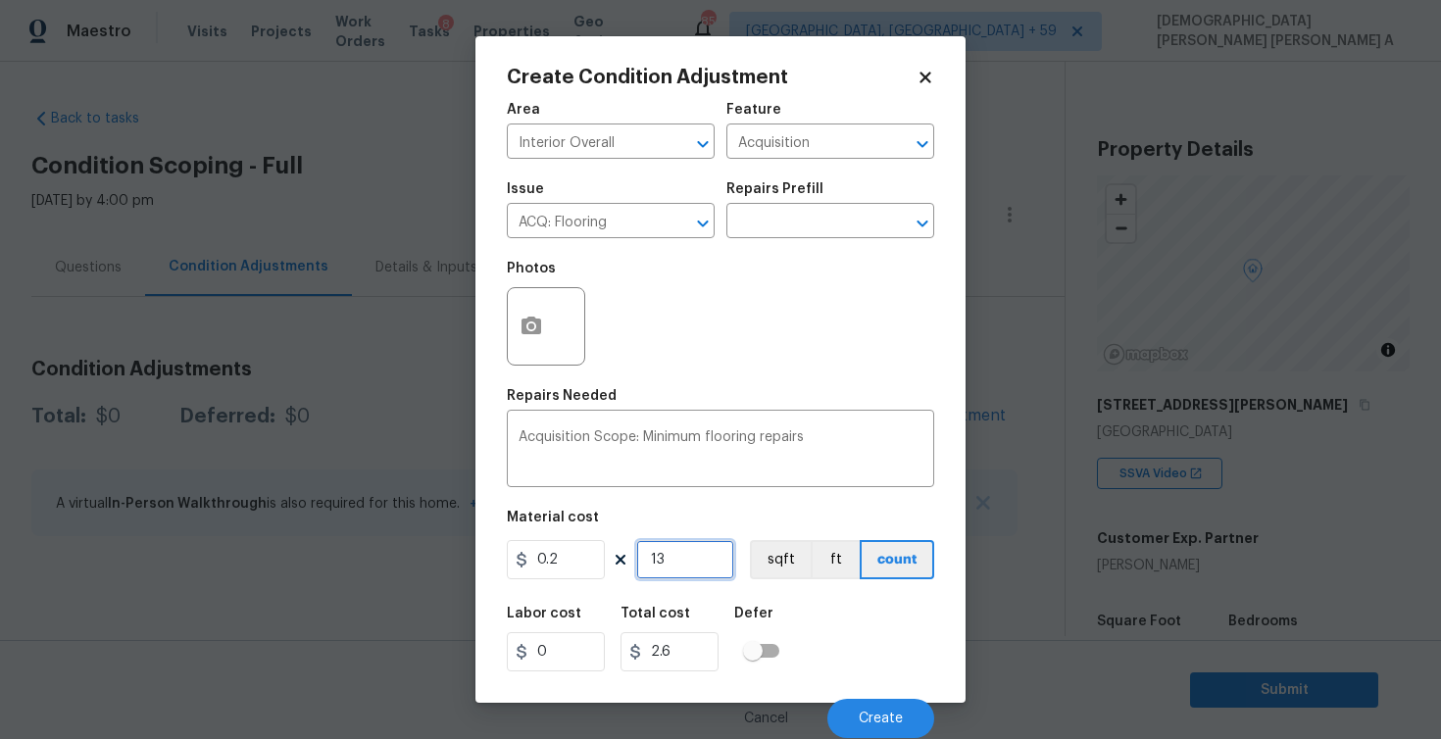
type input "1"
type input "0.2"
type input "0"
type input "3"
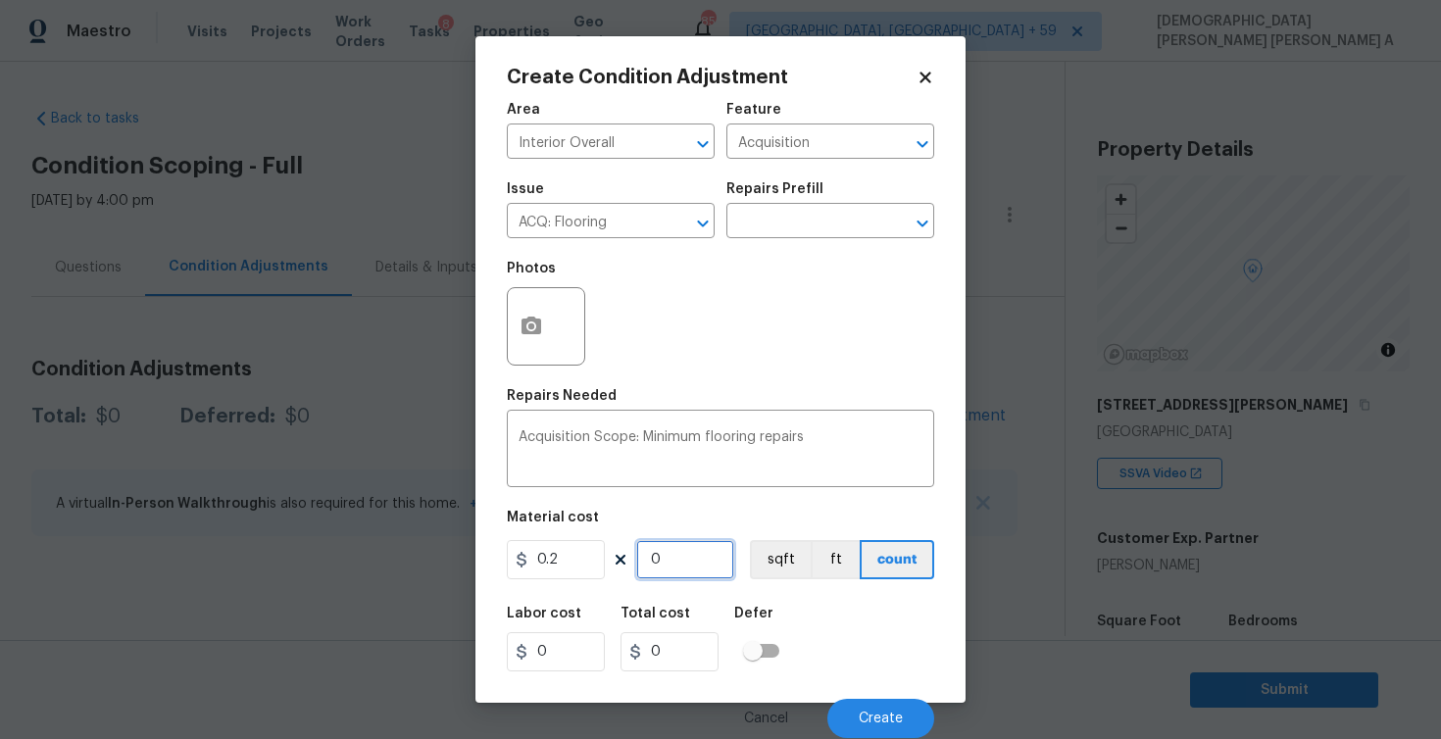
type input "0.6"
type input "32"
type input "6.4"
type input "326"
type input "65.2"
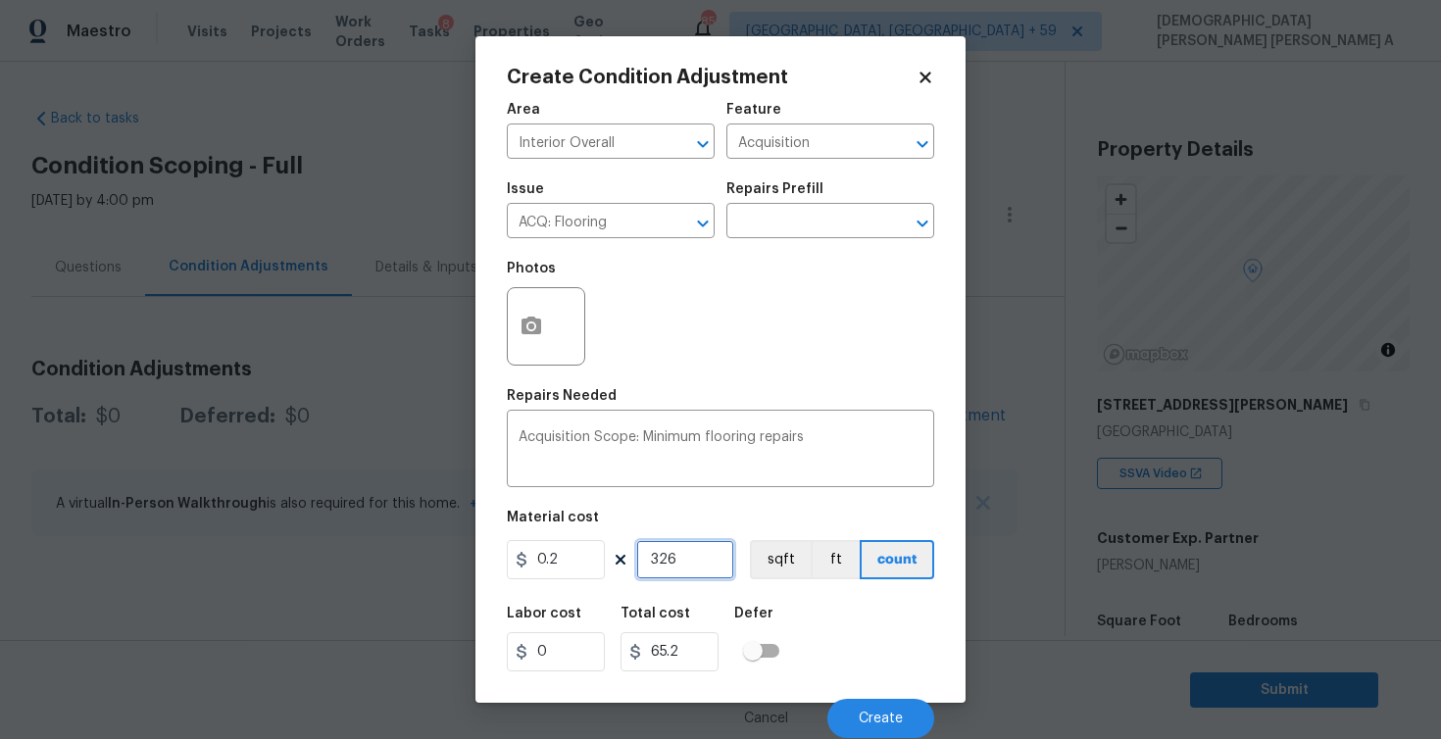
type input "3261"
type input "652.2"
type input "3261"
click at [779, 565] on button "sqft" at bounding box center [780, 559] width 61 height 39
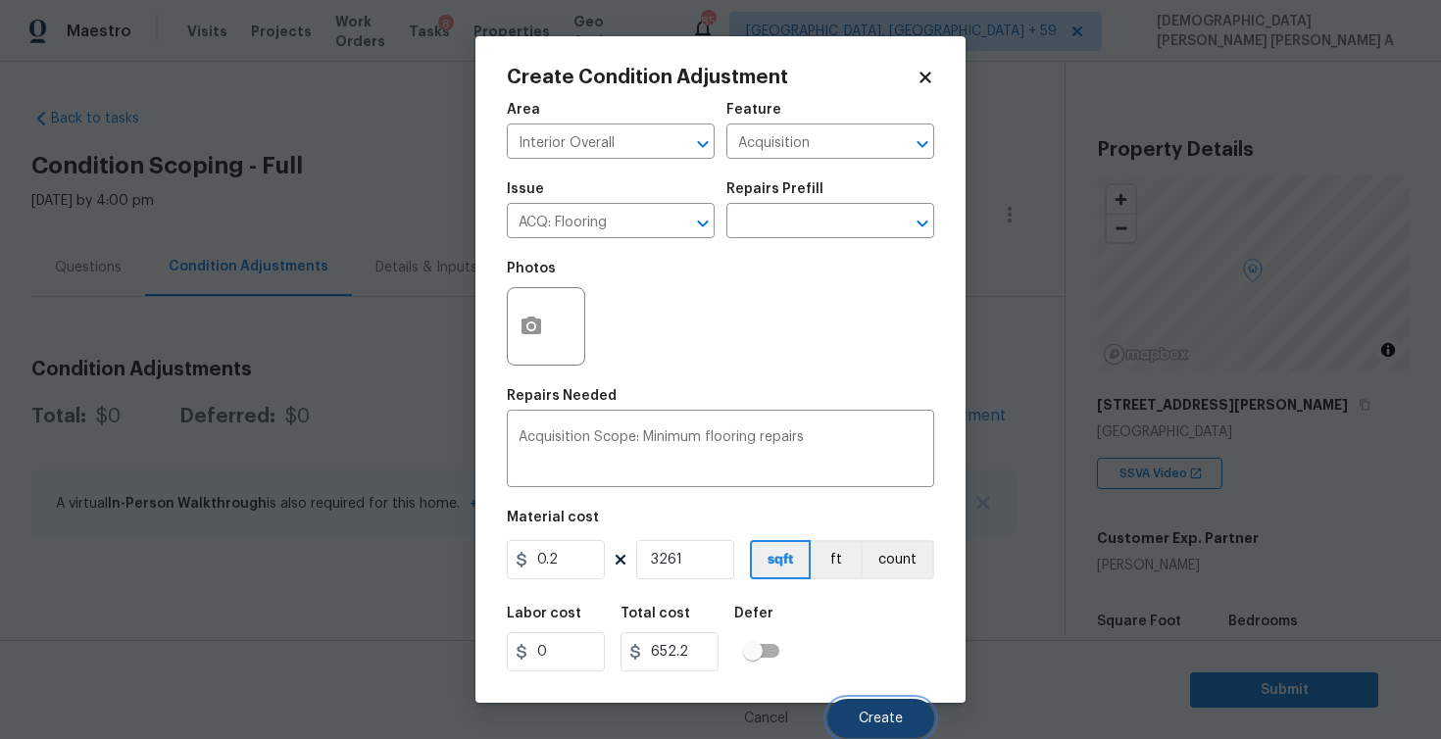
click at [897, 717] on span "Create" at bounding box center [881, 719] width 44 height 15
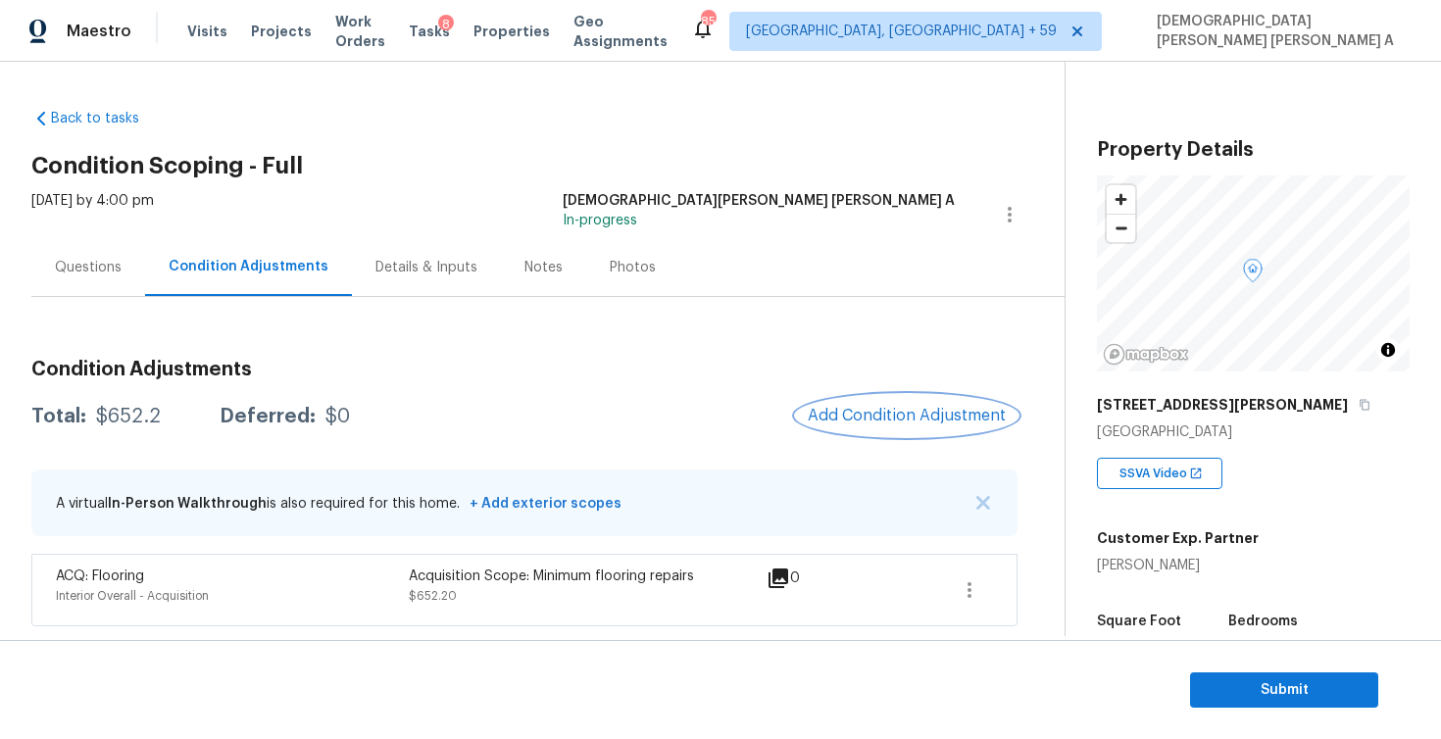
click at [892, 406] on button "Add Condition Adjustment" at bounding box center [907, 415] width 222 height 41
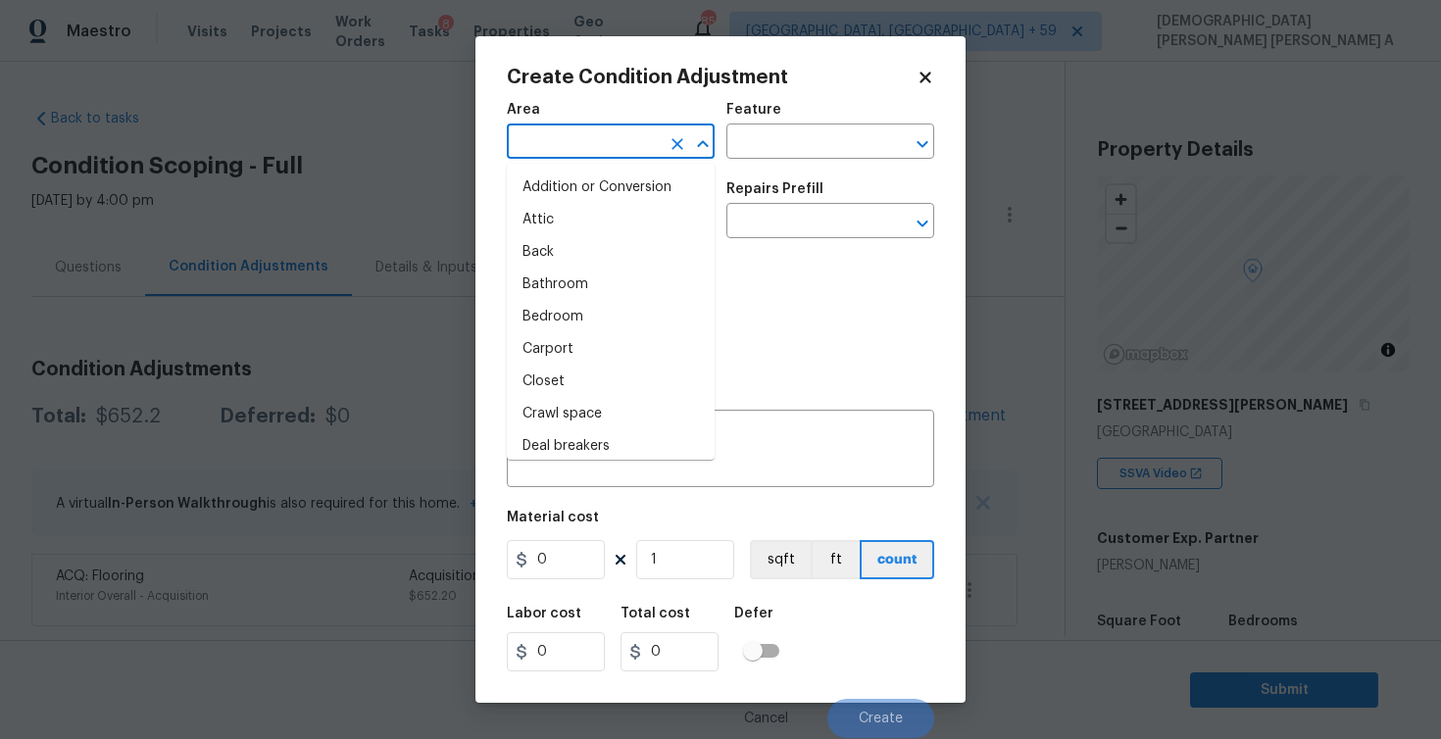
click at [630, 129] on input "text" at bounding box center [583, 143] width 153 height 30
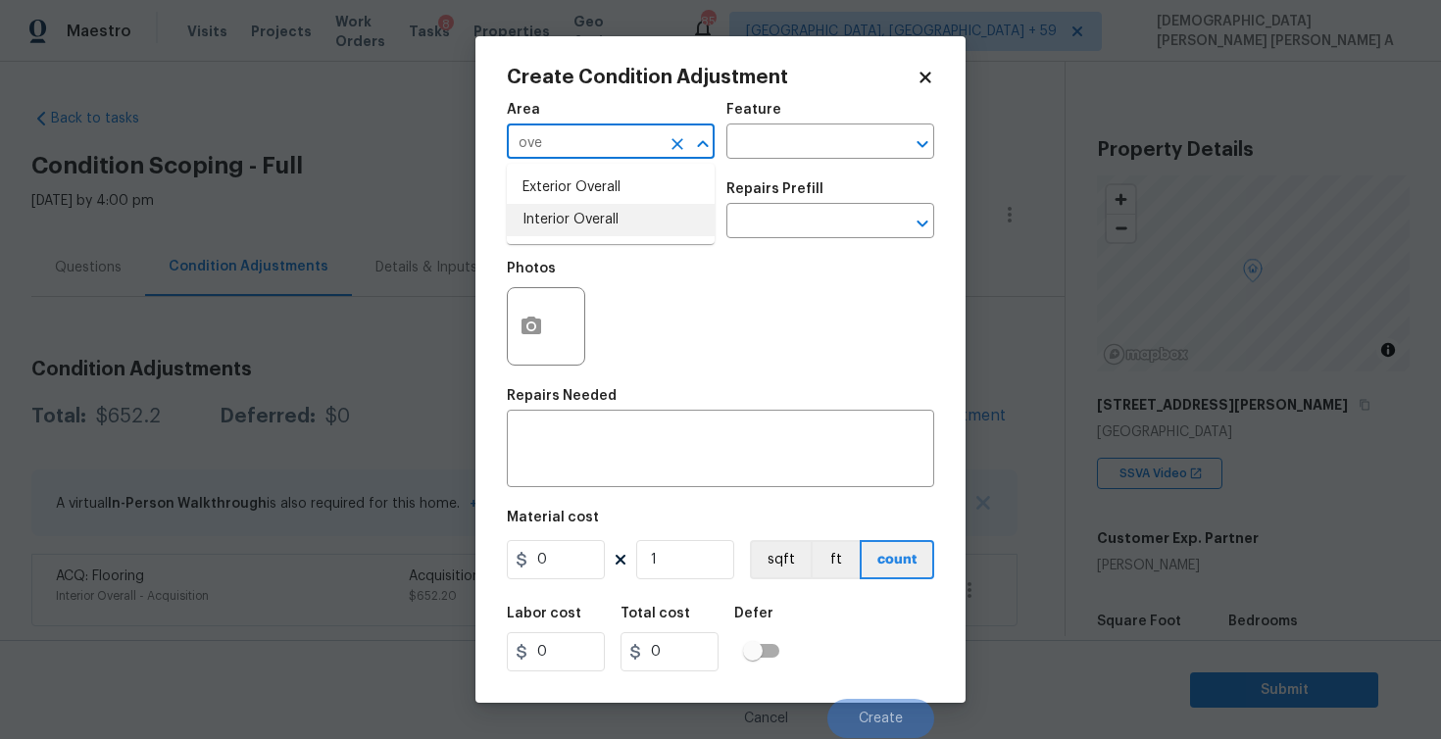
click at [631, 229] on li "Interior Overall" at bounding box center [611, 220] width 208 height 32
type input "Interior Overall"
click at [749, 151] on input "text" at bounding box center [802, 143] width 153 height 30
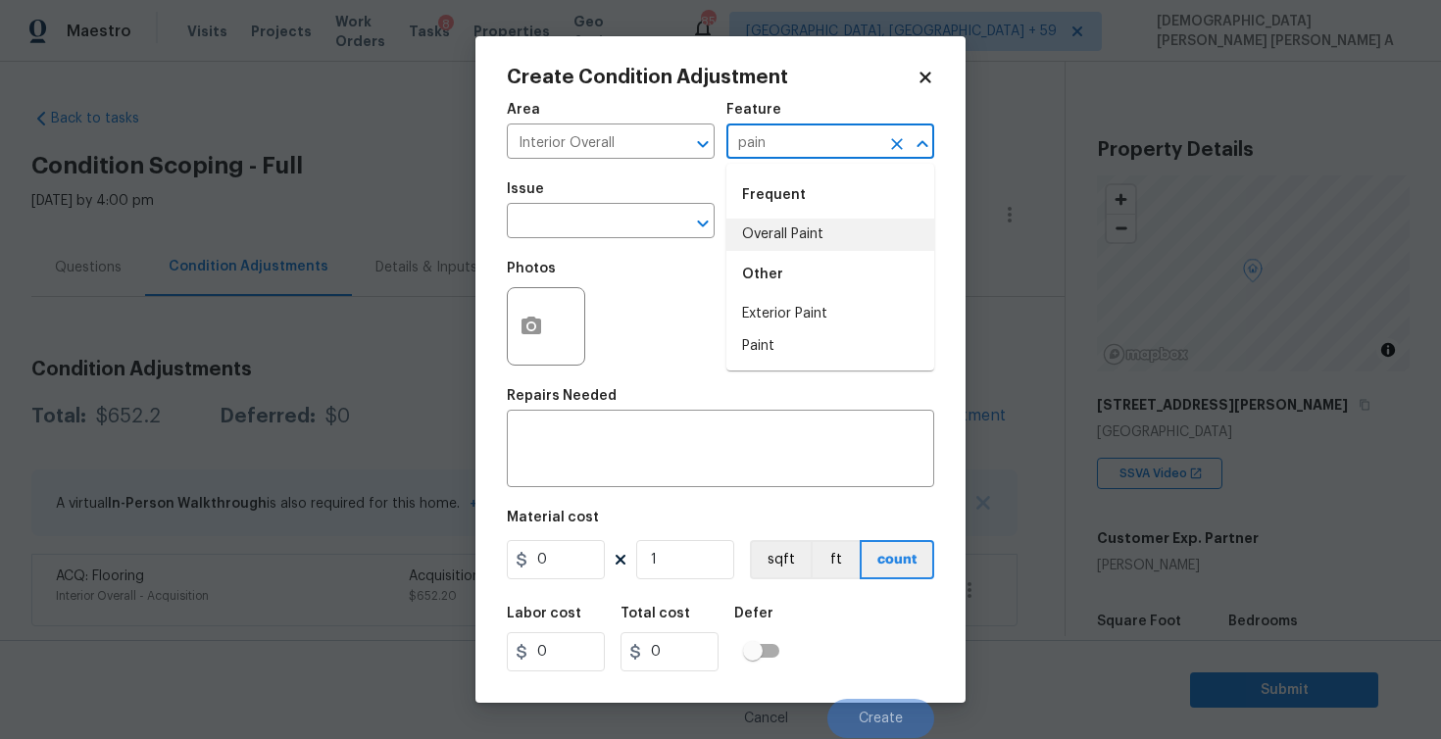
click at [743, 241] on li "Overall Paint" at bounding box center [830, 235] width 208 height 32
type input "Overall Paint"
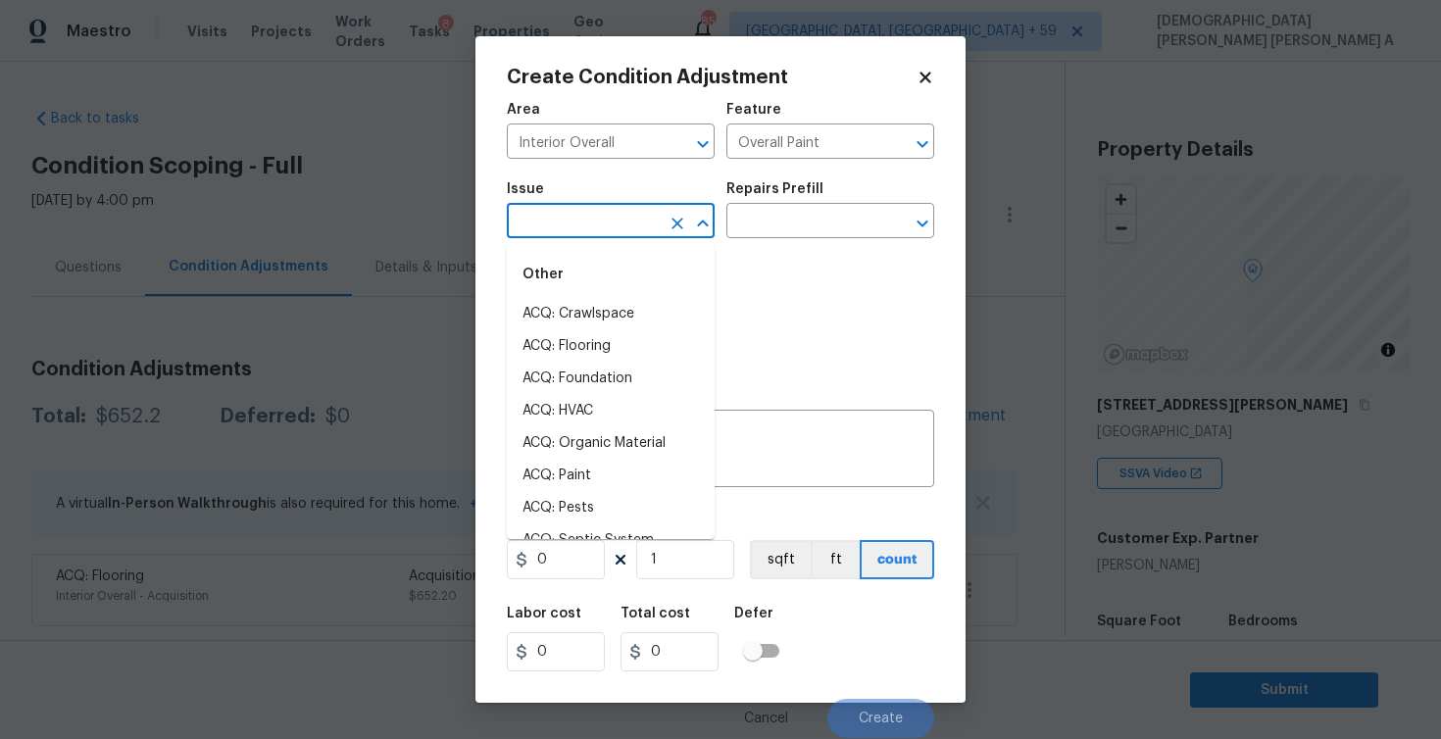
click at [538, 225] on input "text" at bounding box center [583, 223] width 153 height 30
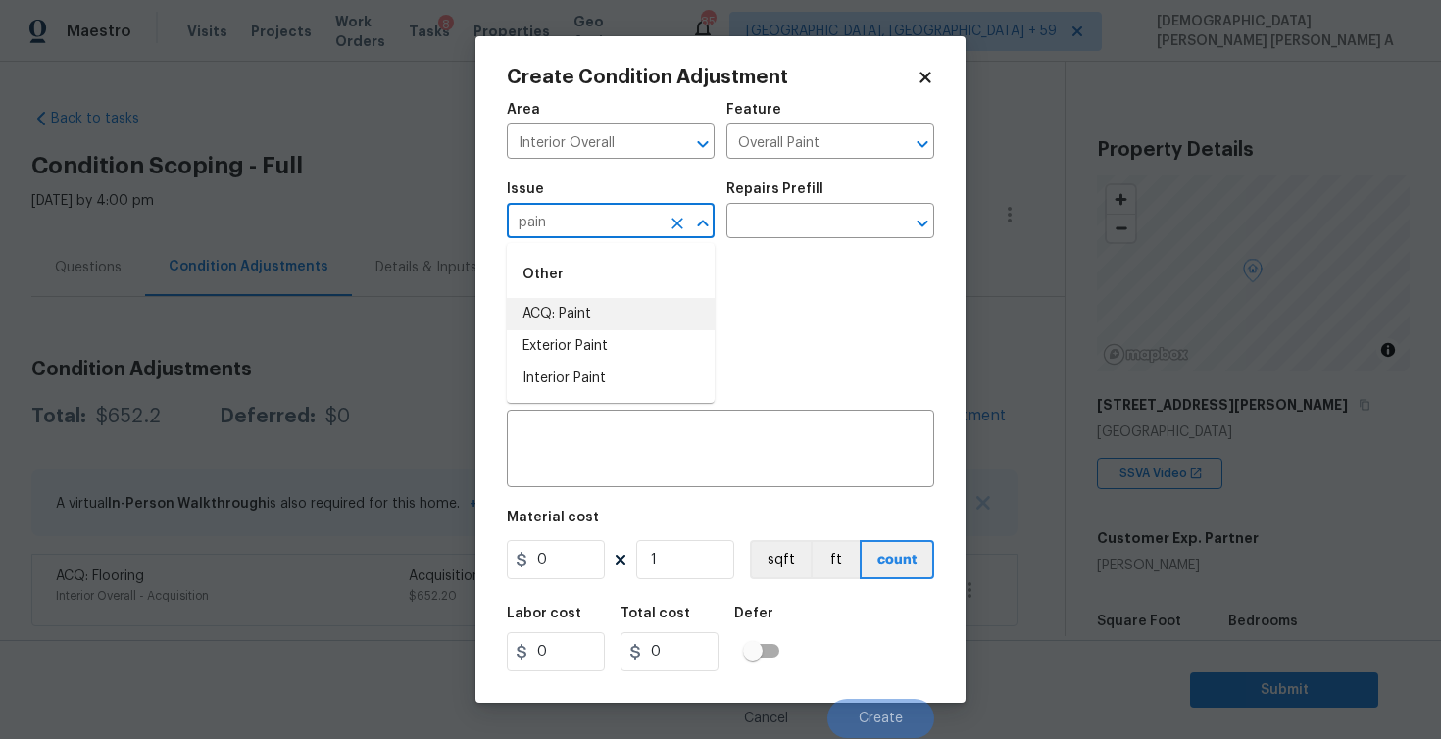
click at [529, 315] on li "ACQ: Paint" at bounding box center [611, 314] width 208 height 32
type input "ACQ: Paint"
click at [823, 227] on input "text" at bounding box center [802, 223] width 153 height 30
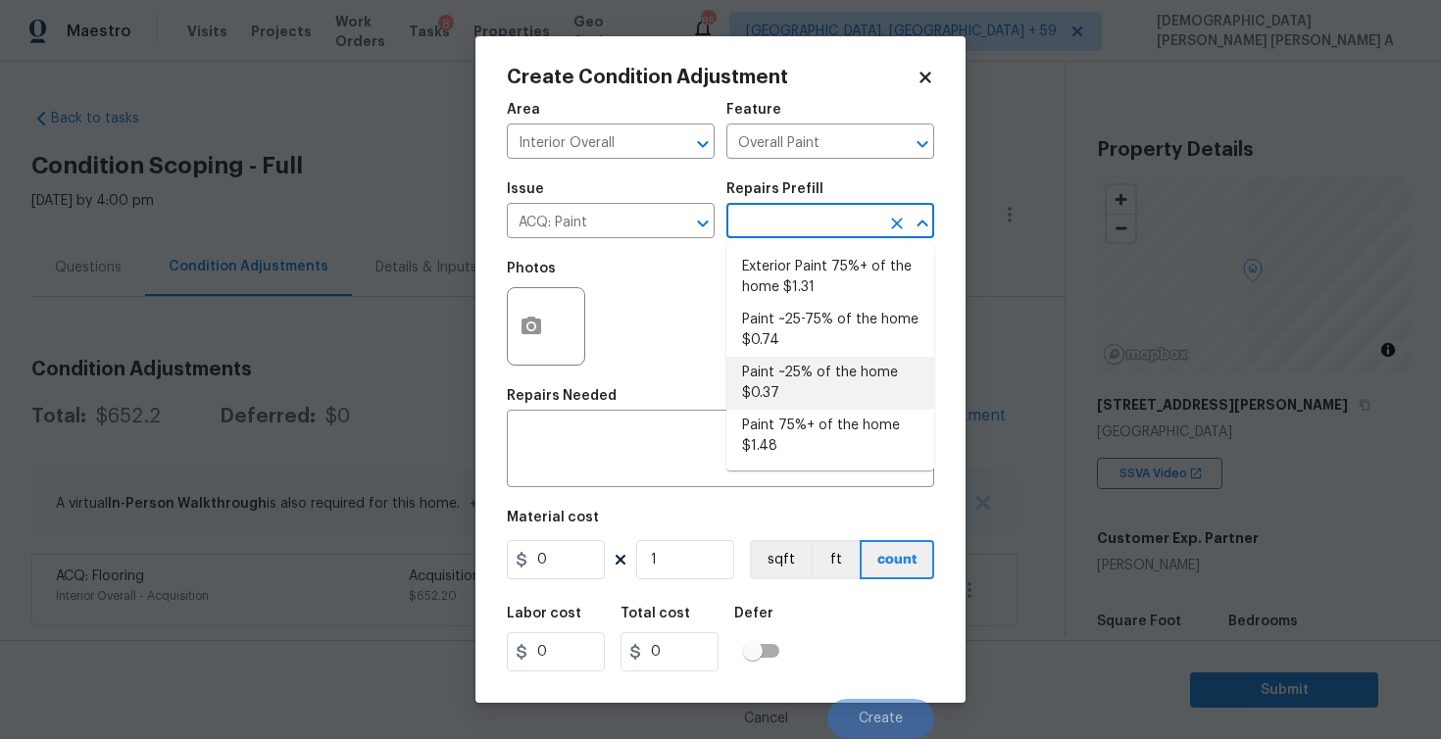
click at [798, 378] on li "Paint ~25% of the home $0.37" at bounding box center [830, 383] width 208 height 53
type input "Acquisition"
type textarea "Acquisition Scope: ~25% of the home needs interior paint"
type input "0.37"
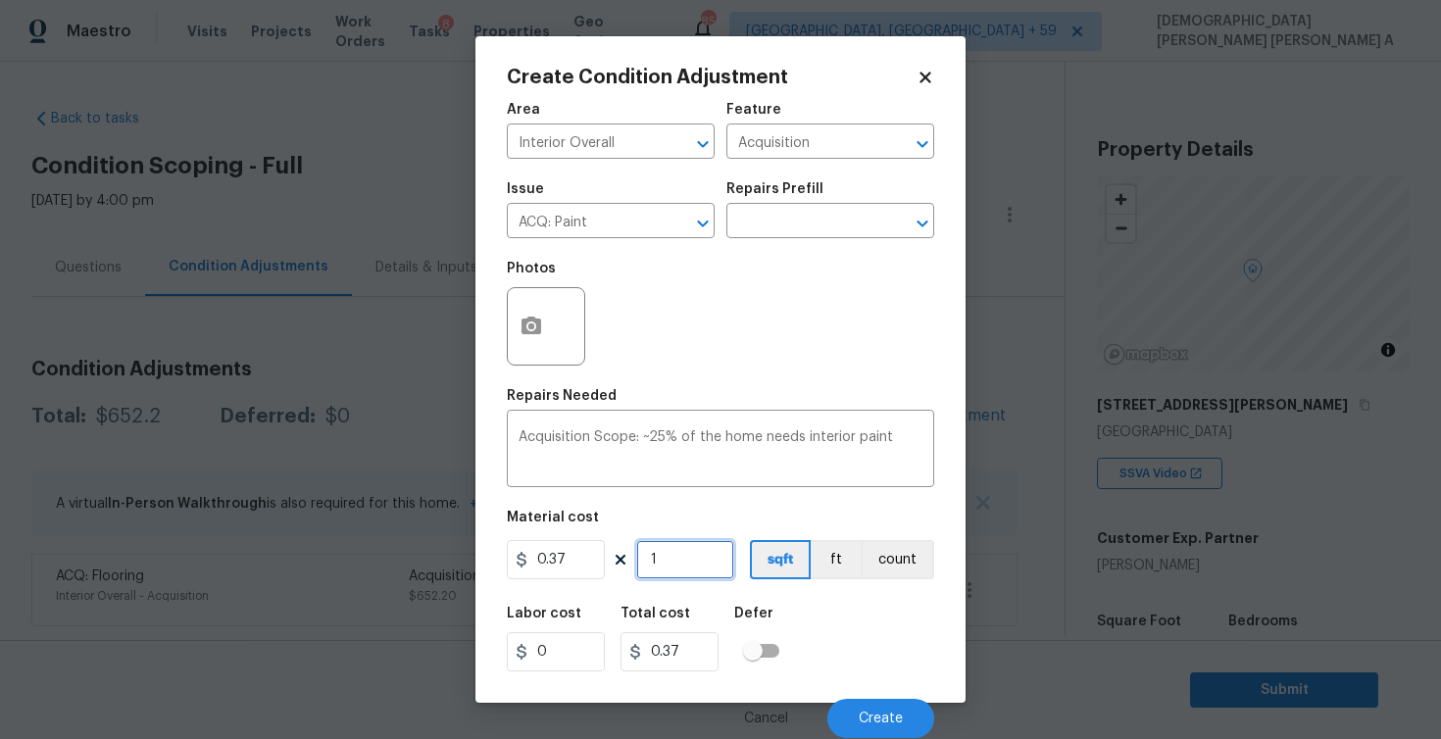
click at [676, 564] on input "1" at bounding box center [685, 559] width 98 height 39
type input "0"
type input "3"
type input "1.11"
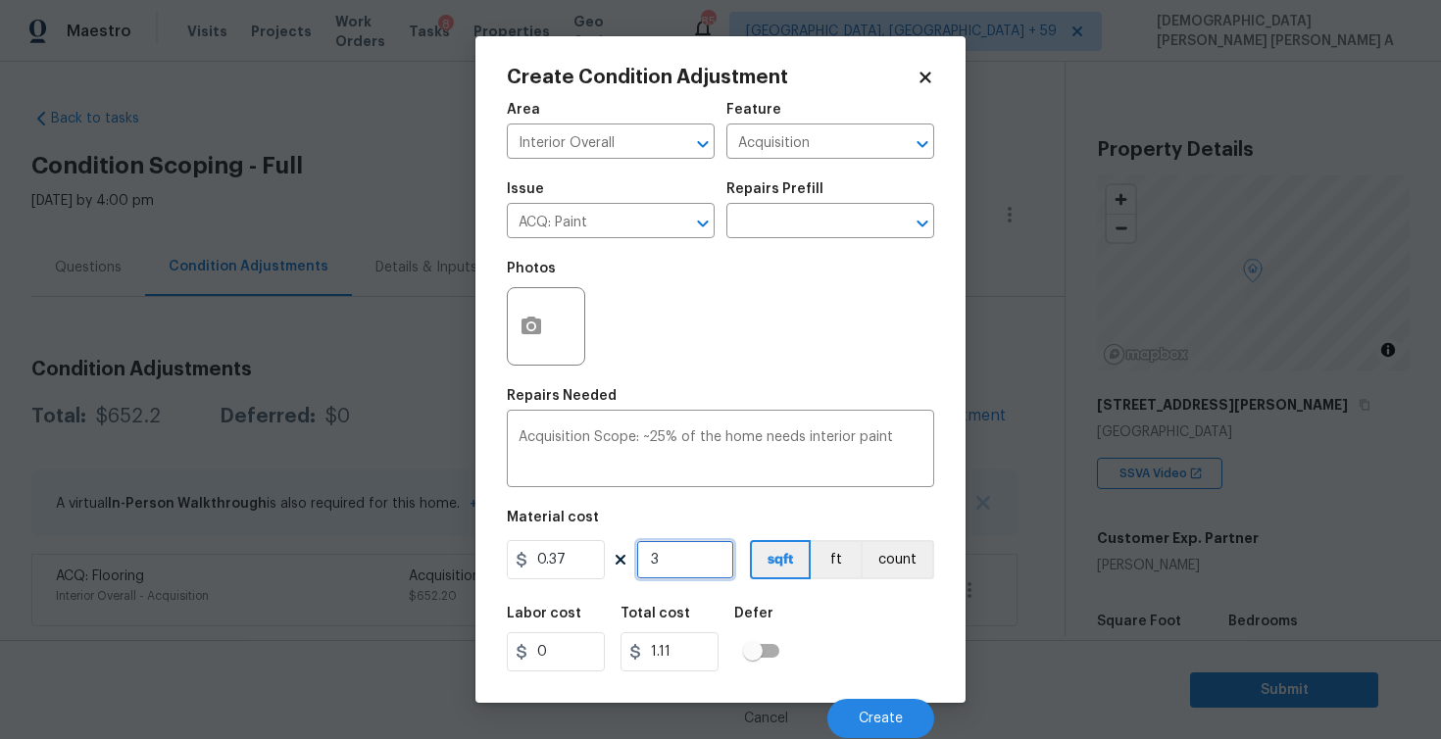
type input "32"
type input "11.84"
type input "326"
type input "120.62"
type input "3261"
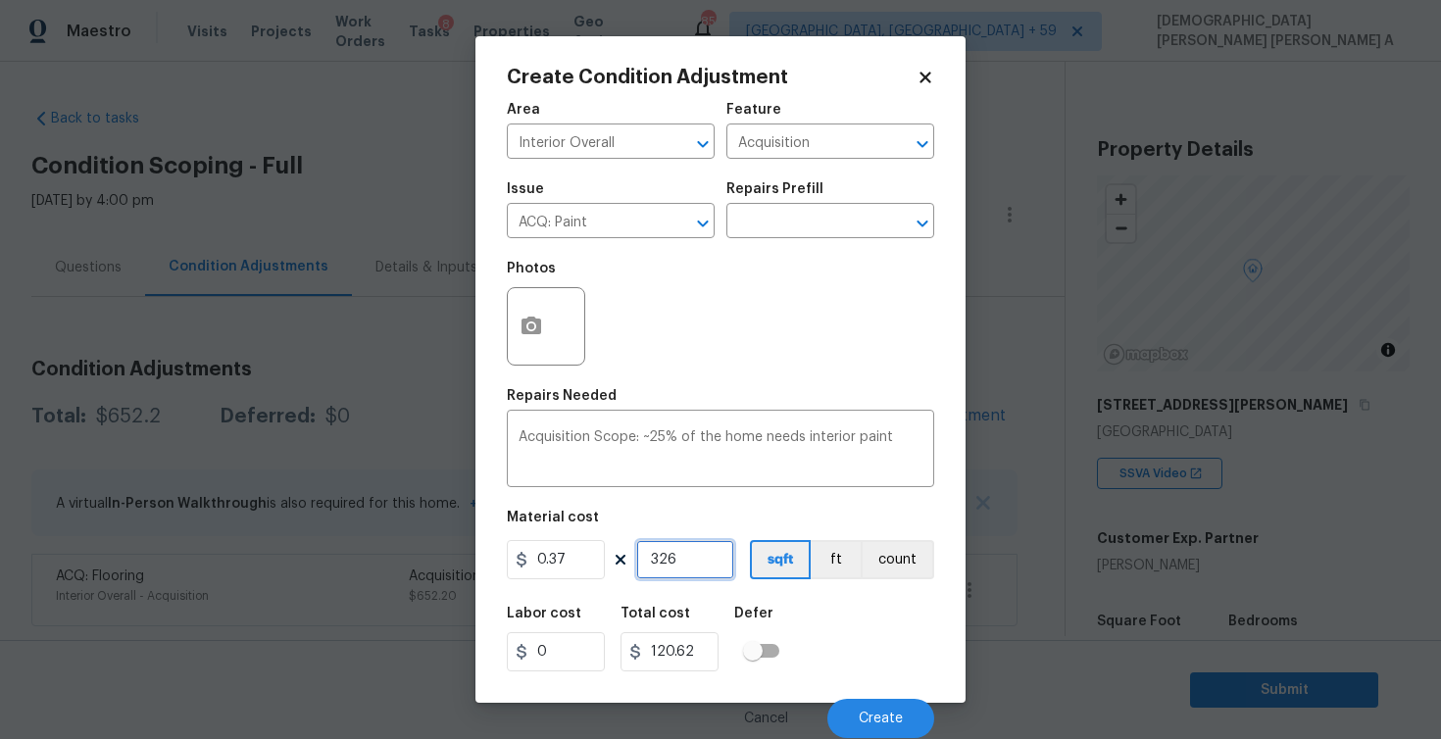
type input "1206.57"
type input "3261"
click at [897, 717] on span "Create" at bounding box center [881, 719] width 44 height 15
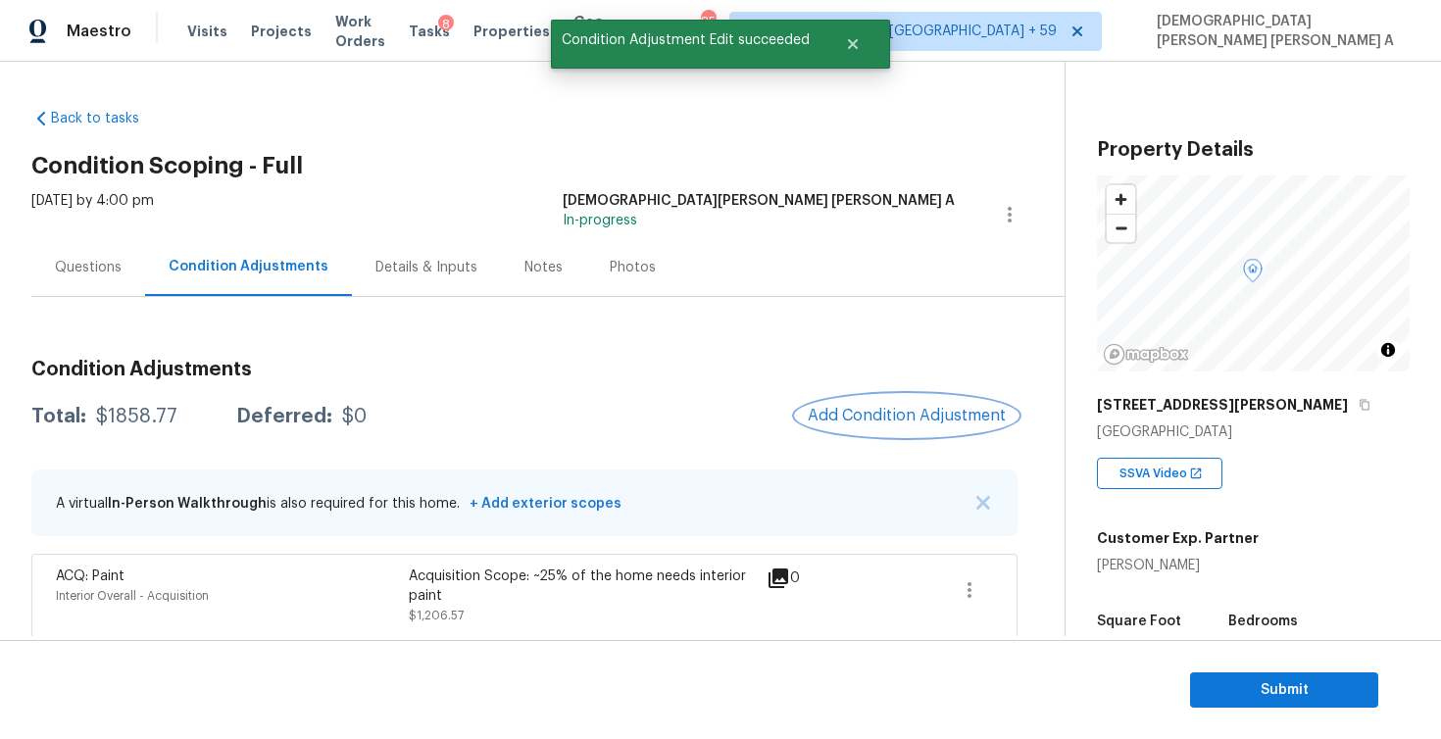
scroll to position [79, 0]
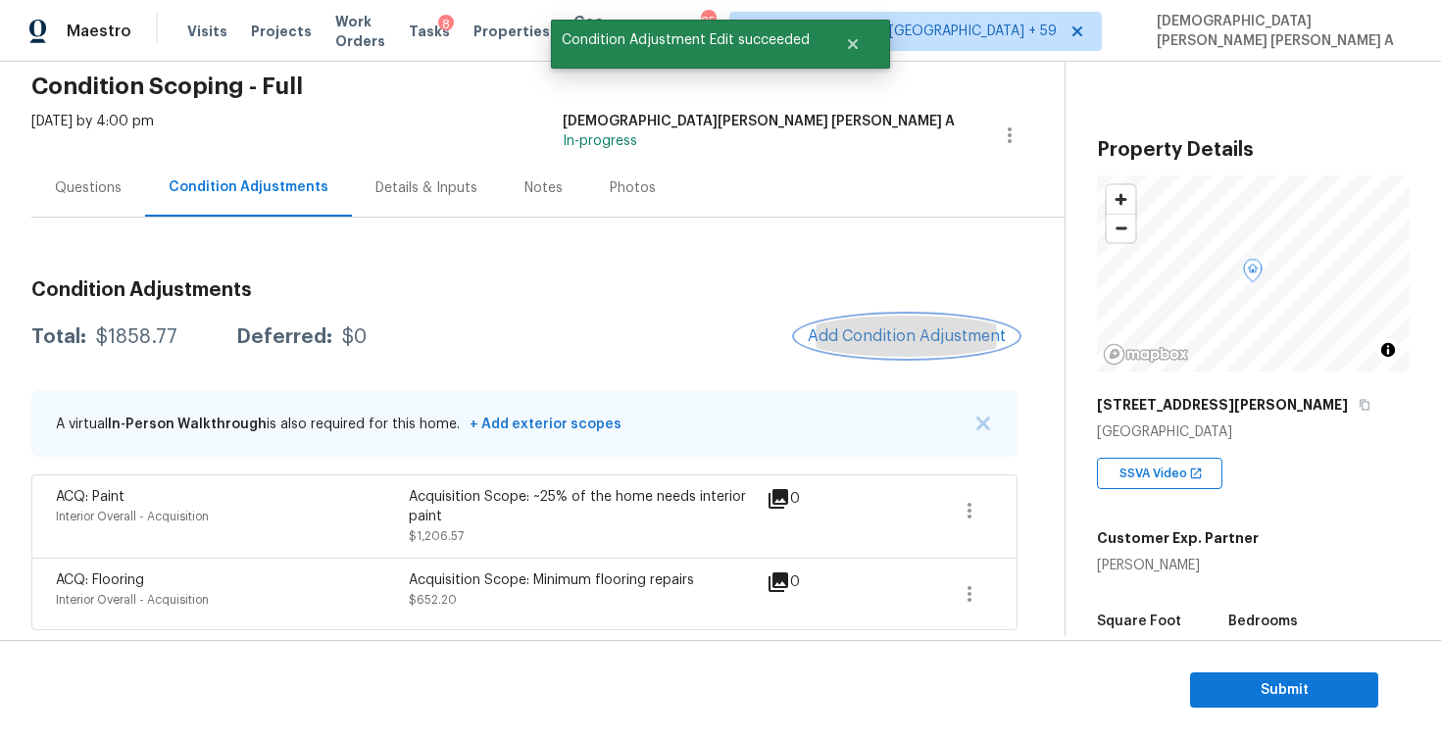
click at [897, 327] on span "Add Condition Adjustment" at bounding box center [907, 336] width 198 height 18
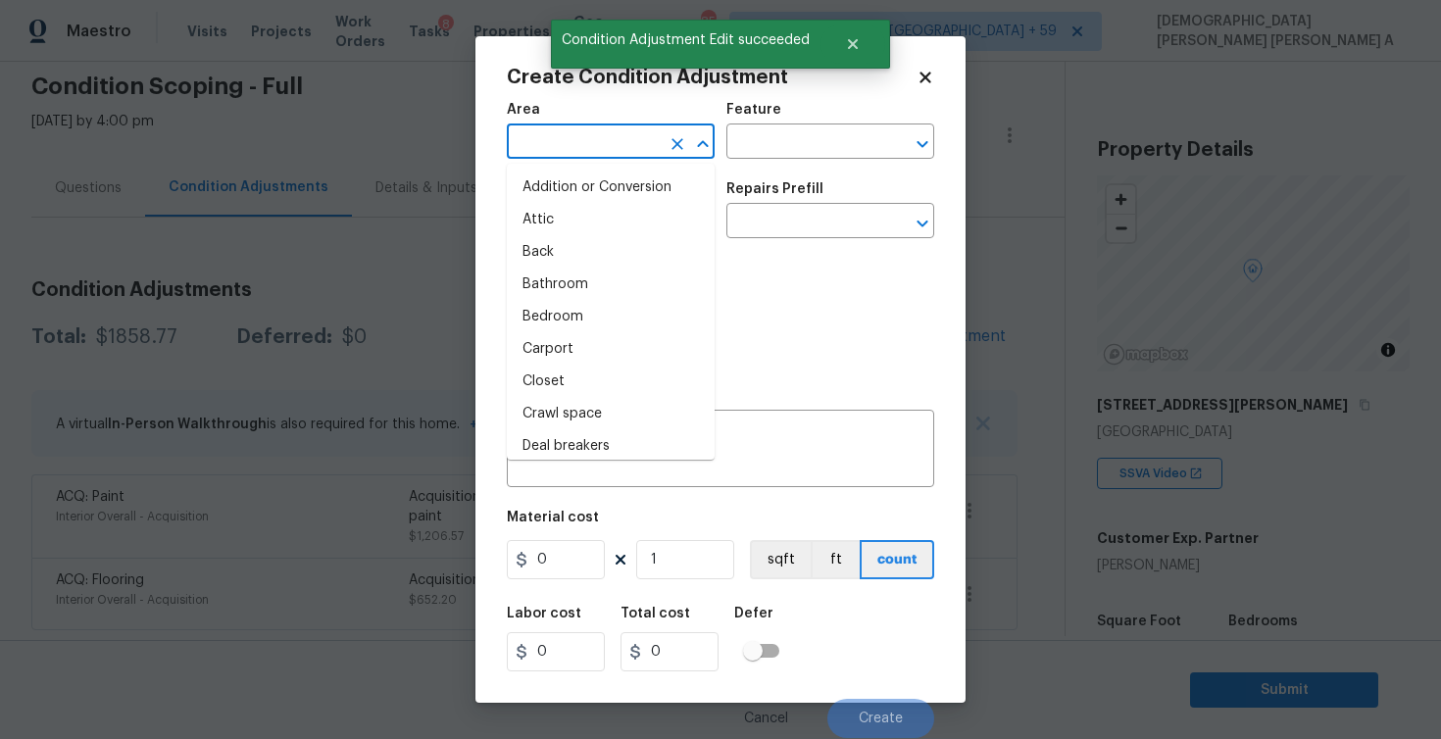
click at [573, 138] on input "text" at bounding box center [583, 143] width 153 height 30
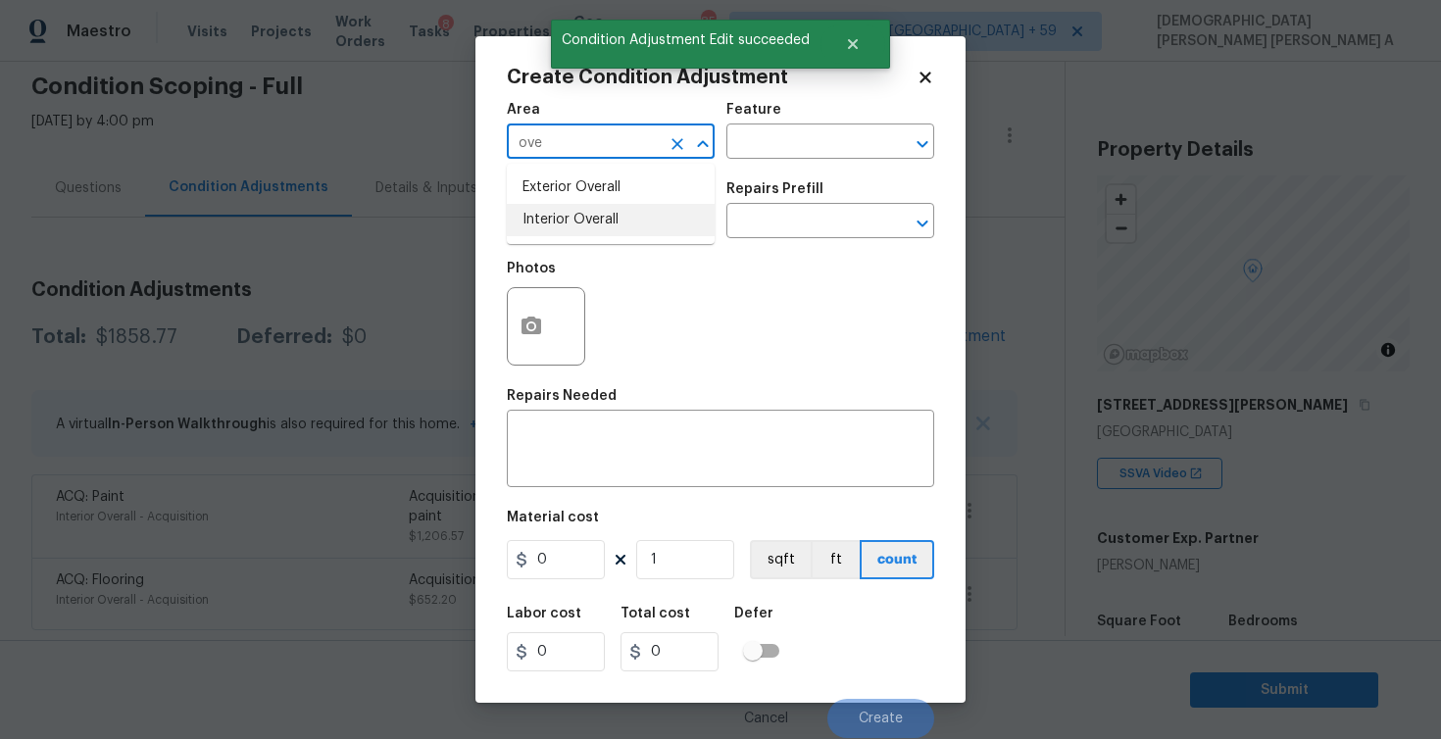
click at [582, 214] on li "Interior Overall" at bounding box center [611, 220] width 208 height 32
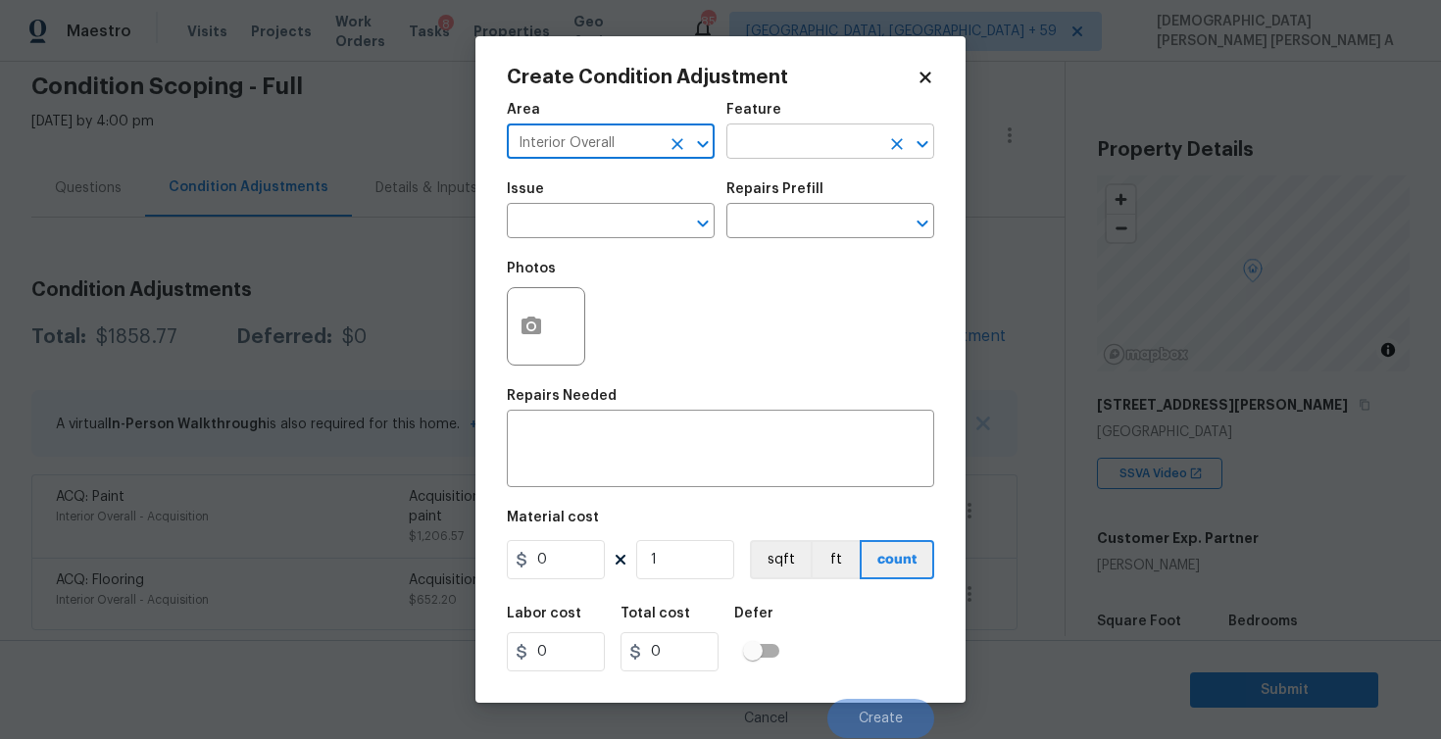
type input "Interior Overall"
click at [856, 148] on input "text" at bounding box center [802, 143] width 153 height 30
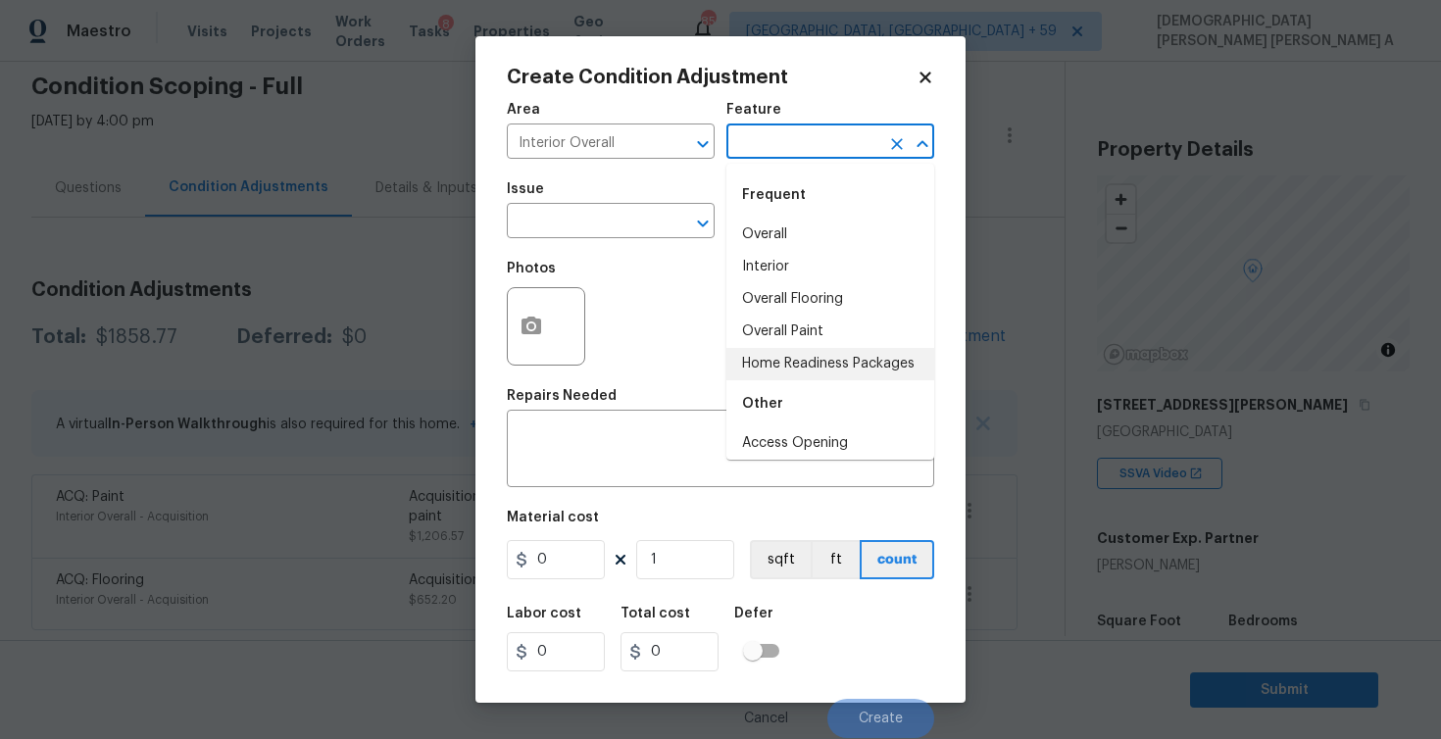
click at [808, 367] on li "Home Readiness Packages" at bounding box center [830, 364] width 208 height 32
type input "Home Readiness Packages"
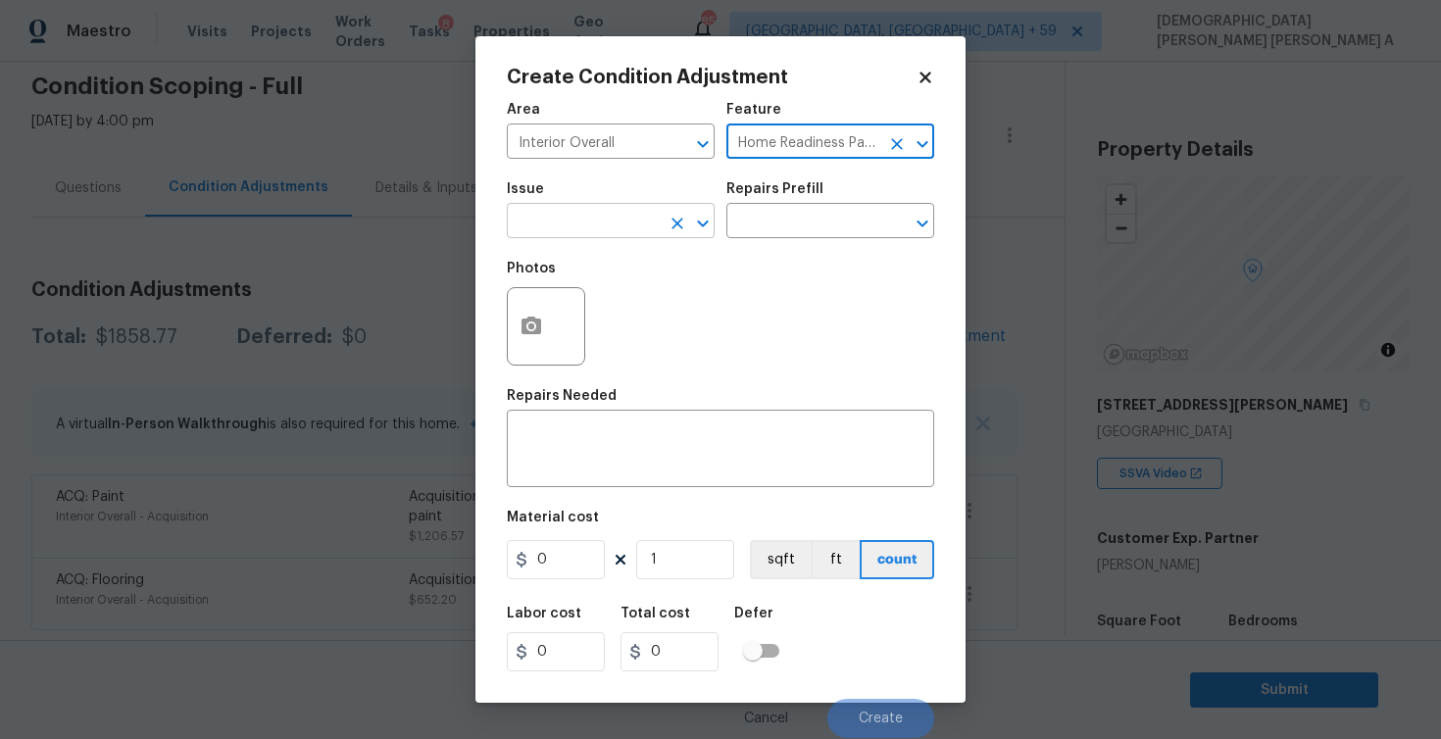
click at [609, 222] on input "text" at bounding box center [583, 223] width 153 height 30
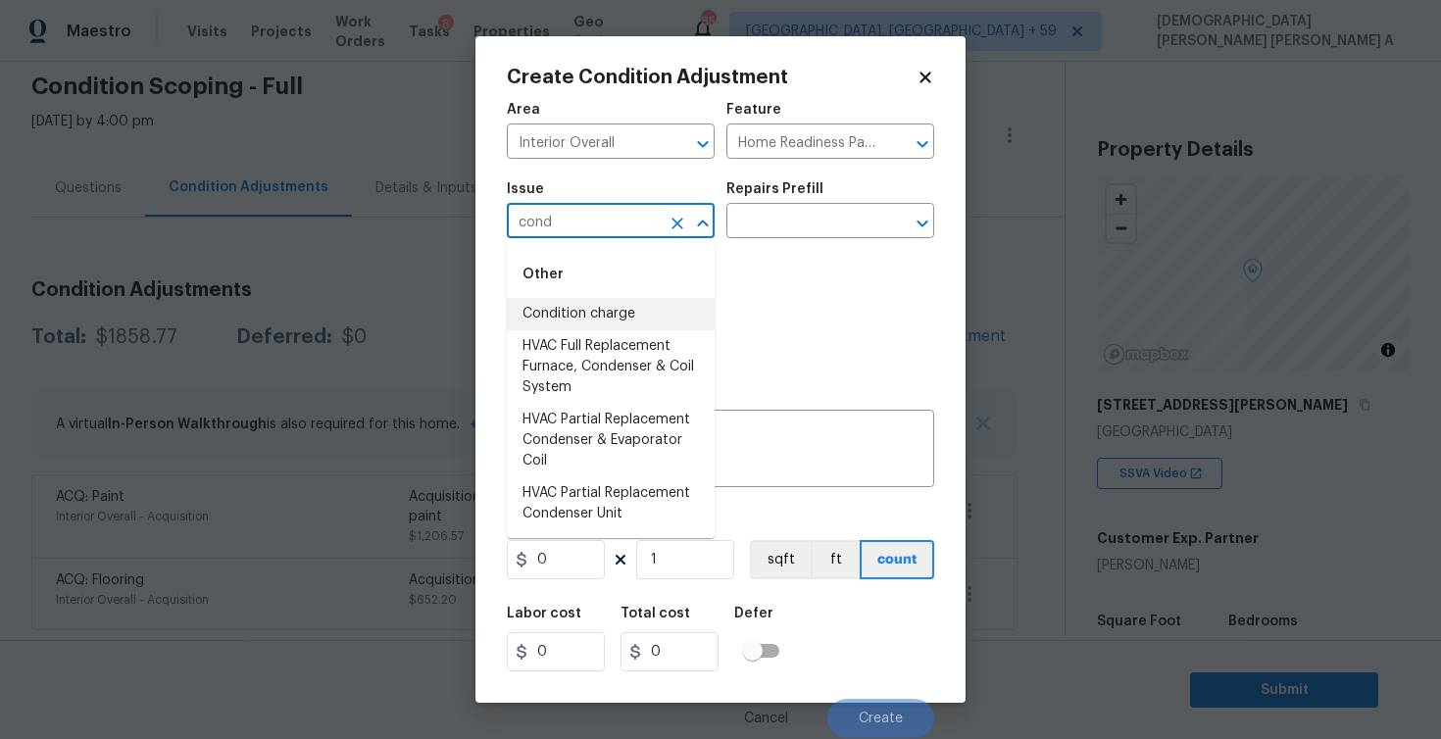
click at [639, 311] on li "Condition charge" at bounding box center [611, 314] width 208 height 32
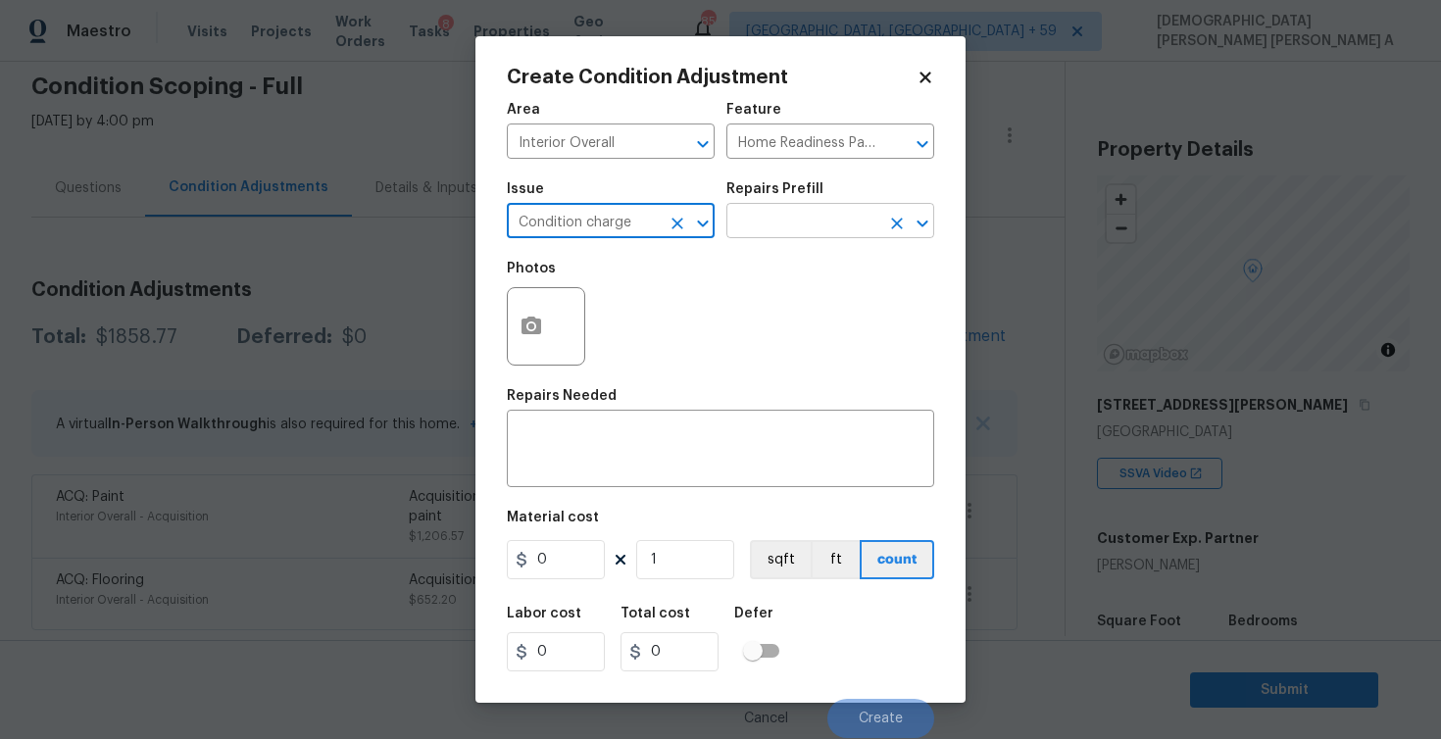
type input "Condition charge"
click at [825, 226] on input "text" at bounding box center [802, 223] width 153 height 30
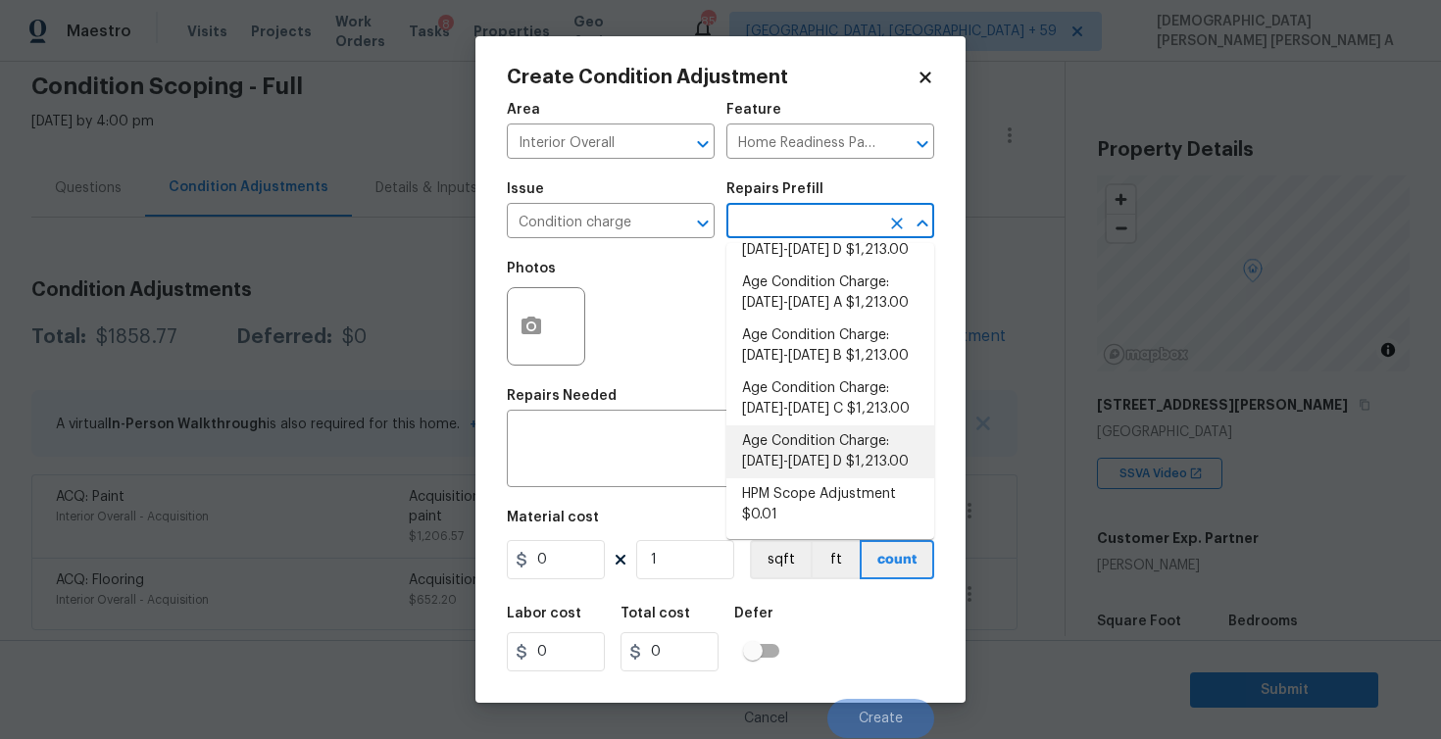
scroll to position [609, 0]
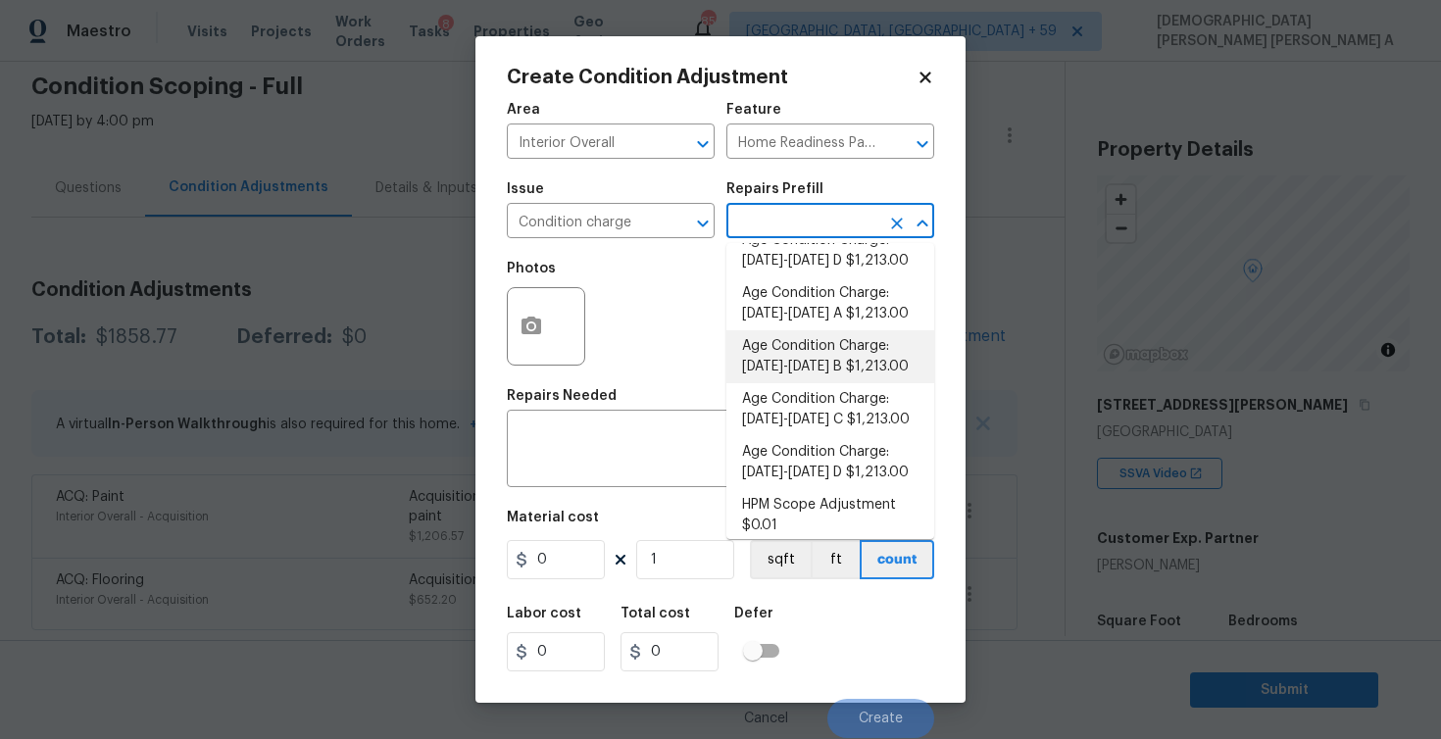
click at [845, 372] on li "Age Condition Charge: [DATE]-[DATE] B $1,213.00" at bounding box center [830, 356] width 208 height 53
type textarea "Age Condition Charge: [DATE]-[DATE] B"
type input "1213"
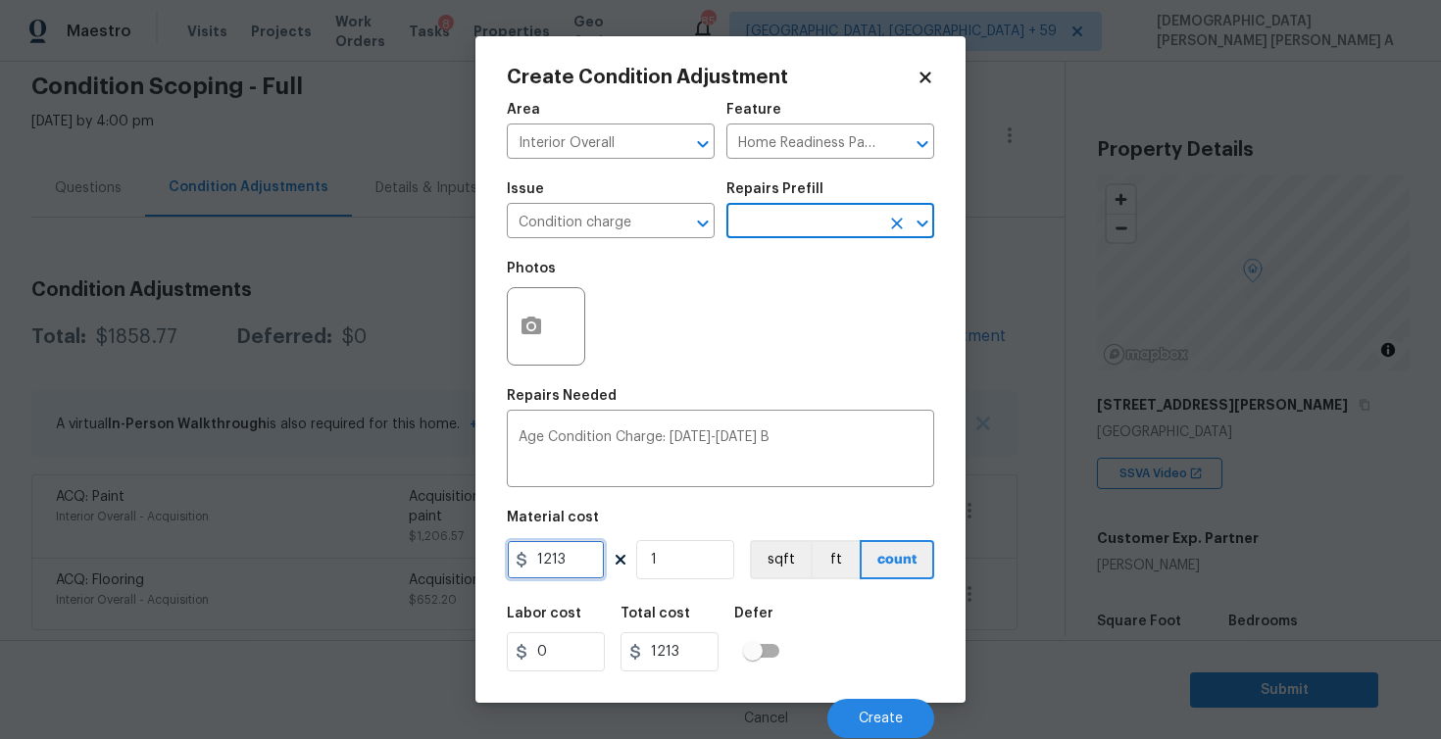
click at [572, 571] on input "1213" at bounding box center [556, 559] width 98 height 39
type input "2000"
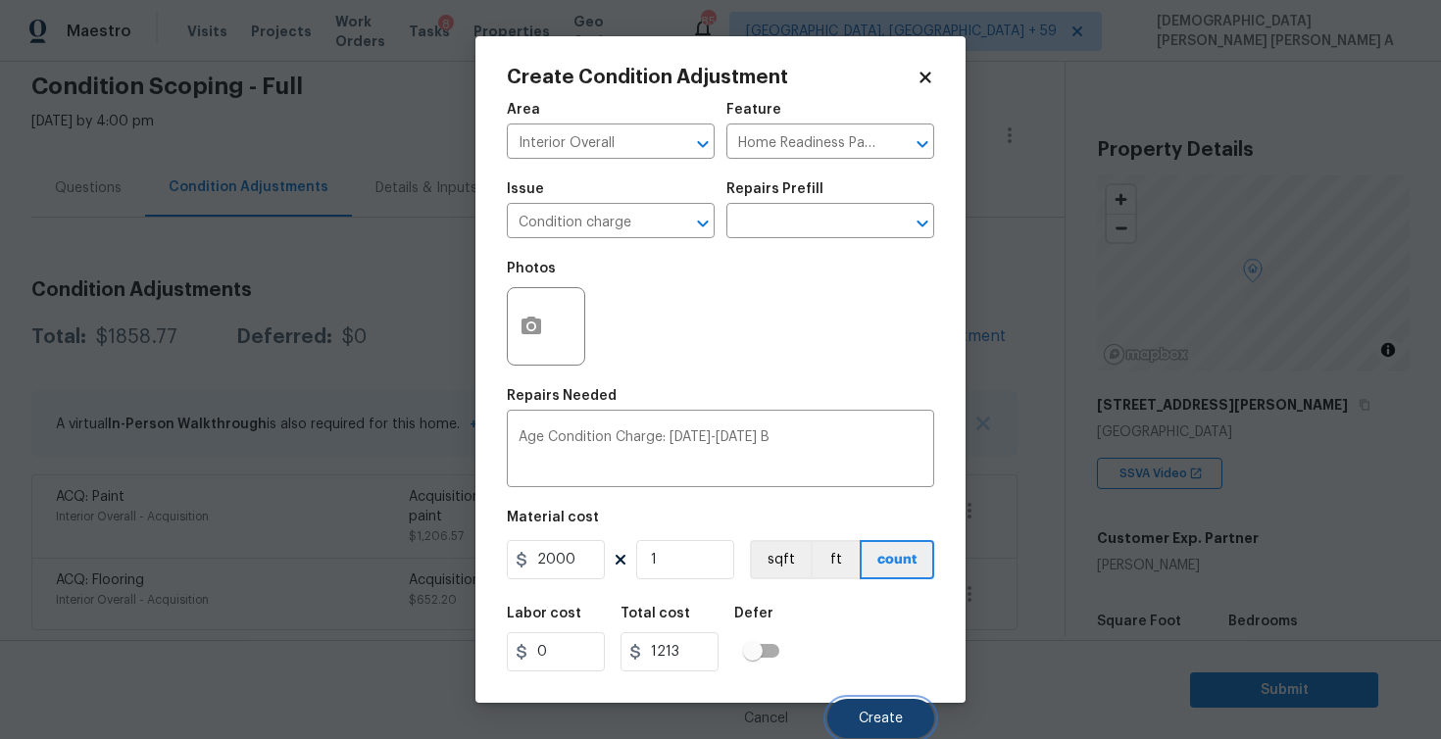
type input "2000"
click at [865, 713] on span "Create" at bounding box center [881, 719] width 44 height 15
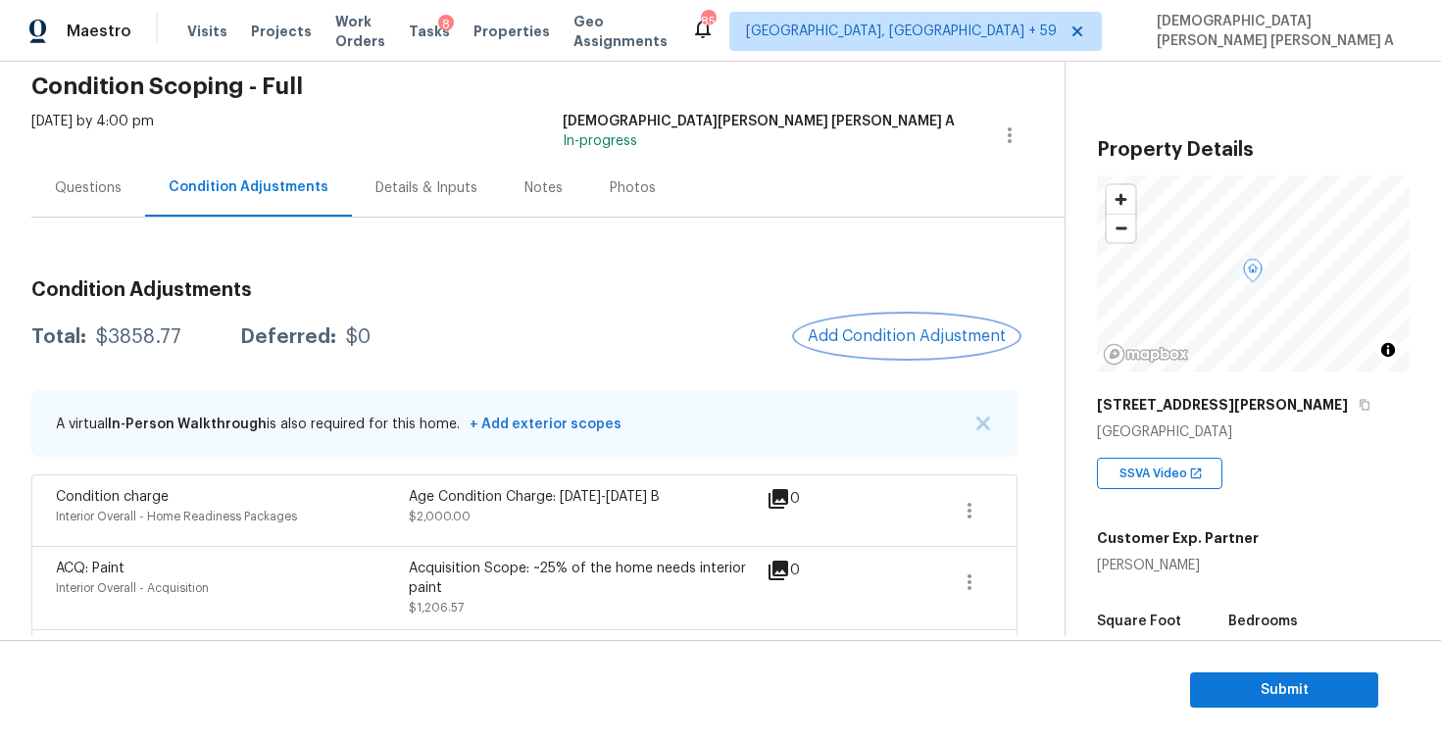
click at [881, 350] on button "Add Condition Adjustment" at bounding box center [907, 336] width 222 height 41
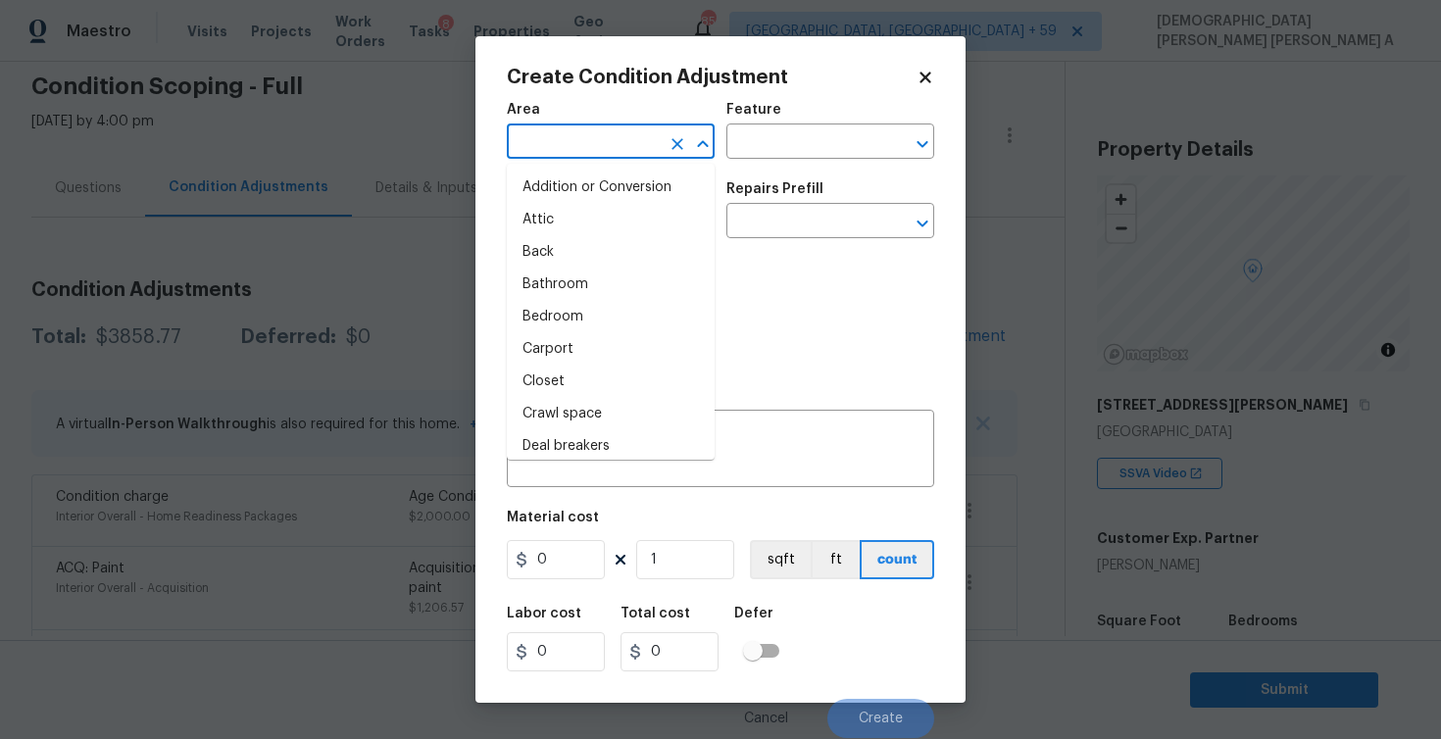
click at [583, 135] on input "text" at bounding box center [583, 143] width 153 height 30
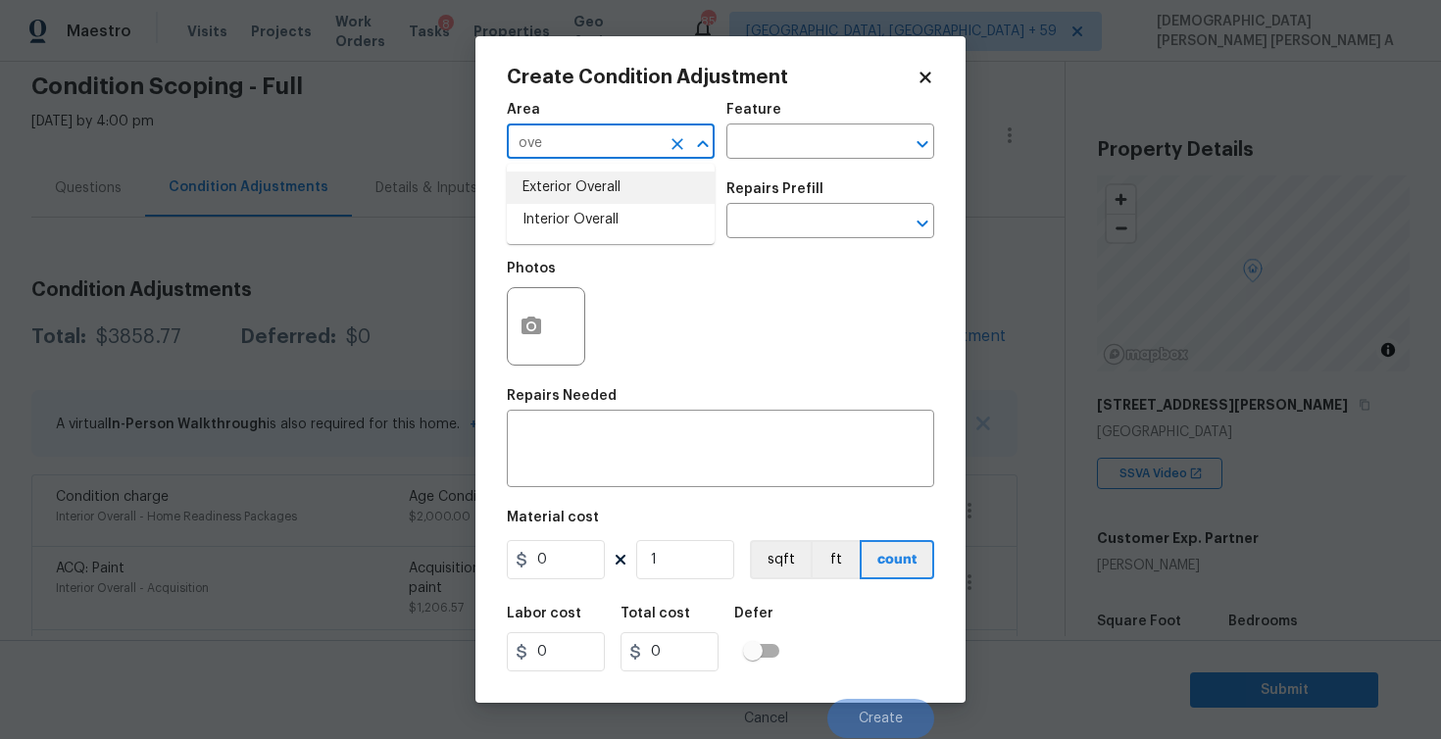
click at [602, 172] on li "Exterior Overall" at bounding box center [611, 188] width 208 height 32
type input "Exterior Overall"
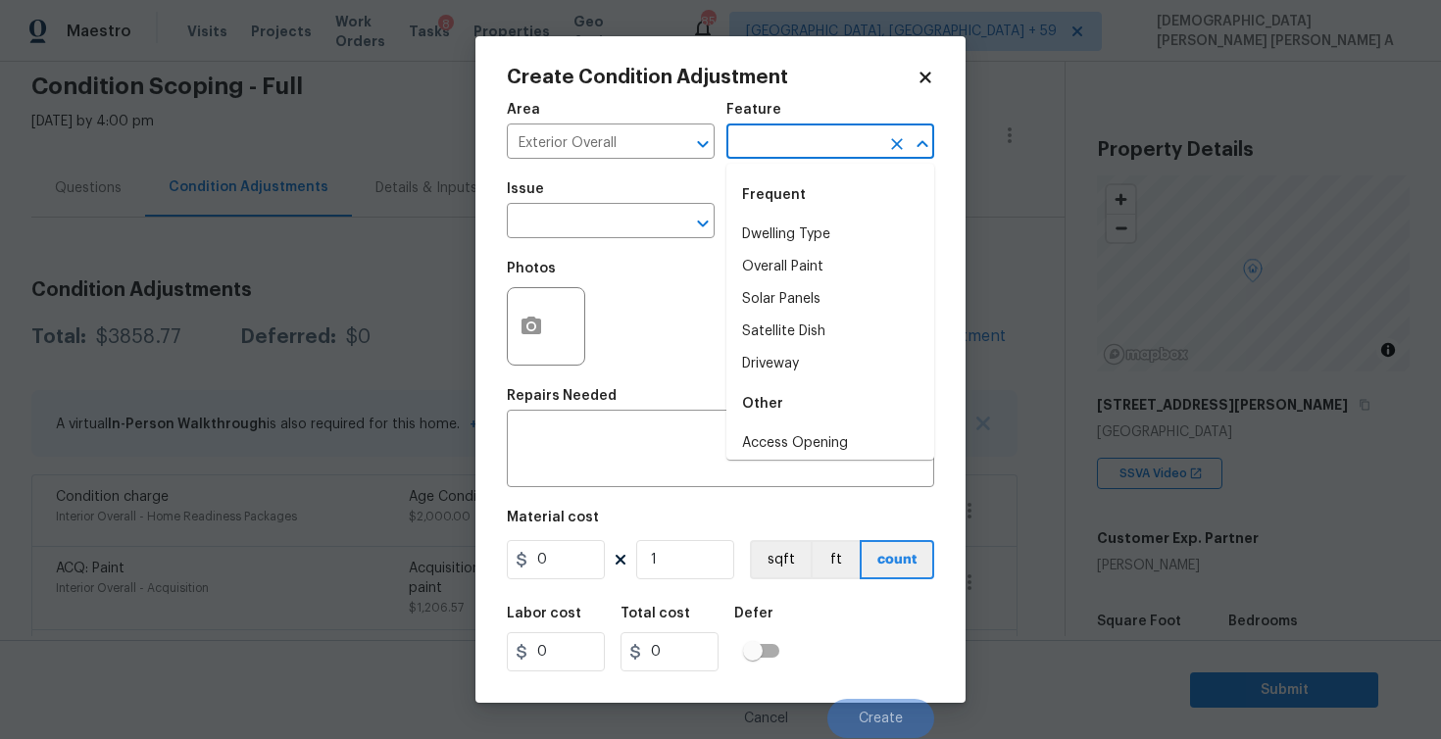
click at [813, 139] on input "text" at bounding box center [802, 143] width 153 height 30
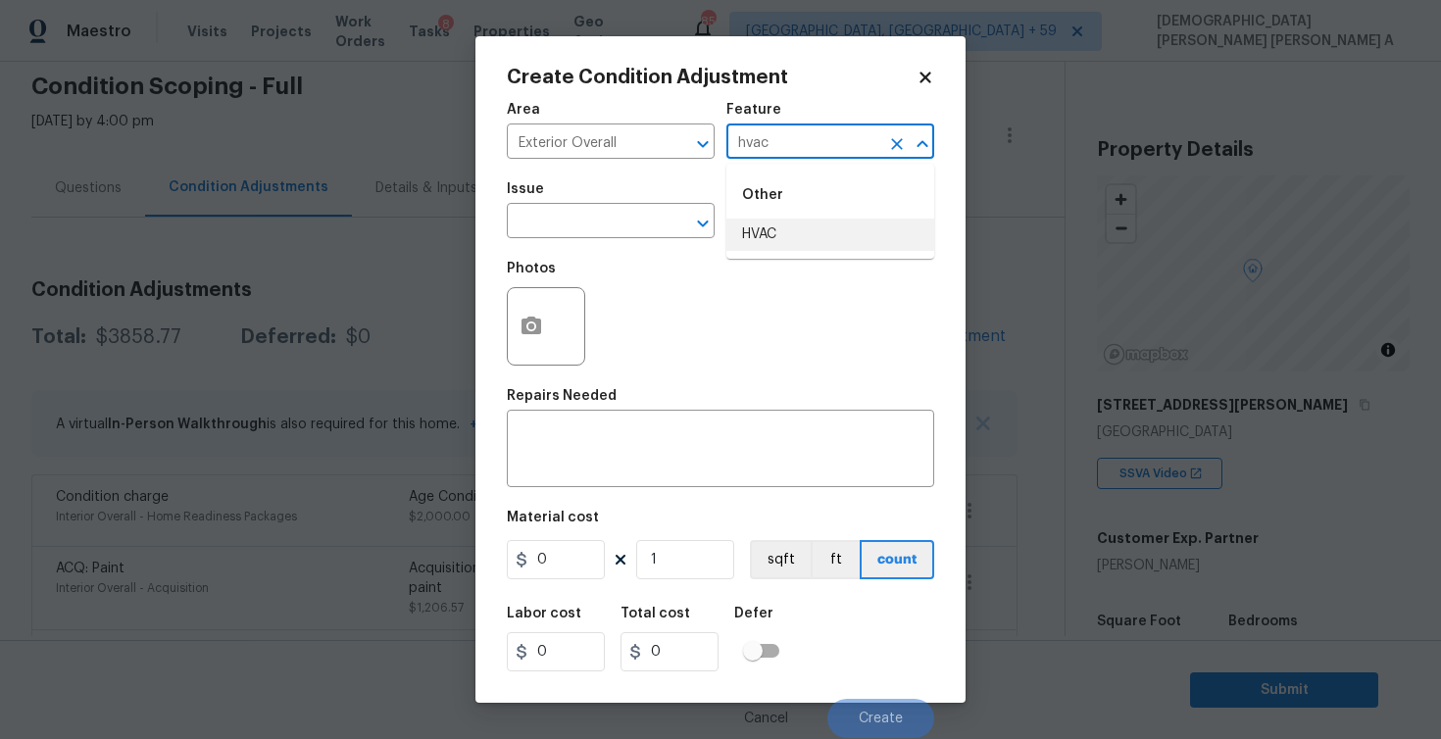
click at [793, 234] on li "HVAC" at bounding box center [830, 235] width 208 height 32
type input "HVAC"
click at [629, 218] on input "text" at bounding box center [583, 223] width 153 height 30
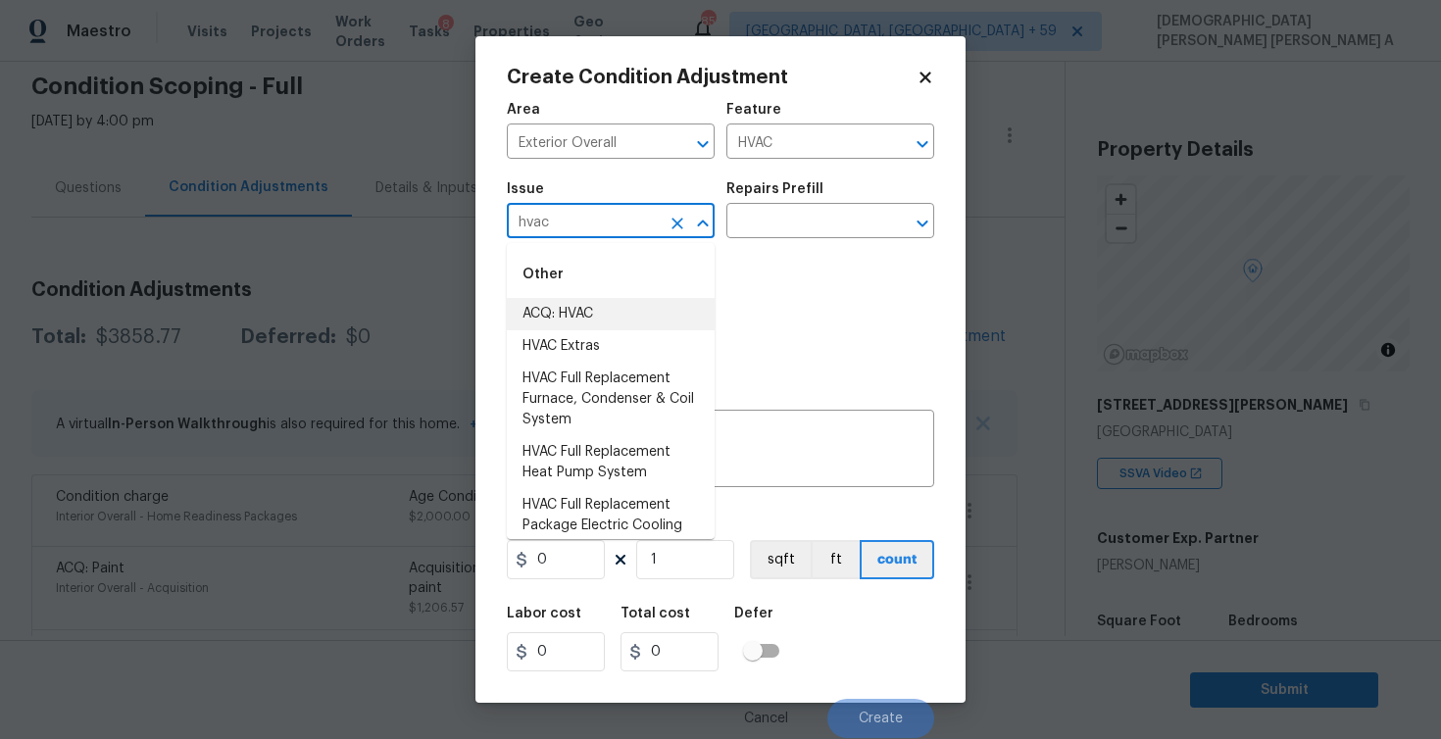
click at [616, 319] on li "ACQ: HVAC" at bounding box center [611, 314] width 208 height 32
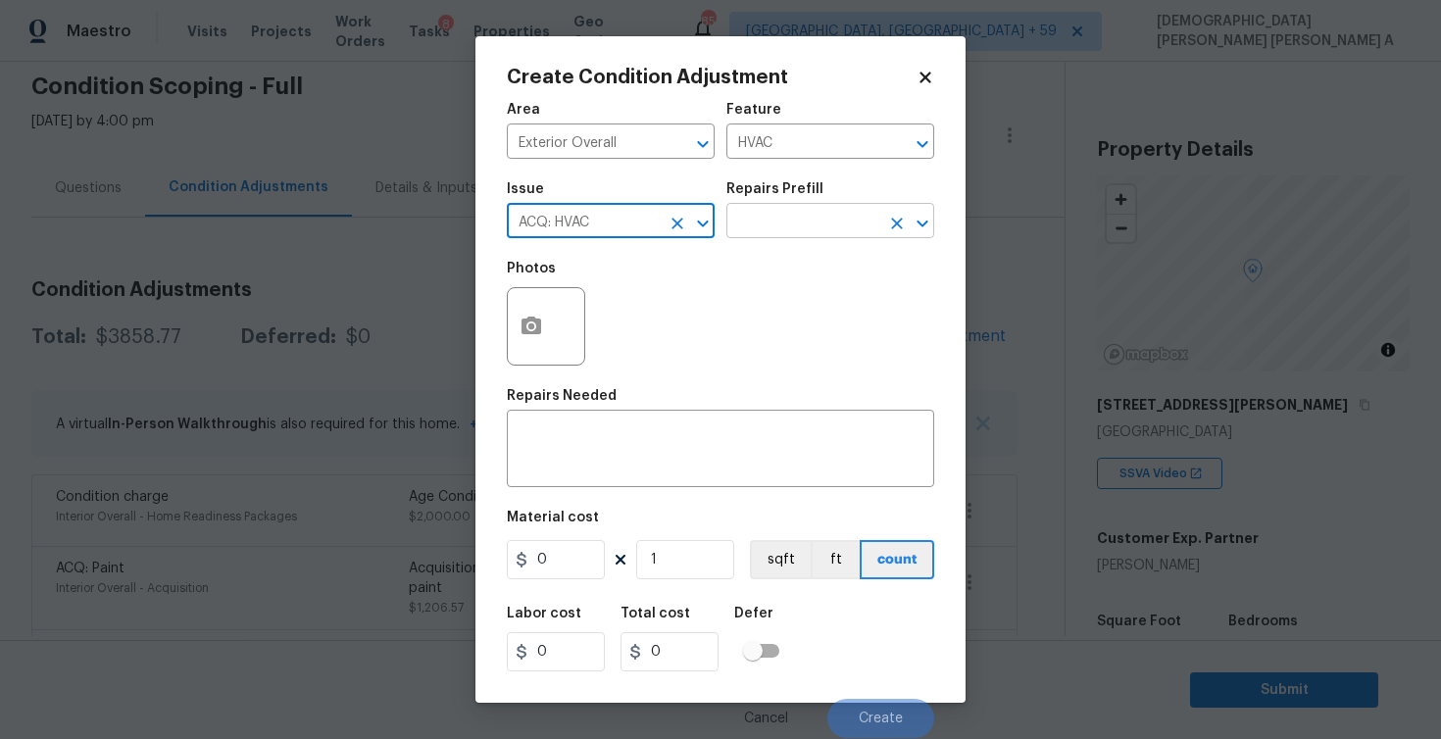
type input "ACQ: HVAC"
click at [805, 222] on input "text" at bounding box center [802, 223] width 153 height 30
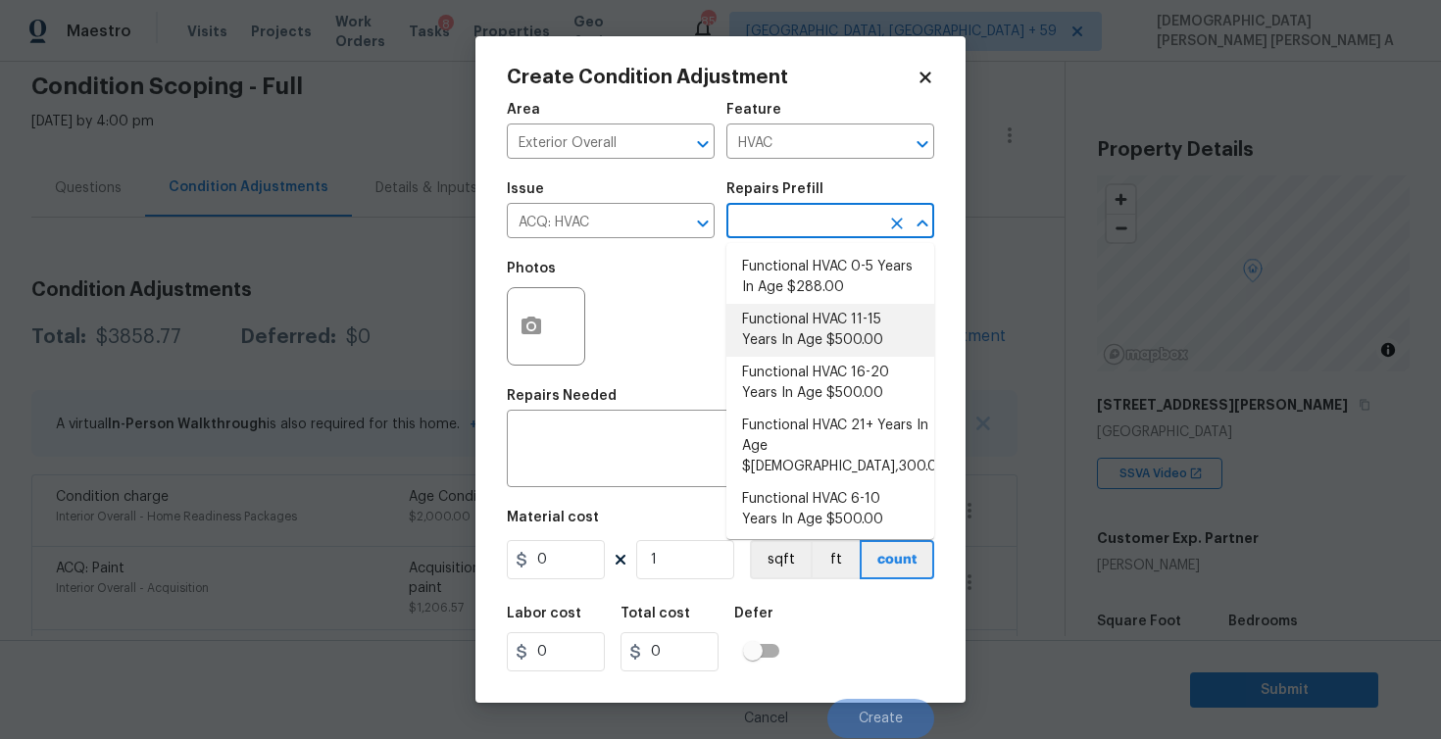
click at [805, 311] on li "Functional HVAC 11-15 Years In Age $500.00" at bounding box center [830, 330] width 208 height 53
type input "Acquisition"
type textarea "Acquisition Scope: Functional HVAC 11-15"
type input "500"
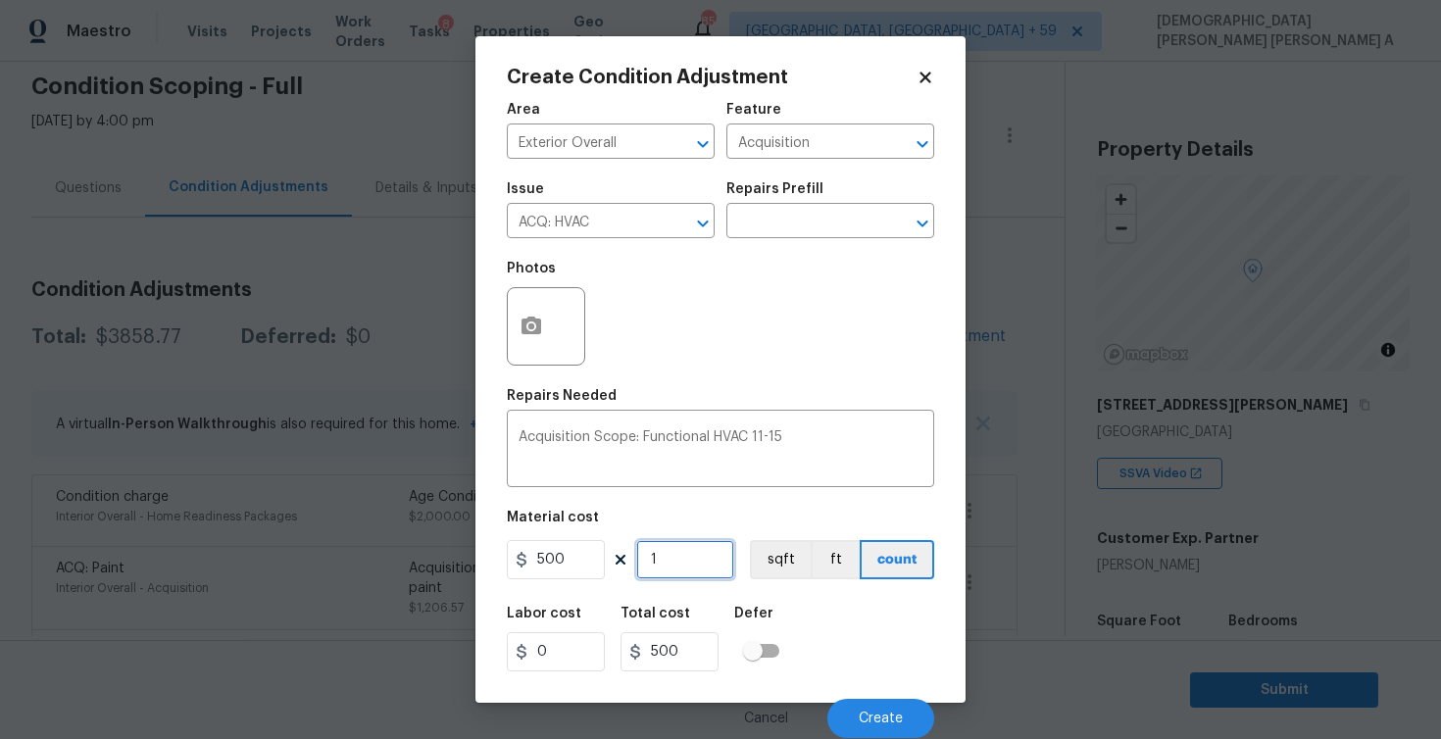
click at [677, 564] on input "1" at bounding box center [685, 559] width 98 height 39
type input "0"
type input "2"
type input "1000"
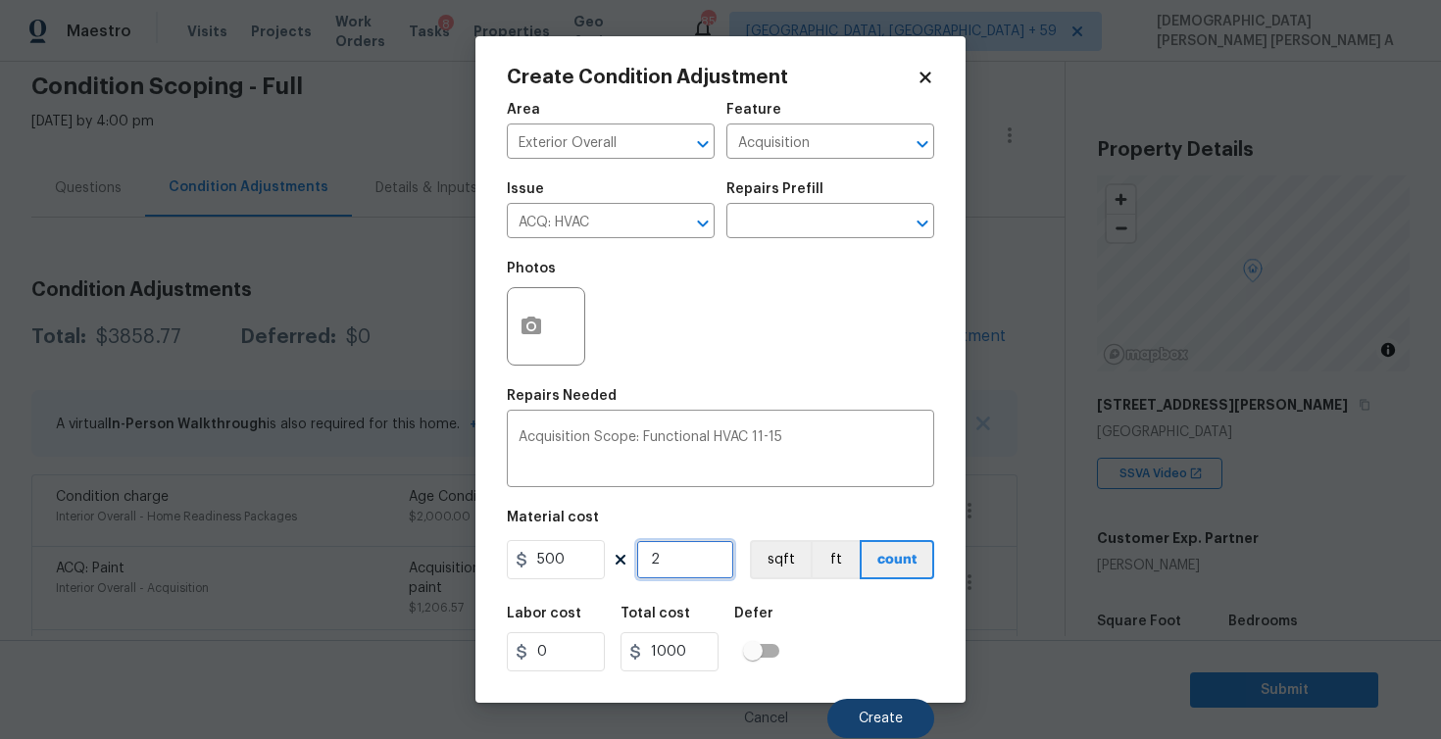
type input "2"
click at [875, 709] on button "Create" at bounding box center [880, 718] width 107 height 39
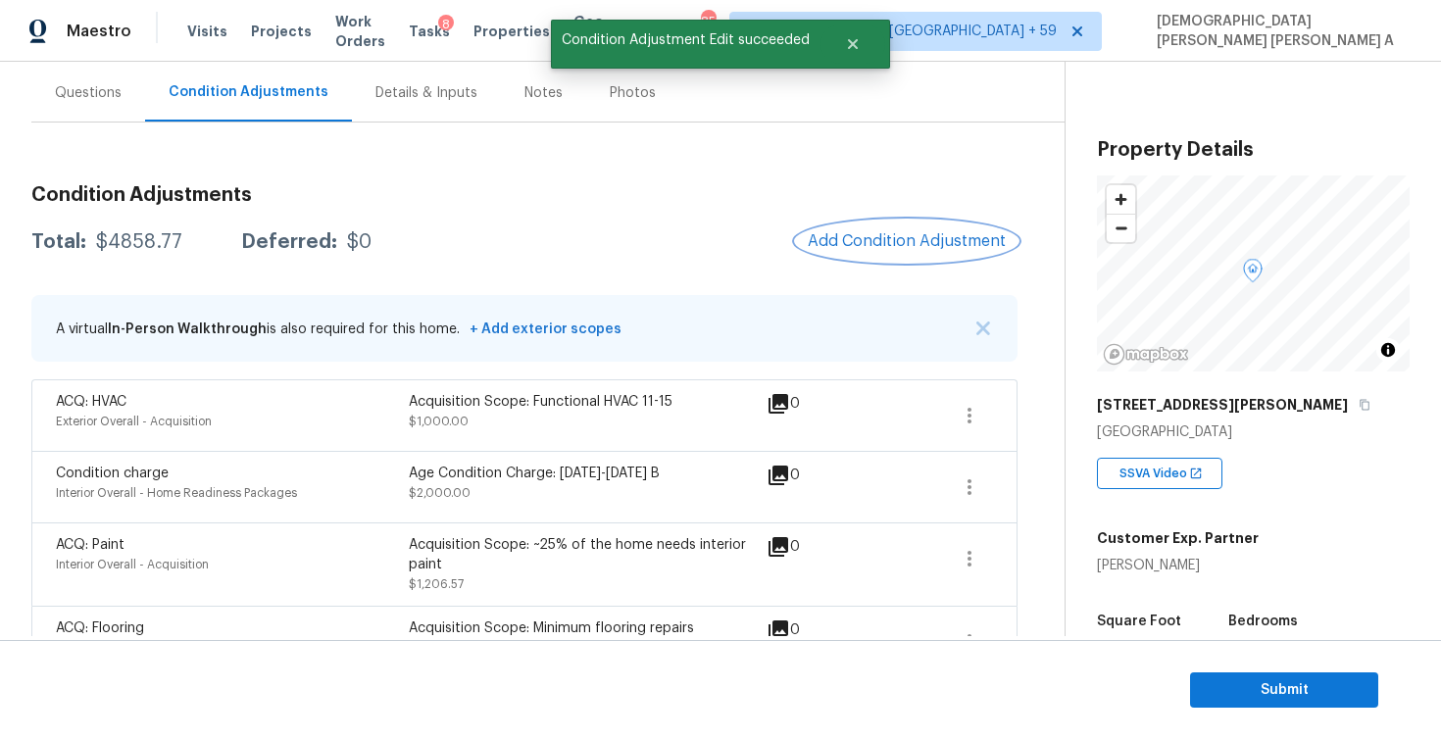
scroll to position [223, 0]
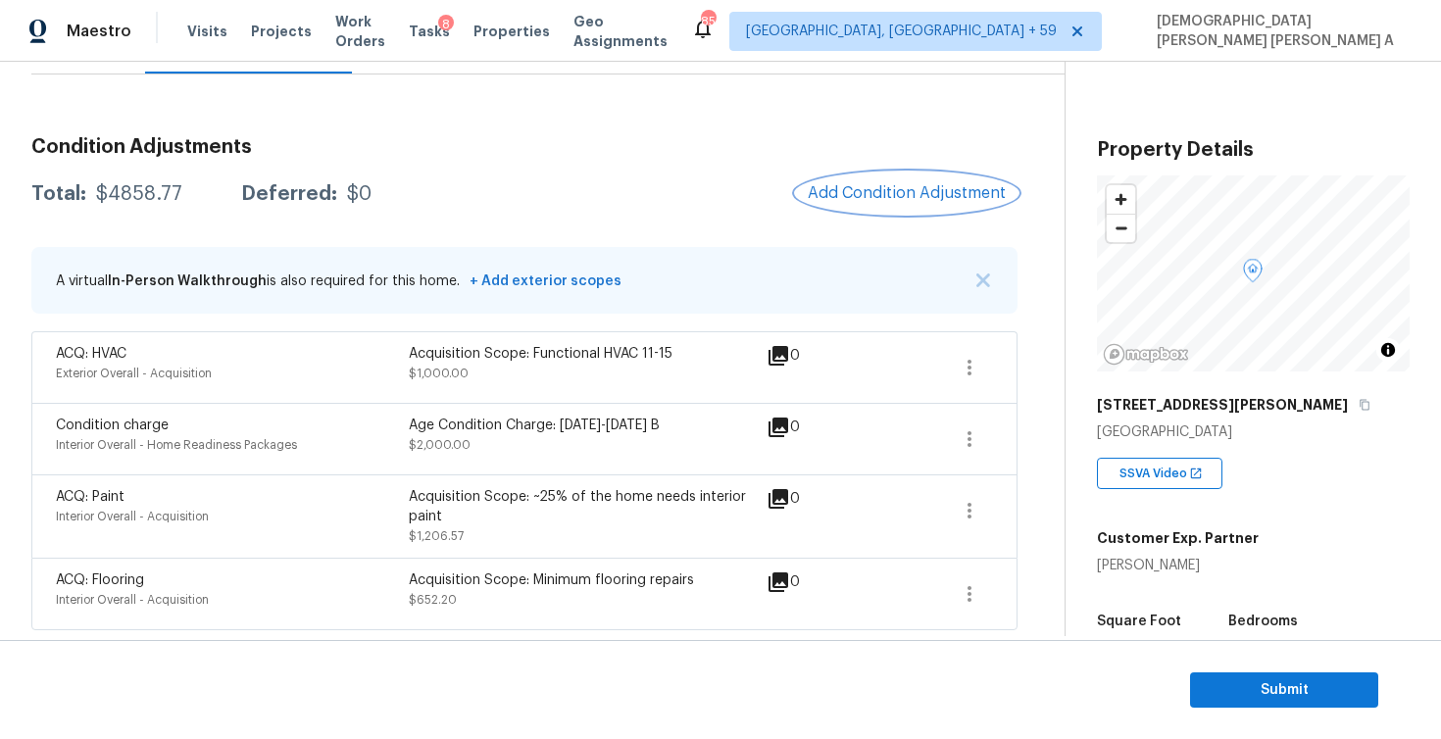
click at [879, 193] on span "Add Condition Adjustment" at bounding box center [907, 193] width 198 height 18
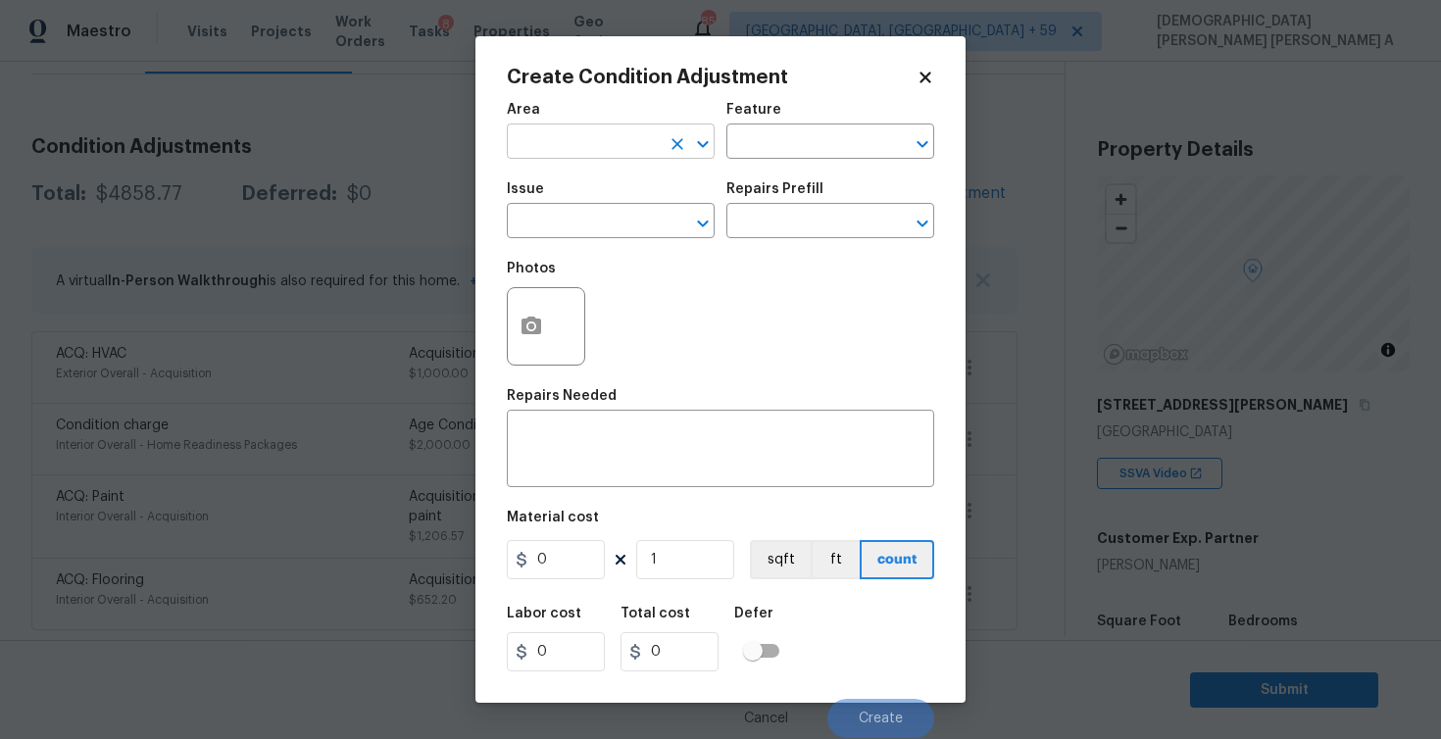
click at [634, 150] on input "text" at bounding box center [583, 143] width 153 height 30
click at [642, 191] on li "Exterior Overall" at bounding box center [611, 188] width 208 height 32
type input "Exterior Overall"
click at [784, 125] on div "Feature" at bounding box center [830, 115] width 208 height 25
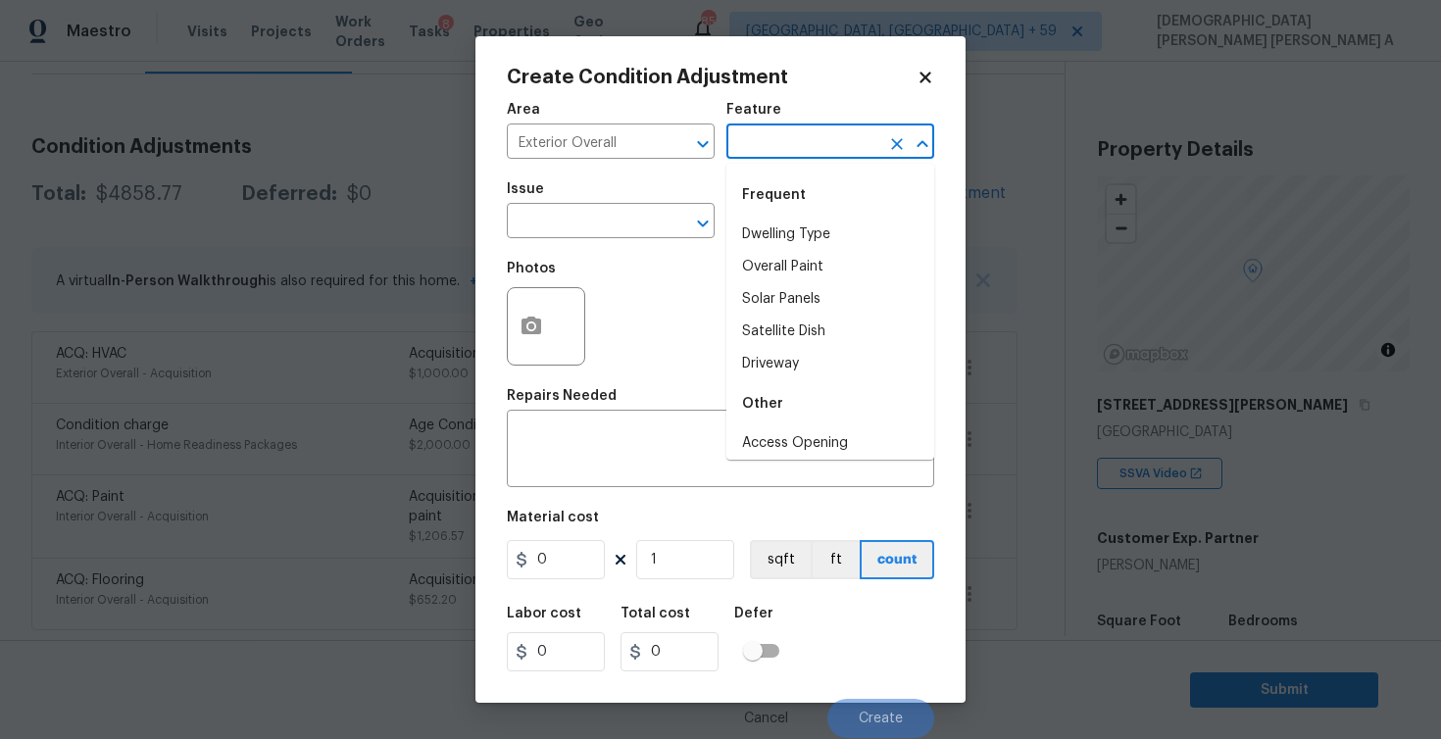
click at [773, 138] on input "text" at bounding box center [802, 143] width 153 height 30
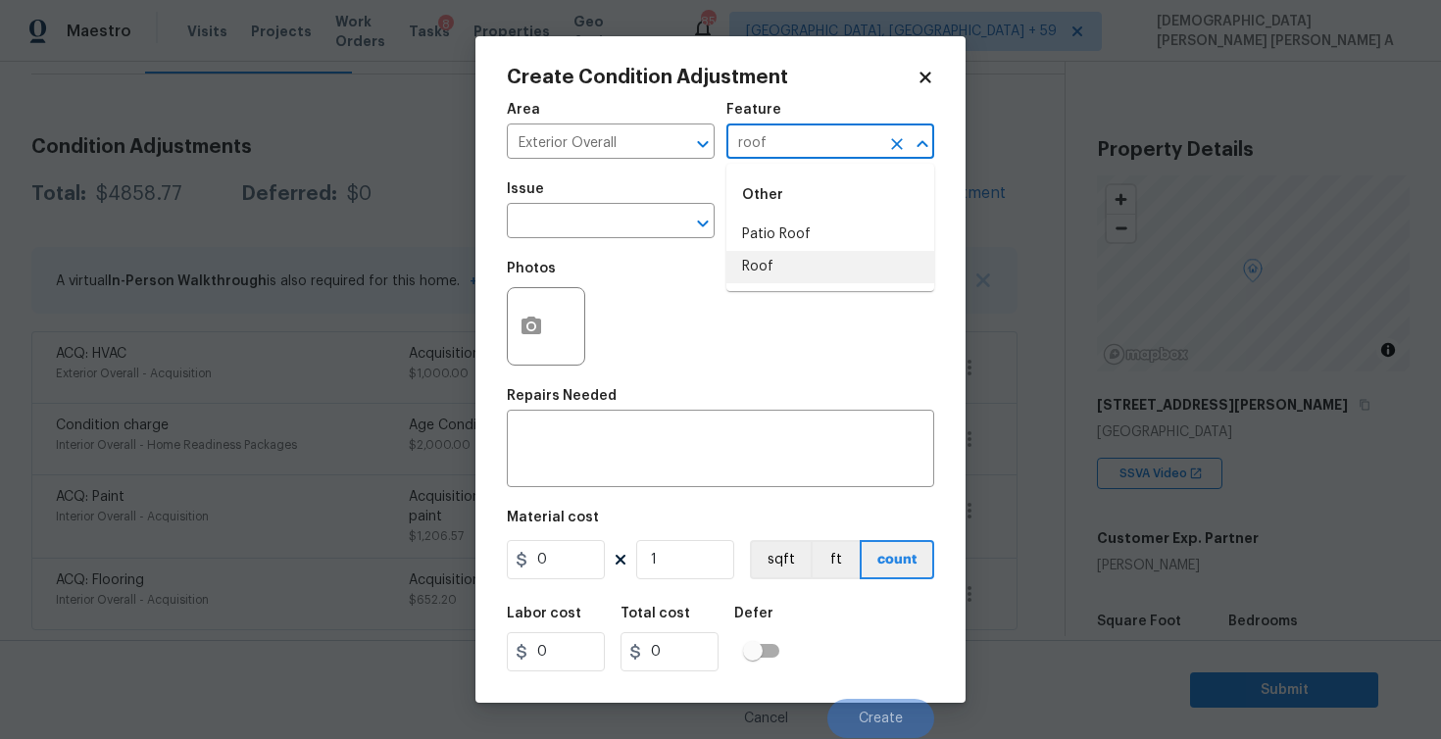
click at [764, 261] on li "Roof" at bounding box center [830, 267] width 208 height 32
type input "Roof"
click at [625, 214] on input "text" at bounding box center [583, 223] width 153 height 30
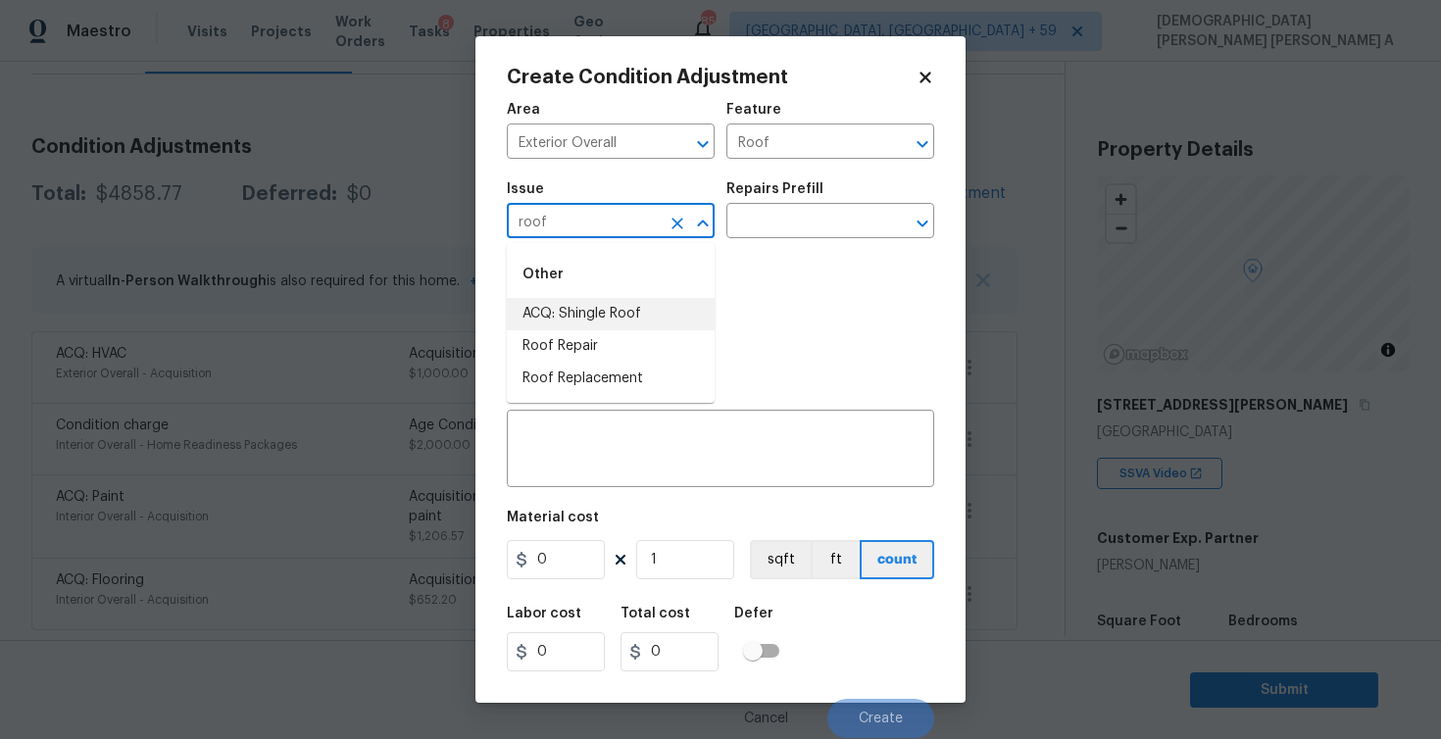
click at [640, 305] on li "ACQ: Shingle Roof" at bounding box center [611, 314] width 208 height 32
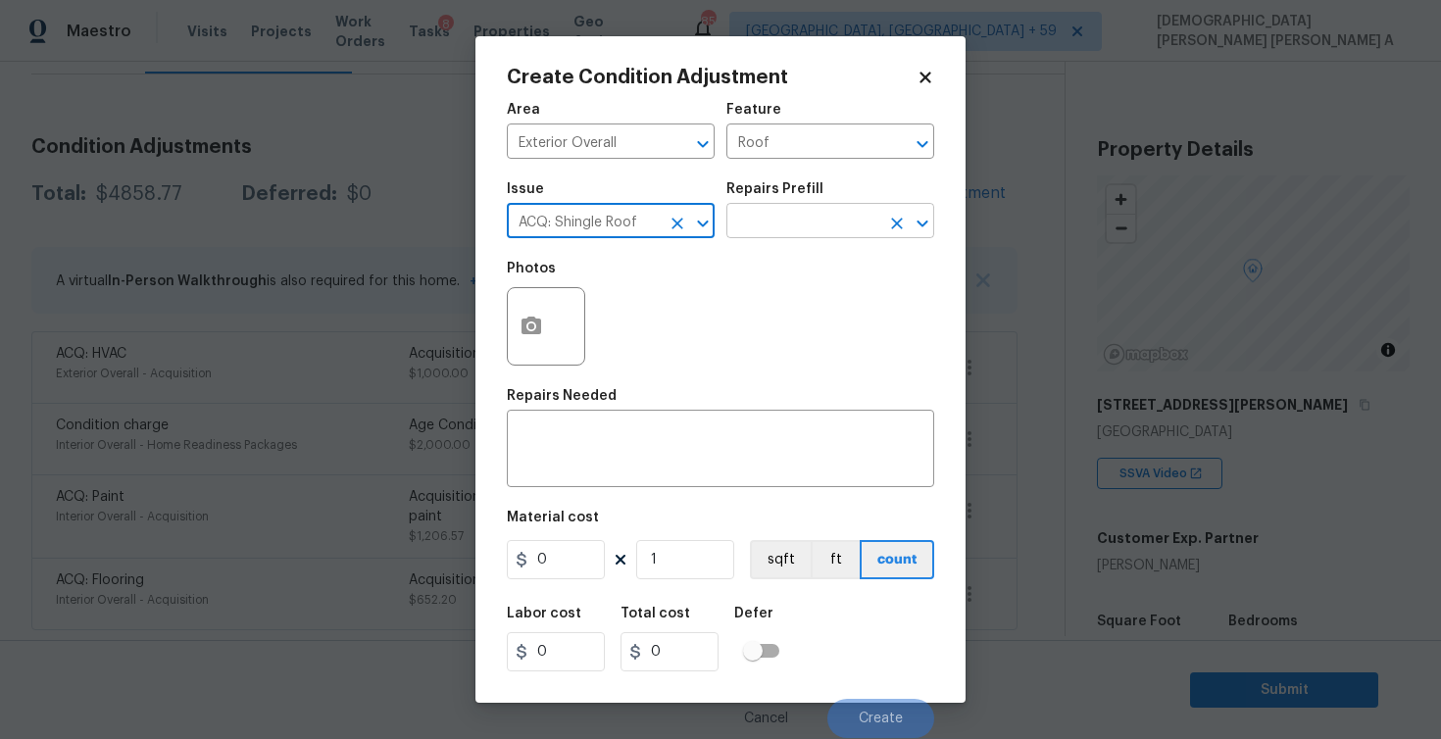
type input "ACQ: Shingle Roof"
click at [819, 220] on input "text" at bounding box center [802, 223] width 153 height 30
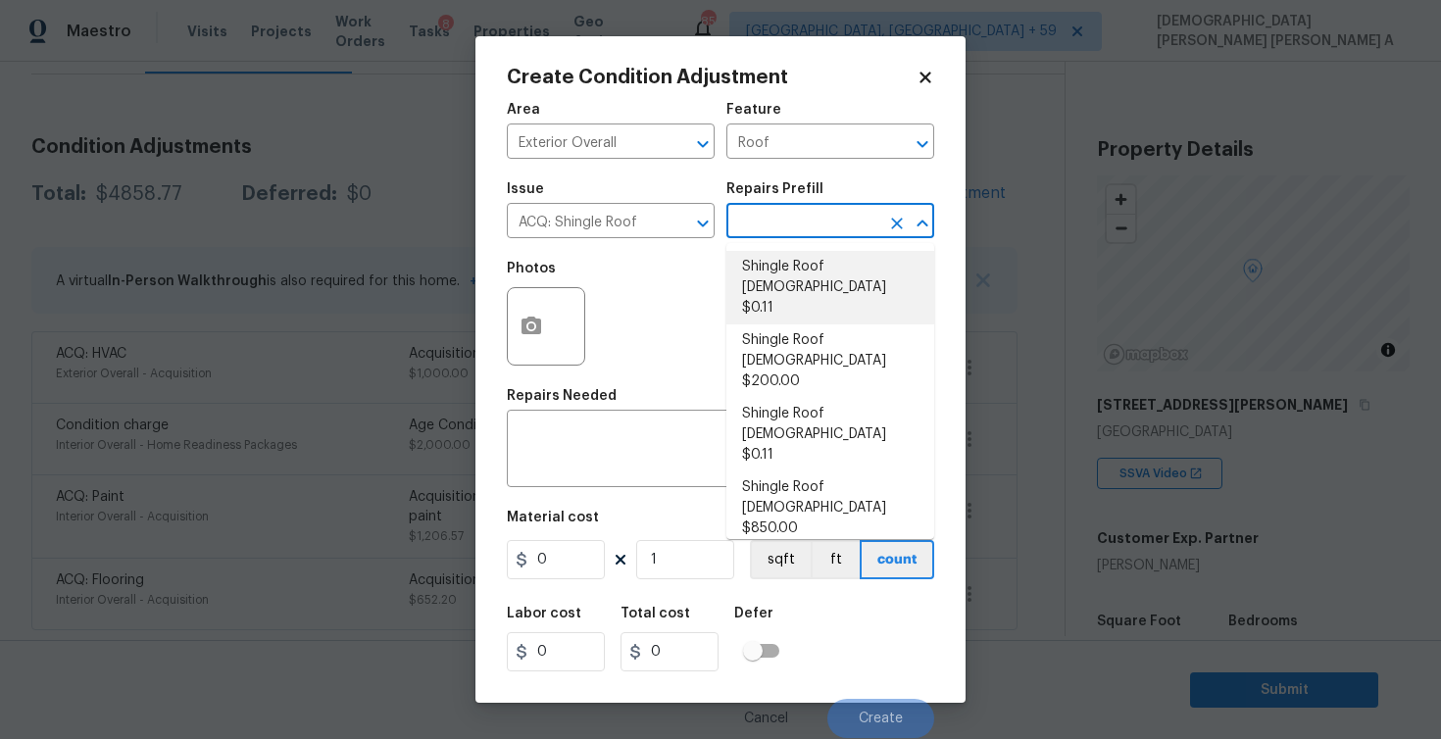
click at [811, 274] on li "Shingle Roof [DEMOGRAPHIC_DATA] $0.11" at bounding box center [830, 288] width 208 height 74
type input "Acquisition"
type textarea "Acquisition Scope: Shingle Roof 0-10 years in age maintenance."
type input "0.11"
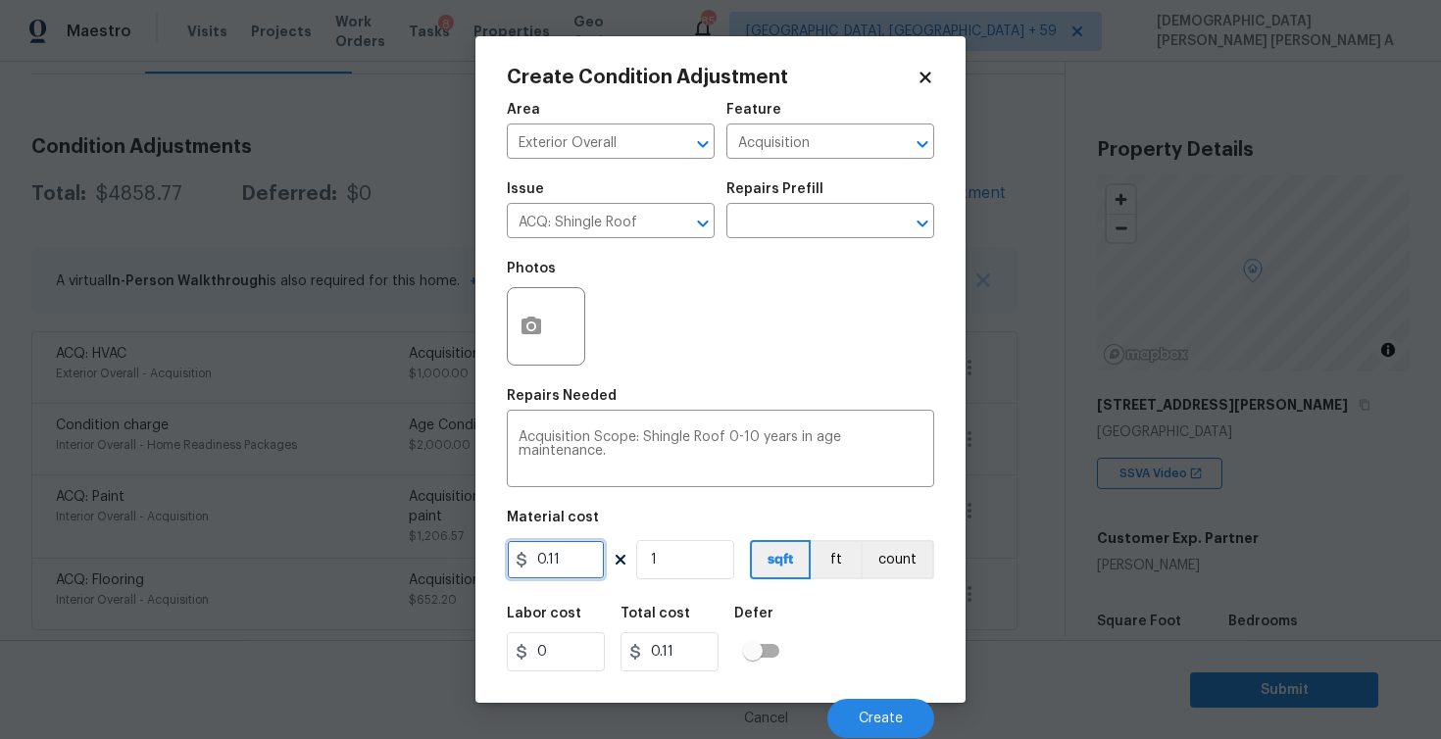
click at [572, 564] on input "0.11" at bounding box center [556, 559] width 98 height 39
type input "0.29"
click at [678, 570] on input "1" at bounding box center [685, 559] width 98 height 39
type input "0"
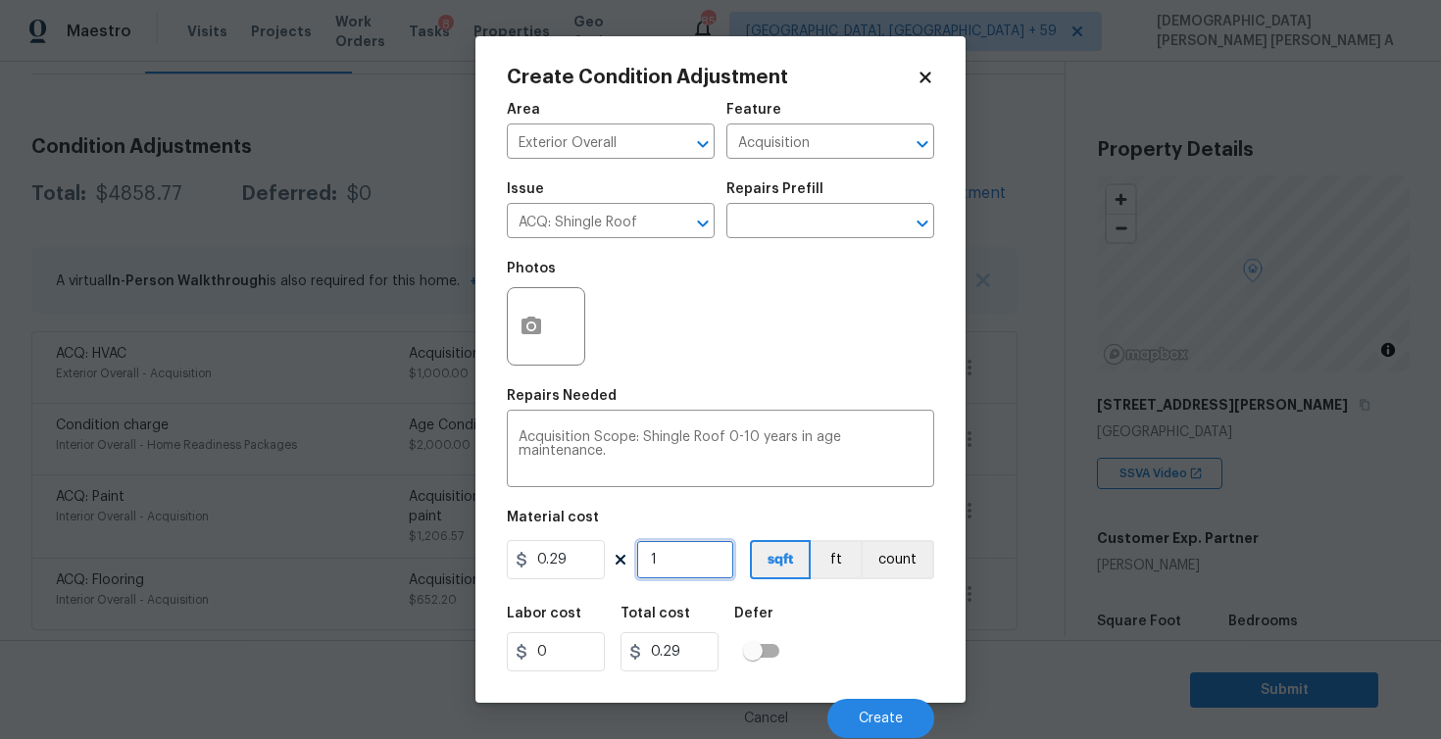
type input "0"
type input "3"
type input "0.8699999999999999"
type input "32"
type input "9.28"
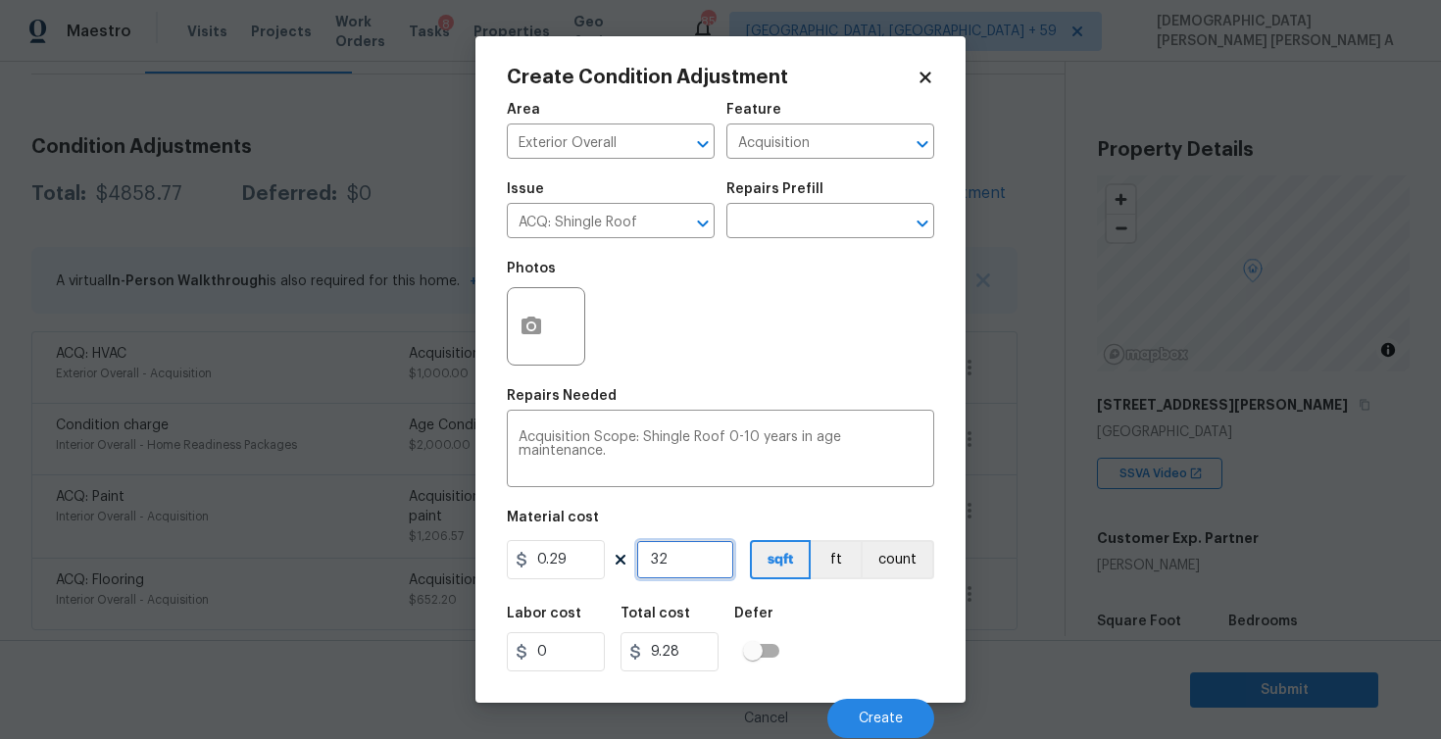
type input "326"
type input "94.53999999999998"
type input "3261"
type input "945.6899999999998"
type input "3261"
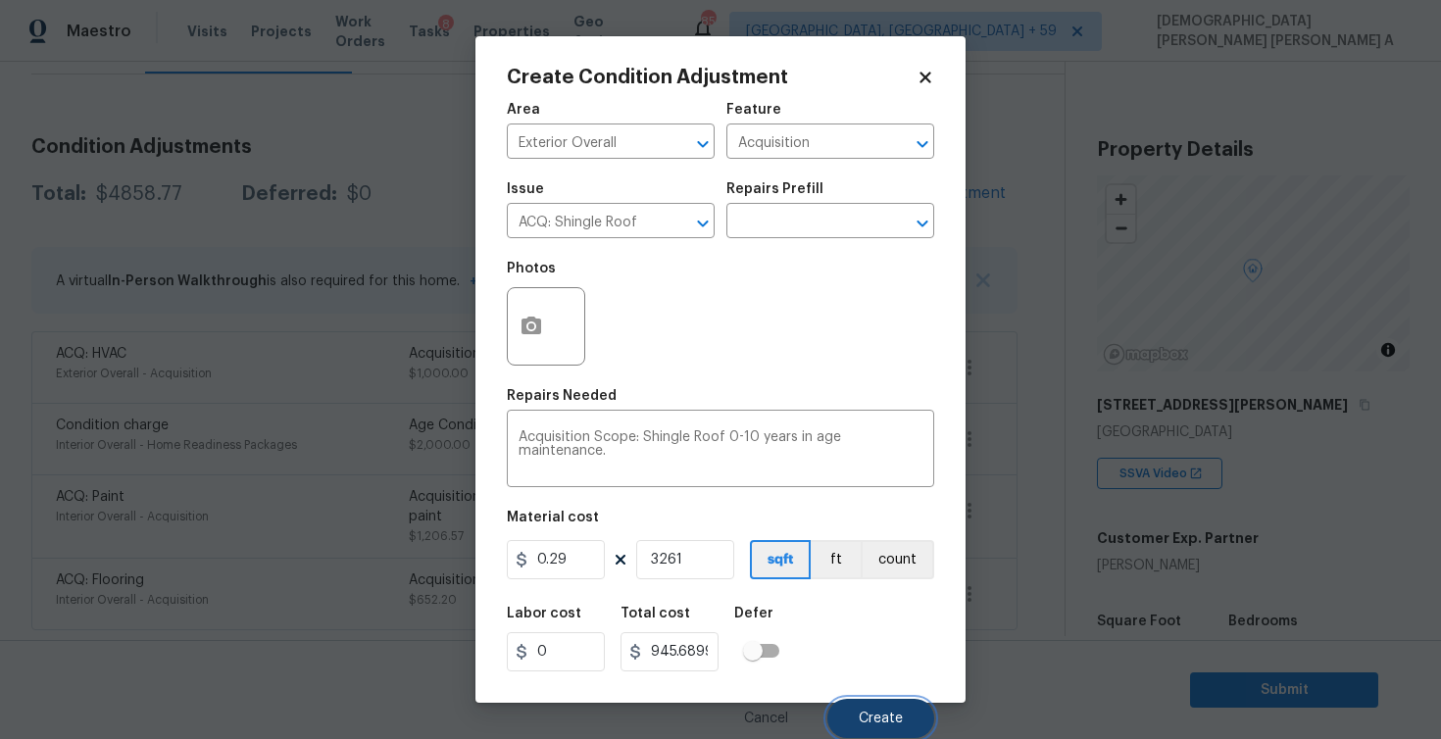
click at [865, 711] on button "Create" at bounding box center [880, 718] width 107 height 39
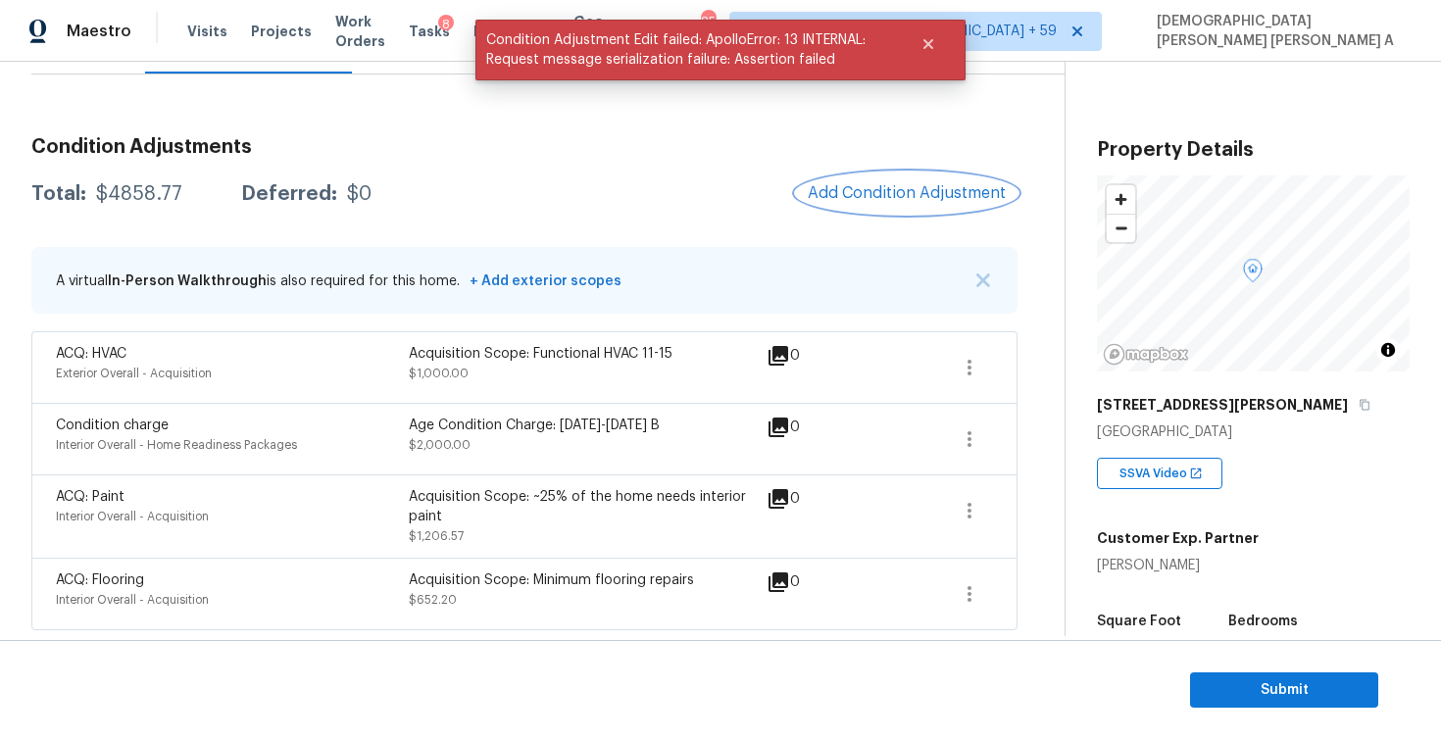
click at [905, 196] on span "Add Condition Adjustment" at bounding box center [907, 193] width 198 height 18
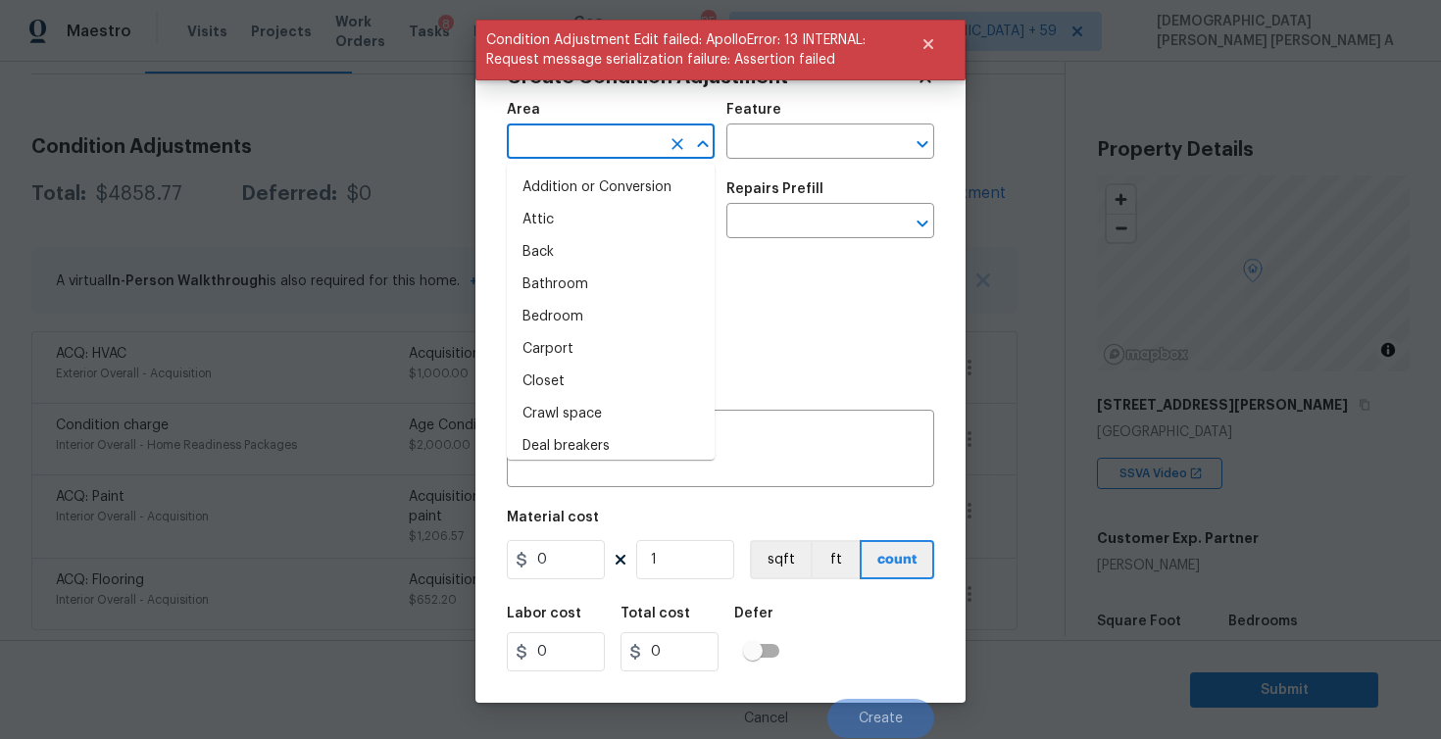
click at [632, 129] on input "text" at bounding box center [583, 143] width 153 height 30
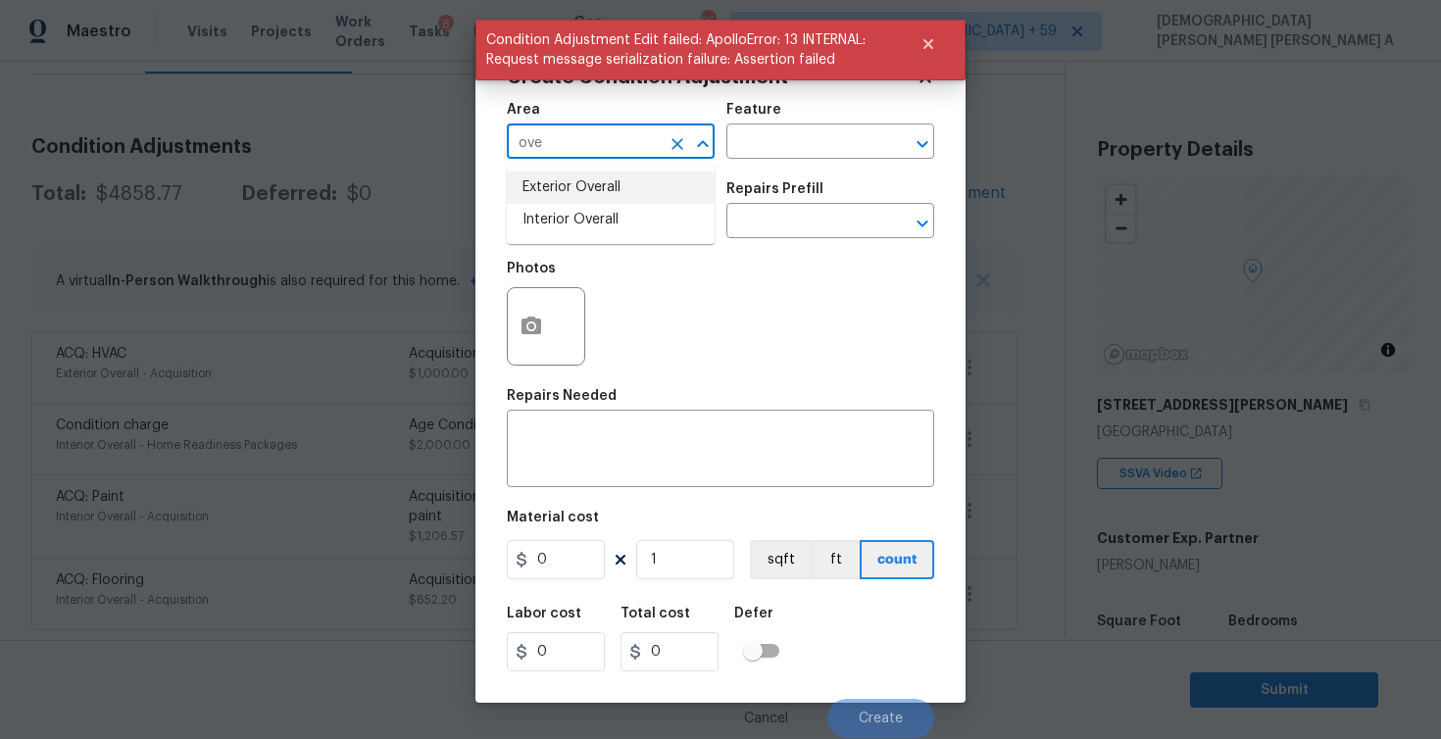
click at [642, 192] on li "Exterior Overall" at bounding box center [611, 188] width 208 height 32
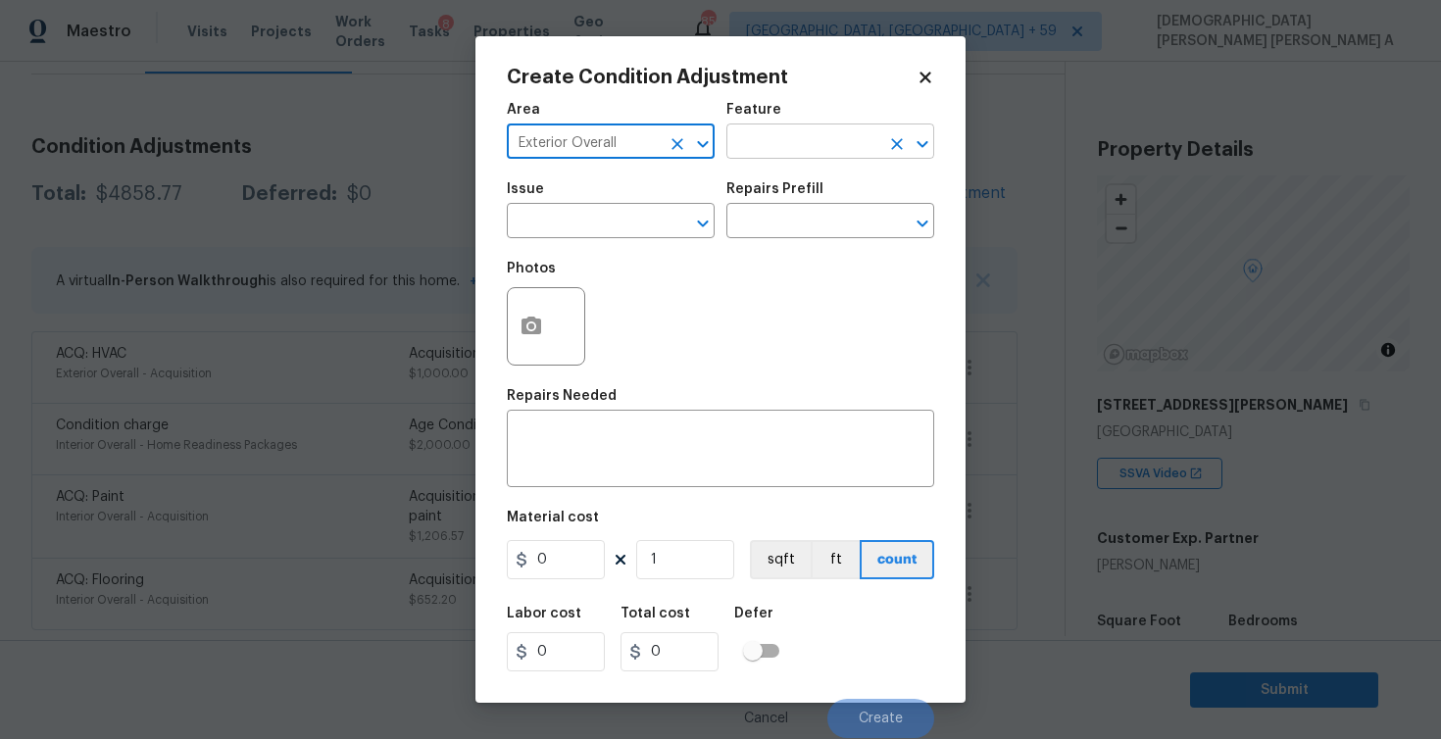
type input "Exterior Overall"
click at [760, 138] on input "text" at bounding box center [802, 143] width 153 height 30
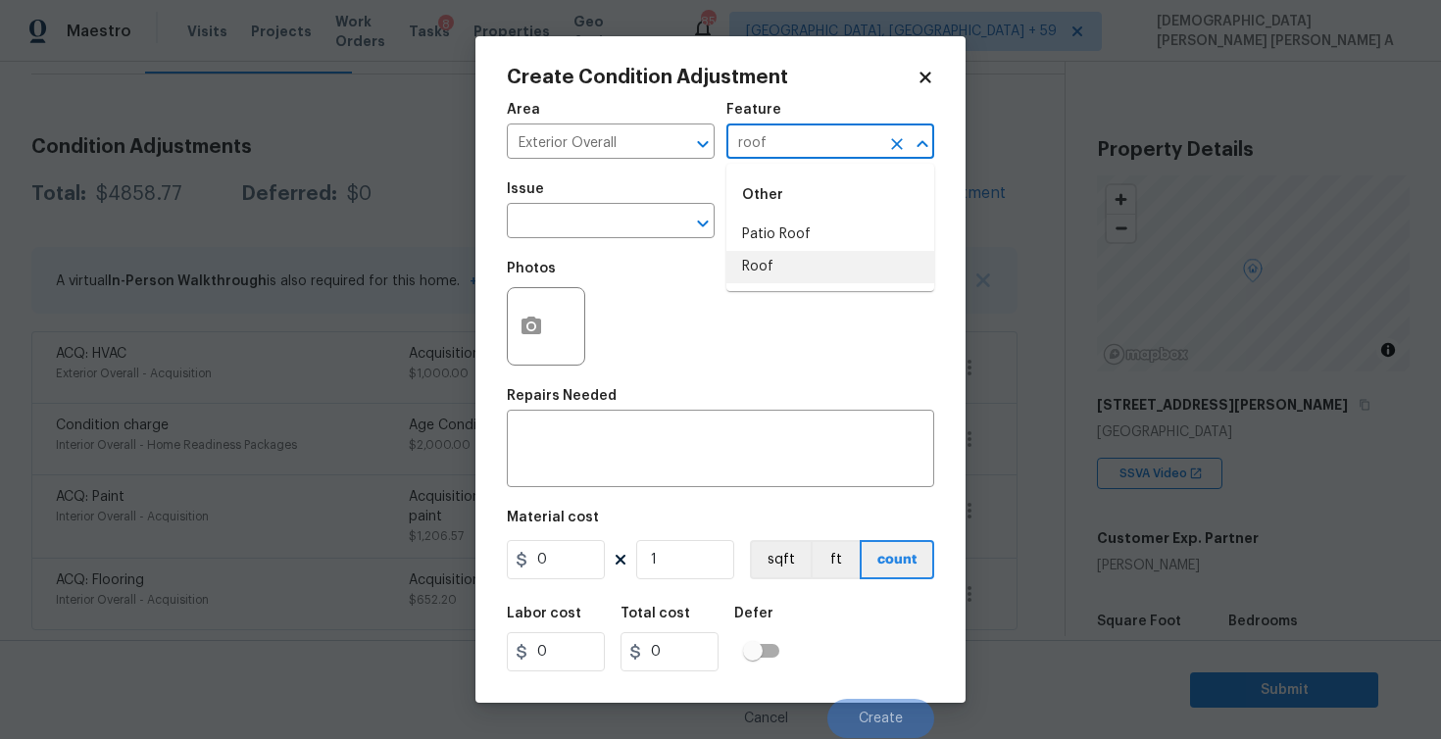
click at [769, 263] on li "Roof" at bounding box center [830, 267] width 208 height 32
type input "Roof"
click at [580, 214] on input "text" at bounding box center [583, 223] width 153 height 30
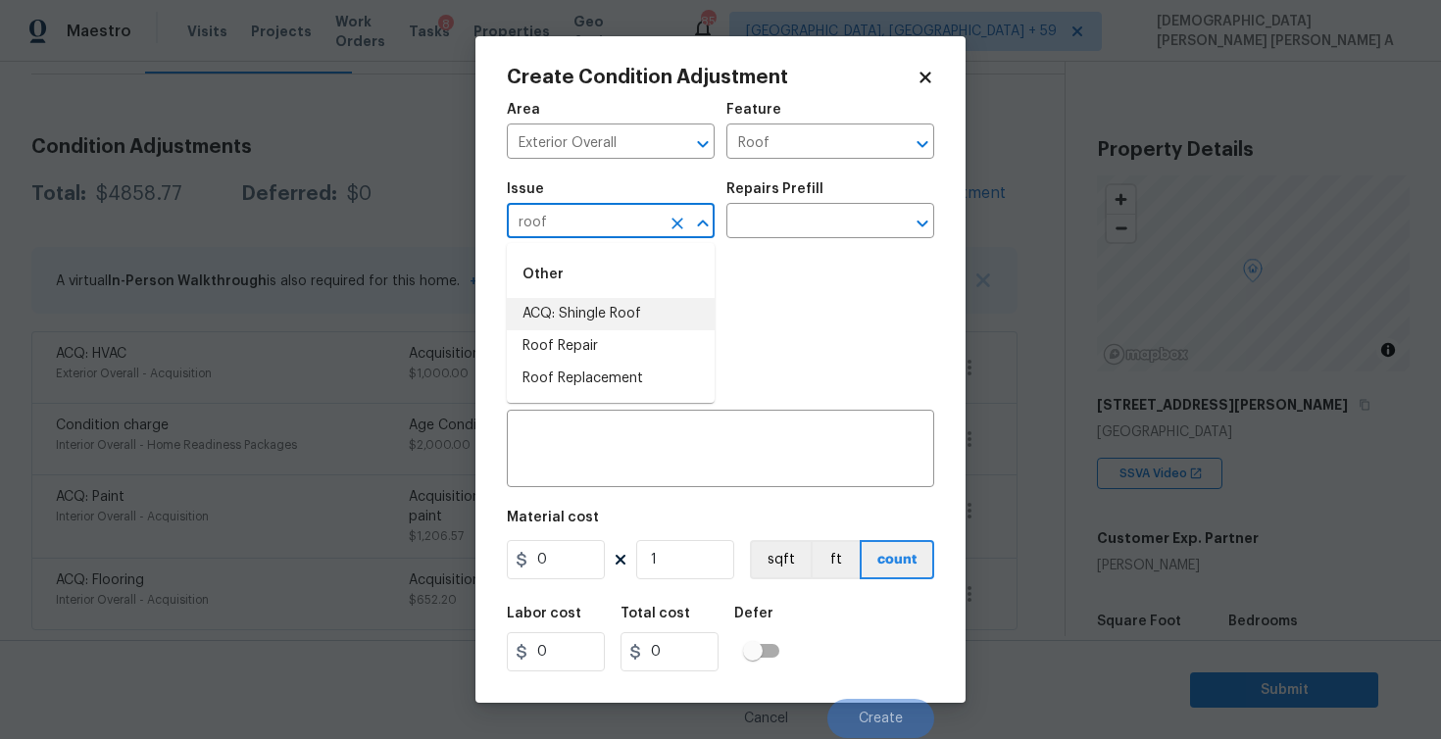
click at [589, 303] on li "ACQ: Shingle Roof" at bounding box center [611, 314] width 208 height 32
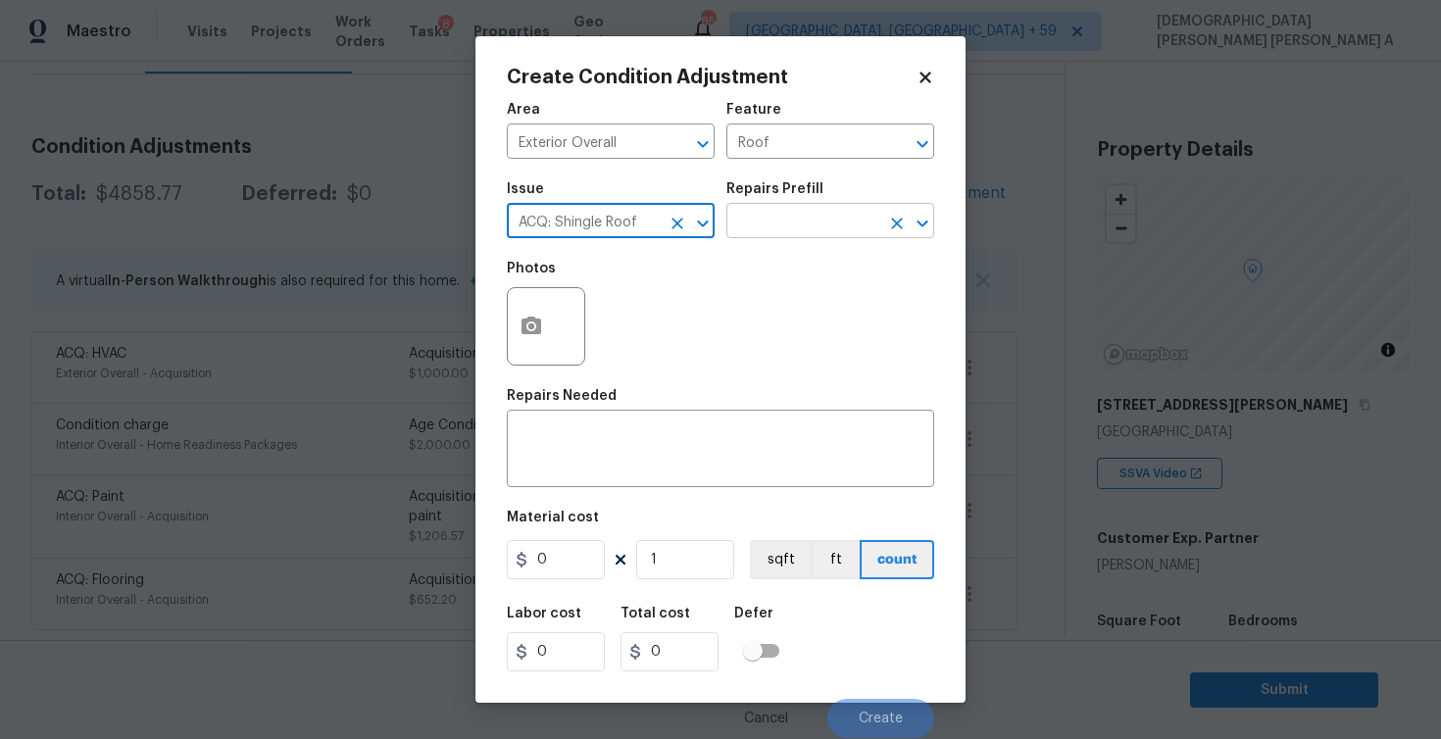
type input "ACQ: Shingle Roof"
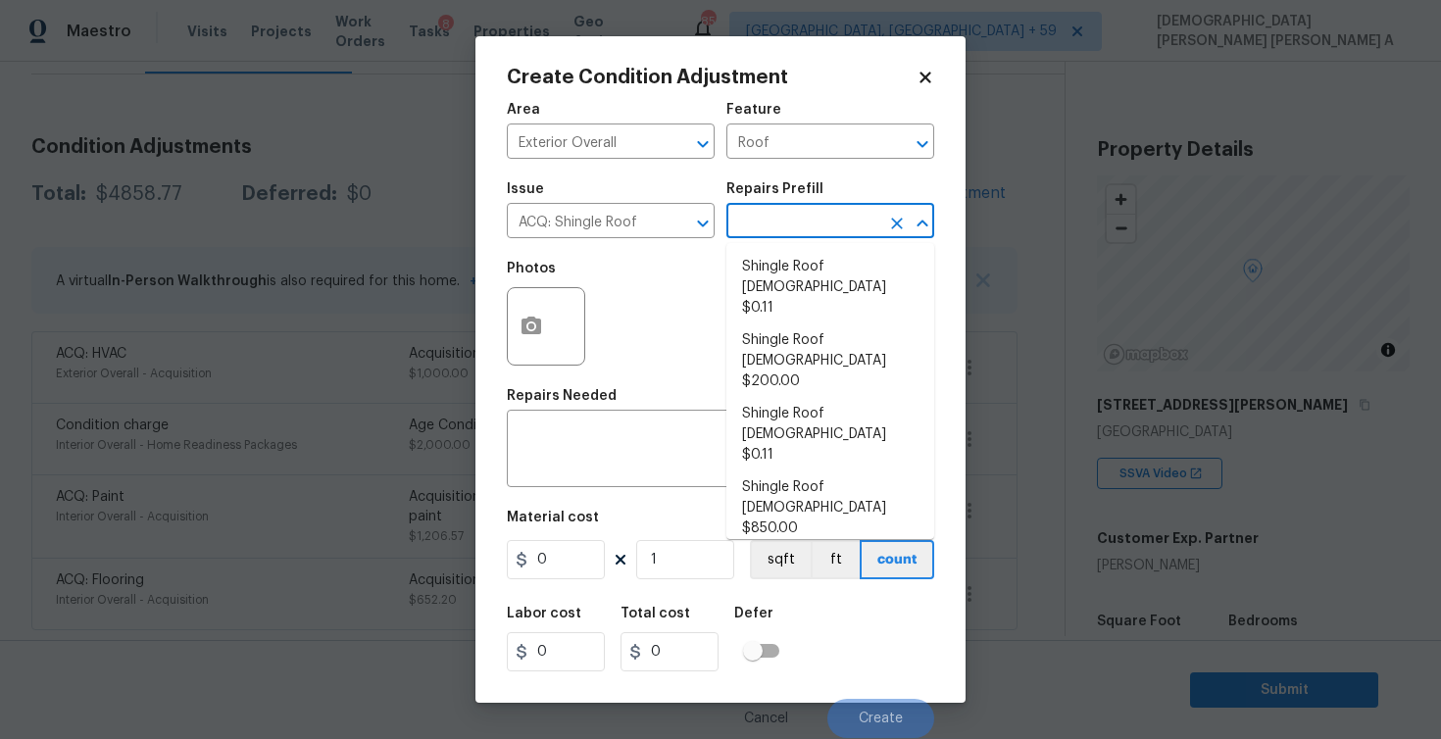
click at [835, 222] on input "text" at bounding box center [802, 223] width 153 height 30
click at [802, 278] on li "Shingle Roof [DEMOGRAPHIC_DATA] $0.11" at bounding box center [830, 288] width 208 height 74
type input "Acquisition"
type textarea "Acquisition Scope: Shingle Roof 0-10 years in age maintenance."
type input "0.11"
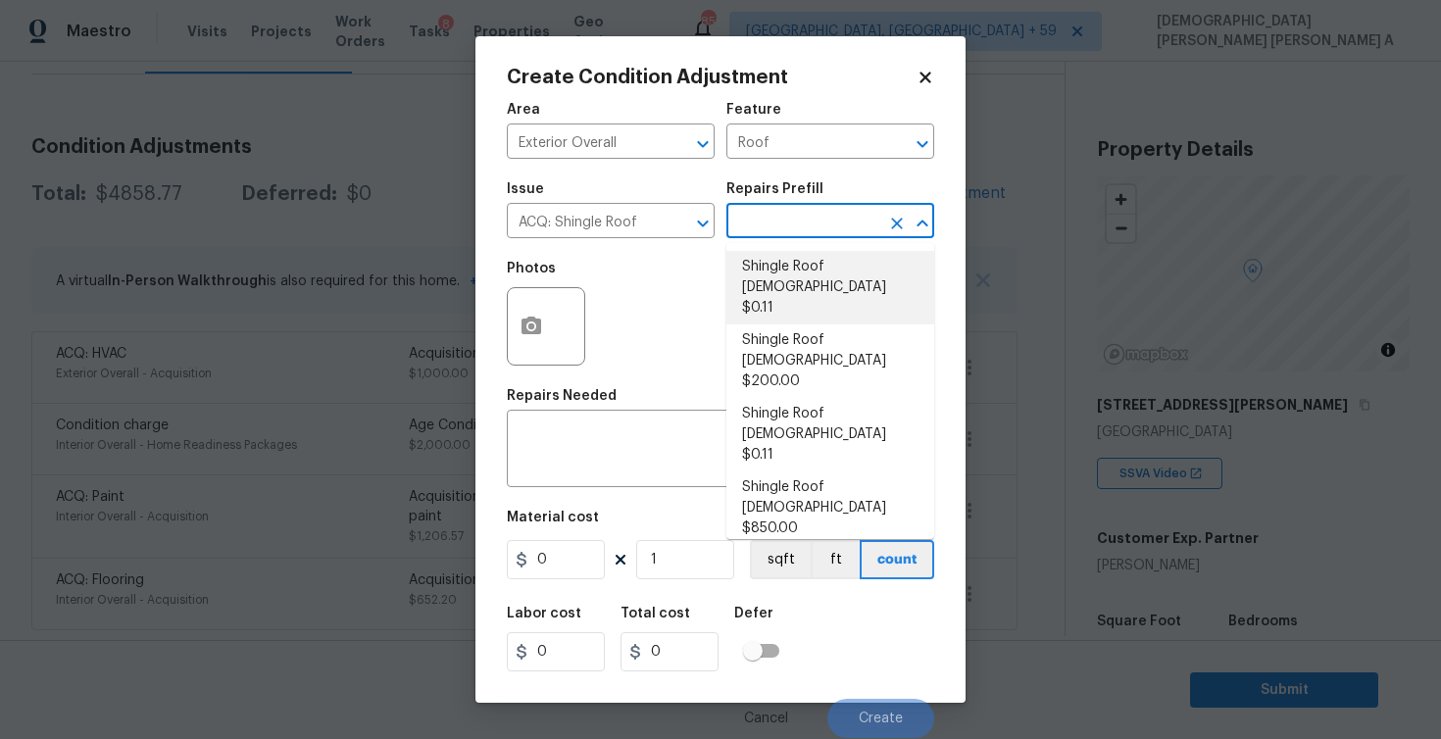
type input "0.11"
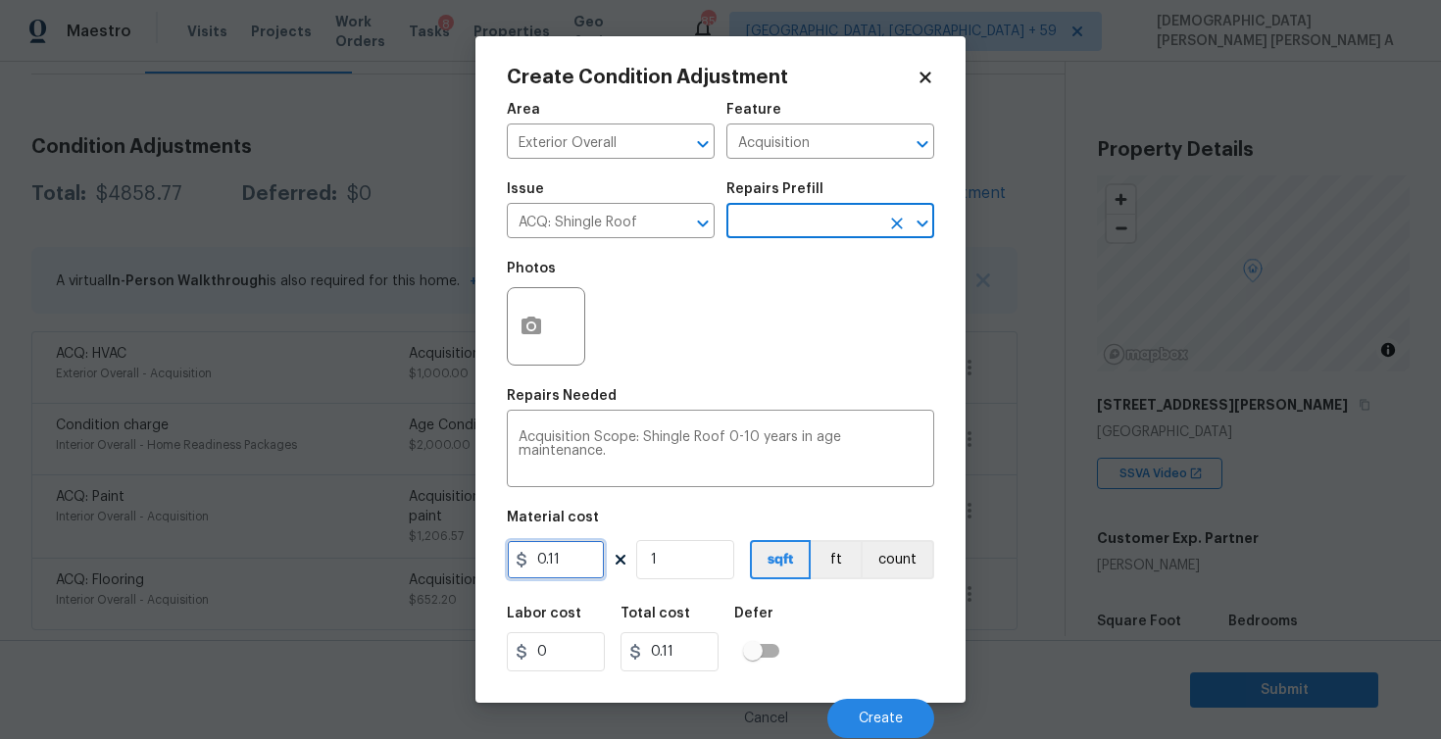
click at [570, 560] on input "0.11" at bounding box center [556, 559] width 98 height 39
type input "0.29"
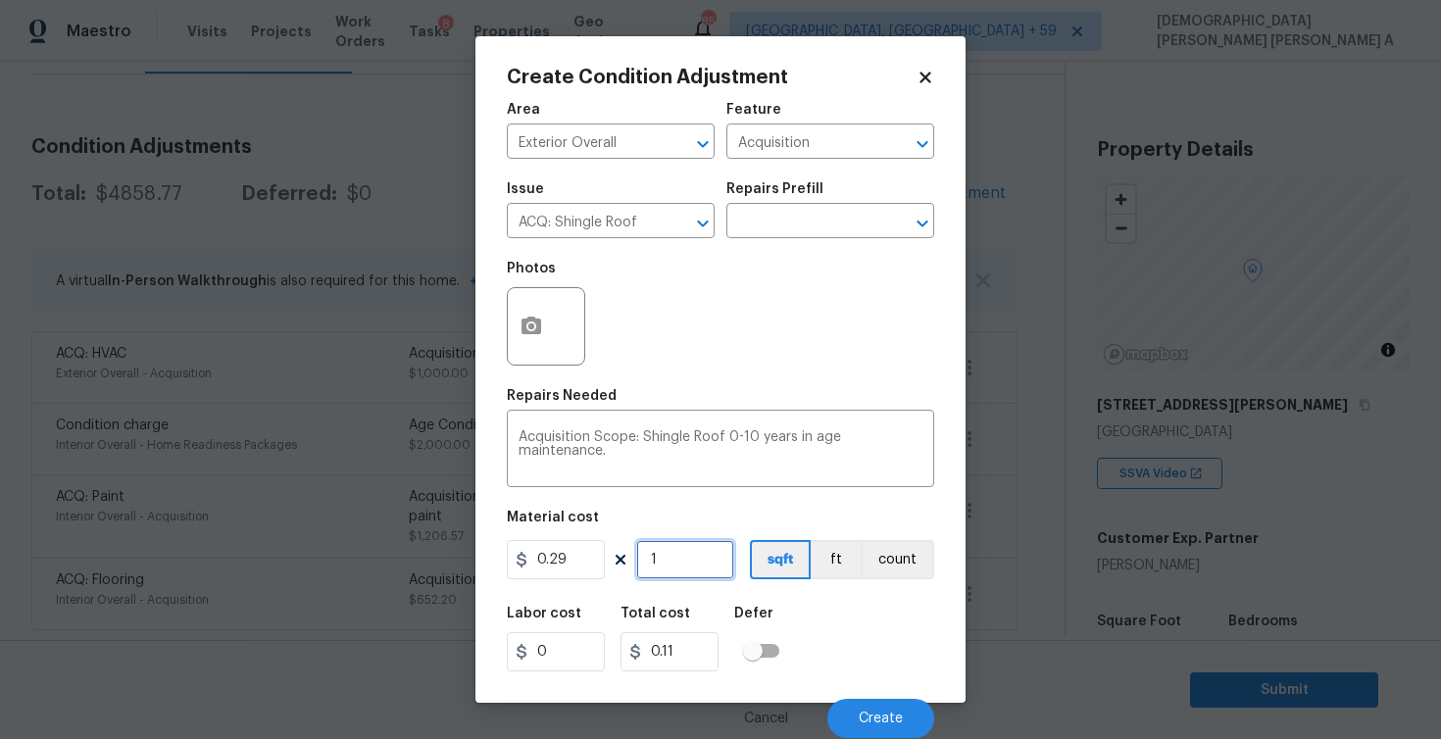
type input "0.29"
click at [675, 563] on input "1" at bounding box center [685, 559] width 98 height 39
type input "0"
type input "3"
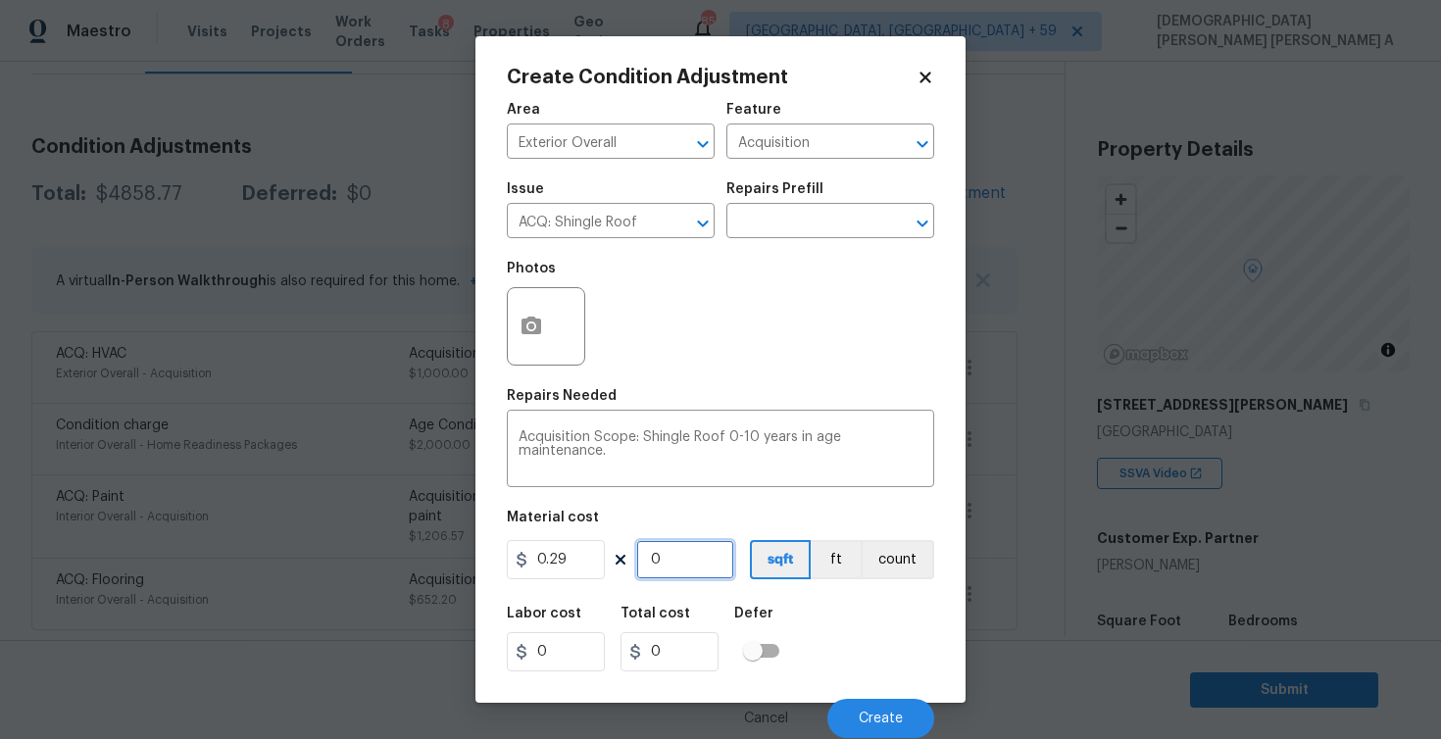
type input "0.8699999999999999"
type input "32"
type input "9.28"
type input "326"
type input "94.53999999999998"
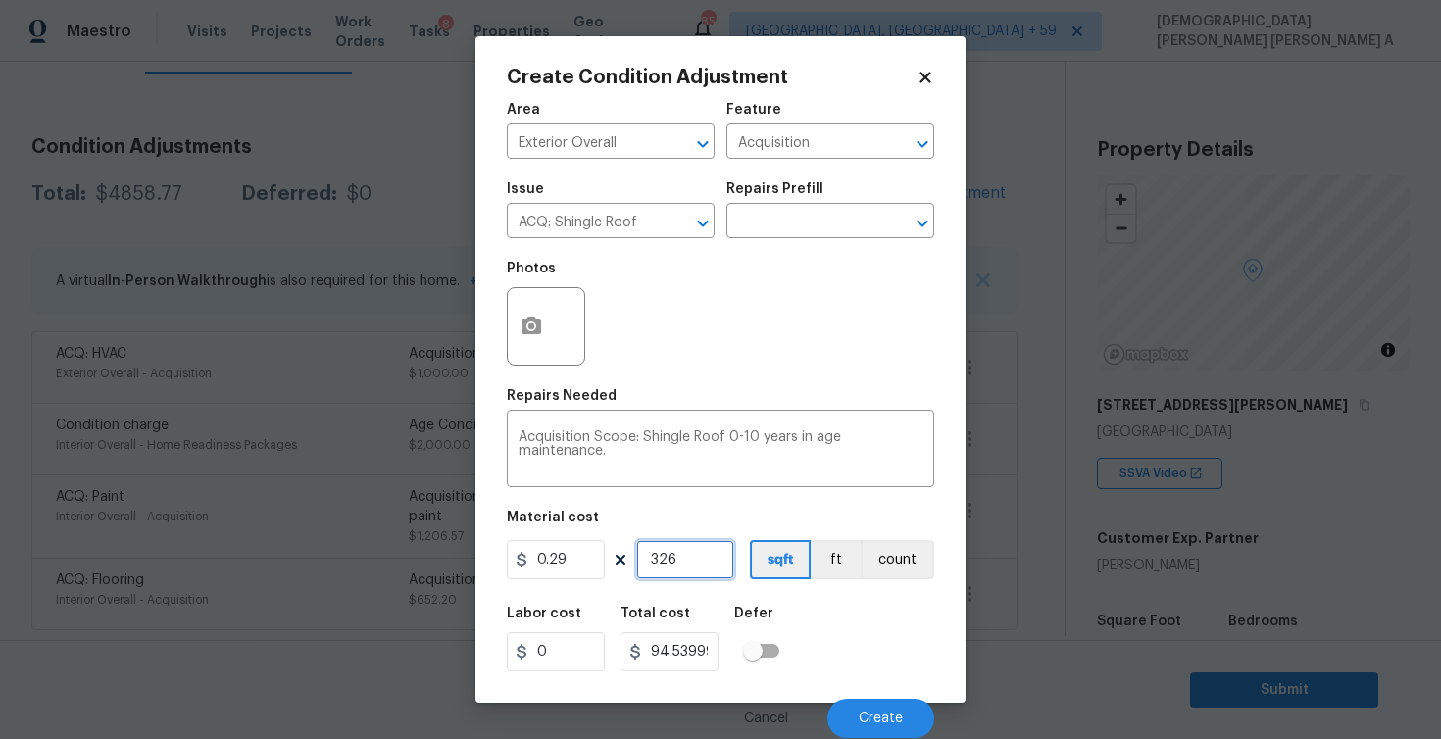
type input "3261"
type input "945.6899999999998"
type input "3261"
click at [674, 658] on input "945.6899999999998" at bounding box center [670, 651] width 98 height 39
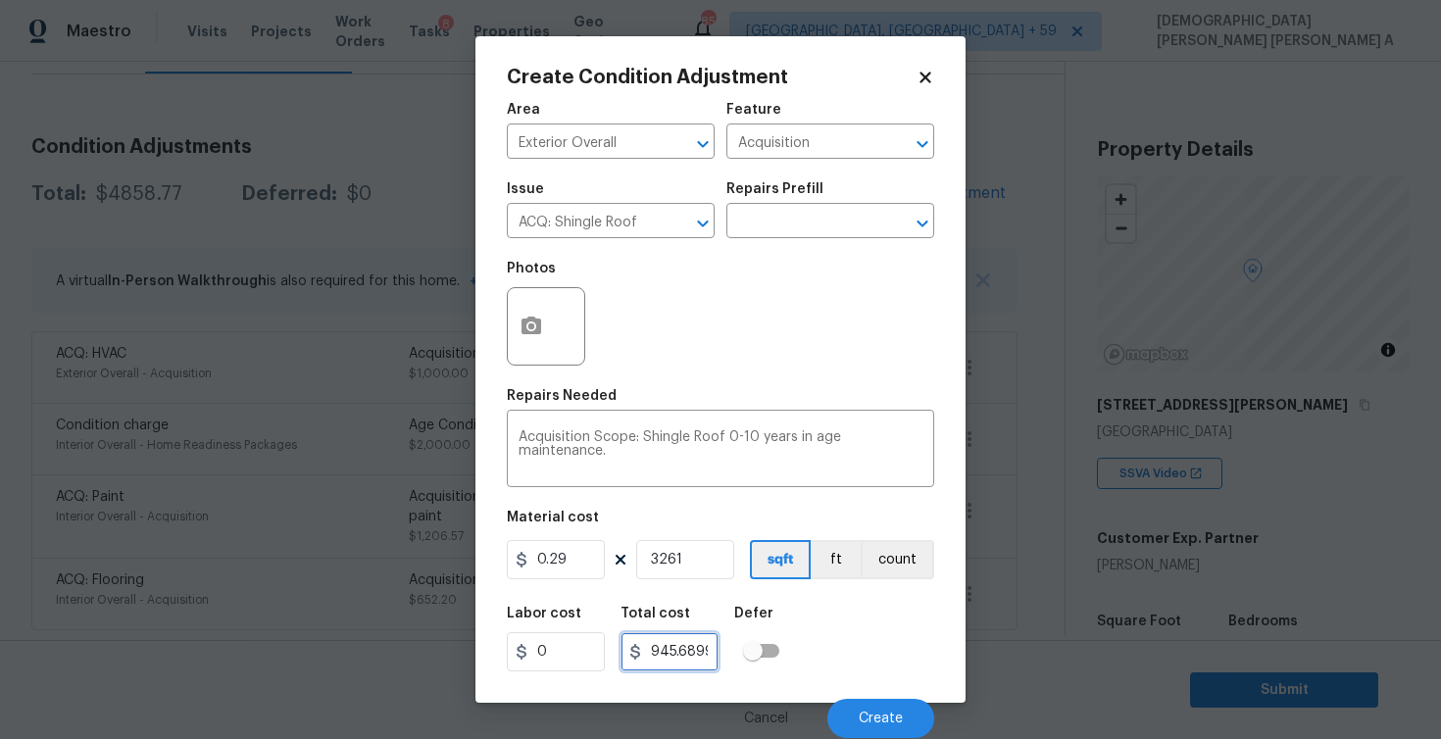
click at [674, 658] on input "945.6899999999998" at bounding box center [670, 651] width 98 height 39
click at [665, 565] on input "3261" at bounding box center [685, 559] width 98 height 39
click at [540, 559] on input "0.29" at bounding box center [556, 559] width 98 height 39
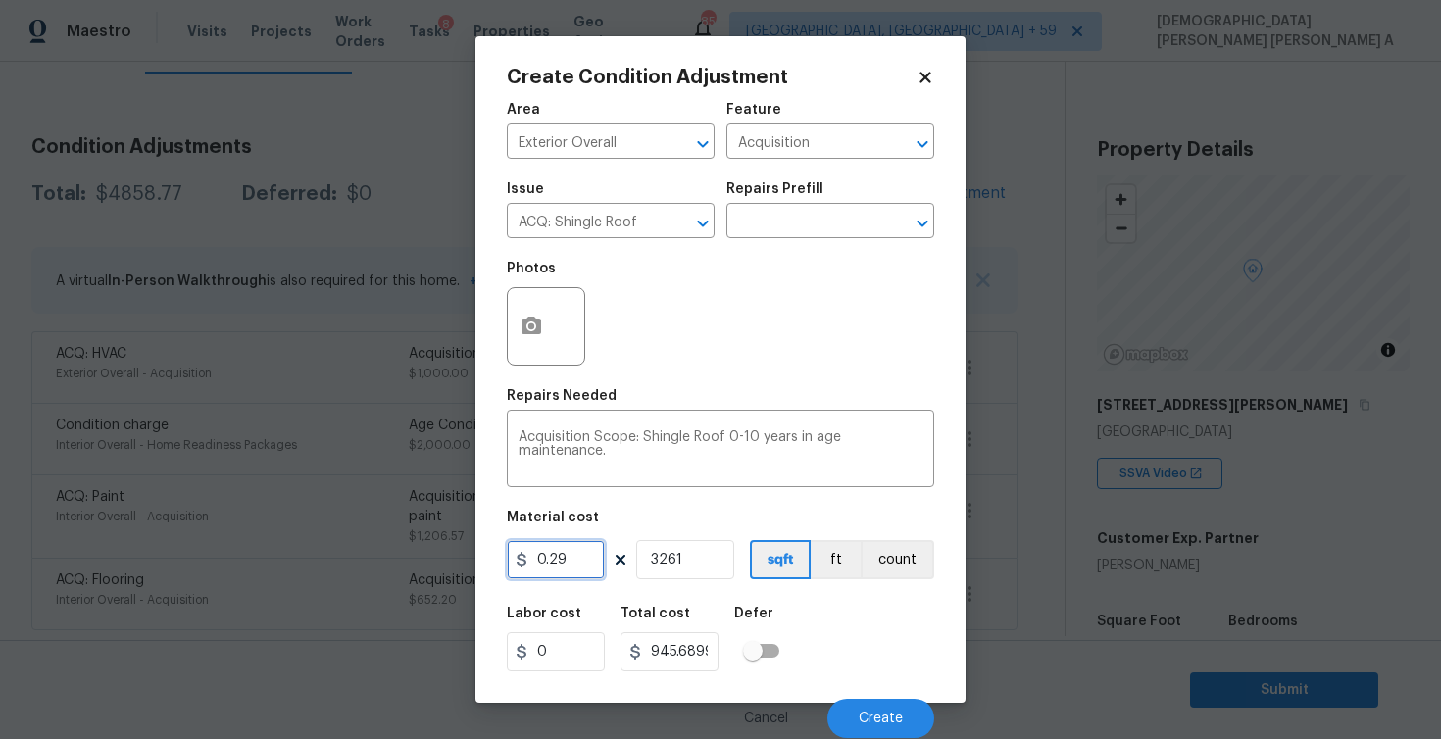
click at [540, 559] on input "0.29" at bounding box center [556, 559] width 98 height 39
type input "1"
type input "3261"
click at [671, 561] on input "3261" at bounding box center [685, 559] width 98 height 39
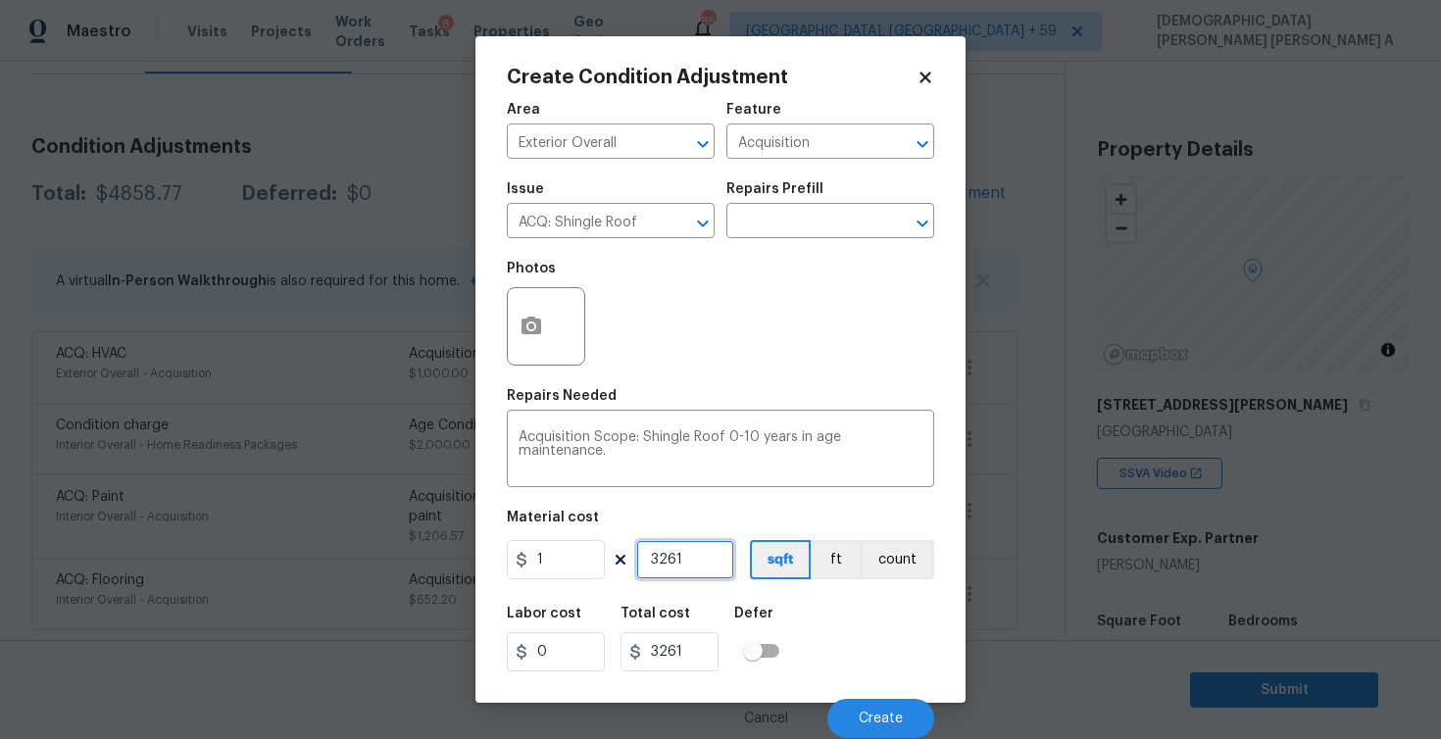
type input "1"
click at [580, 566] on input "1" at bounding box center [556, 559] width 98 height 39
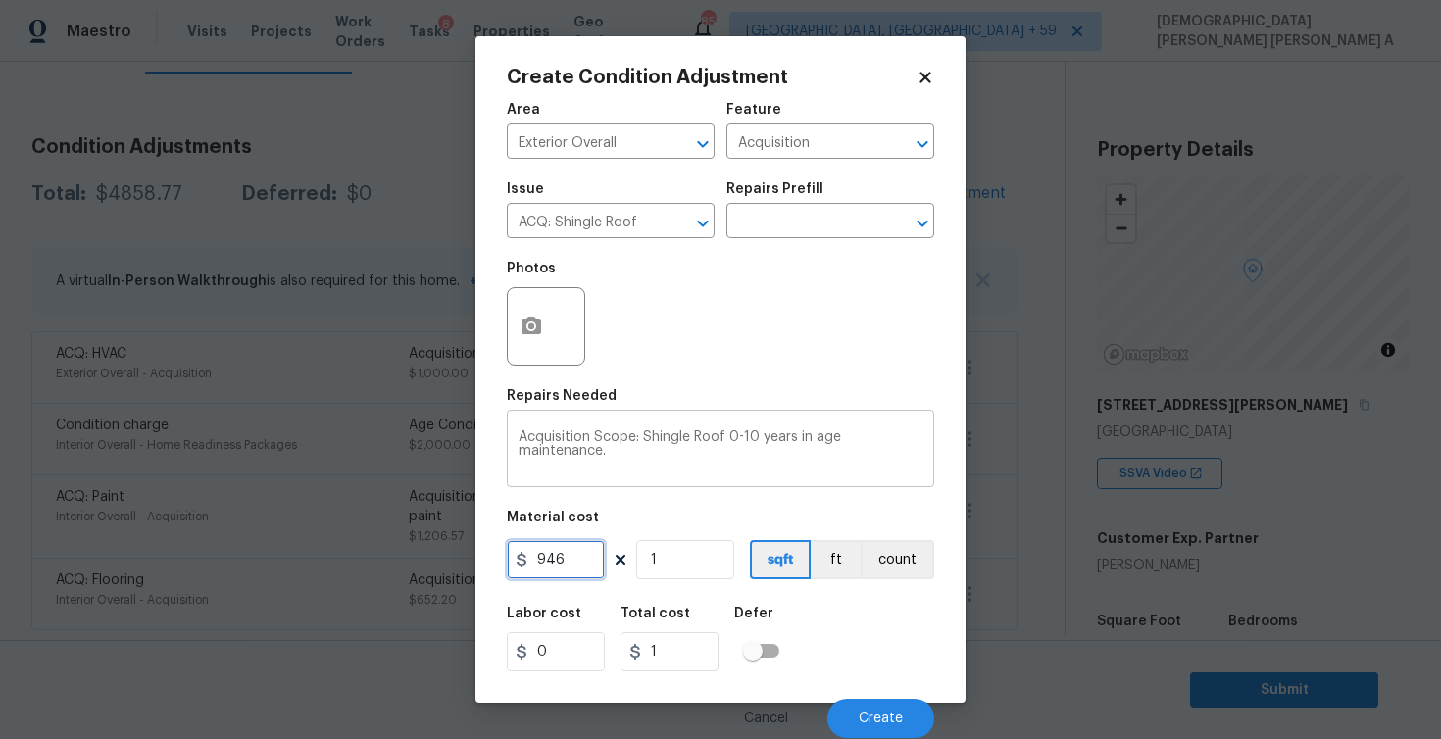
type input "946"
click at [883, 447] on textarea "Acquisition Scope: Shingle Roof 0-10 years in age maintenance." at bounding box center [721, 450] width 404 height 41
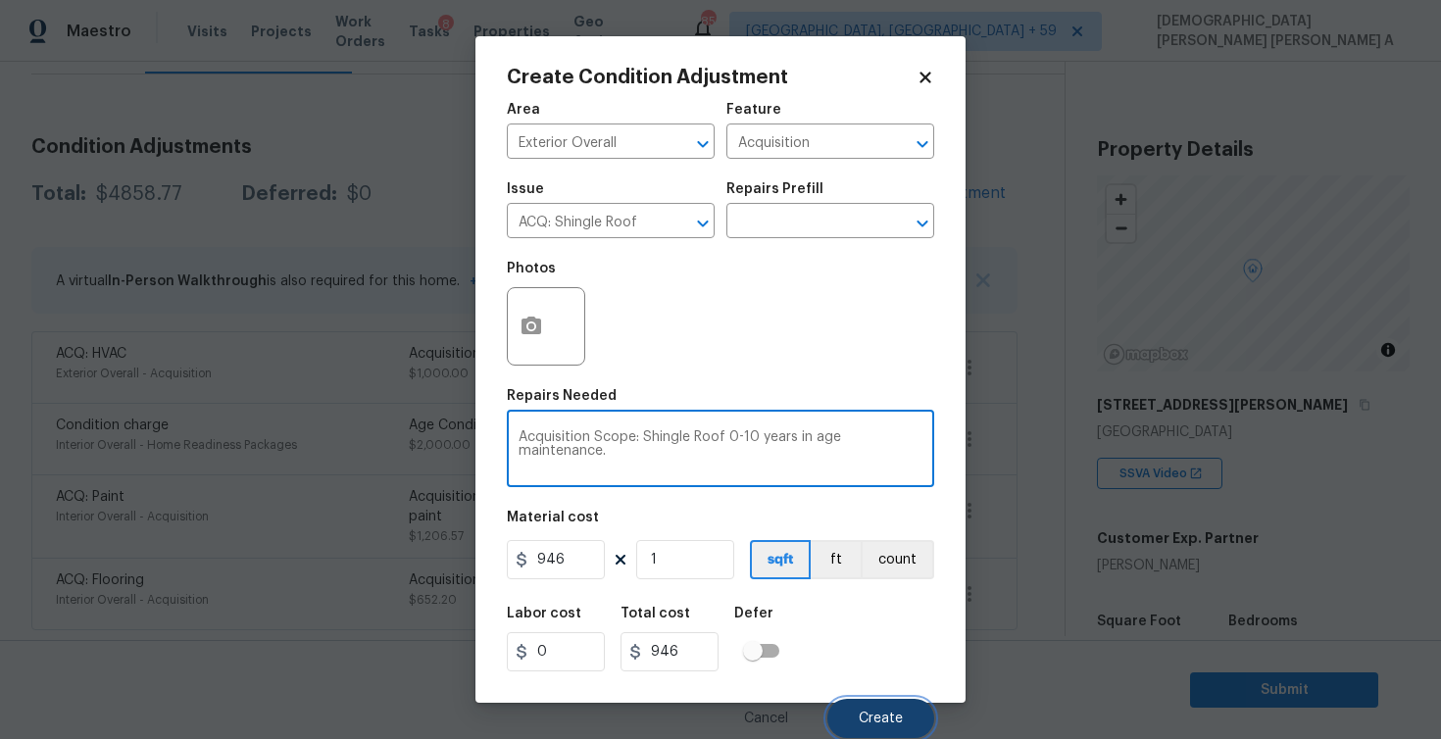
click at [883, 725] on span "Create" at bounding box center [881, 719] width 44 height 15
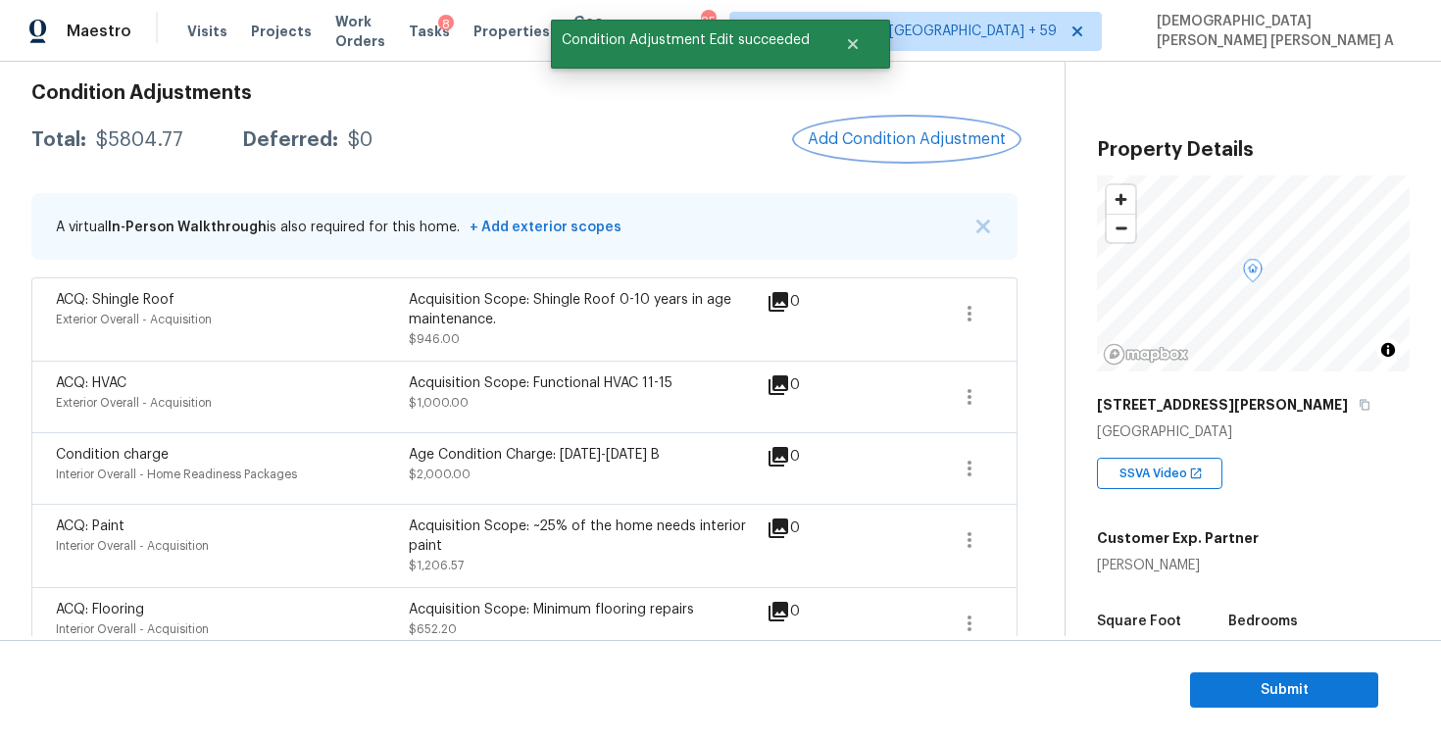
scroll to position [275, 0]
click at [894, 134] on span "Add Condition Adjustment" at bounding box center [907, 140] width 198 height 18
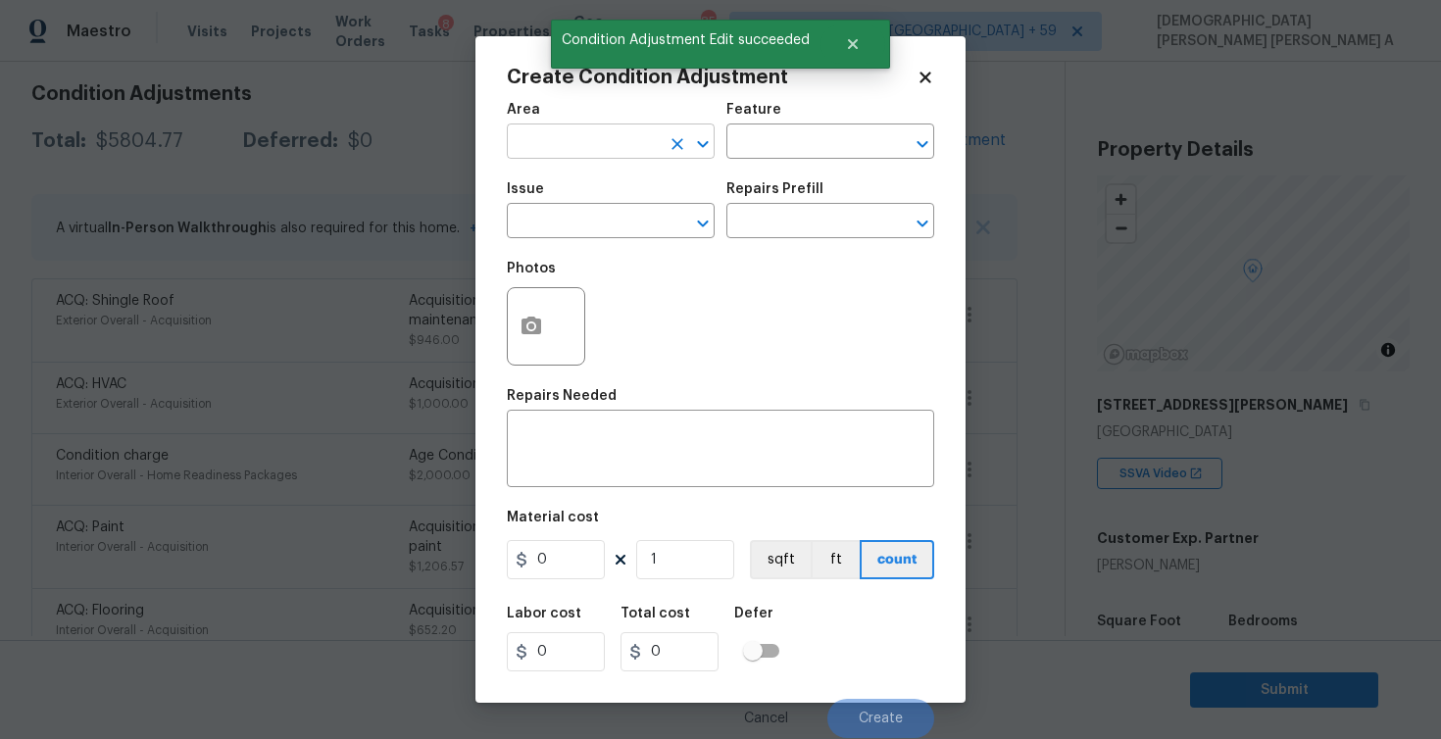
click at [590, 150] on input "text" at bounding box center [583, 143] width 153 height 30
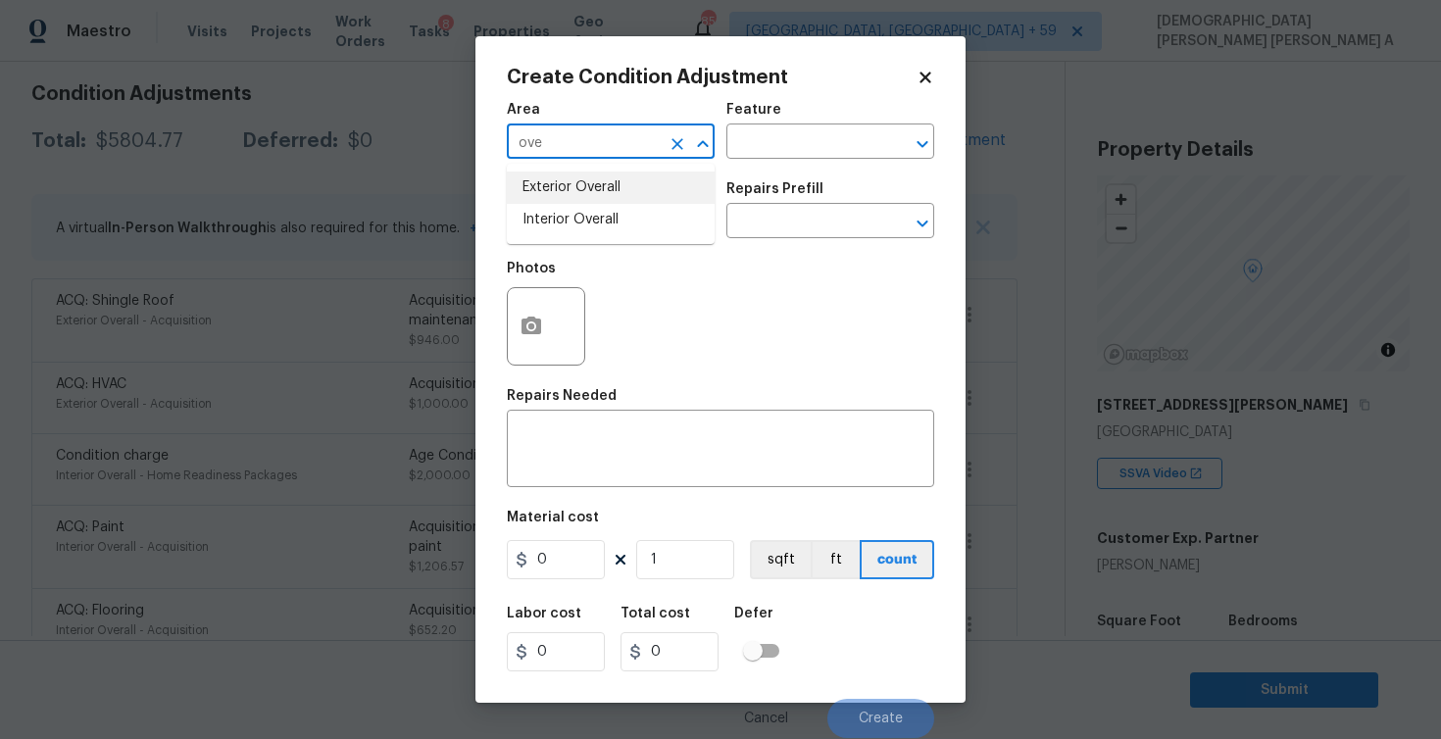
click at [604, 171] on ul "Exterior Overall Interior Overall" at bounding box center [611, 204] width 208 height 80
click at [604, 177] on li "Exterior Overall" at bounding box center [611, 188] width 208 height 32
type input "Exterior Overall"
click at [762, 148] on input "text" at bounding box center [802, 143] width 153 height 30
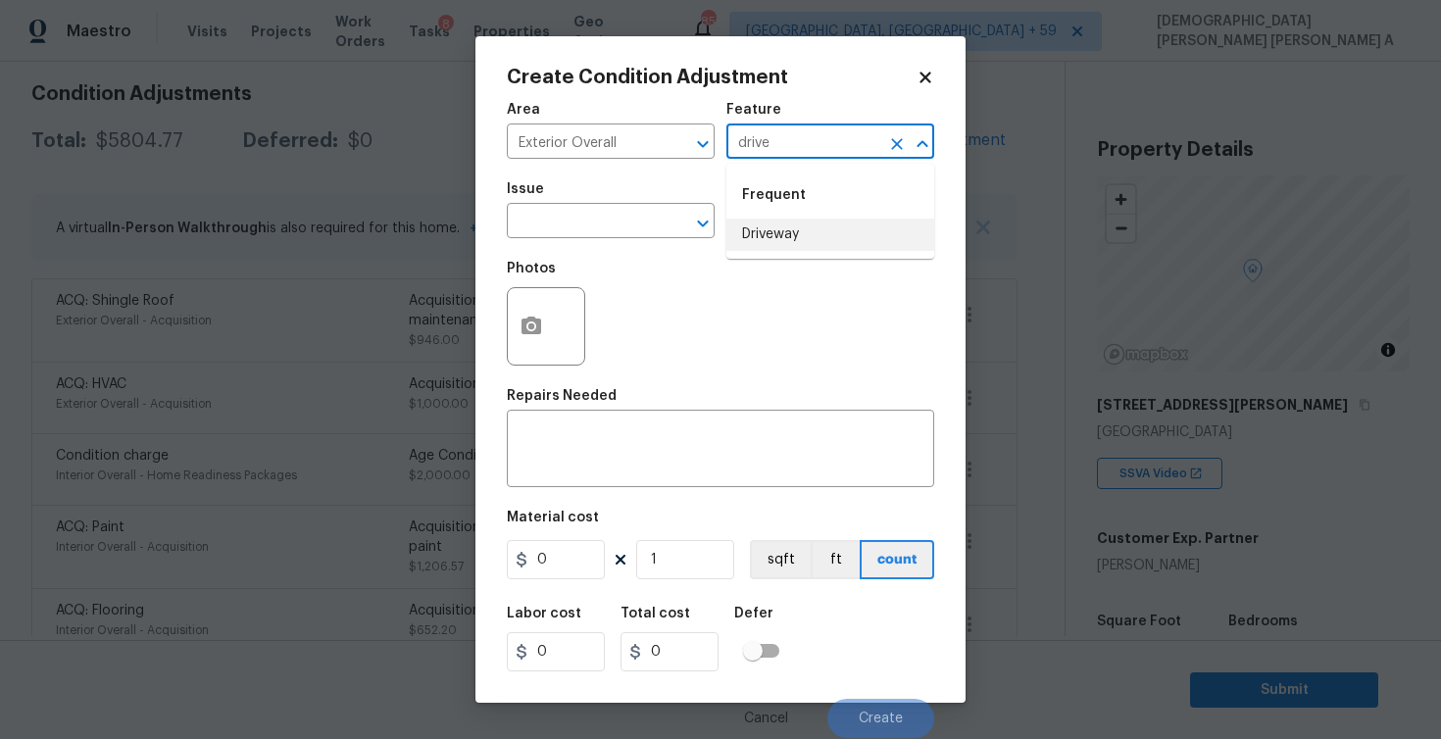
click at [767, 232] on li "Driveway" at bounding box center [830, 235] width 208 height 32
type input "Driveway"
click at [630, 235] on input "text" at bounding box center [583, 223] width 153 height 30
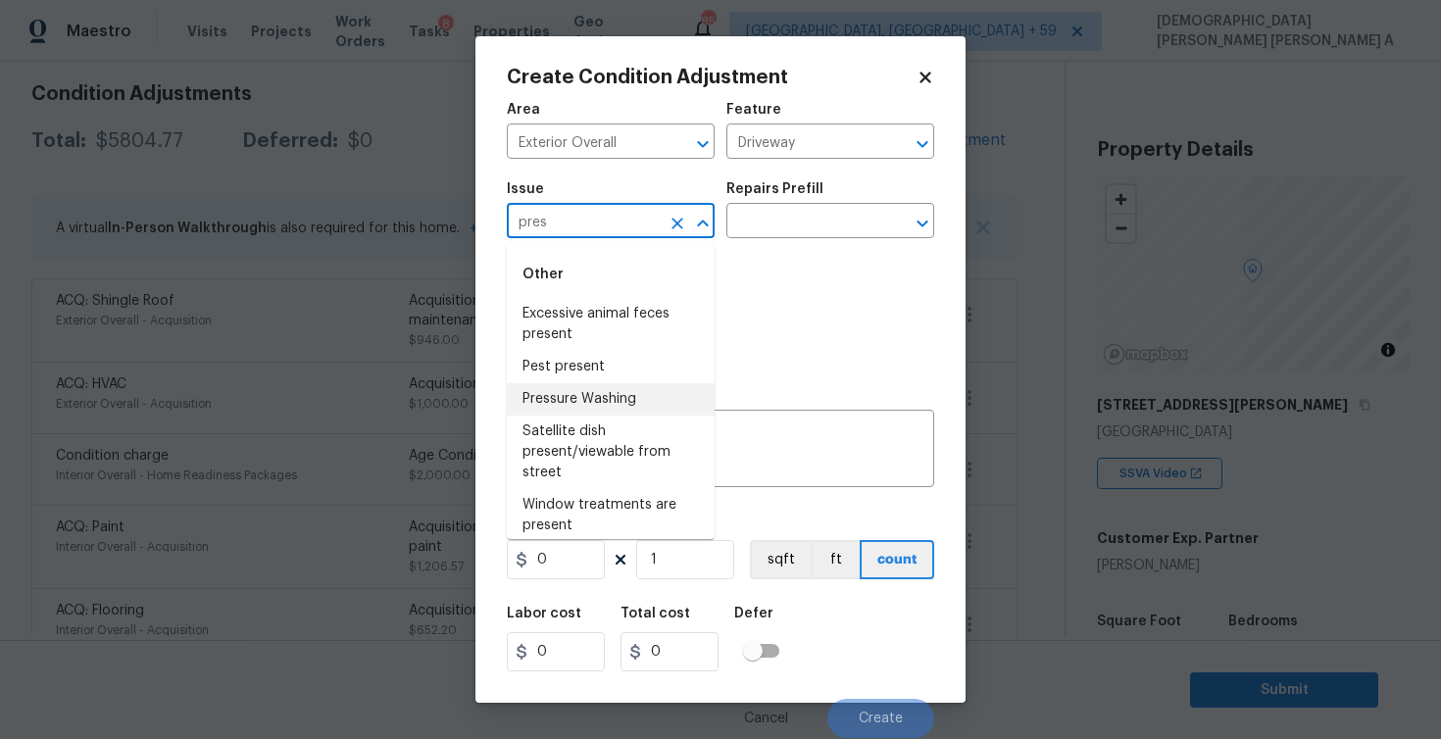
click at [620, 389] on li "Pressure Washing" at bounding box center [611, 399] width 208 height 32
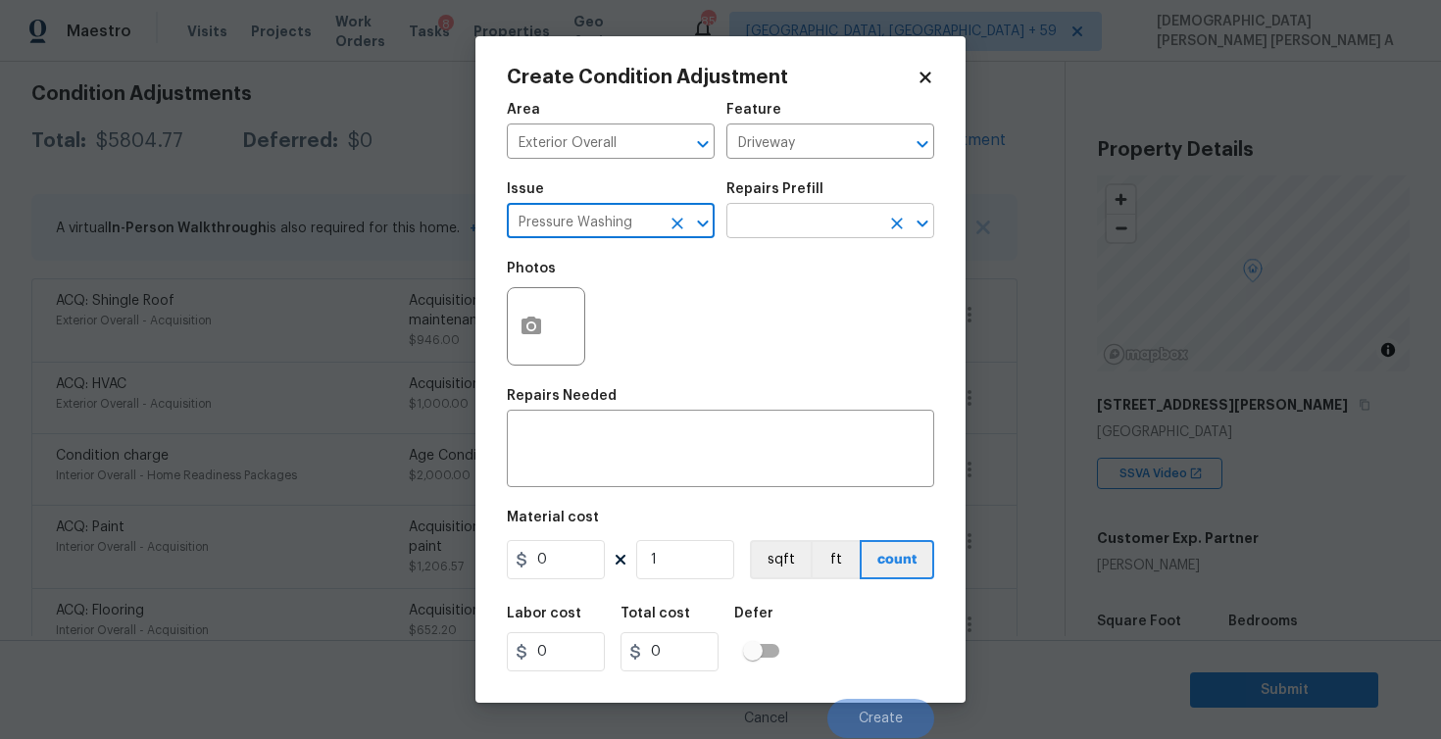
type input "Pressure Washing"
click at [841, 226] on input "text" at bounding box center [802, 223] width 153 height 30
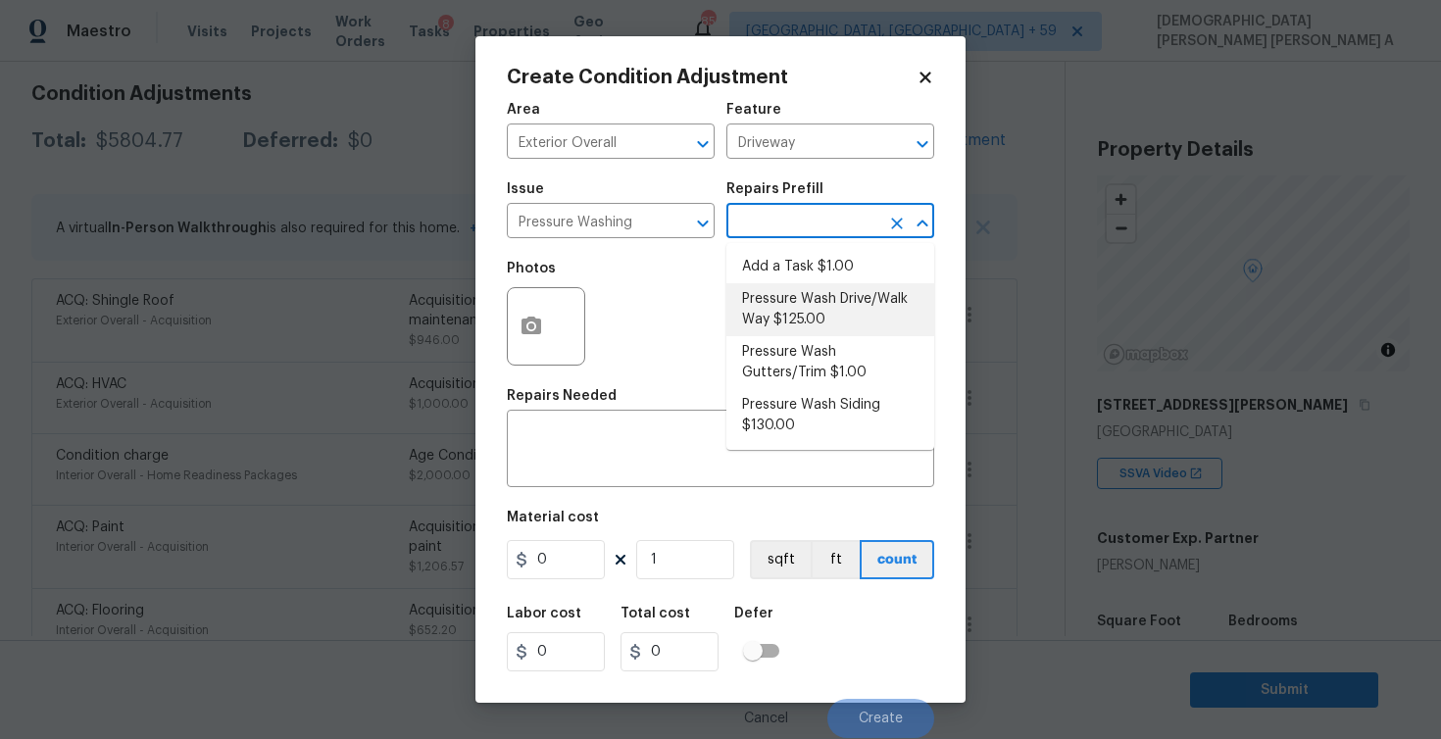
click at [799, 333] on li "Pressure Wash Drive/Walk Way $125.00" at bounding box center [830, 309] width 208 height 53
type input "Siding"
type textarea "Pressure wash the driveways/walkways as directed by the PM. Ensure that all deb…"
type input "125"
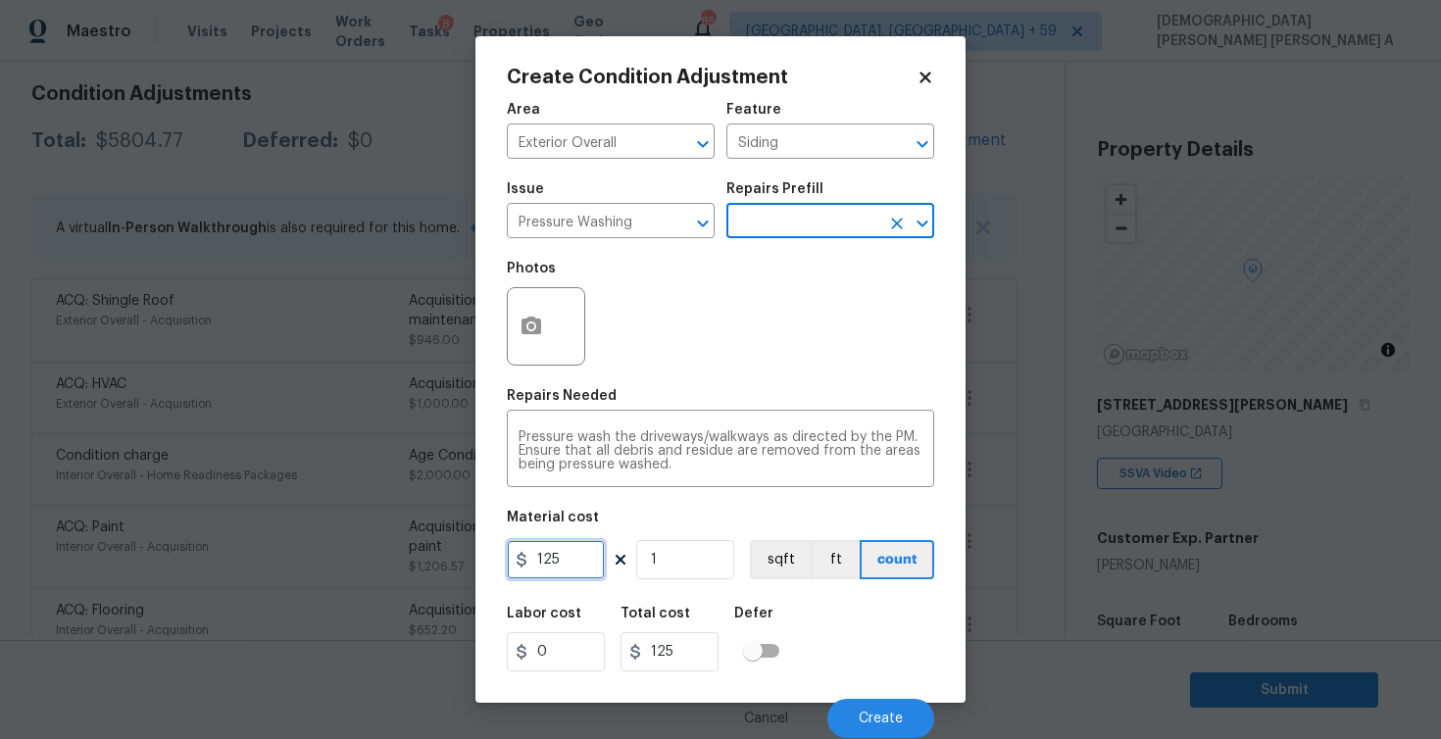
click at [545, 556] on input "125" at bounding box center [556, 559] width 98 height 39
type input "200"
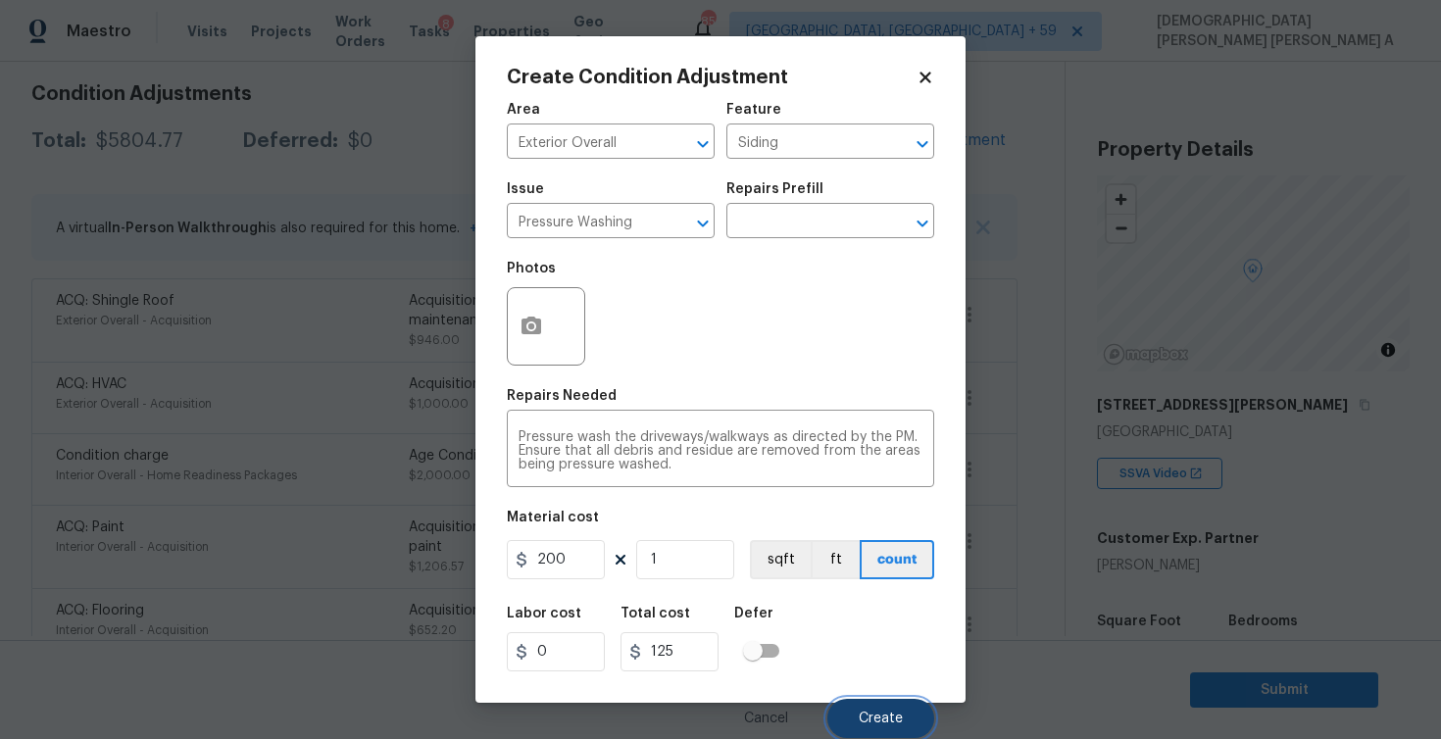
type input "200"
click at [877, 711] on button "Create" at bounding box center [880, 718] width 107 height 39
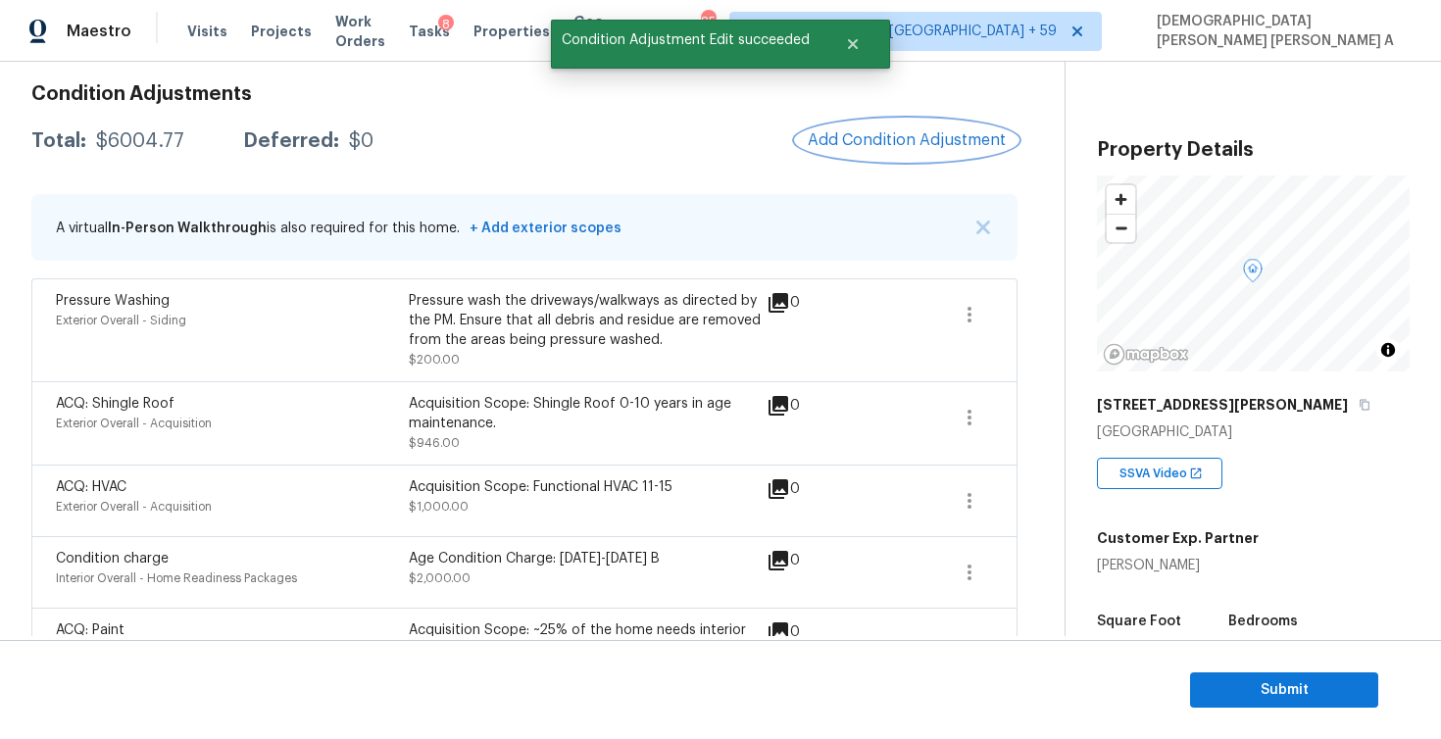
click at [912, 140] on span "Add Condition Adjustment" at bounding box center [907, 140] width 198 height 18
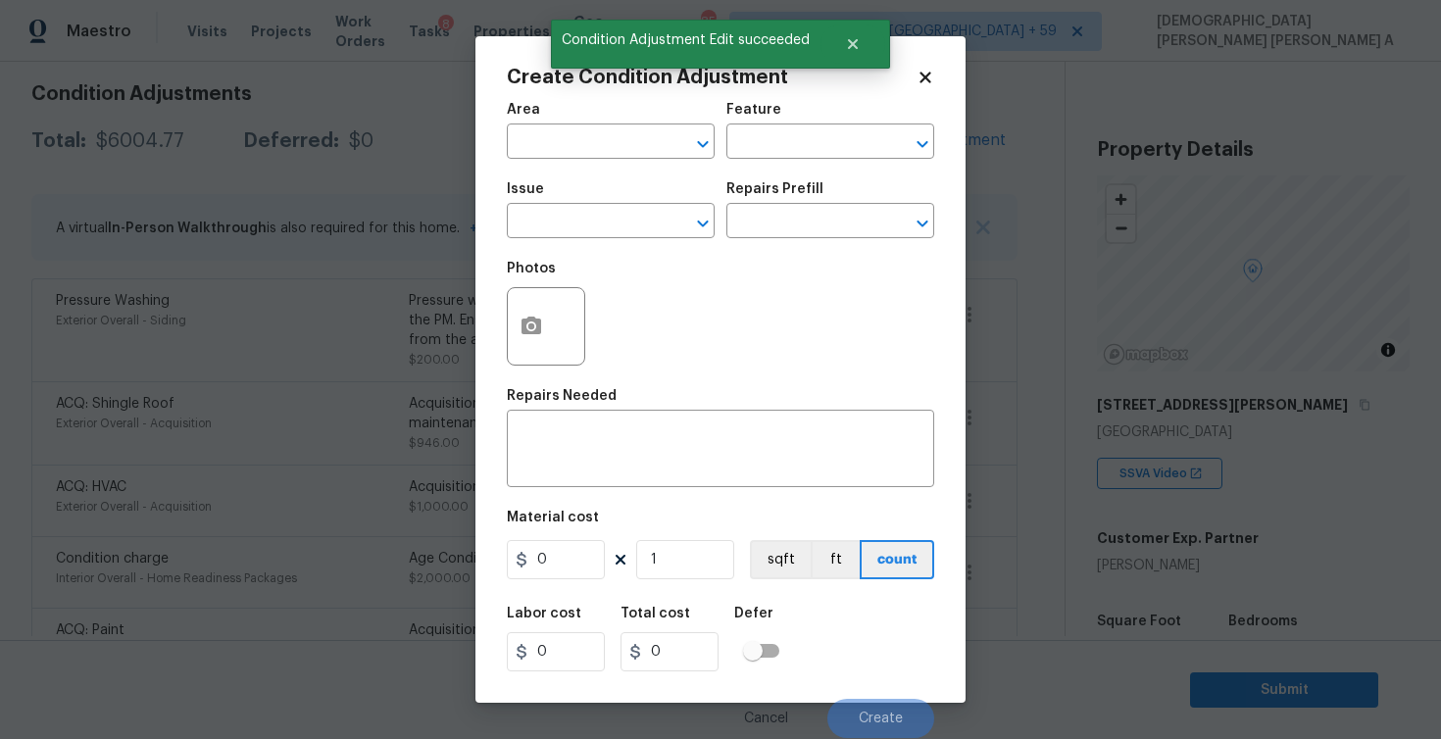
click at [635, 166] on span "Area ​" at bounding box center [611, 130] width 208 height 79
click at [628, 138] on input "text" at bounding box center [583, 143] width 153 height 30
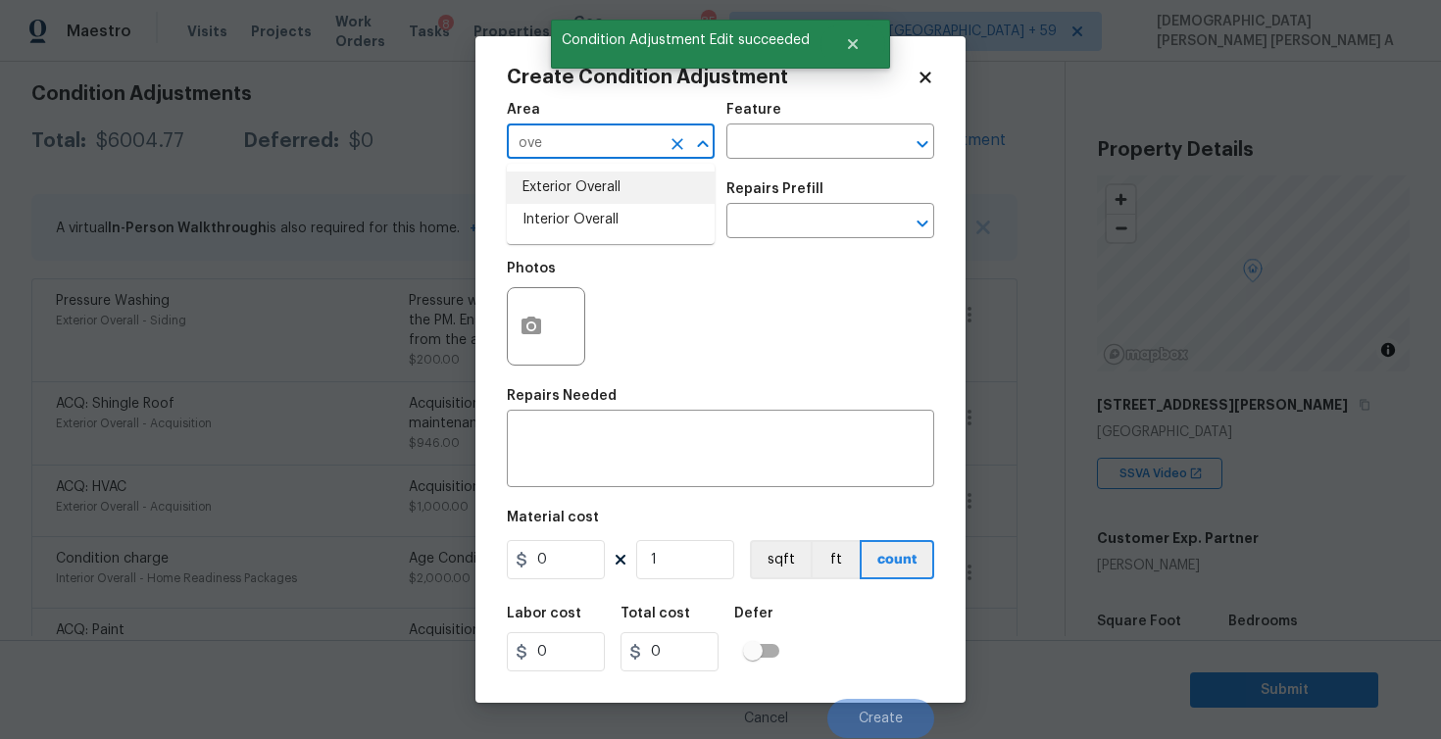
click at [640, 199] on li "Exterior Overall" at bounding box center [611, 188] width 208 height 32
type input "Exterior Overall"
click at [778, 161] on div "Area Exterior Overall ​ Feature ​" at bounding box center [720, 130] width 427 height 79
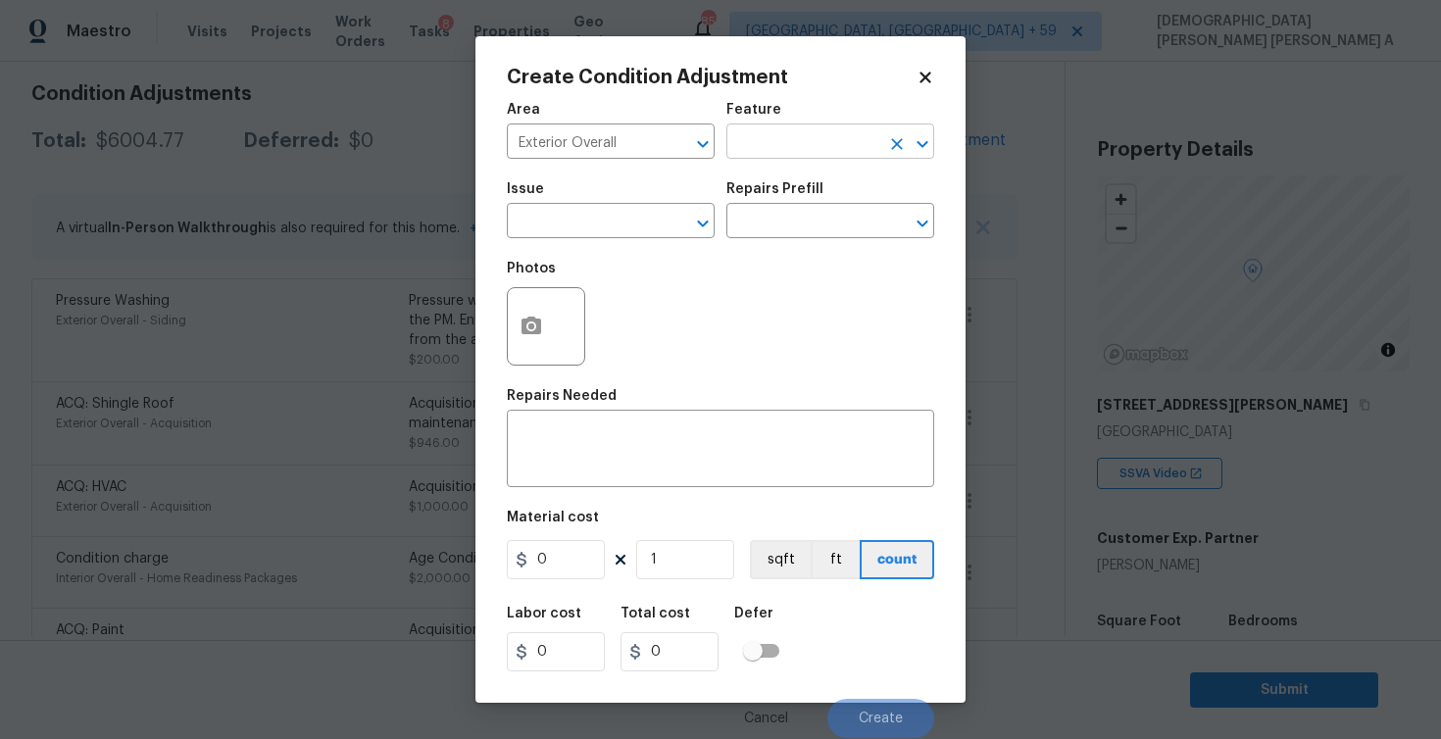
click at [778, 156] on input "text" at bounding box center [802, 143] width 153 height 30
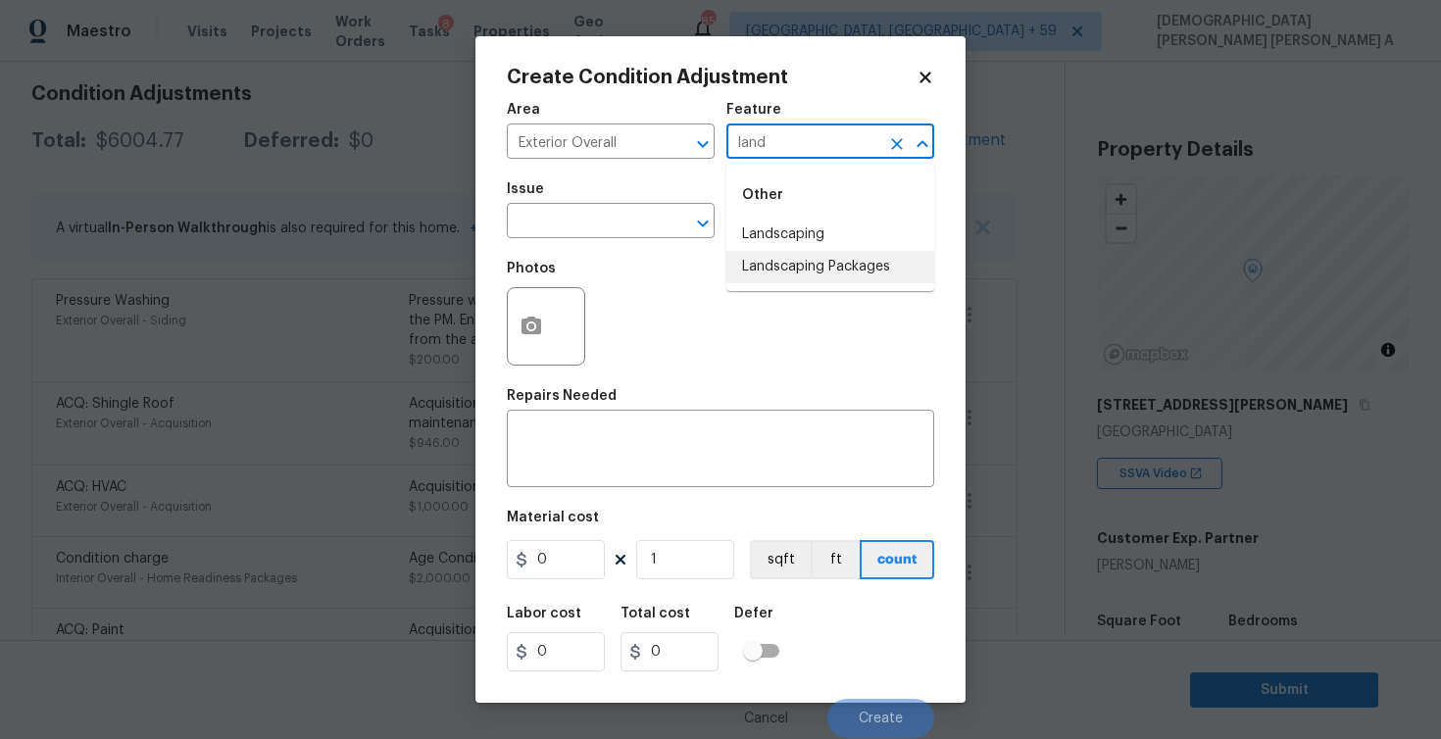
click at [784, 264] on li "Landscaping Packages" at bounding box center [830, 267] width 208 height 32
type input "Landscaping Packages"
click at [622, 221] on input "text" at bounding box center [583, 223] width 153 height 30
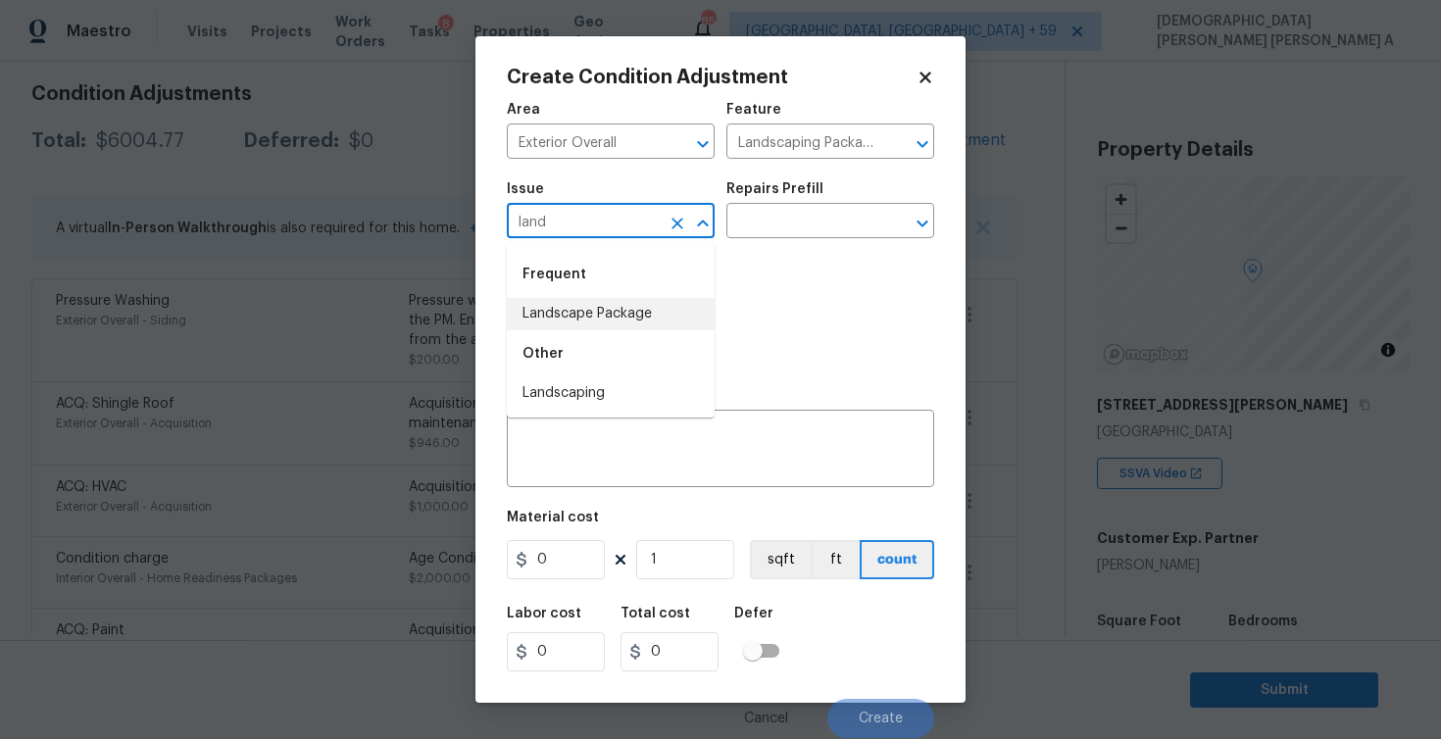
click at [612, 309] on li "Landscape Package" at bounding box center [611, 314] width 208 height 32
type input "Landscape Package"
click at [835, 193] on div "Repairs Prefill" at bounding box center [830, 194] width 208 height 25
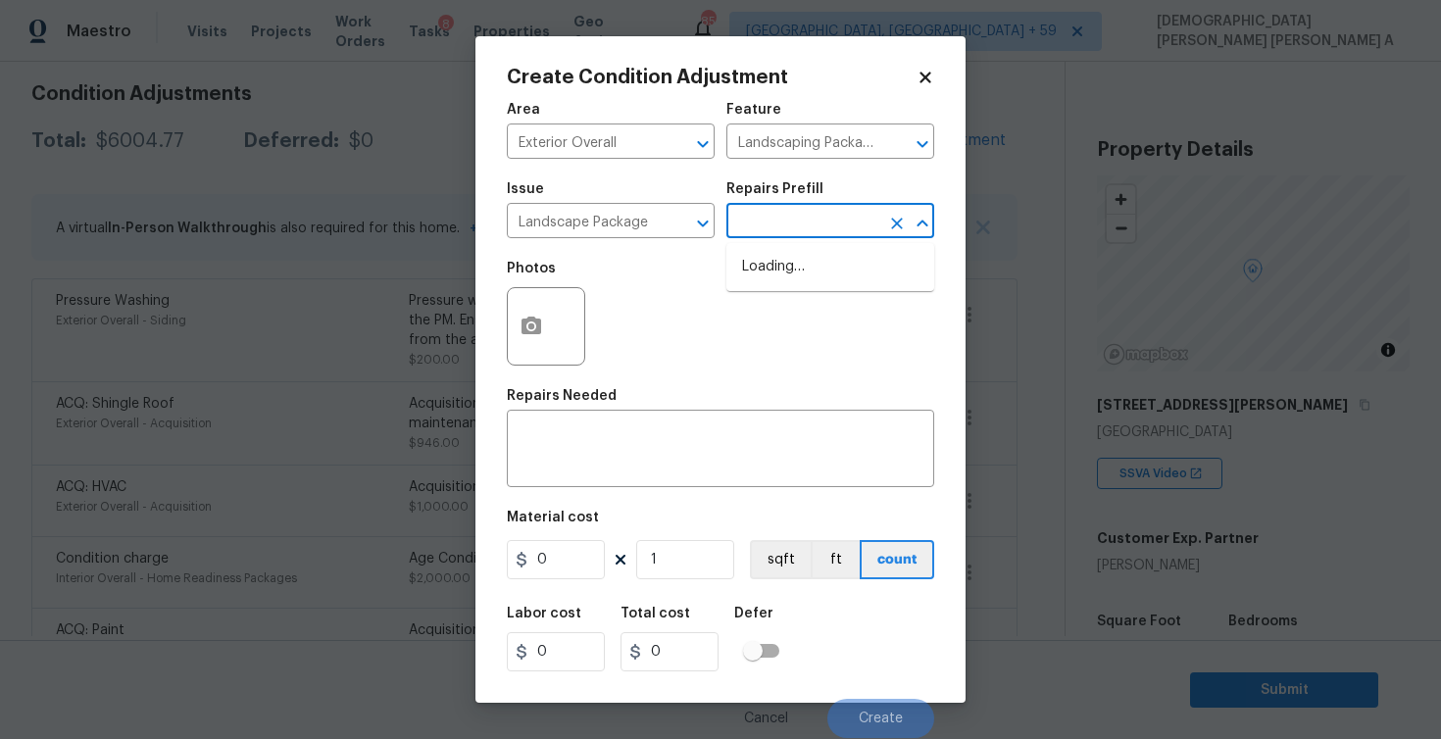
click at [814, 222] on input "text" at bounding box center [802, 223] width 153 height 30
click at [784, 275] on li "Initial landscaping package $60.00" at bounding box center [830, 277] width 208 height 53
type input "Home Readiness Packages"
type textarea "Mowing of grass up to 6" in height. Mow, edge along driveways & sidewalks, trim…"
type input "60"
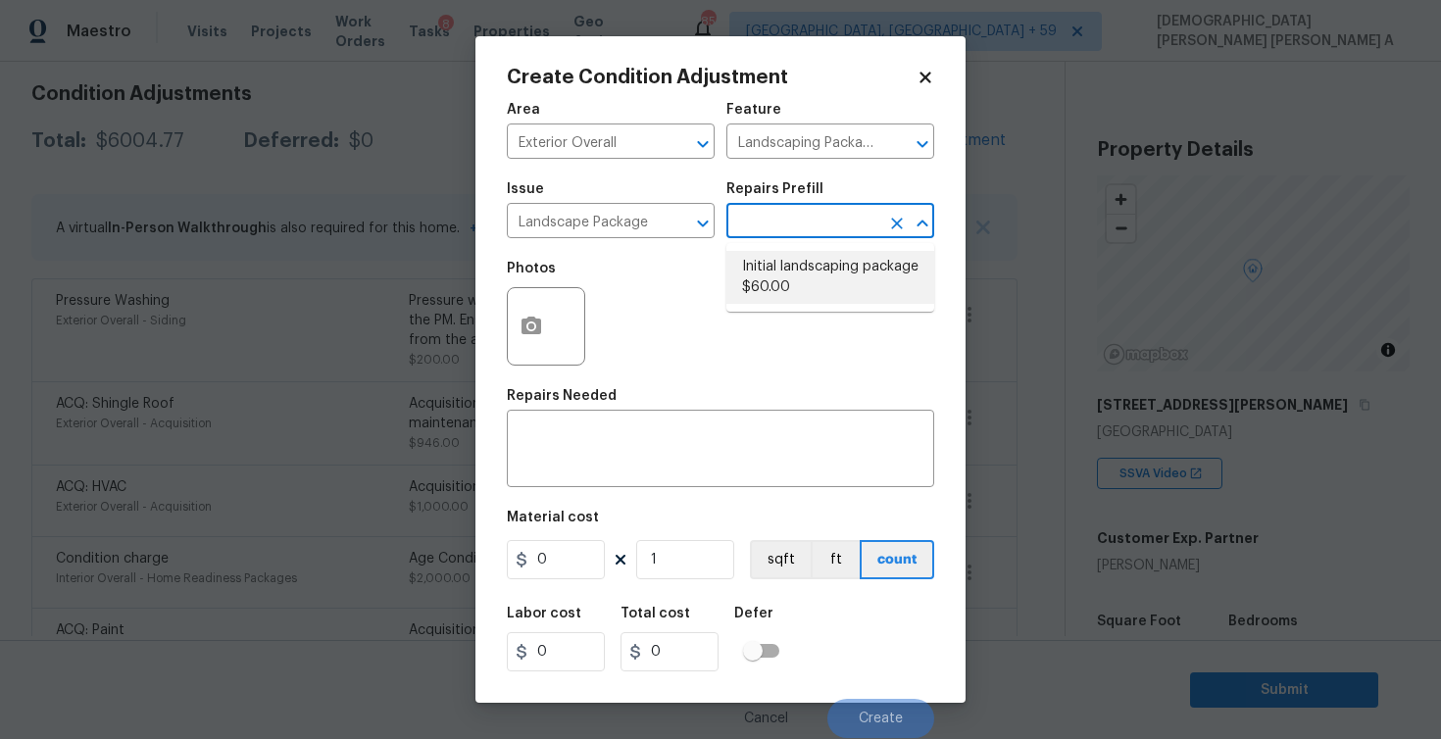
type input "60"
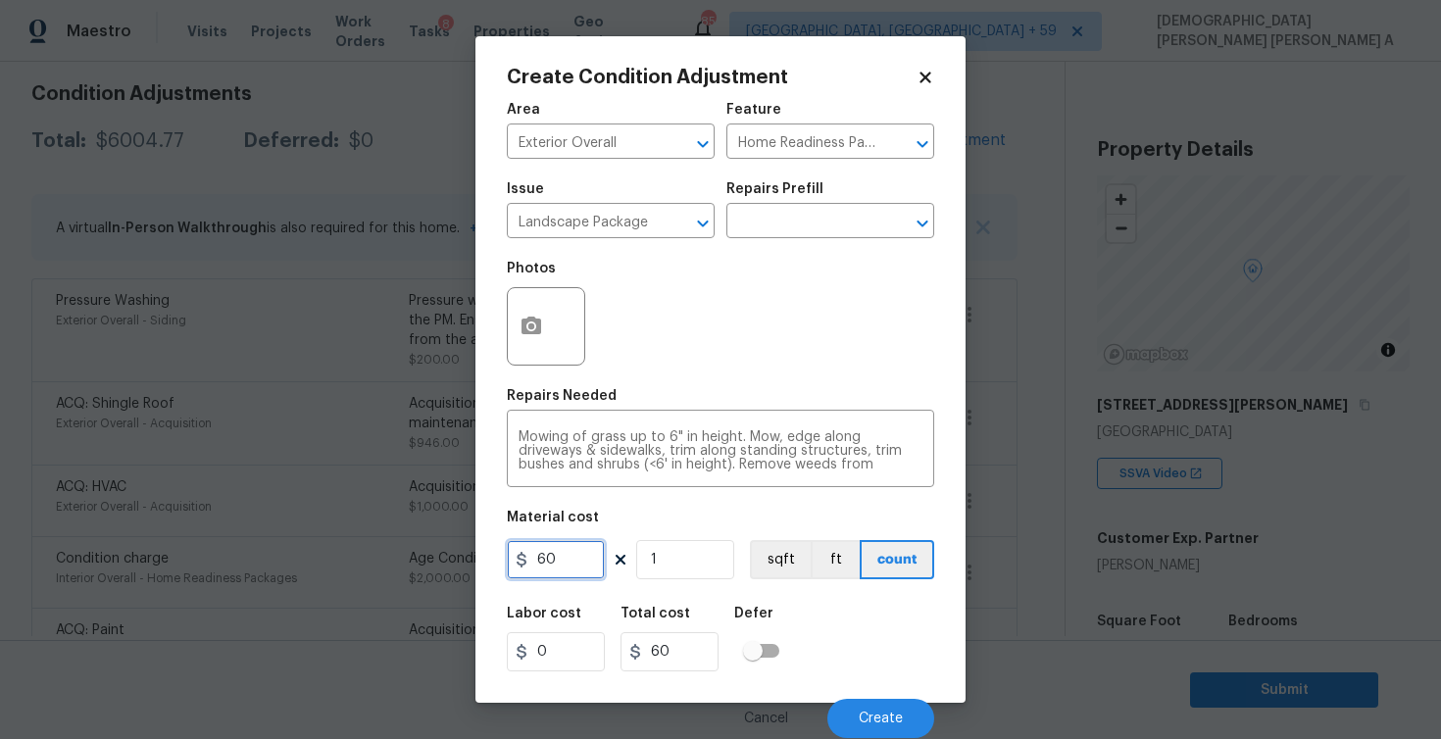
click at [571, 567] on input "60" at bounding box center [556, 559] width 98 height 39
type input "200"
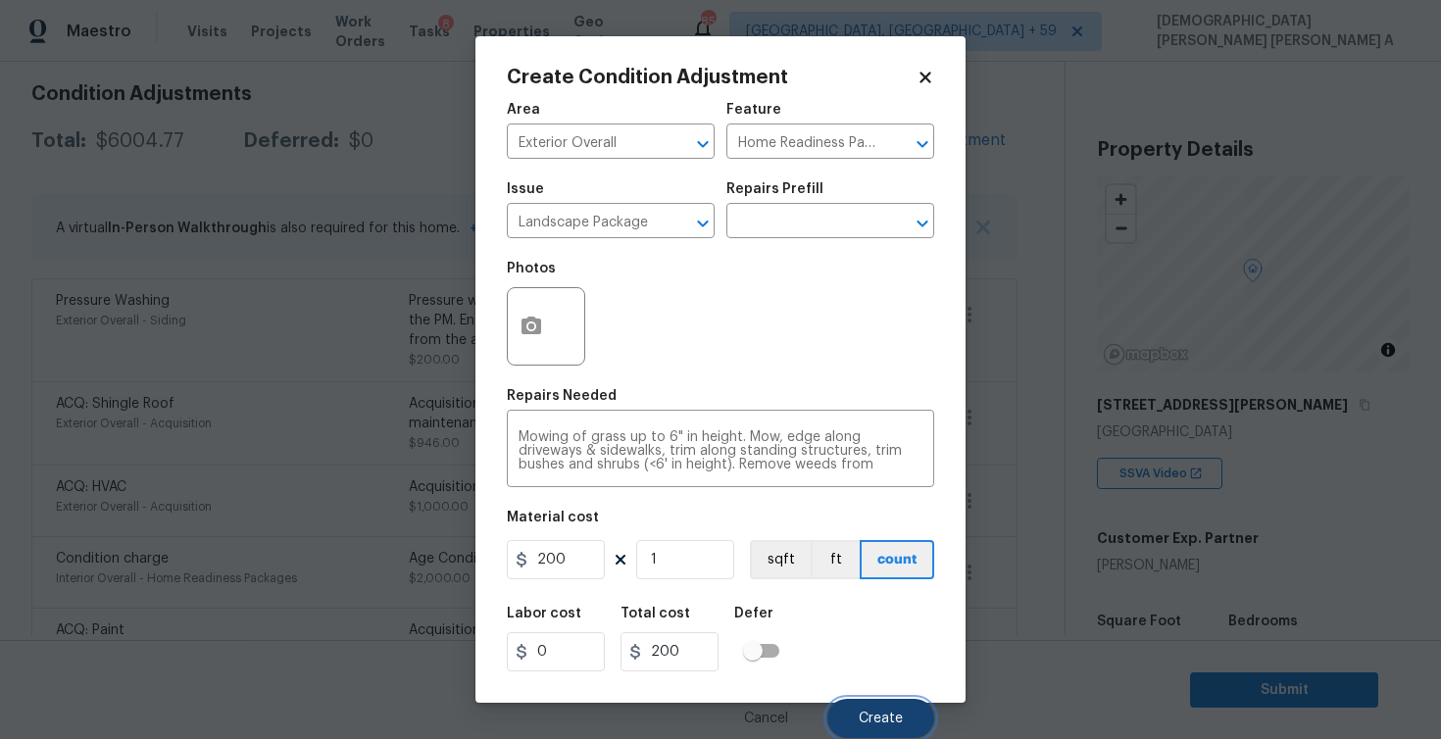
click at [871, 706] on button "Create" at bounding box center [880, 718] width 107 height 39
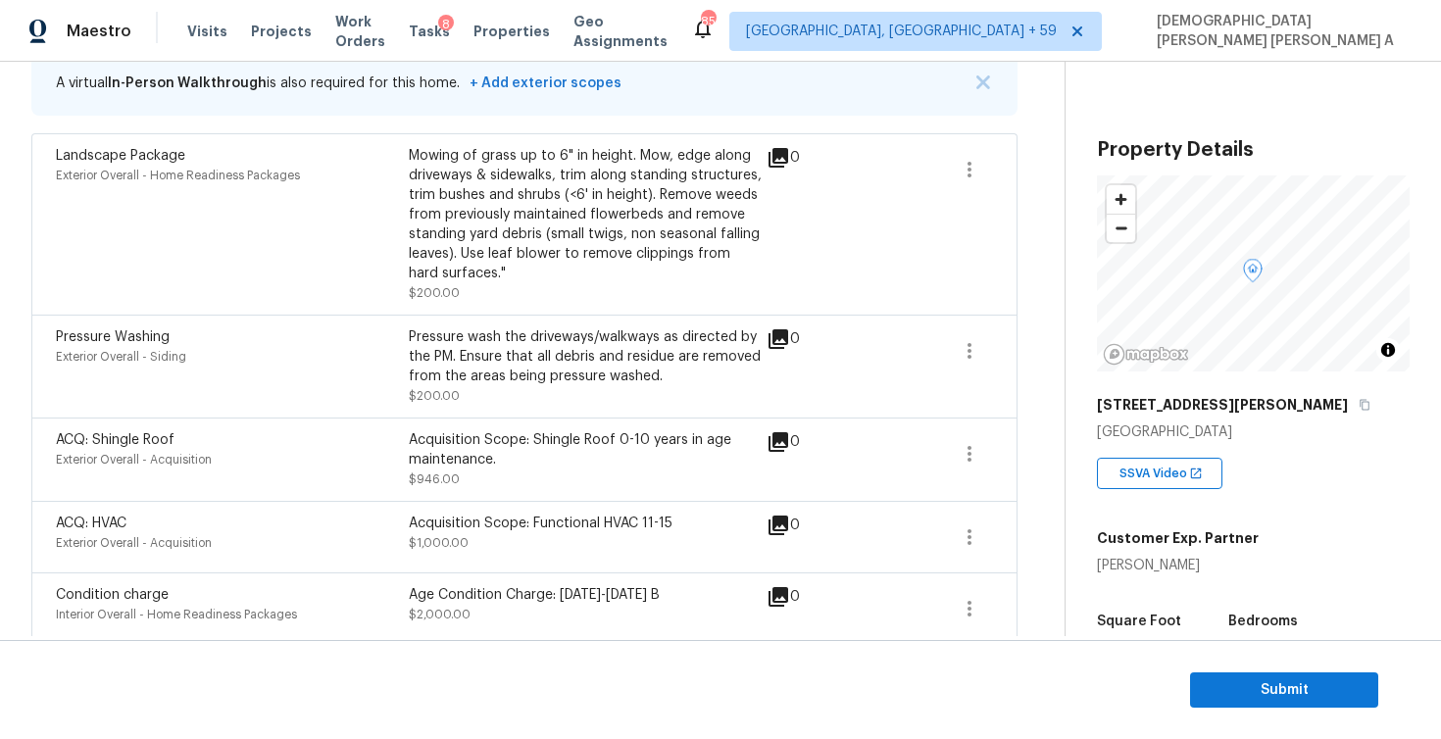
scroll to position [288, 0]
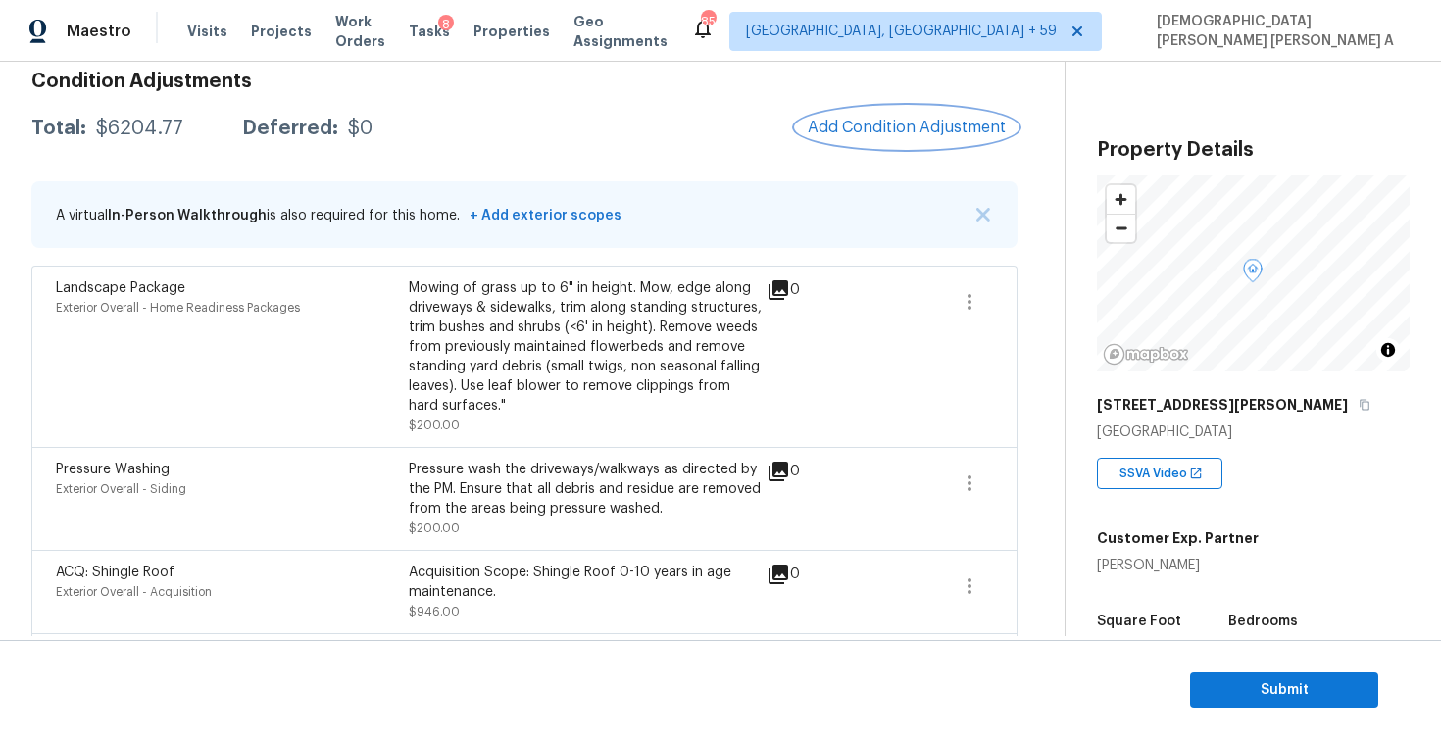
click at [878, 122] on span "Add Condition Adjustment" at bounding box center [907, 128] width 198 height 18
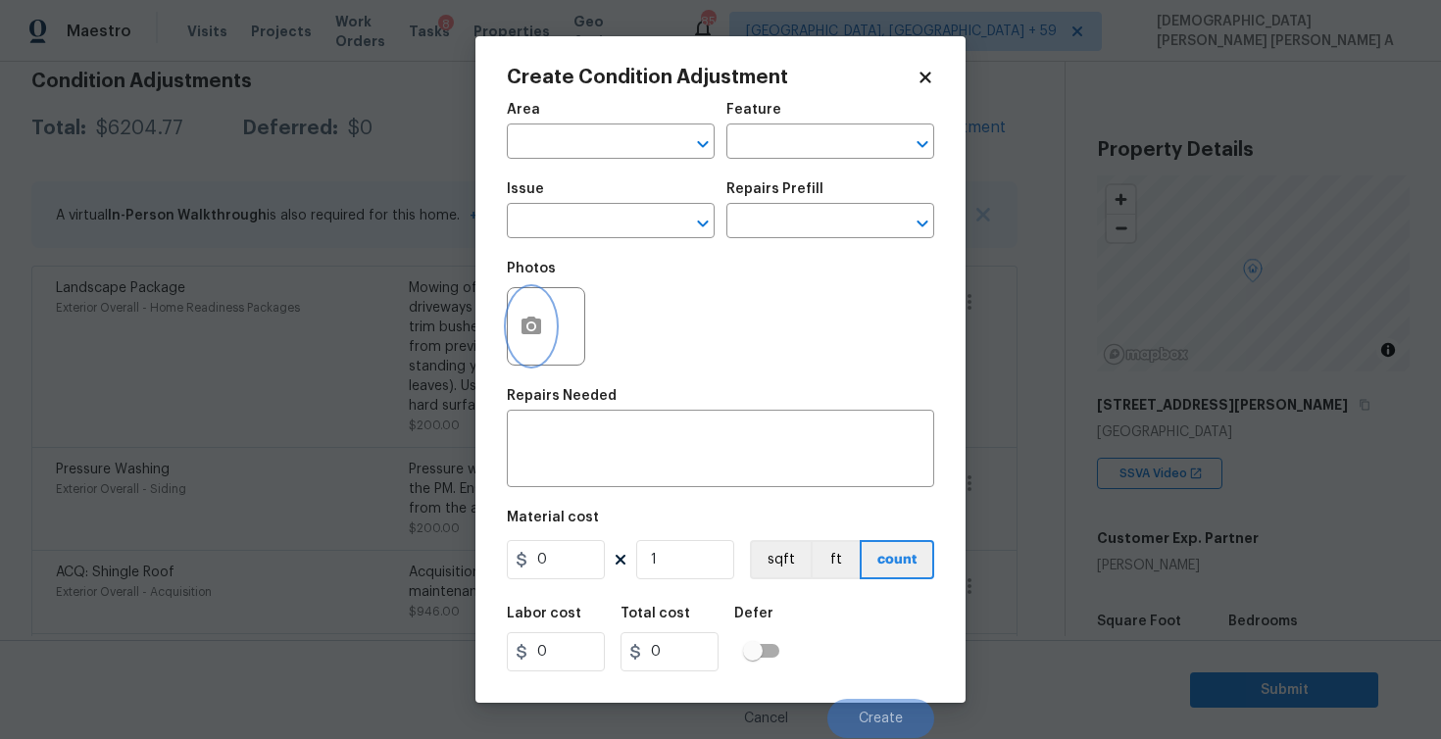
click at [515, 338] on button "button" at bounding box center [531, 326] width 47 height 76
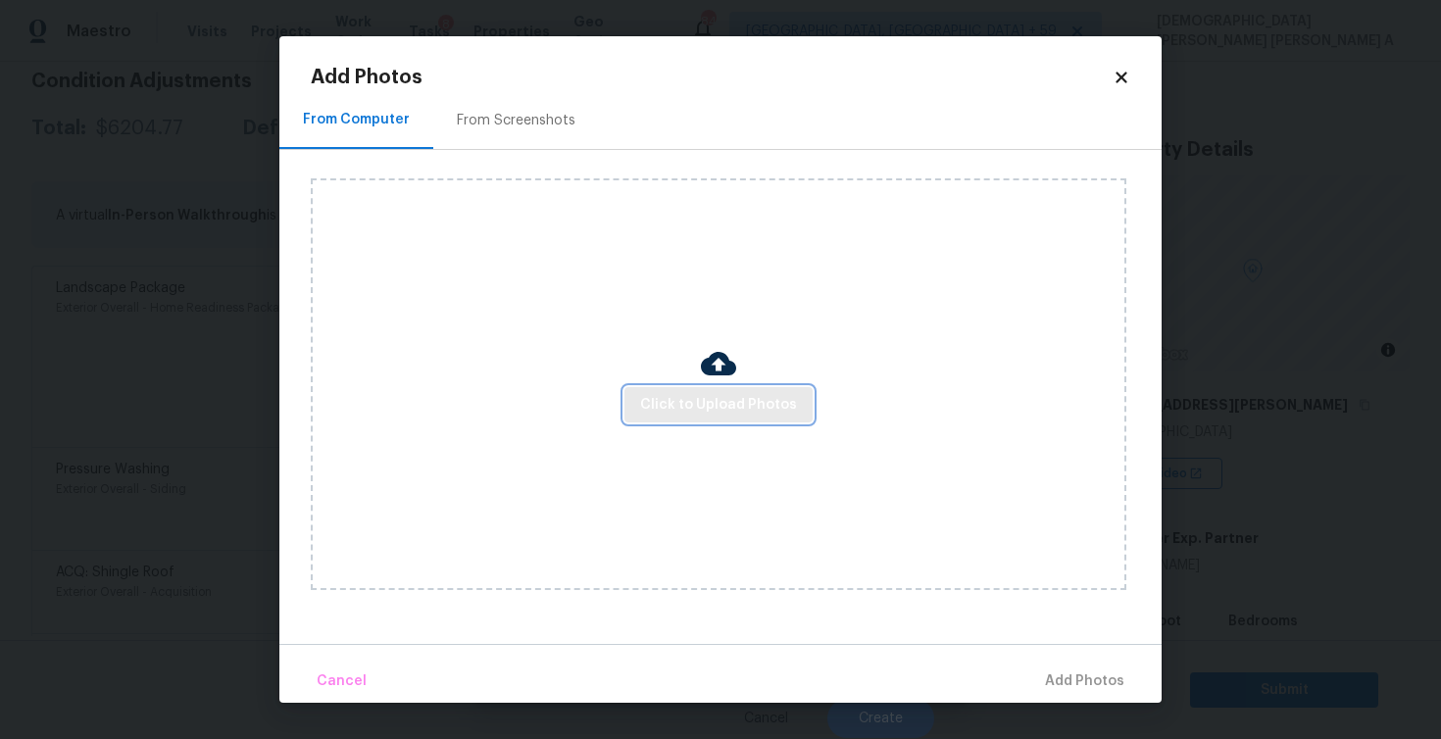
click at [771, 416] on span "Click to Upload Photos" at bounding box center [718, 405] width 157 height 25
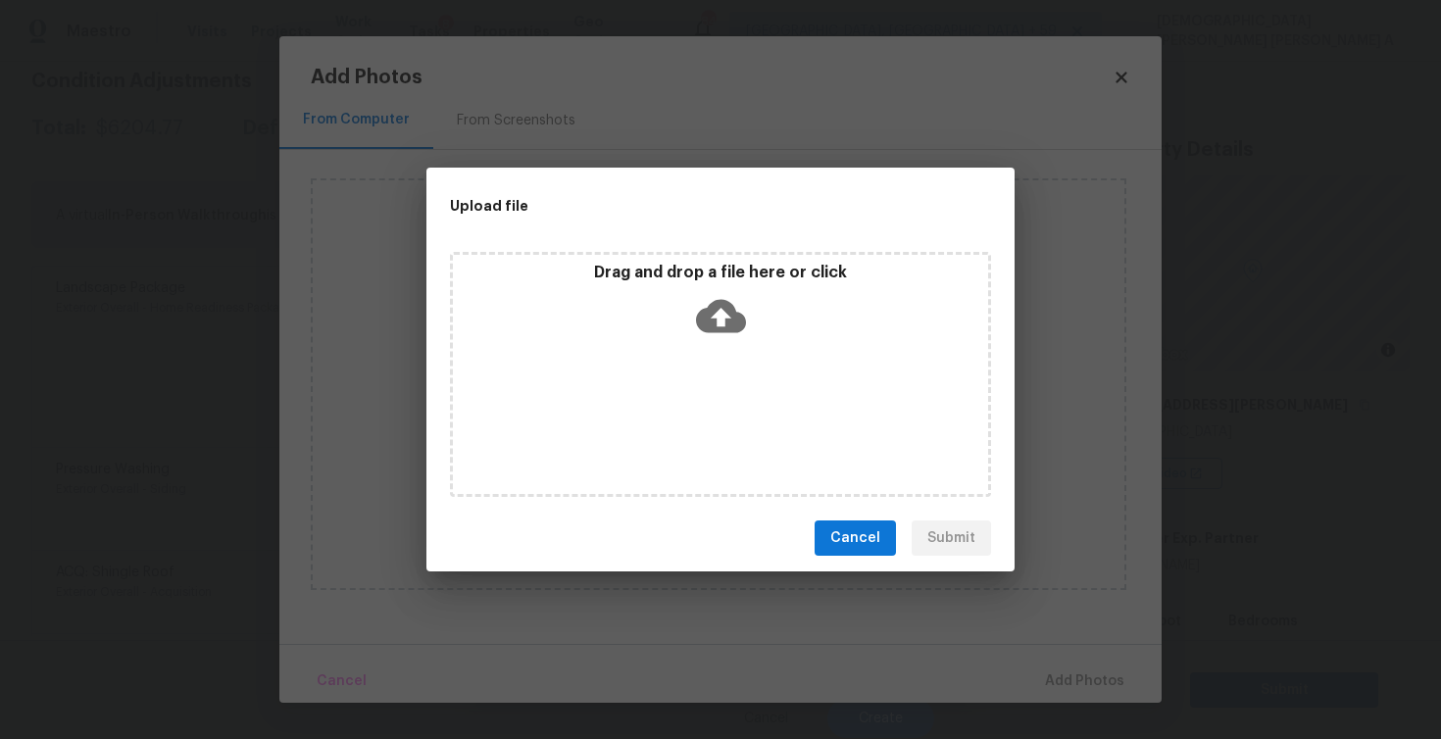
click at [736, 277] on p "Drag and drop a file here or click" at bounding box center [720, 273] width 535 height 21
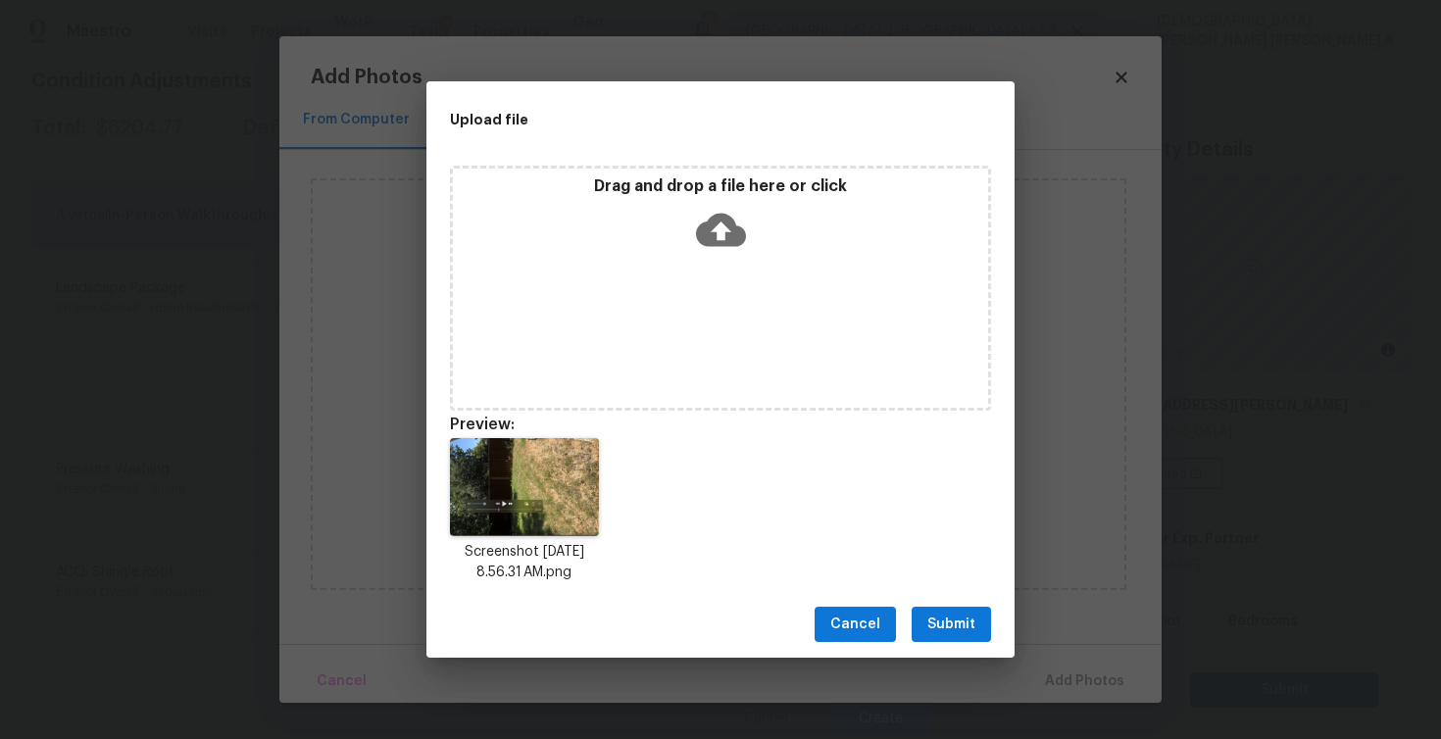
click at [946, 628] on span "Submit" at bounding box center [951, 625] width 48 height 25
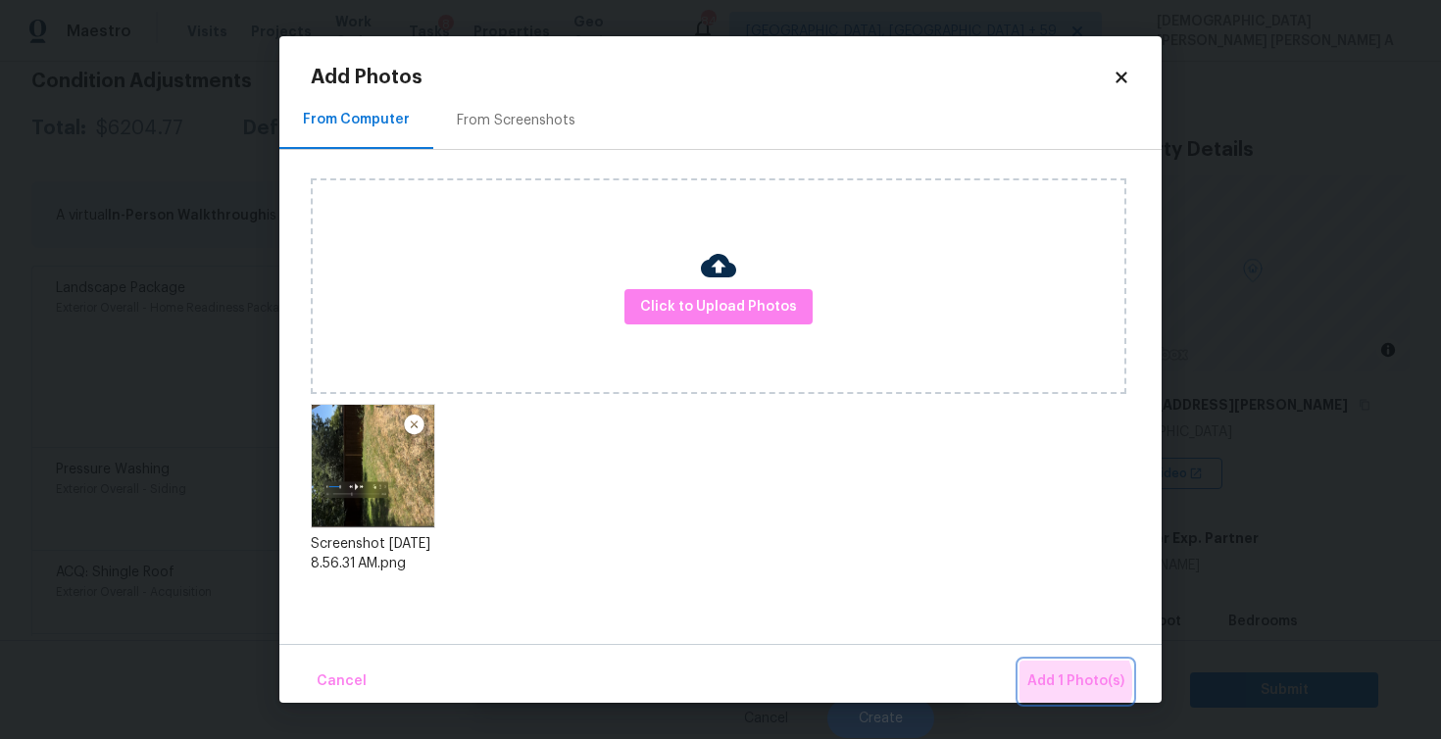
click at [1073, 683] on span "Add 1 Photo(s)" at bounding box center [1075, 682] width 97 height 25
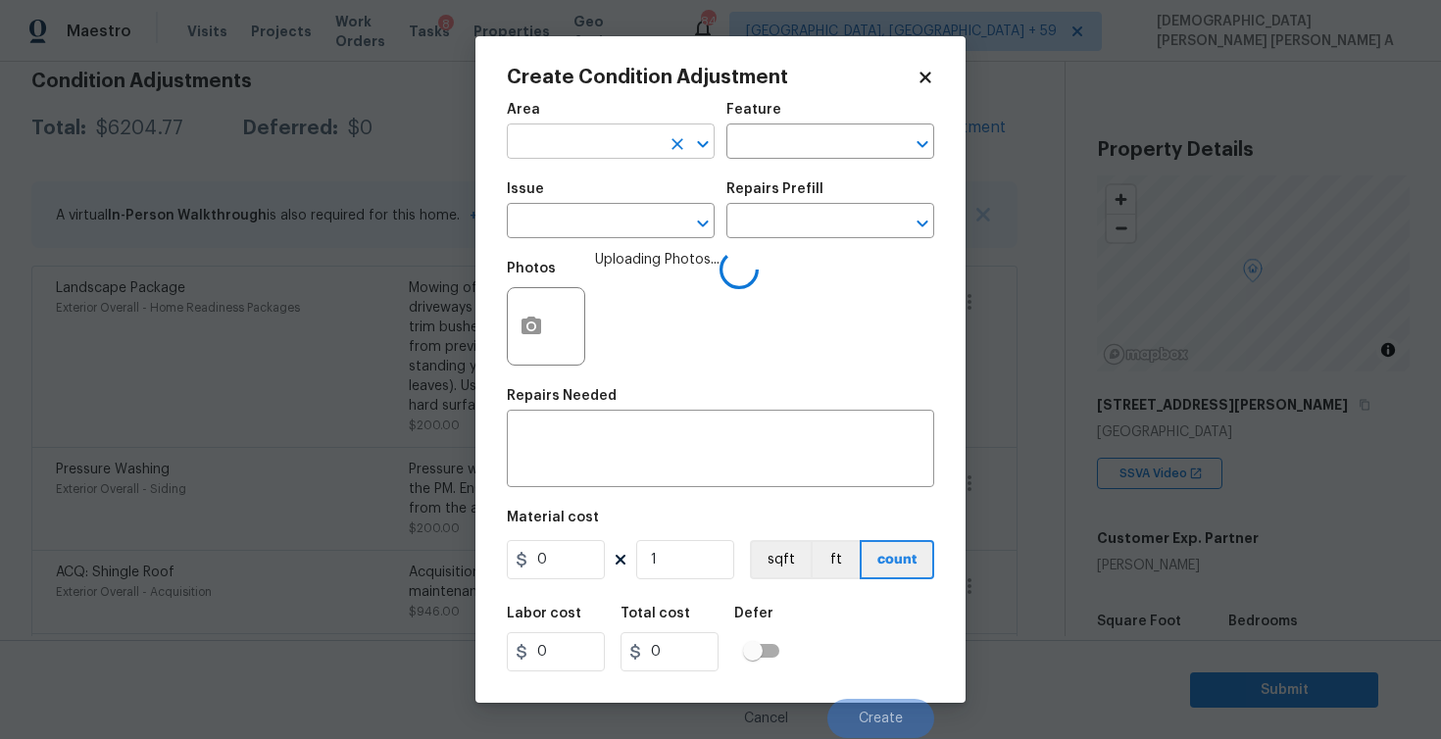
click at [575, 150] on input "text" at bounding box center [583, 143] width 153 height 30
click at [573, 194] on li "Exterior Overall" at bounding box center [611, 188] width 208 height 32
type input "Exterior Overall"
click at [779, 151] on input "text" at bounding box center [802, 143] width 153 height 30
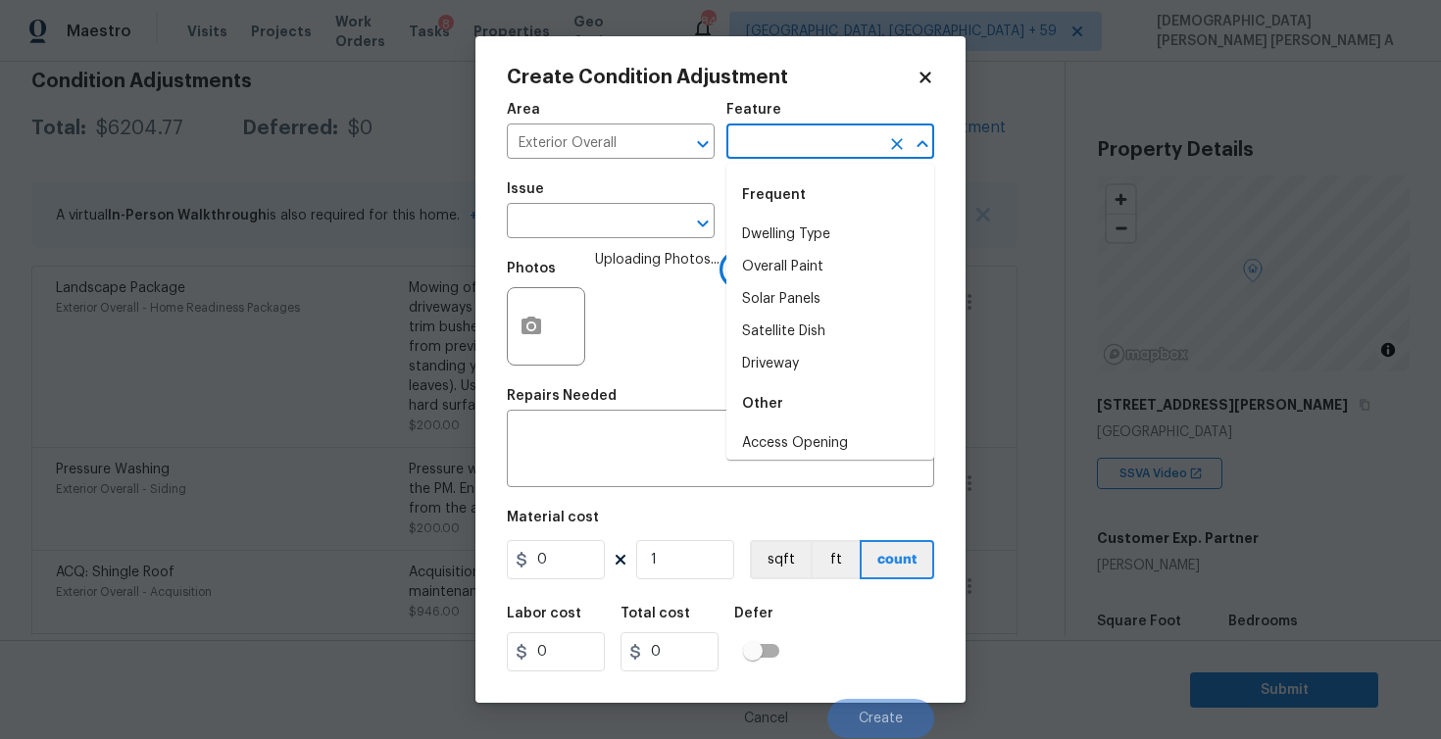
type input "f"
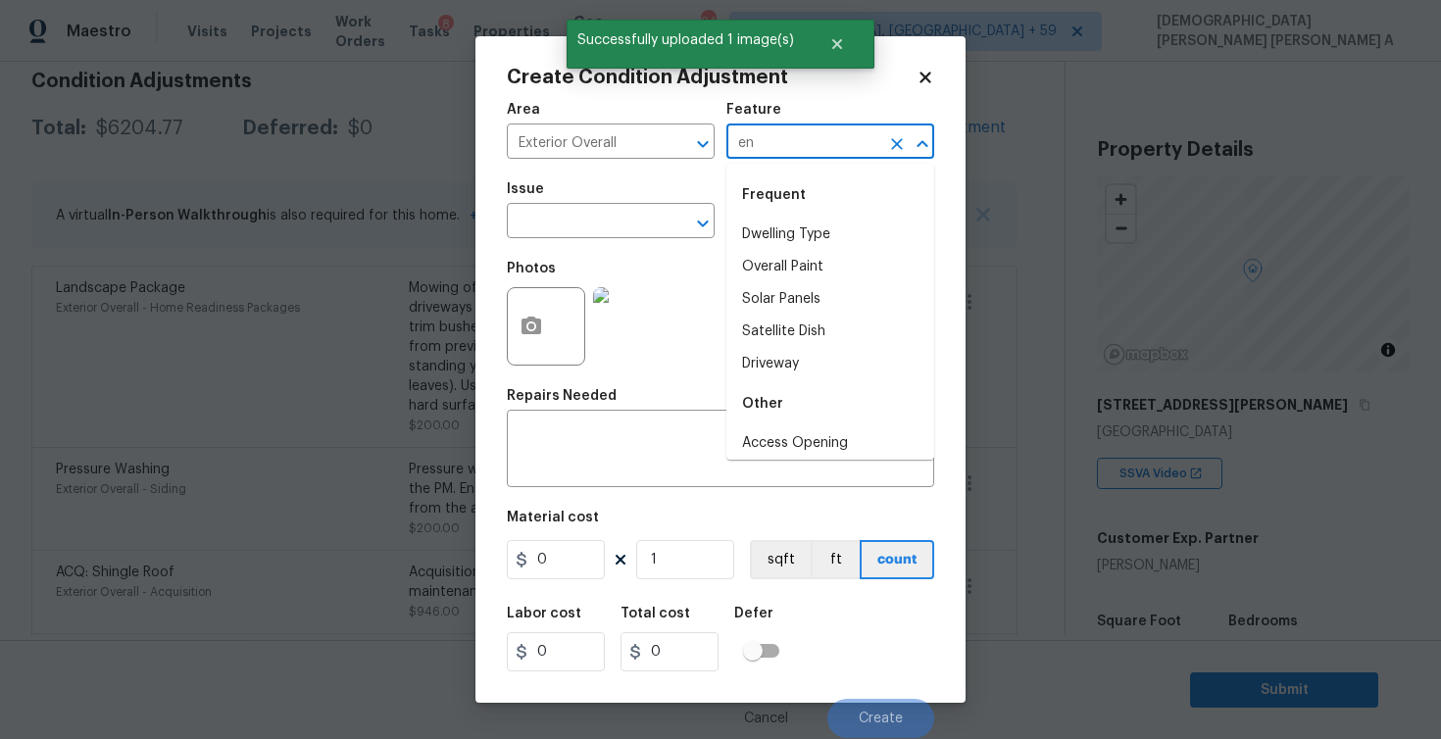
type input "e"
click at [777, 241] on li "Fence" at bounding box center [830, 235] width 208 height 32
type input "Fence"
click at [606, 227] on input "text" at bounding box center [583, 223] width 153 height 30
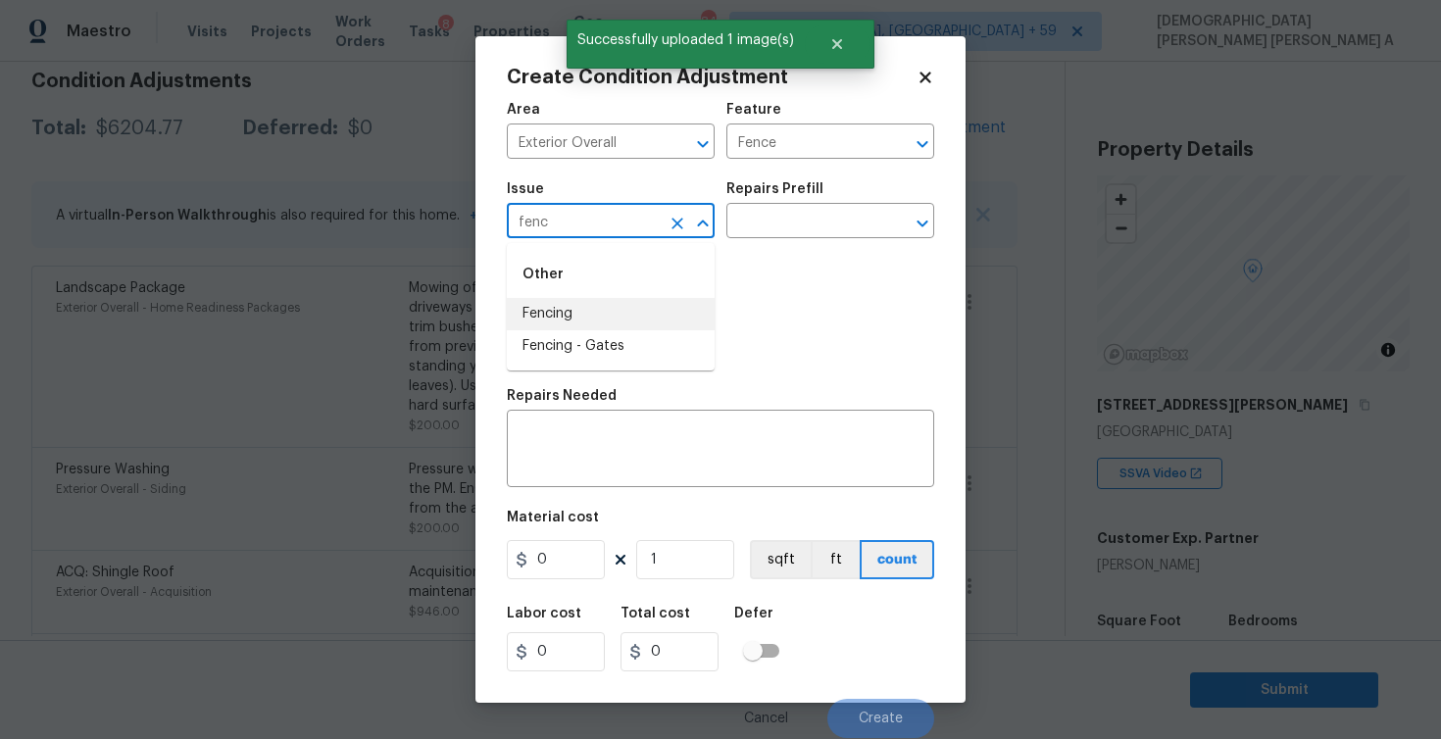
click at [602, 316] on li "Fencing" at bounding box center [611, 314] width 208 height 32
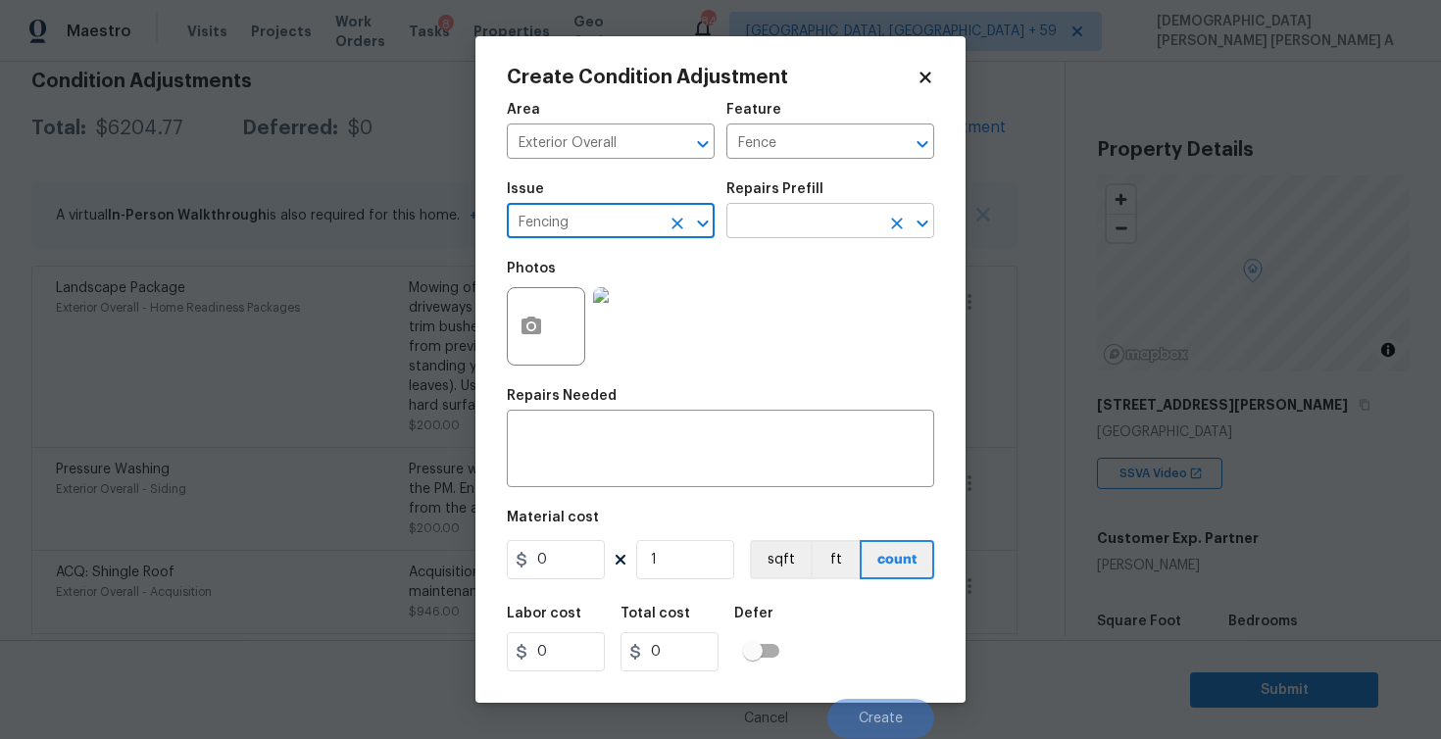
type input "Fencing"
click at [806, 231] on input "text" at bounding box center [802, 223] width 153 height 30
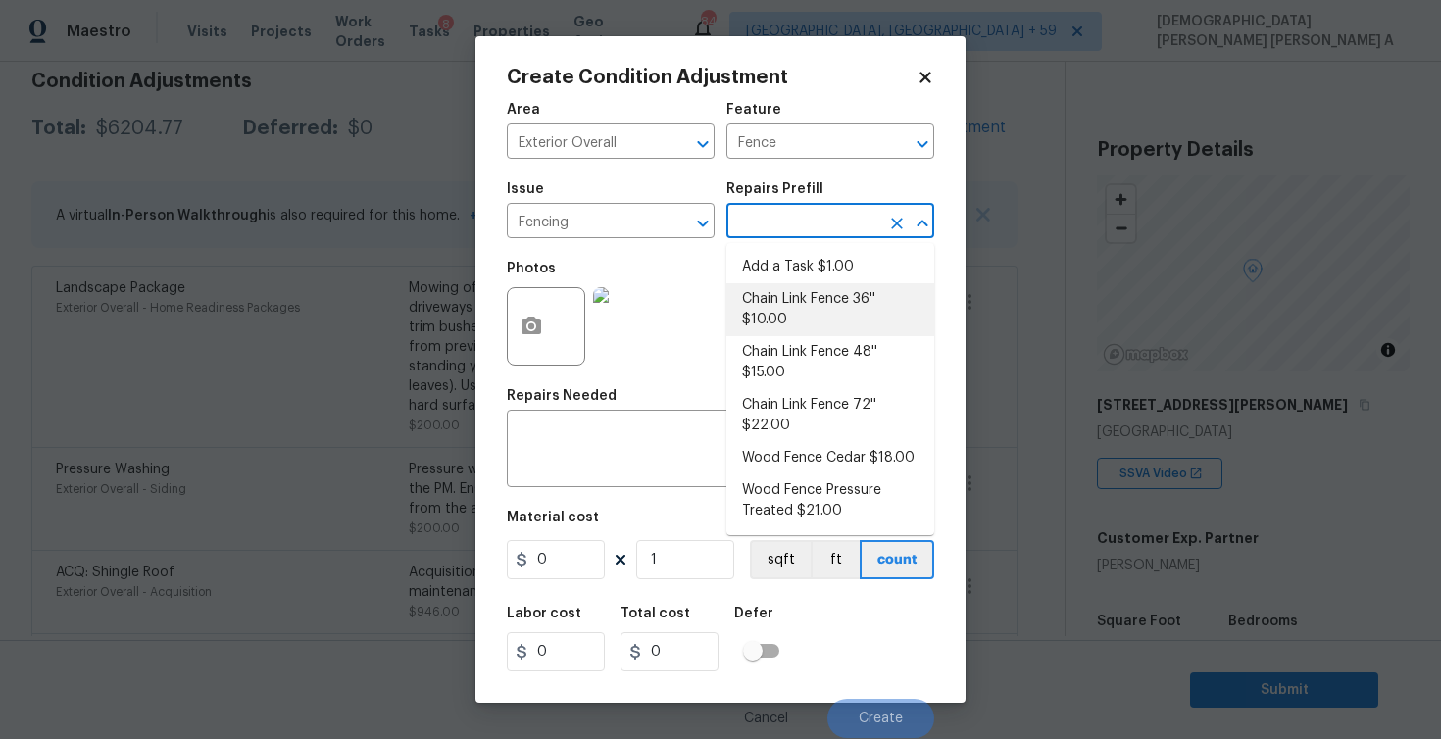
click at [798, 317] on li "Chain Link Fence 36'' $10.00" at bounding box center [830, 309] width 208 height 53
type textarea "Prep the work area and install a new 36'' chain link fence. Ensure that all of …"
type input "10"
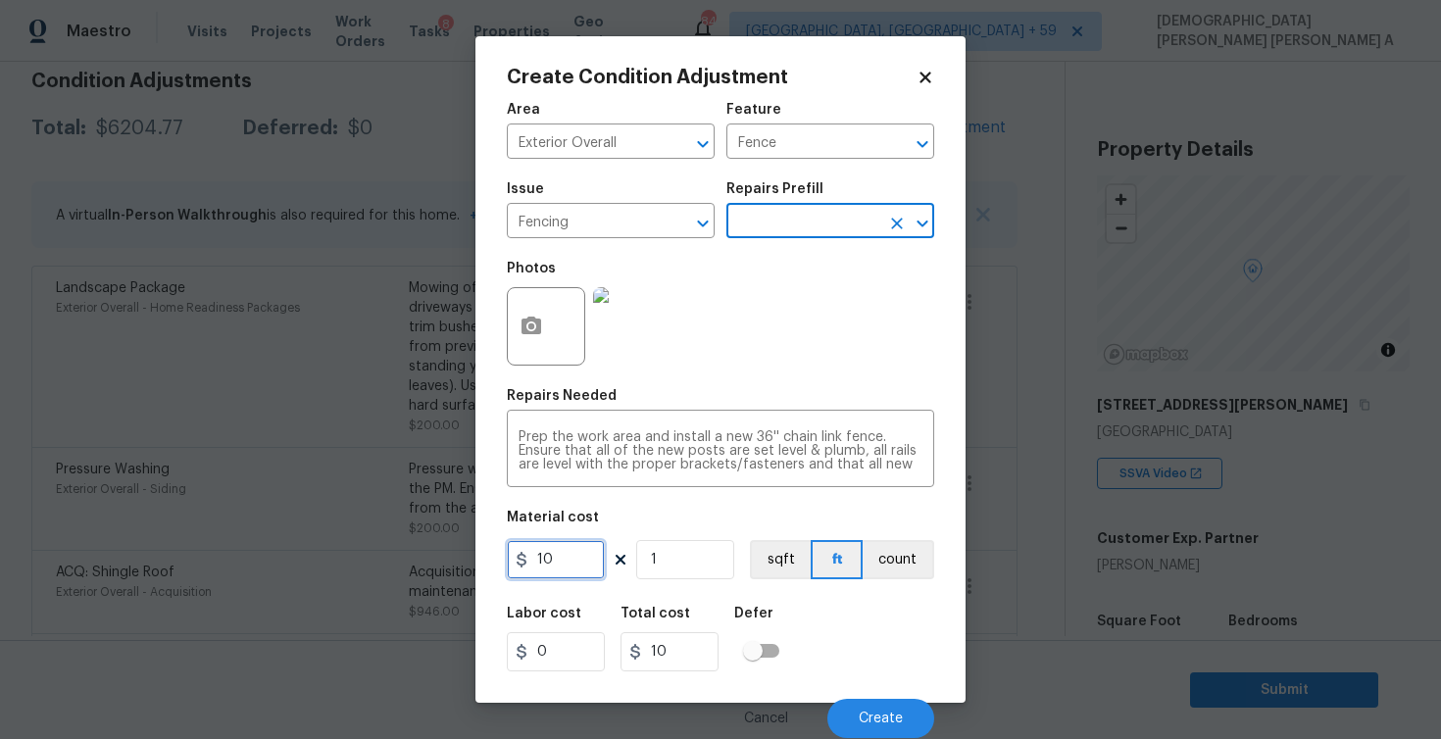
click at [559, 562] on input "10" at bounding box center [556, 559] width 98 height 39
type input "150"
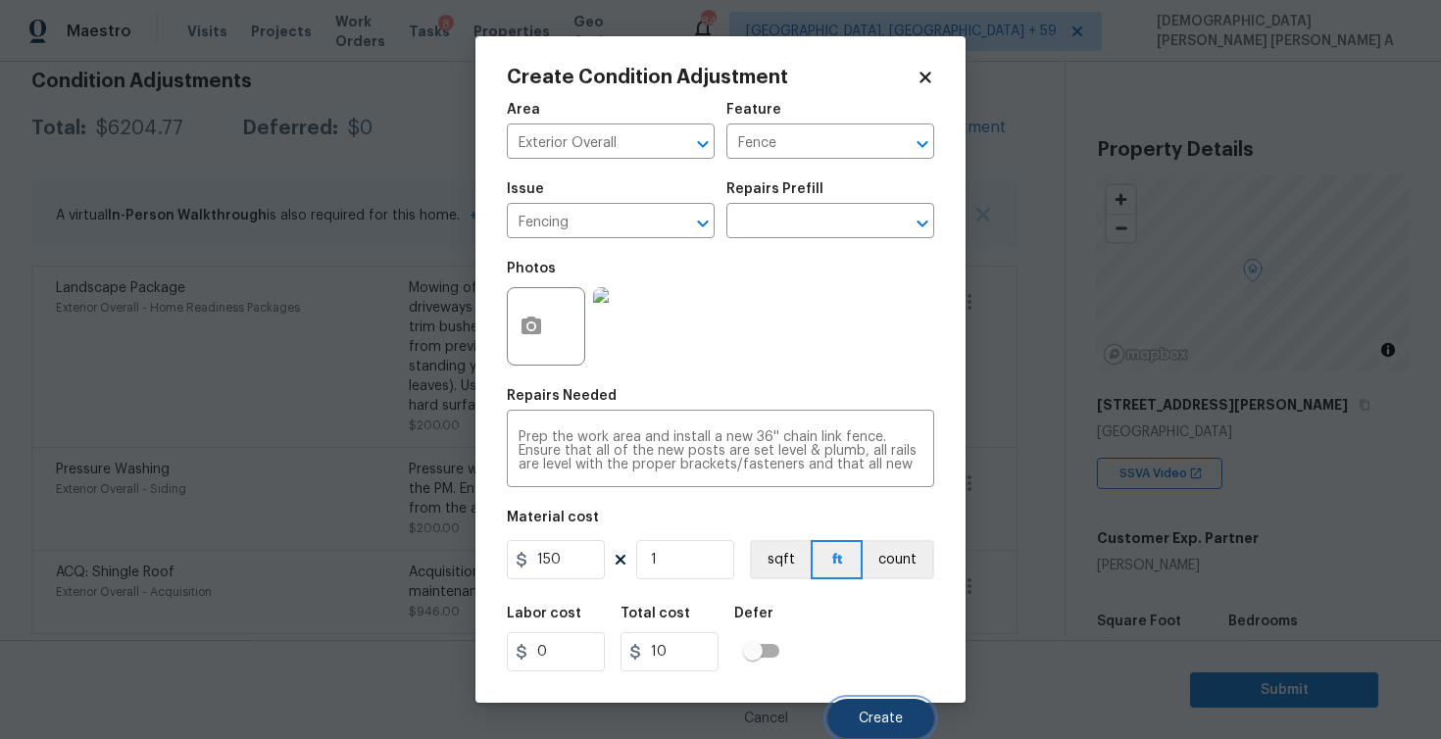
type input "150"
click at [880, 705] on button "Create" at bounding box center [880, 718] width 107 height 39
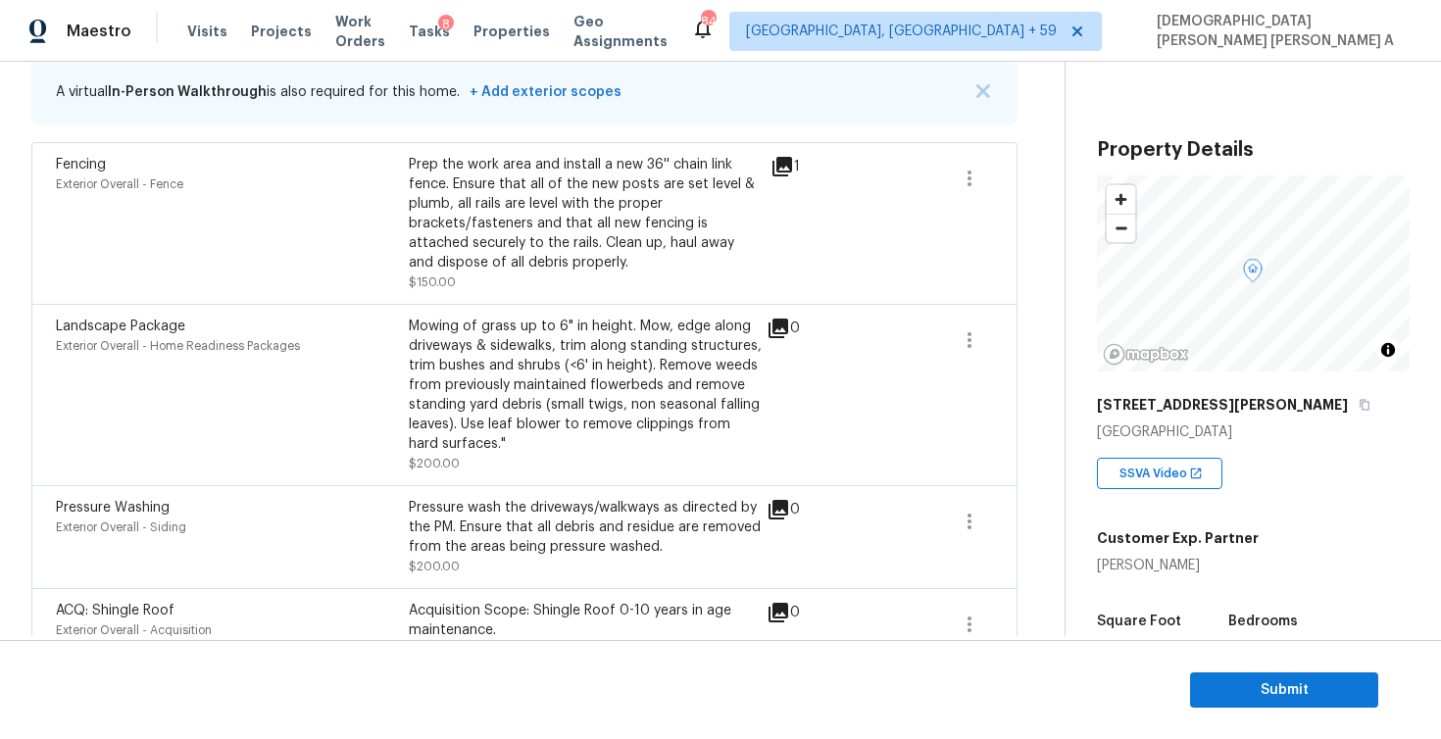
scroll to position [367, 0]
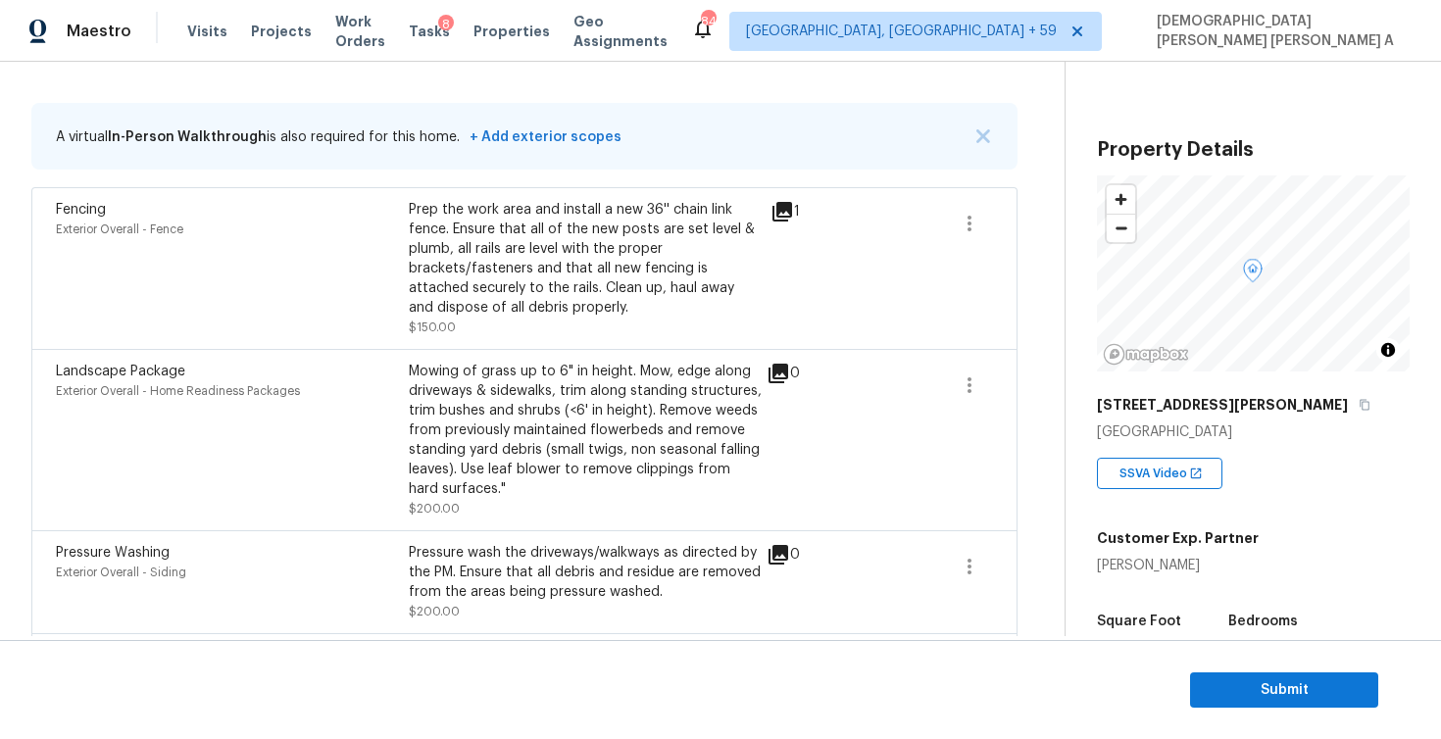
click at [630, 238] on div "Prep the work area and install a new 36'' chain link fence. Ensure that all of …" at bounding box center [585, 259] width 353 height 118
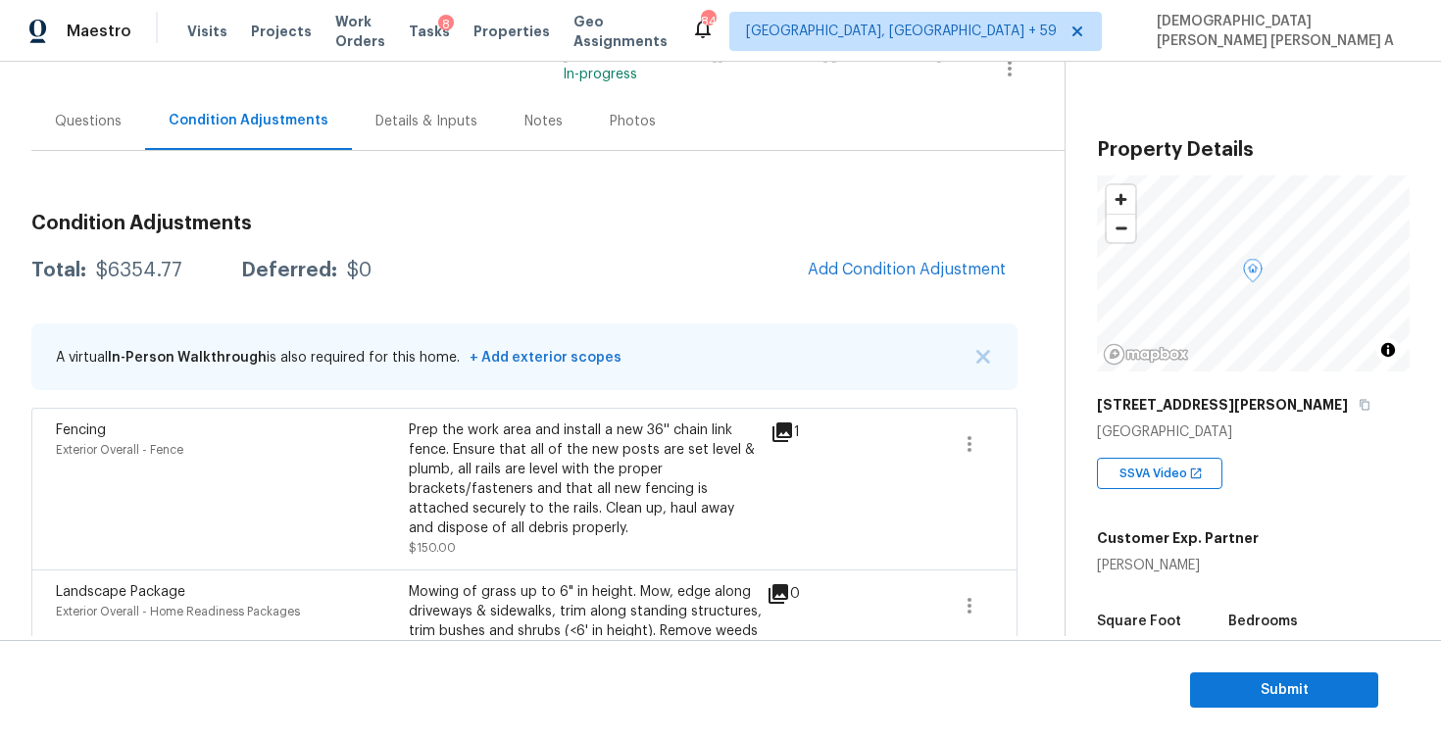
click at [611, 113] on div "Photos" at bounding box center [633, 122] width 46 height 20
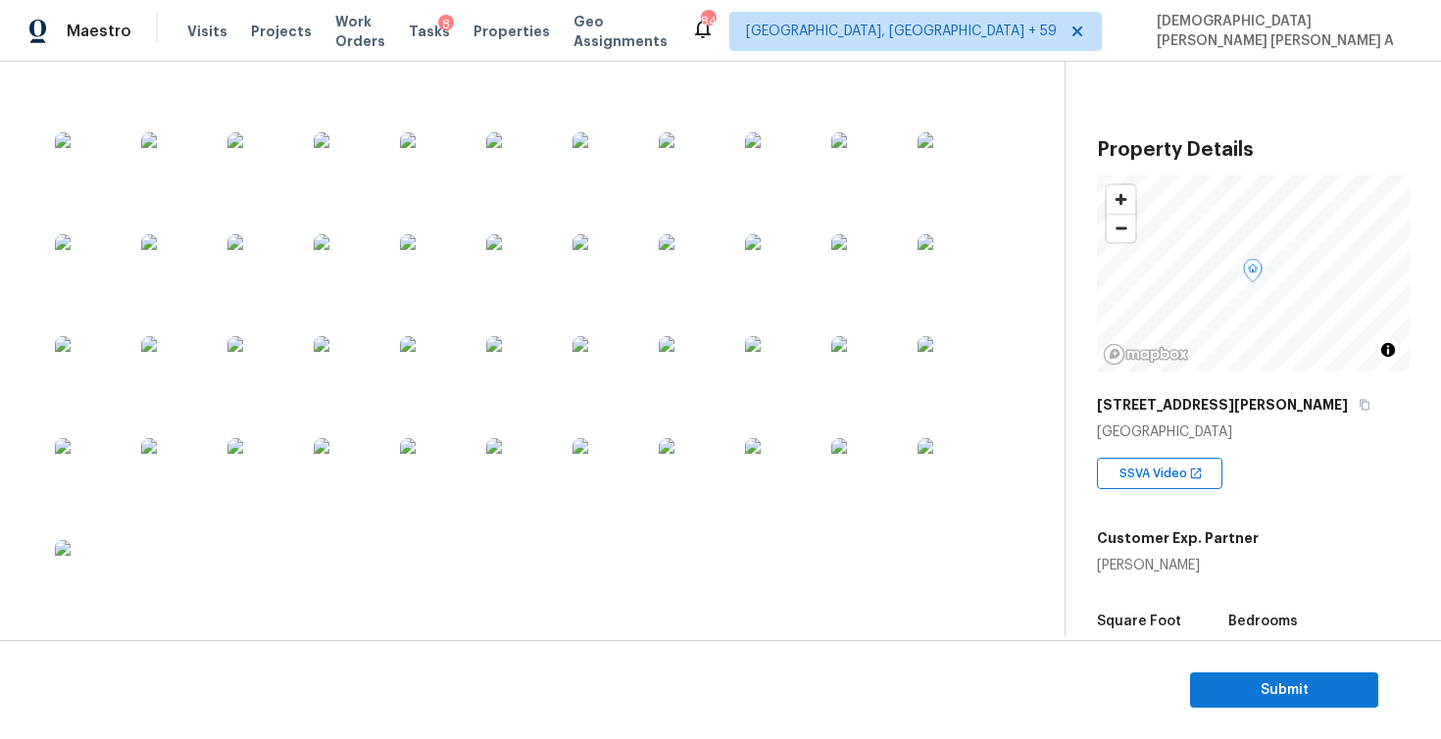
scroll to position [1455, 0]
click at [78, 165] on img at bounding box center [94, 171] width 78 height 78
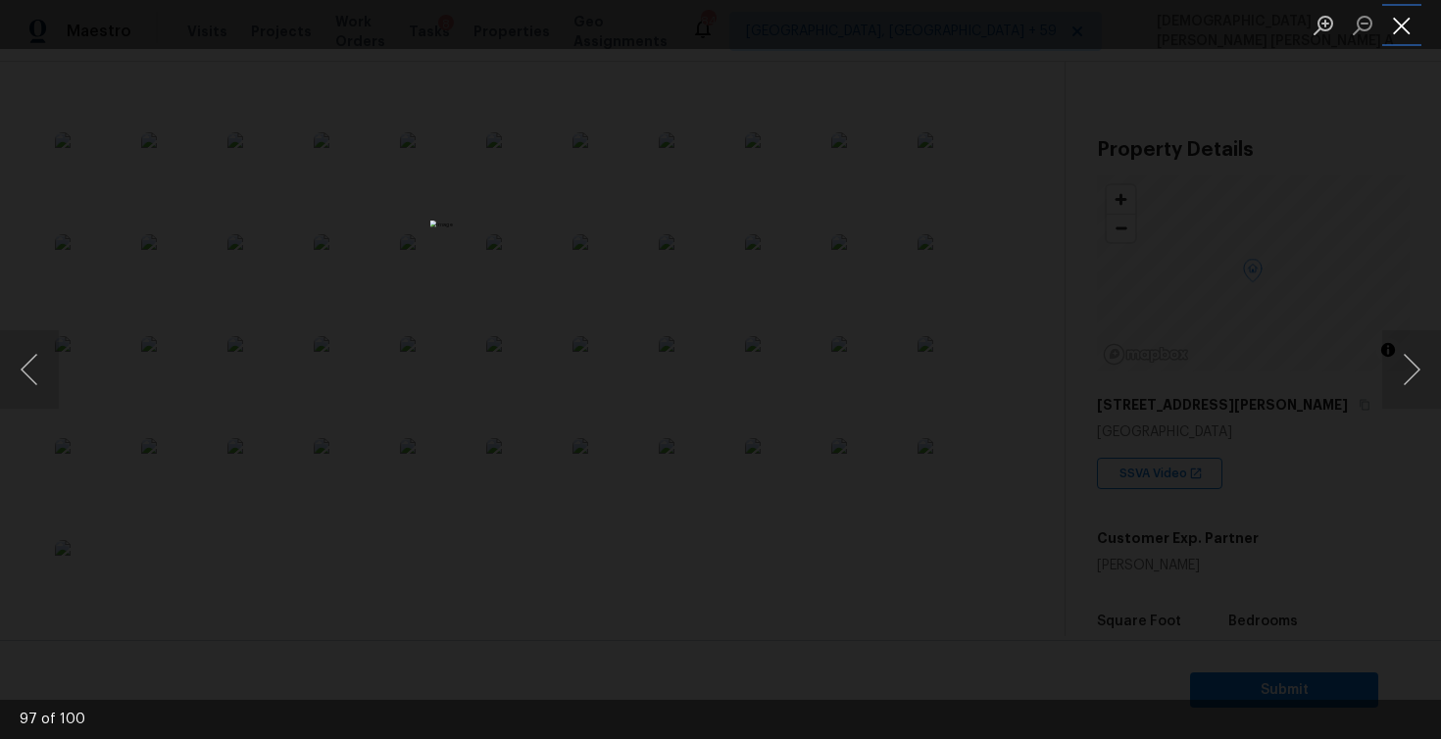
click at [1405, 23] on button "Close lightbox" at bounding box center [1401, 25] width 39 height 34
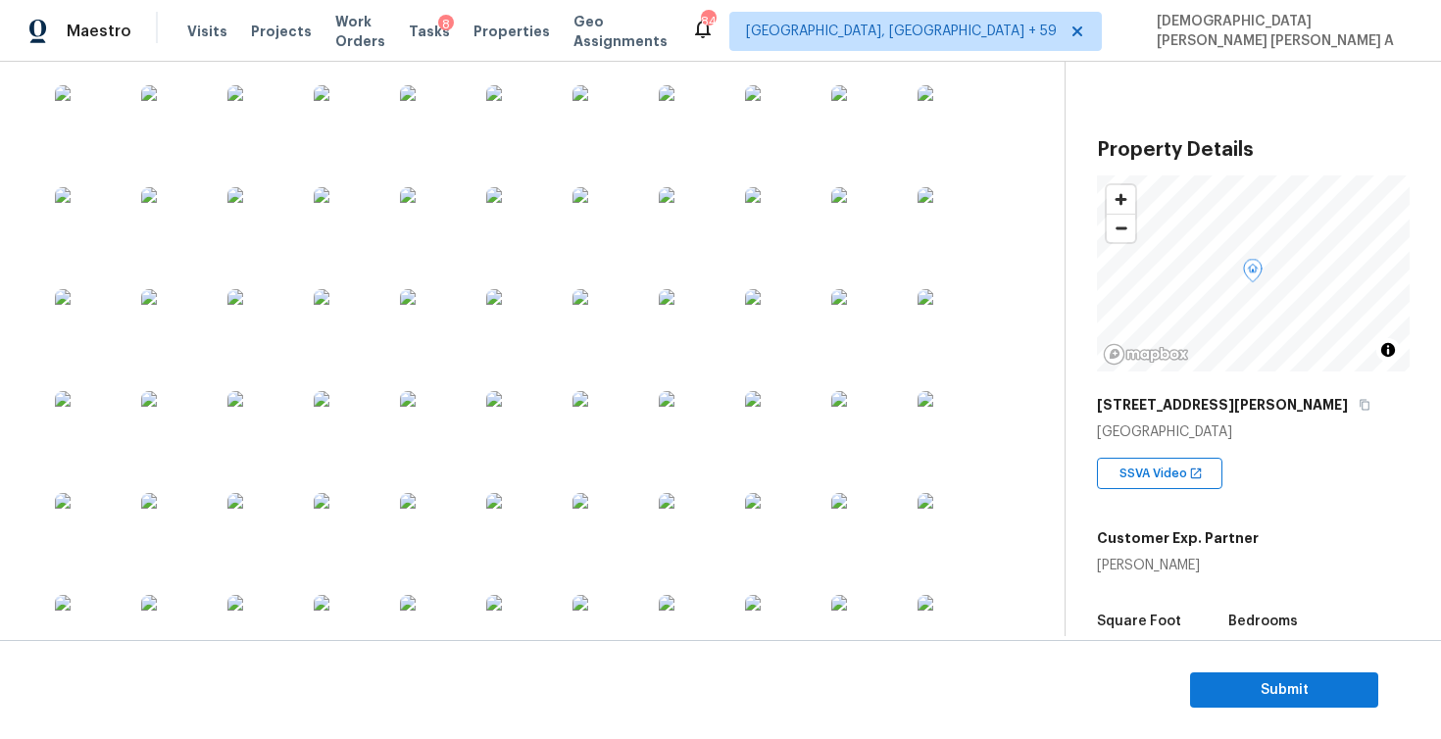
scroll to position [722, 0]
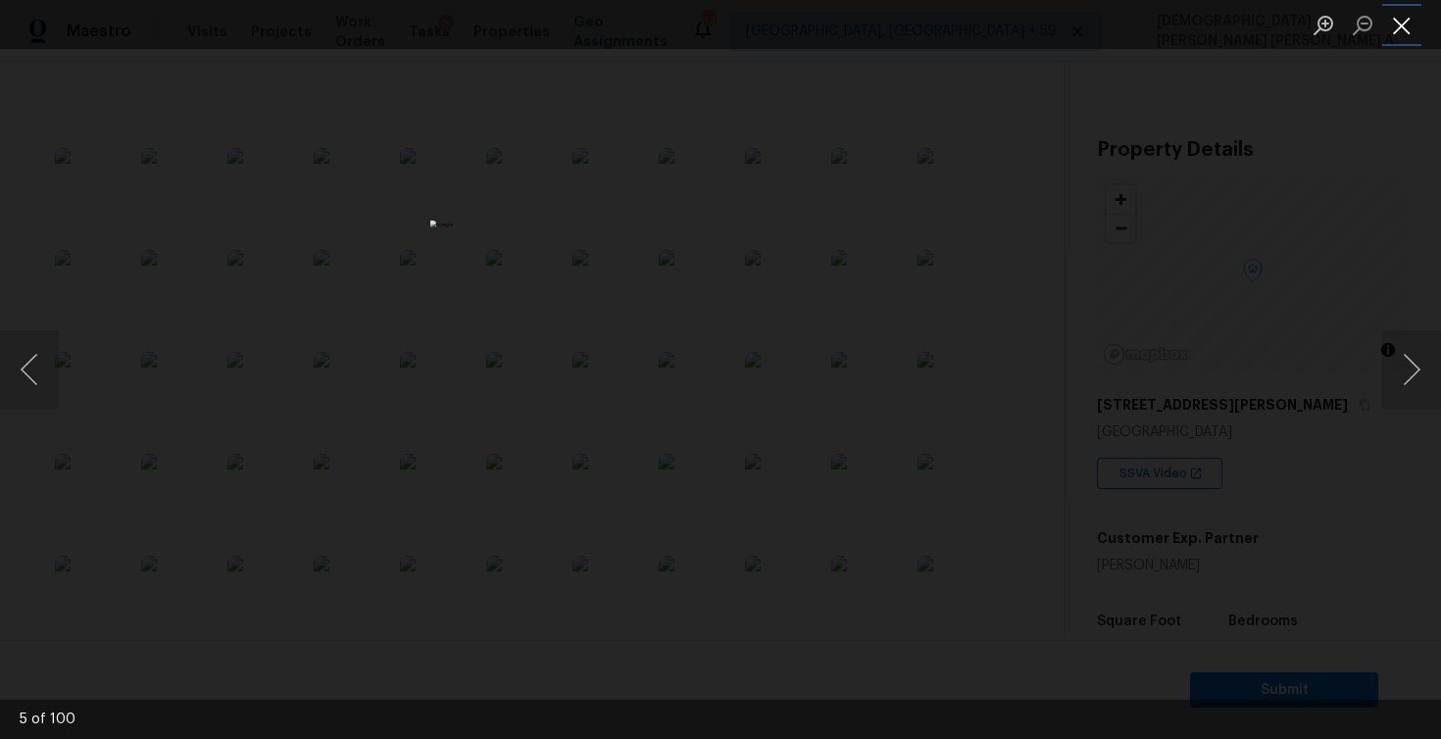
click at [1404, 28] on button "Close lightbox" at bounding box center [1401, 25] width 39 height 34
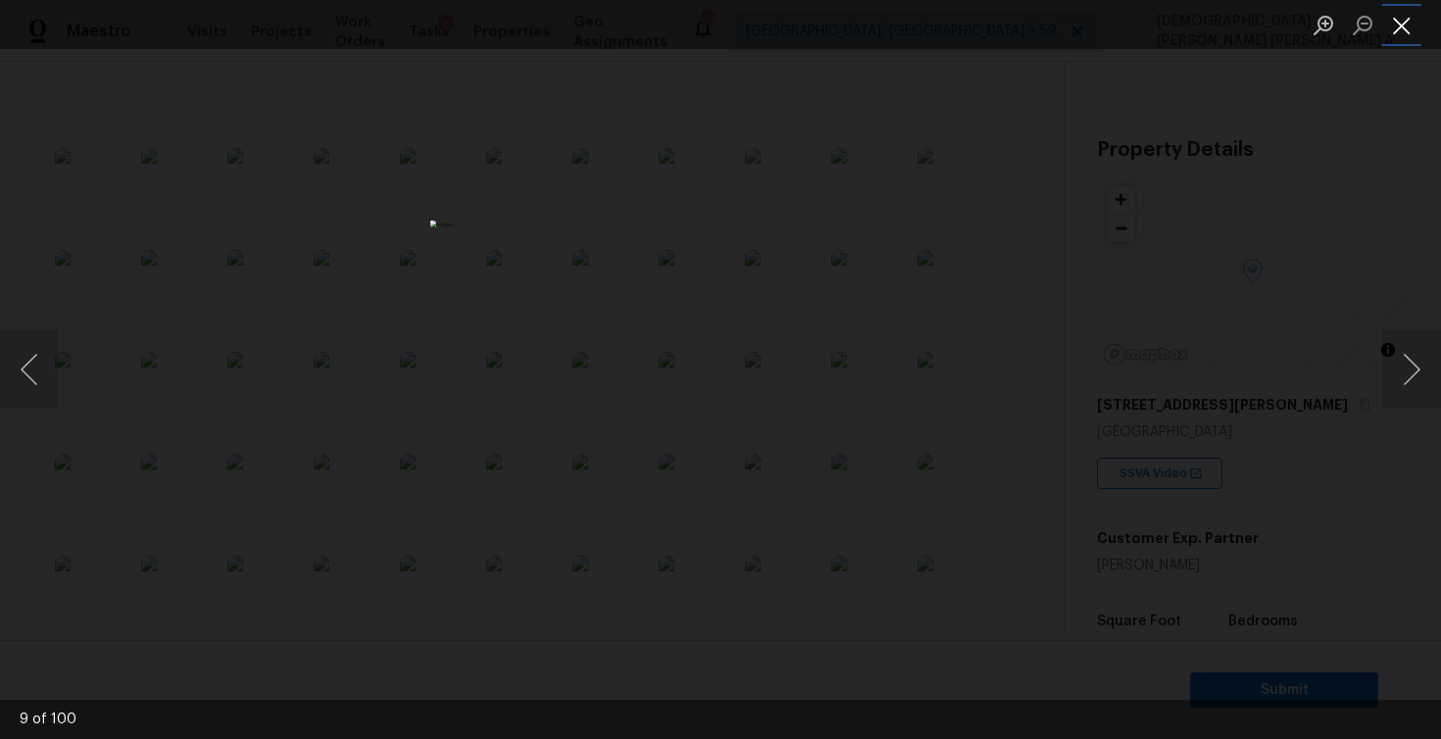
click at [1407, 34] on button "Close lightbox" at bounding box center [1401, 25] width 39 height 34
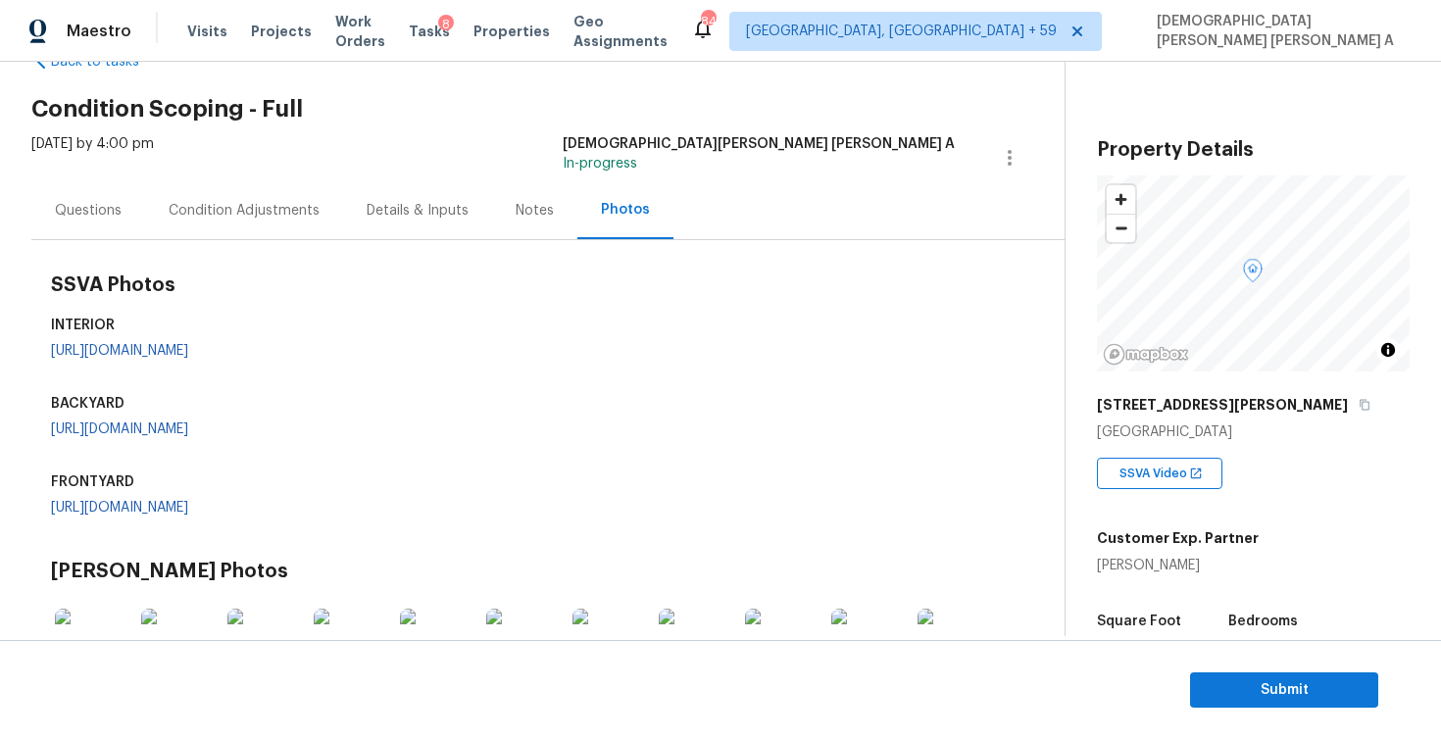
scroll to position [0, 0]
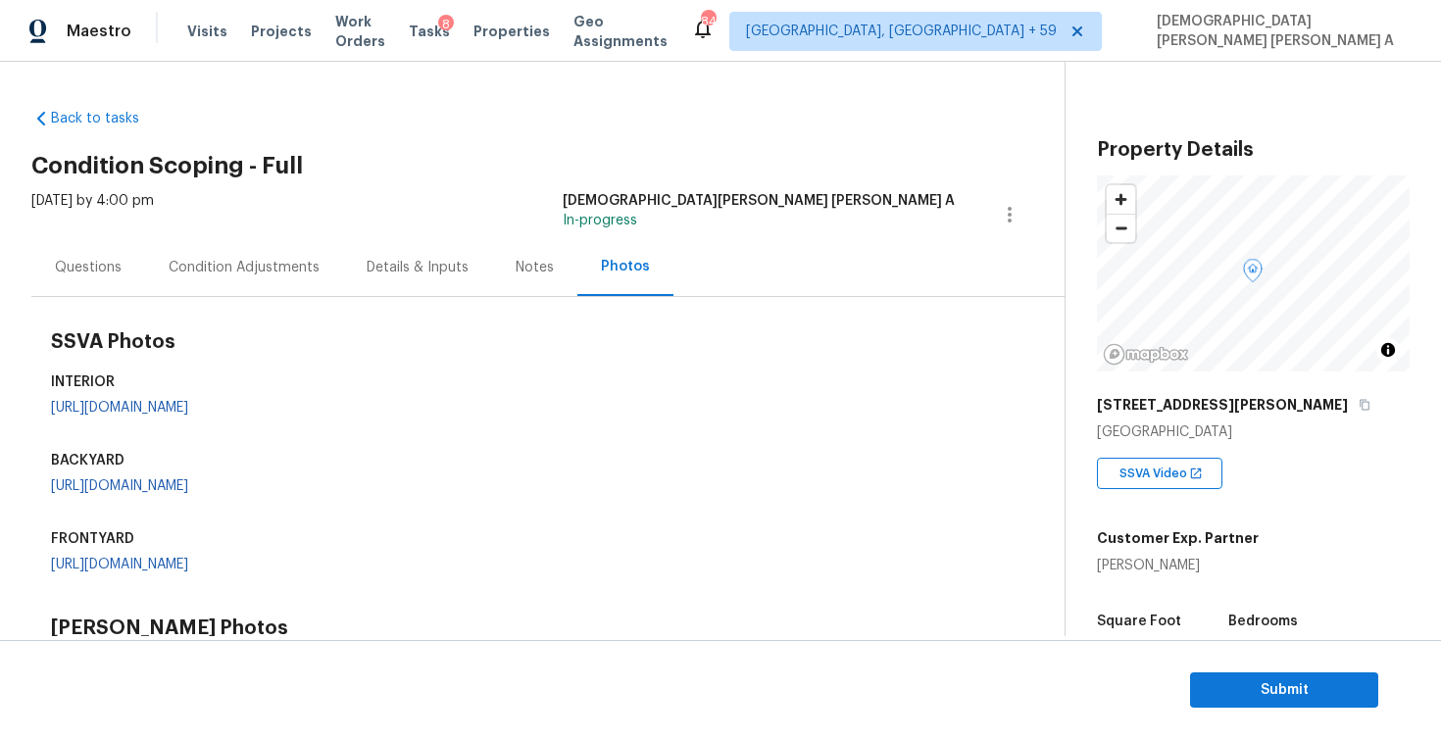
click at [229, 248] on div "Condition Adjustments" at bounding box center [244, 267] width 198 height 58
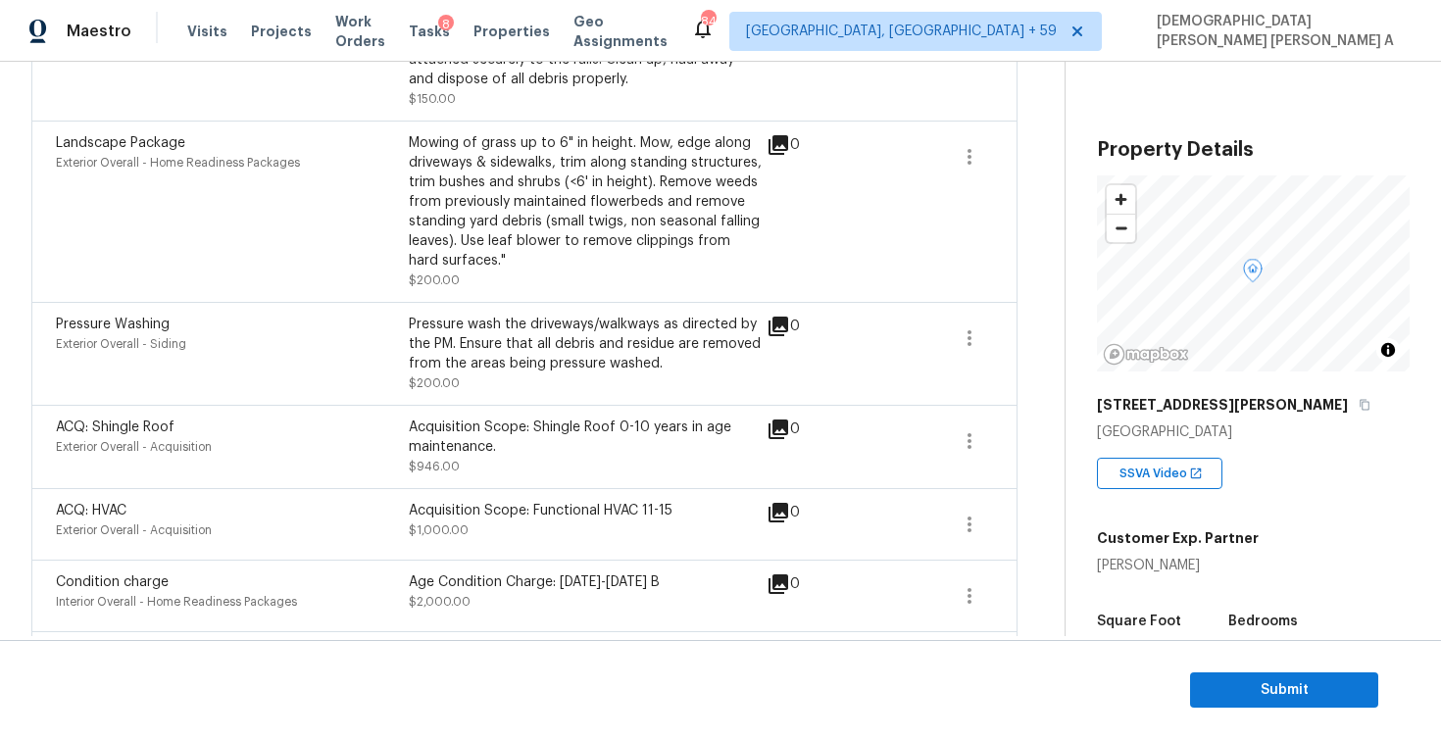
click at [694, 221] on div "Mowing of grass up to 6" in height. Mow, edge along driveways & sidewalks, trim…" at bounding box center [585, 201] width 353 height 137
click at [724, 170] on div "Mowing of grass up to 6" in height. Mow, edge along driveways & sidewalks, trim…" at bounding box center [585, 201] width 353 height 137
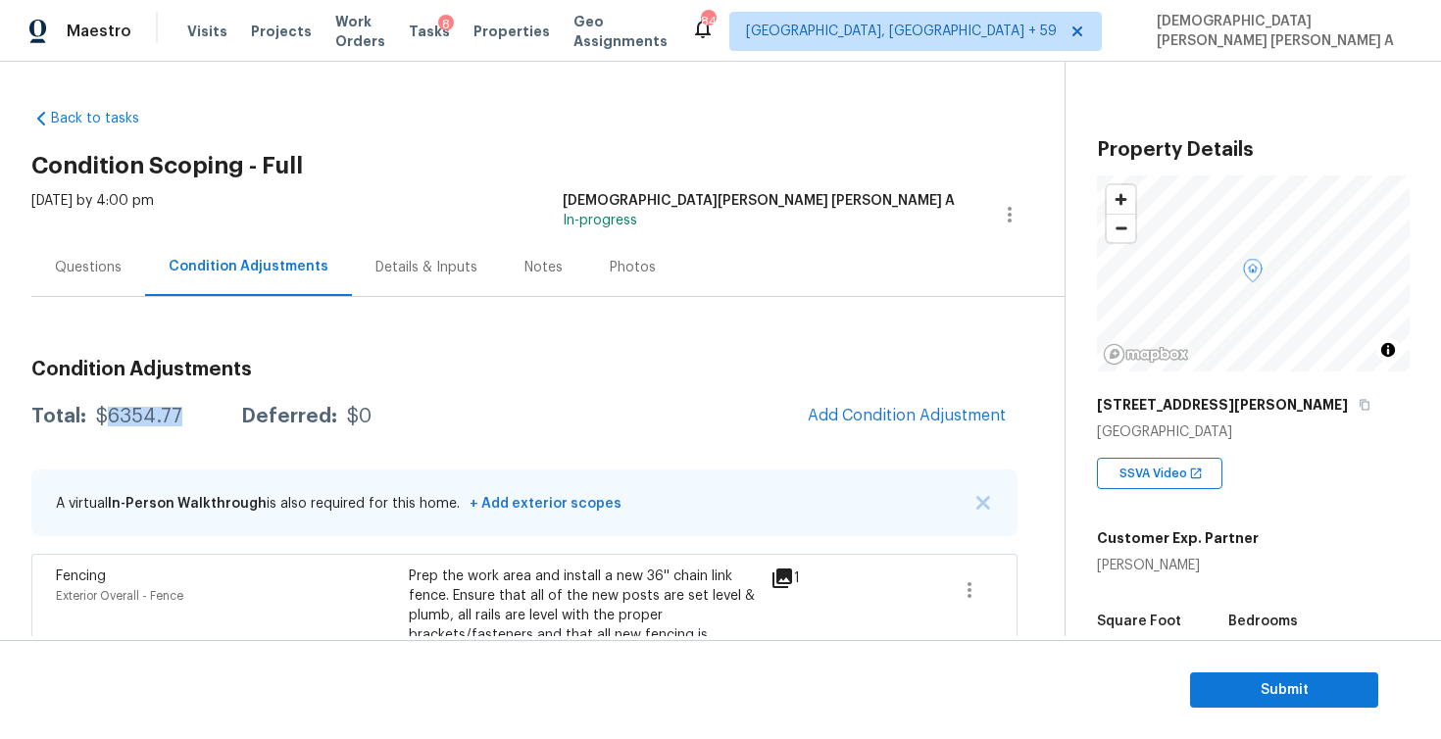
drag, startPoint x: 204, startPoint y: 422, endPoint x: 100, endPoint y: 423, distance: 103.9
click at [100, 423] on div "Total: $6354.77 Deferred: $0" at bounding box center [201, 417] width 340 height 20
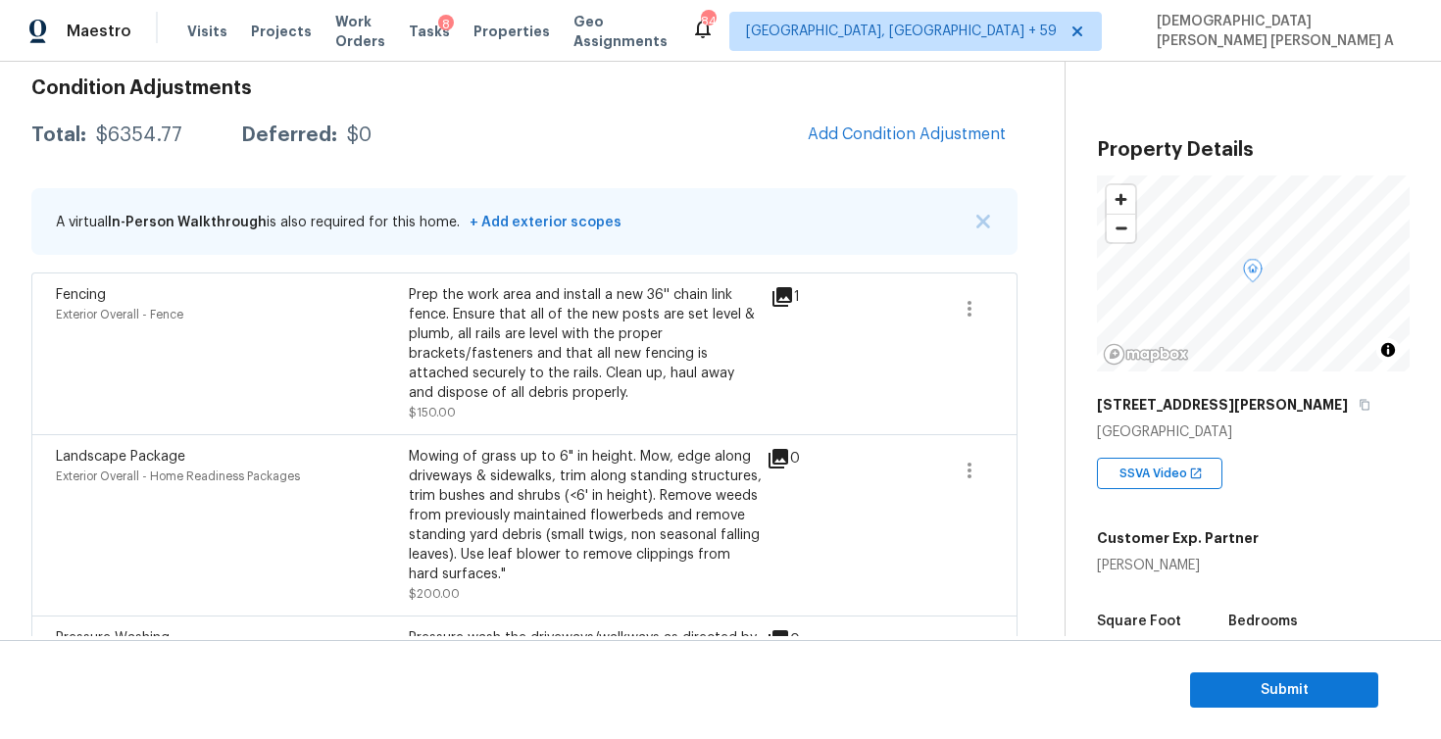
click at [191, 147] on div "Total: $6354.77 Deferred: $0 Add Condition Adjustment" at bounding box center [524, 135] width 986 height 43
drag, startPoint x: 188, startPoint y: 140, endPoint x: 96, endPoint y: 139, distance: 92.2
click at [96, 139] on div "Total: $6354.77 Deferred: $0" at bounding box center [201, 135] width 340 height 20
copy div "$6354.77"
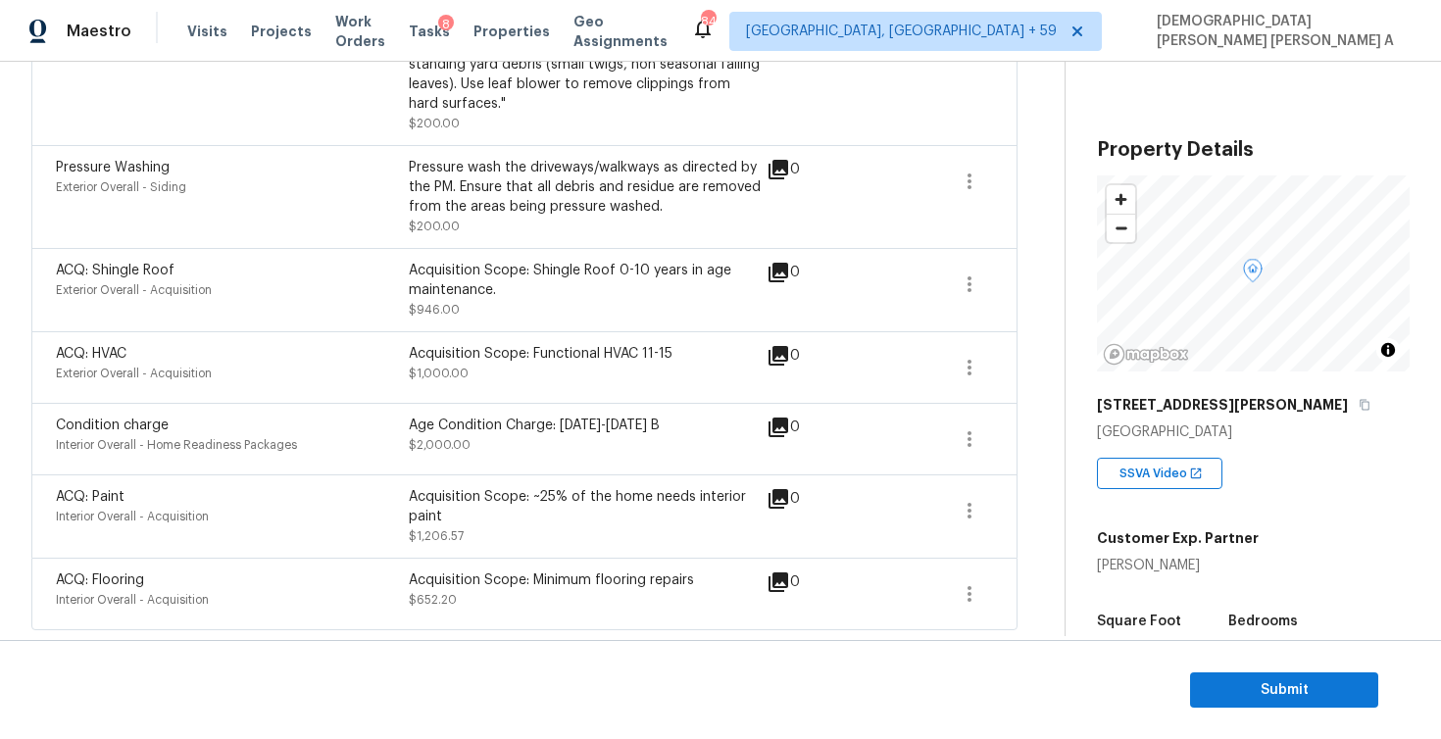
click at [850, 274] on div "0" at bounding box center [815, 273] width 96 height 24
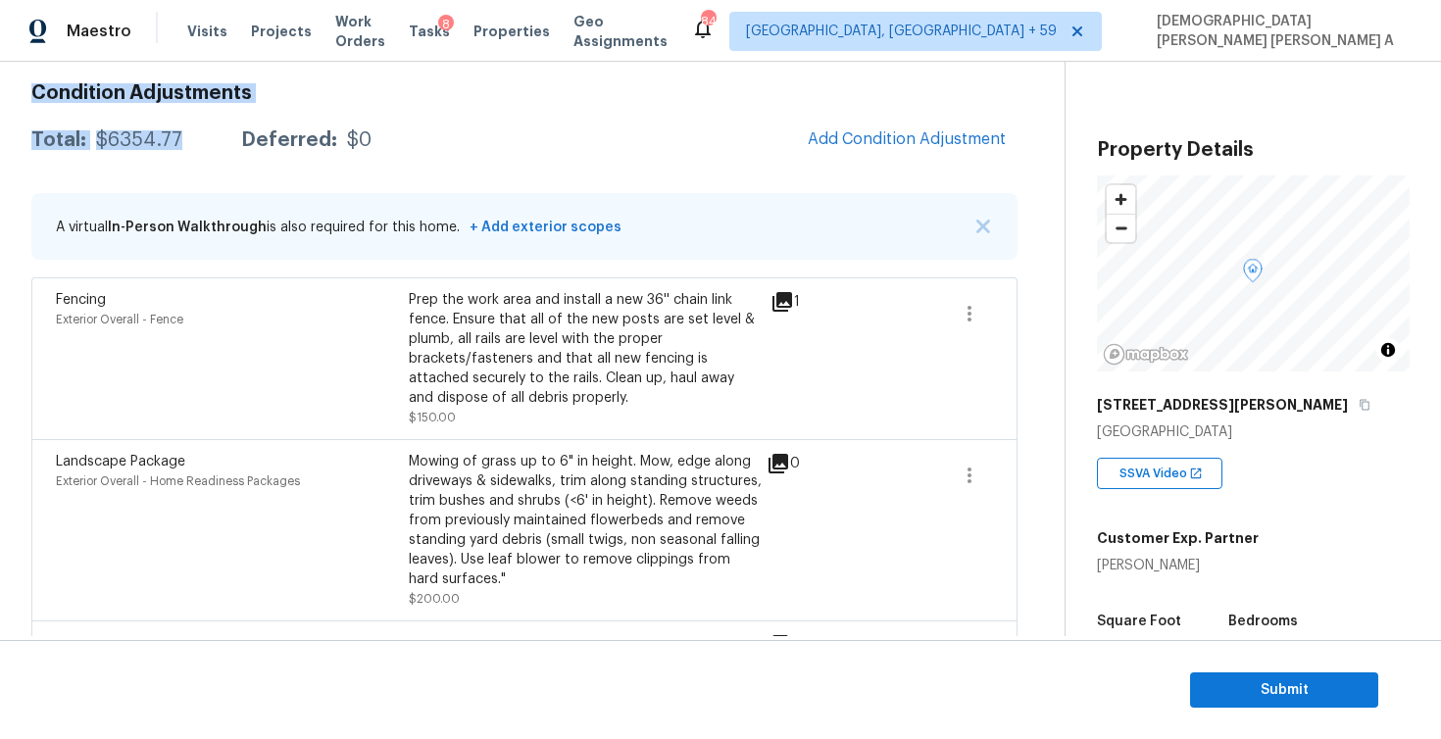
scroll to position [258, 0]
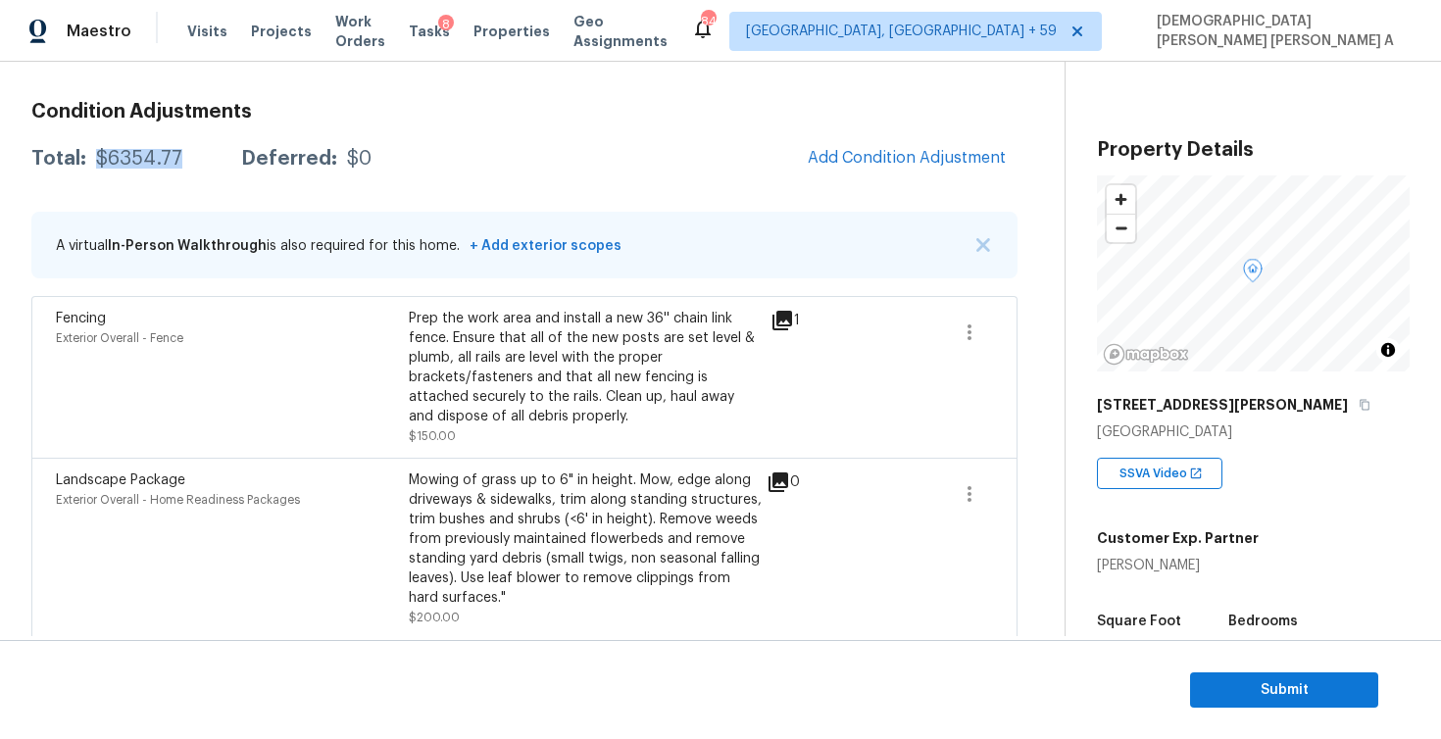
drag, startPoint x: 197, startPoint y: 67, endPoint x: 95, endPoint y: 164, distance: 140.8
click at [95, 164] on div "Total: $6354.77 Deferred: $0" at bounding box center [201, 159] width 340 height 20
copy div "$6354.77"
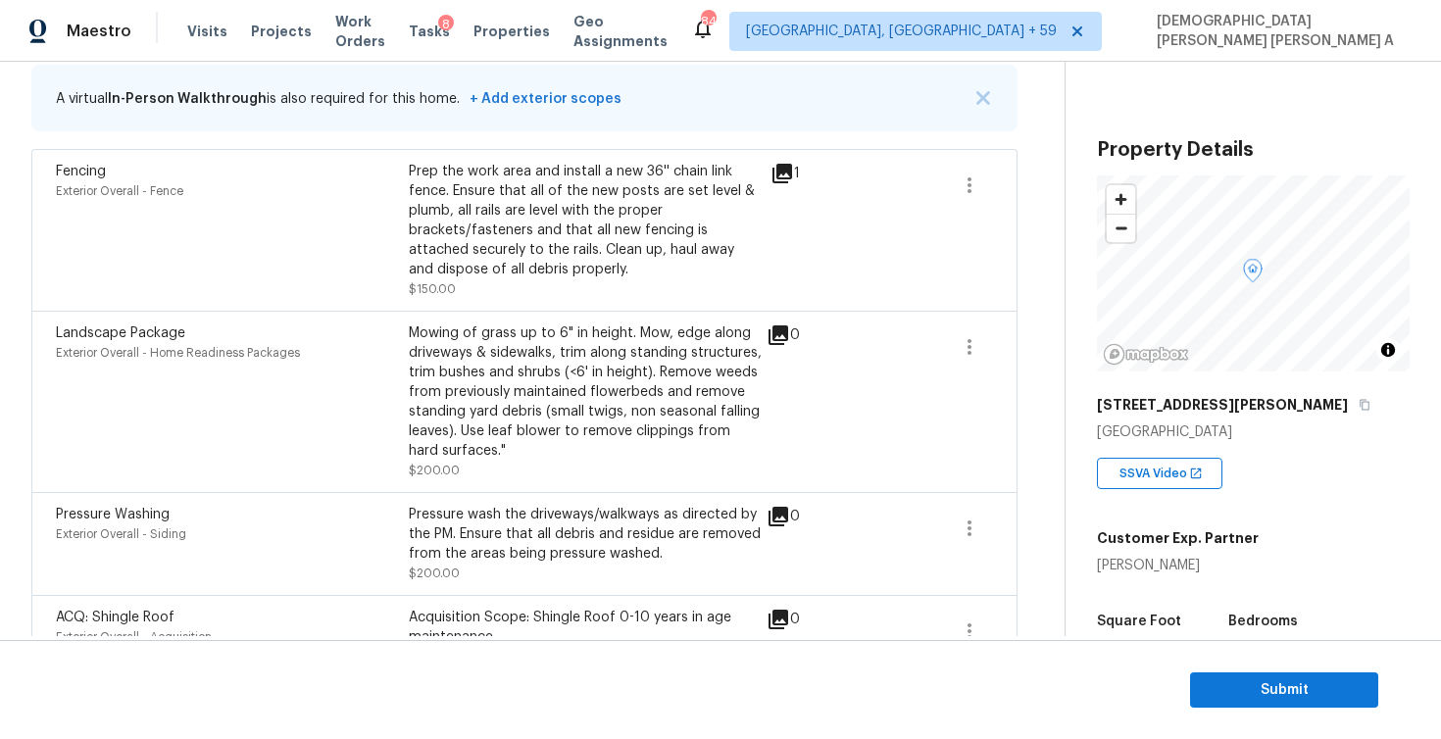
scroll to position [312, 0]
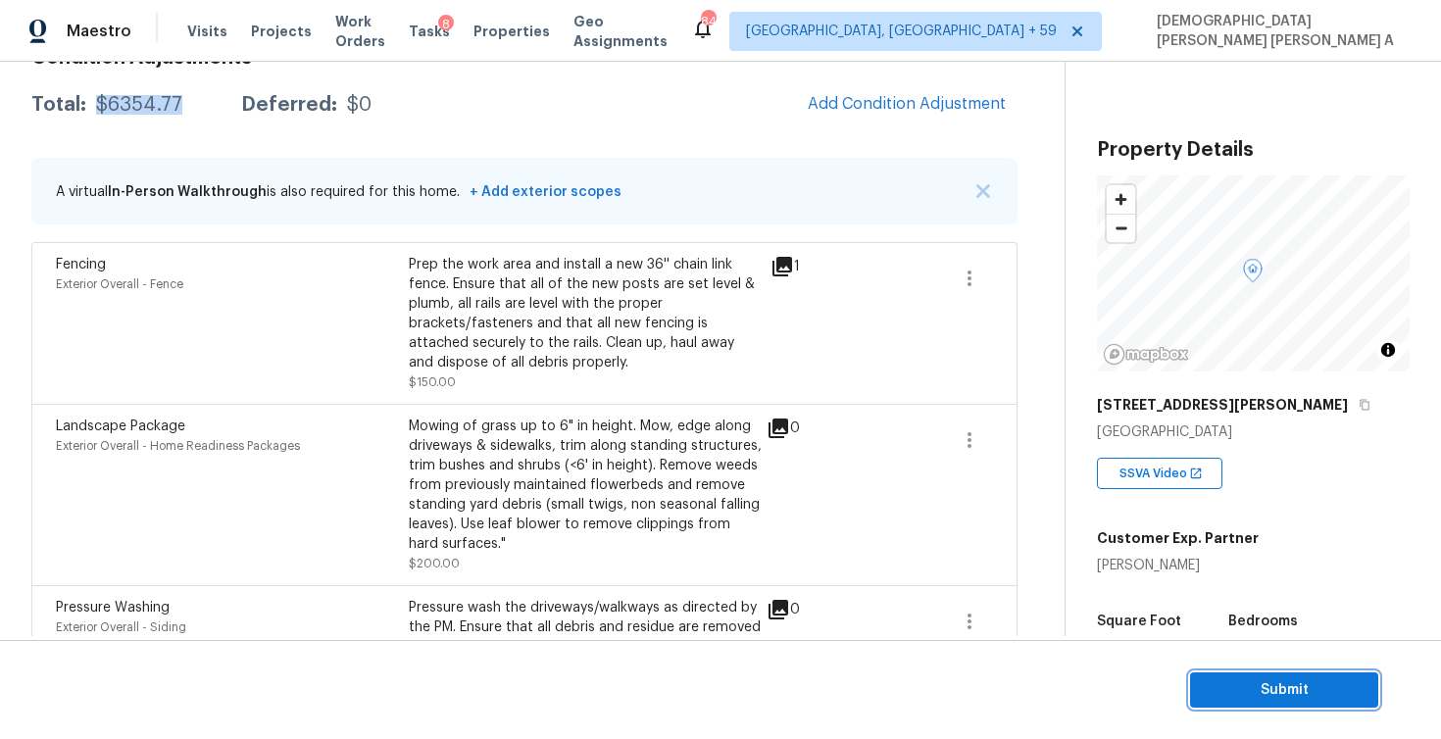
click at [1303, 686] on span "Submit" at bounding box center [1284, 690] width 157 height 25
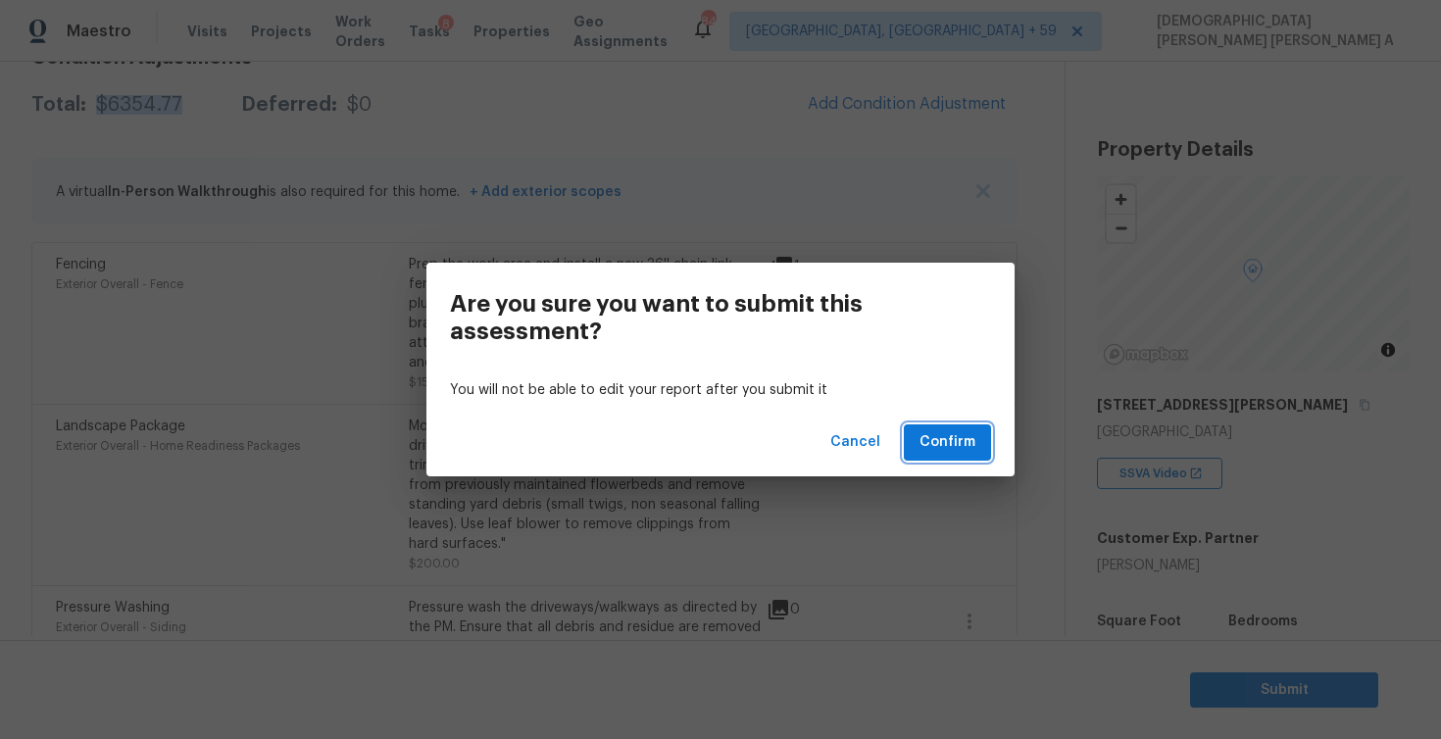
click at [943, 445] on span "Confirm" at bounding box center [948, 442] width 56 height 25
